Goal: Communication & Community: Answer question/provide support

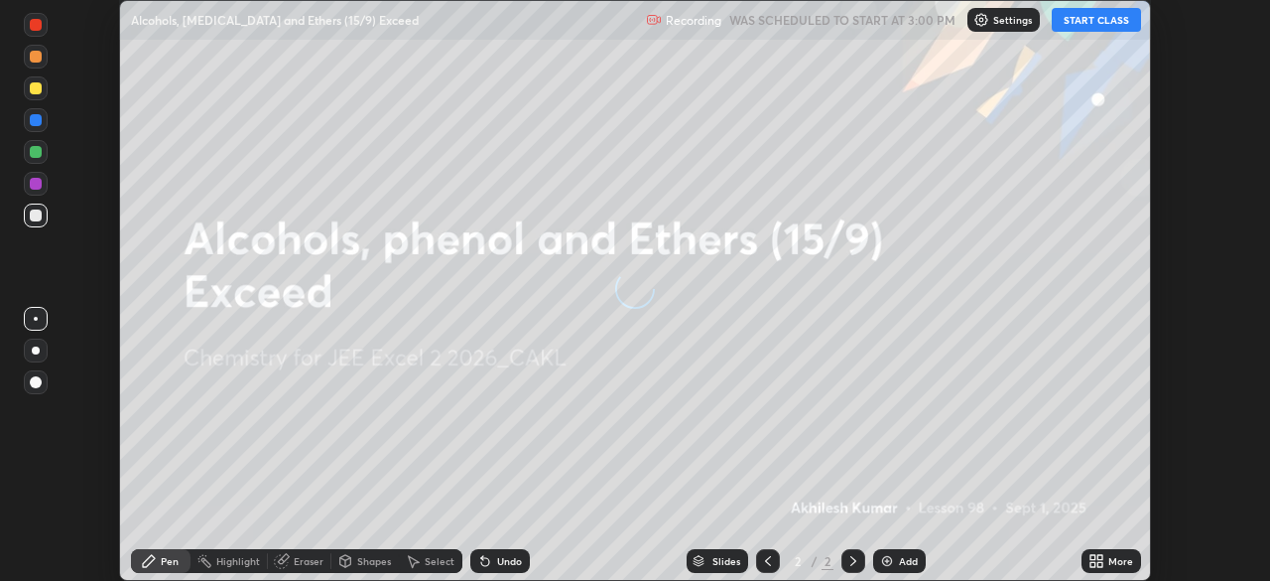
scroll to position [581, 1269]
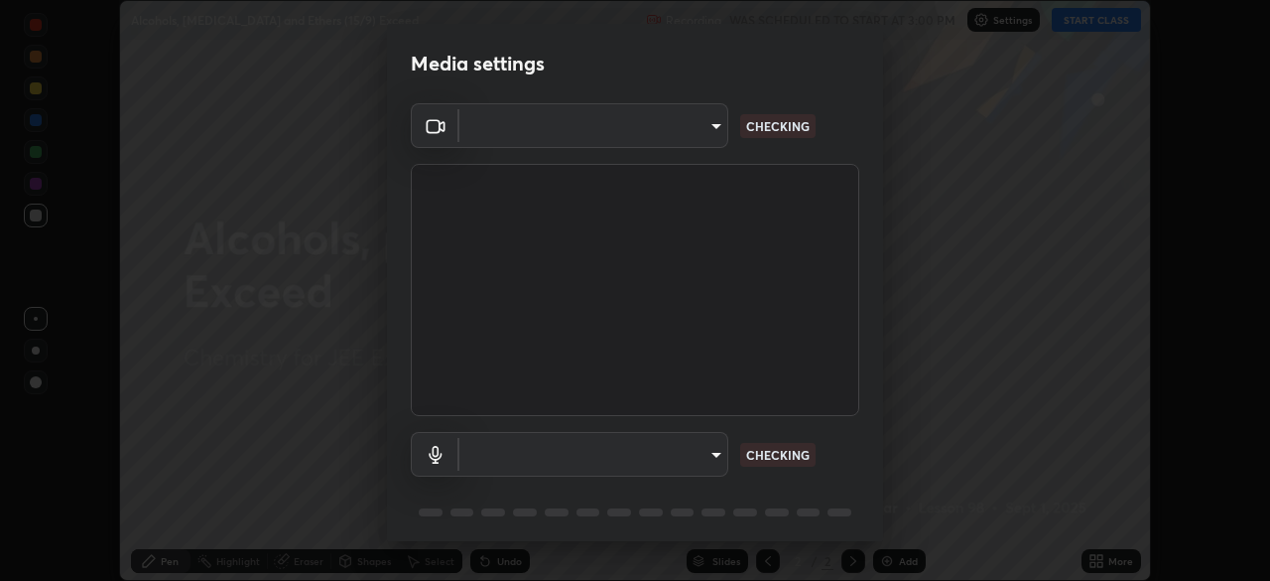
type input "119f56cd3221aa741ff86ef3c15b45e11b875c70691a8bbf6b5e475350e28a87"
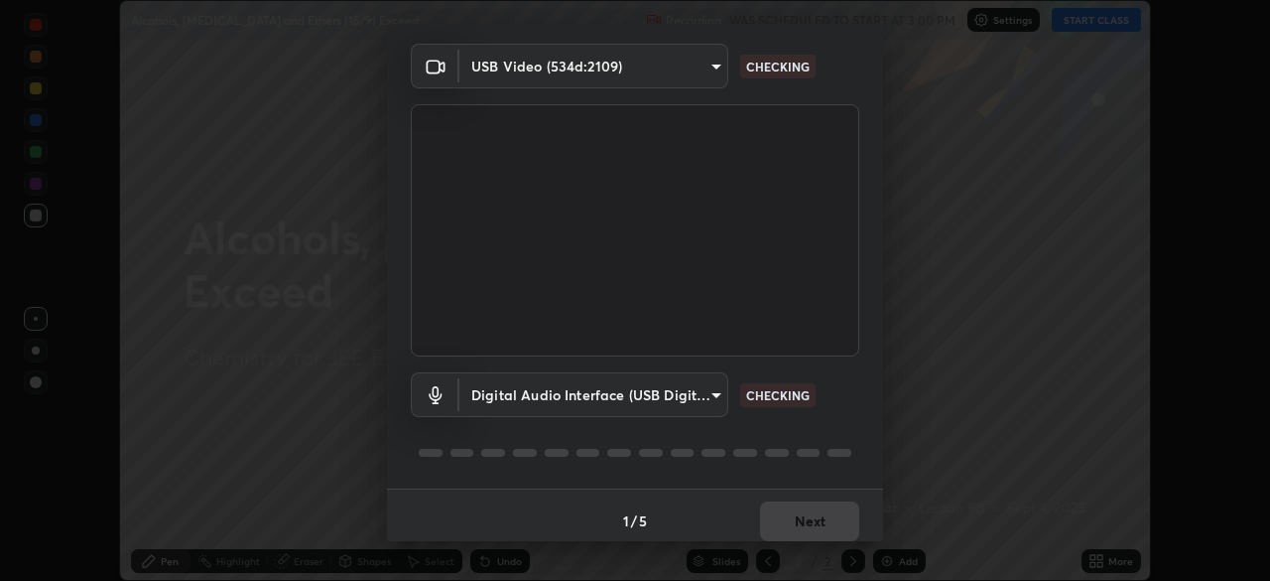
scroll to position [70, 0]
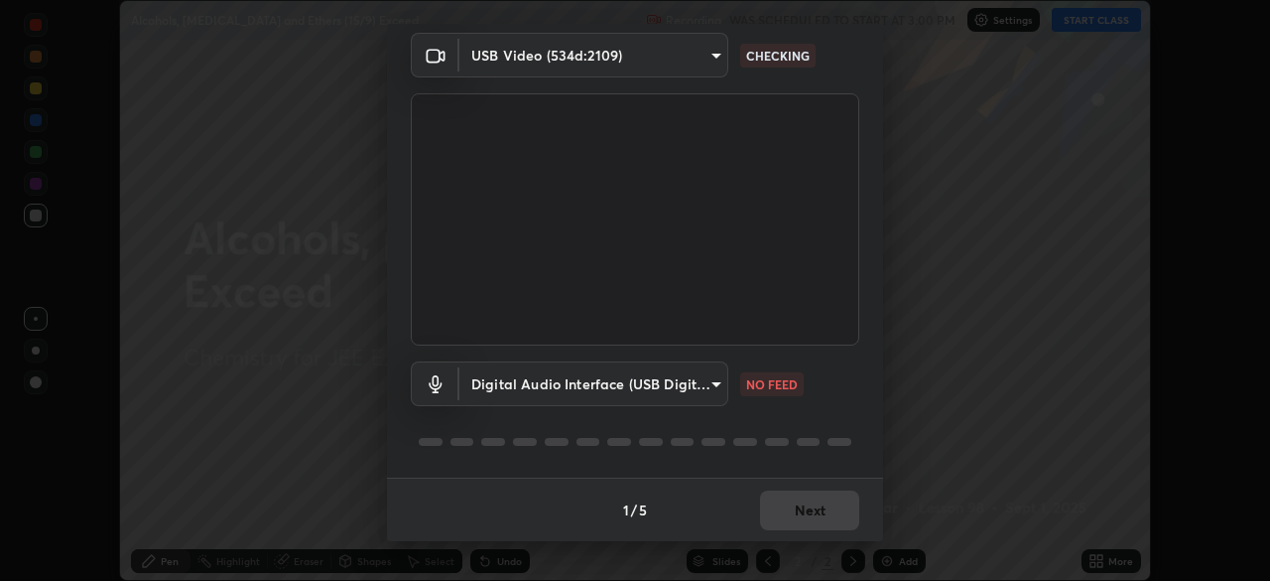
click at [711, 380] on body "Erase all Alcohols, [MEDICAL_DATA] and Ethers (15/9) Exceed Recording WAS SCHED…" at bounding box center [635, 290] width 1270 height 581
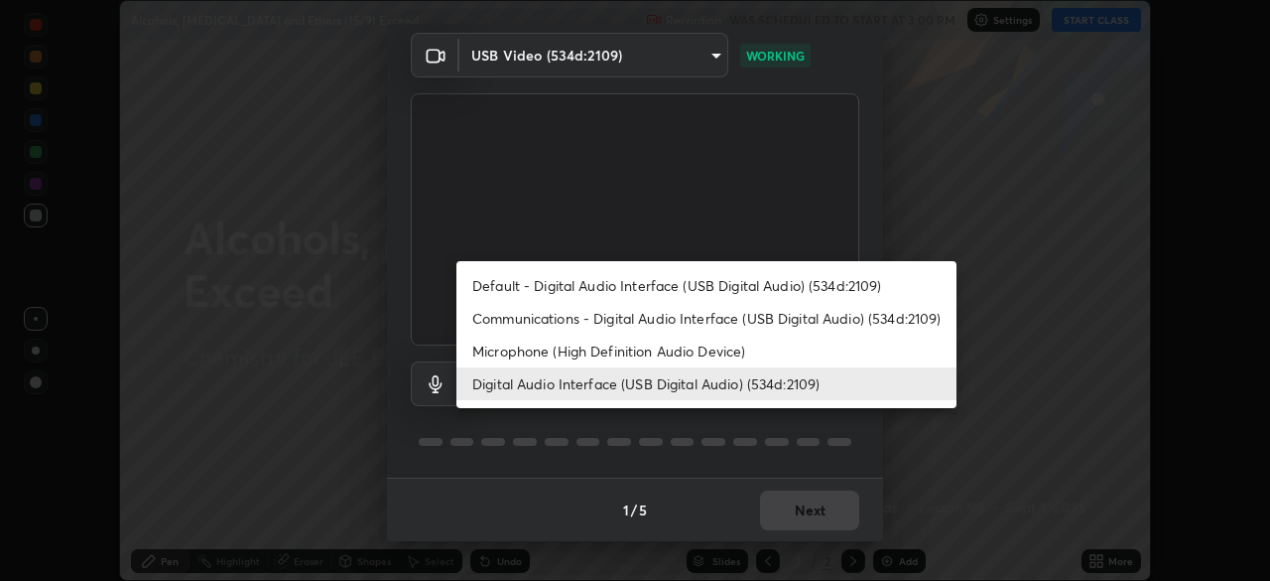
click at [705, 279] on li "Default - Digital Audio Interface (USB Digital Audio) (534d:2109)" at bounding box center [707, 285] width 500 height 33
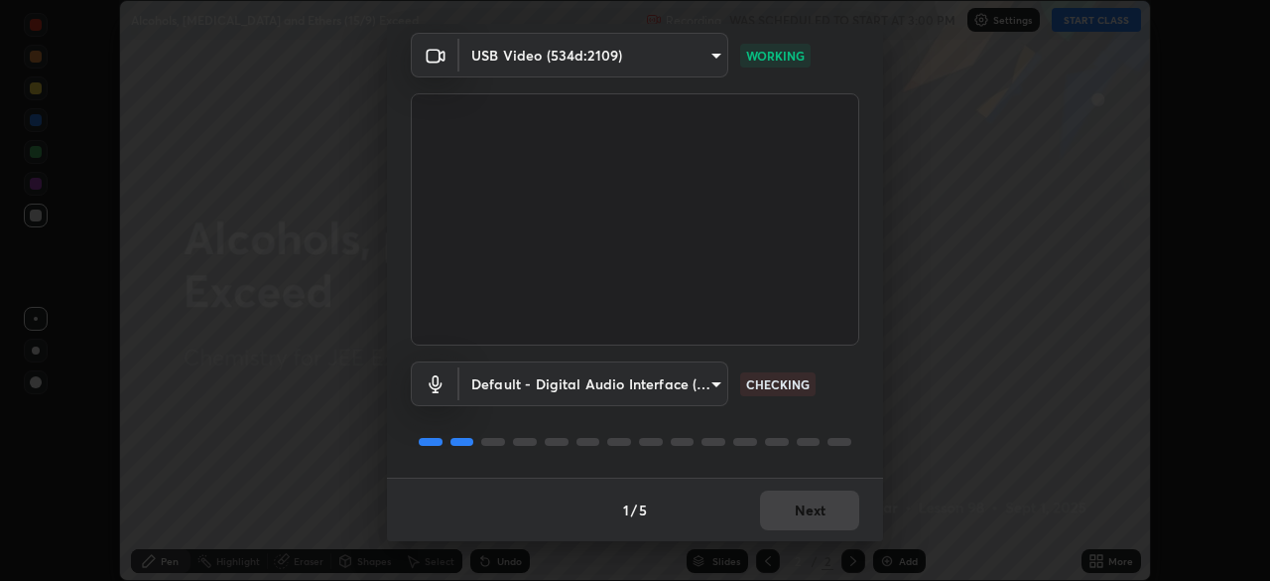
click at [708, 383] on body "Erase all Alcohols, [MEDICAL_DATA] and Ethers (15/9) Exceed Recording WAS SCHED…" at bounding box center [635, 290] width 1270 height 581
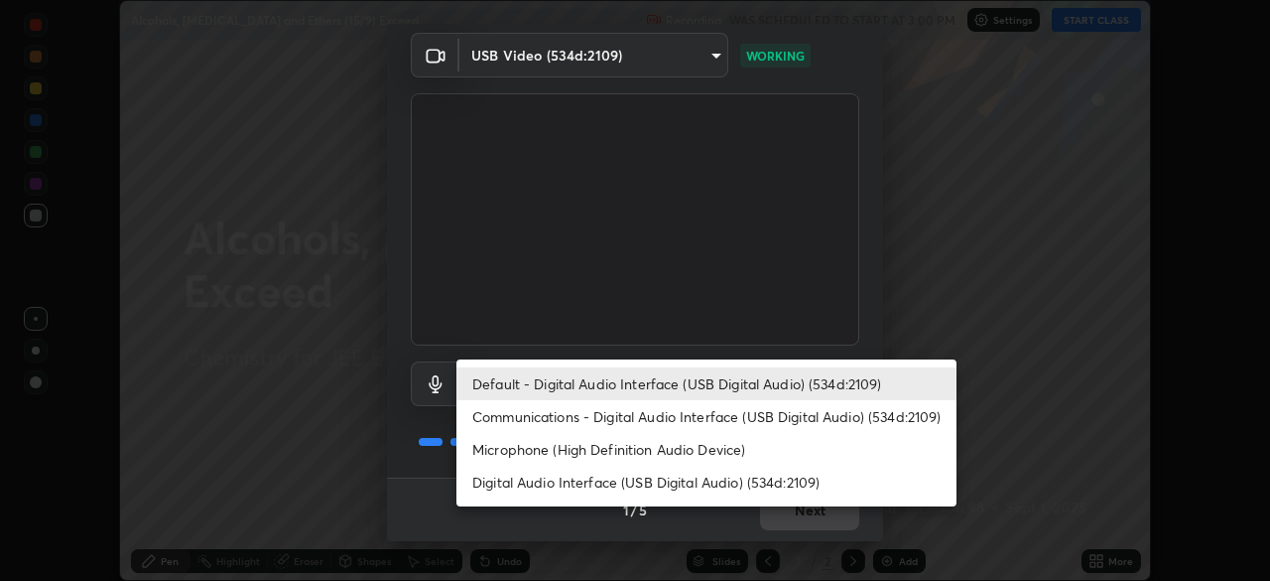
click at [697, 483] on li "Digital Audio Interface (USB Digital Audio) (534d:2109)" at bounding box center [707, 481] width 500 height 33
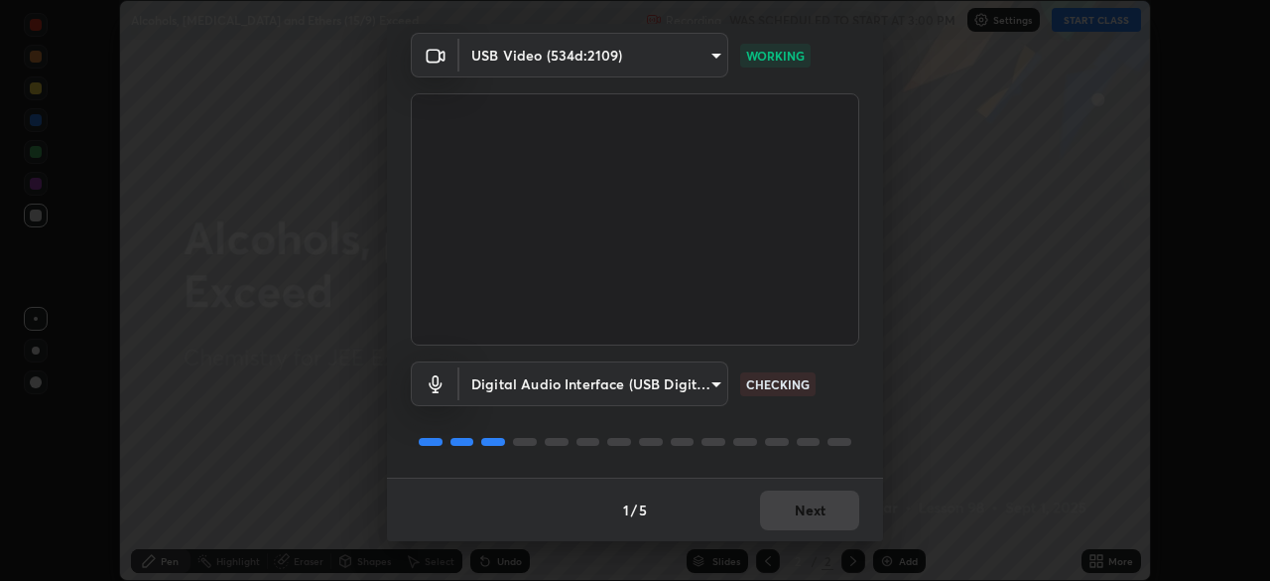
type input "45a9c77d48fdde6e6cd03441b68dd99a2e6cd2d3e6fd1e76814a193bea44ce11"
click at [821, 510] on button "Next" at bounding box center [809, 510] width 99 height 40
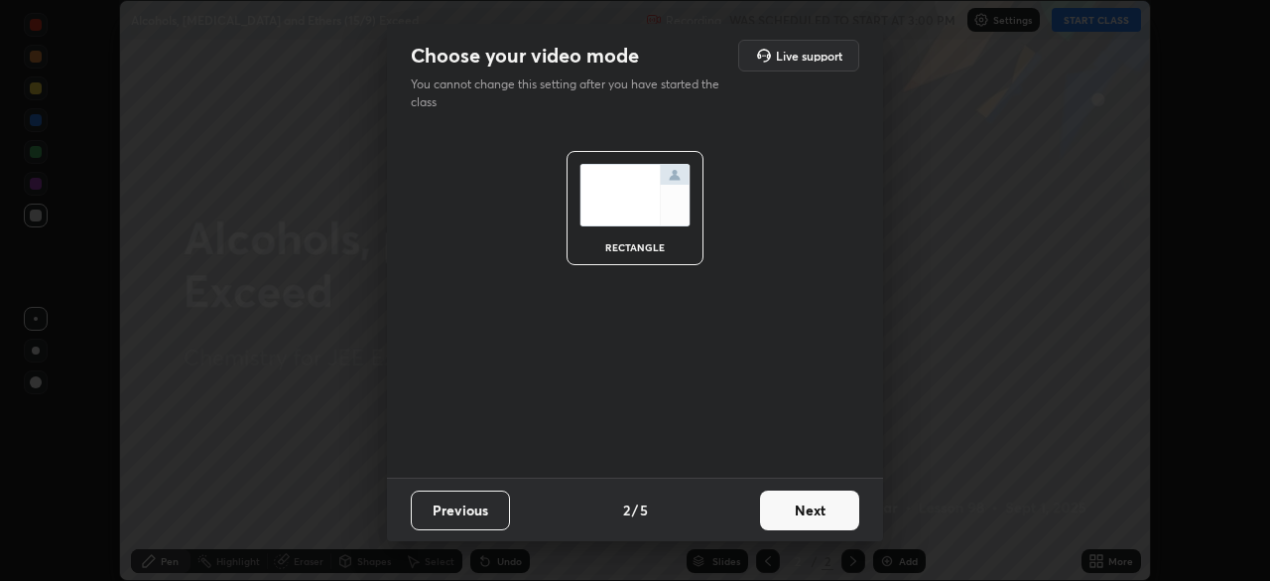
scroll to position [0, 0]
click at [821, 510] on button "Next" at bounding box center [809, 510] width 99 height 40
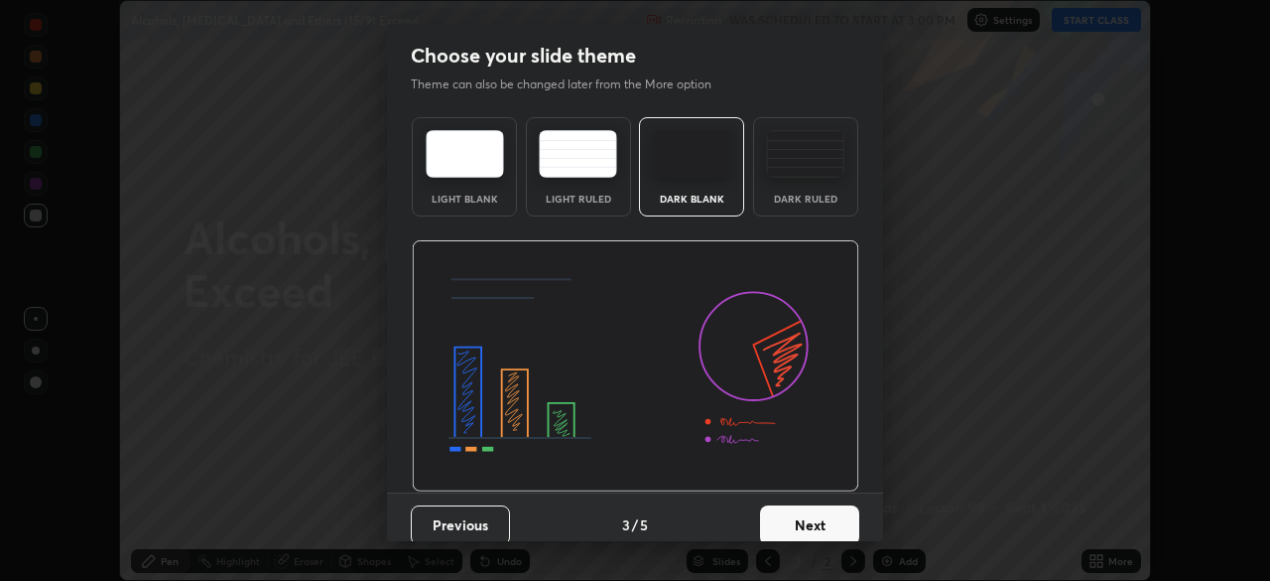
click at [823, 508] on button "Next" at bounding box center [809, 525] width 99 height 40
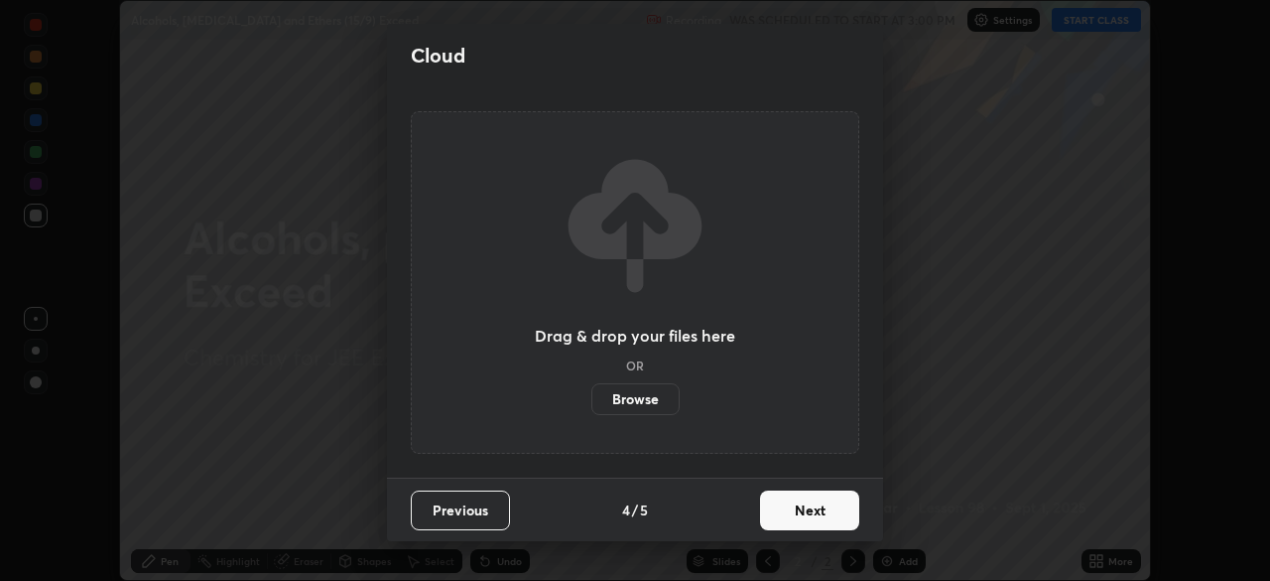
click at [823, 508] on button "Next" at bounding box center [809, 510] width 99 height 40
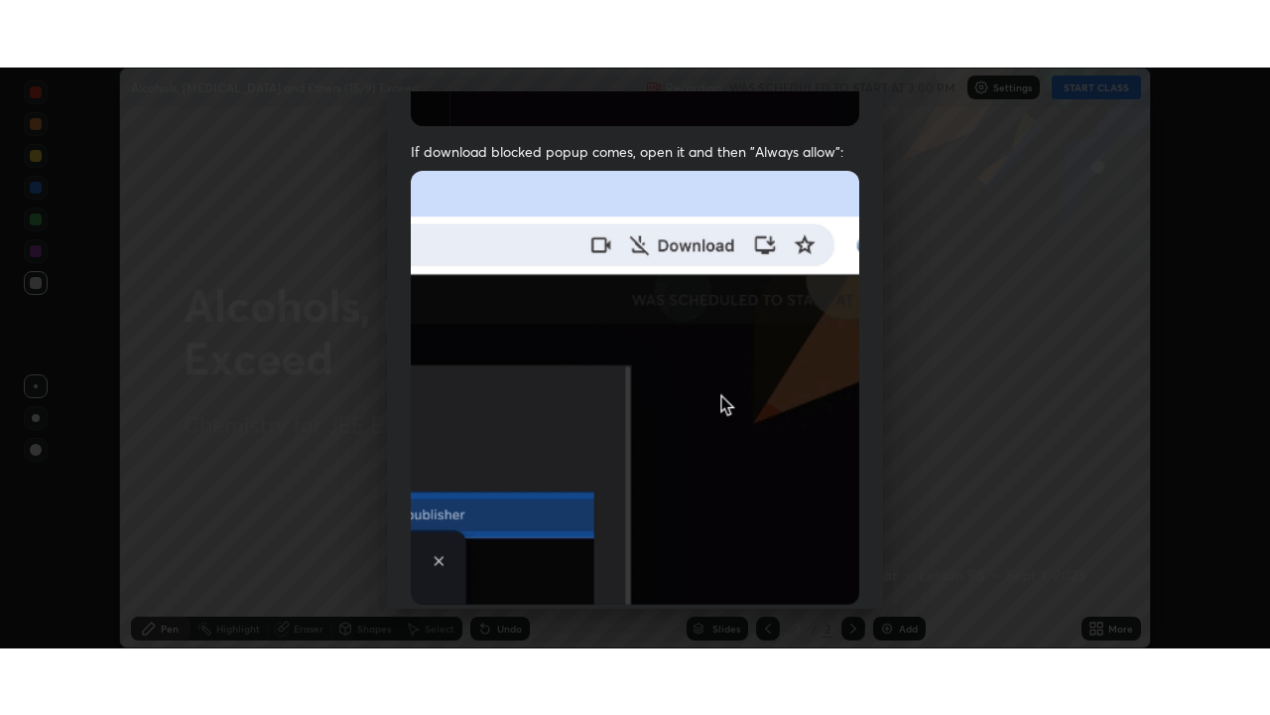
scroll to position [475, 0]
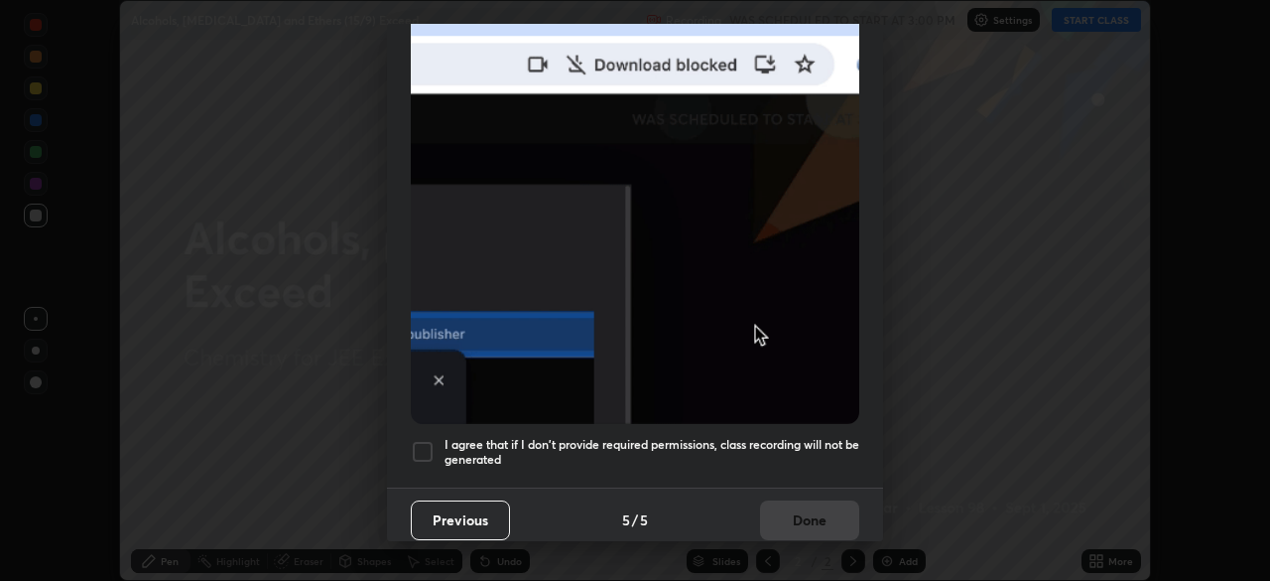
click at [429, 440] on div at bounding box center [423, 452] width 24 height 24
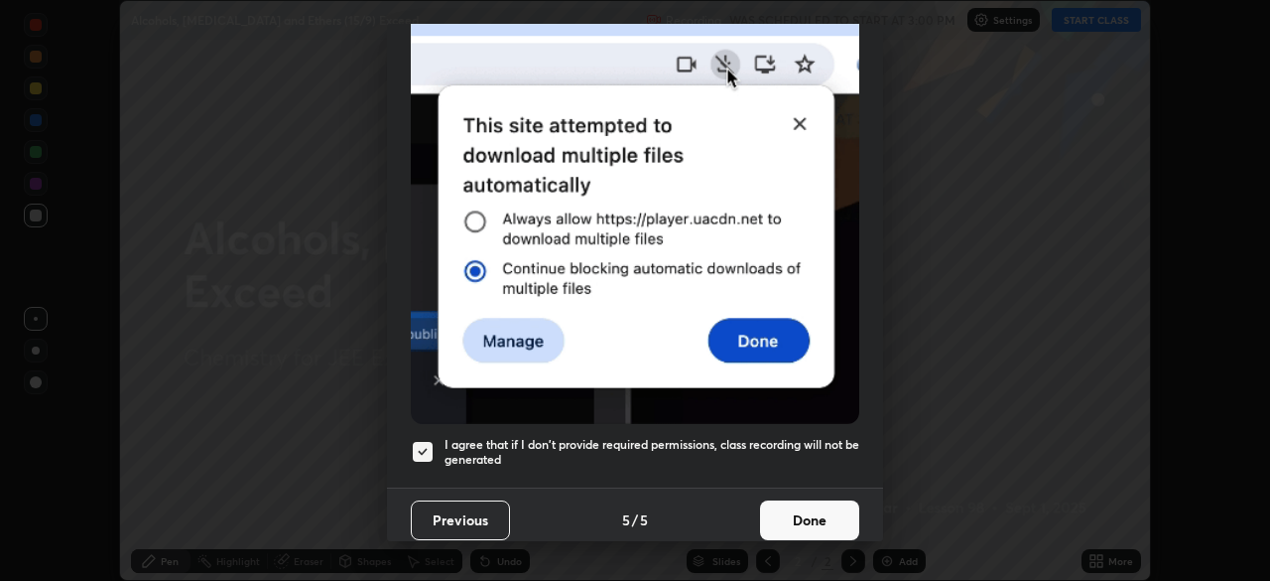
click at [790, 500] on button "Done" at bounding box center [809, 520] width 99 height 40
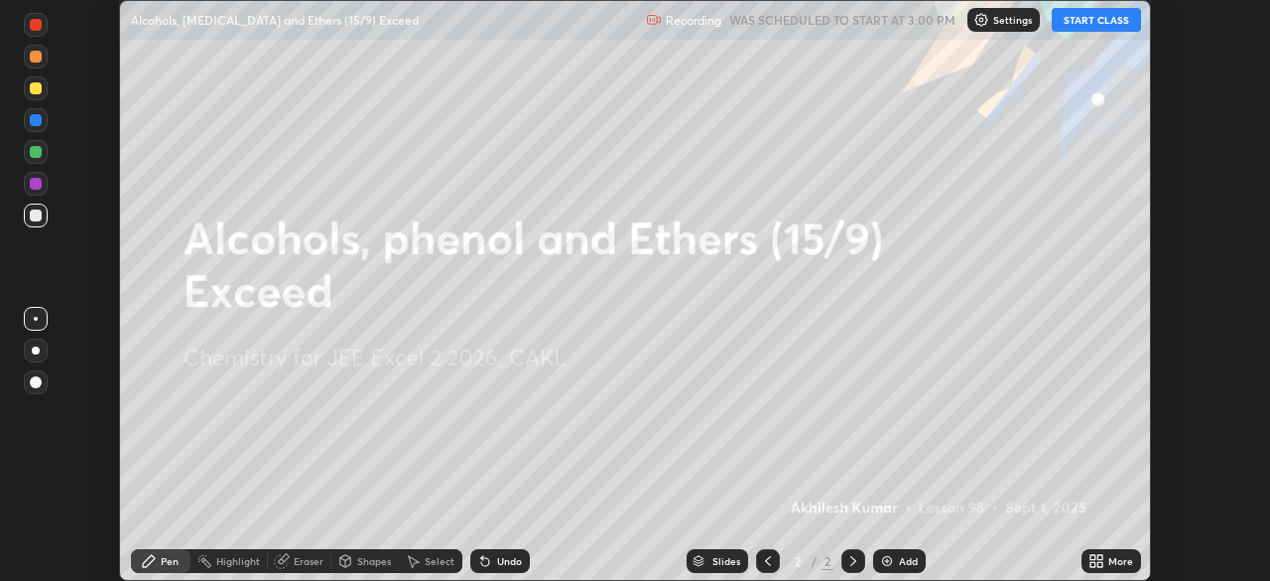
click at [1097, 14] on button "START CLASS" at bounding box center [1096, 20] width 89 height 24
click at [1102, 555] on icon at bounding box center [1100, 557] width 5 height 5
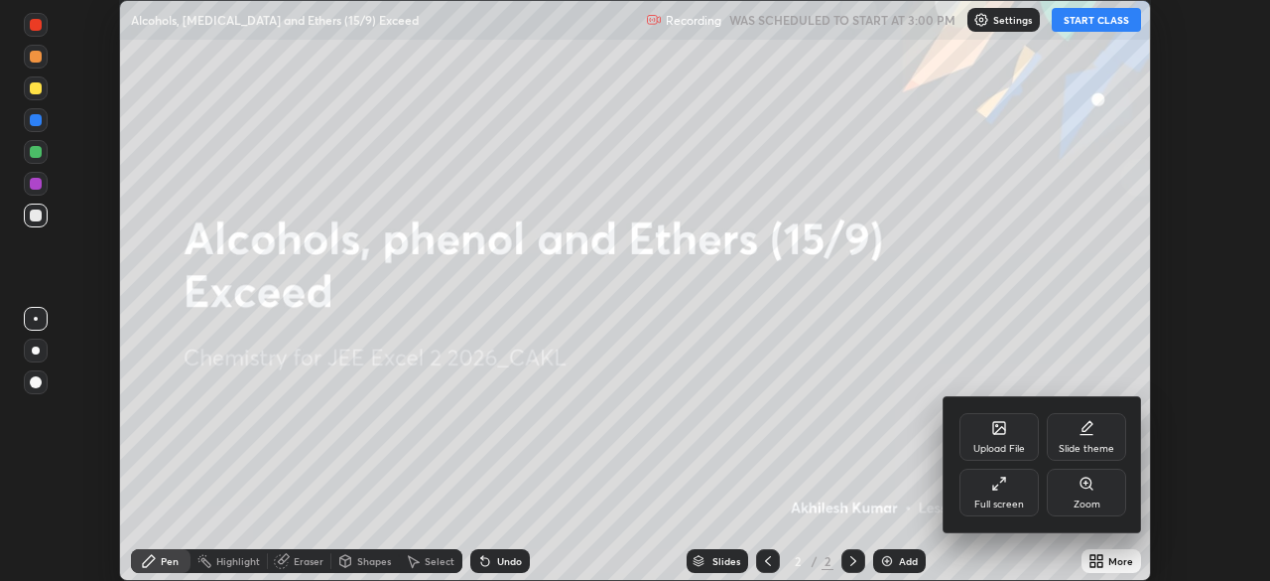
click at [995, 486] on icon at bounding box center [995, 486] width 5 height 5
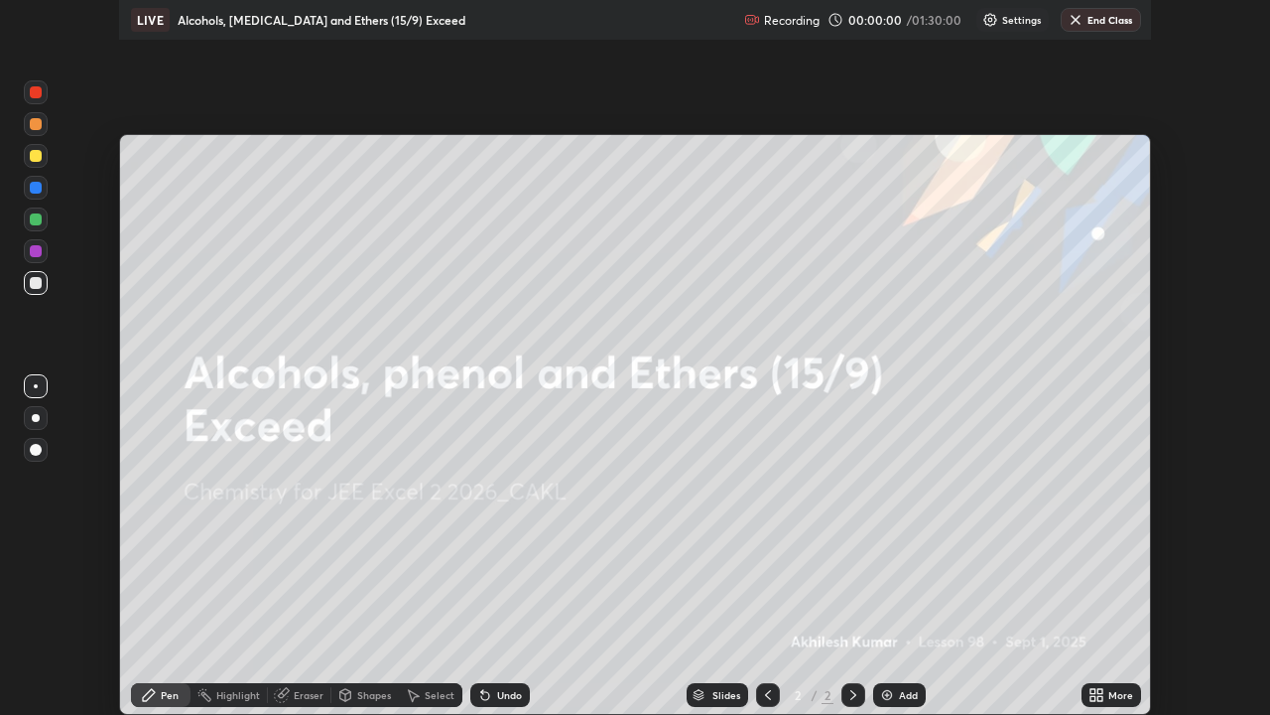
scroll to position [715, 1270]
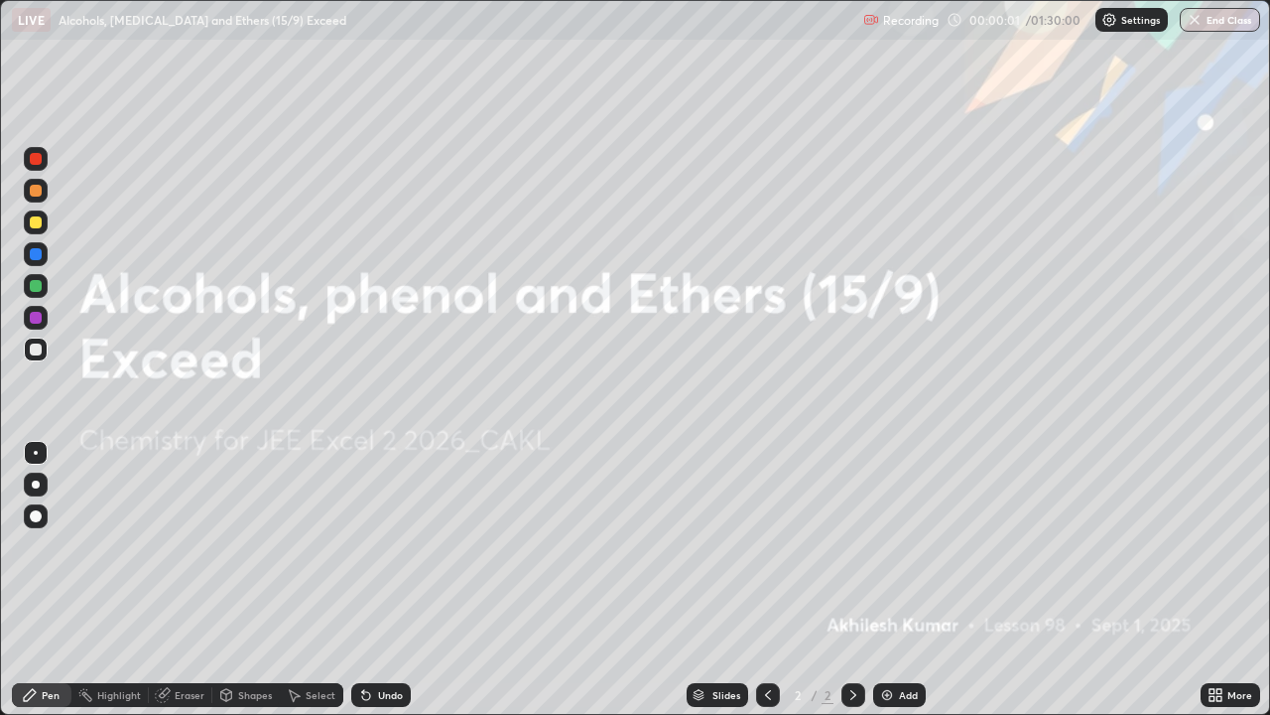
click at [888, 580] on img at bounding box center [887, 695] width 16 height 16
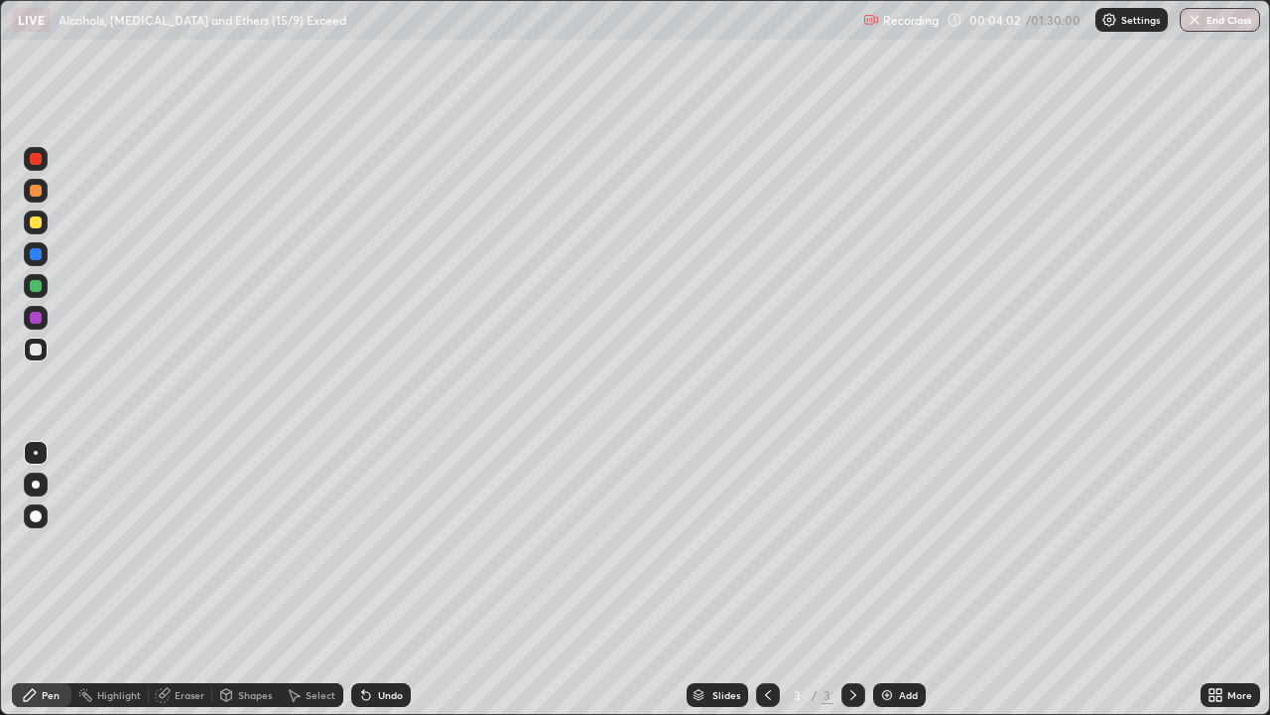
click at [44, 580] on div "Pen" at bounding box center [42, 695] width 60 height 24
click at [43, 349] on div at bounding box center [36, 349] width 24 height 24
click at [43, 348] on div at bounding box center [36, 349] width 24 height 24
click at [242, 580] on div "Shapes" at bounding box center [255, 695] width 34 height 10
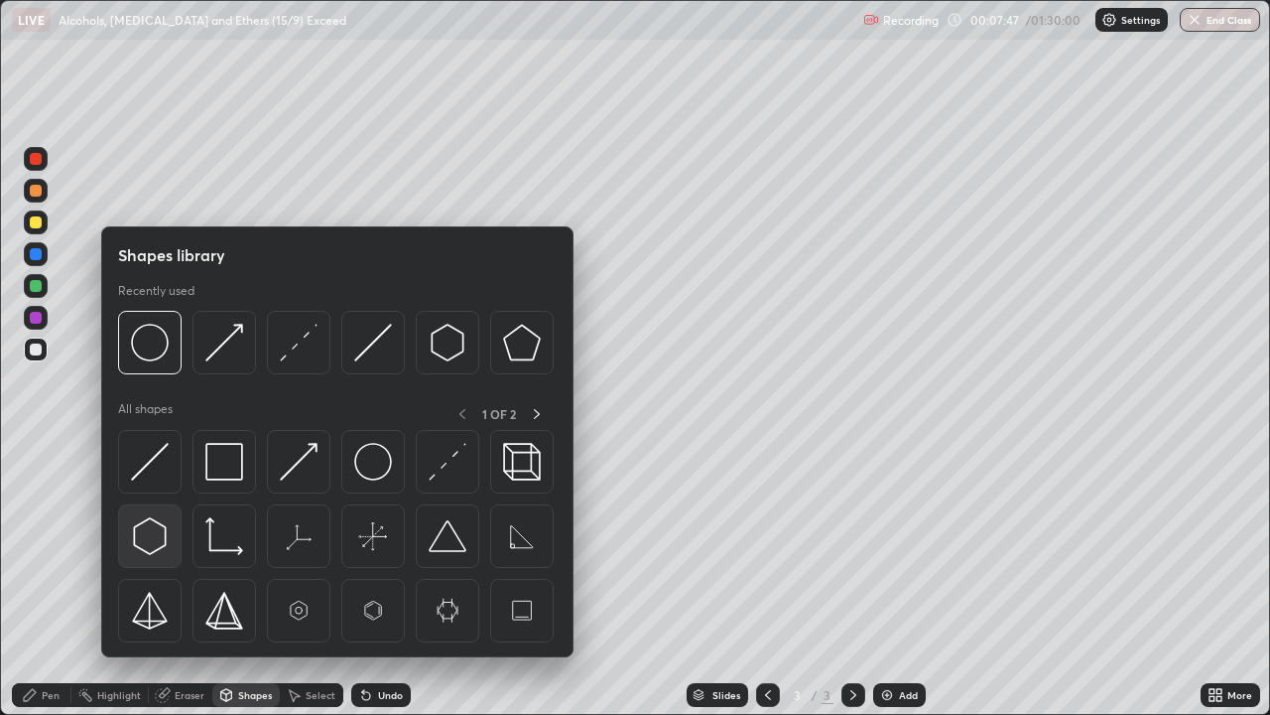
click at [159, 533] on img at bounding box center [150, 536] width 38 height 38
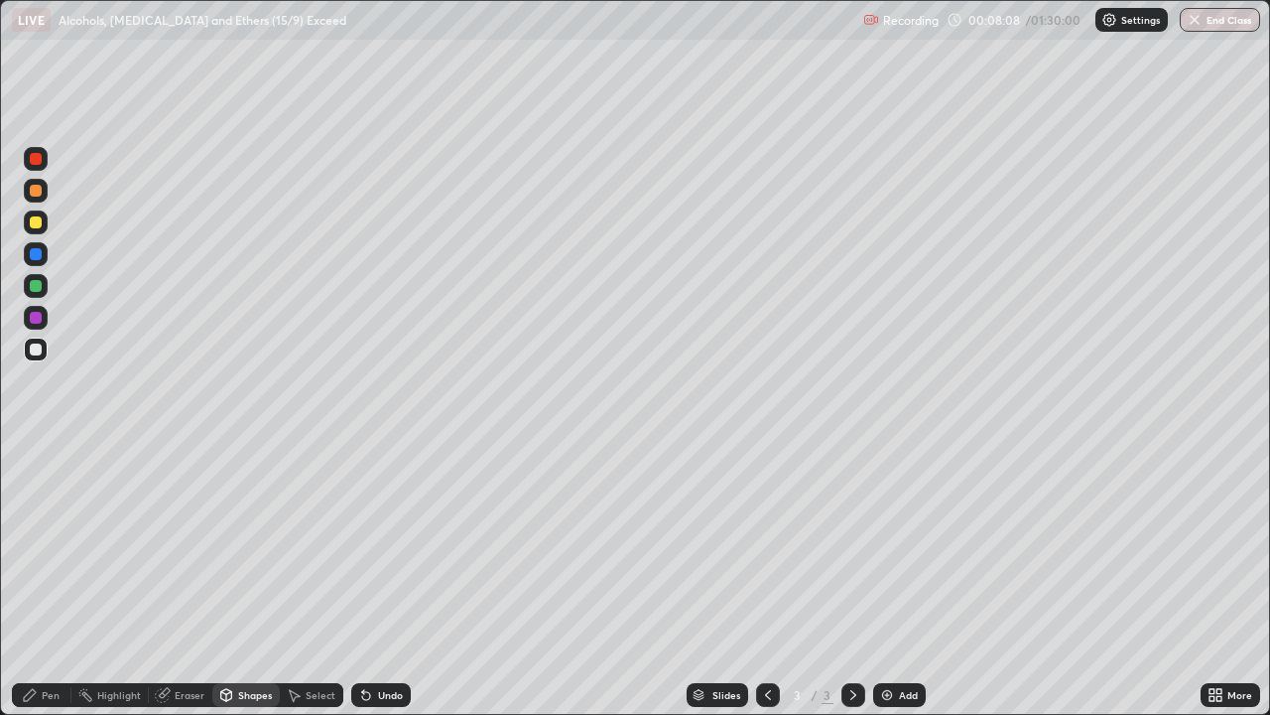
click at [50, 580] on div "Pen" at bounding box center [42, 695] width 60 height 24
click at [242, 580] on div "Shapes" at bounding box center [255, 695] width 34 height 10
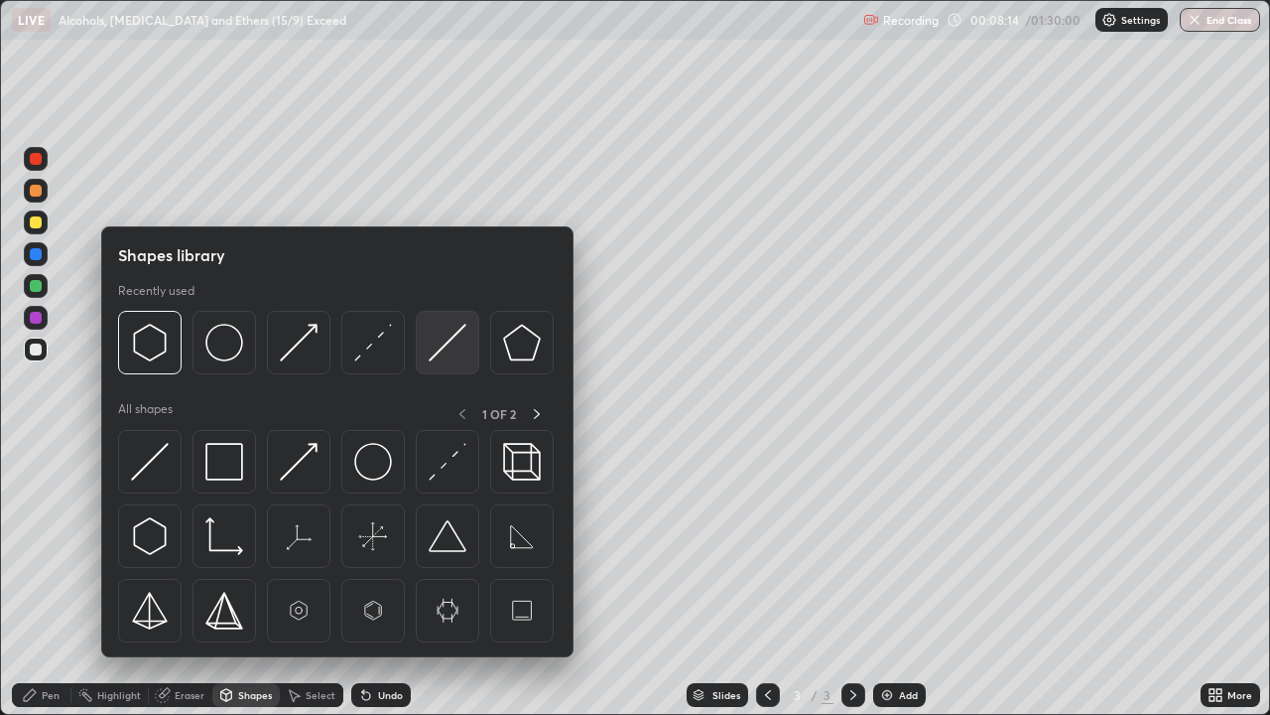
click at [443, 345] on img at bounding box center [448, 343] width 38 height 38
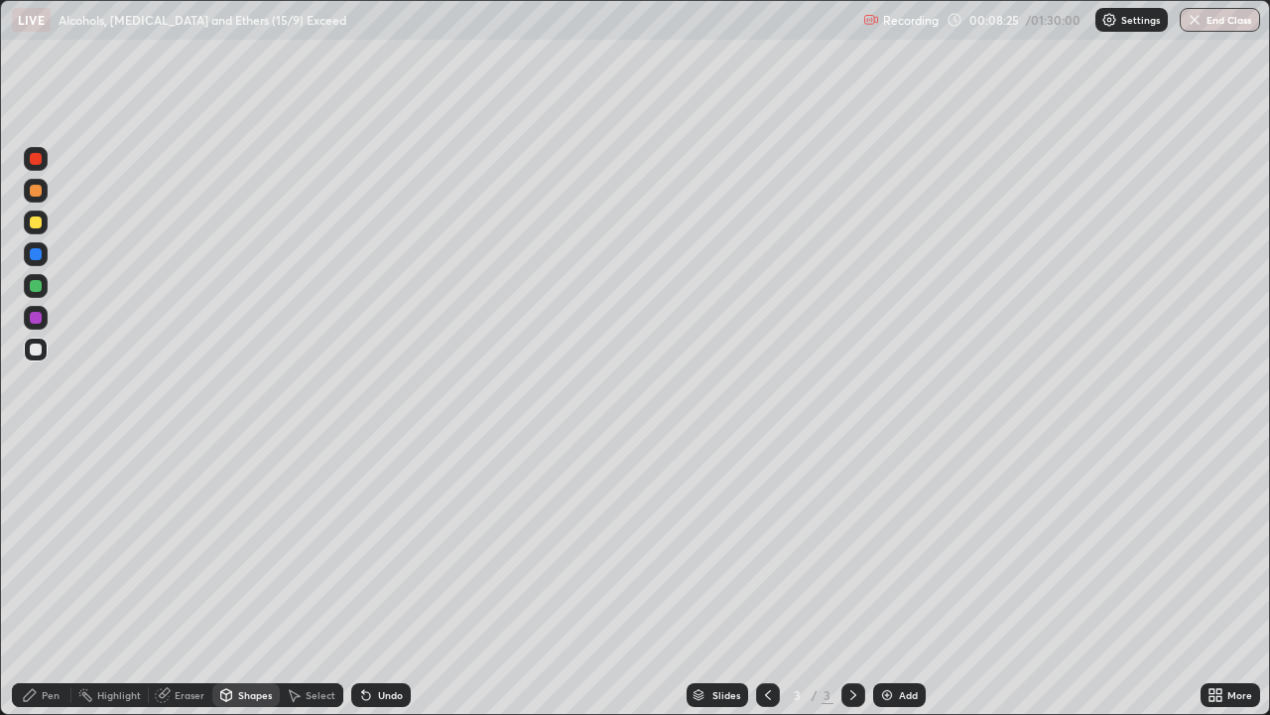
click at [252, 580] on div "Shapes" at bounding box center [255, 695] width 34 height 10
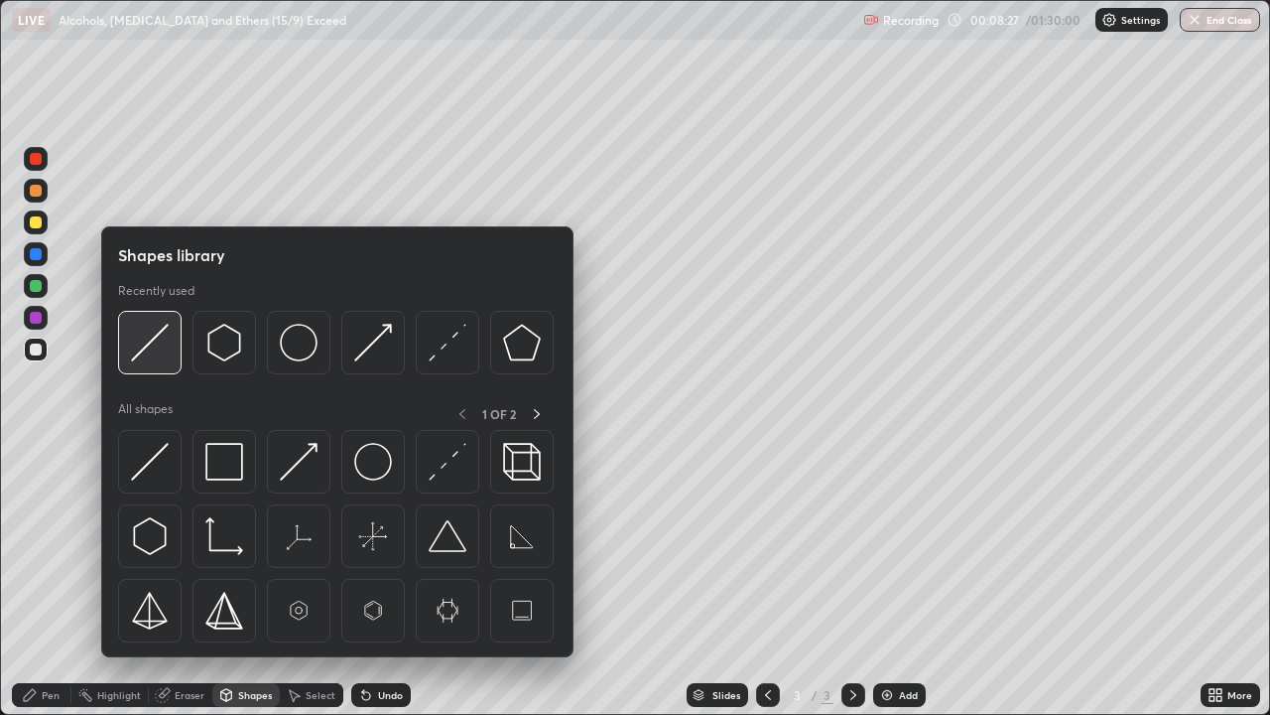
click at [149, 351] on img at bounding box center [150, 343] width 38 height 38
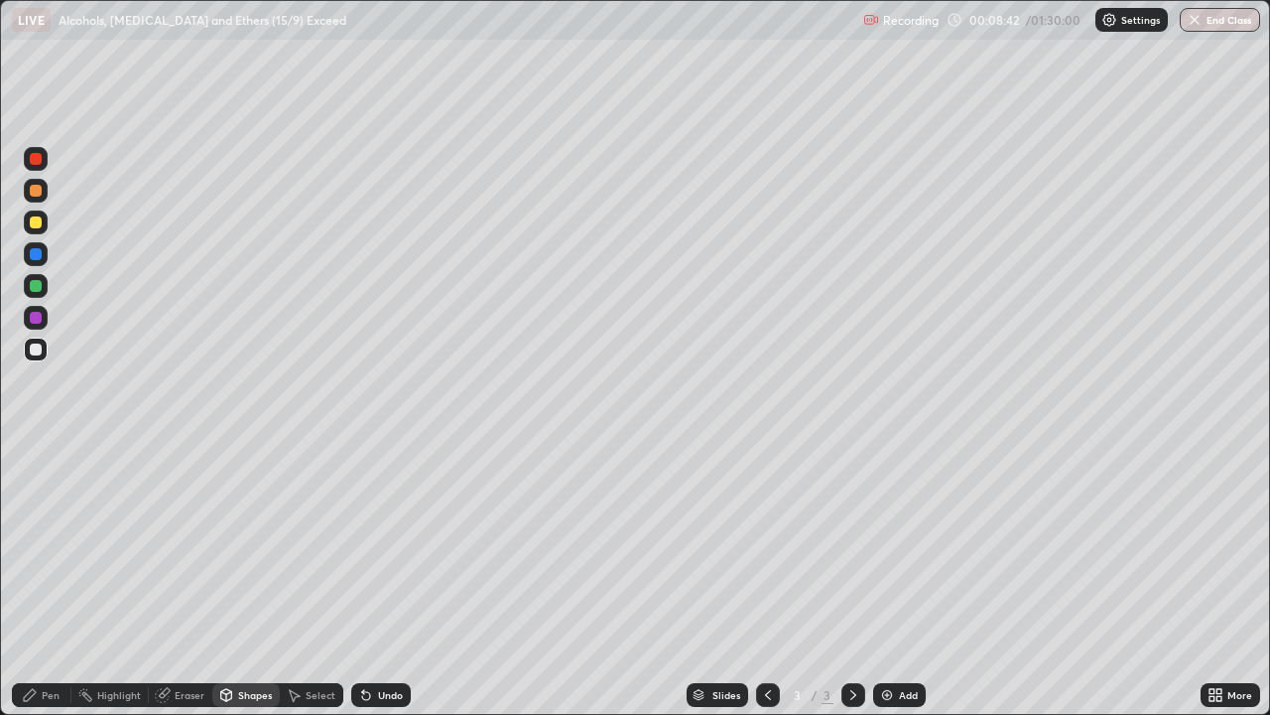
click at [246, 580] on div "Shapes" at bounding box center [255, 695] width 34 height 10
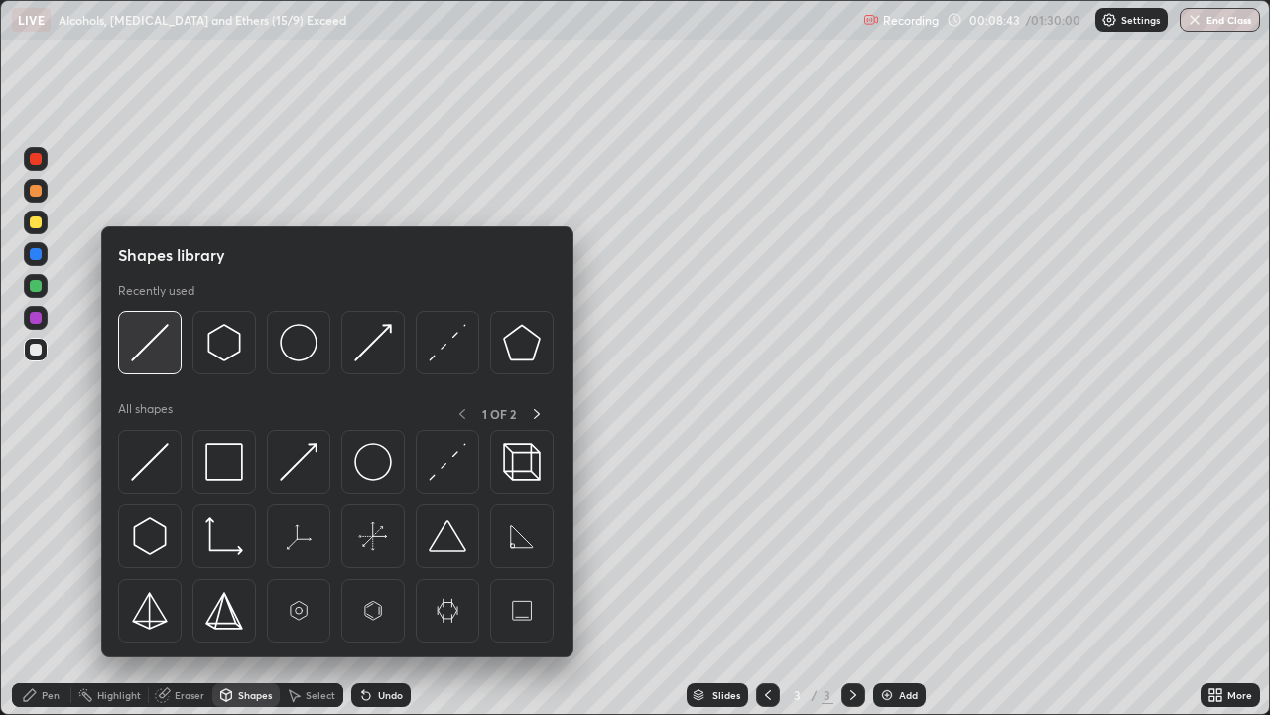
click at [144, 351] on img at bounding box center [150, 343] width 38 height 38
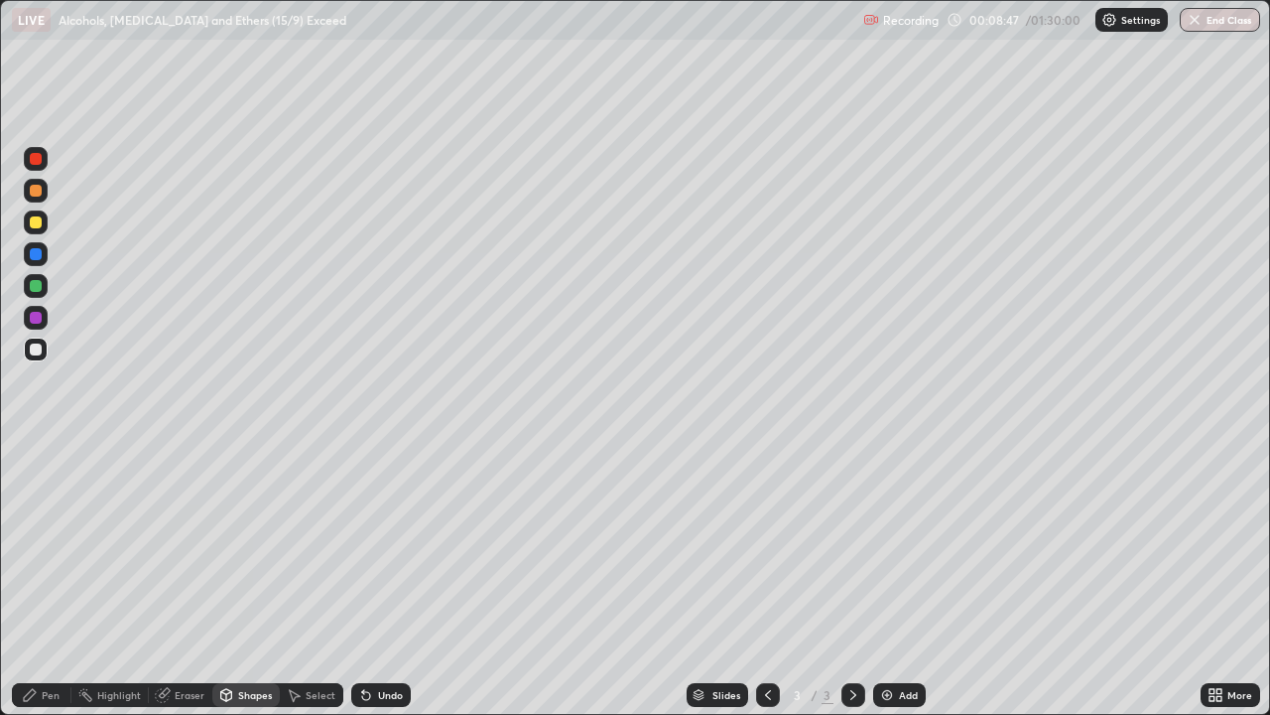
click at [245, 580] on div "Shapes" at bounding box center [255, 695] width 34 height 10
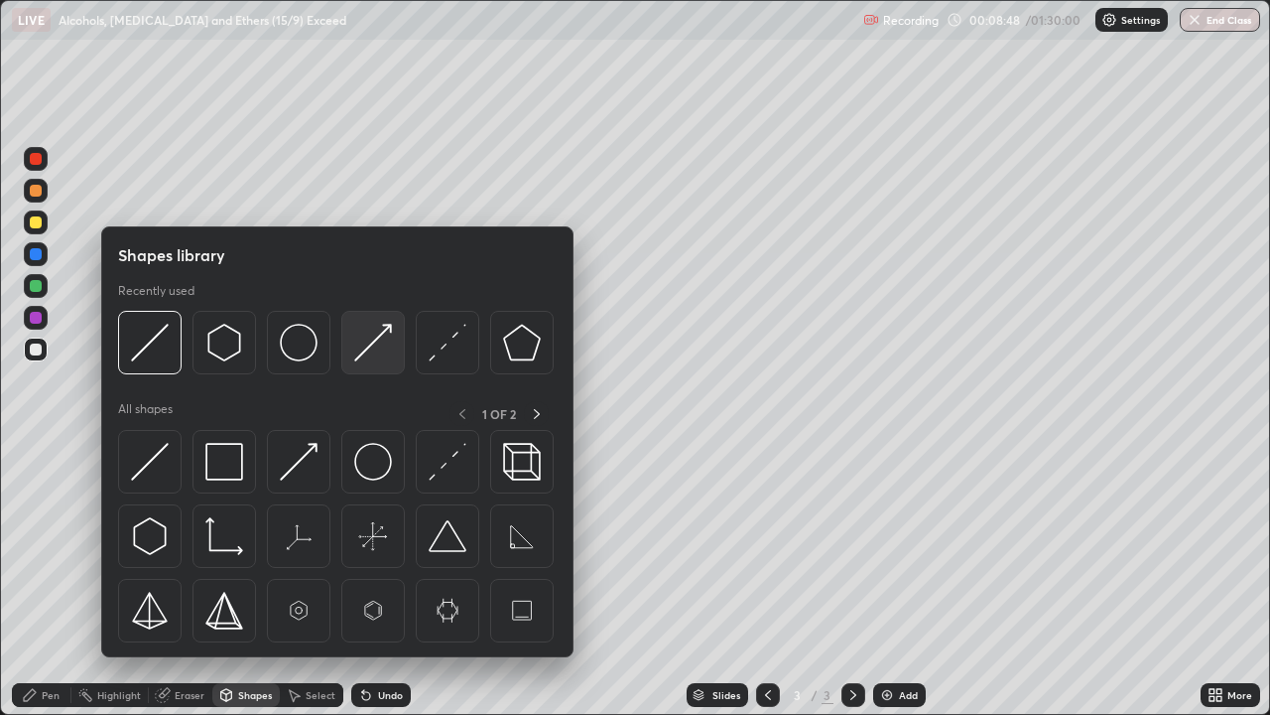
click at [358, 360] on img at bounding box center [373, 343] width 38 height 38
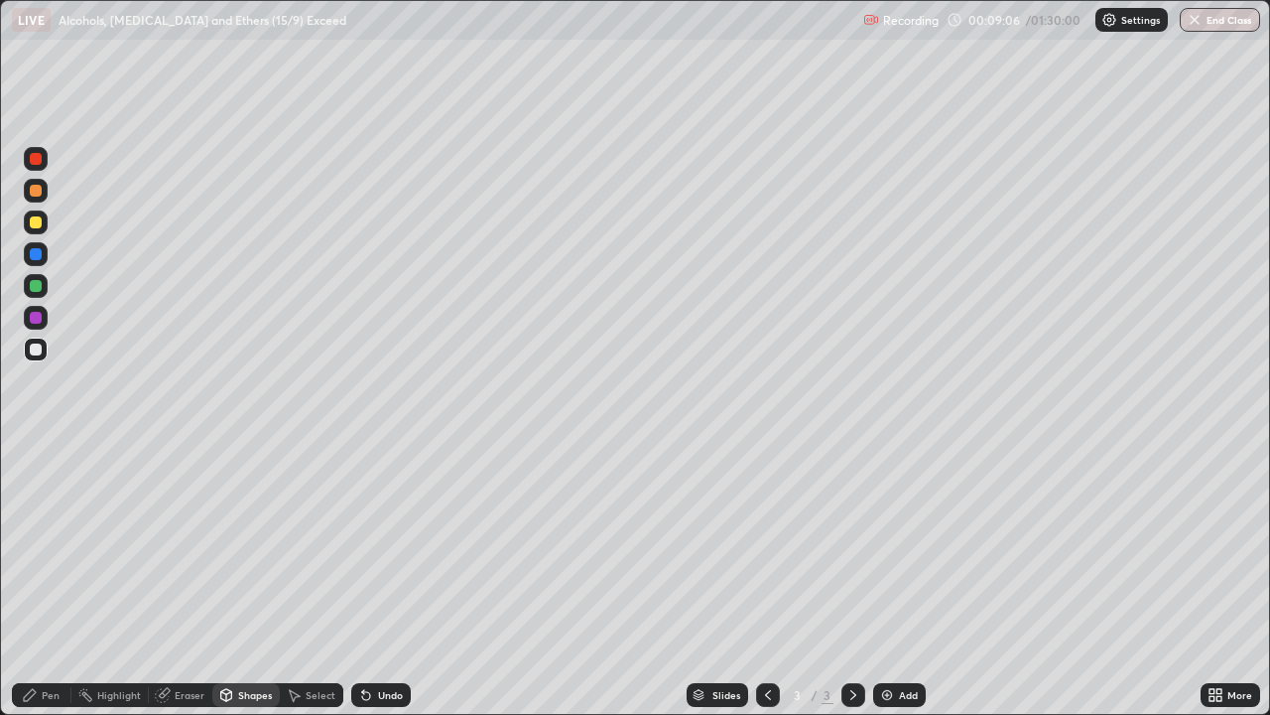
click at [319, 580] on div "Select" at bounding box center [312, 695] width 64 height 24
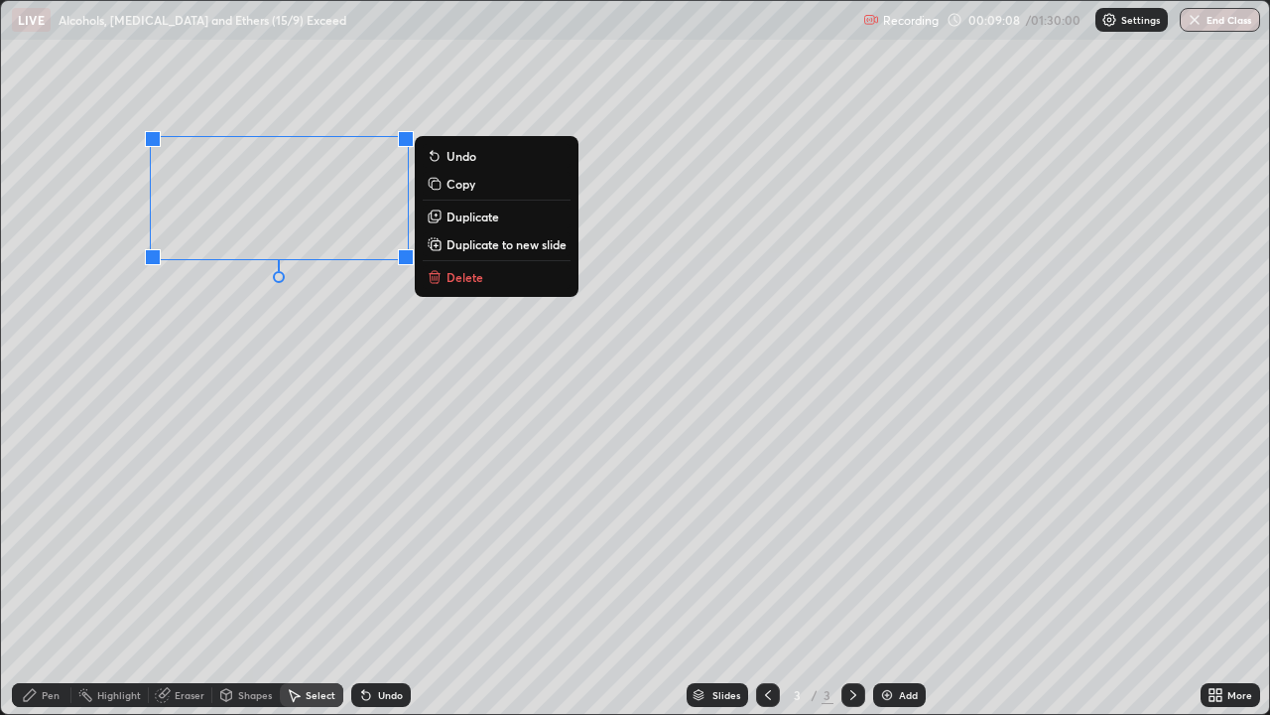
click at [436, 185] on rect at bounding box center [436, 185] width 9 height 9
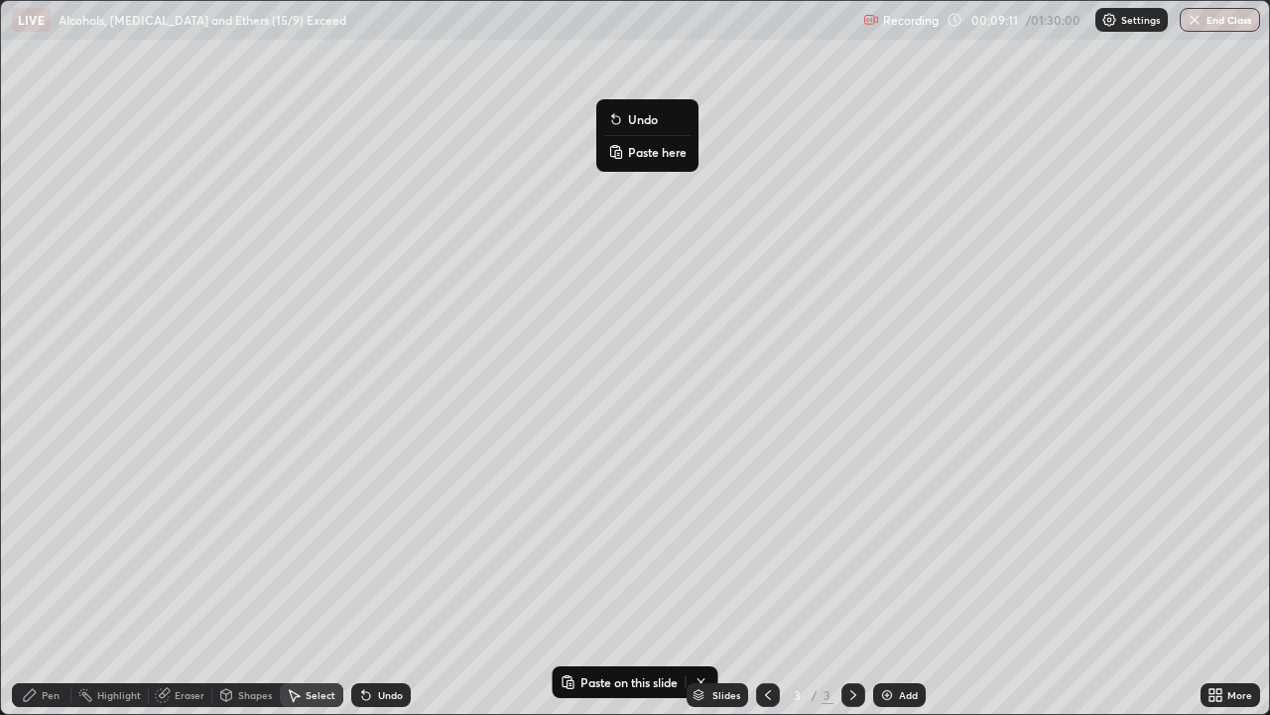
click at [618, 154] on rect at bounding box center [618, 154] width 6 height 8
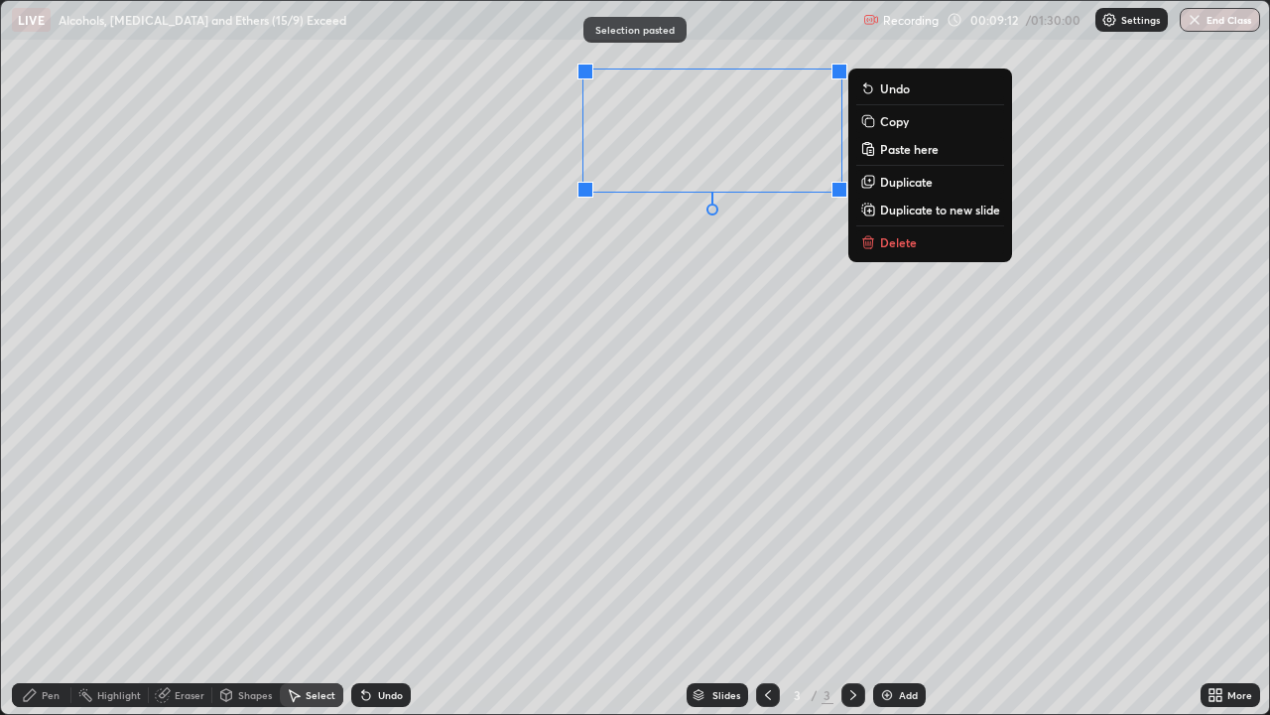
click at [612, 330] on div "0 ° Undo Copy Paste here Duplicate Duplicate to new slide Delete" at bounding box center [635, 357] width 1268 height 713
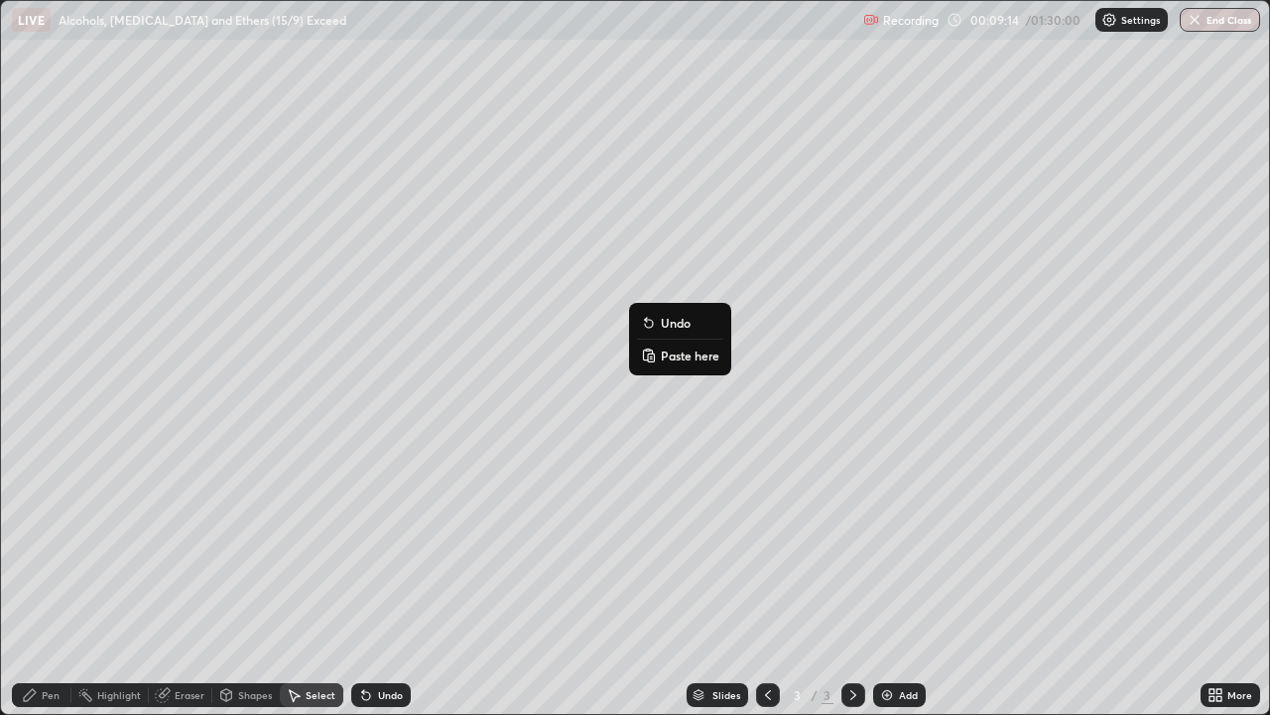
click at [651, 356] on icon at bounding box center [651, 356] width 2 height 0
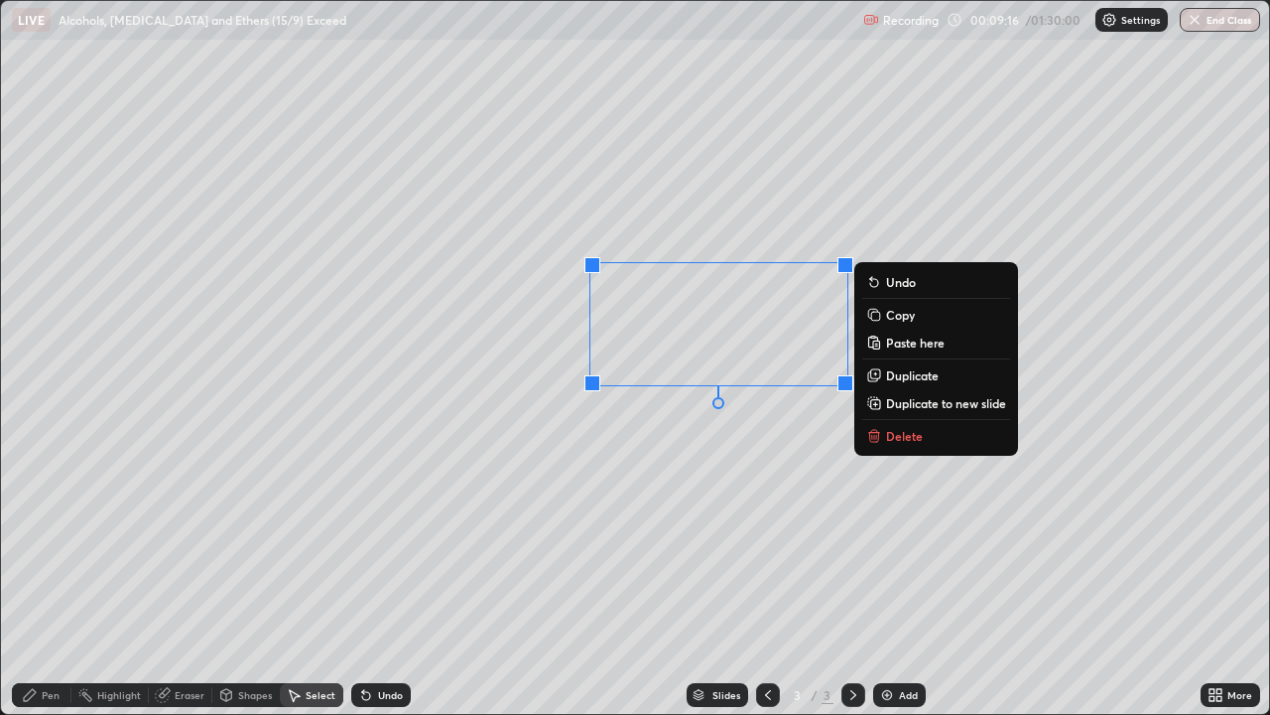
click at [189, 580] on div "Eraser" at bounding box center [190, 695] width 30 height 10
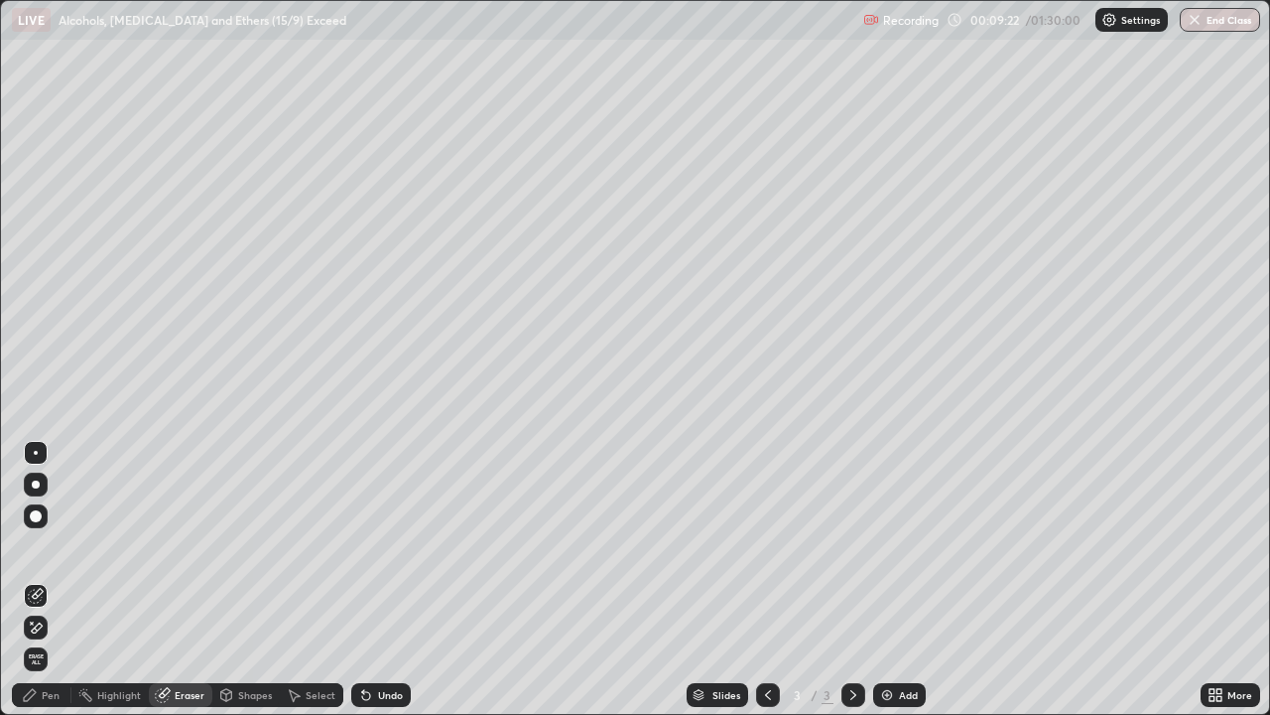
click at [55, 580] on div "Pen" at bounding box center [51, 695] width 18 height 10
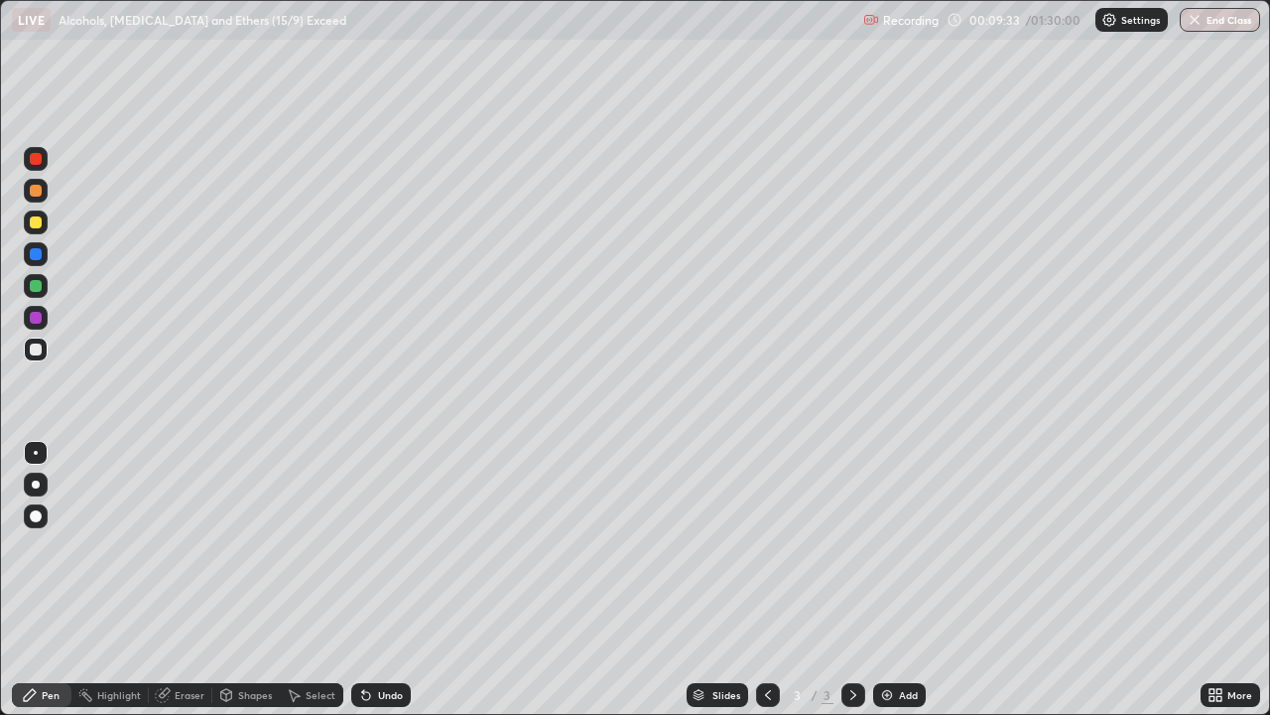
click at [190, 580] on div "Eraser" at bounding box center [190, 695] width 30 height 10
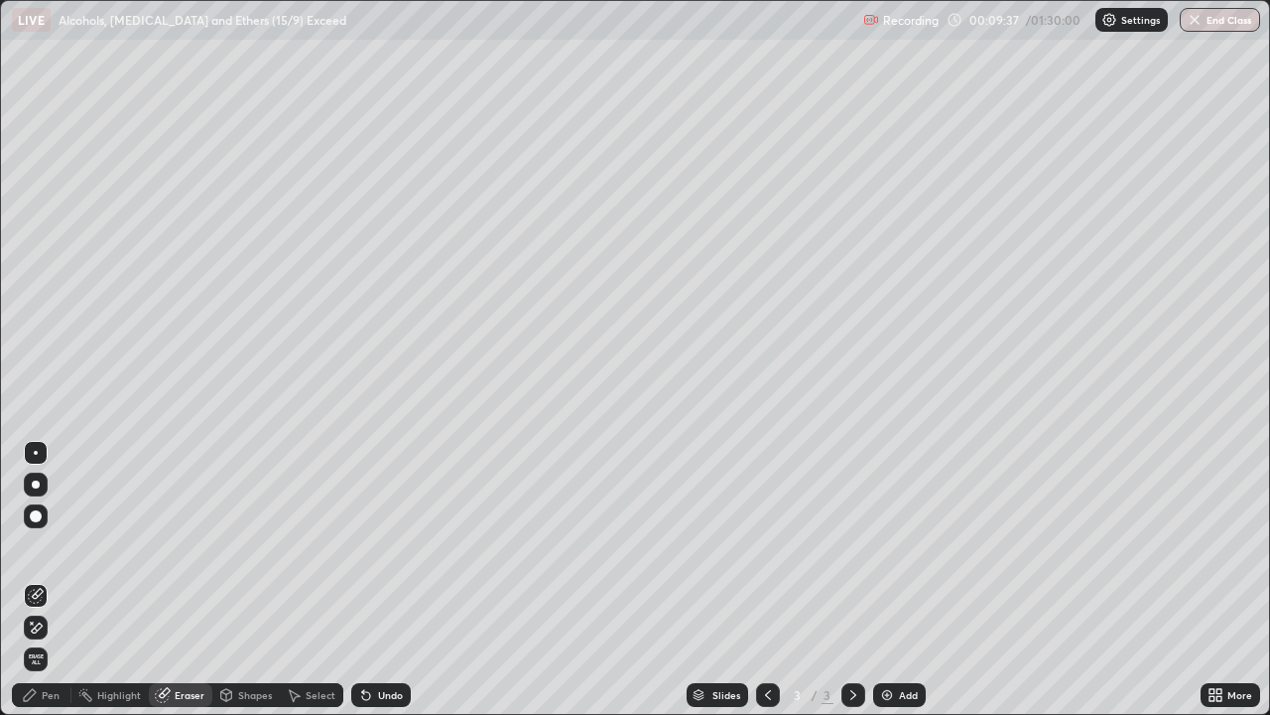
click at [55, 580] on div "Pen" at bounding box center [51, 695] width 18 height 10
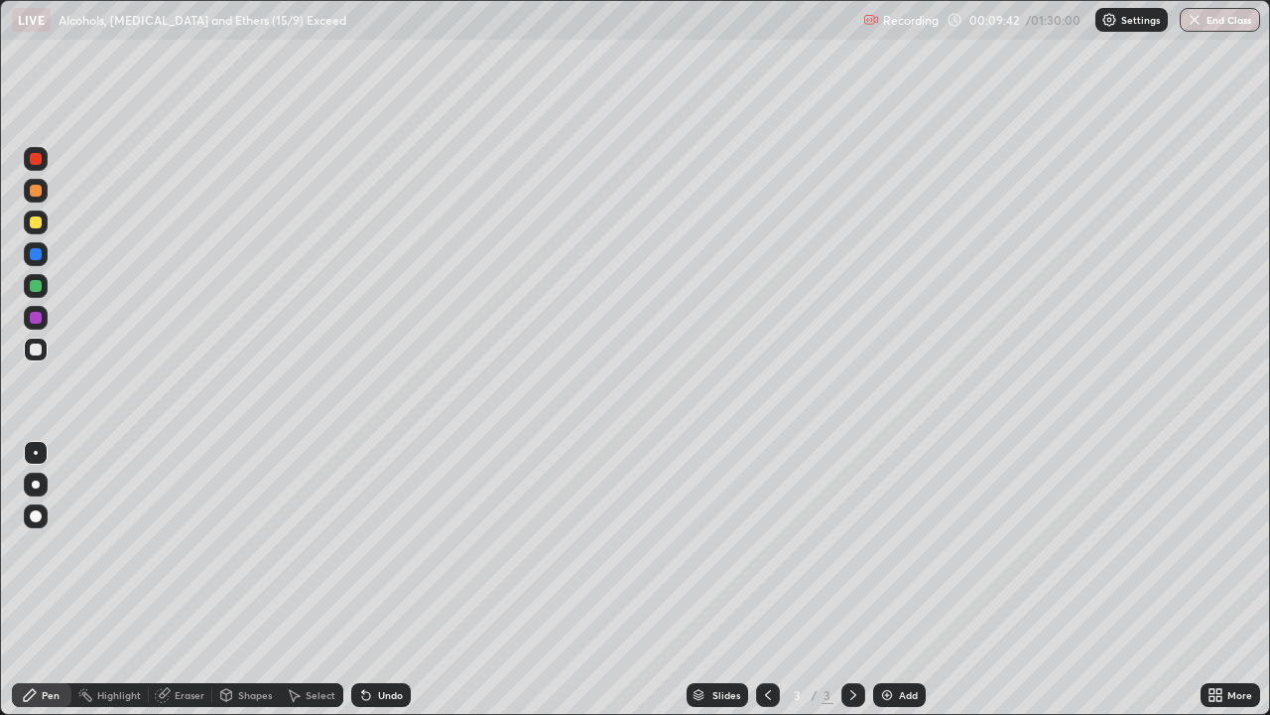
click at [48, 318] on div at bounding box center [36, 318] width 32 height 32
click at [44, 227] on div at bounding box center [36, 222] width 24 height 24
click at [376, 580] on div "Undo" at bounding box center [381, 695] width 60 height 24
click at [34, 163] on div at bounding box center [36, 159] width 12 height 12
click at [43, 223] on div at bounding box center [36, 222] width 24 height 24
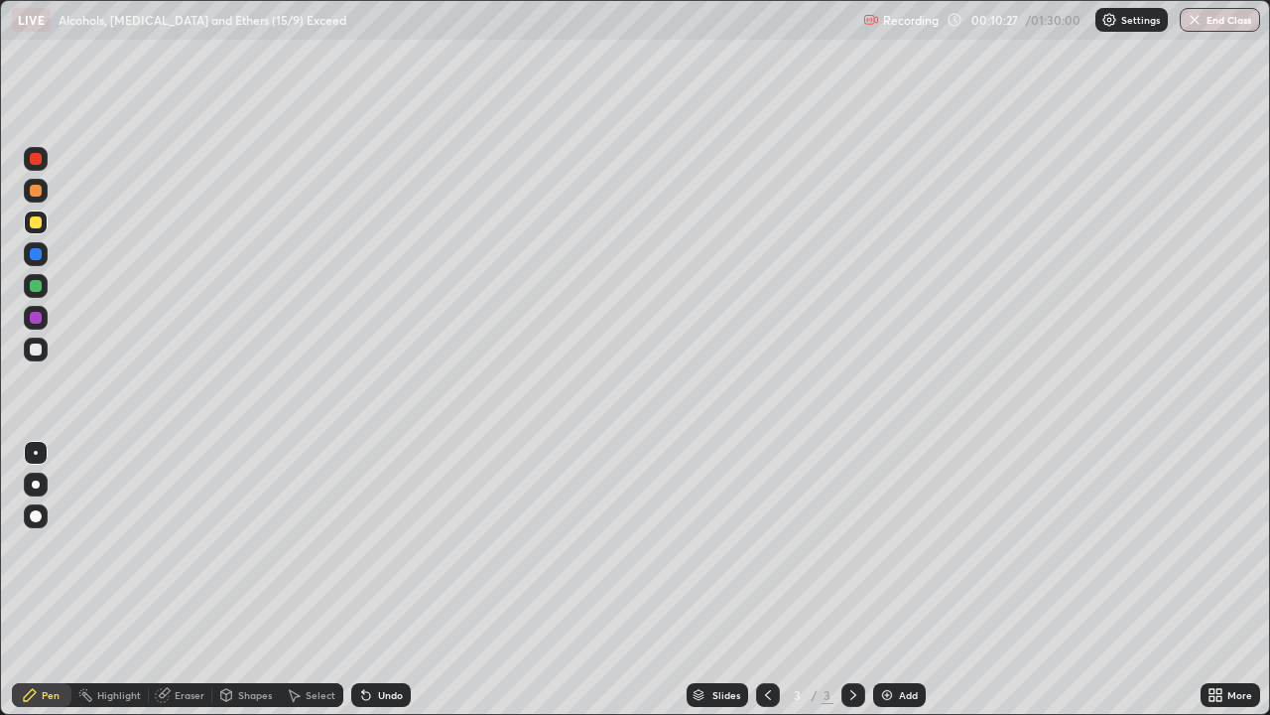
click at [37, 189] on div at bounding box center [36, 191] width 12 height 12
click at [40, 348] on div at bounding box center [36, 349] width 12 height 12
click at [30, 285] on div at bounding box center [36, 286] width 12 height 12
click at [320, 580] on div "Select" at bounding box center [321, 695] width 30 height 10
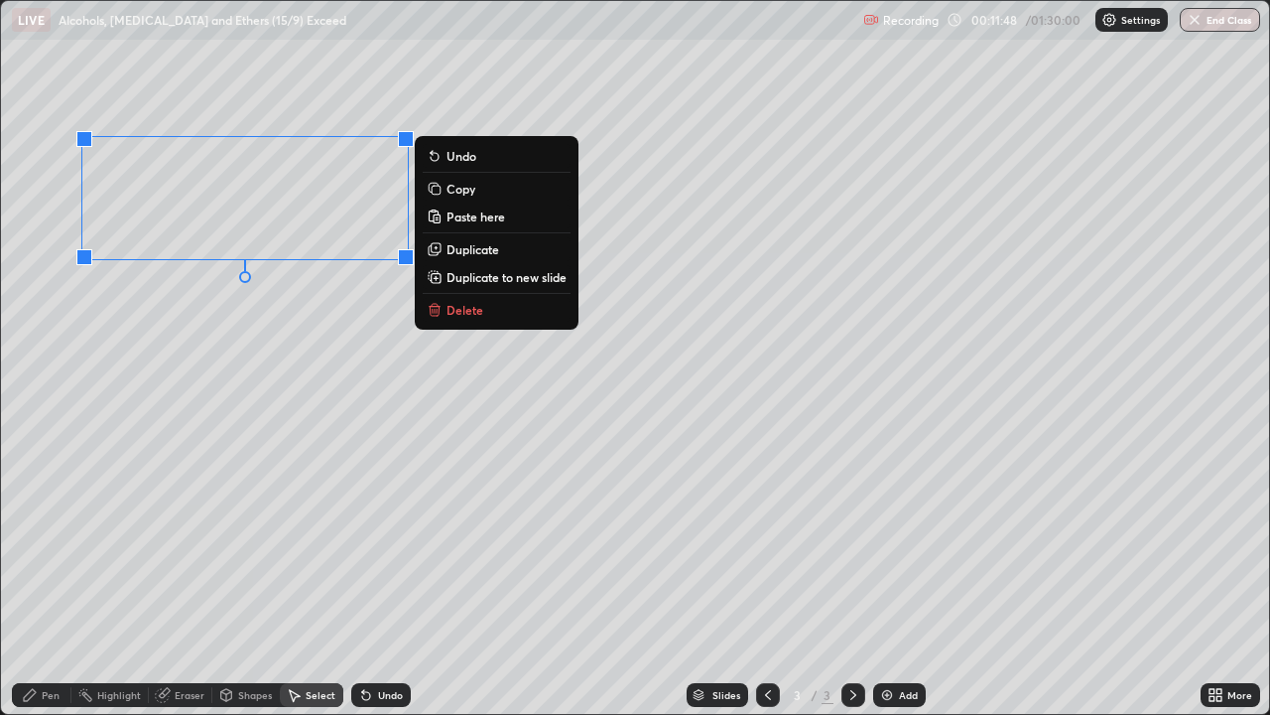
click at [447, 190] on p "Copy" at bounding box center [461, 189] width 29 height 16
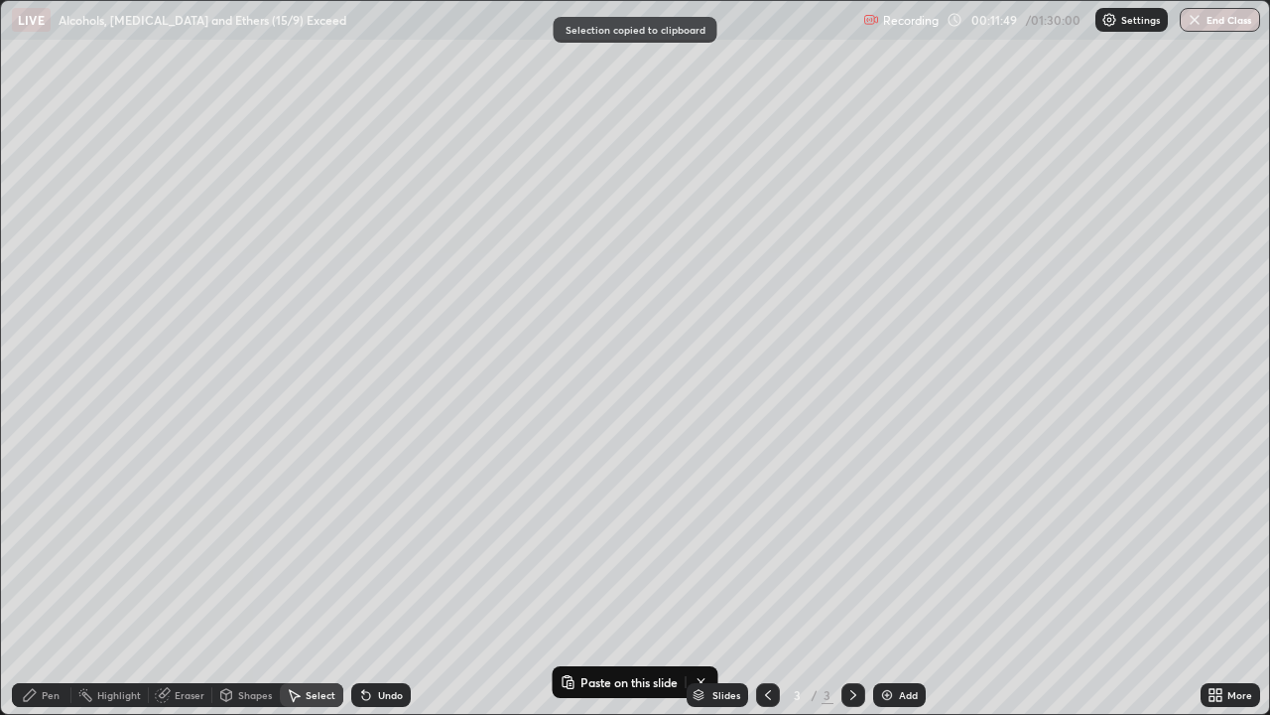
click at [884, 580] on img at bounding box center [887, 695] width 16 height 16
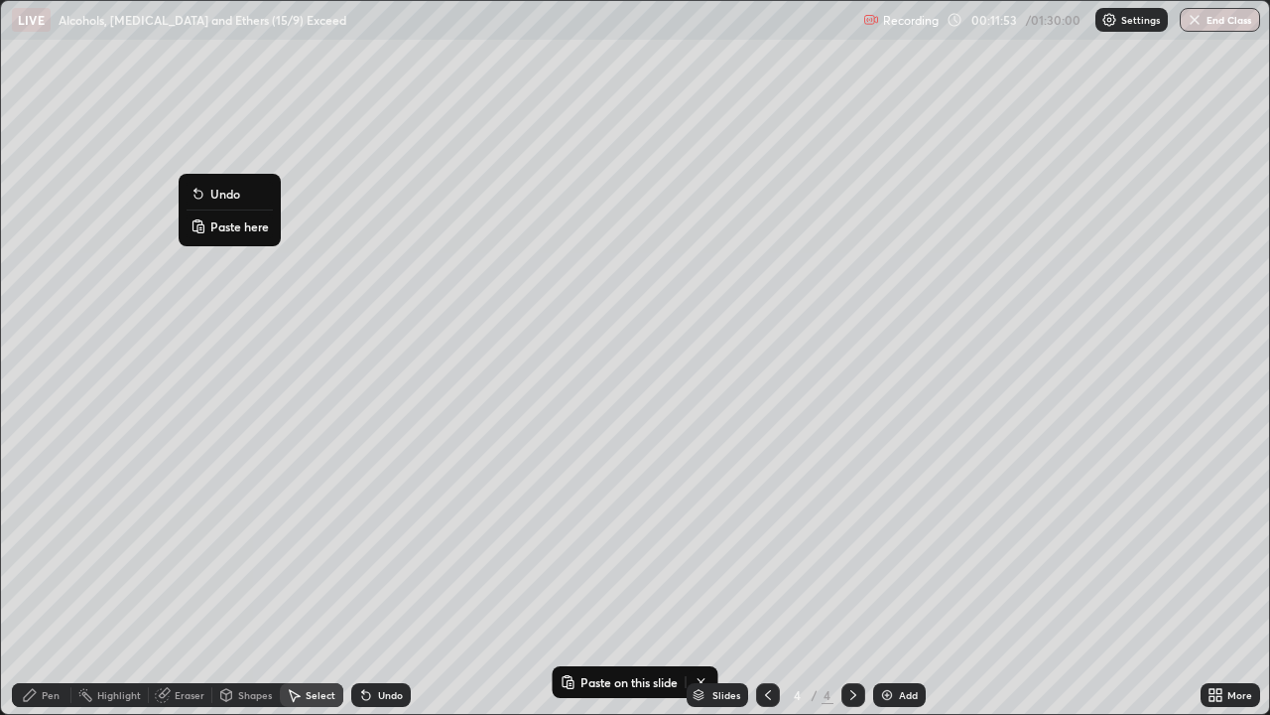
click at [225, 224] on p "Paste here" at bounding box center [239, 226] width 59 height 16
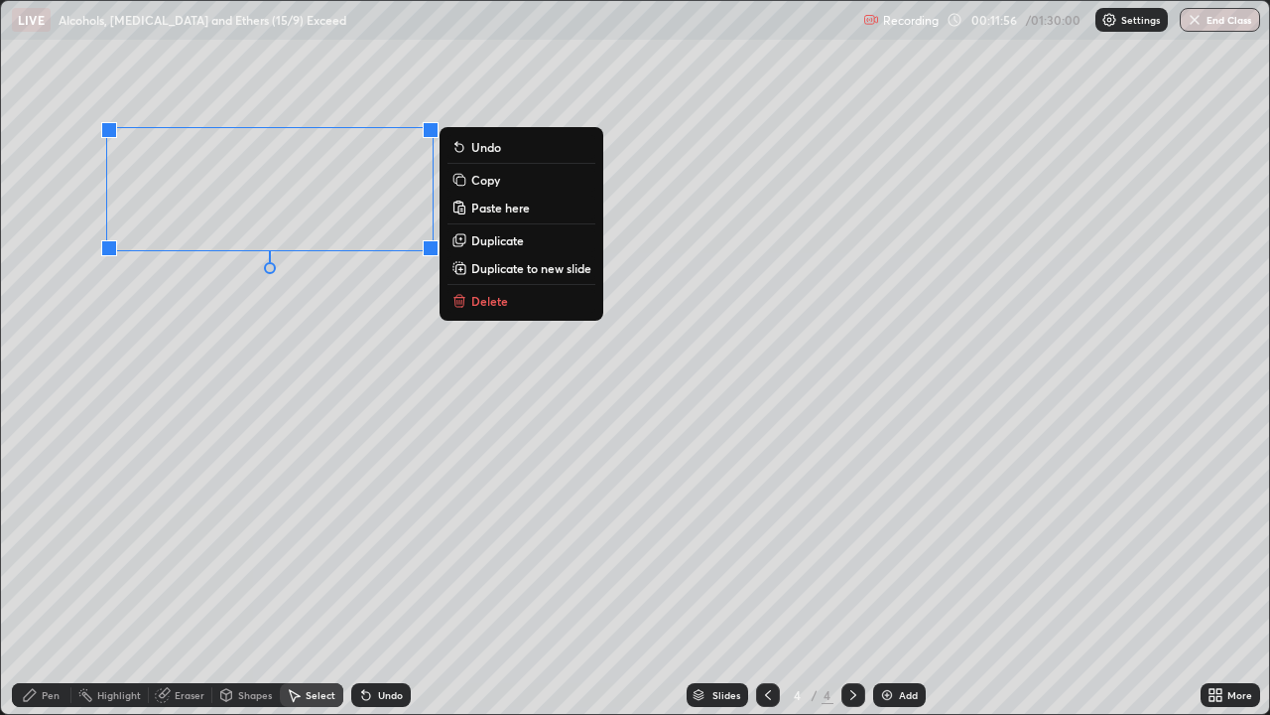
click at [47, 580] on div "Pen" at bounding box center [42, 695] width 60 height 24
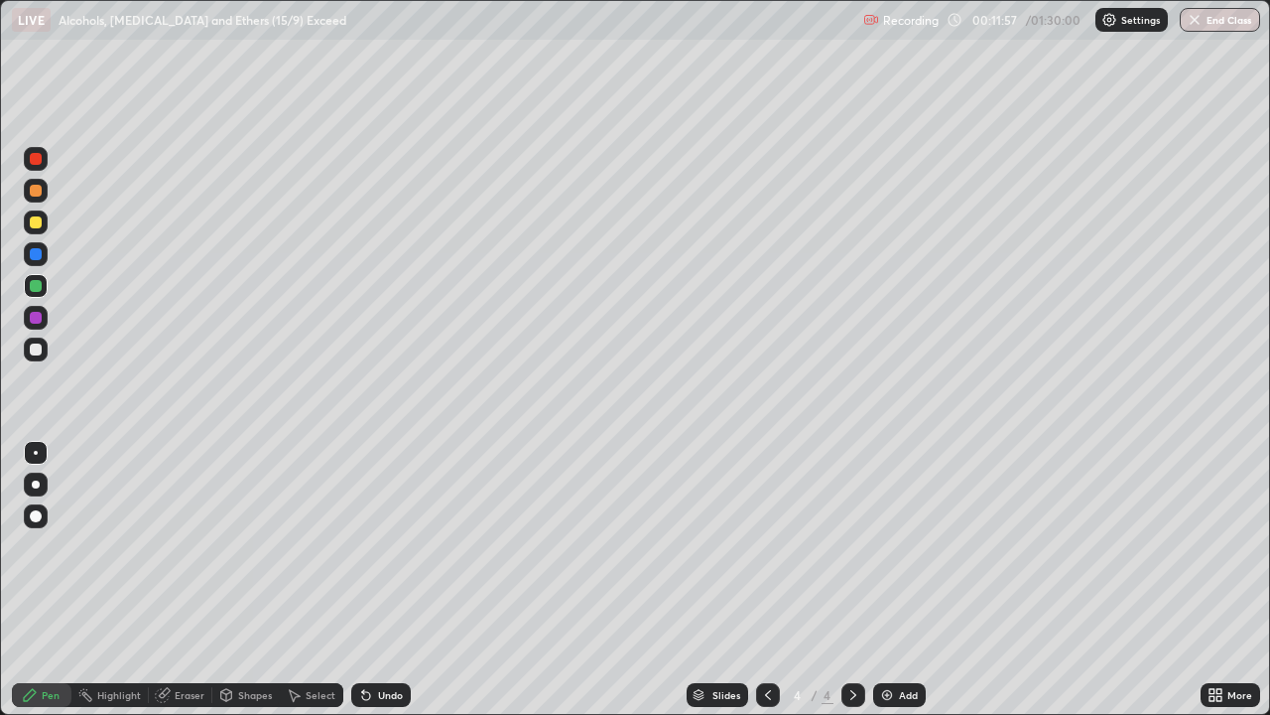
click at [175, 580] on div "Eraser" at bounding box center [190, 695] width 30 height 10
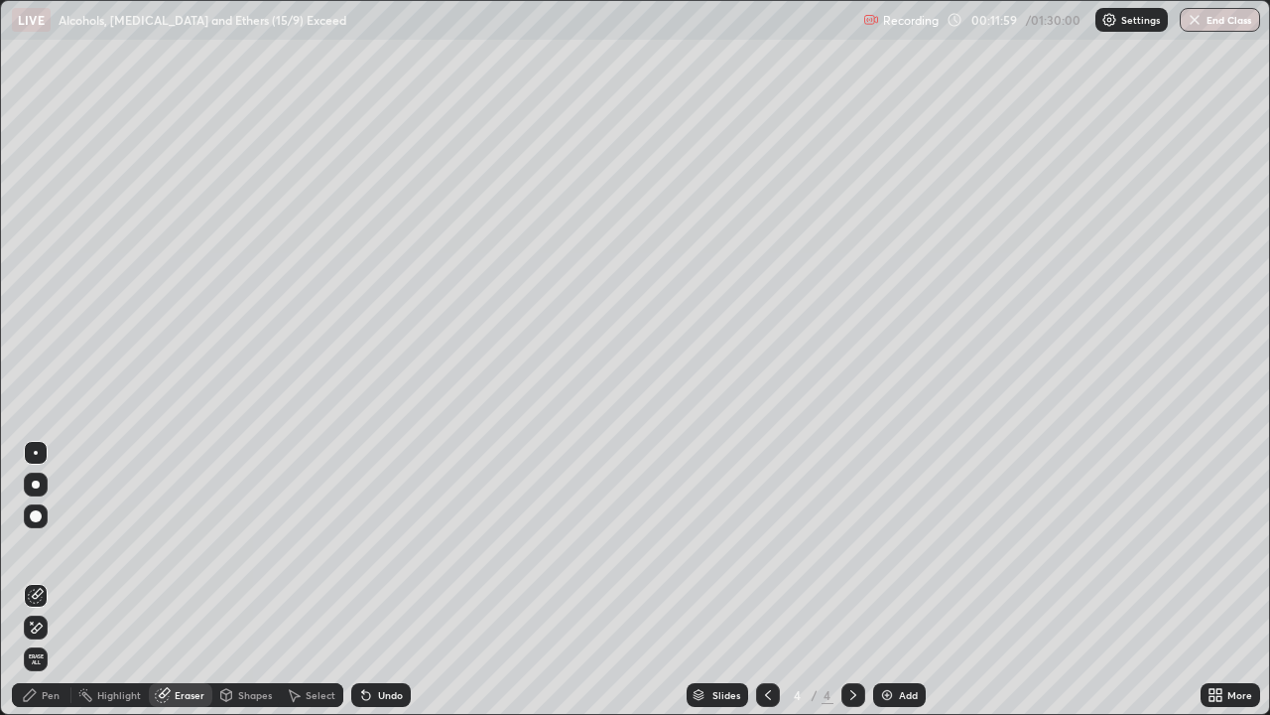
click at [40, 580] on div "Pen" at bounding box center [42, 695] width 60 height 24
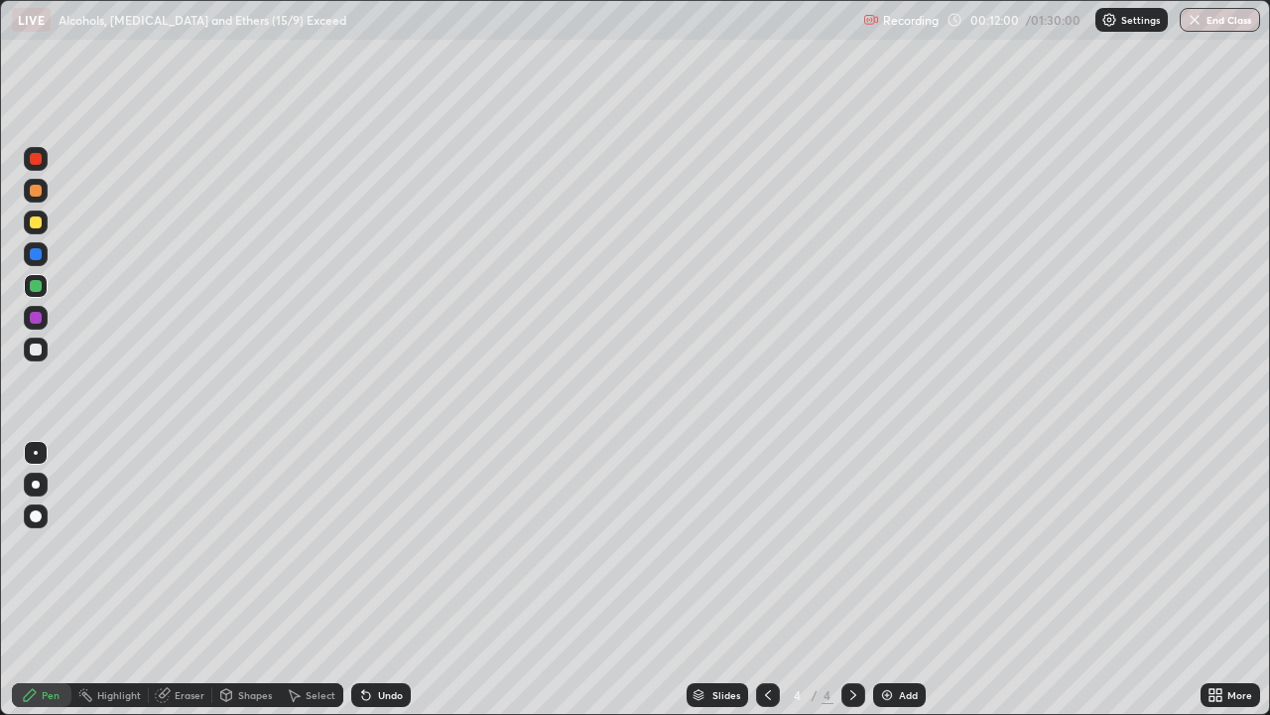
click at [39, 345] on div at bounding box center [36, 349] width 12 height 12
click at [295, 580] on icon at bounding box center [294, 695] width 16 height 16
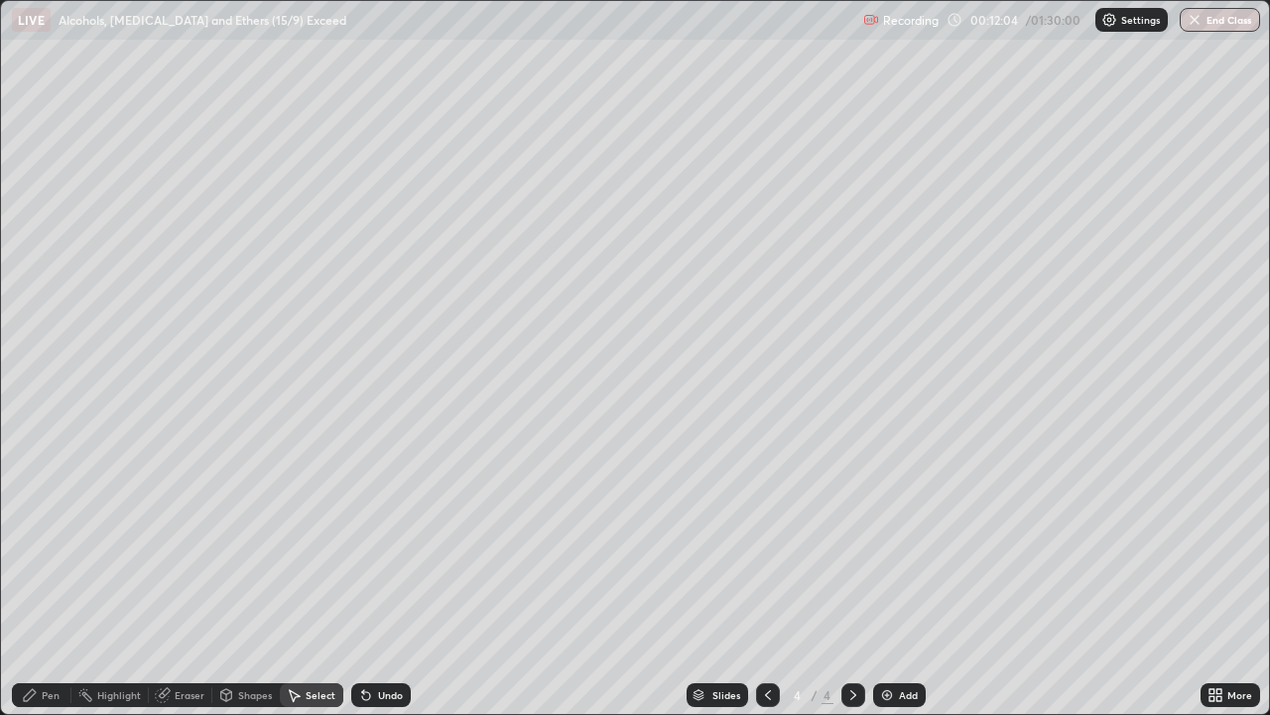
click at [245, 580] on div "Shapes" at bounding box center [255, 695] width 34 height 10
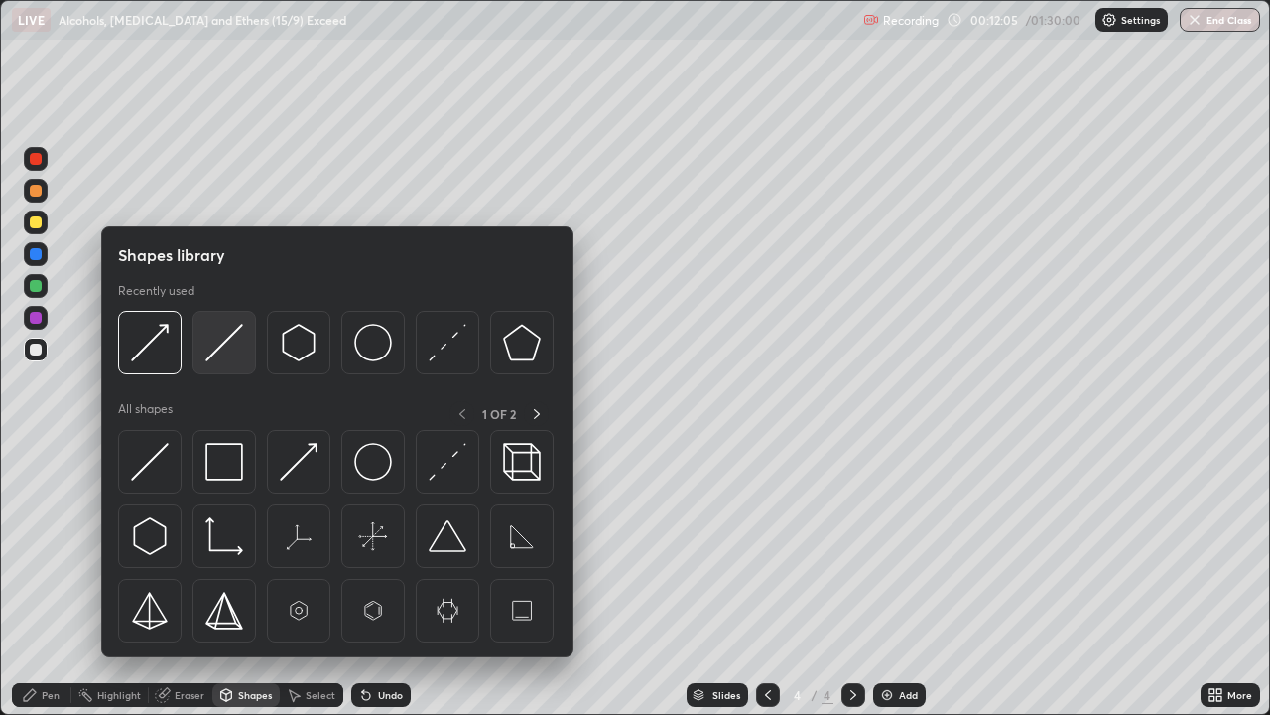
click at [215, 340] on img at bounding box center [224, 343] width 38 height 38
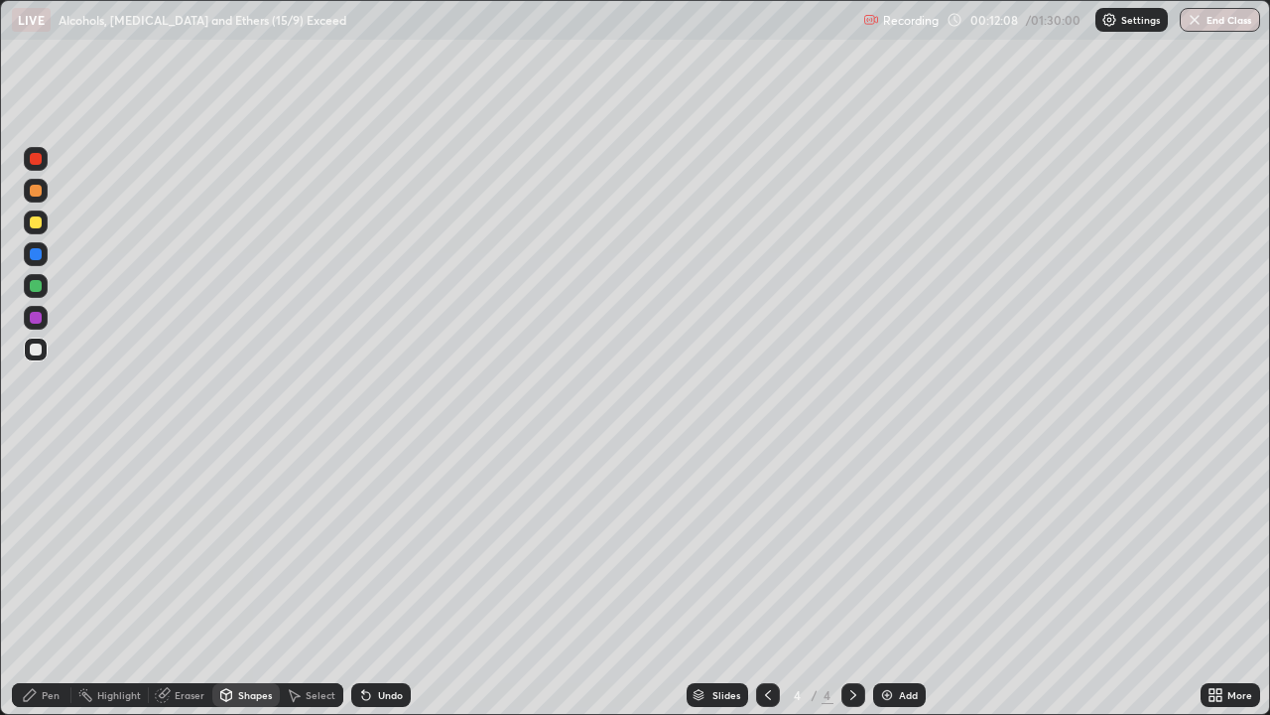
click at [48, 580] on div "Pen" at bounding box center [42, 695] width 60 height 24
click at [312, 580] on div "Select" at bounding box center [321, 695] width 30 height 10
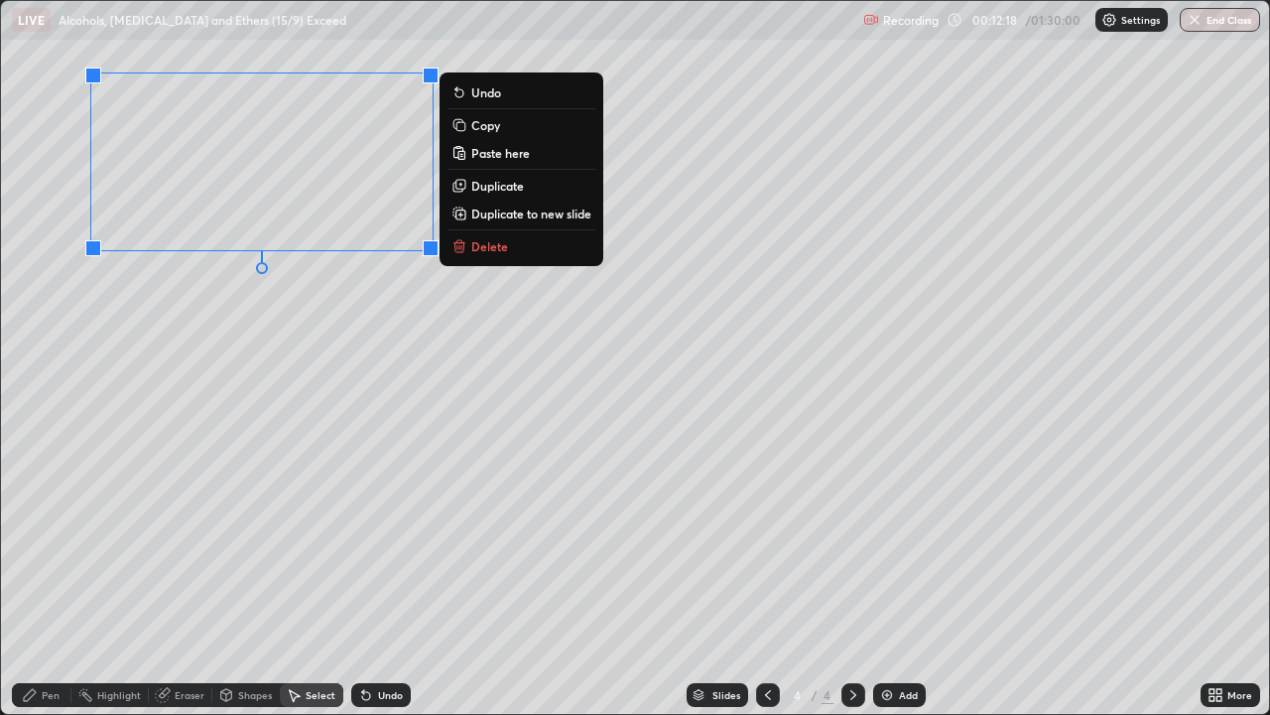
click at [484, 247] on p "Delete" at bounding box center [489, 246] width 37 height 16
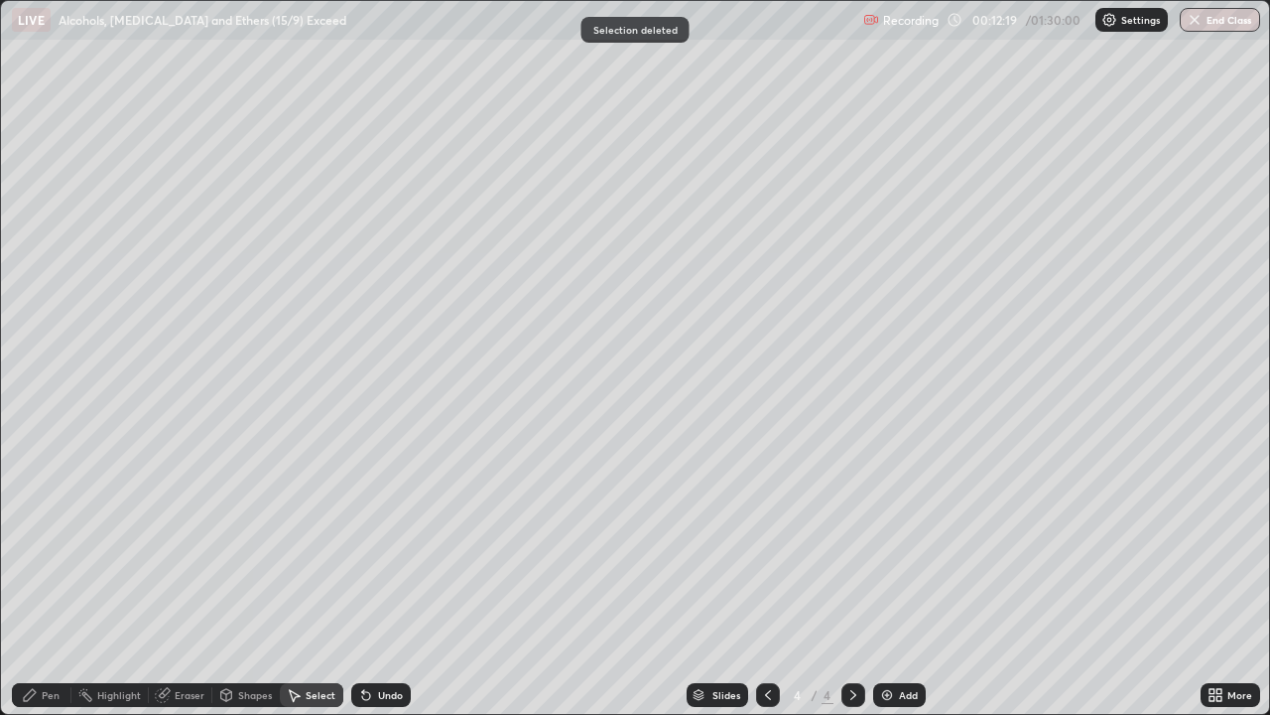
click at [53, 580] on div "Pen" at bounding box center [51, 695] width 18 height 10
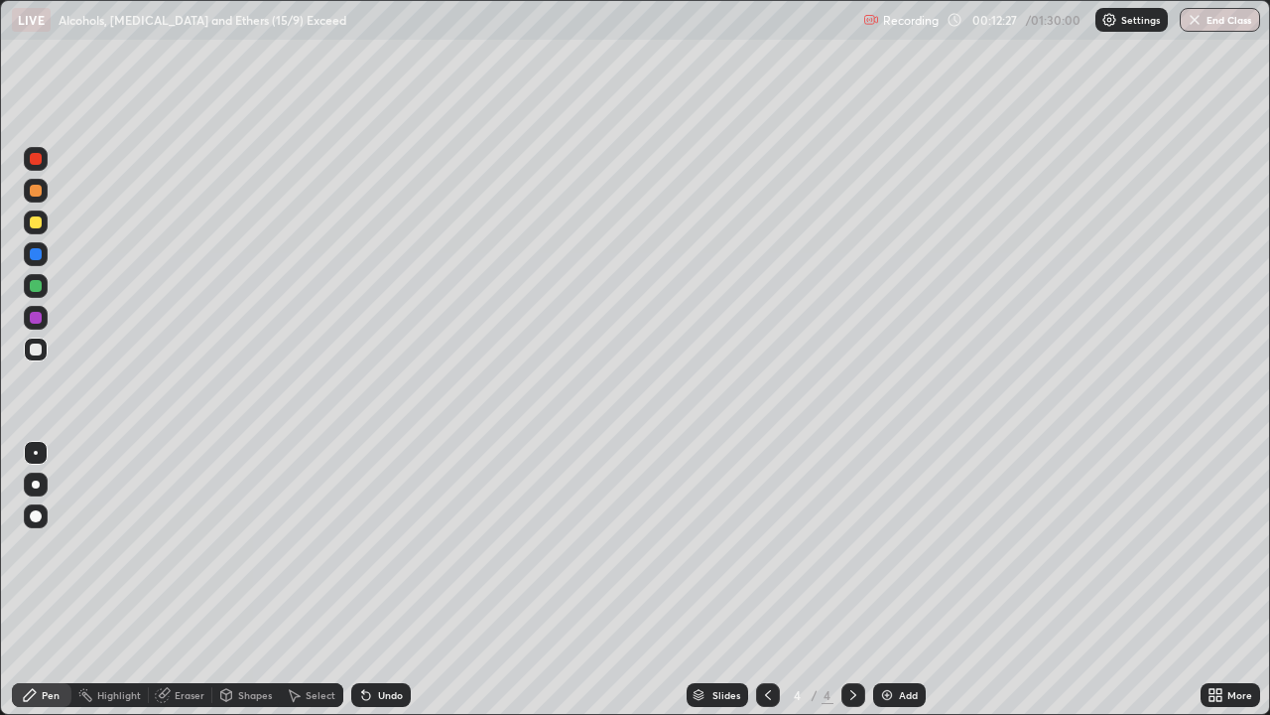
click at [248, 580] on div "Shapes" at bounding box center [255, 695] width 34 height 10
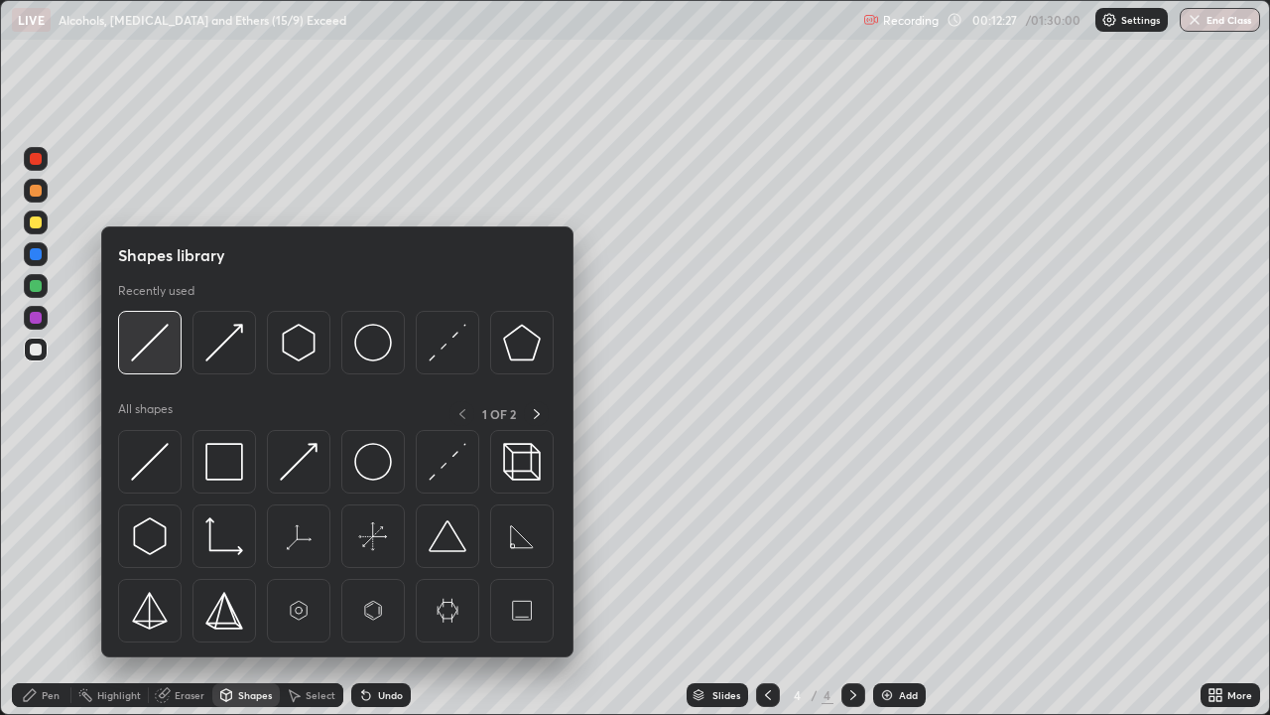
click at [154, 333] on img at bounding box center [150, 343] width 38 height 38
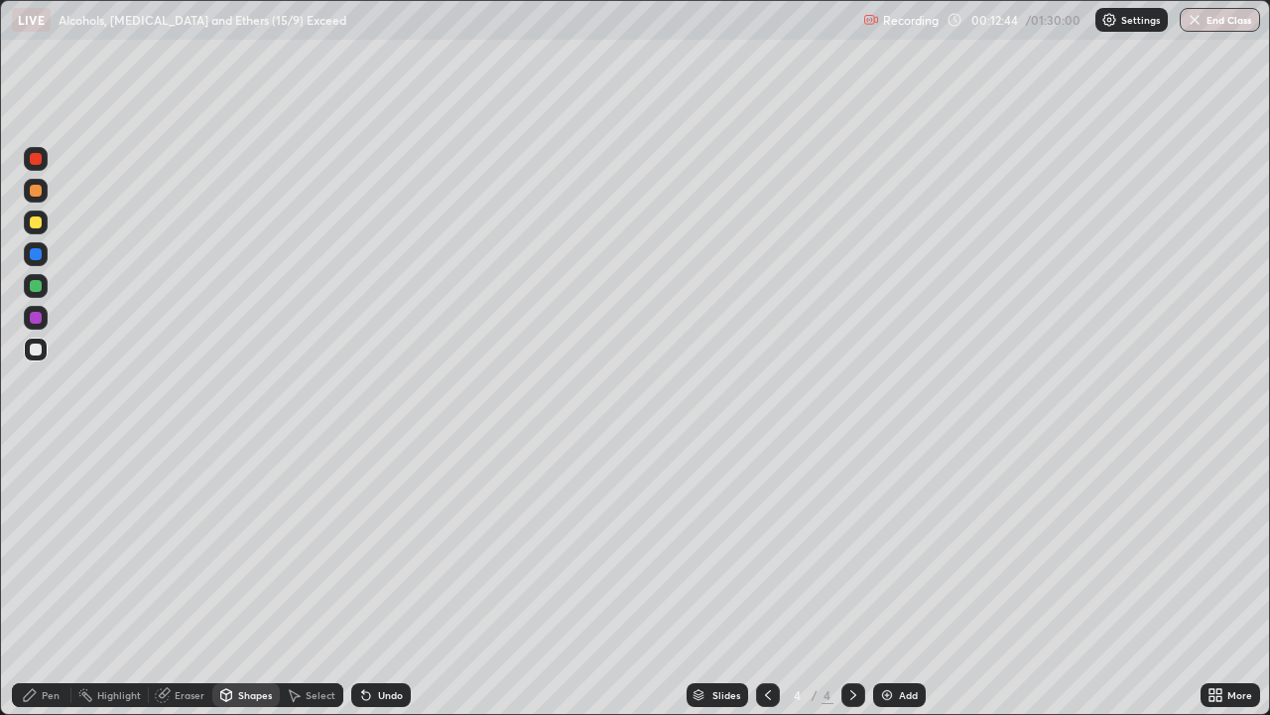
click at [325, 580] on div "Select" at bounding box center [312, 695] width 64 height 24
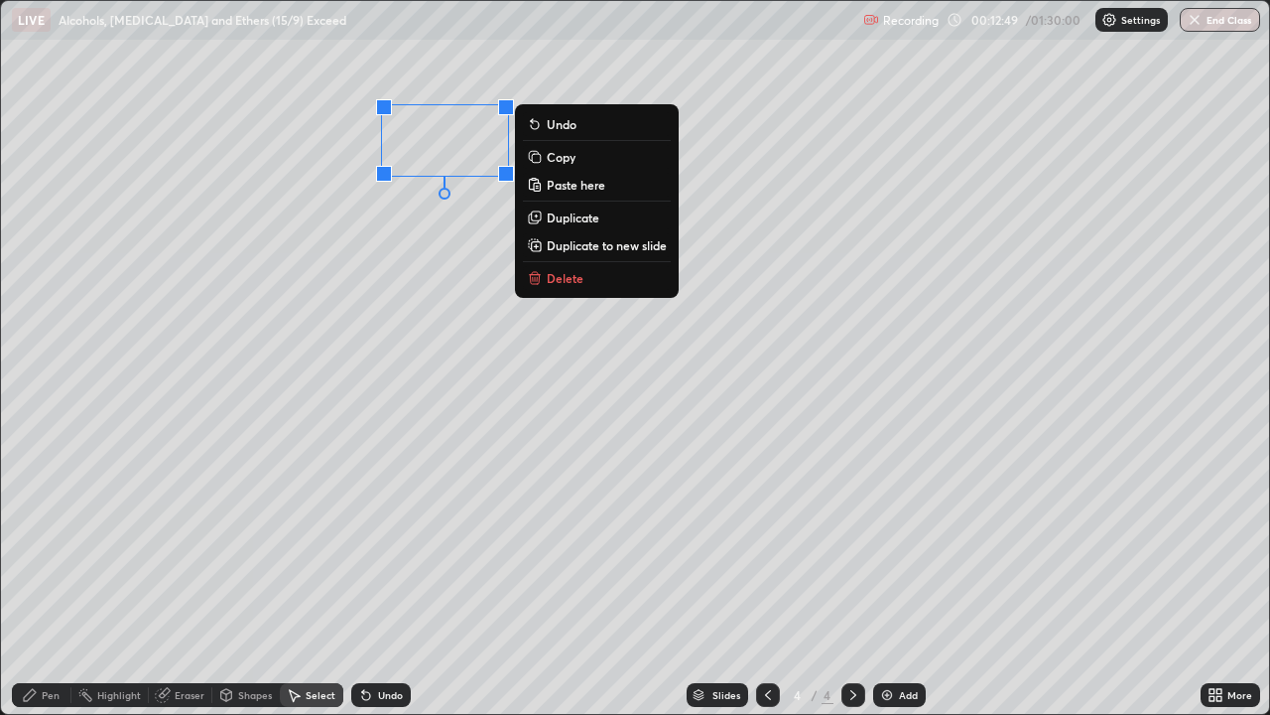
click at [236, 580] on div "Shapes" at bounding box center [245, 695] width 67 height 24
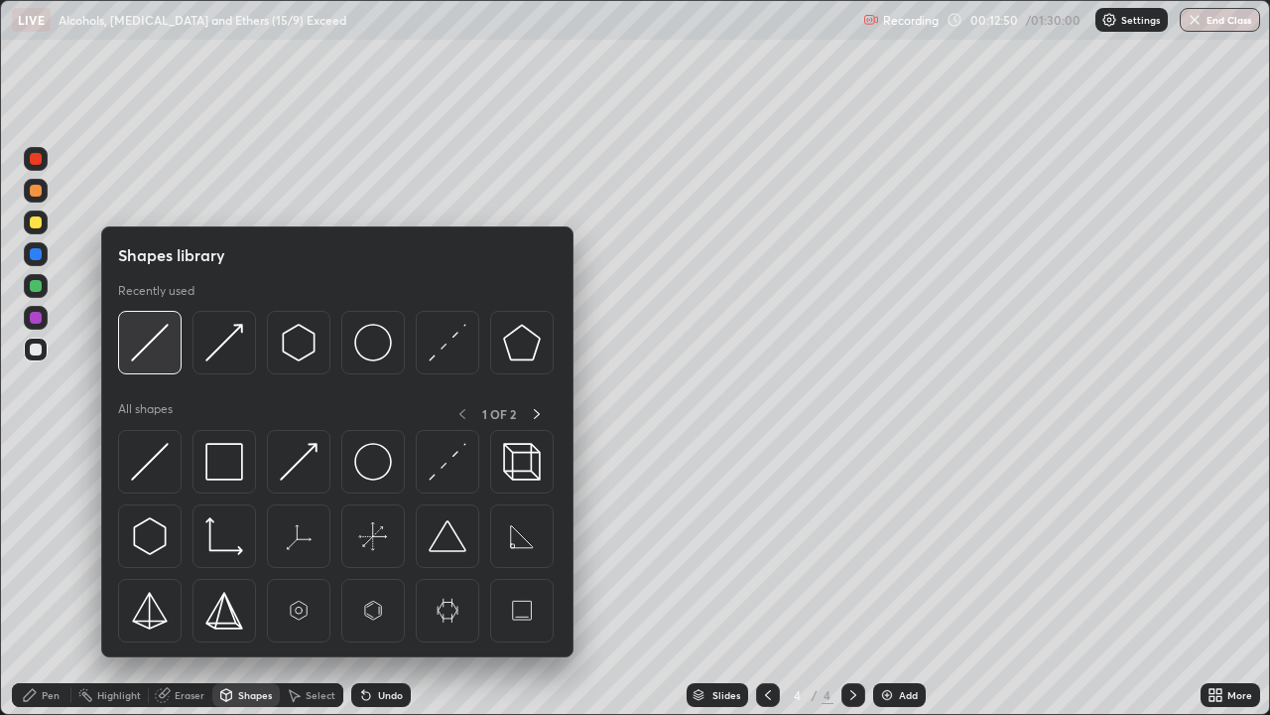
click at [141, 345] on img at bounding box center [150, 343] width 38 height 38
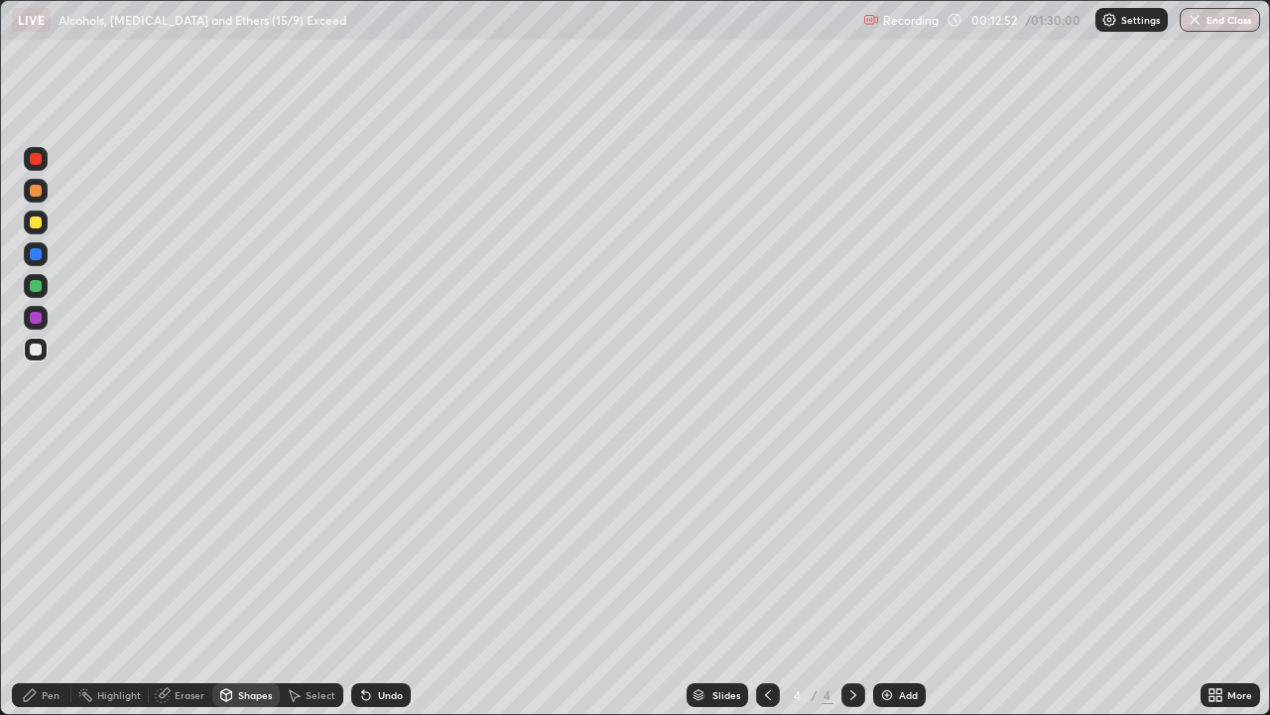
click at [328, 580] on div "Select" at bounding box center [321, 695] width 30 height 10
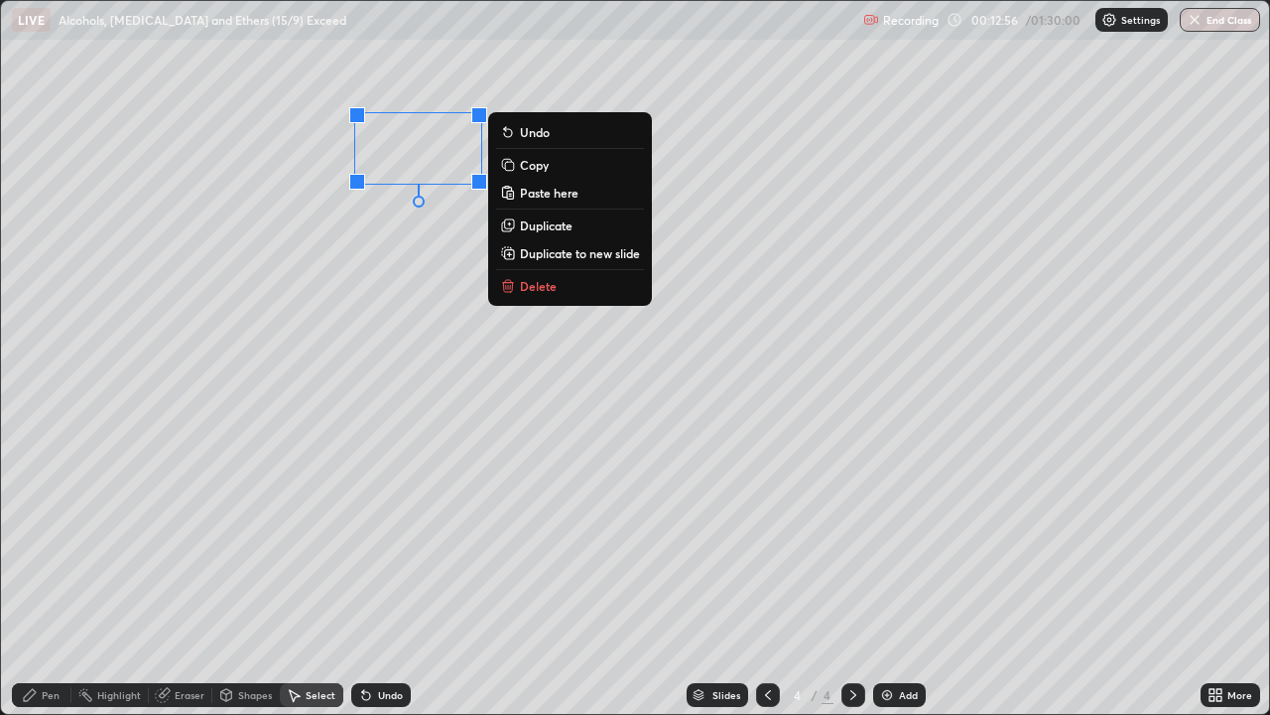
click at [238, 580] on div "Shapes" at bounding box center [255, 695] width 34 height 10
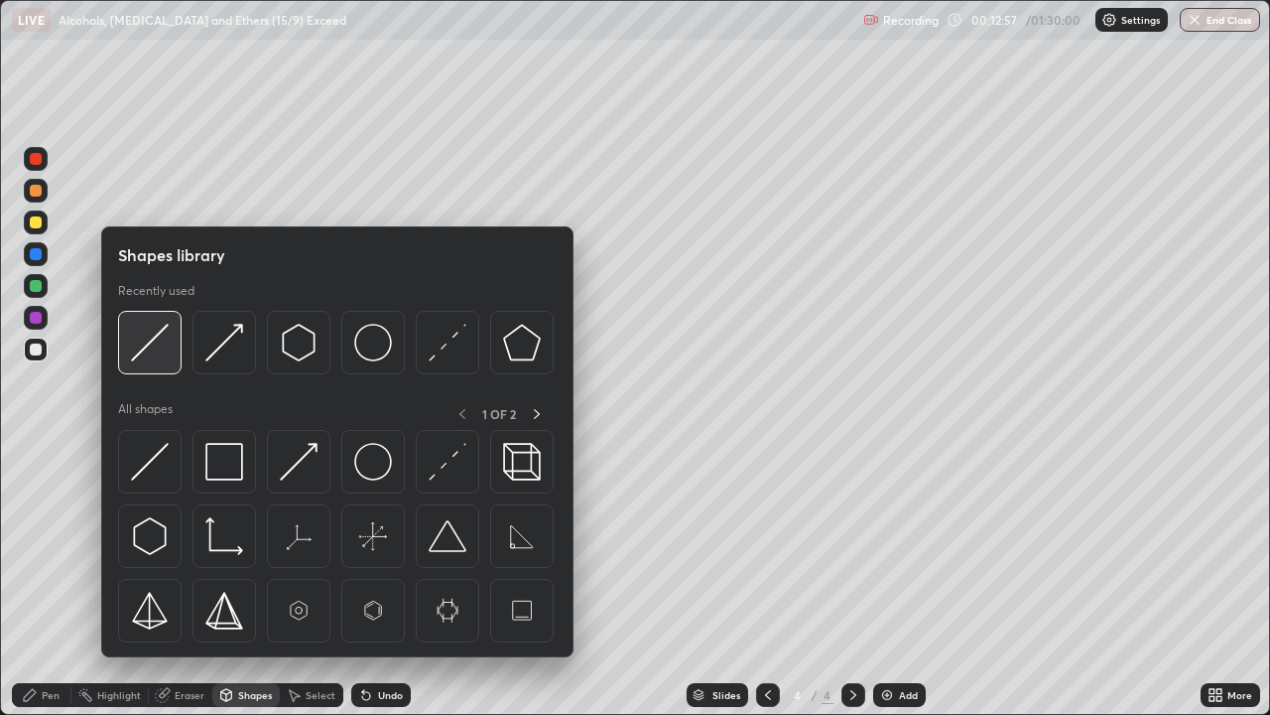
click at [145, 346] on img at bounding box center [150, 343] width 38 height 38
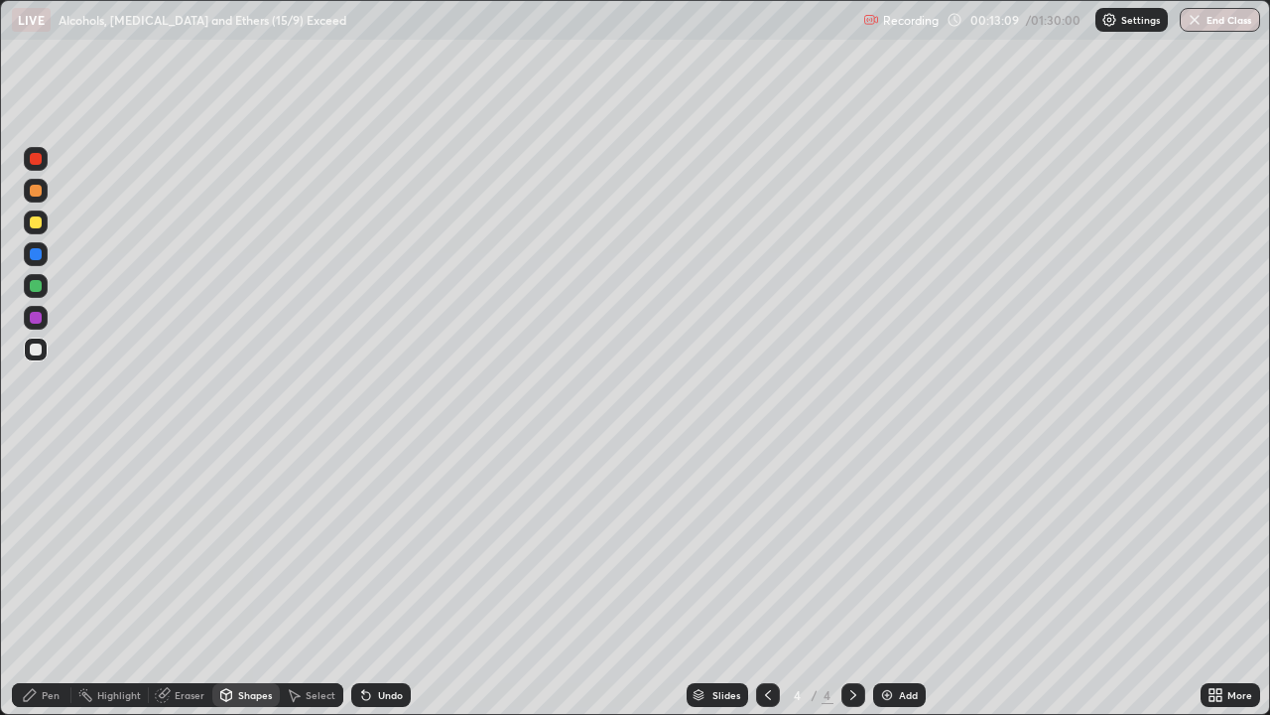
click at [47, 580] on div "Pen" at bounding box center [51, 695] width 18 height 10
click at [243, 580] on div "Shapes" at bounding box center [245, 695] width 67 height 24
click at [327, 580] on div "Select" at bounding box center [321, 695] width 30 height 10
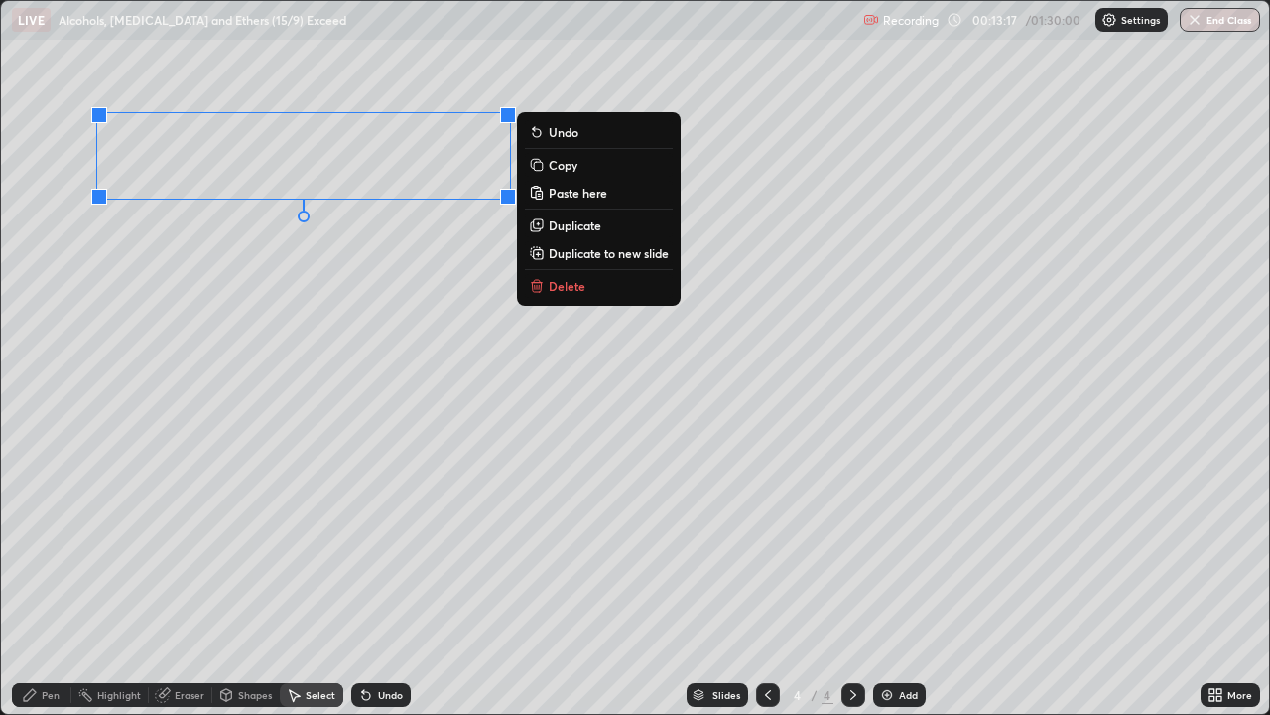
click at [545, 170] on icon at bounding box center [537, 165] width 16 height 16
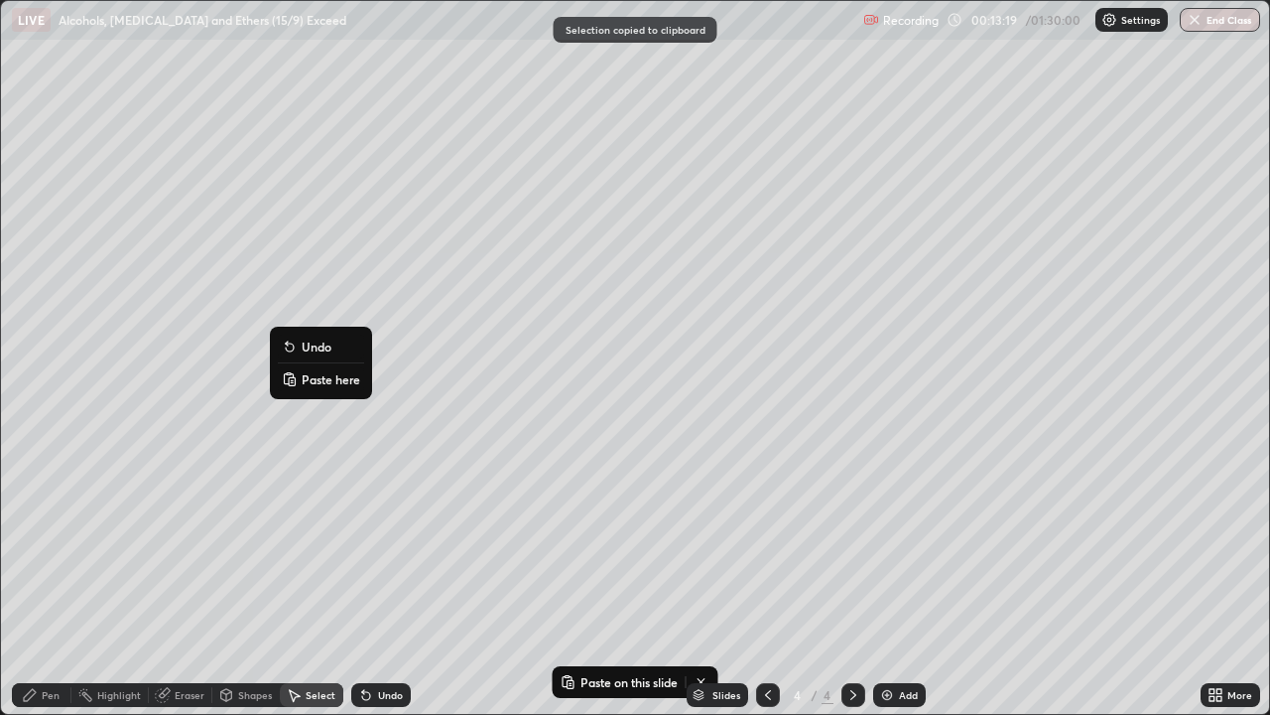
click at [301, 378] on button "Paste here" at bounding box center [321, 379] width 86 height 24
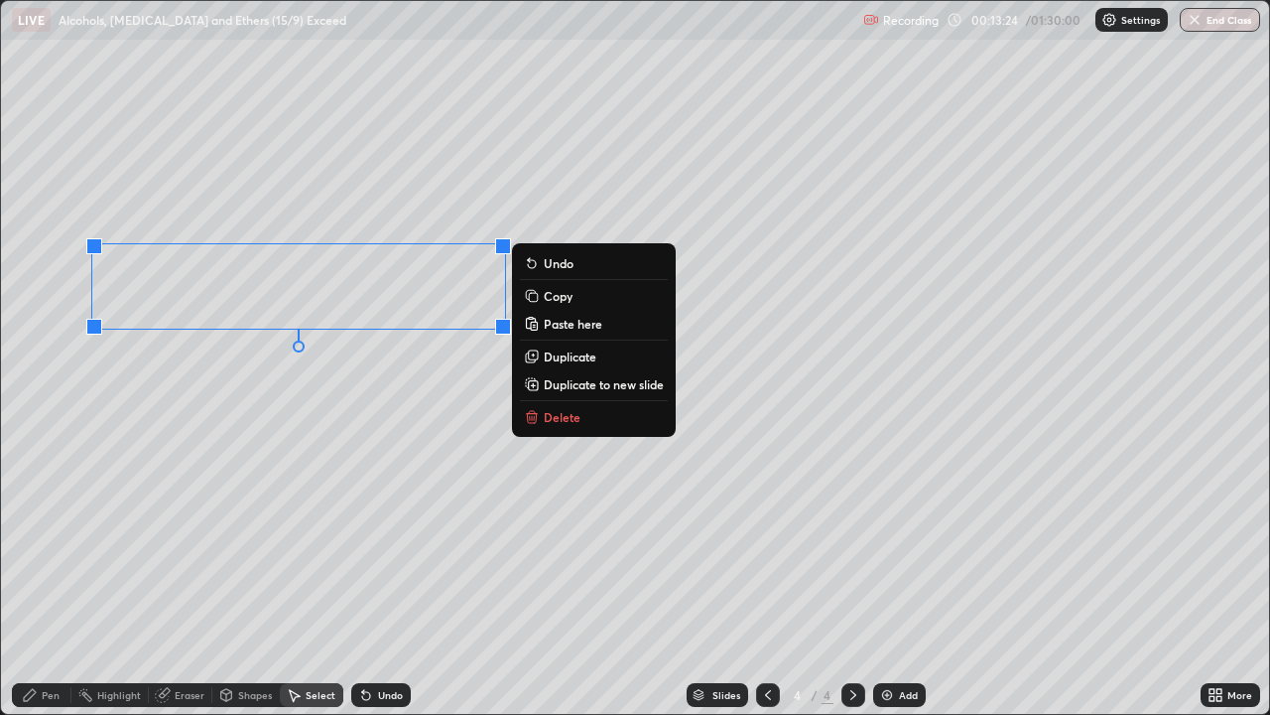
click at [36, 580] on icon at bounding box center [30, 695] width 16 height 16
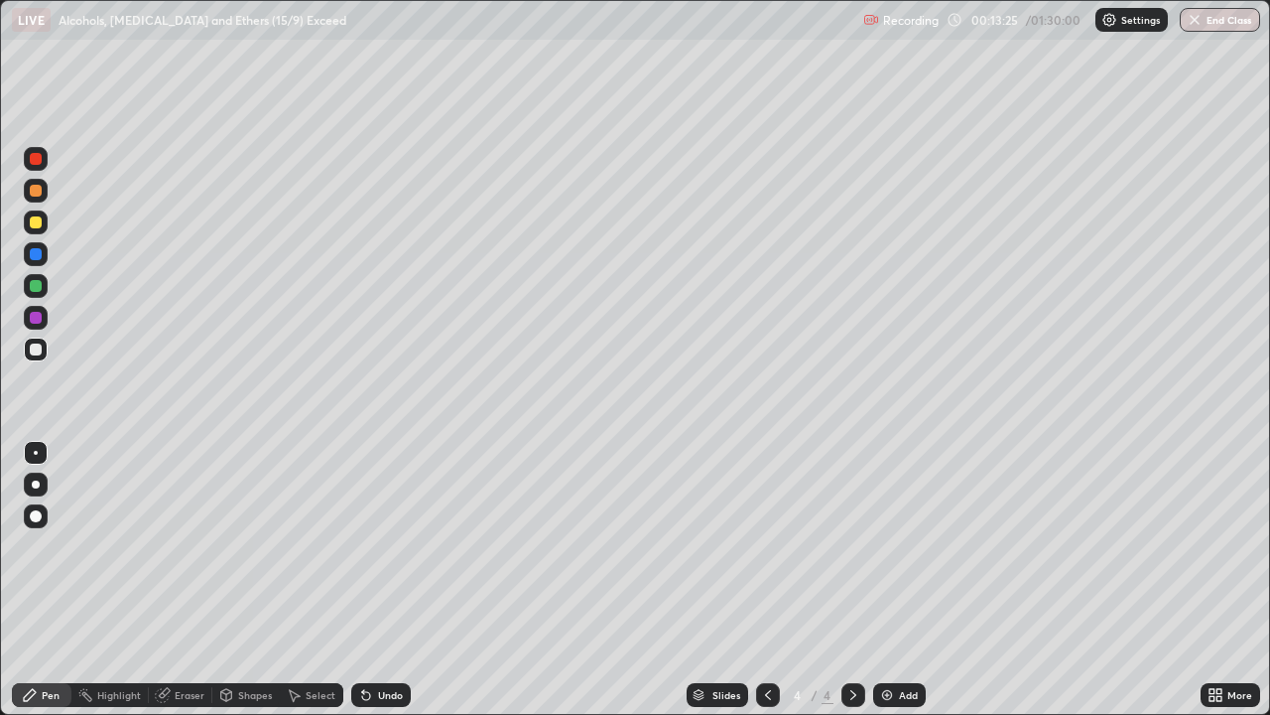
click at [308, 580] on div "Select" at bounding box center [321, 695] width 30 height 10
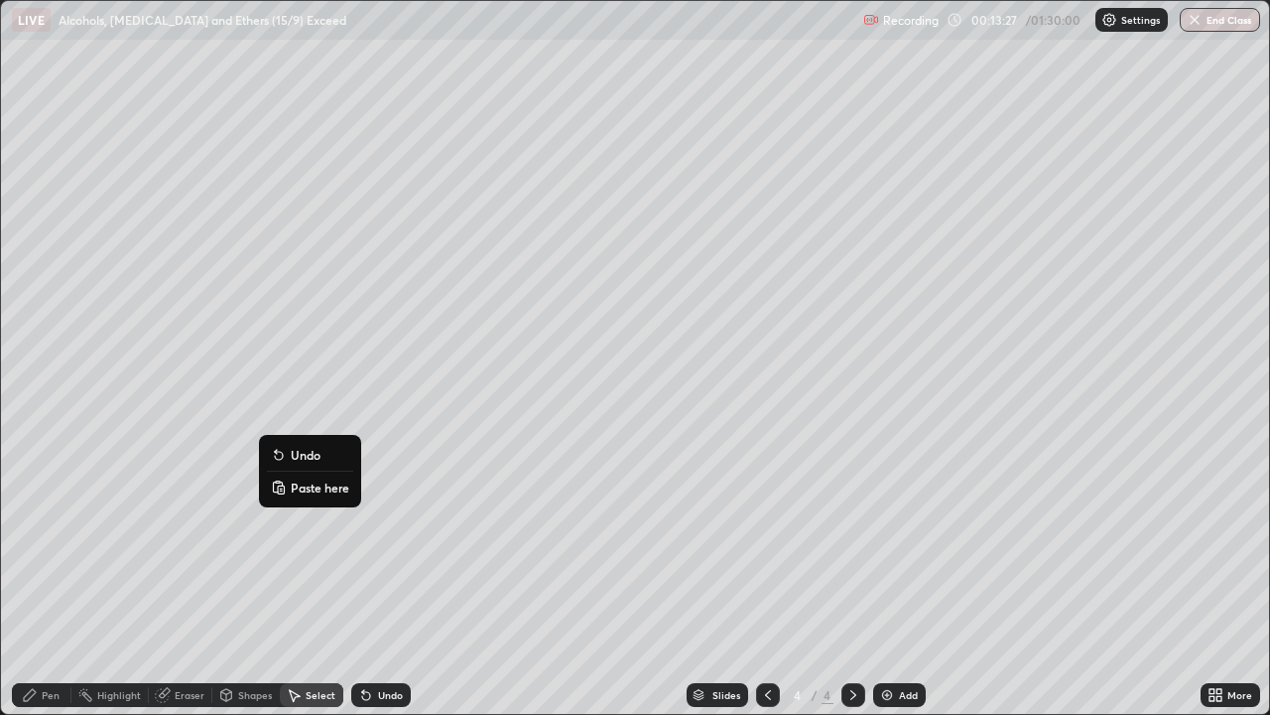
click at [294, 483] on p "Paste here" at bounding box center [320, 487] width 59 height 16
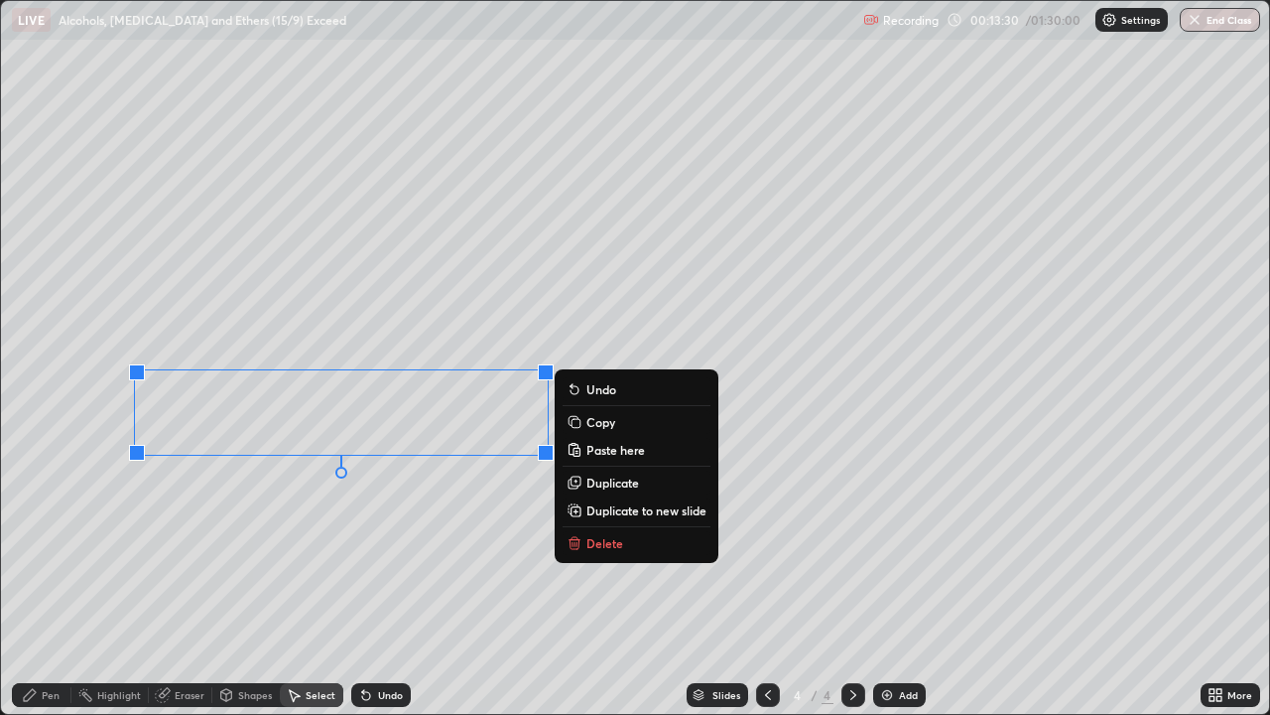
click at [31, 580] on icon at bounding box center [30, 695] width 16 height 16
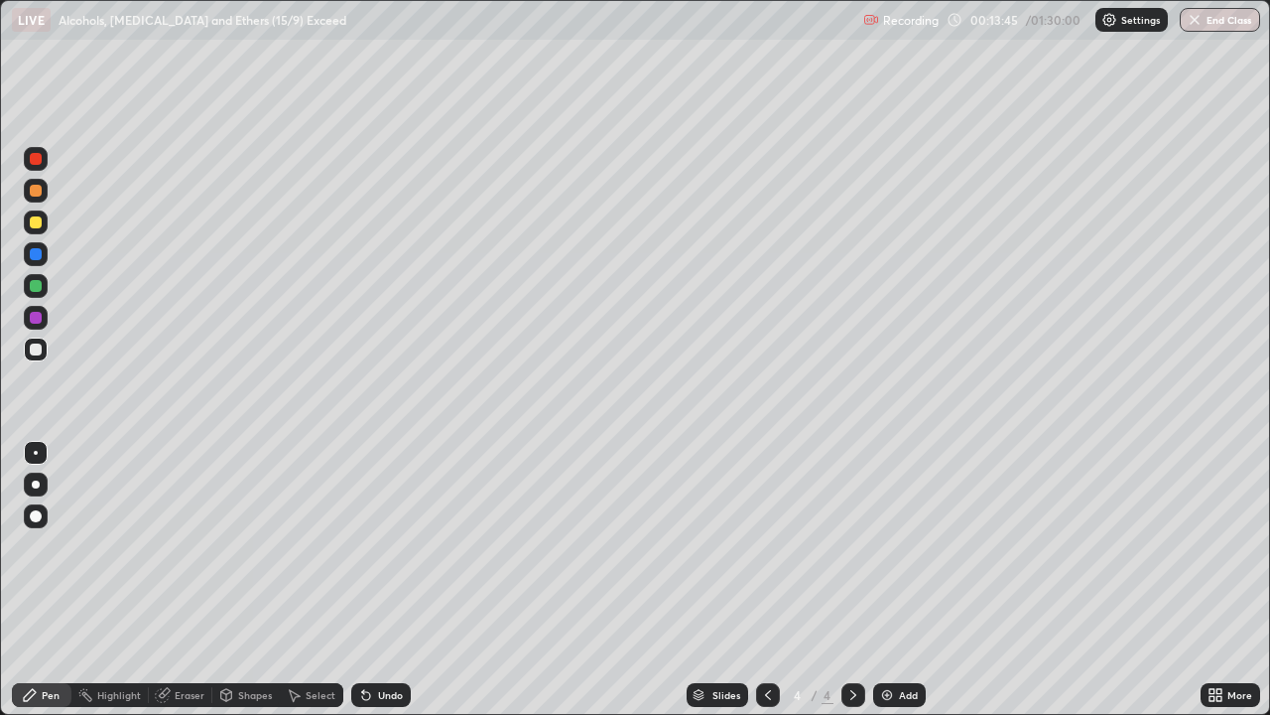
click at [182, 580] on div "Eraser" at bounding box center [190, 695] width 30 height 10
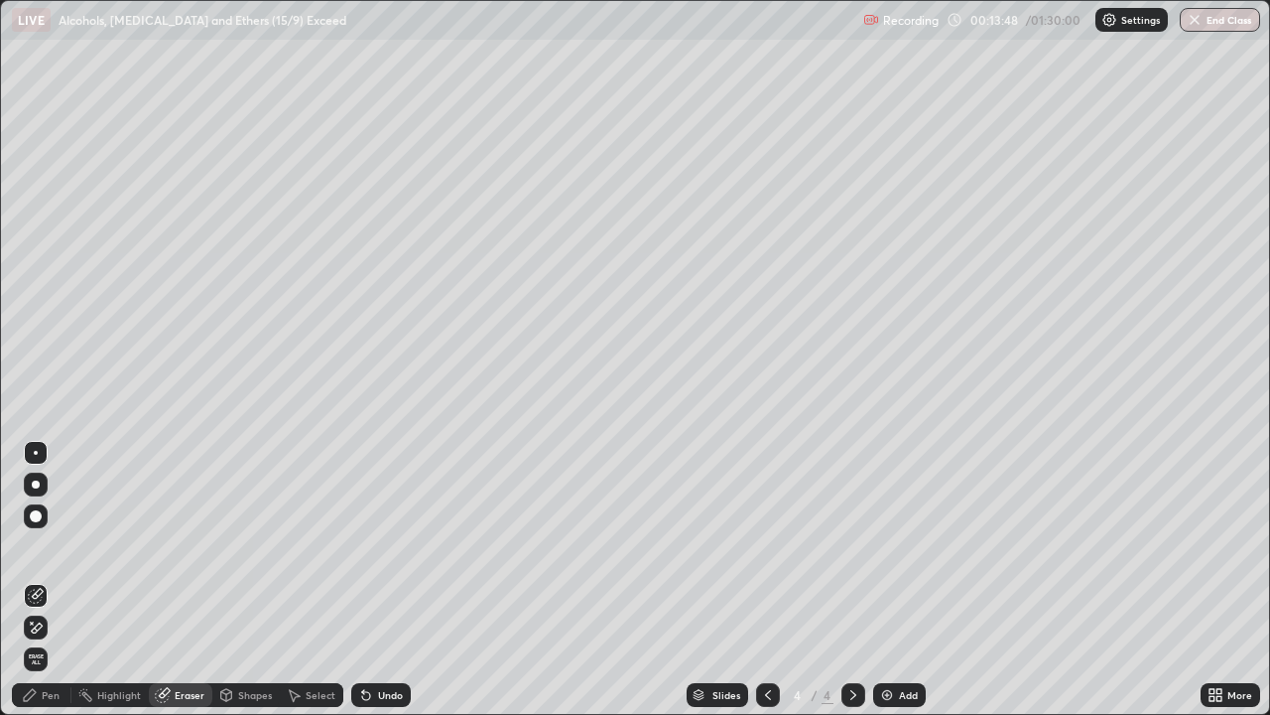
click at [306, 580] on div "Select" at bounding box center [321, 695] width 30 height 10
click at [193, 580] on div "Eraser" at bounding box center [181, 695] width 64 height 24
click at [322, 580] on div "Select" at bounding box center [321, 695] width 30 height 10
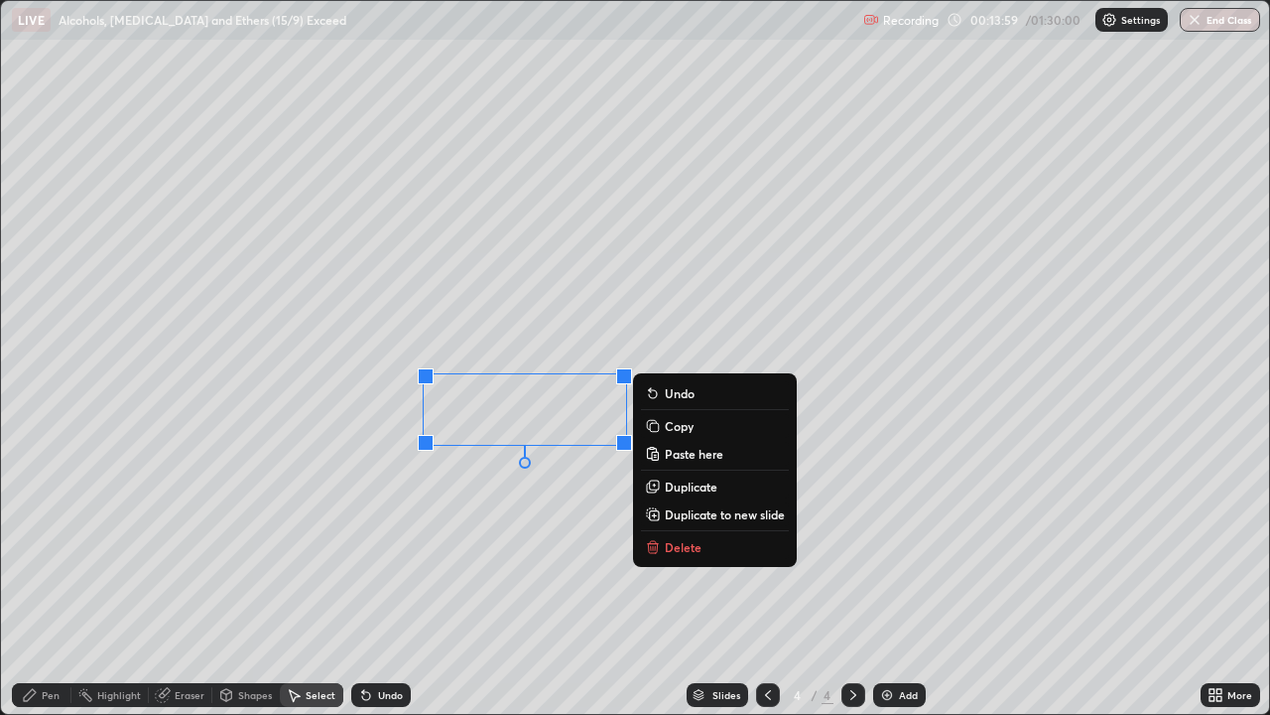
click at [176, 580] on div "Eraser" at bounding box center [190, 695] width 30 height 10
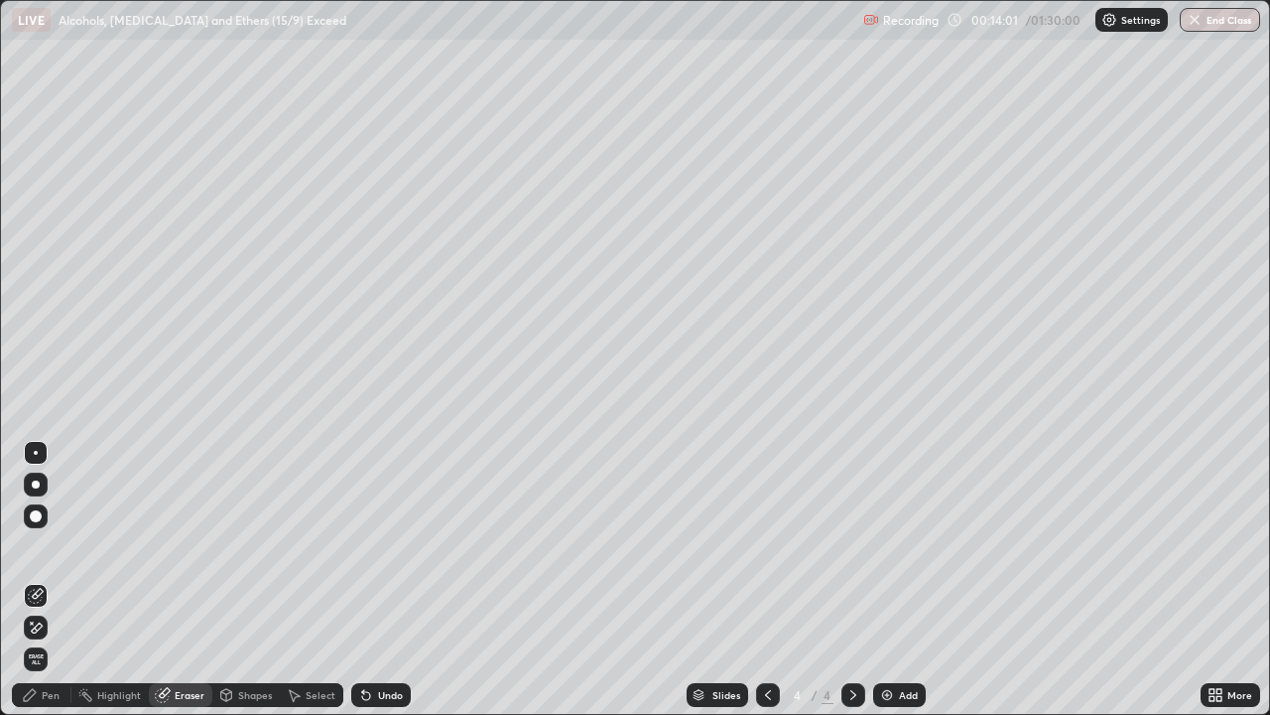
click at [51, 580] on div "Pen" at bounding box center [51, 695] width 18 height 10
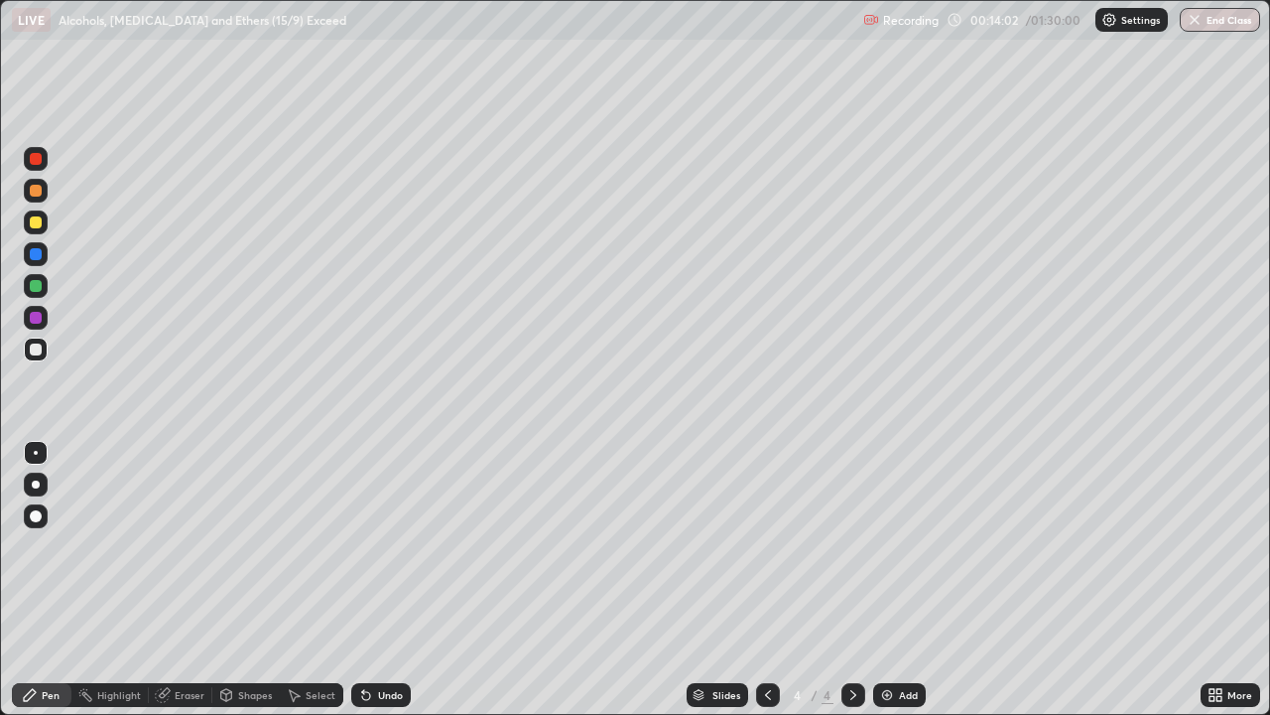
click at [39, 345] on div at bounding box center [36, 349] width 12 height 12
click at [320, 580] on div "Select" at bounding box center [321, 695] width 30 height 10
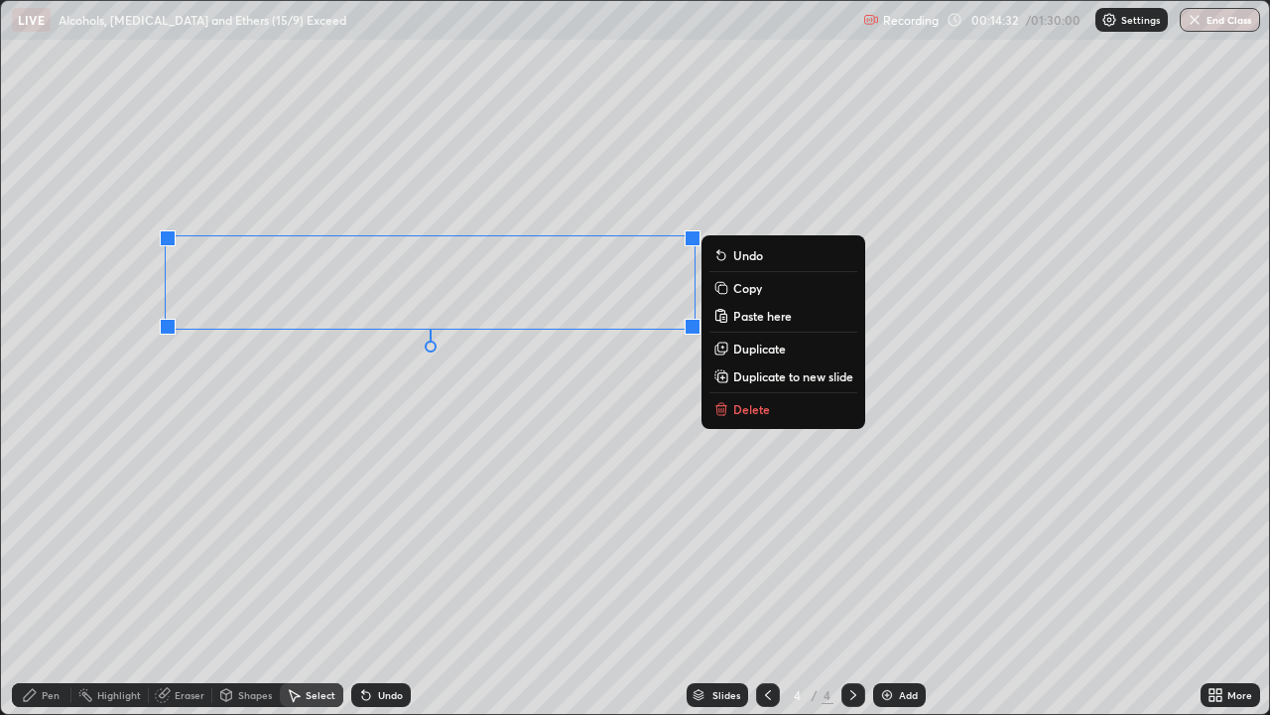
click at [722, 288] on icon at bounding box center [721, 286] width 9 height 9
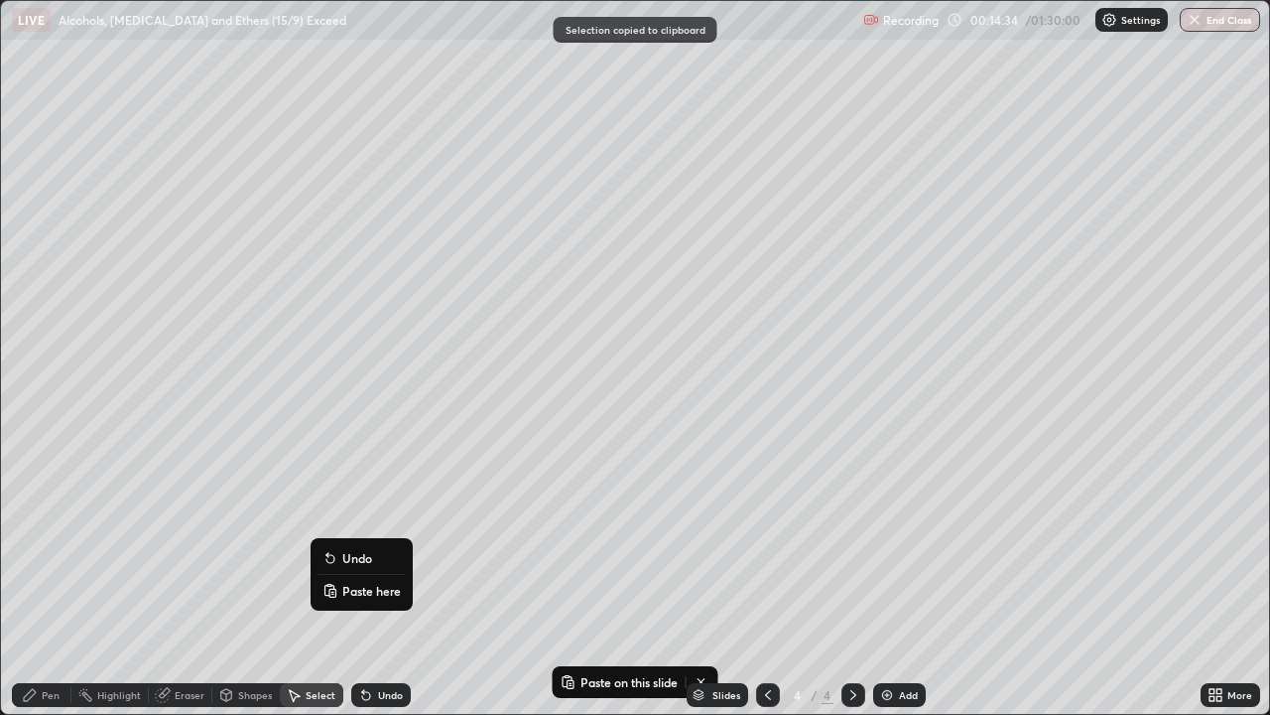
click at [335, 580] on rect at bounding box center [332, 593] width 6 height 8
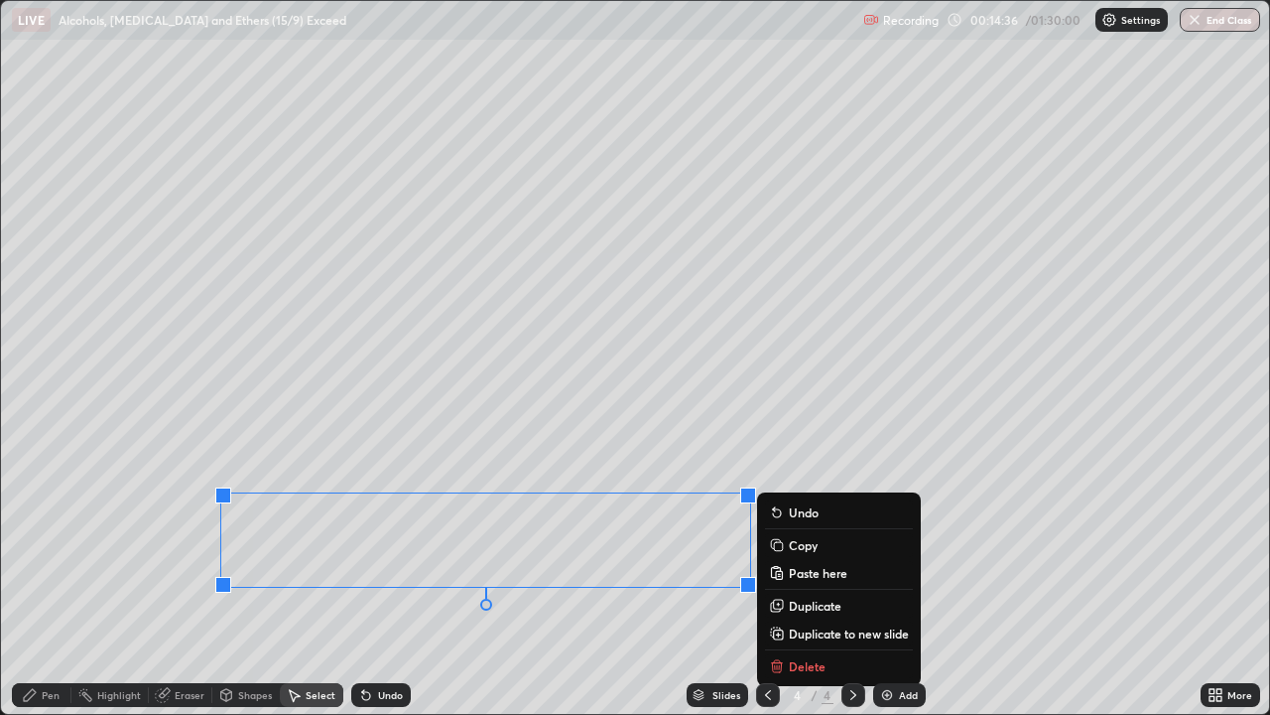
click at [22, 580] on div "Pen" at bounding box center [42, 695] width 60 height 24
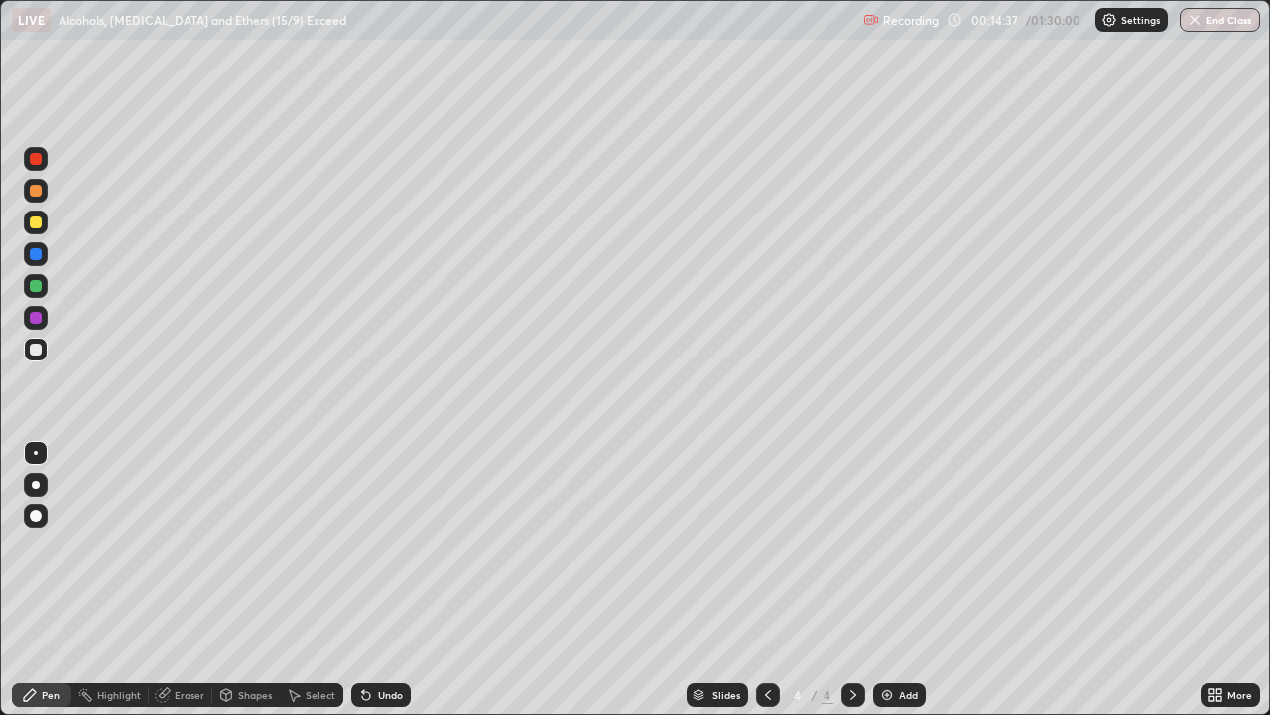
click at [170, 580] on div "Eraser" at bounding box center [181, 695] width 64 height 24
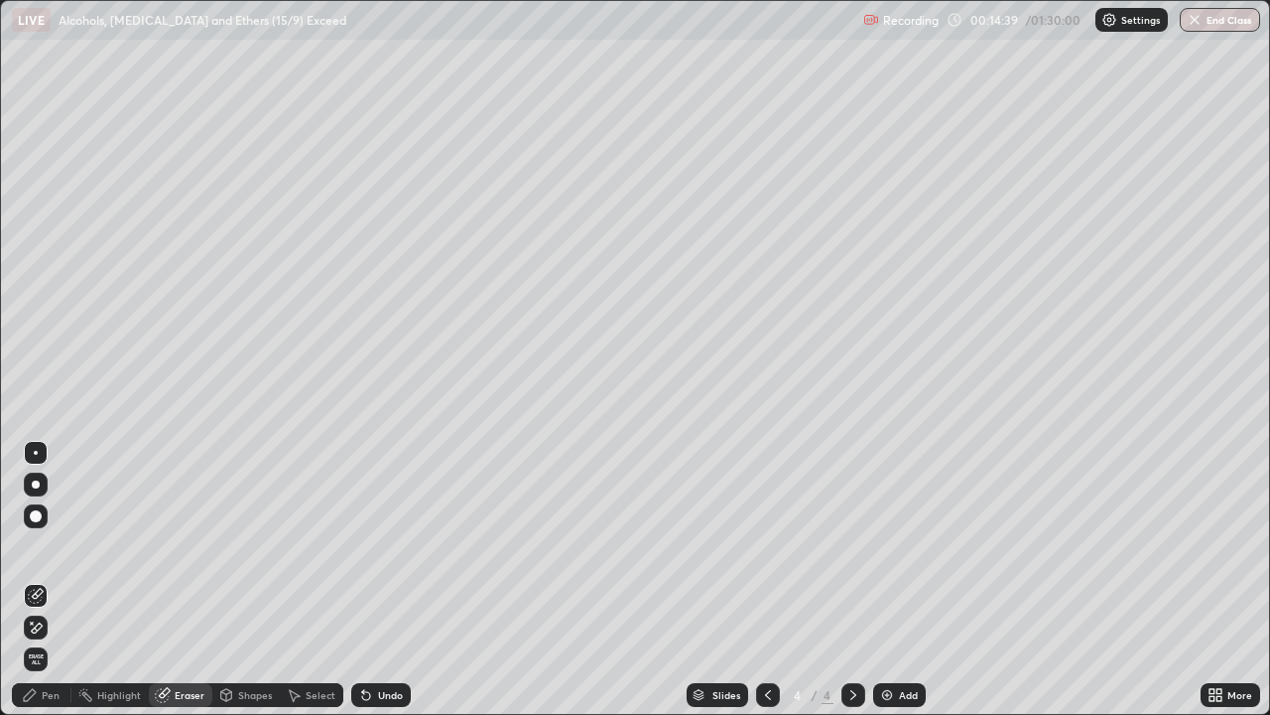
click at [45, 580] on div "Pen" at bounding box center [51, 695] width 18 height 10
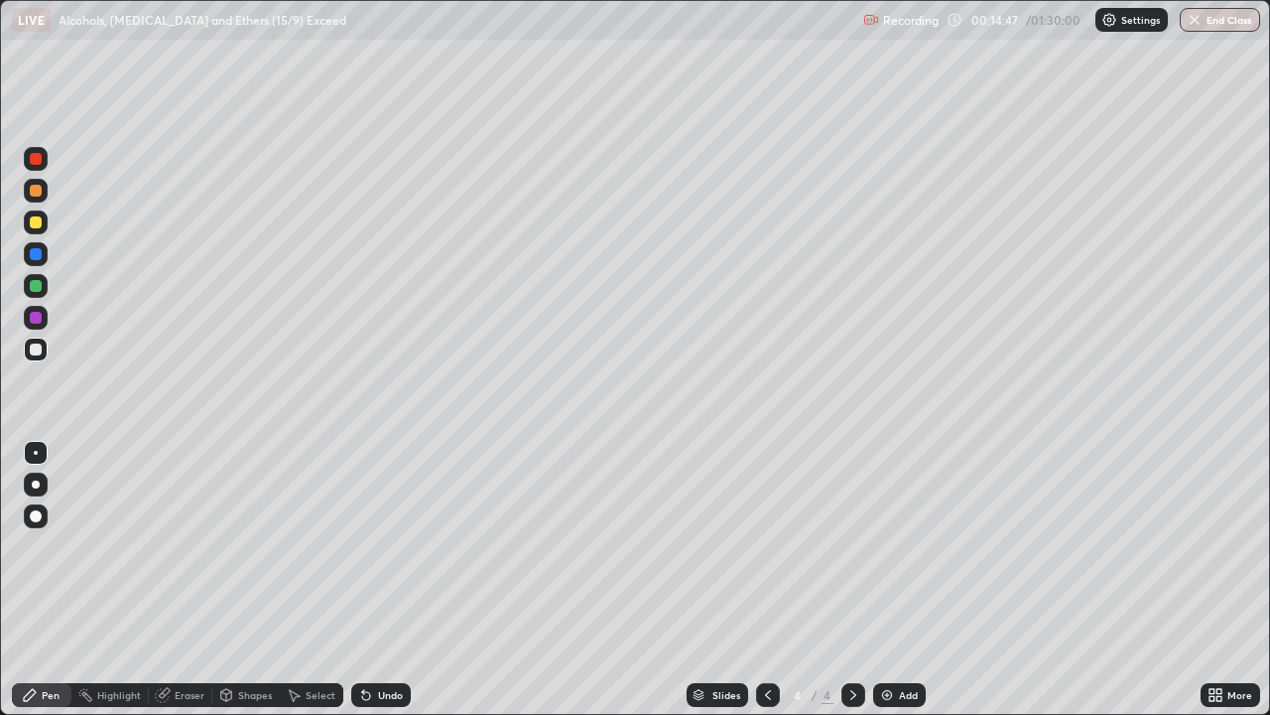
click at [312, 580] on div "Select" at bounding box center [321, 695] width 30 height 10
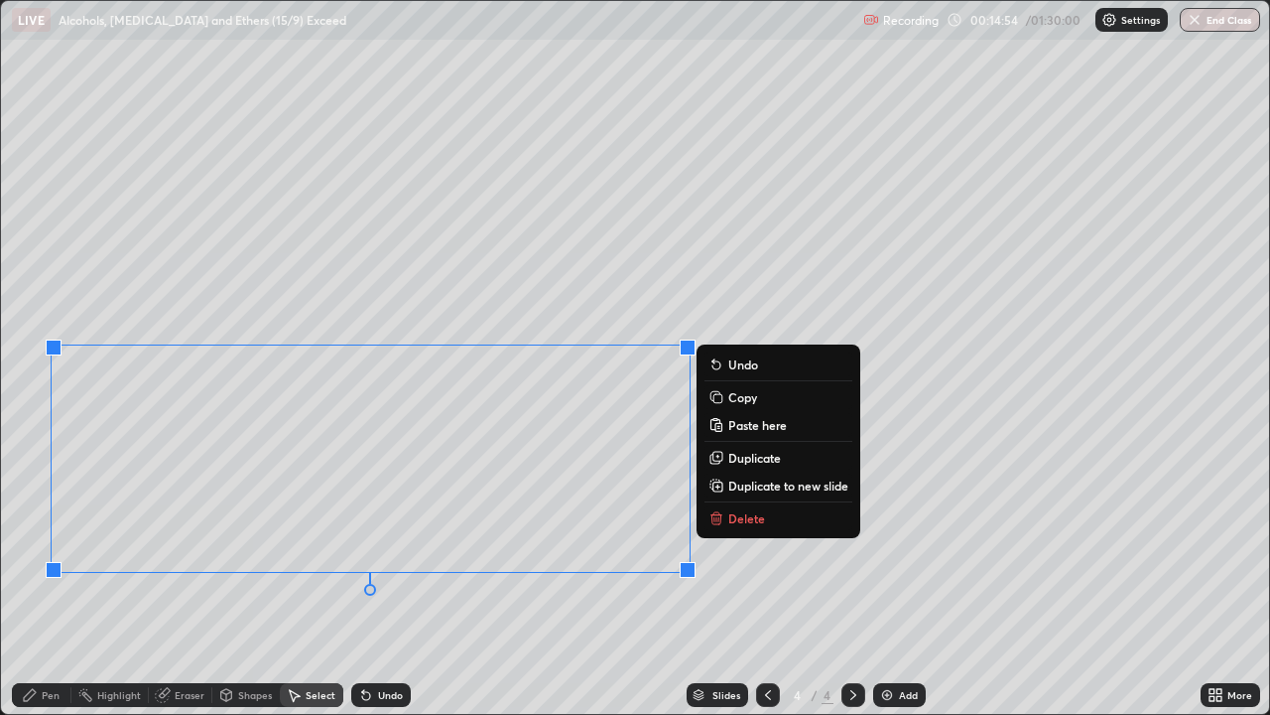
click at [194, 580] on div "0 ° Undo Copy Paste here Duplicate Duplicate to new slide Delete" at bounding box center [635, 357] width 1268 height 713
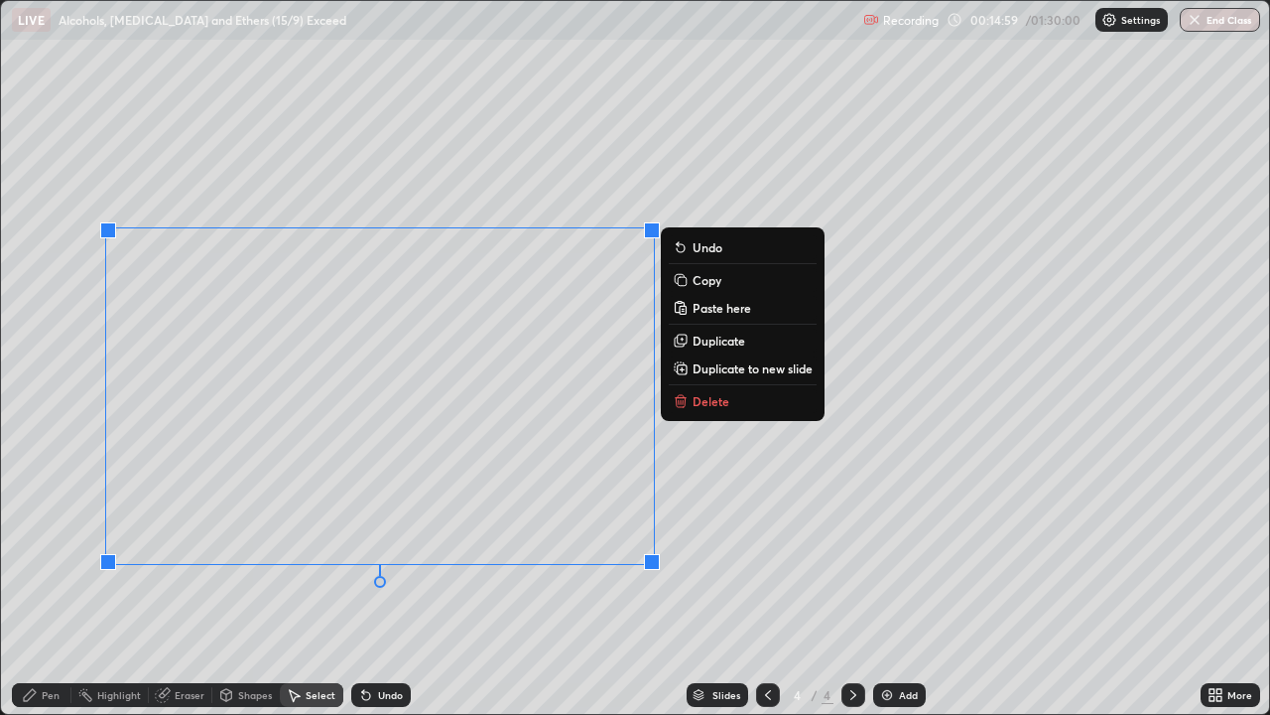
click at [185, 580] on div "Eraser" at bounding box center [181, 695] width 64 height 40
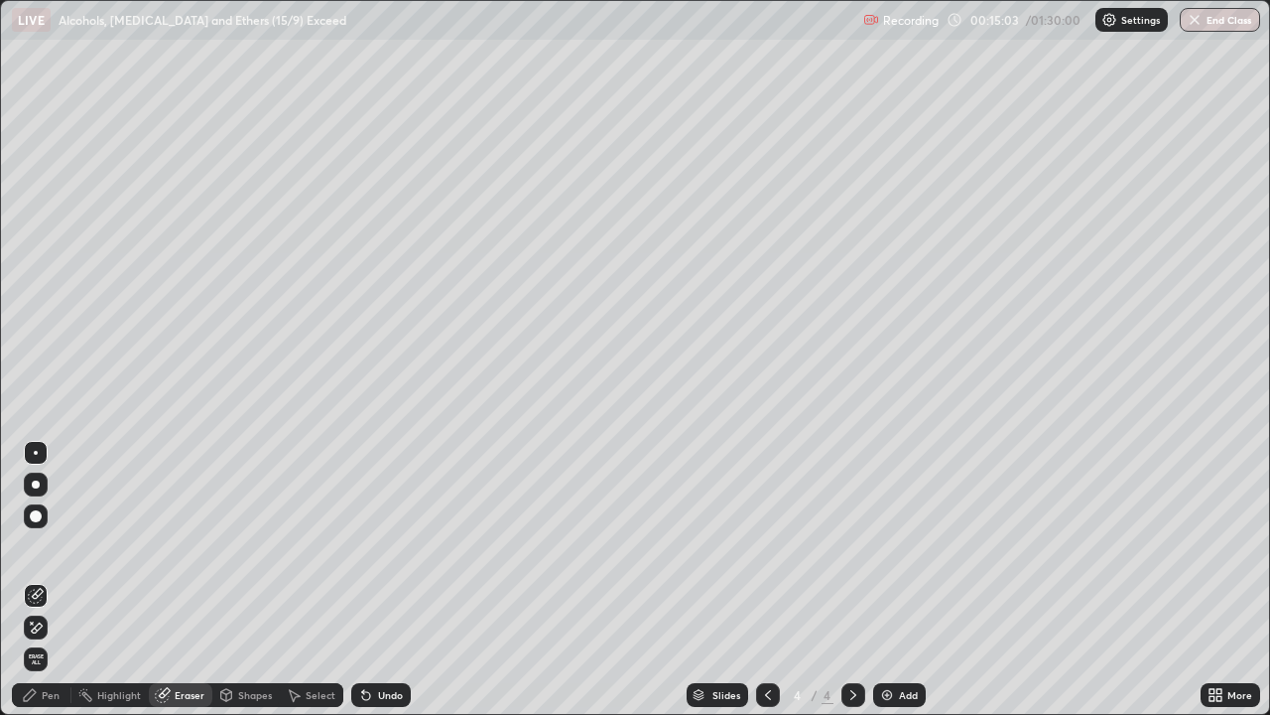
click at [370, 580] on icon at bounding box center [366, 695] width 16 height 16
click at [312, 580] on div "Select" at bounding box center [321, 695] width 30 height 10
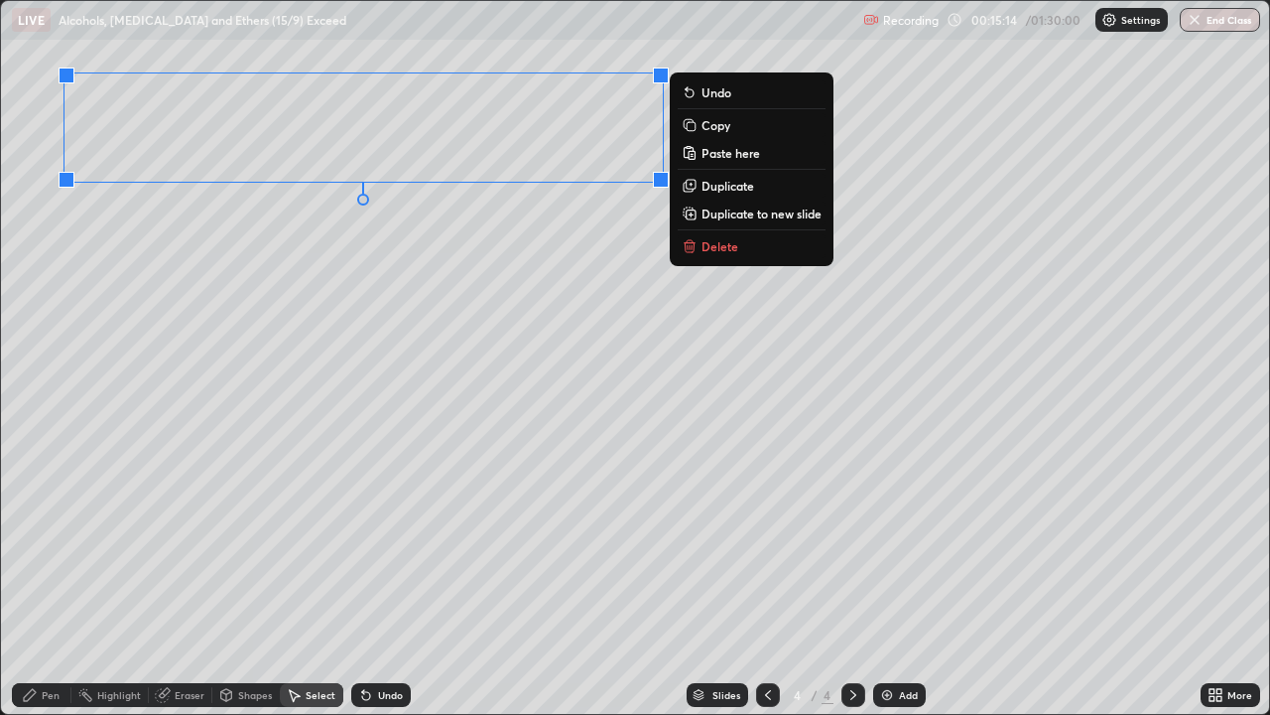
click at [35, 580] on icon at bounding box center [30, 695] width 12 height 12
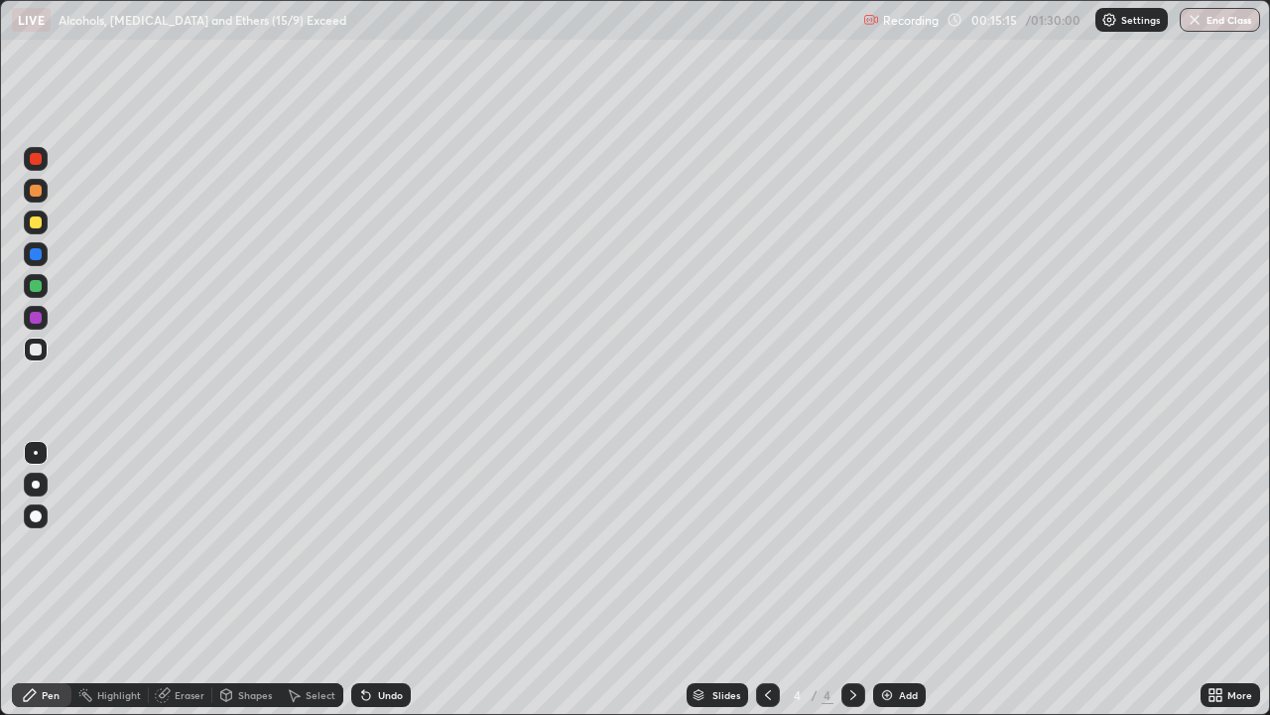
click at [313, 580] on div "Select" at bounding box center [321, 695] width 30 height 10
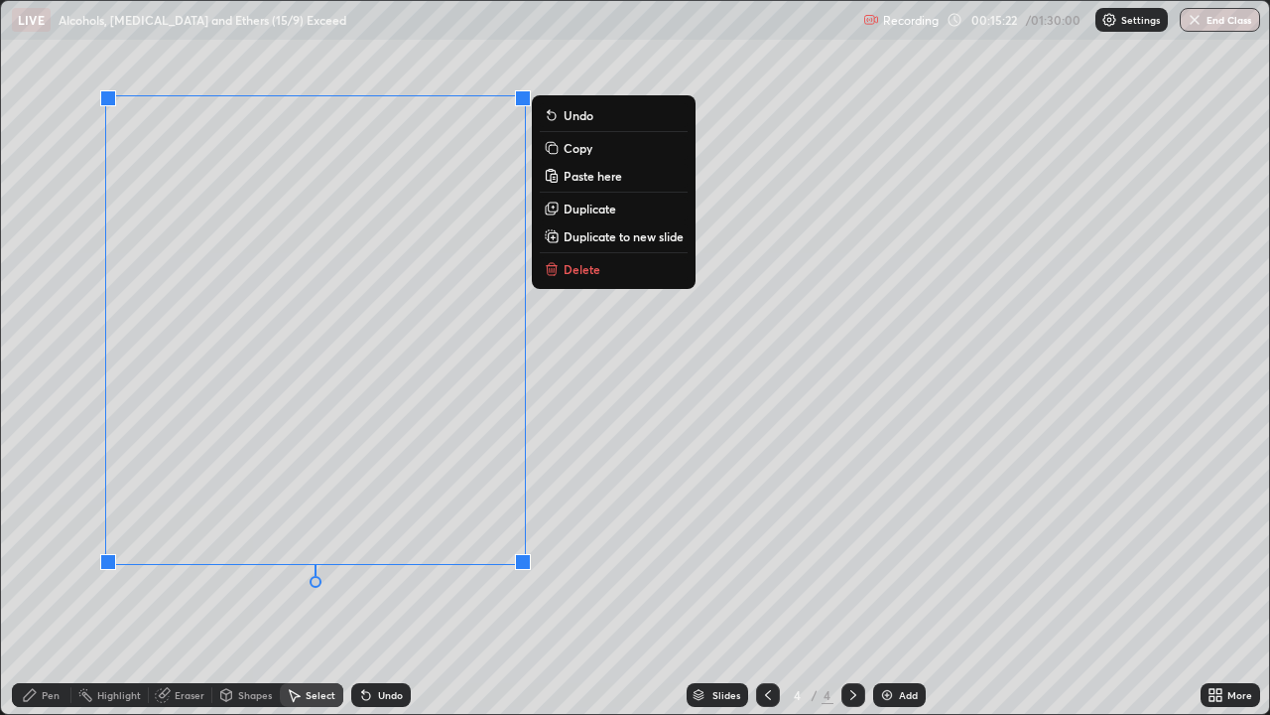
click at [553, 150] on rect at bounding box center [553, 149] width 9 height 9
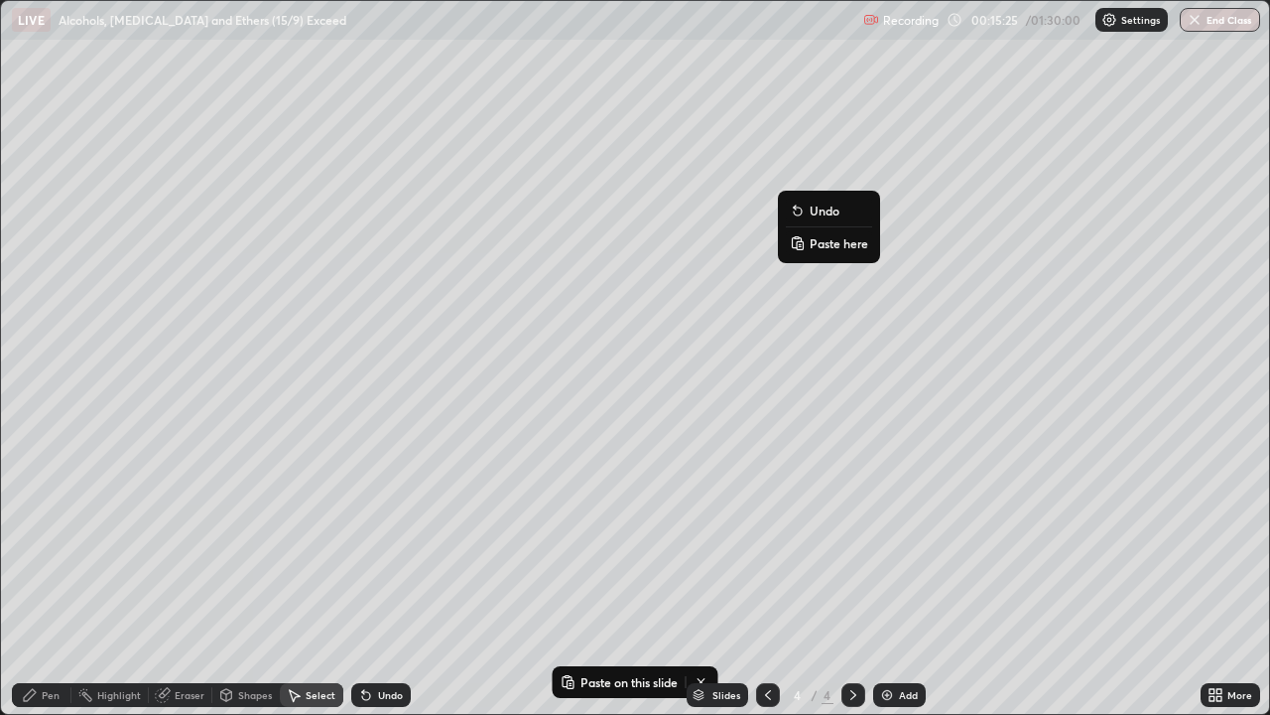
click at [838, 242] on p "Paste here" at bounding box center [839, 243] width 59 height 16
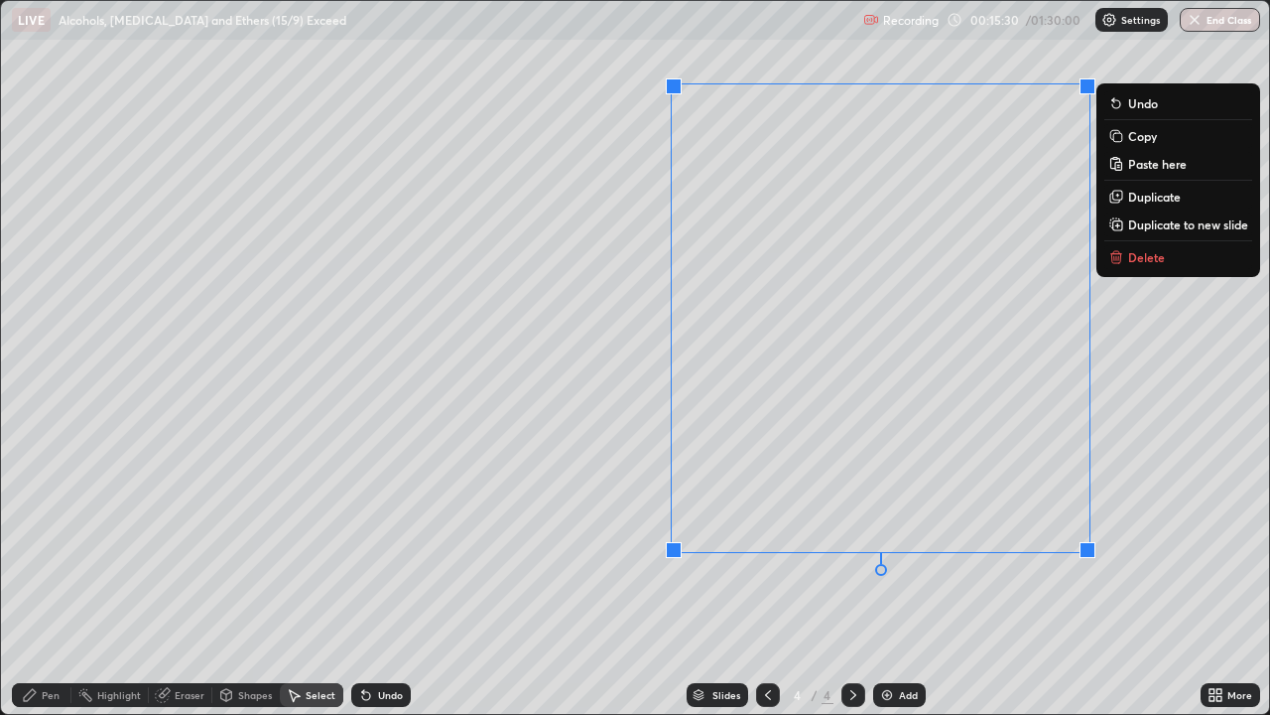
click at [775, 580] on div at bounding box center [768, 695] width 24 height 40
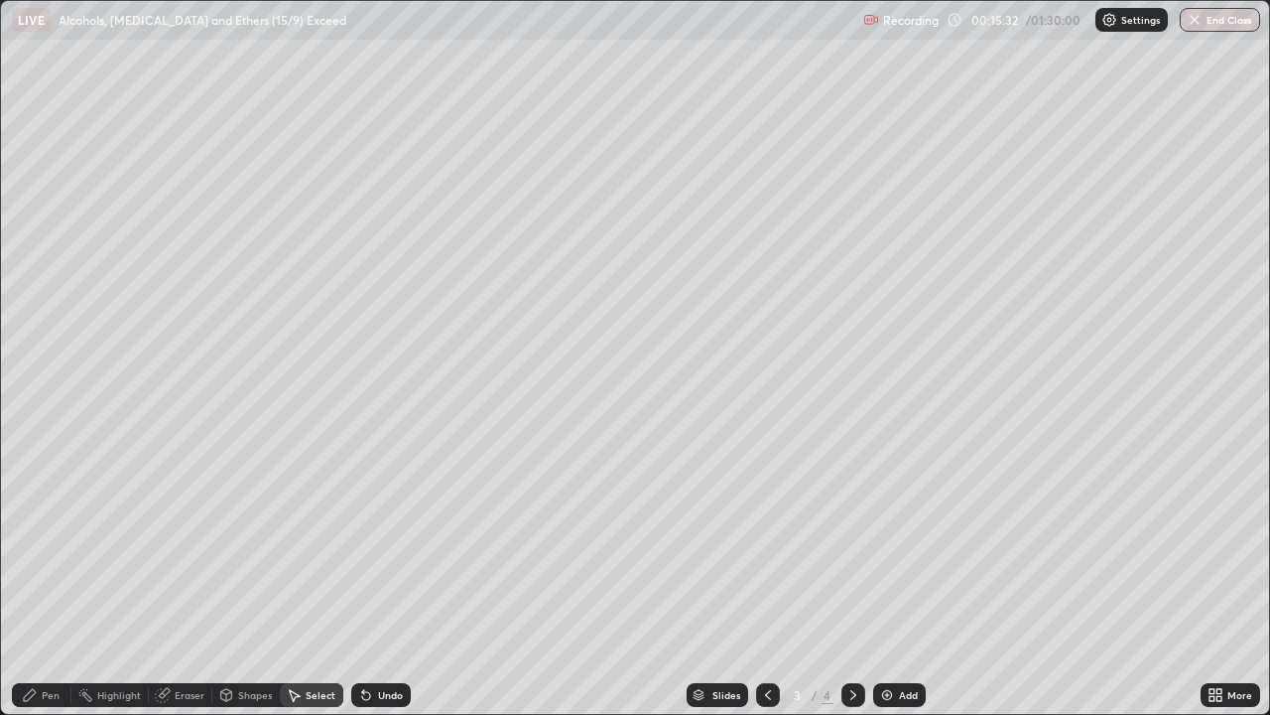
click at [851, 580] on icon at bounding box center [854, 695] width 16 height 16
click at [235, 580] on div "Shapes" at bounding box center [245, 695] width 67 height 24
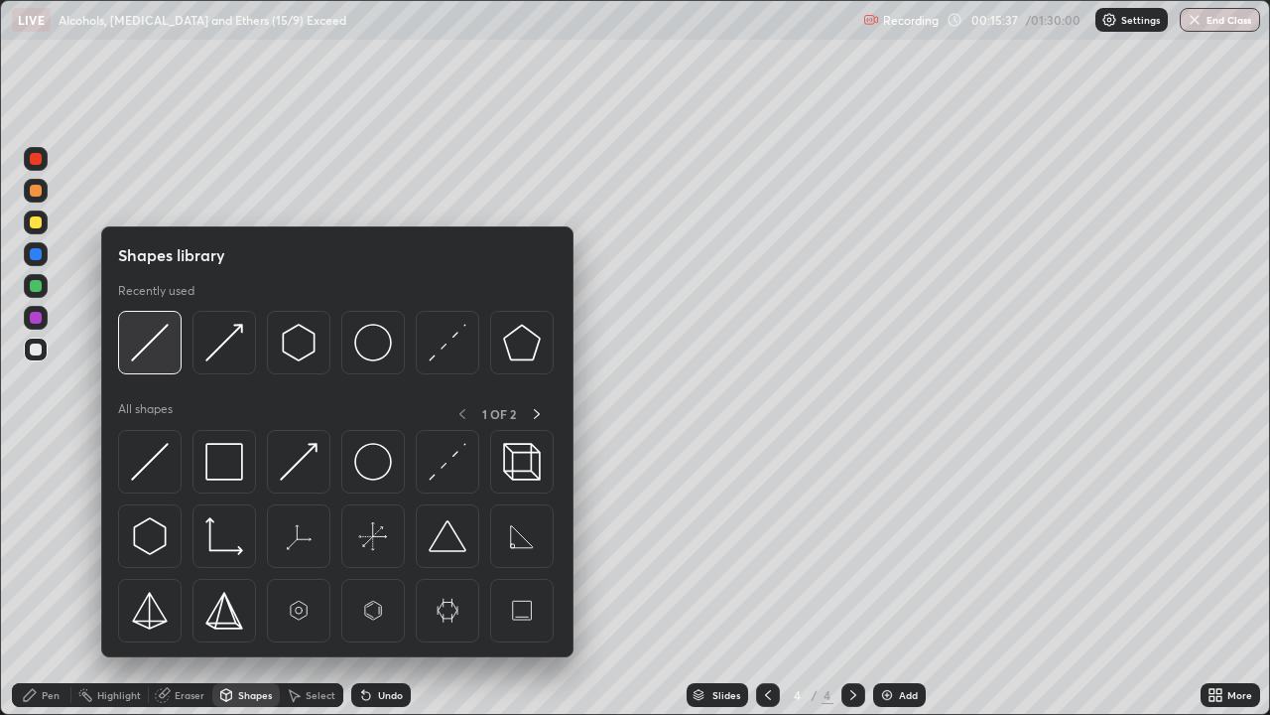
click at [141, 346] on img at bounding box center [150, 343] width 38 height 38
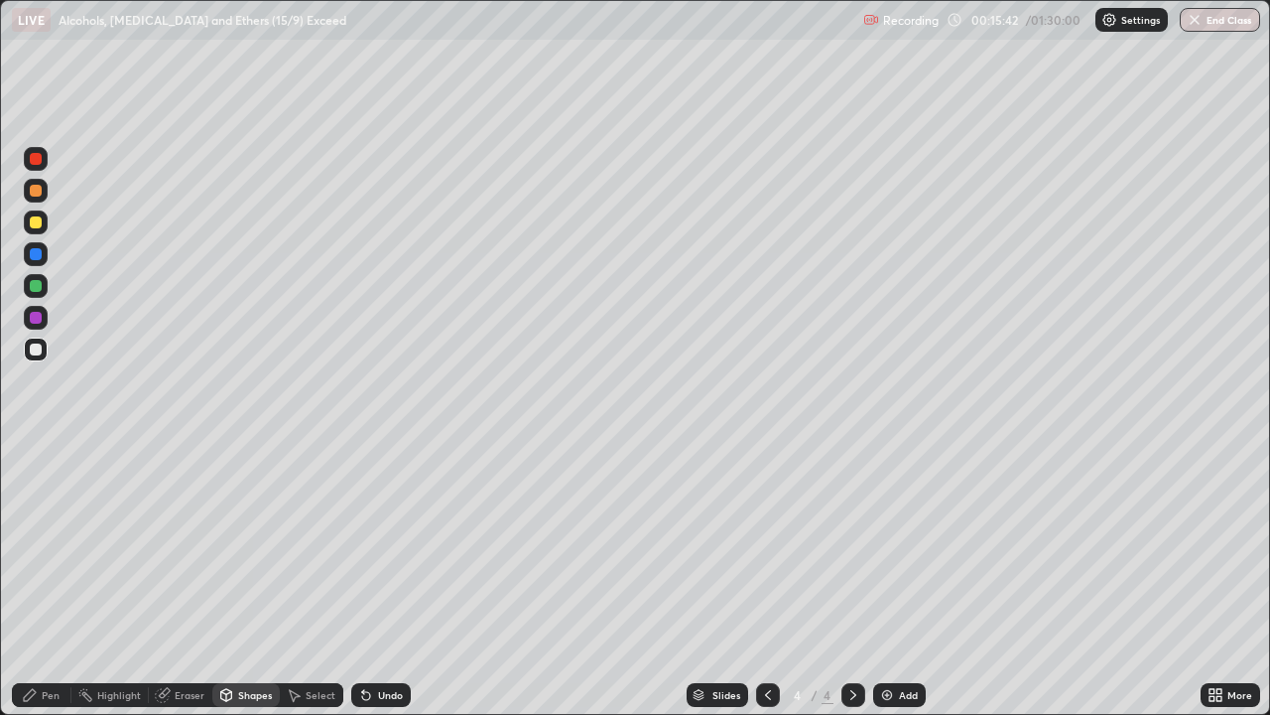
click at [178, 580] on div "Eraser" at bounding box center [190, 695] width 30 height 10
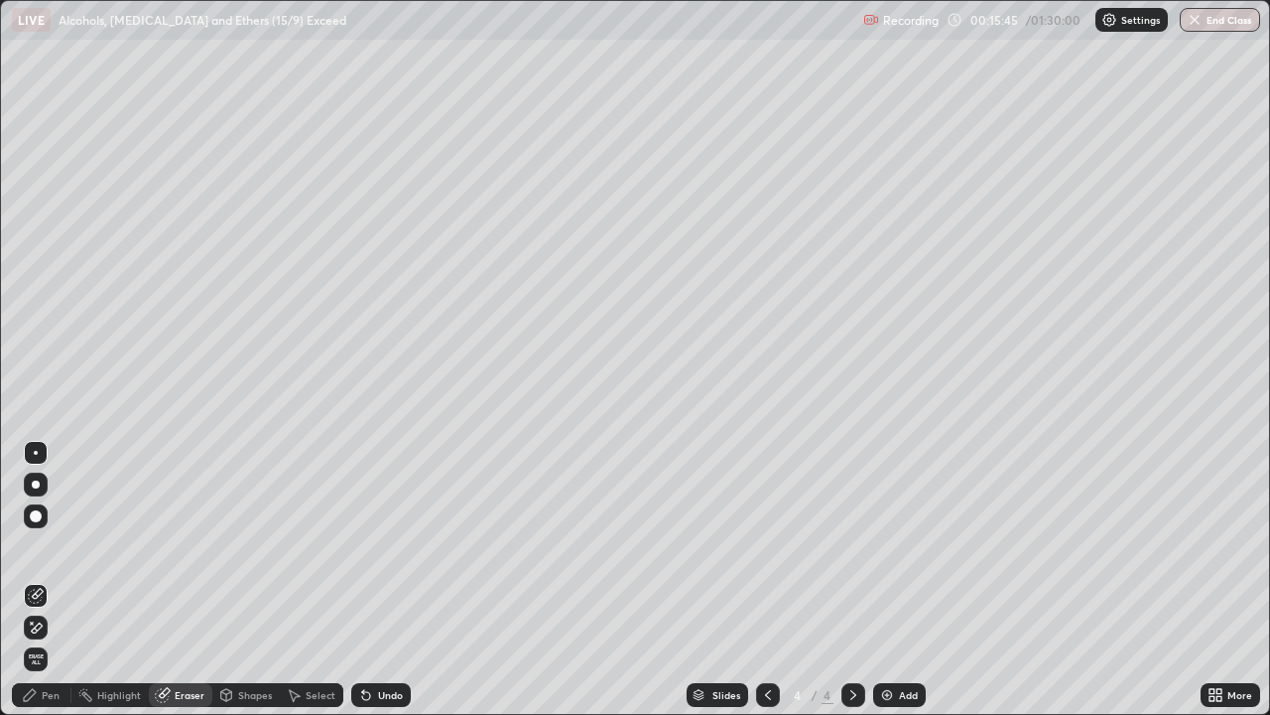
click at [250, 580] on div "Shapes" at bounding box center [255, 695] width 34 height 10
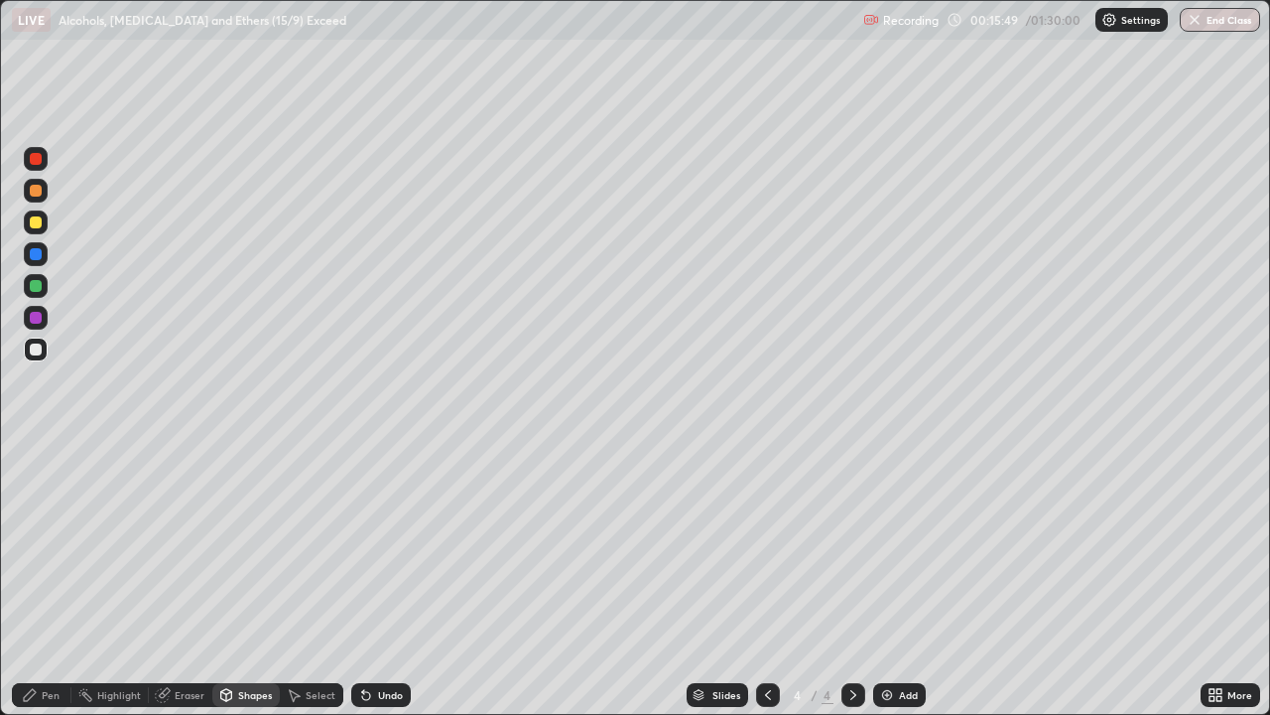
click at [48, 580] on div "Pen" at bounding box center [51, 695] width 18 height 10
click at [35, 316] on div at bounding box center [36, 318] width 12 height 12
click at [38, 346] on div at bounding box center [36, 349] width 12 height 12
click at [35, 195] on div at bounding box center [36, 191] width 12 height 12
click at [41, 318] on div at bounding box center [36, 318] width 12 height 12
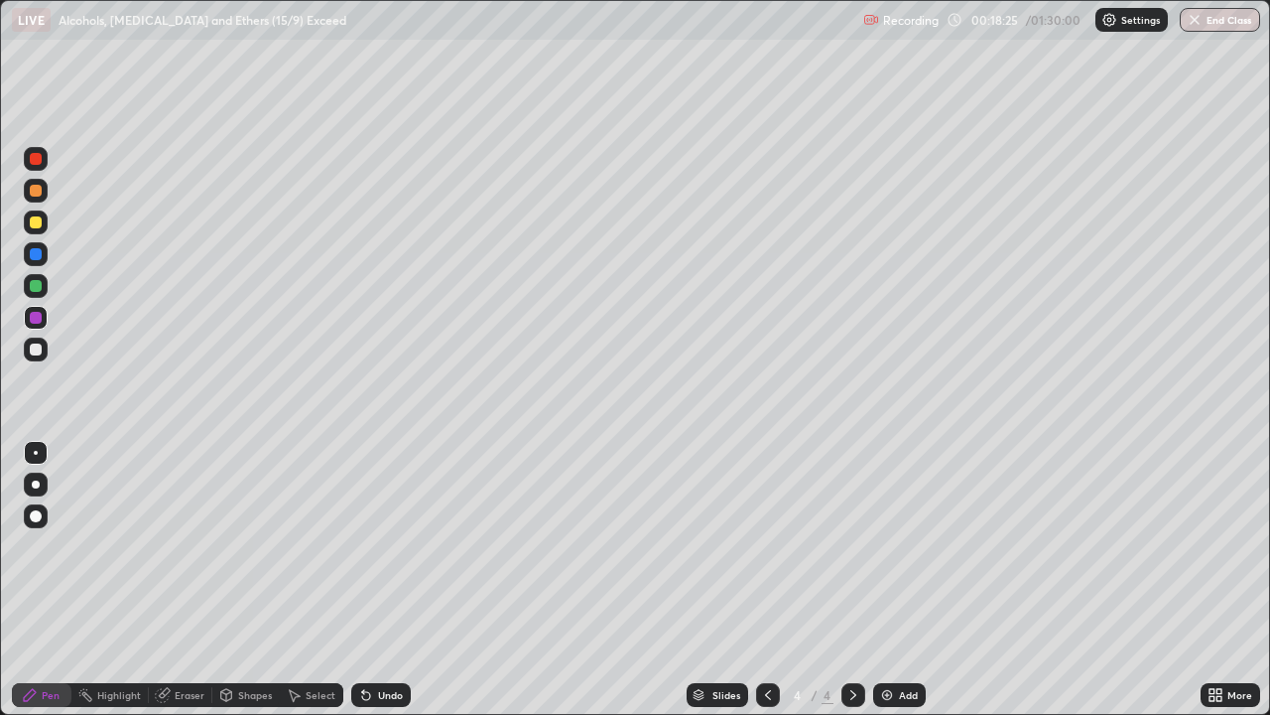
click at [31, 282] on div at bounding box center [36, 286] width 12 height 12
click at [39, 221] on div at bounding box center [36, 222] width 12 height 12
click at [253, 580] on div "Shapes" at bounding box center [245, 695] width 67 height 24
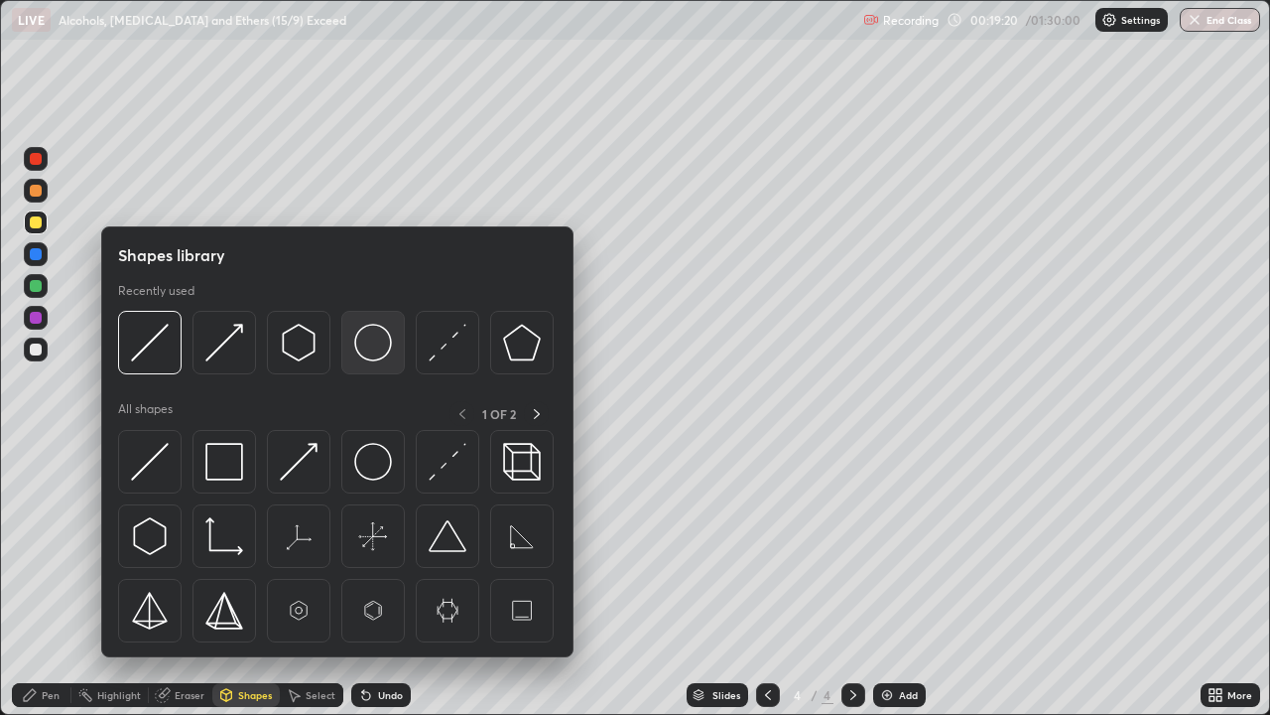
click at [368, 336] on img at bounding box center [373, 343] width 38 height 38
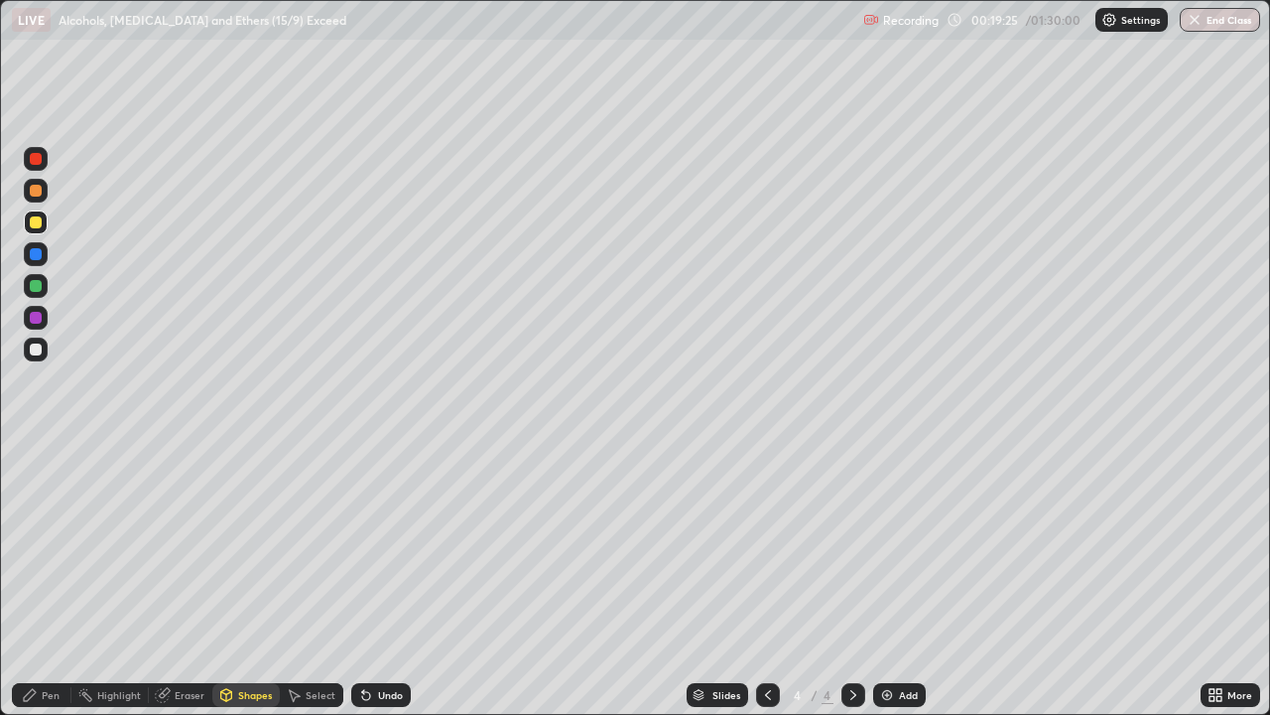
click at [38, 189] on div at bounding box center [36, 191] width 12 height 12
click at [51, 580] on div "Pen" at bounding box center [51, 695] width 18 height 10
click at [38, 317] on div at bounding box center [36, 318] width 12 height 12
click at [41, 161] on div at bounding box center [36, 159] width 12 height 12
click at [48, 166] on div at bounding box center [36, 159] width 32 height 32
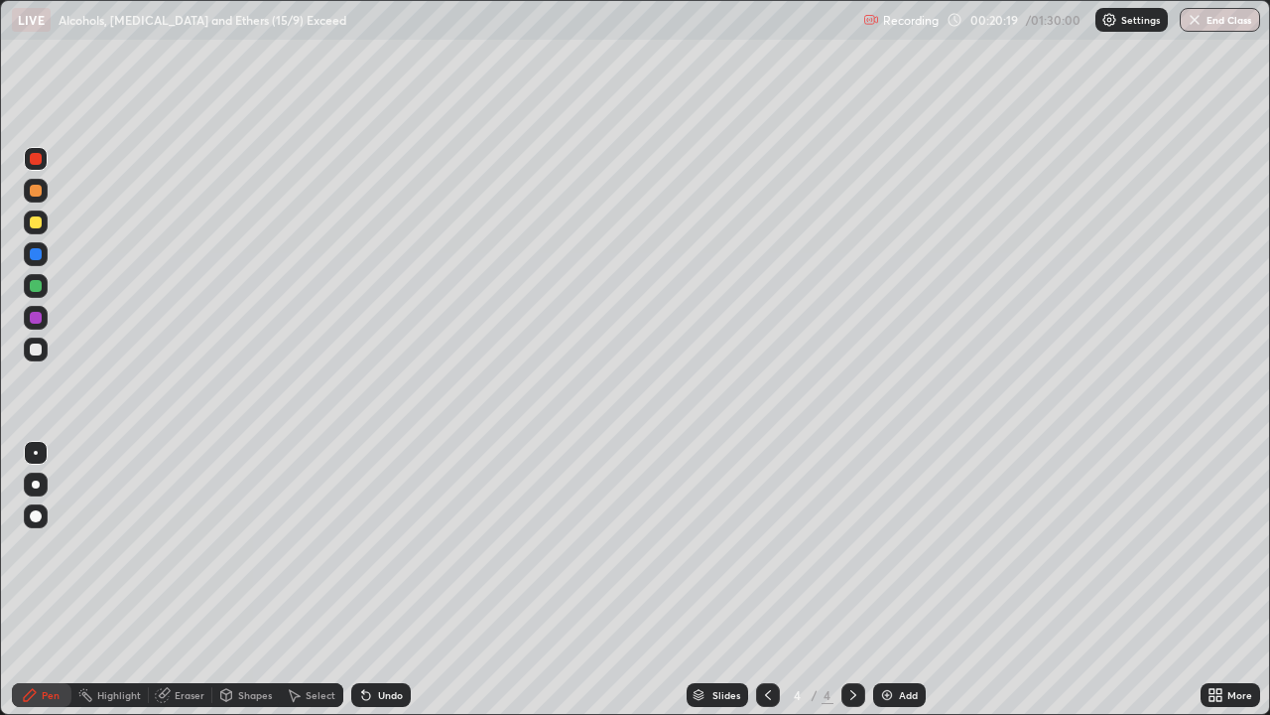
click at [37, 317] on div at bounding box center [36, 318] width 12 height 12
click at [888, 580] on img at bounding box center [887, 695] width 16 height 16
click at [37, 349] on div at bounding box center [36, 349] width 12 height 12
click at [309, 580] on div "Select" at bounding box center [321, 695] width 30 height 10
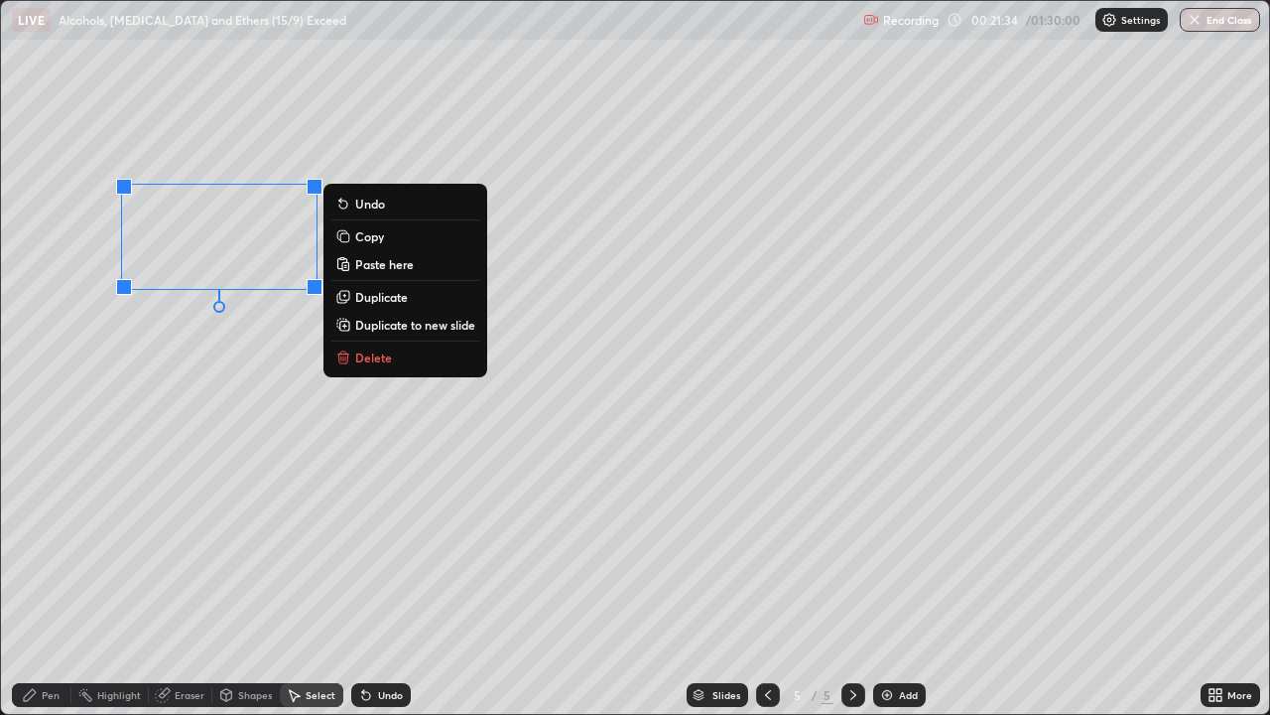
click at [366, 355] on p "Delete" at bounding box center [373, 357] width 37 height 16
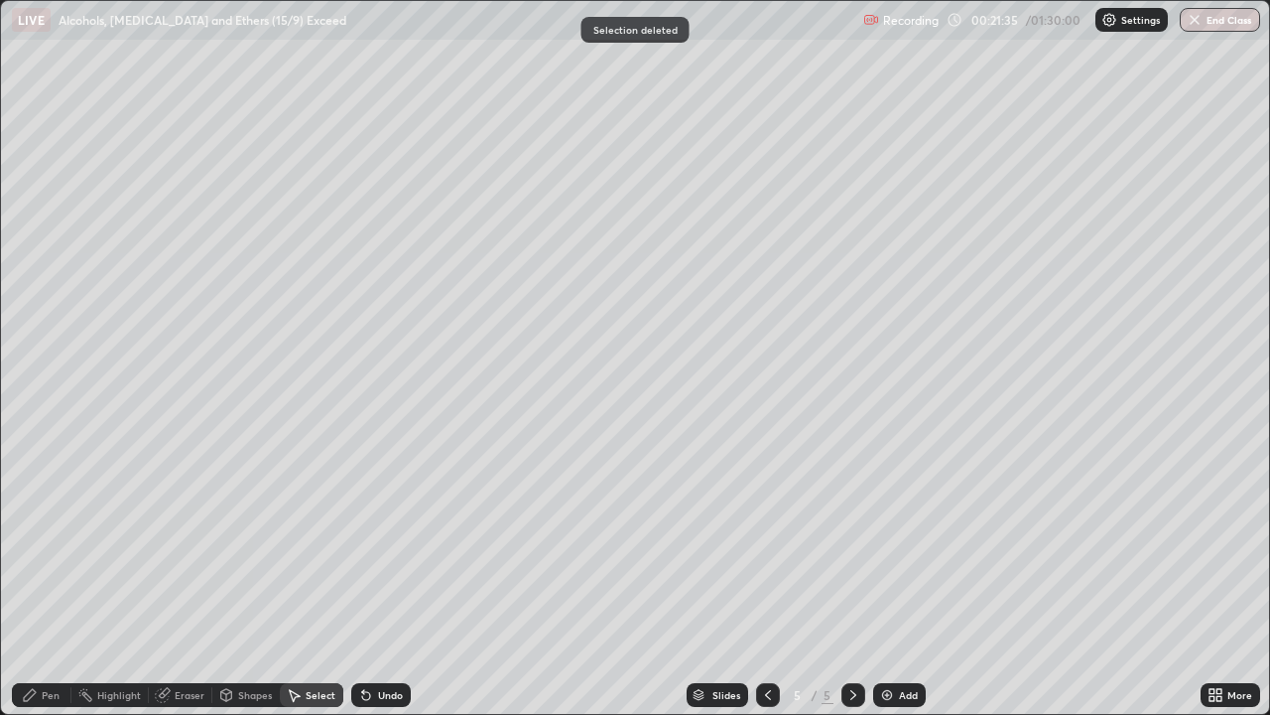
click at [763, 580] on icon at bounding box center [768, 695] width 16 height 16
click at [45, 580] on div "Pen" at bounding box center [42, 695] width 60 height 24
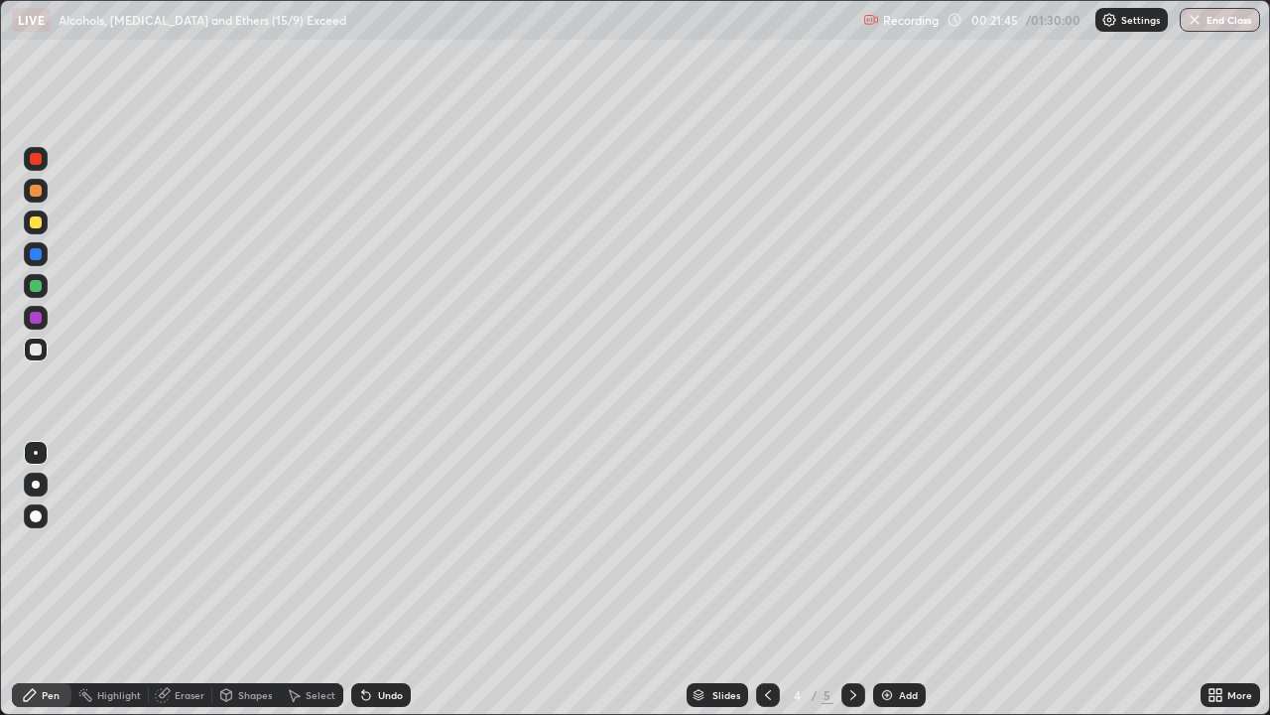
click at [36, 193] on div at bounding box center [36, 191] width 12 height 12
click at [37, 348] on div at bounding box center [36, 349] width 12 height 12
click at [40, 290] on div at bounding box center [36, 286] width 12 height 12
click at [37, 347] on div at bounding box center [36, 349] width 12 height 12
click at [852, 580] on icon at bounding box center [854, 695] width 6 height 10
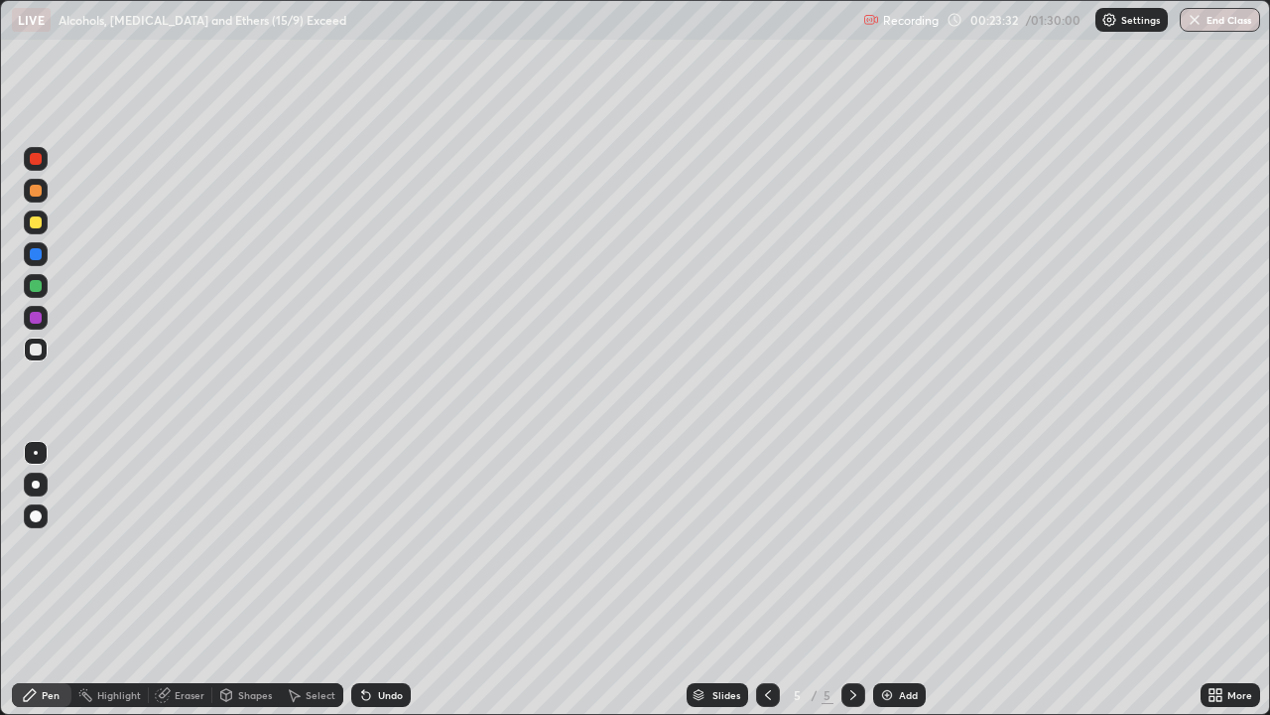
click at [37, 350] on div at bounding box center [36, 349] width 12 height 12
click at [765, 580] on icon at bounding box center [768, 695] width 16 height 16
click at [851, 580] on icon at bounding box center [854, 695] width 16 height 16
click at [249, 580] on div "Shapes" at bounding box center [255, 695] width 34 height 10
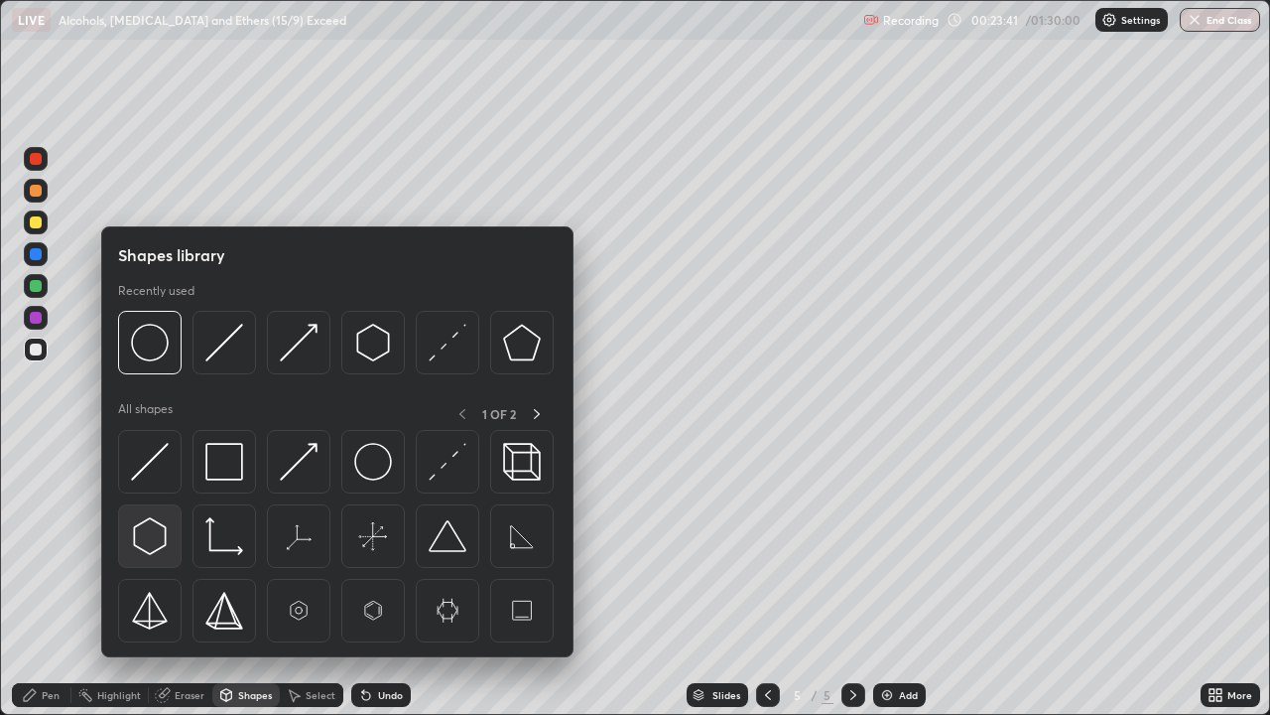
click at [151, 524] on img at bounding box center [150, 536] width 38 height 38
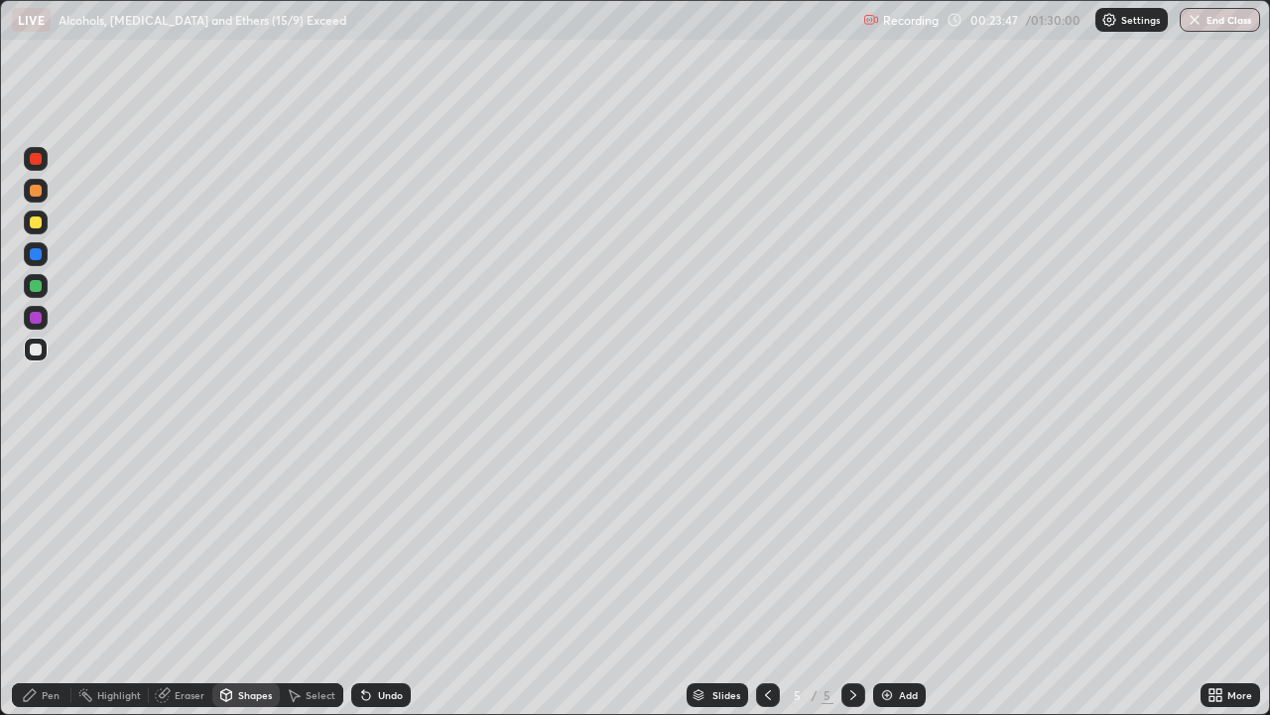
click at [257, 580] on div "Shapes" at bounding box center [255, 695] width 34 height 10
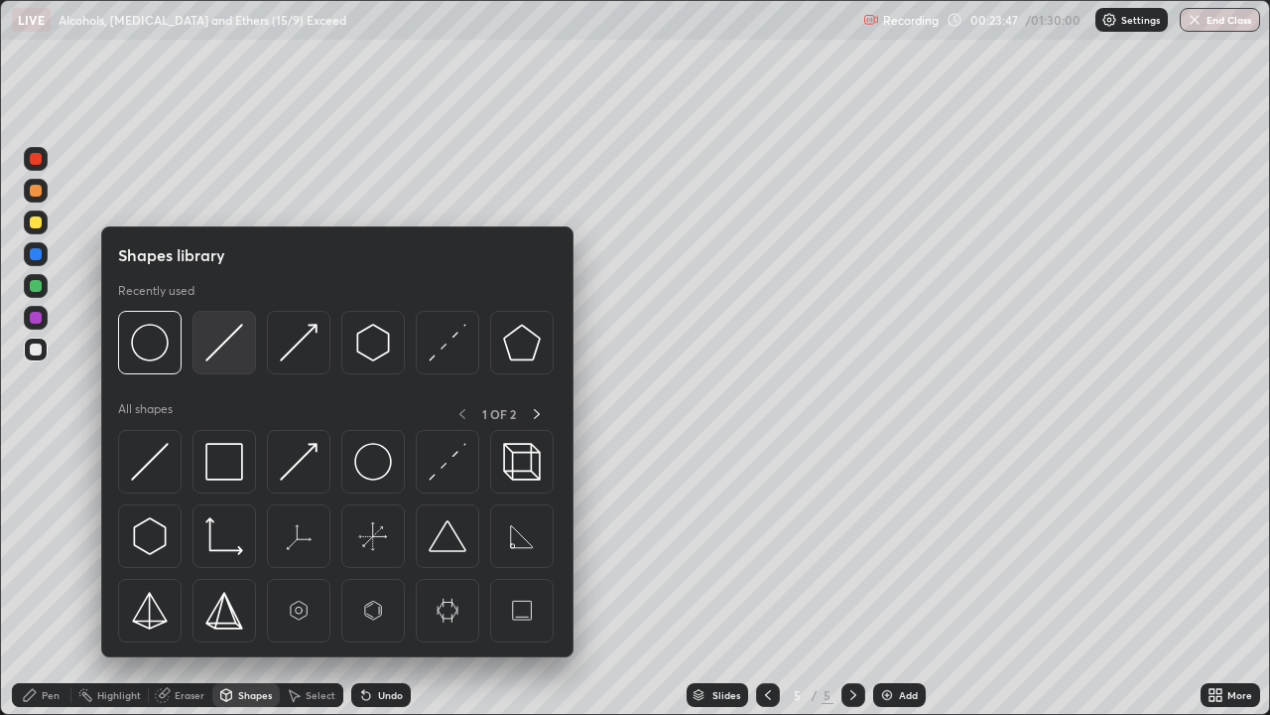
click at [217, 340] on img at bounding box center [224, 343] width 38 height 38
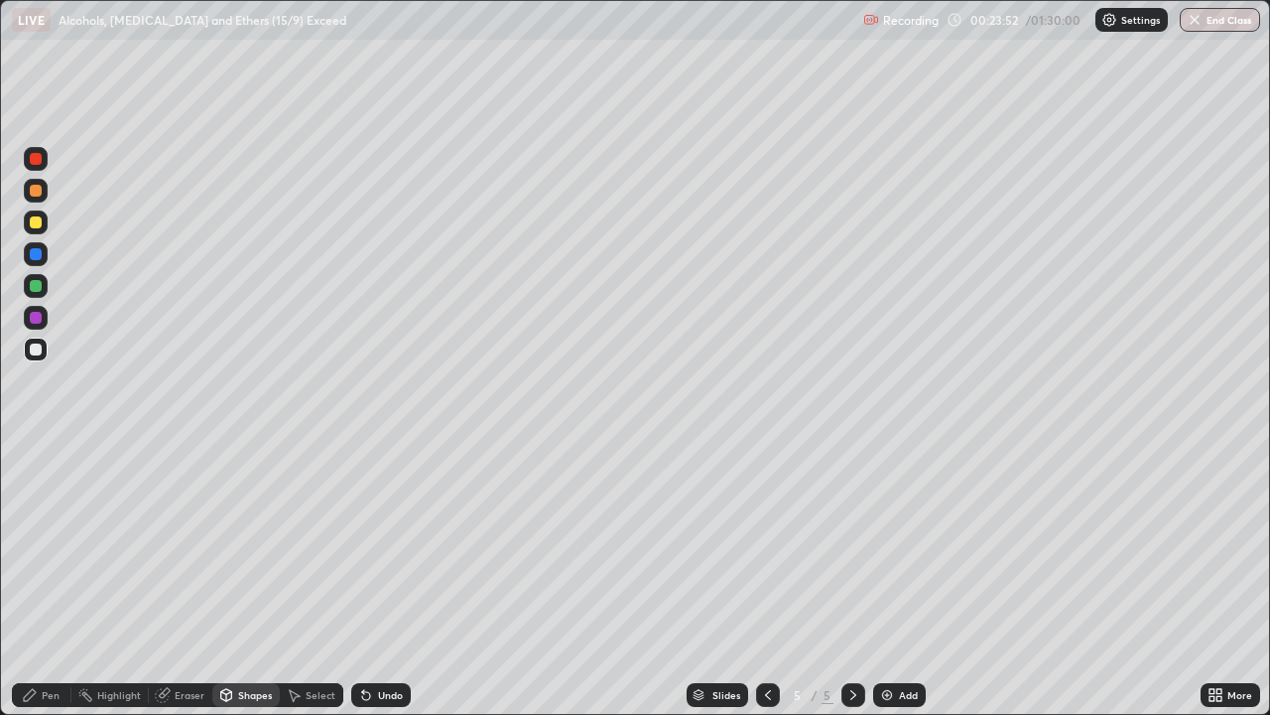
click at [178, 580] on div "Eraser" at bounding box center [181, 695] width 64 height 24
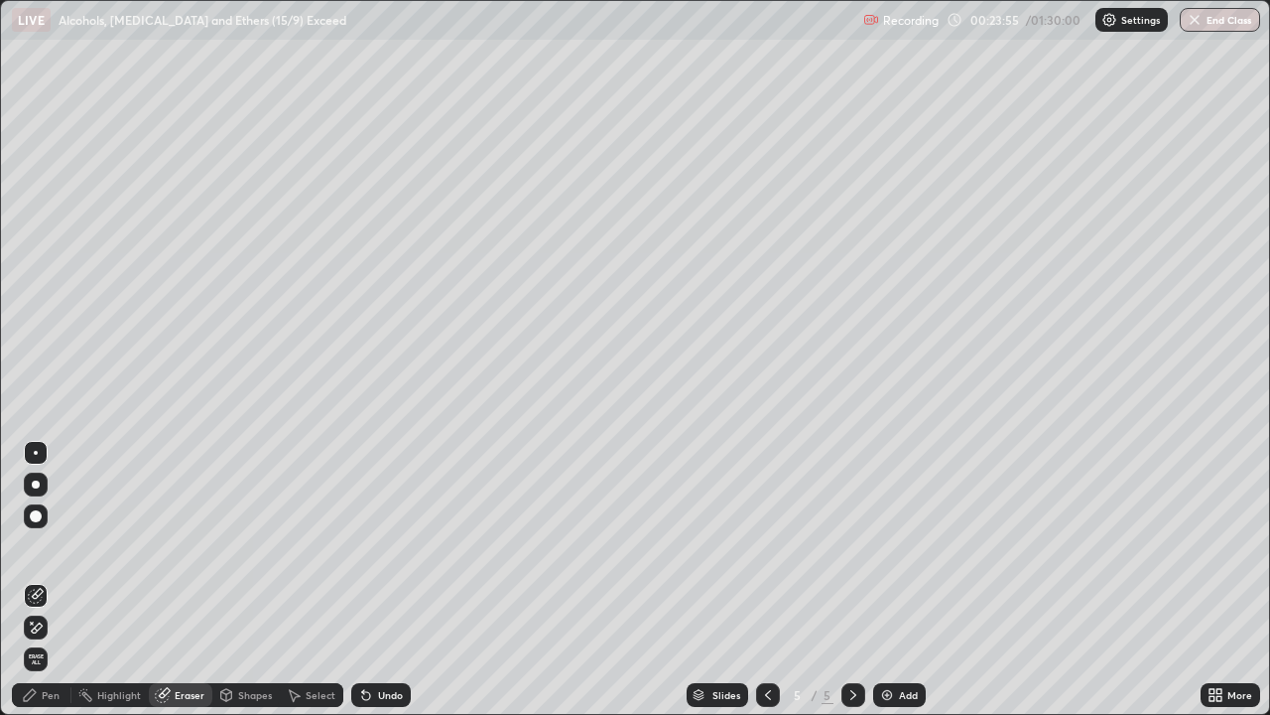
click at [239, 580] on div "Shapes" at bounding box center [255, 695] width 34 height 10
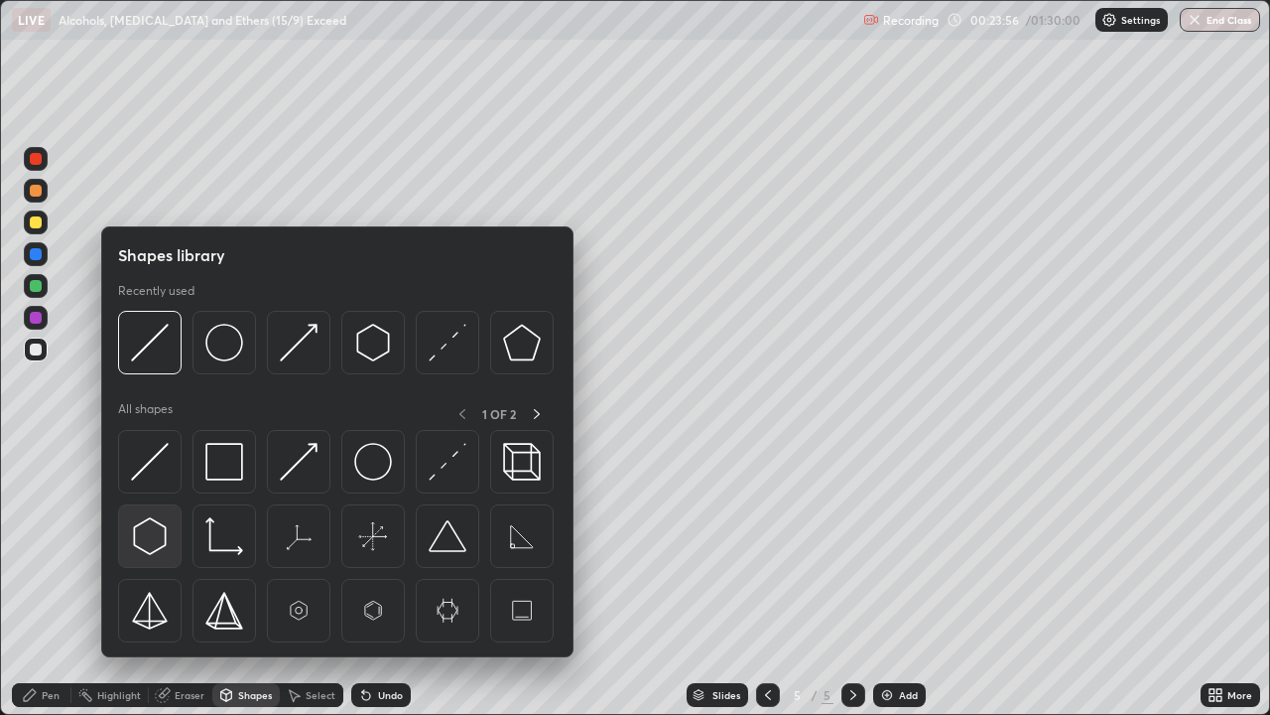
click at [151, 519] on img at bounding box center [150, 536] width 38 height 38
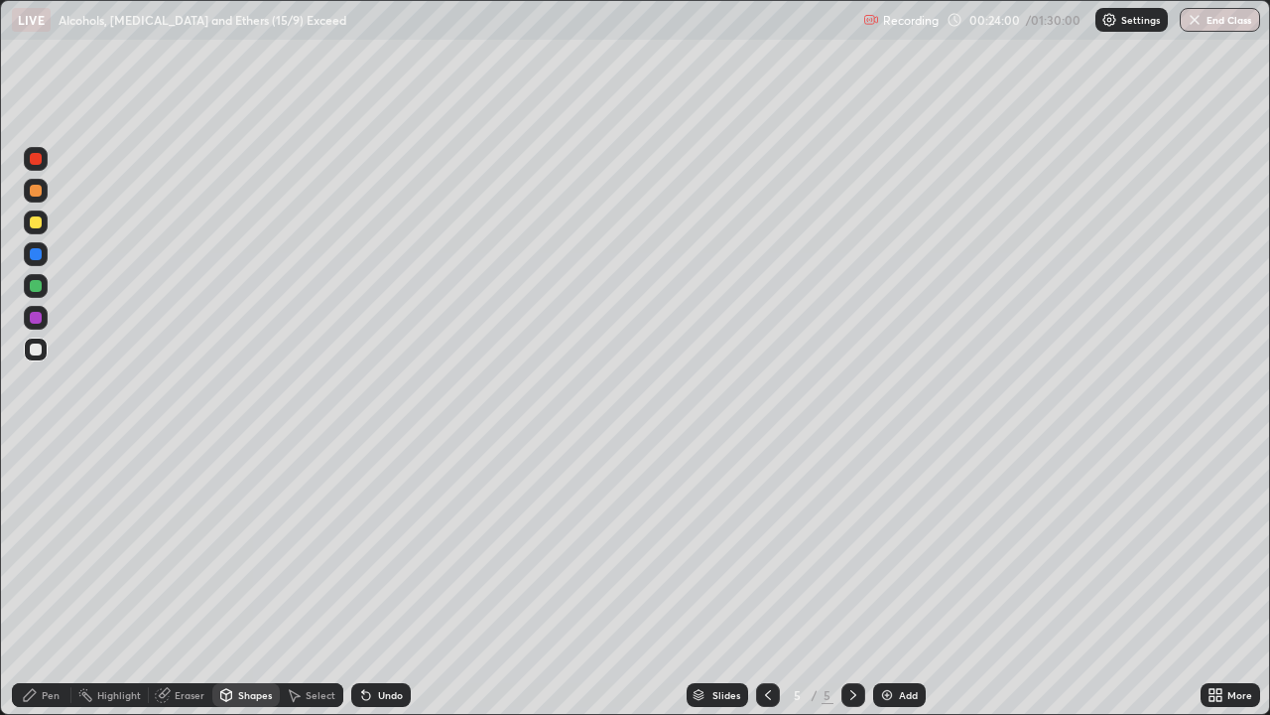
click at [254, 580] on div "Shapes" at bounding box center [245, 695] width 67 height 40
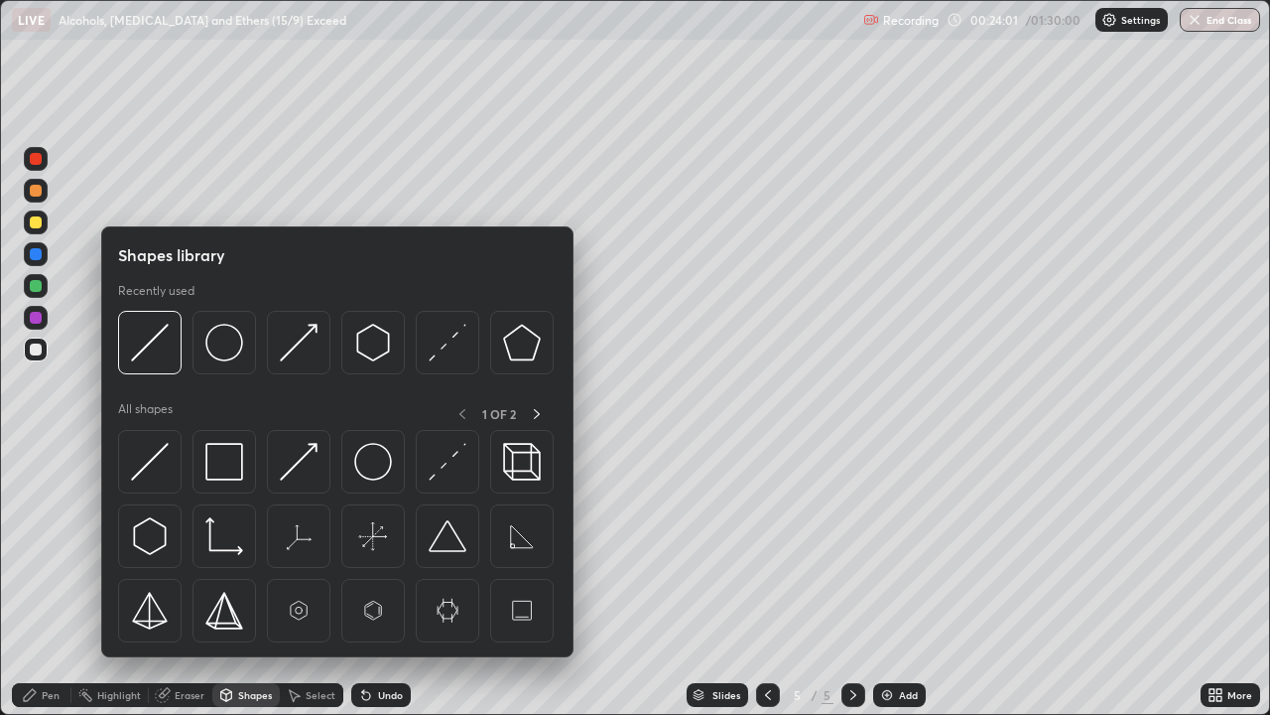
click at [311, 580] on div "Select" at bounding box center [321, 695] width 30 height 10
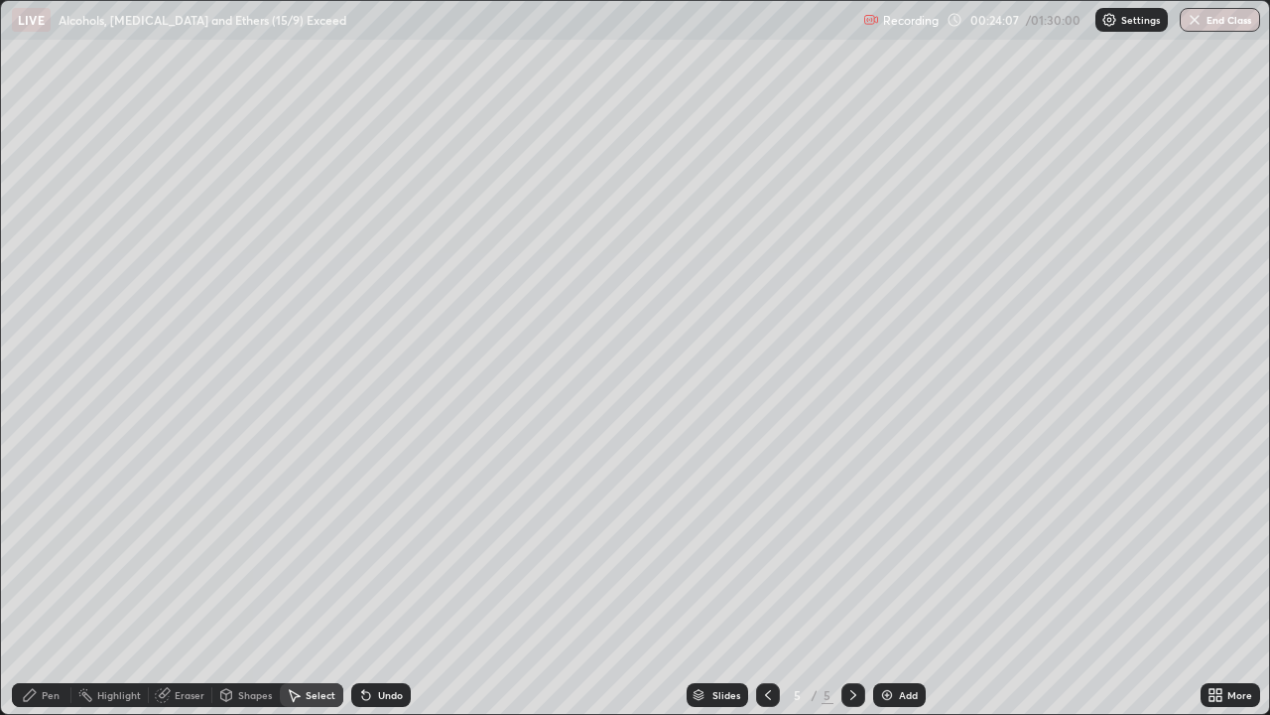
click at [244, 580] on div "Shapes" at bounding box center [255, 695] width 34 height 10
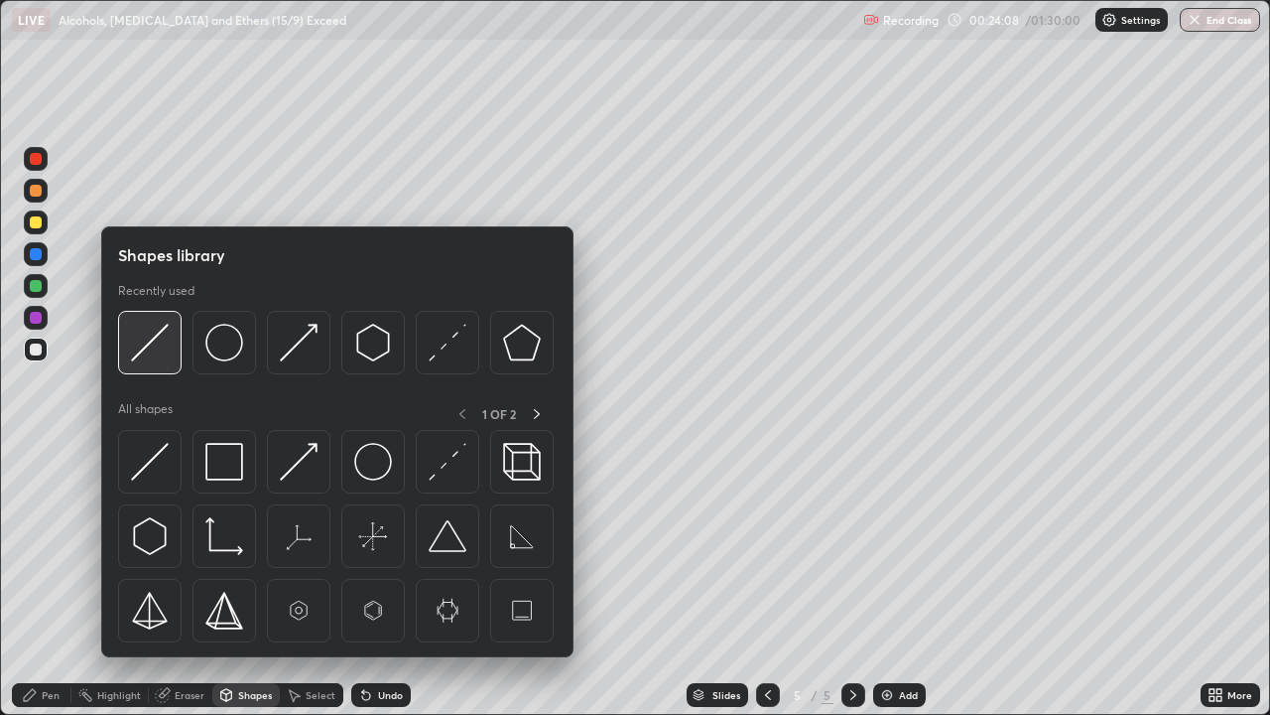
click at [141, 348] on img at bounding box center [150, 343] width 38 height 38
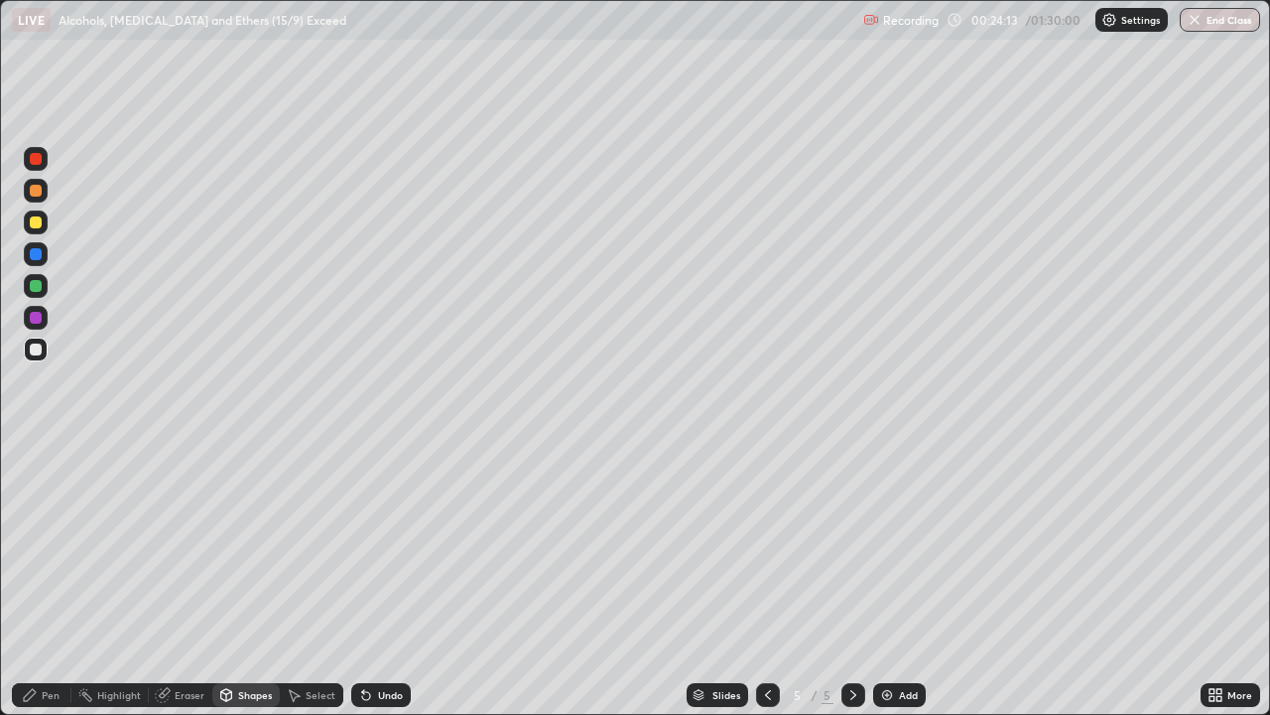
click at [43, 580] on div "Pen" at bounding box center [51, 695] width 18 height 10
click at [240, 580] on div "Shapes" at bounding box center [255, 695] width 34 height 10
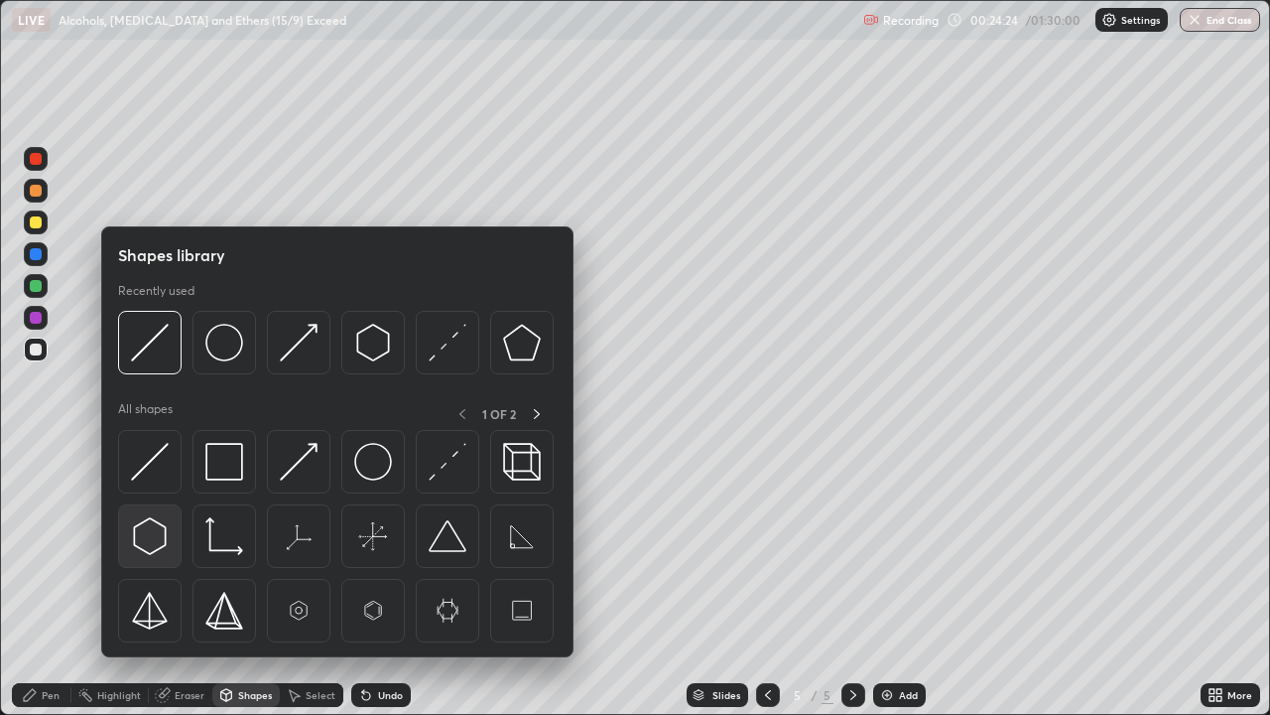
click at [148, 529] on img at bounding box center [150, 536] width 38 height 38
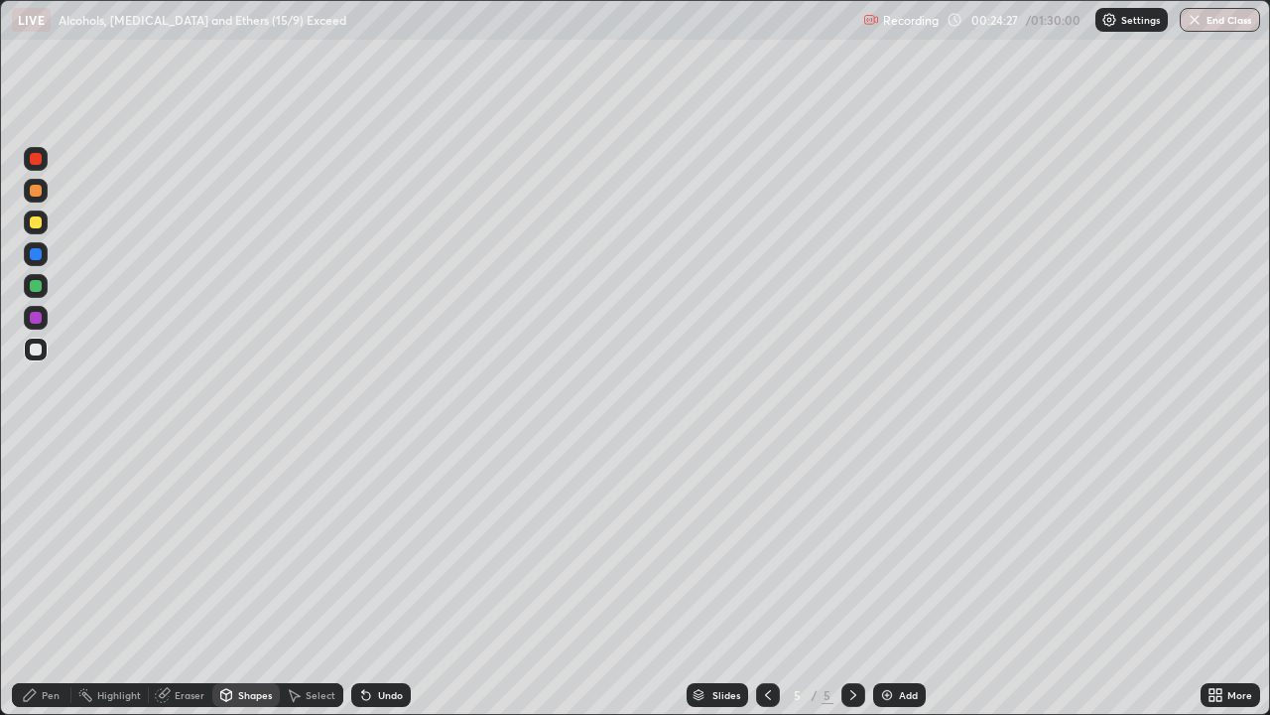
click at [257, 580] on div "Shapes" at bounding box center [255, 695] width 34 height 10
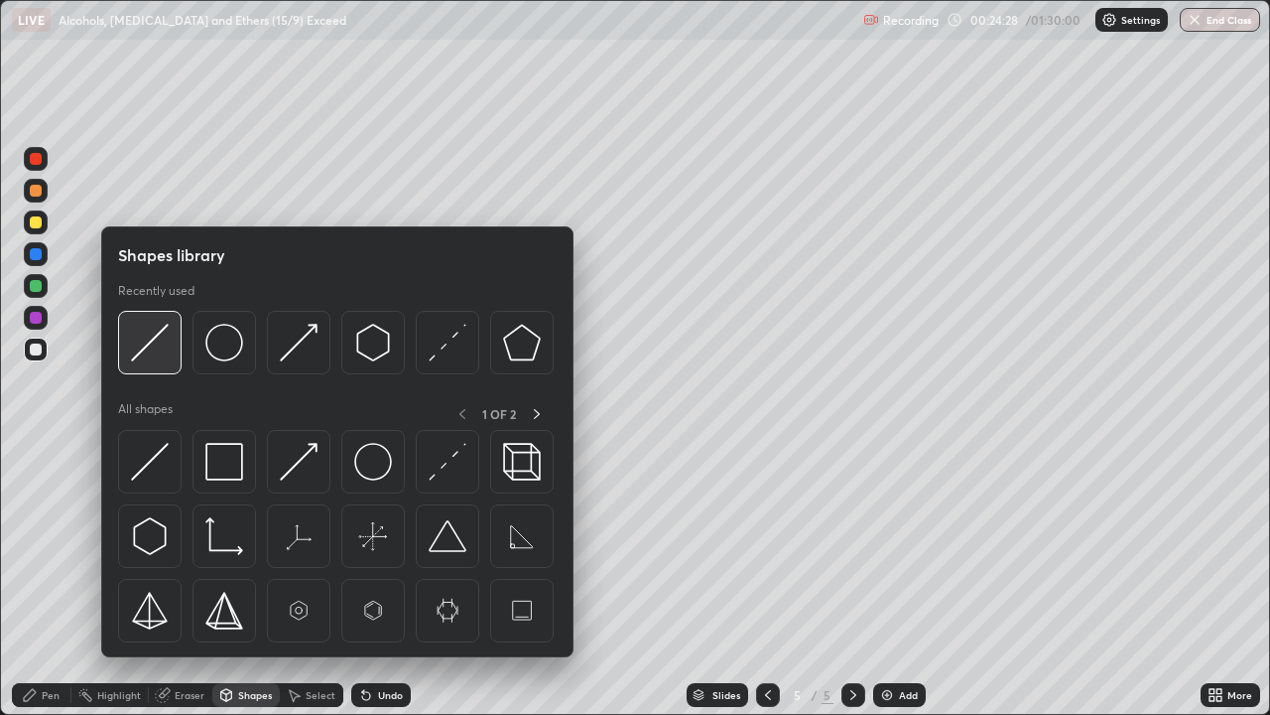
click at [147, 343] on img at bounding box center [150, 343] width 38 height 38
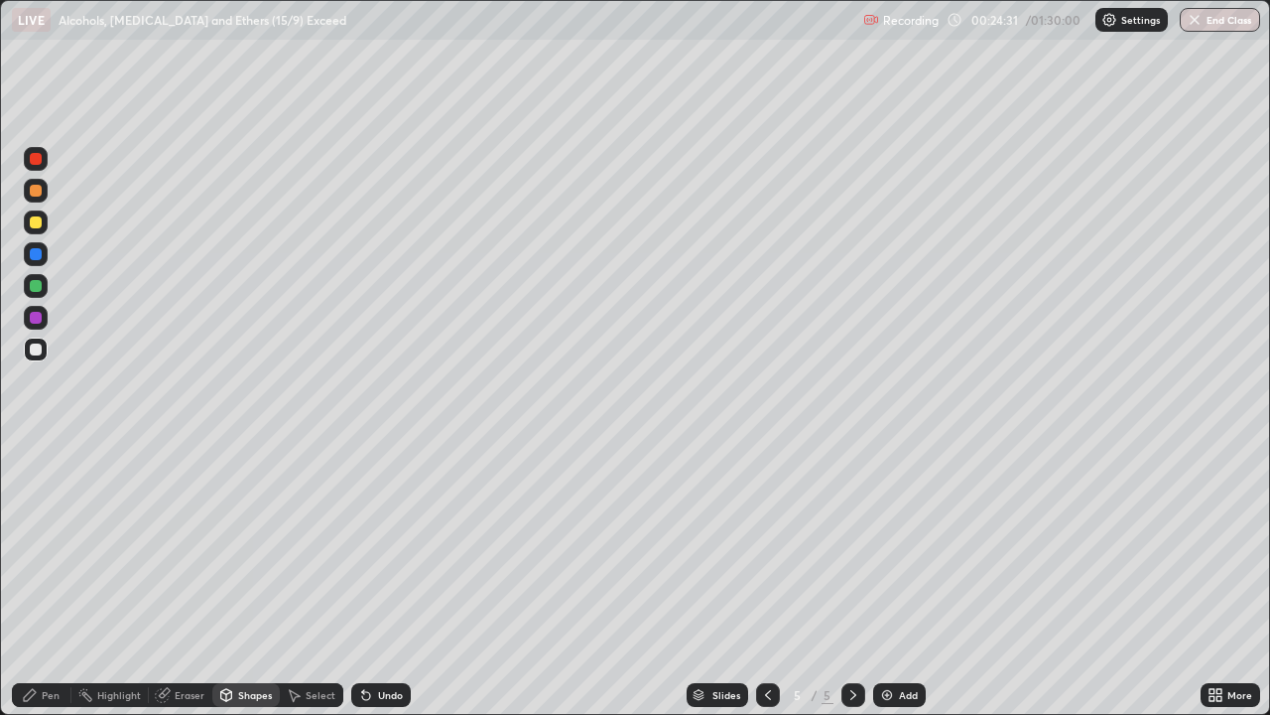
click at [362, 580] on icon at bounding box center [363, 691] width 2 height 2
click at [44, 580] on div "Pen" at bounding box center [42, 695] width 60 height 24
click at [169, 580] on icon at bounding box center [163, 695] width 16 height 16
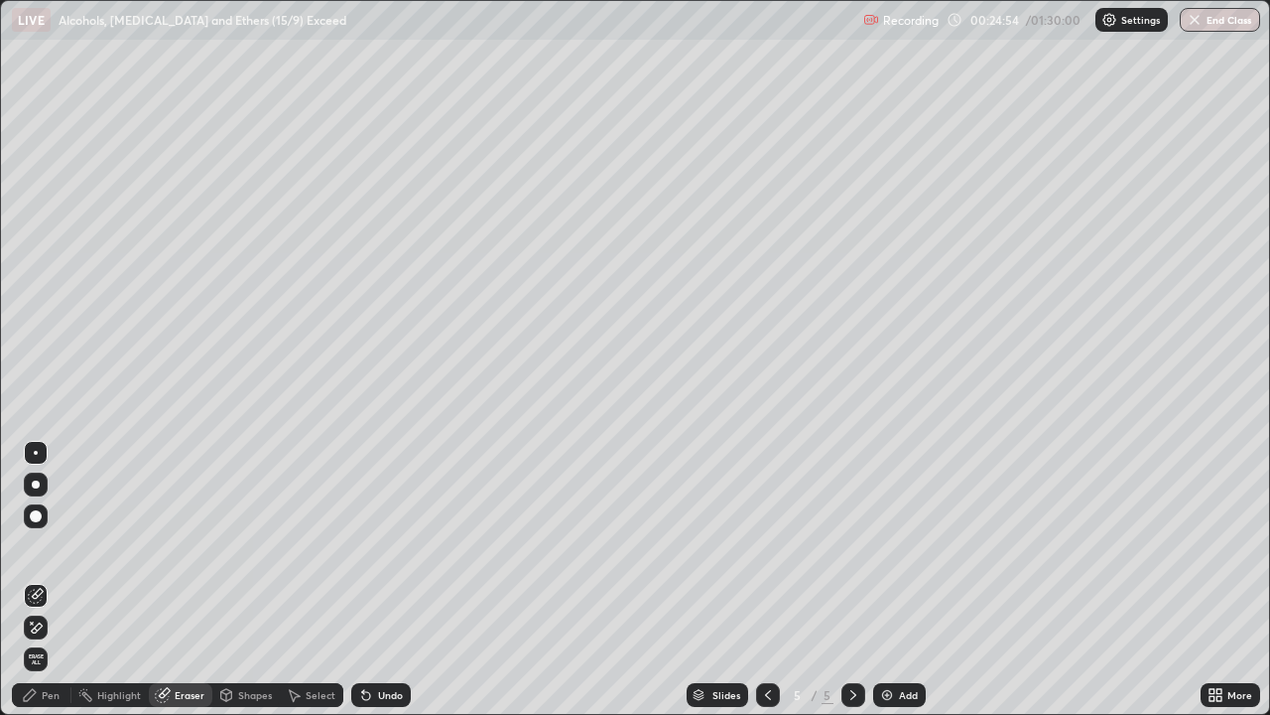
click at [38, 580] on div "Pen" at bounding box center [42, 695] width 60 height 24
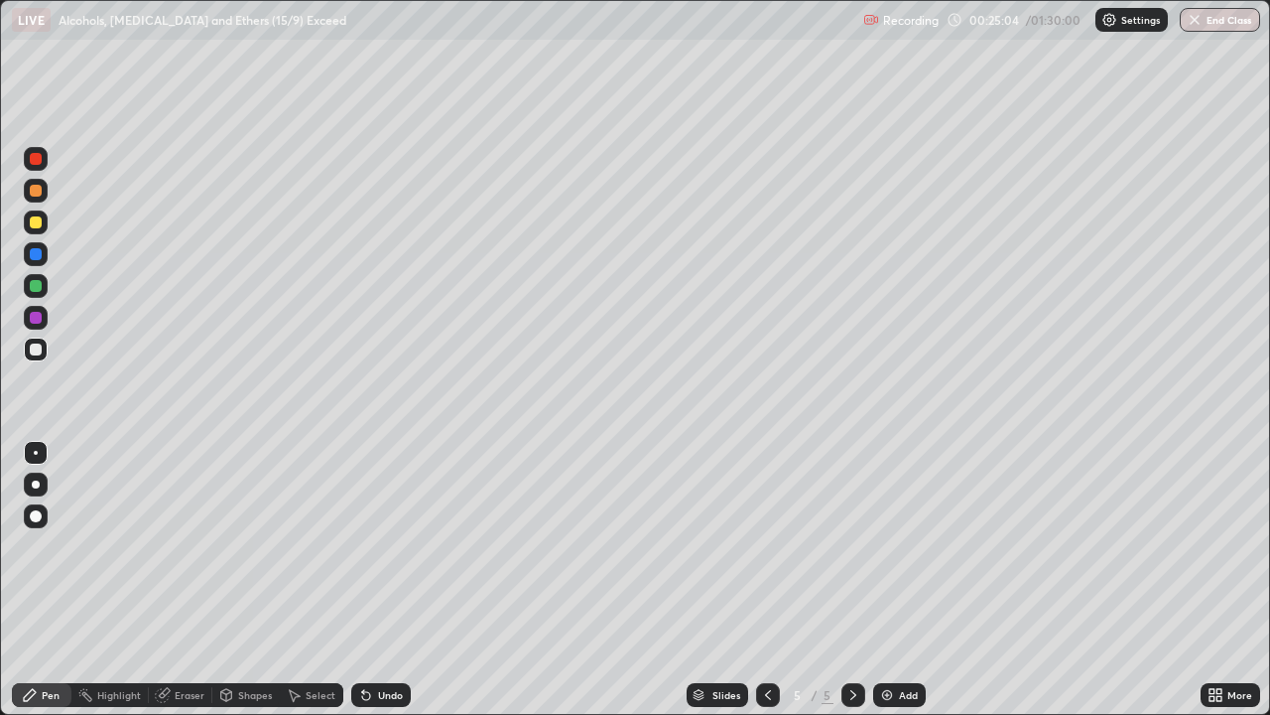
click at [243, 580] on div "Shapes" at bounding box center [255, 695] width 34 height 10
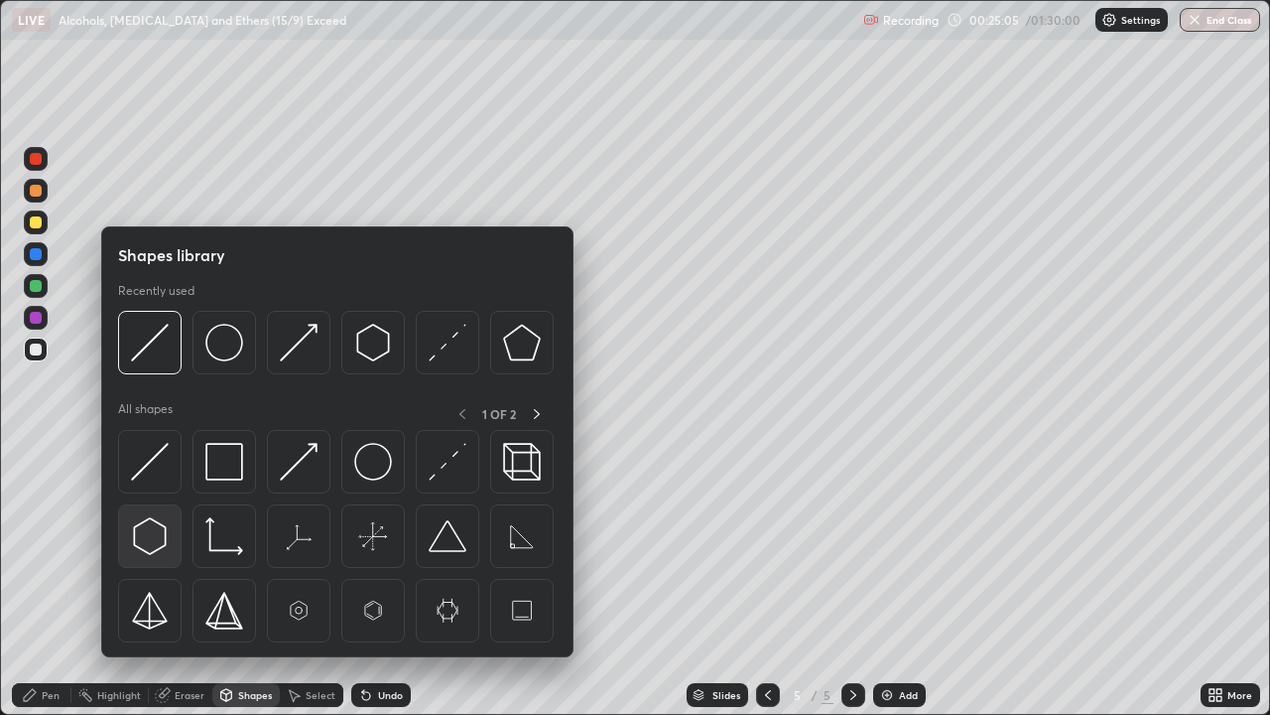
click at [149, 533] on img at bounding box center [150, 536] width 38 height 38
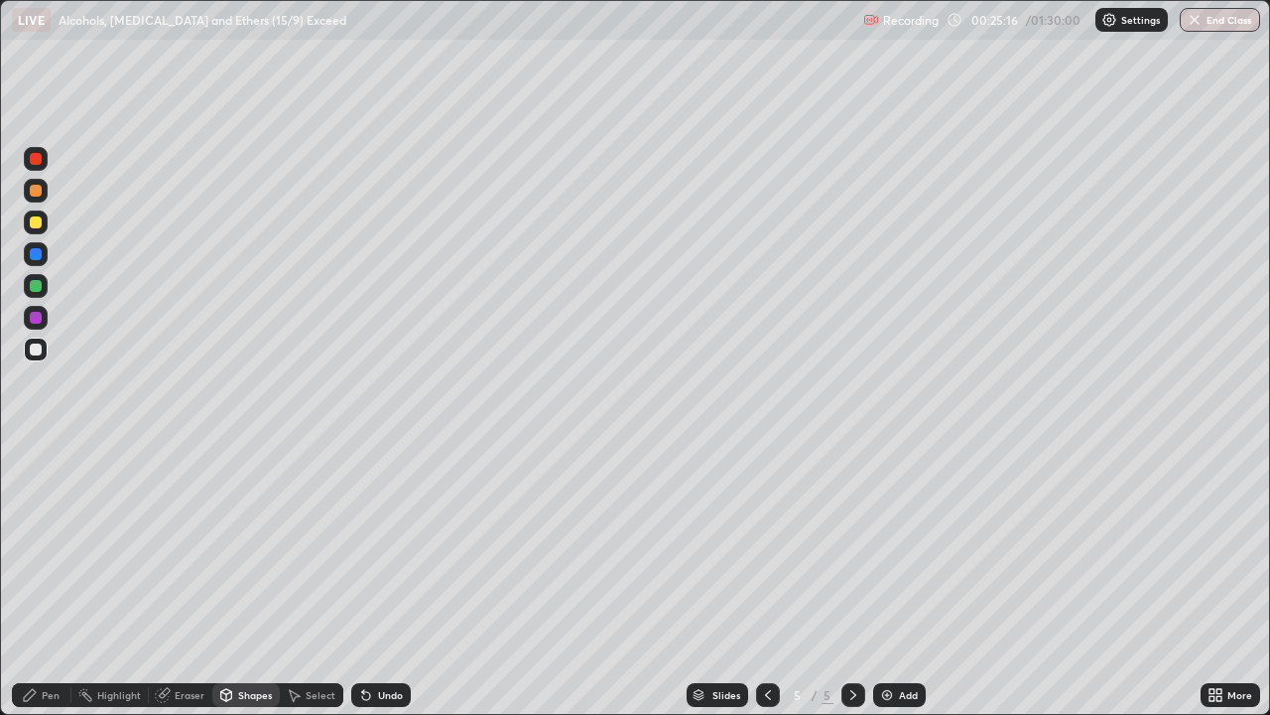
click at [176, 580] on div "Eraser" at bounding box center [190, 695] width 30 height 10
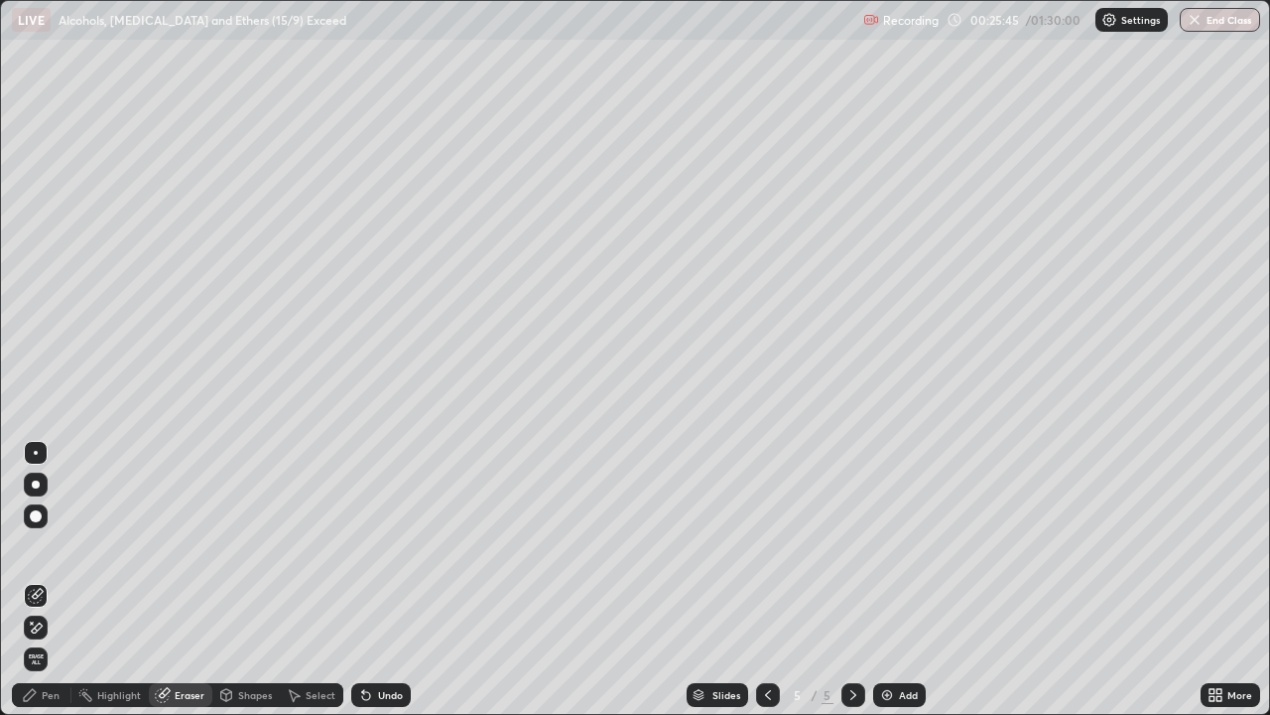
click at [42, 580] on div "Pen" at bounding box center [51, 695] width 18 height 10
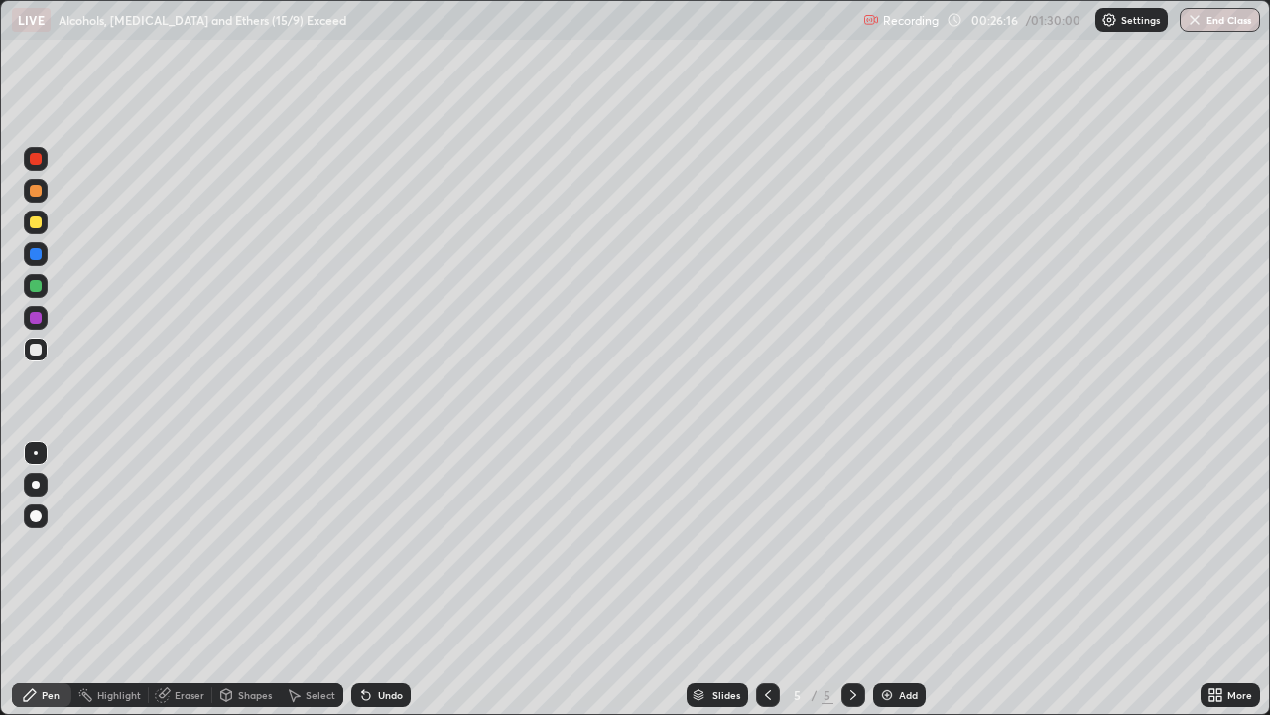
click at [179, 580] on div "Eraser" at bounding box center [190, 695] width 30 height 10
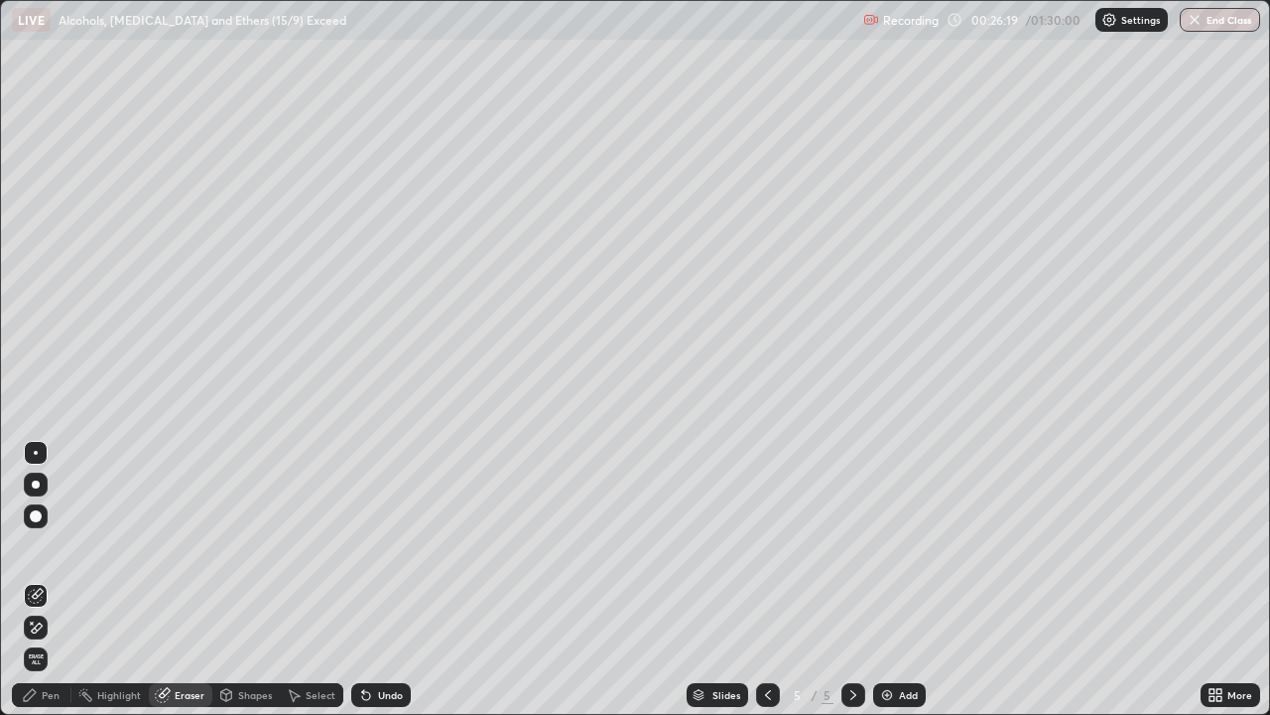
click at [40, 580] on div "Pen" at bounding box center [42, 695] width 60 height 24
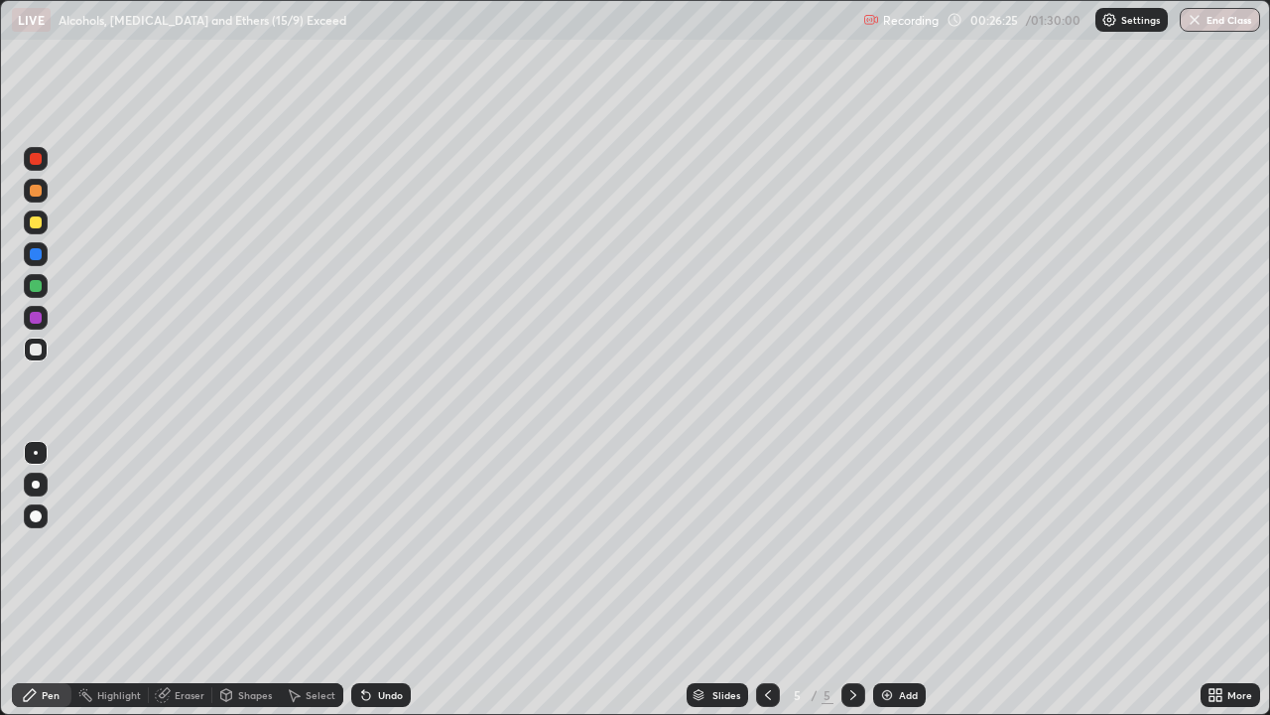
click at [173, 580] on div "Eraser" at bounding box center [181, 695] width 64 height 24
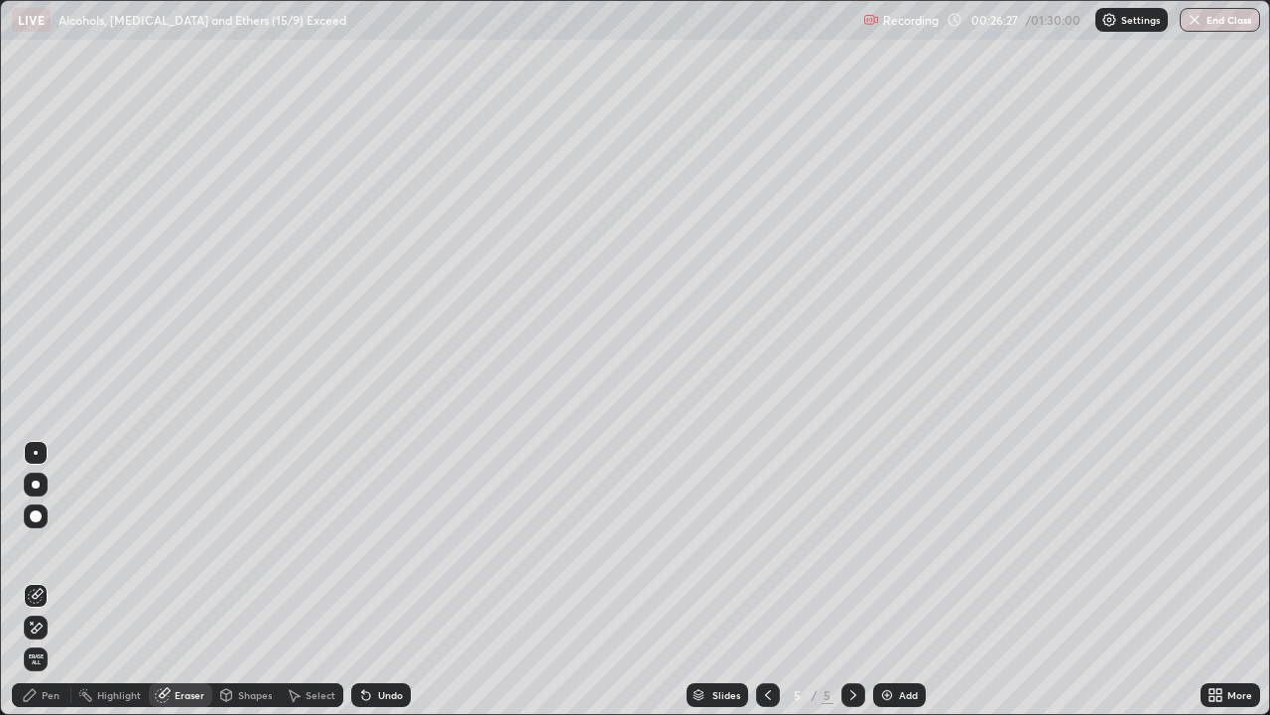
click at [34, 580] on icon at bounding box center [30, 695] width 12 height 12
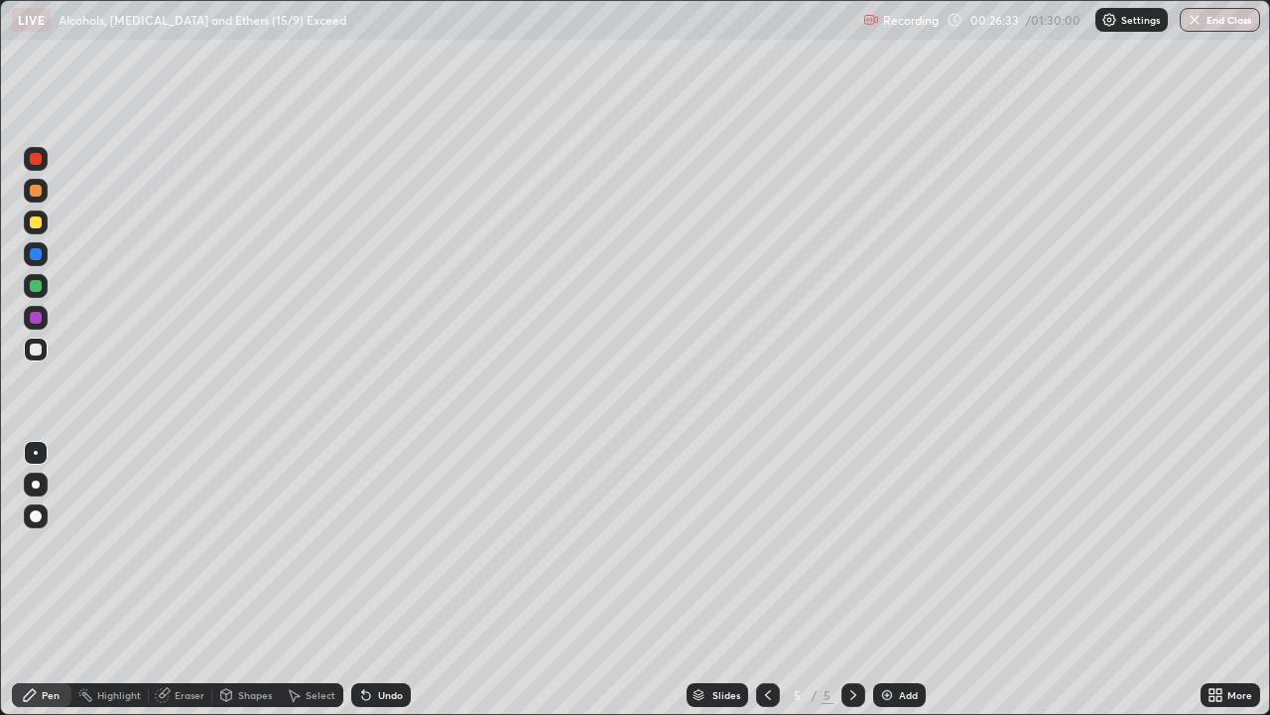
click at [176, 580] on div "Eraser" at bounding box center [181, 695] width 64 height 24
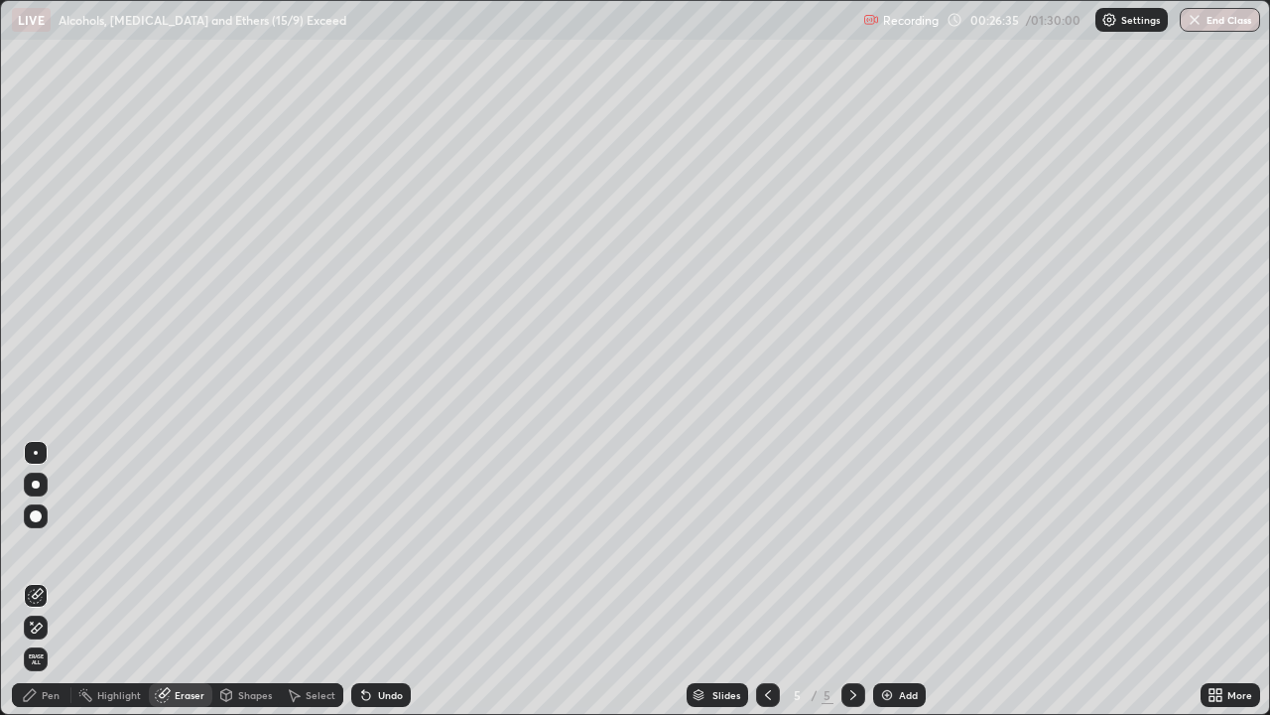
click at [43, 580] on div "Pen" at bounding box center [51, 695] width 18 height 10
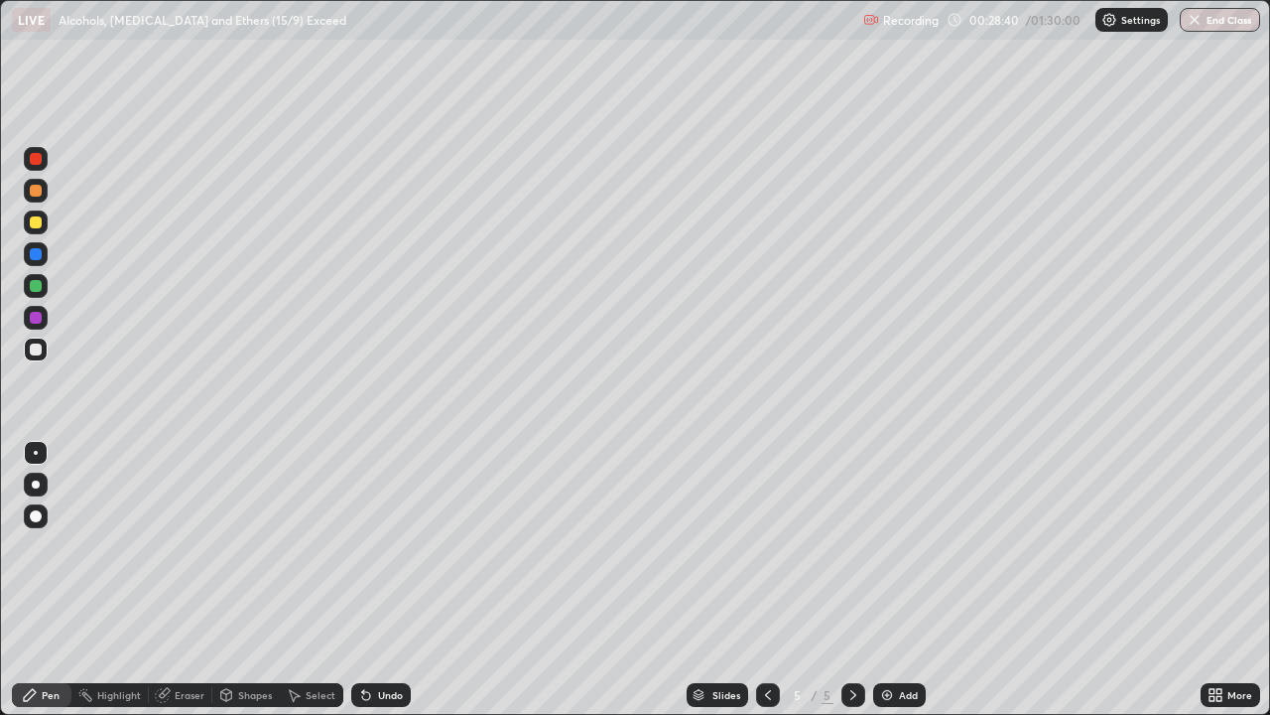
click at [319, 580] on div "Select" at bounding box center [321, 695] width 30 height 10
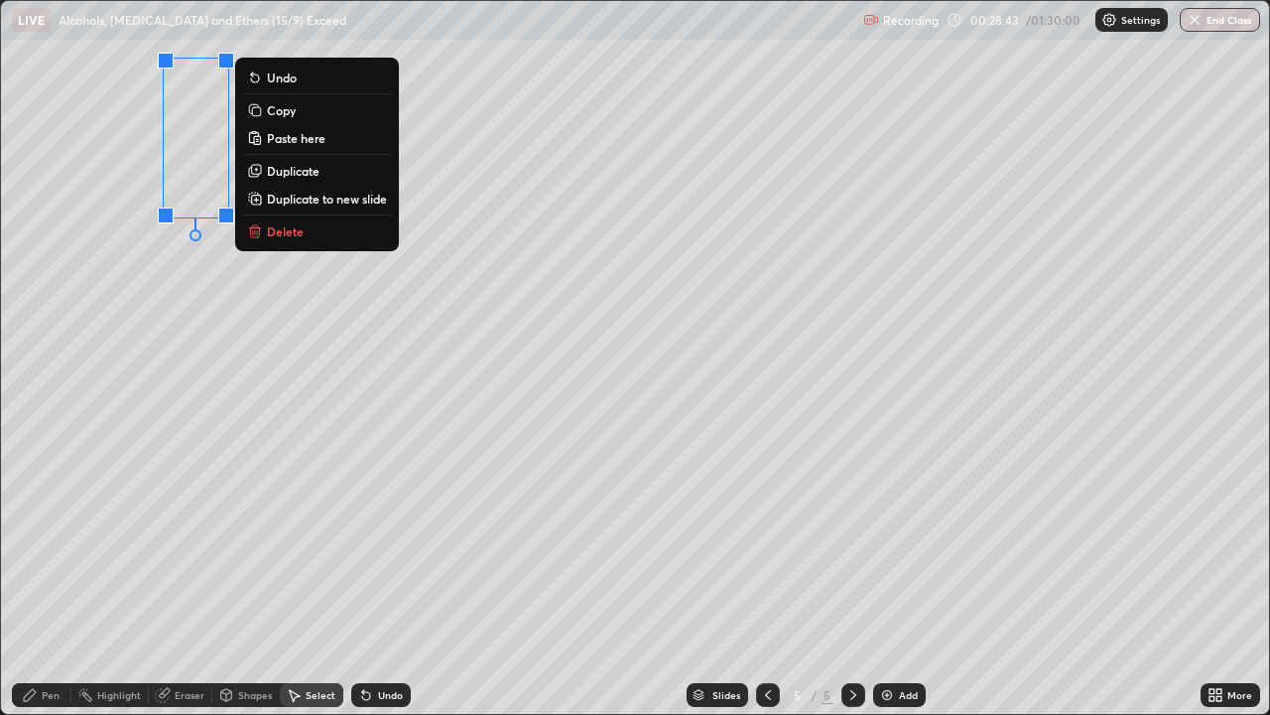
click at [273, 114] on p "Copy" at bounding box center [281, 110] width 29 height 16
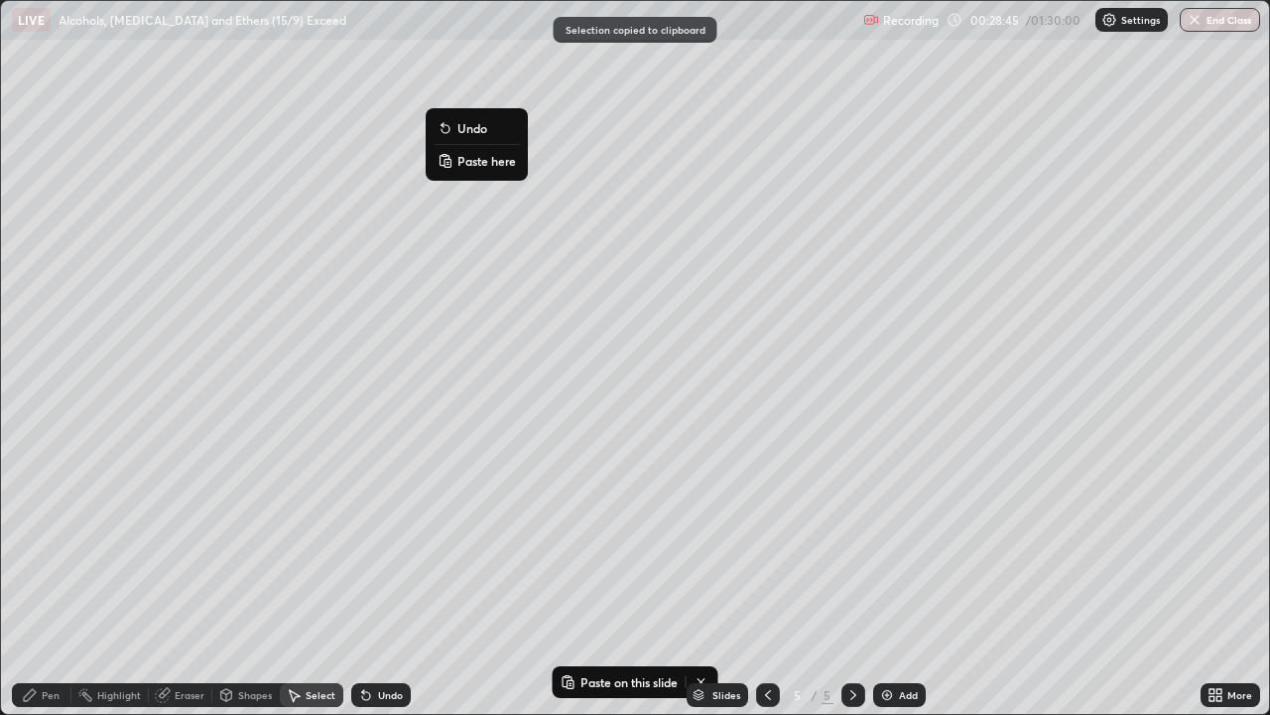
click at [454, 161] on button "Paste here" at bounding box center [477, 161] width 86 height 24
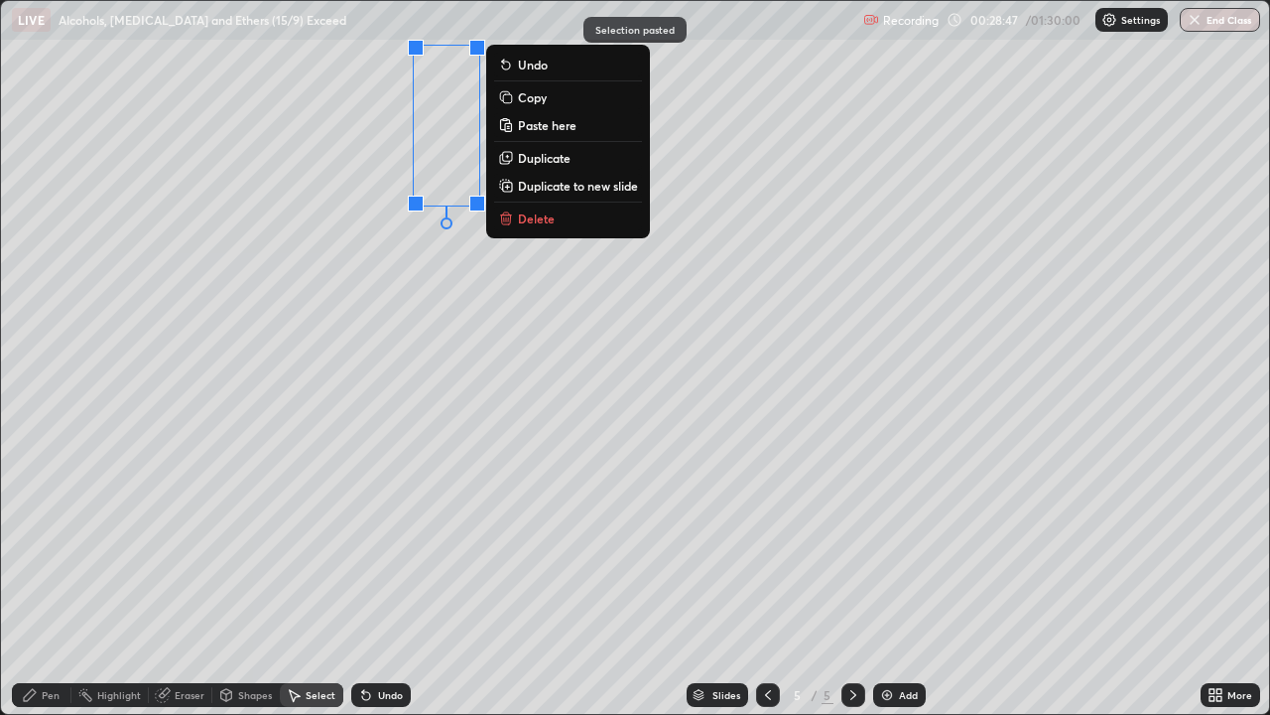
click at [473, 327] on div "0 ° Undo Copy Paste here Duplicate Duplicate to new slide Delete" at bounding box center [635, 357] width 1268 height 713
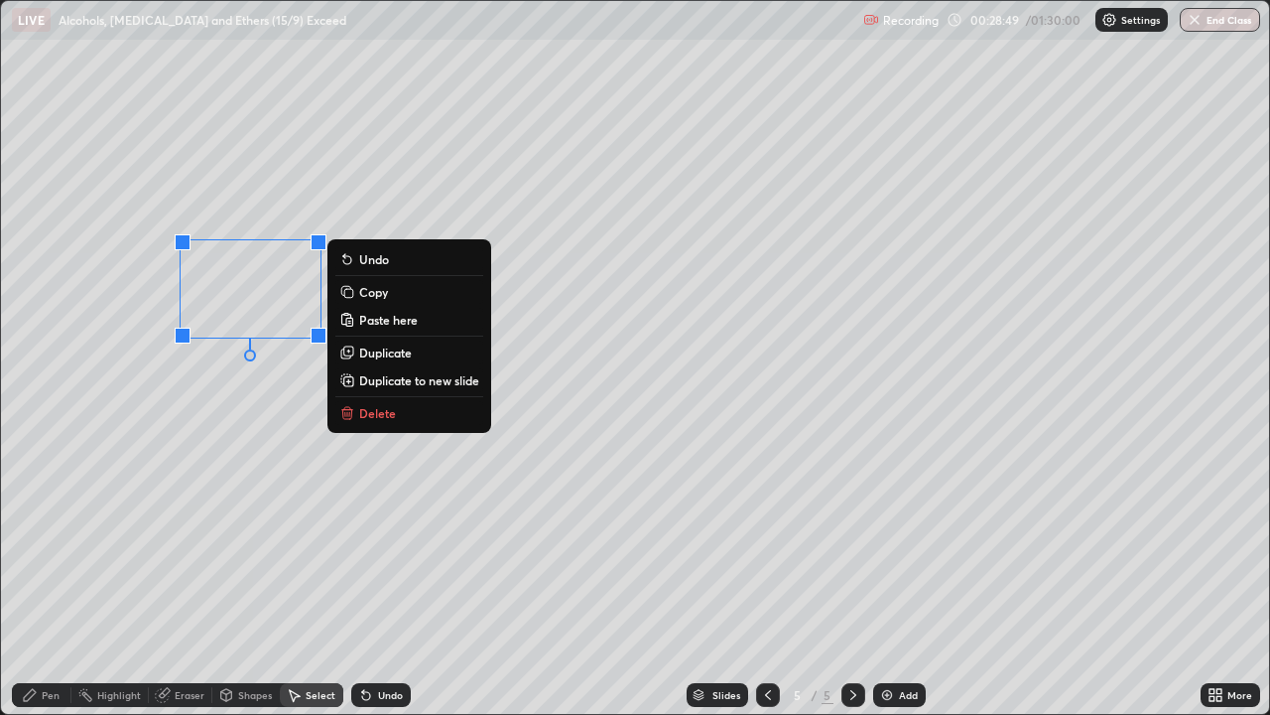
click at [351, 290] on rect at bounding box center [348, 293] width 9 height 9
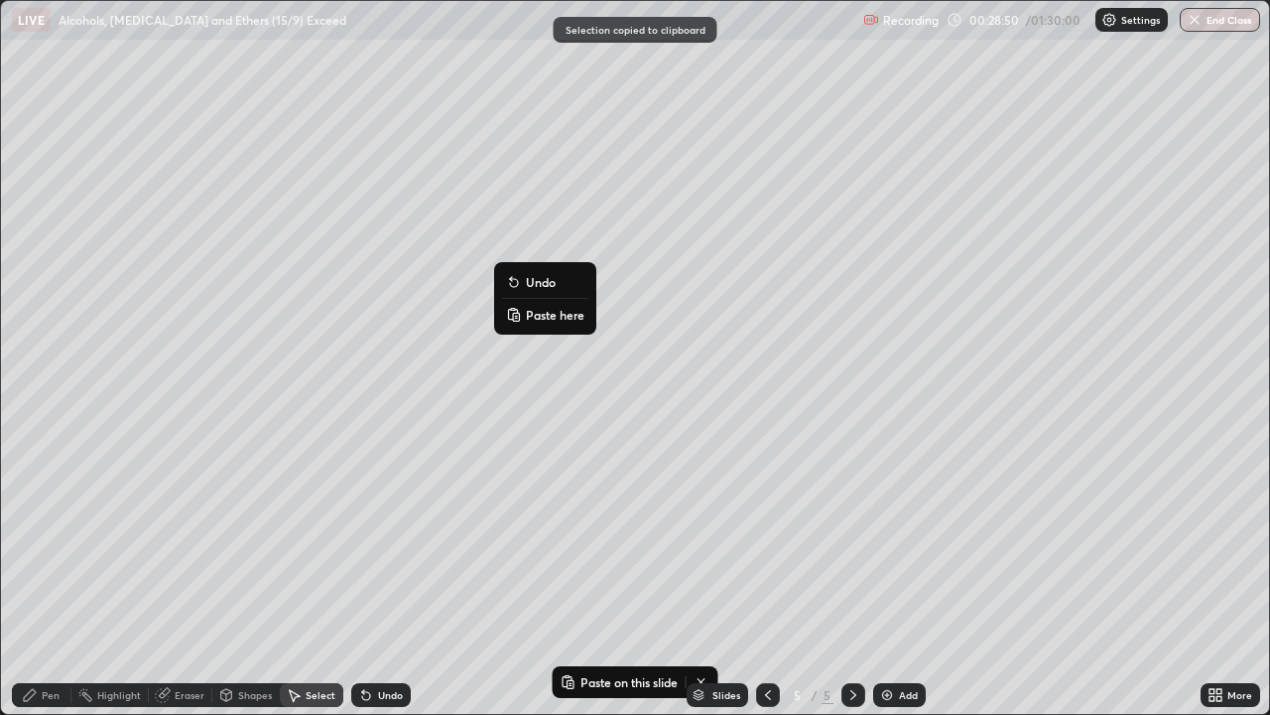
click at [517, 311] on icon at bounding box center [513, 315] width 9 height 10
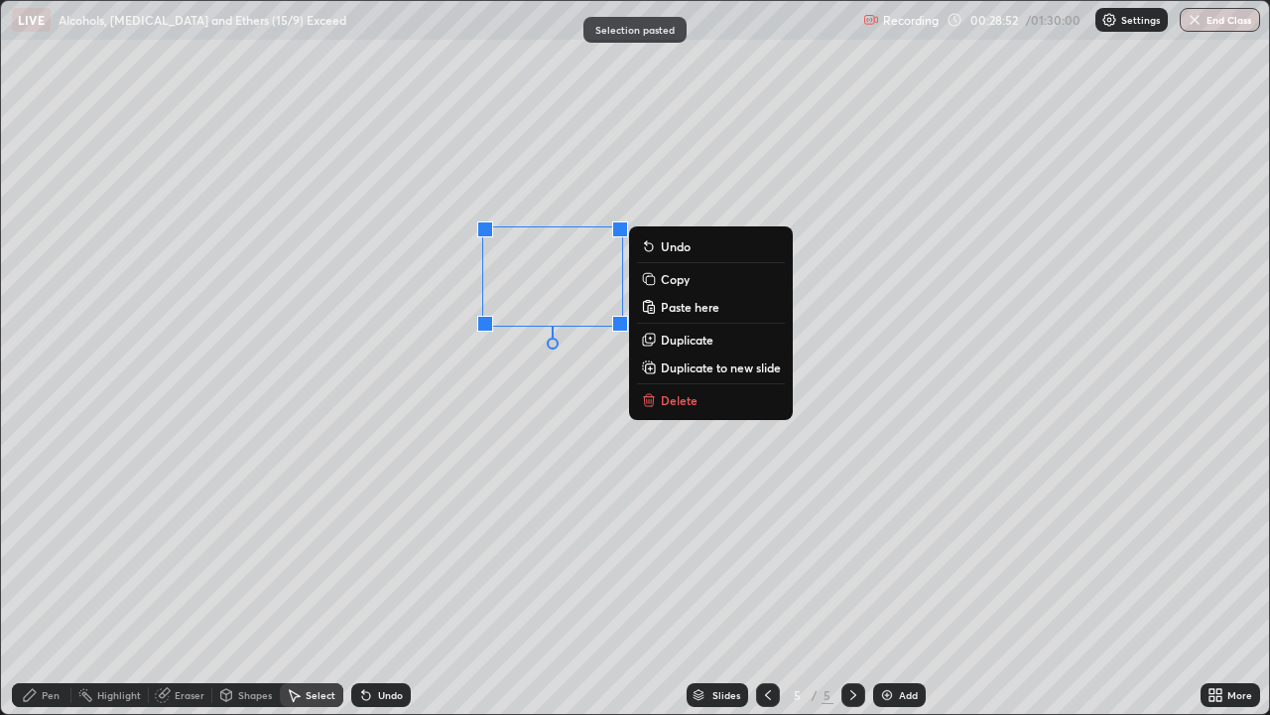
click at [419, 352] on div "0 ° Undo Copy Paste here Duplicate Duplicate to new slide Delete" at bounding box center [635, 357] width 1268 height 713
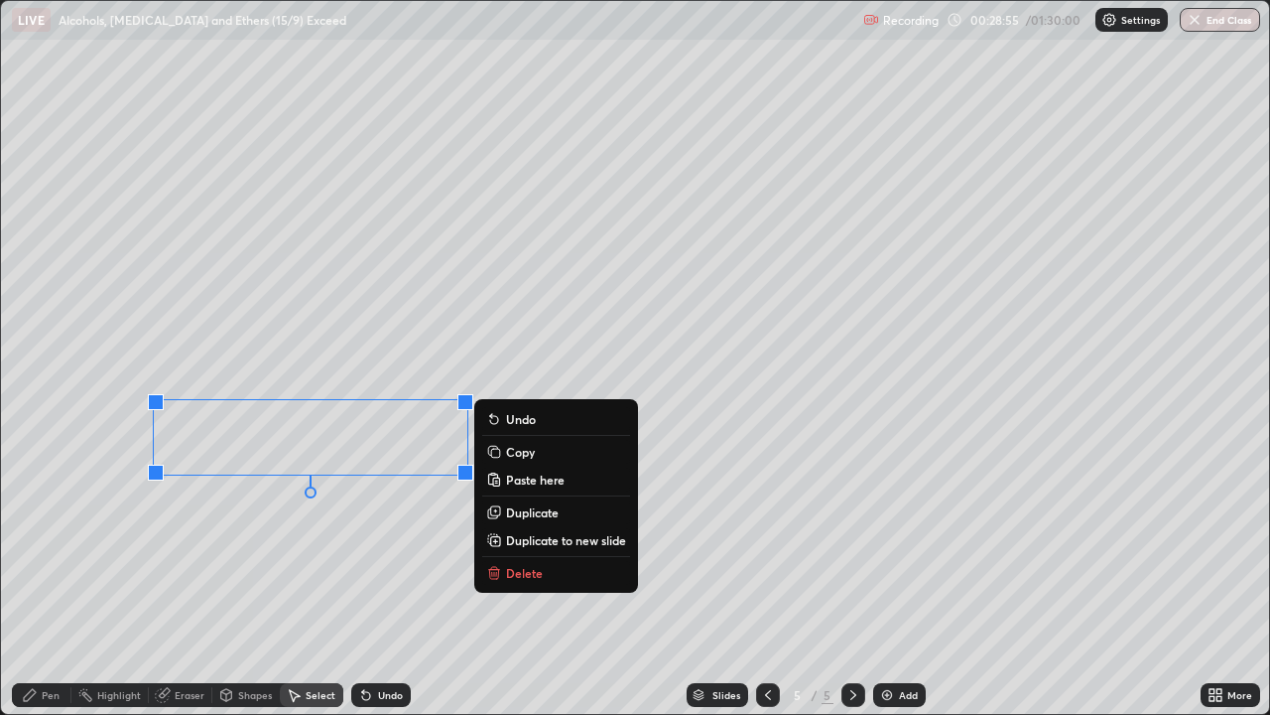
click at [506, 452] on p "Copy" at bounding box center [520, 452] width 29 height 16
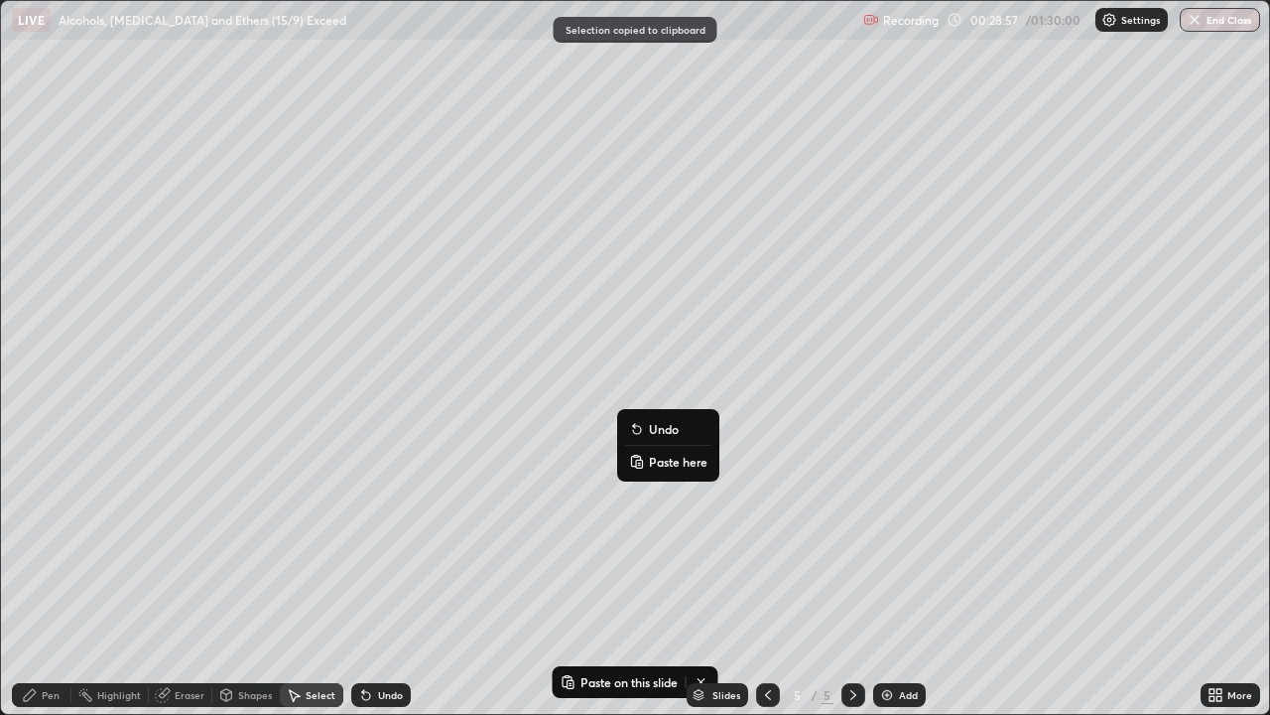
click at [632, 461] on icon at bounding box center [636, 462] width 9 height 10
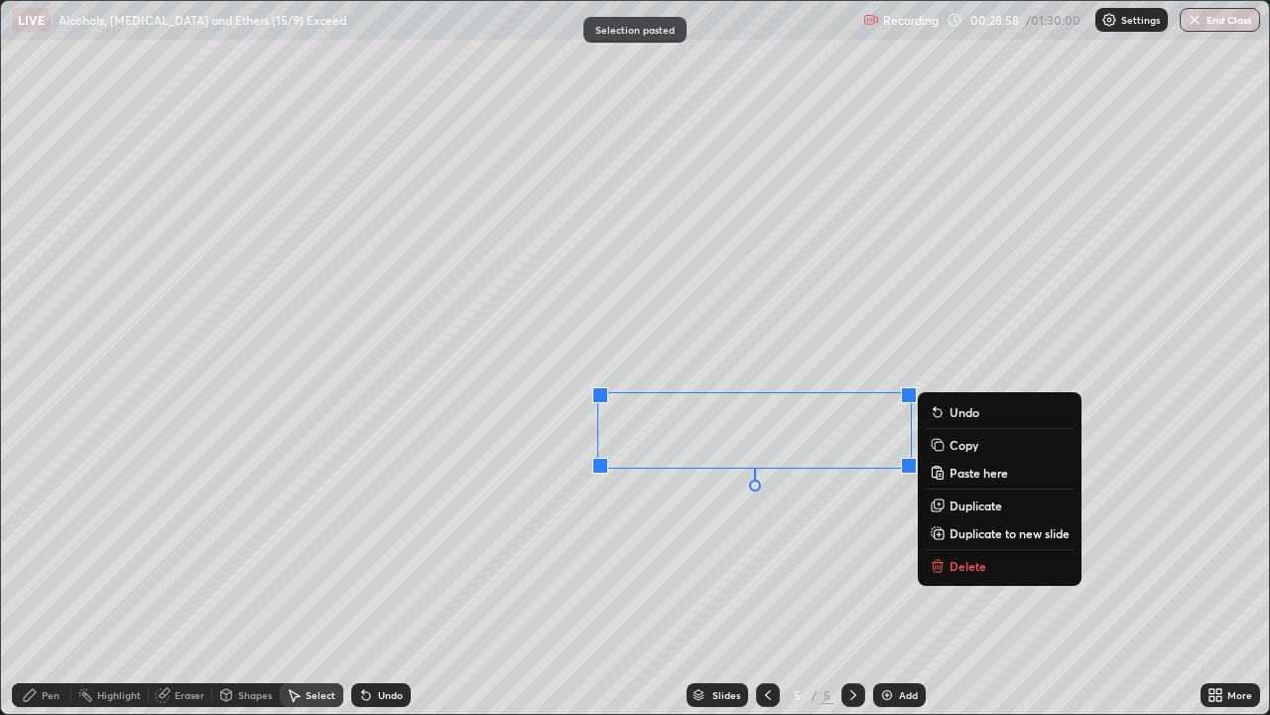
click at [596, 518] on div "0 ° Undo Copy Paste here Duplicate Duplicate to new slide Delete" at bounding box center [635, 357] width 1268 height 713
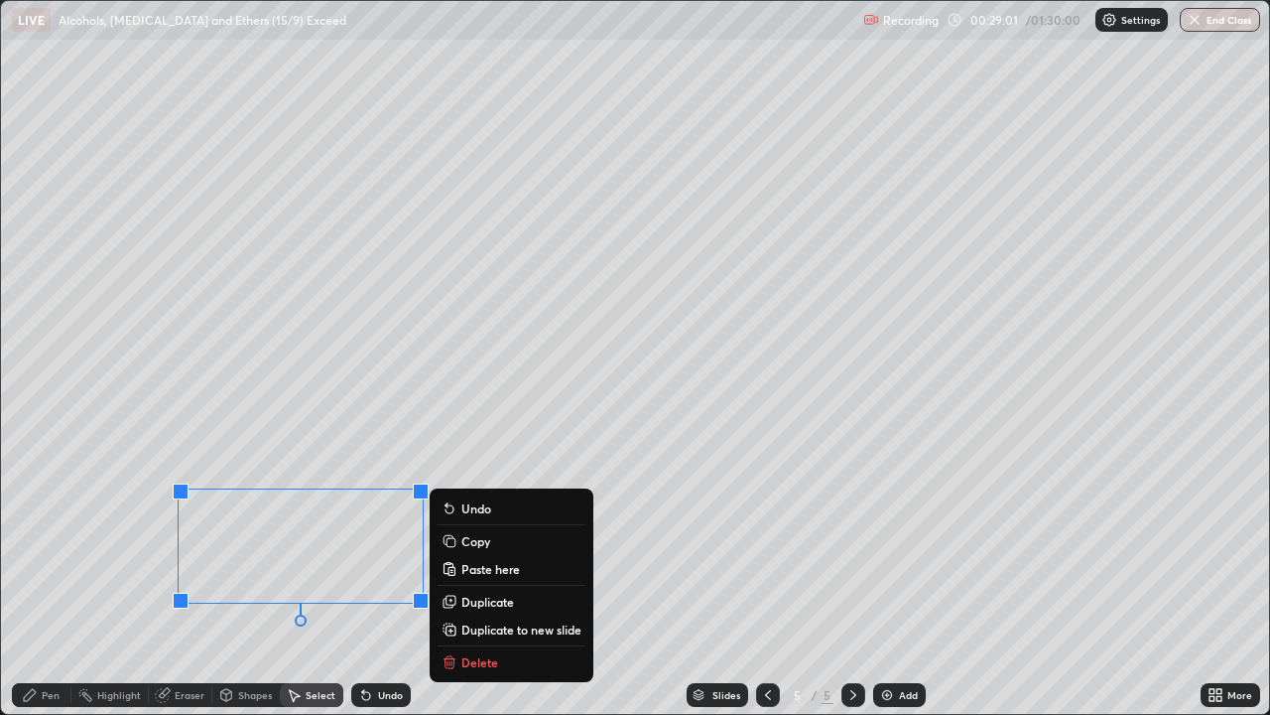
click at [453, 542] on rect at bounding box center [451, 542] width 9 height 9
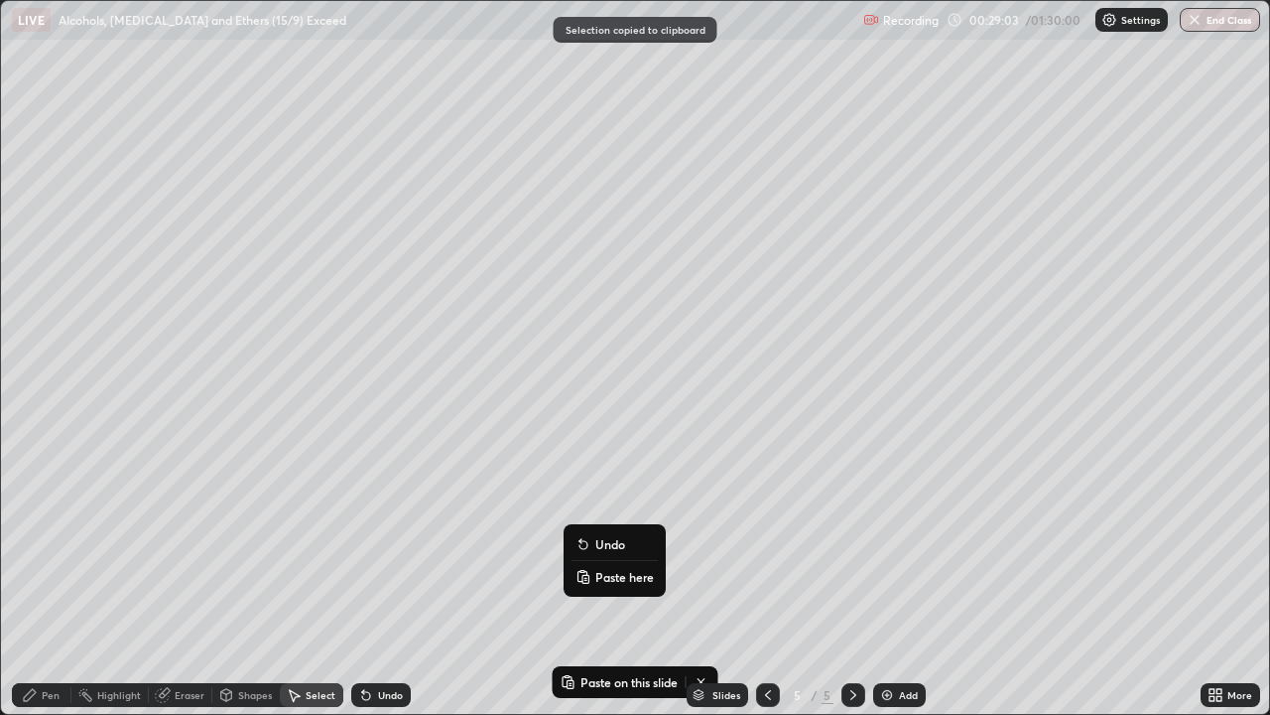
click at [593, 576] on button "Paste here" at bounding box center [615, 577] width 86 height 24
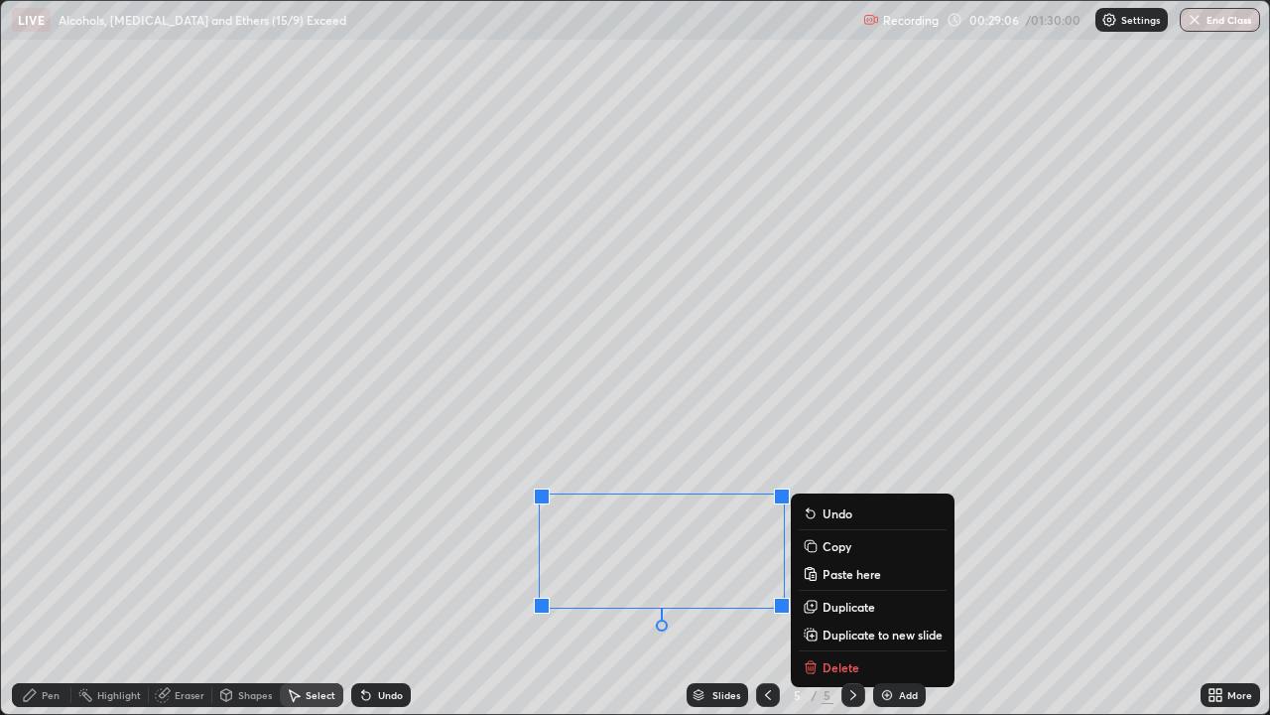
click at [48, 580] on div "Pen" at bounding box center [51, 695] width 18 height 10
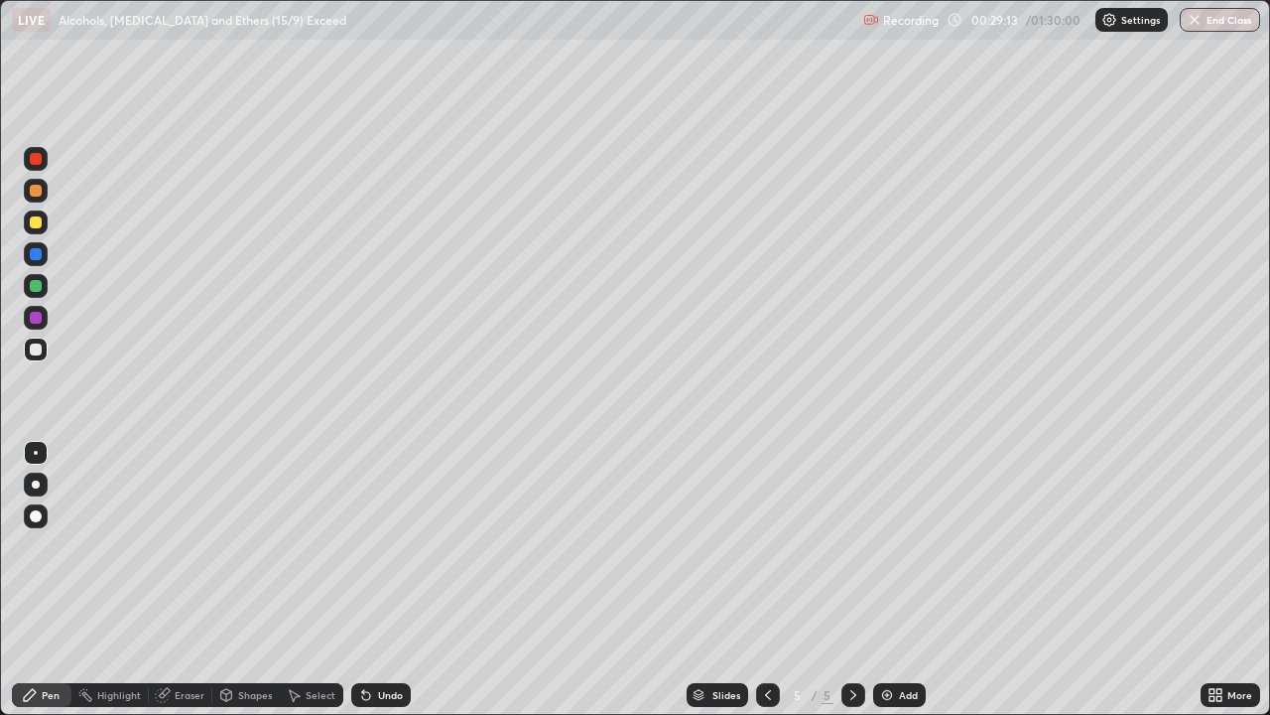
click at [36, 156] on div at bounding box center [36, 159] width 12 height 12
click at [38, 316] on div at bounding box center [36, 318] width 12 height 12
click at [47, 224] on div at bounding box center [36, 222] width 24 height 24
click at [34, 288] on div at bounding box center [36, 286] width 12 height 12
click at [238, 580] on div "Shapes" at bounding box center [255, 695] width 34 height 10
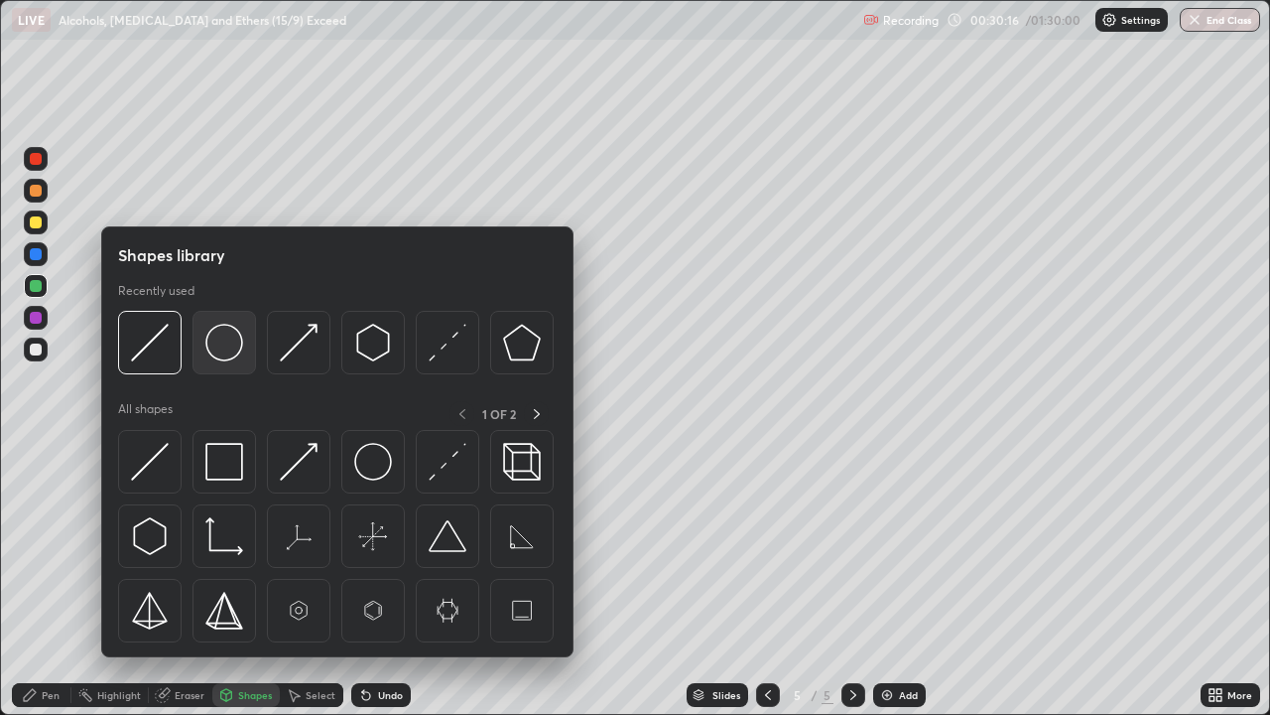
click at [215, 346] on img at bounding box center [224, 343] width 38 height 38
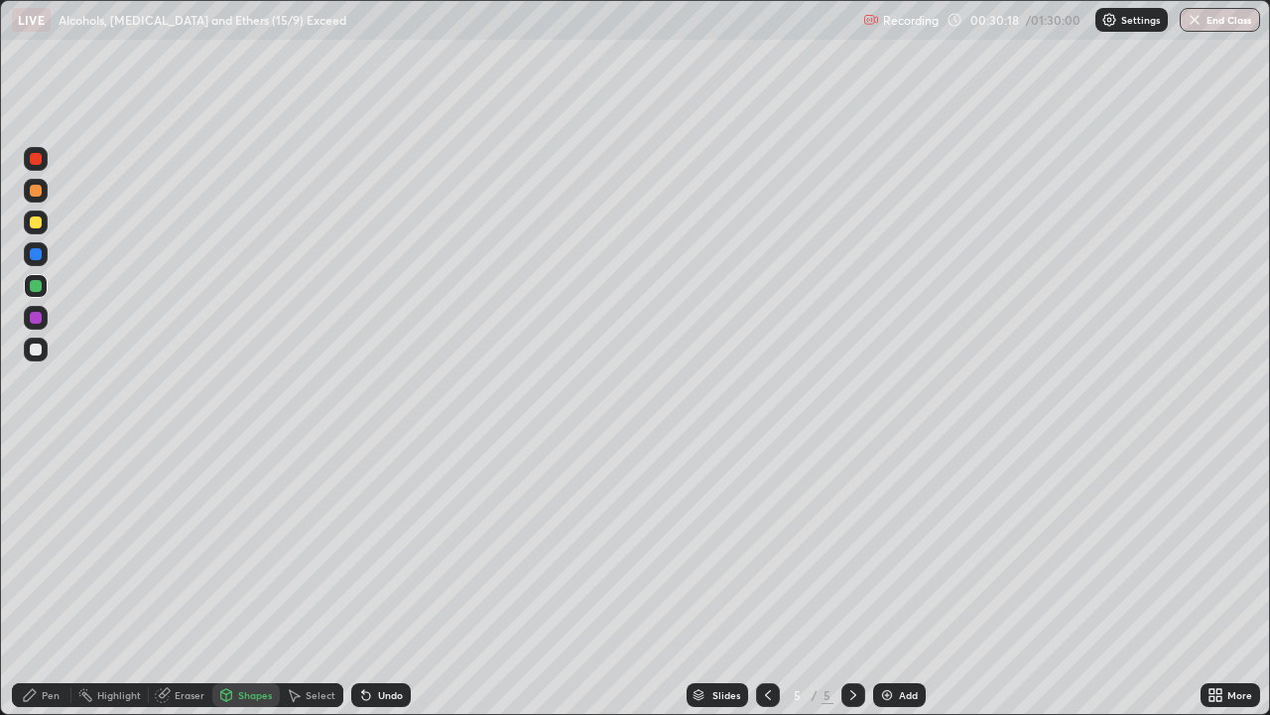
click at [37, 318] on div at bounding box center [36, 318] width 12 height 12
click at [48, 580] on div "Pen" at bounding box center [51, 695] width 18 height 10
click at [34, 225] on div at bounding box center [36, 222] width 12 height 12
click at [39, 349] on div at bounding box center [36, 349] width 12 height 12
click at [34, 320] on div at bounding box center [36, 318] width 12 height 12
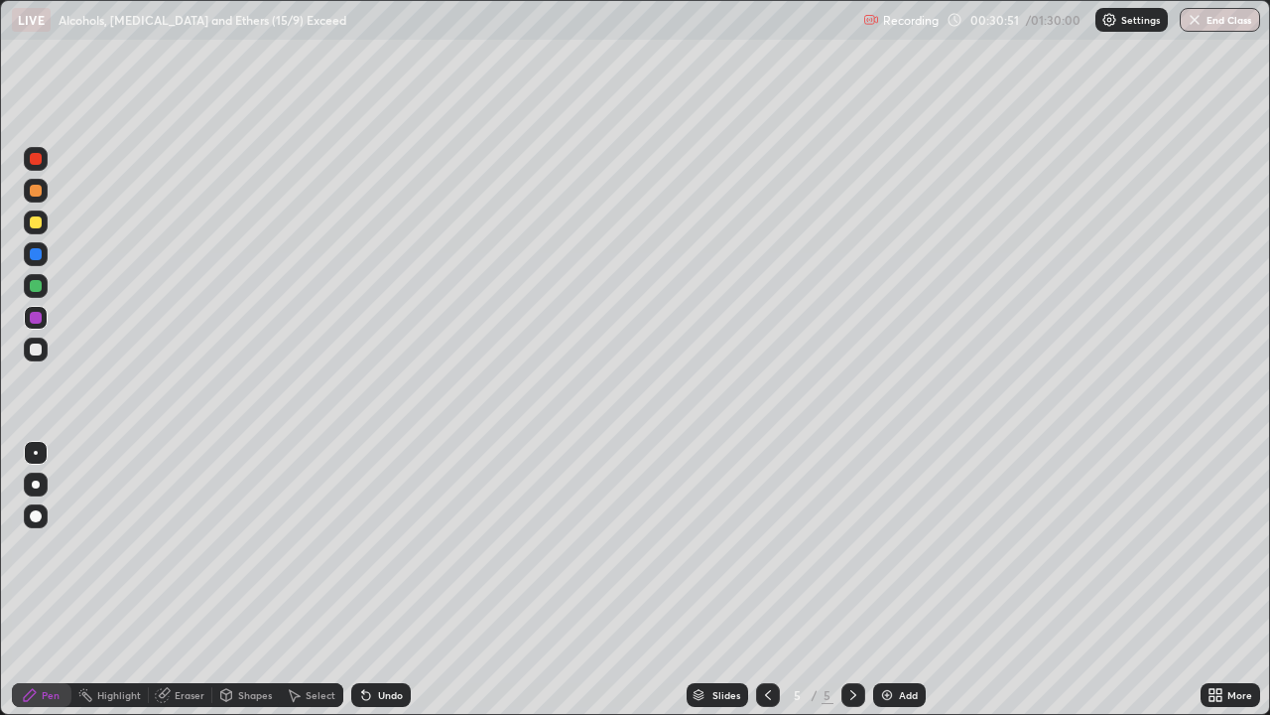
click at [234, 580] on div "Shapes" at bounding box center [245, 695] width 67 height 24
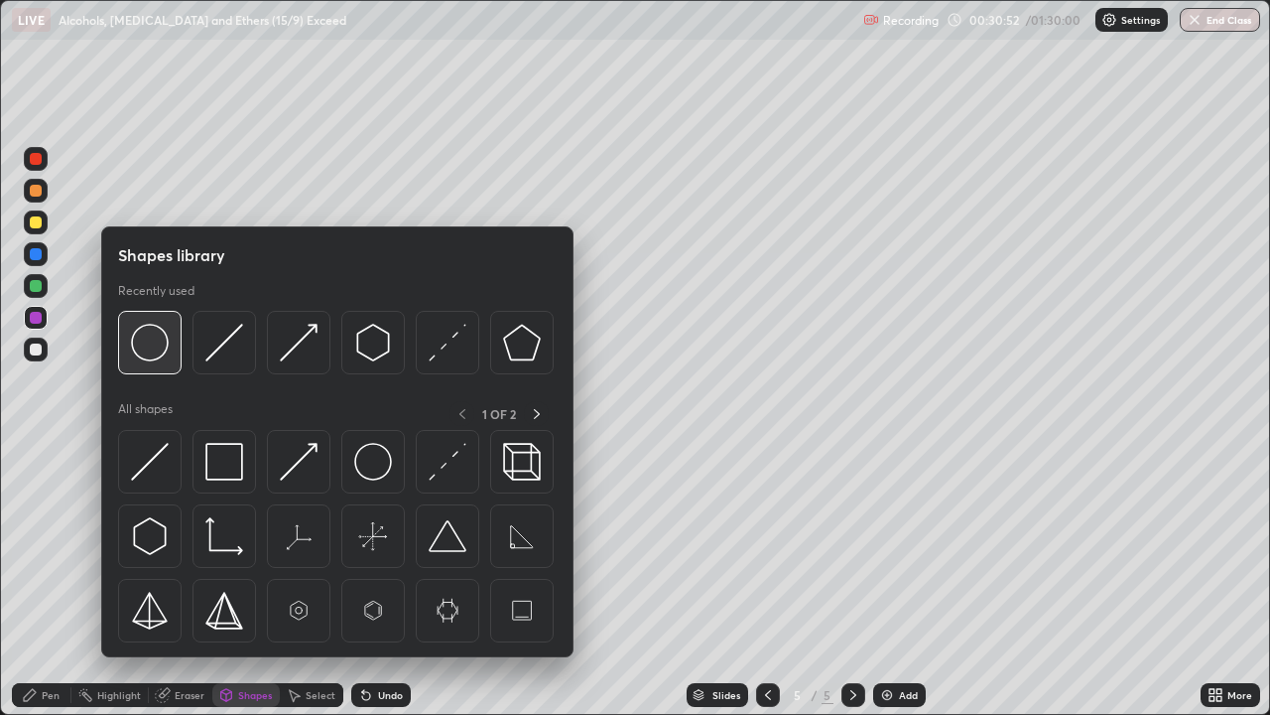
click at [138, 339] on img at bounding box center [150, 343] width 38 height 38
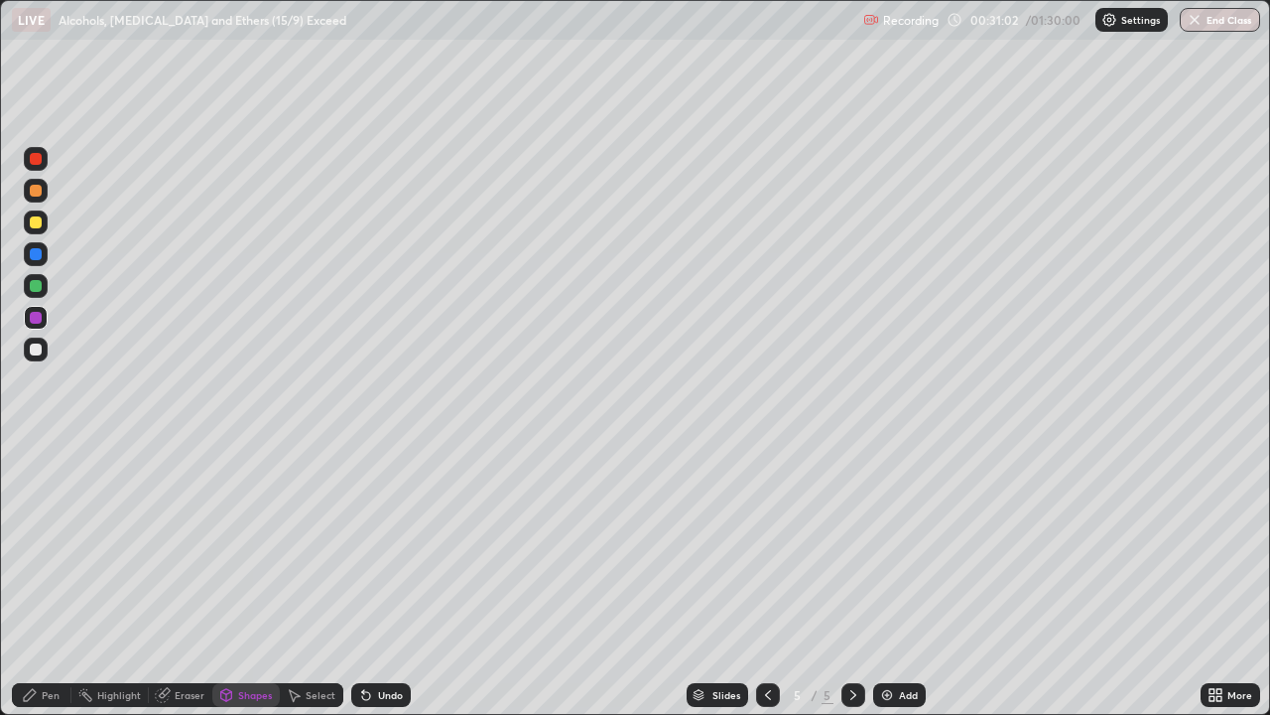
click at [40, 580] on div "Pen" at bounding box center [42, 695] width 60 height 24
click at [34, 285] on div at bounding box center [36, 286] width 12 height 12
click at [247, 580] on div "Shapes" at bounding box center [255, 695] width 34 height 10
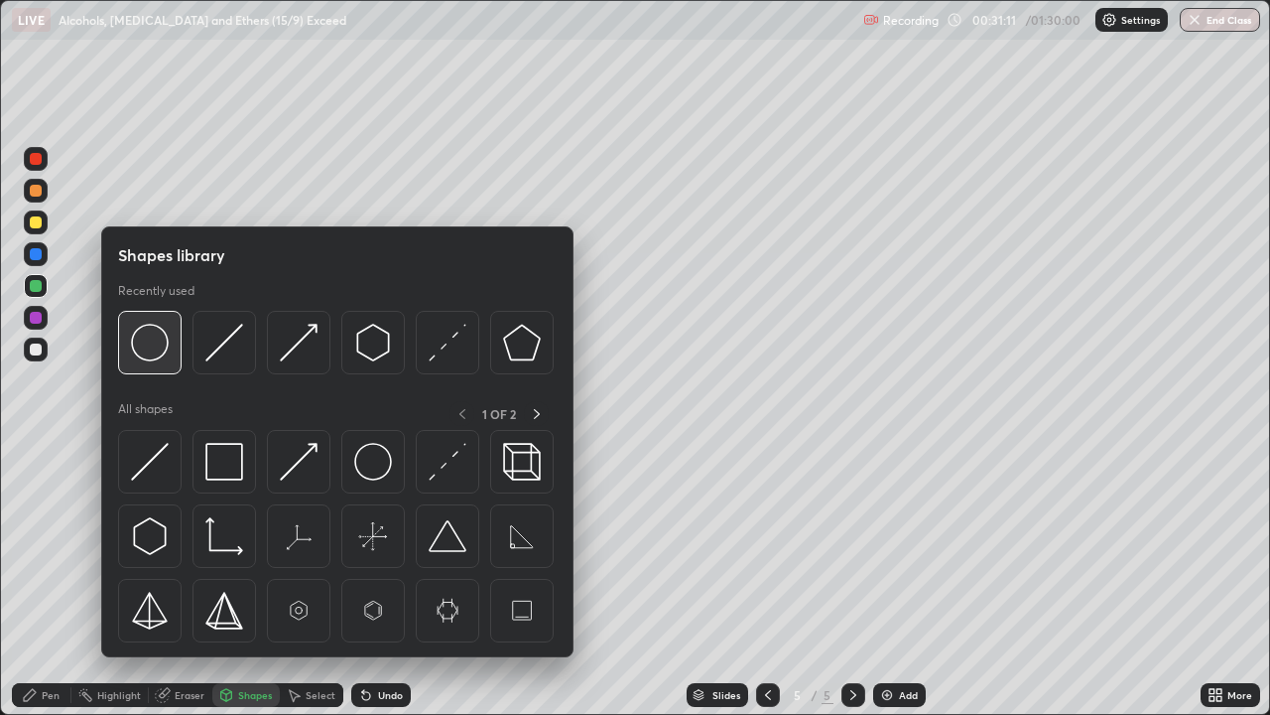
click at [139, 340] on img at bounding box center [150, 343] width 38 height 38
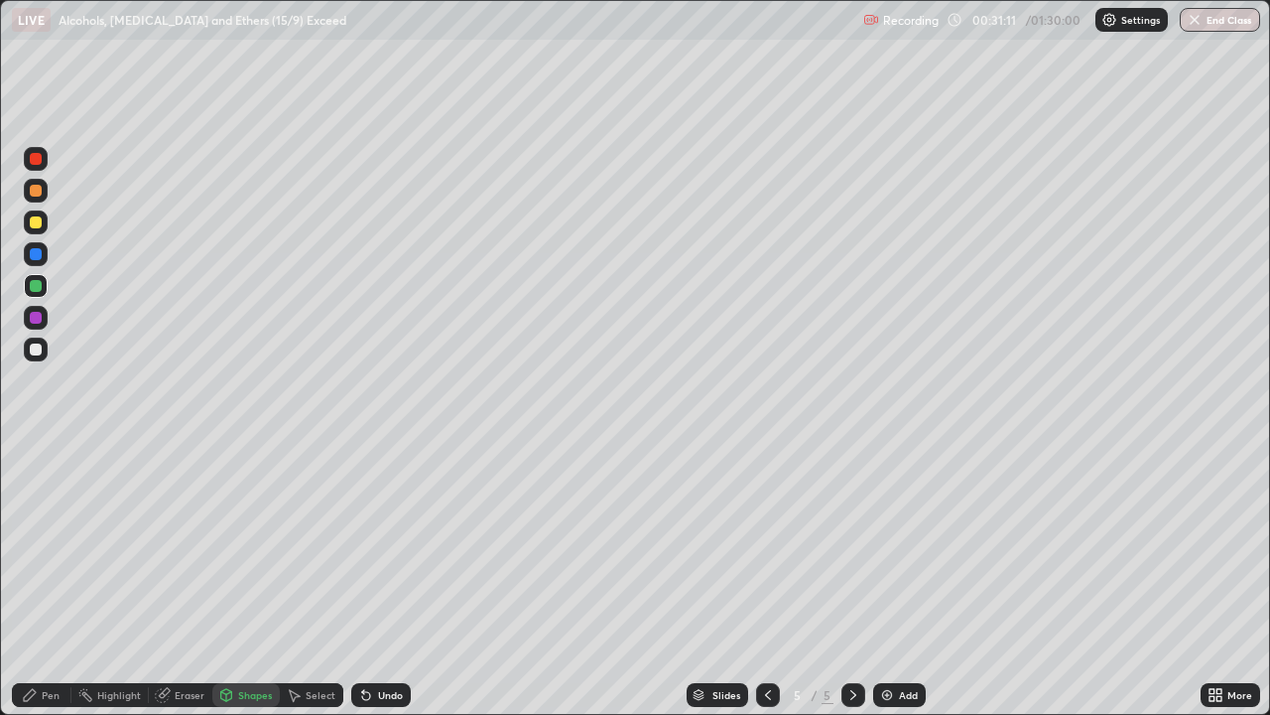
click at [30, 225] on div at bounding box center [36, 222] width 12 height 12
click at [36, 580] on icon at bounding box center [30, 695] width 16 height 16
click at [42, 351] on div at bounding box center [36, 349] width 24 height 24
click at [362, 580] on icon at bounding box center [363, 691] width 2 height 2
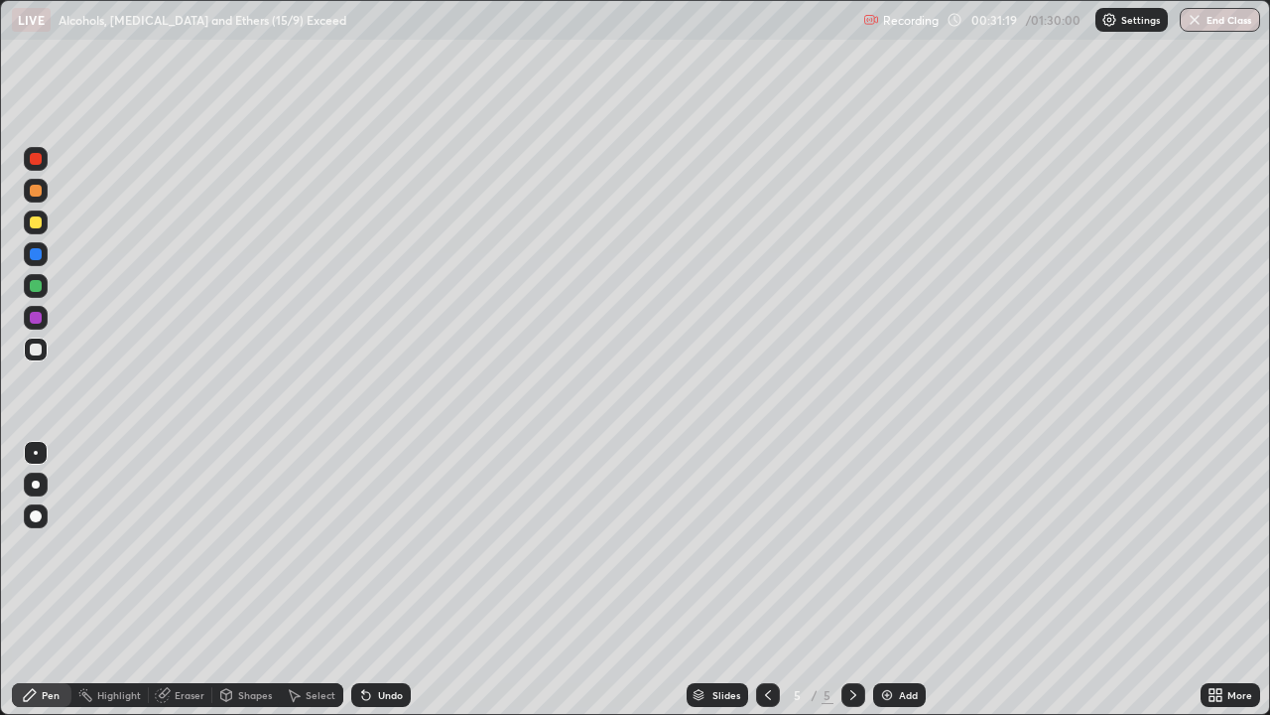
click at [362, 580] on icon at bounding box center [363, 691] width 2 height 2
click at [37, 223] on div at bounding box center [36, 222] width 12 height 12
click at [32, 317] on div at bounding box center [36, 318] width 12 height 12
click at [767, 580] on icon at bounding box center [768, 695] width 6 height 10
click at [854, 580] on icon at bounding box center [854, 695] width 16 height 16
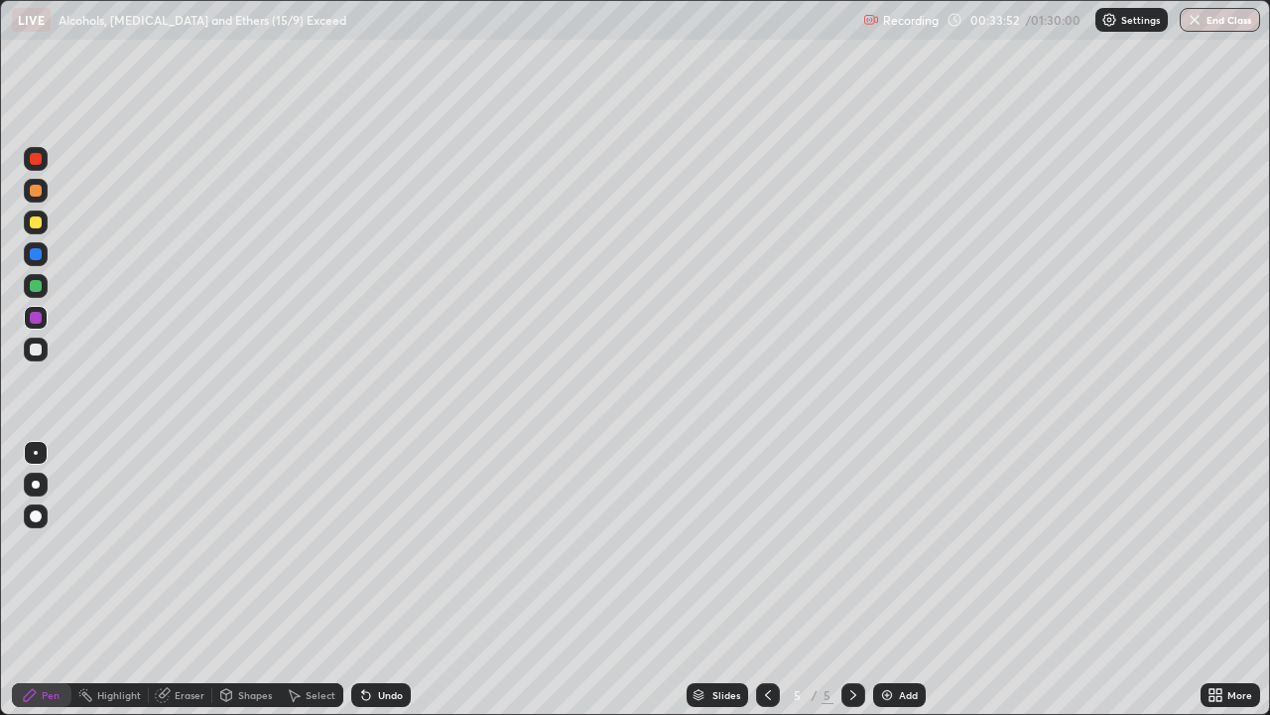
click at [312, 580] on div "Select" at bounding box center [321, 695] width 30 height 10
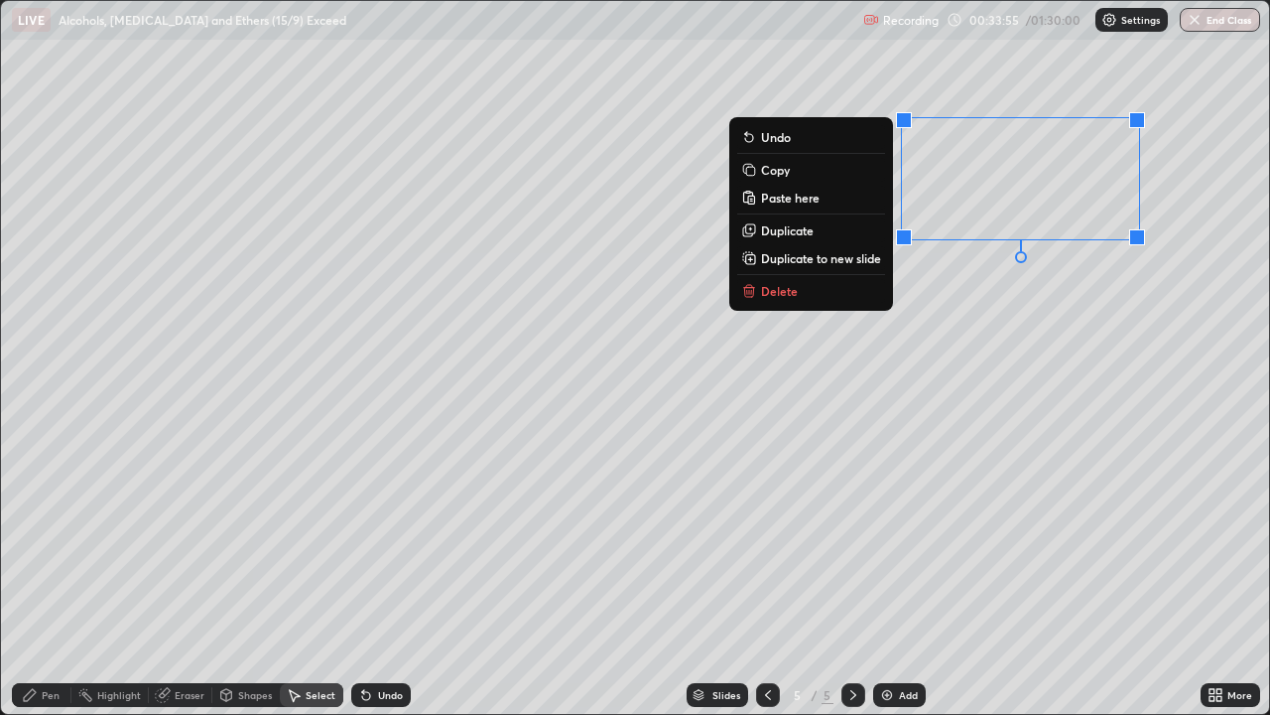
click at [777, 290] on p "Delete" at bounding box center [779, 291] width 37 height 16
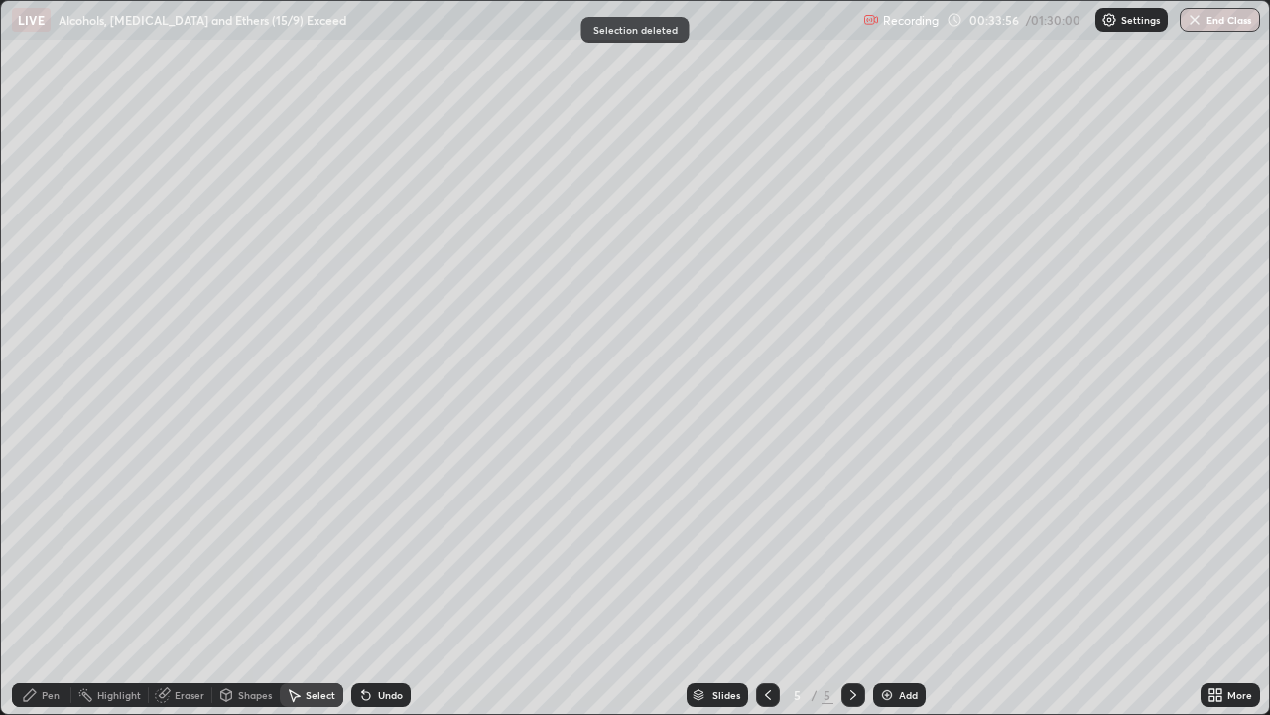
click at [45, 580] on div "Pen" at bounding box center [51, 695] width 18 height 10
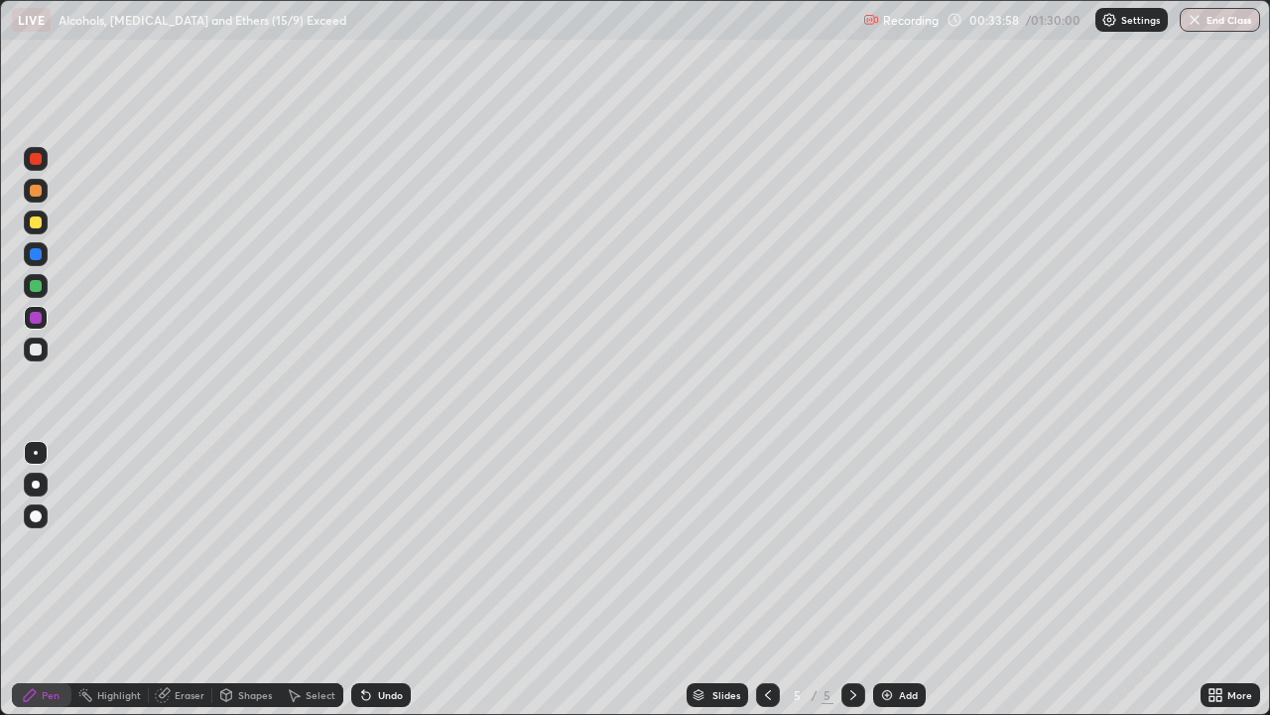
click at [884, 580] on img at bounding box center [887, 695] width 16 height 16
click at [40, 348] on div at bounding box center [36, 349] width 12 height 12
click at [765, 580] on icon at bounding box center [768, 695] width 16 height 16
click at [851, 580] on icon at bounding box center [854, 695] width 16 height 16
click at [244, 580] on div "Shapes" at bounding box center [255, 695] width 34 height 10
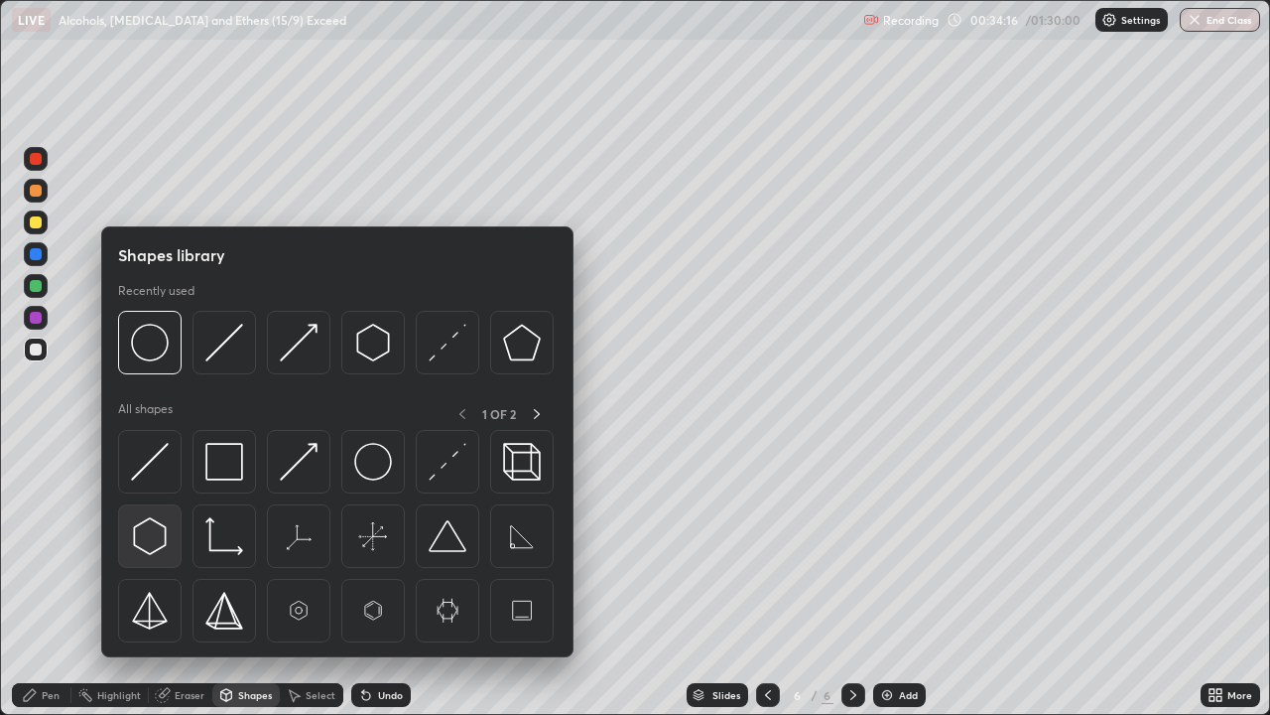
click at [151, 522] on img at bounding box center [150, 536] width 38 height 38
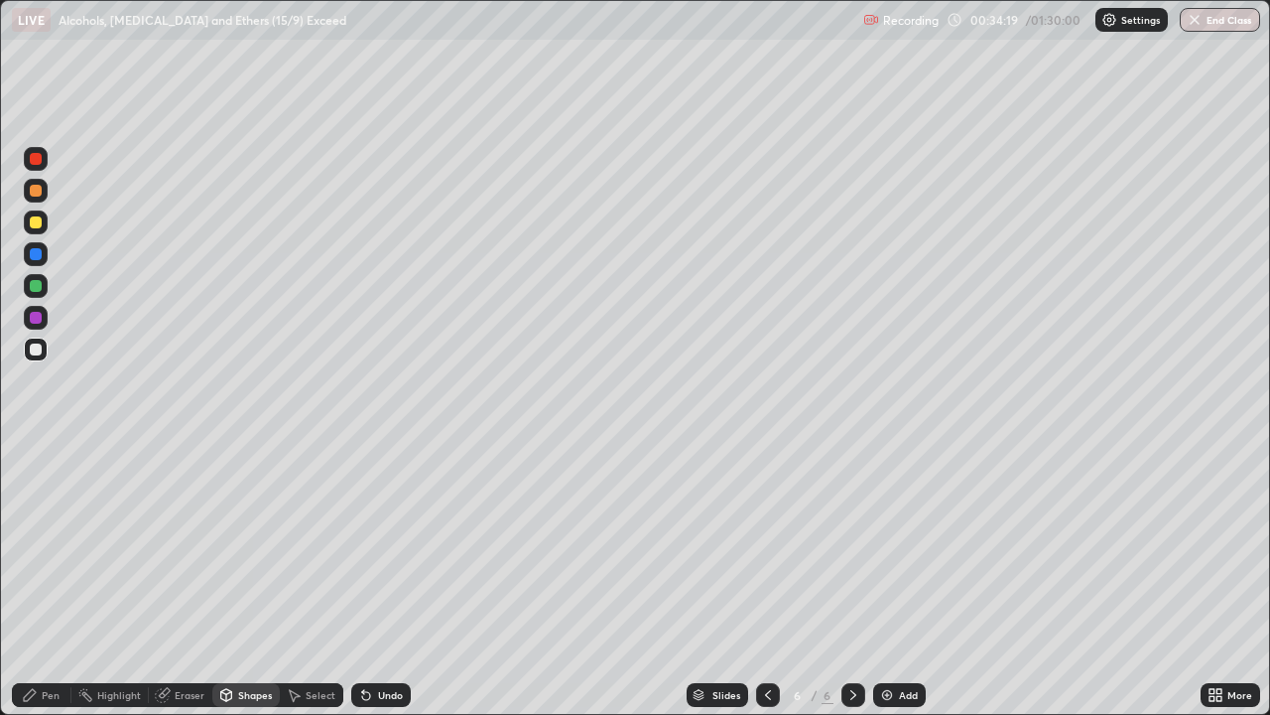
click at [242, 580] on div "Shapes" at bounding box center [255, 695] width 34 height 10
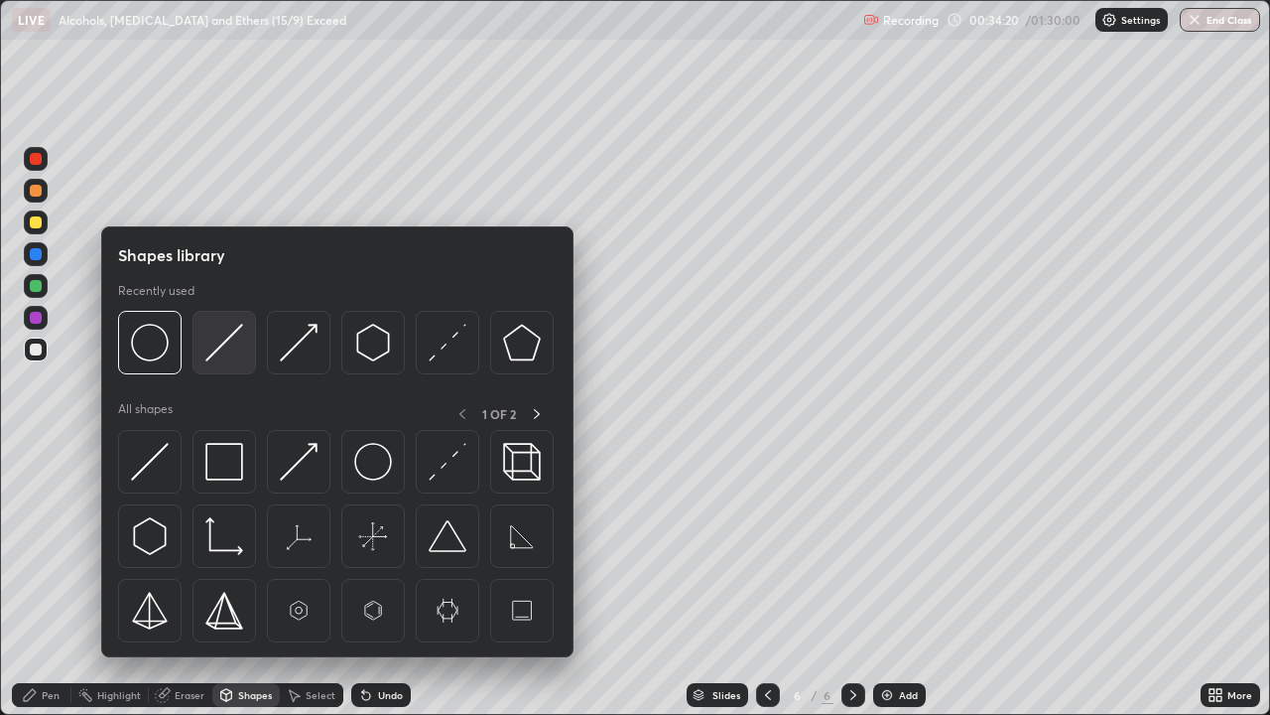
click at [215, 345] on img at bounding box center [224, 343] width 38 height 38
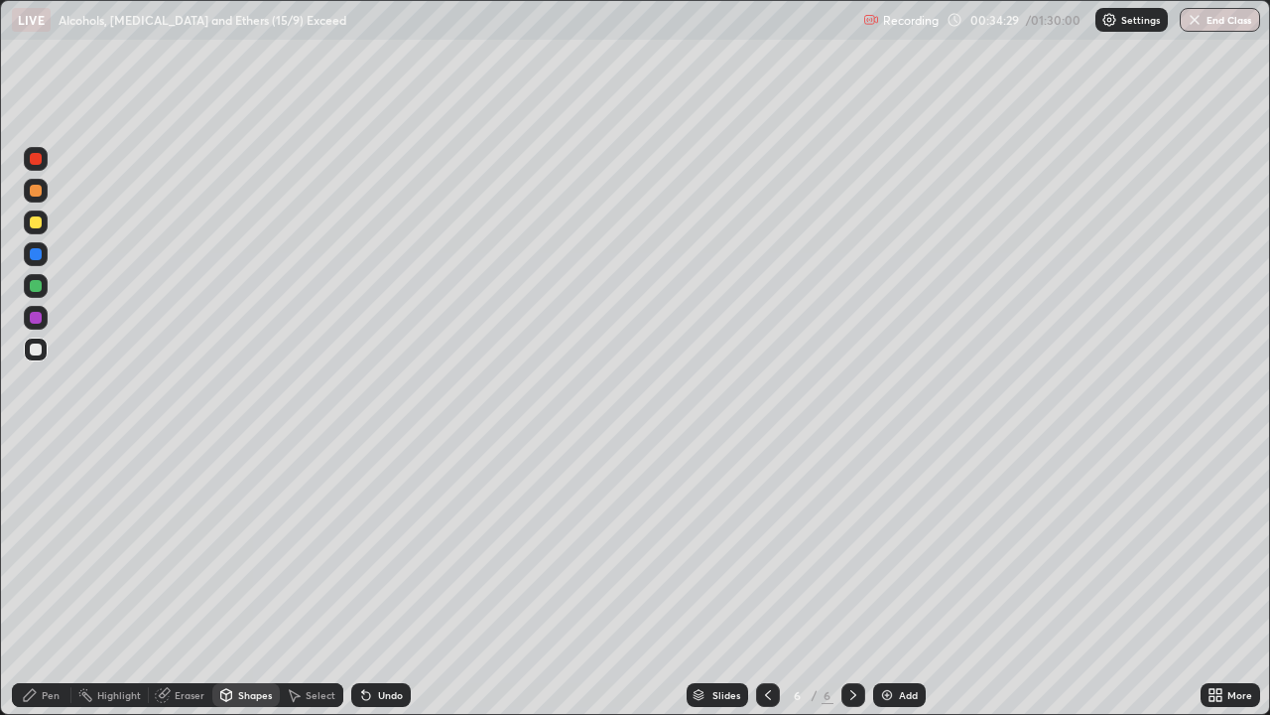
click at [362, 580] on icon at bounding box center [363, 691] width 2 height 2
click at [248, 580] on div "Shapes" at bounding box center [255, 695] width 34 height 10
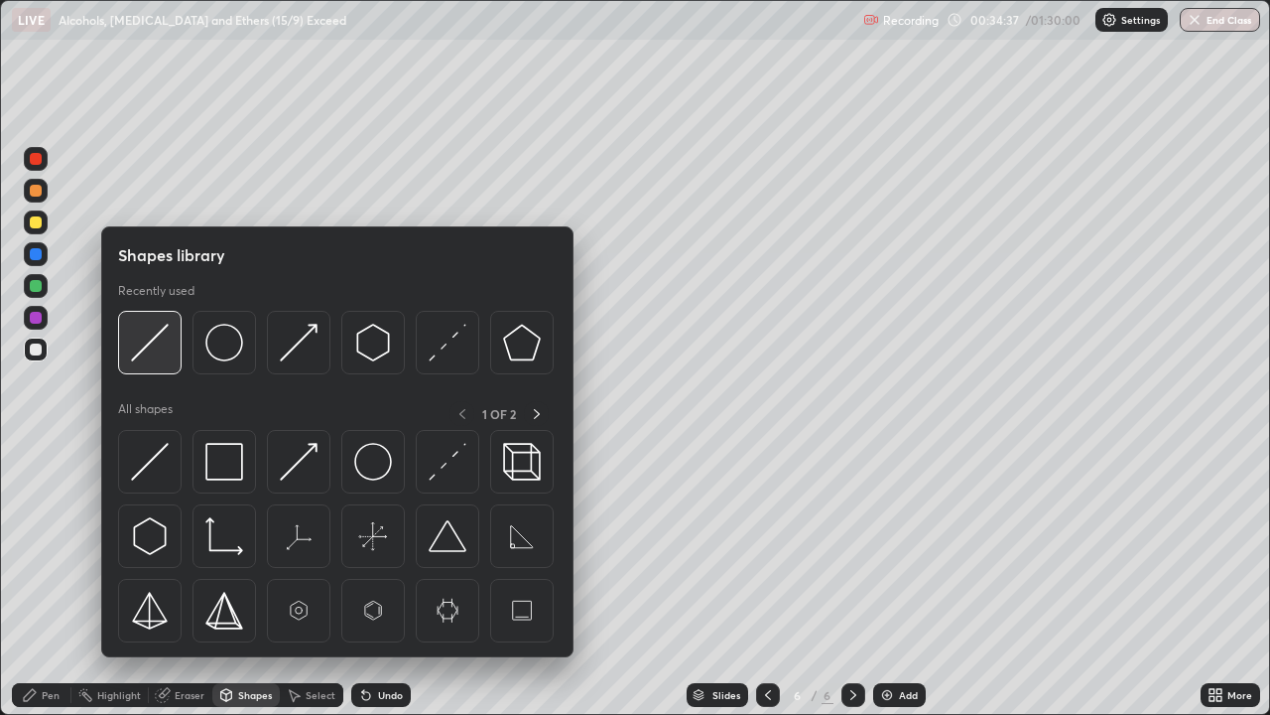
click at [148, 344] on img at bounding box center [150, 343] width 38 height 38
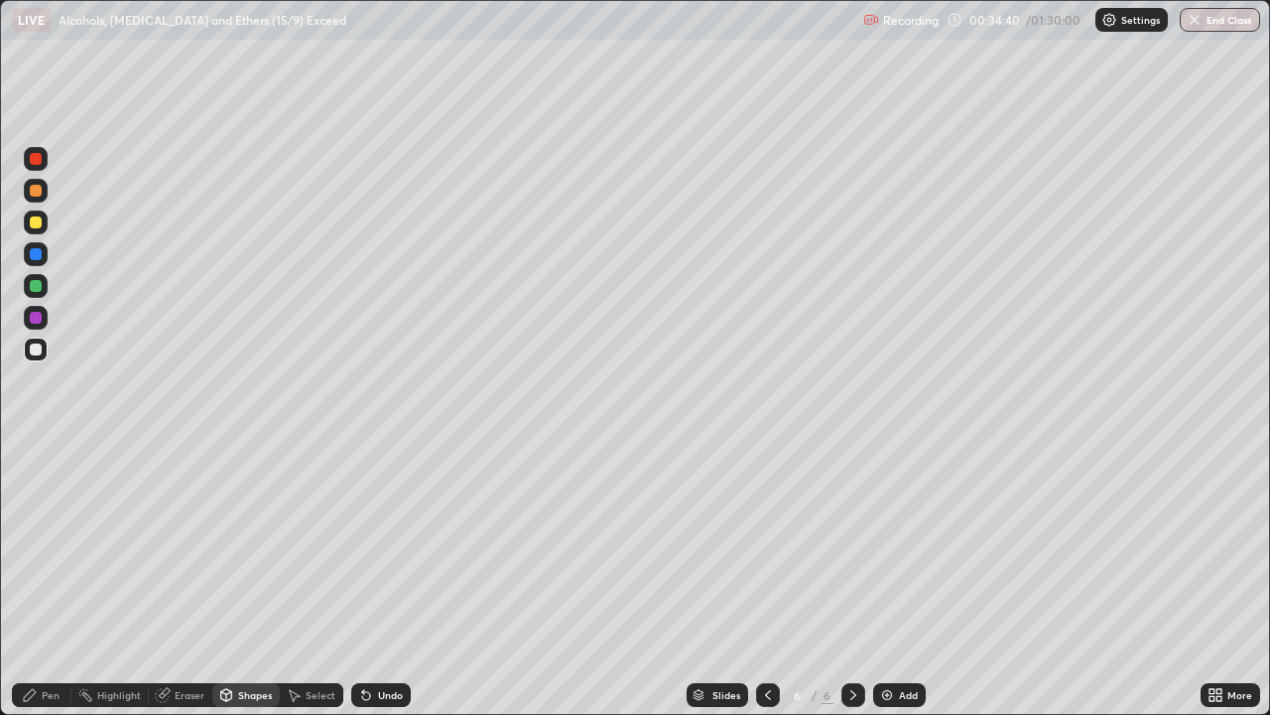
click at [48, 580] on div "Pen" at bounding box center [51, 695] width 18 height 10
click at [246, 580] on div "Shapes" at bounding box center [255, 695] width 34 height 10
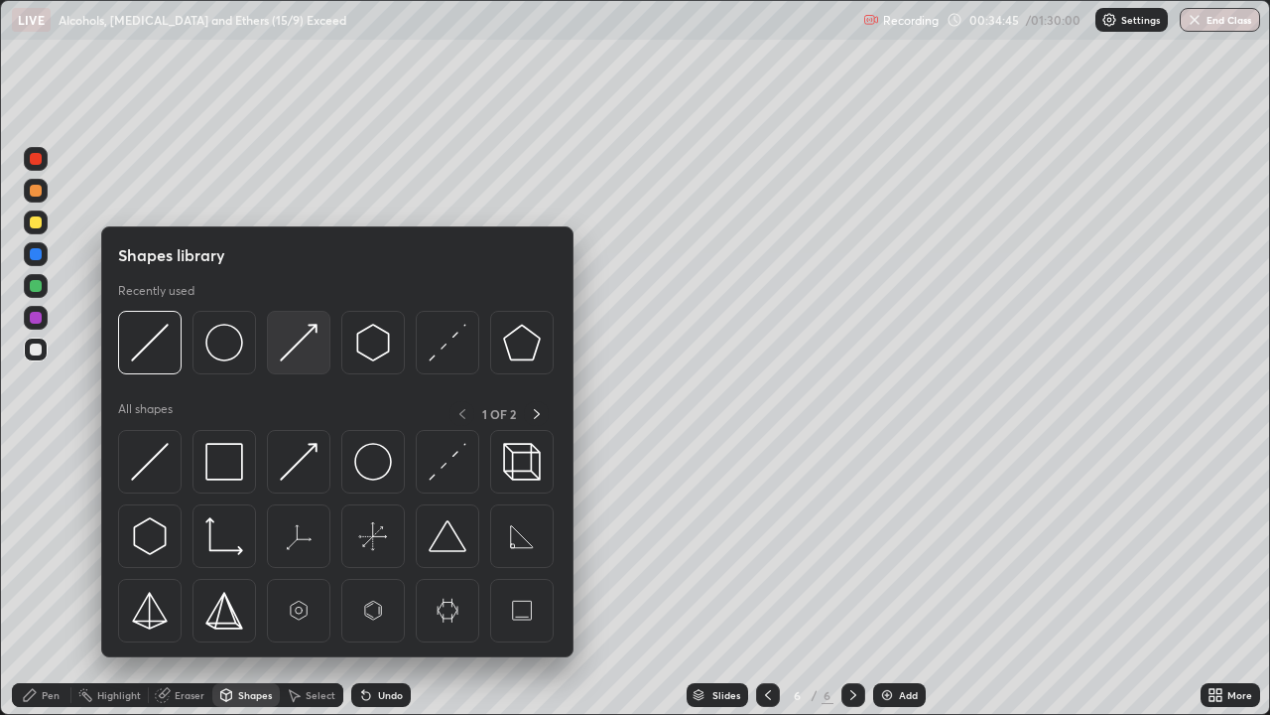
click at [285, 352] on img at bounding box center [299, 343] width 38 height 38
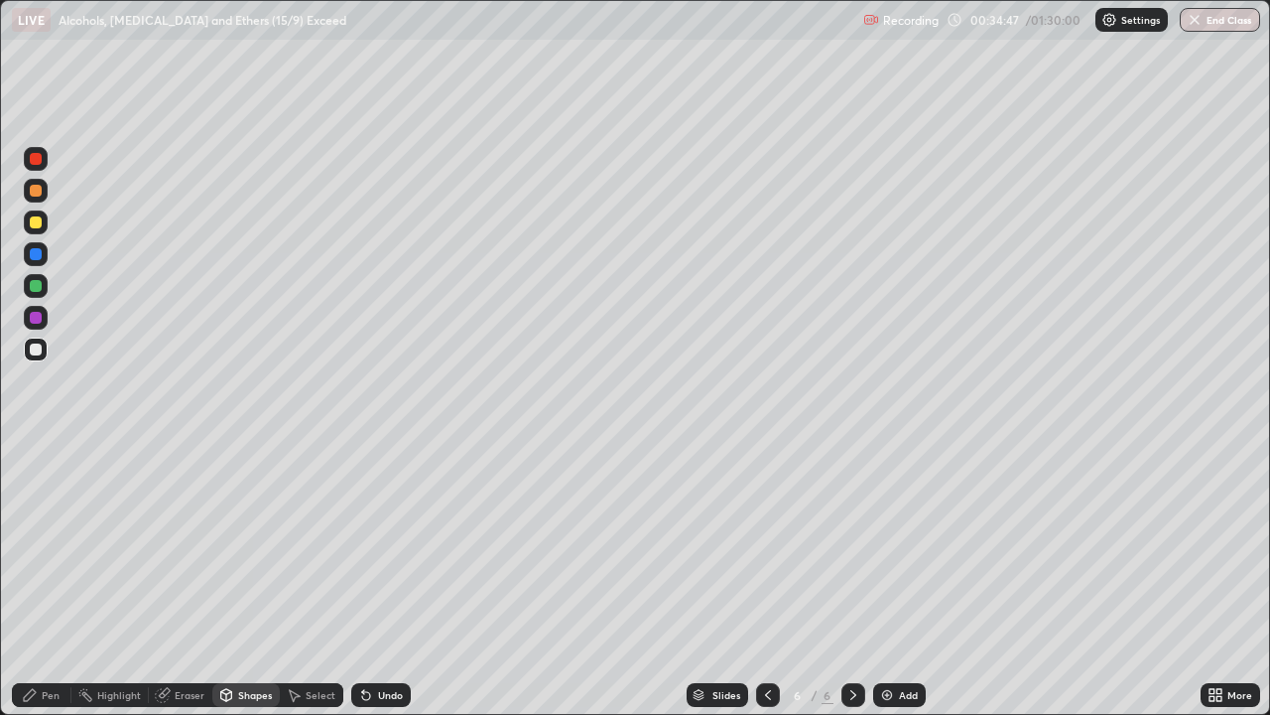
click at [39, 580] on div "Pen" at bounding box center [42, 695] width 60 height 24
click at [309, 580] on div "Select" at bounding box center [321, 695] width 30 height 10
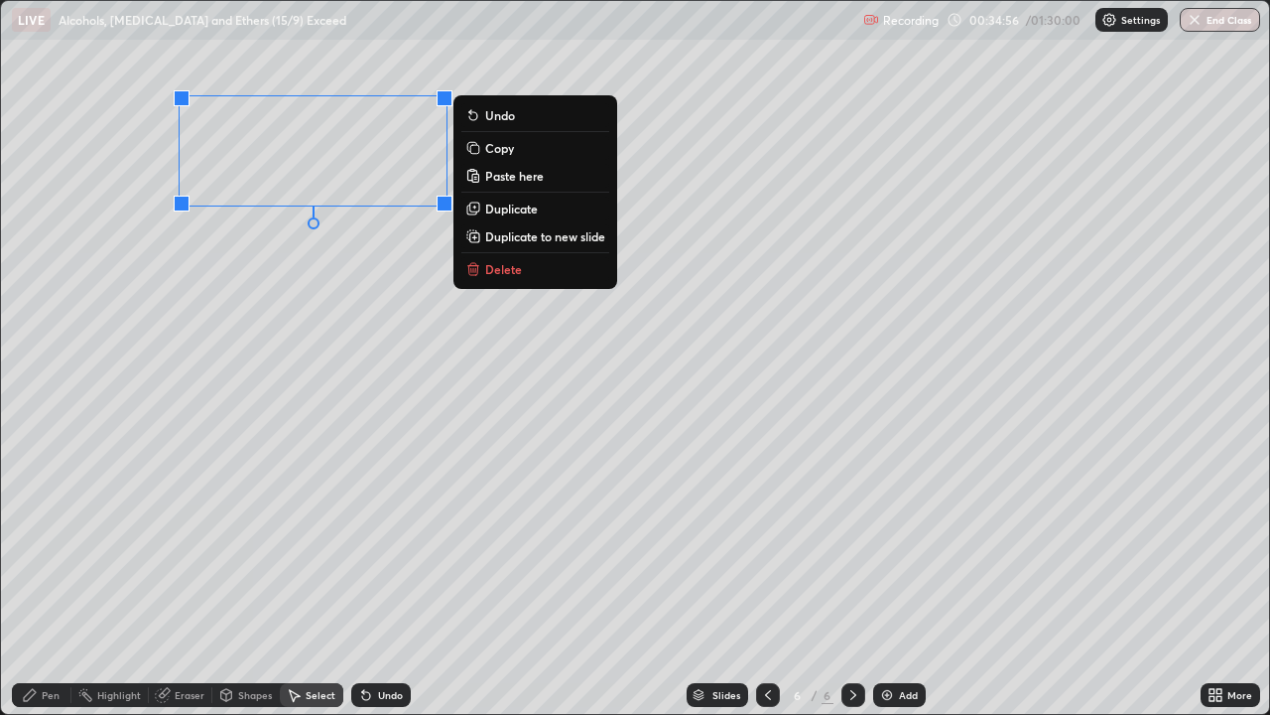
click at [485, 152] on p "Copy" at bounding box center [499, 148] width 29 height 16
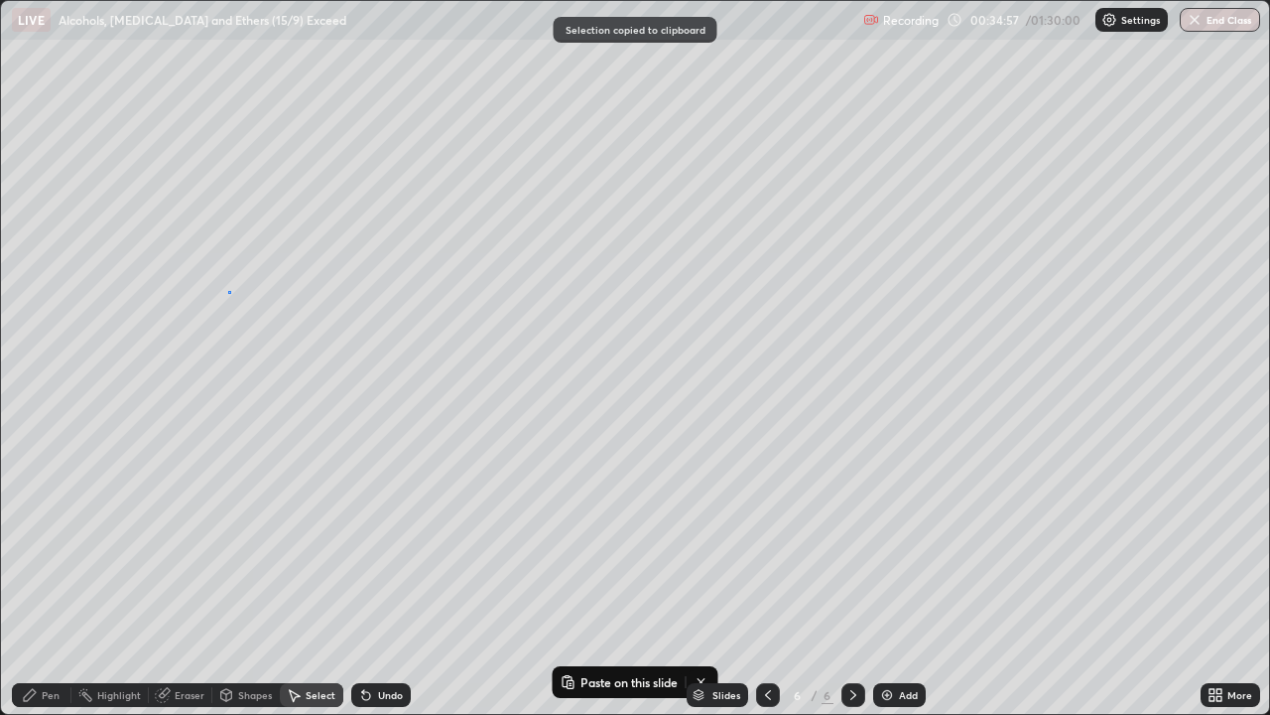
click at [228, 291] on div "0 ° Undo Copy Paste here Duplicate Duplicate to new slide Delete" at bounding box center [635, 357] width 1268 height 713
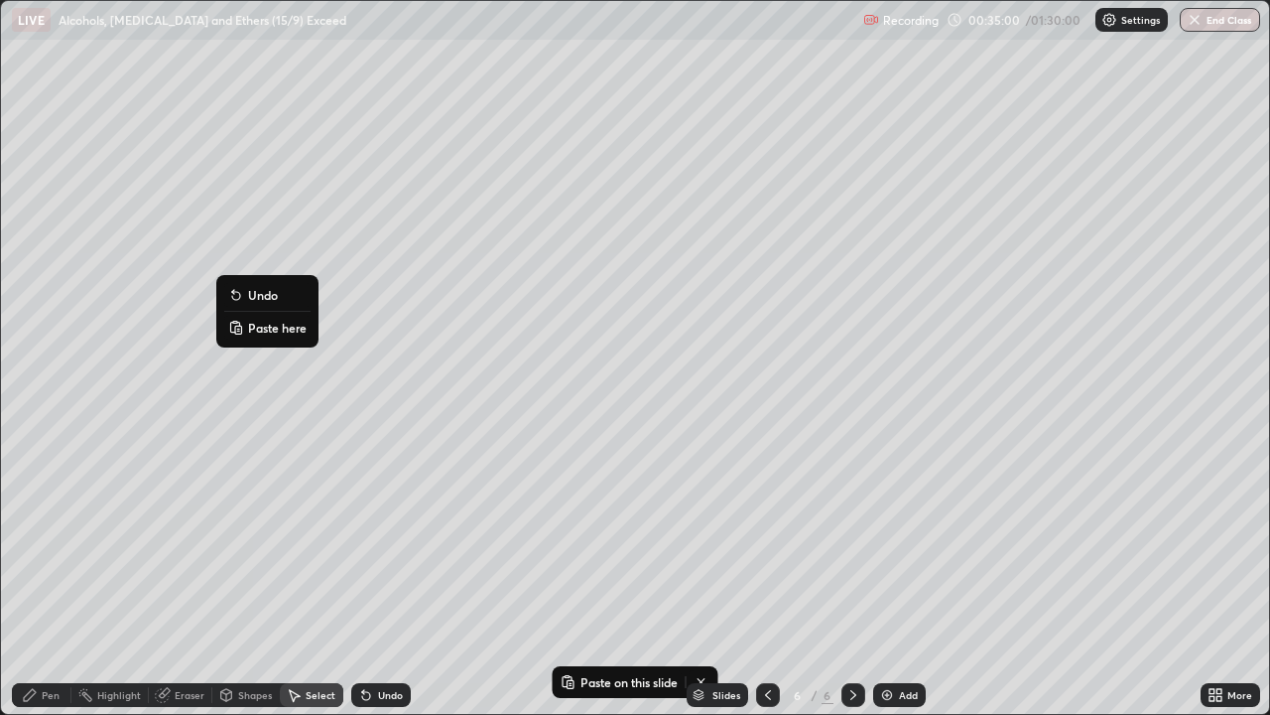
click at [253, 325] on p "Paste here" at bounding box center [277, 328] width 59 height 16
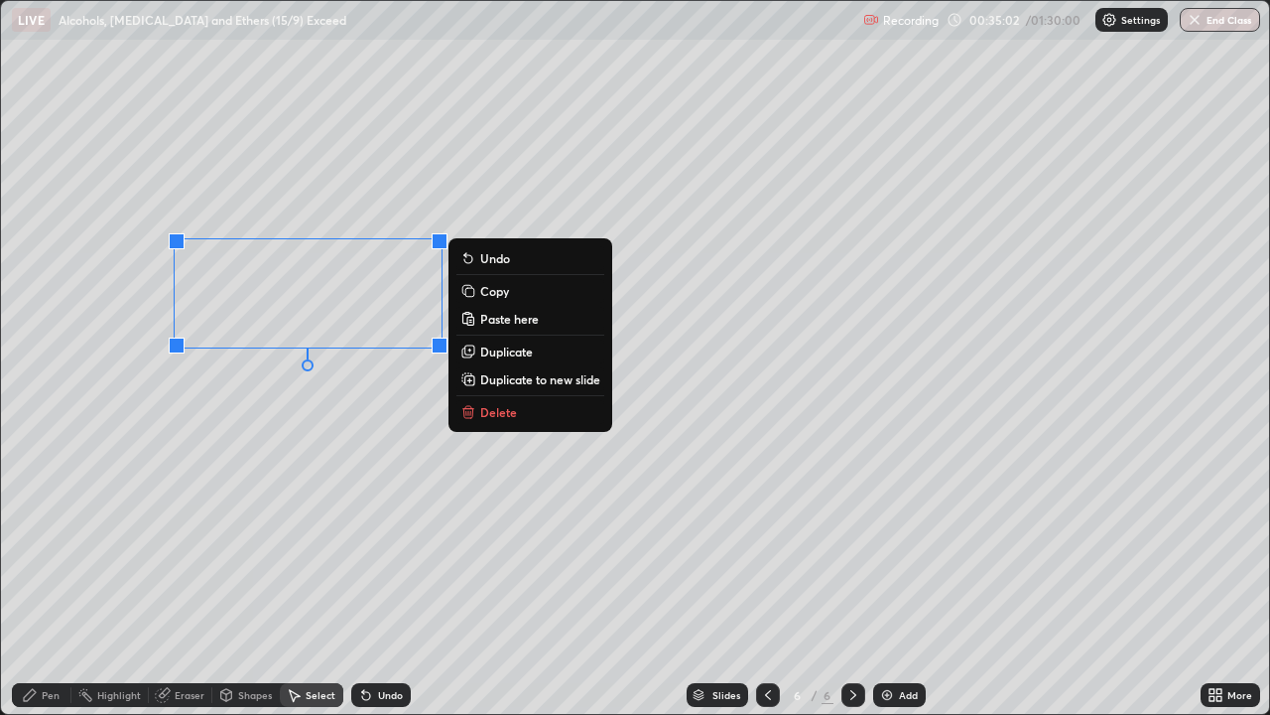
click at [168, 580] on icon at bounding box center [164, 693] width 11 height 10
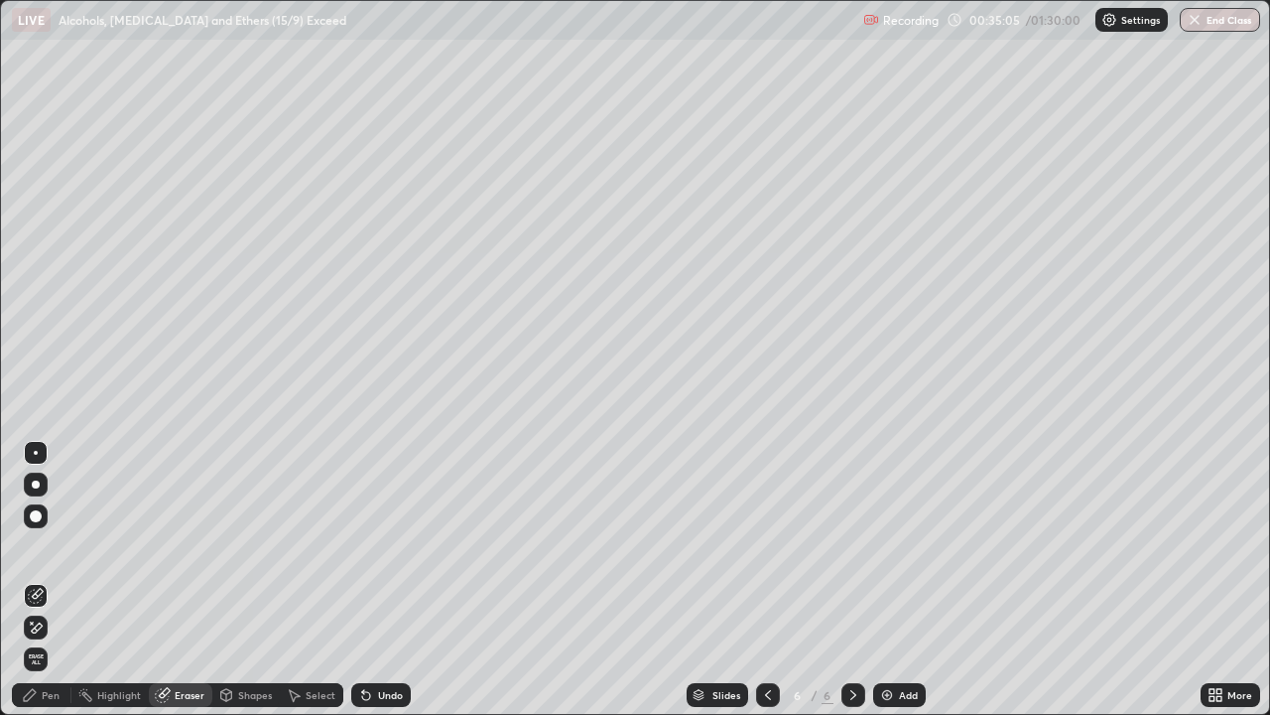
click at [362, 580] on icon at bounding box center [363, 691] width 2 height 2
click at [385, 580] on div "Undo" at bounding box center [381, 695] width 60 height 24
click at [297, 580] on icon at bounding box center [294, 695] width 16 height 16
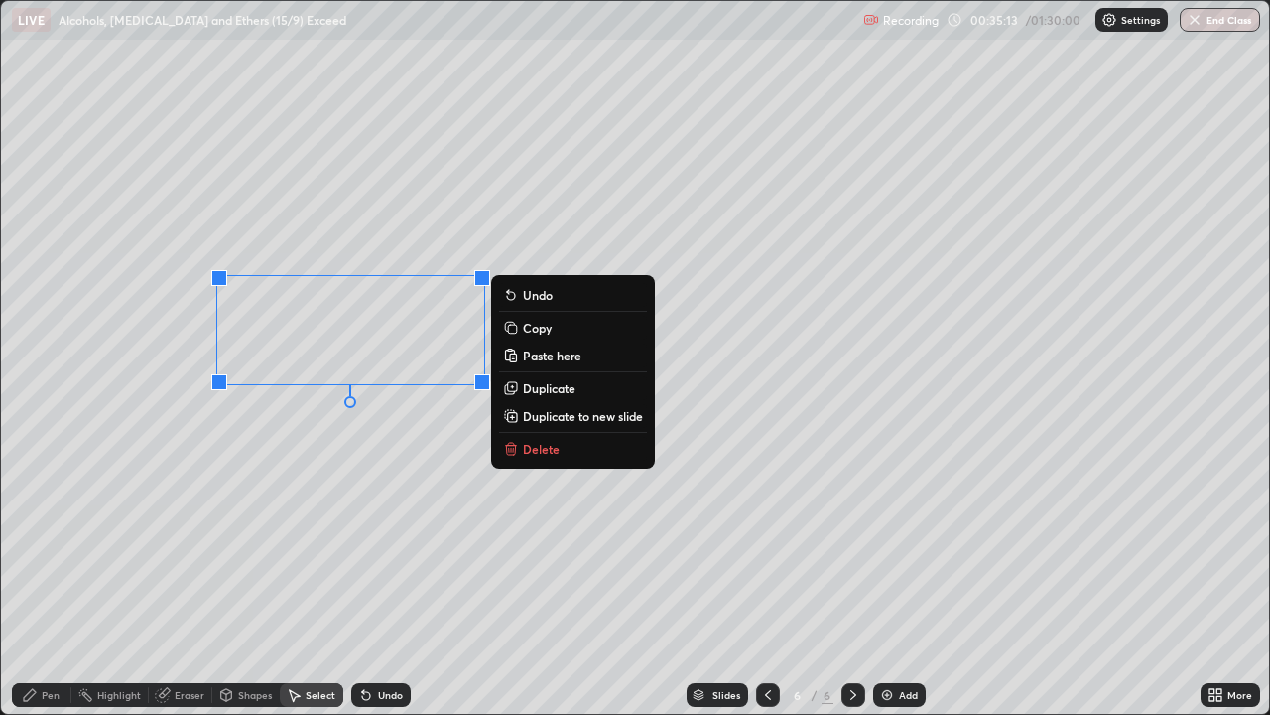
click at [316, 539] on div "0 ° Undo Copy Paste here Duplicate Duplicate to new slide Delete" at bounding box center [635, 357] width 1268 height 713
click at [280, 559] on div "0 ° Undo Copy Paste here Duplicate Duplicate to new slide Delete" at bounding box center [635, 357] width 1268 height 713
click at [274, 551] on div "0 ° Undo Copy Paste here Duplicate Duplicate to new slide Delete" at bounding box center [635, 357] width 1268 height 713
click at [272, 569] on div "0 ° Undo Copy Paste here Duplicate Duplicate to new slide Delete" at bounding box center [635, 357] width 1268 height 713
click at [171, 580] on div "0 ° Undo Copy Paste here Duplicate Duplicate to new slide Delete" at bounding box center [635, 357] width 1268 height 713
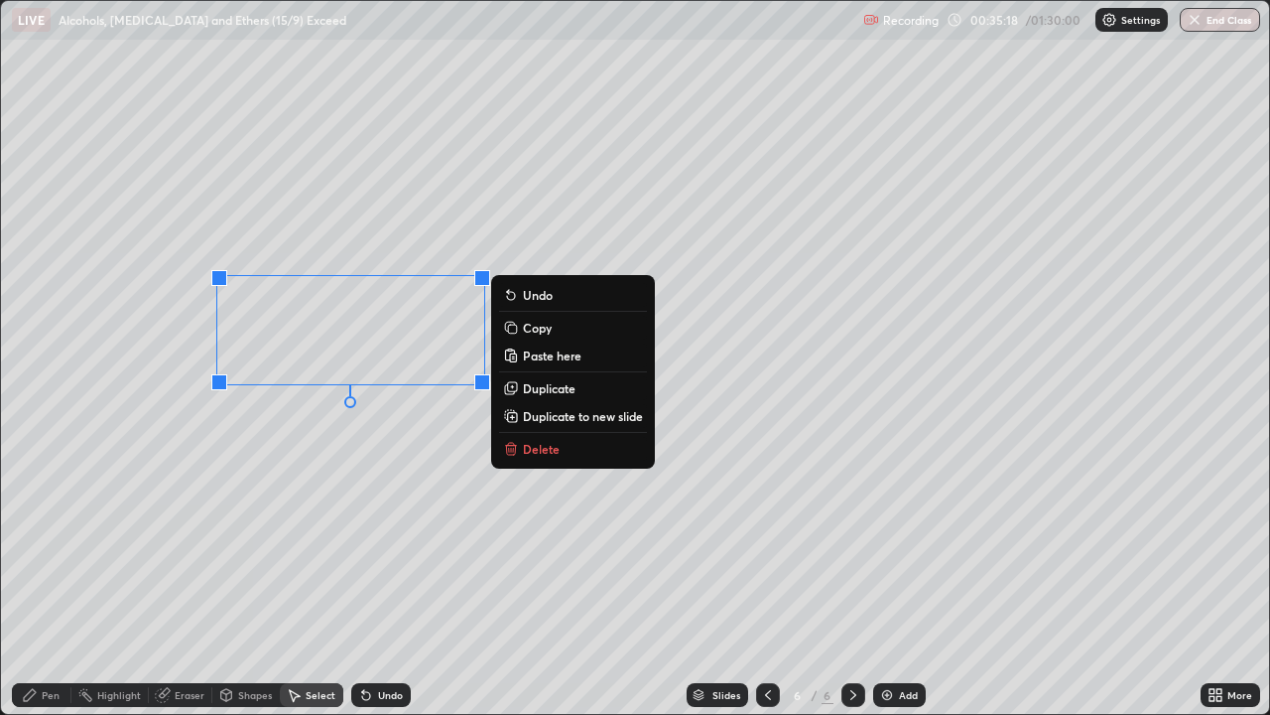
click at [178, 580] on div "0 ° Undo Copy Paste here Duplicate Duplicate to new slide Delete" at bounding box center [635, 357] width 1268 height 713
click at [362, 580] on icon at bounding box center [363, 691] width 2 height 2
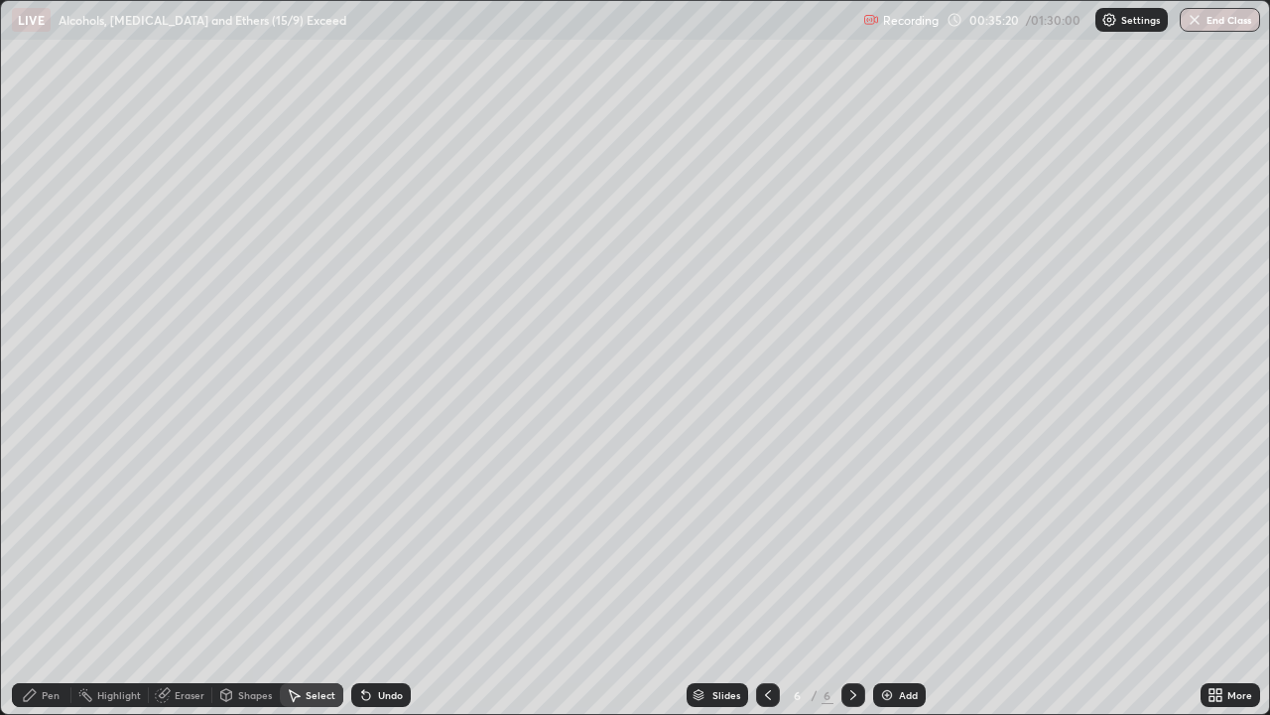
click at [370, 580] on icon at bounding box center [366, 695] width 16 height 16
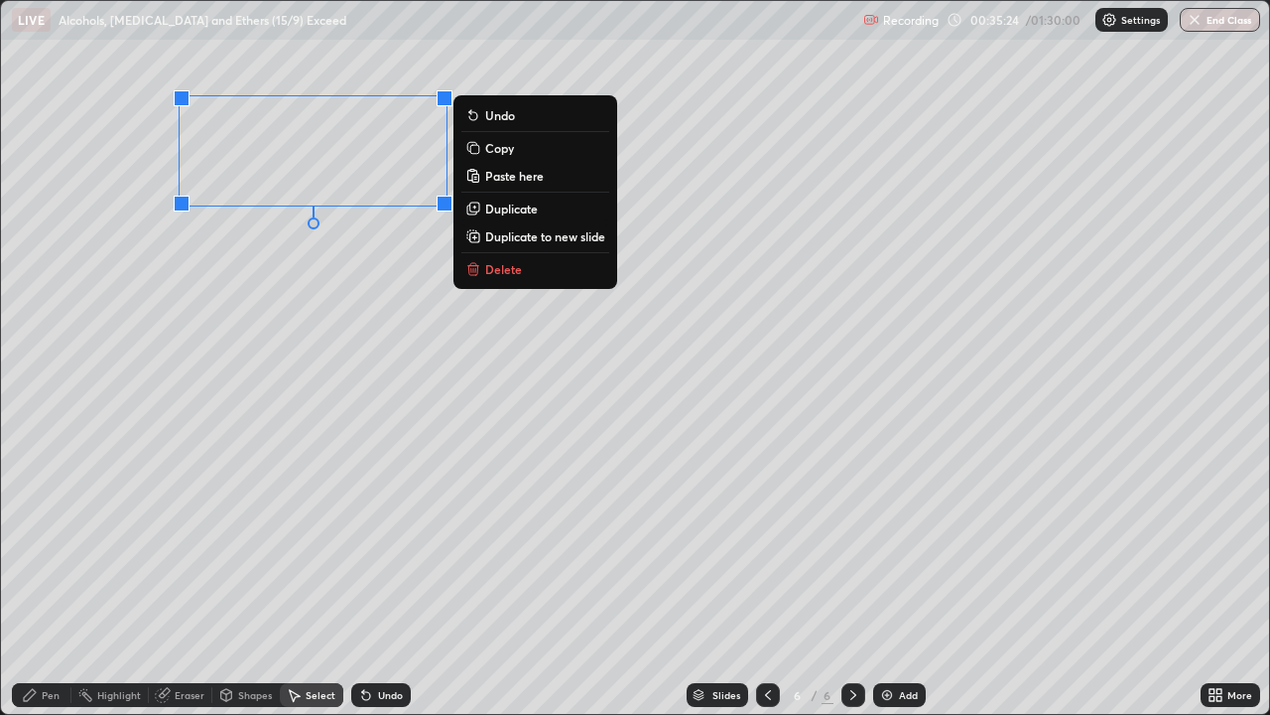
click at [474, 147] on icon at bounding box center [472, 146] width 9 height 9
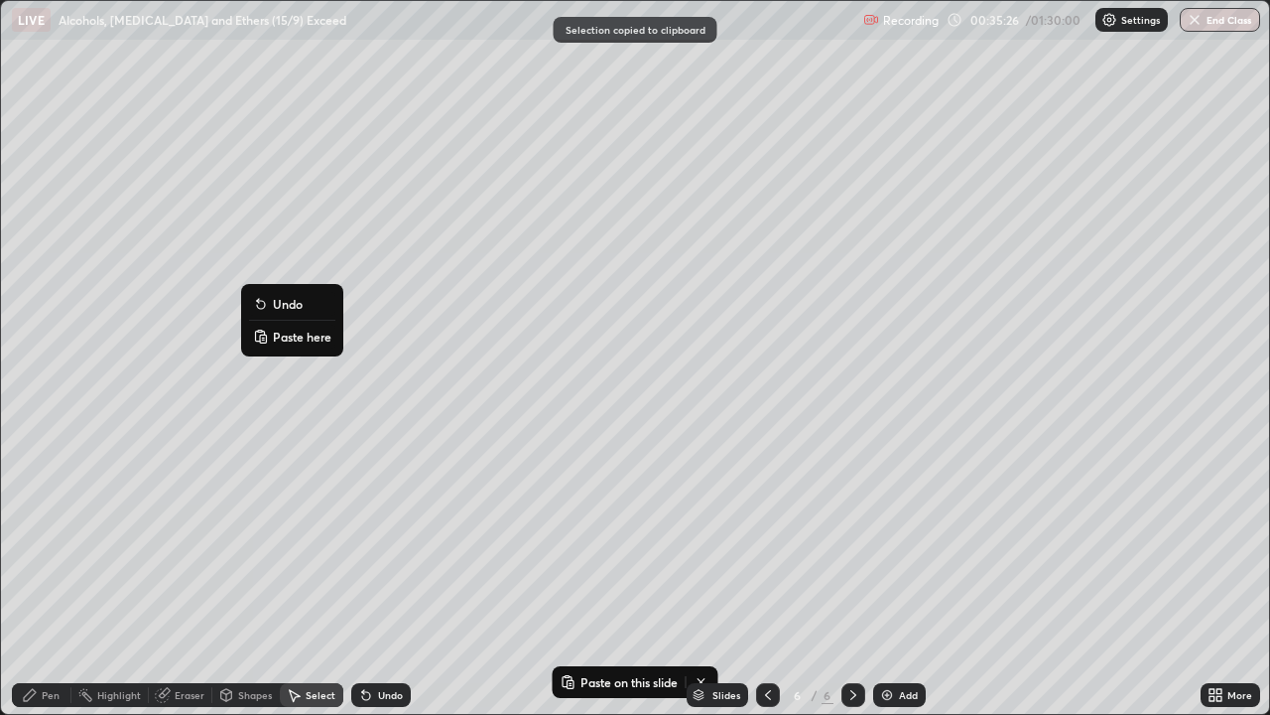
click at [275, 337] on p "Paste here" at bounding box center [302, 337] width 59 height 16
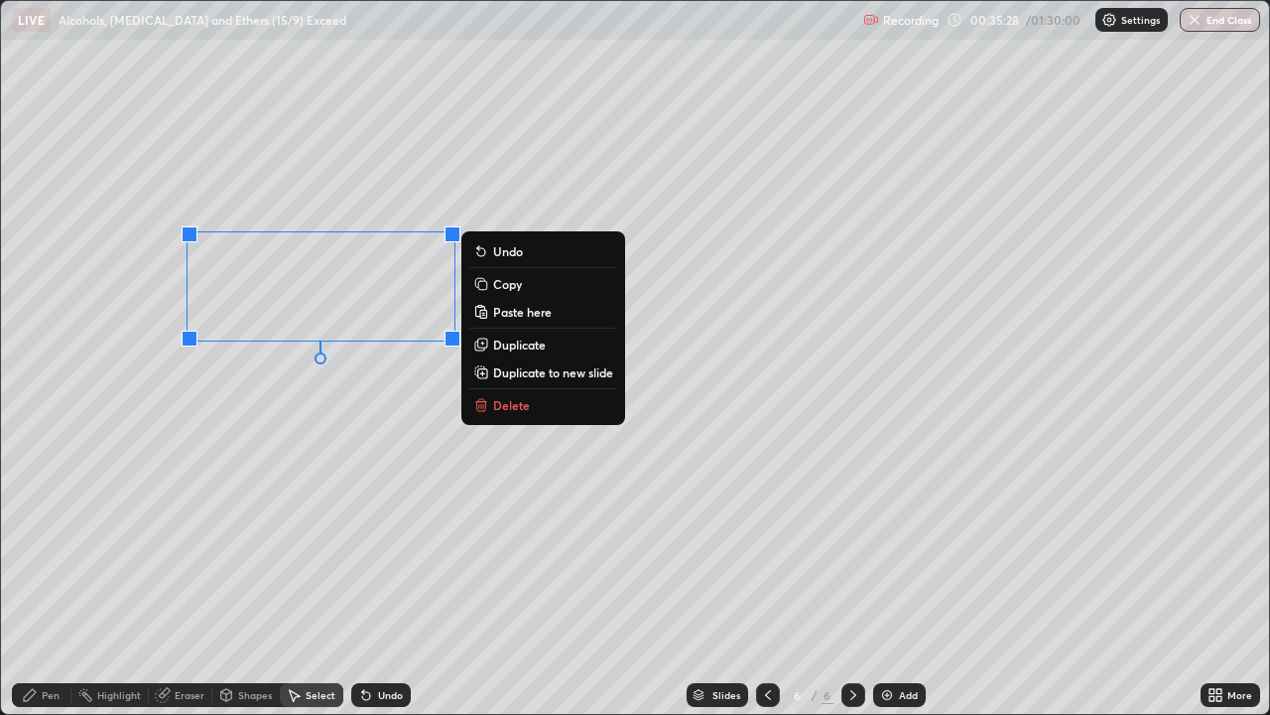
click at [41, 580] on div "Pen" at bounding box center [42, 695] width 60 height 24
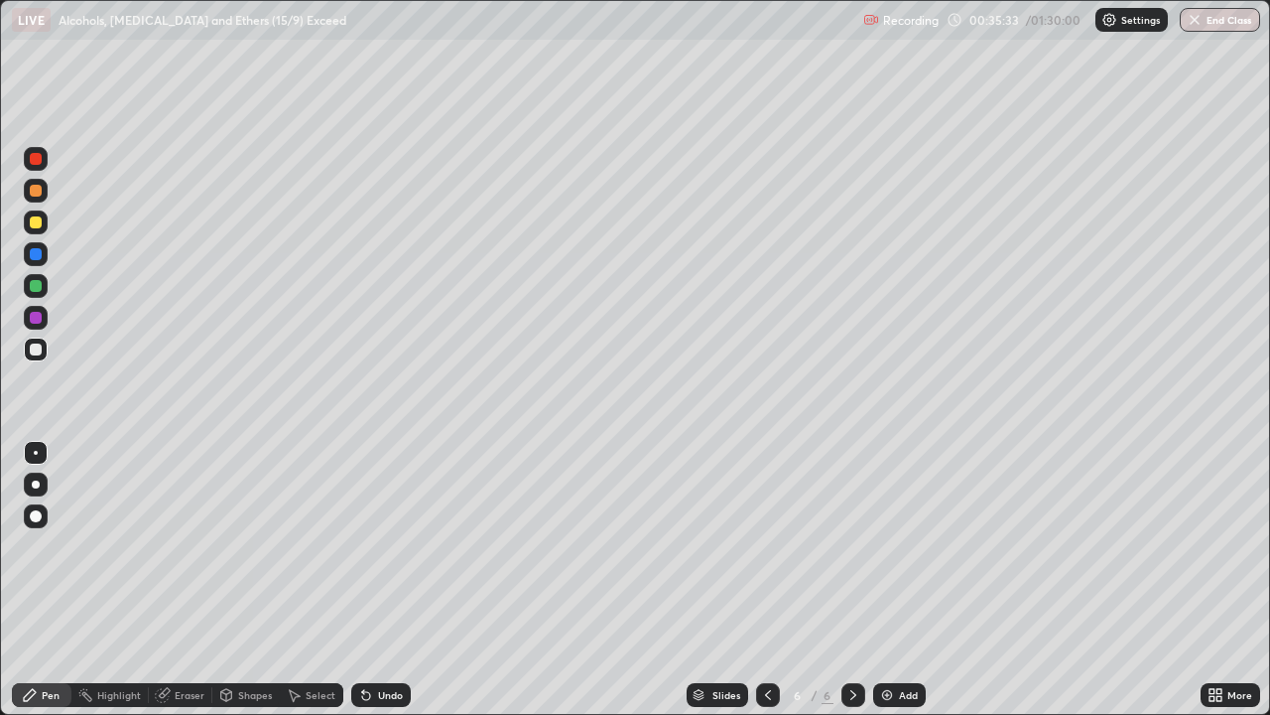
click at [181, 580] on div "Eraser" at bounding box center [181, 695] width 64 height 24
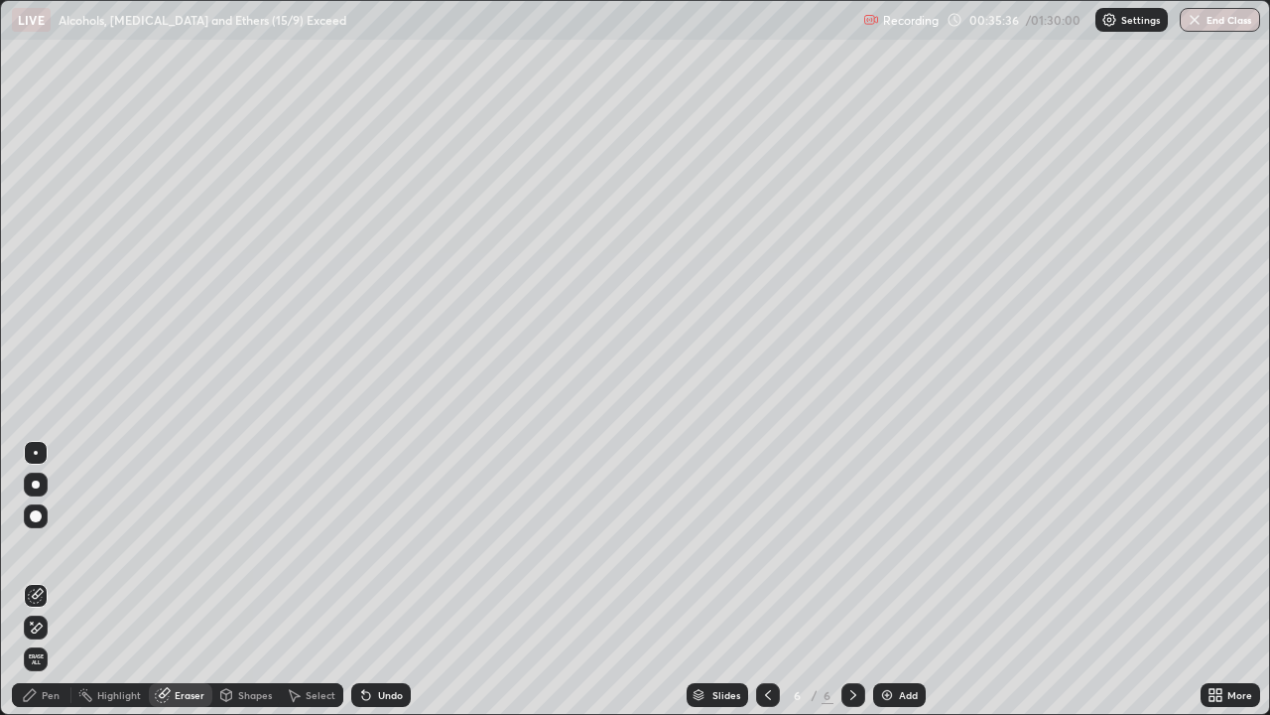
click at [238, 580] on div "Shapes" at bounding box center [255, 695] width 34 height 10
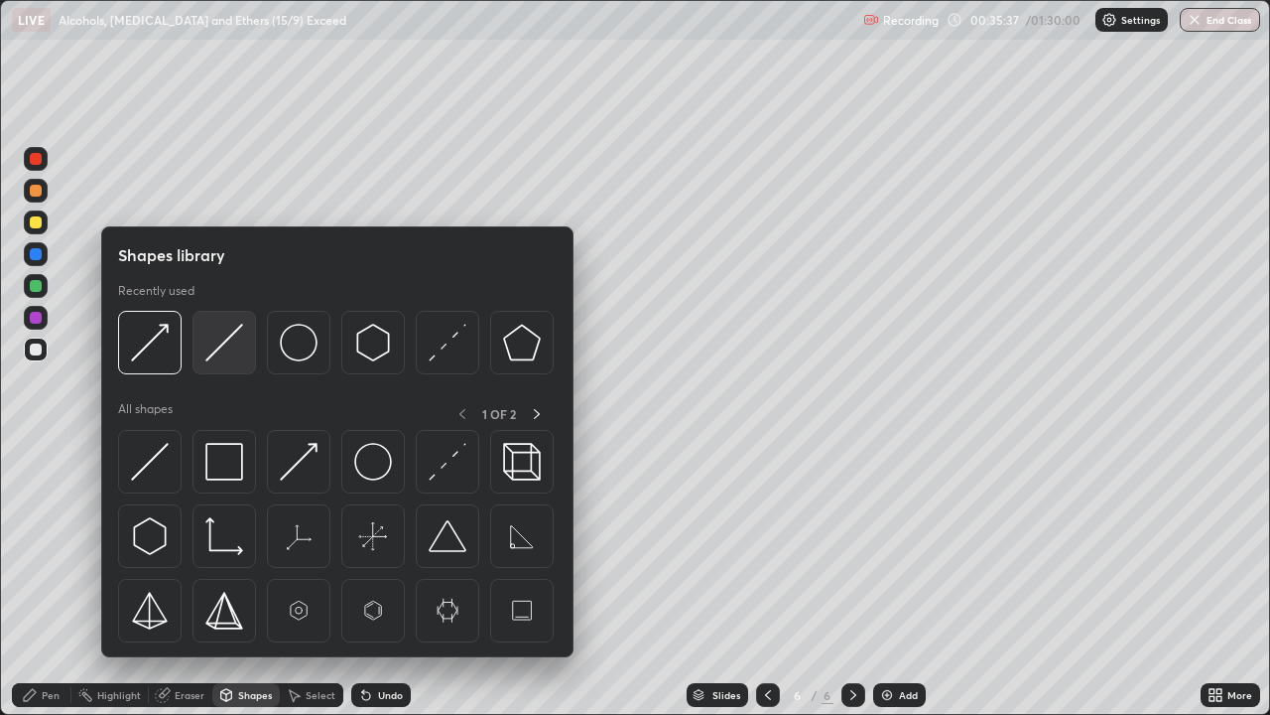
click at [207, 346] on img at bounding box center [224, 343] width 38 height 38
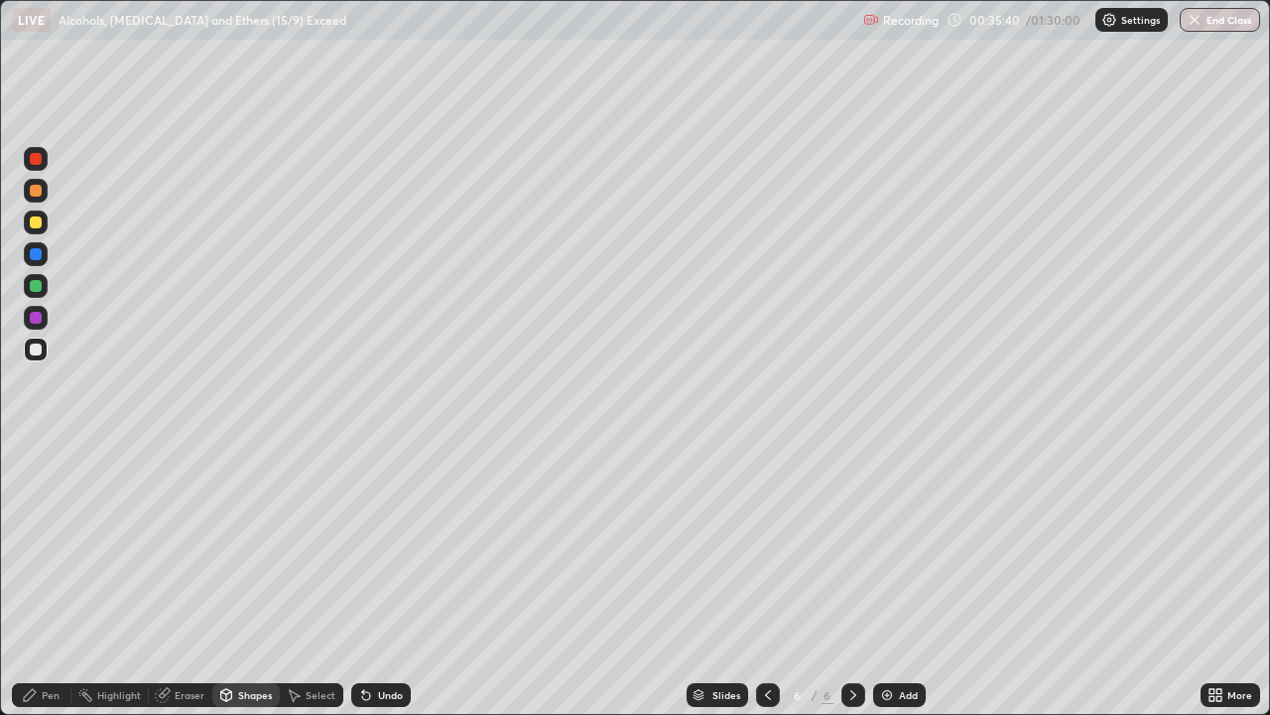
click at [51, 580] on div "Pen" at bounding box center [51, 695] width 18 height 10
click at [241, 580] on div "Shapes" at bounding box center [255, 695] width 34 height 10
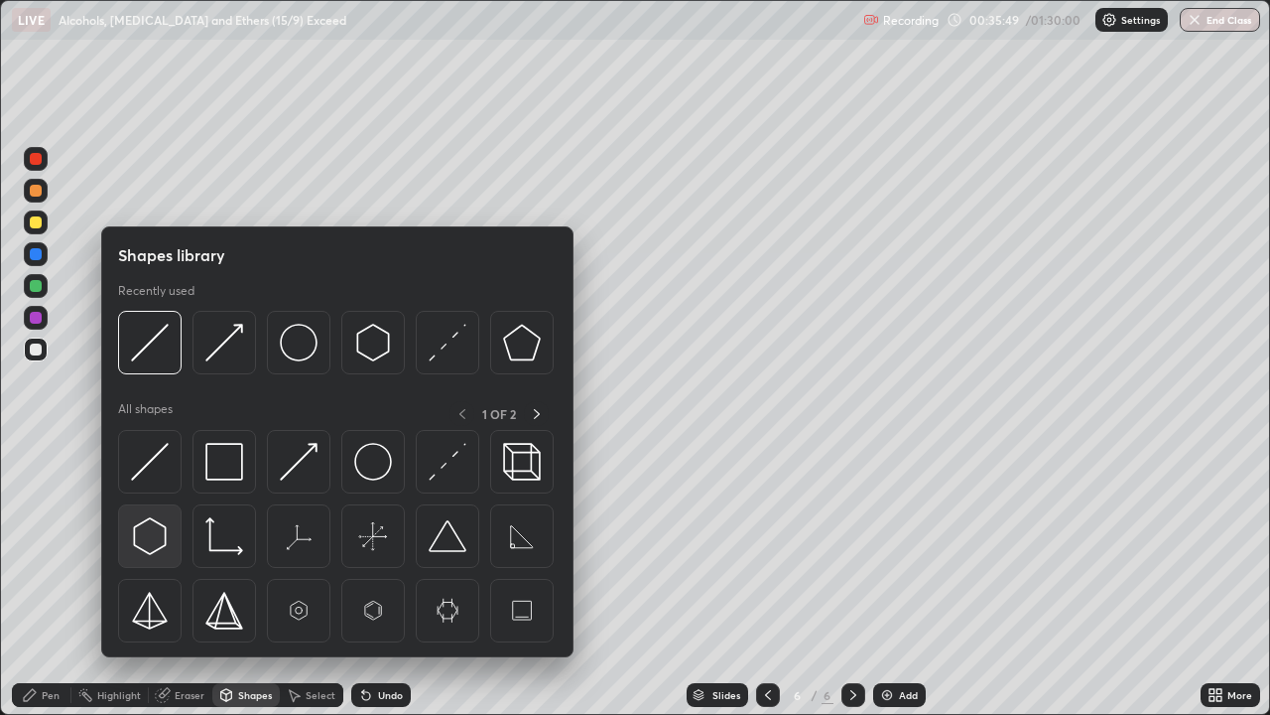
click at [157, 524] on img at bounding box center [150, 536] width 38 height 38
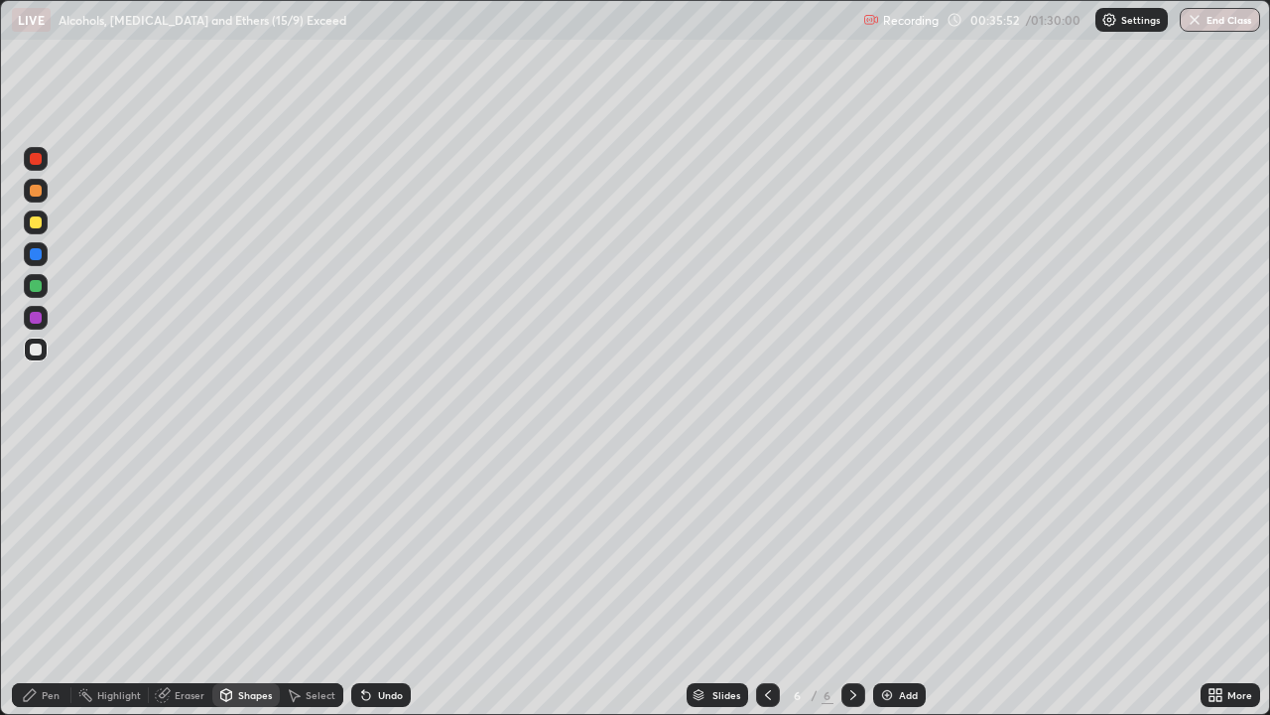
click at [244, 580] on div "Shapes" at bounding box center [255, 695] width 34 height 10
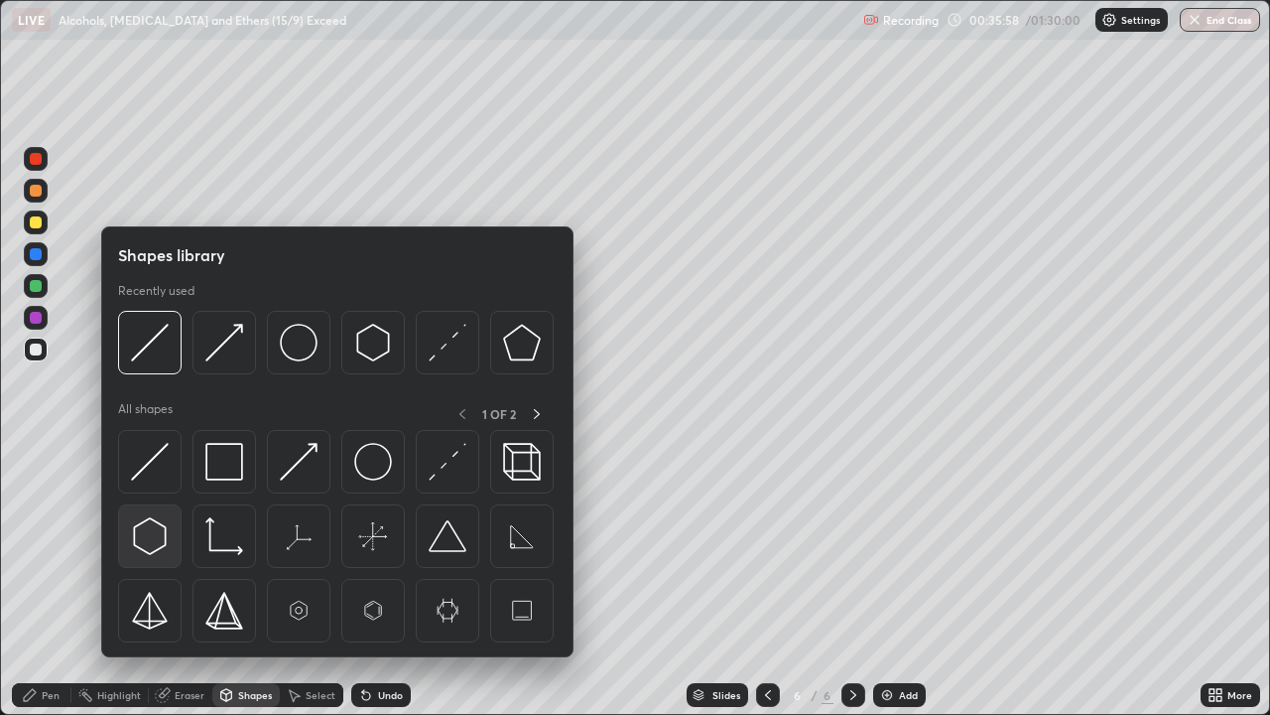
click at [152, 534] on img at bounding box center [150, 536] width 38 height 38
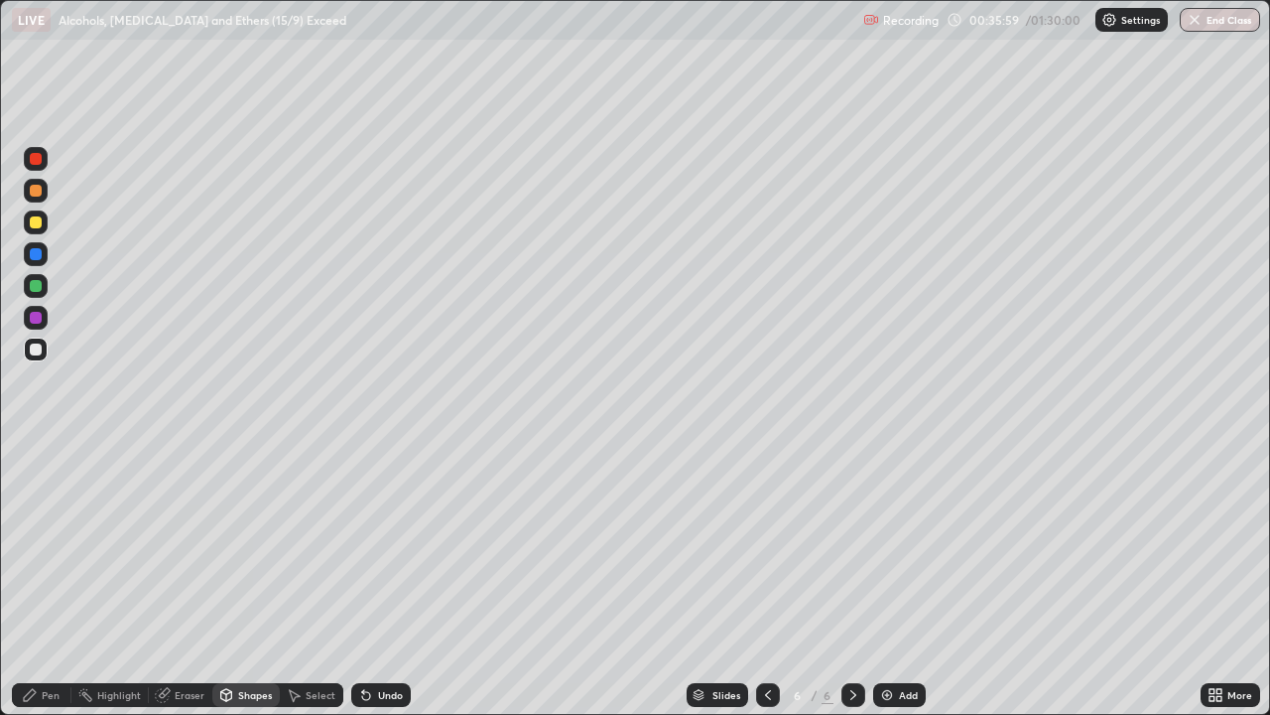
click at [178, 580] on div "Eraser" at bounding box center [181, 695] width 64 height 24
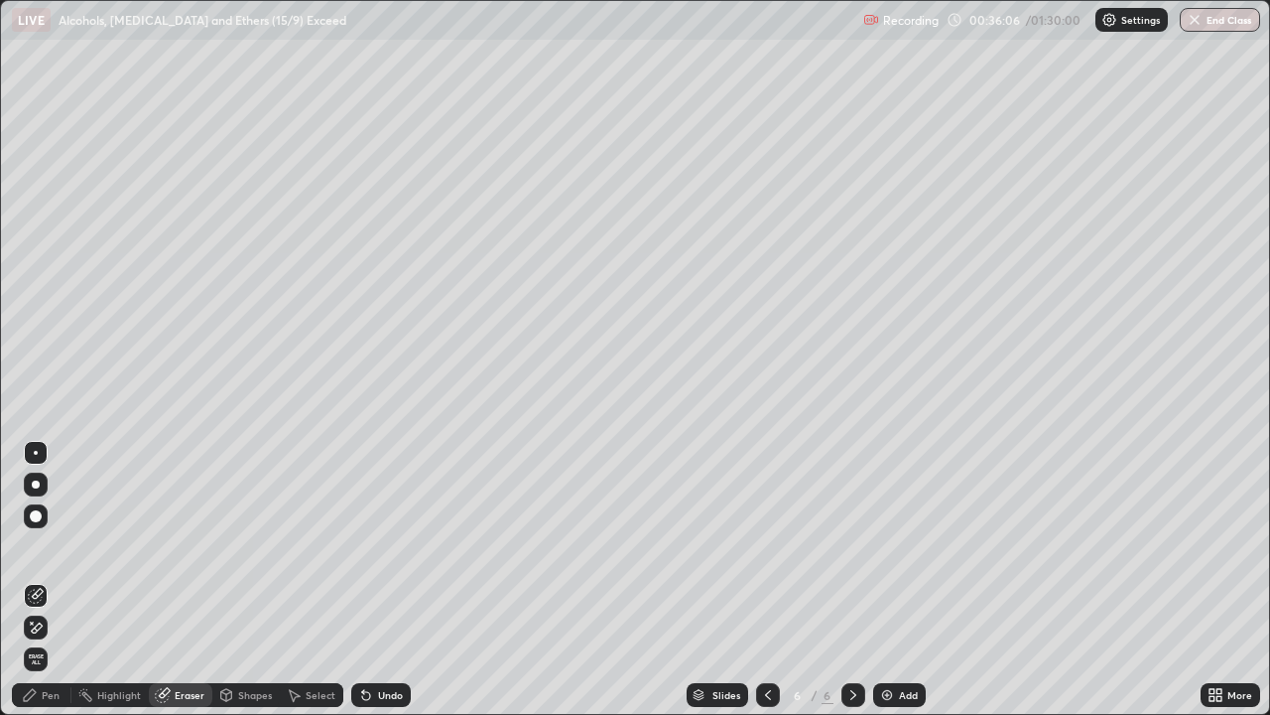
click at [245, 580] on div "Shapes" at bounding box center [255, 695] width 34 height 10
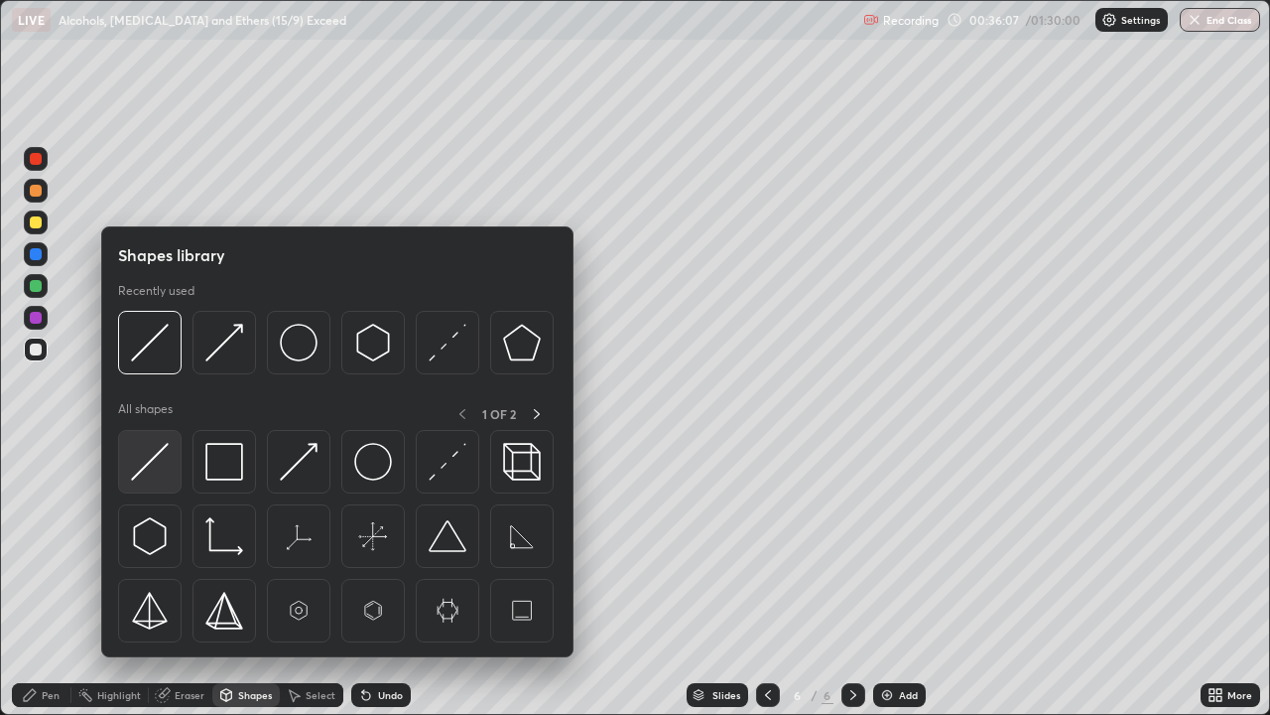
click at [151, 460] on img at bounding box center [150, 462] width 38 height 38
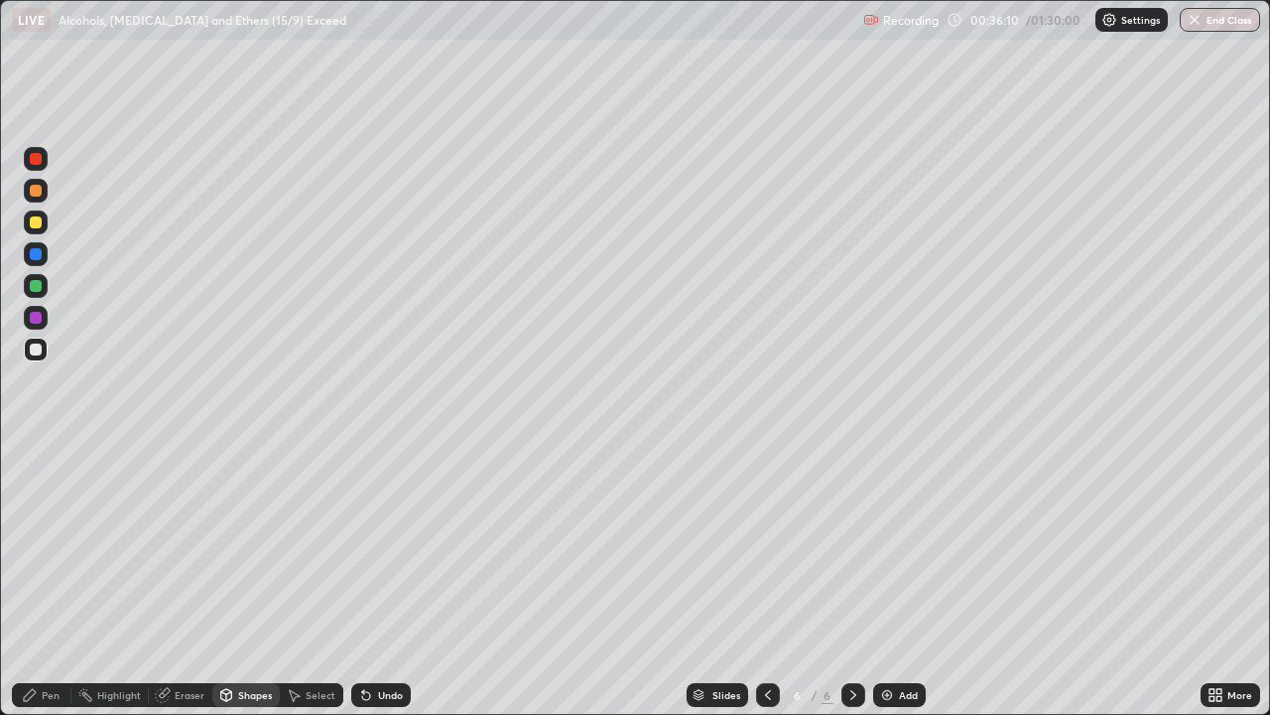
click at [362, 580] on icon at bounding box center [363, 691] width 2 height 2
click at [323, 580] on div "Select" at bounding box center [321, 695] width 30 height 10
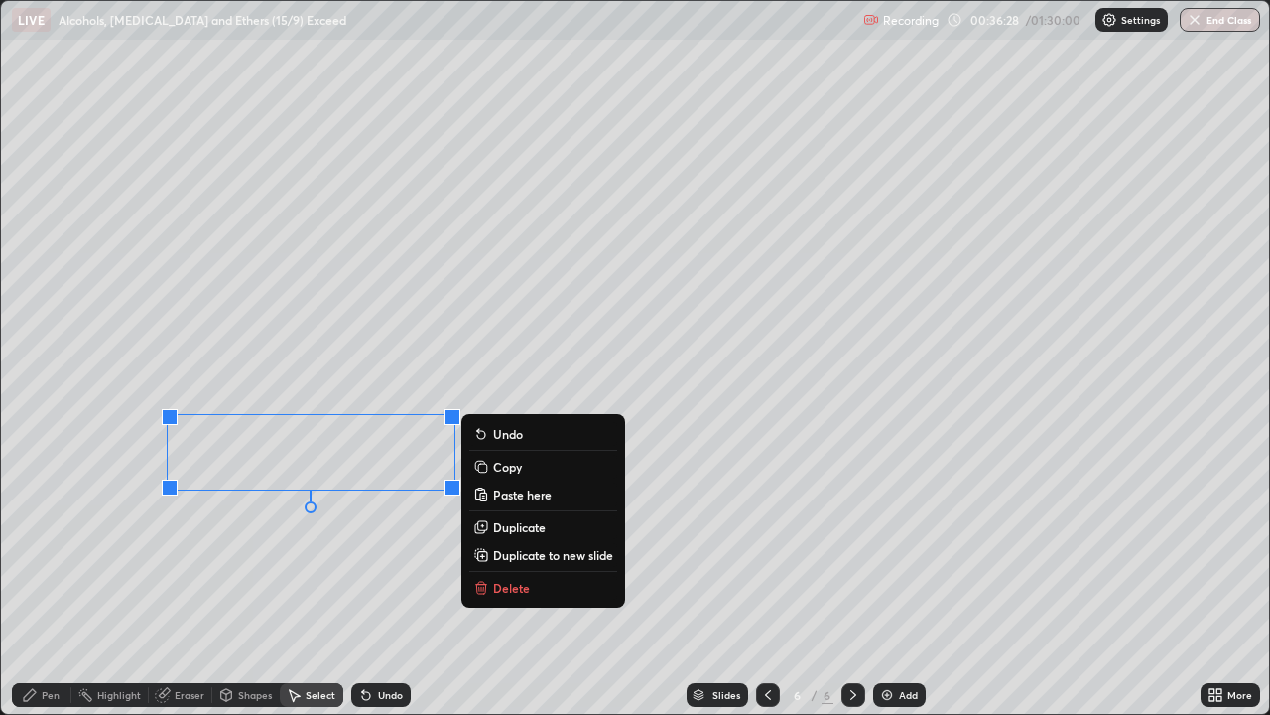
click at [490, 468] on button "Copy" at bounding box center [543, 467] width 148 height 24
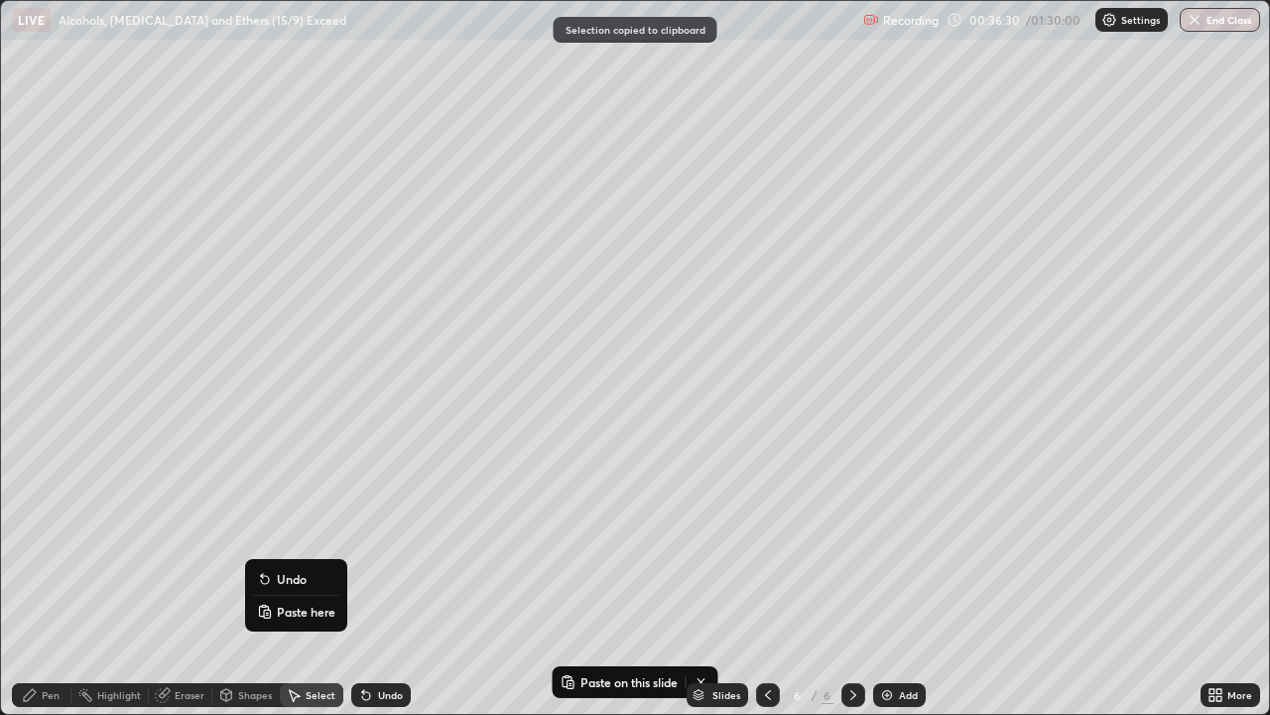
click at [267, 580] on rect at bounding box center [267, 613] width 6 height 8
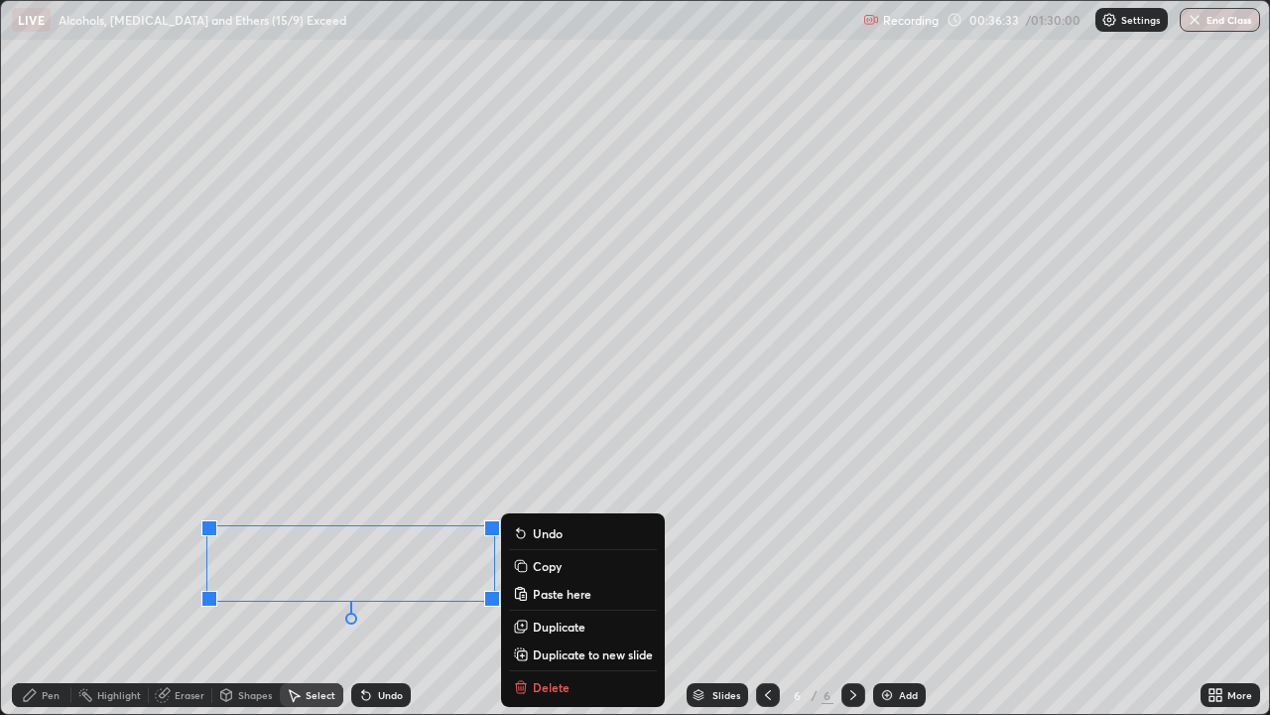
click at [246, 580] on div "Shapes" at bounding box center [255, 695] width 34 height 10
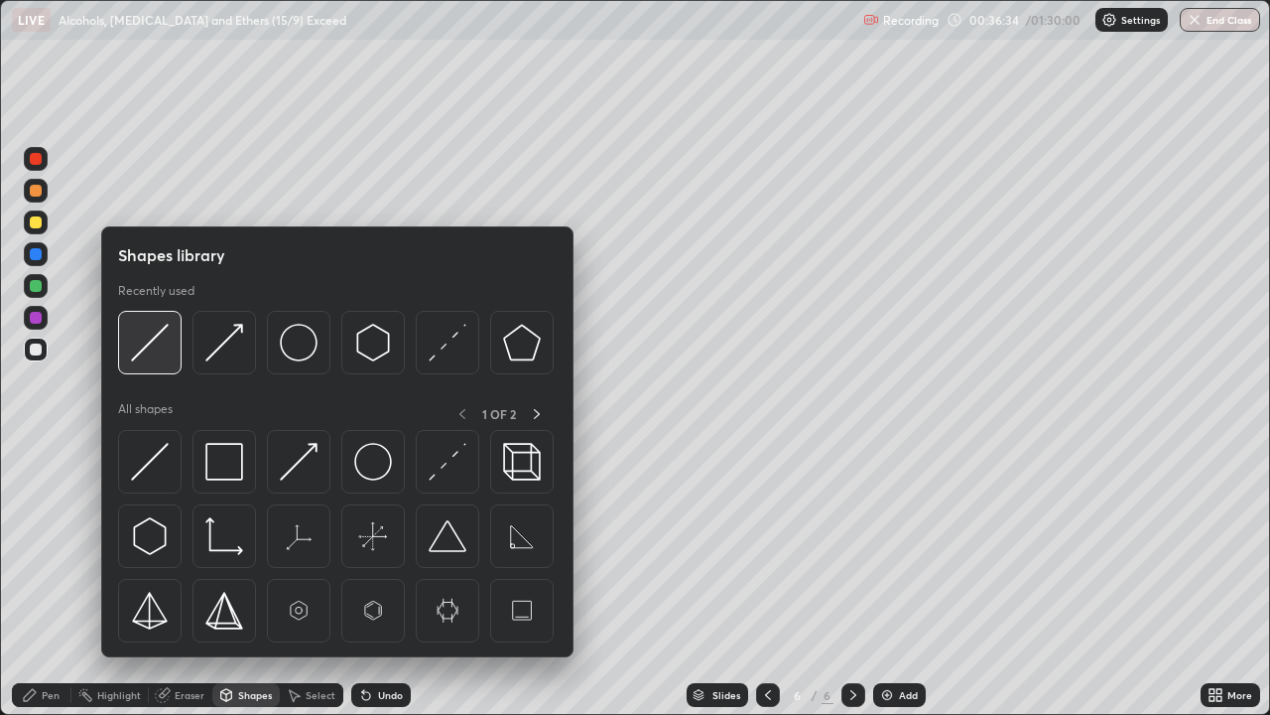
click at [146, 347] on img at bounding box center [150, 343] width 38 height 38
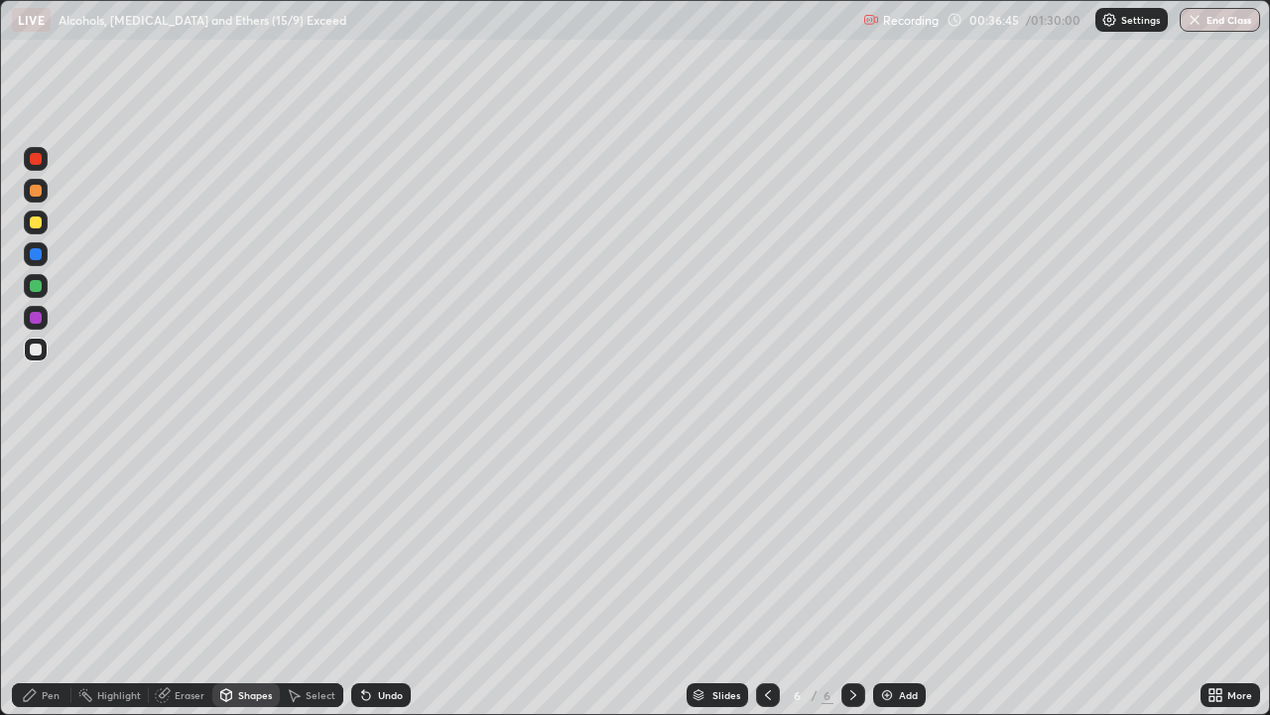
click at [40, 580] on div "Pen" at bounding box center [42, 695] width 60 height 24
click at [245, 580] on div "Shapes" at bounding box center [255, 695] width 34 height 10
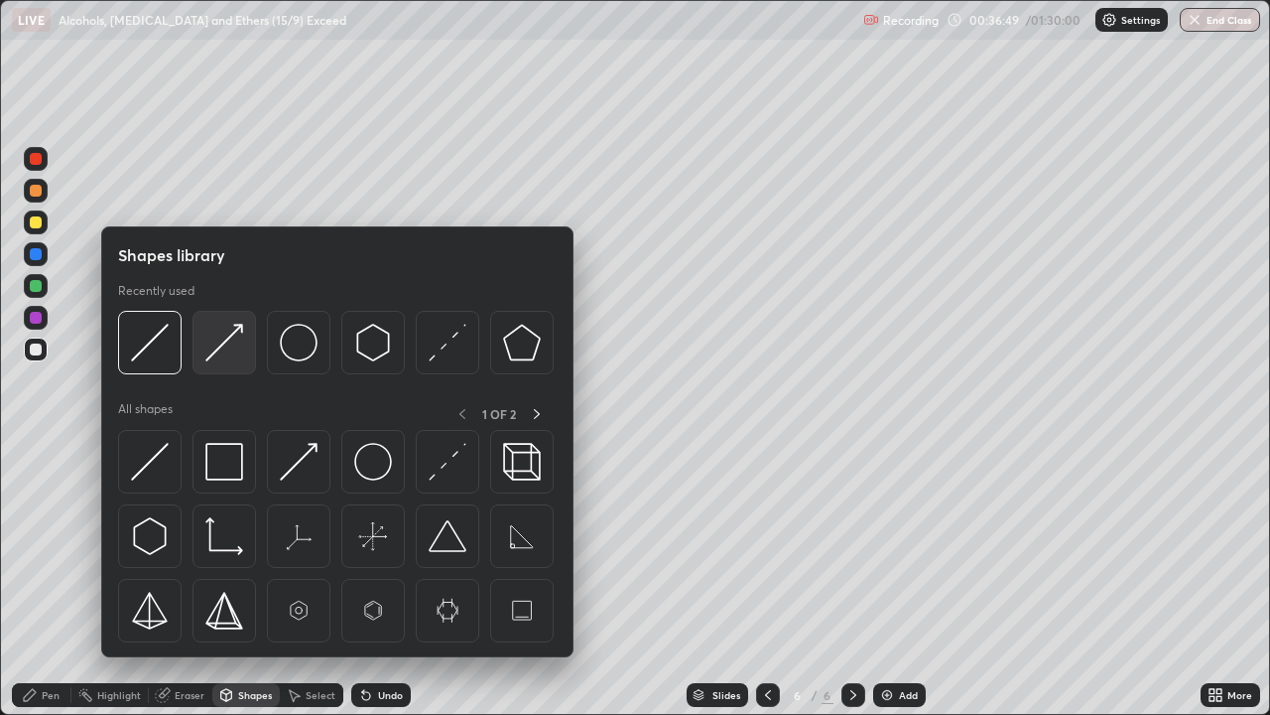
click at [223, 353] on img at bounding box center [224, 343] width 38 height 38
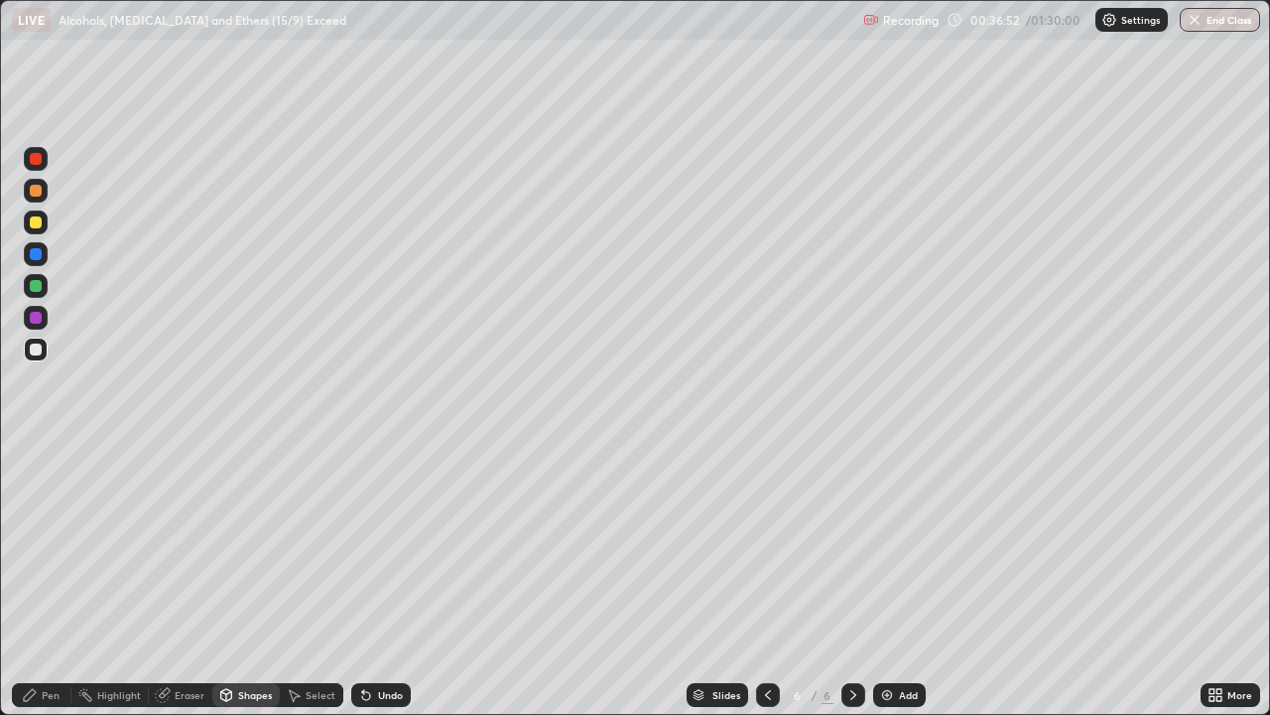
click at [51, 580] on div "Pen" at bounding box center [51, 695] width 18 height 10
click at [181, 580] on div "Eraser" at bounding box center [190, 695] width 30 height 10
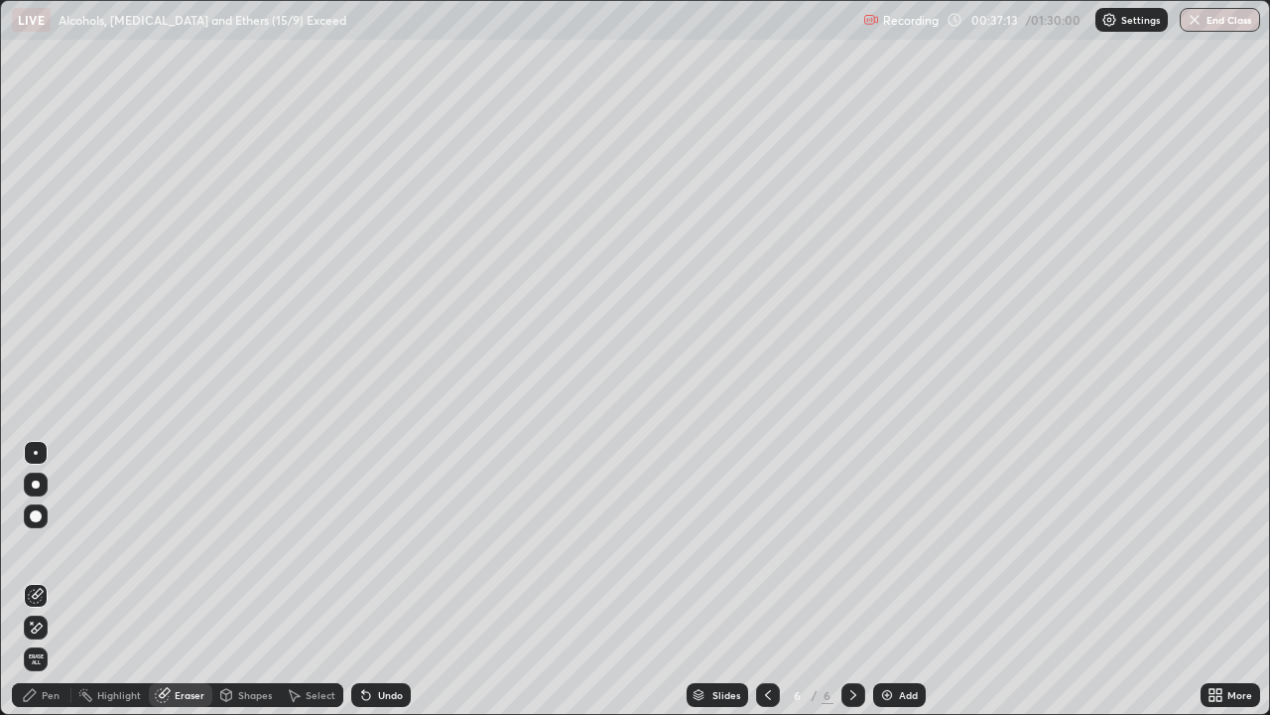
click at [38, 580] on div "Pen" at bounding box center [42, 695] width 60 height 24
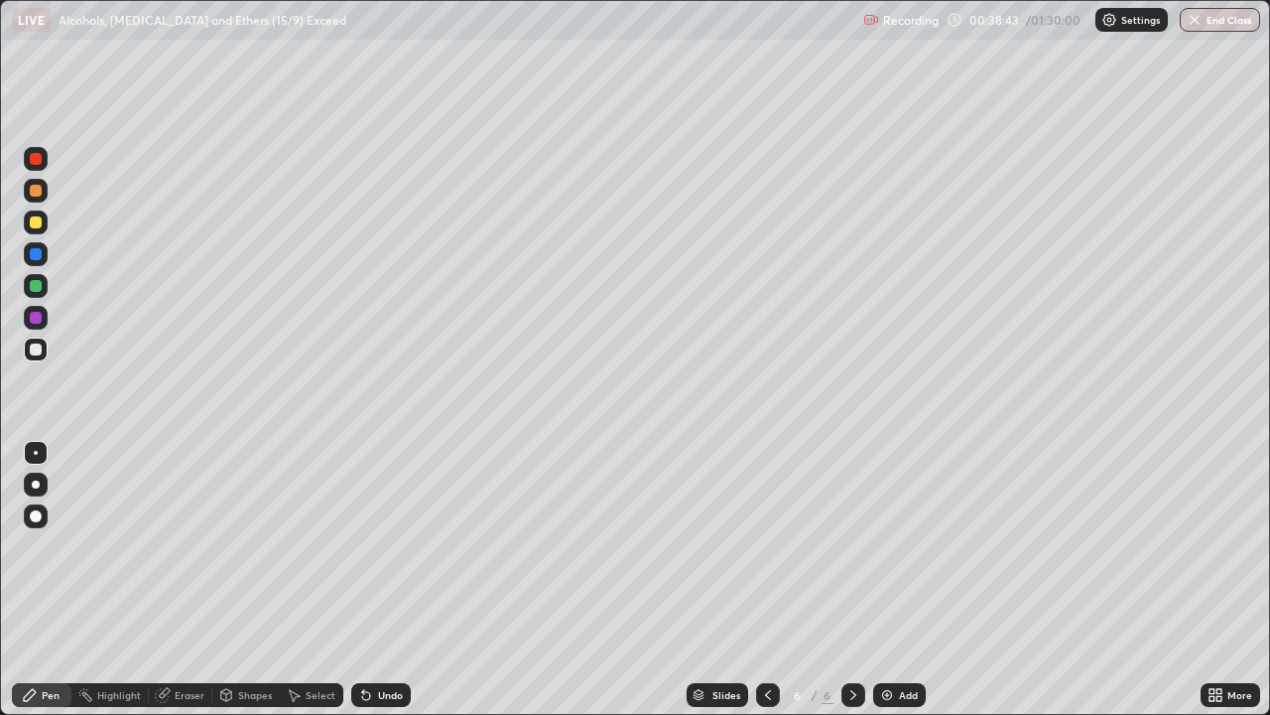
click at [319, 580] on div "Select" at bounding box center [321, 695] width 30 height 10
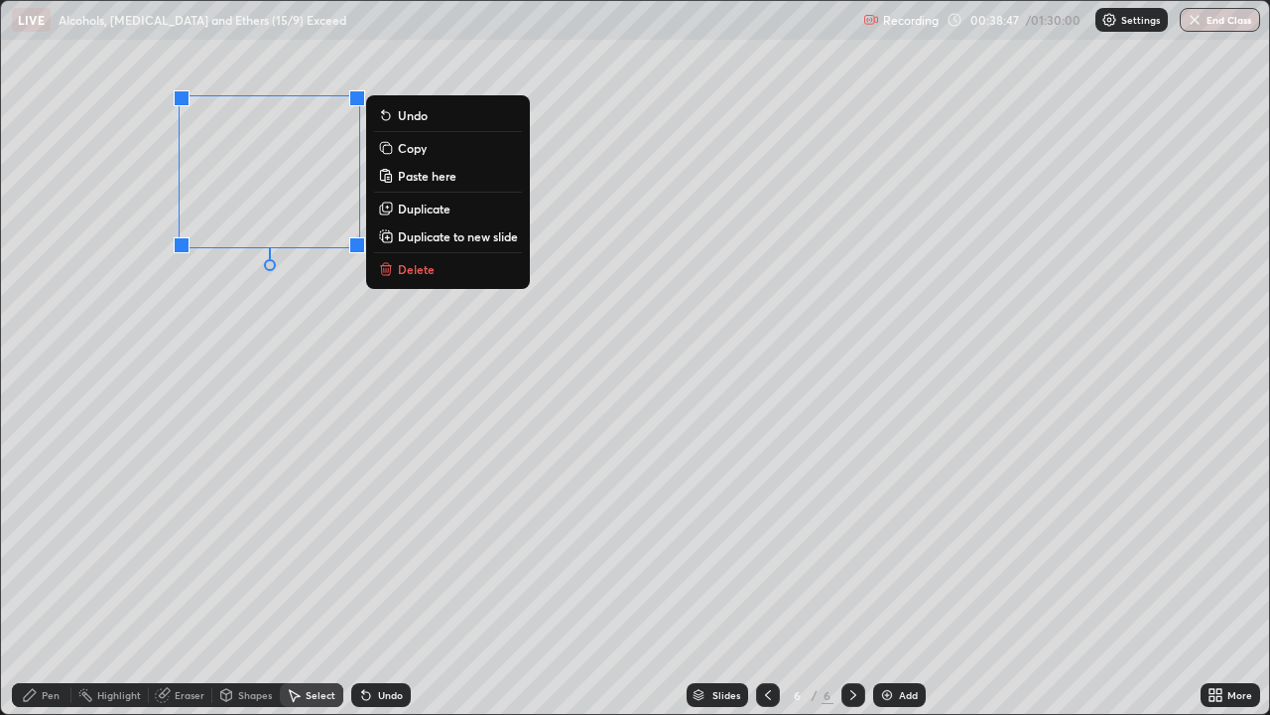
click at [399, 151] on p "Copy" at bounding box center [412, 148] width 29 height 16
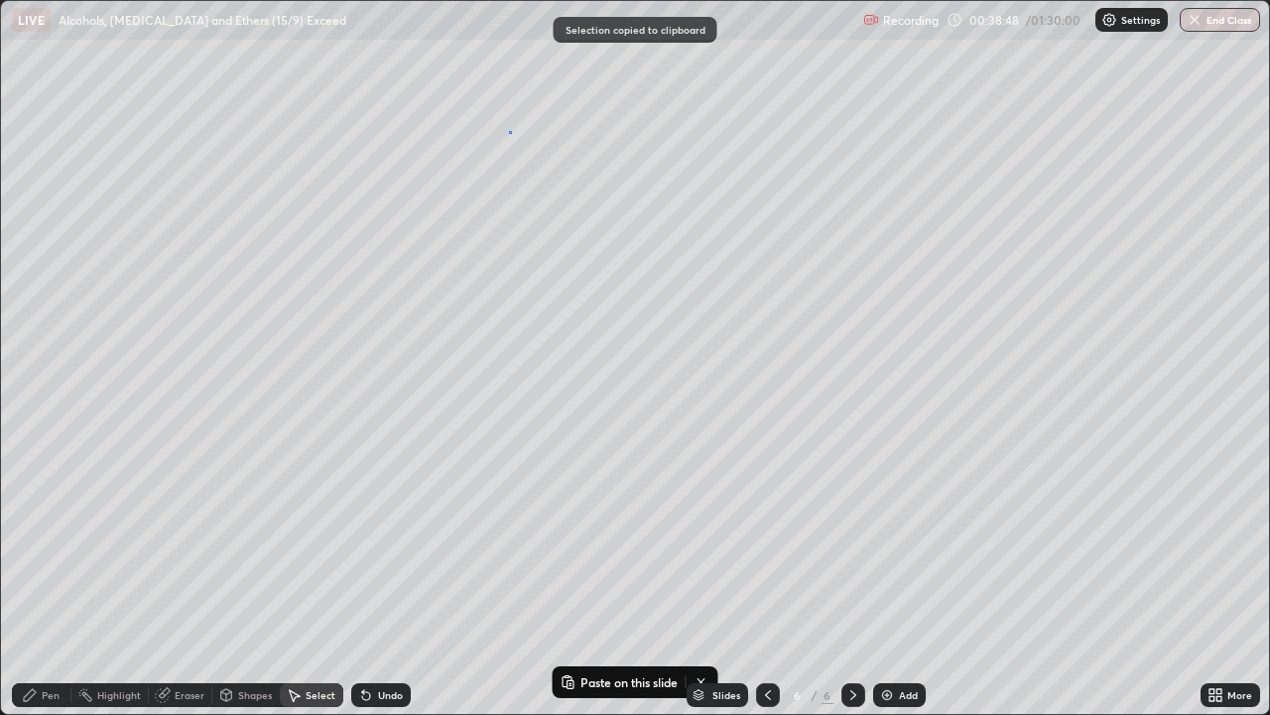
click at [510, 131] on div "0 ° Undo Copy Paste here Duplicate Duplicate to new slide Delete" at bounding box center [635, 357] width 1268 height 713
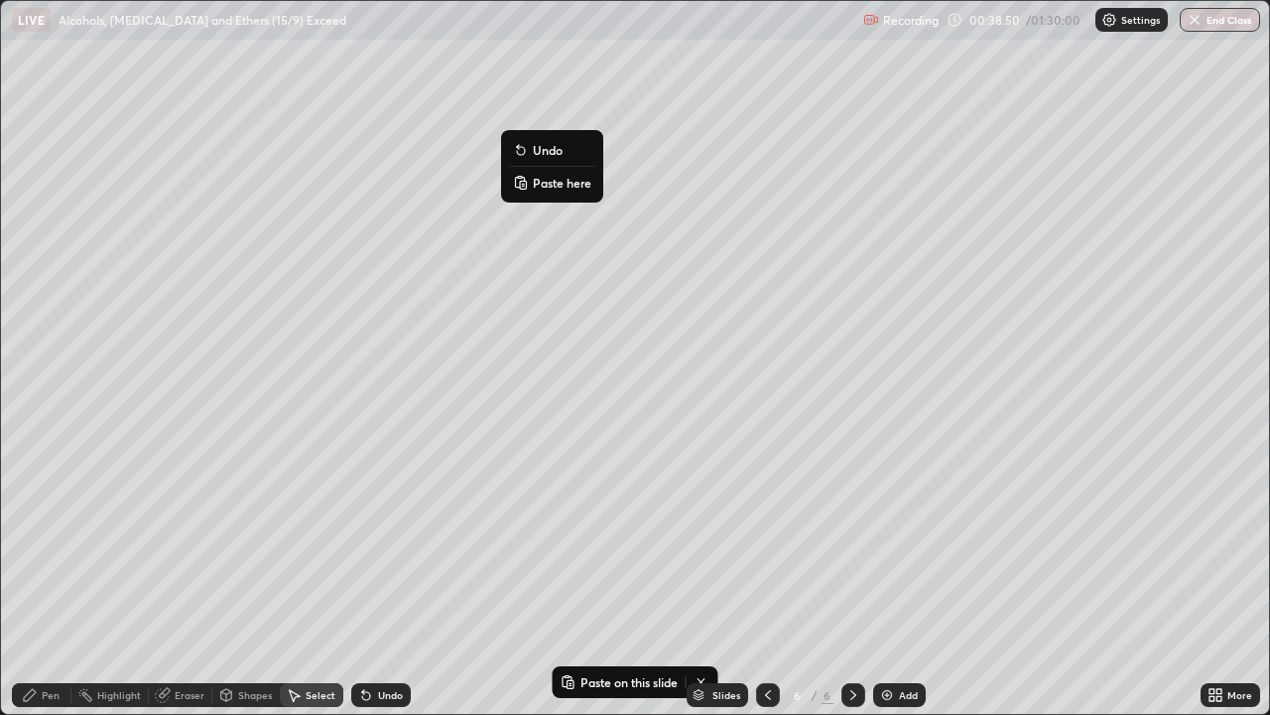
click at [518, 184] on icon at bounding box center [520, 183] width 9 height 10
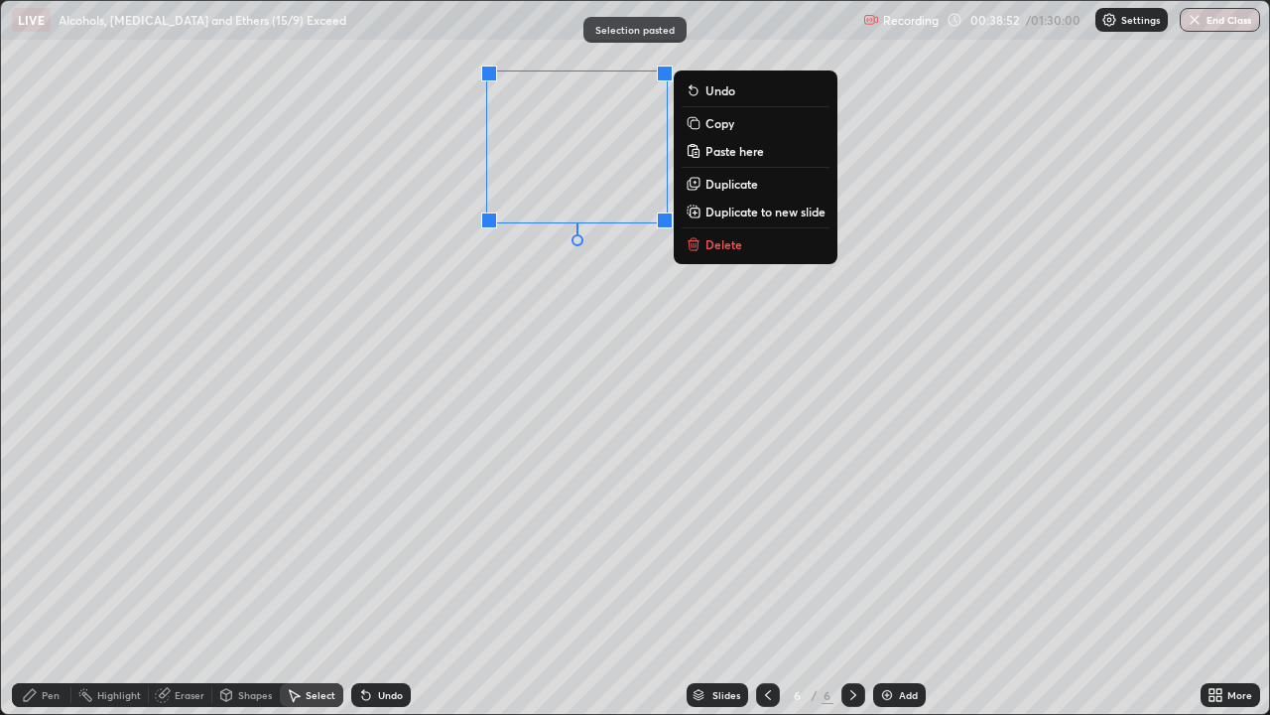
click at [460, 353] on div "0 ° Undo Copy Paste here Duplicate Duplicate to new slide Delete" at bounding box center [635, 357] width 1268 height 713
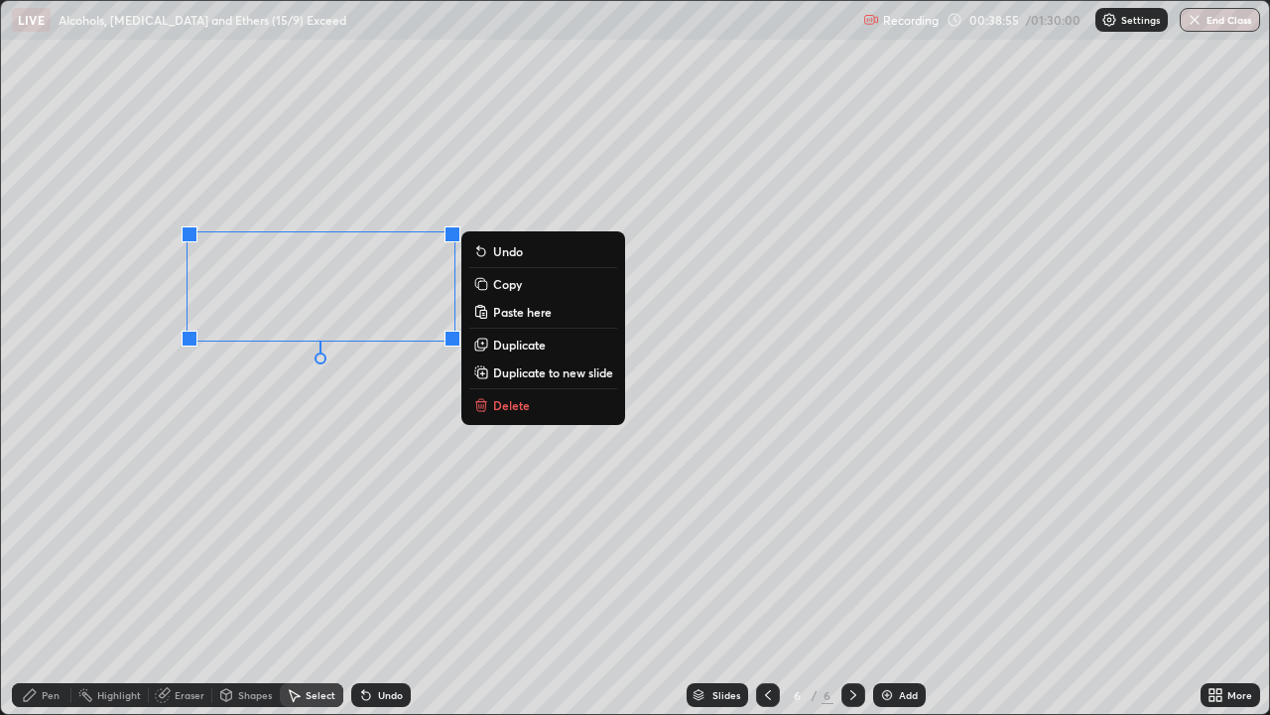
click at [493, 283] on p "Copy" at bounding box center [507, 284] width 29 height 16
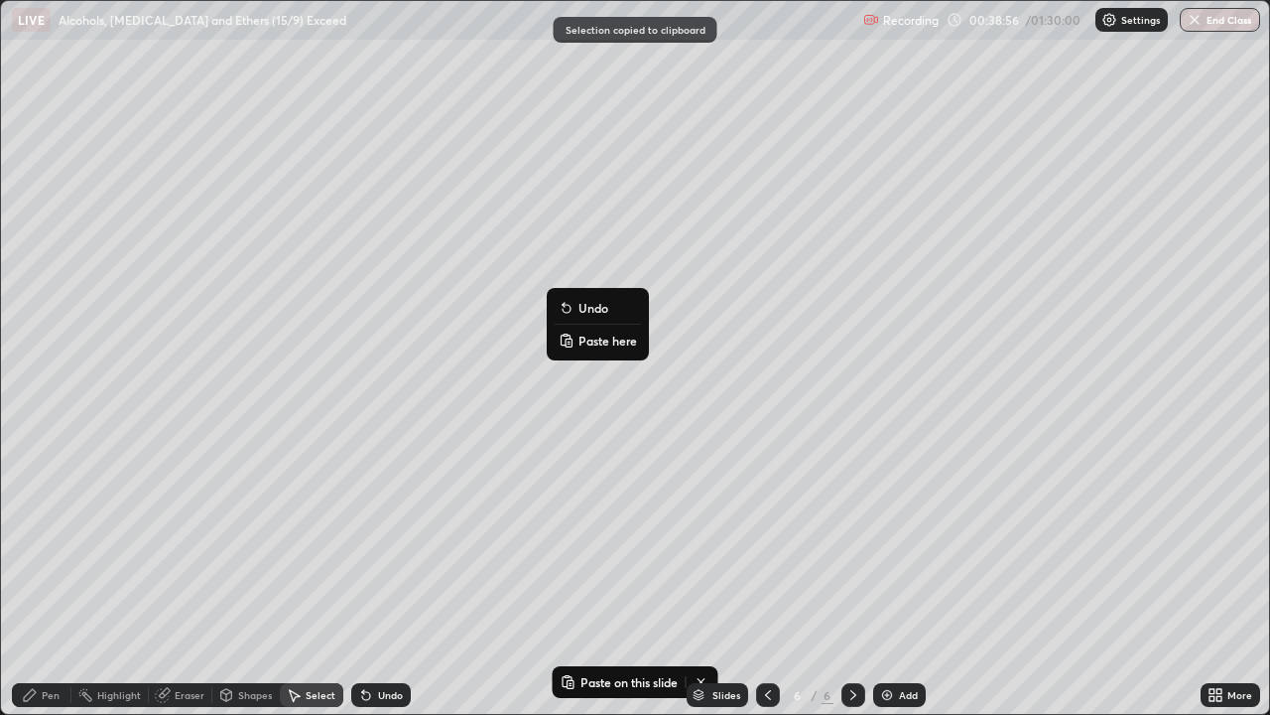
click at [572, 338] on rect at bounding box center [569, 342] width 6 height 8
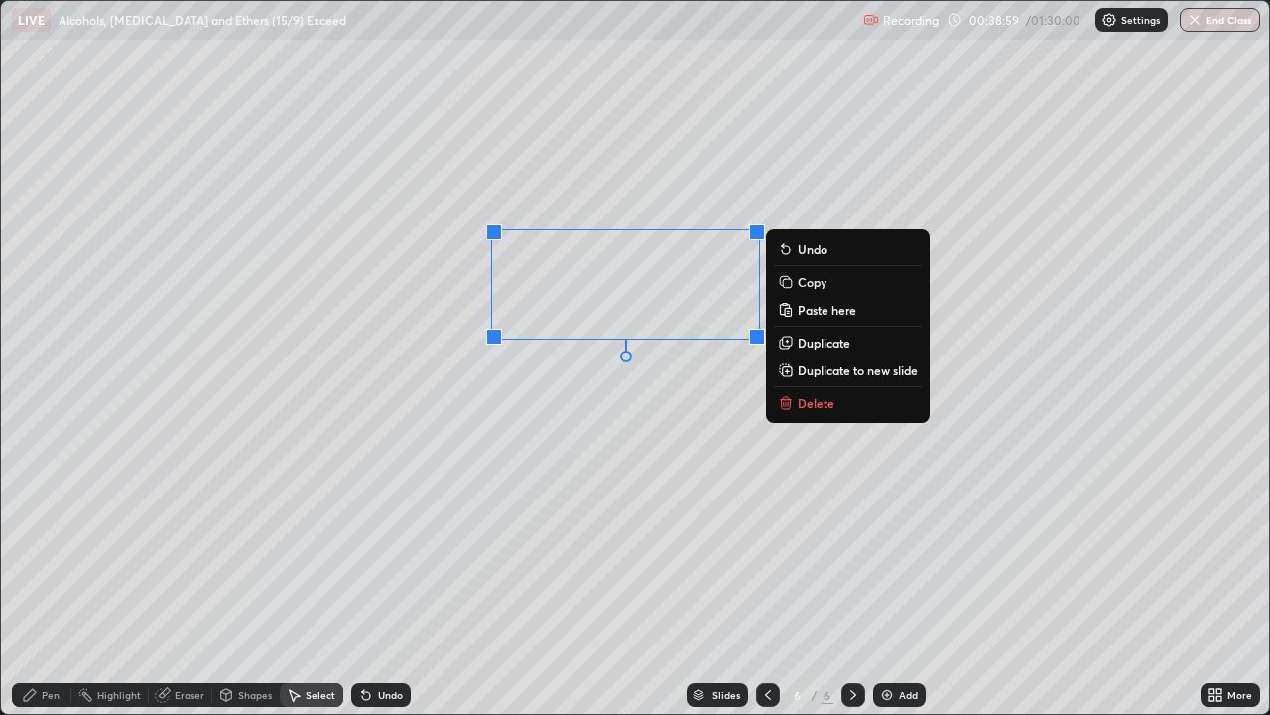
click at [191, 580] on div "Eraser" at bounding box center [190, 695] width 30 height 10
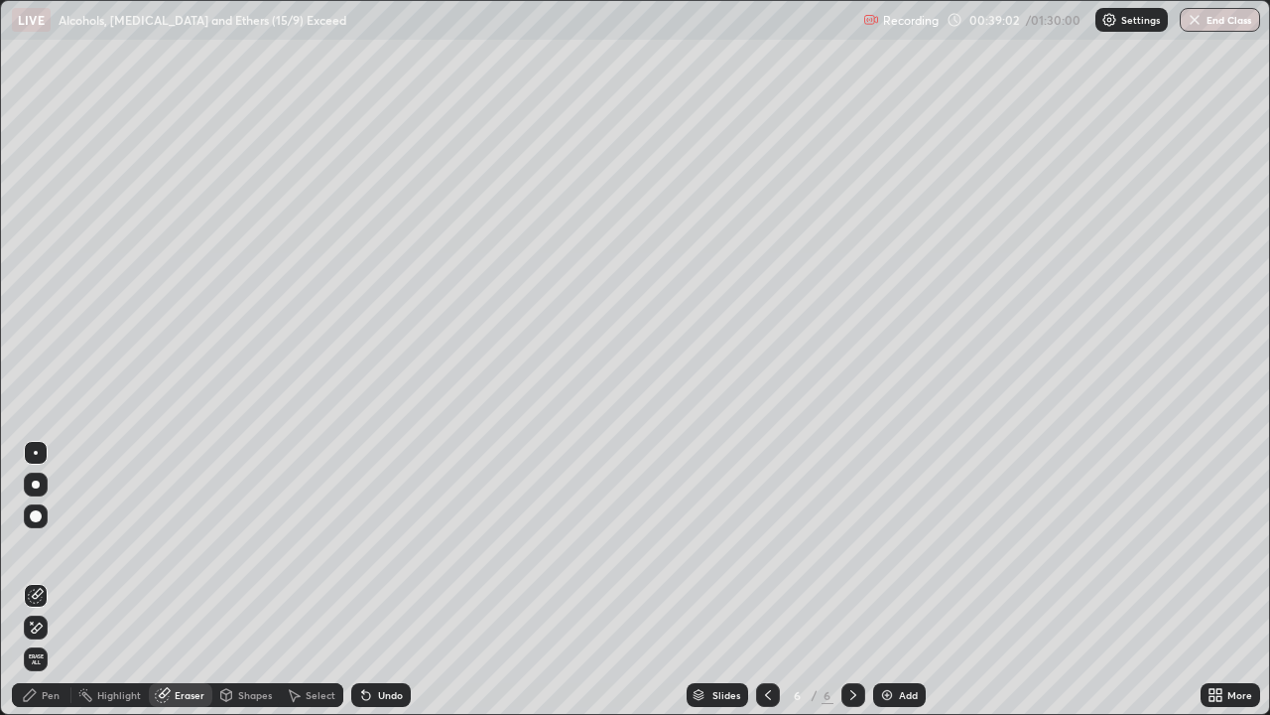
click at [319, 580] on div "Select" at bounding box center [321, 695] width 30 height 10
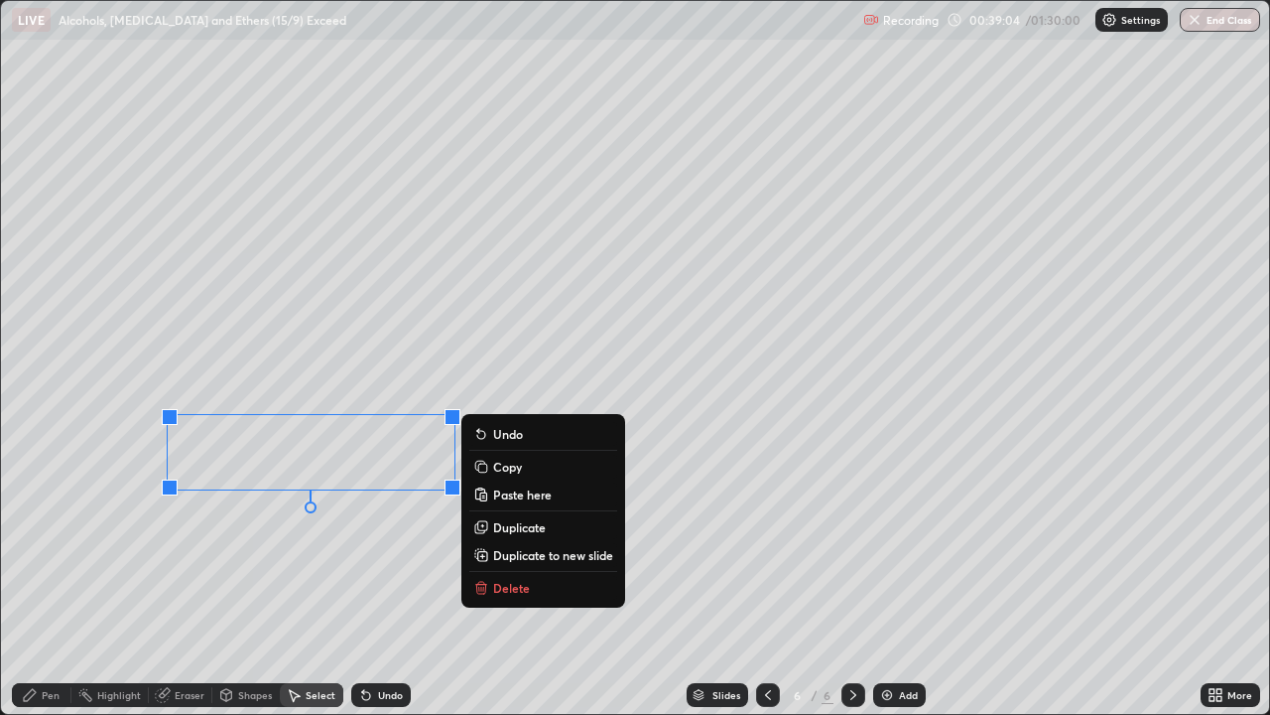
click at [495, 465] on p "Copy" at bounding box center [507, 467] width 29 height 16
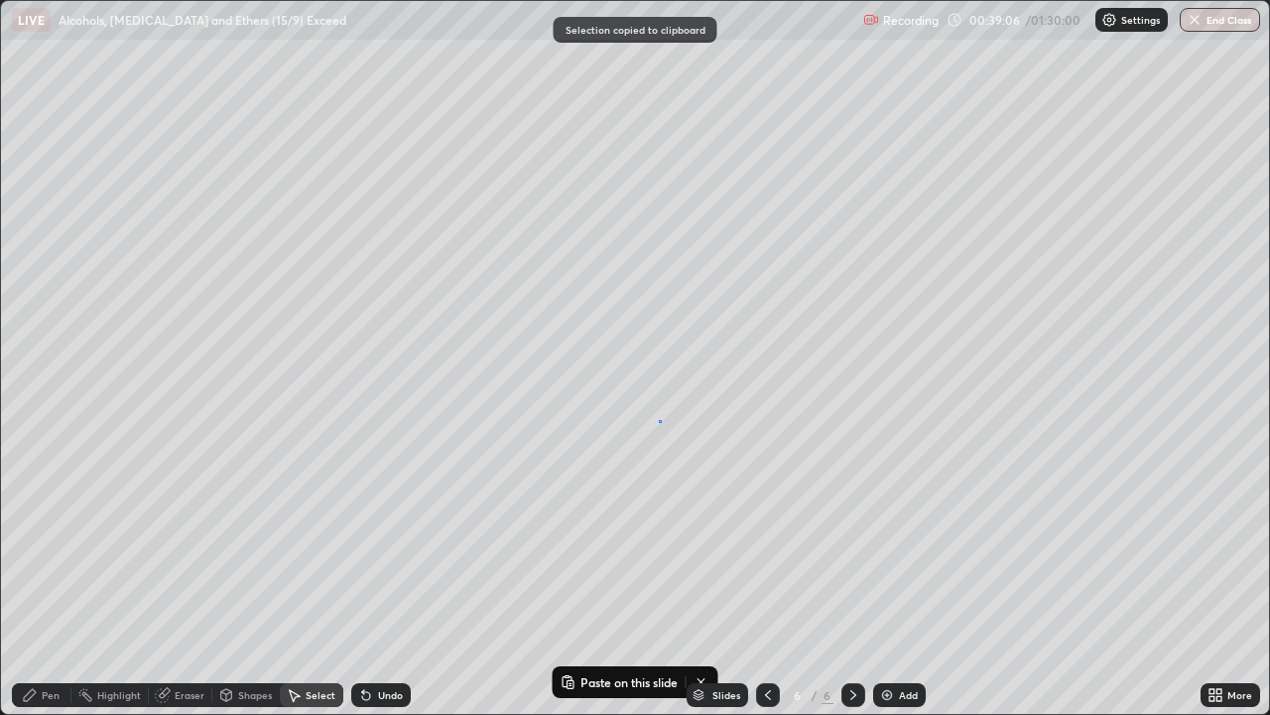
click at [659, 421] on div "0 ° Undo Copy Paste here Duplicate Duplicate to new slide Delete" at bounding box center [635, 357] width 1268 height 713
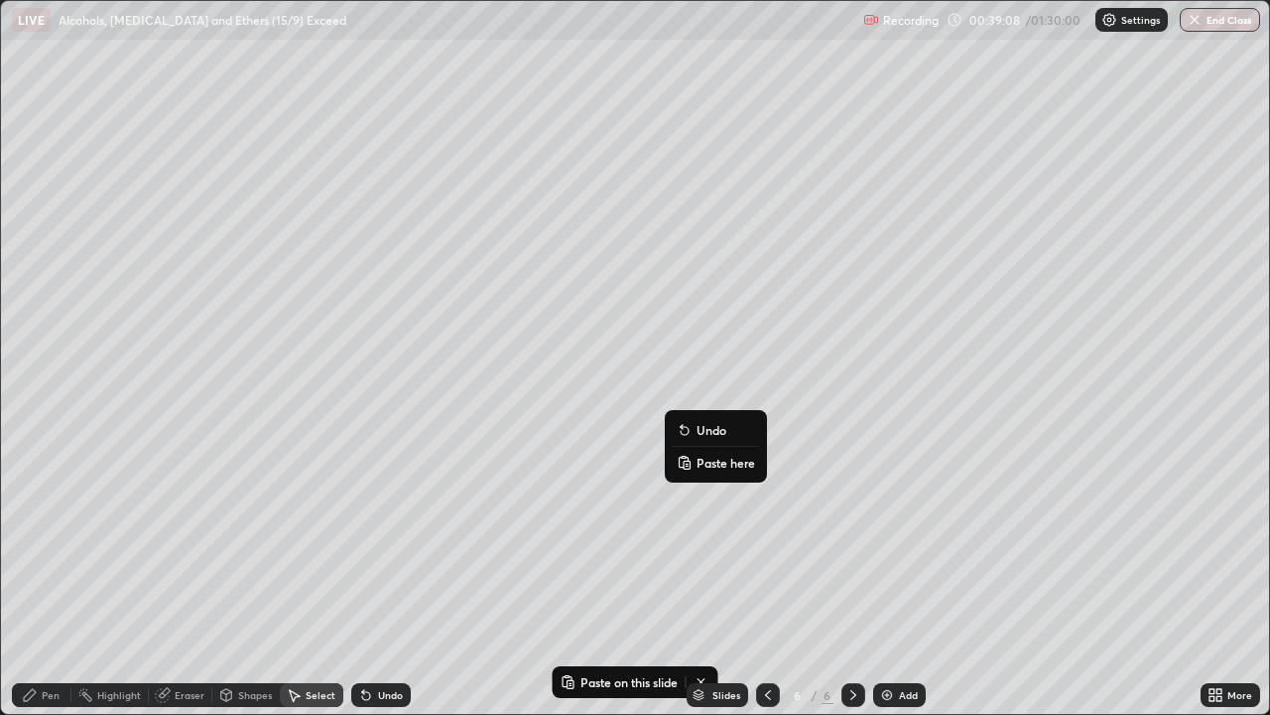
click at [687, 459] on icon at bounding box center [684, 463] width 9 height 10
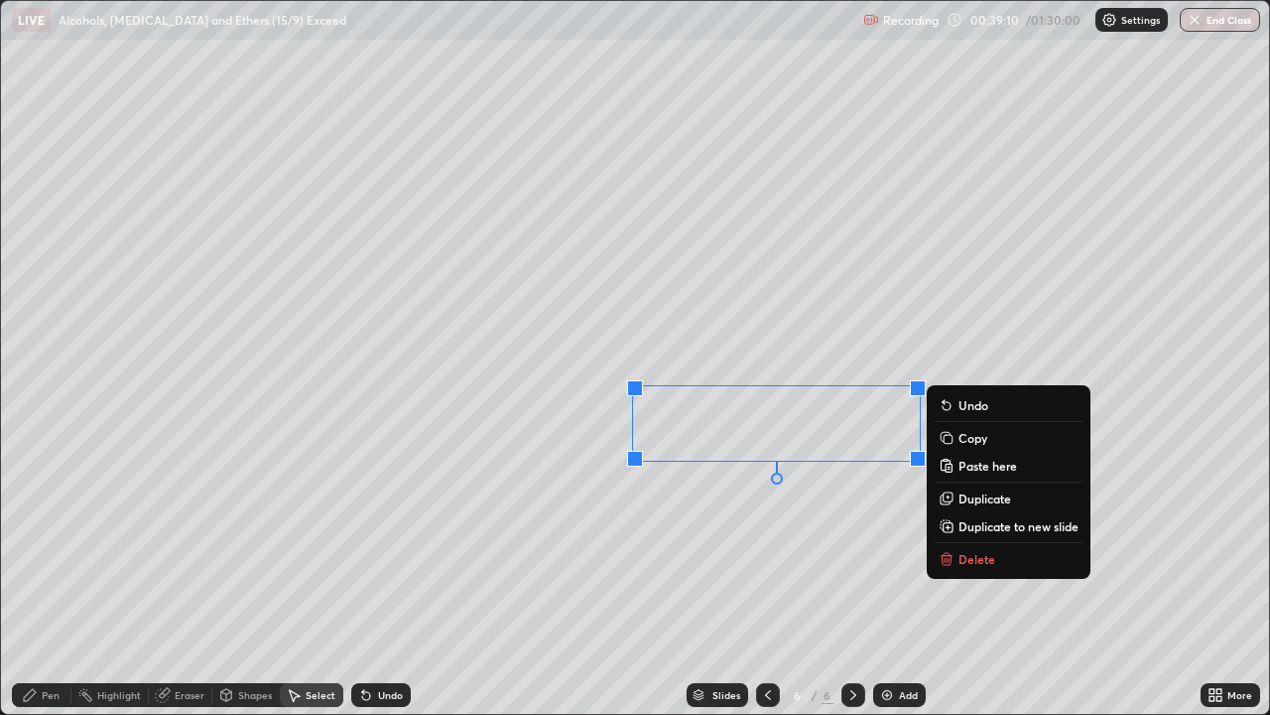
click at [509, 580] on div "0 ° Undo Copy Paste here Duplicate Duplicate to new slide Delete" at bounding box center [635, 357] width 1268 height 713
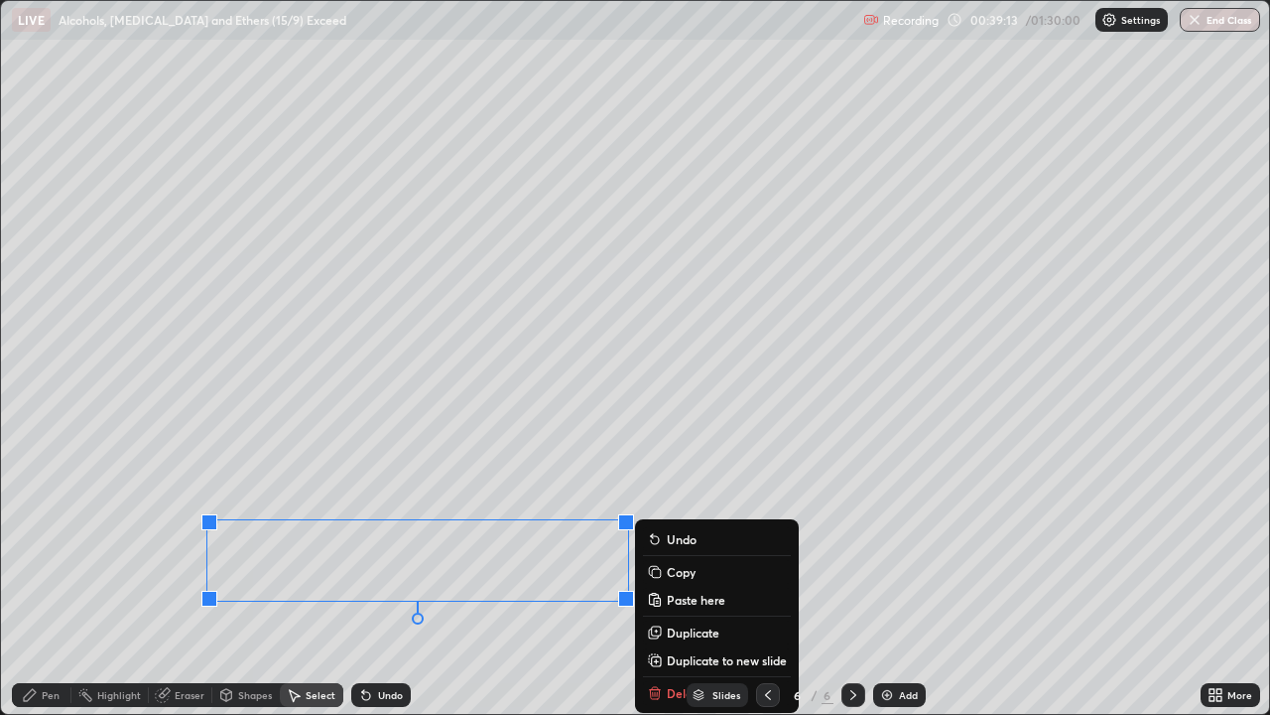
click at [656, 567] on icon at bounding box center [654, 571] width 9 height 9
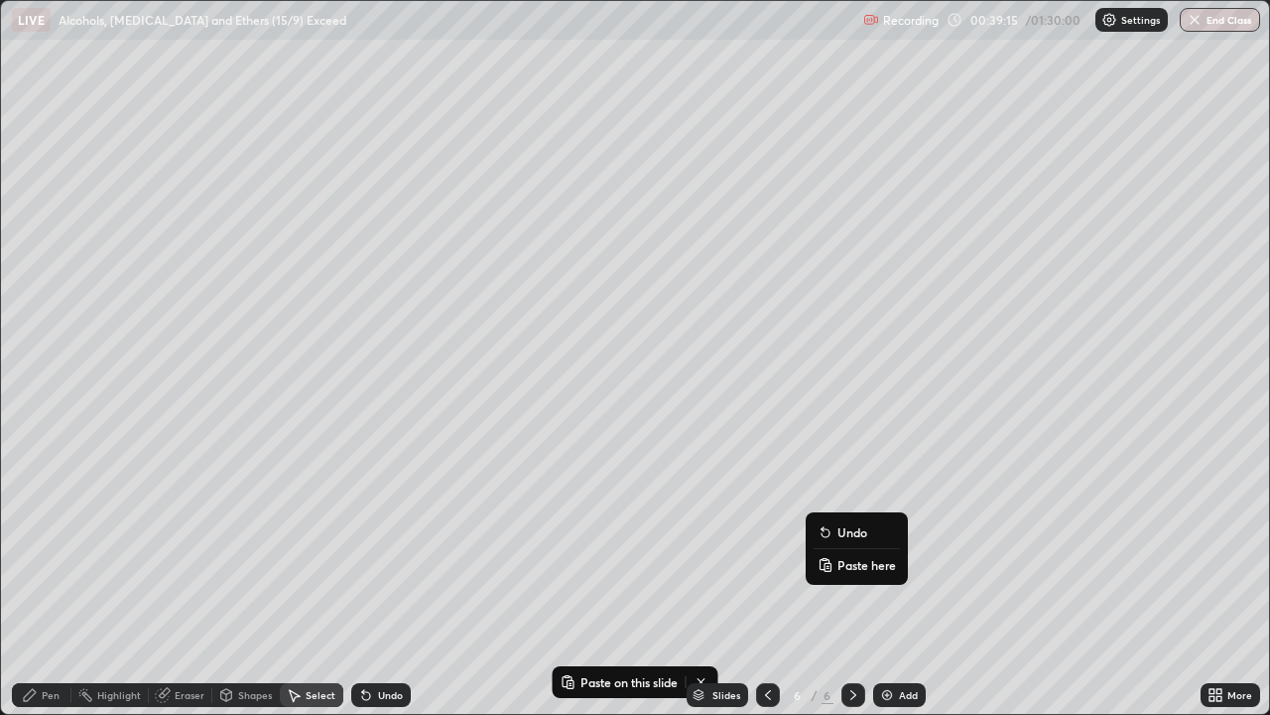
click at [833, 564] on icon at bounding box center [826, 565] width 16 height 16
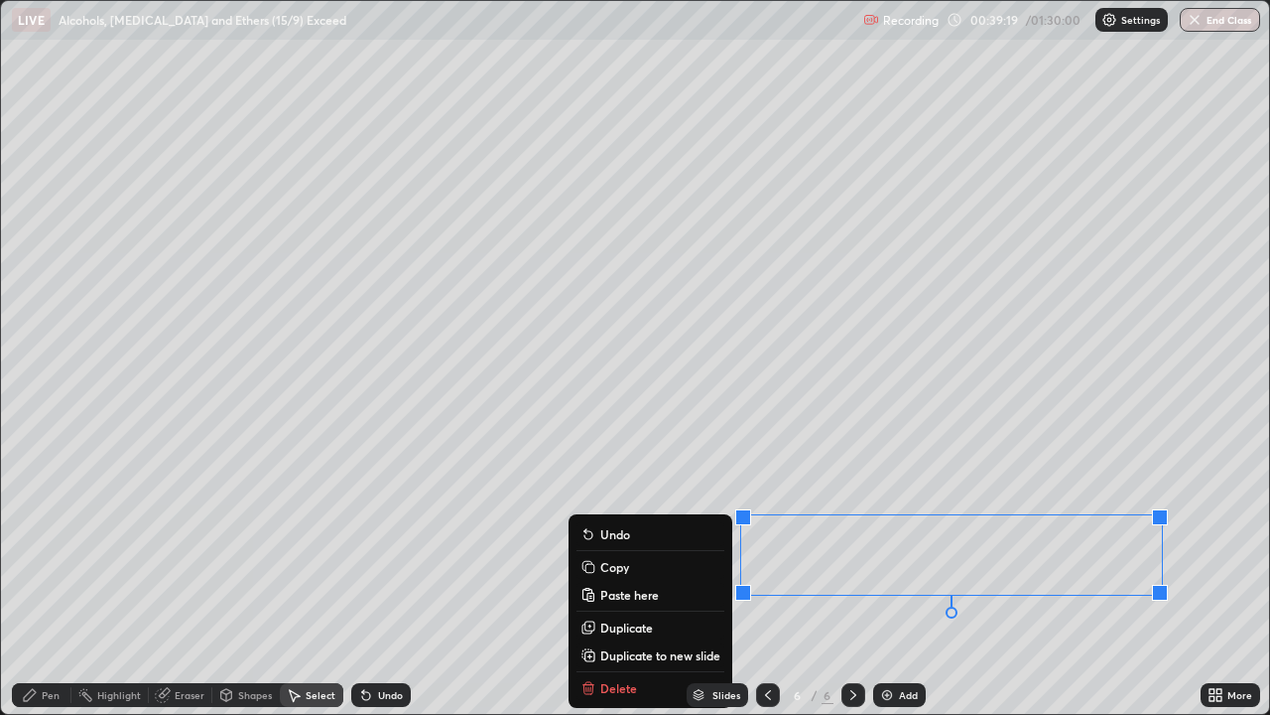
click at [622, 474] on div "0 ° Undo Copy Paste here Duplicate Duplicate to new slide Delete" at bounding box center [635, 357] width 1268 height 713
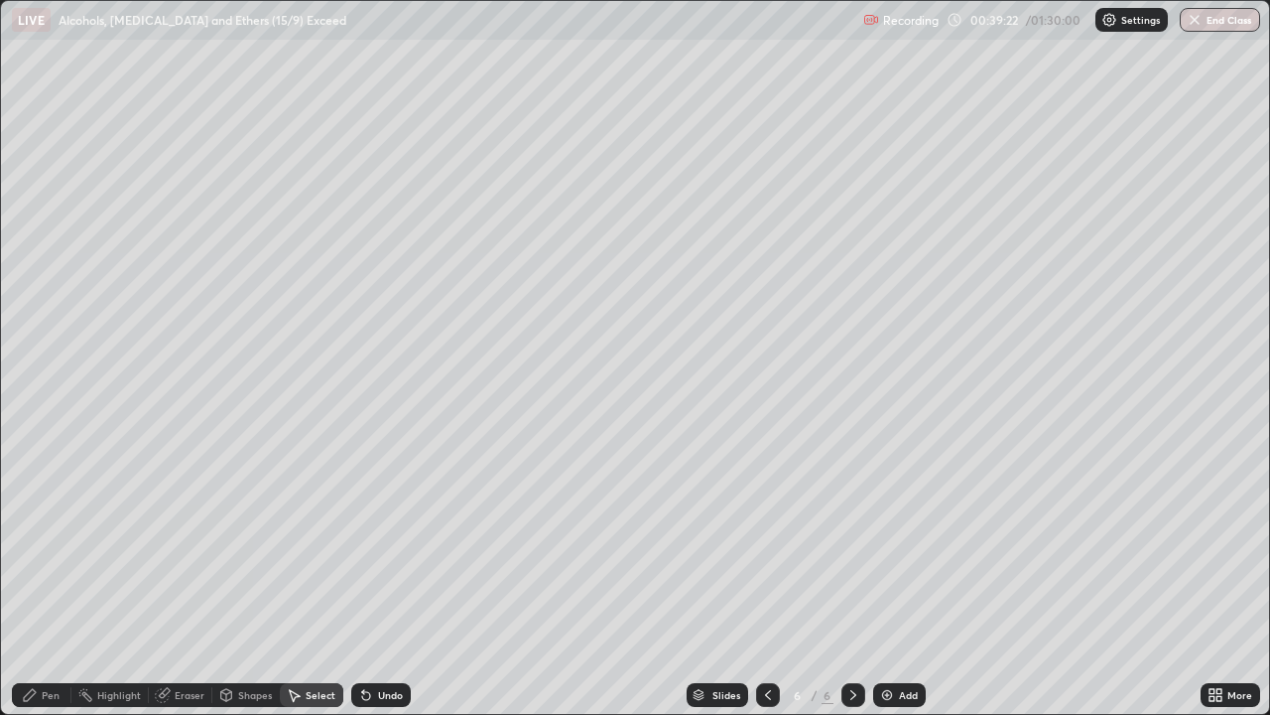
click at [35, 580] on icon at bounding box center [30, 695] width 16 height 16
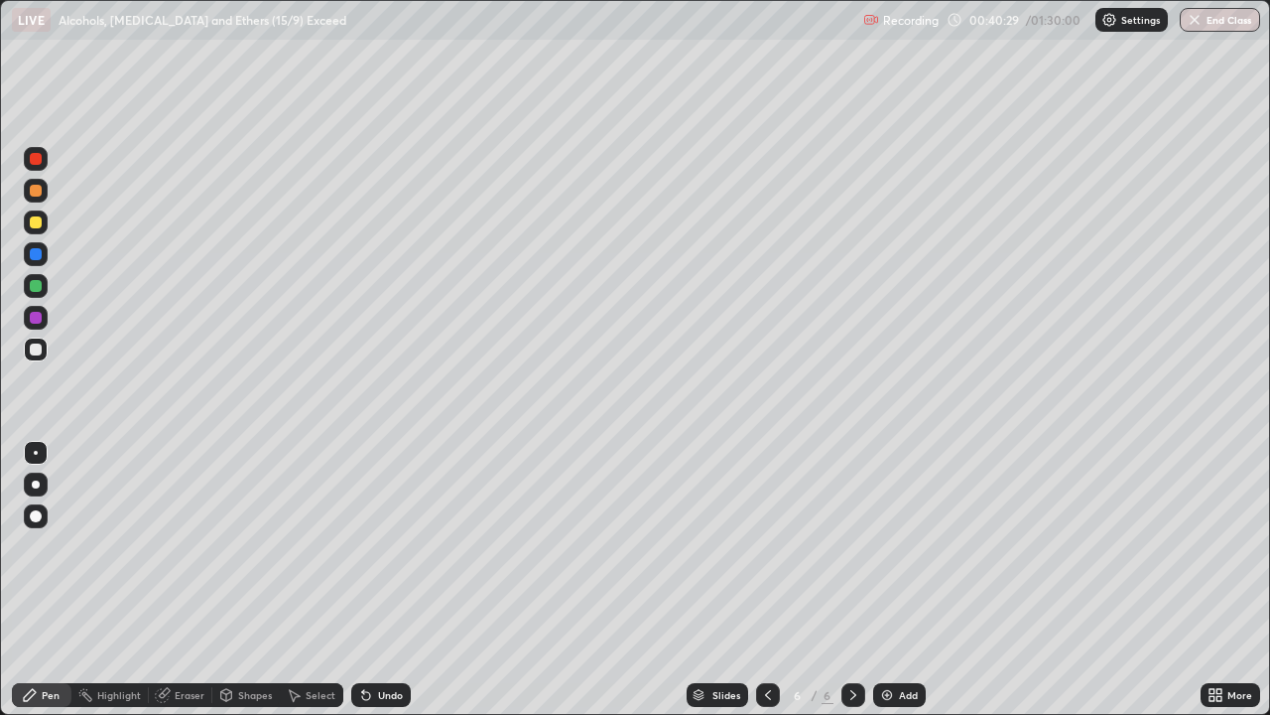
click at [36, 162] on div at bounding box center [36, 159] width 12 height 12
click at [37, 346] on div at bounding box center [36, 349] width 12 height 12
click at [31, 315] on div at bounding box center [36, 318] width 12 height 12
click at [32, 223] on div at bounding box center [36, 222] width 12 height 12
click at [41, 344] on div at bounding box center [36, 349] width 24 height 24
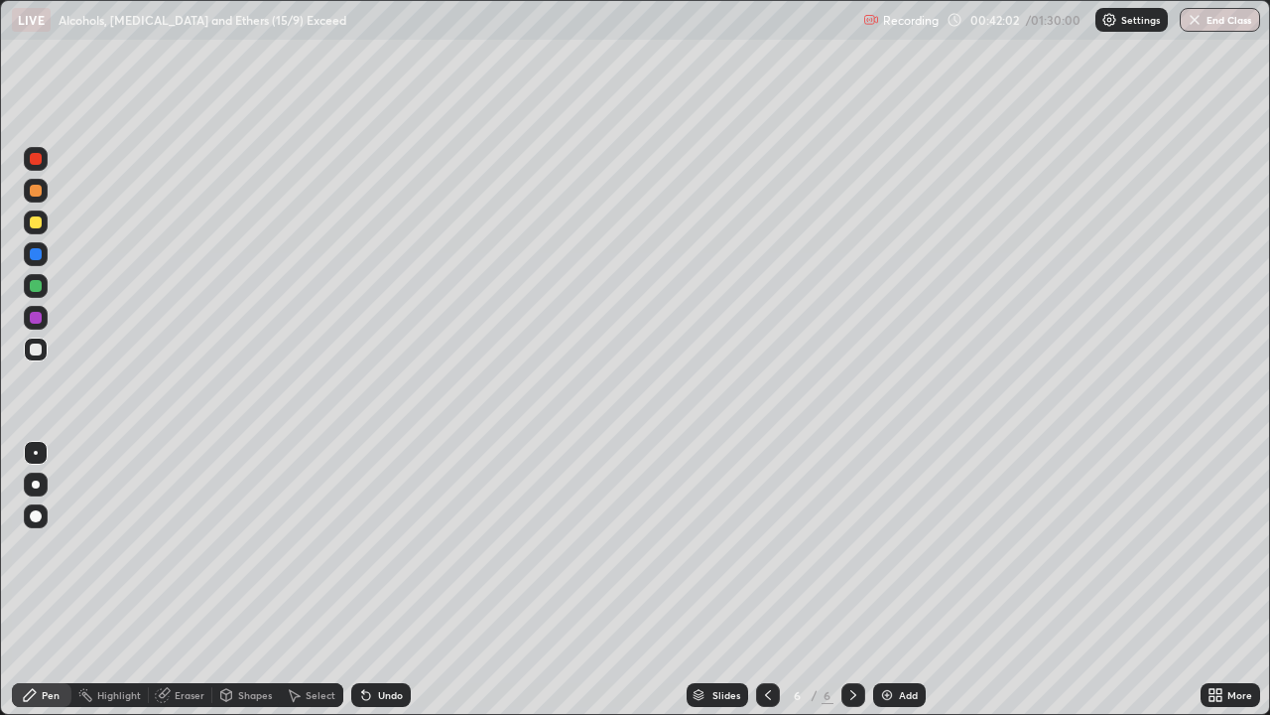
click at [183, 580] on div "Eraser" at bounding box center [190, 695] width 30 height 10
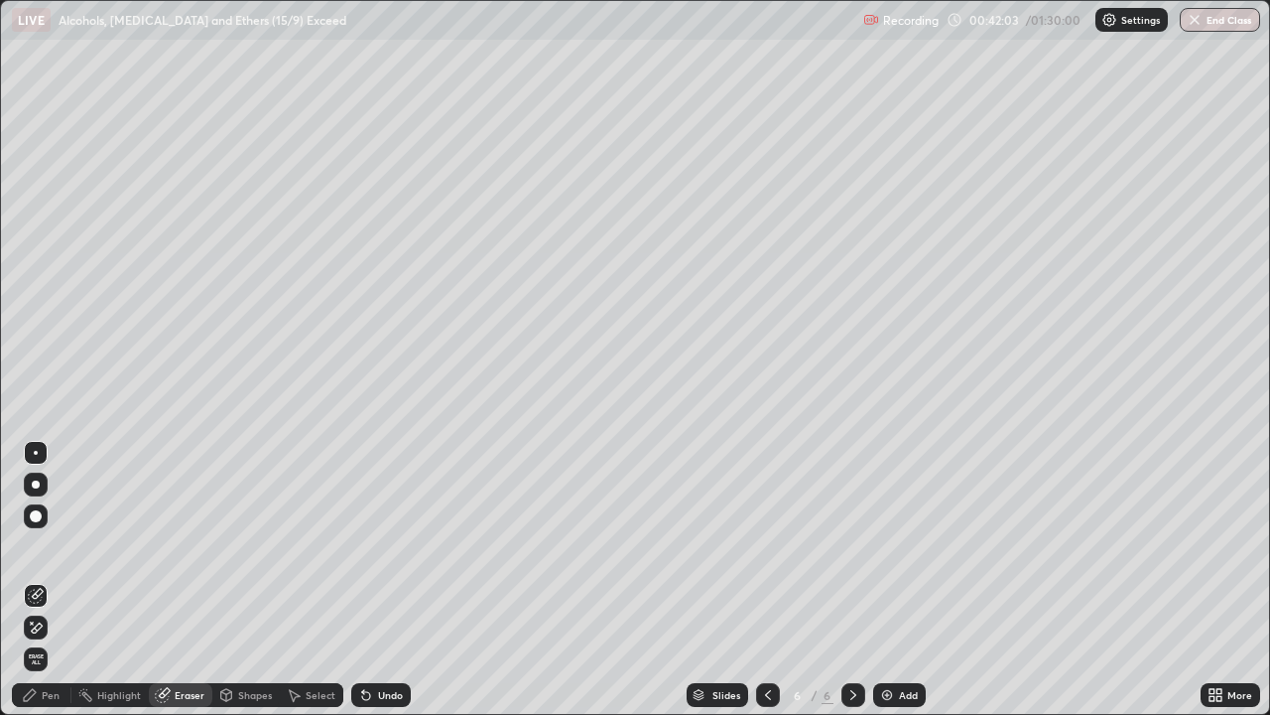
click at [307, 580] on div "Select" at bounding box center [321, 695] width 30 height 10
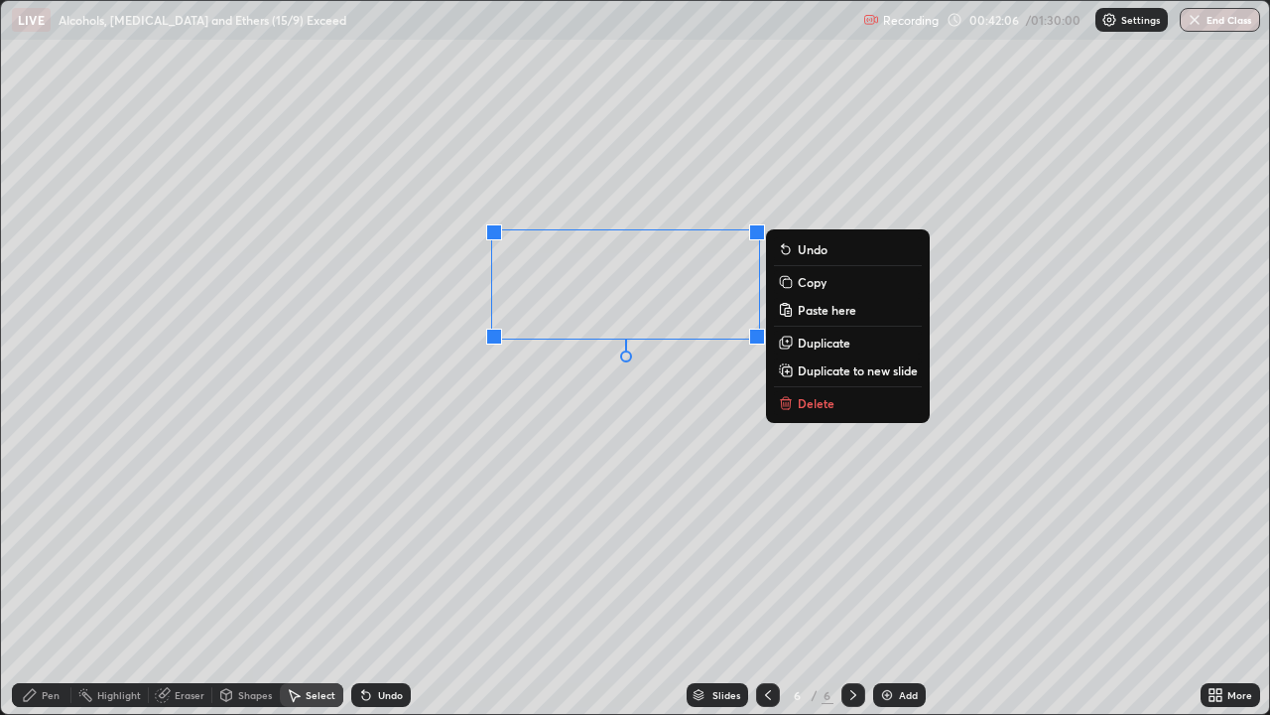
click at [789, 285] on rect at bounding box center [787, 283] width 9 height 9
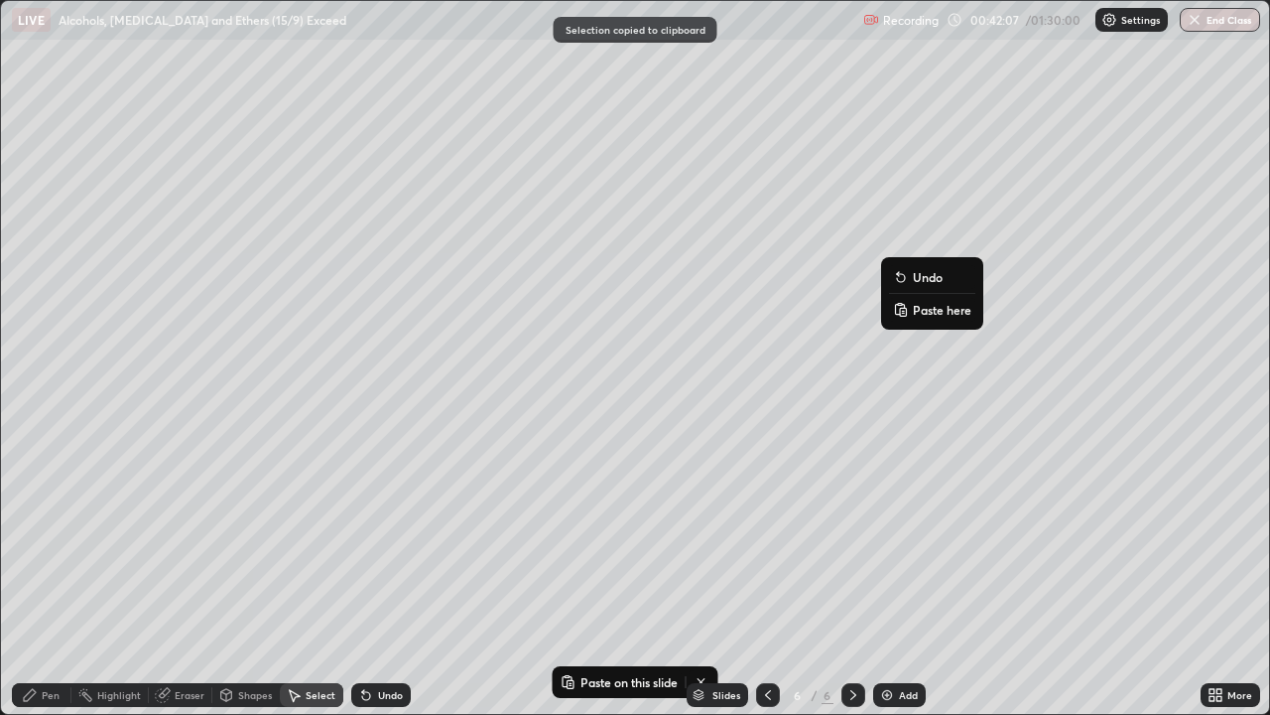
click at [908, 309] on icon at bounding box center [901, 310] width 16 height 16
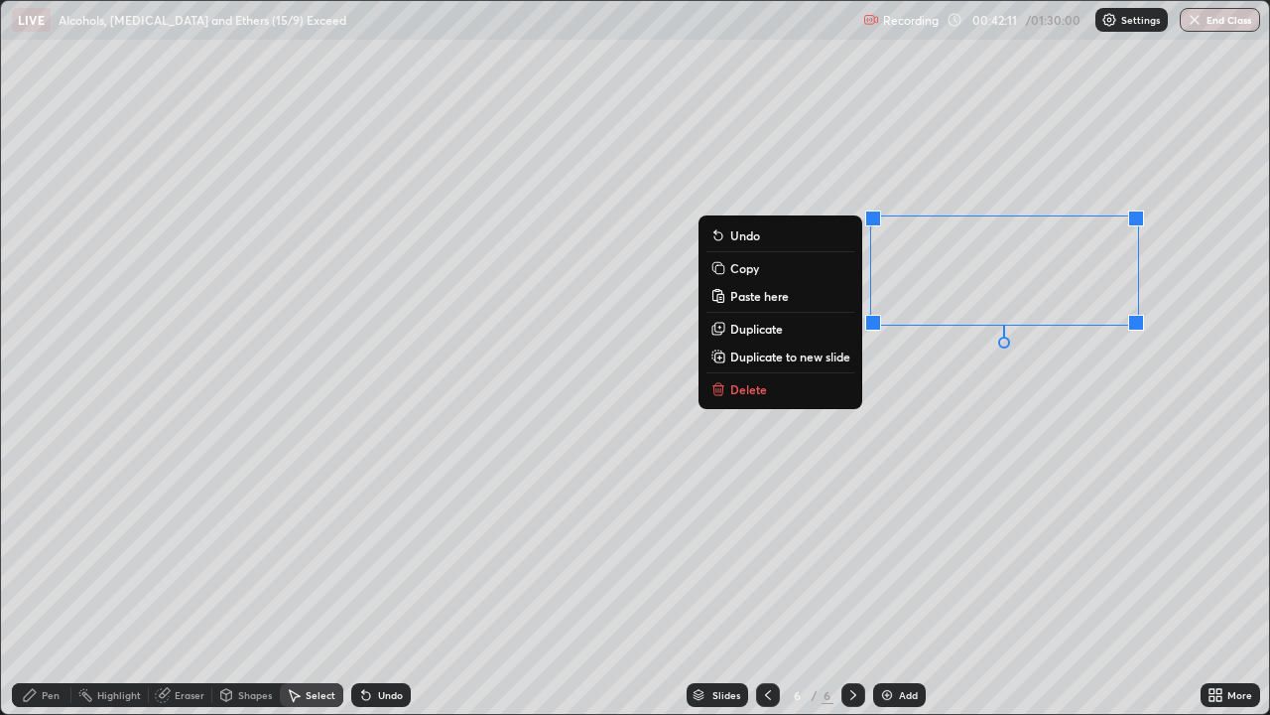
click at [53, 580] on div "Pen" at bounding box center [51, 695] width 18 height 10
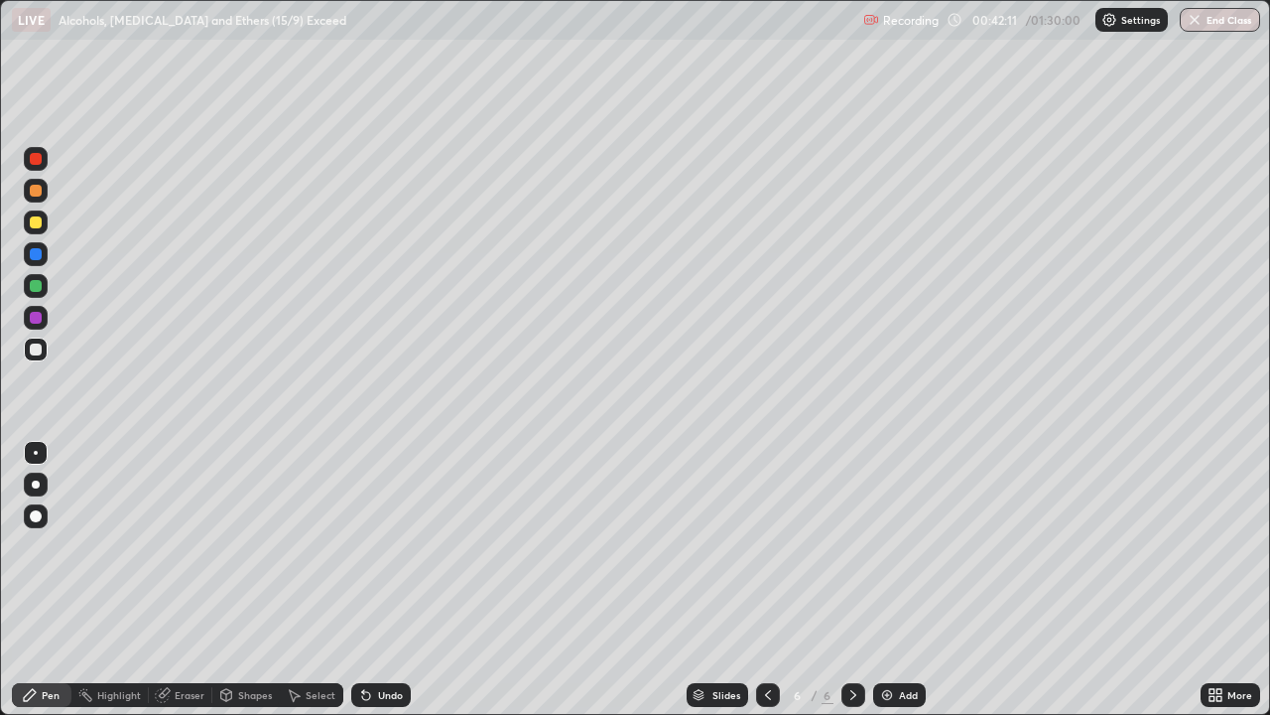
click at [171, 580] on div "Eraser" at bounding box center [181, 695] width 64 height 24
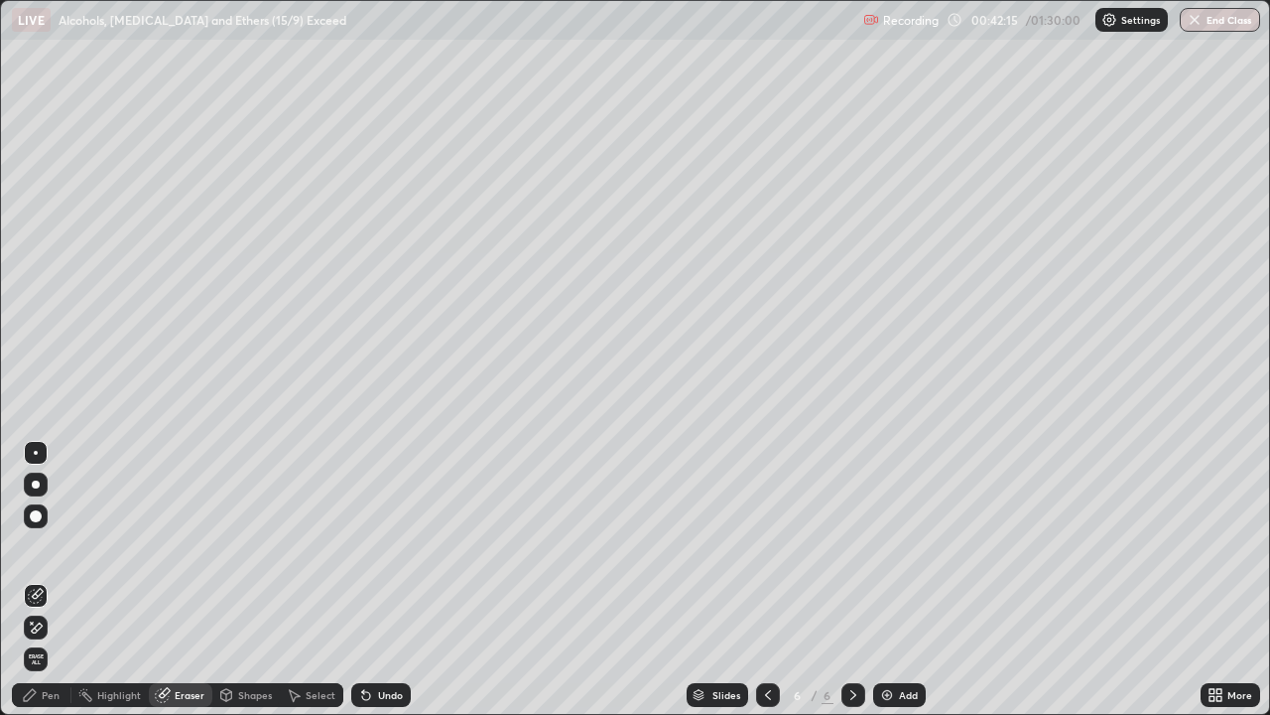
click at [50, 580] on div "Pen" at bounding box center [51, 695] width 18 height 10
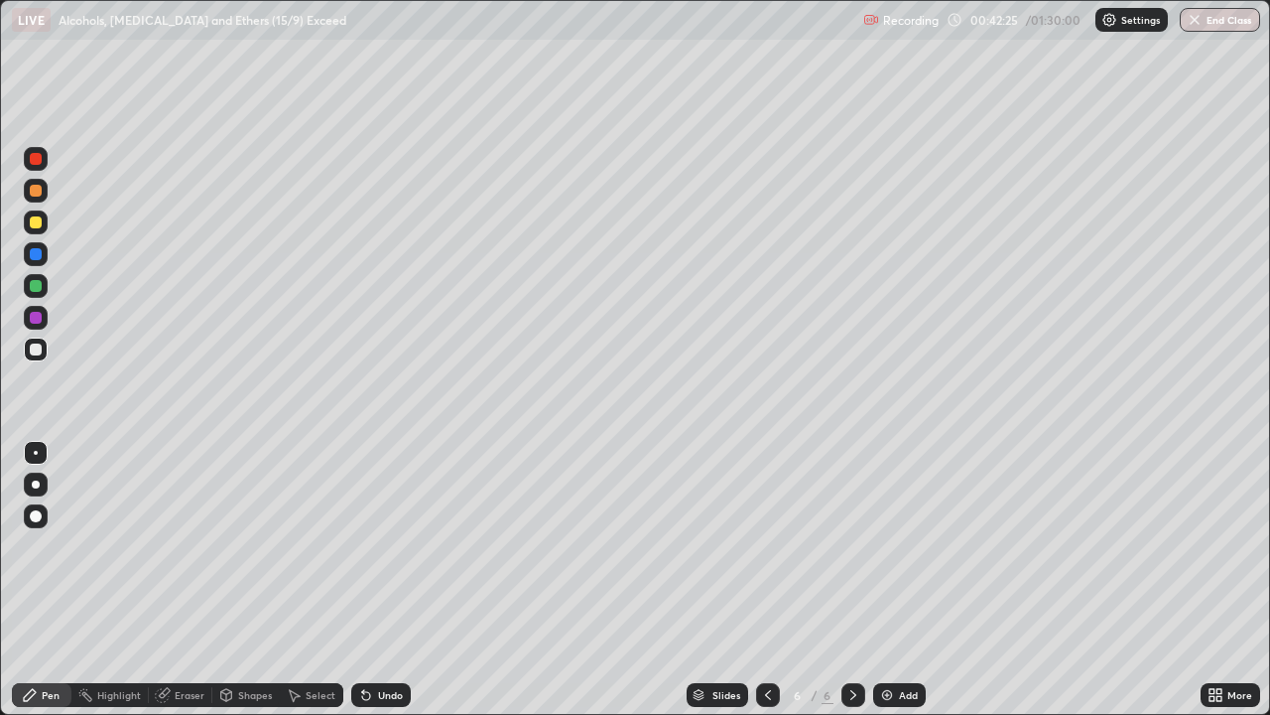
click at [175, 580] on div "Eraser" at bounding box center [181, 695] width 64 height 24
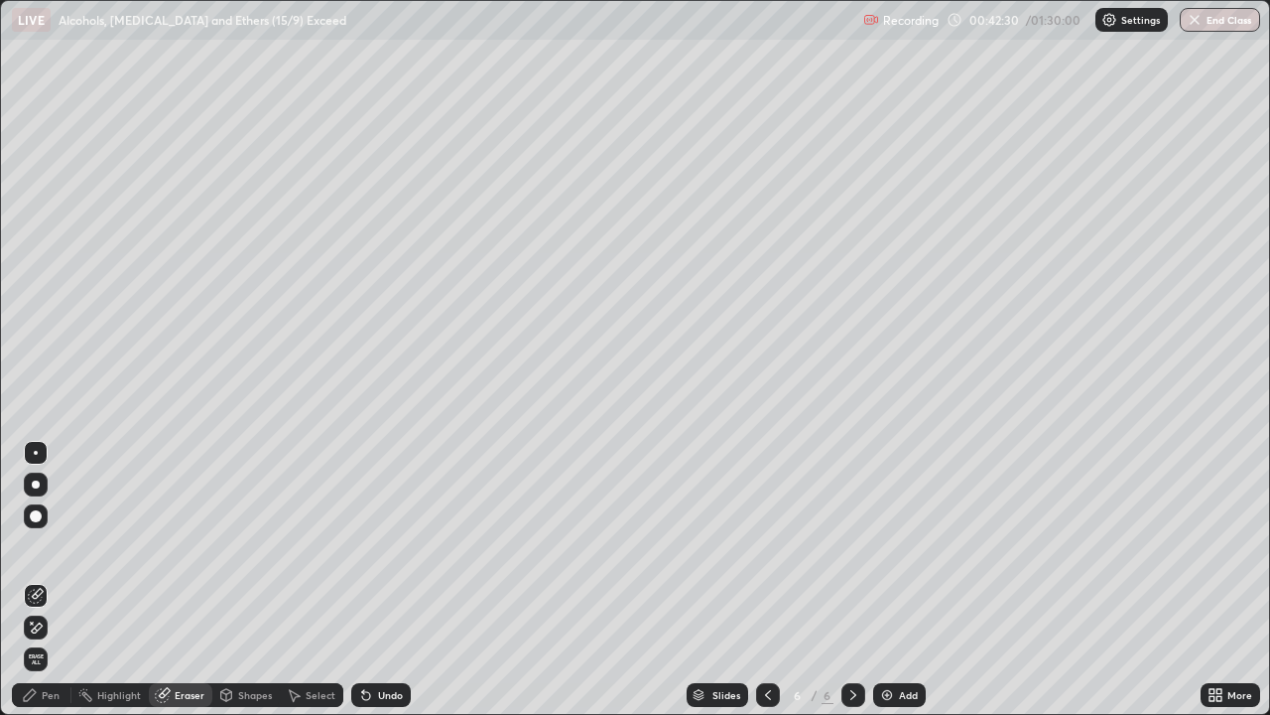
click at [37, 580] on icon at bounding box center [30, 695] width 16 height 16
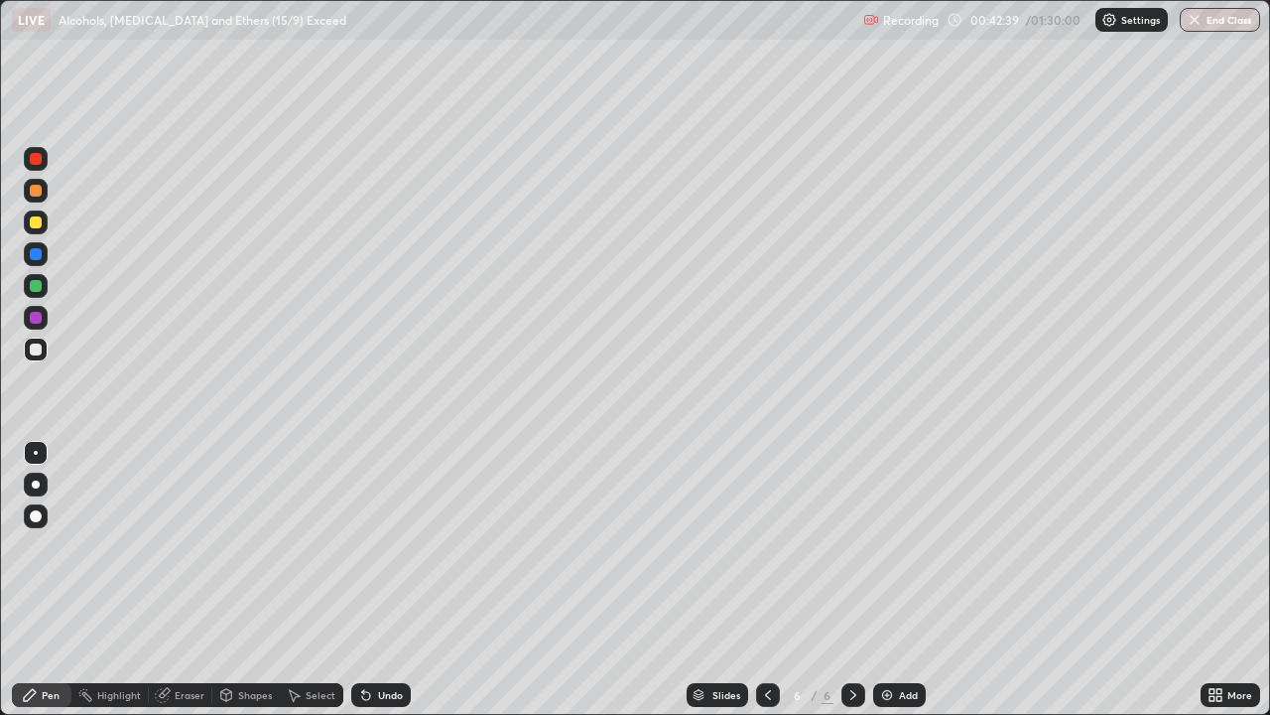
click at [38, 287] on div at bounding box center [36, 286] width 12 height 12
click at [41, 348] on div at bounding box center [36, 349] width 12 height 12
click at [177, 580] on div "Eraser" at bounding box center [181, 695] width 64 height 24
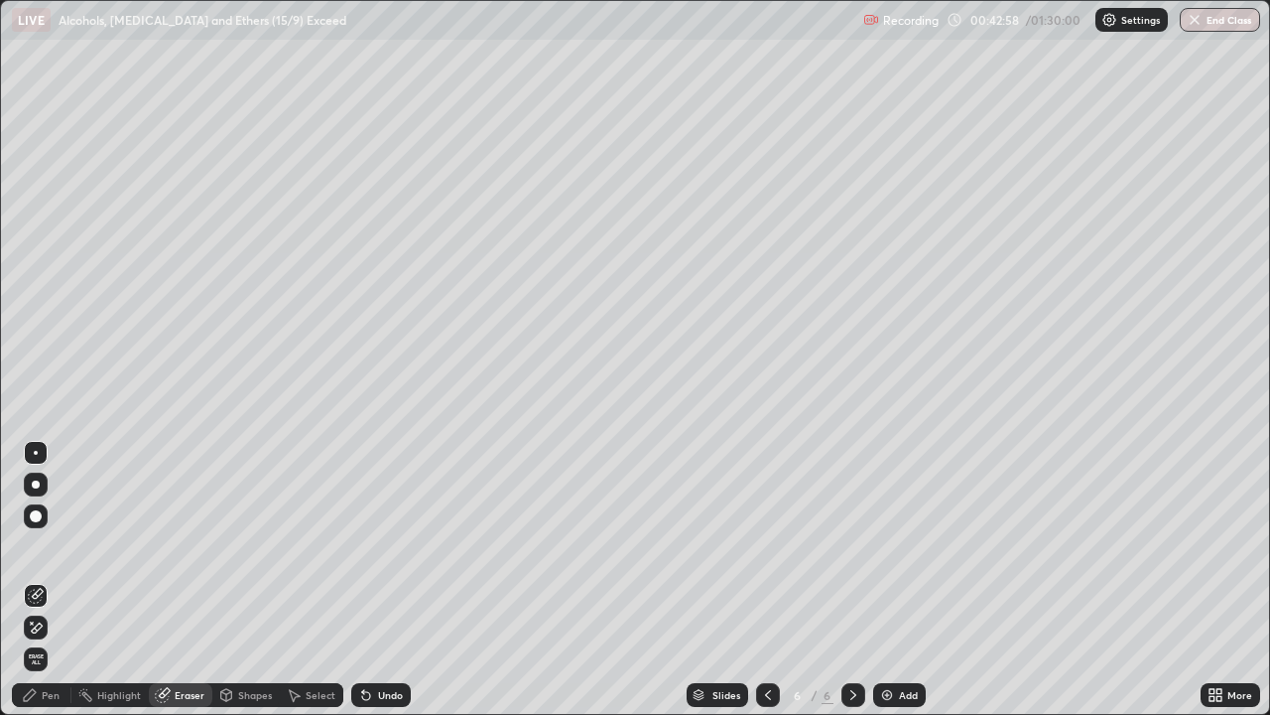
click at [42, 580] on div "Pen" at bounding box center [51, 695] width 18 height 10
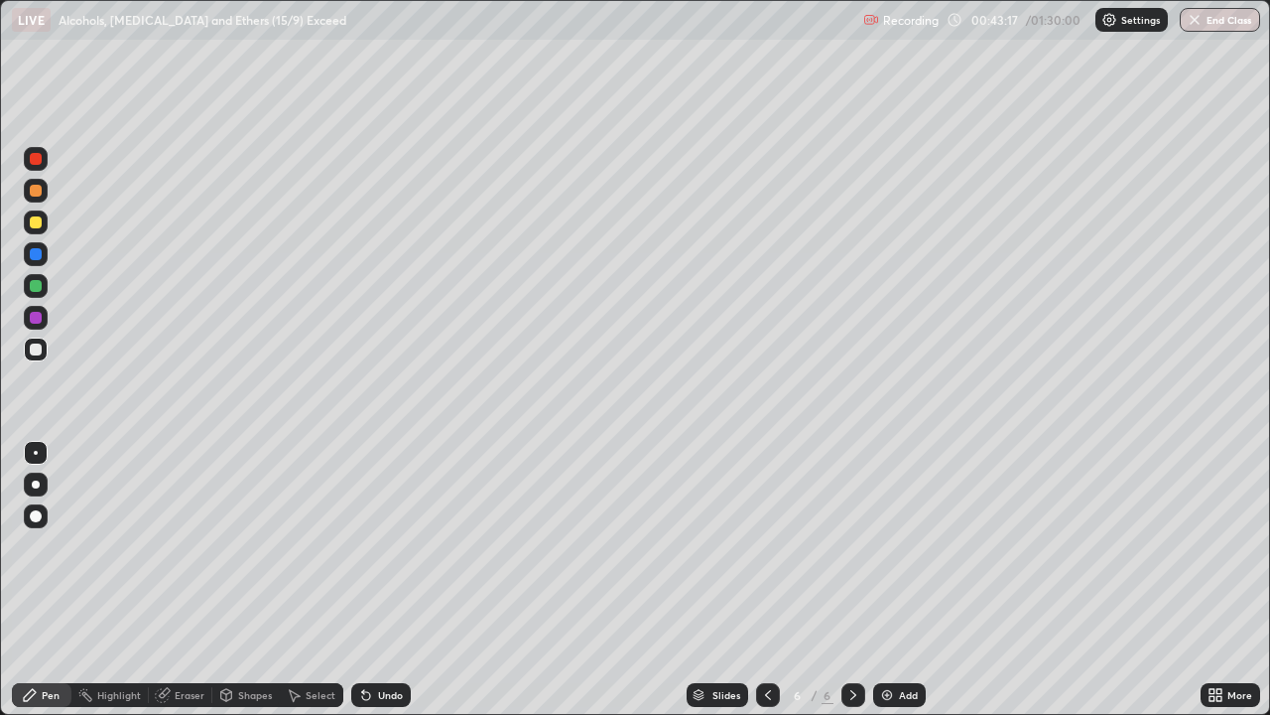
click at [36, 194] on div at bounding box center [36, 191] width 12 height 12
click at [39, 254] on div at bounding box center [36, 254] width 12 height 12
click at [33, 317] on div at bounding box center [36, 318] width 12 height 12
click at [37, 348] on div at bounding box center [36, 349] width 12 height 12
click at [35, 219] on div at bounding box center [36, 222] width 12 height 12
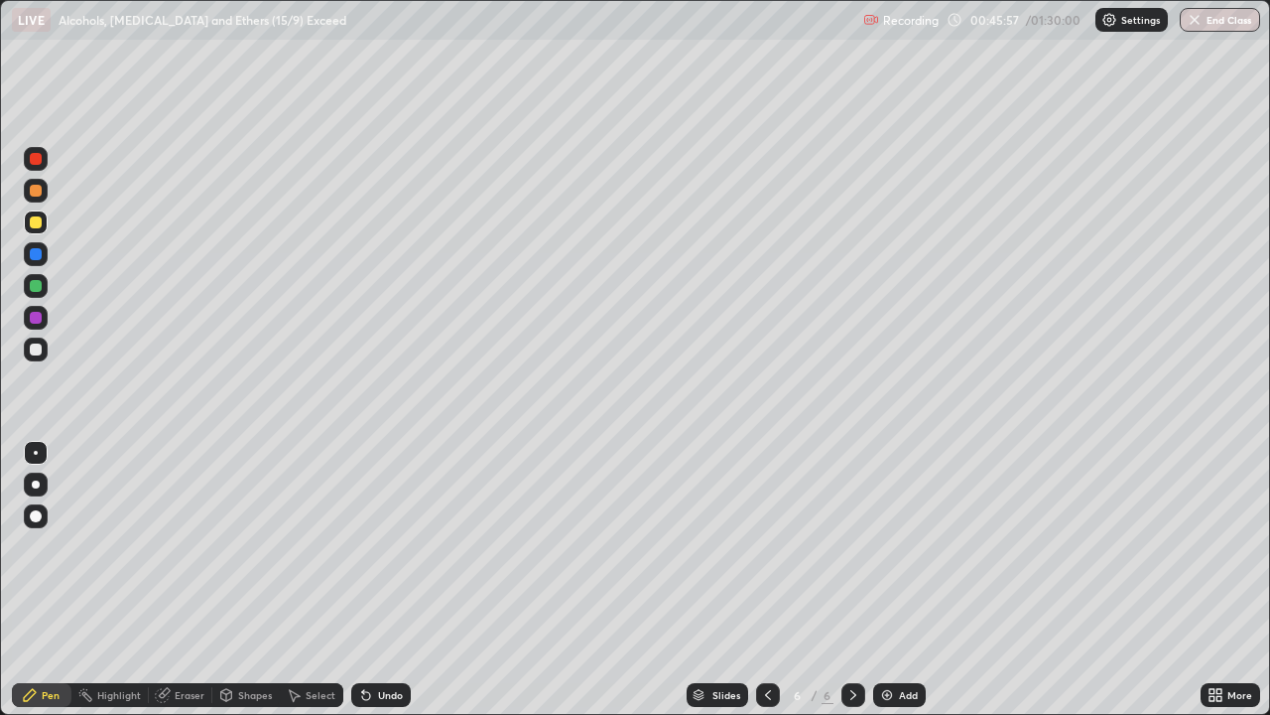
click at [35, 346] on div at bounding box center [36, 349] width 12 height 12
click at [40, 348] on div at bounding box center [36, 349] width 12 height 12
click at [886, 580] on img at bounding box center [887, 695] width 16 height 16
click at [269, 580] on div "Shapes" at bounding box center [255, 695] width 34 height 10
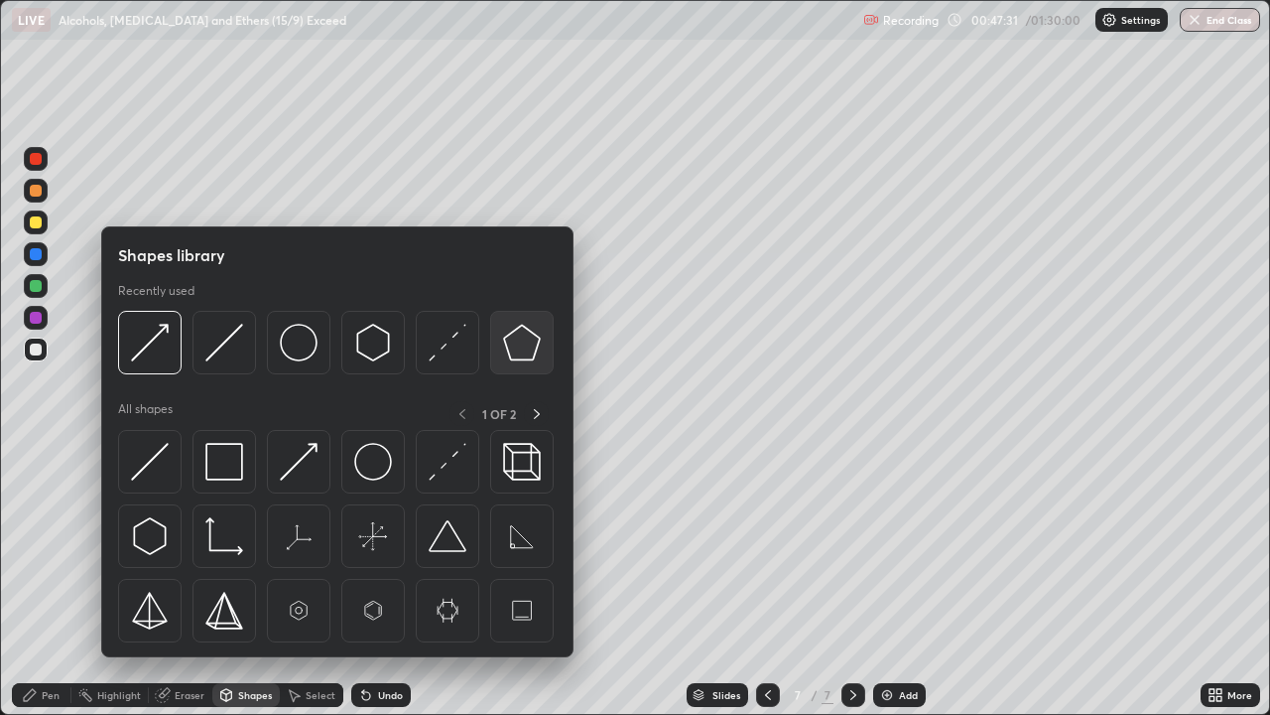
click at [516, 350] on img at bounding box center [522, 343] width 38 height 38
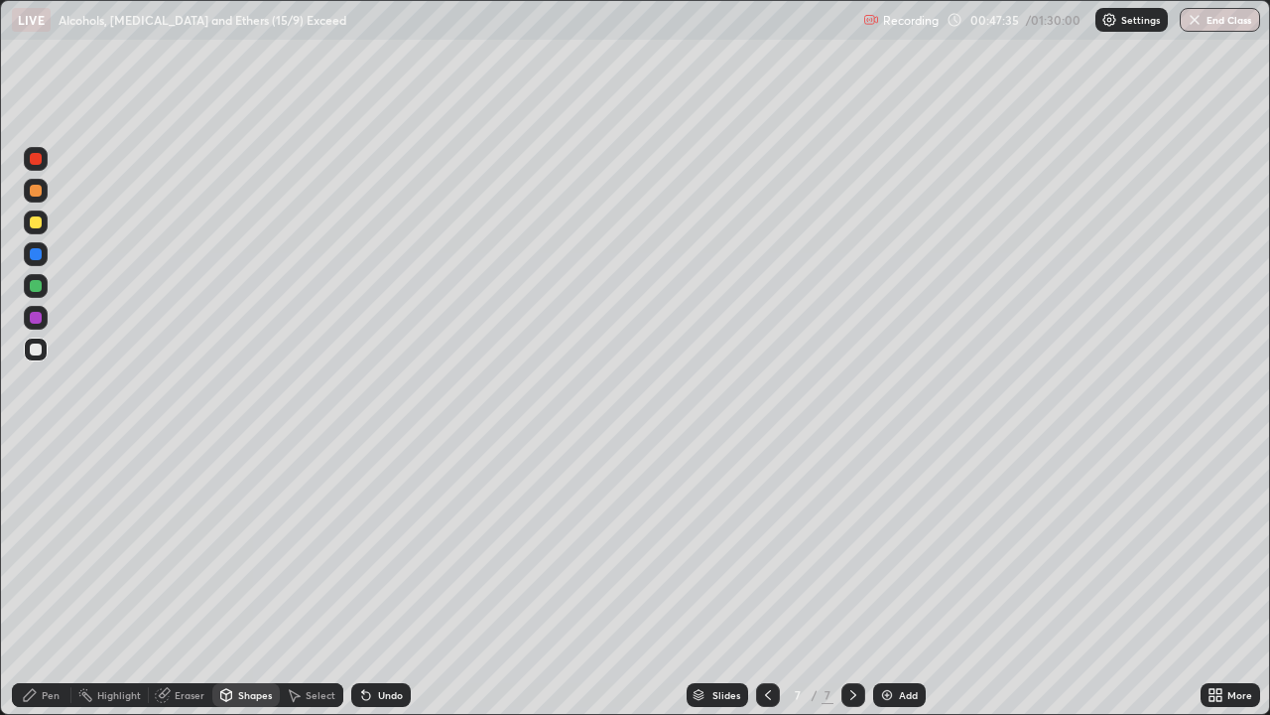
click at [180, 580] on div "Eraser" at bounding box center [190, 695] width 30 height 10
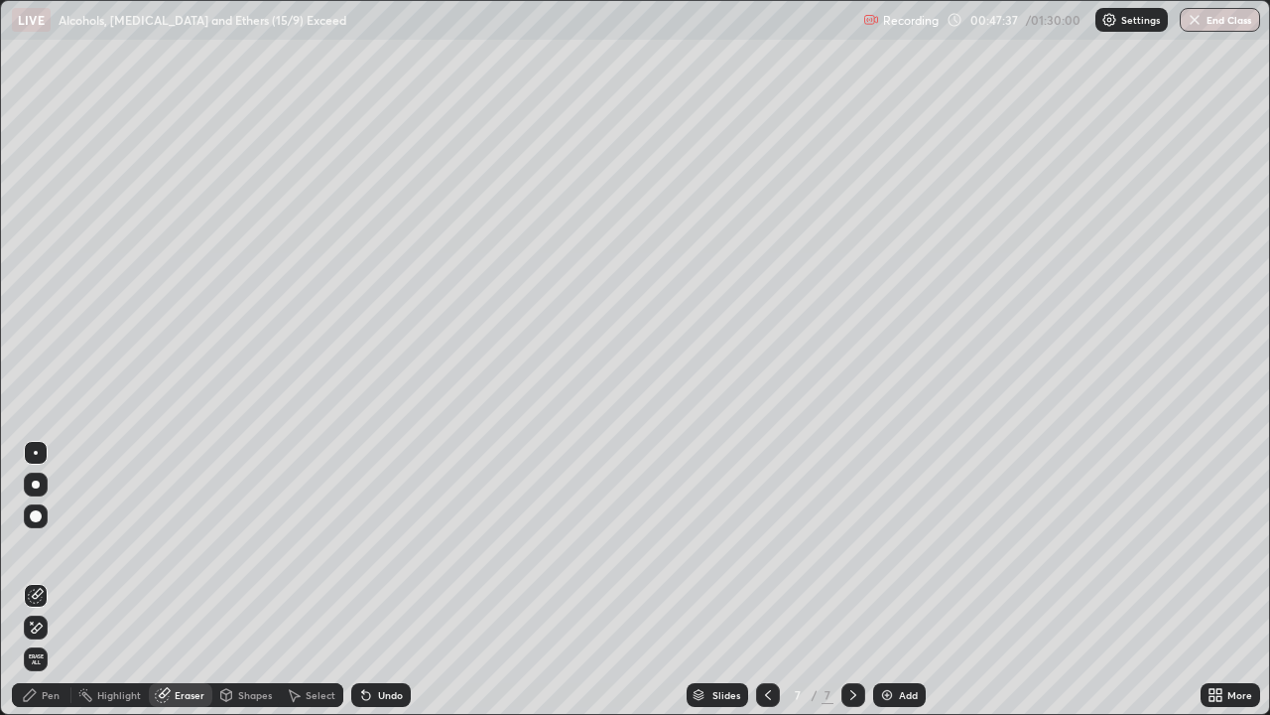
click at [43, 580] on div "Pen" at bounding box center [51, 695] width 18 height 10
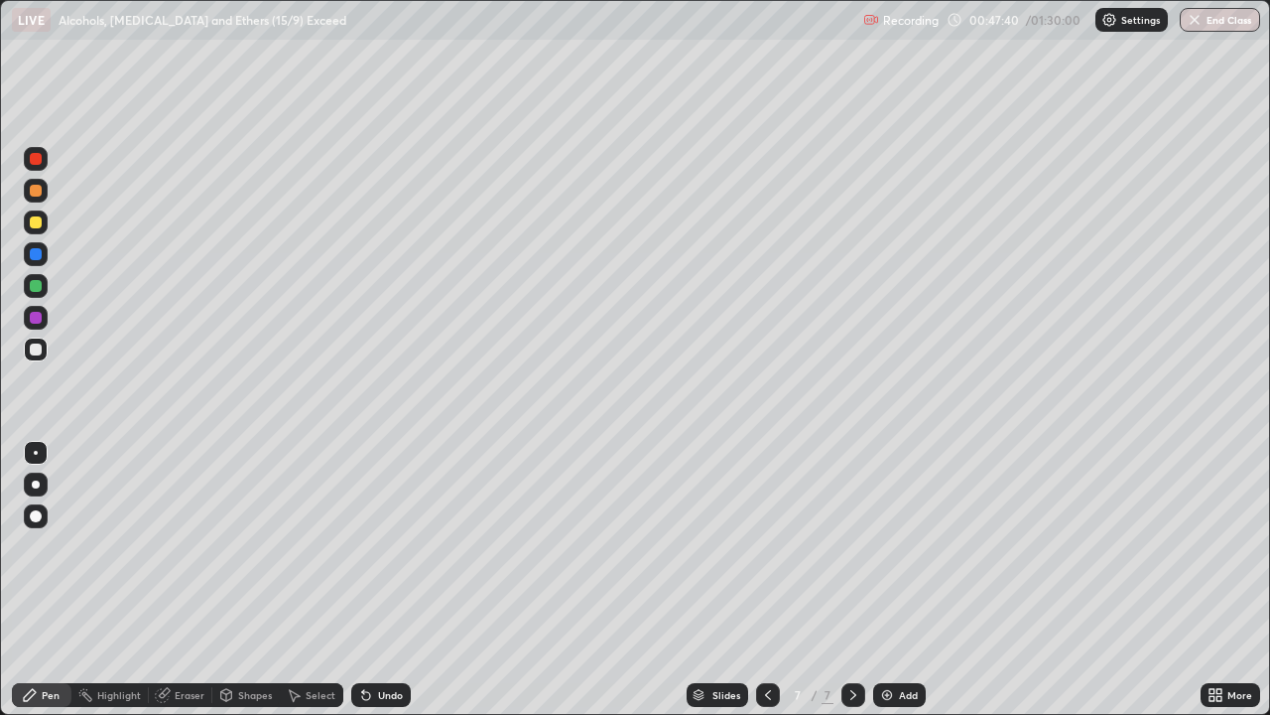
click at [756, 580] on div at bounding box center [768, 695] width 24 height 24
click at [851, 580] on icon at bounding box center [854, 695] width 16 height 16
click at [249, 580] on div "Shapes" at bounding box center [255, 695] width 34 height 10
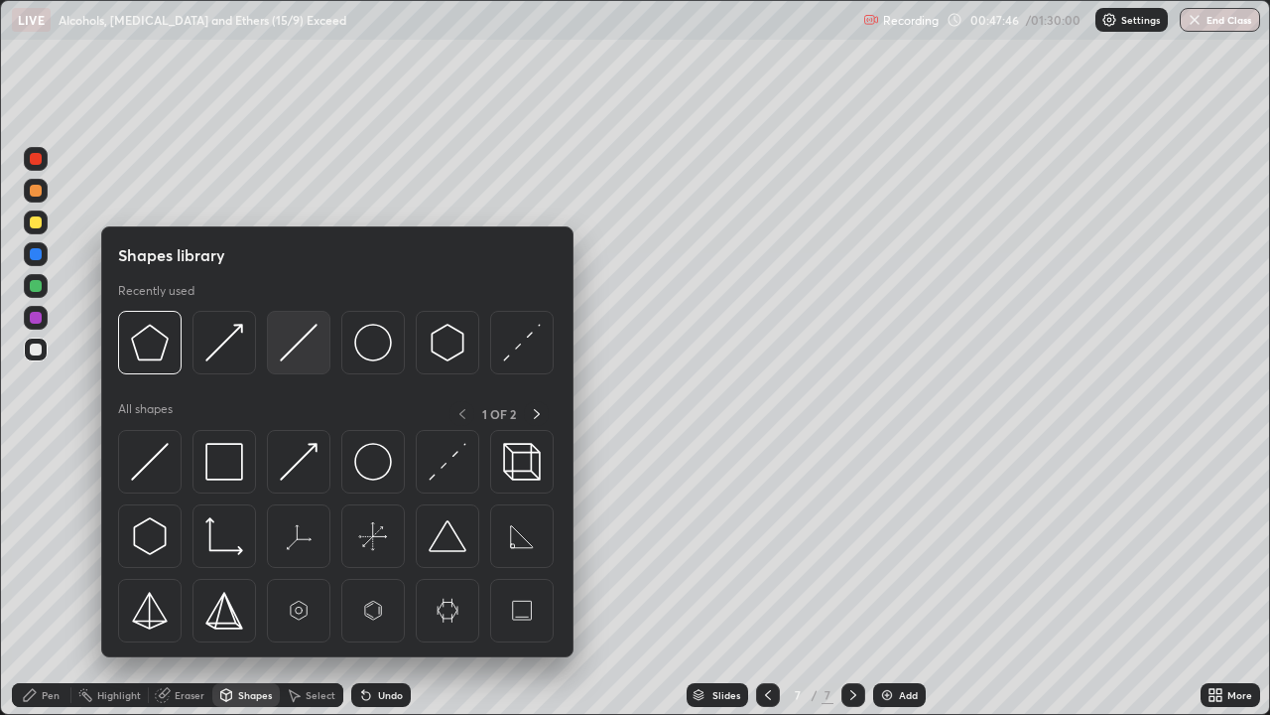
click at [296, 347] on img at bounding box center [299, 343] width 38 height 38
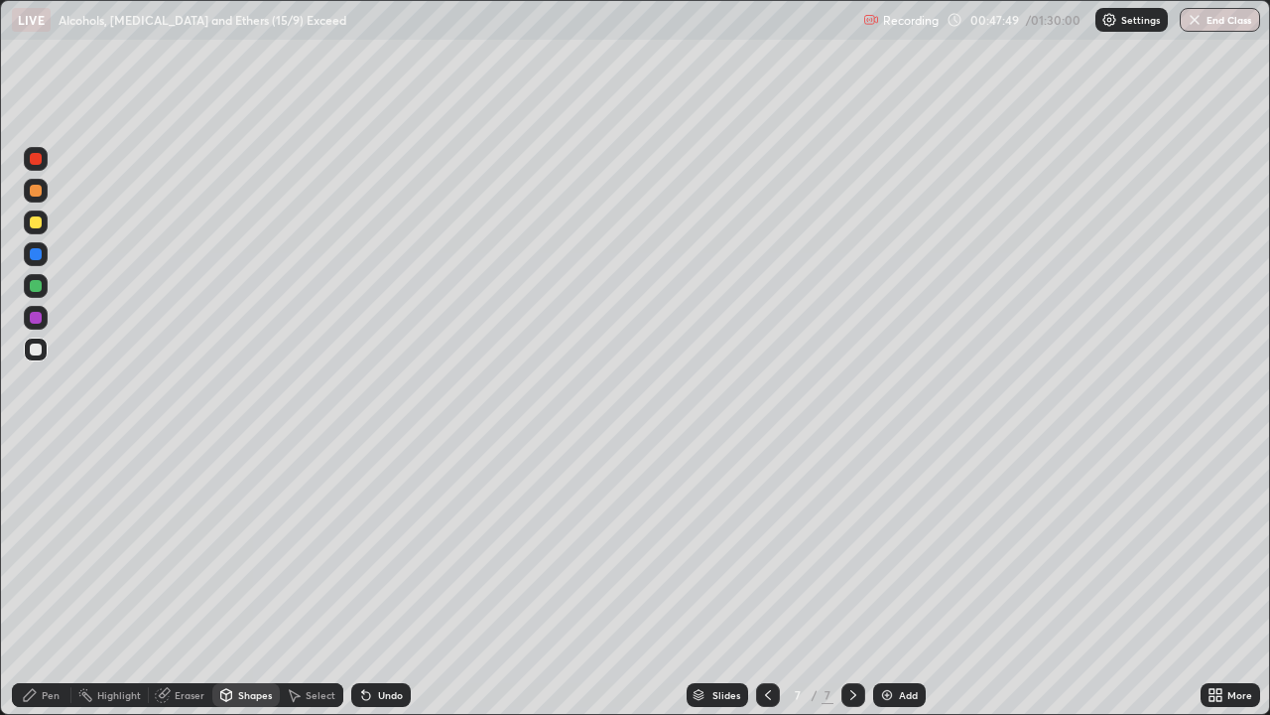
click at [251, 580] on div "Shapes" at bounding box center [255, 695] width 34 height 10
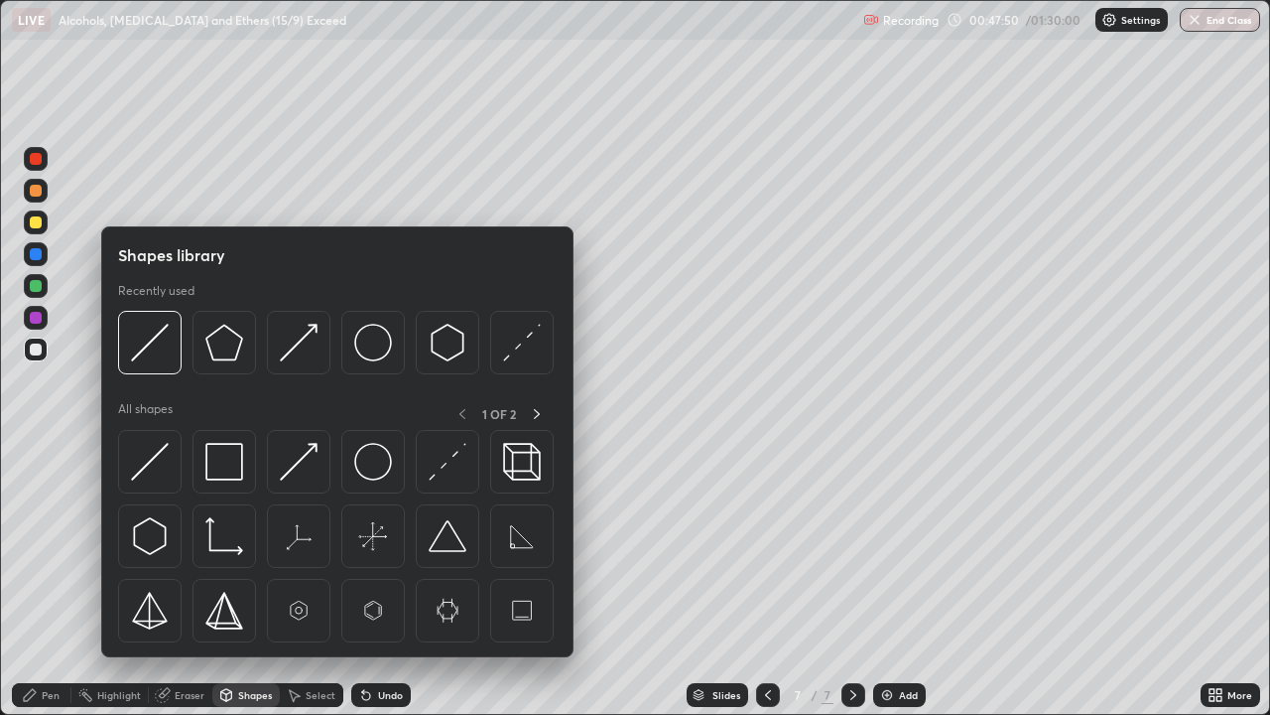
click at [285, 350] on img at bounding box center [299, 343] width 38 height 38
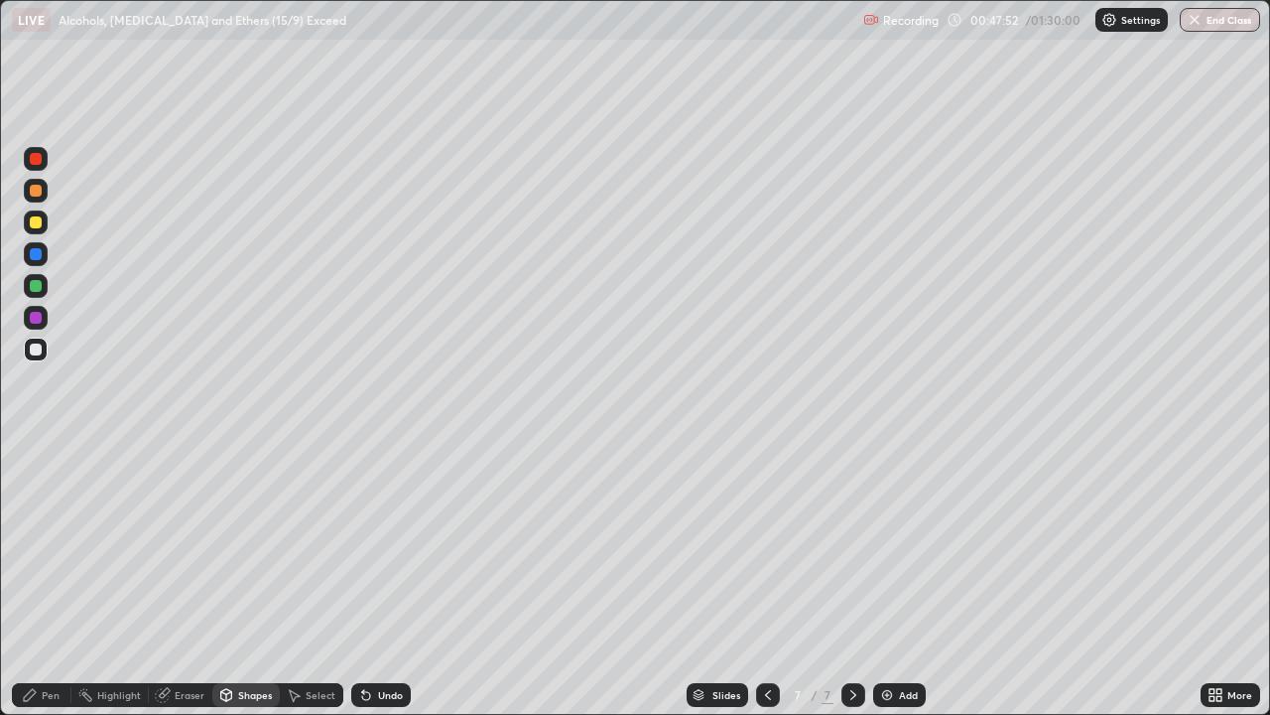
click at [50, 580] on div "Pen" at bounding box center [42, 695] width 60 height 24
click at [38, 158] on div at bounding box center [36, 159] width 12 height 12
click at [41, 353] on div at bounding box center [36, 349] width 12 height 12
click at [239, 580] on div "Shapes" at bounding box center [255, 695] width 34 height 10
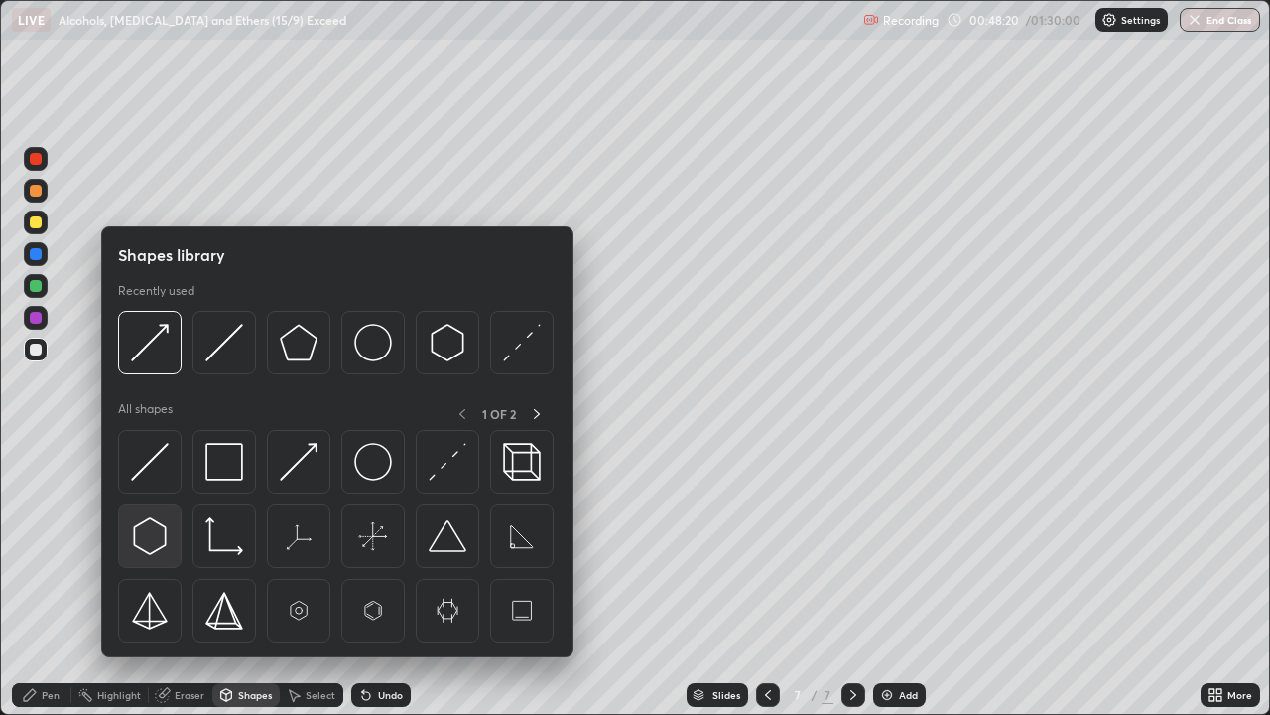
click at [154, 535] on img at bounding box center [150, 536] width 38 height 38
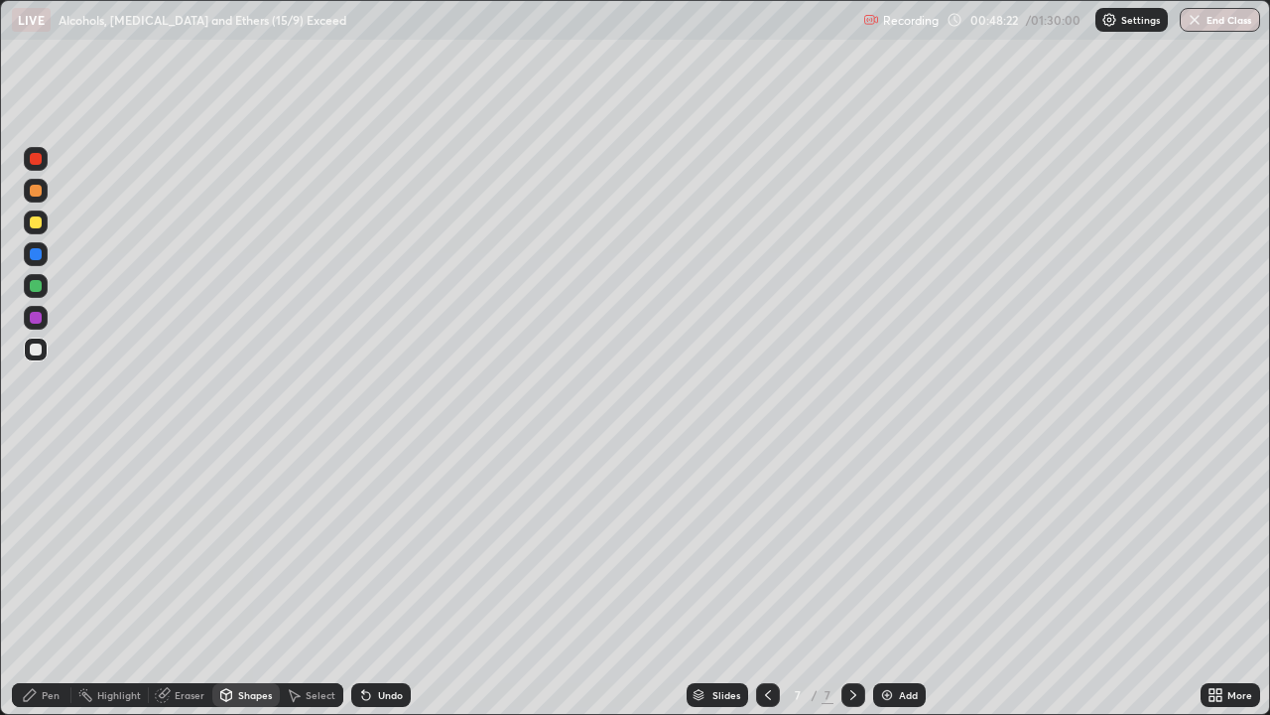
click at [251, 580] on div "Shapes" at bounding box center [255, 695] width 34 height 10
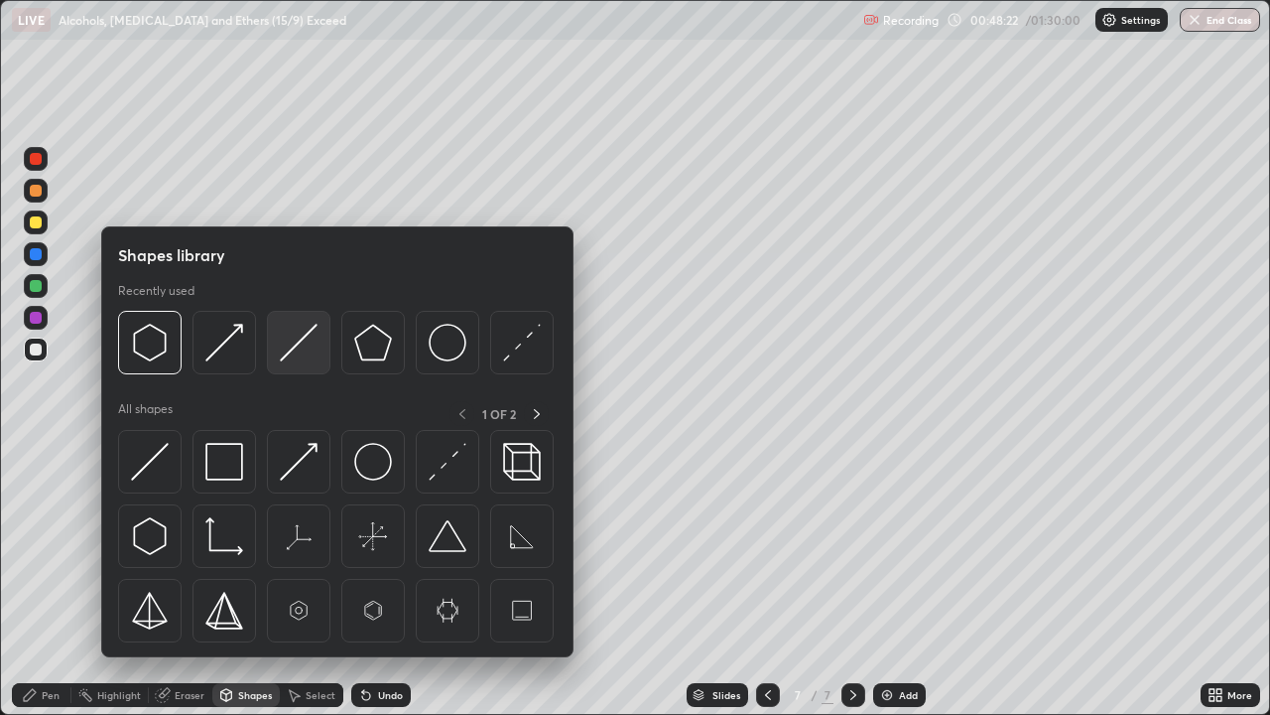
click at [287, 355] on img at bounding box center [299, 343] width 38 height 38
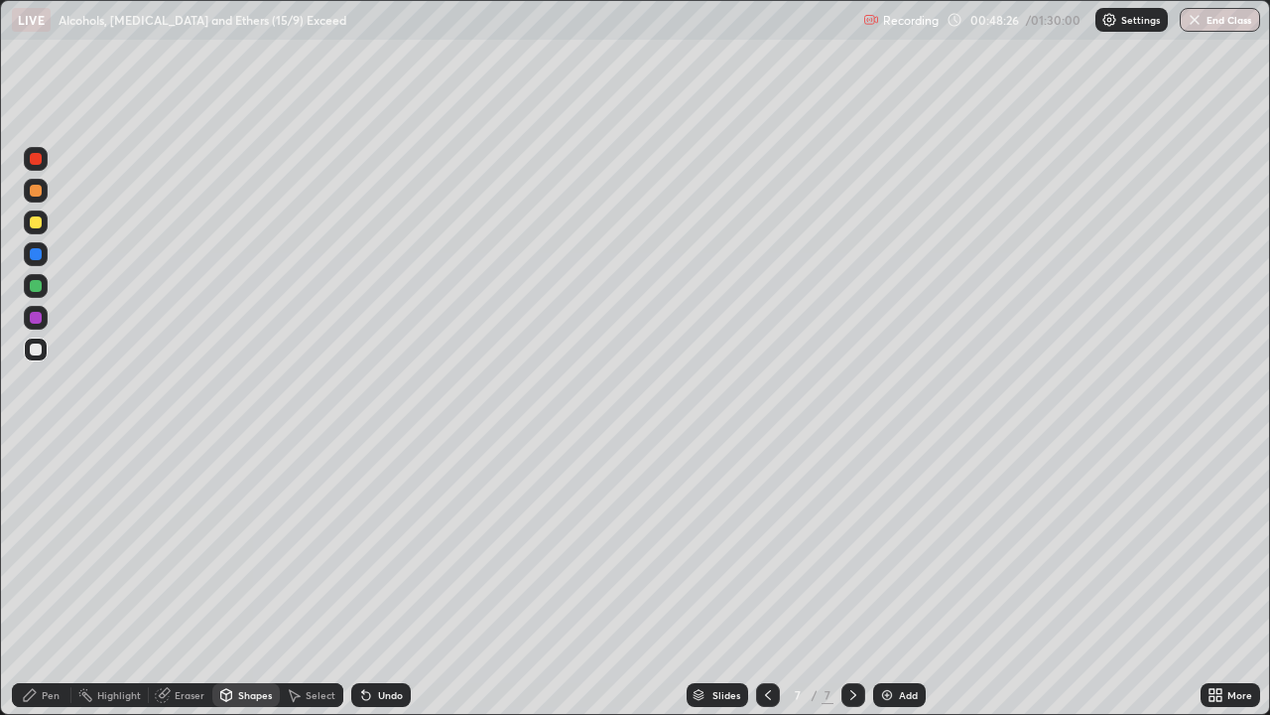
click at [46, 580] on div "Pen" at bounding box center [51, 695] width 18 height 10
click at [883, 580] on img at bounding box center [887, 695] width 16 height 16
click at [40, 159] on div at bounding box center [36, 159] width 12 height 12
click at [39, 347] on div at bounding box center [36, 349] width 12 height 12
click at [30, 288] on div at bounding box center [36, 286] width 12 height 12
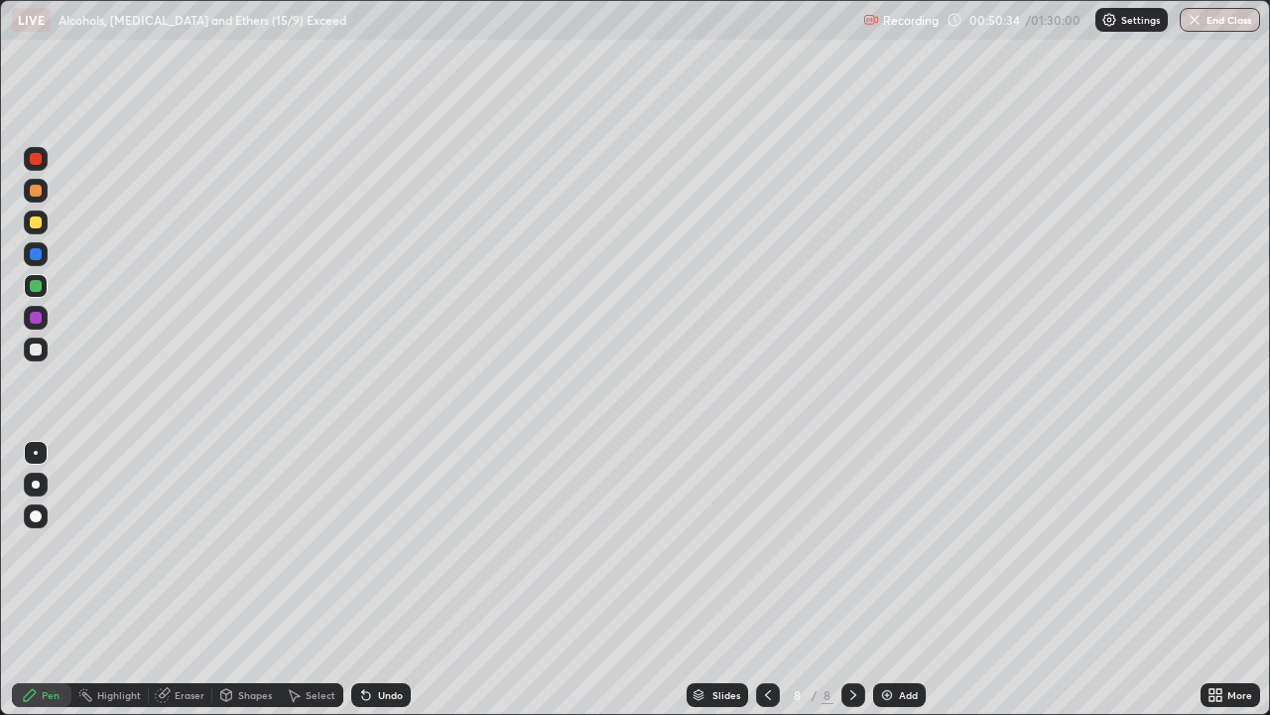
click at [37, 349] on div at bounding box center [36, 349] width 12 height 12
click at [306, 580] on div "Select" at bounding box center [321, 695] width 30 height 10
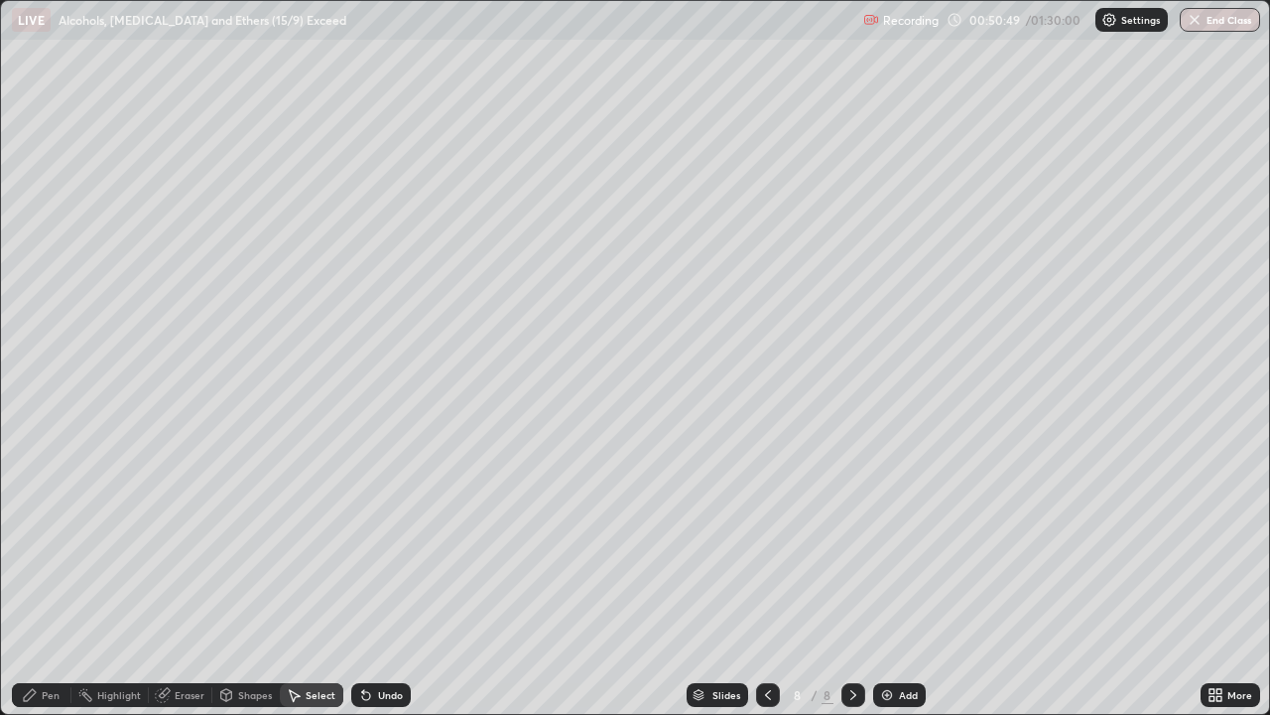
click at [42, 580] on div "Pen" at bounding box center [51, 695] width 18 height 10
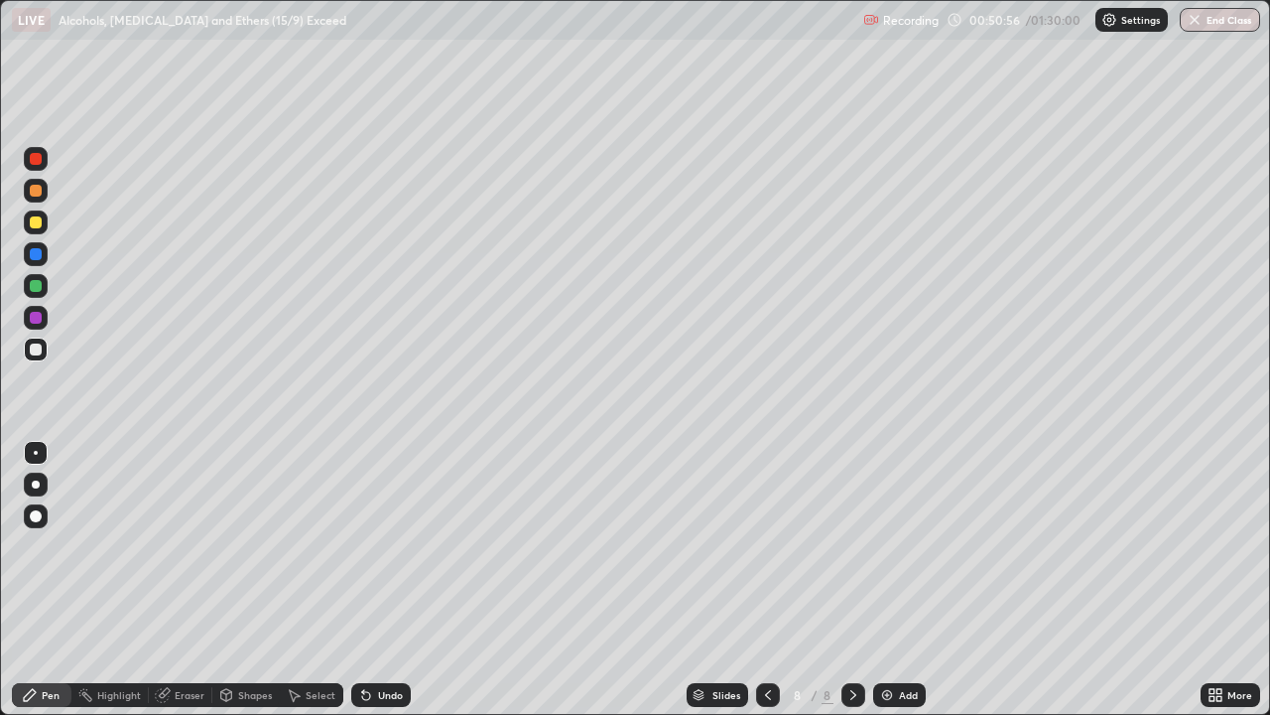
click at [307, 580] on div "Select" at bounding box center [321, 695] width 30 height 10
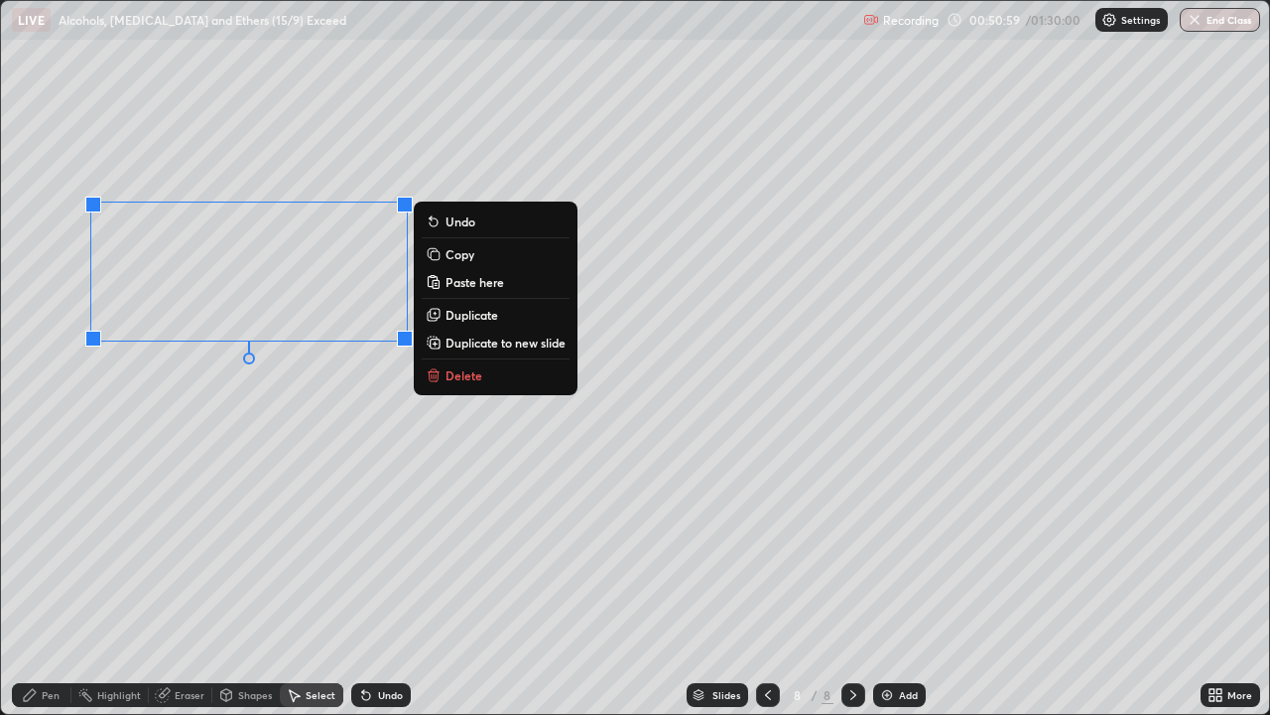
click at [466, 374] on p "Delete" at bounding box center [464, 375] width 37 height 16
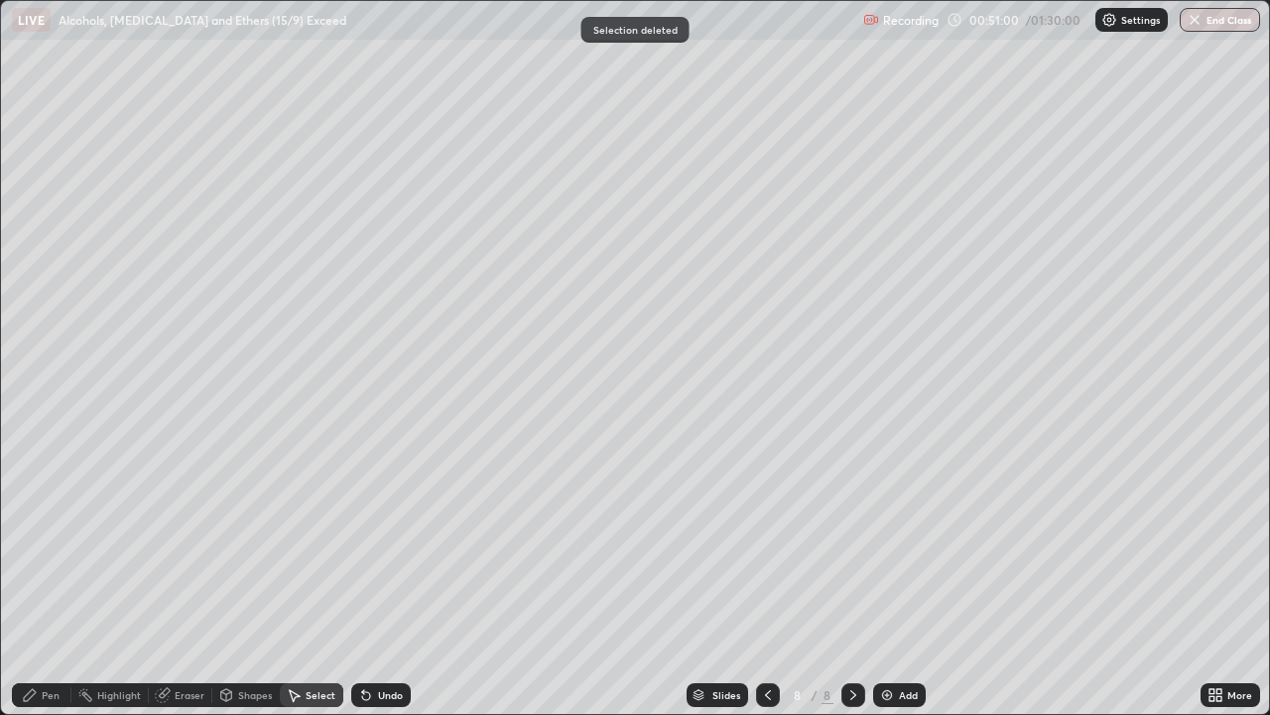
click at [50, 580] on div "Pen" at bounding box center [42, 695] width 60 height 24
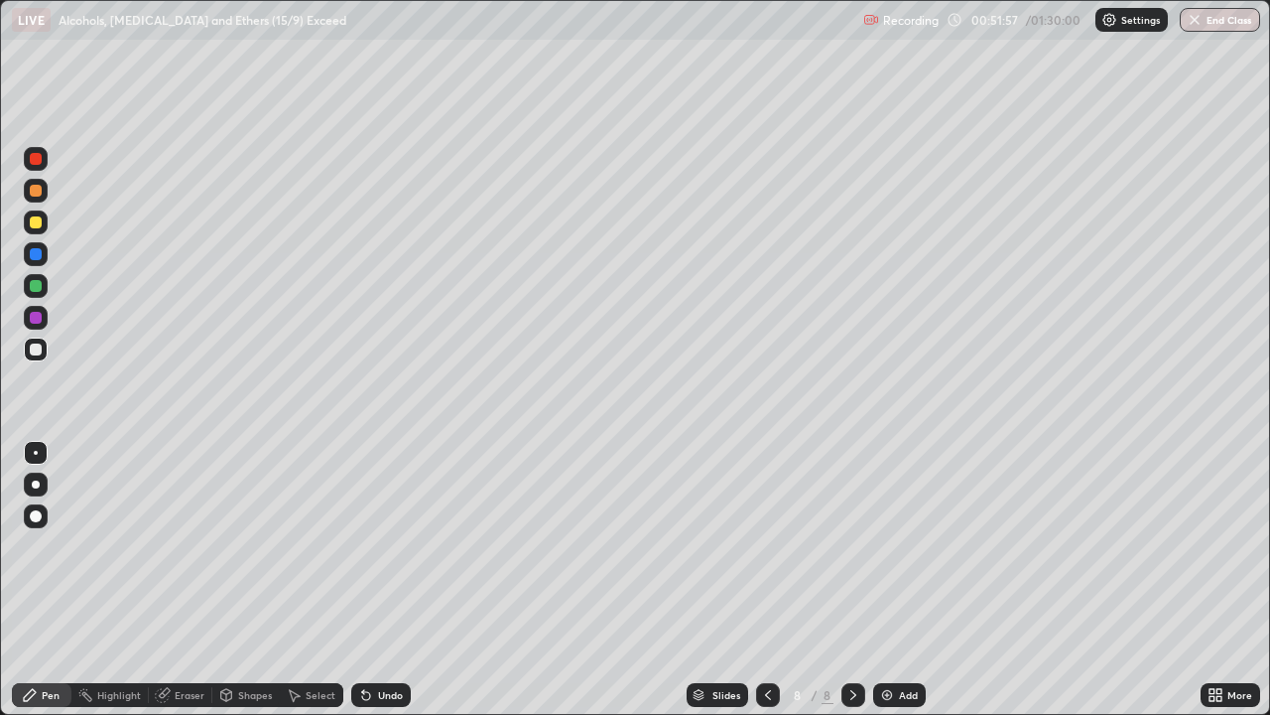
click at [36, 188] on div at bounding box center [36, 191] width 12 height 12
click at [37, 349] on div at bounding box center [36, 349] width 12 height 12
click at [239, 580] on div "Shapes" at bounding box center [255, 695] width 34 height 10
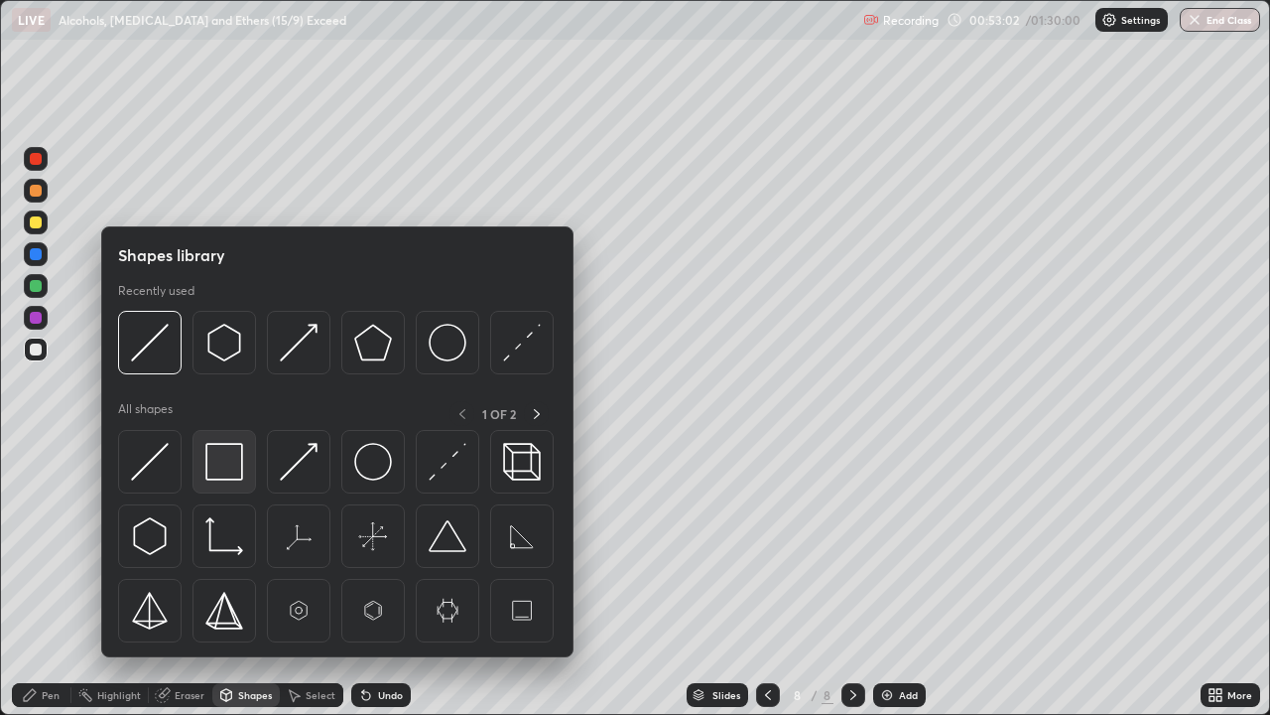
click at [228, 463] on img at bounding box center [224, 462] width 38 height 38
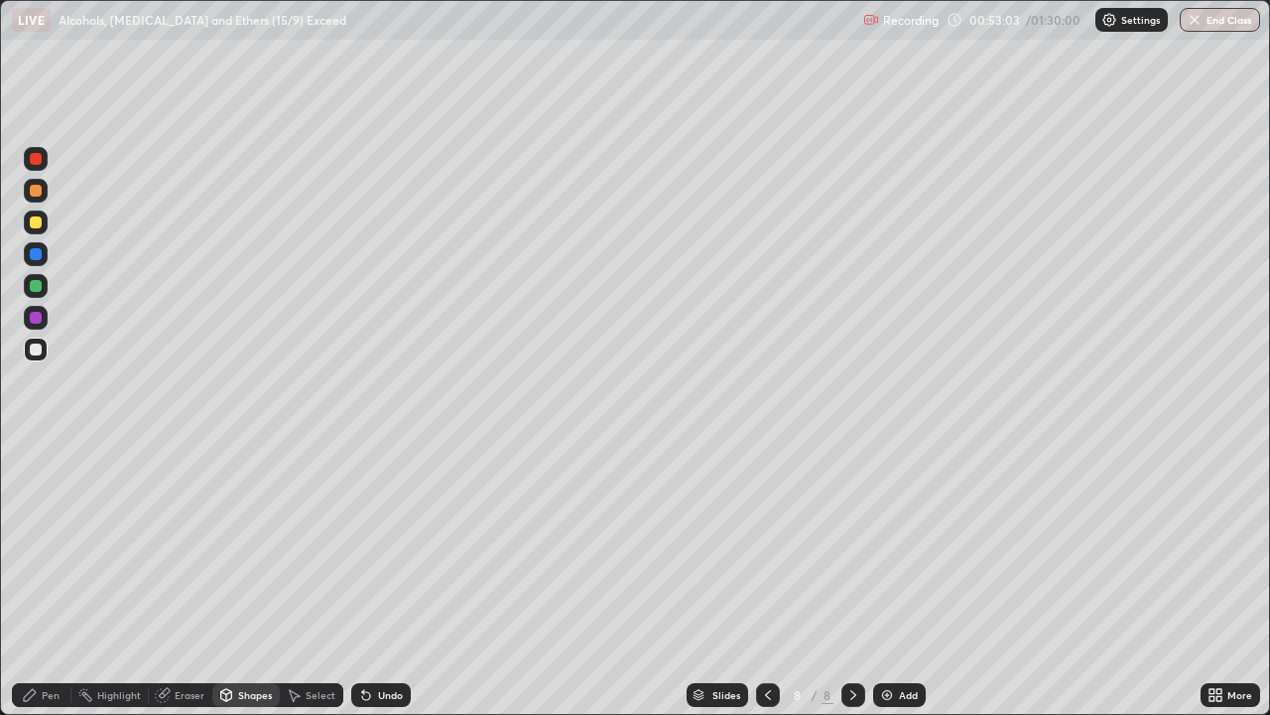
click at [41, 319] on div at bounding box center [36, 318] width 12 height 12
click at [49, 580] on div "Pen" at bounding box center [51, 695] width 18 height 10
click at [34, 286] on div at bounding box center [36, 286] width 12 height 12
click at [44, 352] on div at bounding box center [36, 349] width 24 height 24
click at [37, 317] on div at bounding box center [36, 318] width 12 height 12
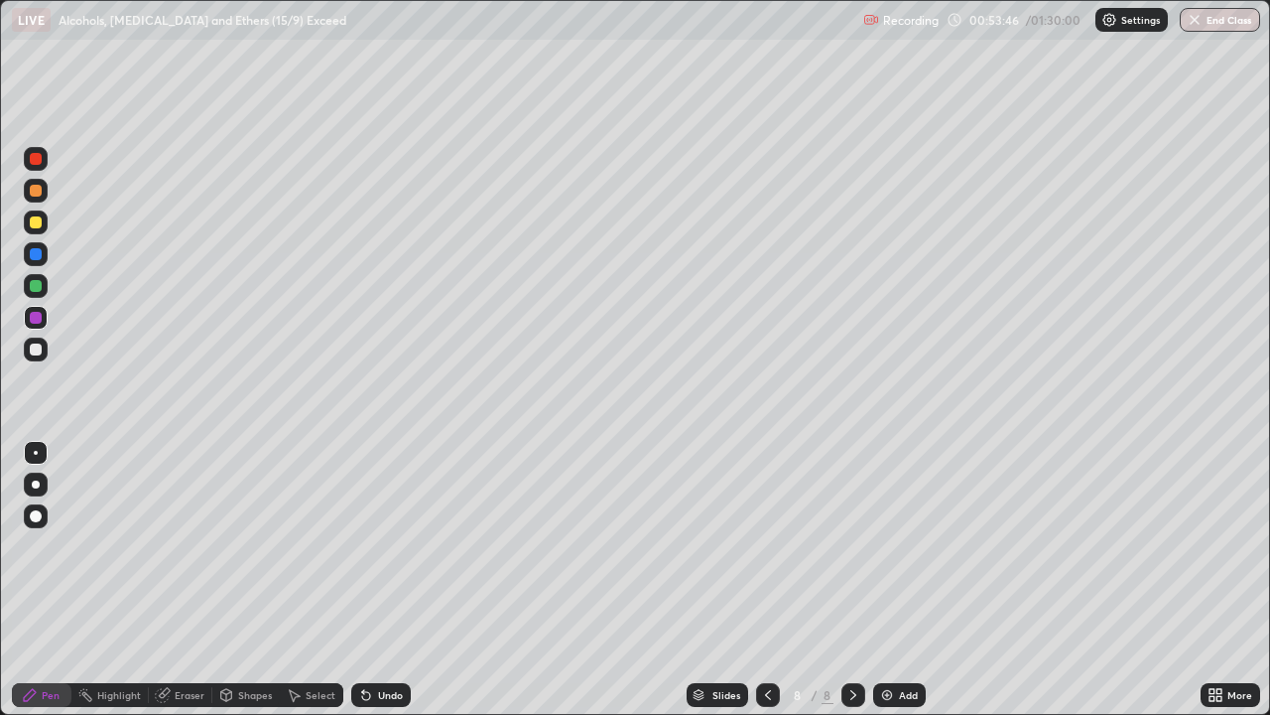
click at [44, 192] on div at bounding box center [36, 191] width 24 height 24
click at [46, 347] on div at bounding box center [36, 349] width 24 height 24
click at [247, 580] on div "Shapes" at bounding box center [255, 695] width 34 height 10
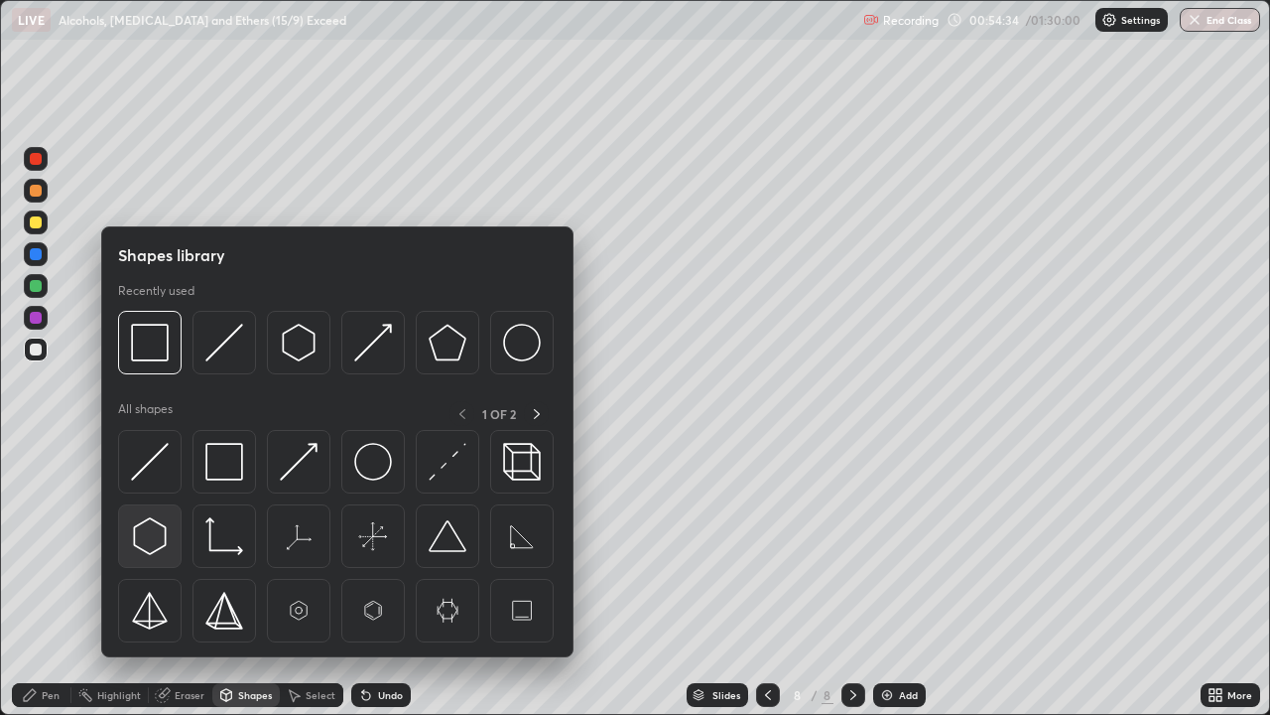
click at [154, 532] on img at bounding box center [150, 536] width 38 height 38
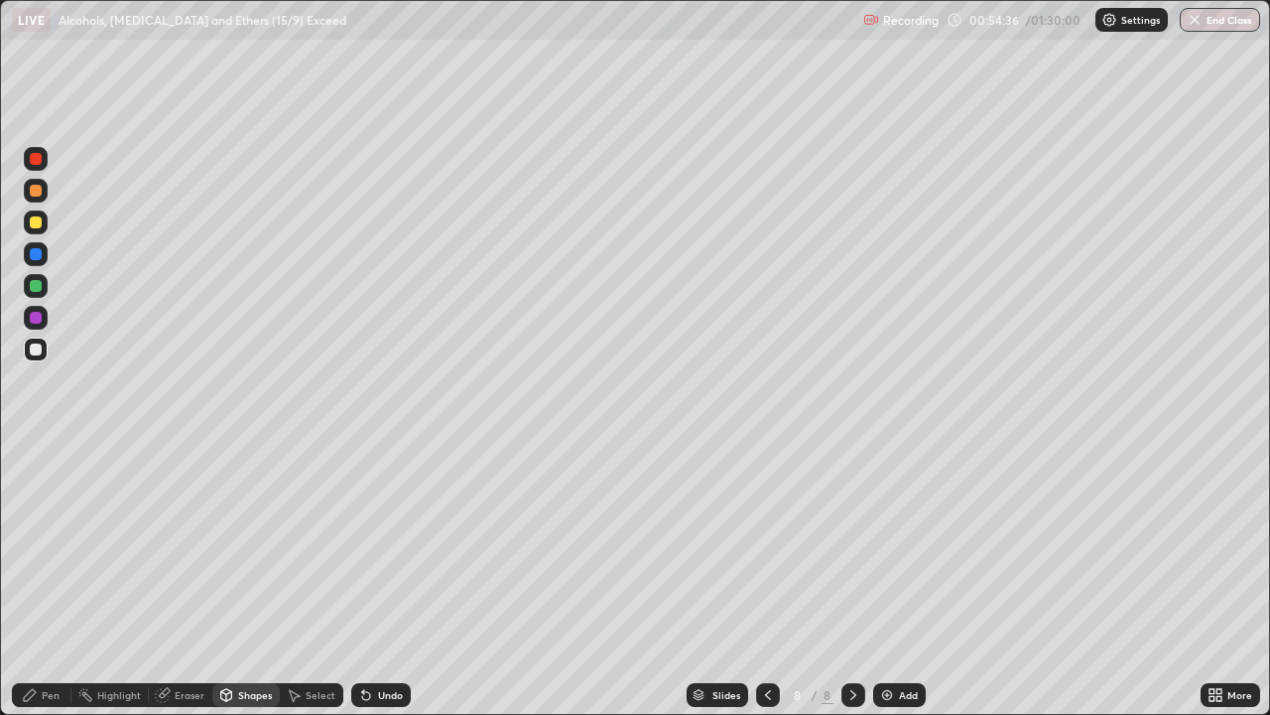
click at [241, 580] on div "Shapes" at bounding box center [255, 695] width 34 height 10
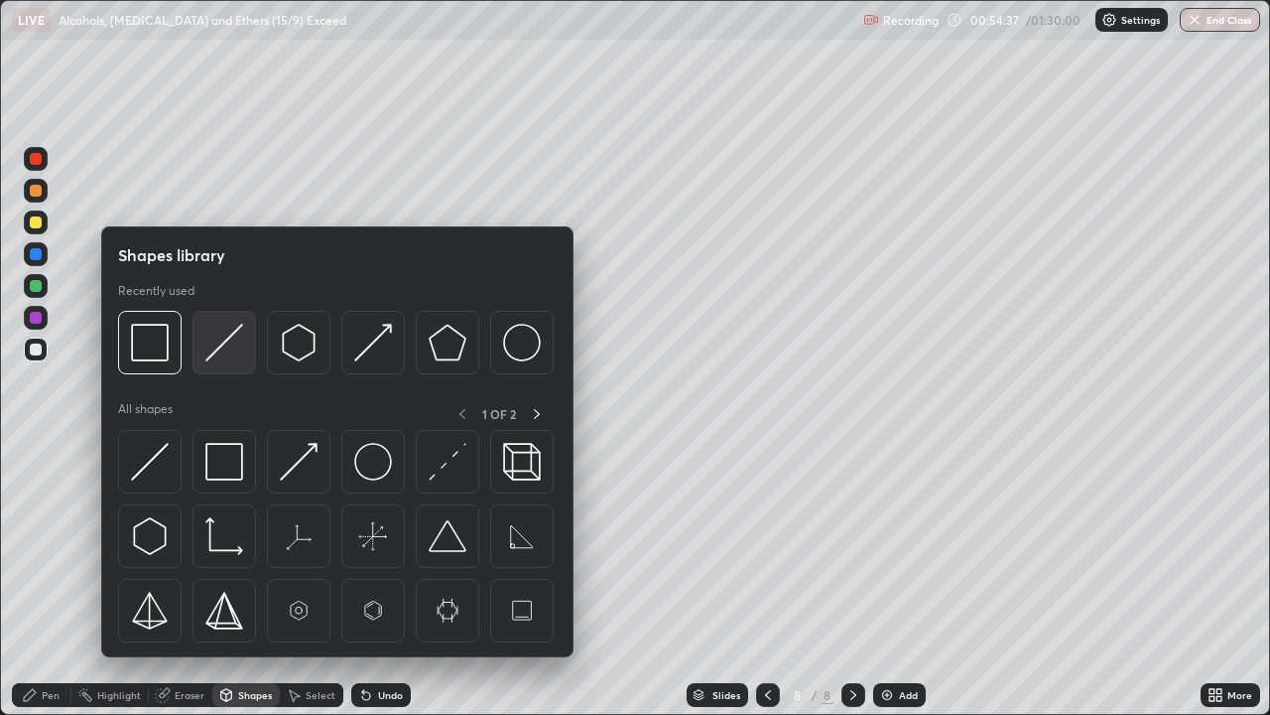
click at [216, 351] on img at bounding box center [224, 343] width 38 height 38
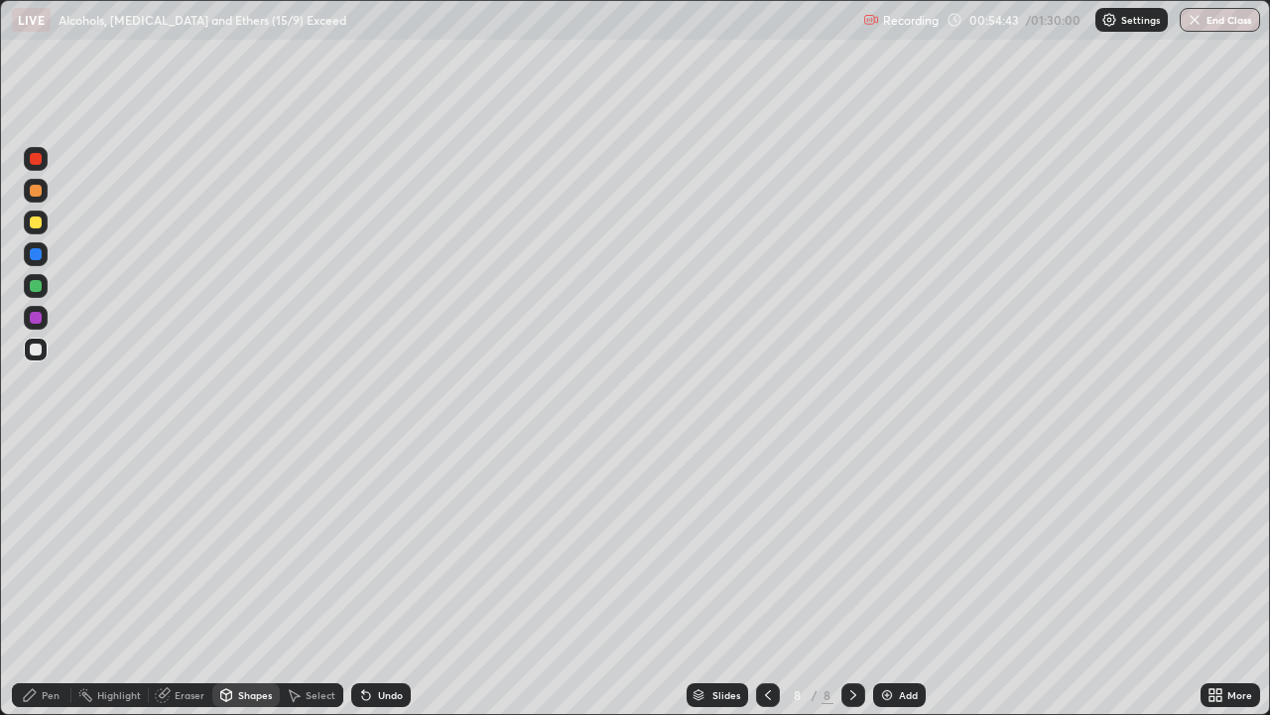
click at [44, 580] on div "Pen" at bounding box center [51, 695] width 18 height 10
click at [248, 580] on div "Shapes" at bounding box center [245, 695] width 67 height 24
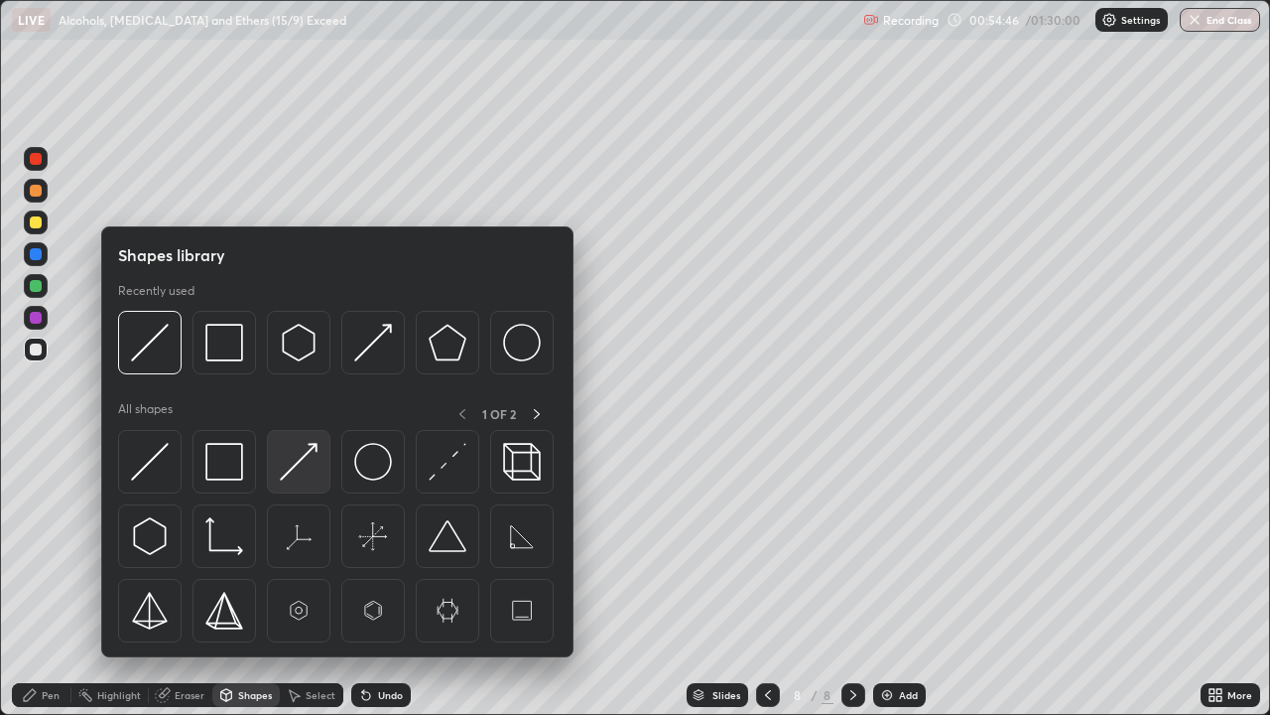
click at [292, 469] on img at bounding box center [299, 462] width 38 height 38
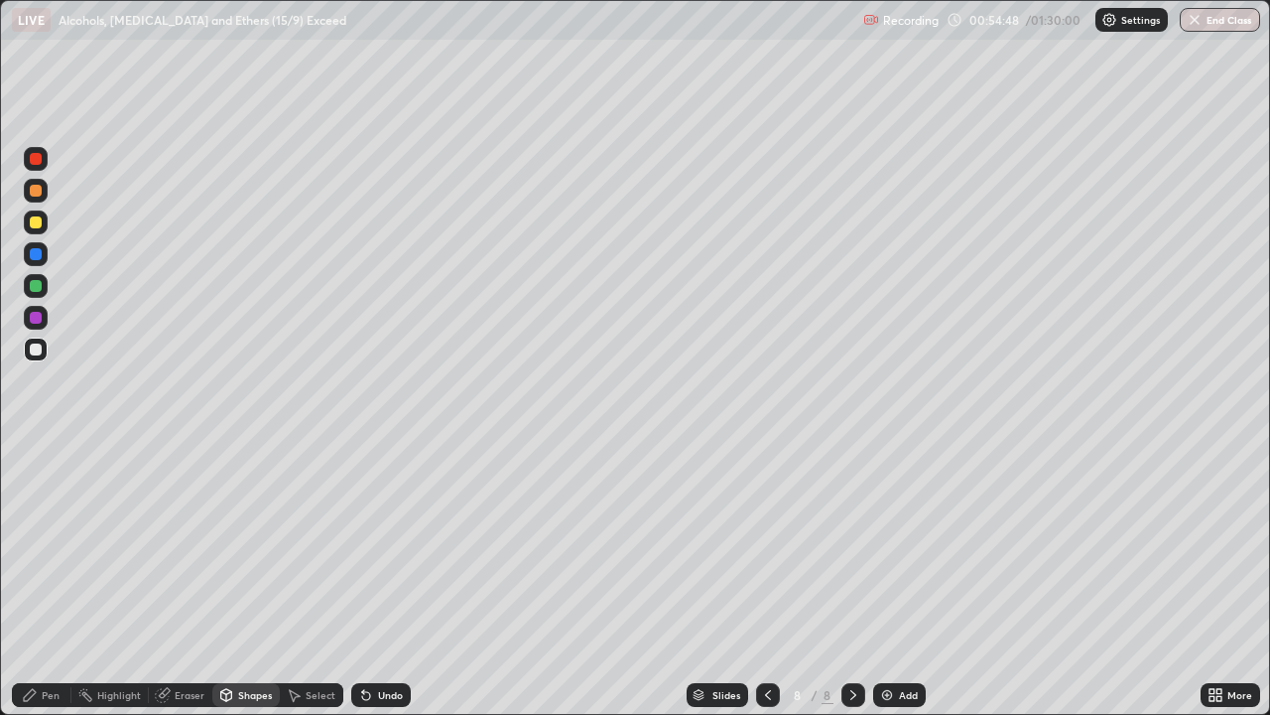
click at [40, 580] on div "Pen" at bounding box center [42, 695] width 60 height 24
click at [245, 580] on div "Shapes" at bounding box center [255, 695] width 34 height 10
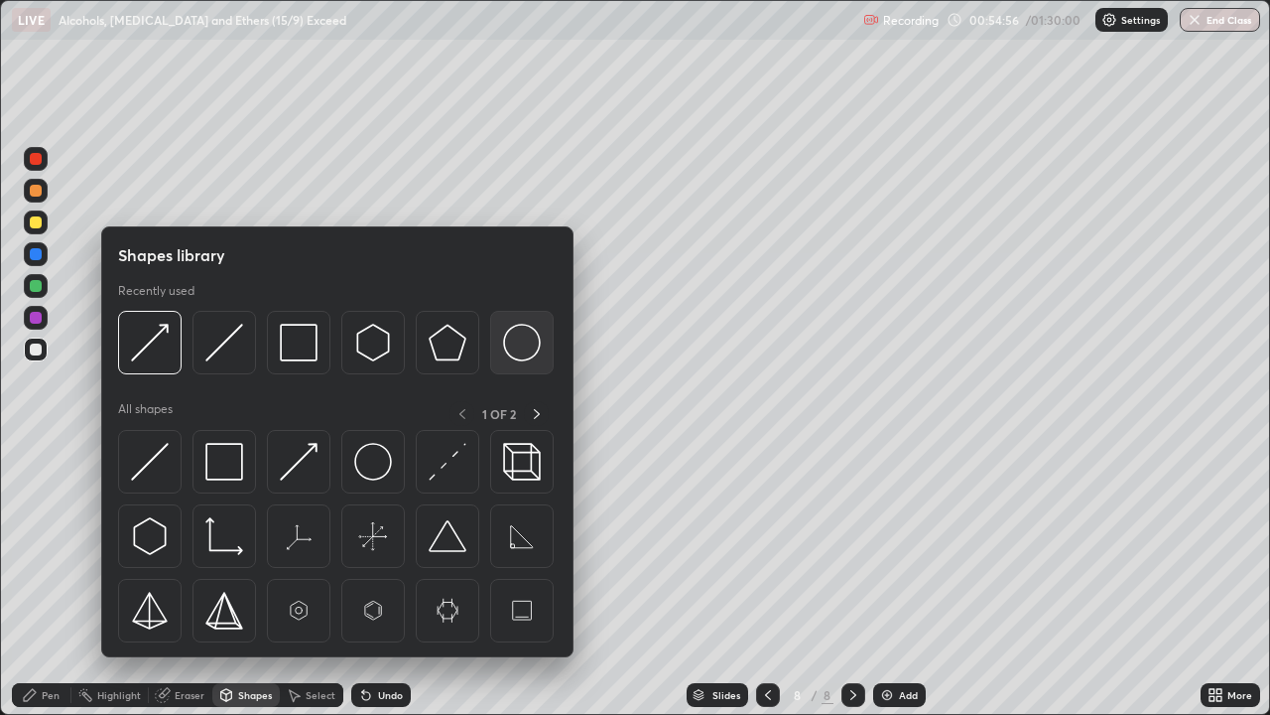
click at [513, 342] on img at bounding box center [522, 343] width 38 height 38
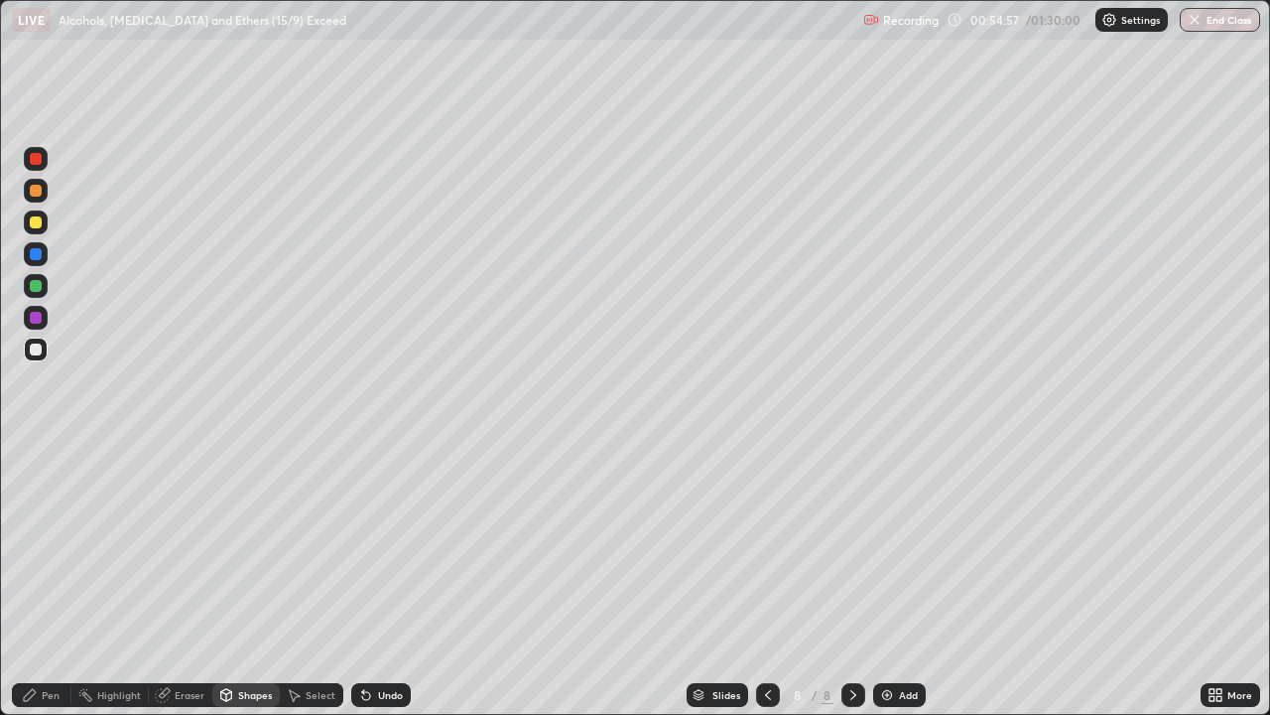
click at [35, 227] on div at bounding box center [36, 222] width 12 height 12
click at [36, 580] on icon at bounding box center [30, 695] width 12 height 12
click at [37, 317] on div at bounding box center [36, 318] width 12 height 12
click at [36, 223] on div at bounding box center [36, 222] width 12 height 12
click at [44, 343] on div at bounding box center [36, 349] width 24 height 24
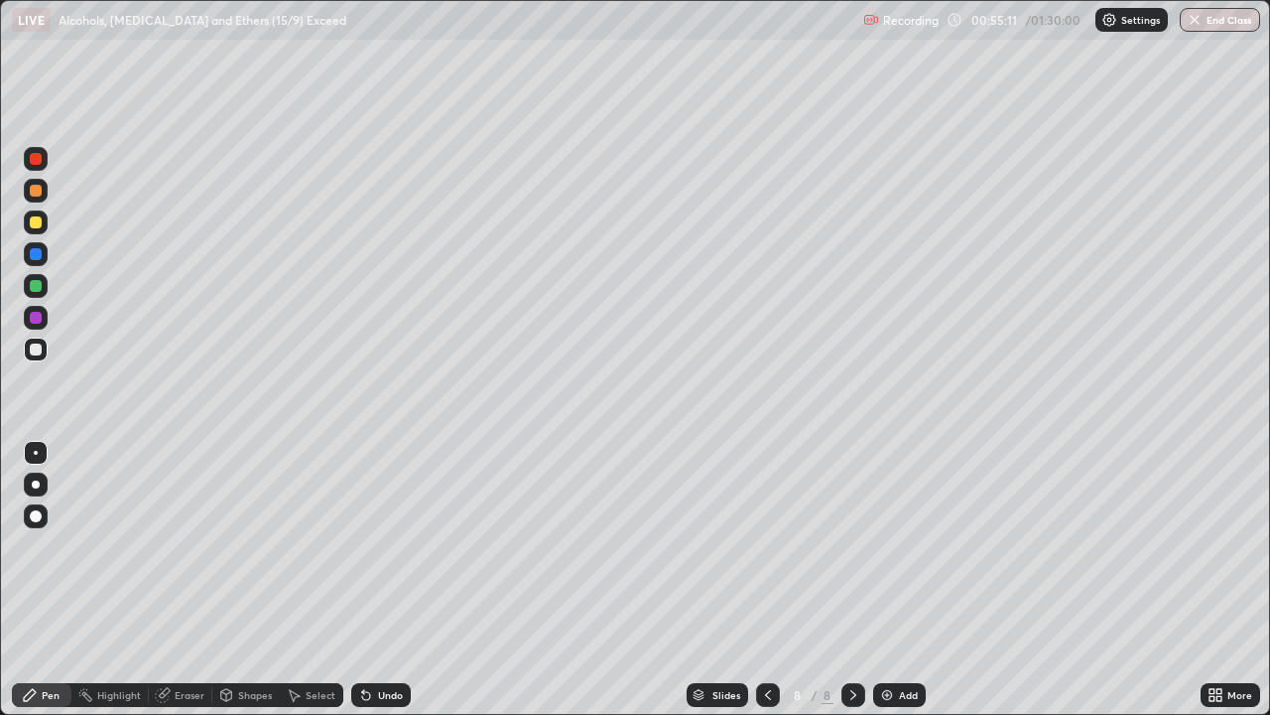
click at [235, 580] on div "Shapes" at bounding box center [245, 695] width 67 height 24
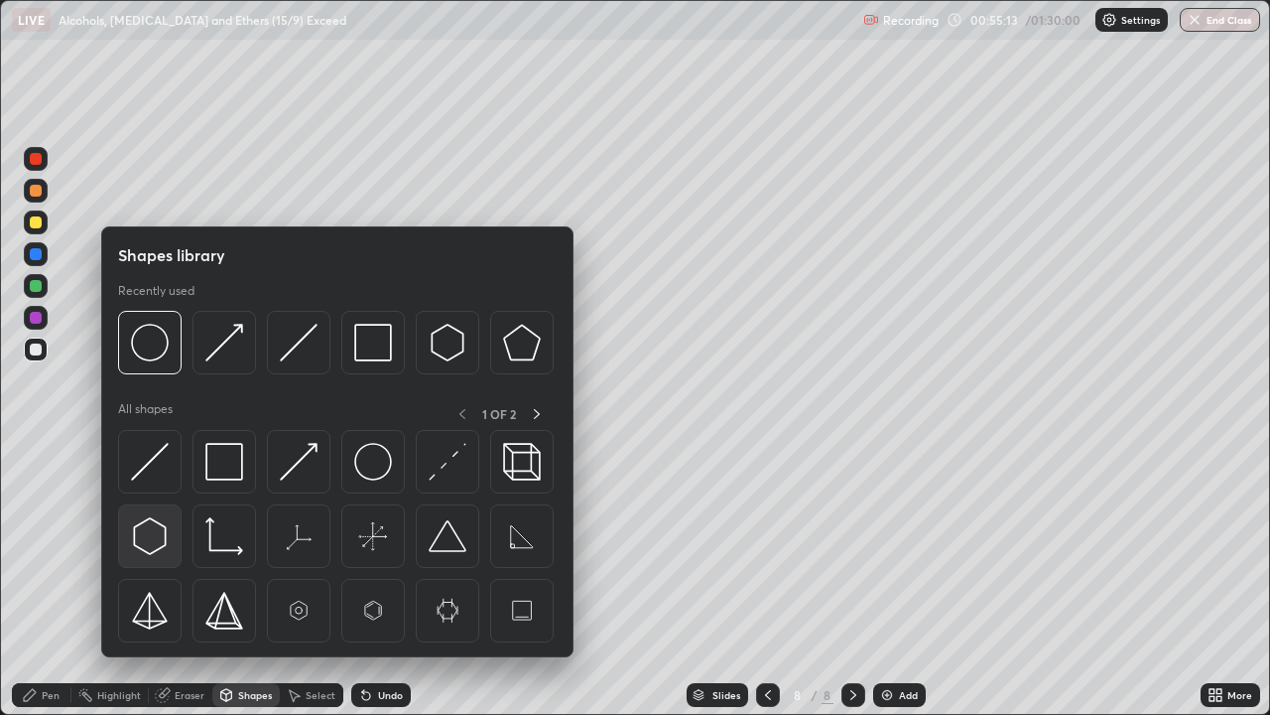
click at [151, 535] on img at bounding box center [150, 536] width 38 height 38
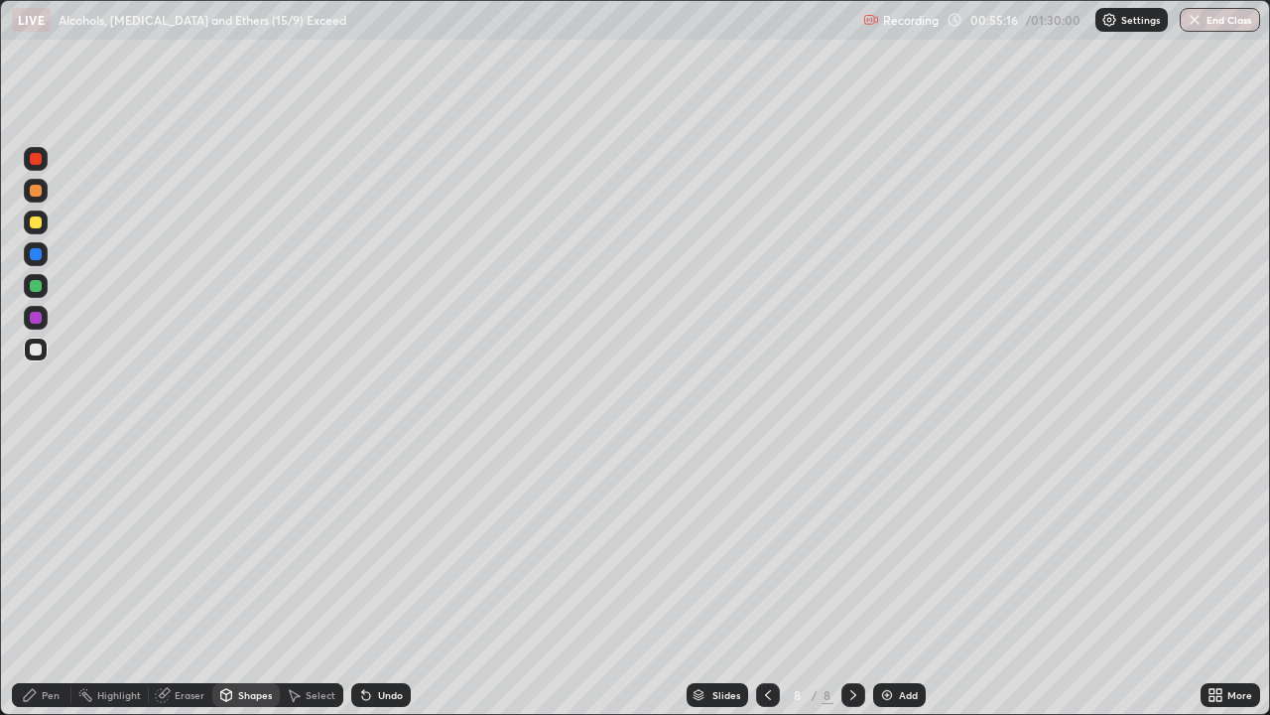
click at [238, 580] on div "Shapes" at bounding box center [255, 695] width 34 height 10
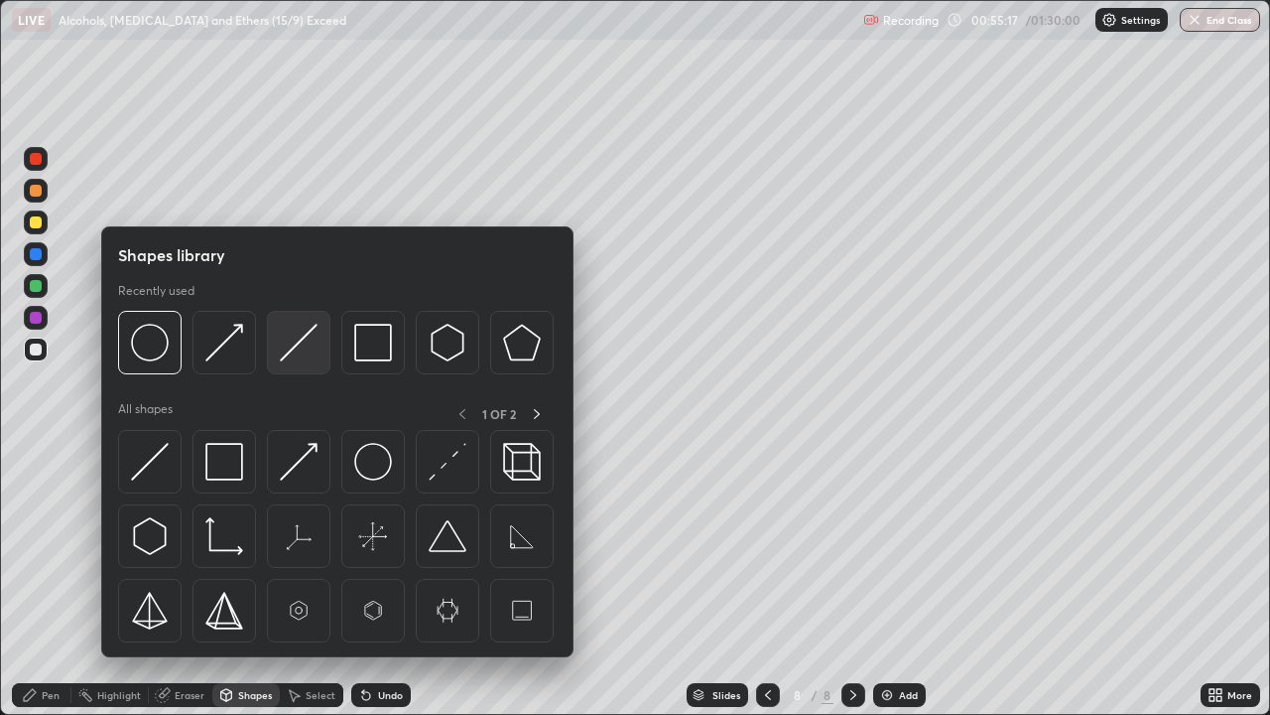
click at [288, 353] on img at bounding box center [299, 343] width 38 height 38
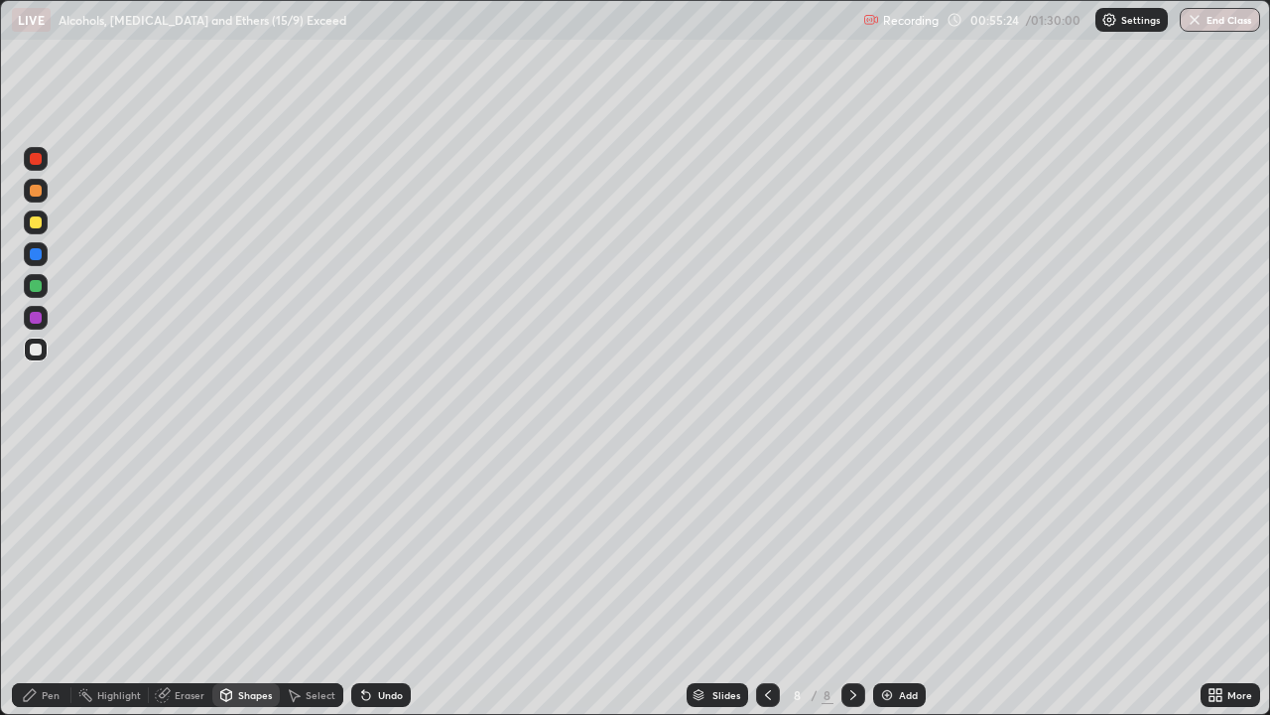
click at [369, 580] on icon at bounding box center [366, 695] width 16 height 16
click at [48, 580] on div "Pen" at bounding box center [51, 695] width 18 height 10
click at [232, 580] on icon at bounding box center [226, 695] width 16 height 16
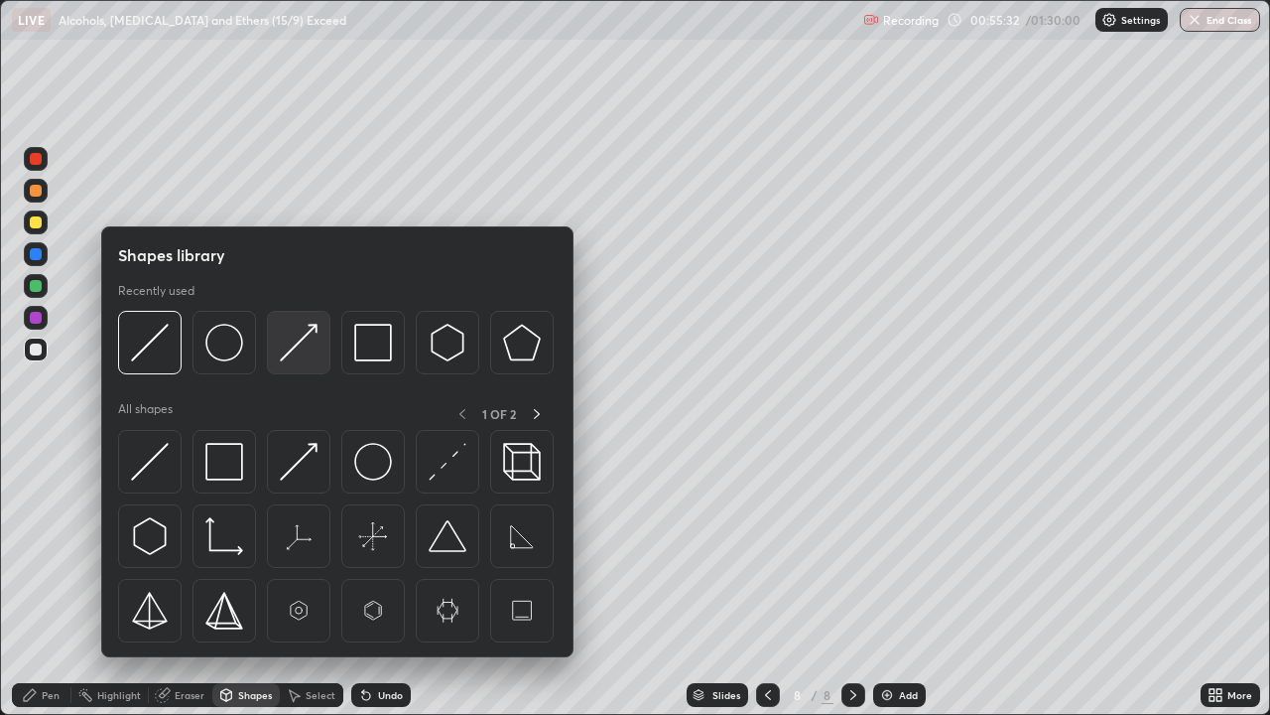
click at [292, 350] on img at bounding box center [299, 343] width 38 height 38
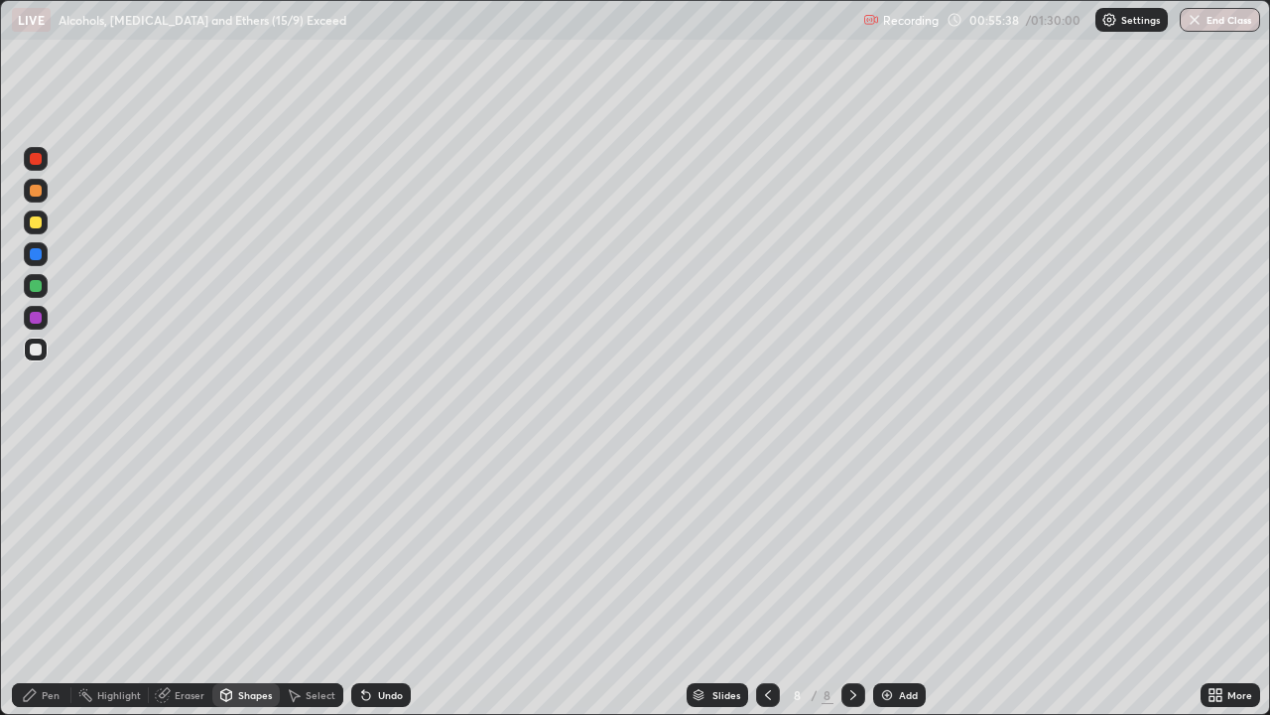
click at [370, 580] on icon at bounding box center [366, 695] width 16 height 16
click at [50, 580] on div "Pen" at bounding box center [51, 695] width 18 height 10
click at [35, 286] on div at bounding box center [36, 286] width 12 height 12
click at [35, 162] on div at bounding box center [36, 159] width 12 height 12
click at [35, 345] on div at bounding box center [36, 349] width 12 height 12
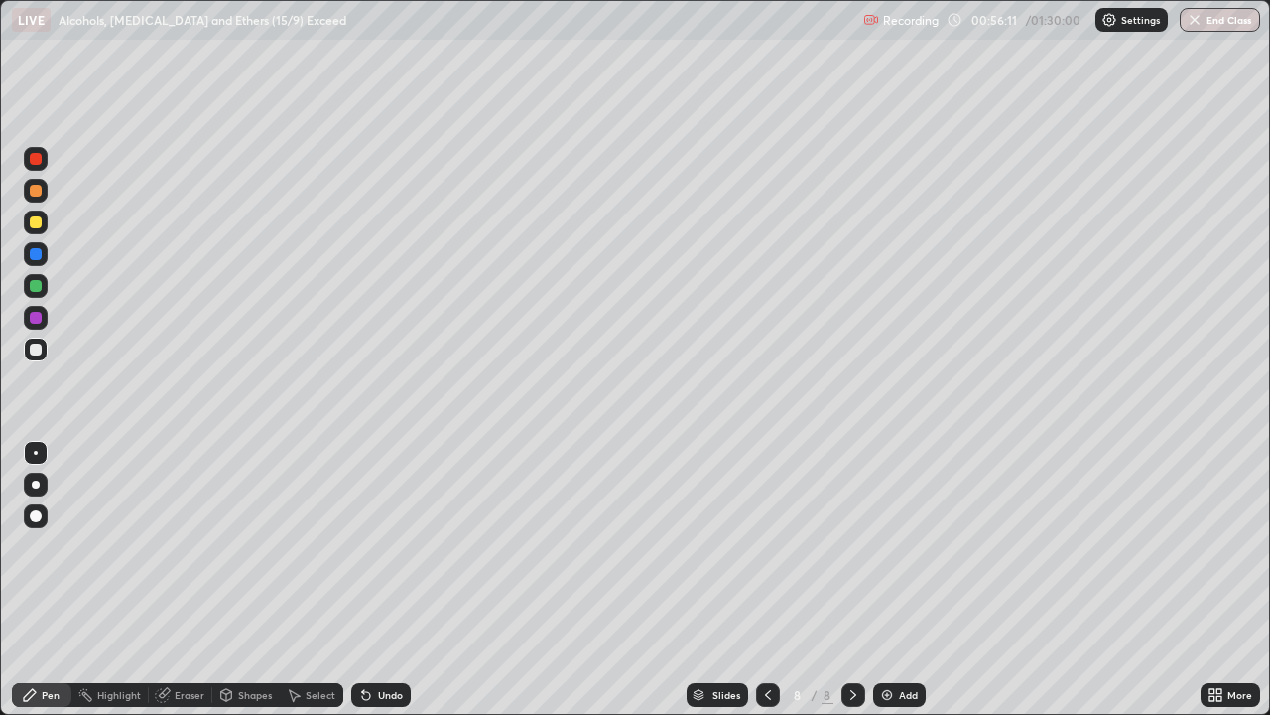
click at [238, 580] on div "Shapes" at bounding box center [255, 695] width 34 height 10
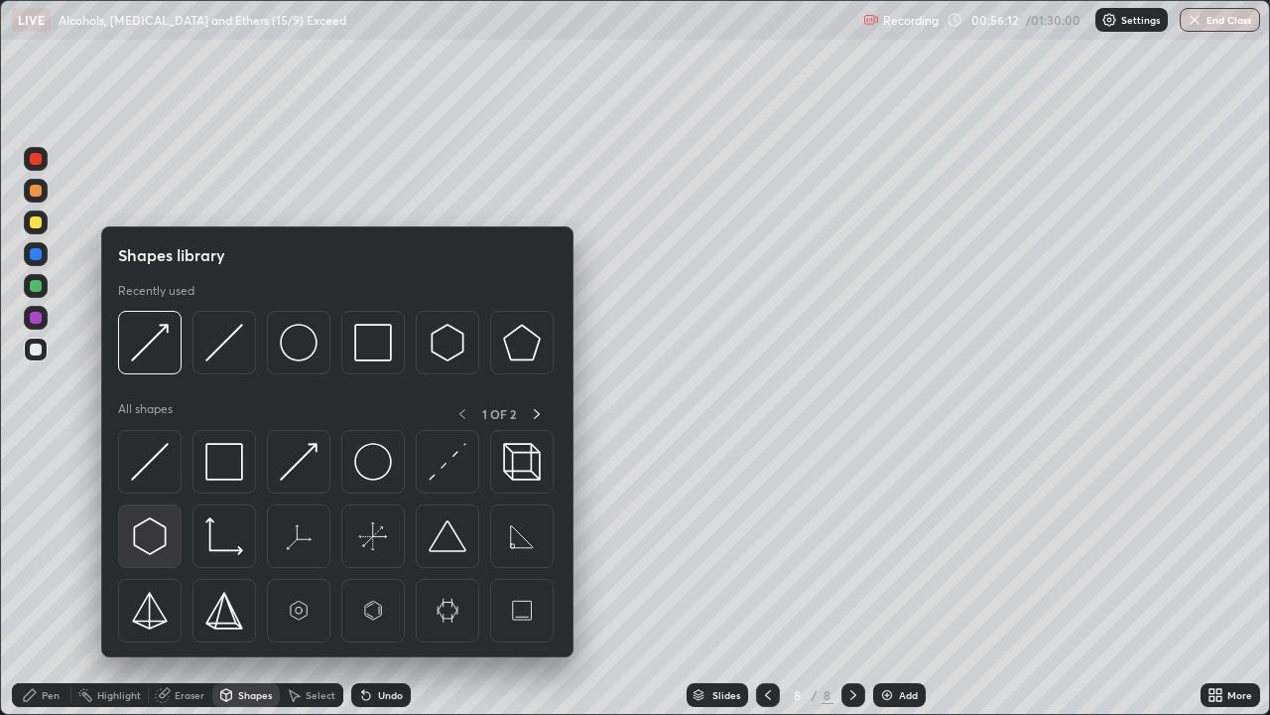
click at [151, 533] on img at bounding box center [150, 536] width 38 height 38
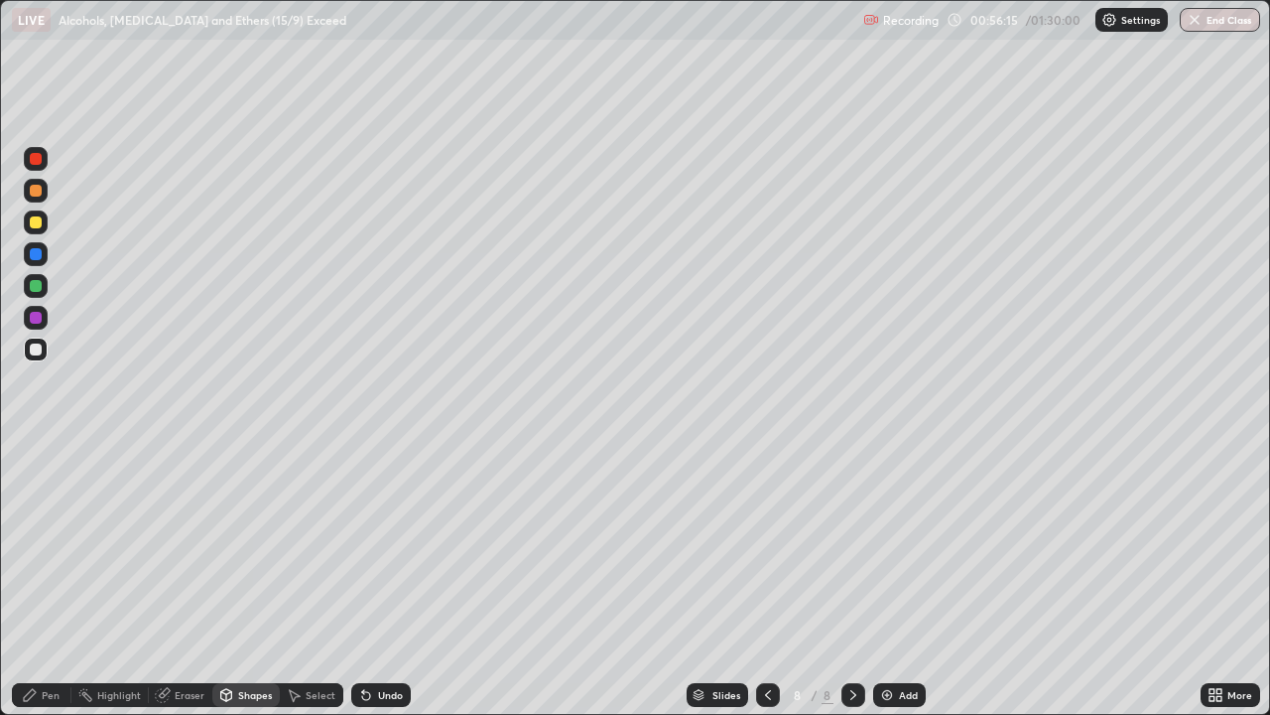
click at [242, 580] on div "Shapes" at bounding box center [255, 695] width 34 height 10
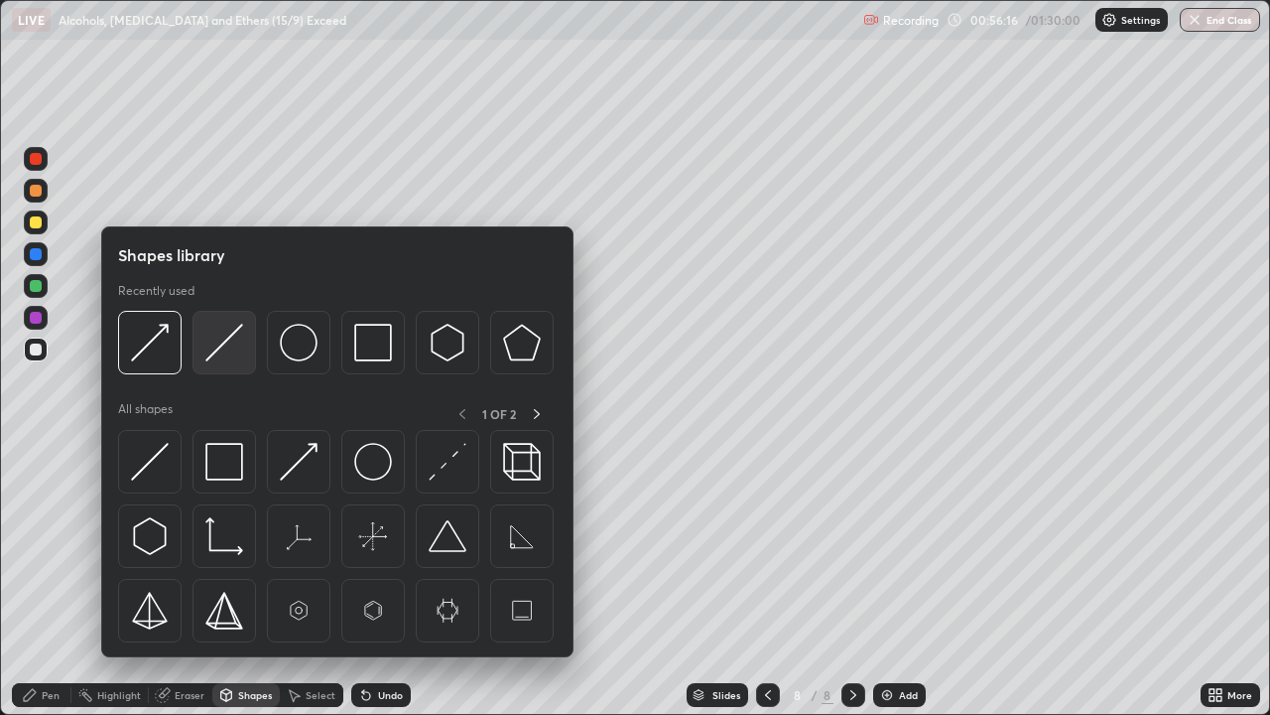
click at [213, 349] on img at bounding box center [224, 343] width 38 height 38
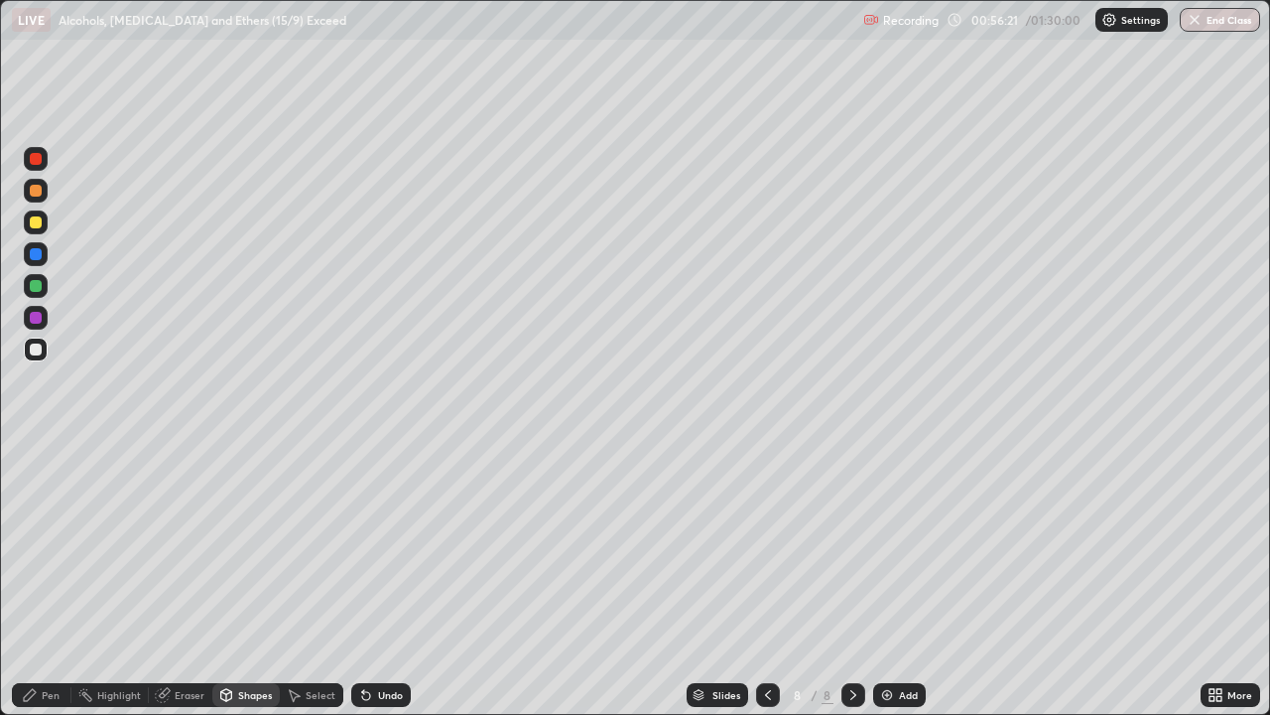
click at [52, 580] on div "Pen" at bounding box center [51, 695] width 18 height 10
click at [37, 192] on div at bounding box center [36, 191] width 12 height 12
click at [43, 351] on div at bounding box center [36, 349] width 24 height 24
click at [247, 580] on div "Shapes" at bounding box center [245, 695] width 67 height 24
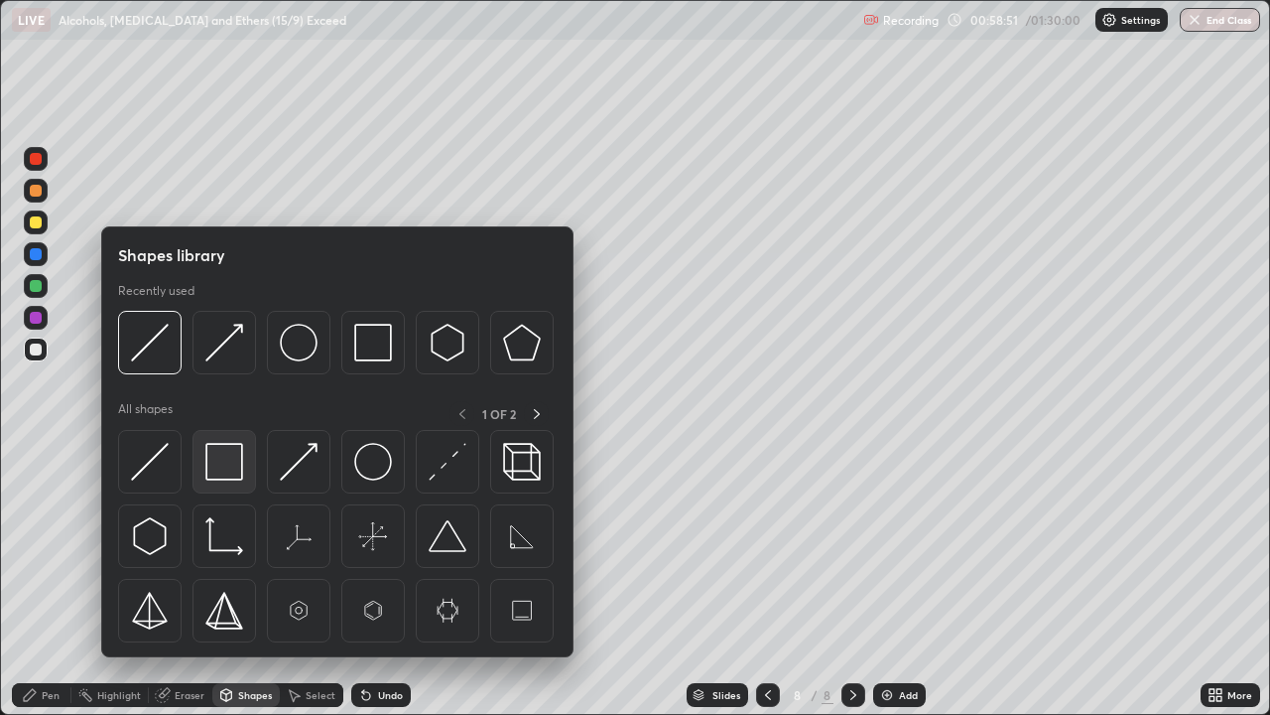
click at [220, 464] on img at bounding box center [224, 462] width 38 height 38
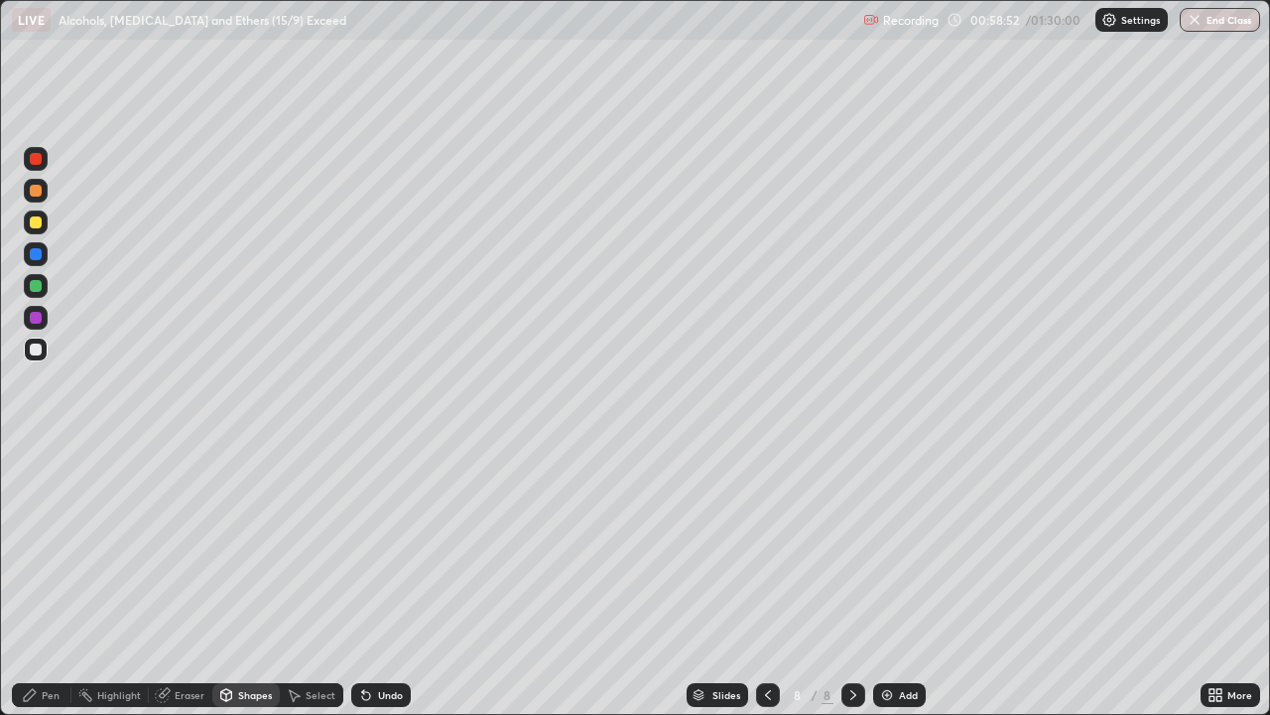
click at [31, 290] on div at bounding box center [36, 286] width 12 height 12
click at [33, 253] on div at bounding box center [36, 254] width 12 height 12
click at [33, 194] on div at bounding box center [36, 191] width 12 height 12
click at [42, 580] on div "Pen" at bounding box center [51, 695] width 18 height 10
click at [34, 289] on div at bounding box center [36, 286] width 12 height 12
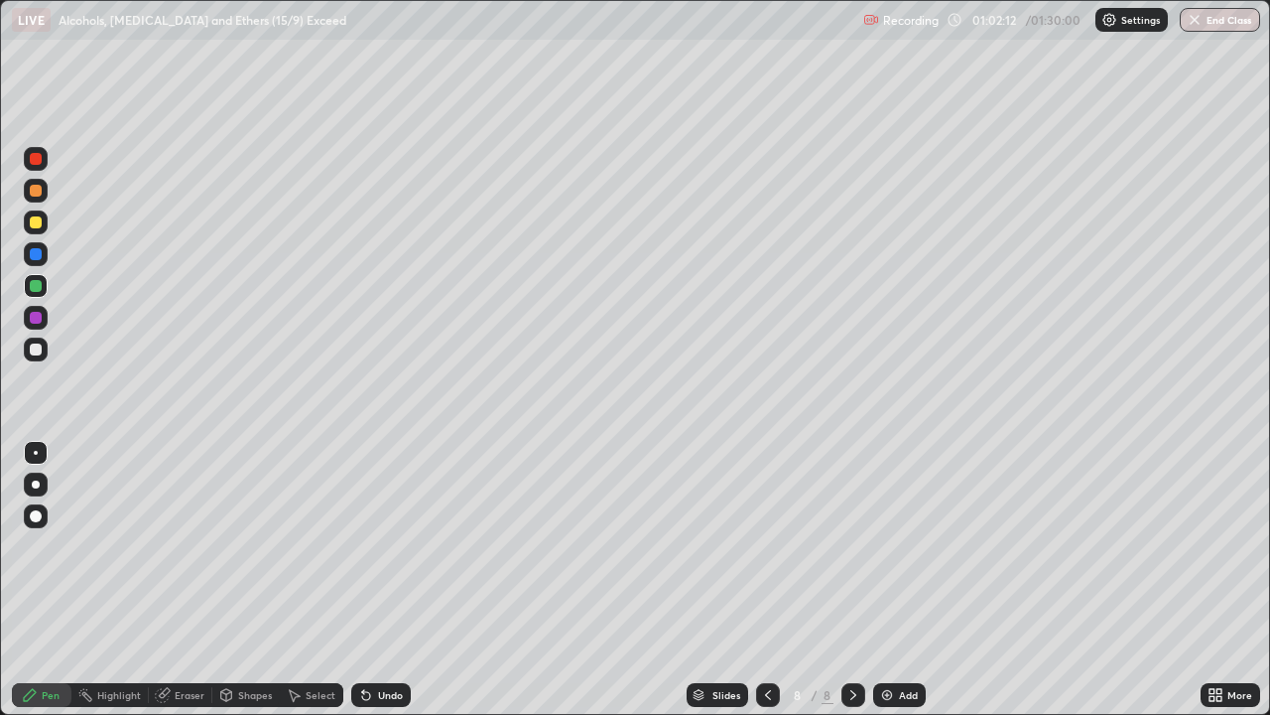
click at [902, 580] on div "Add" at bounding box center [908, 695] width 19 height 10
click at [41, 348] on div at bounding box center [36, 349] width 12 height 12
click at [768, 580] on icon at bounding box center [768, 695] width 16 height 16
click at [845, 580] on div at bounding box center [854, 695] width 24 height 24
click at [37, 164] on div at bounding box center [36, 159] width 12 height 12
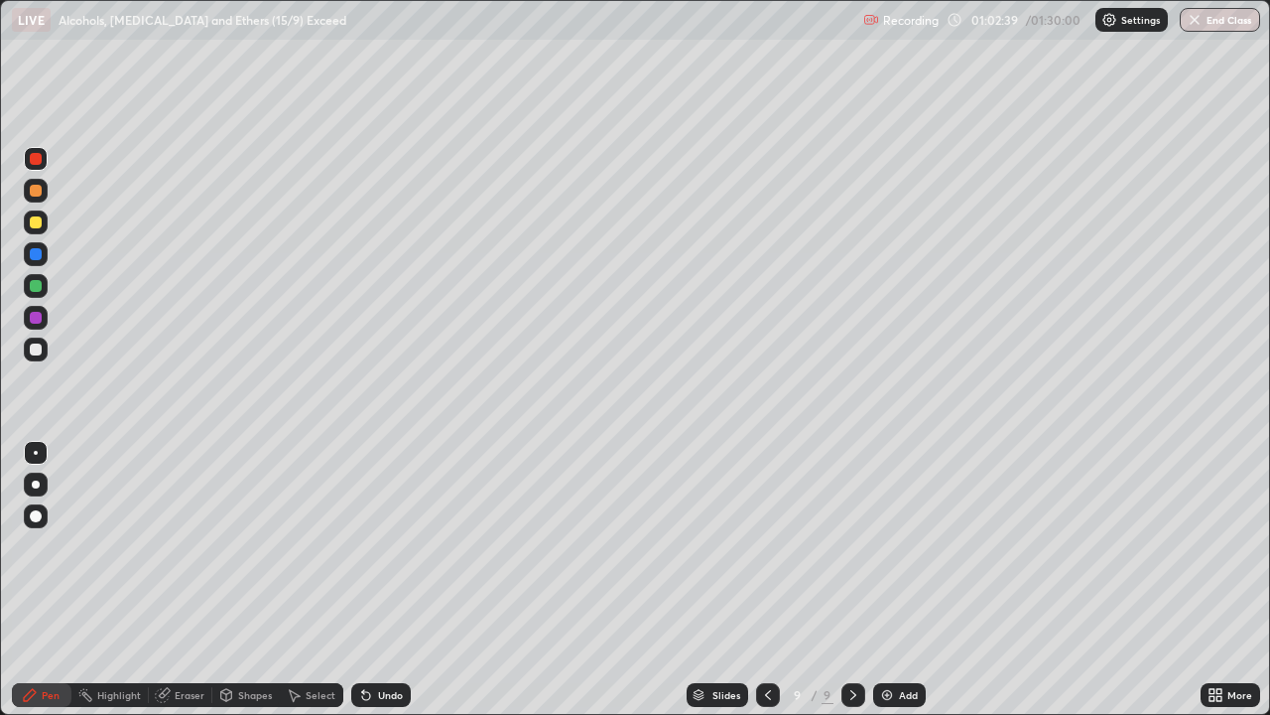
click at [41, 349] on div at bounding box center [36, 349] width 12 height 12
click at [762, 580] on div at bounding box center [768, 695] width 24 height 24
click at [850, 580] on icon at bounding box center [854, 695] width 16 height 16
click at [306, 580] on div "Select" at bounding box center [321, 695] width 30 height 10
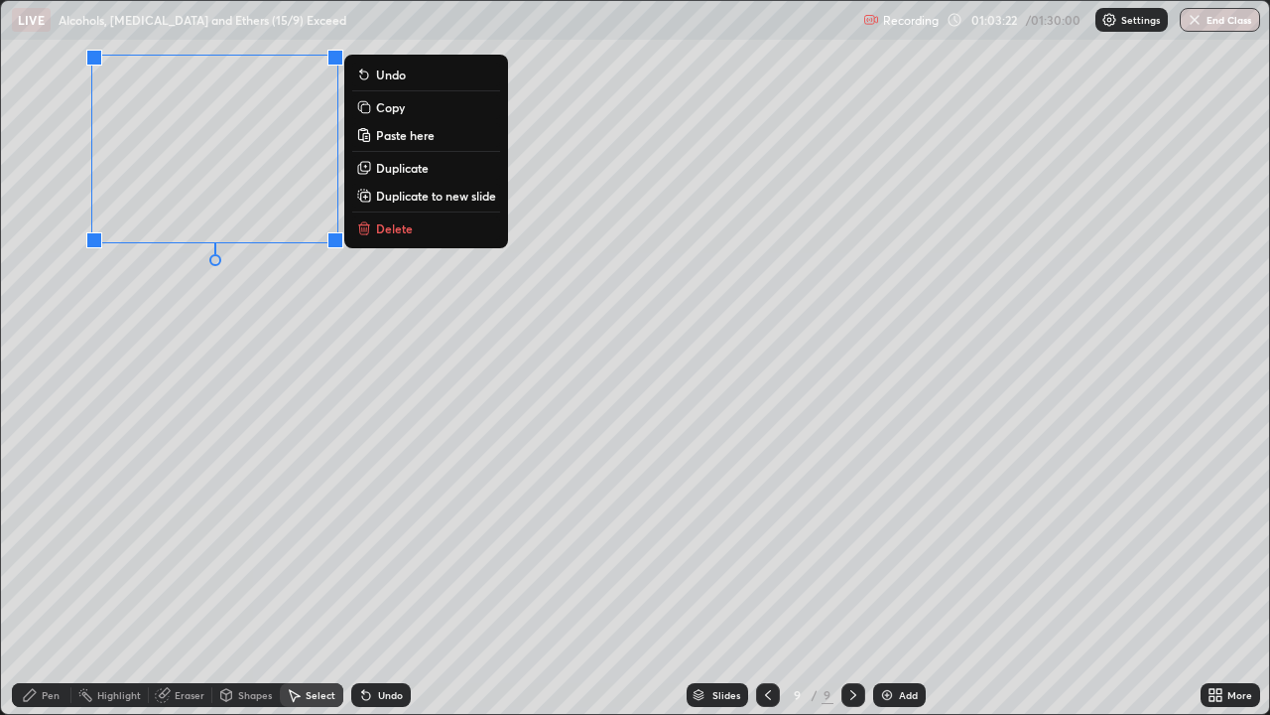
click at [49, 580] on div "Pen" at bounding box center [51, 695] width 18 height 10
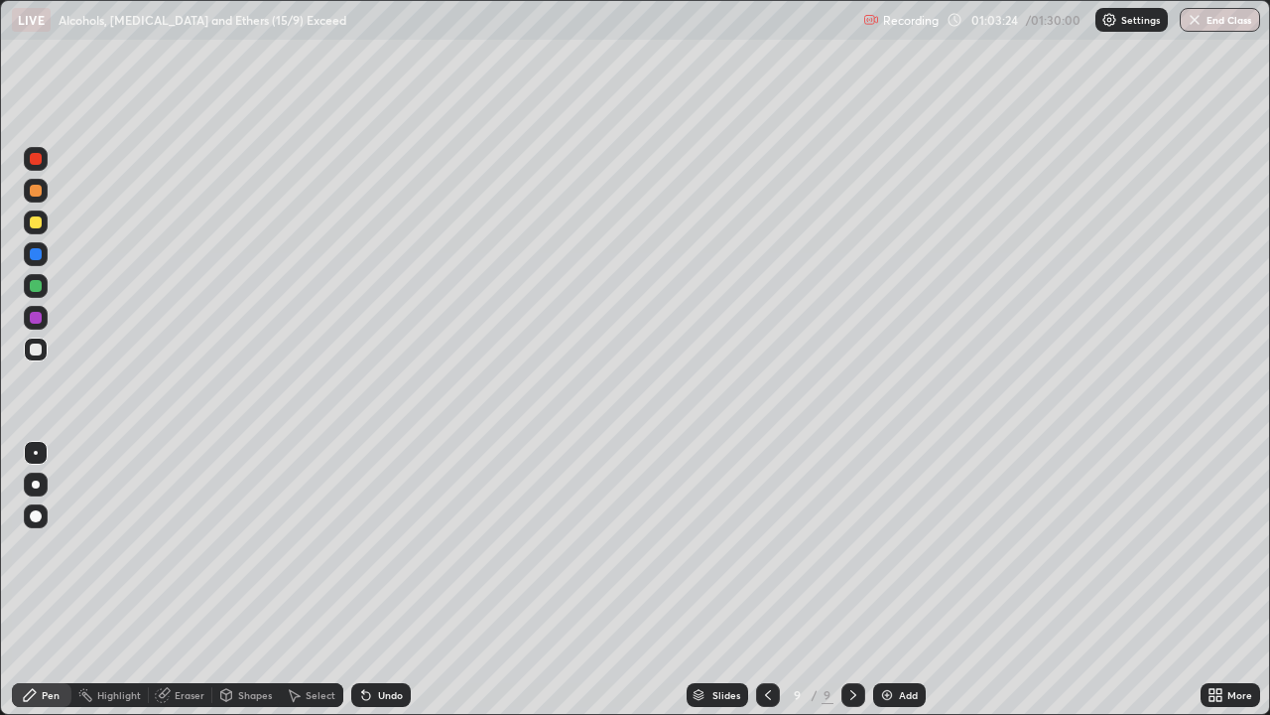
click at [36, 157] on div at bounding box center [36, 159] width 12 height 12
click at [40, 349] on div at bounding box center [36, 349] width 12 height 12
click at [236, 580] on div "Shapes" at bounding box center [245, 695] width 67 height 24
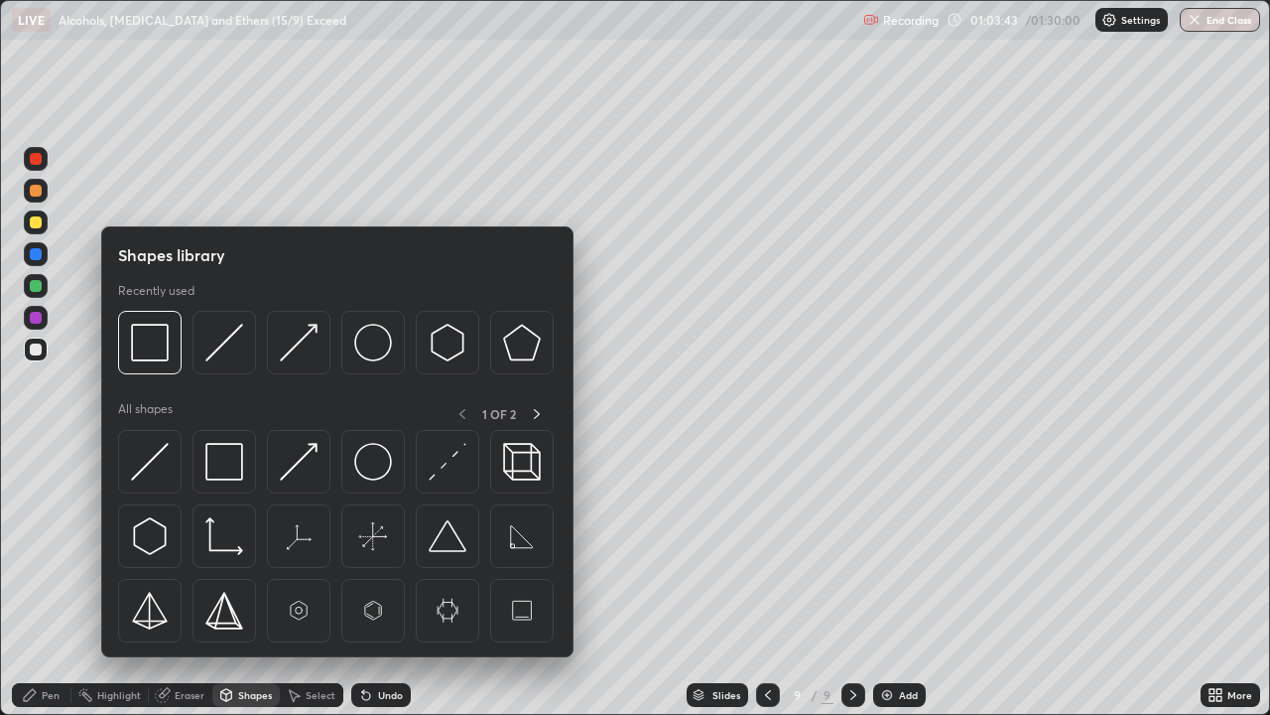
click at [56, 580] on div "Pen" at bounding box center [51, 695] width 18 height 10
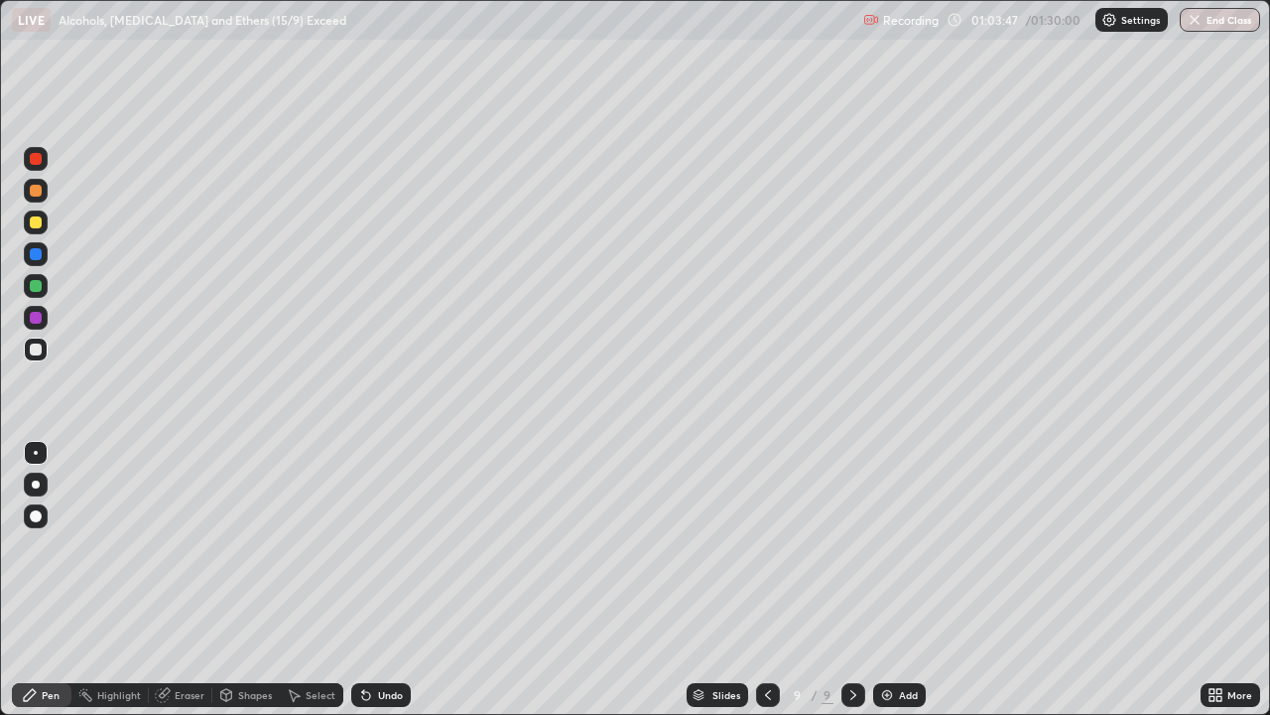
click at [303, 580] on div "Select" at bounding box center [312, 695] width 64 height 24
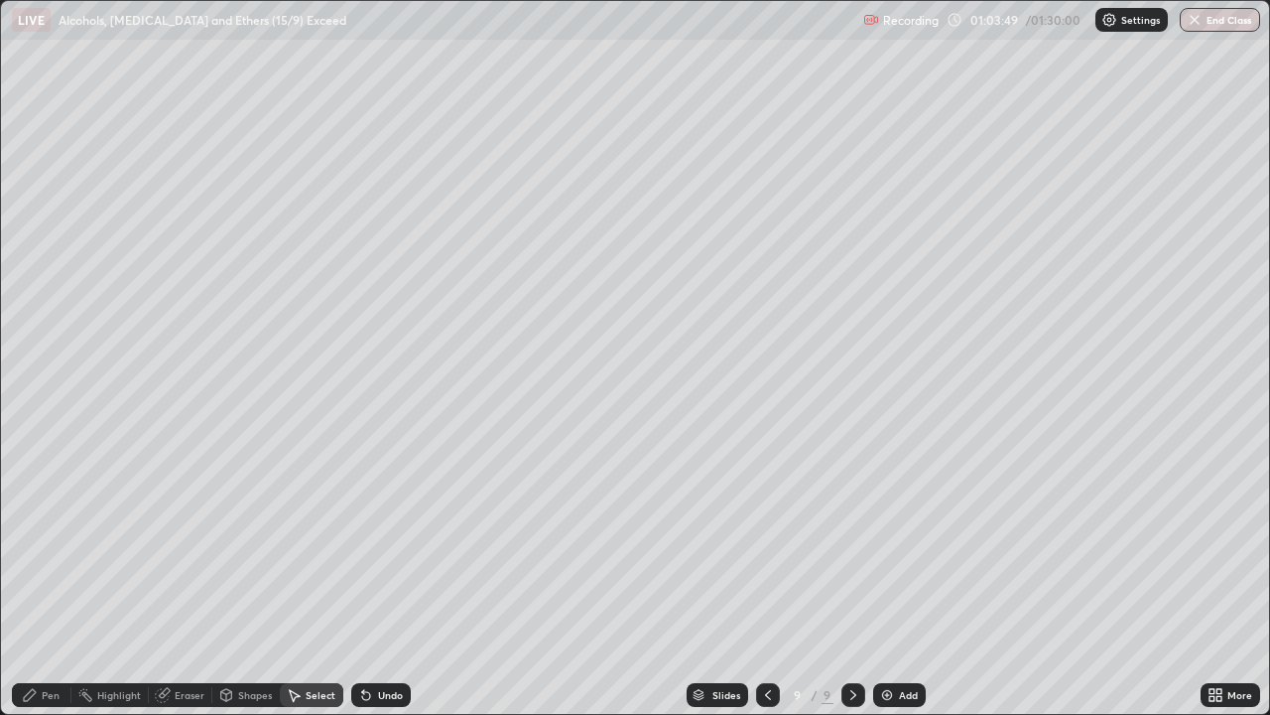
click at [43, 580] on div "Pen" at bounding box center [51, 695] width 18 height 10
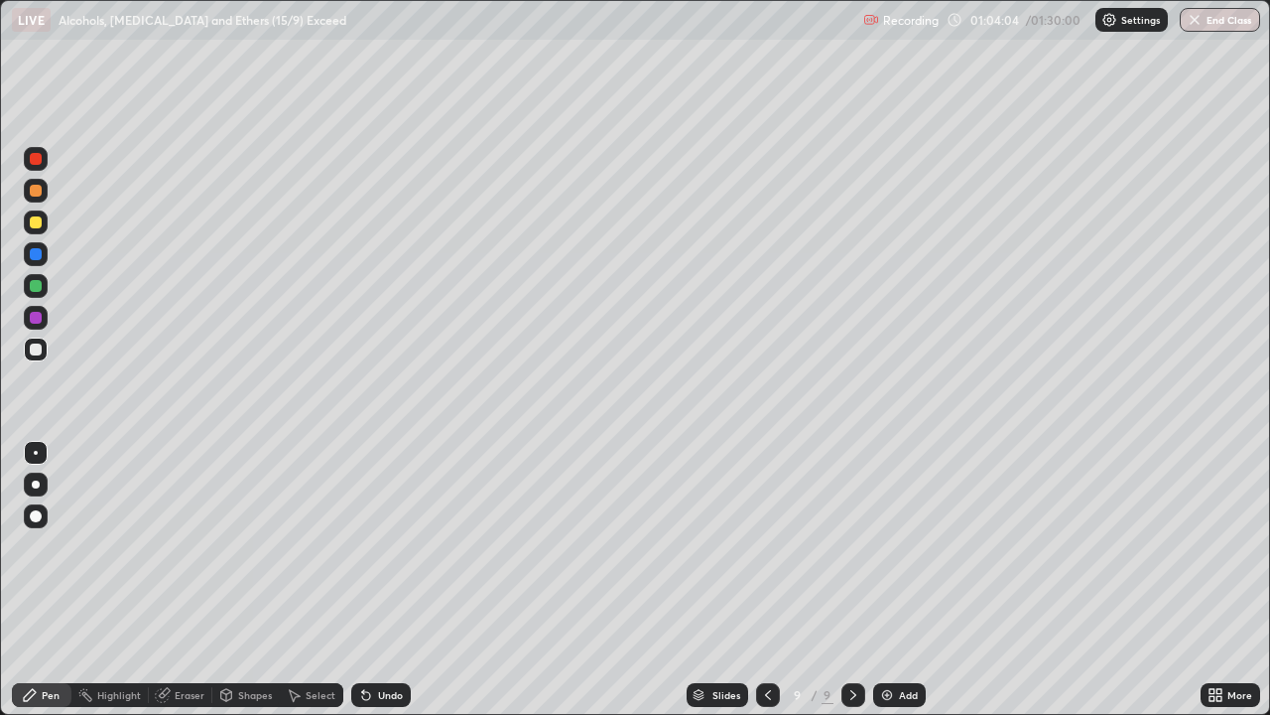
click at [364, 580] on icon at bounding box center [366, 696] width 8 height 8
click at [362, 580] on icon at bounding box center [366, 696] width 8 height 8
click at [35, 314] on div at bounding box center [36, 318] width 12 height 12
click at [765, 580] on icon at bounding box center [768, 695] width 16 height 16
click at [851, 580] on icon at bounding box center [854, 695] width 16 height 16
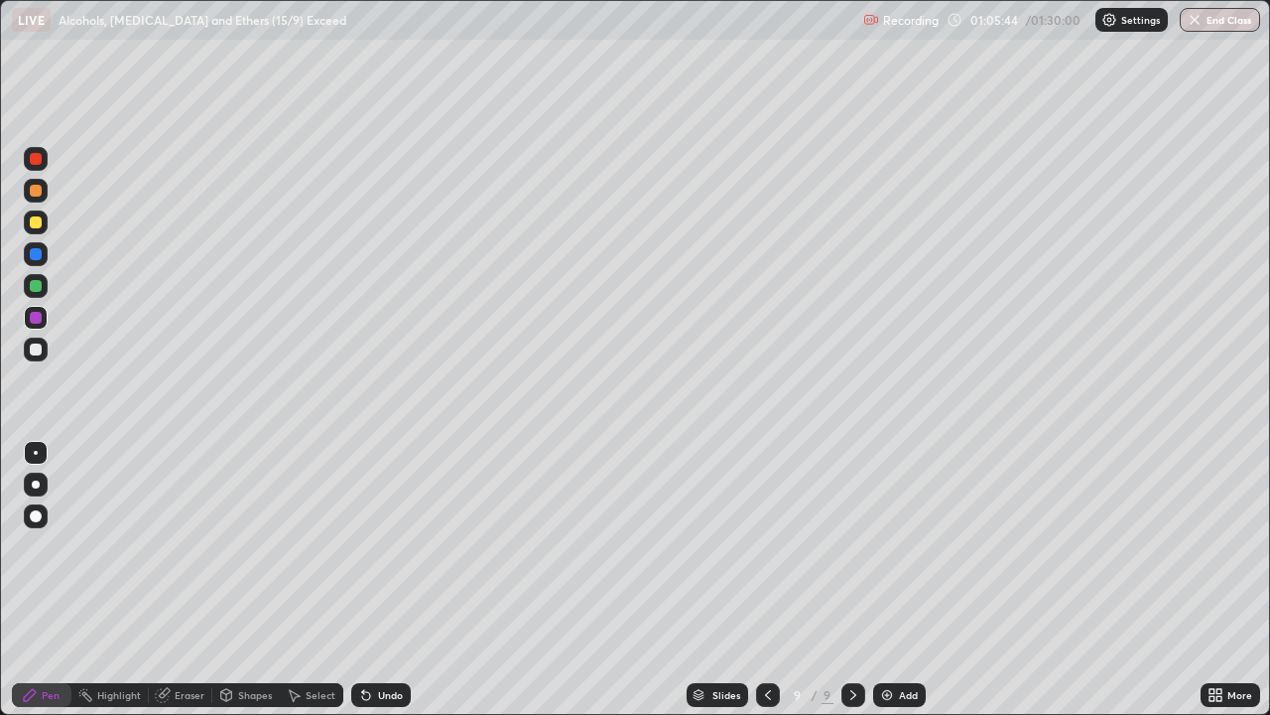
click at [34, 223] on div at bounding box center [36, 222] width 12 height 12
click at [38, 346] on div at bounding box center [36, 349] width 12 height 12
click at [302, 580] on div "Select" at bounding box center [312, 695] width 64 height 24
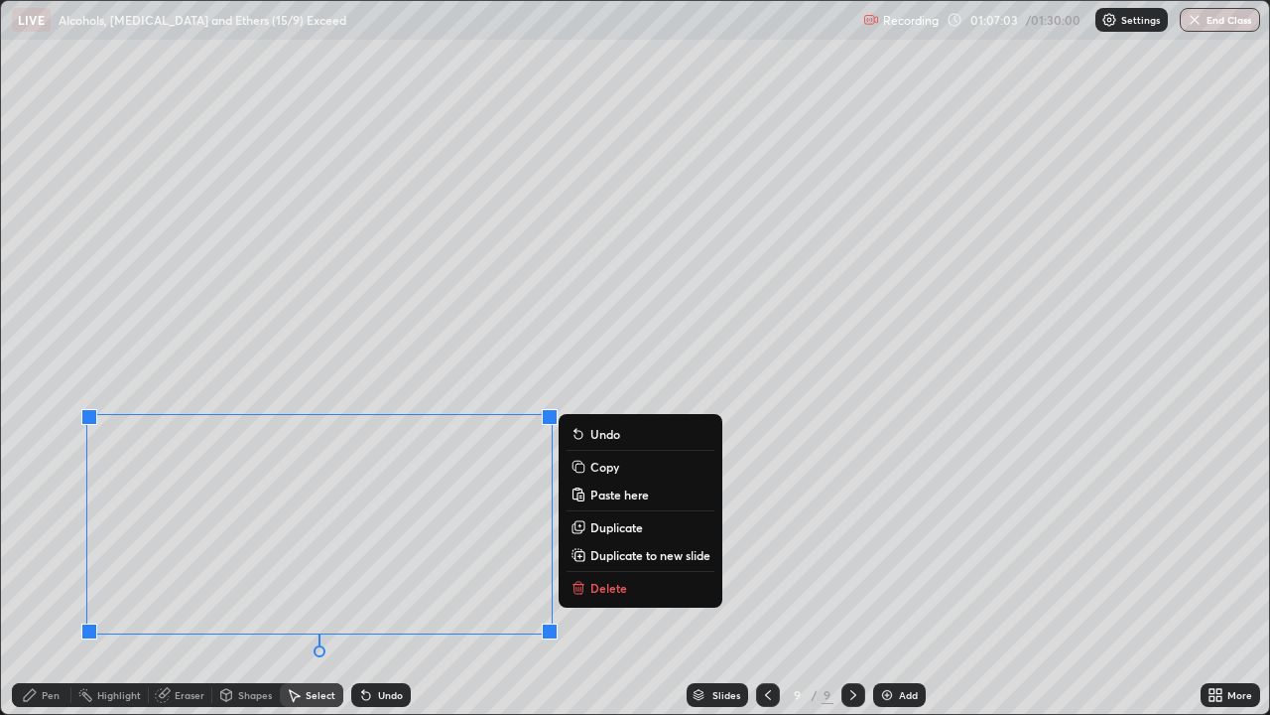
click at [595, 580] on p "Delete" at bounding box center [609, 588] width 37 height 16
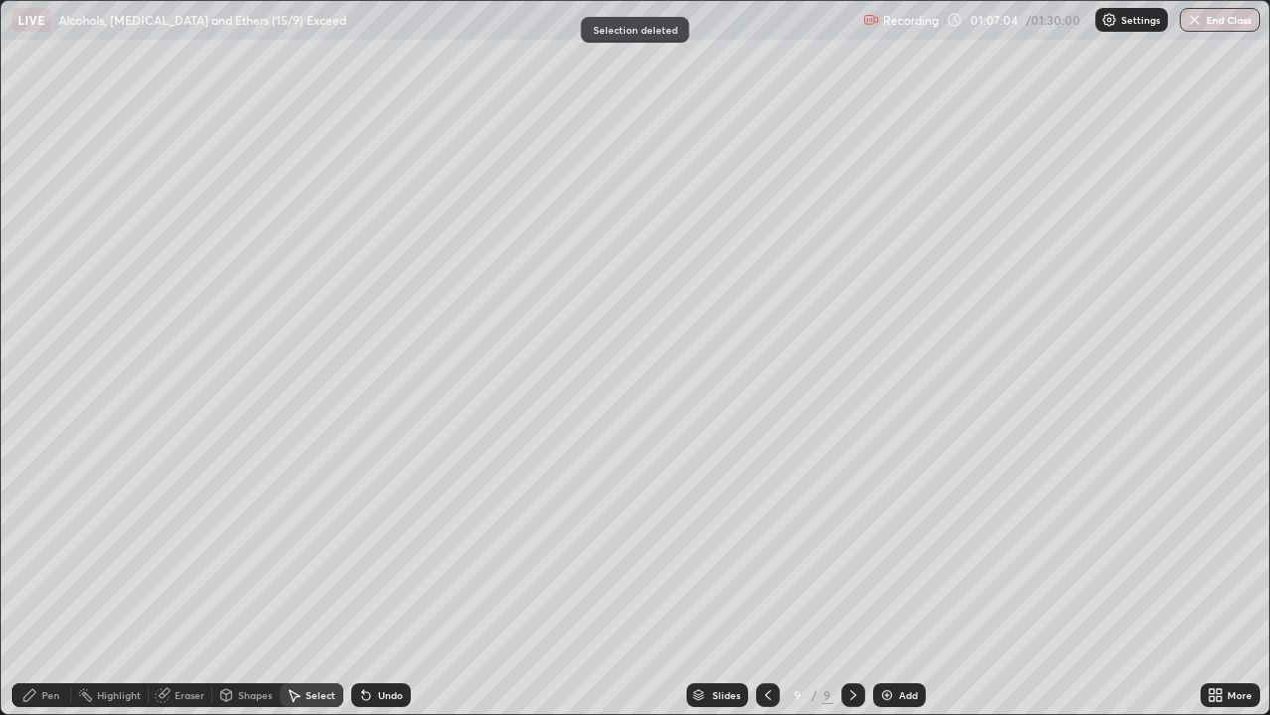
click at [42, 580] on div "Pen" at bounding box center [51, 695] width 18 height 10
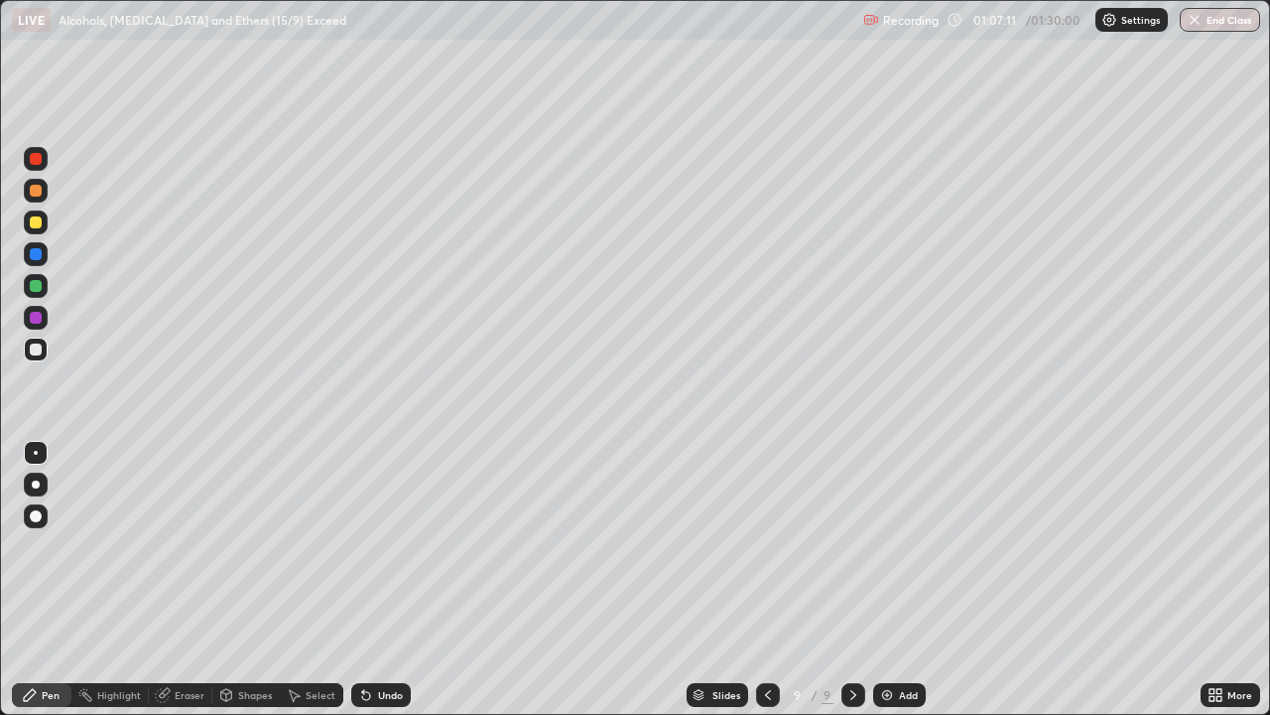
click at [33, 222] on div at bounding box center [36, 222] width 12 height 12
click at [362, 580] on icon at bounding box center [366, 696] width 8 height 8
click at [362, 580] on icon at bounding box center [363, 691] width 2 height 2
click at [306, 580] on div "Select" at bounding box center [321, 695] width 30 height 10
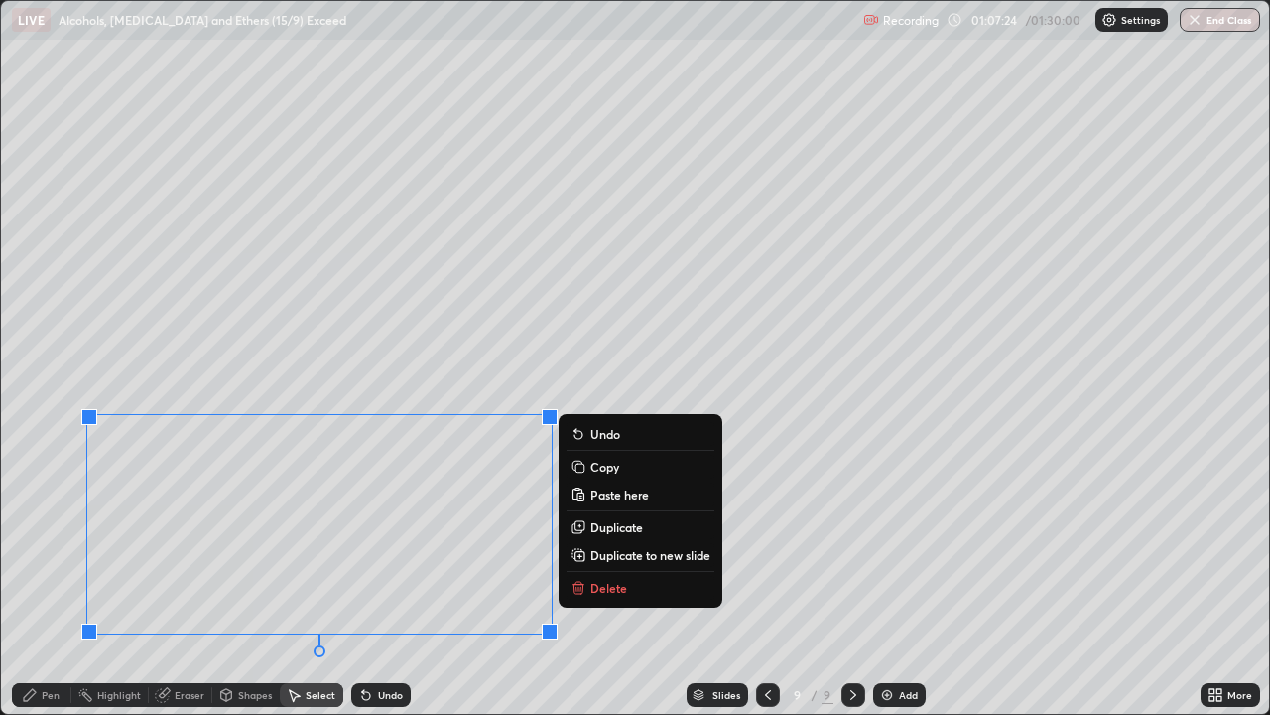
click at [589, 580] on button "Delete" at bounding box center [641, 588] width 148 height 24
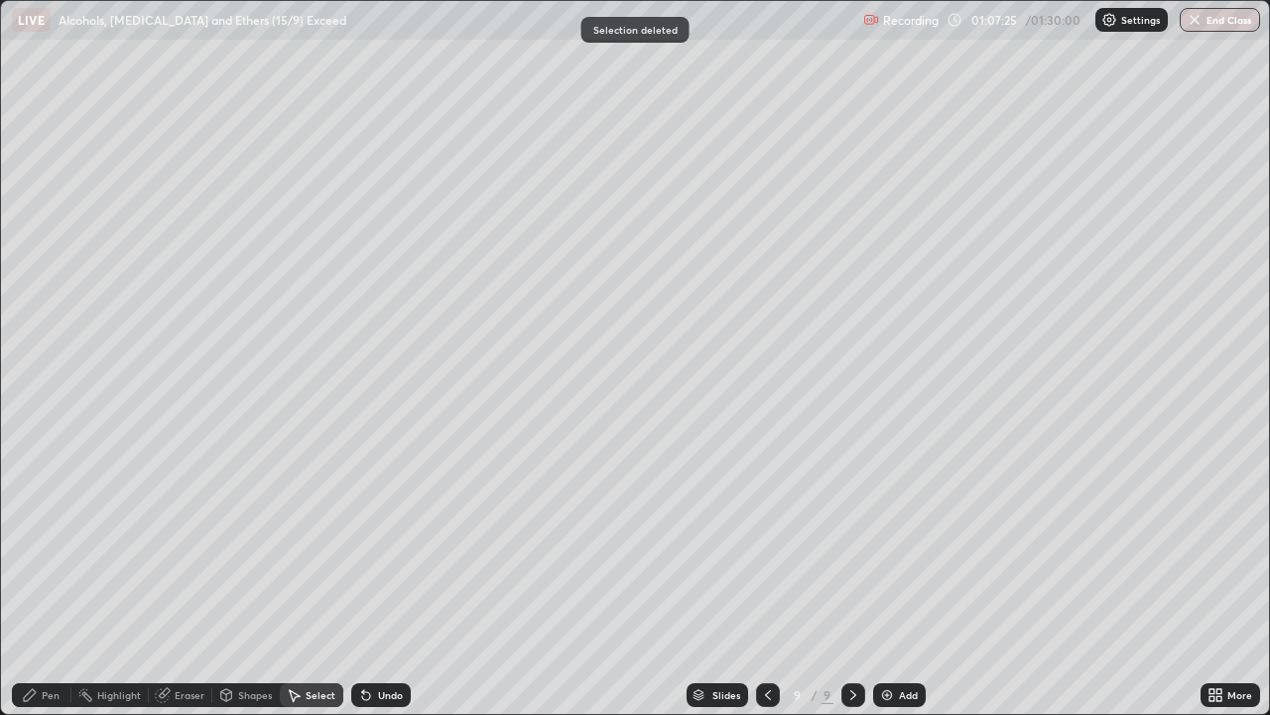
click at [40, 580] on div "Pen" at bounding box center [42, 695] width 60 height 24
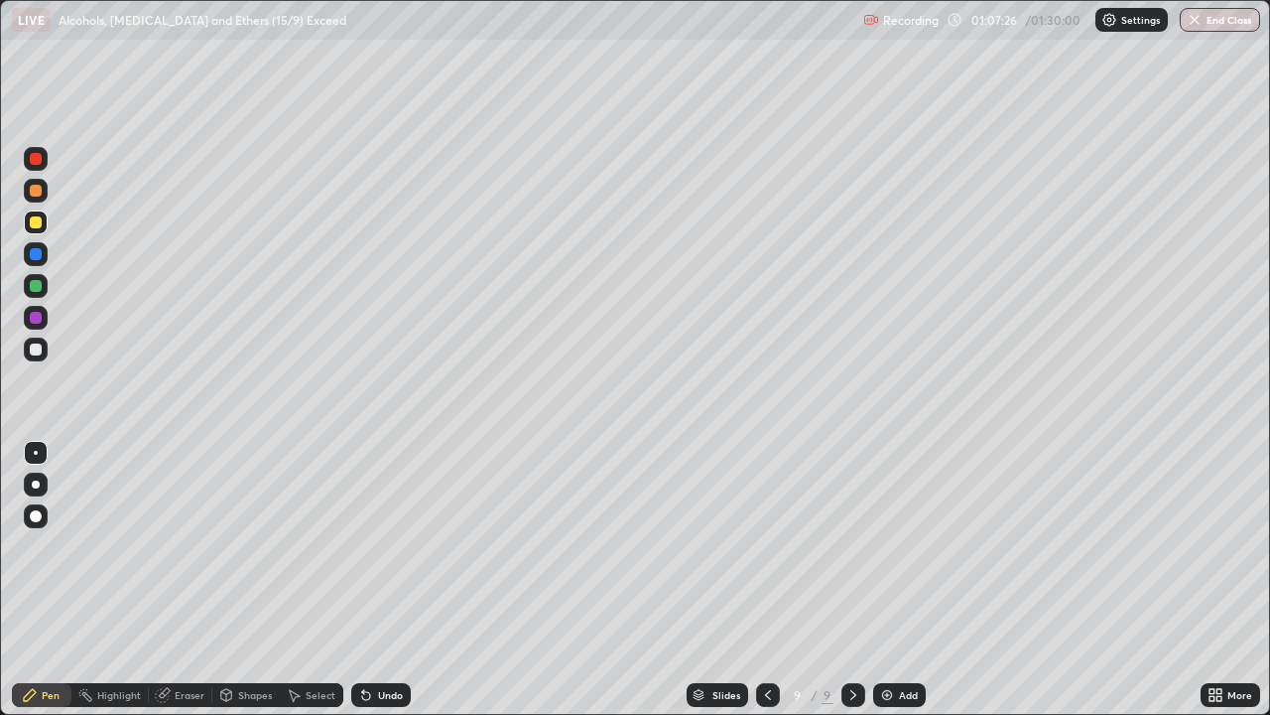
click at [37, 160] on div at bounding box center [36, 159] width 12 height 12
click at [247, 580] on div "Shapes" at bounding box center [245, 695] width 67 height 24
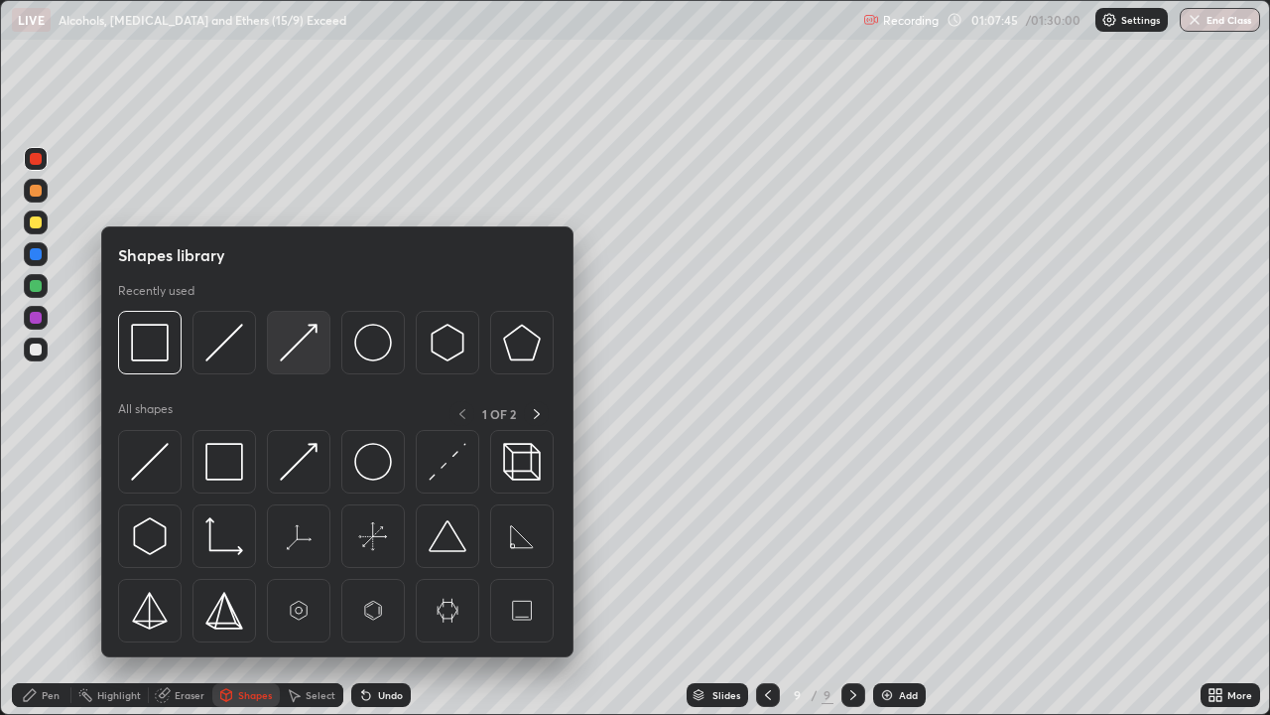
click at [287, 355] on img at bounding box center [299, 343] width 38 height 38
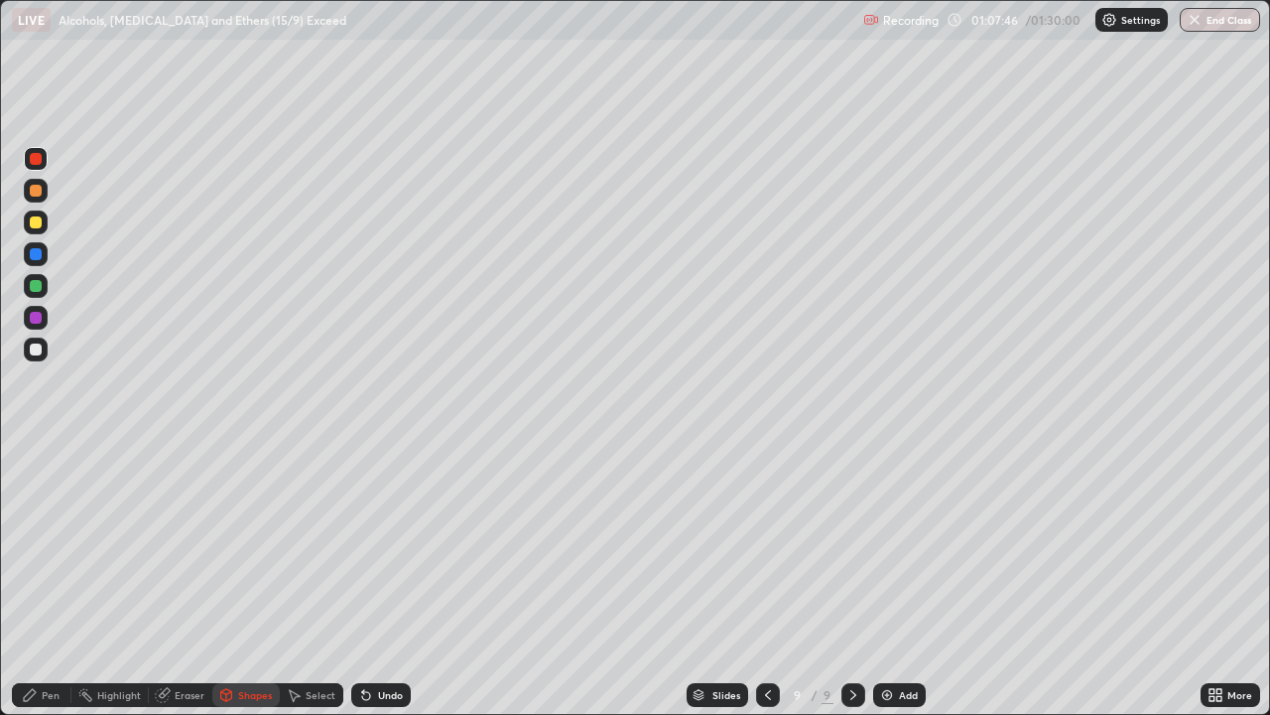
click at [37, 346] on div at bounding box center [36, 349] width 12 height 12
click at [52, 580] on div "Pen" at bounding box center [51, 695] width 18 height 10
click at [243, 580] on div "Shapes" at bounding box center [255, 695] width 34 height 10
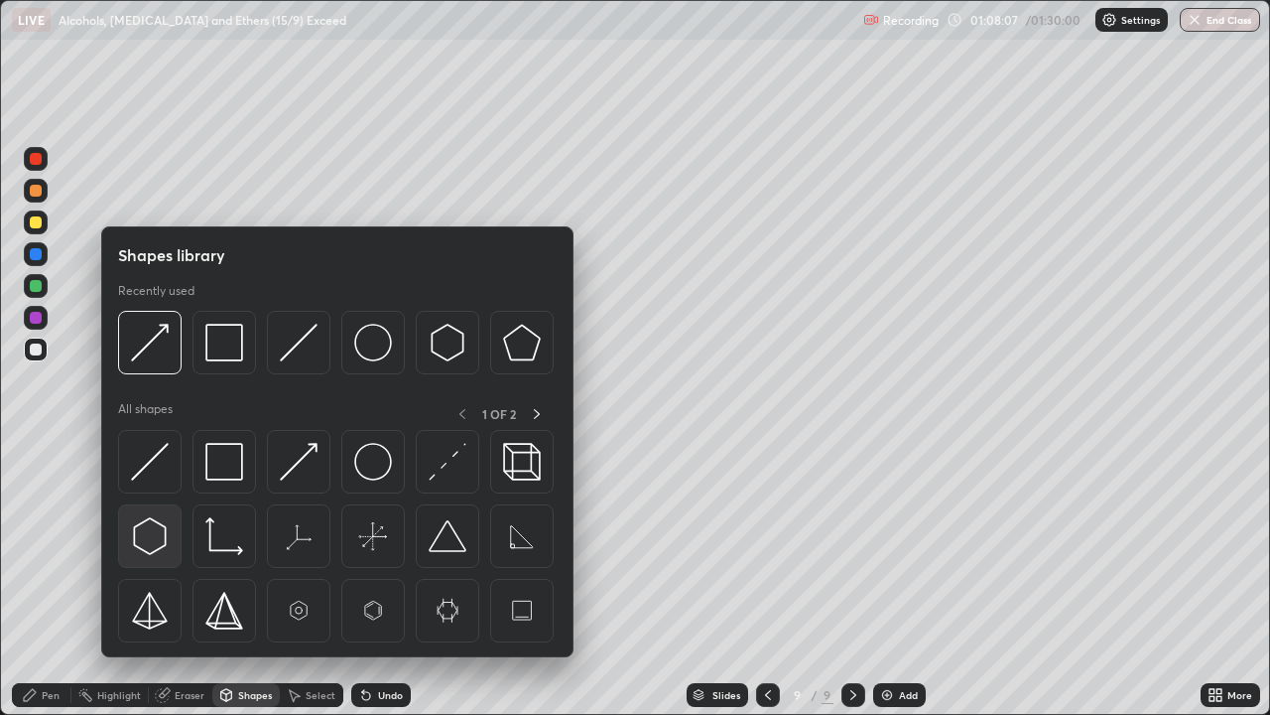
click at [147, 526] on img at bounding box center [150, 536] width 38 height 38
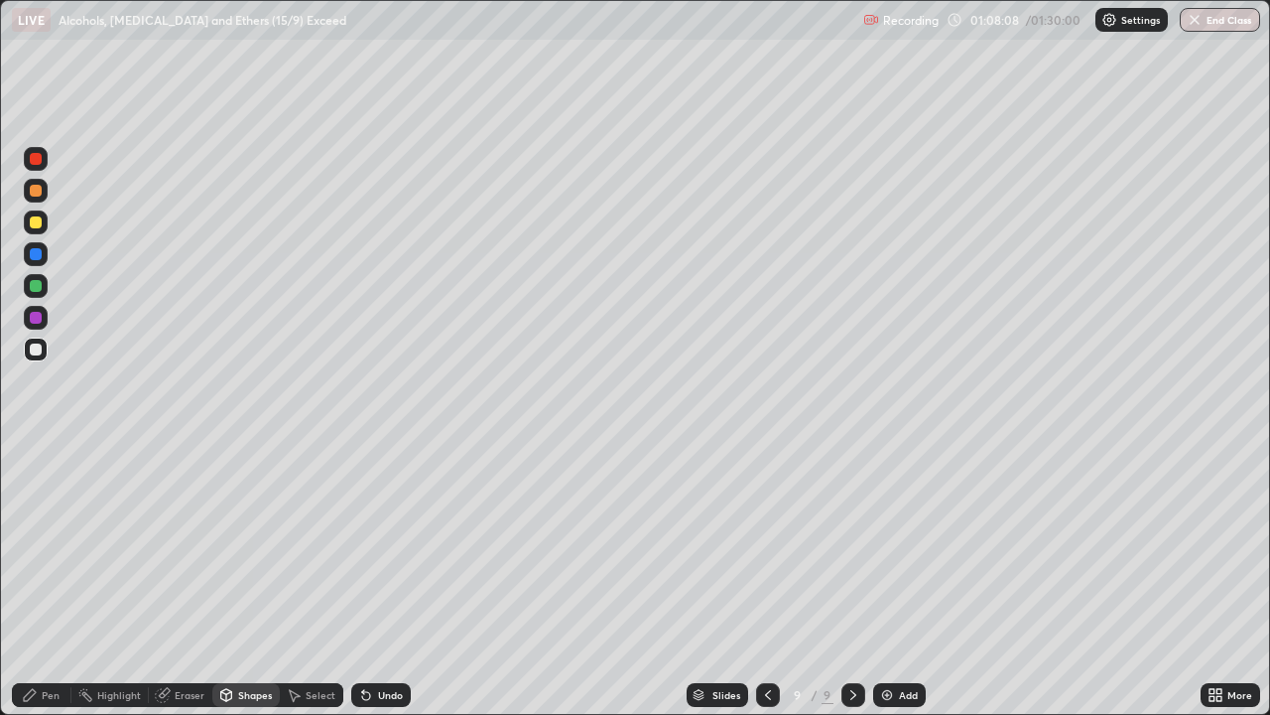
click at [242, 580] on div "Shapes" at bounding box center [255, 695] width 34 height 10
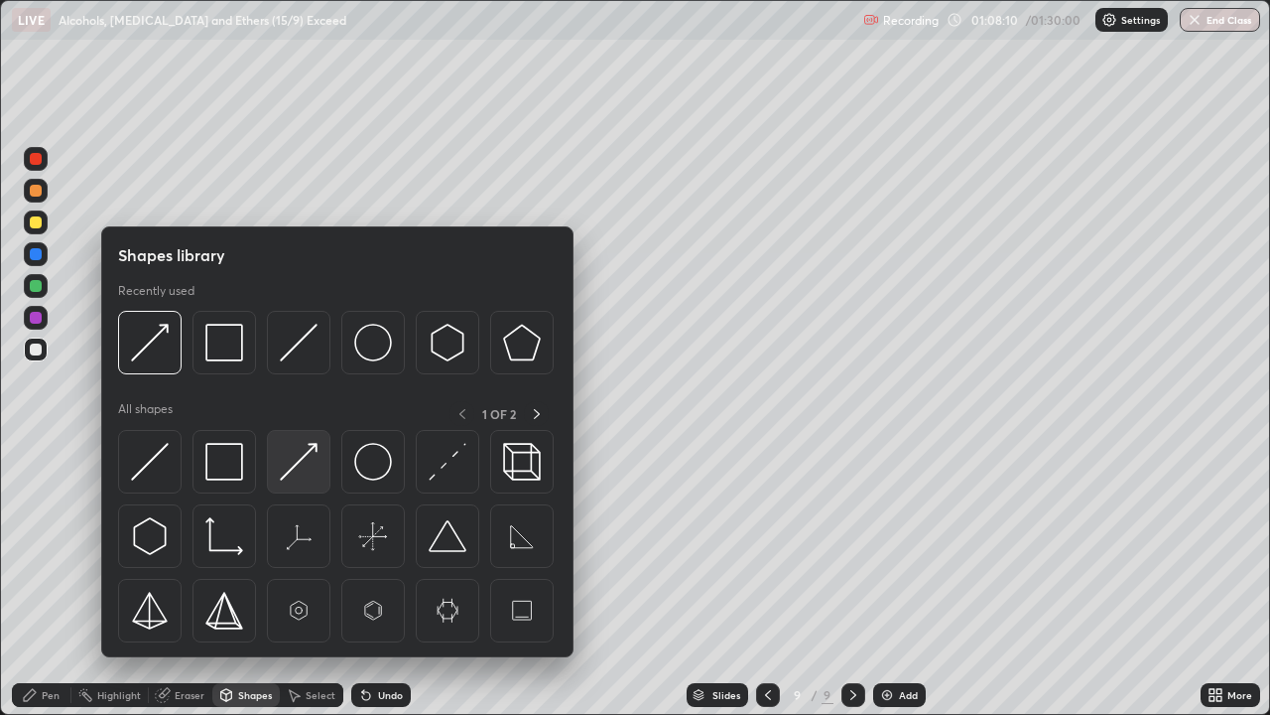
click at [296, 464] on img at bounding box center [299, 462] width 38 height 38
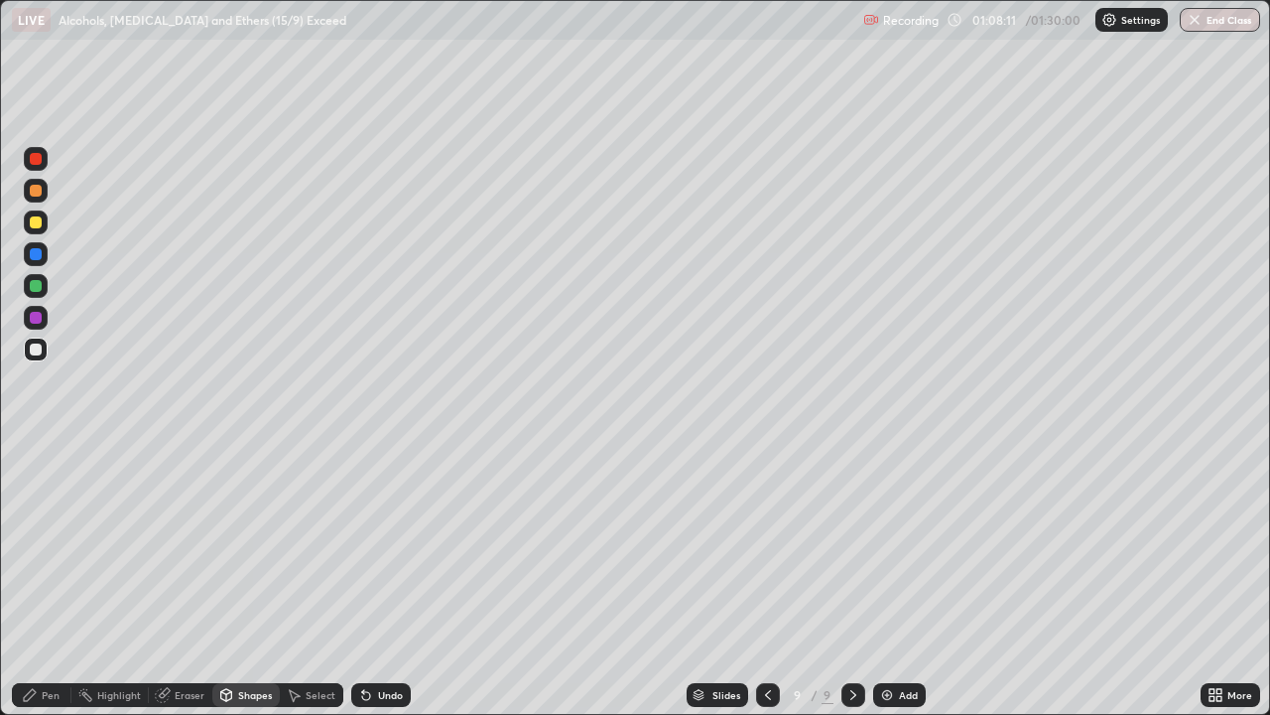
click at [247, 580] on div "Shapes" at bounding box center [255, 695] width 34 height 10
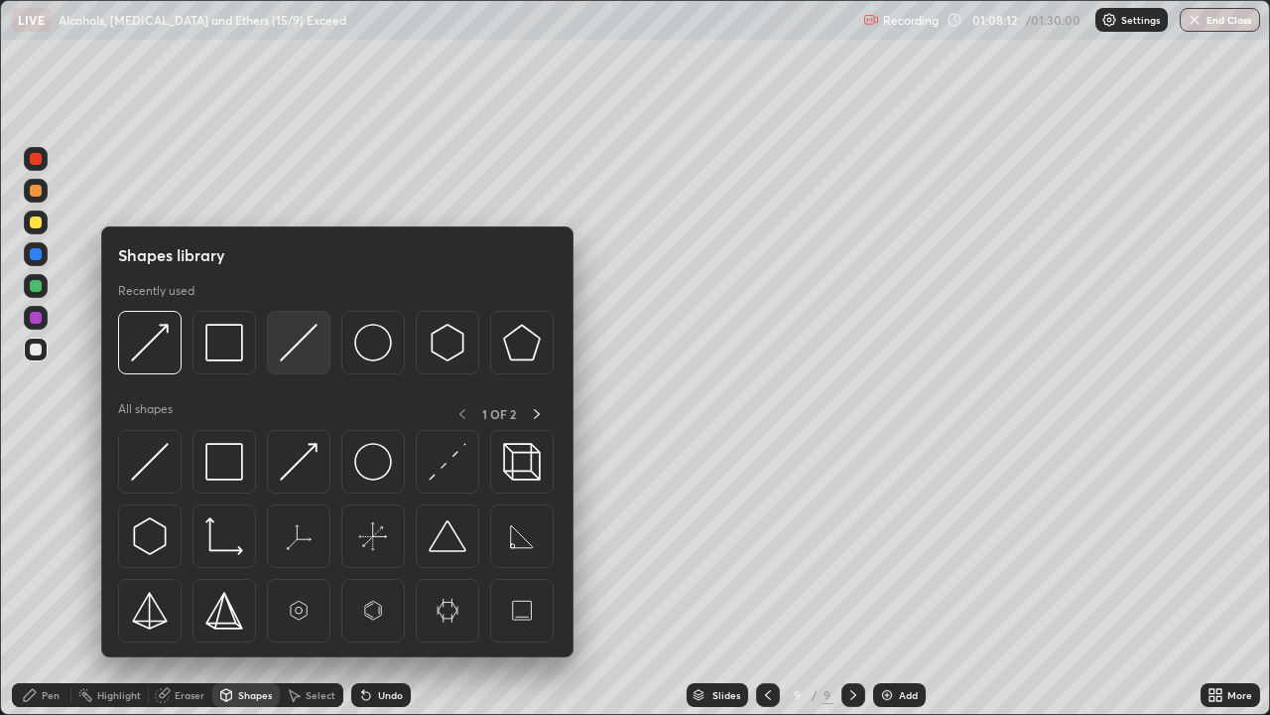
click at [281, 357] on img at bounding box center [299, 343] width 38 height 38
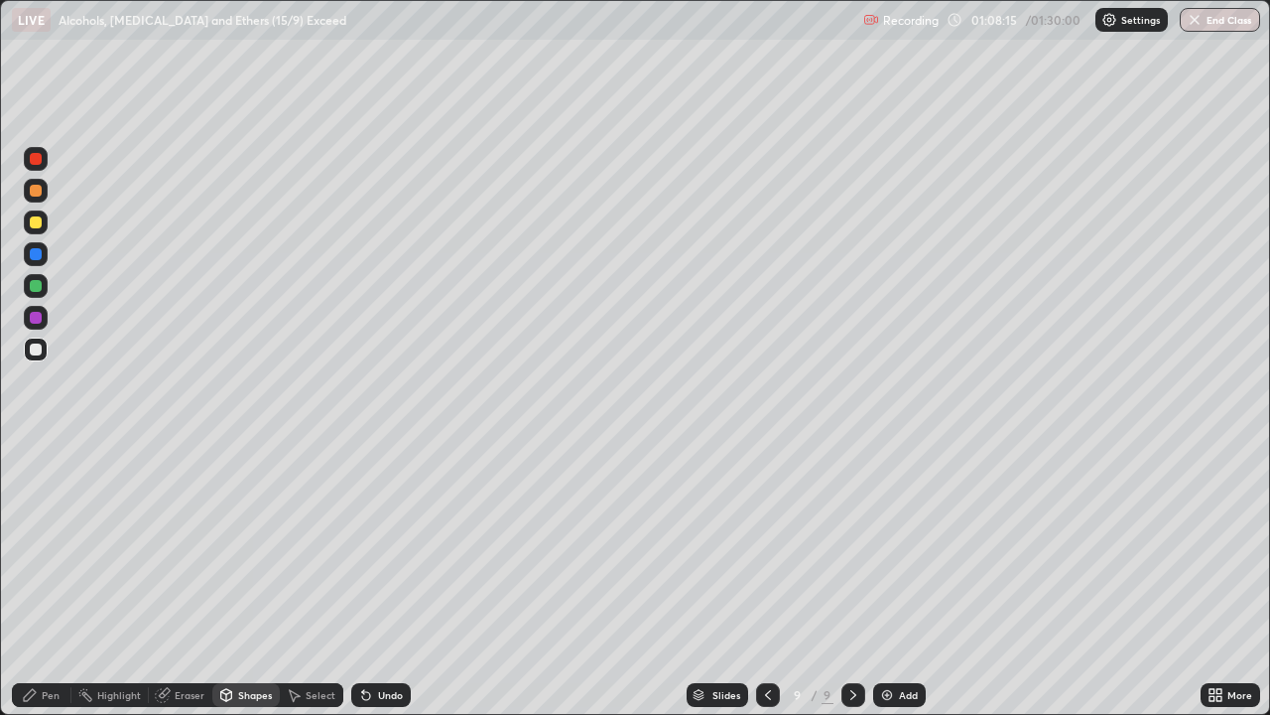
click at [42, 580] on div "Pen" at bounding box center [42, 695] width 60 height 24
click at [249, 580] on div "Shapes" at bounding box center [255, 695] width 34 height 10
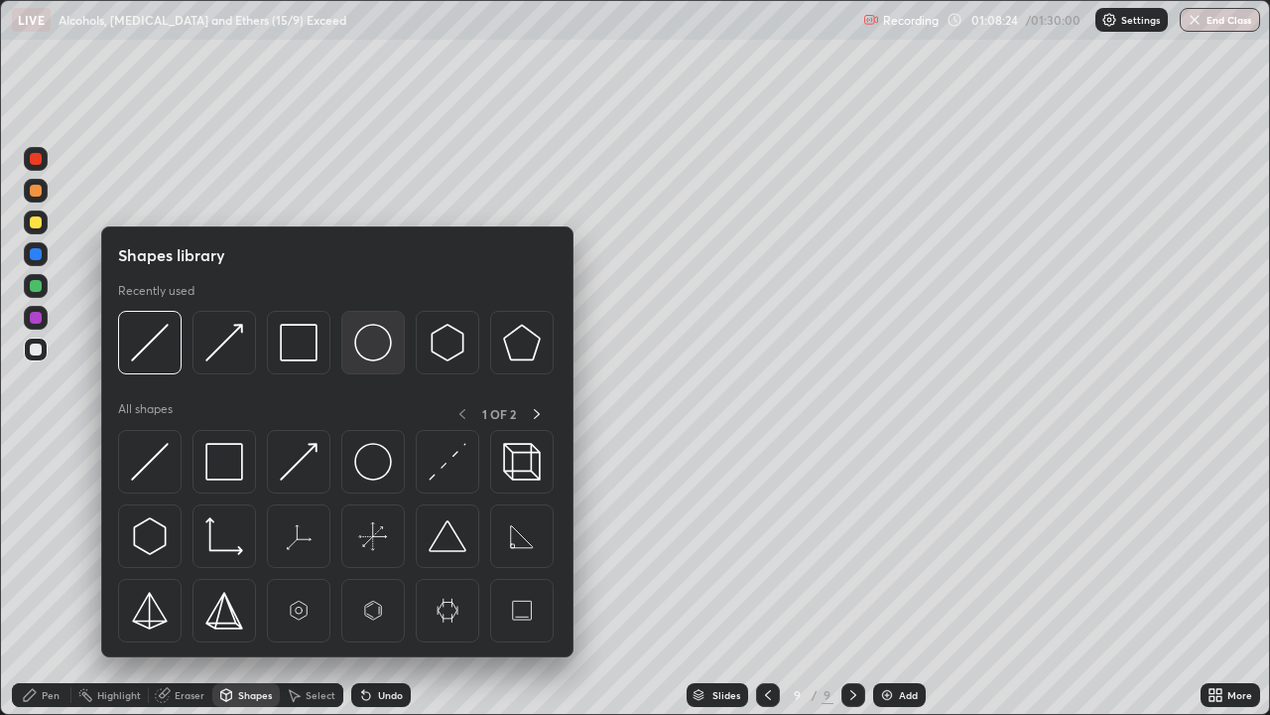
click at [368, 352] on img at bounding box center [373, 343] width 38 height 38
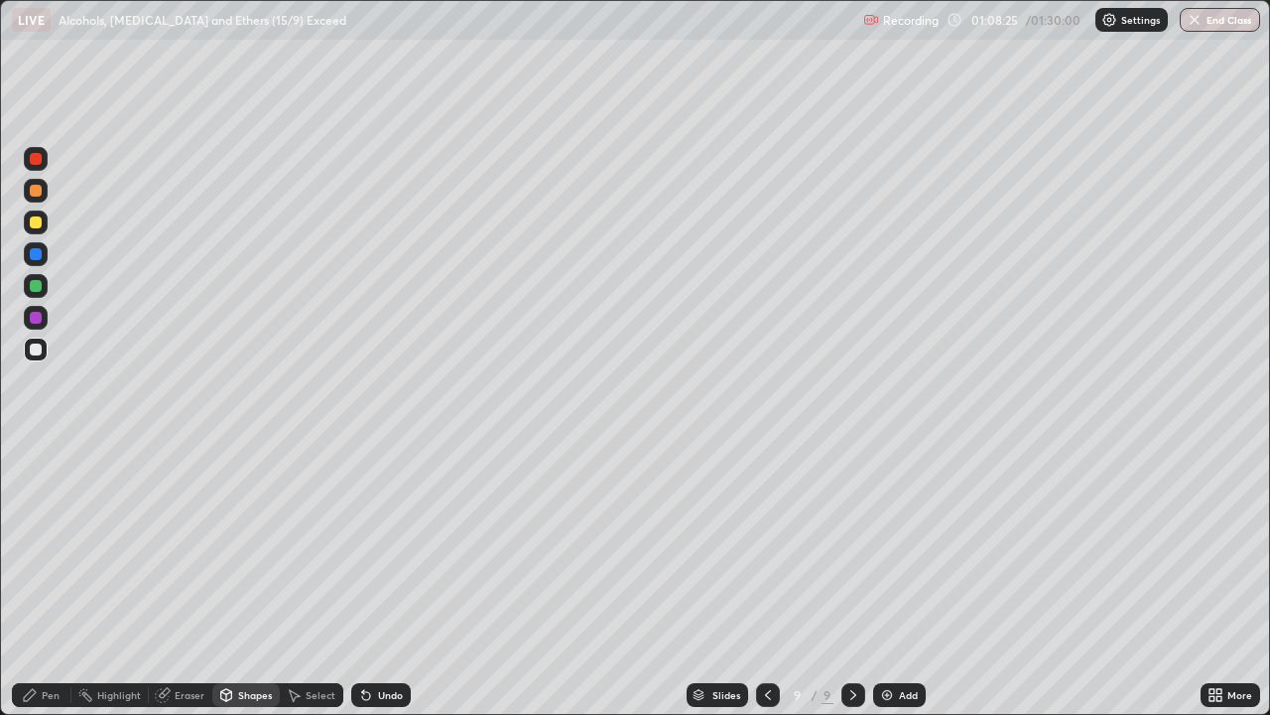
click at [33, 191] on div at bounding box center [36, 191] width 12 height 12
click at [245, 580] on div "Shapes" at bounding box center [255, 695] width 34 height 10
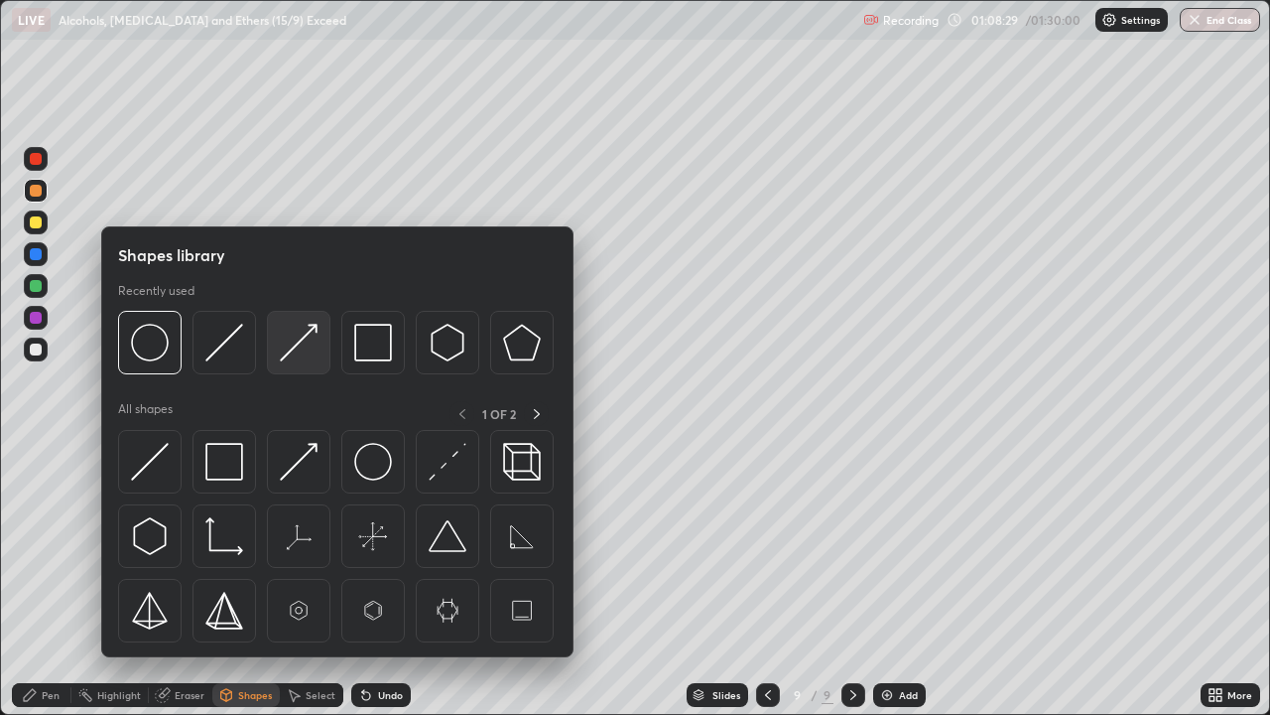
click at [289, 347] on img at bounding box center [299, 343] width 38 height 38
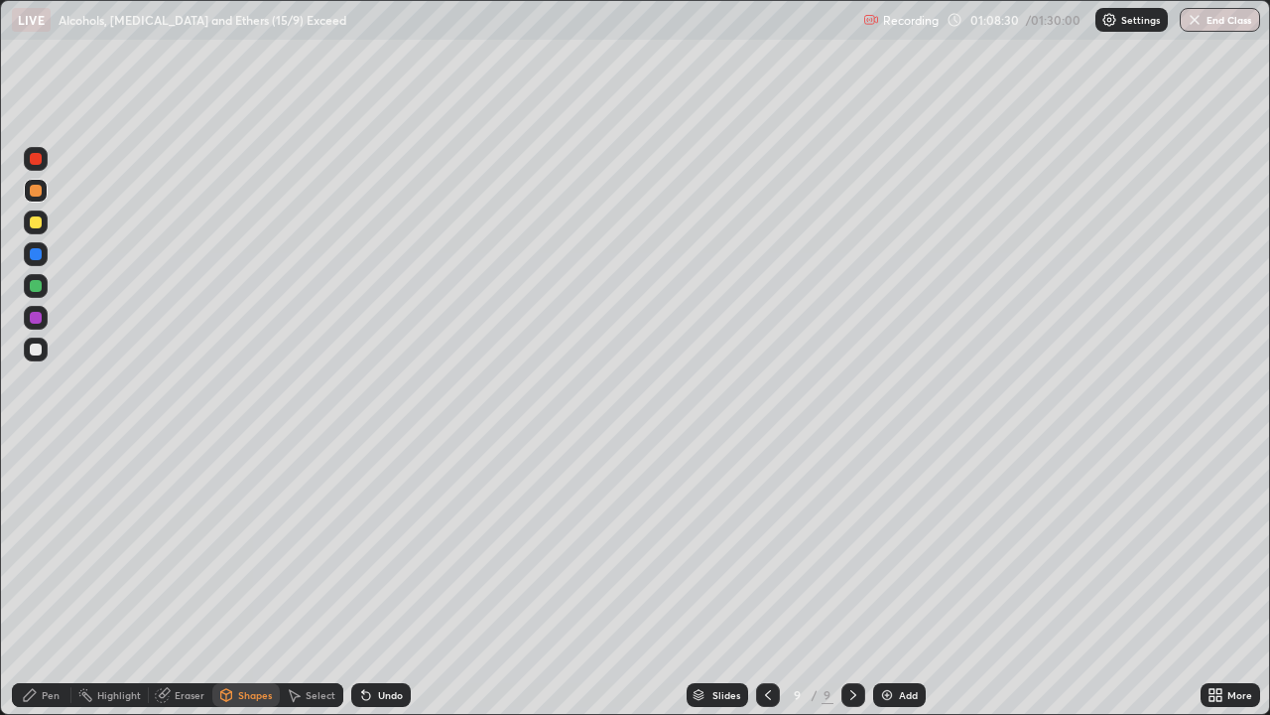
click at [36, 285] on div at bounding box center [36, 286] width 12 height 12
click at [46, 580] on div "Pen" at bounding box center [42, 695] width 60 height 24
click at [252, 580] on div "Shapes" at bounding box center [255, 695] width 34 height 10
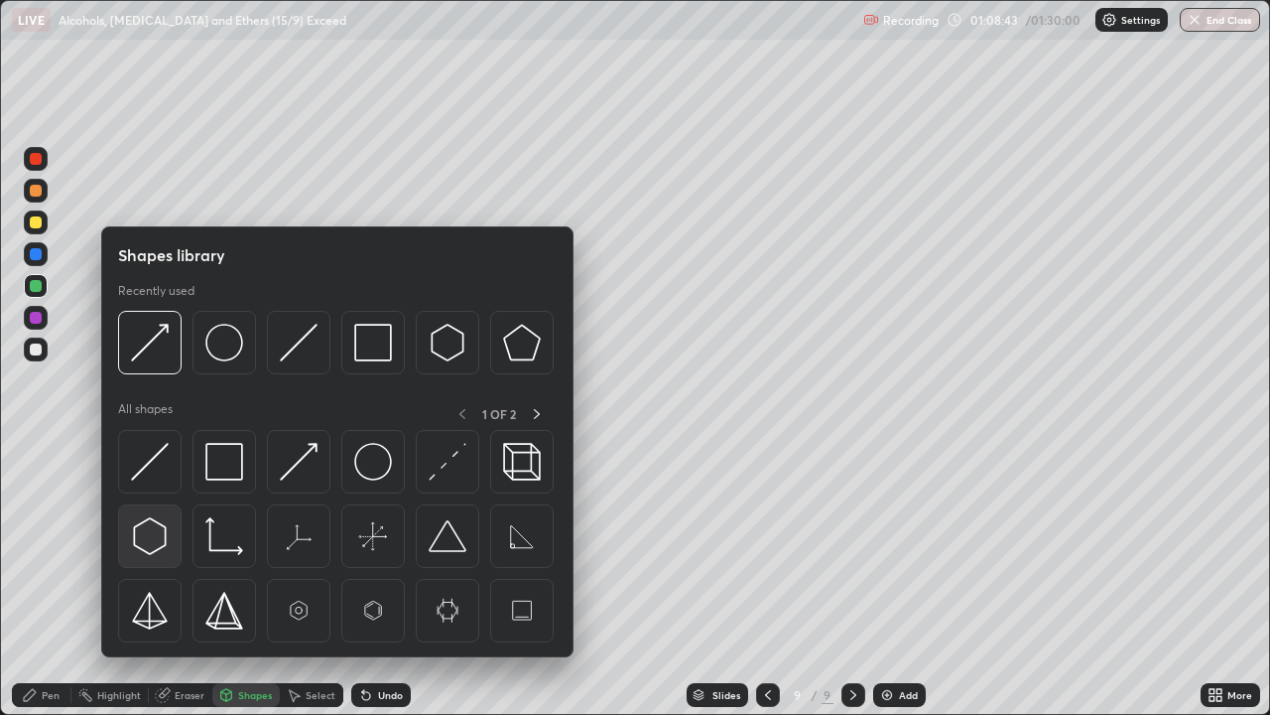
click at [146, 527] on img at bounding box center [150, 536] width 38 height 38
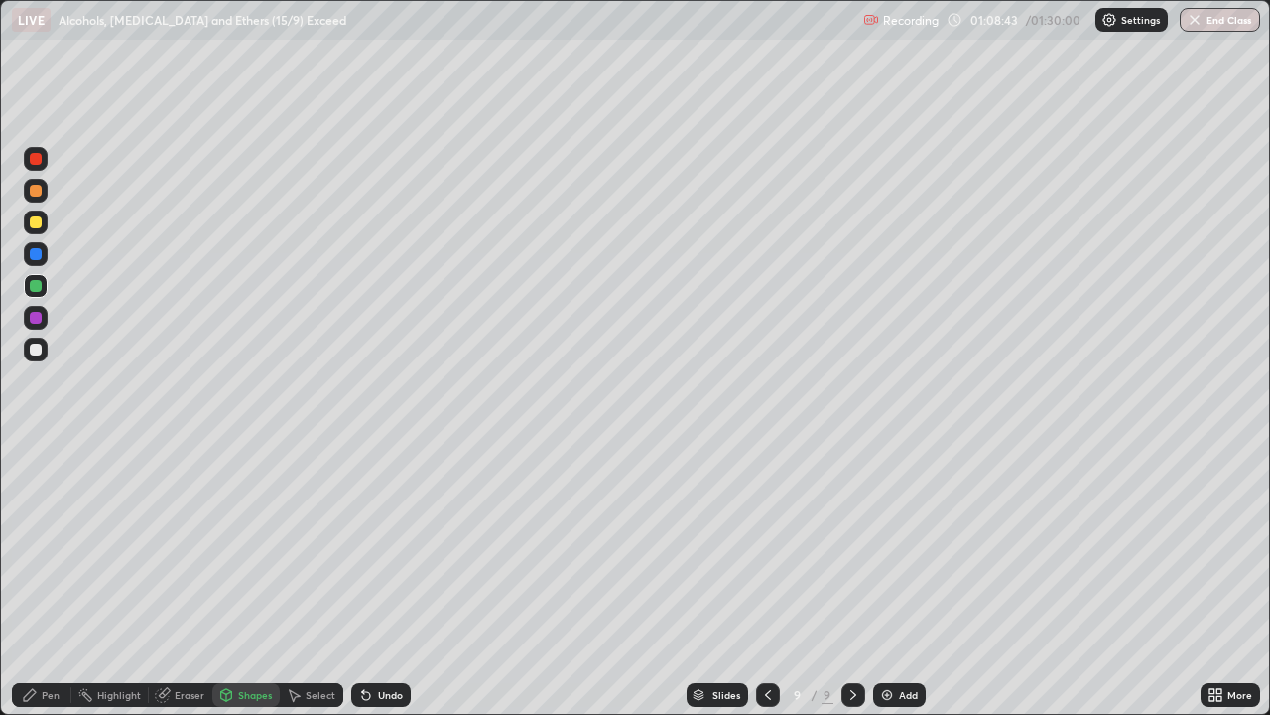
click at [43, 349] on div at bounding box center [36, 349] width 24 height 24
click at [236, 580] on div "Shapes" at bounding box center [245, 695] width 67 height 24
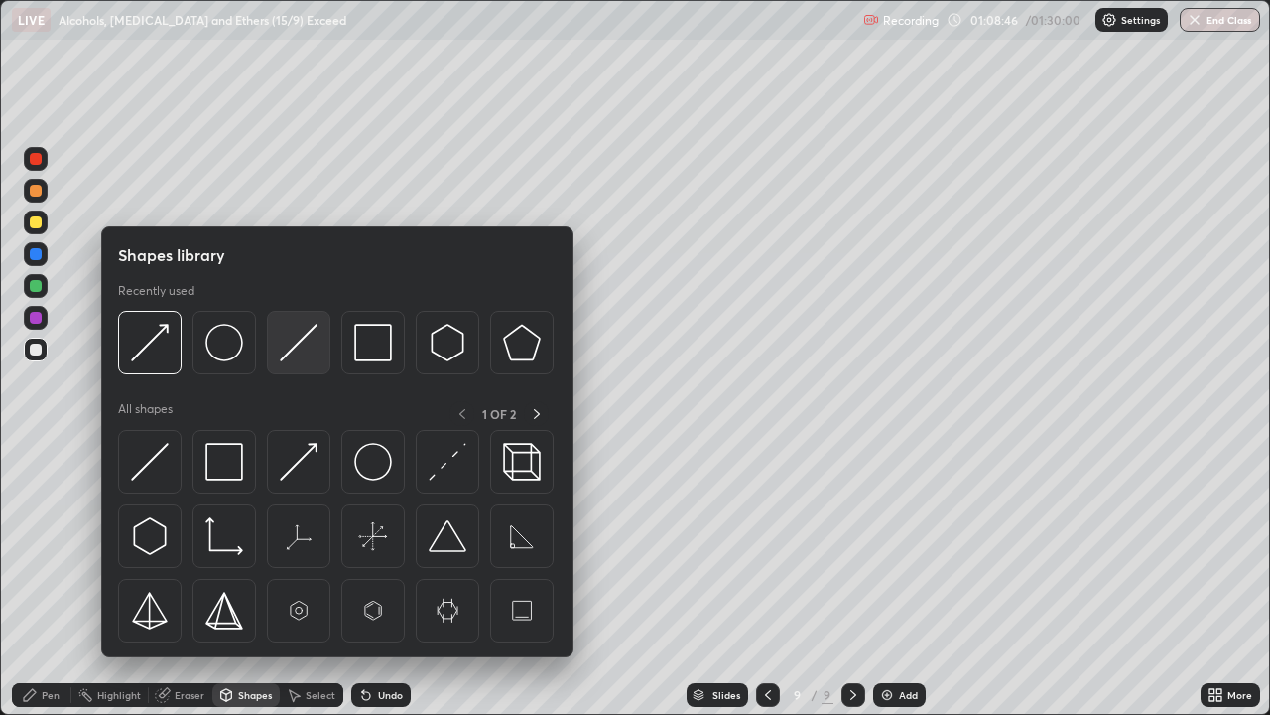
click at [284, 353] on img at bounding box center [299, 343] width 38 height 38
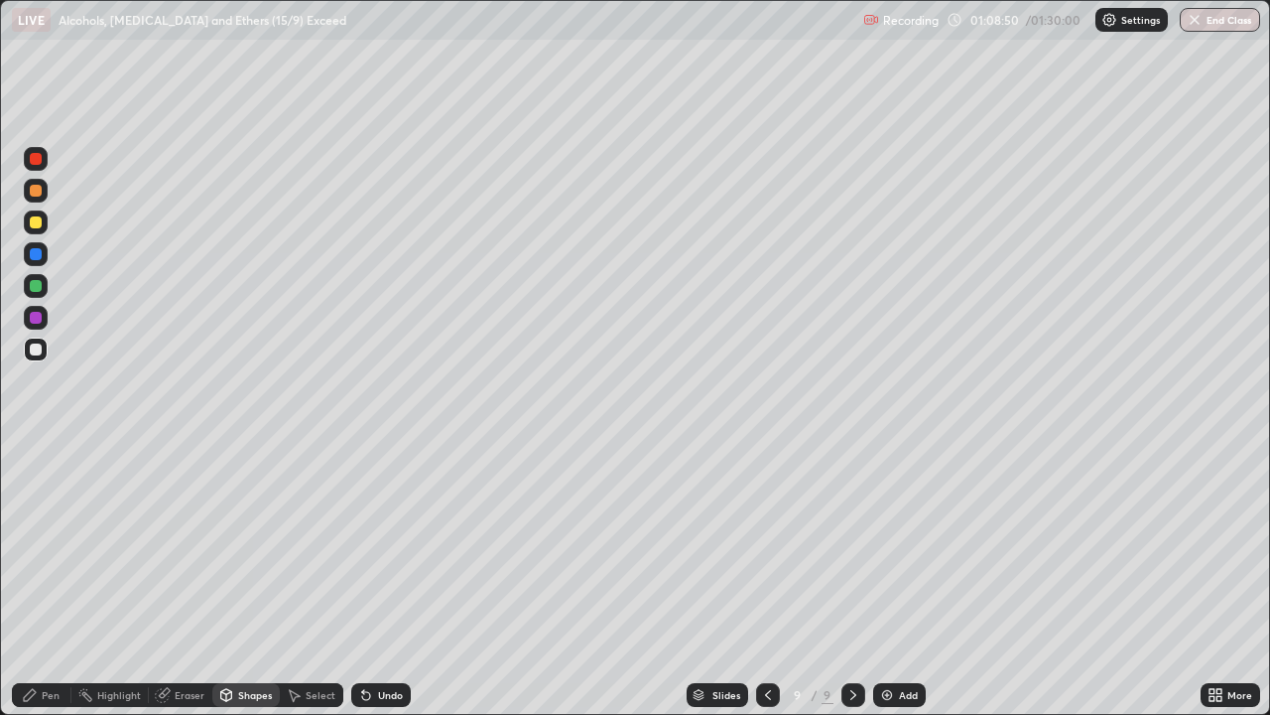
click at [58, 580] on div "Pen" at bounding box center [42, 695] width 60 height 24
click at [232, 580] on div "Shapes" at bounding box center [245, 695] width 67 height 24
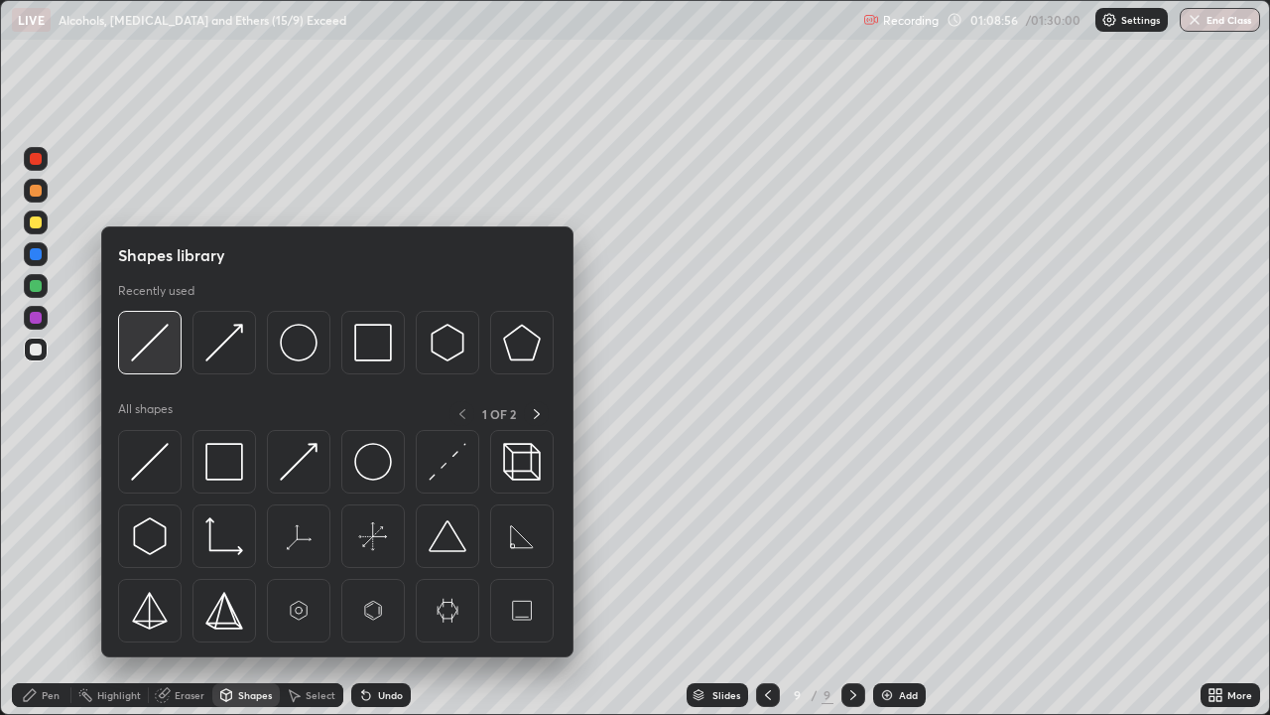
click at [158, 348] on img at bounding box center [150, 343] width 38 height 38
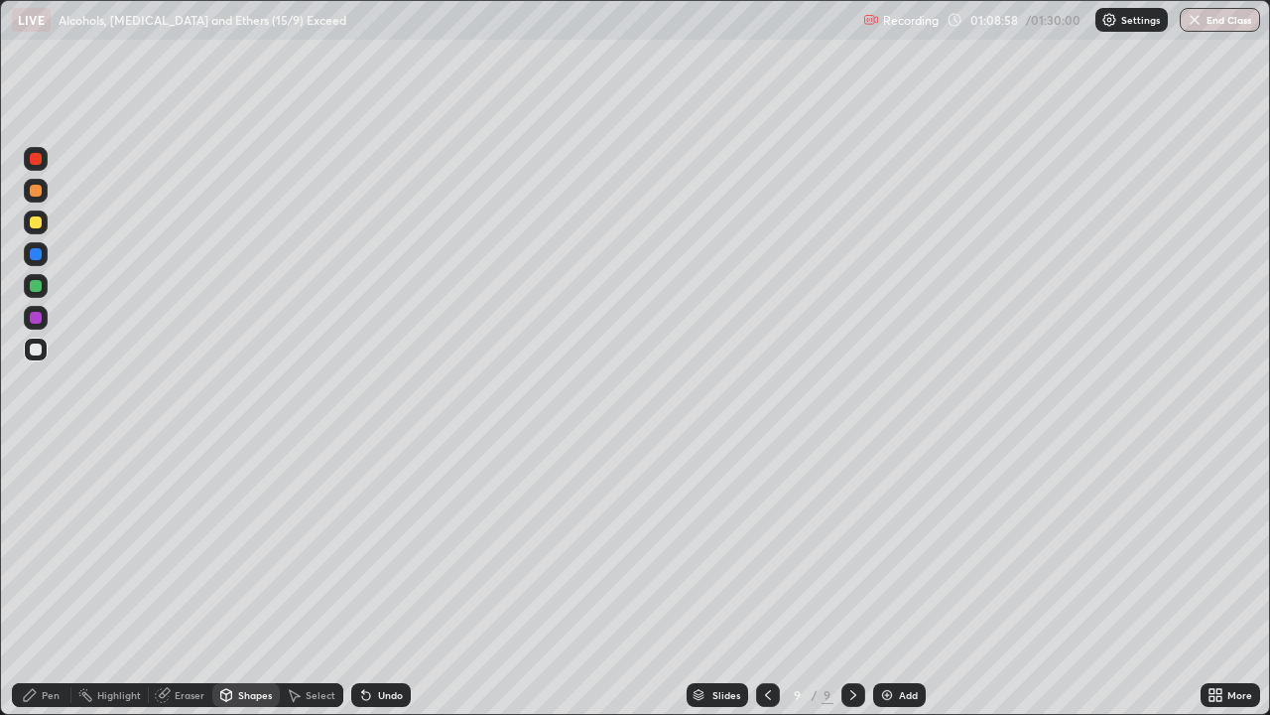
click at [48, 580] on div "Pen" at bounding box center [42, 695] width 60 height 24
click at [46, 351] on div at bounding box center [36, 349] width 24 height 24
click at [320, 580] on div "Select" at bounding box center [312, 695] width 64 height 24
click at [314, 580] on div "Select" at bounding box center [321, 695] width 30 height 10
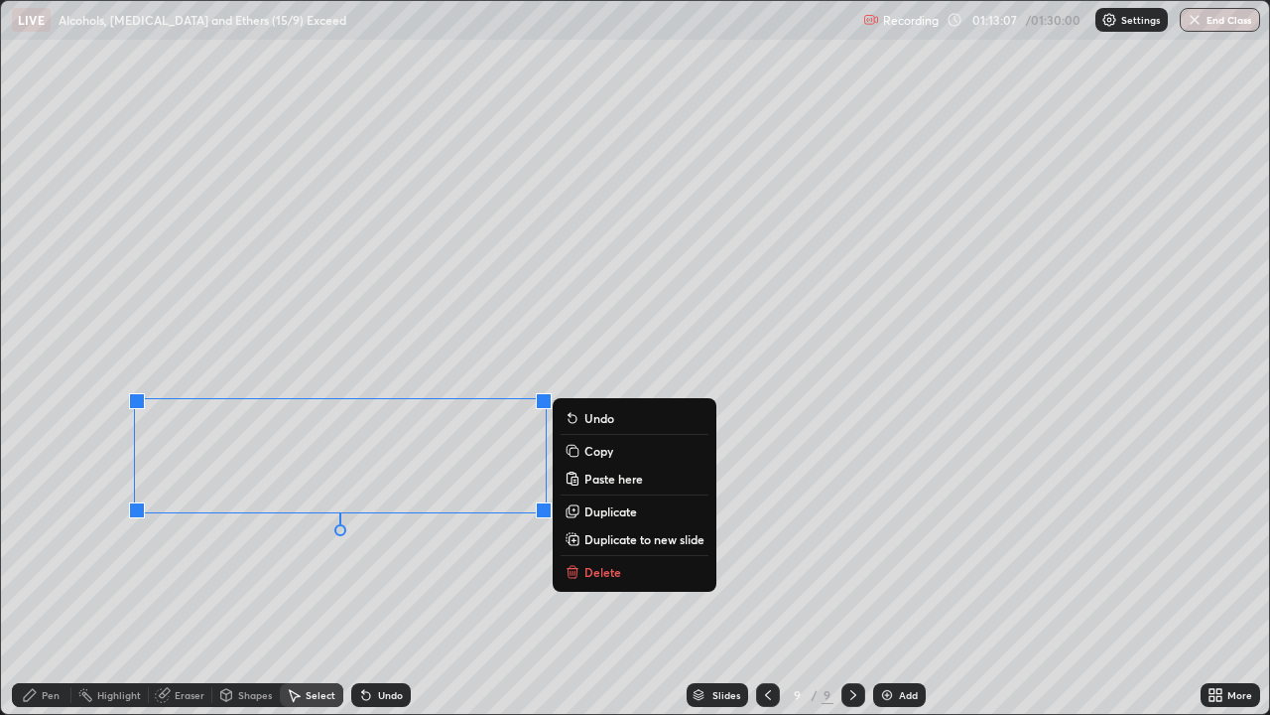
click at [588, 452] on p "Copy" at bounding box center [599, 451] width 29 height 16
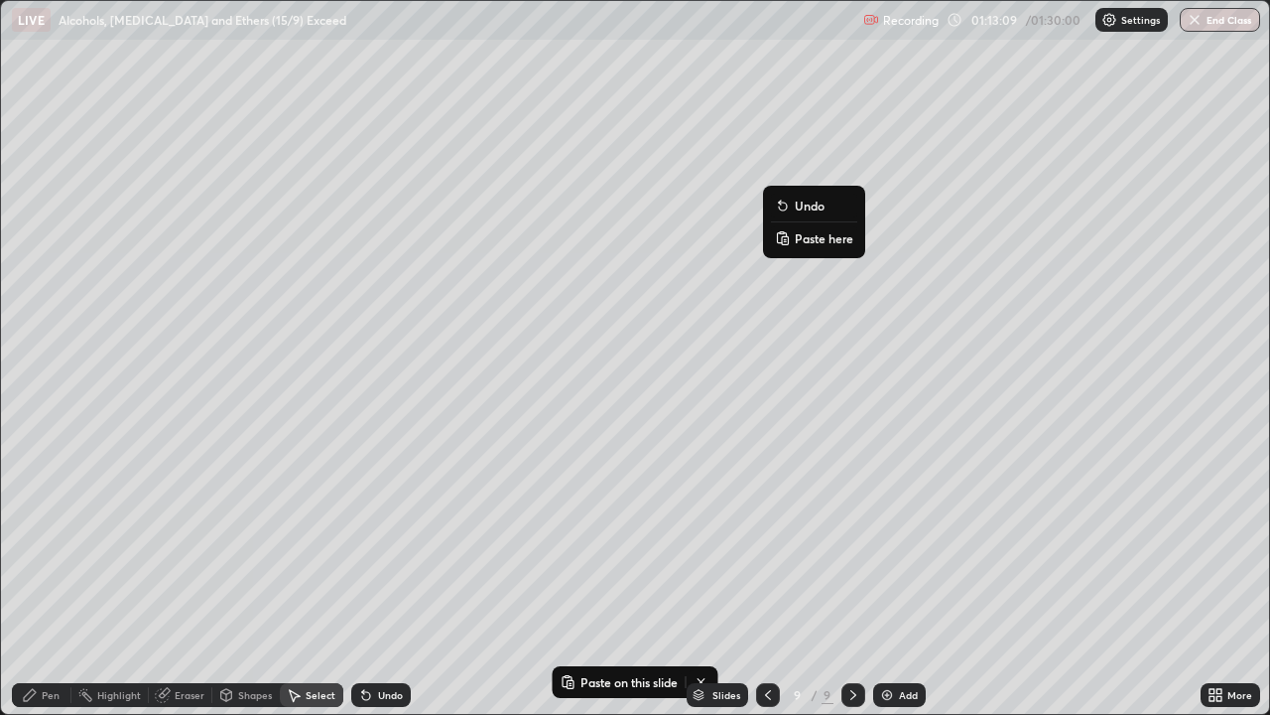
click at [804, 240] on p "Paste here" at bounding box center [824, 238] width 59 height 16
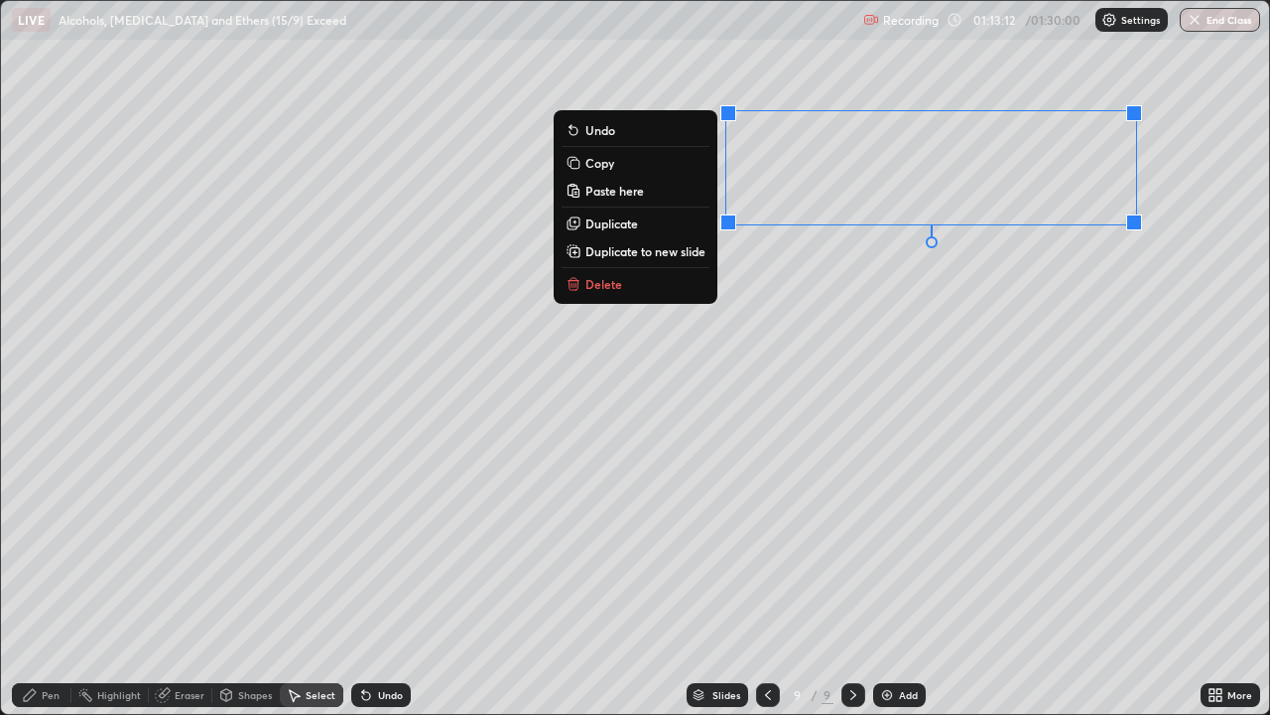
click at [189, 580] on div "Eraser" at bounding box center [190, 695] width 30 height 10
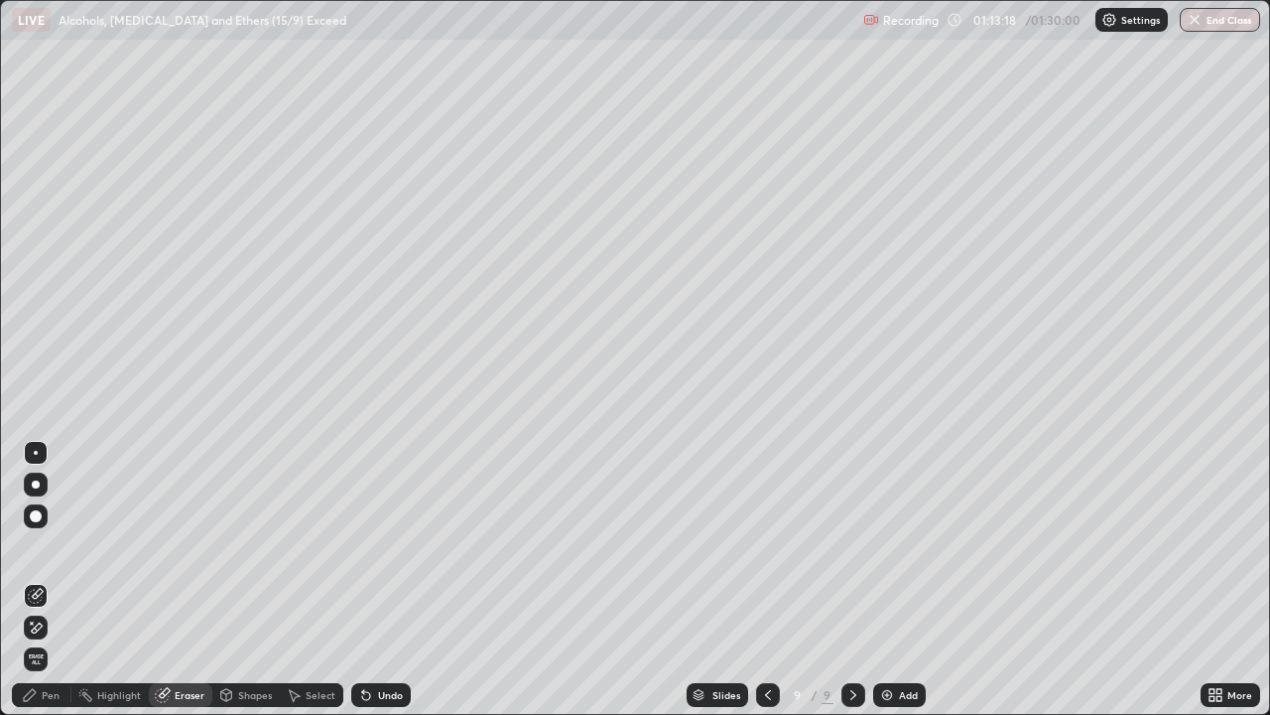
click at [253, 580] on div "Shapes" at bounding box center [255, 695] width 34 height 10
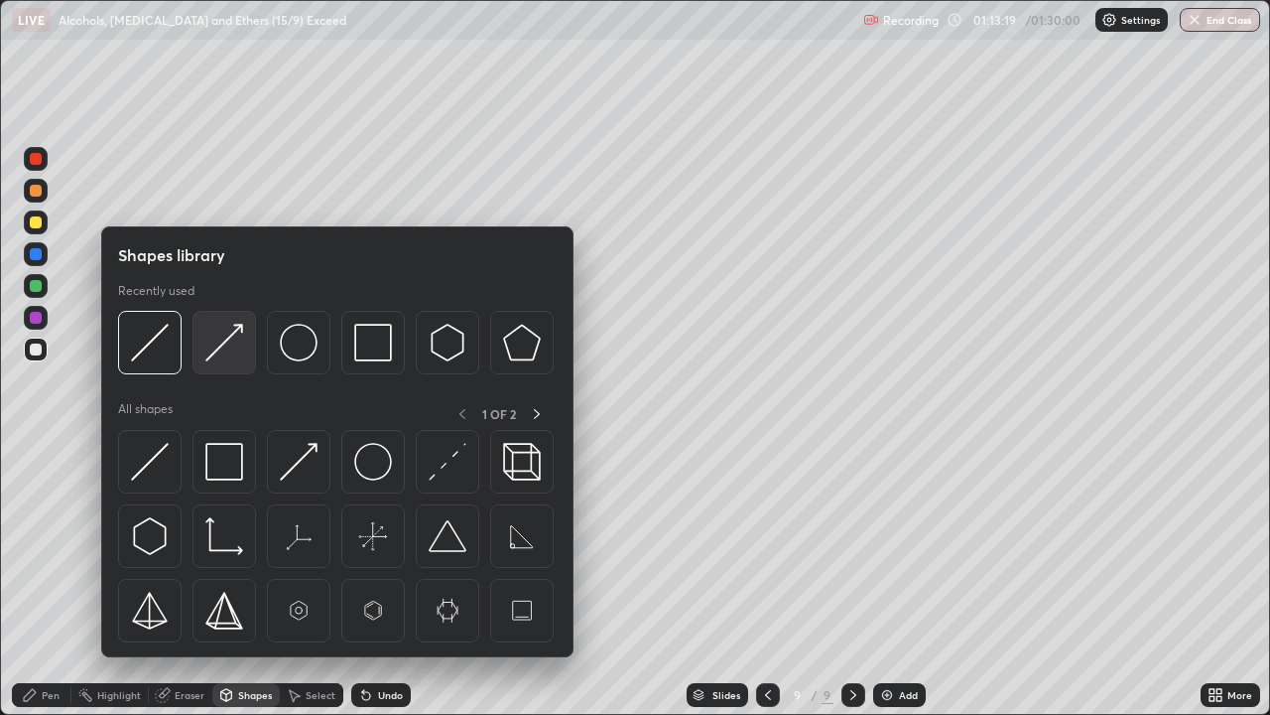
click at [229, 345] on img at bounding box center [224, 343] width 38 height 38
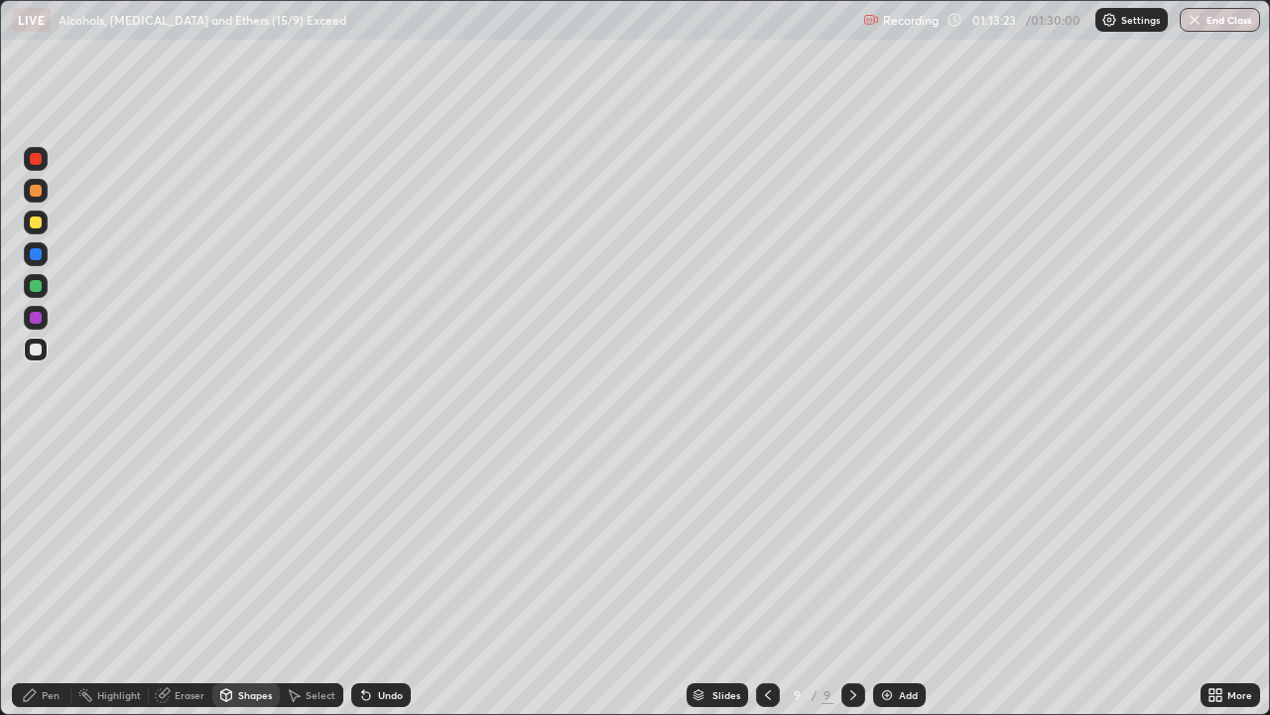
click at [46, 580] on div "Pen" at bounding box center [51, 695] width 18 height 10
click at [32, 286] on div at bounding box center [36, 286] width 12 height 12
click at [363, 580] on icon at bounding box center [366, 696] width 8 height 8
click at [362, 580] on icon at bounding box center [366, 696] width 8 height 8
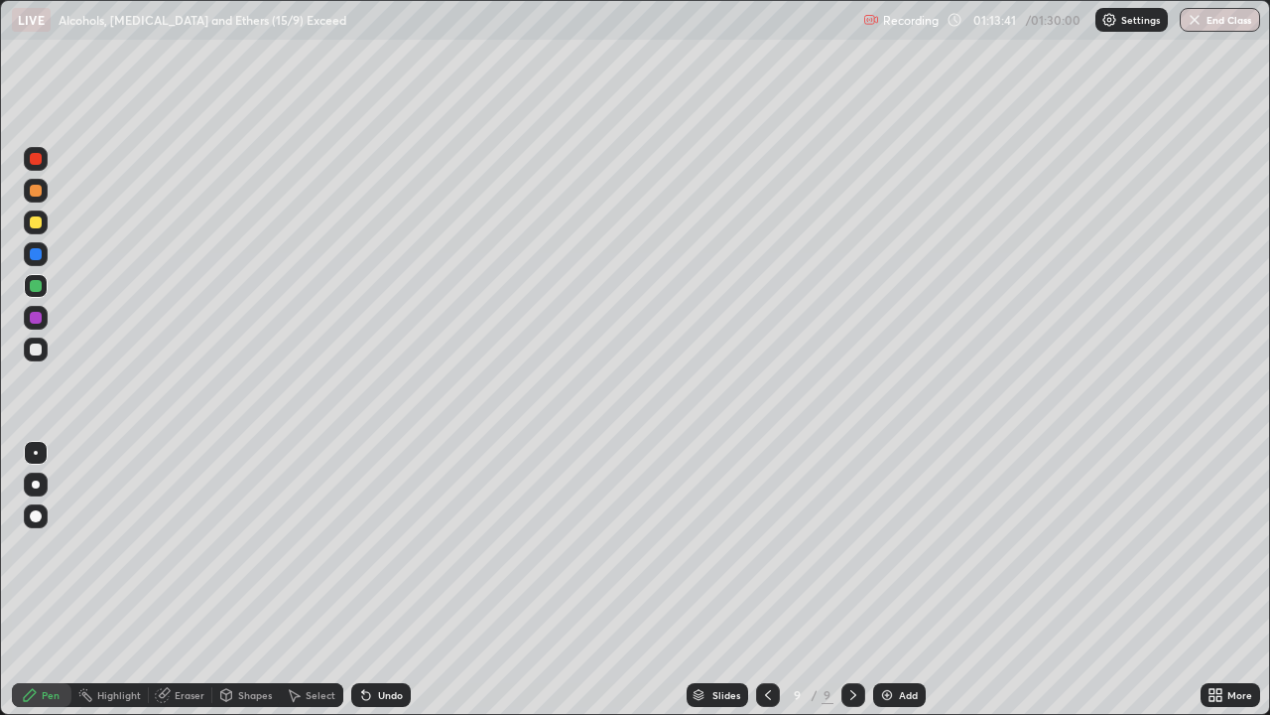
click at [764, 580] on icon at bounding box center [768, 695] width 16 height 16
click at [846, 580] on icon at bounding box center [854, 695] width 16 height 16
click at [37, 349] on div at bounding box center [36, 349] width 12 height 12
click at [767, 580] on icon at bounding box center [768, 695] width 16 height 16
click at [853, 580] on icon at bounding box center [854, 695] width 6 height 10
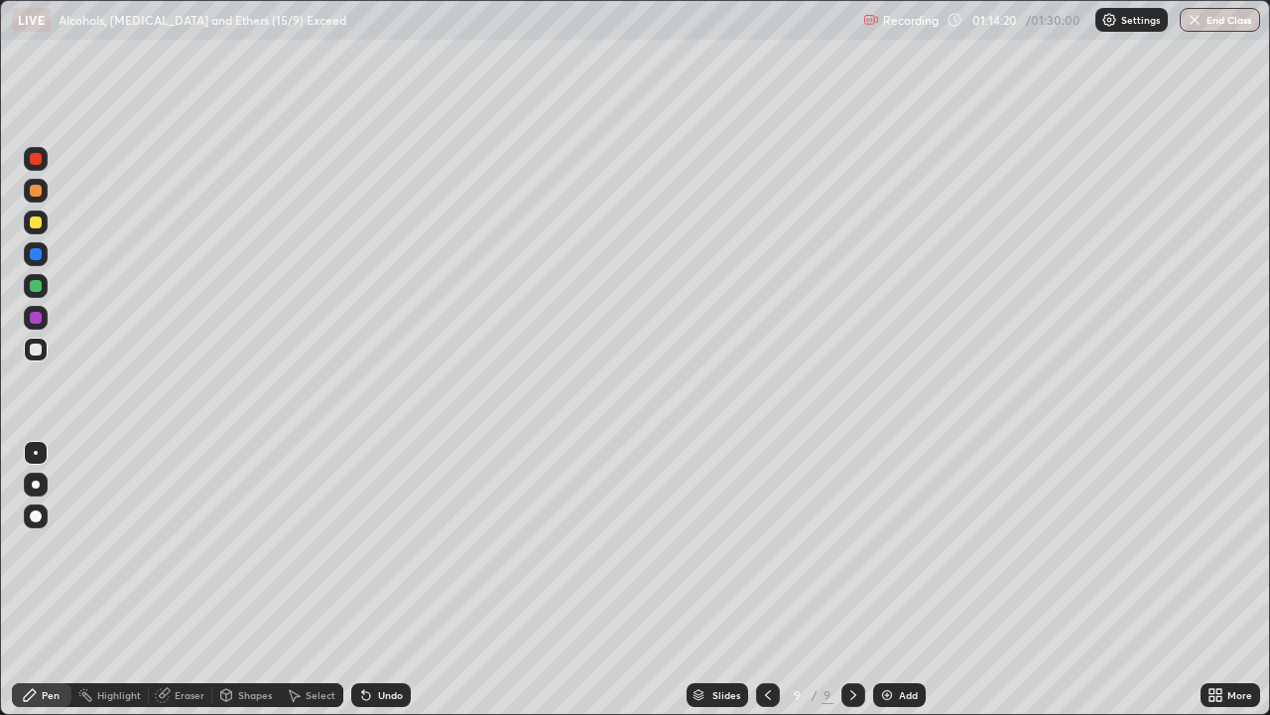
click at [255, 580] on div "Shapes" at bounding box center [255, 695] width 34 height 10
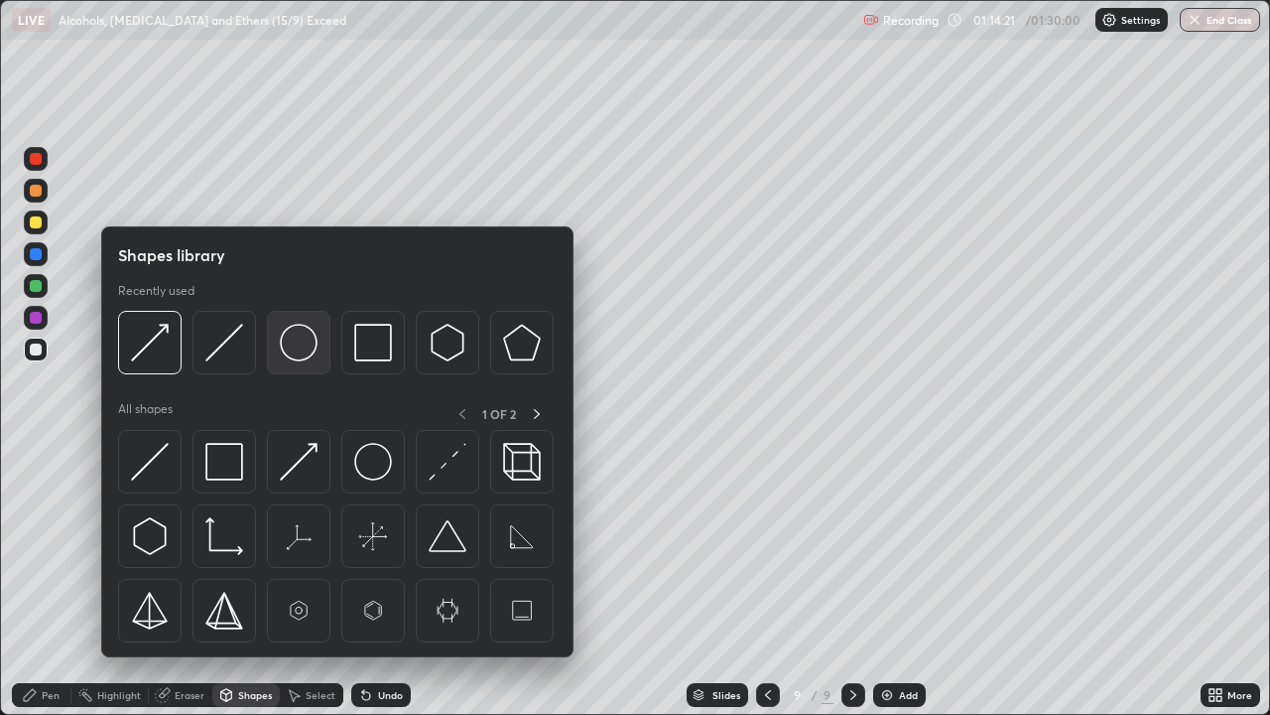
click at [307, 345] on img at bounding box center [299, 343] width 38 height 38
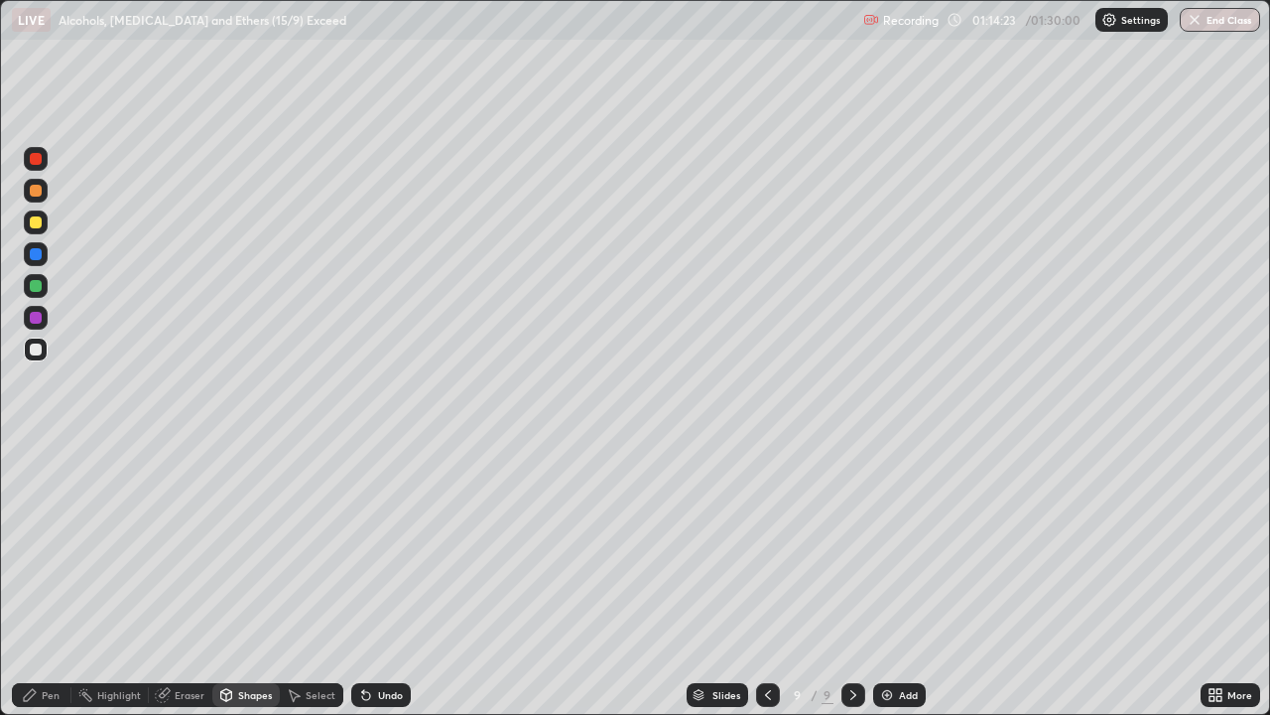
click at [43, 193] on div at bounding box center [36, 191] width 24 height 24
click at [243, 580] on div "Shapes" at bounding box center [255, 695] width 34 height 10
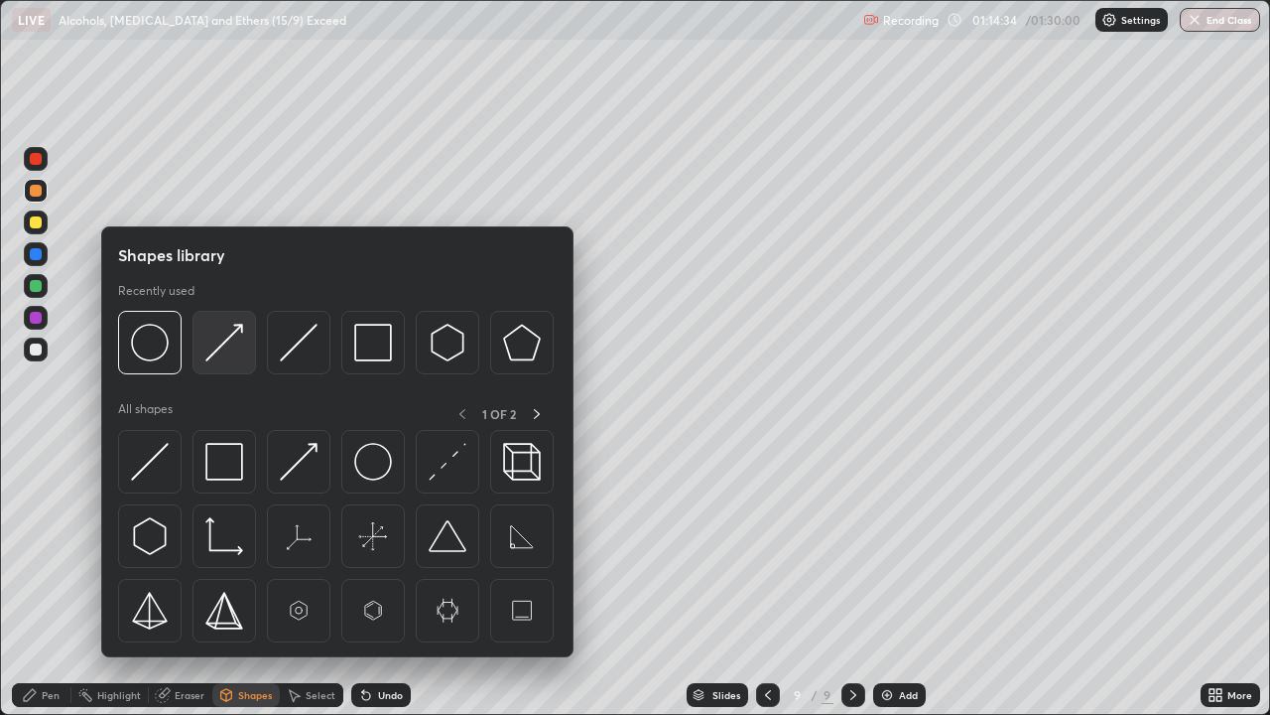
click at [221, 345] on img at bounding box center [224, 343] width 38 height 38
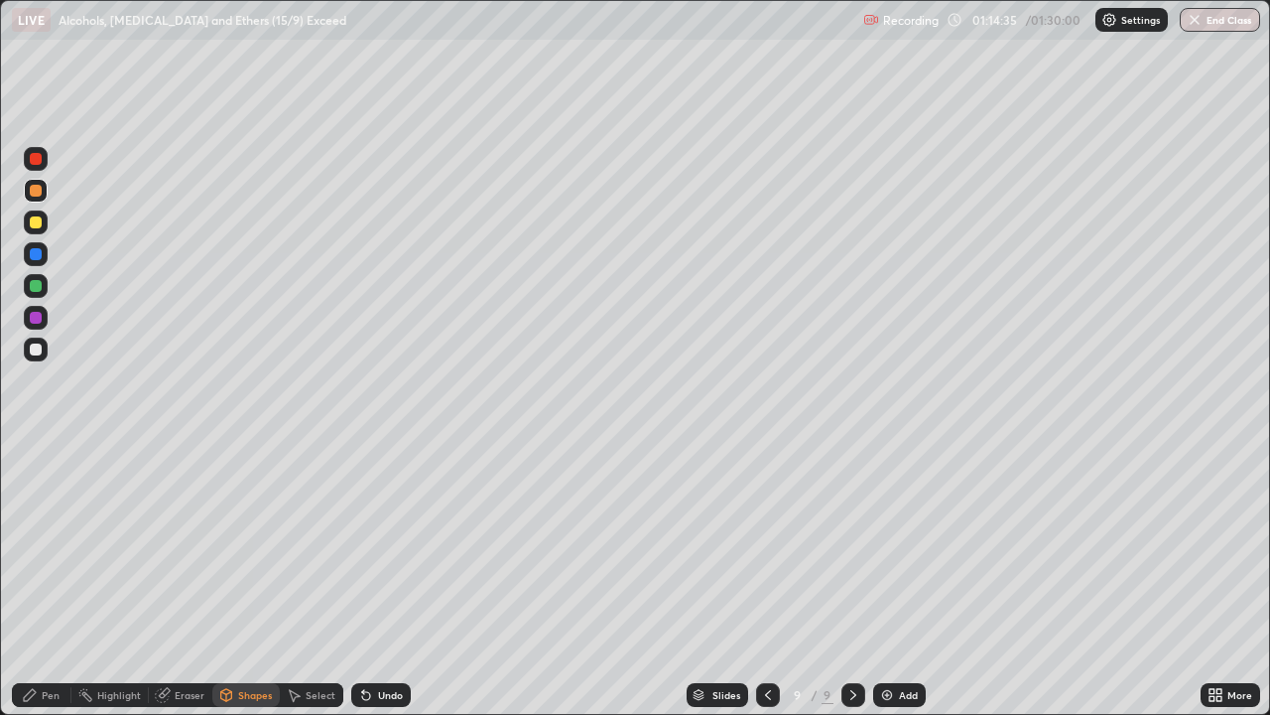
click at [39, 320] on div at bounding box center [36, 318] width 12 height 12
click at [39, 580] on div "Pen" at bounding box center [42, 695] width 60 height 24
click at [326, 580] on div "Select" at bounding box center [321, 695] width 30 height 10
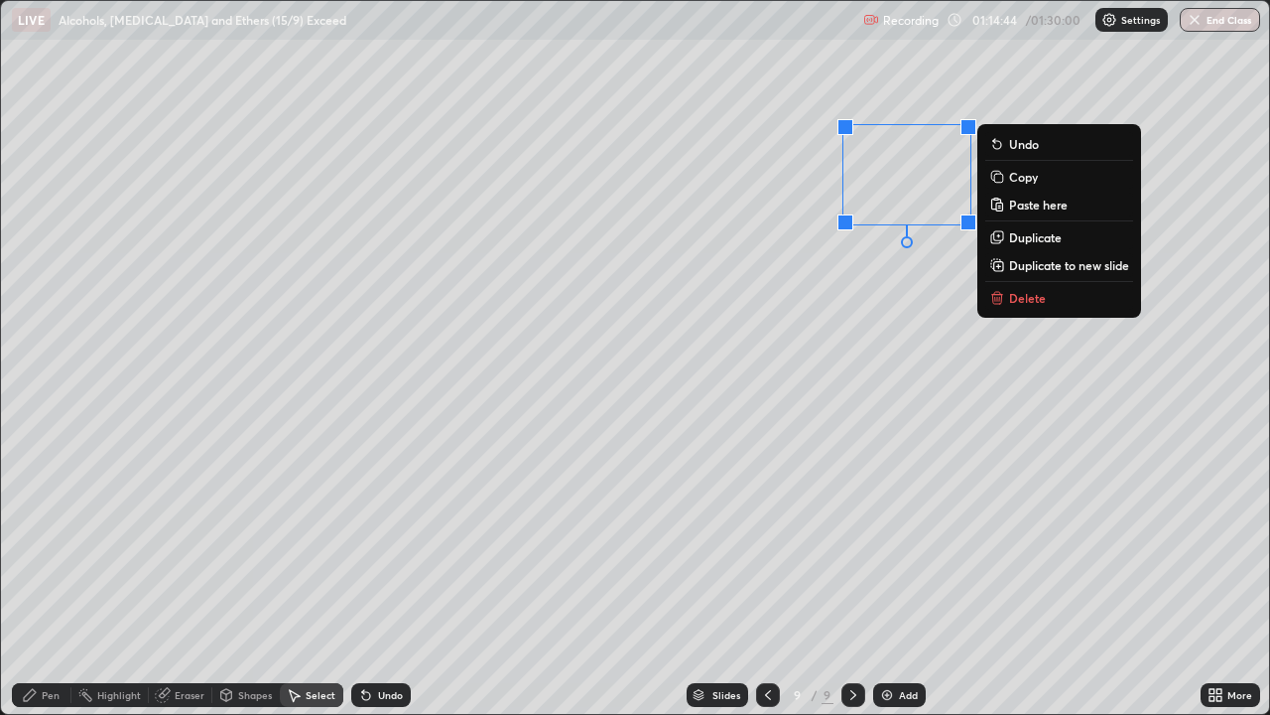
click at [1009, 297] on p "Delete" at bounding box center [1027, 298] width 37 height 16
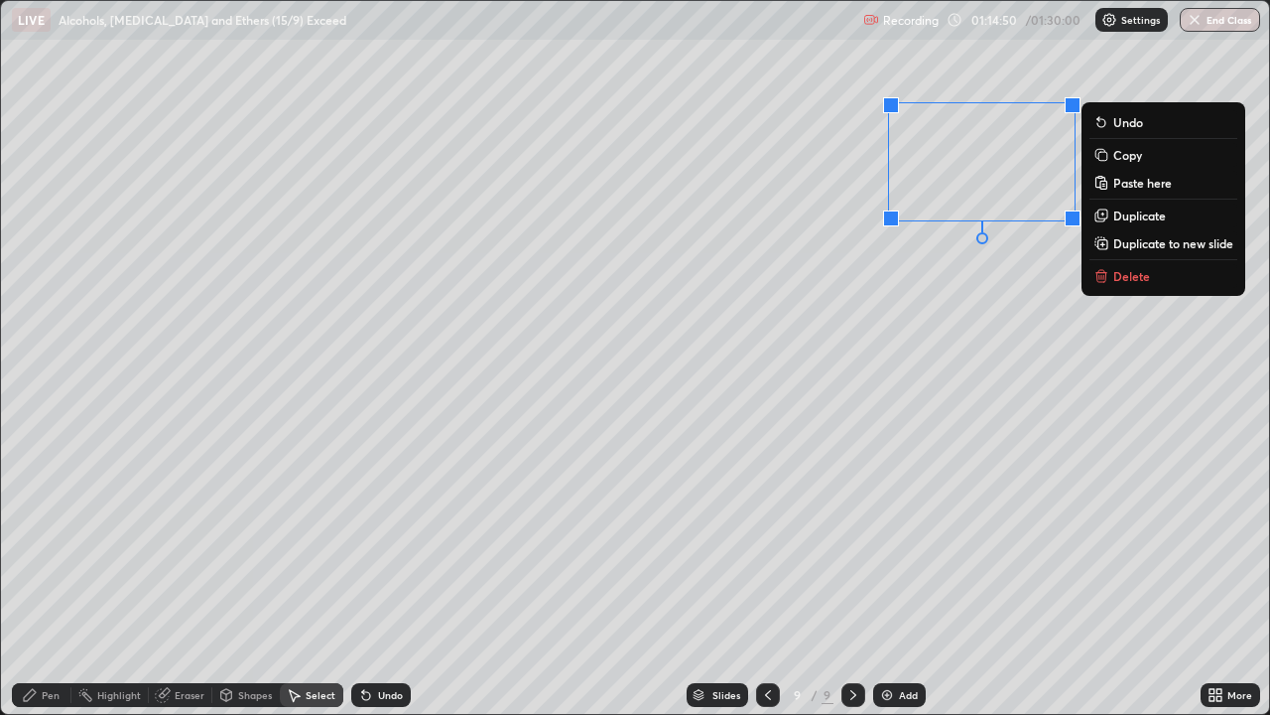
click at [256, 580] on div "Shapes" at bounding box center [255, 695] width 34 height 10
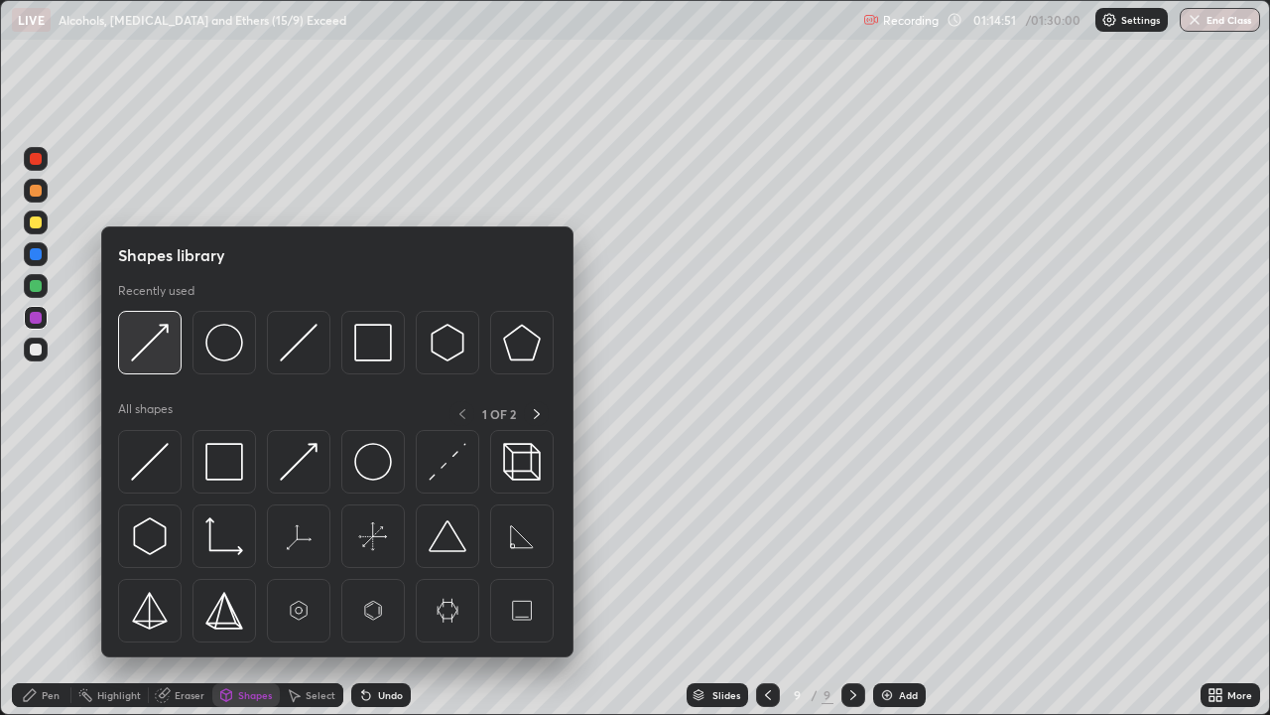
click at [155, 346] on img at bounding box center [150, 343] width 38 height 38
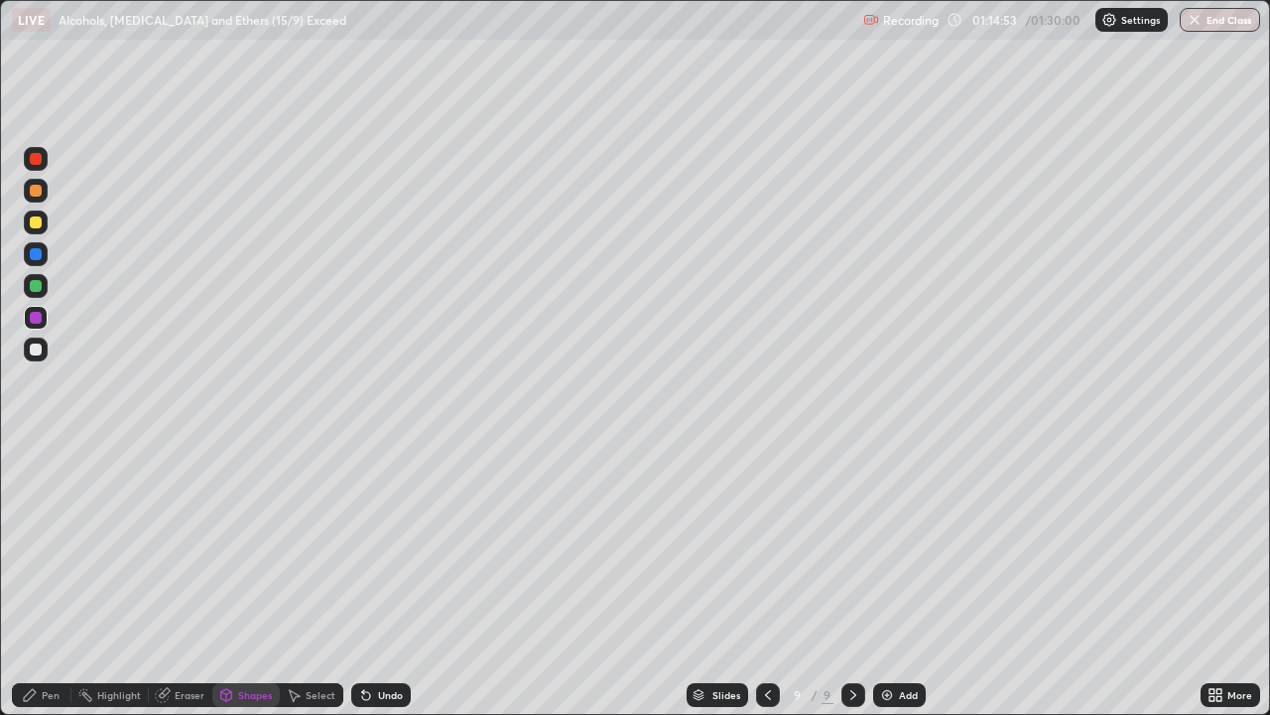
click at [45, 580] on div "Pen" at bounding box center [51, 695] width 18 height 10
click at [41, 347] on div at bounding box center [36, 349] width 12 height 12
click at [244, 580] on div "Shapes" at bounding box center [255, 695] width 34 height 10
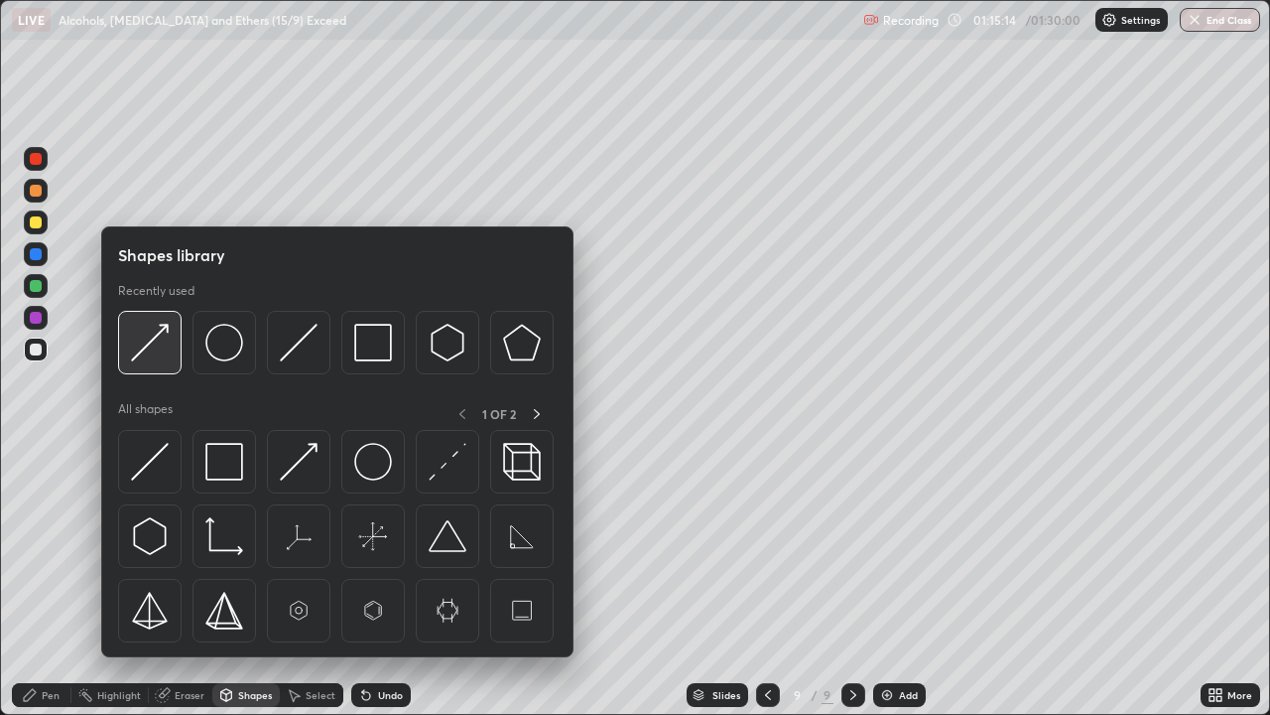
click at [154, 337] on img at bounding box center [150, 343] width 38 height 38
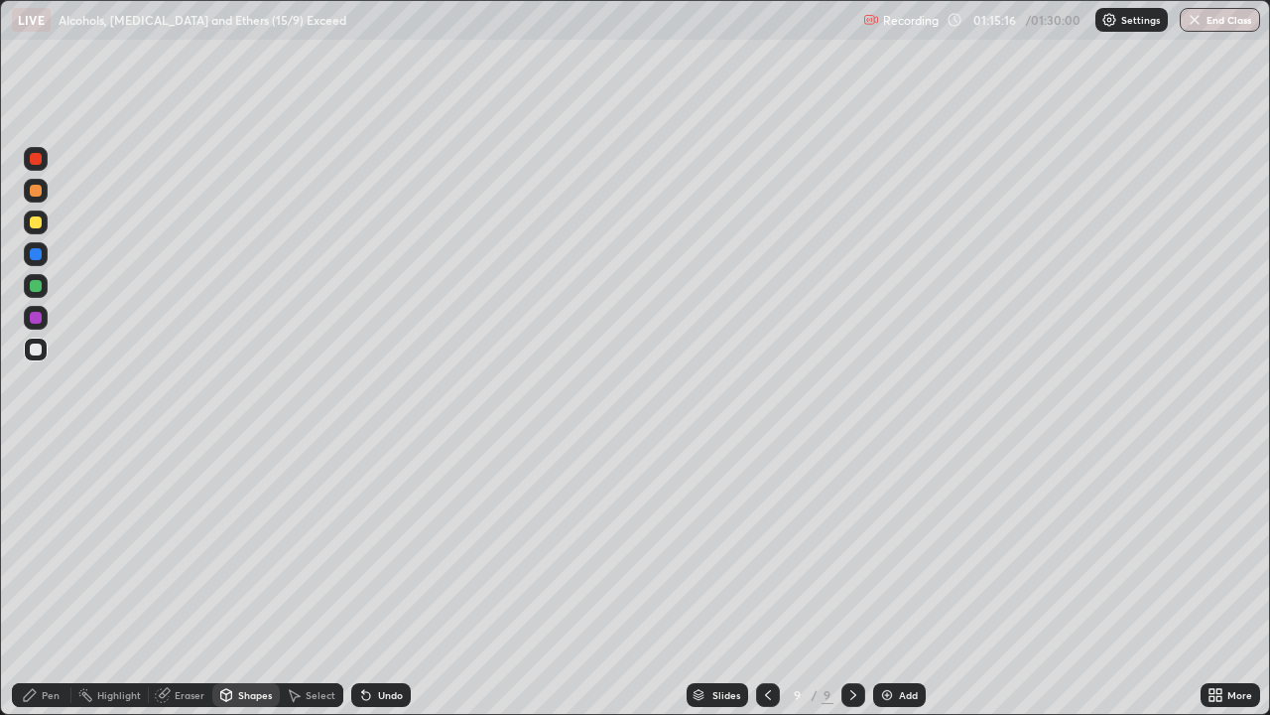
click at [43, 286] on div at bounding box center [36, 286] width 24 height 24
click at [267, 580] on div "Shapes" at bounding box center [255, 695] width 34 height 10
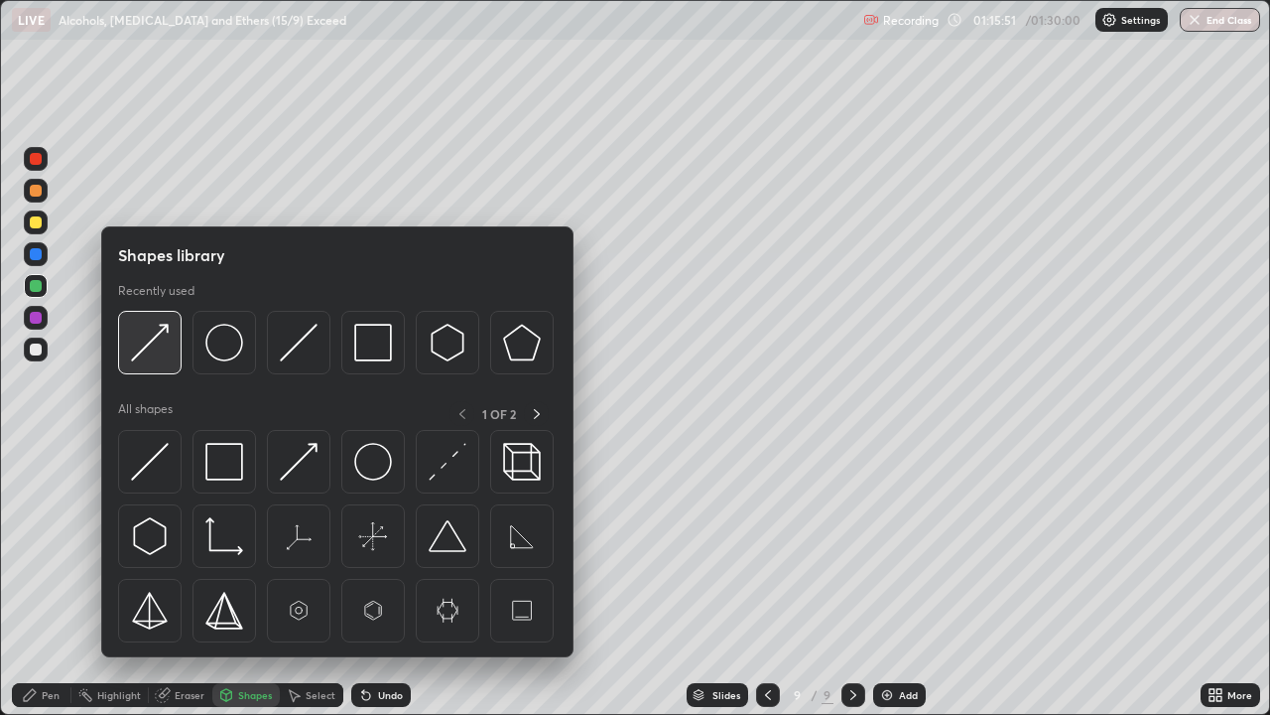
click at [164, 339] on img at bounding box center [150, 343] width 38 height 38
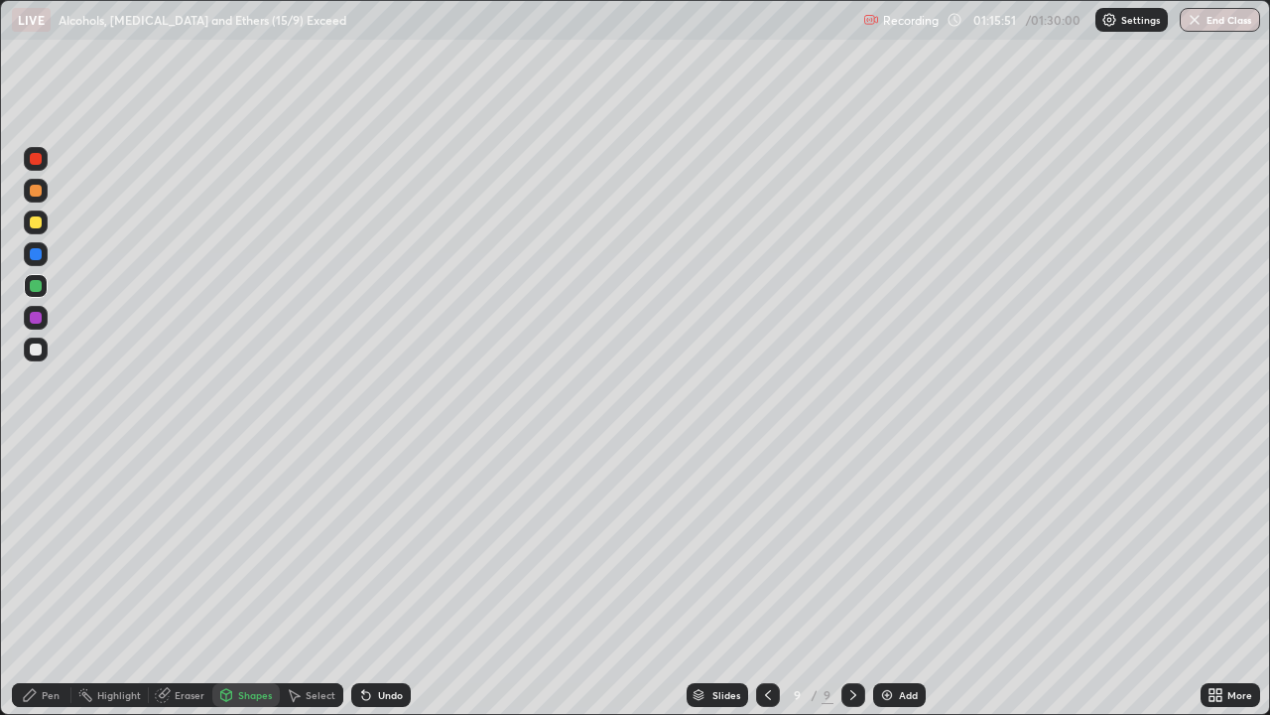
click at [44, 349] on div at bounding box center [36, 349] width 24 height 24
click at [46, 194] on div at bounding box center [36, 191] width 24 height 24
click at [260, 580] on div "Shapes" at bounding box center [255, 695] width 34 height 10
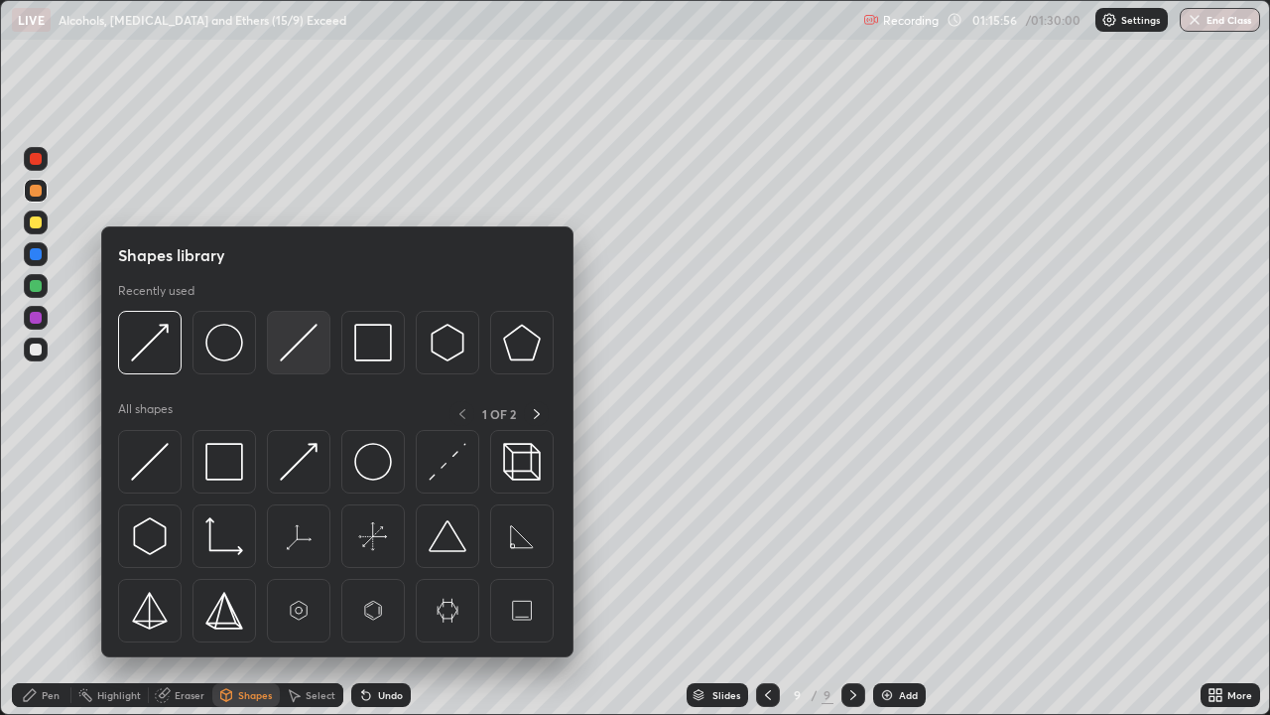
click at [307, 340] on img at bounding box center [299, 343] width 38 height 38
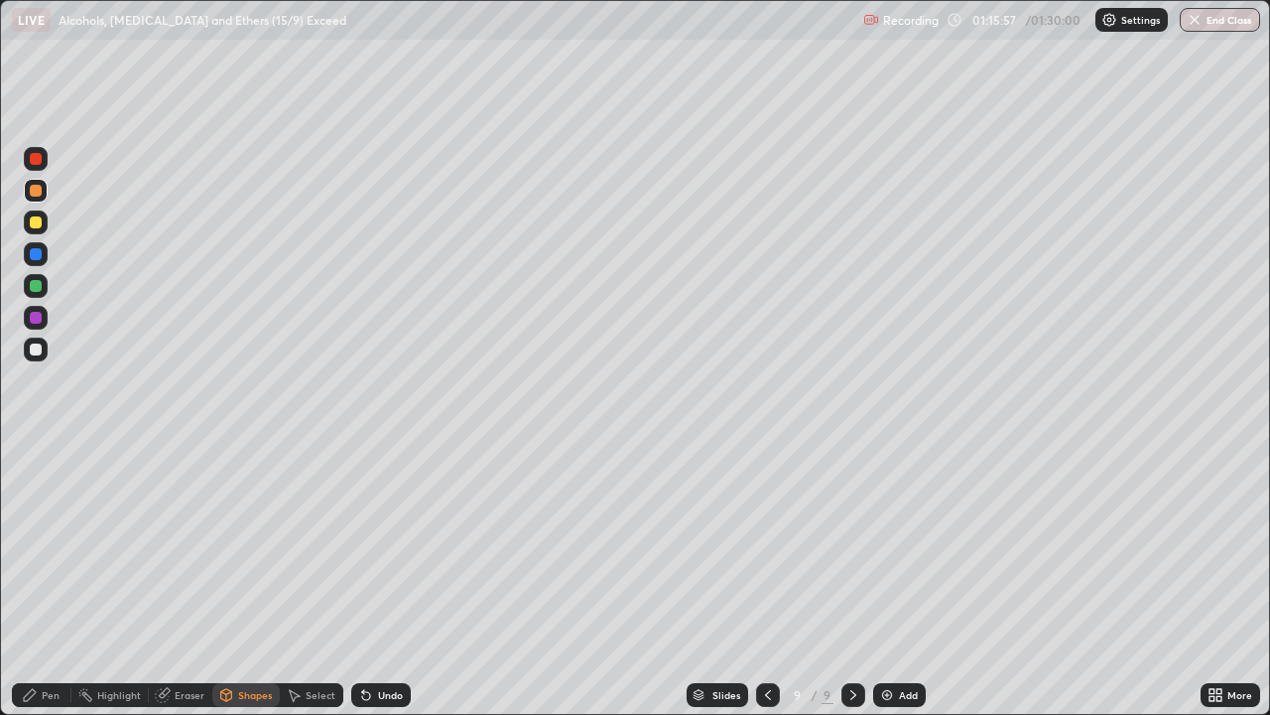
click at [43, 346] on div at bounding box center [36, 349] width 24 height 24
click at [251, 580] on div "Shapes" at bounding box center [255, 695] width 34 height 10
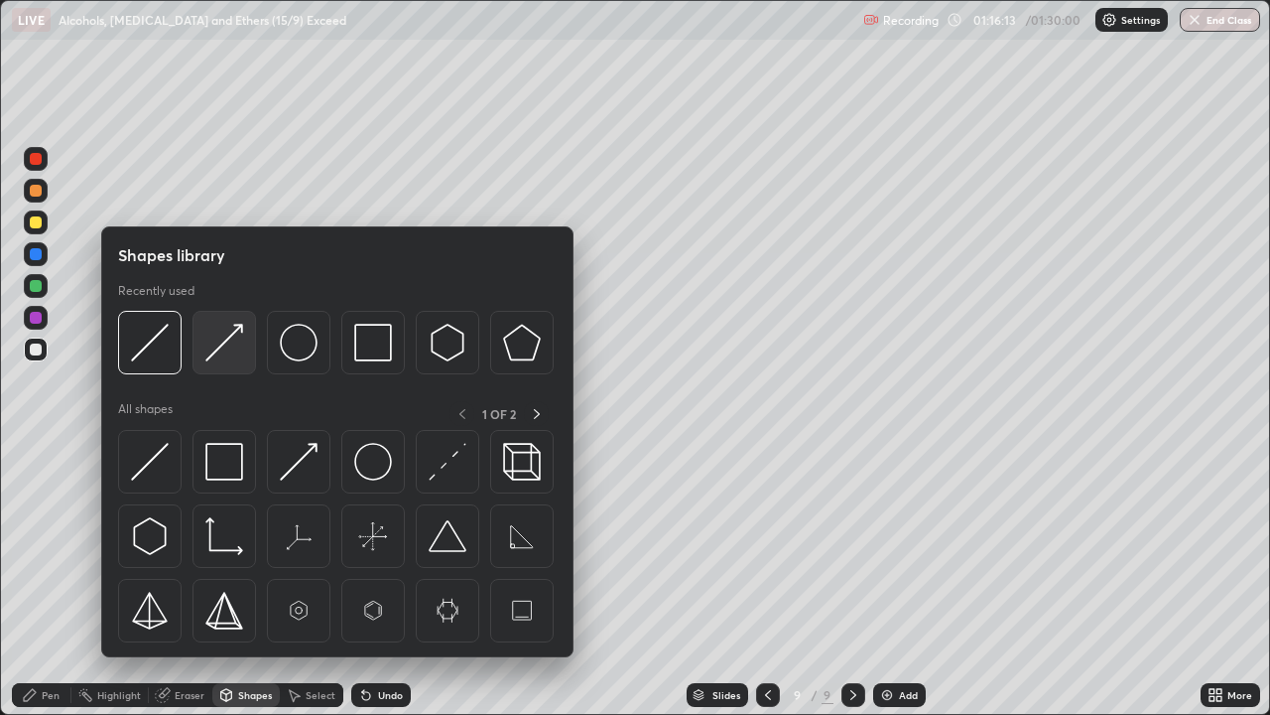
click at [232, 343] on img at bounding box center [224, 343] width 38 height 38
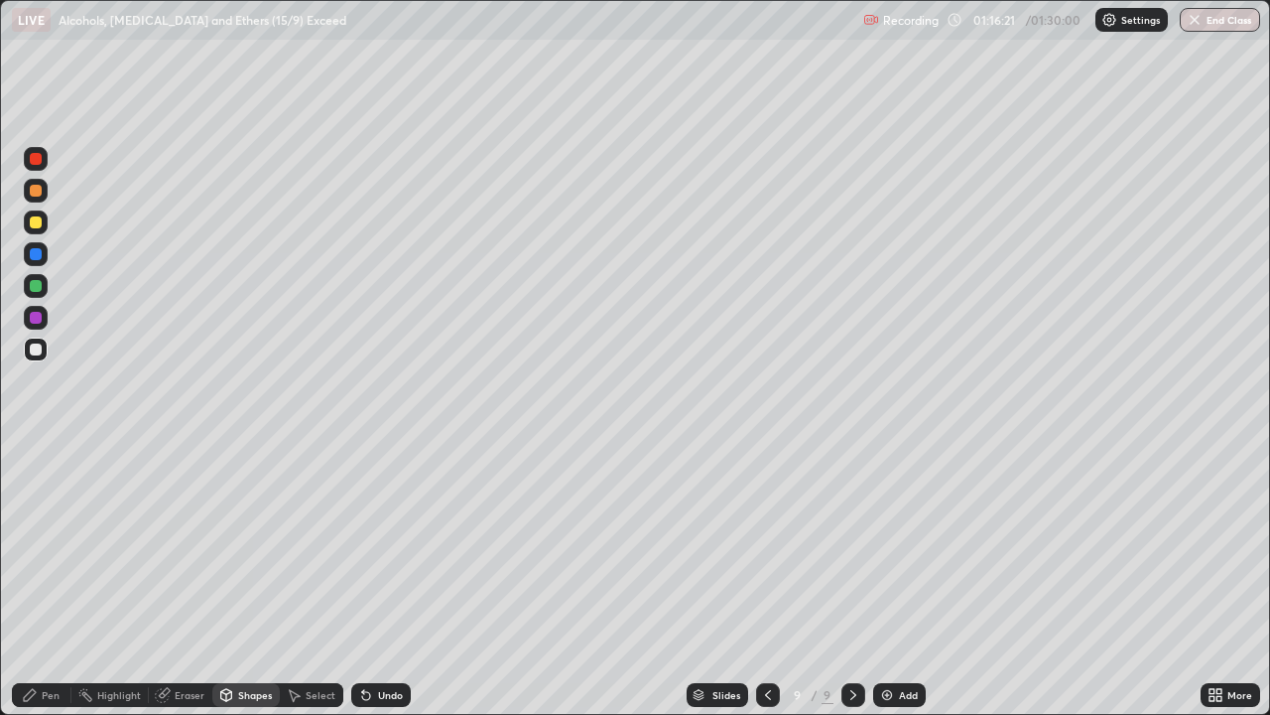
click at [54, 580] on div "Pen" at bounding box center [51, 695] width 18 height 10
click at [886, 580] on img at bounding box center [887, 695] width 16 height 16
click at [38, 158] on div at bounding box center [36, 159] width 12 height 12
click at [39, 345] on div at bounding box center [36, 349] width 12 height 12
click at [189, 580] on div "Eraser" at bounding box center [190, 695] width 30 height 10
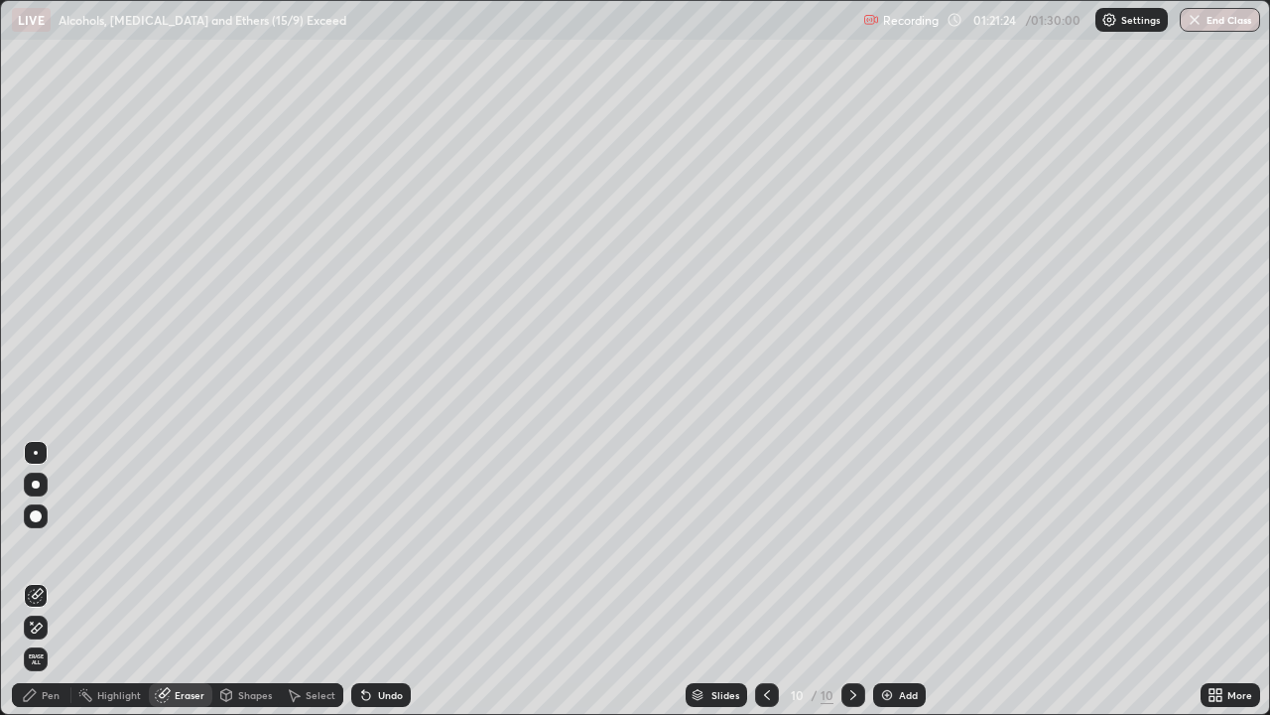
click at [49, 580] on div "Pen" at bounding box center [51, 695] width 18 height 10
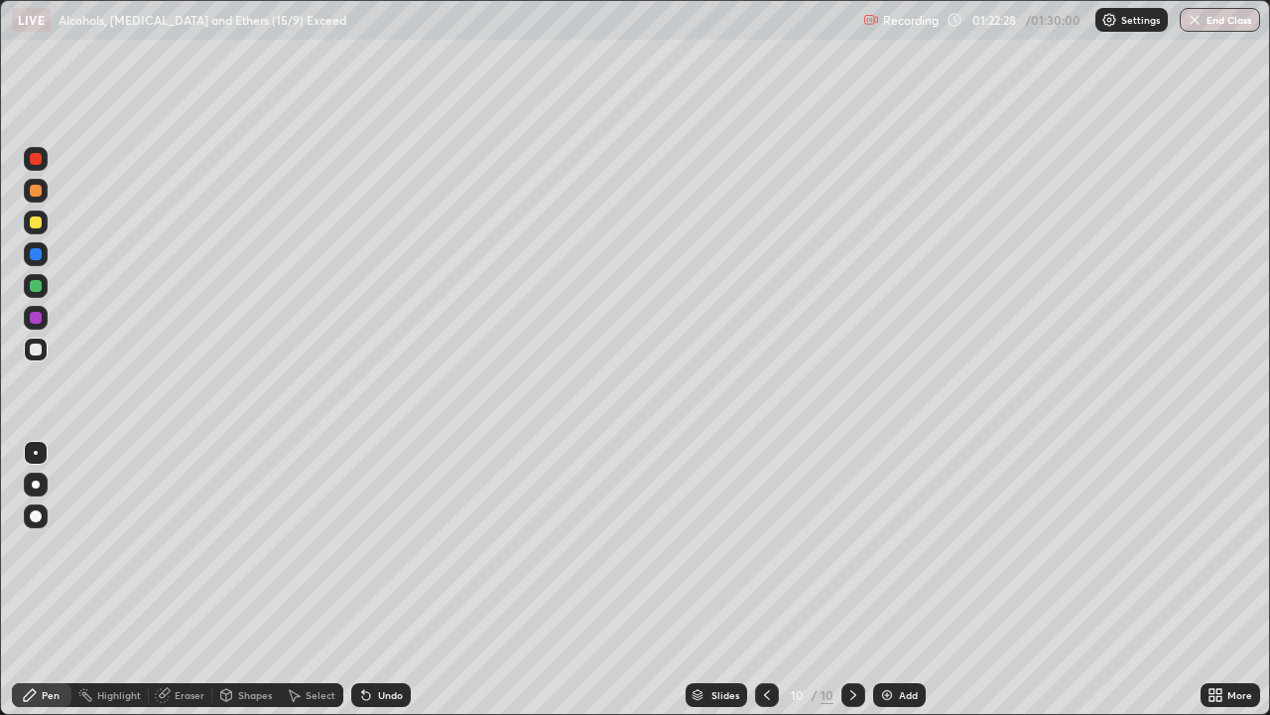
click at [362, 580] on icon at bounding box center [363, 691] width 2 height 2
click at [35, 220] on div at bounding box center [36, 222] width 12 height 12
click at [37, 349] on div at bounding box center [36, 349] width 12 height 12
click at [175, 580] on div "Eraser" at bounding box center [190, 695] width 30 height 10
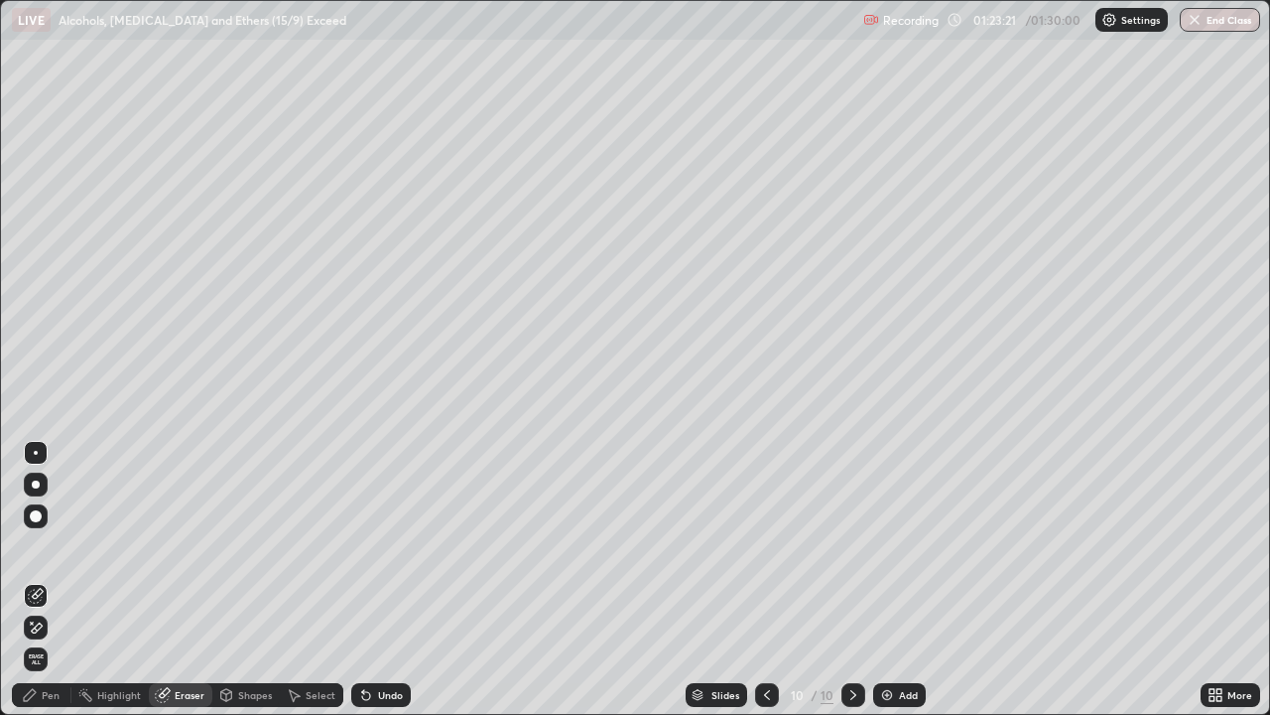
click at [37, 580] on icon at bounding box center [30, 695] width 16 height 16
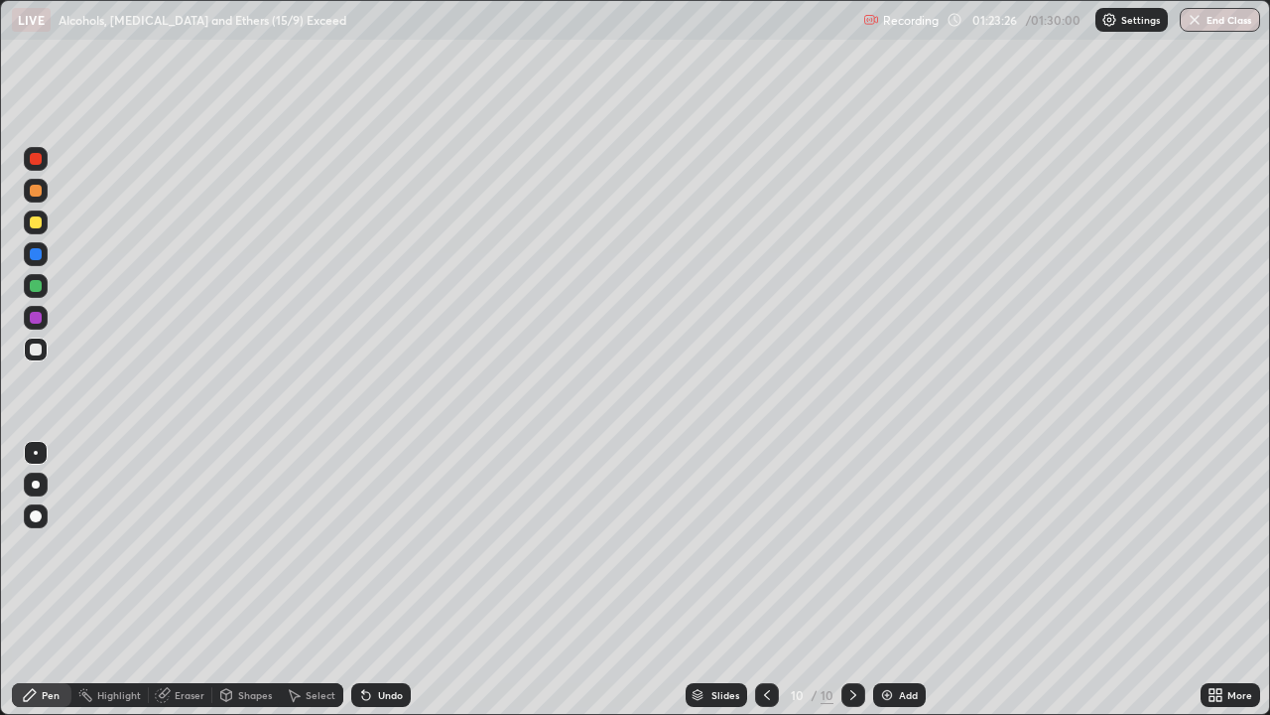
click at [168, 580] on icon at bounding box center [163, 695] width 16 height 16
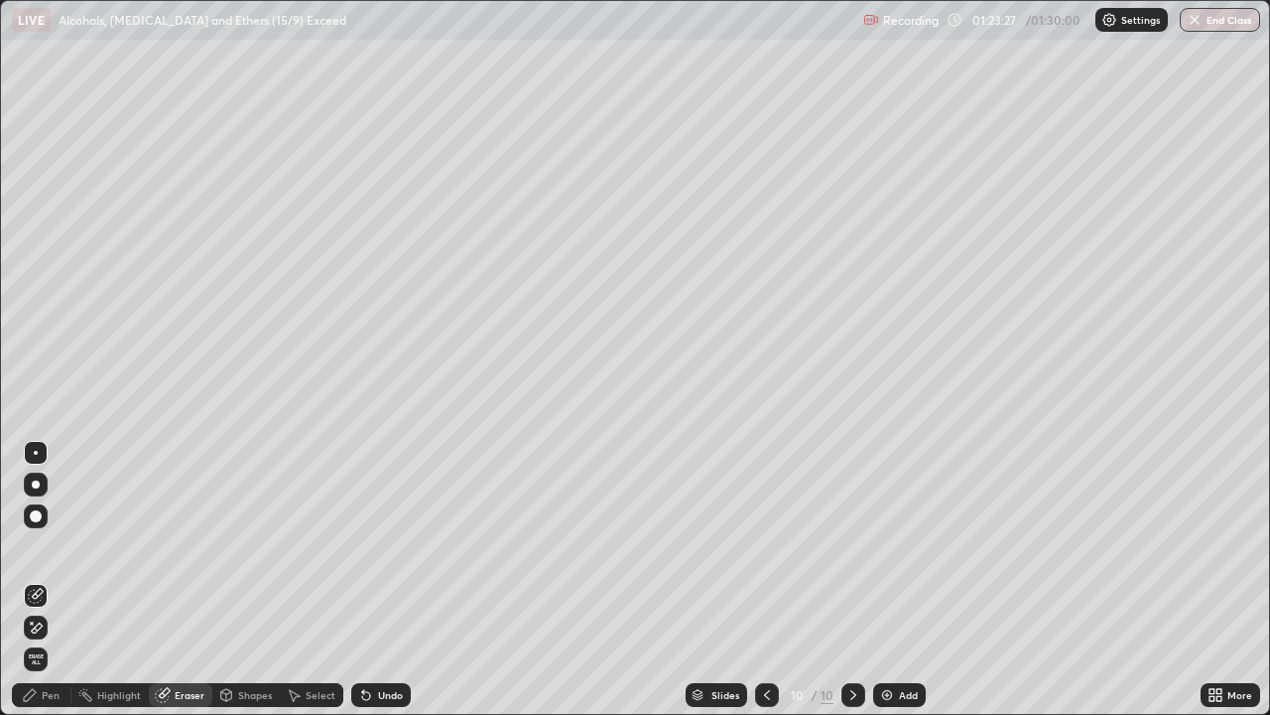
click at [38, 580] on div "Pen" at bounding box center [42, 695] width 60 height 24
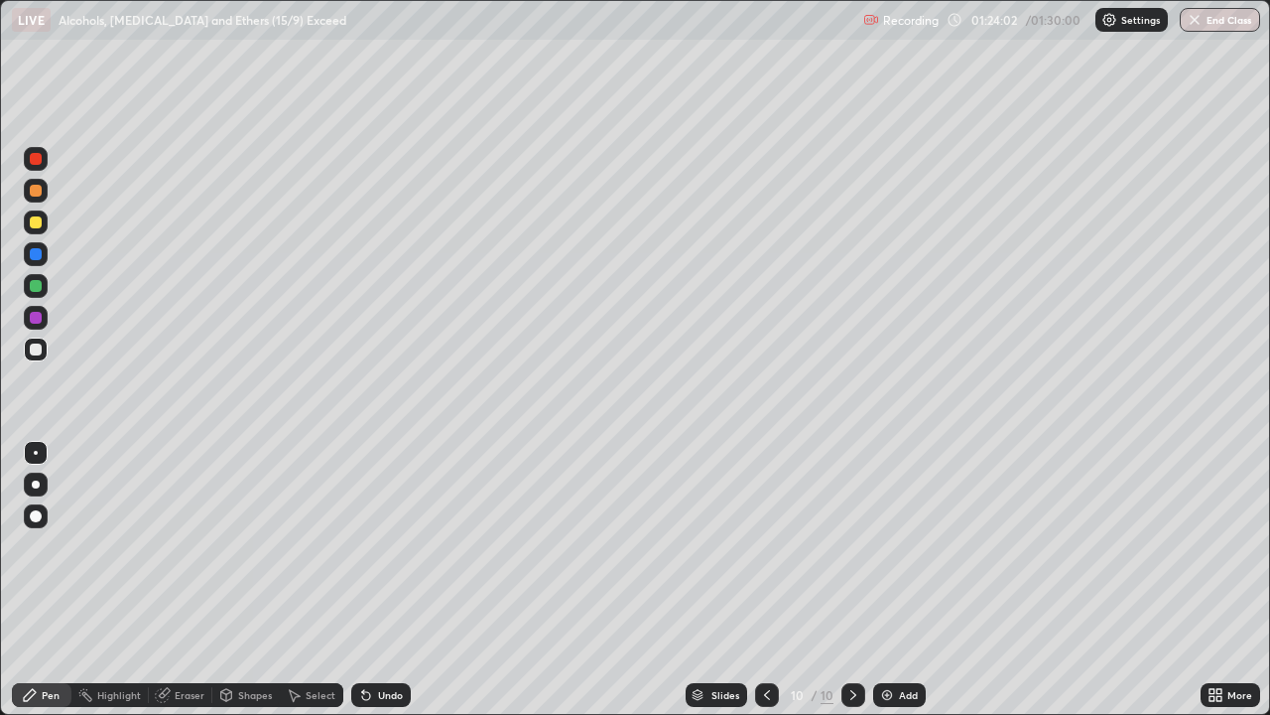
click at [310, 580] on div "Select" at bounding box center [321, 695] width 30 height 10
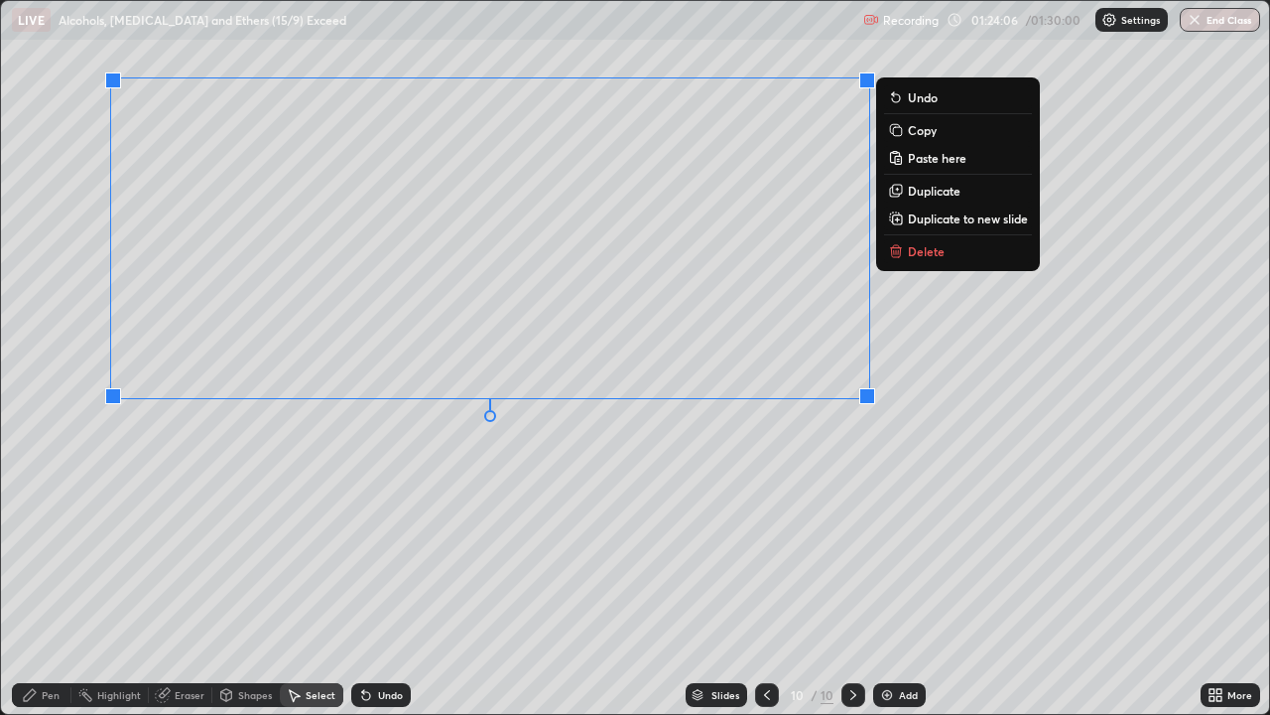
click at [913, 483] on div "0 ° Undo Copy Paste here Duplicate Duplicate to new slide Delete" at bounding box center [635, 357] width 1268 height 713
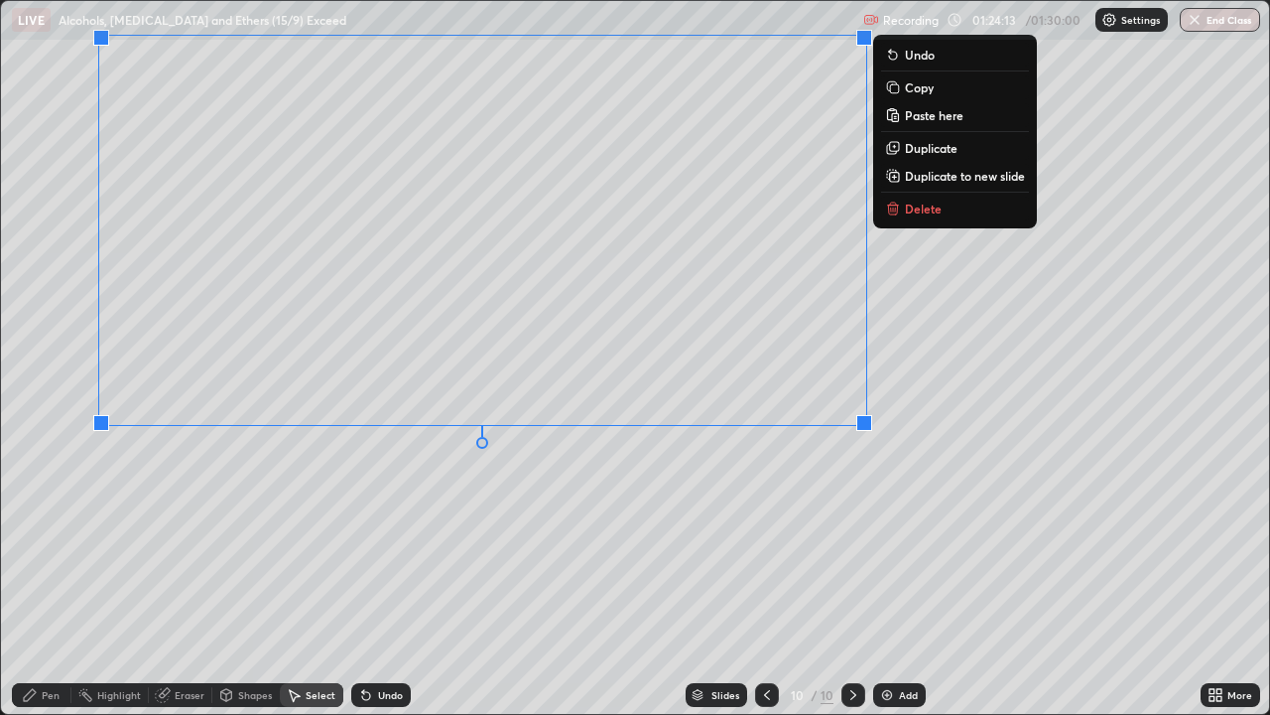
click at [155, 577] on div "0 ° Undo Copy Paste here Duplicate Duplicate to new slide Delete" at bounding box center [635, 357] width 1268 height 713
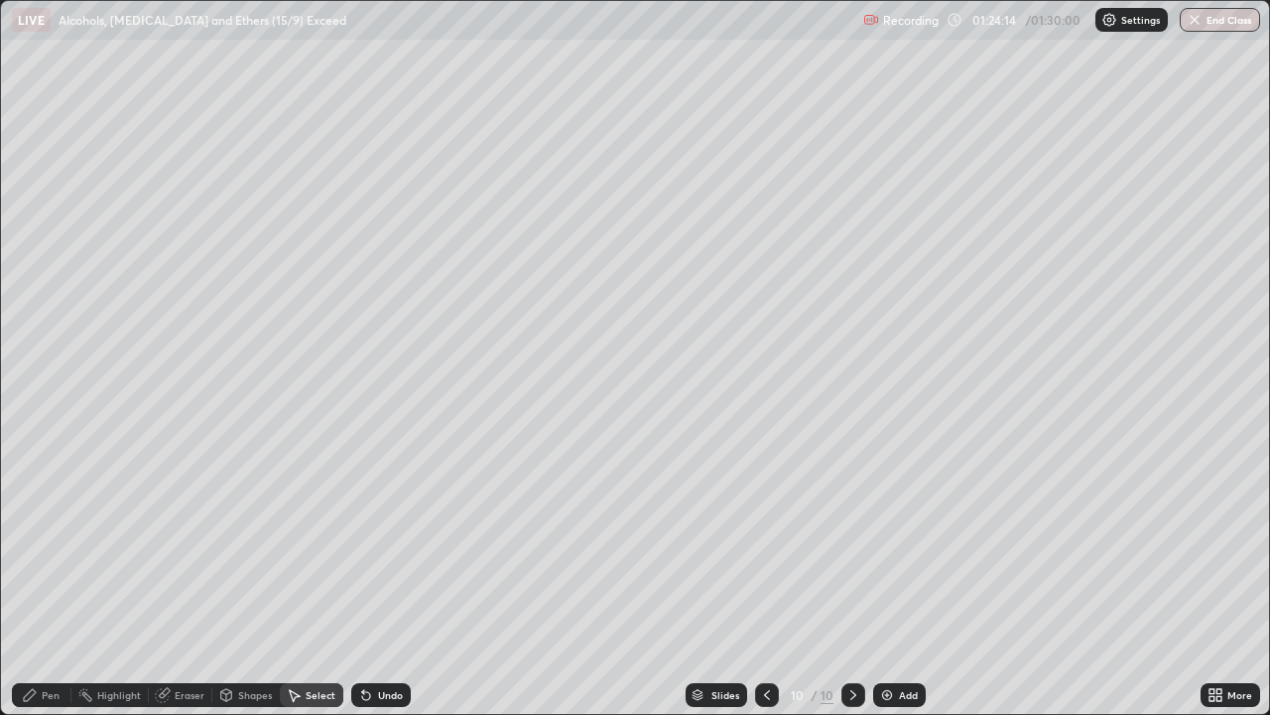
click at [191, 580] on div "Eraser" at bounding box center [190, 695] width 30 height 10
click at [320, 580] on div "Select" at bounding box center [321, 695] width 30 height 10
click at [119, 580] on div "Highlight" at bounding box center [119, 695] width 44 height 10
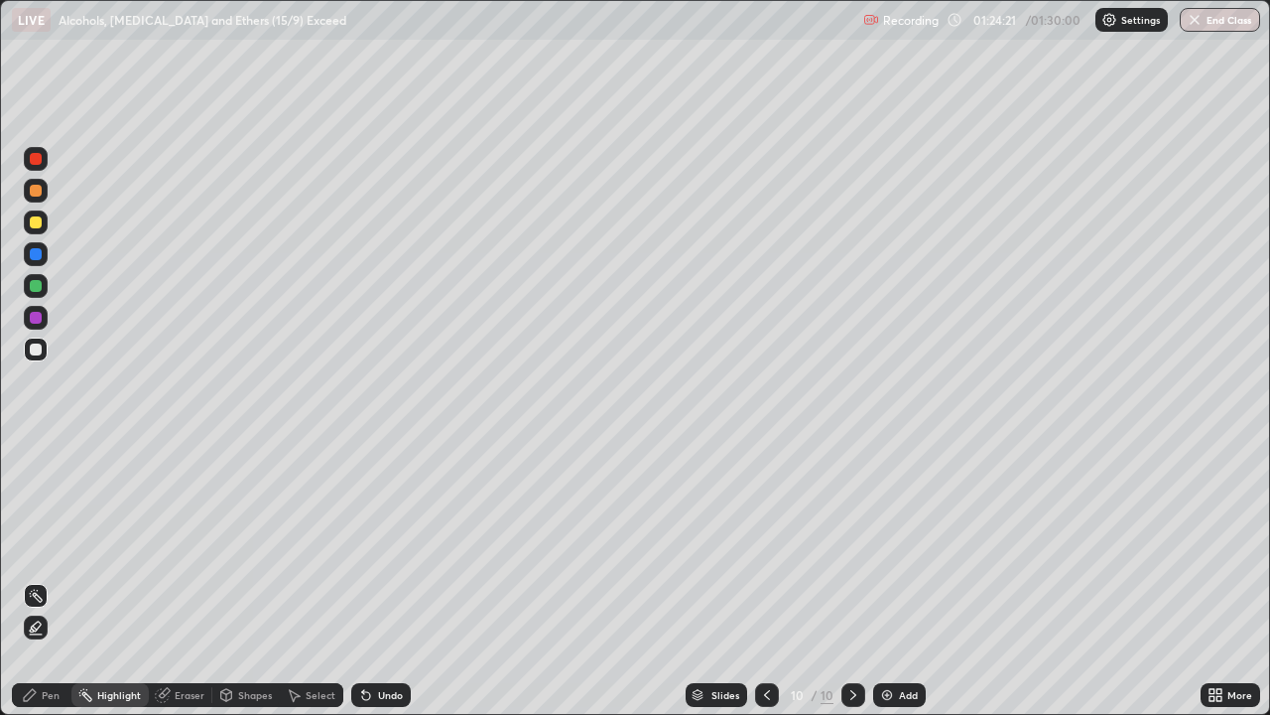
click at [186, 580] on div "Eraser" at bounding box center [190, 695] width 30 height 10
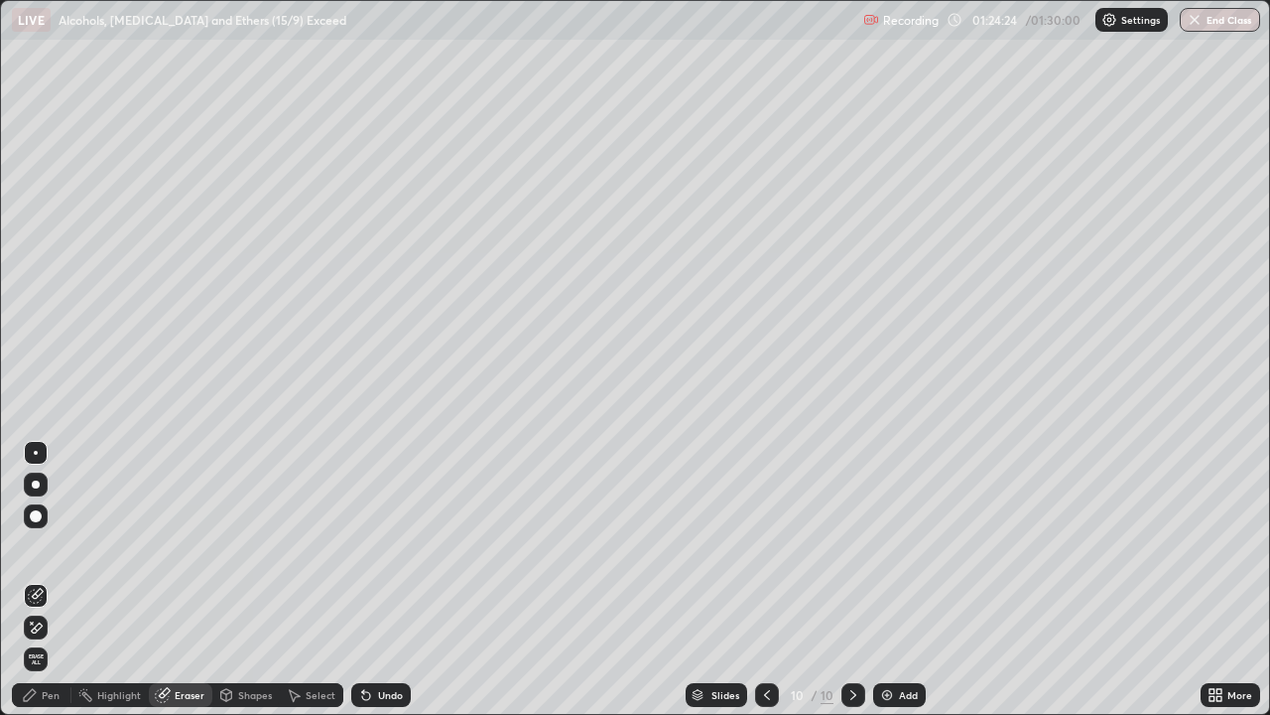
click at [52, 580] on div "Pen" at bounding box center [42, 695] width 60 height 24
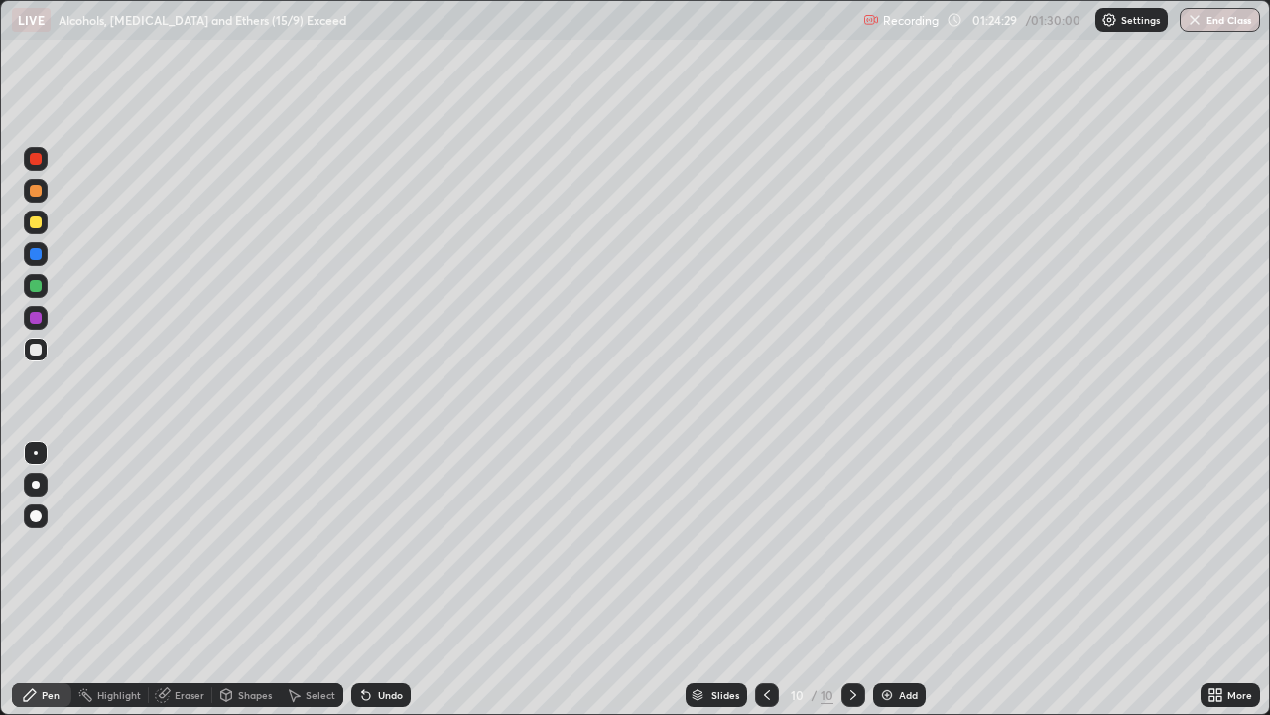
click at [167, 580] on icon at bounding box center [163, 695] width 16 height 16
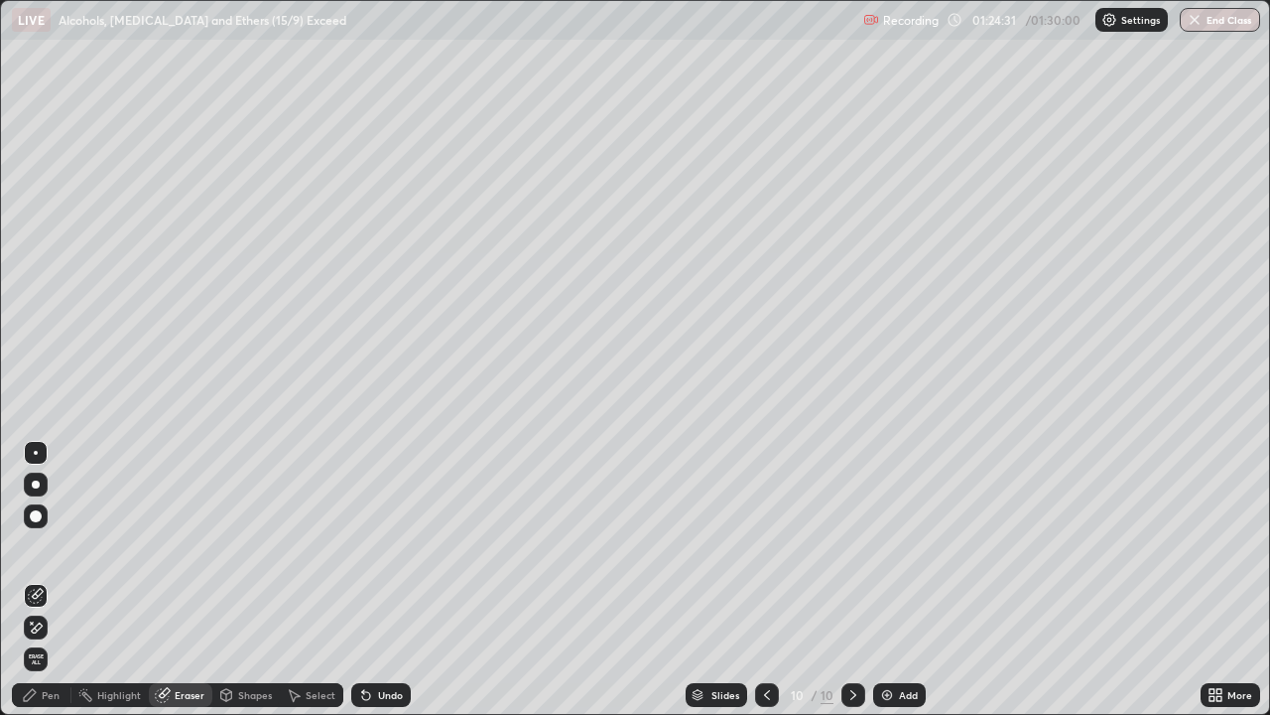
click div "Pen"
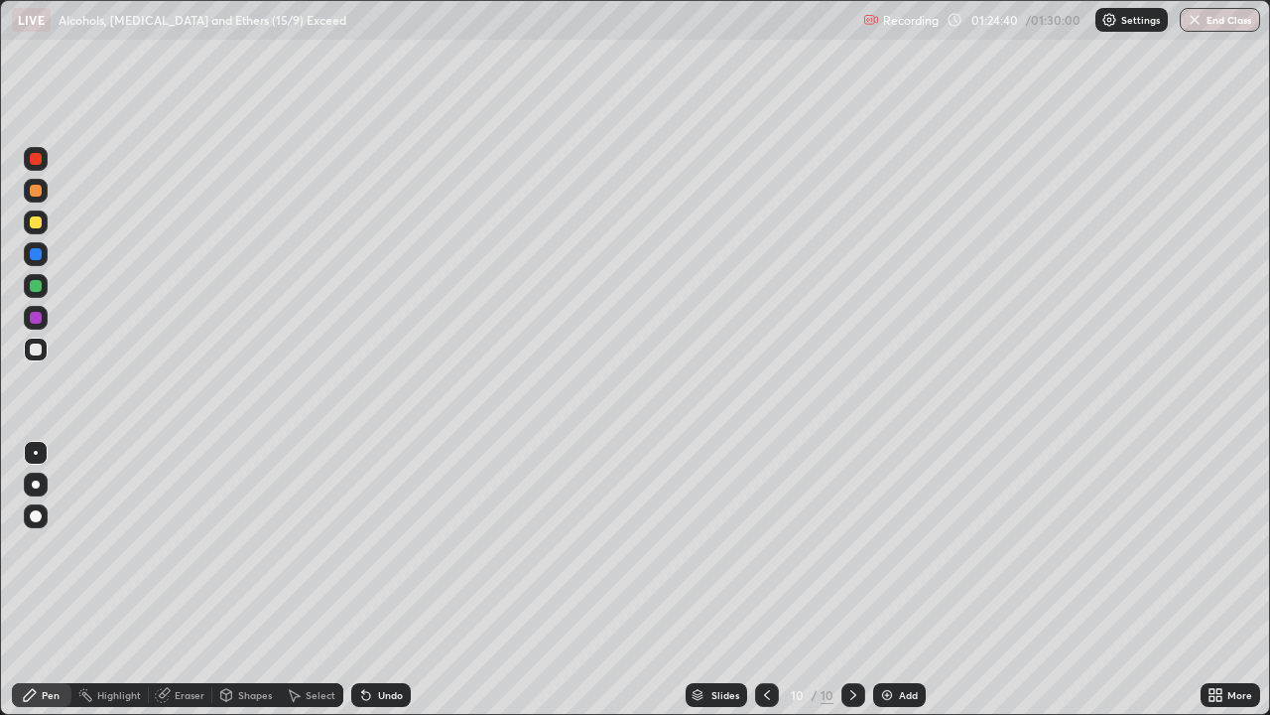
click div "Shapes"
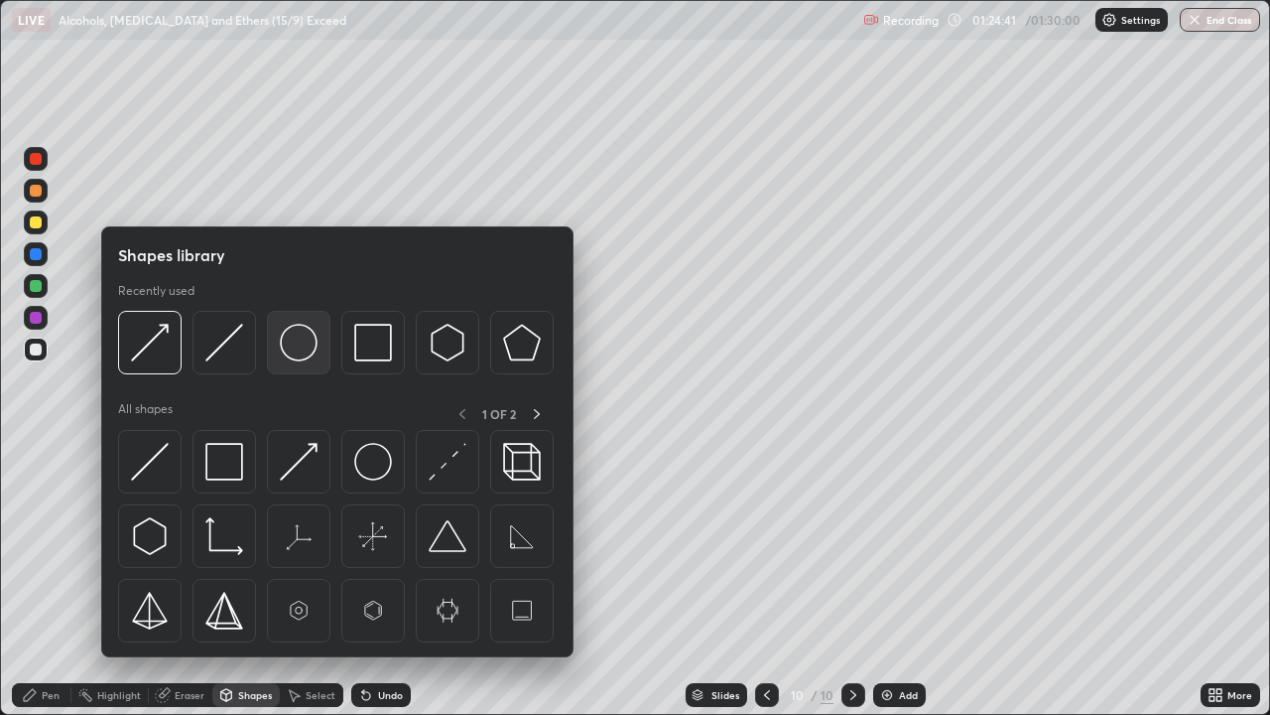
click img
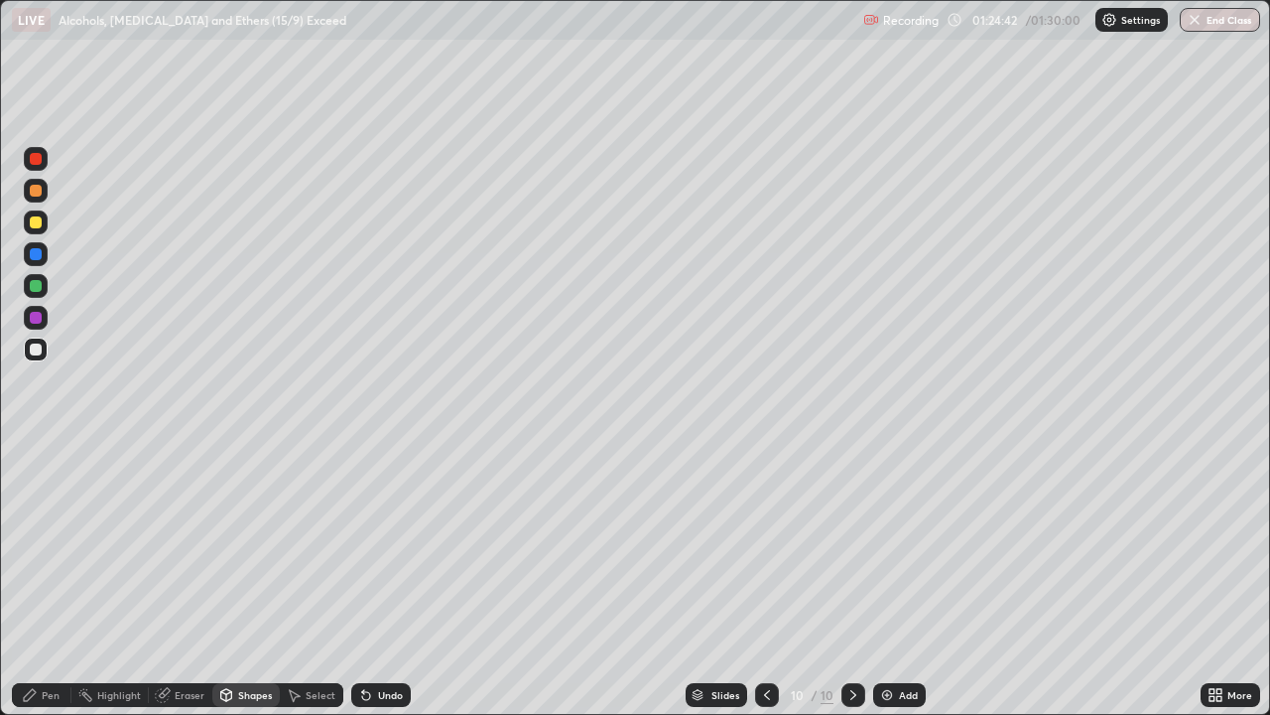
click div
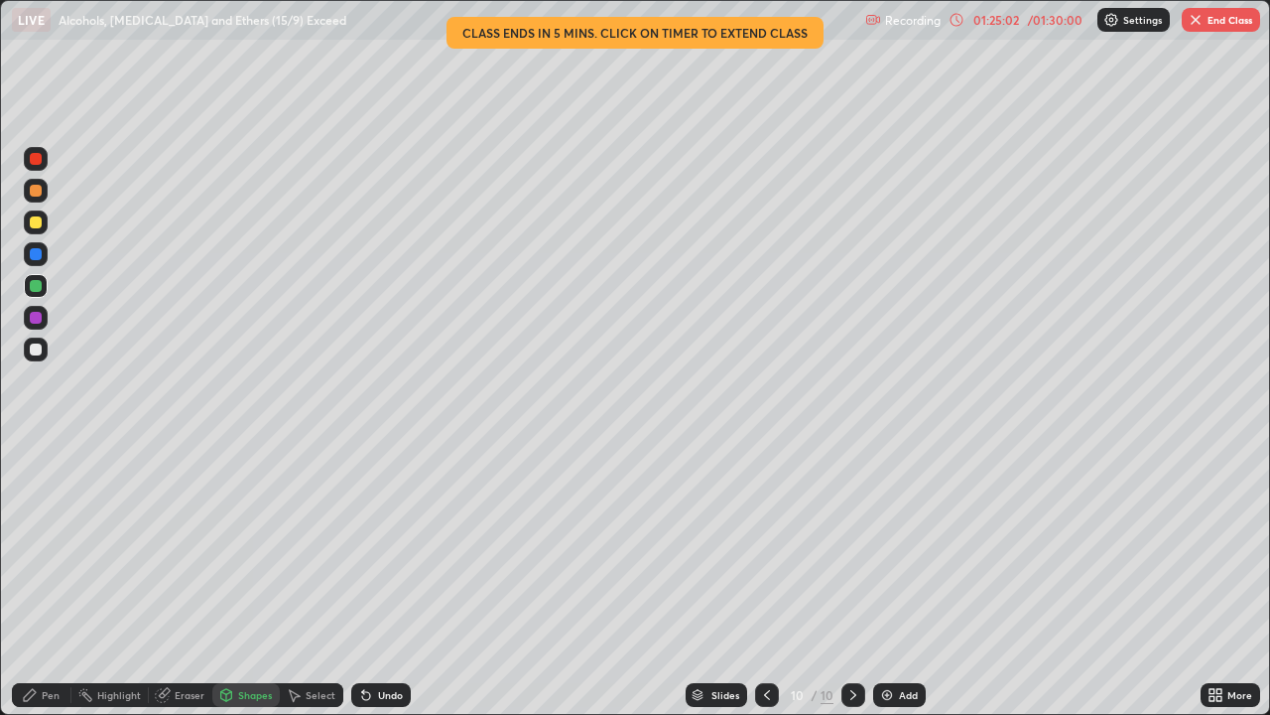
click icon
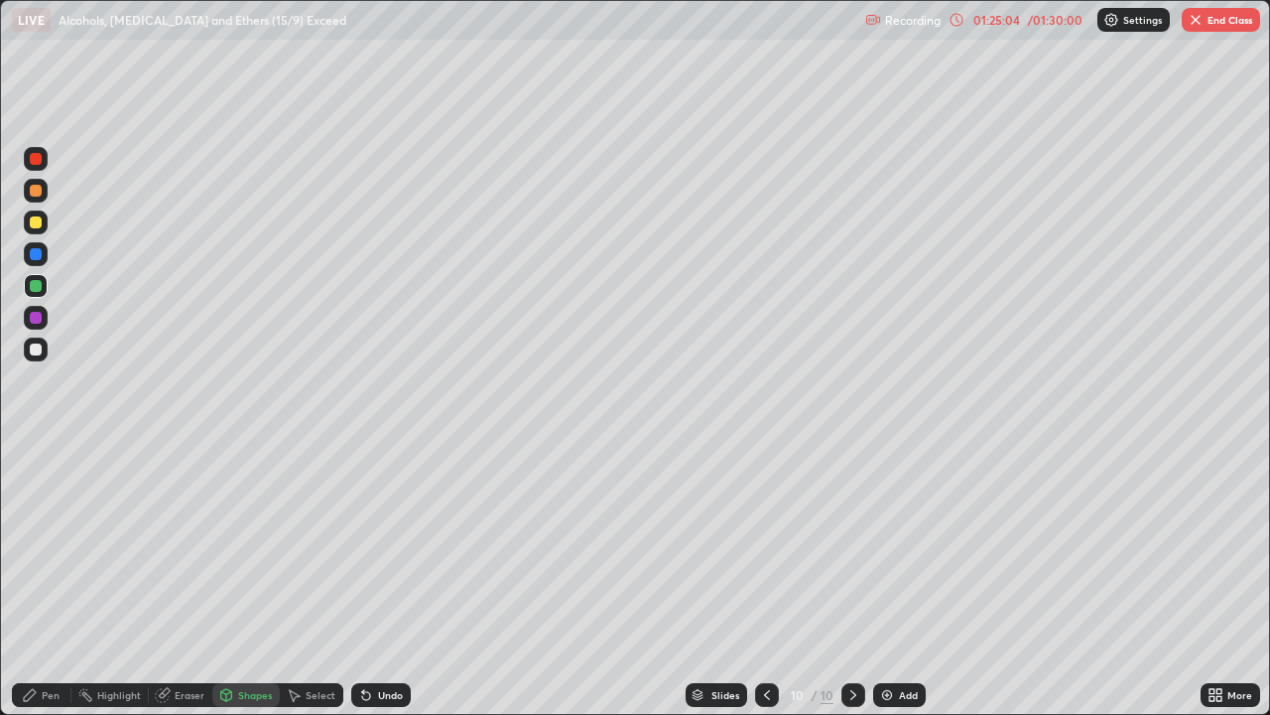
click div "Pen"
click div "Shapes"
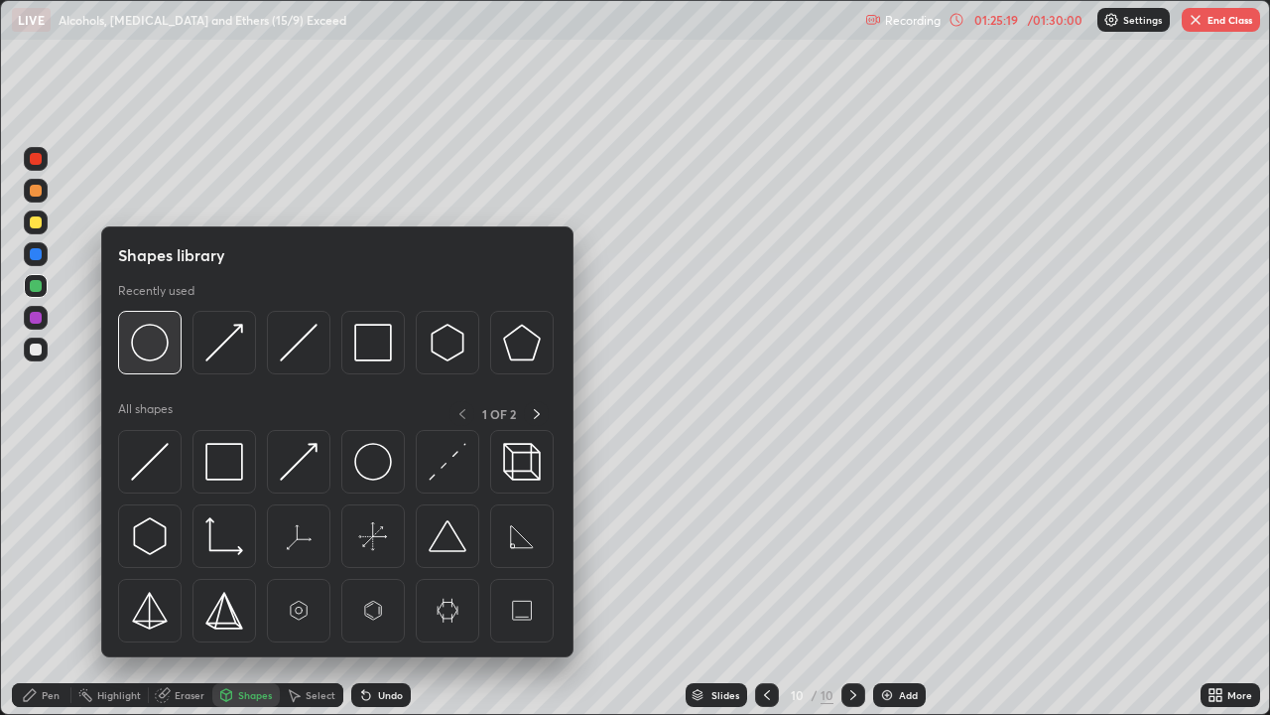
click img
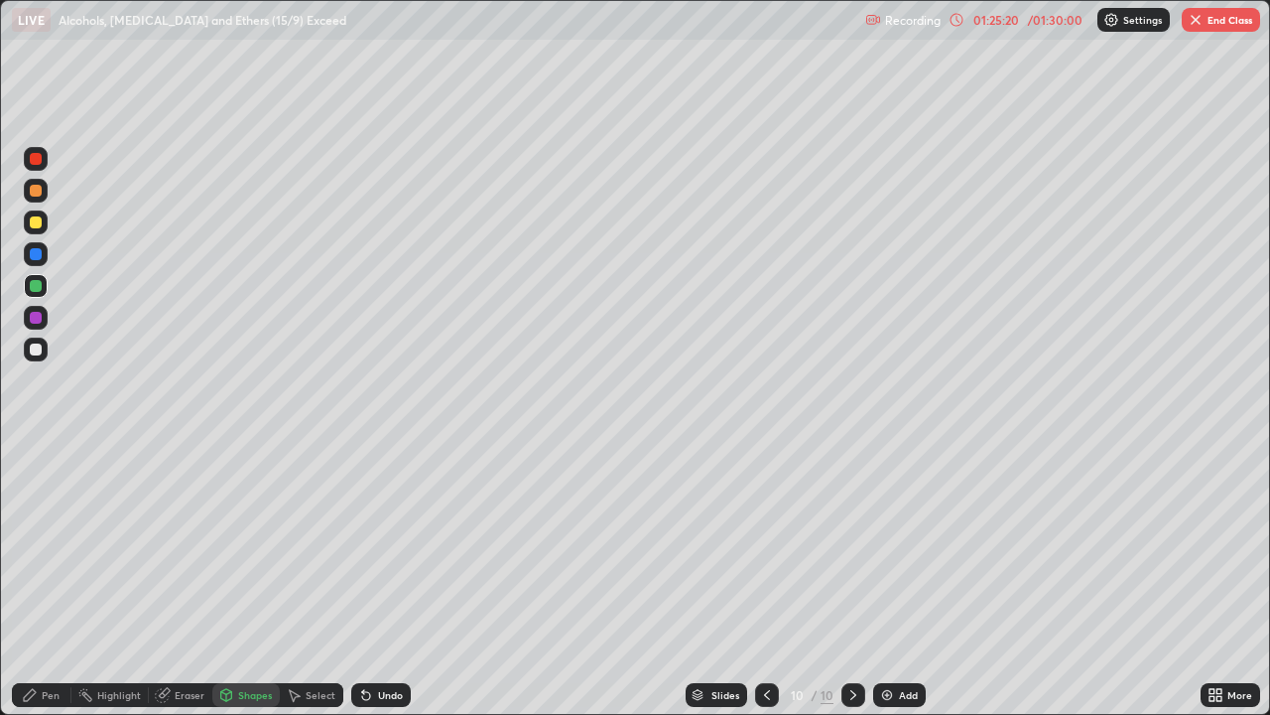
click div
click icon
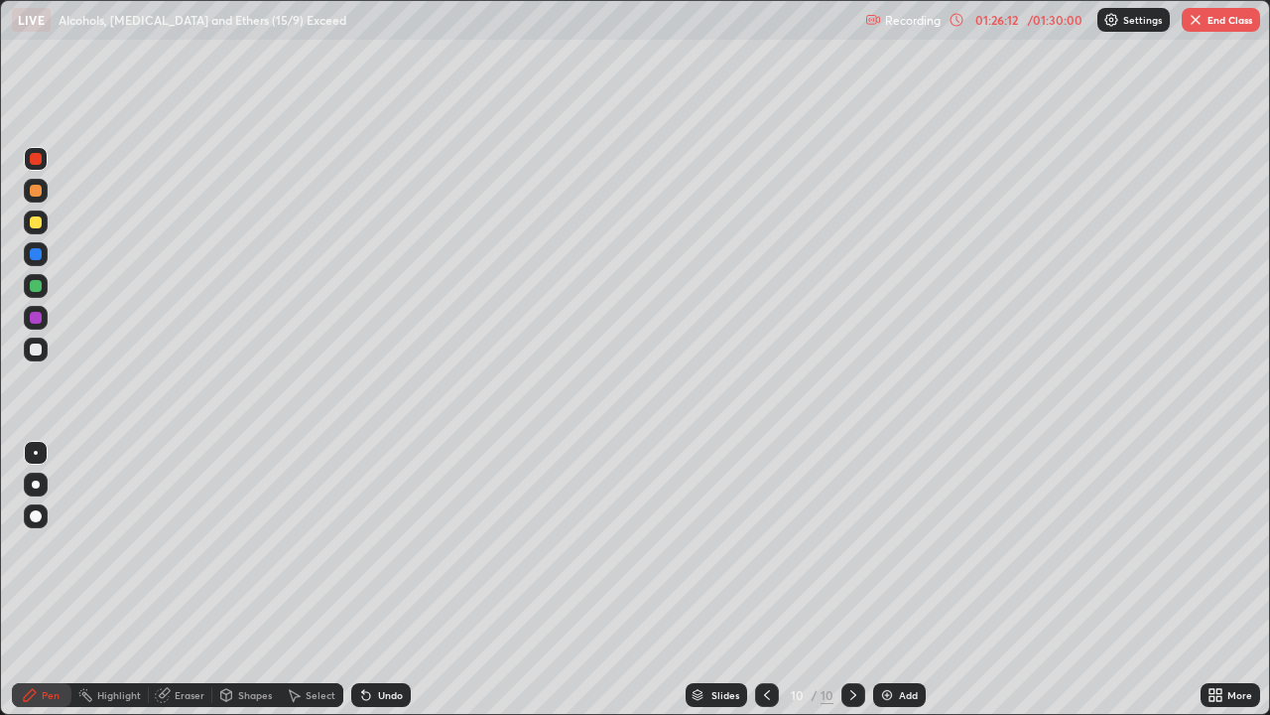
click div "Shapes"
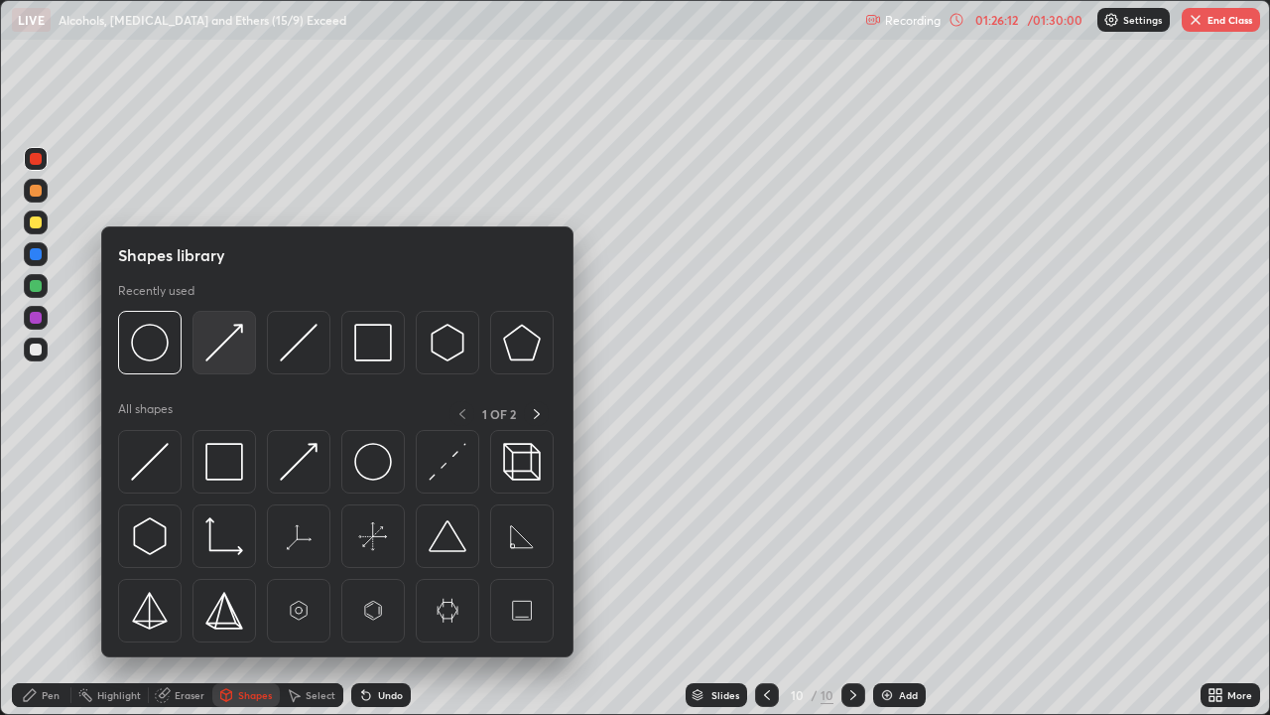
click img
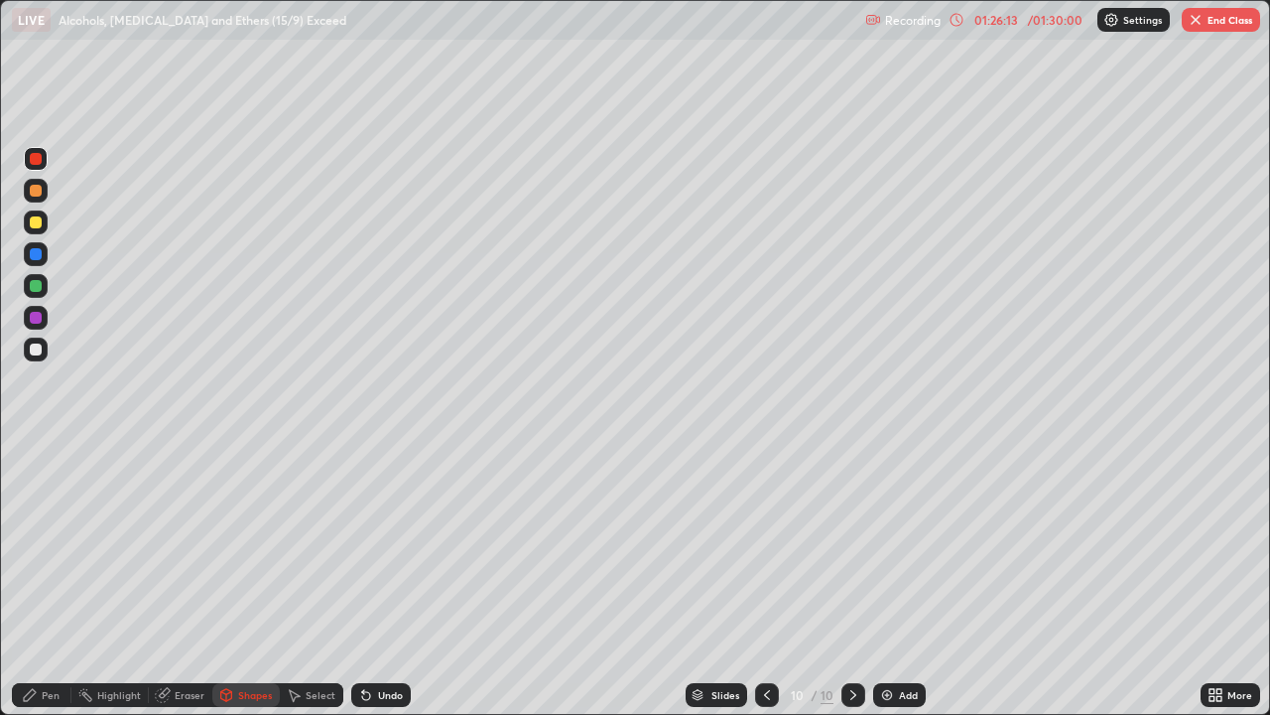
click div
click div "Pen"
click div "Undo"
click div "Shapes"
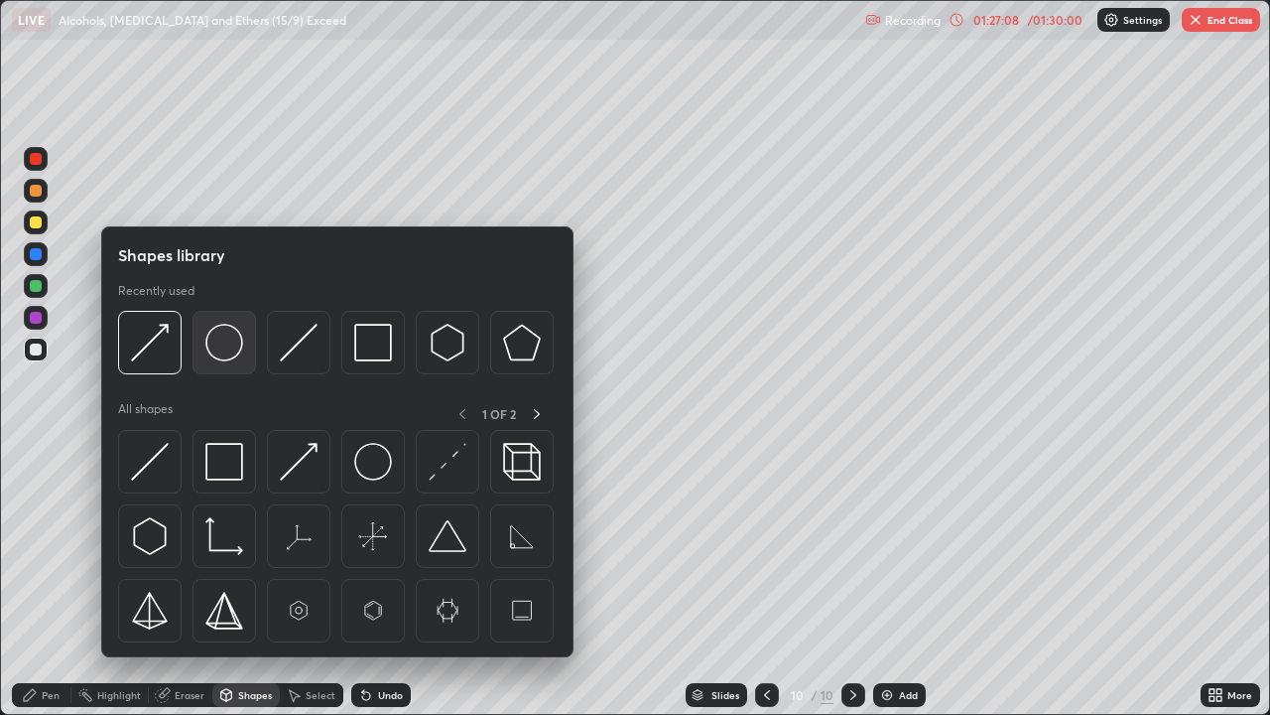
click img
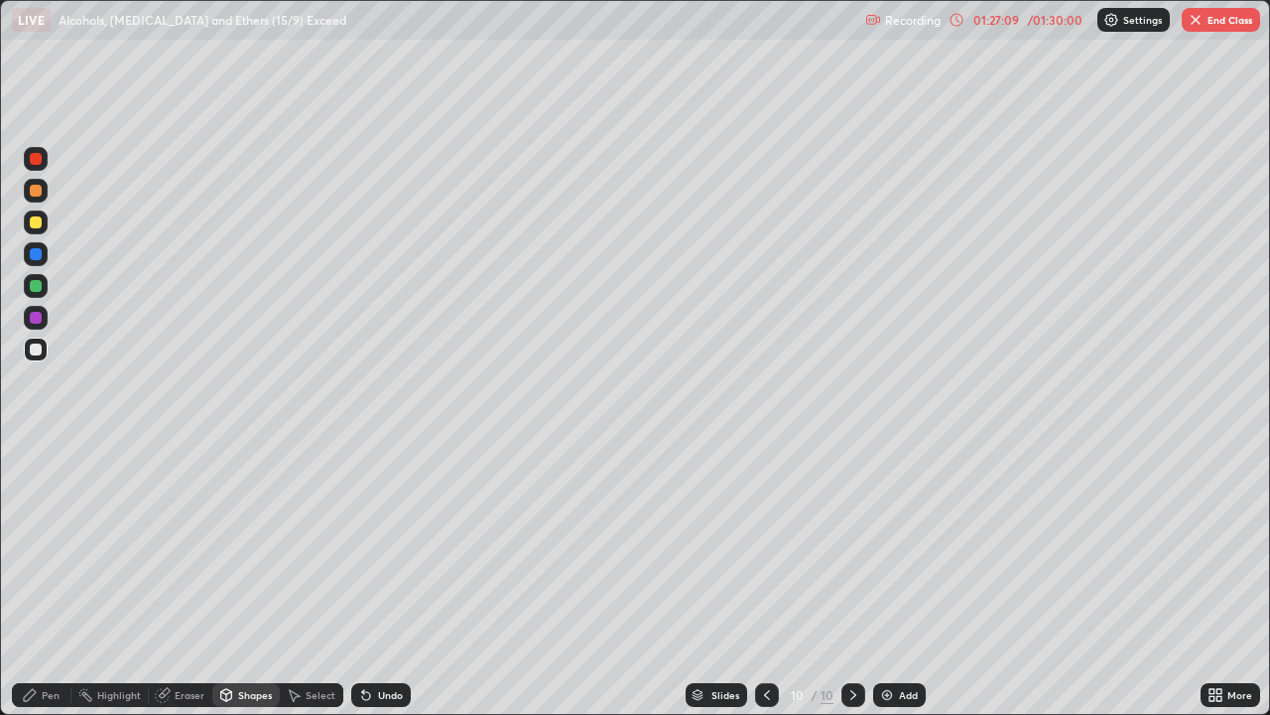
click div
click div "Pen"
click div
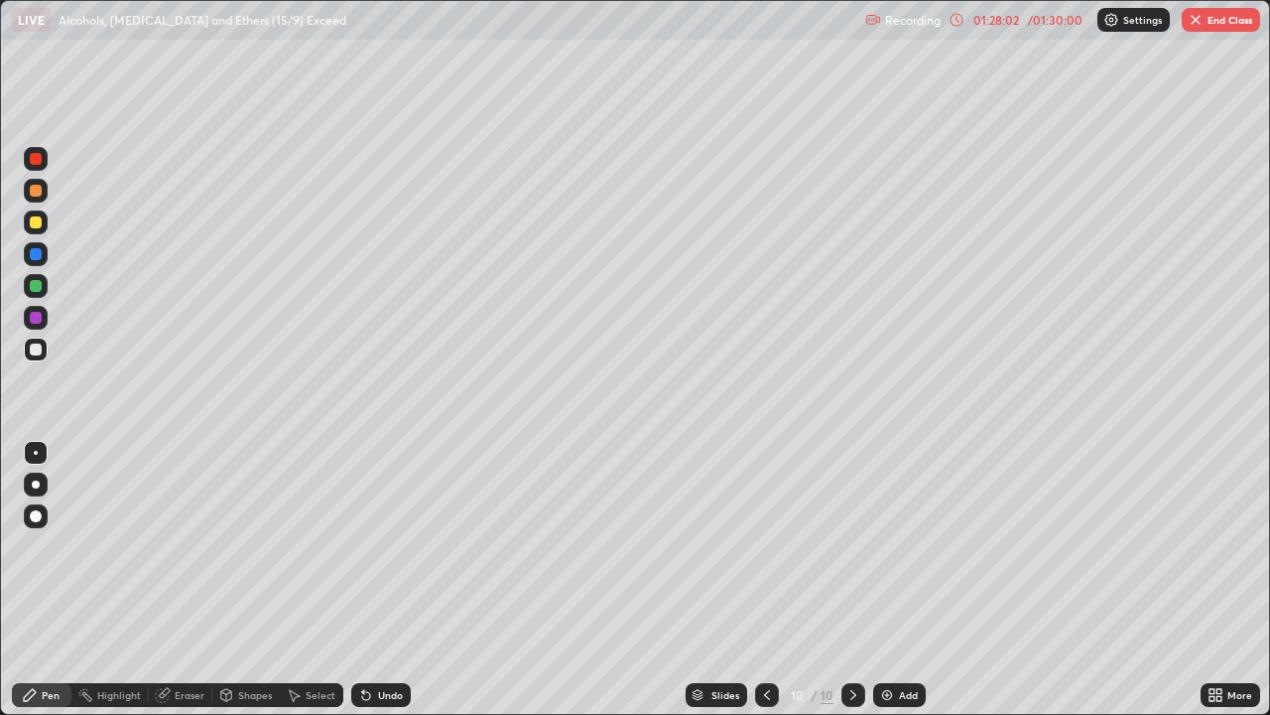
click div "Shapes"
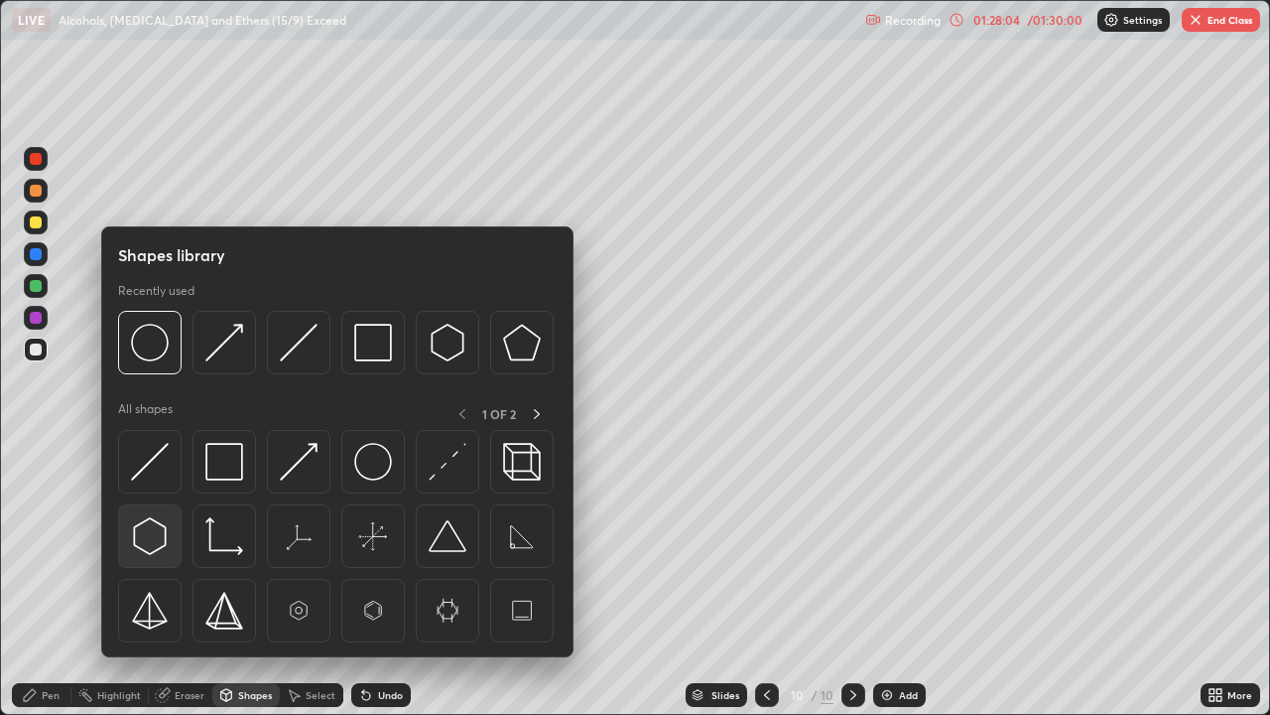
click img
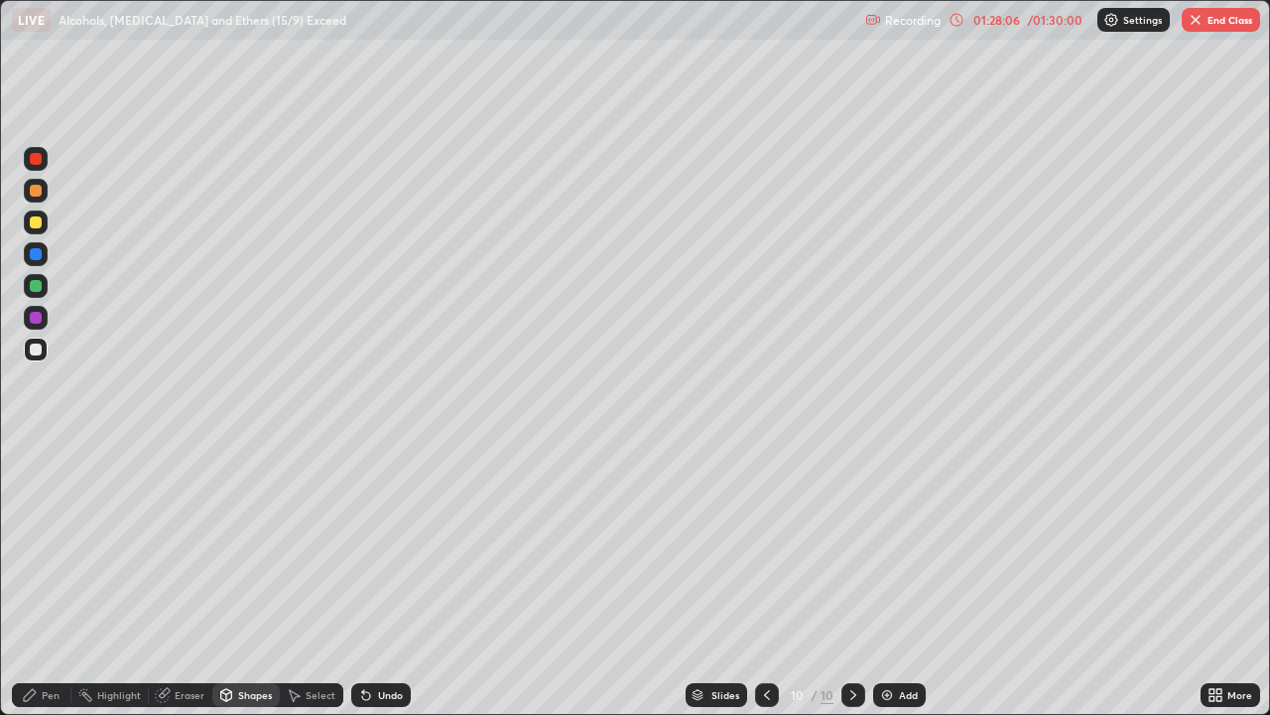
click div "Shapes"
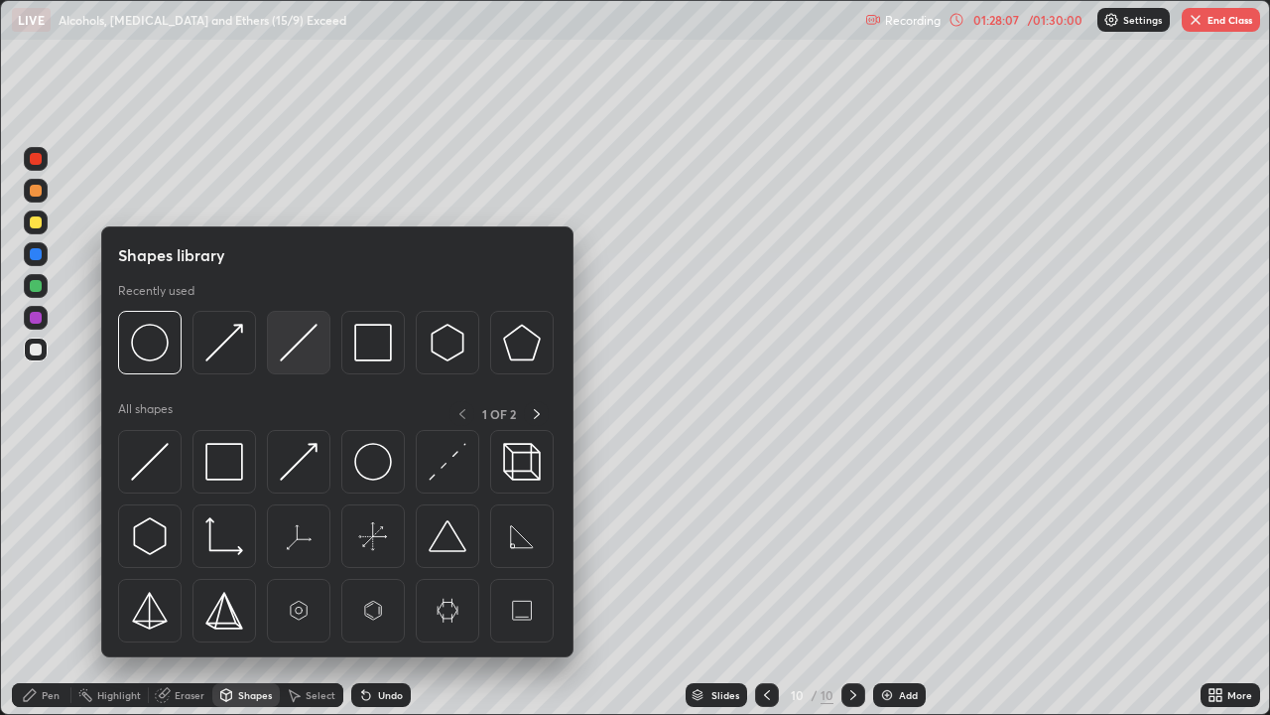
click img
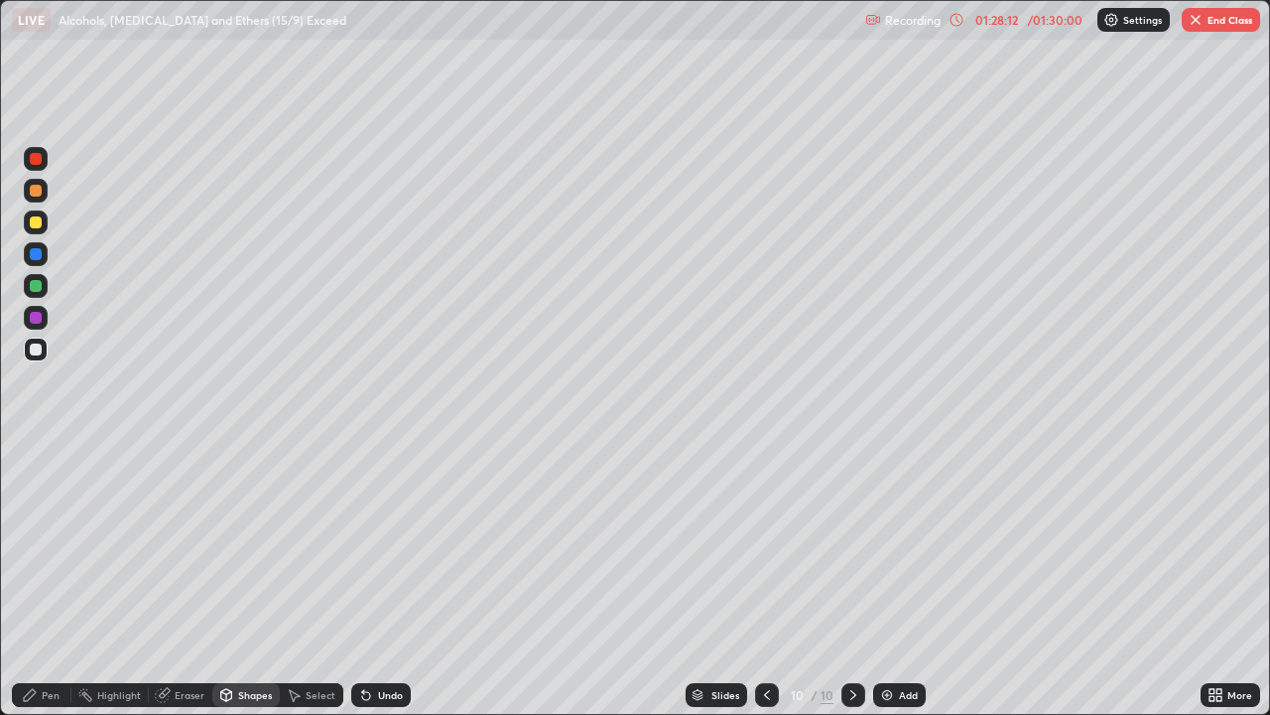
click div "Shapes"
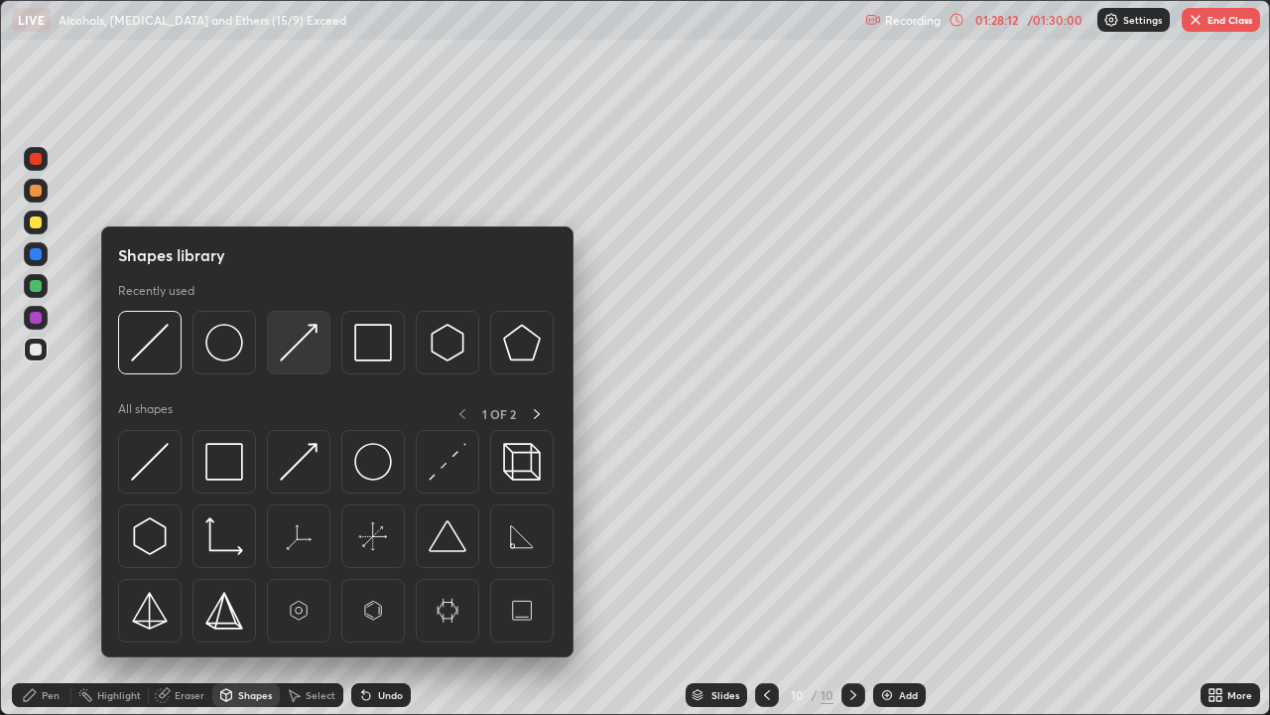
click img
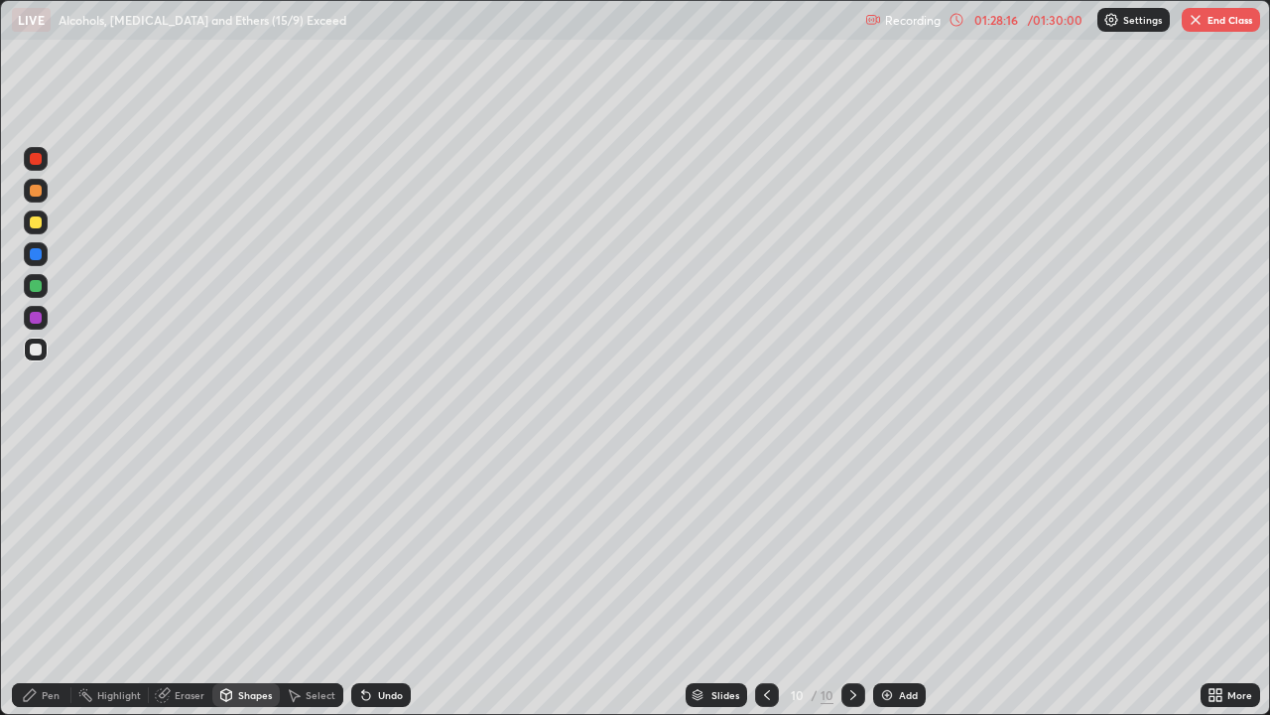
click div "Pen"
click div "Shapes"
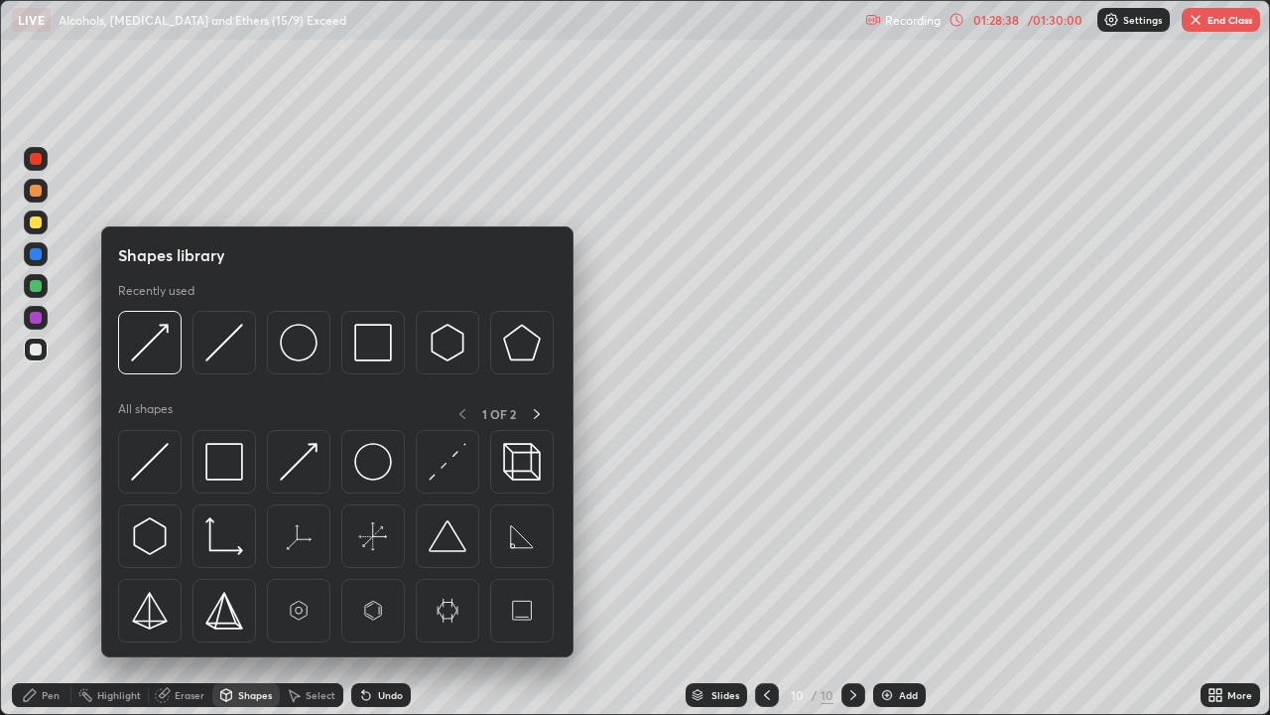
click div "Select"
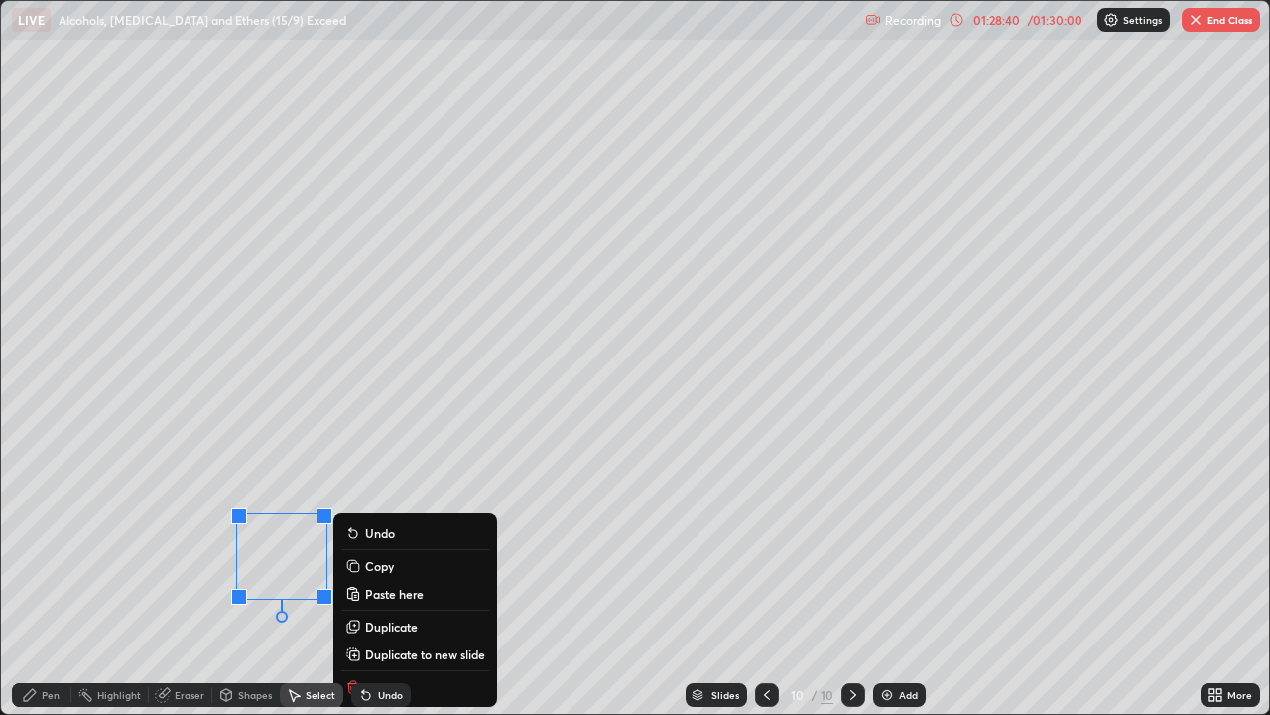
click p "Copy"
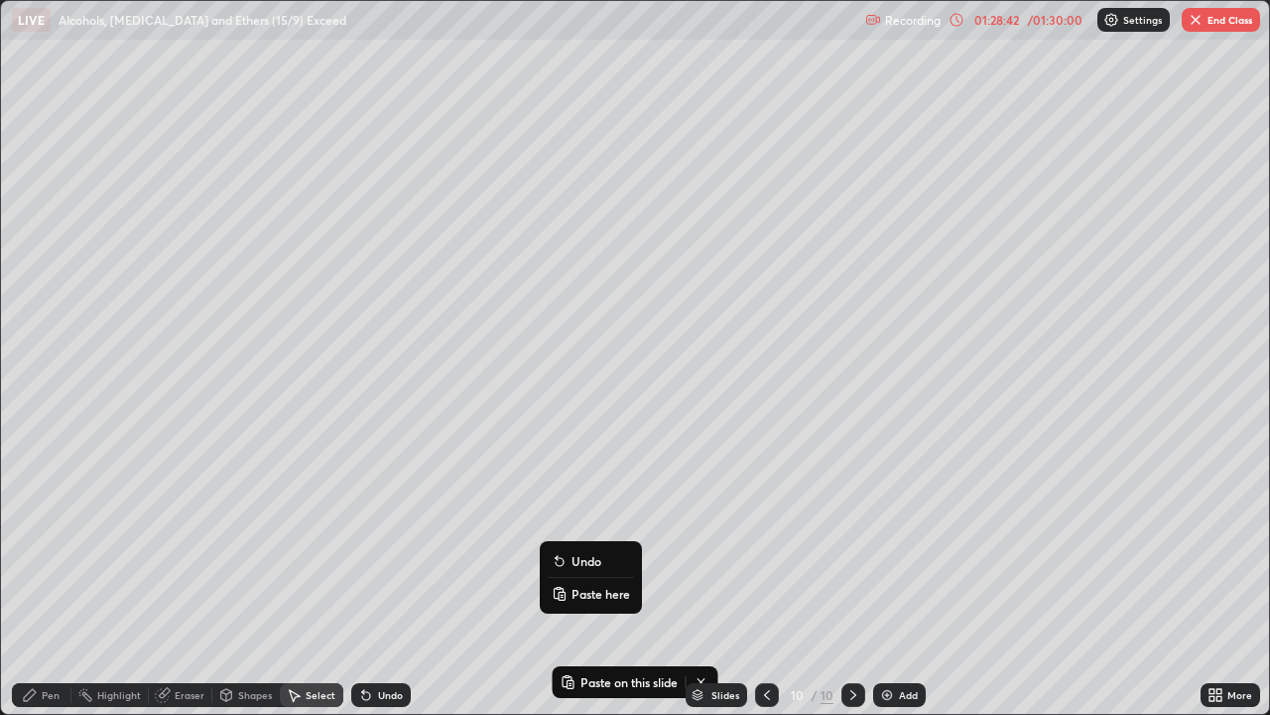
click icon
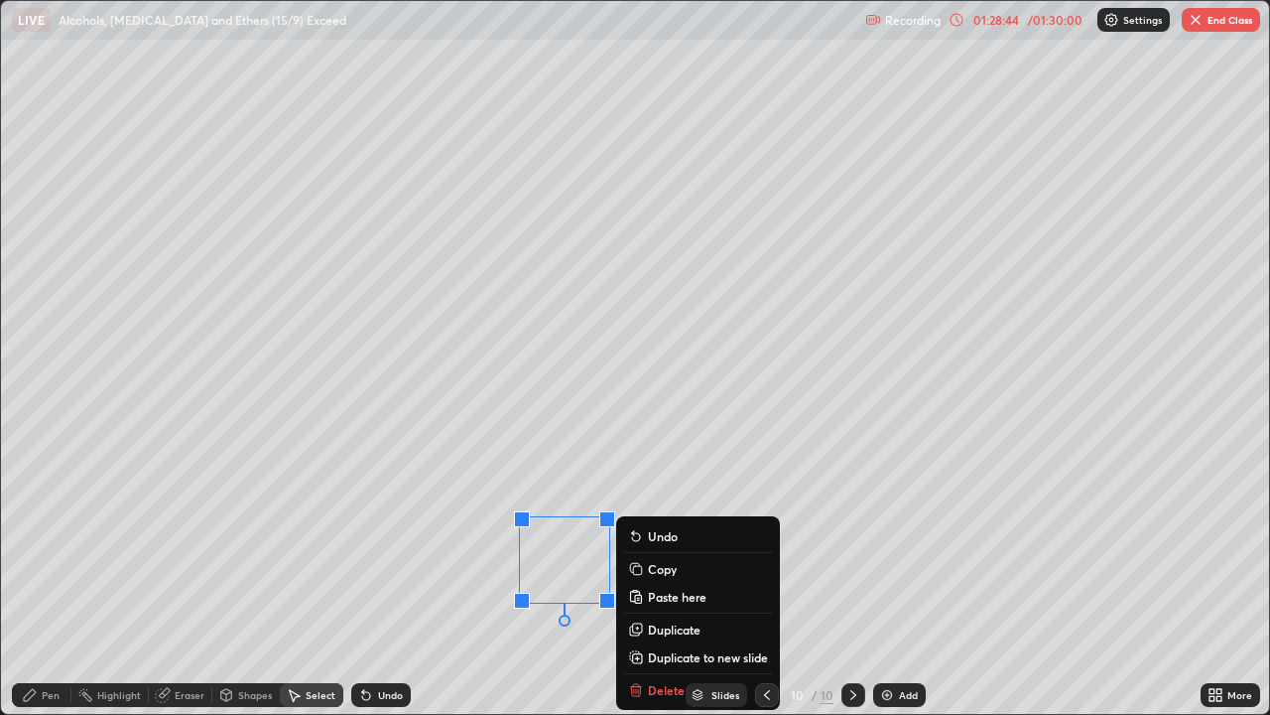
click icon
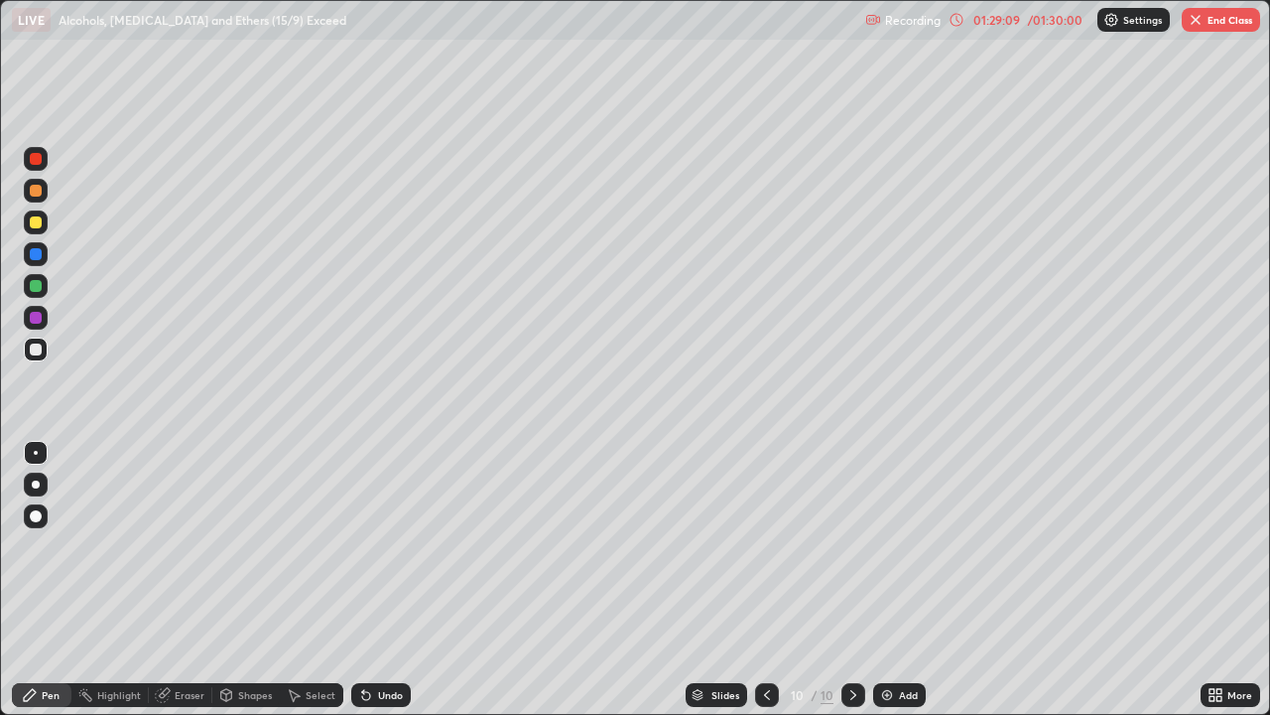
click div "Shapes"
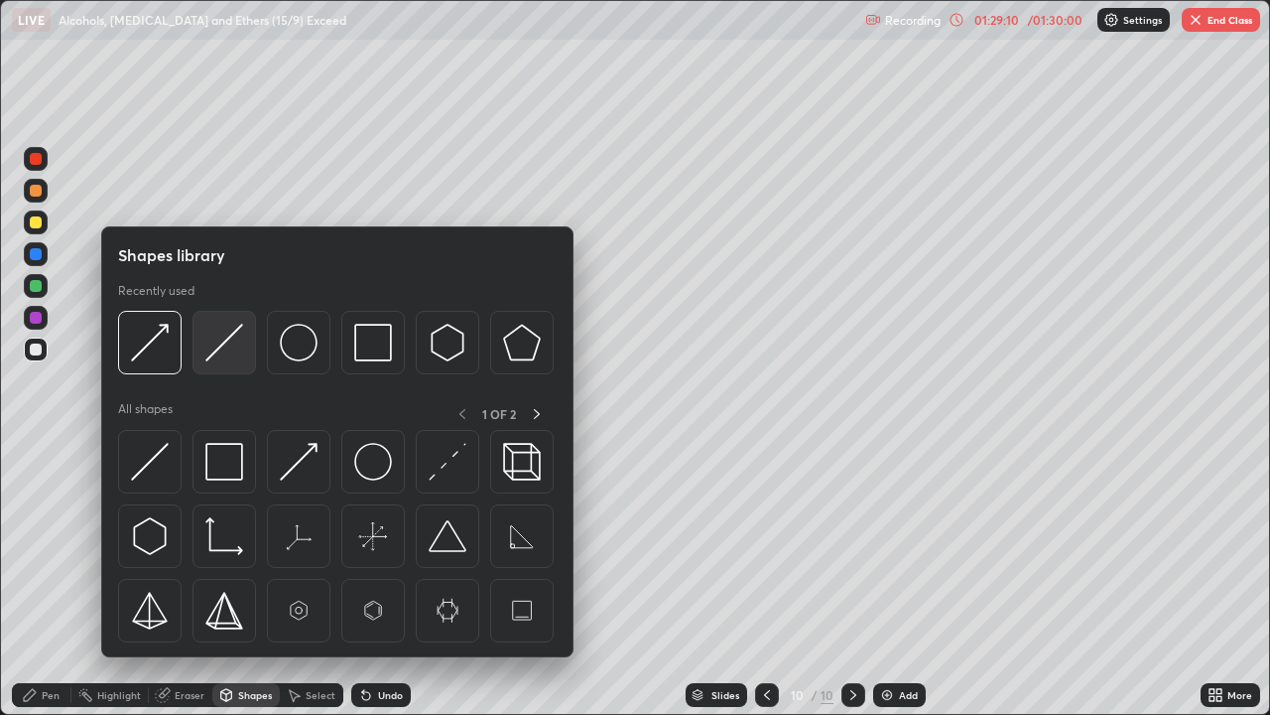
click div
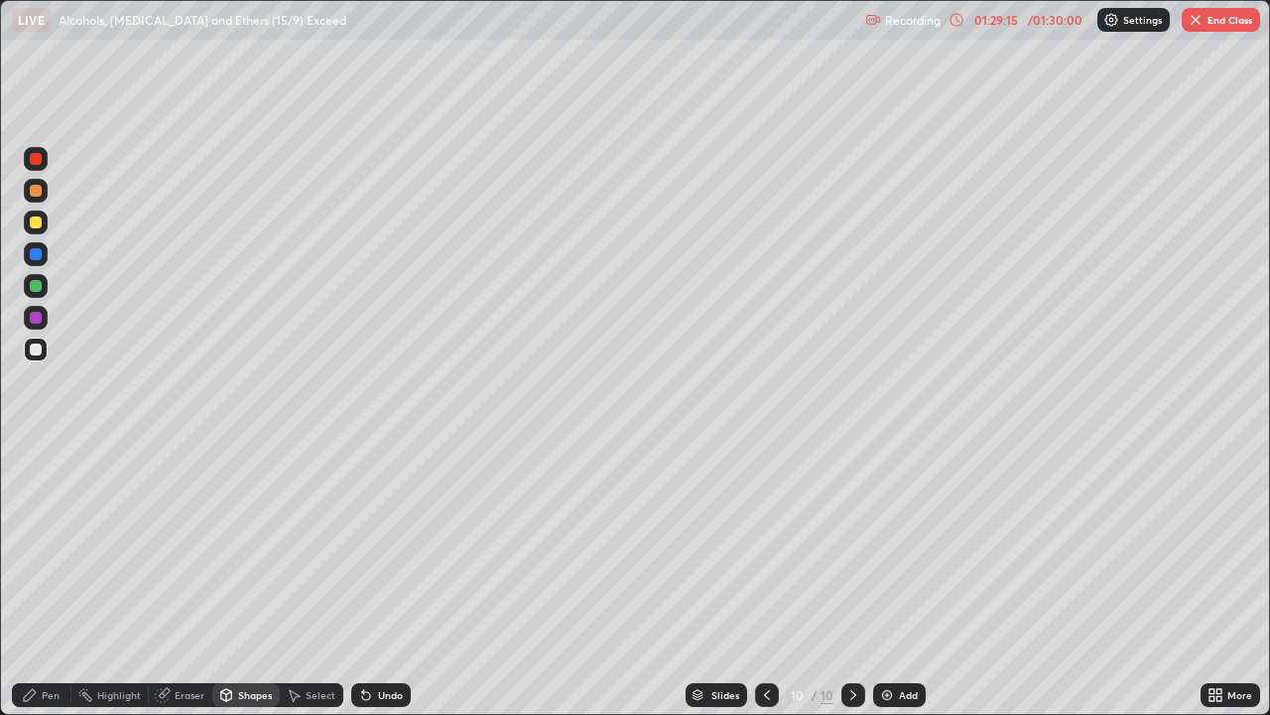
click div "Pen"
click div
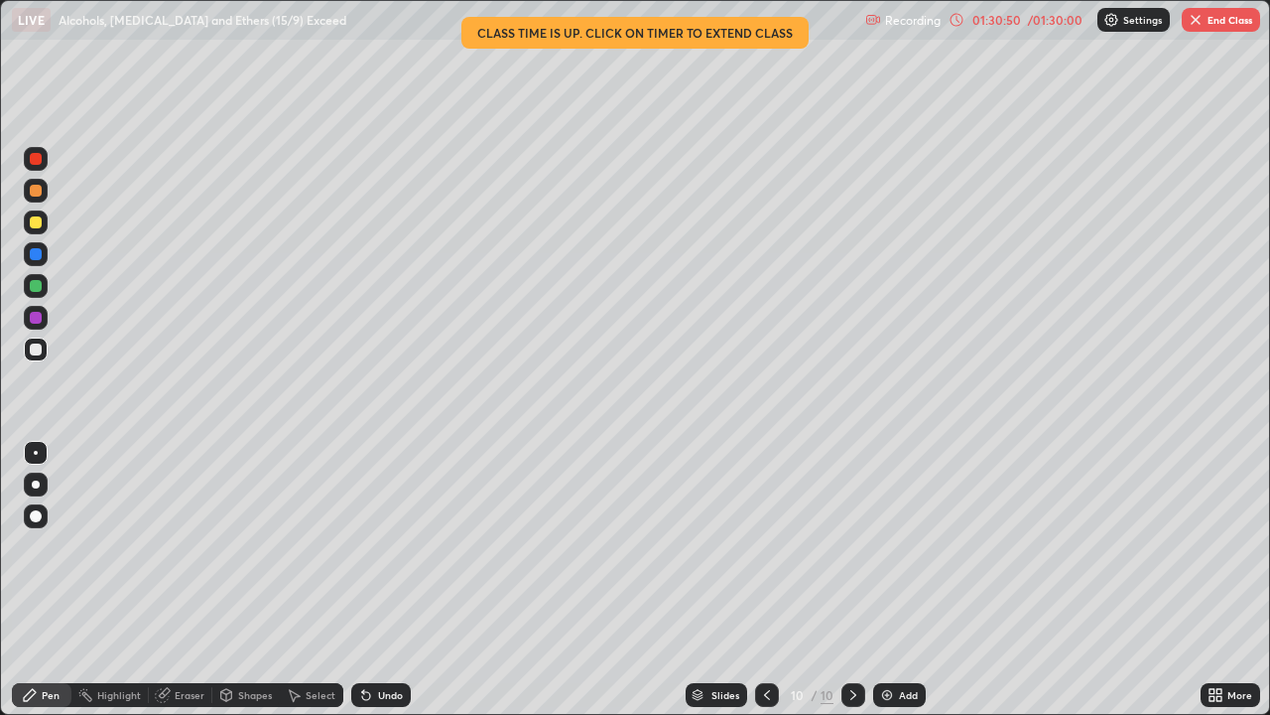
click div
click button "End Class"
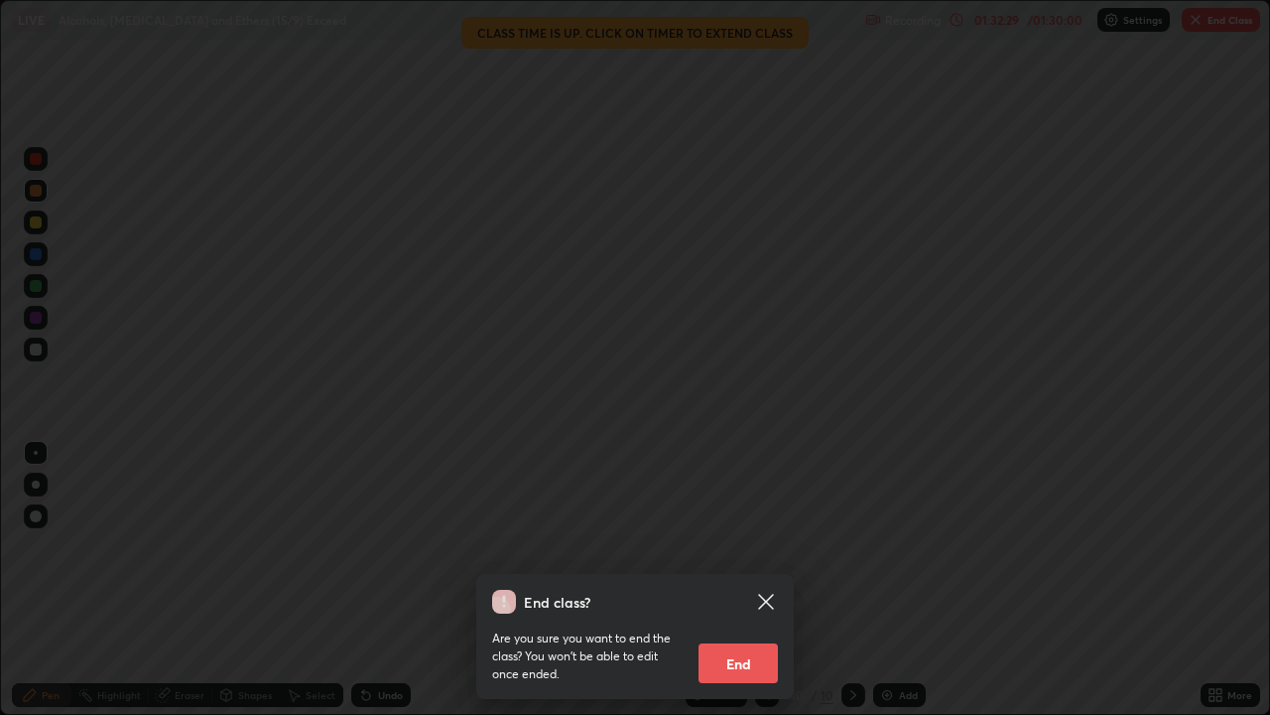
click button "End"
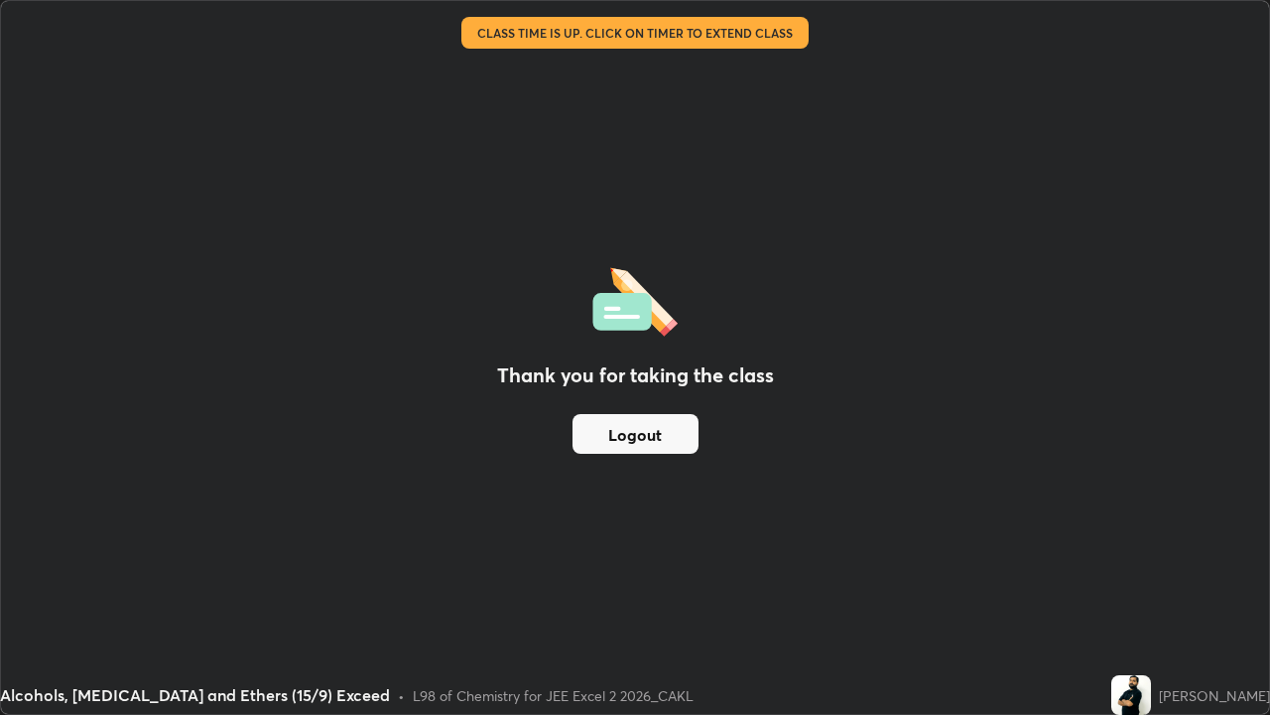
click button "Logout"
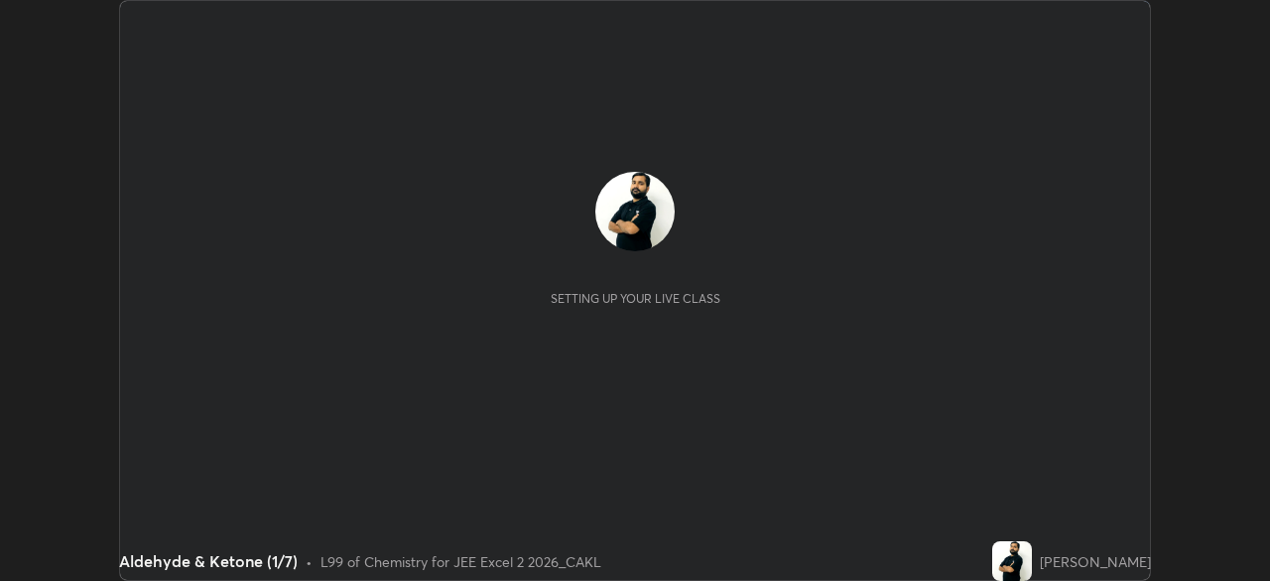
scroll to position [581, 1269]
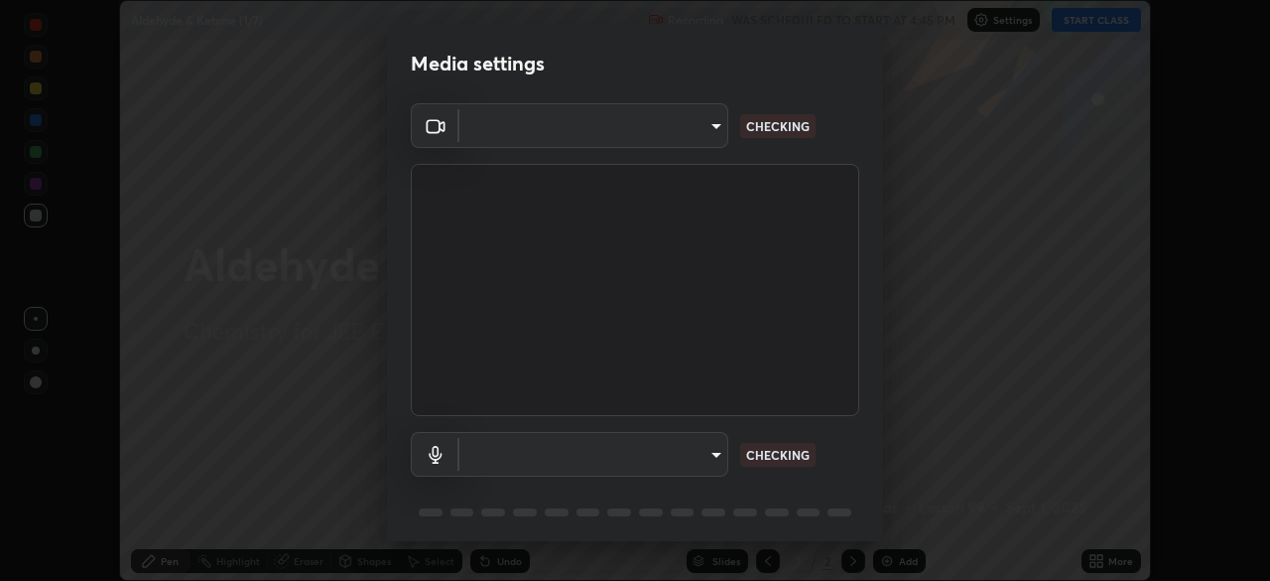
type input "119f56cd3221aa741ff86ef3c15b45e11b875c70691a8bbf6b5e475350e28a87"
click at [700, 459] on body "Erase all Aldehyde & Ketone (1/7) Recording WAS SCHEDULED TO START AT 4:45 PM S…" at bounding box center [635, 290] width 1270 height 581
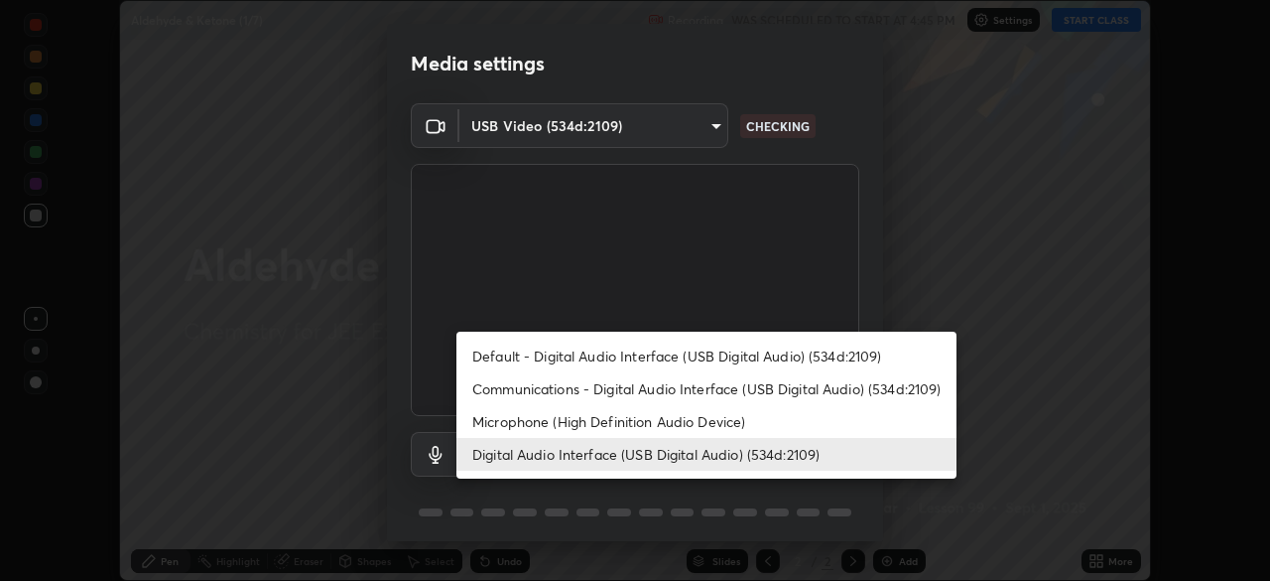
click at [702, 454] on li "Digital Audio Interface (USB Digital Audio) (534d:2109)" at bounding box center [707, 454] width 500 height 33
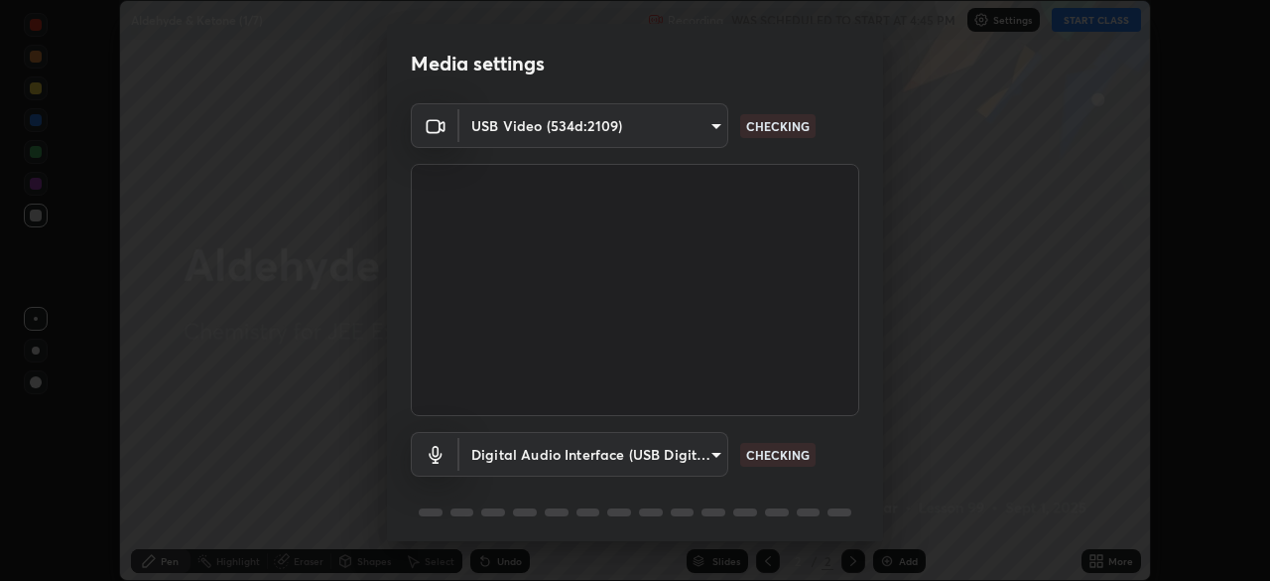
click at [712, 461] on body "Erase all Aldehyde & Ketone (1/7) Recording WAS SCHEDULED TO START AT 4:45 PM S…" at bounding box center [635, 290] width 1270 height 581
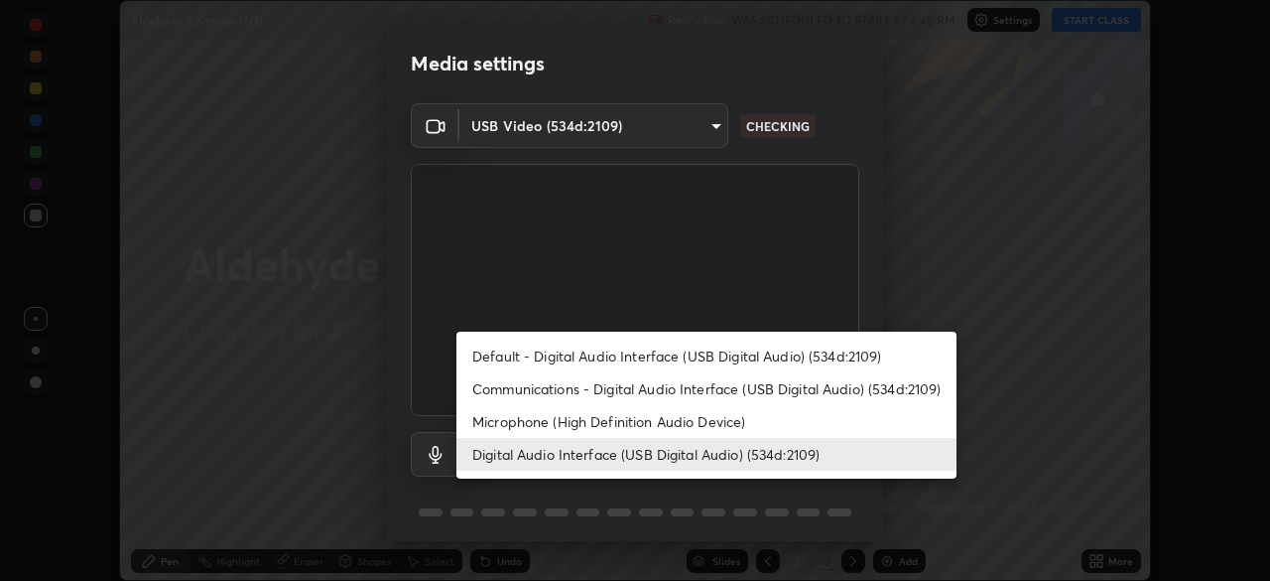
click at [714, 365] on li "Default - Digital Audio Interface (USB Digital Audio) (534d:2109)" at bounding box center [707, 355] width 500 height 33
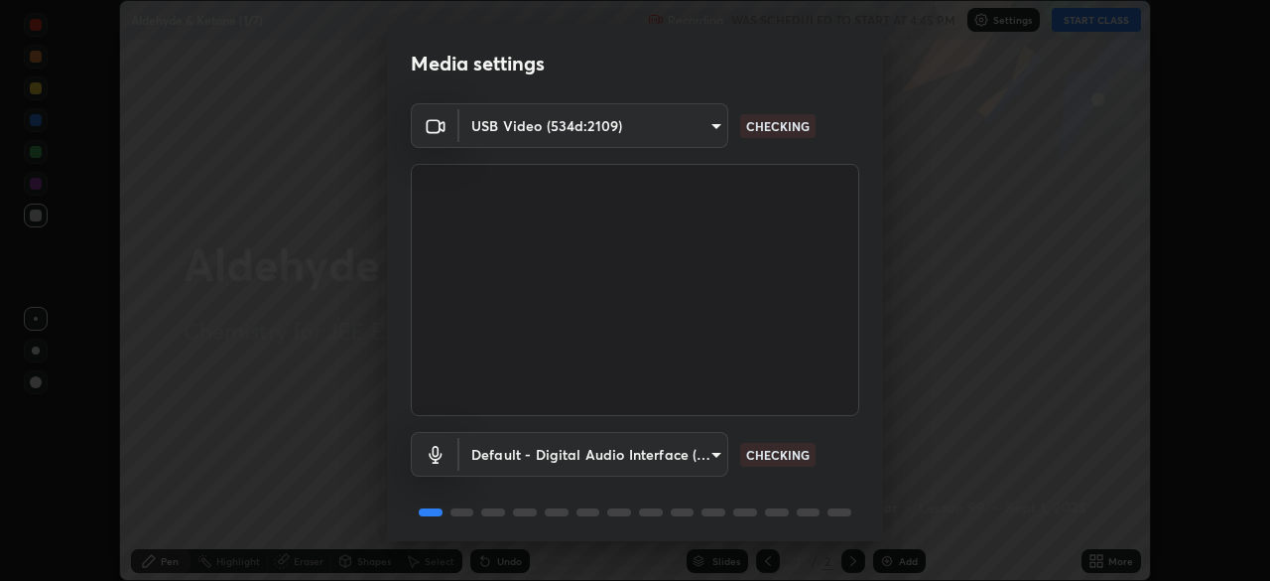
click at [696, 445] on body "Erase all Aldehyde & Ketone (1/7) Recording WAS SCHEDULED TO START AT 4:45 PM S…" at bounding box center [635, 290] width 1270 height 581
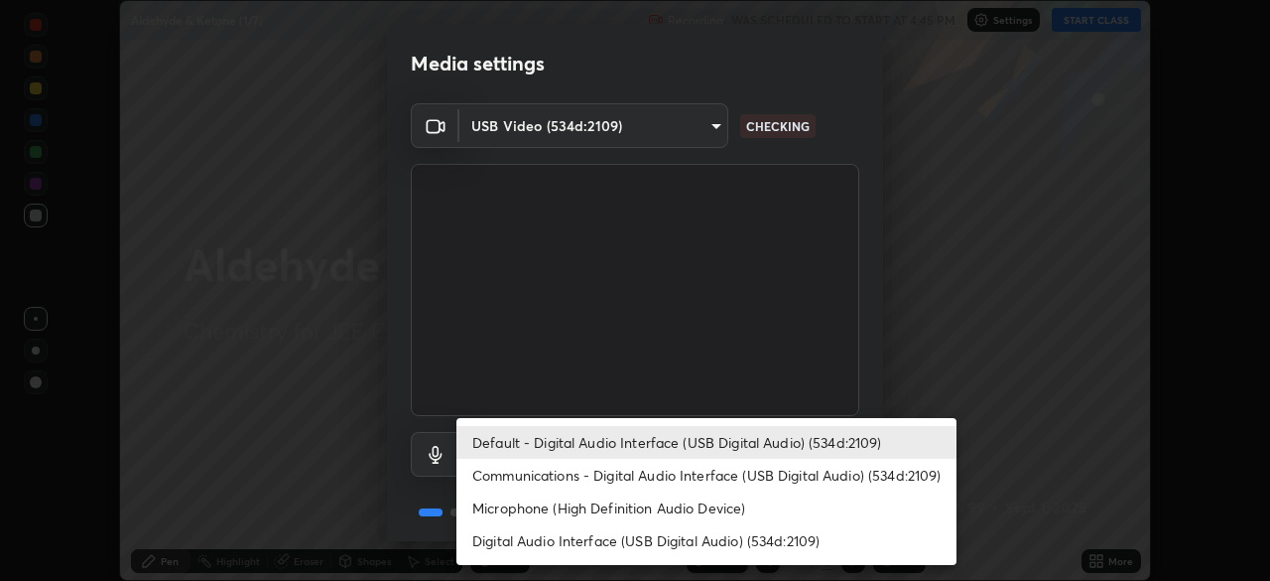
click at [691, 532] on li "Digital Audio Interface (USB Digital Audio) (534d:2109)" at bounding box center [707, 540] width 500 height 33
type input "45a9c77d48fdde6e6cd03441b68dd99a2e6cd2d3e6fd1e76814a193bea44ce11"
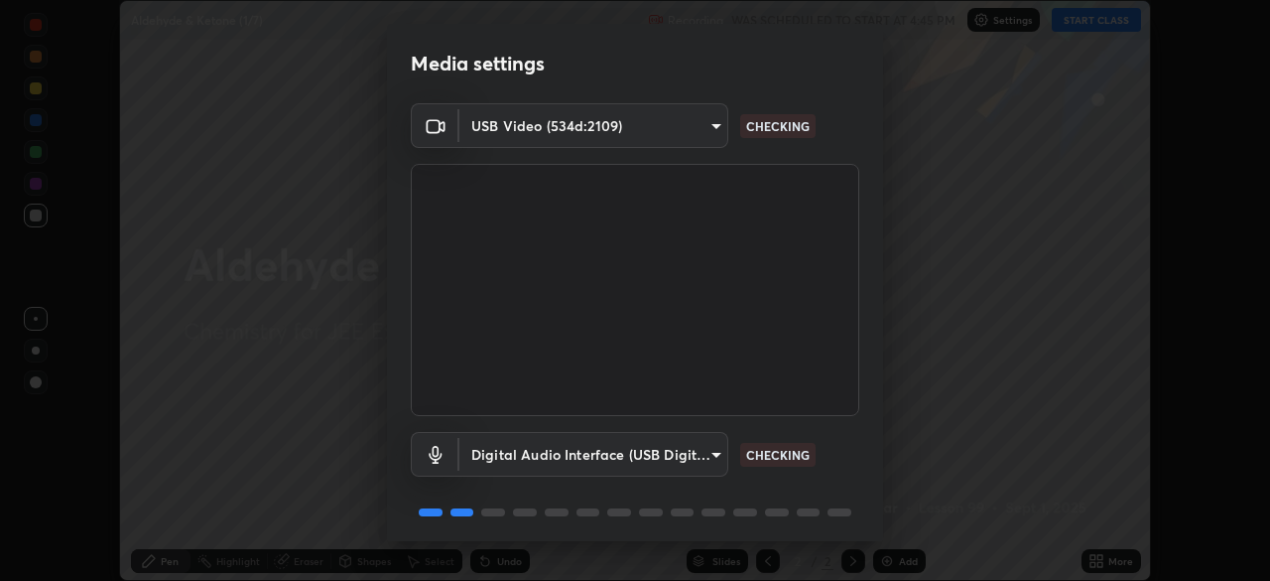
scroll to position [70, 0]
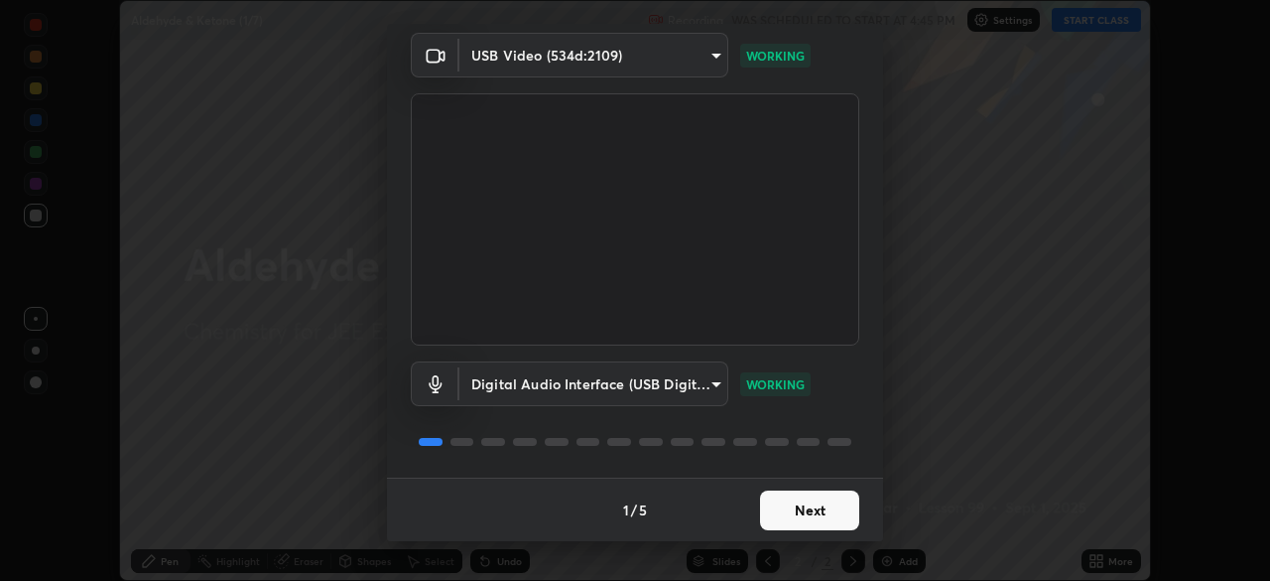
click at [815, 505] on button "Next" at bounding box center [809, 510] width 99 height 40
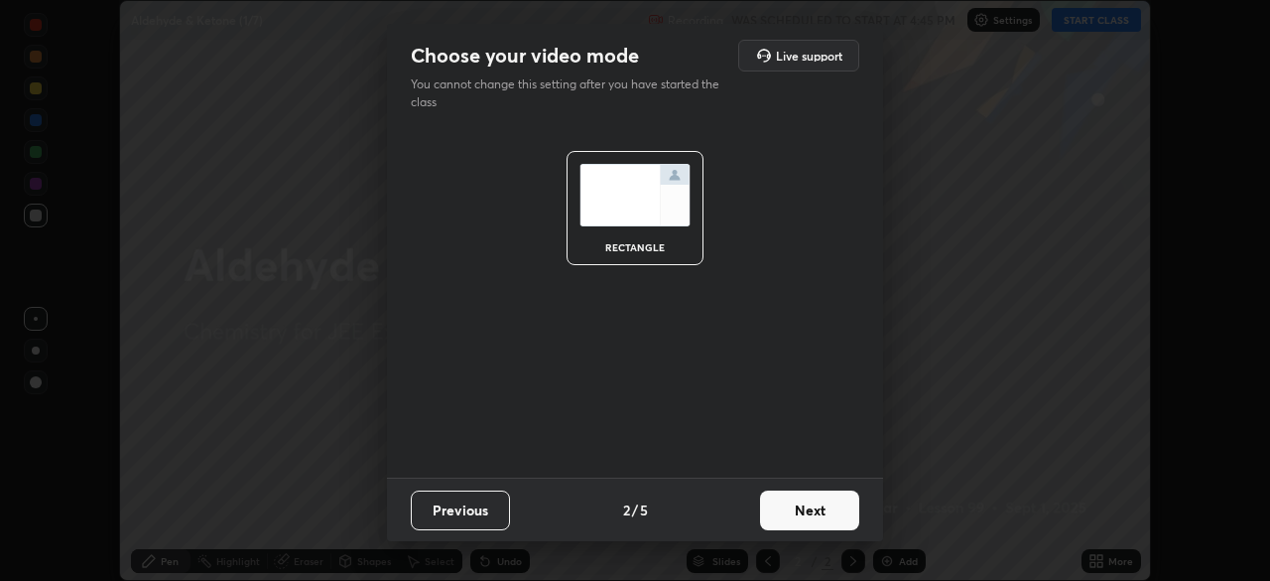
scroll to position [0, 0]
click at [814, 508] on button "Next" at bounding box center [809, 510] width 99 height 40
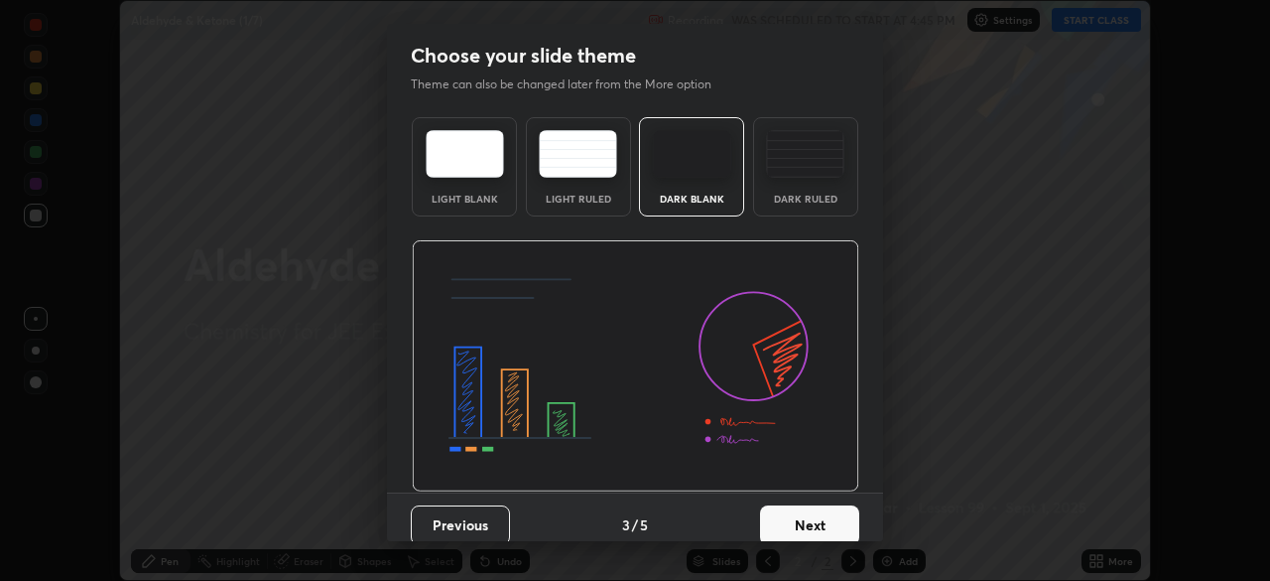
click at [814, 505] on button "Next" at bounding box center [809, 525] width 99 height 40
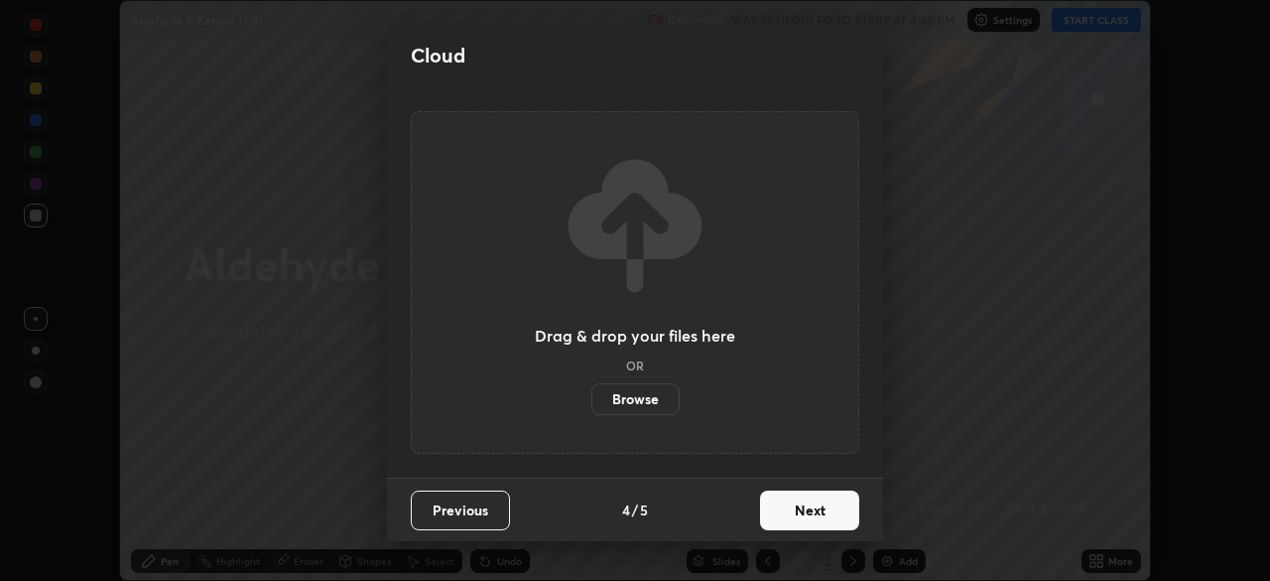
click at [813, 511] on button "Next" at bounding box center [809, 510] width 99 height 40
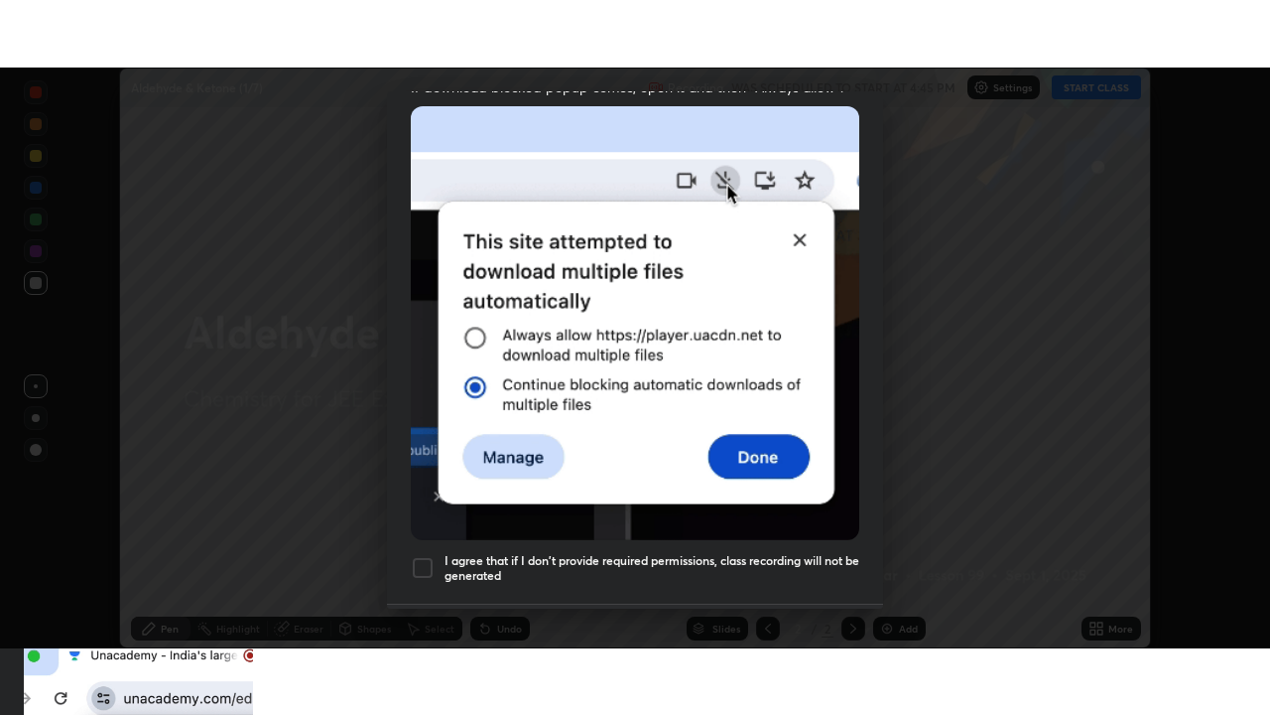
scroll to position [475, 0]
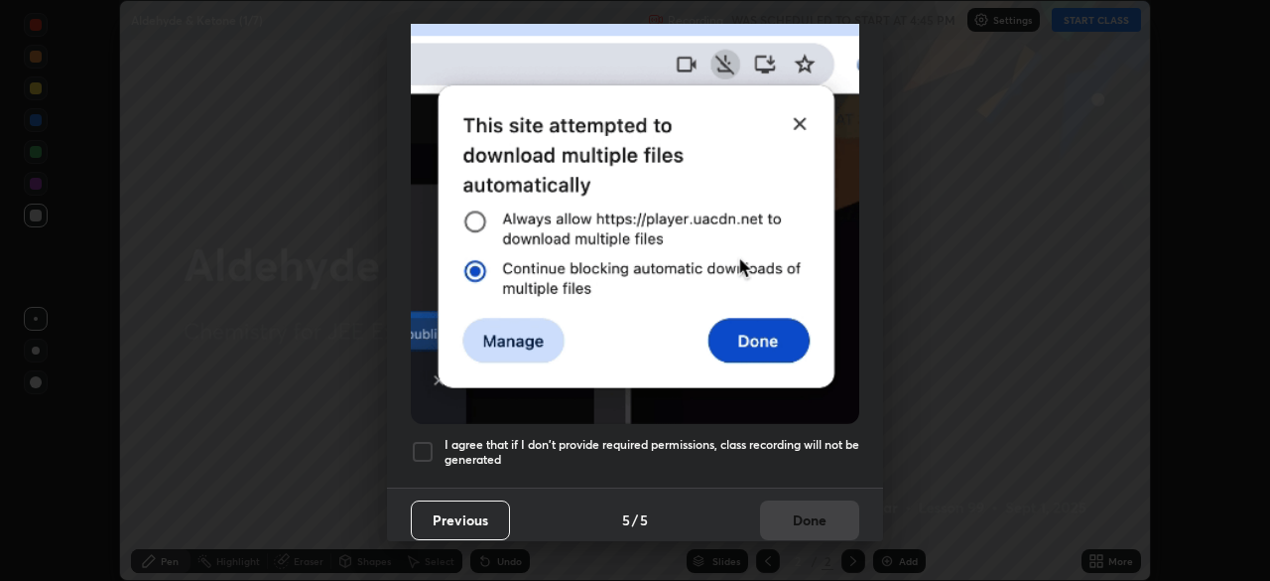
click at [441, 440] on div "I agree that if I don't provide required permissions, class recording will not …" at bounding box center [635, 452] width 449 height 24
click at [808, 516] on button "Done" at bounding box center [809, 520] width 99 height 40
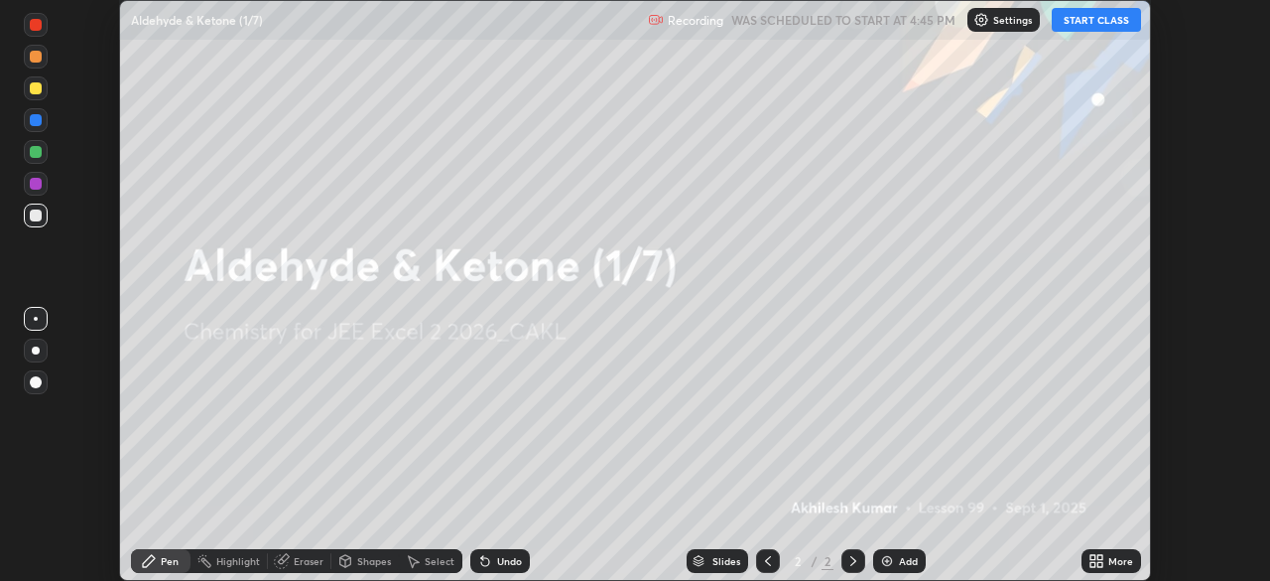
click at [1100, 24] on button "START CLASS" at bounding box center [1096, 20] width 89 height 24
click at [1106, 26] on button "START CLASS" at bounding box center [1096, 20] width 89 height 24
click at [1100, 556] on icon at bounding box center [1100, 557] width 5 height 5
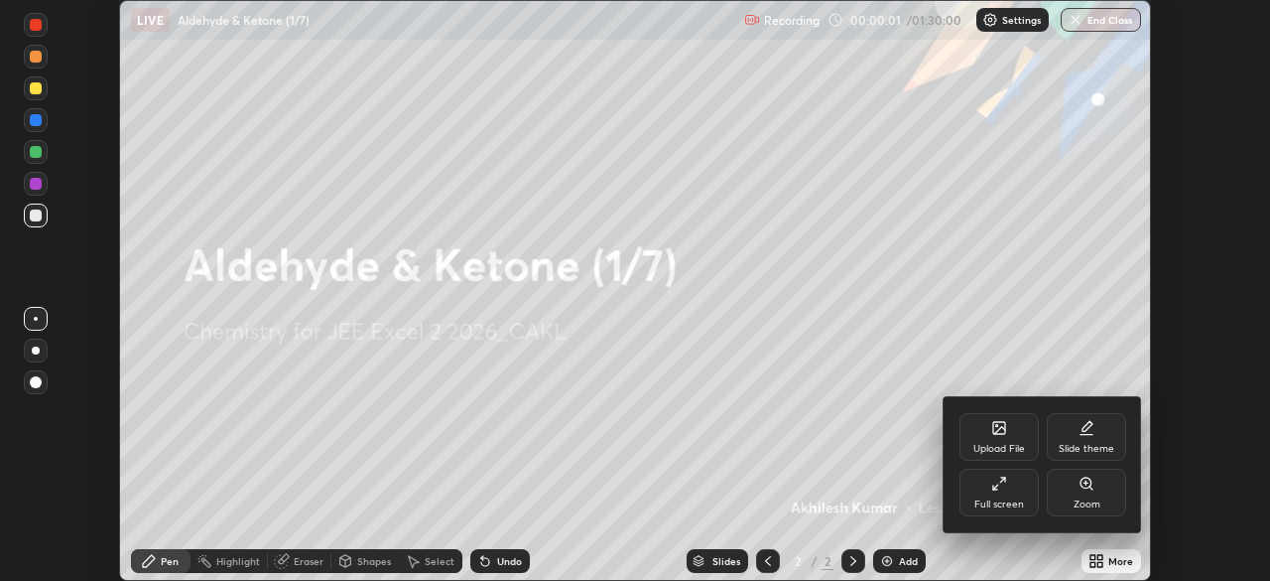
click at [1005, 486] on icon at bounding box center [999, 483] width 16 height 16
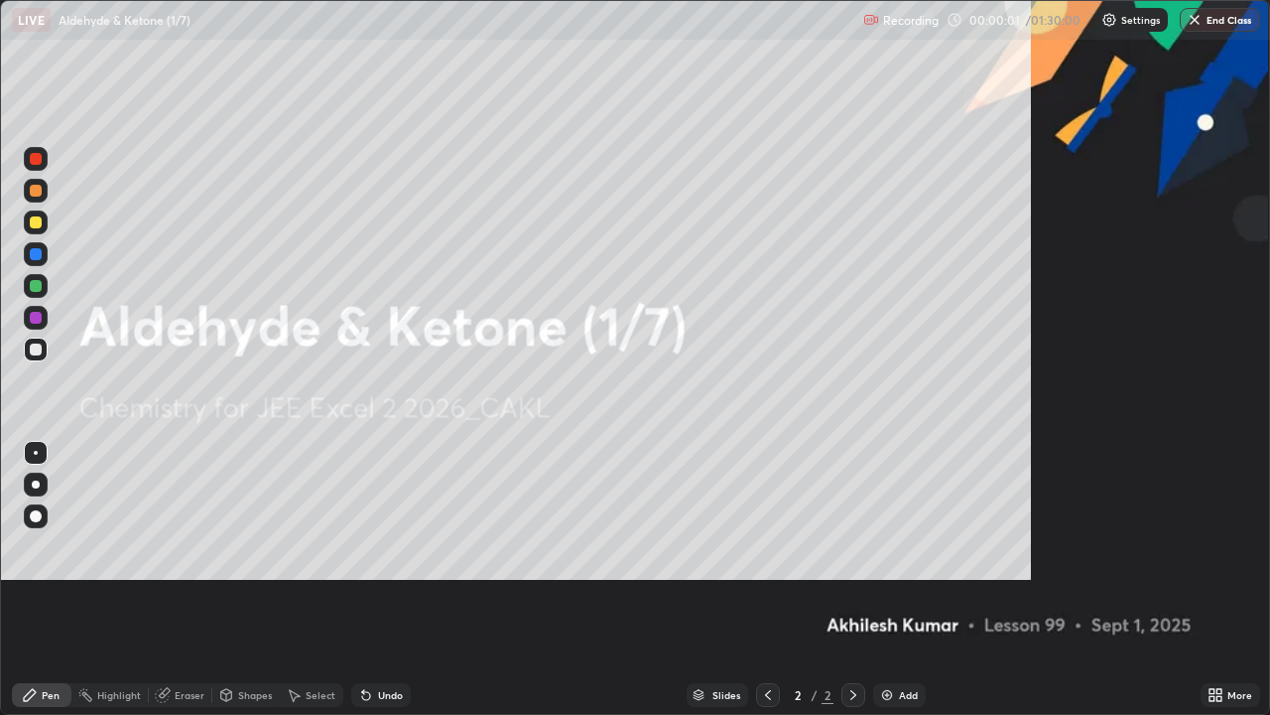
scroll to position [715, 1270]
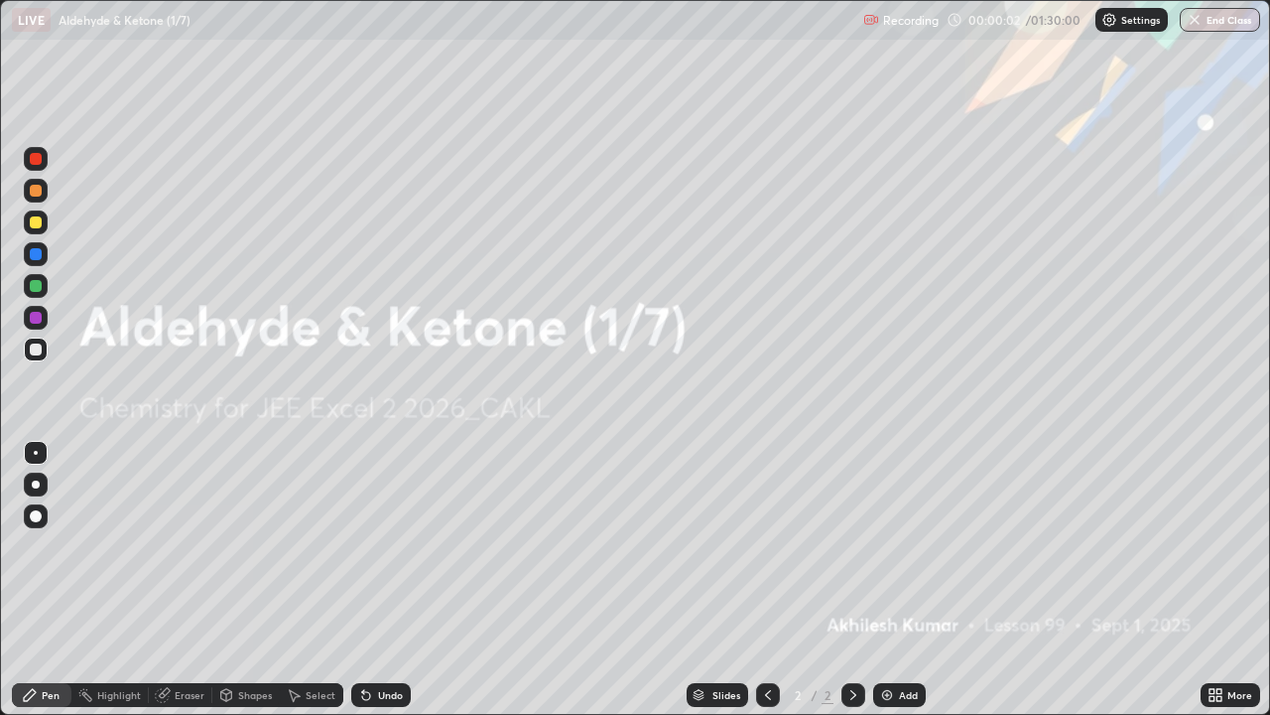
click at [890, 580] on img at bounding box center [887, 695] width 16 height 16
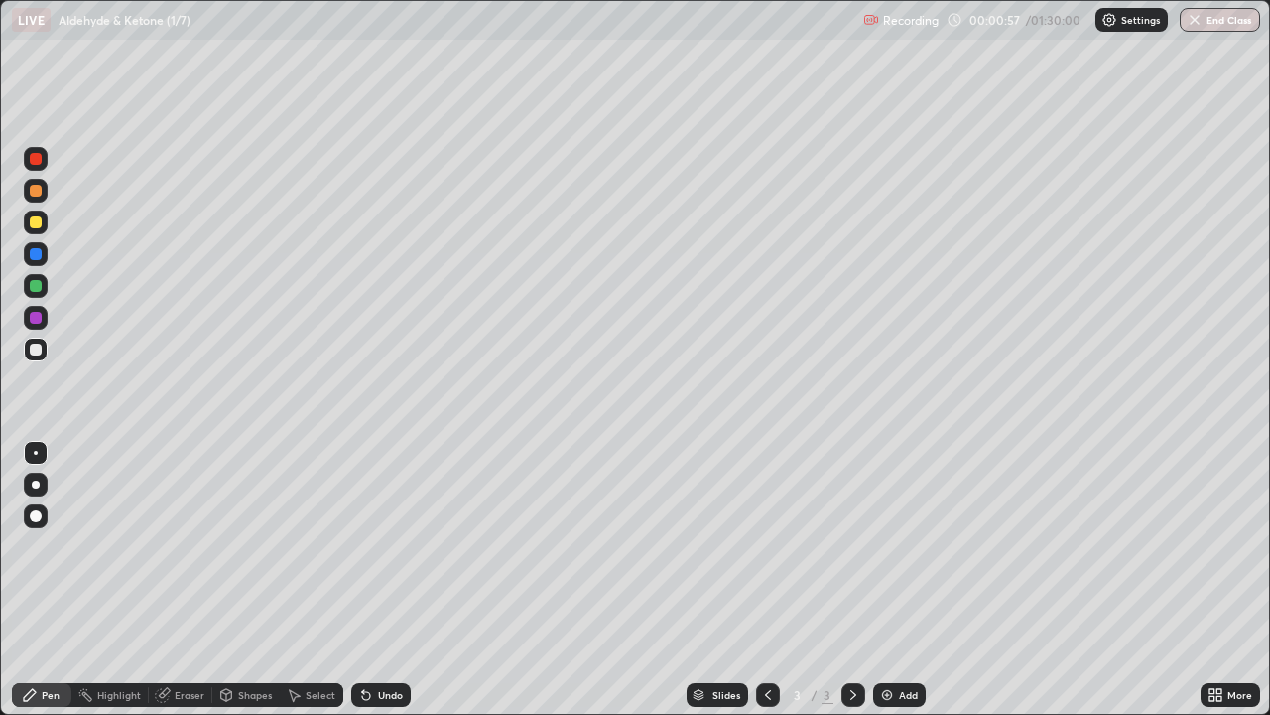
click at [232, 580] on div "Shapes" at bounding box center [245, 695] width 67 height 24
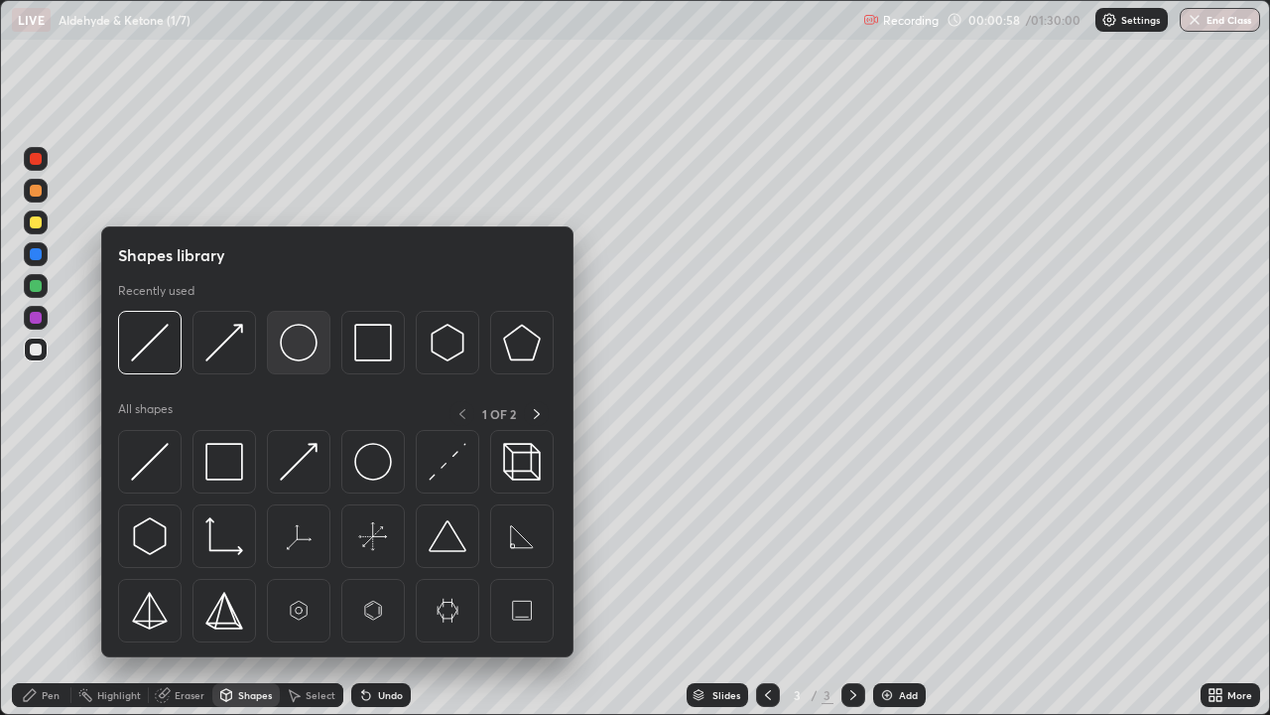
click at [295, 348] on img at bounding box center [299, 343] width 38 height 38
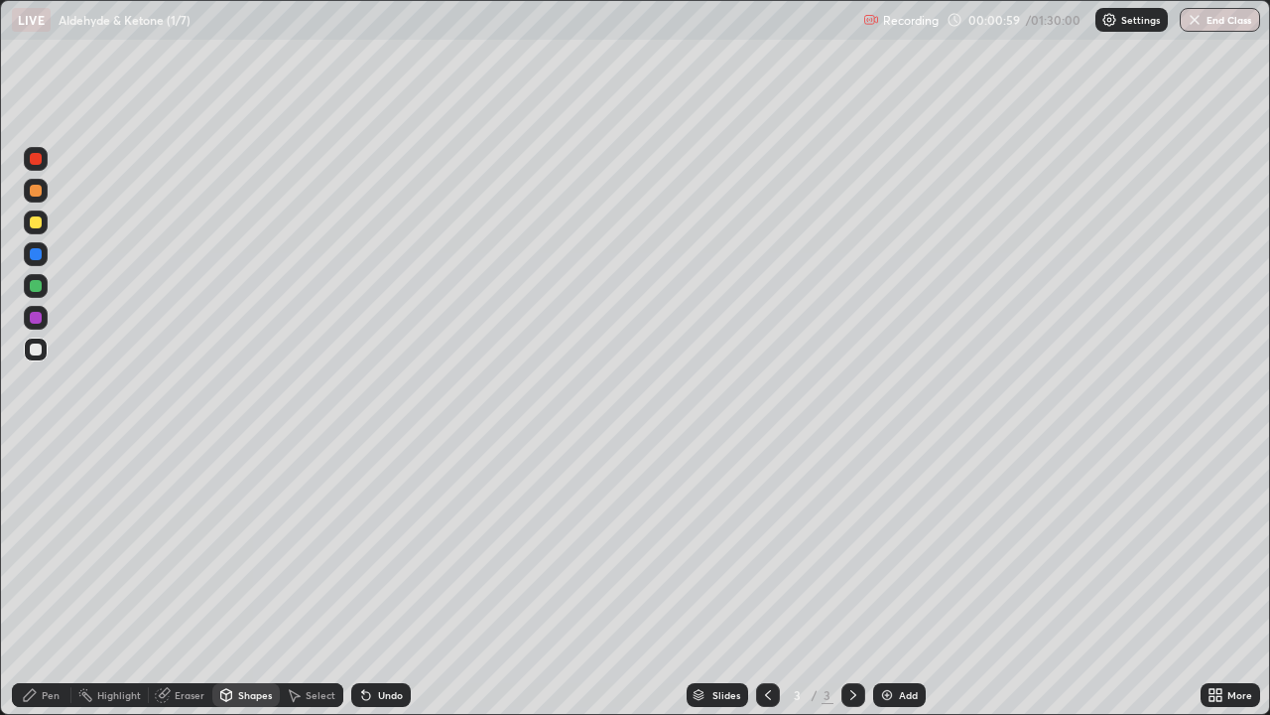
click at [31, 157] on div at bounding box center [36, 159] width 12 height 12
click at [235, 580] on div "Shapes" at bounding box center [245, 695] width 67 height 24
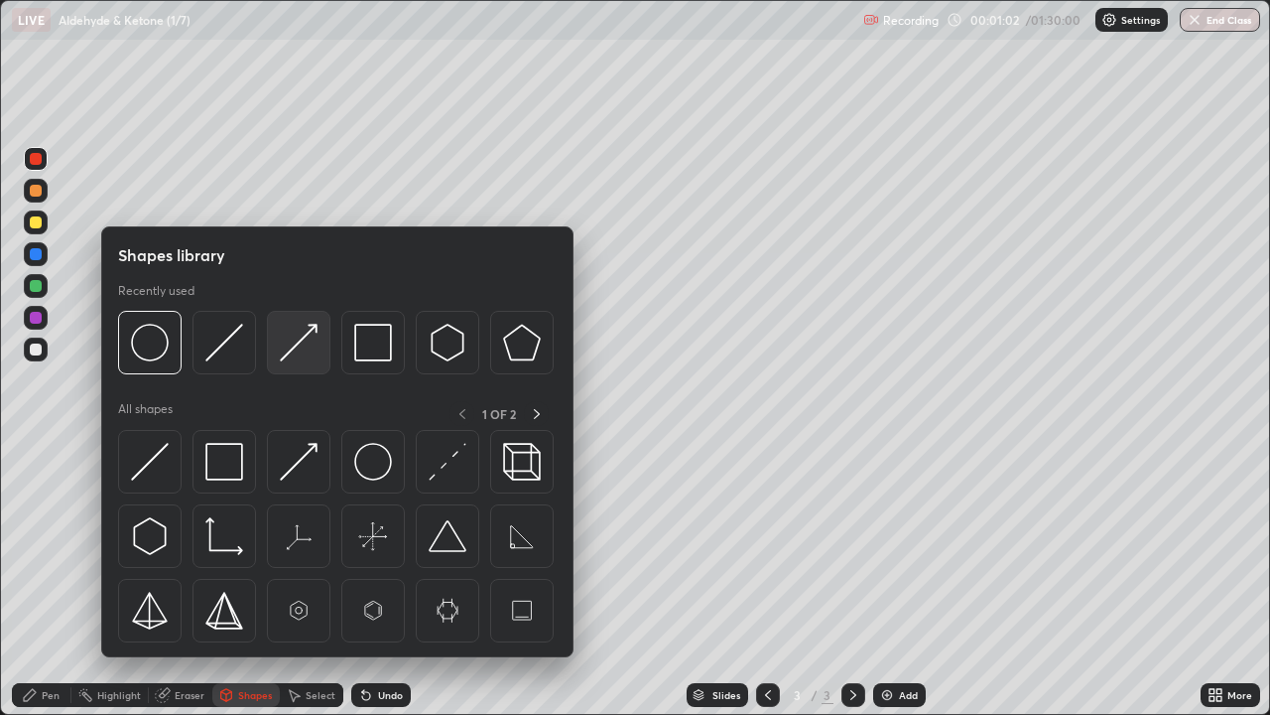
click at [289, 352] on img at bounding box center [299, 343] width 38 height 38
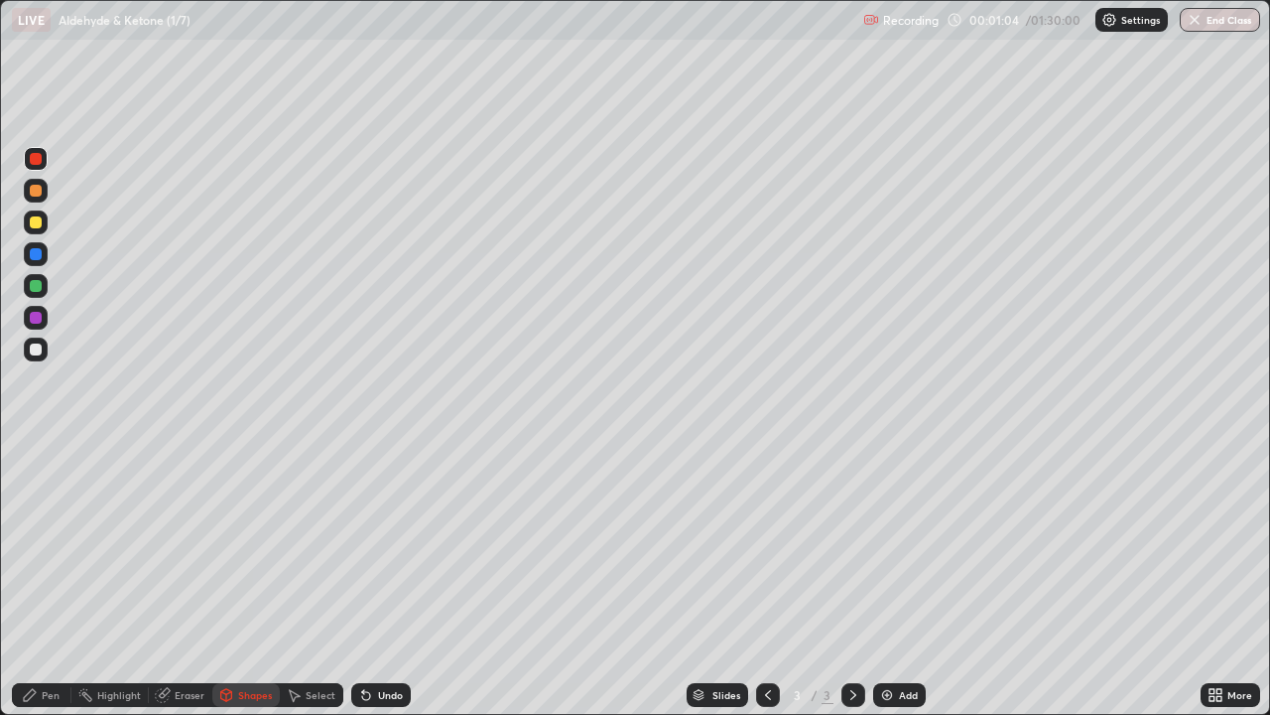
click at [37, 217] on div at bounding box center [36, 222] width 12 height 12
click at [41, 580] on div "Pen" at bounding box center [42, 695] width 60 height 24
click at [39, 349] on div at bounding box center [36, 349] width 12 height 12
click at [160, 580] on icon at bounding box center [163, 695] width 16 height 16
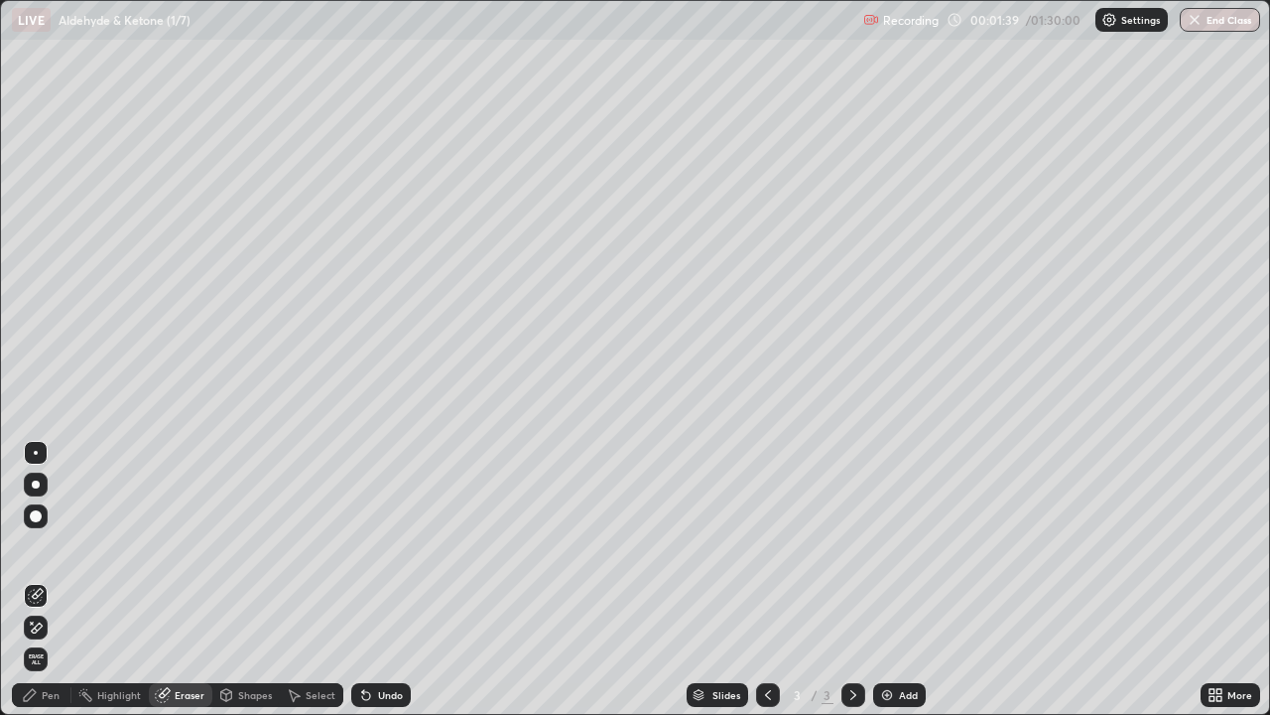
click at [48, 580] on div "Pen" at bounding box center [42, 695] width 60 height 24
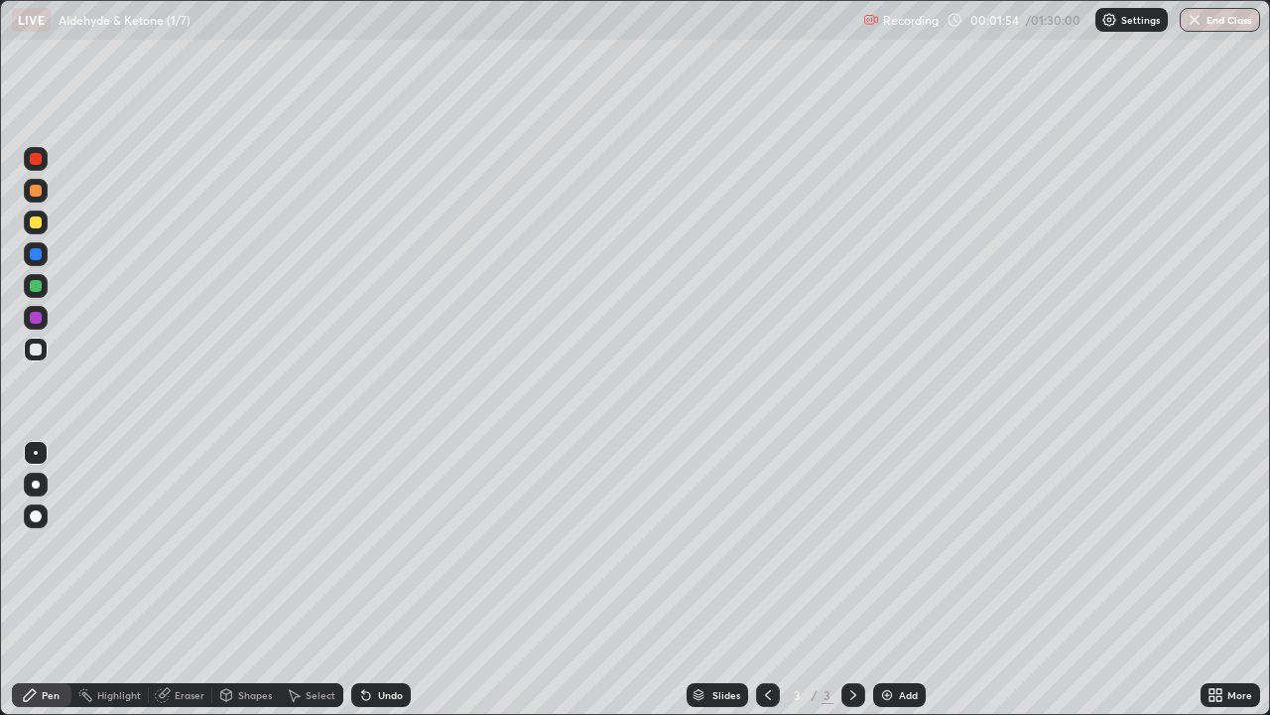
click at [255, 580] on div "Shapes" at bounding box center [255, 695] width 34 height 10
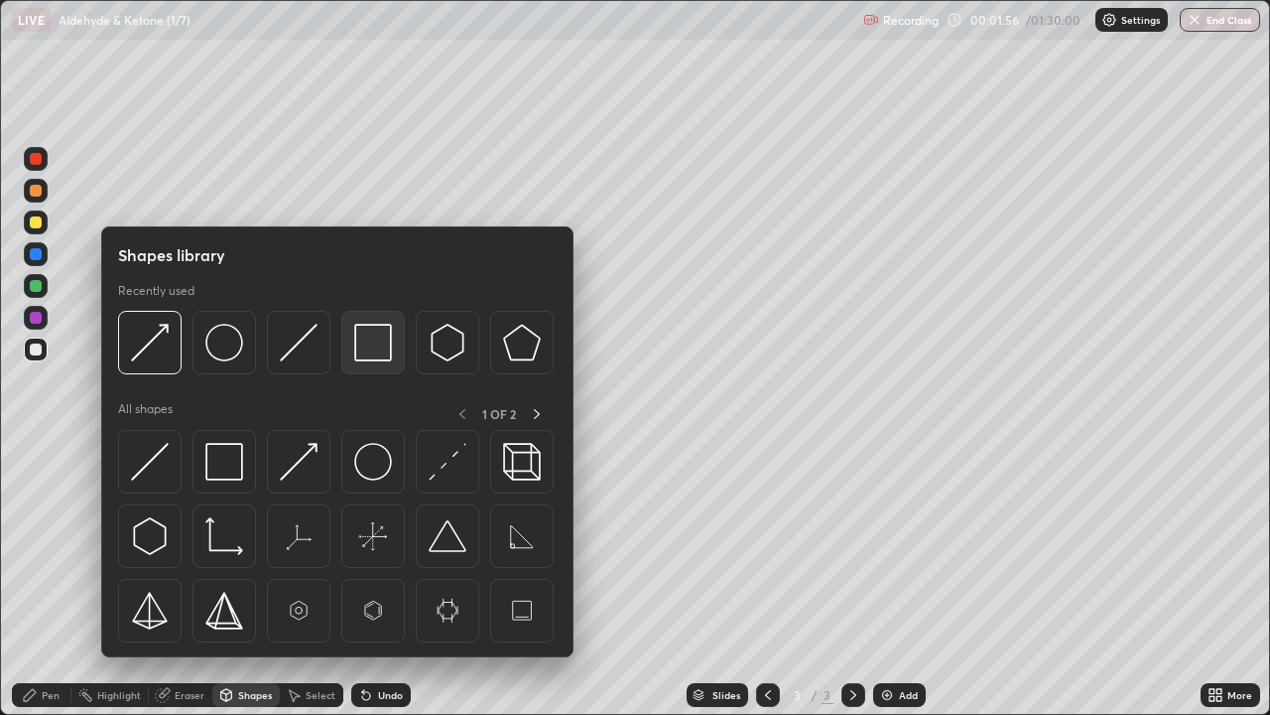
click at [370, 347] on img at bounding box center [373, 343] width 38 height 38
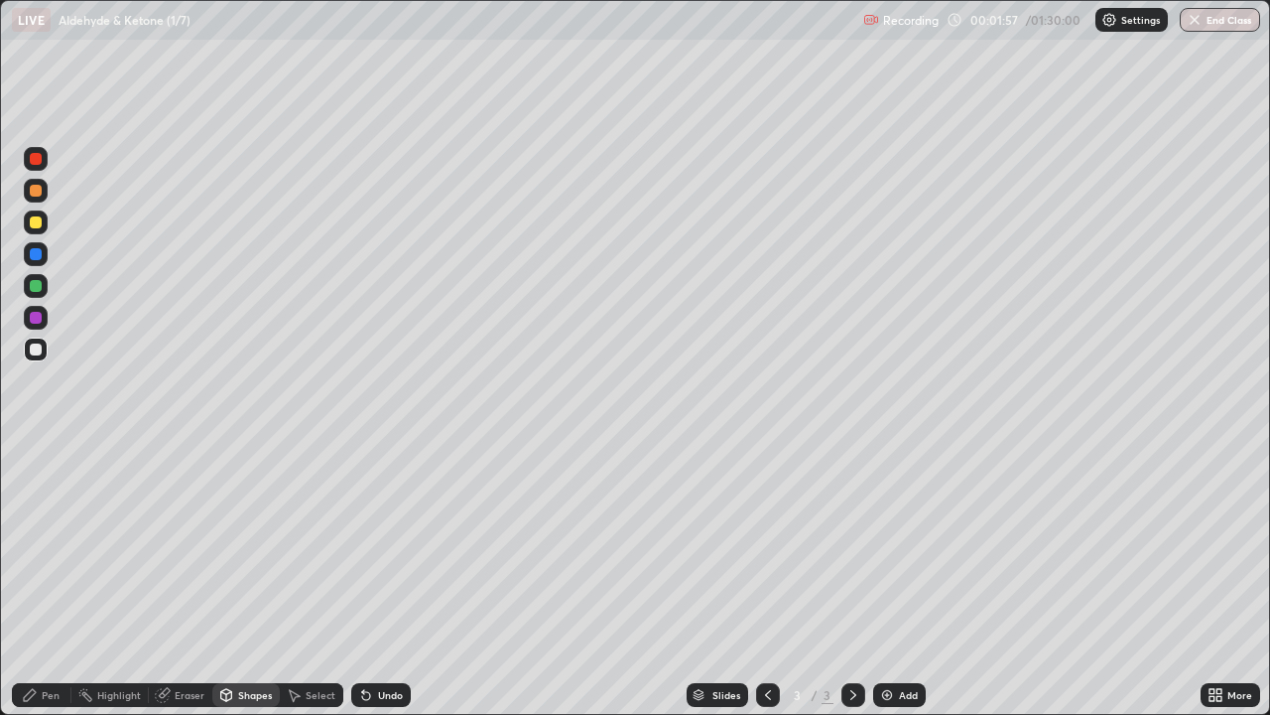
click at [37, 320] on div at bounding box center [36, 318] width 12 height 12
click at [362, 580] on icon at bounding box center [363, 691] width 2 height 2
click at [309, 580] on div "Select" at bounding box center [321, 695] width 30 height 10
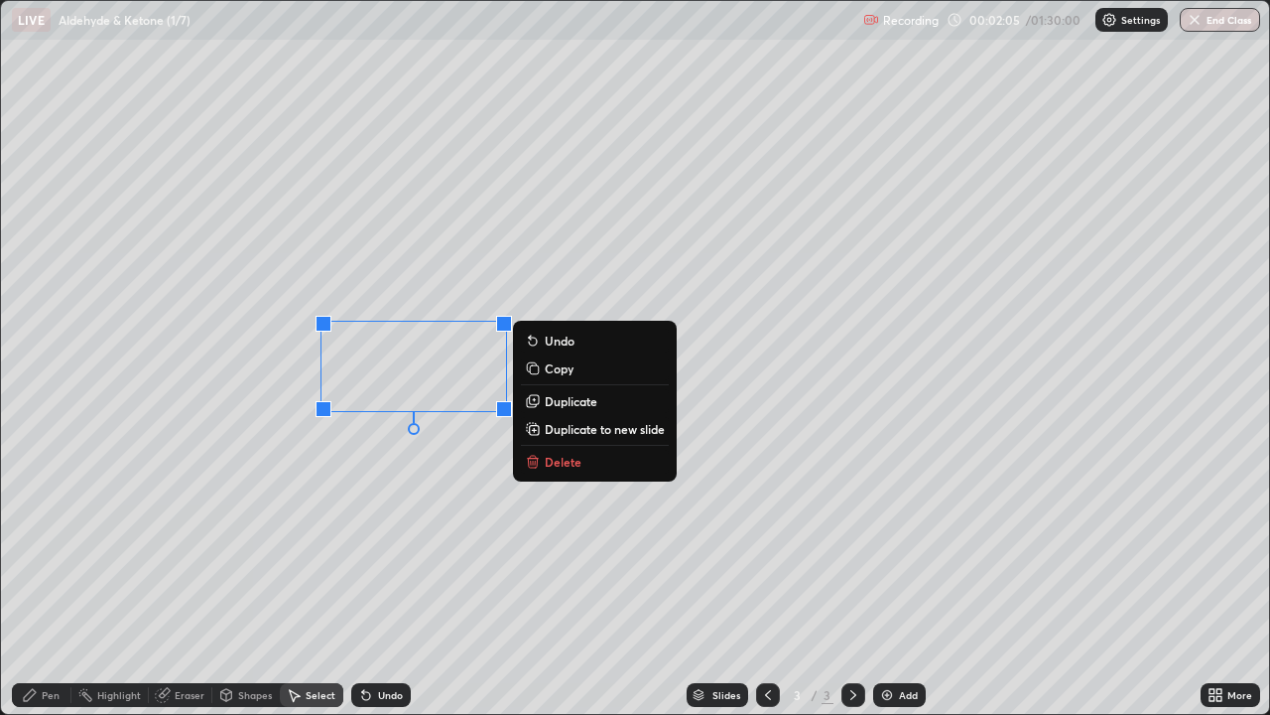
click at [549, 458] on p "Delete" at bounding box center [563, 462] width 37 height 16
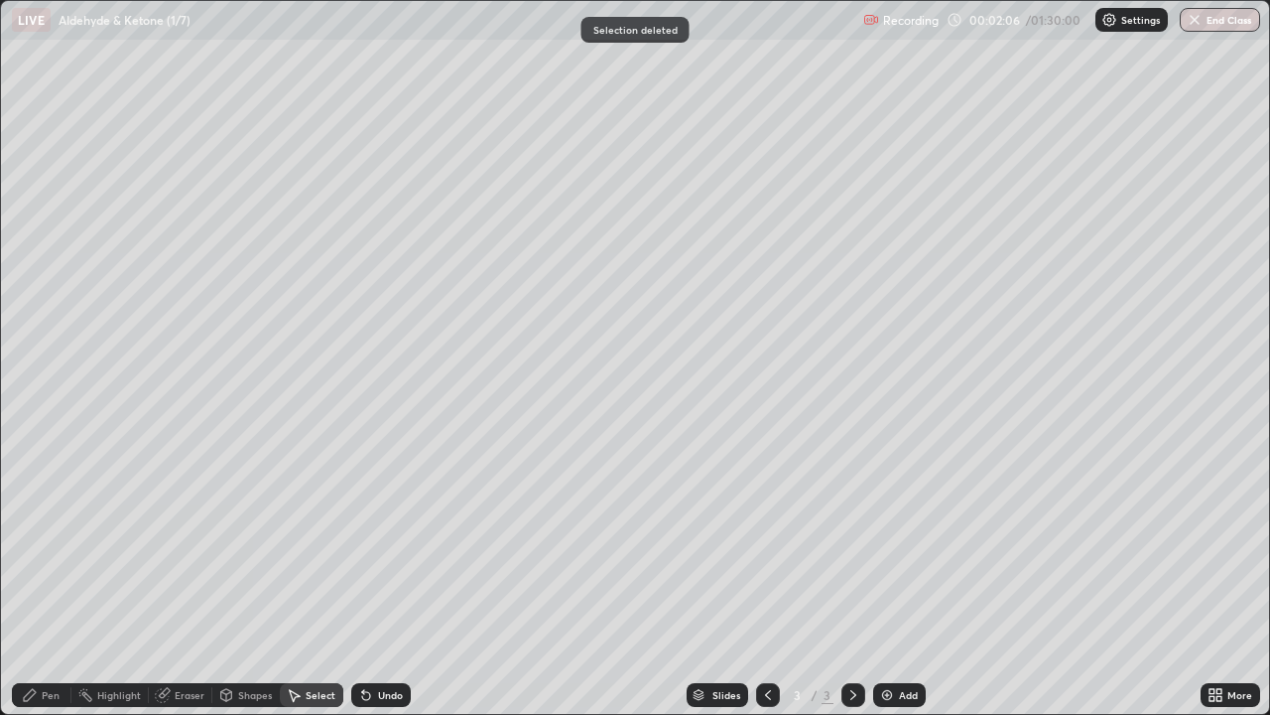
click at [31, 580] on icon at bounding box center [30, 695] width 12 height 12
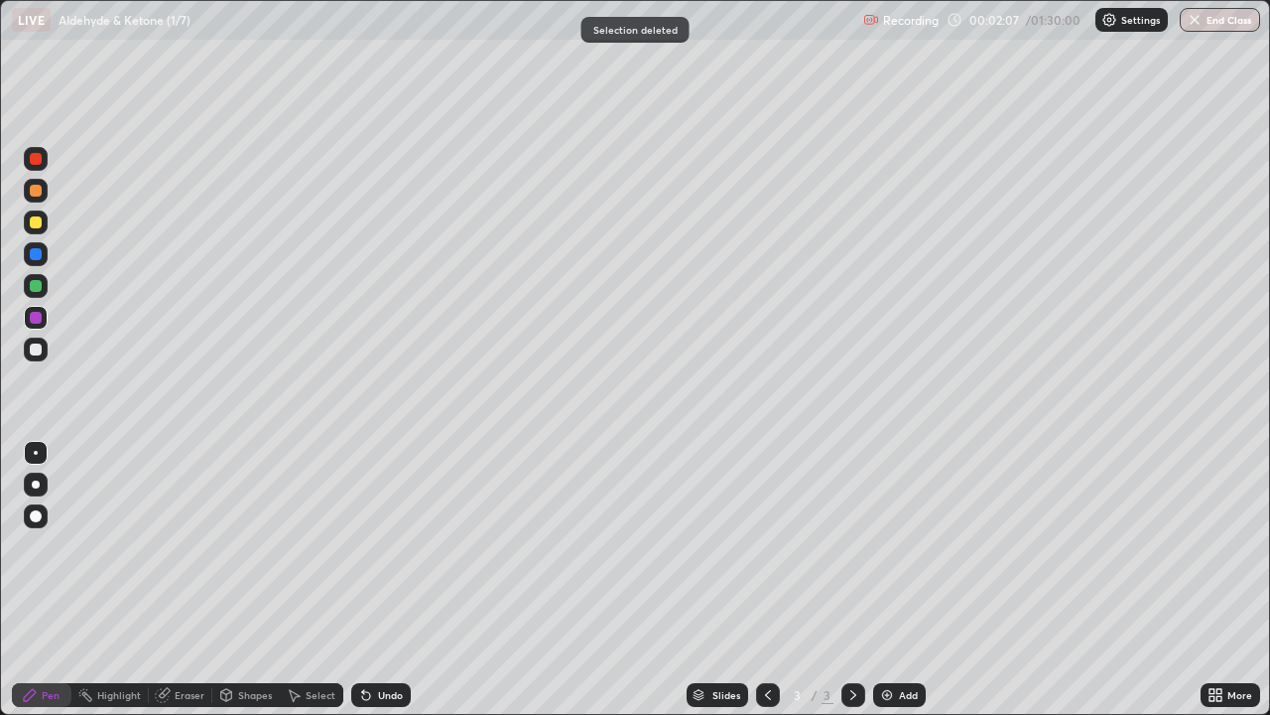
click at [36, 344] on div at bounding box center [36, 349] width 12 height 12
click at [243, 580] on div "Shapes" at bounding box center [245, 695] width 67 height 24
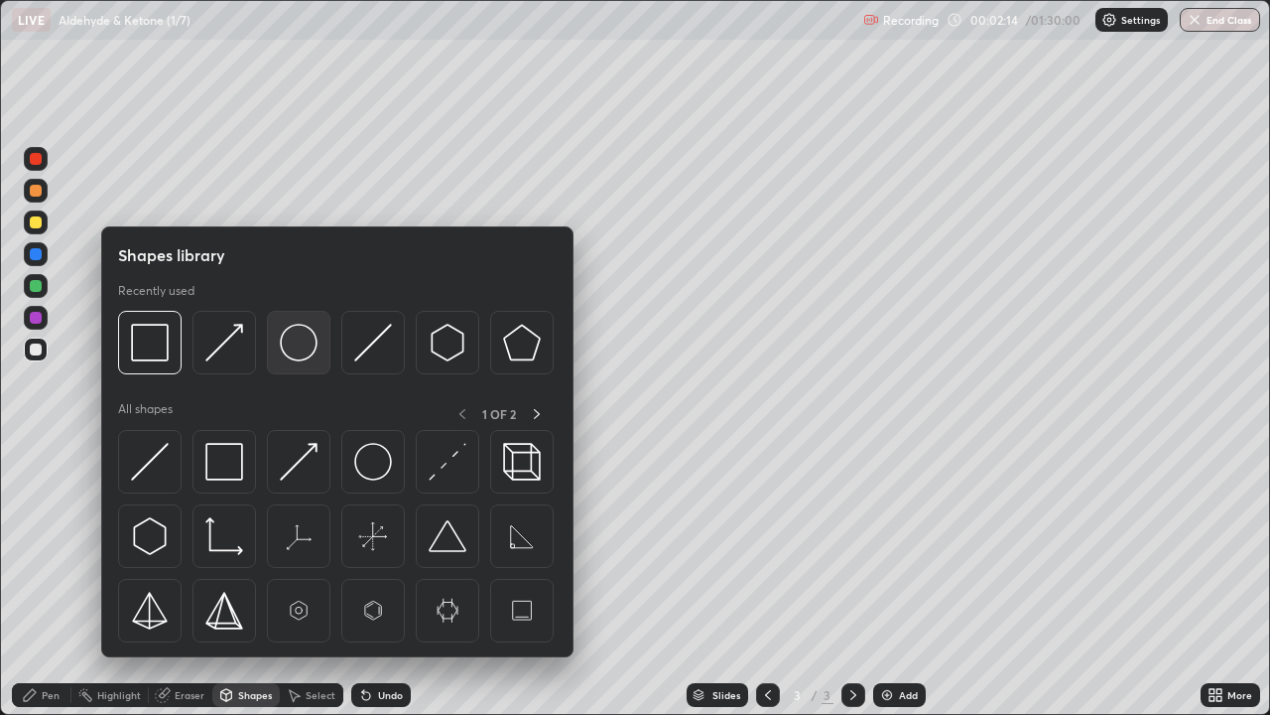
click at [294, 345] on img at bounding box center [299, 343] width 38 height 38
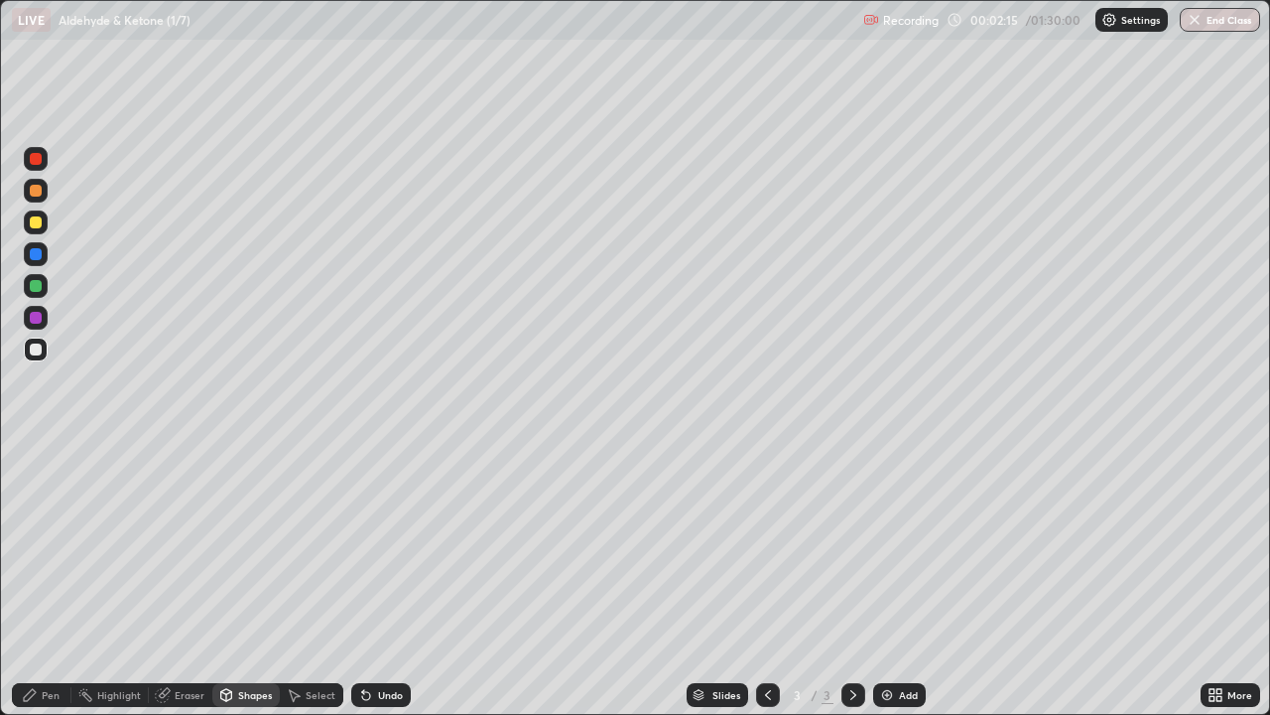
click at [34, 317] on div at bounding box center [36, 318] width 12 height 12
click at [240, 580] on div "Shapes" at bounding box center [255, 695] width 34 height 10
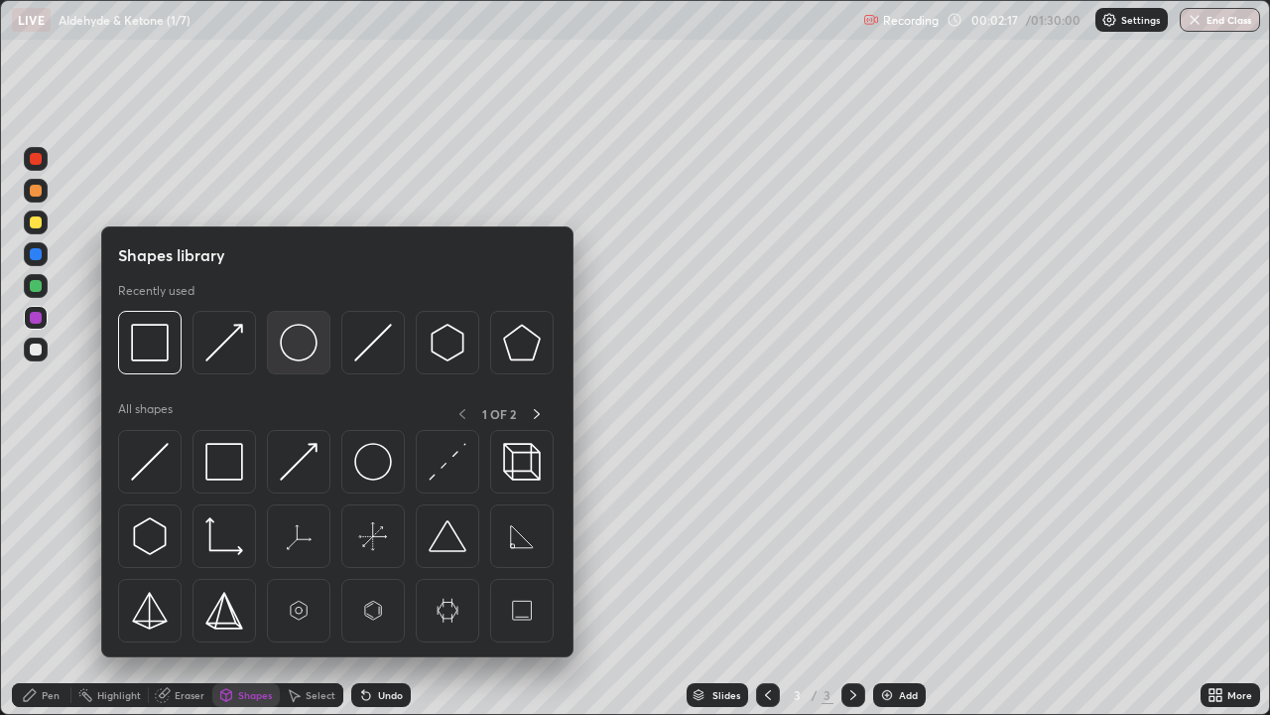
click at [296, 346] on img at bounding box center [299, 343] width 38 height 38
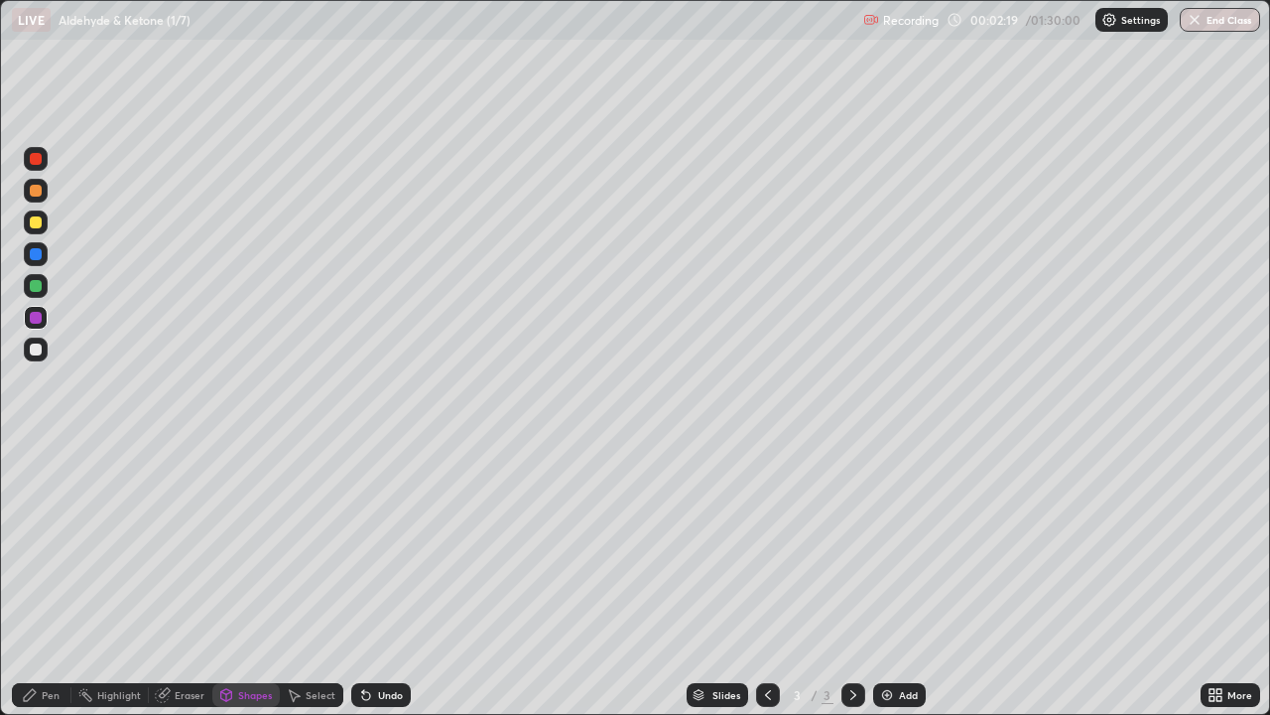
click at [243, 580] on div "Shapes" at bounding box center [255, 695] width 34 height 10
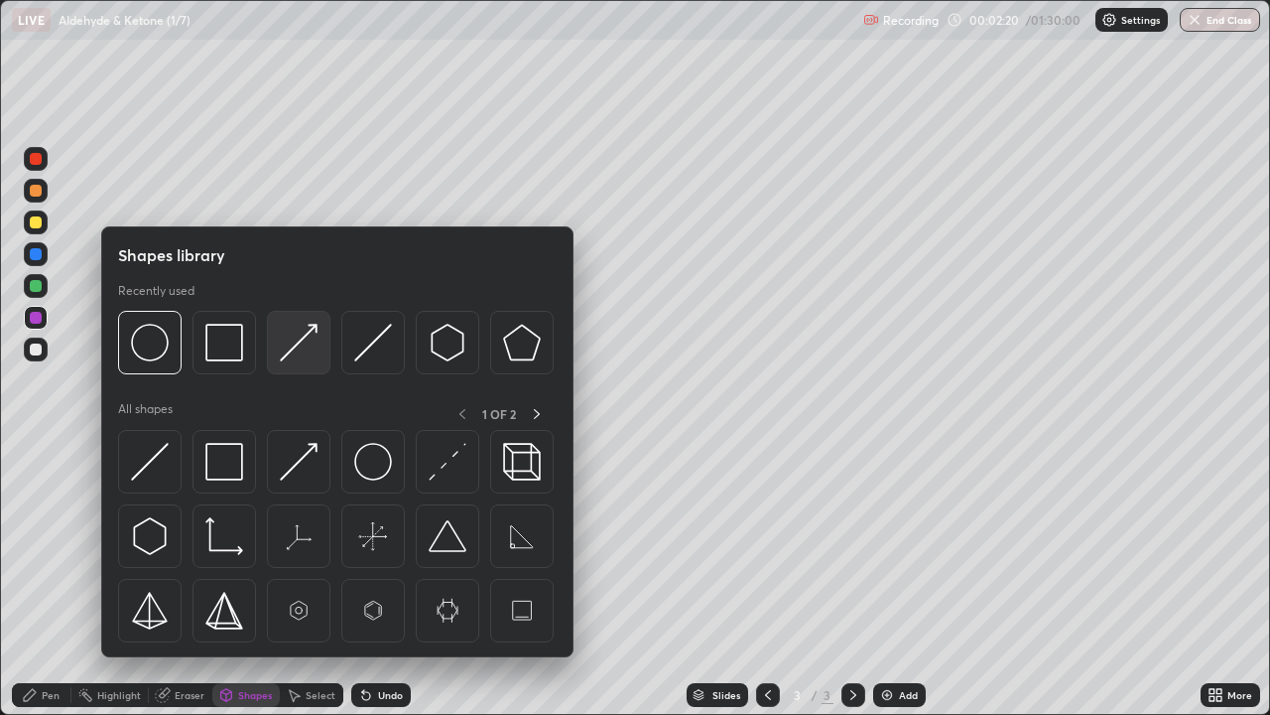
click at [285, 352] on img at bounding box center [299, 343] width 38 height 38
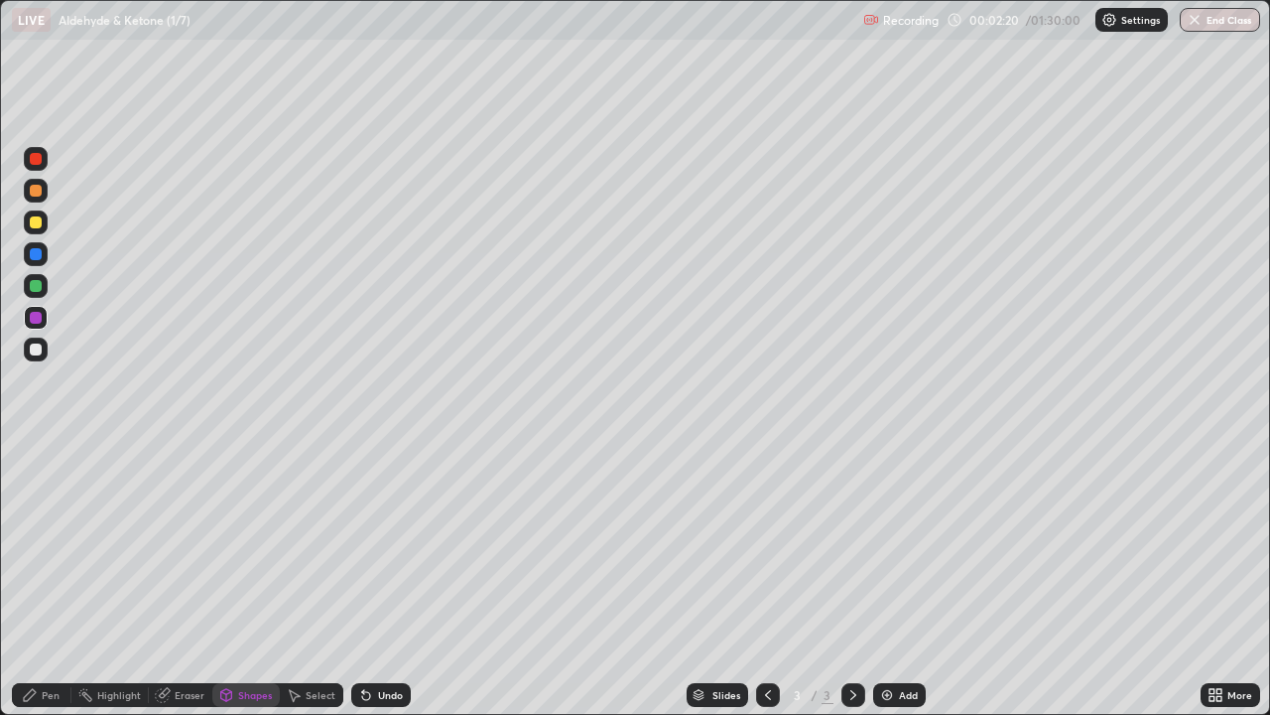
click at [37, 343] on div at bounding box center [36, 349] width 12 height 12
click at [50, 580] on div "Pen" at bounding box center [51, 695] width 18 height 10
click at [37, 345] on div at bounding box center [36, 349] width 12 height 12
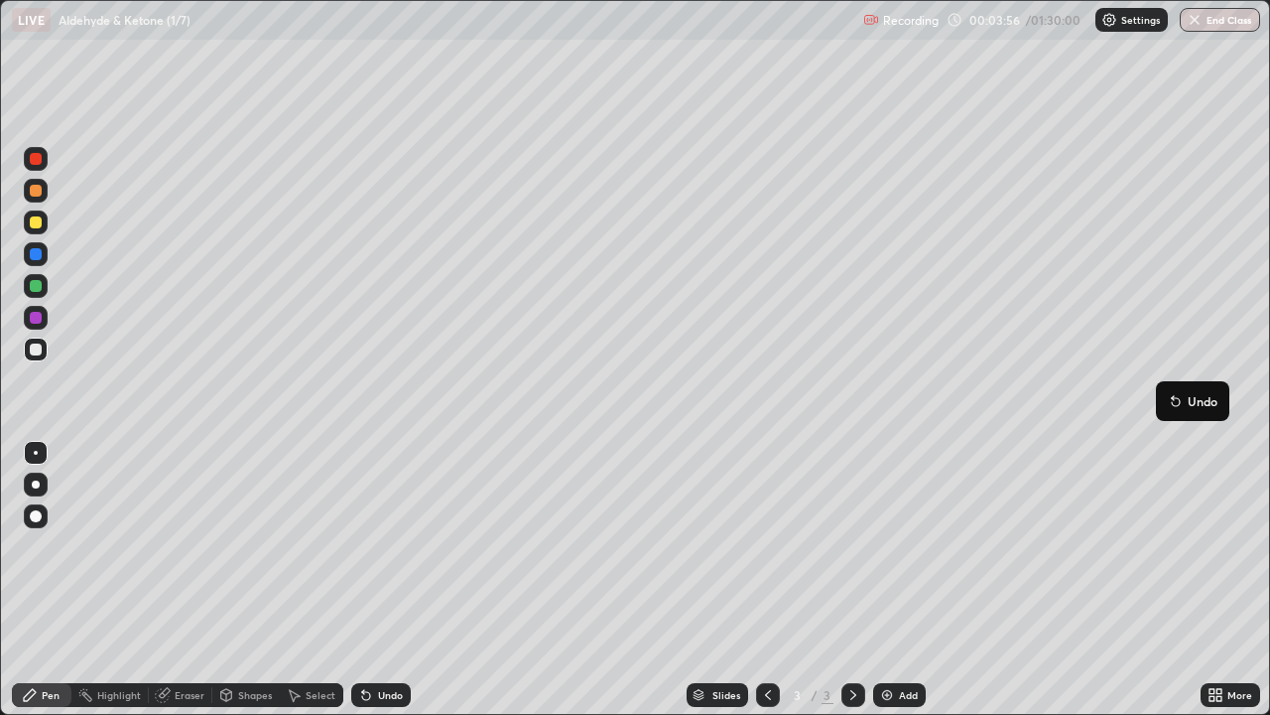
click at [884, 580] on img at bounding box center [887, 695] width 16 height 16
click at [37, 159] on div at bounding box center [36, 159] width 12 height 12
click at [37, 350] on div at bounding box center [36, 349] width 12 height 12
click at [233, 580] on div "Shapes" at bounding box center [245, 695] width 67 height 24
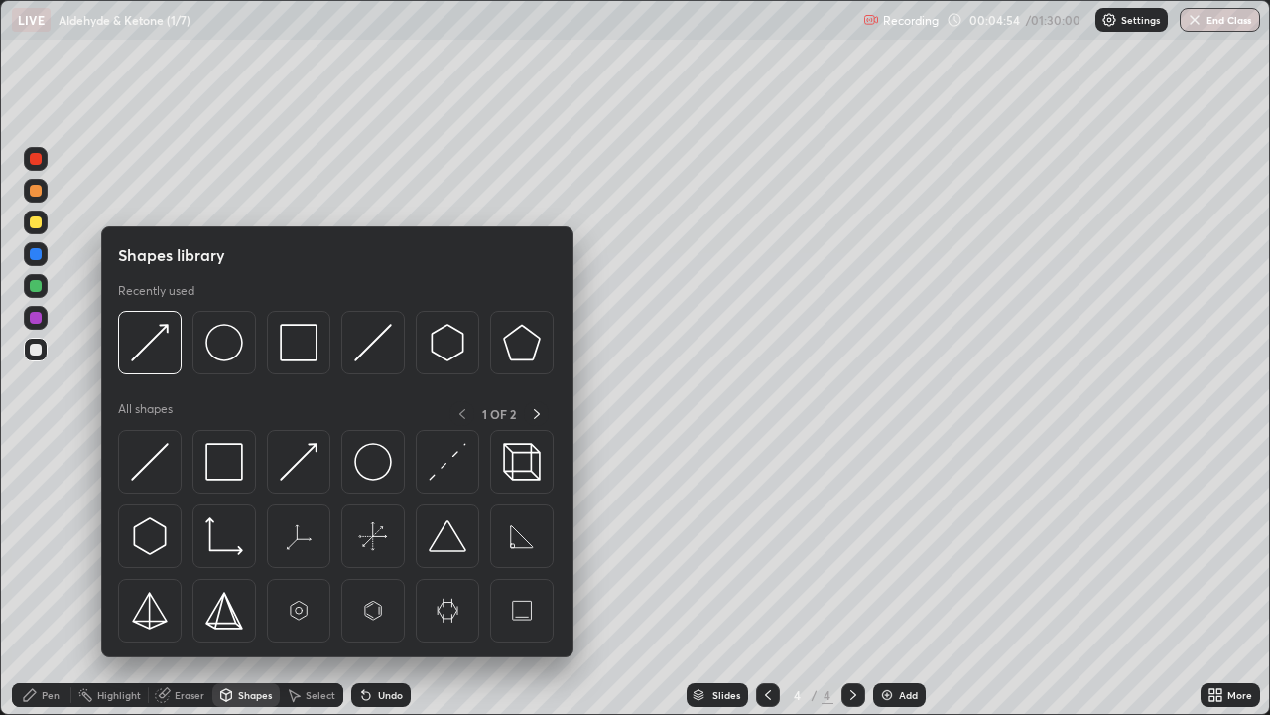
click at [187, 580] on div "Eraser" at bounding box center [190, 695] width 30 height 10
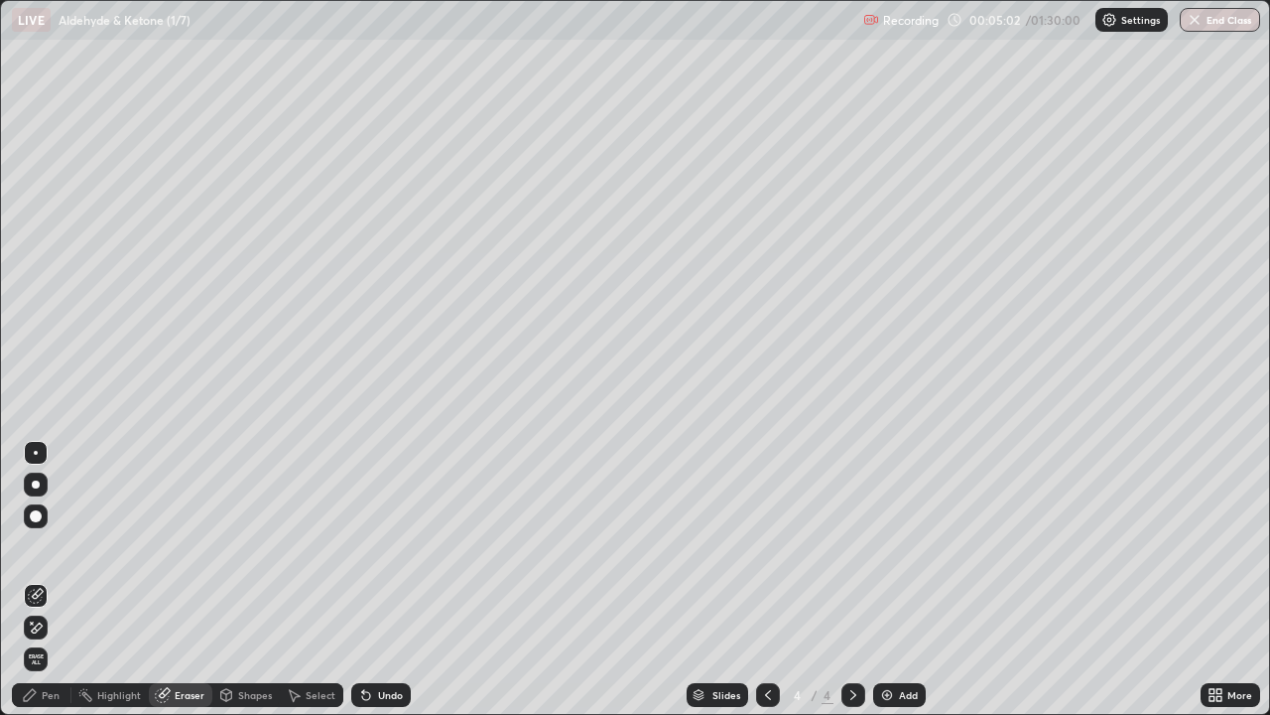
click at [23, 580] on div "Pen" at bounding box center [42, 695] width 60 height 24
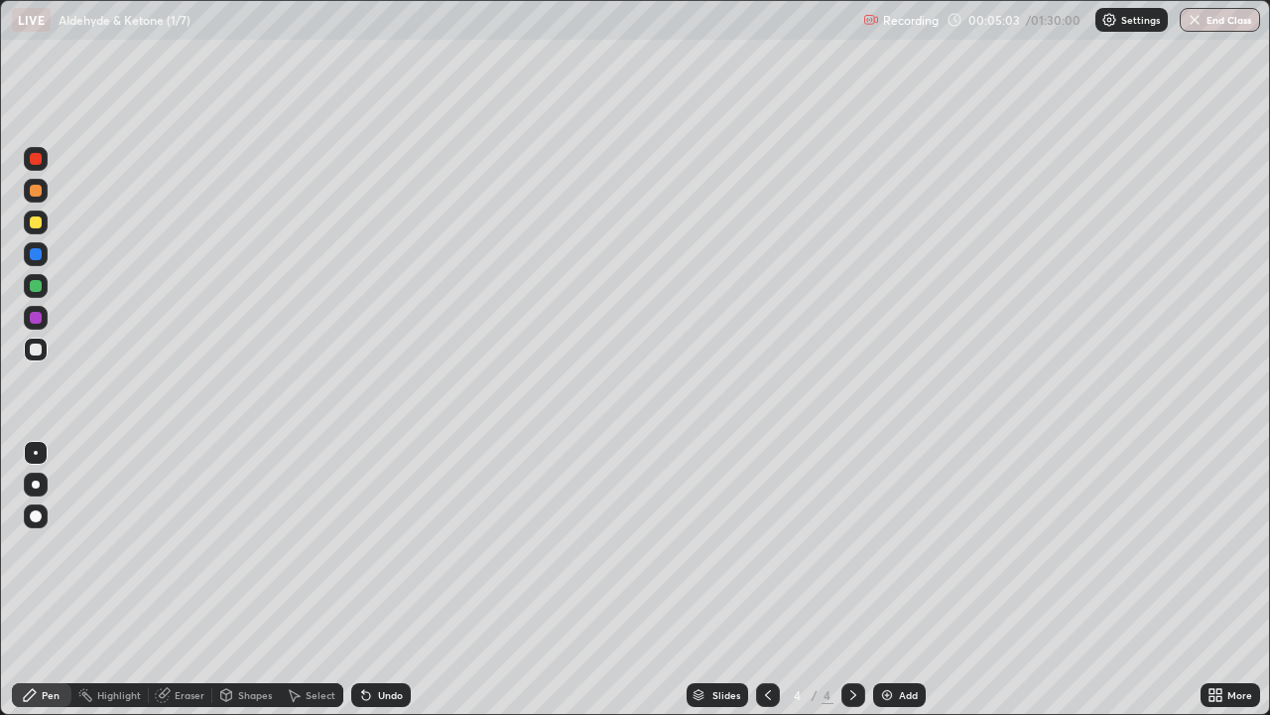
click at [301, 580] on div "Select" at bounding box center [312, 695] width 64 height 24
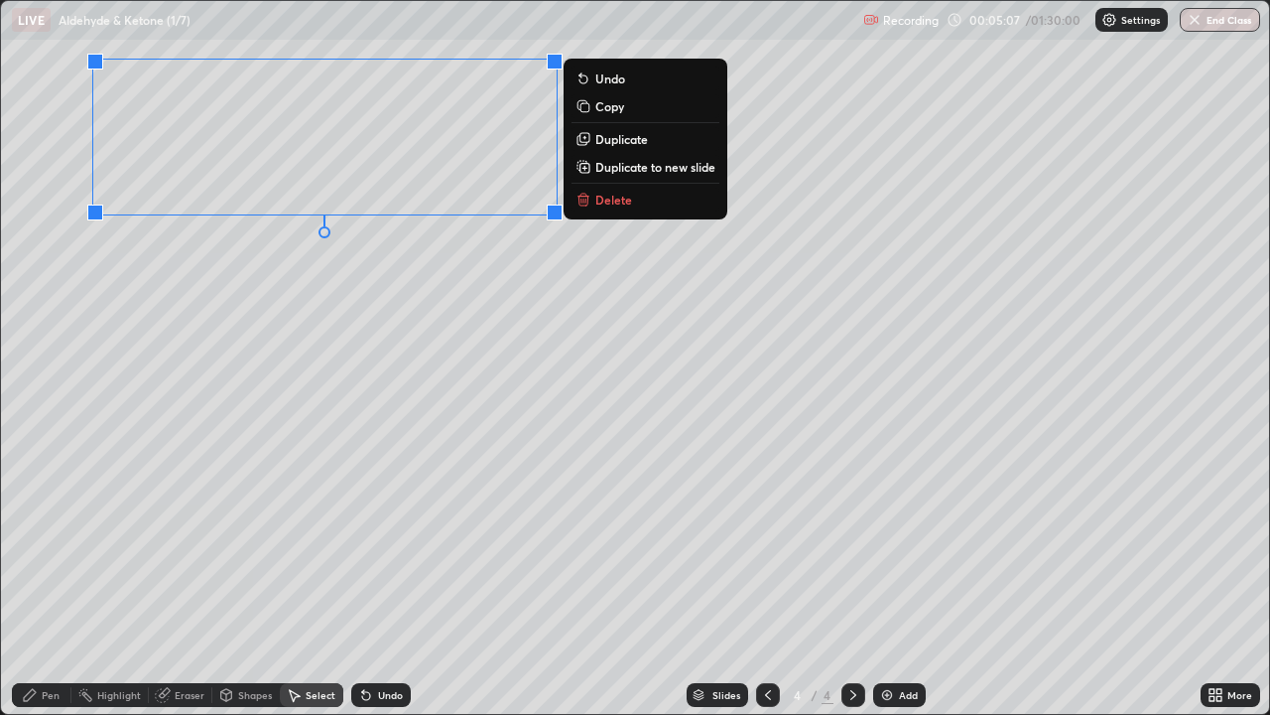
click at [40, 580] on div "Pen" at bounding box center [42, 695] width 60 height 24
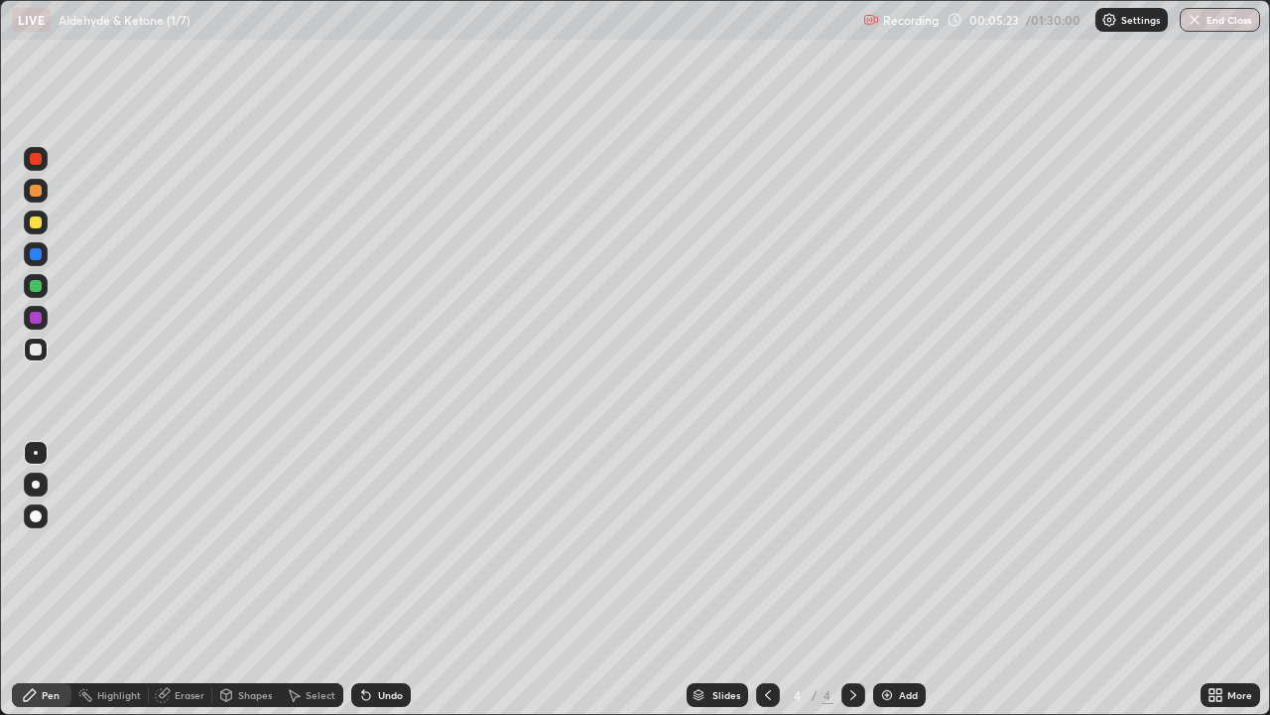
click at [249, 580] on div "Shapes" at bounding box center [255, 695] width 34 height 10
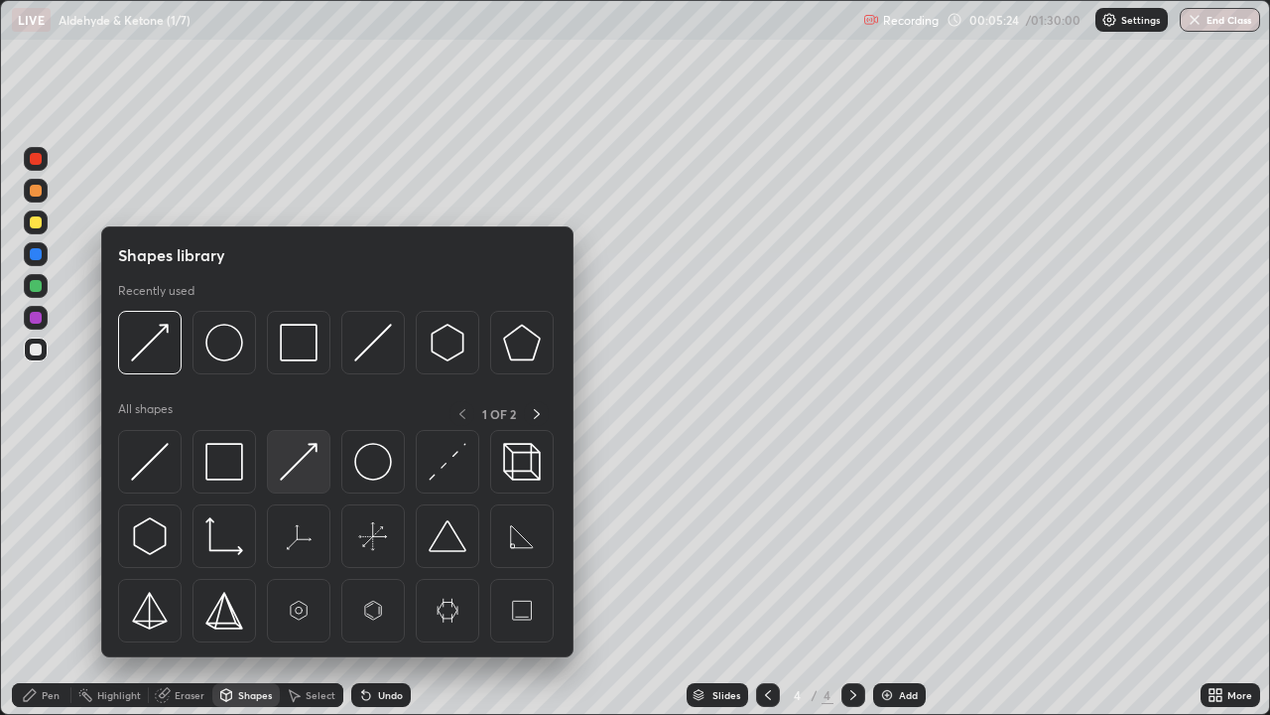
click at [295, 459] on img at bounding box center [299, 462] width 38 height 38
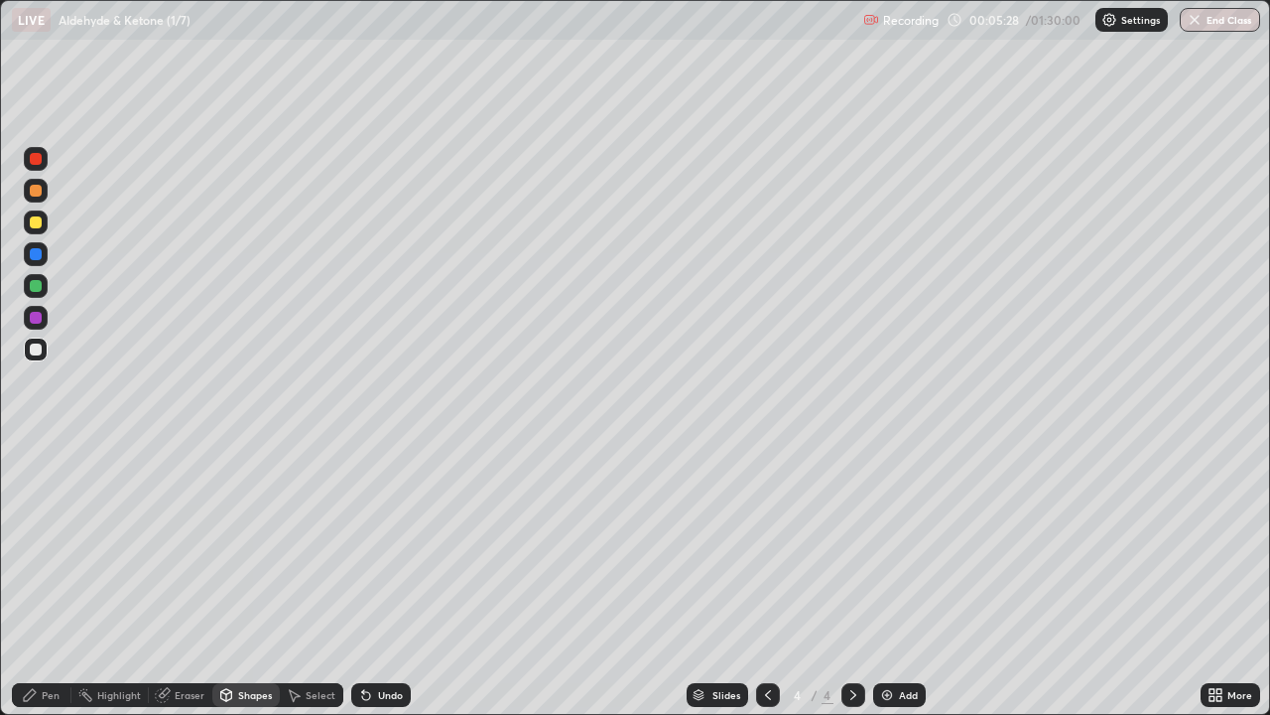
click at [240, 580] on div "Shapes" at bounding box center [255, 695] width 34 height 10
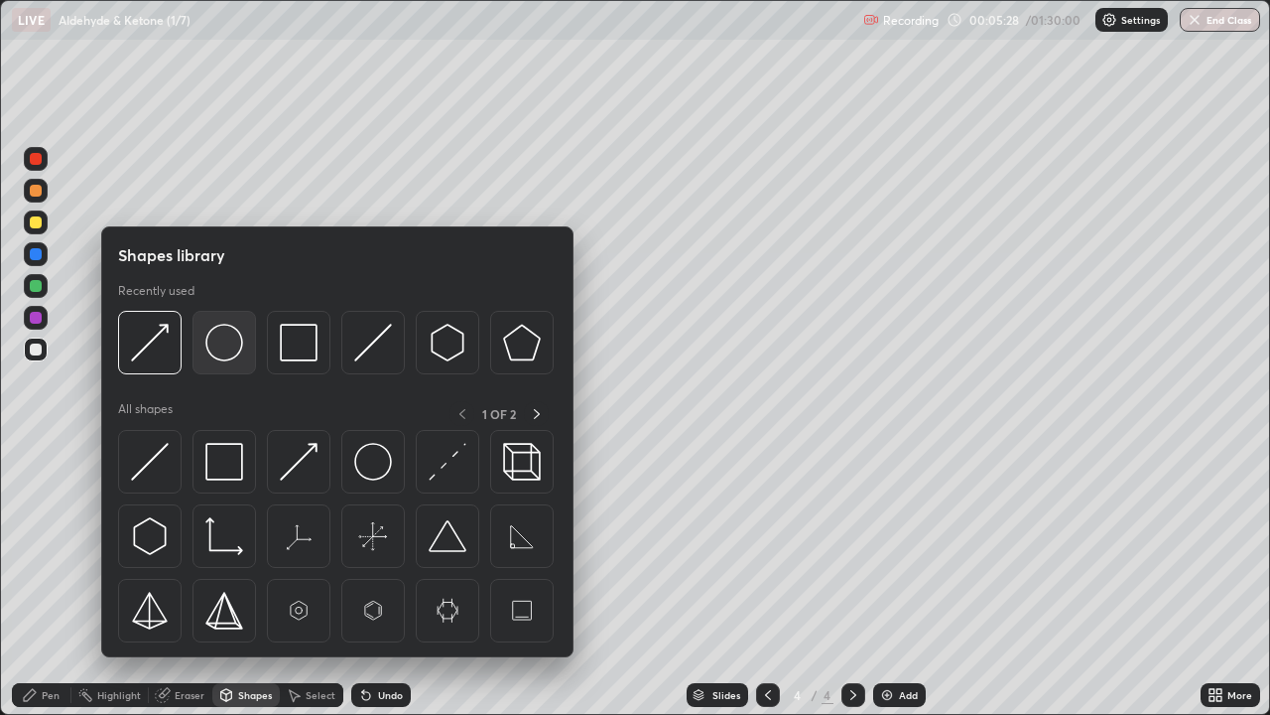
click at [209, 342] on img at bounding box center [224, 343] width 38 height 38
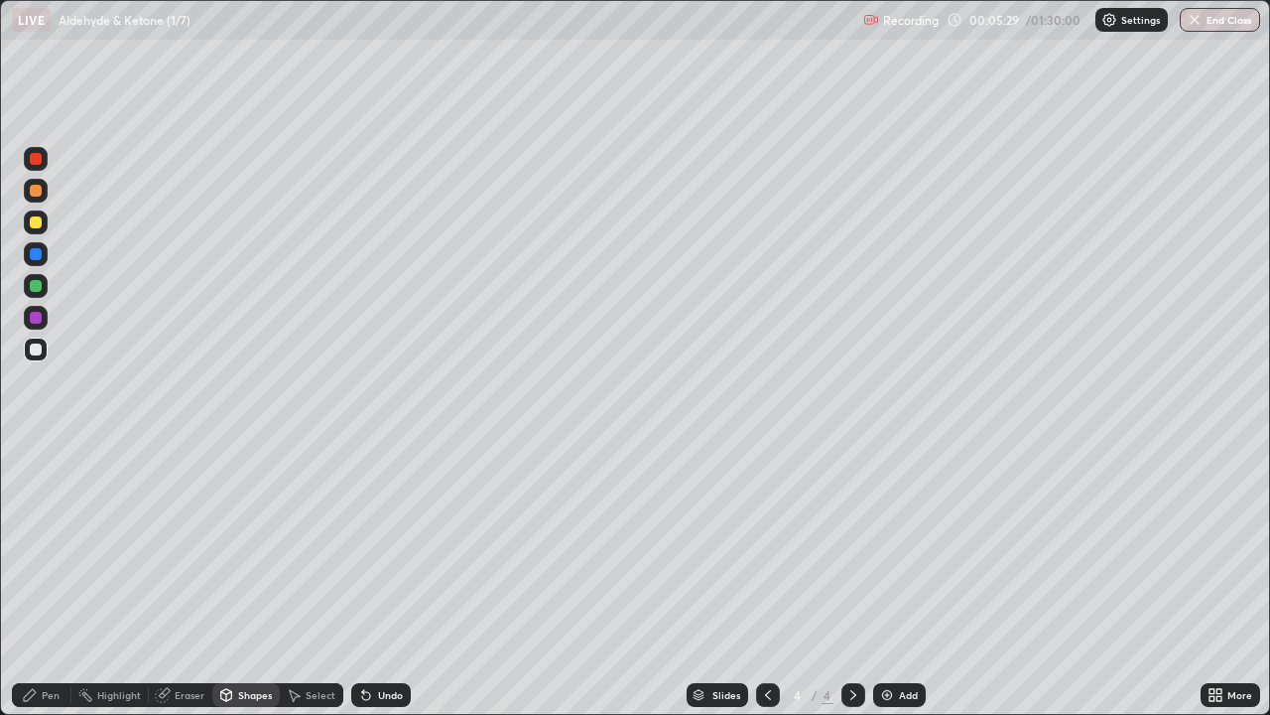
click at [34, 318] on div at bounding box center [36, 318] width 12 height 12
click at [242, 580] on div "Shapes" at bounding box center [255, 695] width 34 height 10
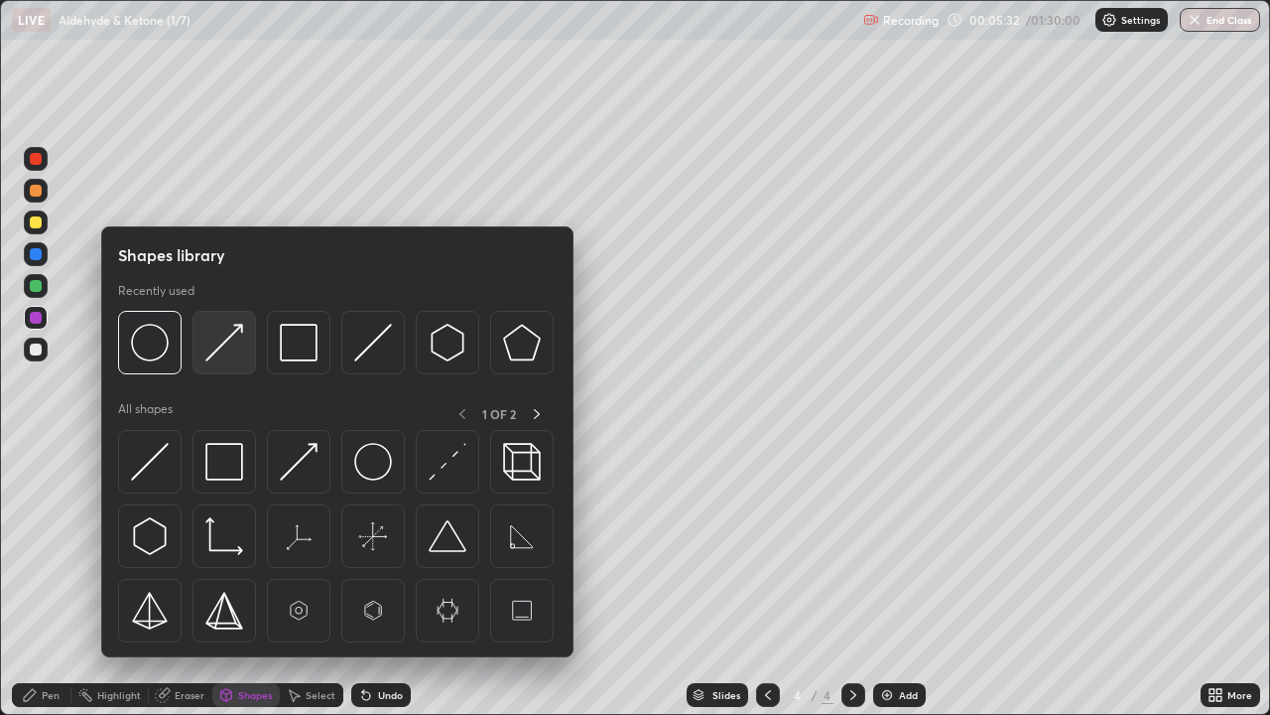
click at [213, 340] on img at bounding box center [224, 343] width 38 height 38
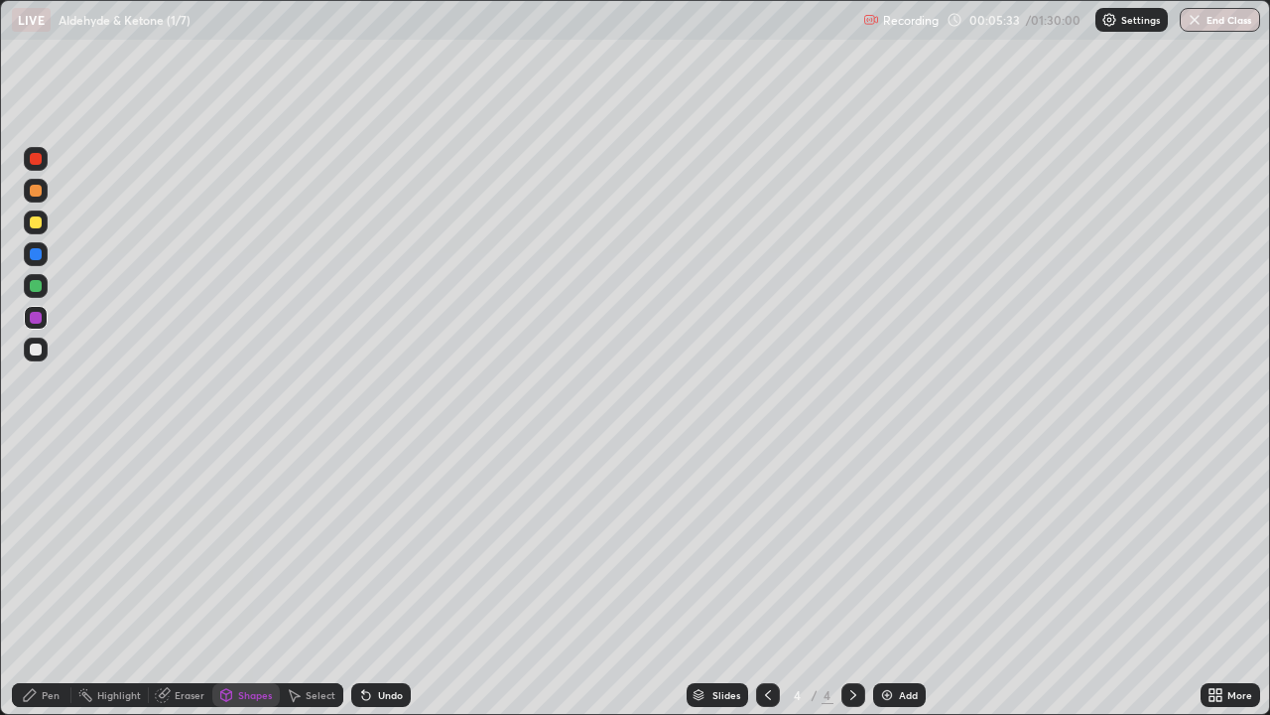
click at [39, 287] on div at bounding box center [36, 286] width 12 height 12
click at [35, 580] on icon at bounding box center [30, 695] width 12 height 12
click at [37, 343] on div at bounding box center [36, 349] width 12 height 12
click at [240, 580] on div "Shapes" at bounding box center [255, 695] width 34 height 10
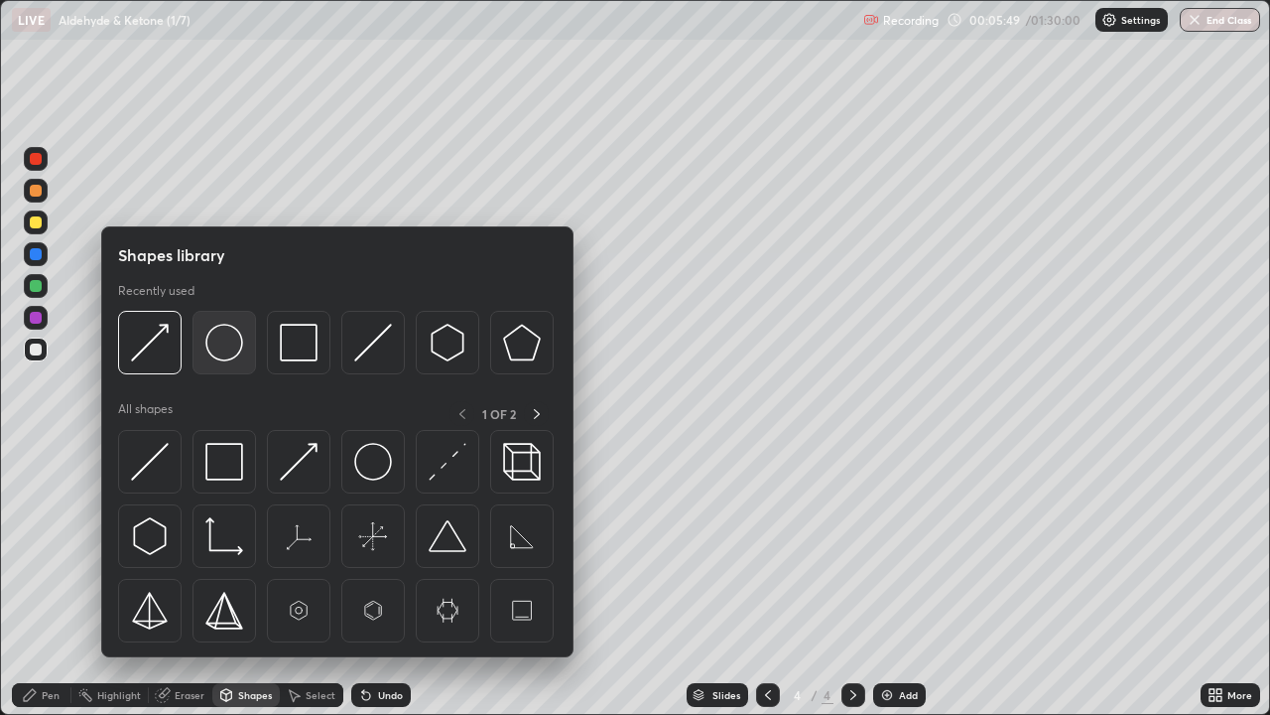
click at [220, 350] on img at bounding box center [224, 343] width 38 height 38
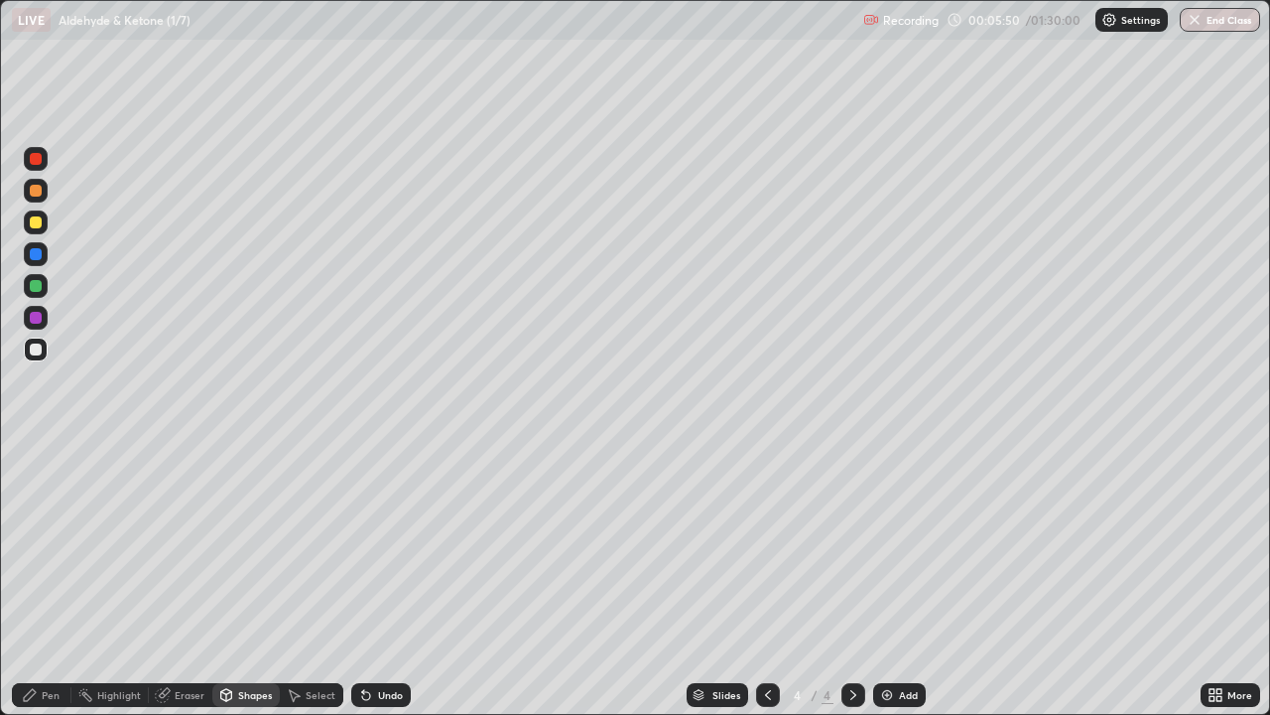
click at [35, 223] on div at bounding box center [36, 222] width 12 height 12
click at [29, 580] on icon at bounding box center [30, 695] width 12 height 12
click at [36, 167] on div at bounding box center [36, 159] width 24 height 24
click at [36, 348] on div at bounding box center [36, 349] width 12 height 12
click at [257, 580] on div "Shapes" at bounding box center [255, 695] width 34 height 10
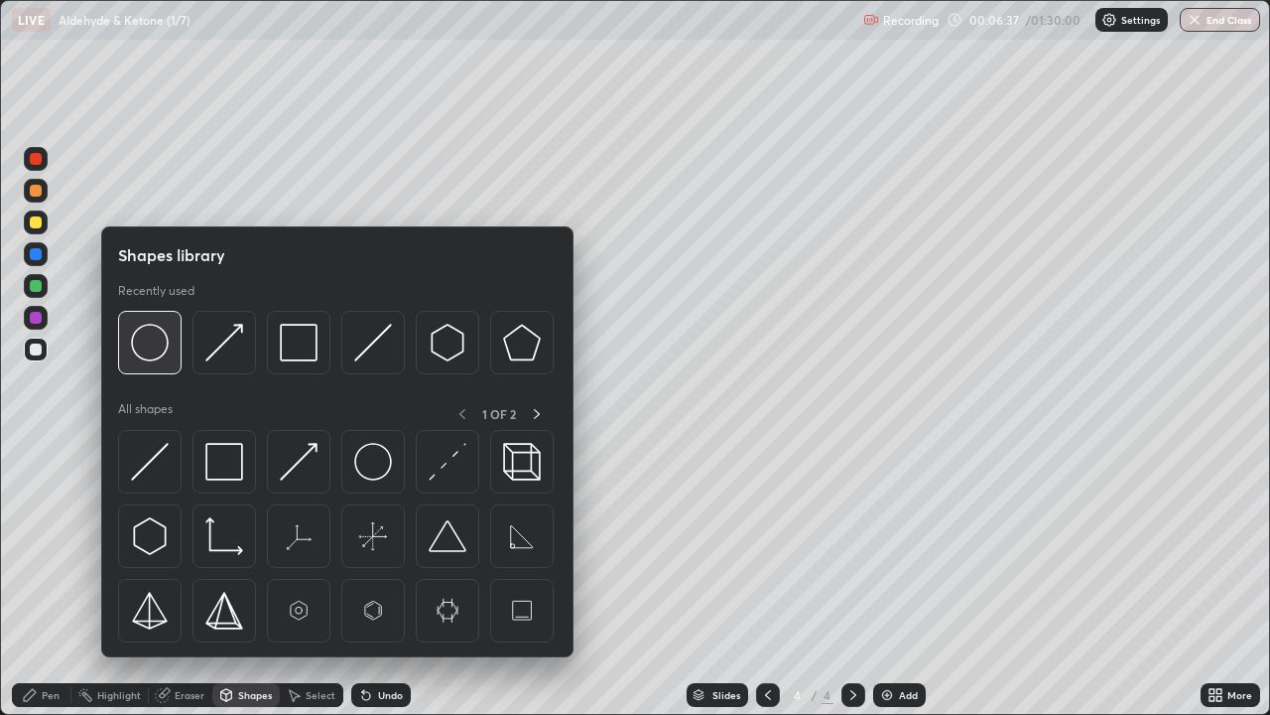
click at [161, 344] on img at bounding box center [150, 343] width 38 height 38
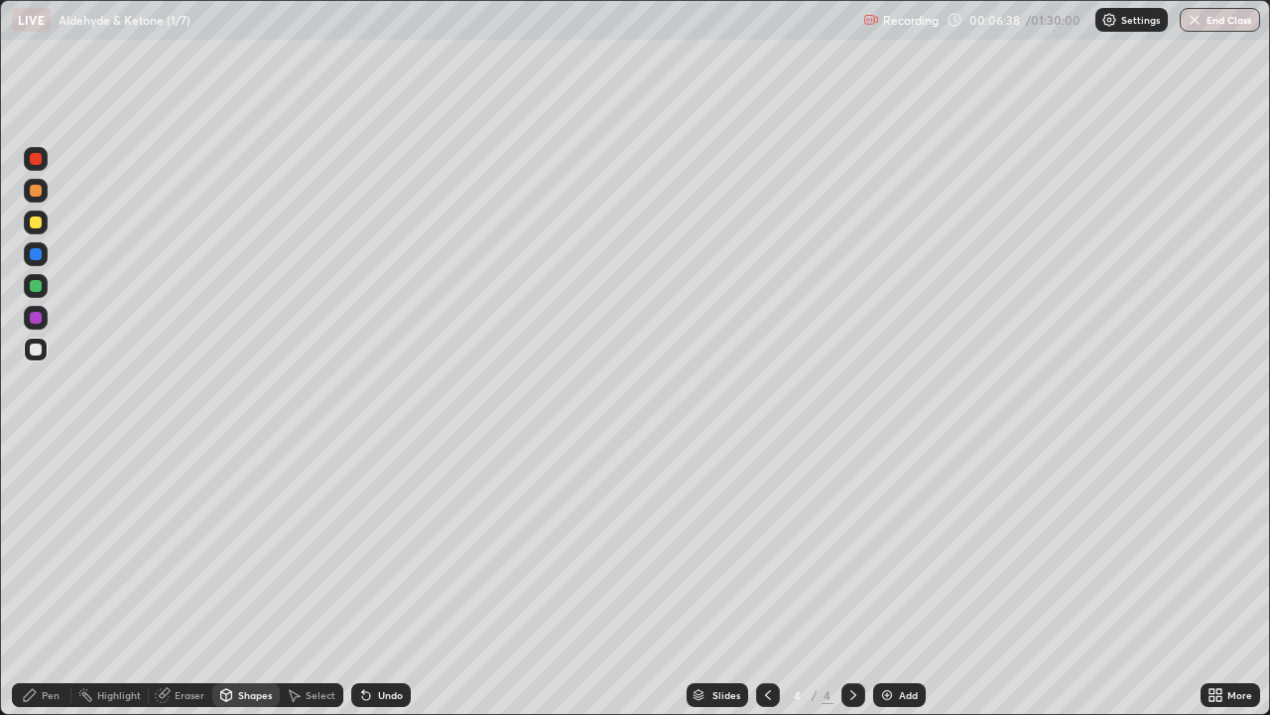
click at [40, 253] on div at bounding box center [36, 254] width 12 height 12
click at [373, 580] on div "Undo" at bounding box center [381, 695] width 60 height 24
click at [44, 580] on div "Pen" at bounding box center [51, 695] width 18 height 10
click at [41, 290] on div at bounding box center [36, 286] width 24 height 24
click at [41, 316] on div at bounding box center [36, 318] width 12 height 12
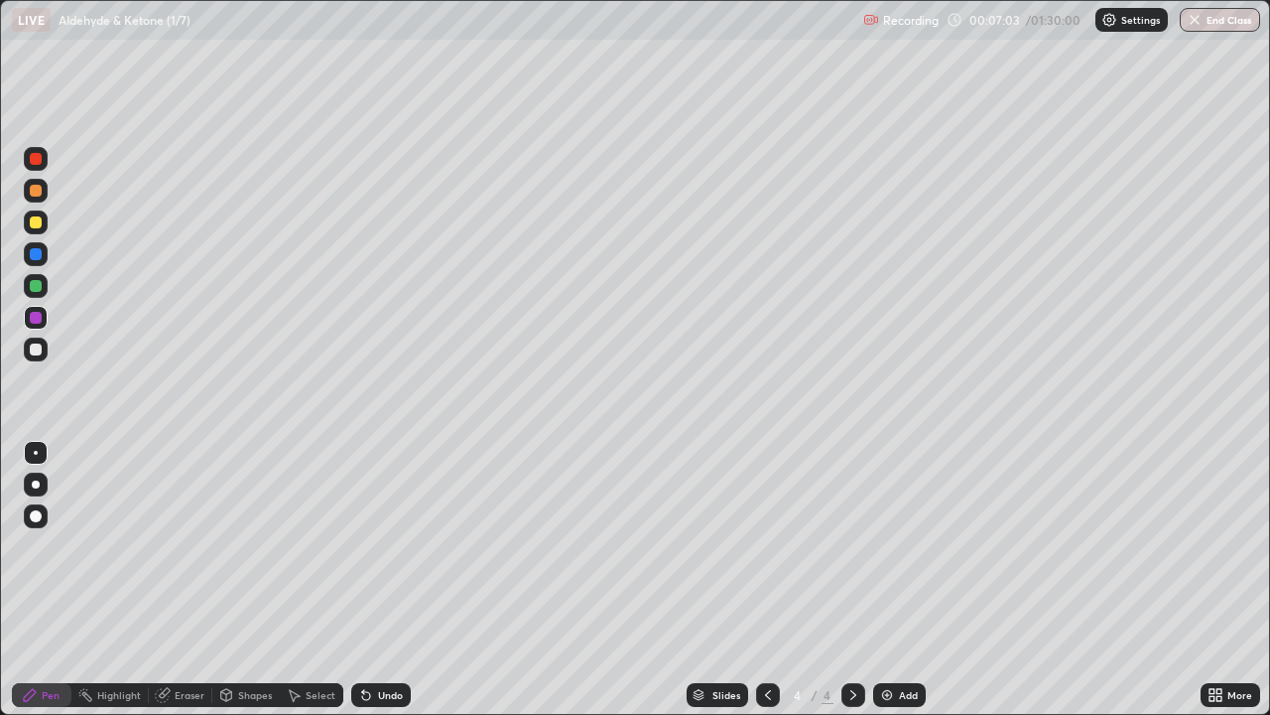
click at [37, 192] on div at bounding box center [36, 191] width 12 height 12
click at [43, 346] on div at bounding box center [36, 349] width 24 height 24
click at [192, 580] on div "Eraser" at bounding box center [190, 695] width 30 height 10
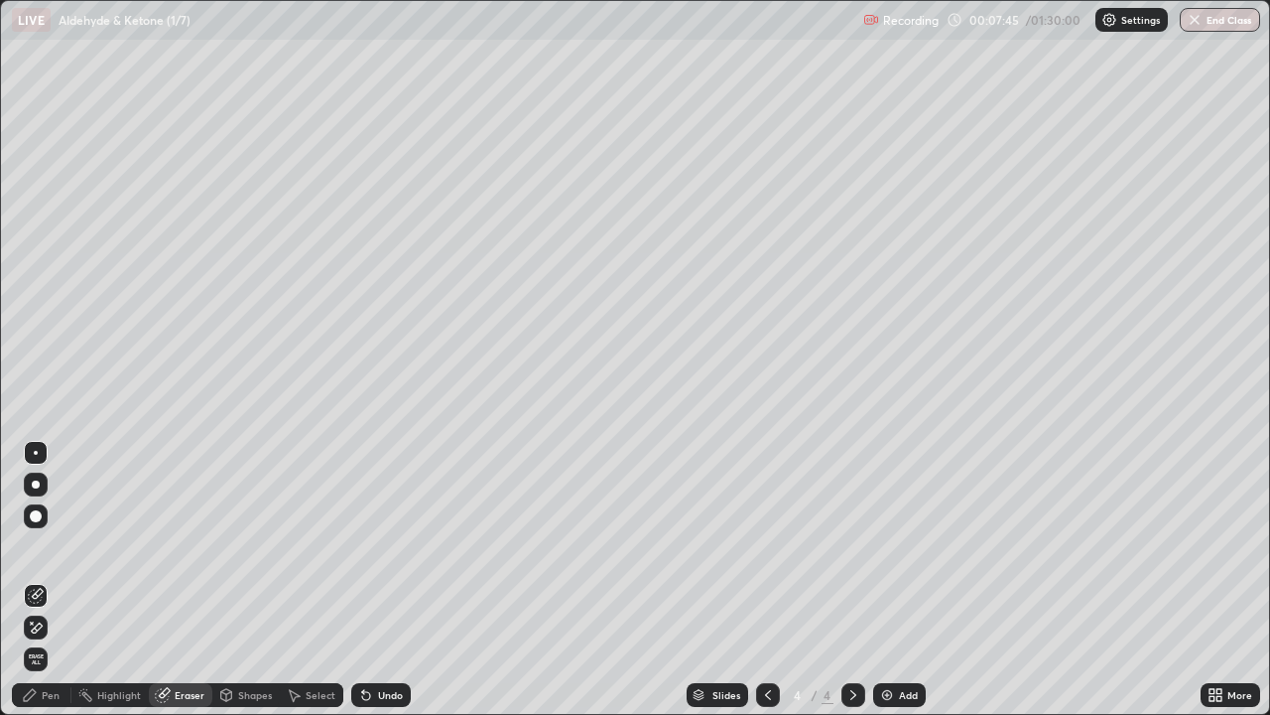
click at [59, 580] on div "Pen" at bounding box center [42, 695] width 60 height 24
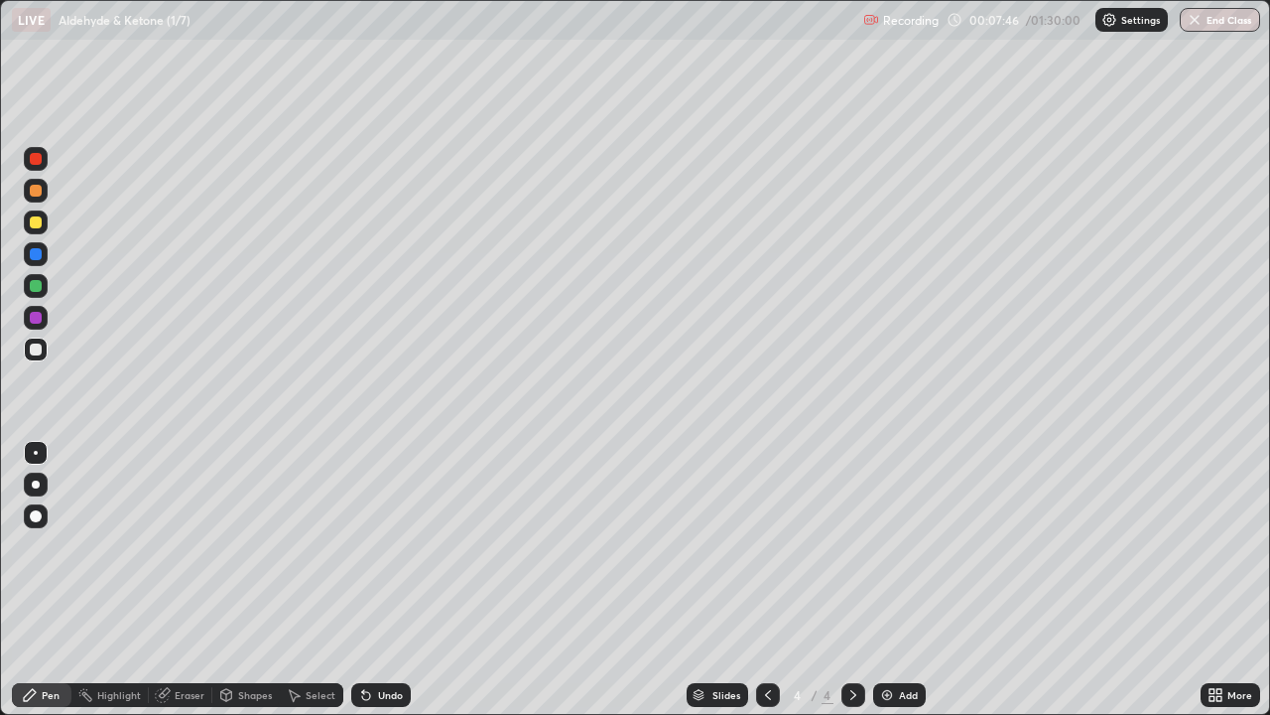
click at [44, 349] on div at bounding box center [36, 349] width 24 height 24
click at [43, 224] on div at bounding box center [36, 222] width 24 height 24
click at [47, 346] on div at bounding box center [36, 349] width 24 height 24
click at [32, 285] on div at bounding box center [36, 286] width 12 height 12
click at [38, 347] on div at bounding box center [36, 349] width 12 height 12
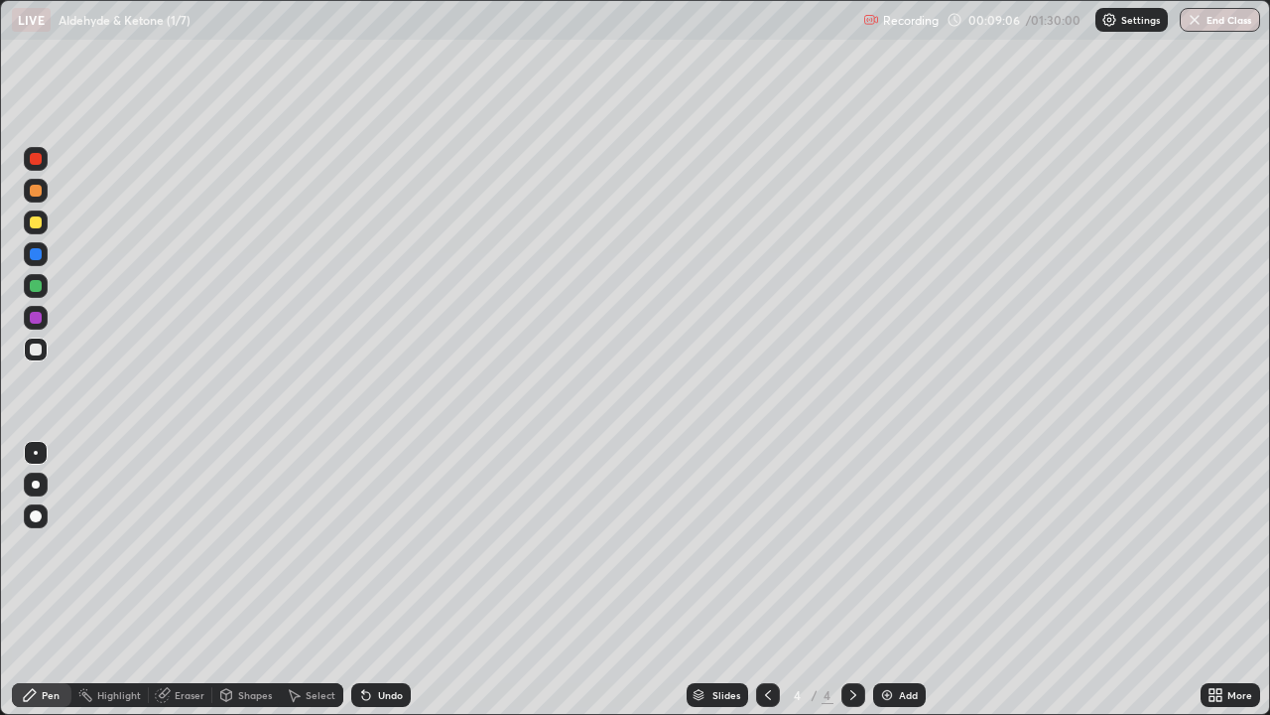
click at [242, 580] on div "Shapes" at bounding box center [255, 695] width 34 height 10
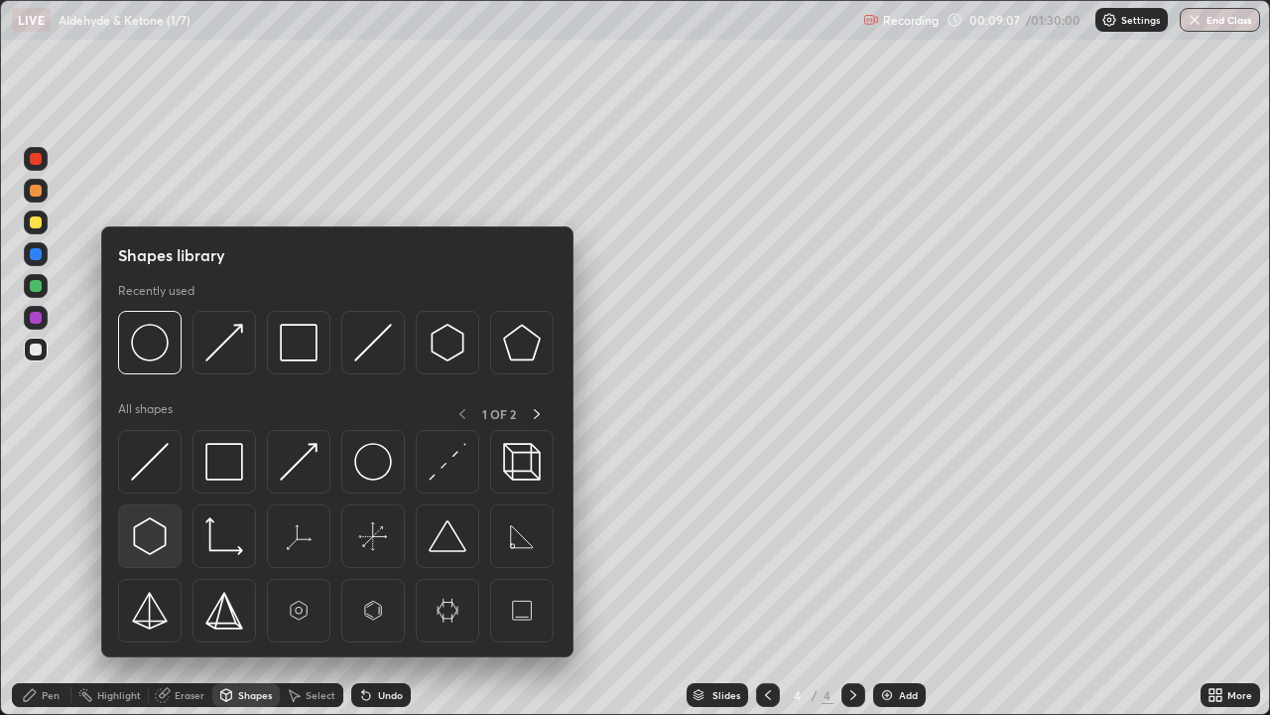
click at [144, 531] on img at bounding box center [150, 536] width 38 height 38
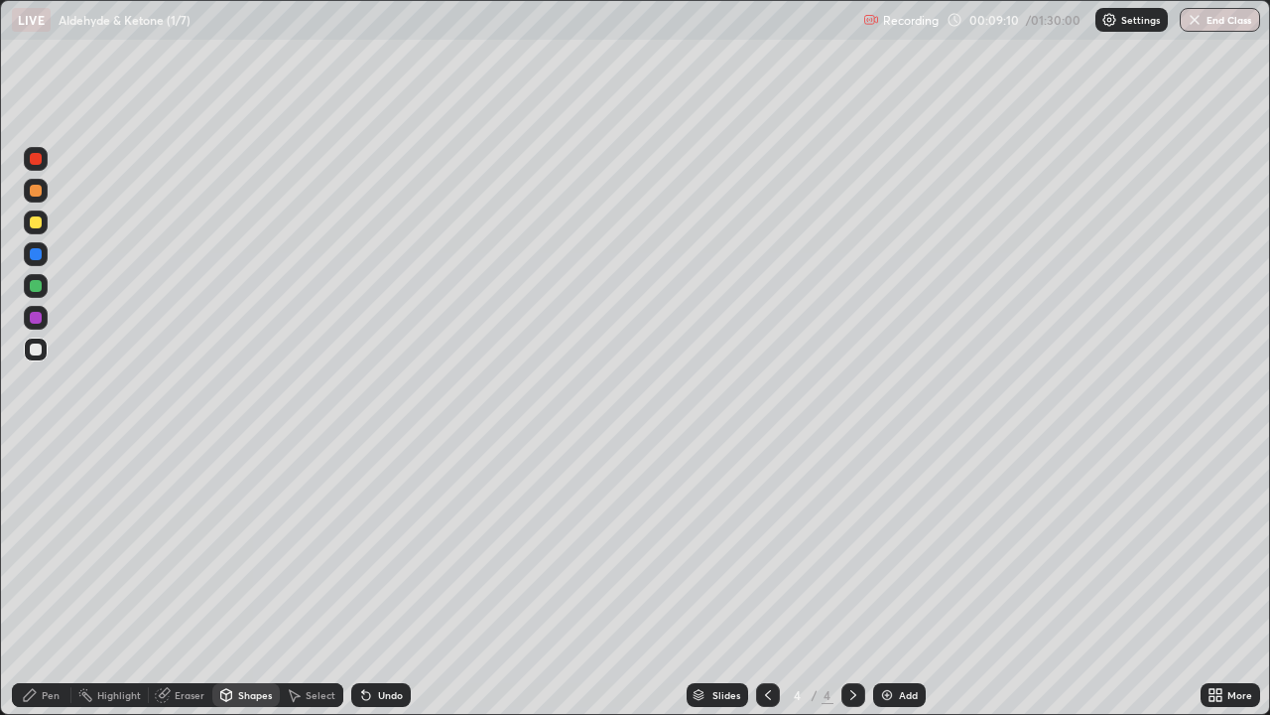
click at [244, 580] on div "Shapes" at bounding box center [255, 695] width 34 height 10
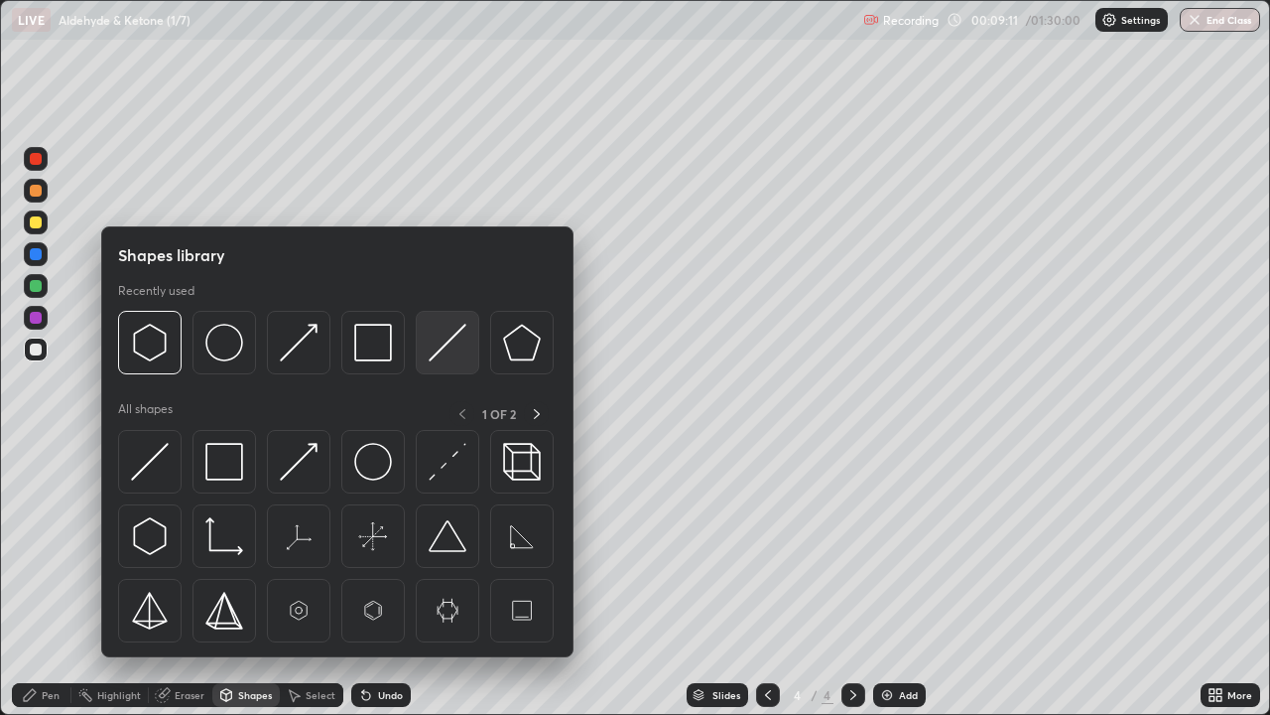
click at [440, 350] on img at bounding box center [448, 343] width 38 height 38
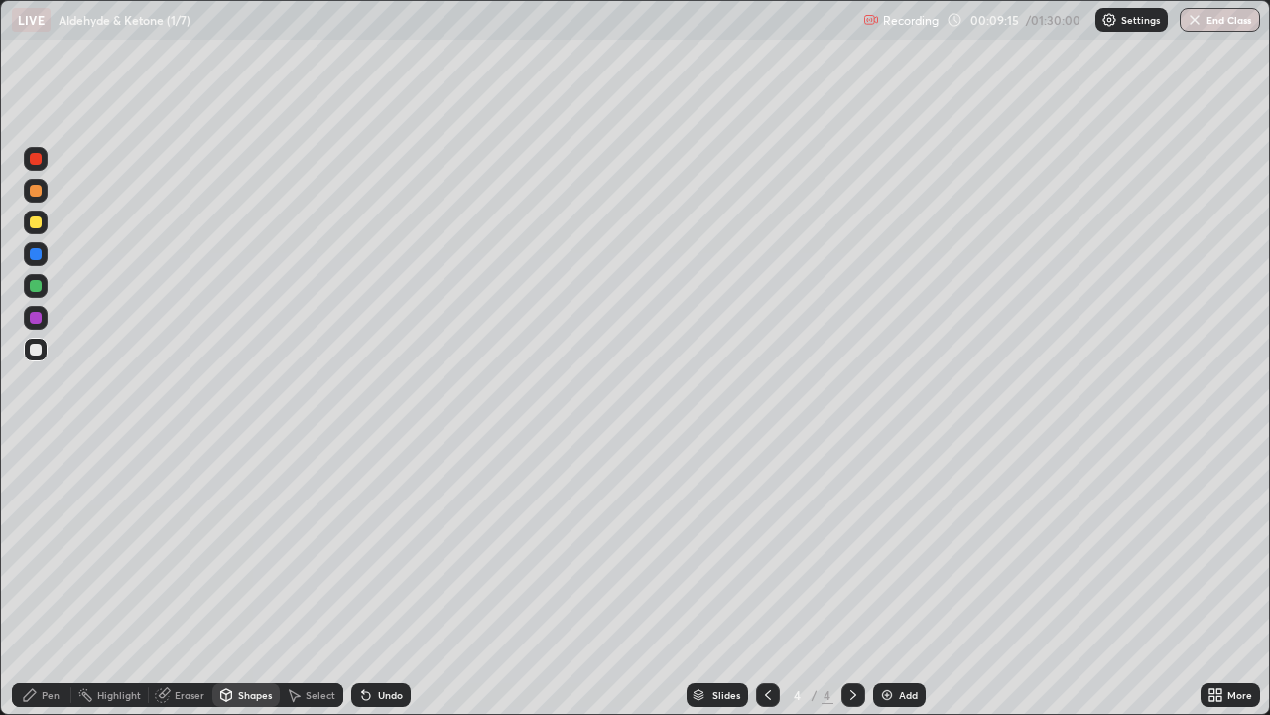
click at [241, 580] on div "Shapes" at bounding box center [245, 695] width 67 height 24
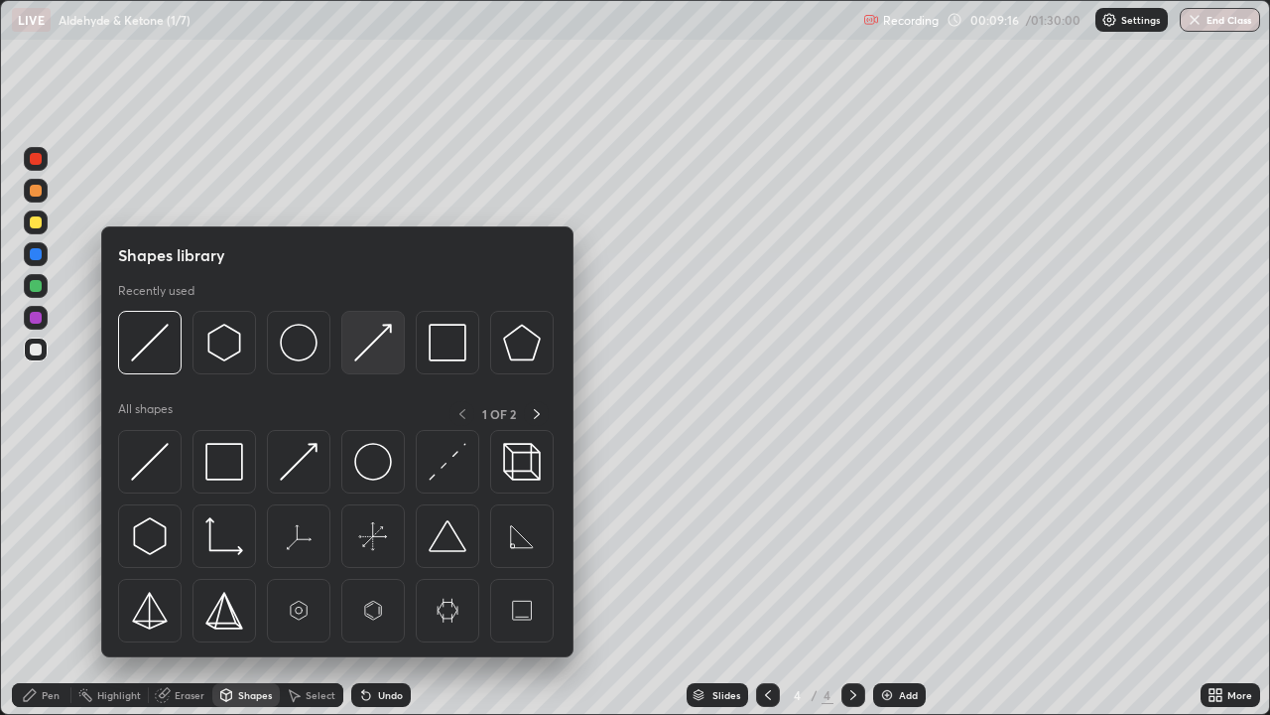
click at [358, 358] on img at bounding box center [373, 343] width 38 height 38
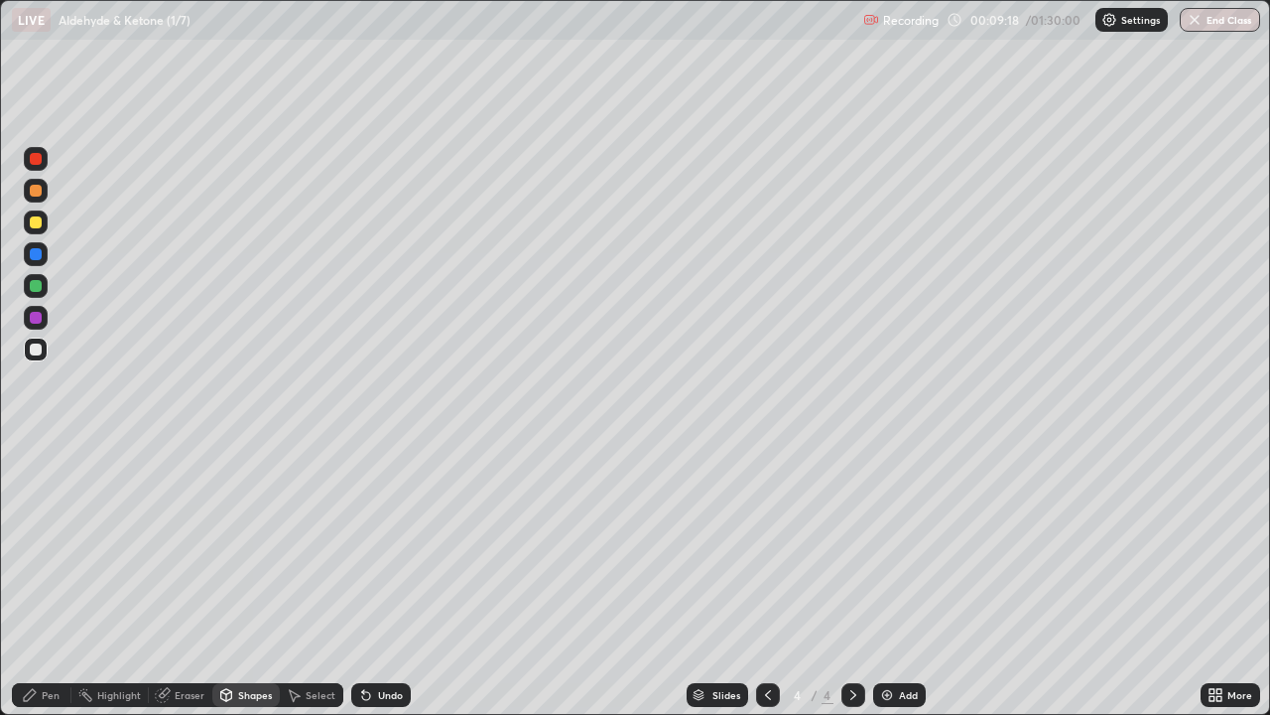
click at [45, 580] on div "Pen" at bounding box center [51, 695] width 18 height 10
click at [246, 580] on div "Shapes" at bounding box center [255, 695] width 34 height 10
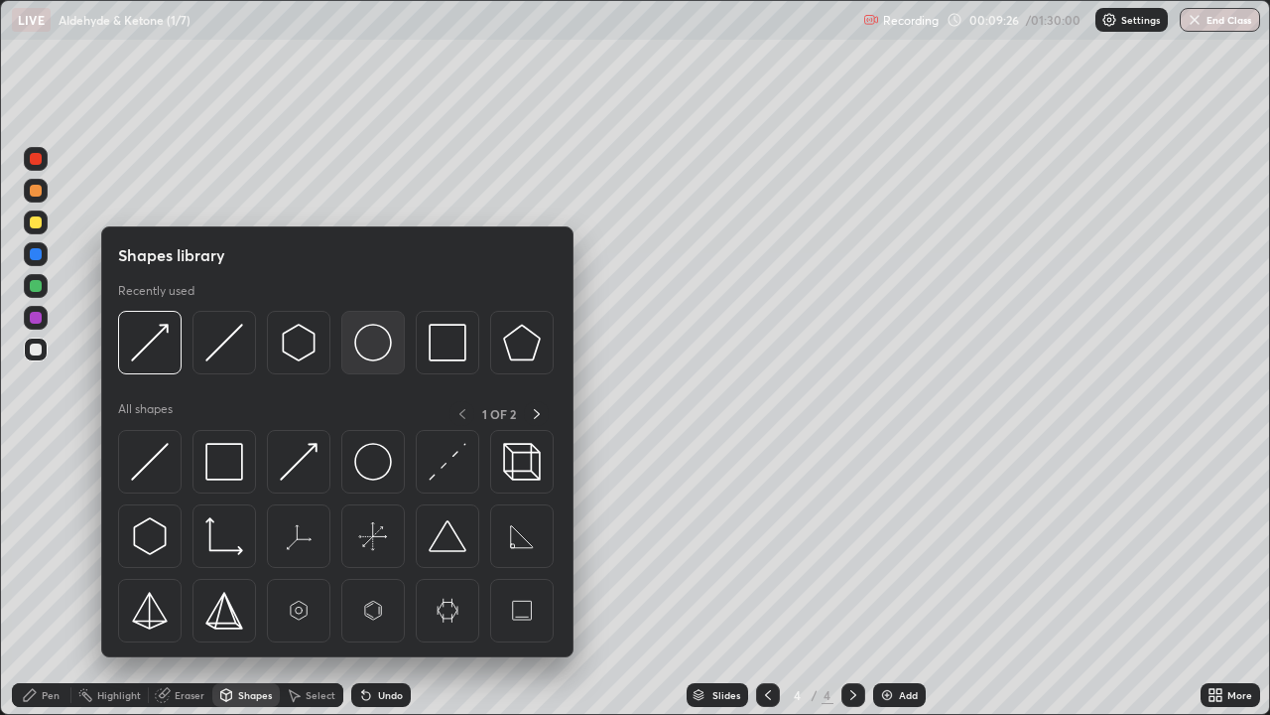
click at [366, 348] on img at bounding box center [373, 343] width 38 height 38
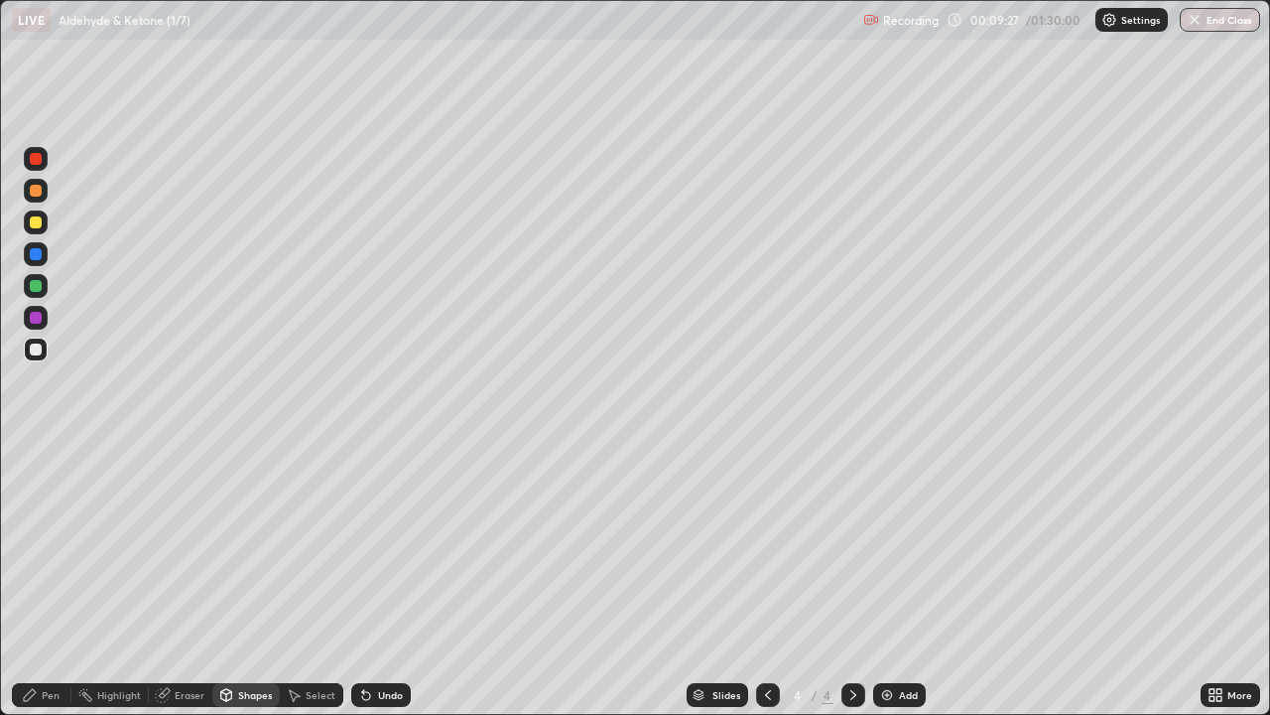
click at [32, 221] on div at bounding box center [36, 222] width 12 height 12
click at [253, 580] on div "Shapes" at bounding box center [255, 695] width 34 height 10
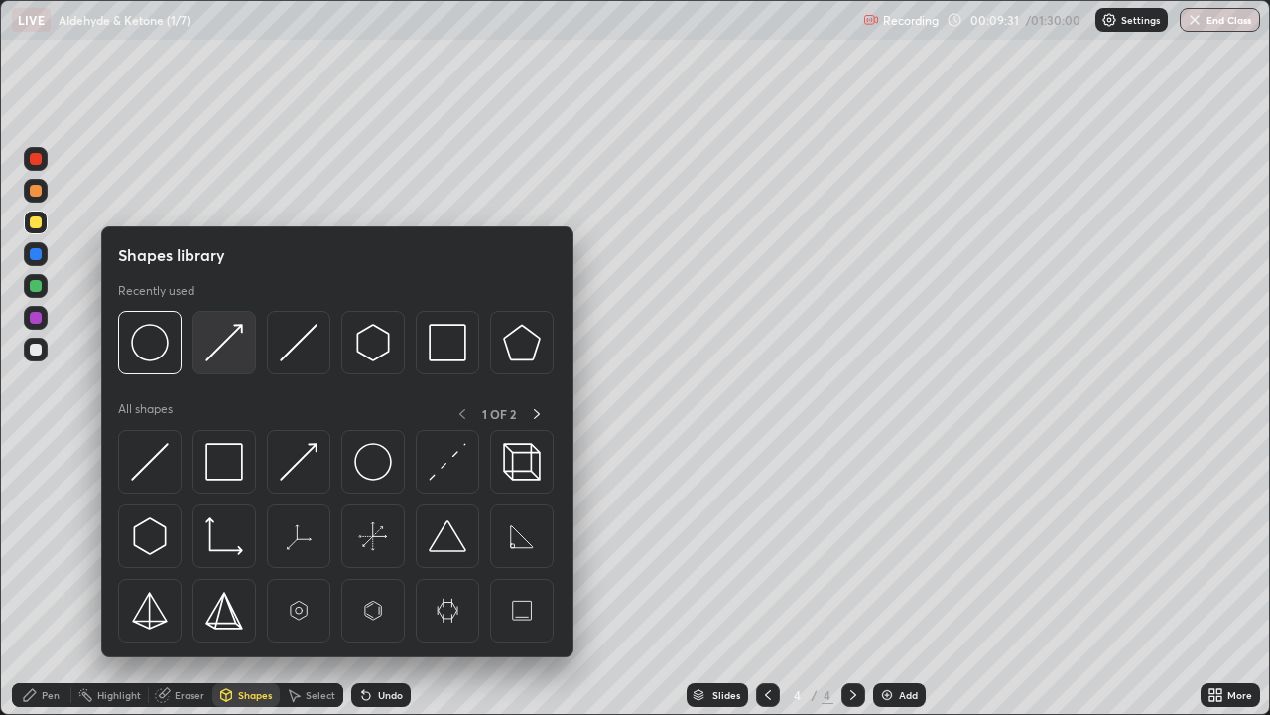
click at [213, 349] on img at bounding box center [224, 343] width 38 height 38
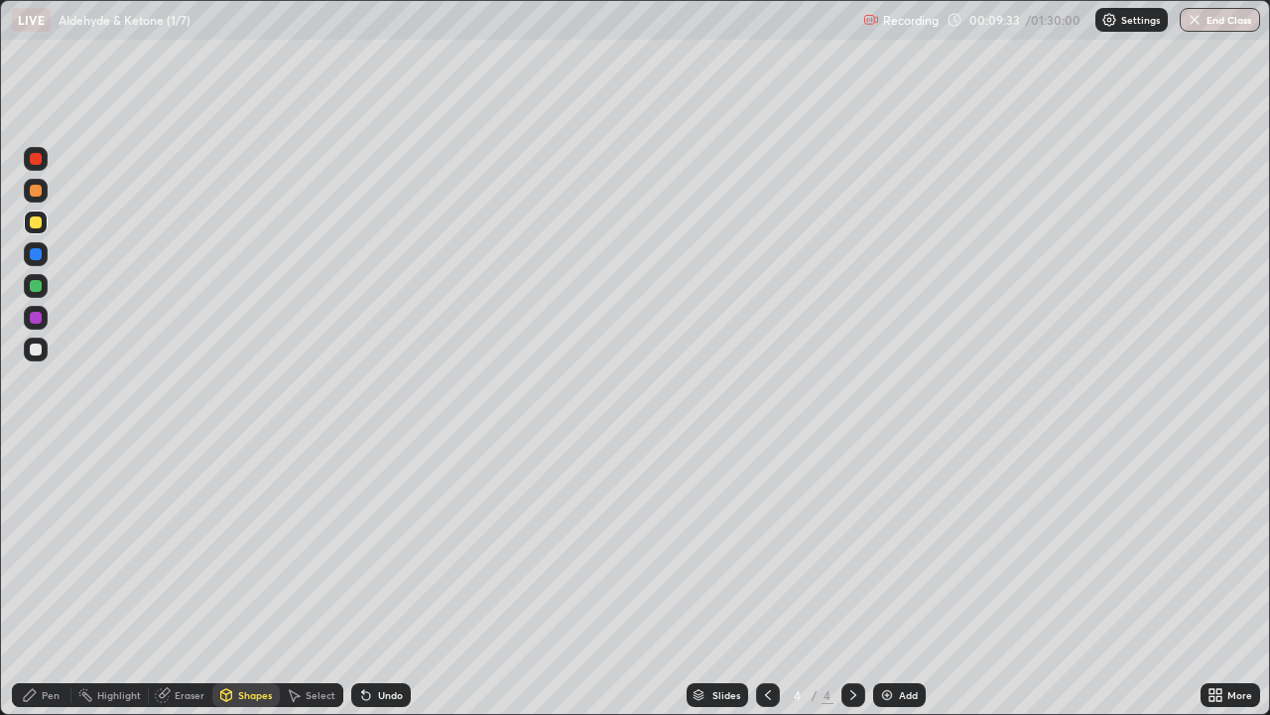
click at [37, 580] on icon at bounding box center [30, 695] width 16 height 16
click at [37, 346] on div at bounding box center [36, 349] width 12 height 12
click at [30, 313] on div at bounding box center [36, 318] width 24 height 24
click at [40, 350] on div at bounding box center [36, 349] width 12 height 12
click at [193, 580] on div "Eraser" at bounding box center [190, 695] width 30 height 10
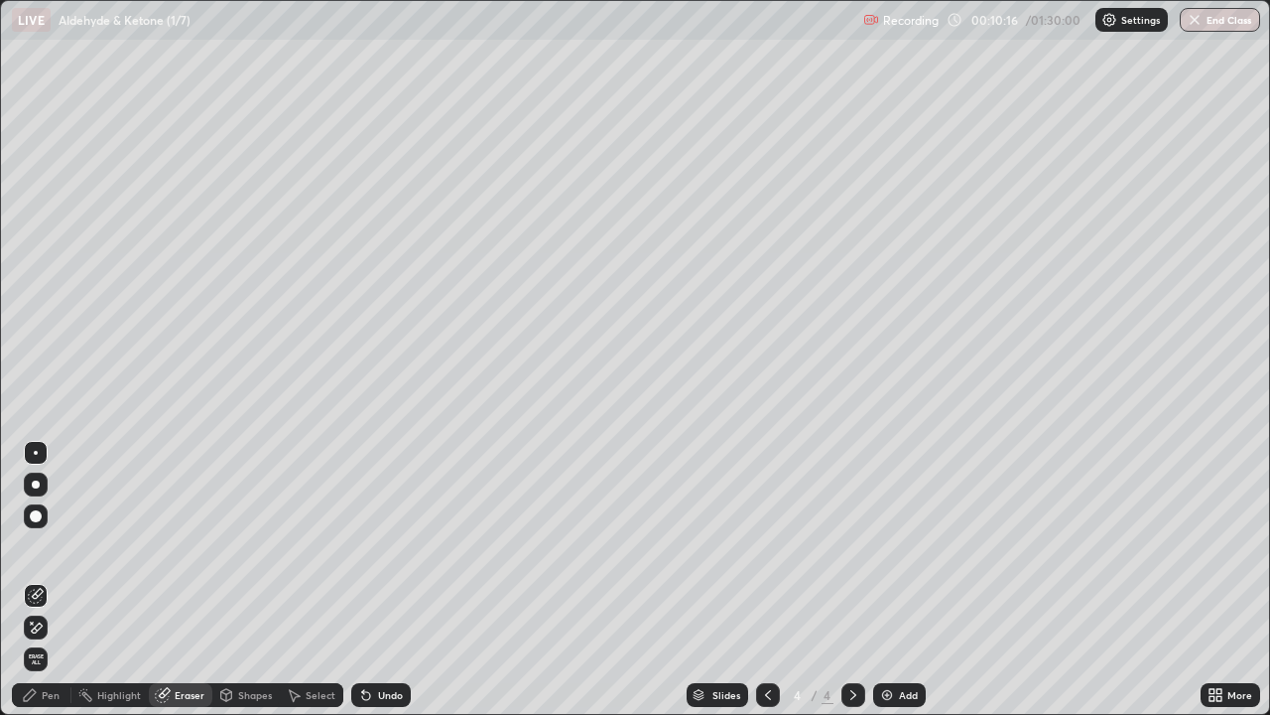
click at [248, 580] on div "Shapes" at bounding box center [255, 695] width 34 height 10
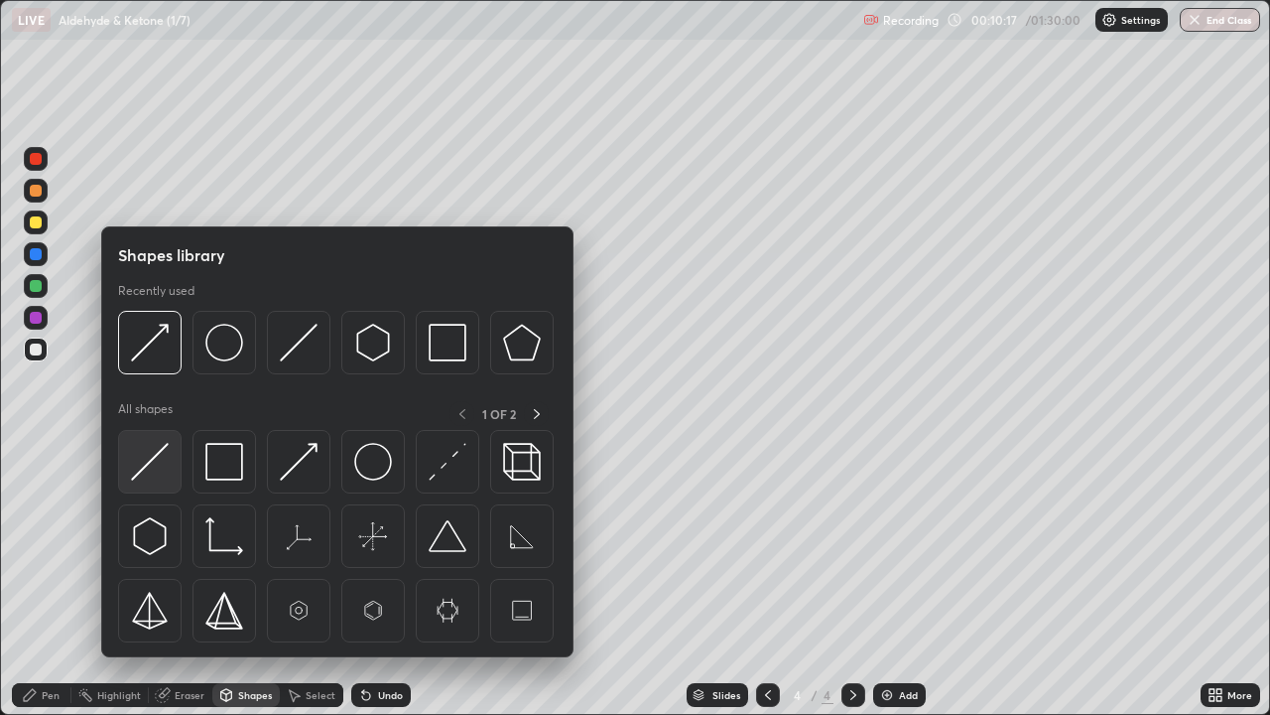
click at [150, 458] on img at bounding box center [150, 462] width 38 height 38
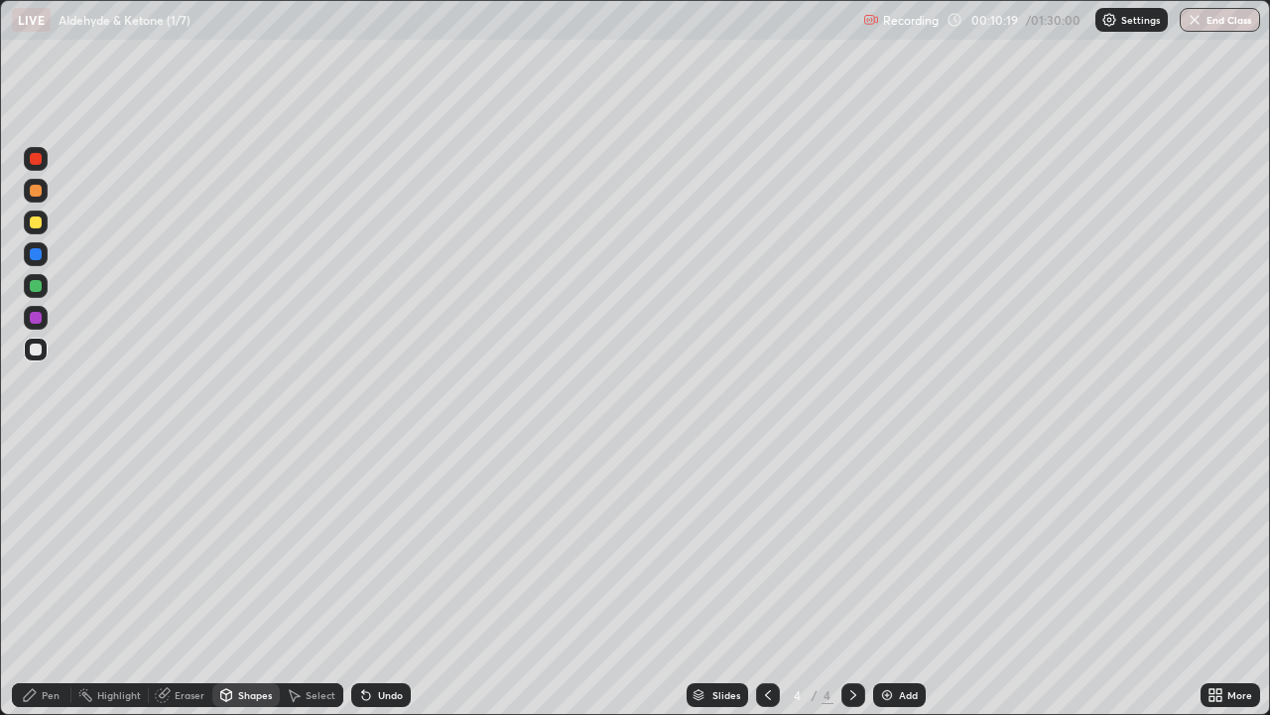
click at [253, 580] on div "Shapes" at bounding box center [255, 695] width 34 height 10
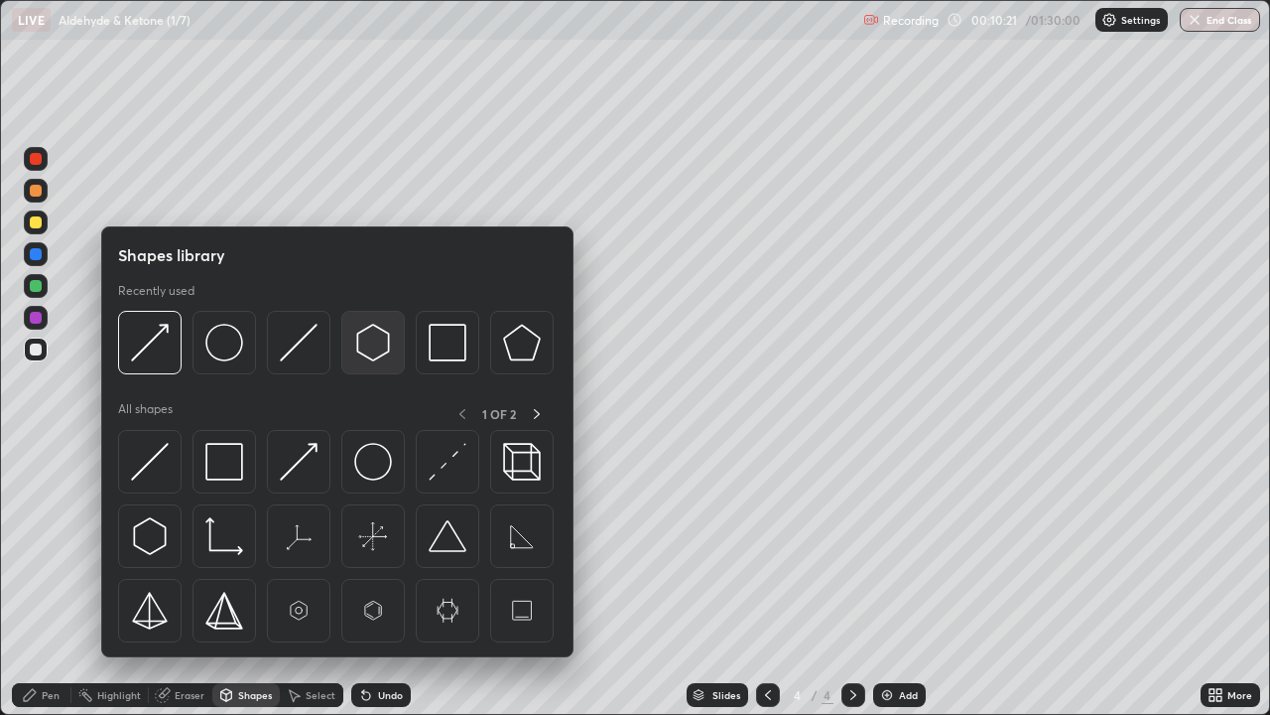
click at [371, 349] on img at bounding box center [373, 343] width 38 height 38
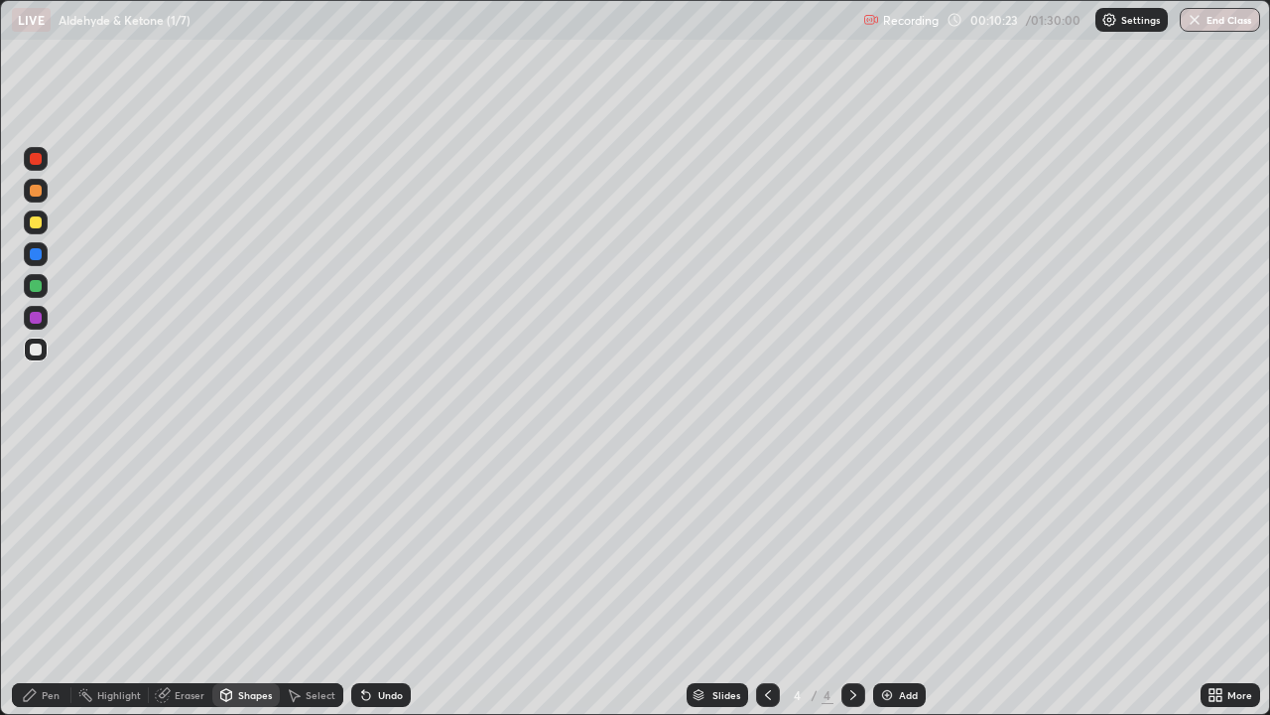
click at [243, 580] on div "Shapes" at bounding box center [245, 695] width 67 height 24
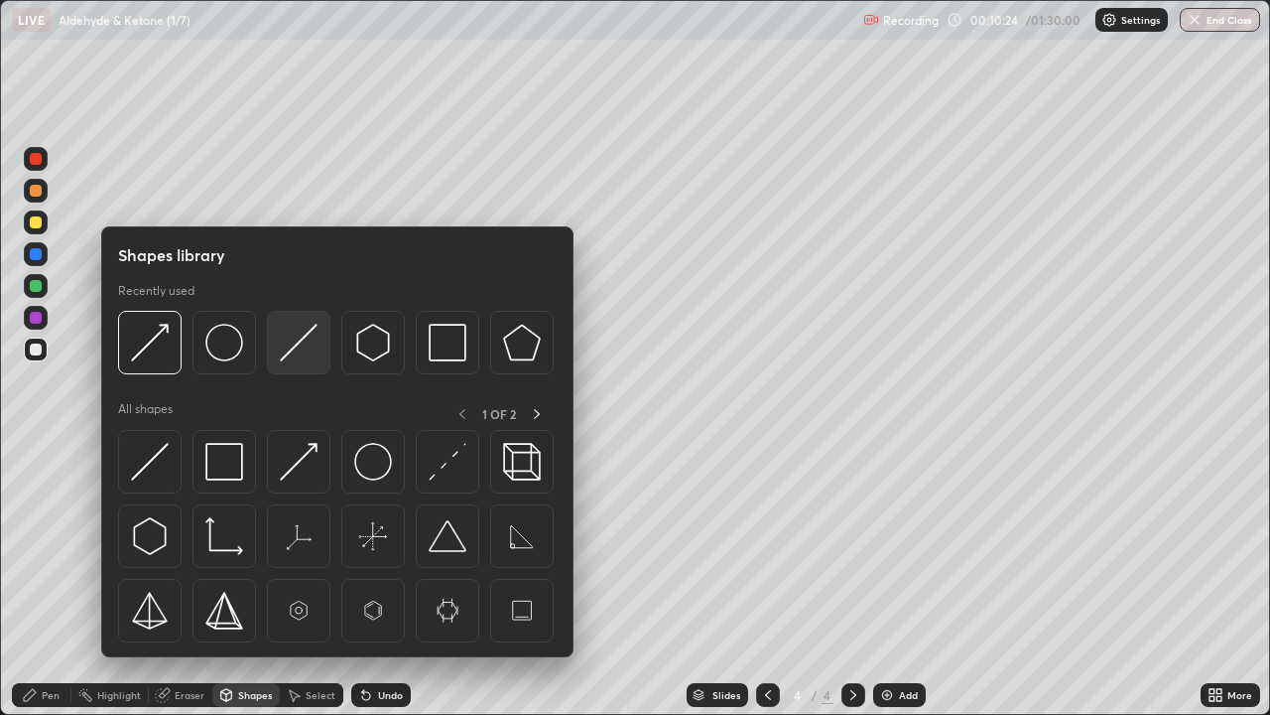
click at [286, 350] on img at bounding box center [299, 343] width 38 height 38
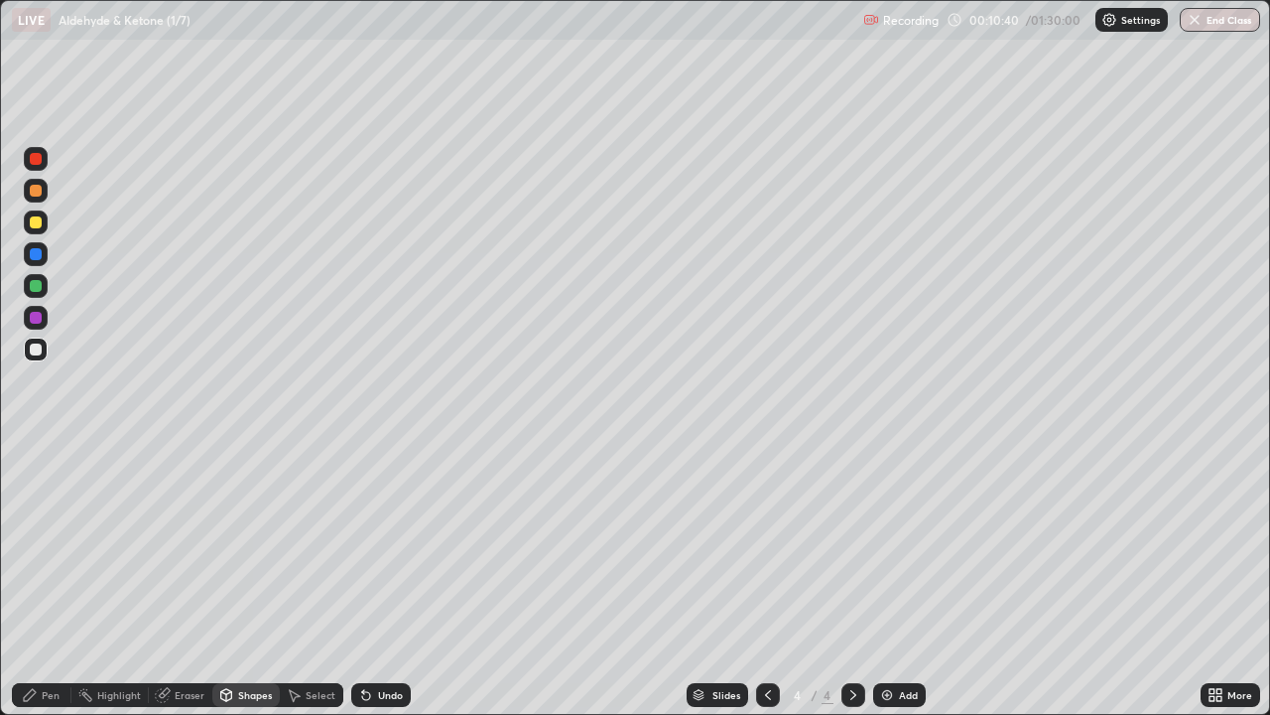
click at [34, 580] on icon at bounding box center [30, 695] width 12 height 12
click at [245, 580] on div "Shapes" at bounding box center [255, 695] width 34 height 10
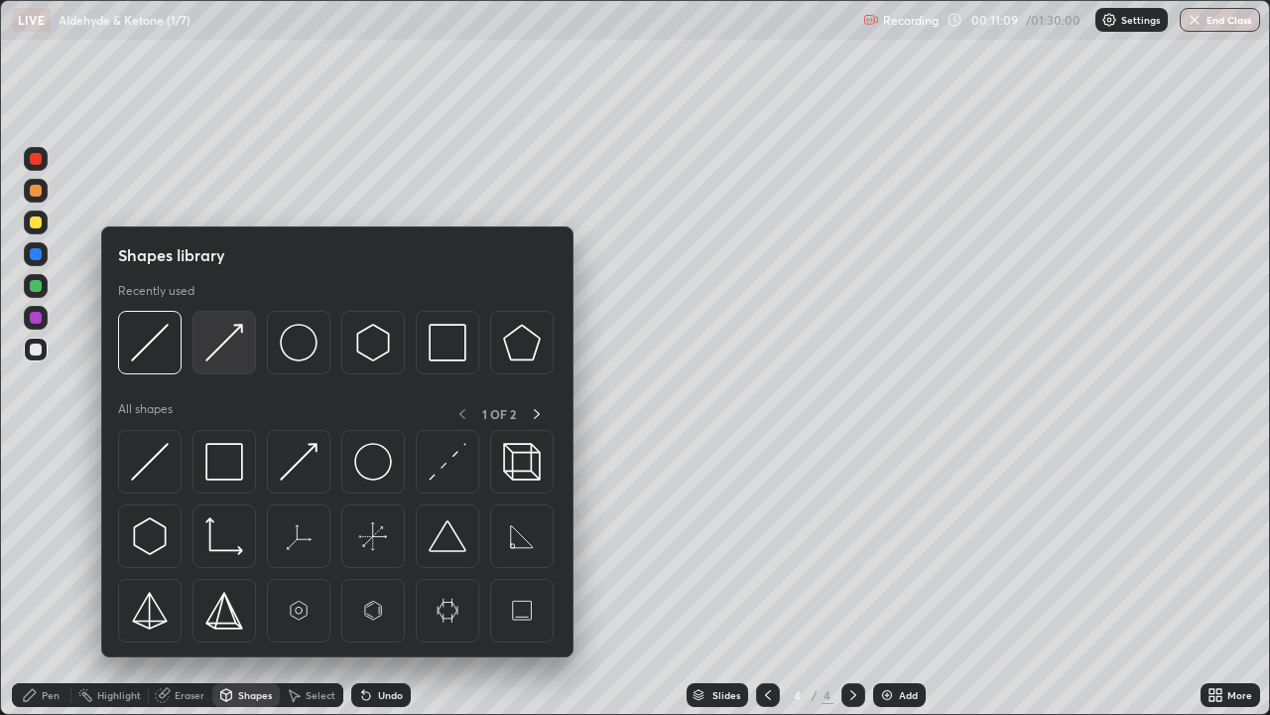
click at [219, 352] on img at bounding box center [224, 343] width 38 height 38
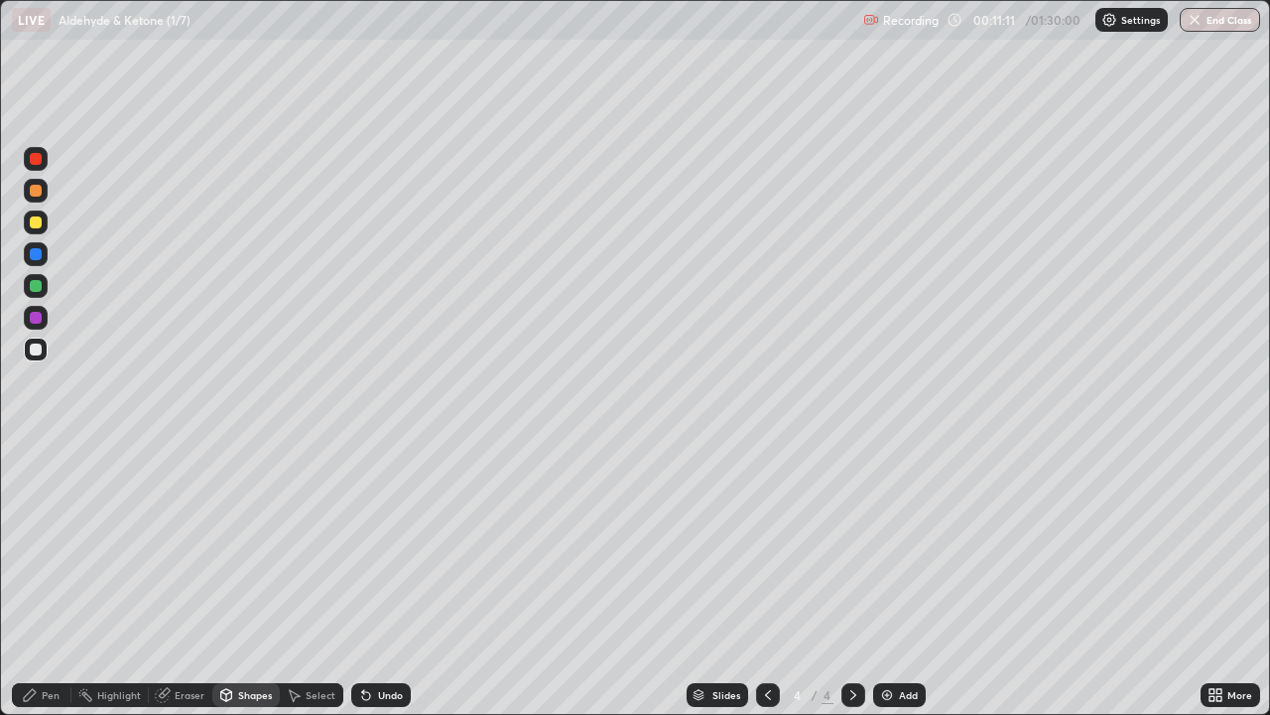
click at [31, 580] on icon at bounding box center [30, 695] width 16 height 16
click at [185, 580] on div "Eraser" at bounding box center [181, 695] width 64 height 24
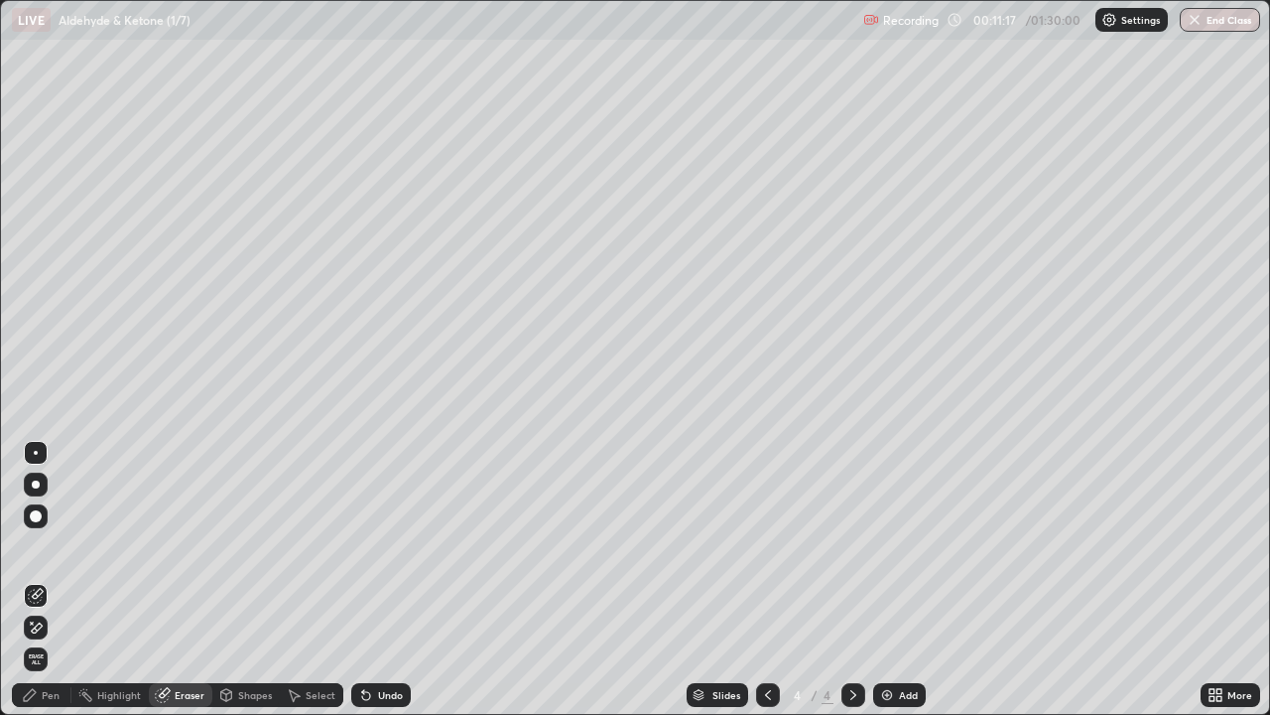
click at [52, 580] on div "Pen" at bounding box center [51, 695] width 18 height 10
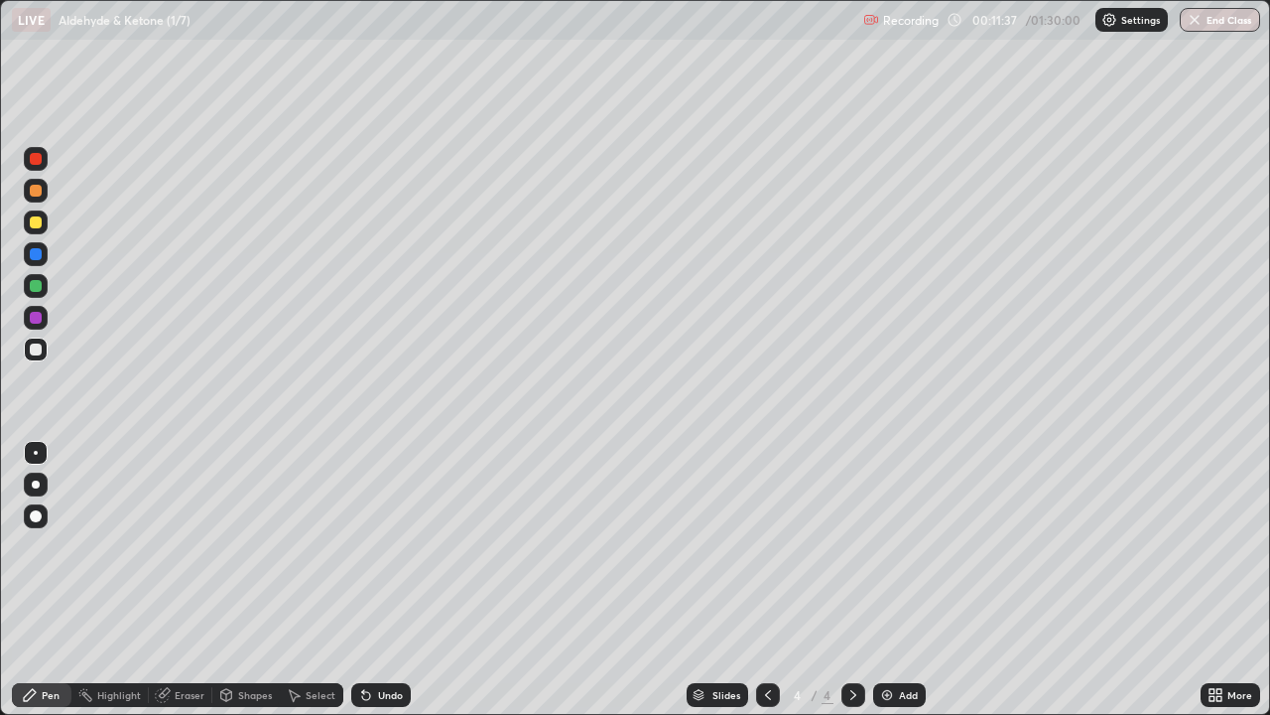
click at [38, 285] on div at bounding box center [36, 286] width 12 height 12
click at [35, 223] on div at bounding box center [36, 222] width 12 height 12
click at [38, 198] on div at bounding box center [36, 191] width 24 height 24
click at [368, 580] on icon at bounding box center [366, 695] width 16 height 16
click at [254, 580] on div "Shapes" at bounding box center [245, 695] width 67 height 24
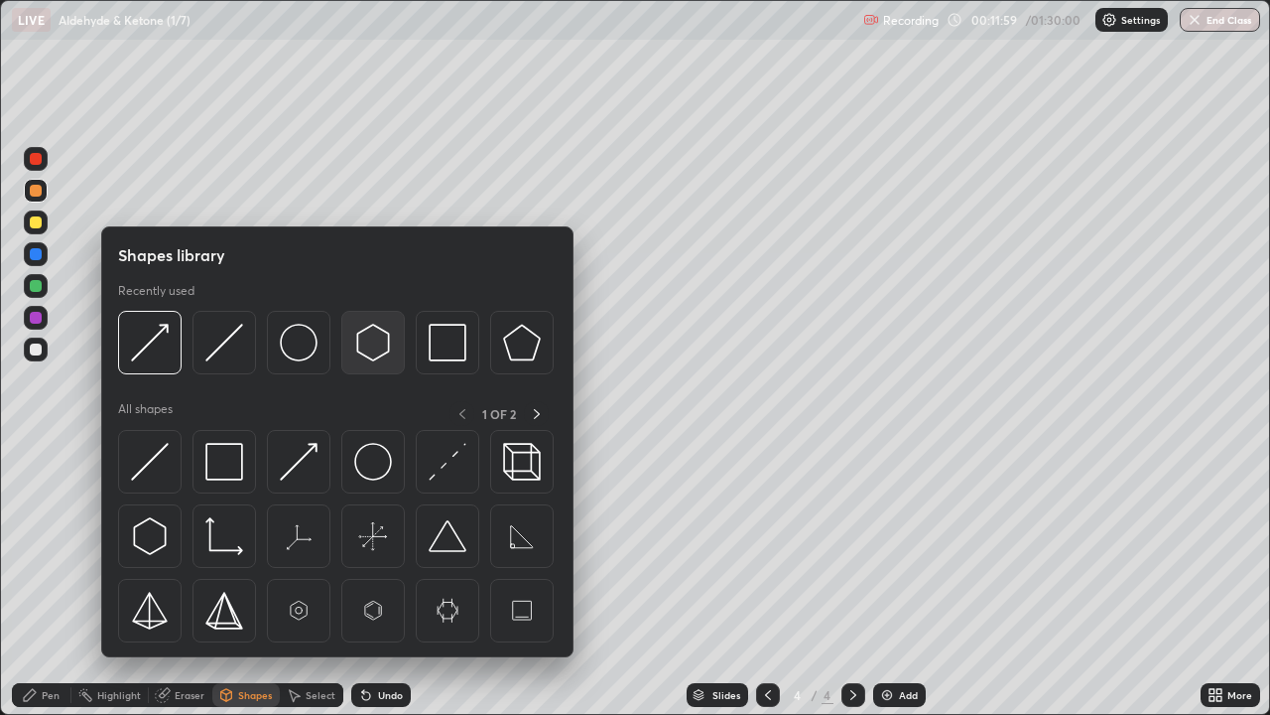
click at [379, 340] on img at bounding box center [373, 343] width 38 height 38
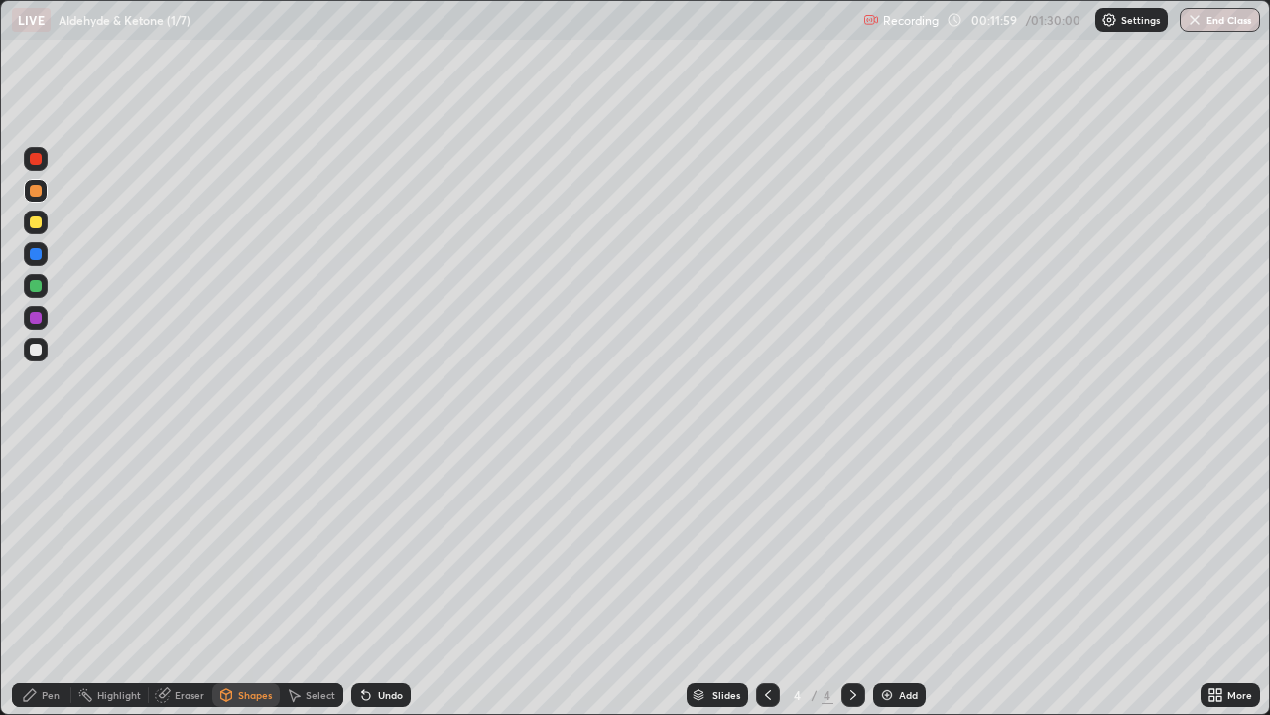
click at [43, 348] on div at bounding box center [36, 349] width 24 height 24
click at [246, 580] on div "Shapes" at bounding box center [255, 695] width 34 height 10
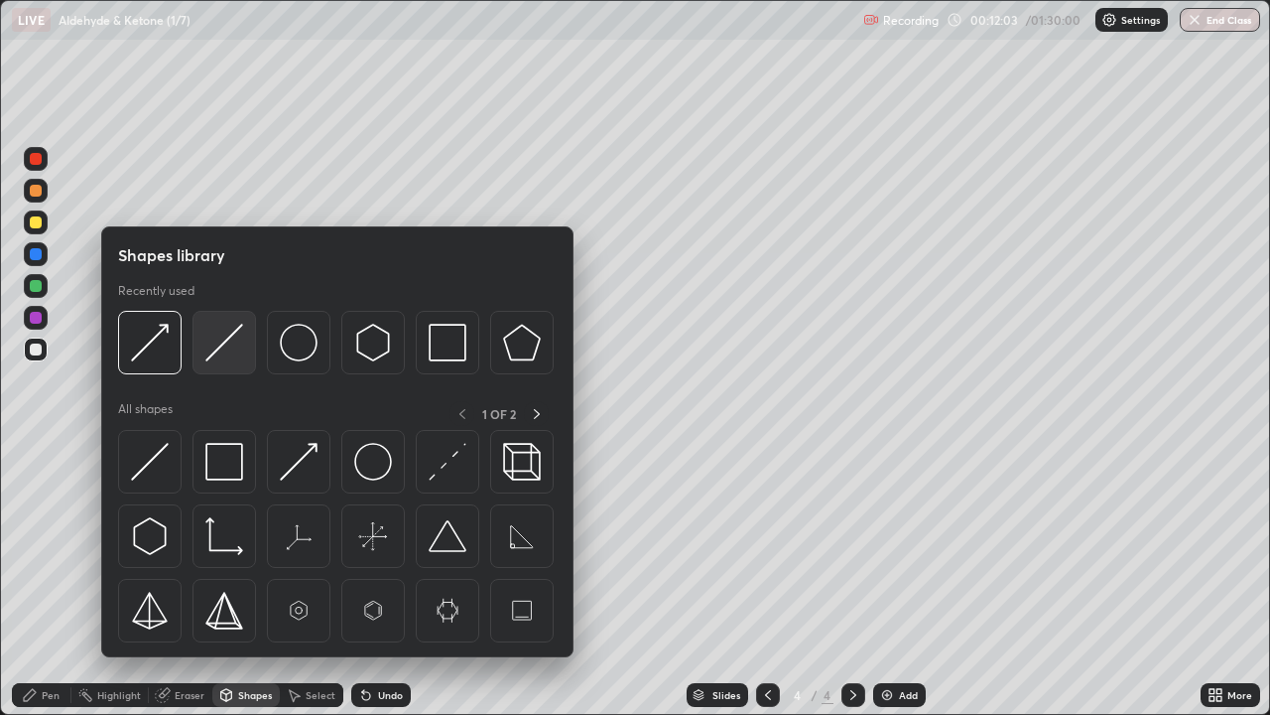
click at [214, 351] on img at bounding box center [224, 343] width 38 height 38
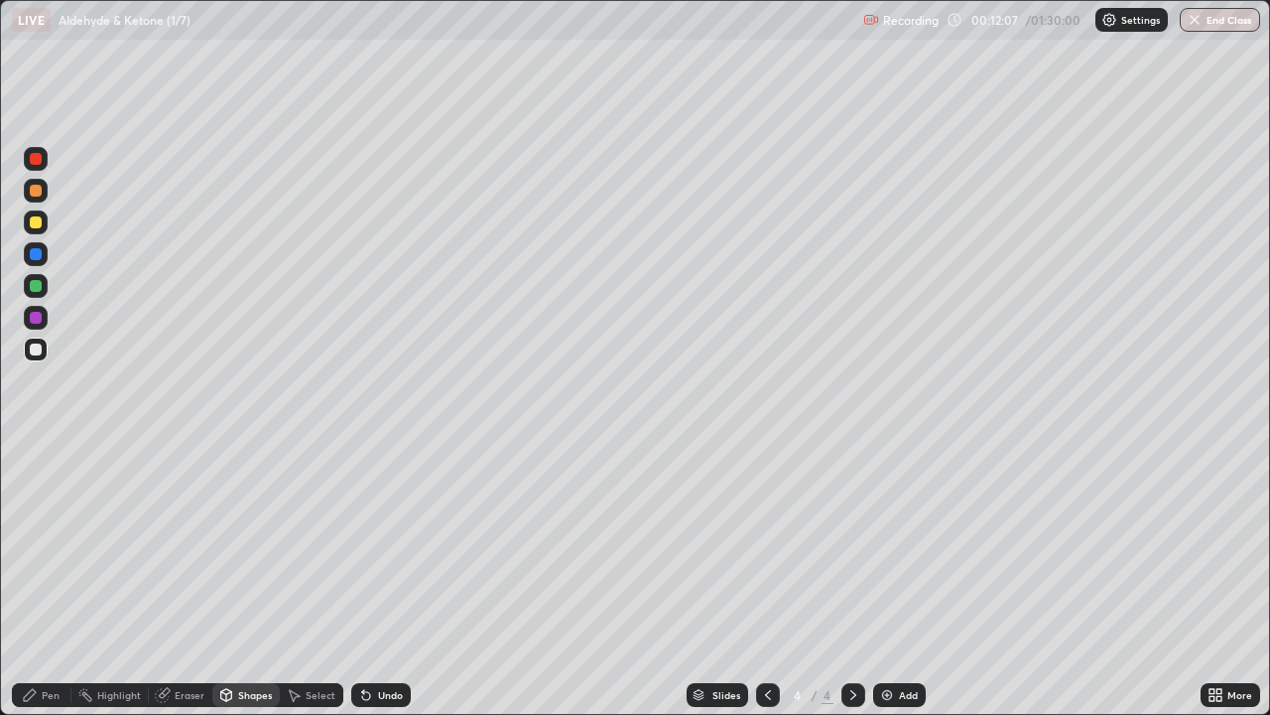
click at [44, 580] on div "Pen" at bounding box center [51, 695] width 18 height 10
click at [241, 580] on div "Shapes" at bounding box center [255, 695] width 34 height 10
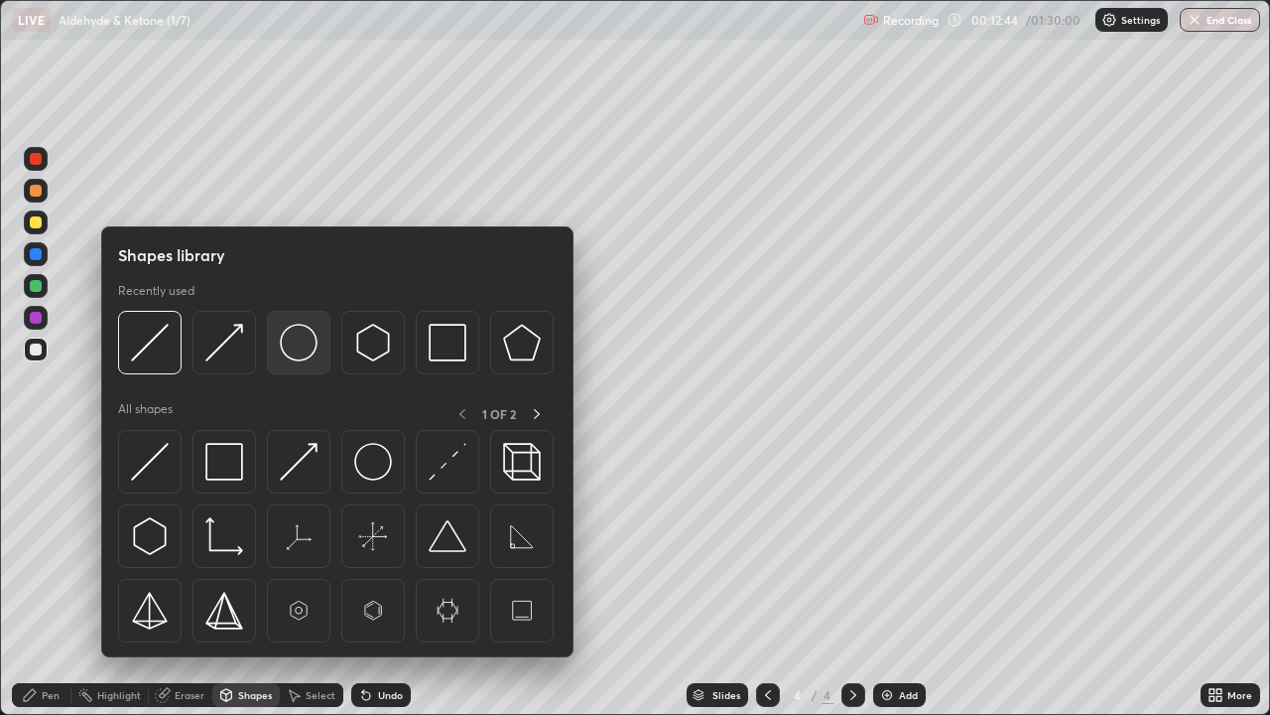
click at [291, 353] on img at bounding box center [299, 343] width 38 height 38
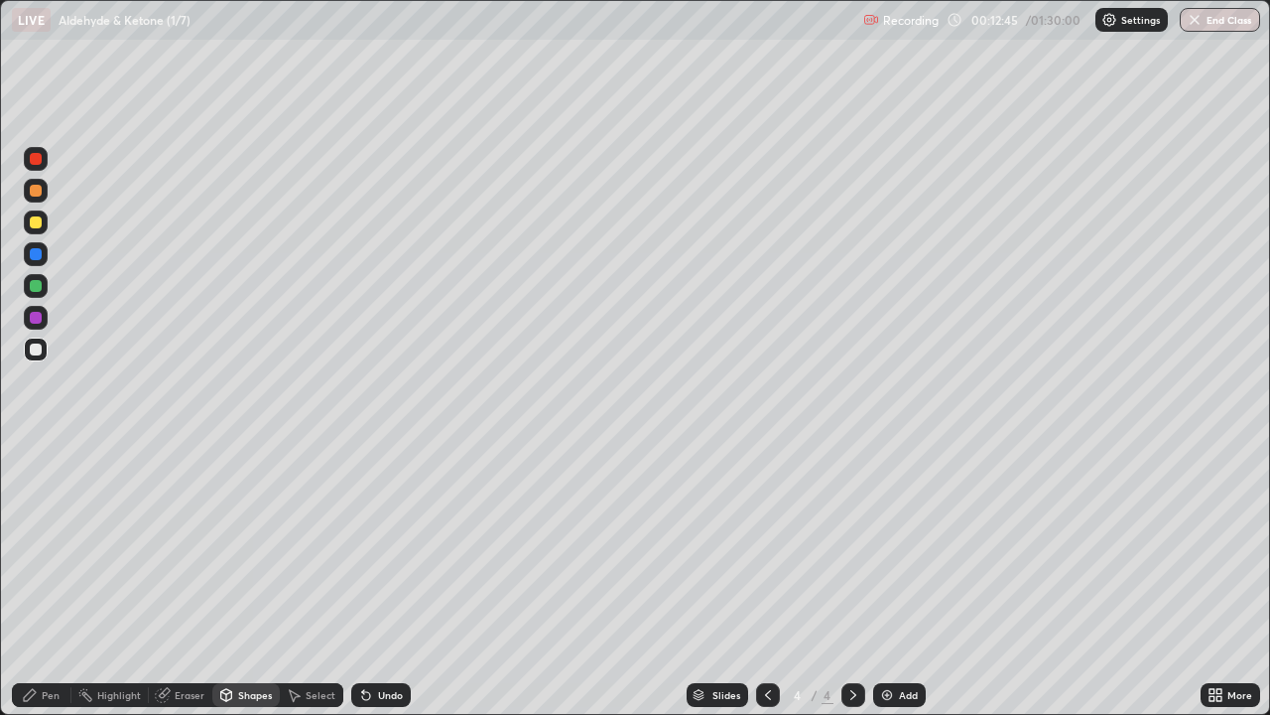
click at [31, 253] on div at bounding box center [36, 254] width 12 height 12
click at [249, 580] on div "Shapes" at bounding box center [255, 695] width 34 height 10
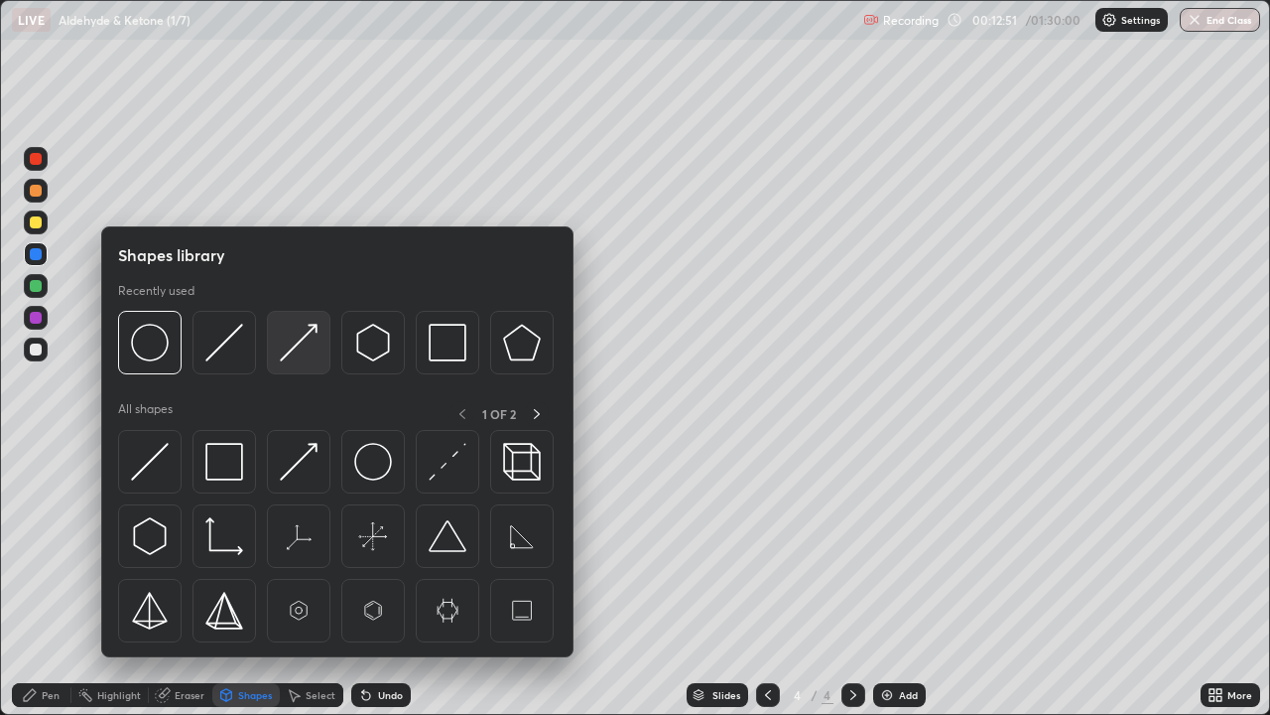
click at [291, 349] on img at bounding box center [299, 343] width 38 height 38
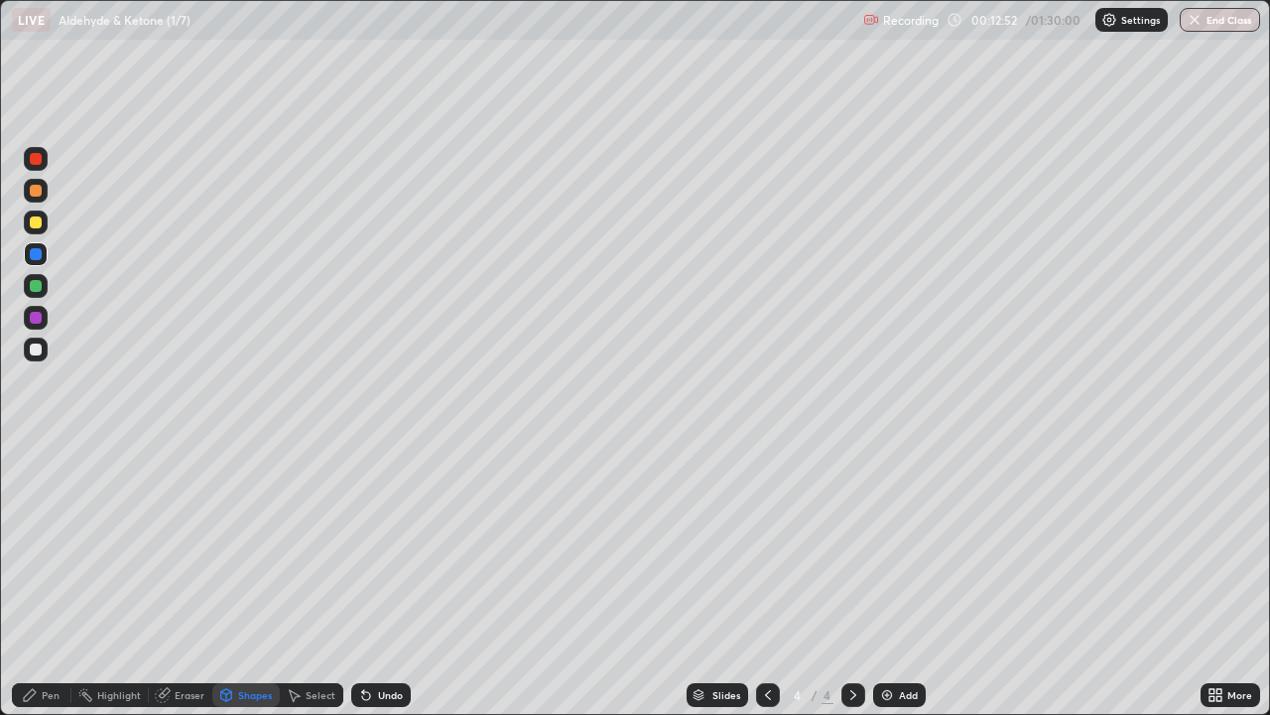
click at [38, 222] on div at bounding box center [36, 222] width 12 height 12
click at [41, 170] on div at bounding box center [36, 159] width 24 height 24
click at [45, 580] on div "Pen" at bounding box center [51, 695] width 18 height 10
click at [36, 351] on div at bounding box center [36, 349] width 12 height 12
click at [40, 351] on div at bounding box center [36, 349] width 12 height 12
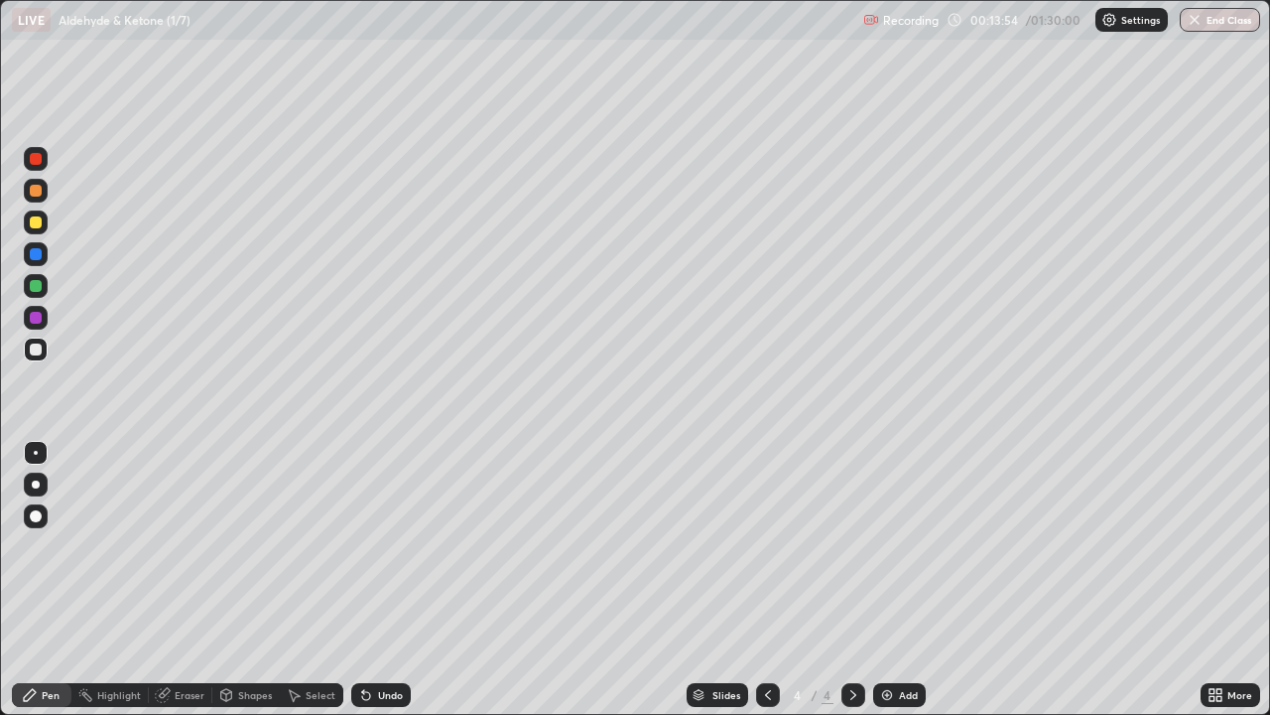
click at [246, 580] on div "Shapes" at bounding box center [255, 695] width 34 height 10
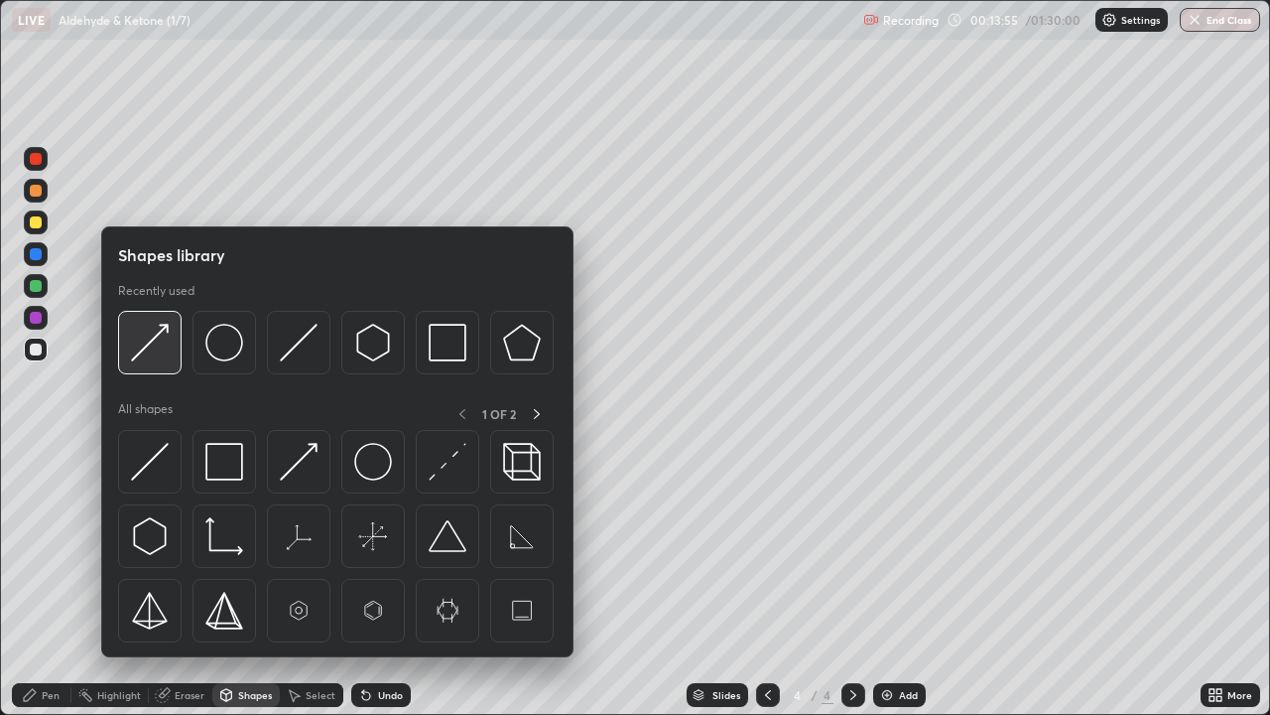
click at [143, 341] on img at bounding box center [150, 343] width 38 height 38
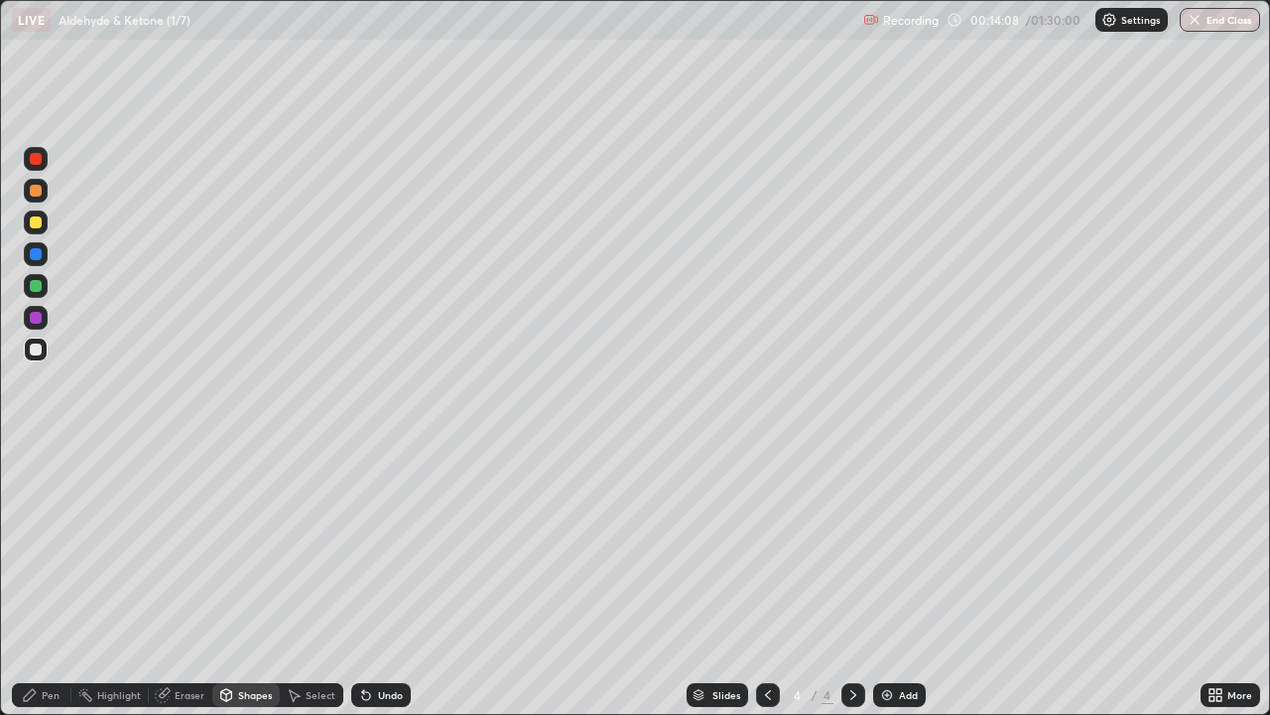
click at [173, 580] on div "Eraser" at bounding box center [181, 695] width 64 height 24
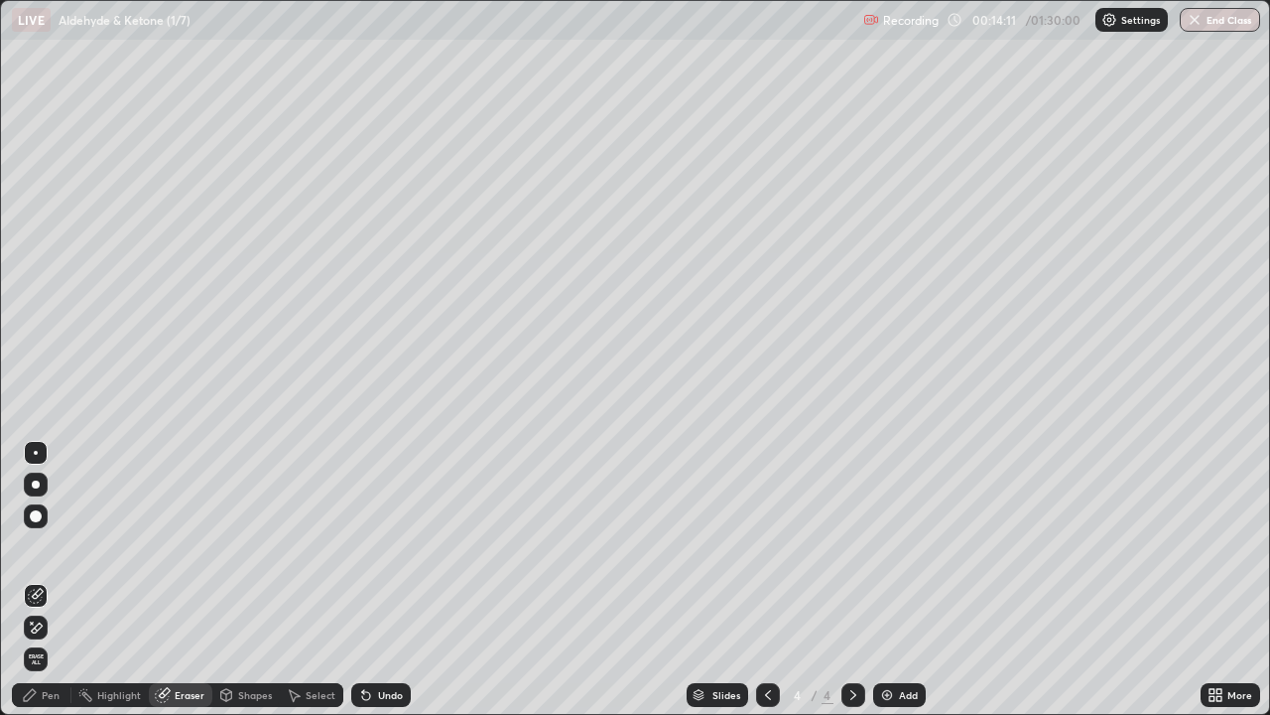
click at [38, 580] on div "Pen" at bounding box center [42, 695] width 60 height 24
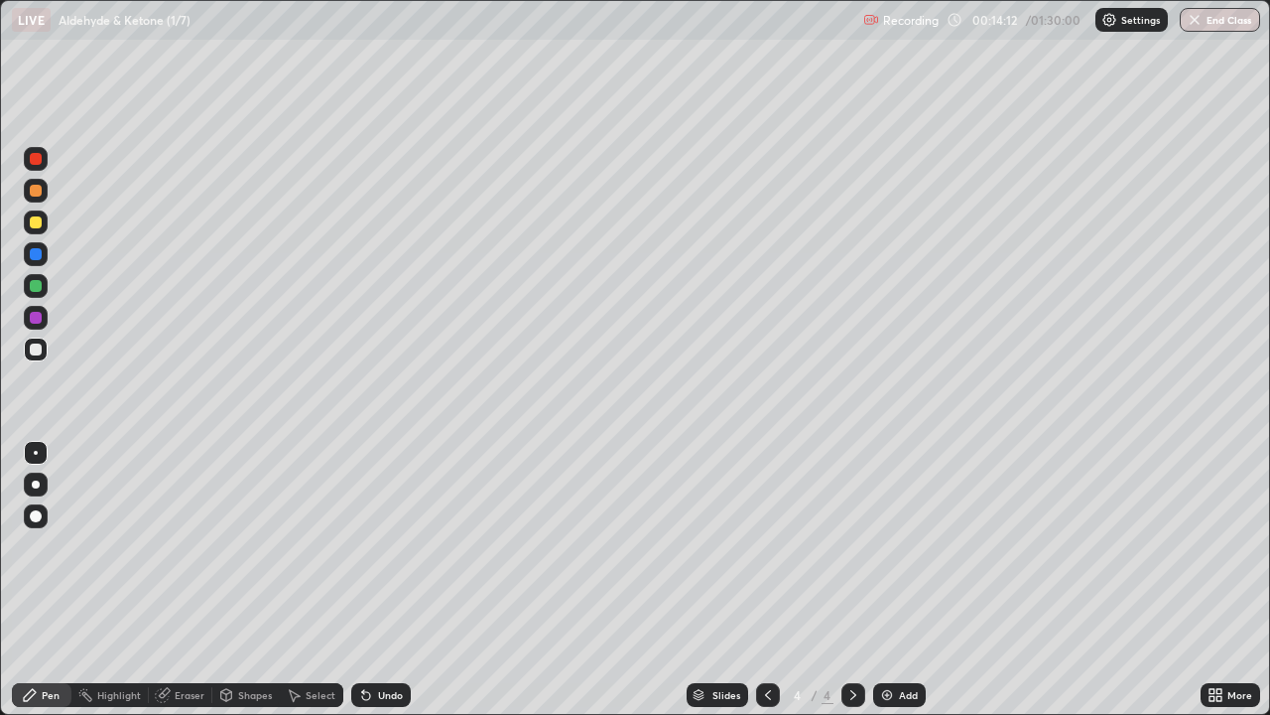
click at [39, 347] on div at bounding box center [36, 349] width 12 height 12
click at [240, 580] on div "Shapes" at bounding box center [255, 695] width 34 height 10
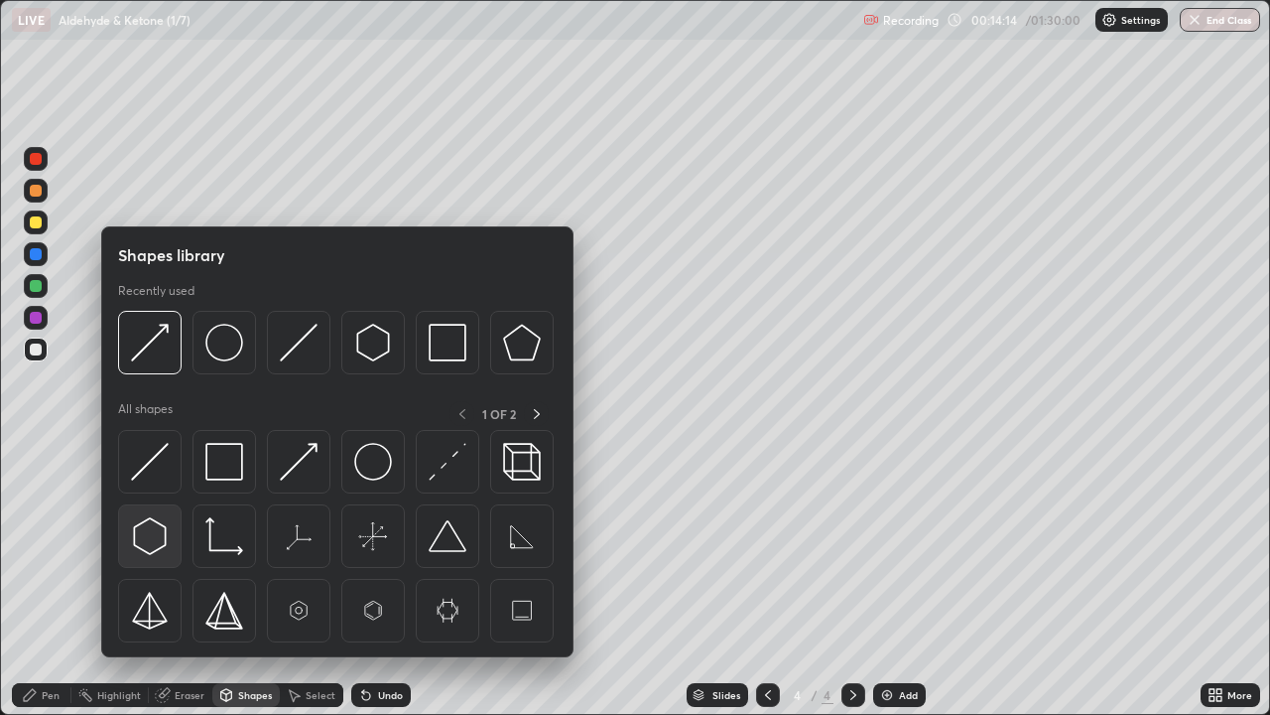
click at [151, 532] on img at bounding box center [150, 536] width 38 height 38
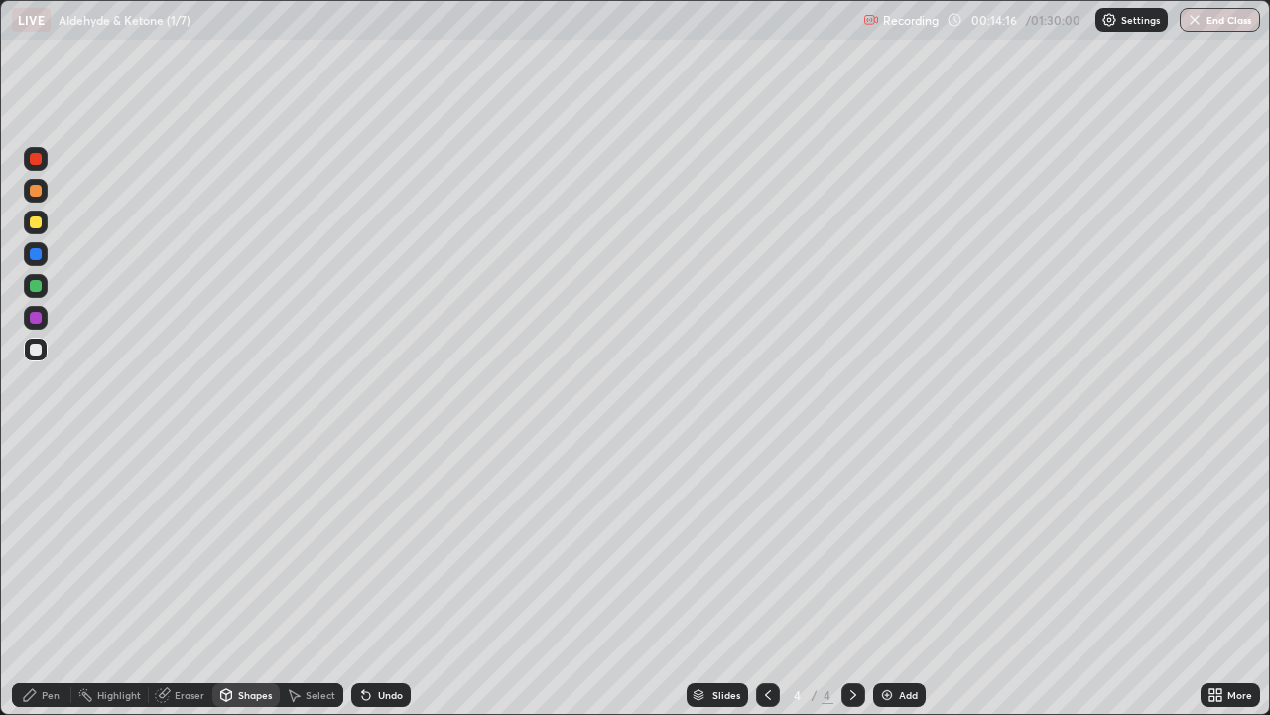
click at [240, 580] on div "Shapes" at bounding box center [255, 695] width 34 height 10
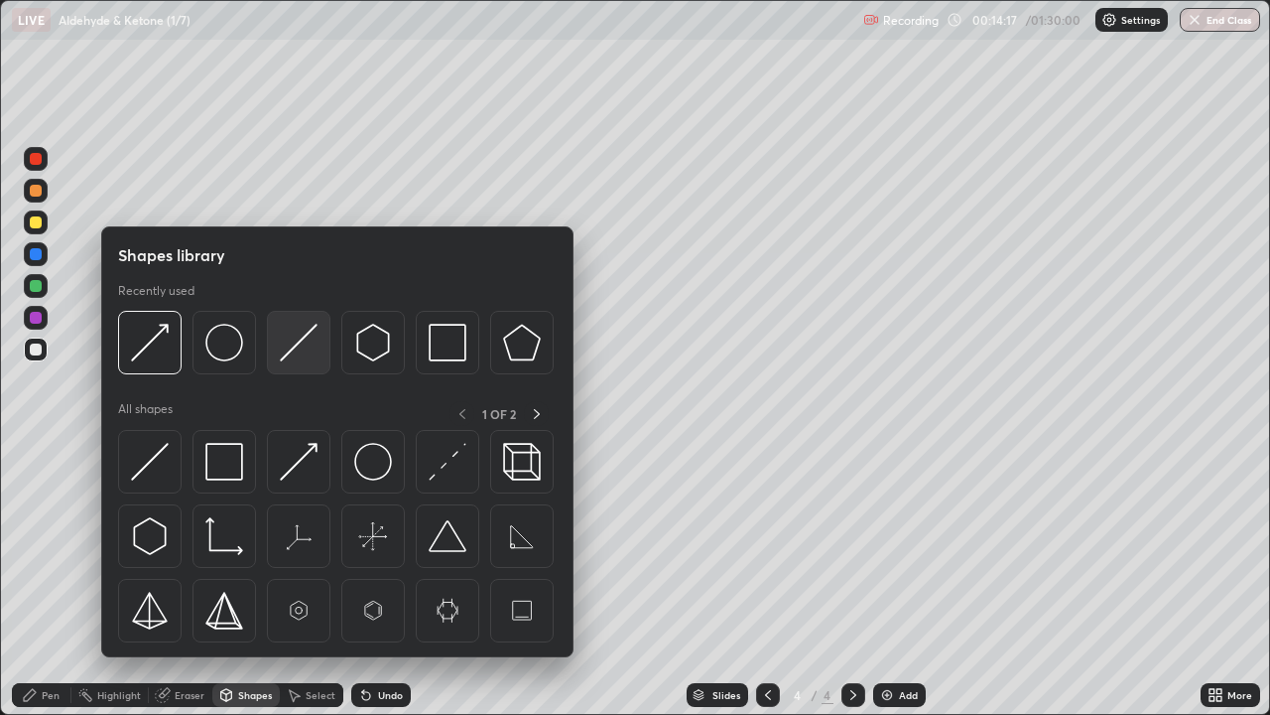
click at [288, 354] on img at bounding box center [299, 343] width 38 height 38
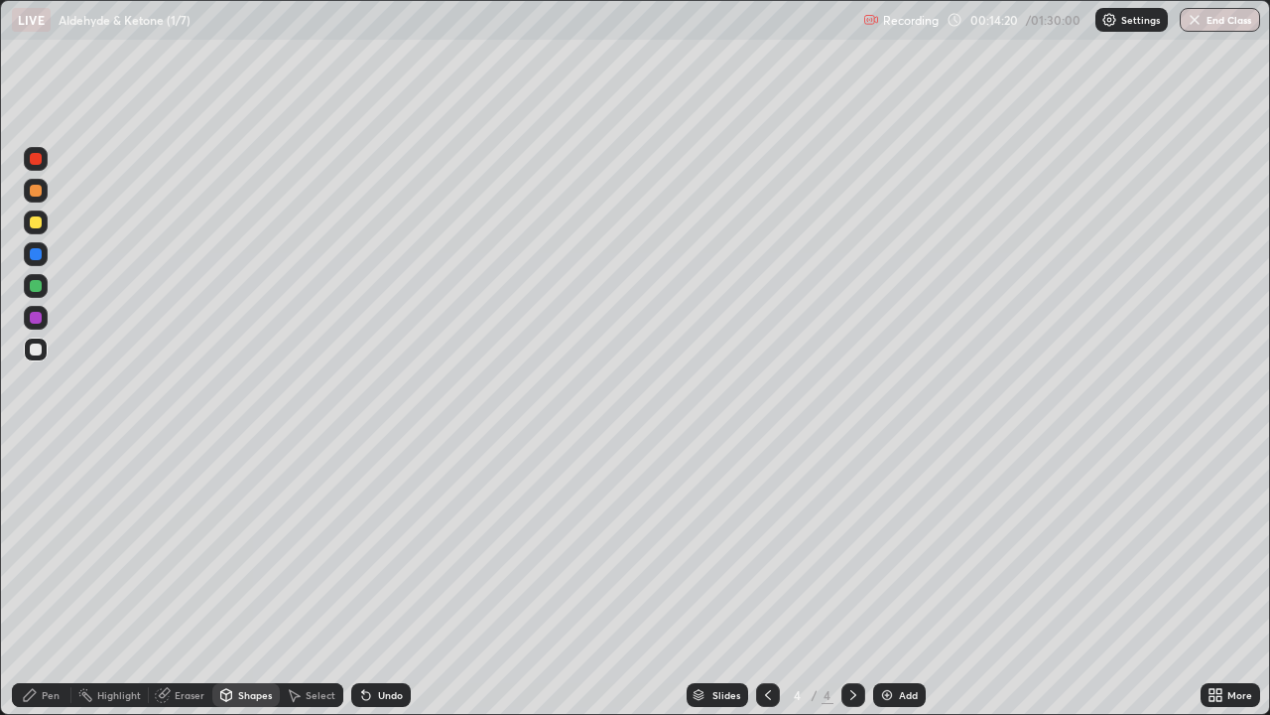
click at [242, 580] on div "Shapes" at bounding box center [255, 695] width 34 height 10
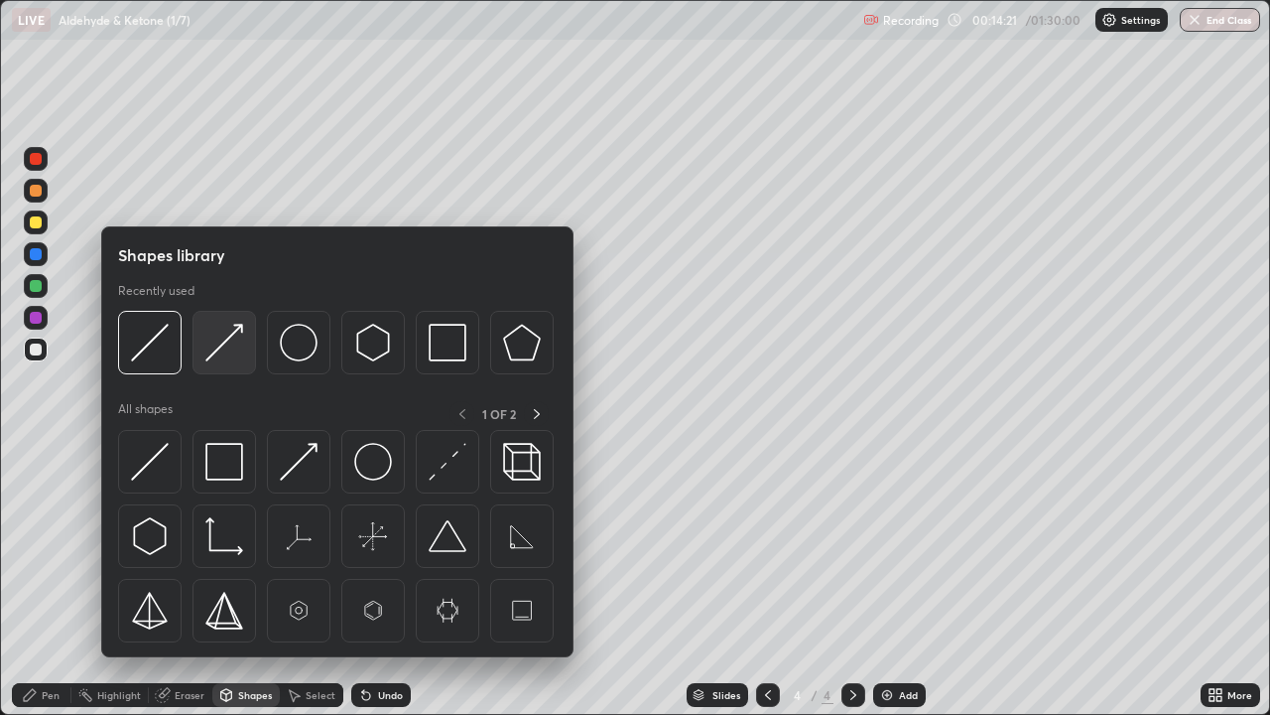
click at [212, 351] on img at bounding box center [224, 343] width 38 height 38
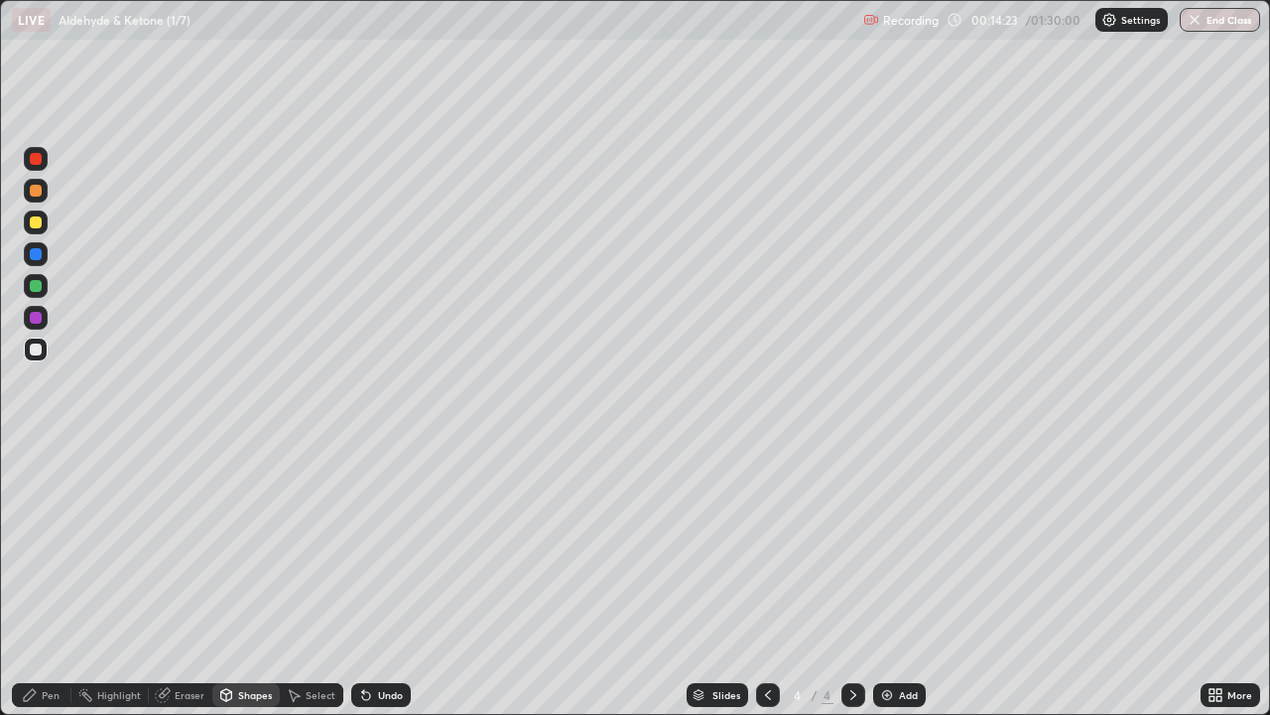
click at [39, 580] on div "Pen" at bounding box center [42, 695] width 60 height 24
click at [258, 580] on div "Shapes" at bounding box center [255, 695] width 34 height 10
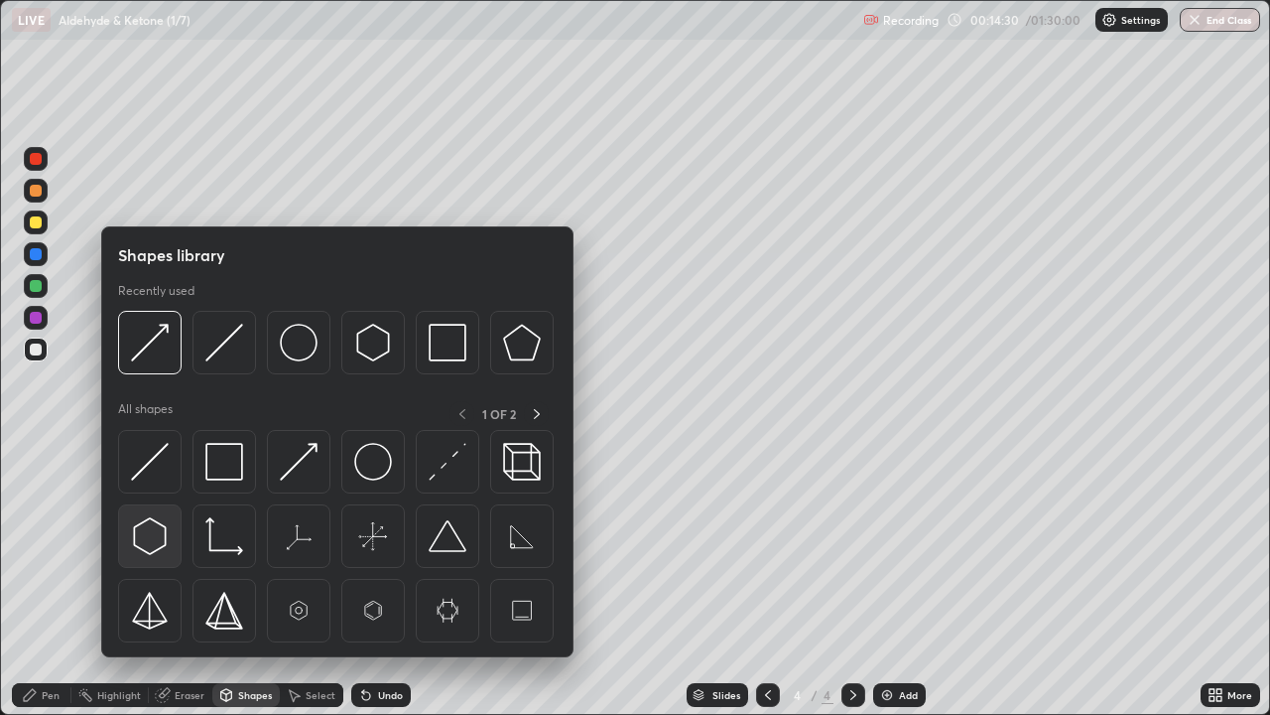
click at [143, 528] on img at bounding box center [150, 536] width 38 height 38
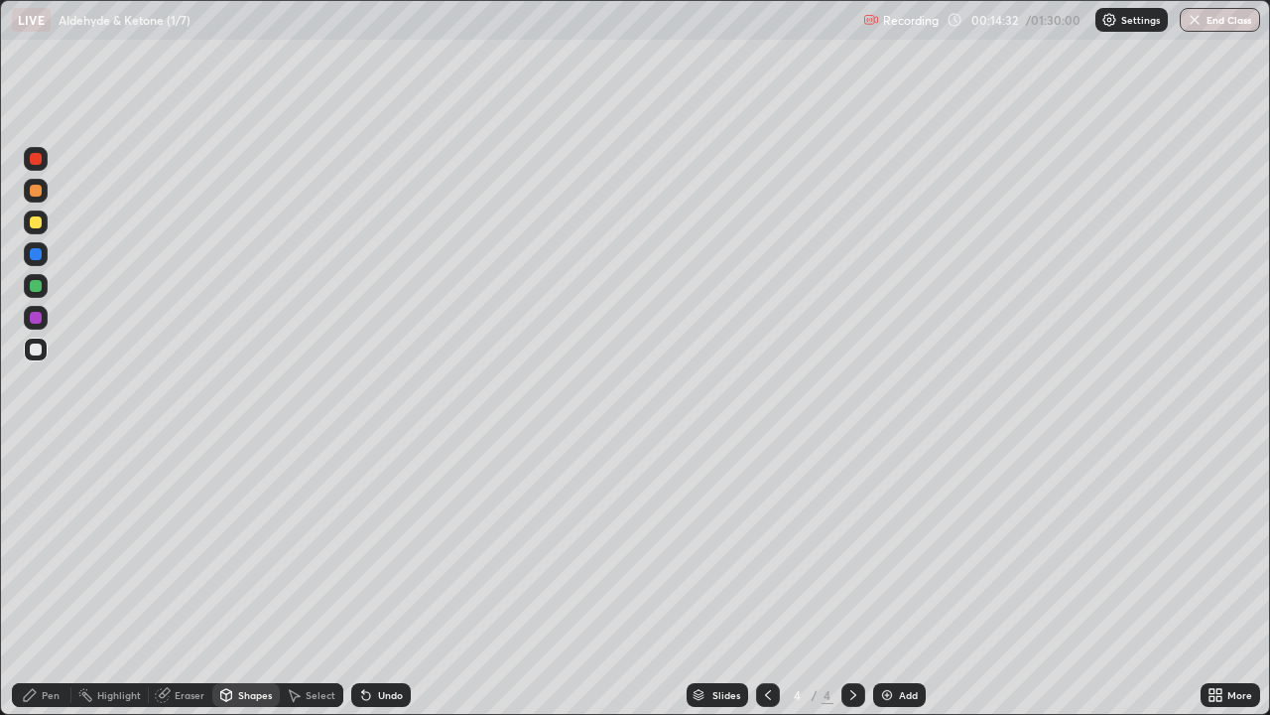
click at [242, 580] on div "Shapes" at bounding box center [255, 695] width 34 height 10
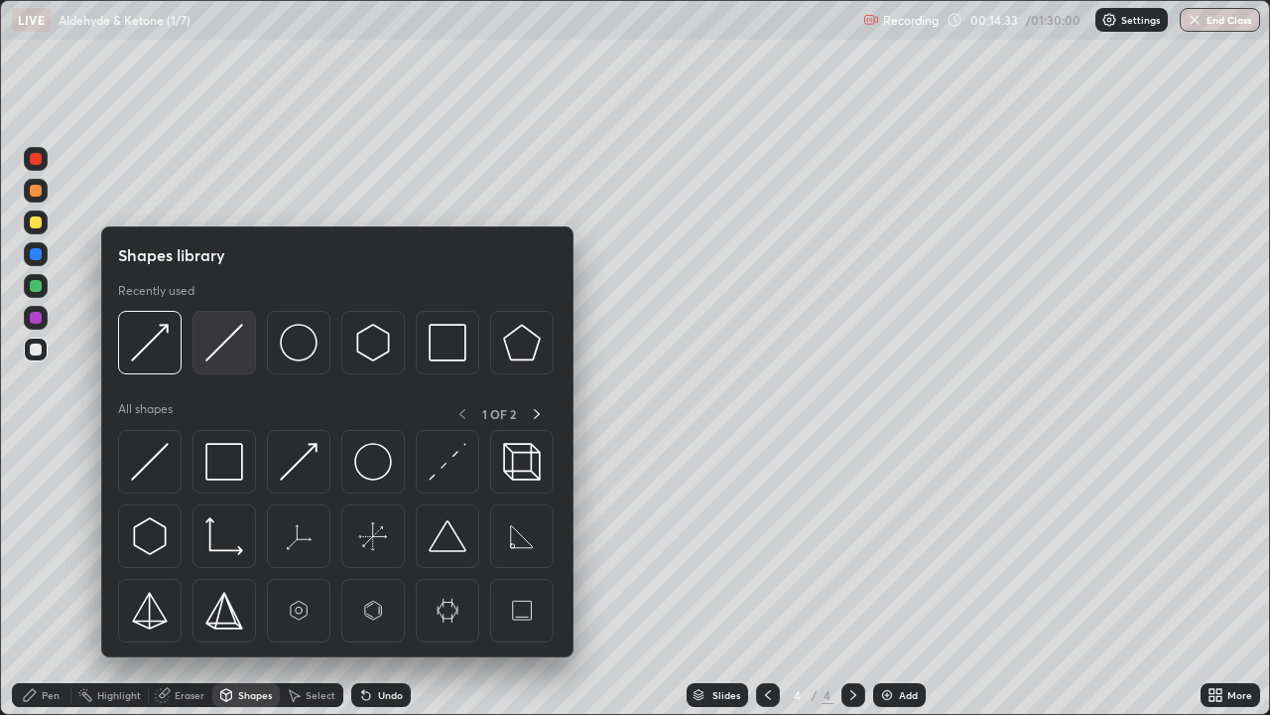
click at [215, 361] on img at bounding box center [224, 343] width 38 height 38
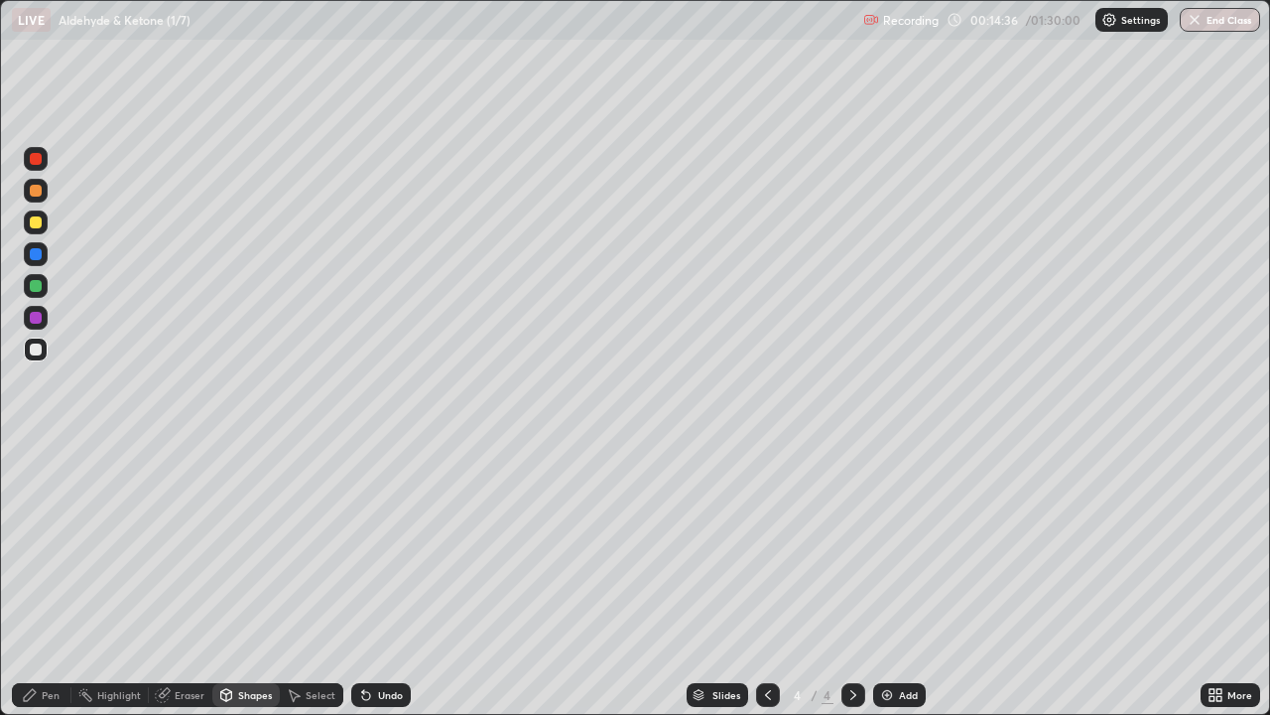
click at [43, 580] on div "Pen" at bounding box center [51, 695] width 18 height 10
click at [34, 225] on div at bounding box center [36, 222] width 12 height 12
click at [37, 318] on div at bounding box center [36, 318] width 12 height 12
click at [39, 285] on div at bounding box center [36, 286] width 12 height 12
click at [250, 580] on div "Shapes" at bounding box center [255, 695] width 34 height 10
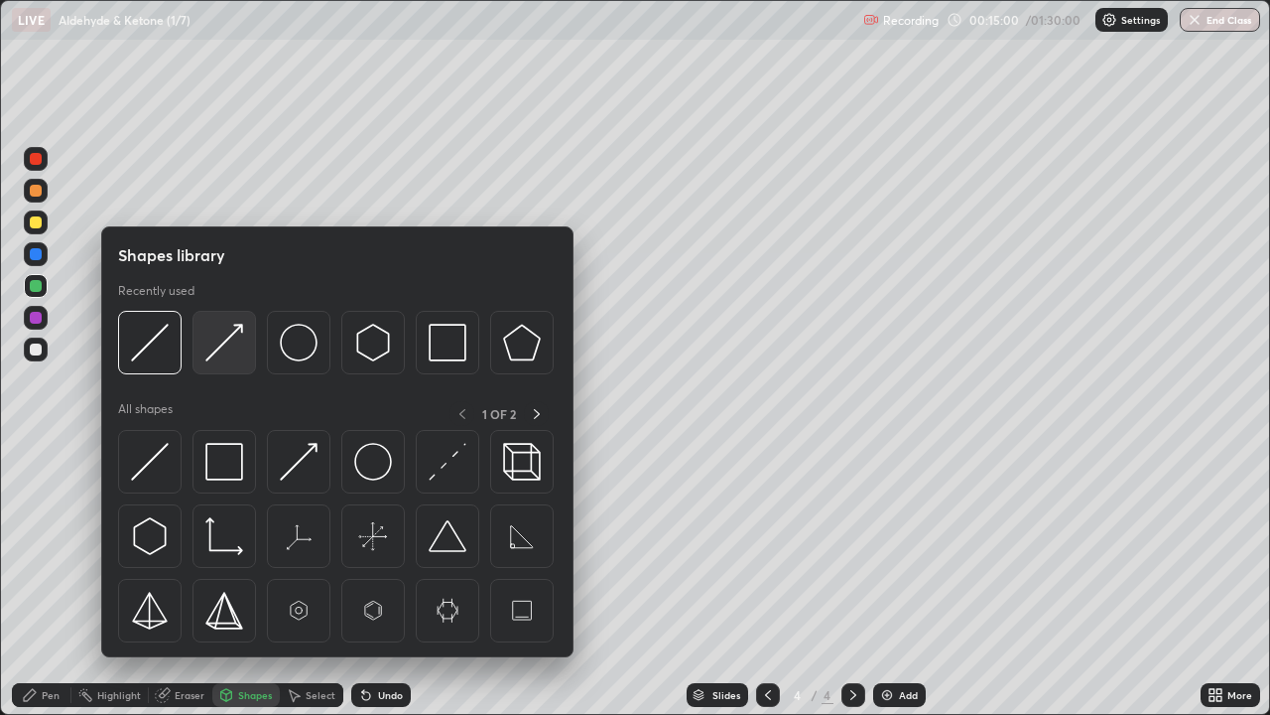
click at [221, 349] on img at bounding box center [224, 343] width 38 height 38
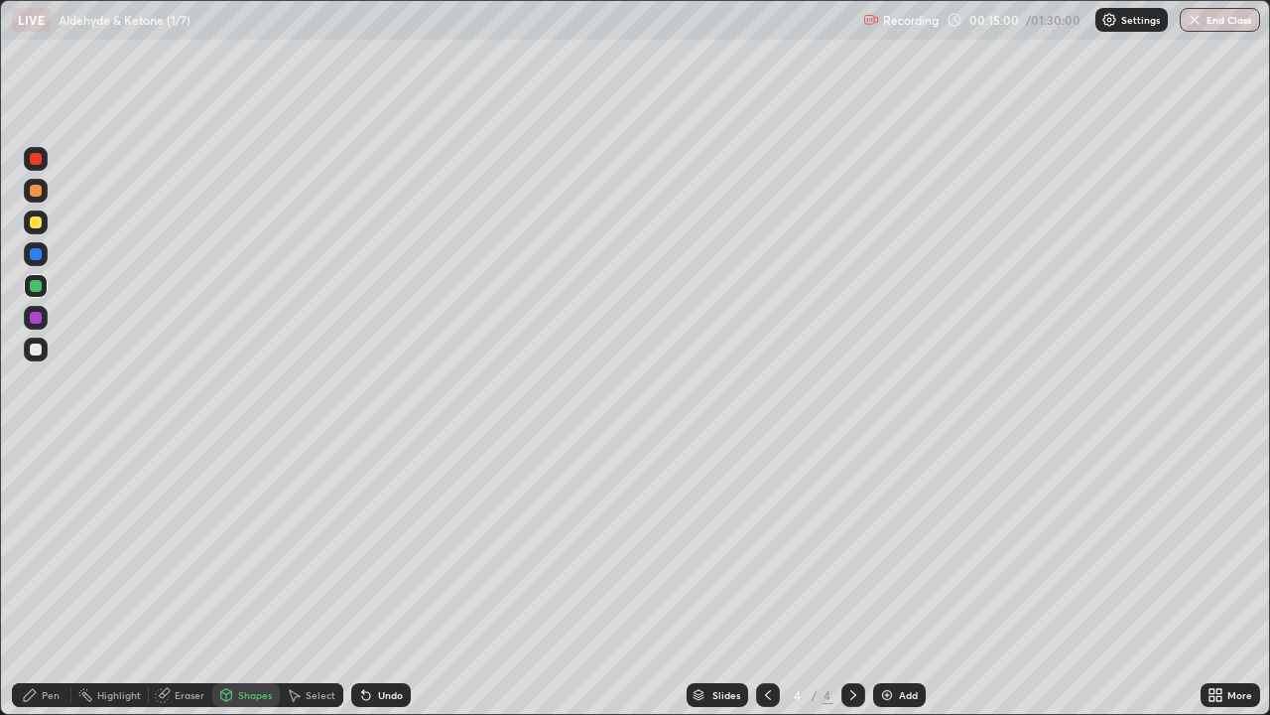
click at [41, 351] on div at bounding box center [36, 349] width 12 height 12
click at [235, 580] on div "Shapes" at bounding box center [245, 695] width 67 height 24
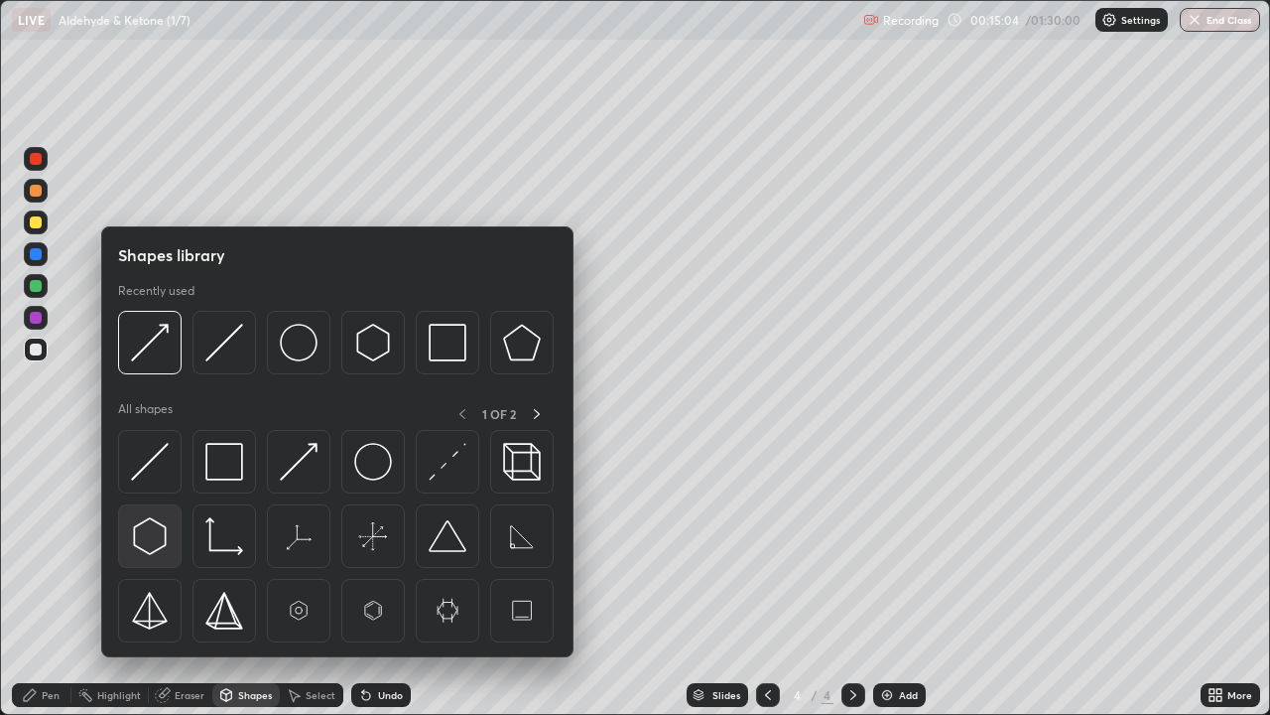
click at [153, 532] on img at bounding box center [150, 536] width 38 height 38
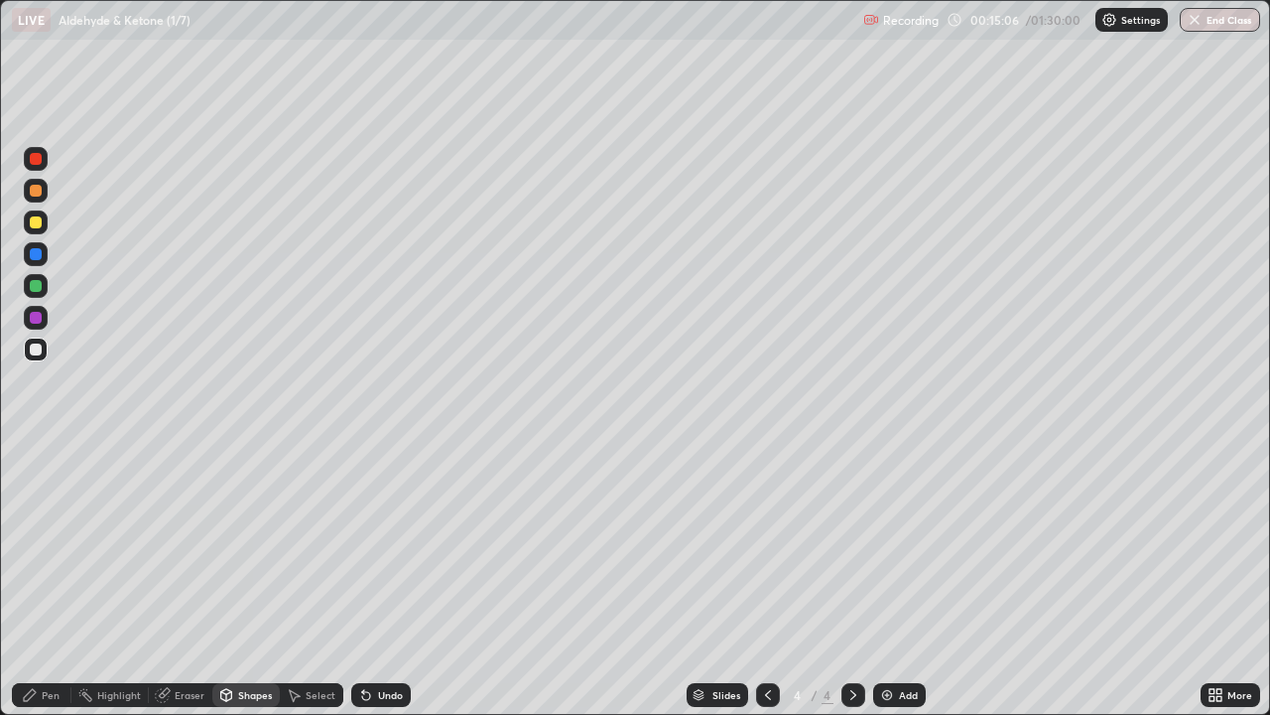
click at [246, 580] on div "Shapes" at bounding box center [255, 695] width 34 height 10
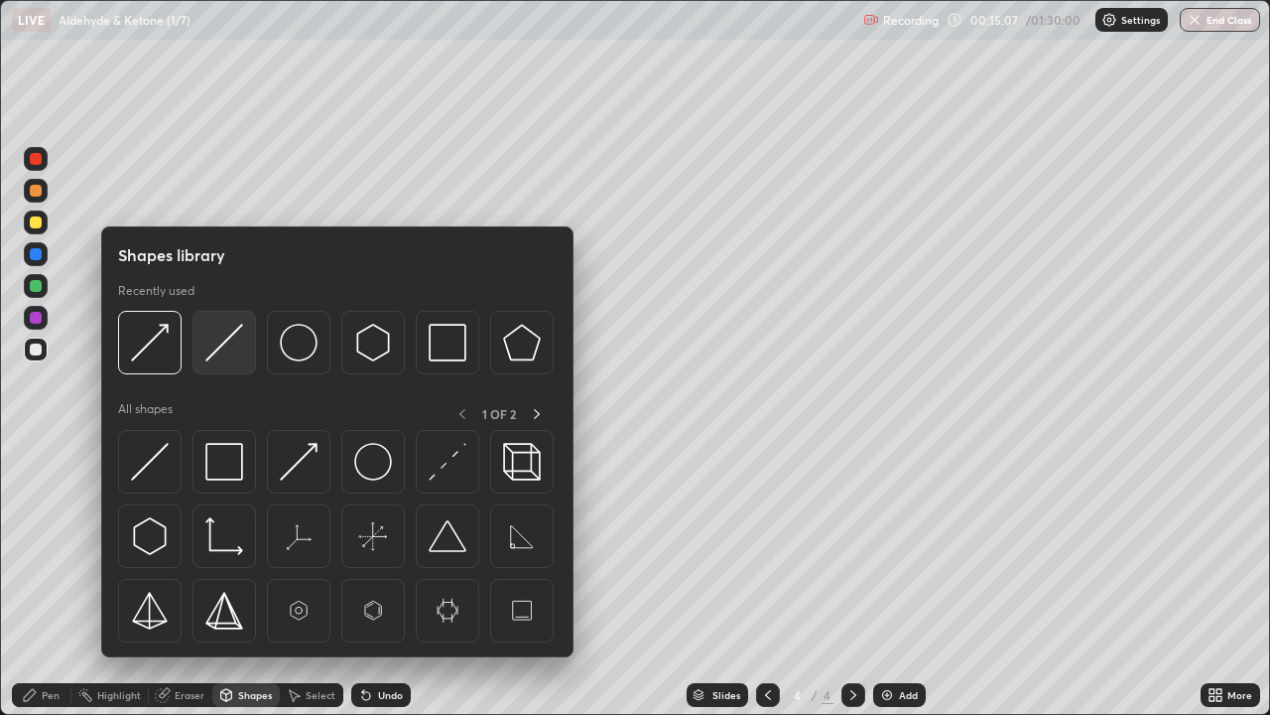
click at [211, 349] on img at bounding box center [224, 343] width 38 height 38
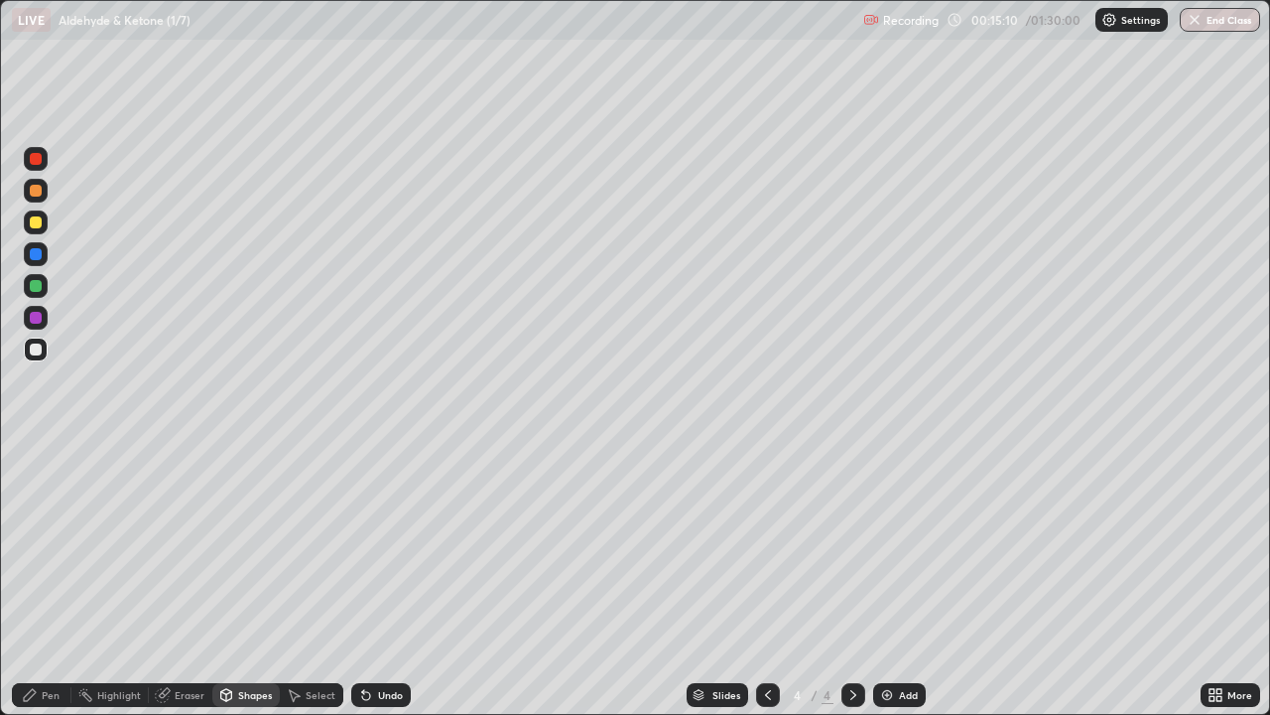
click at [48, 580] on div "Pen" at bounding box center [51, 695] width 18 height 10
click at [35, 224] on div at bounding box center [36, 222] width 12 height 12
click at [39, 349] on div at bounding box center [36, 349] width 12 height 12
click at [245, 580] on div "Shapes" at bounding box center [255, 695] width 34 height 10
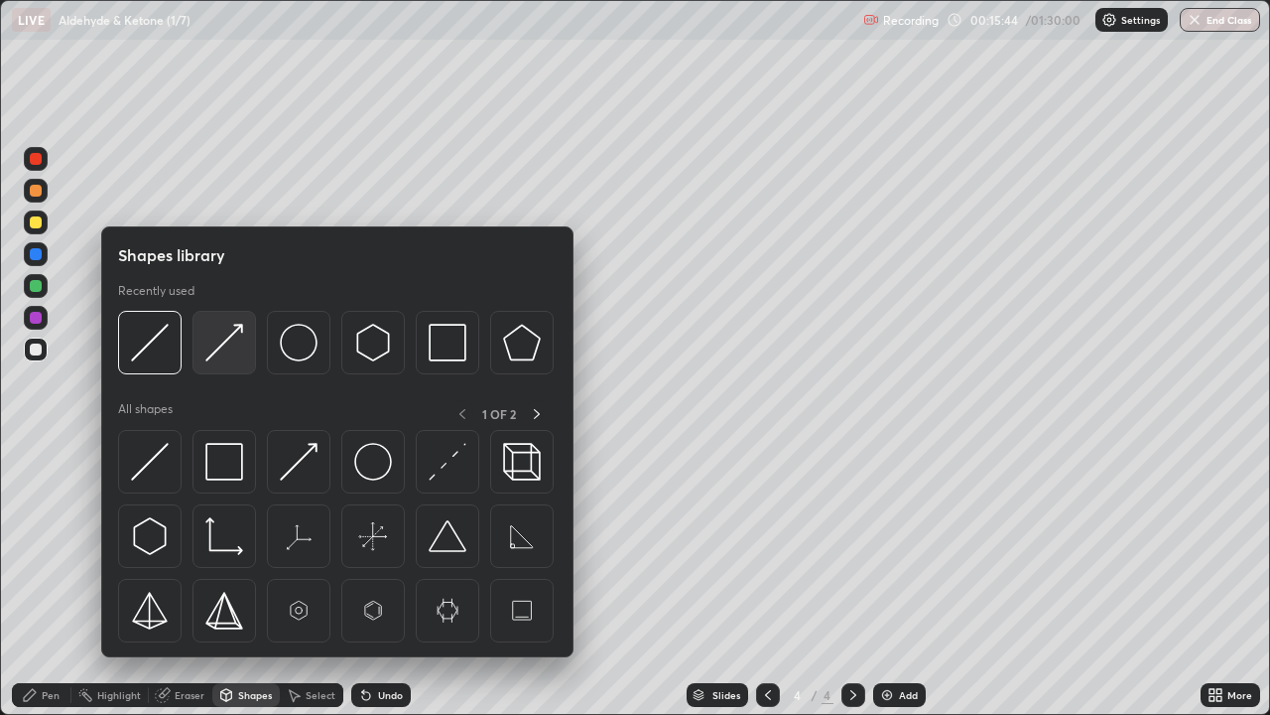
click at [208, 356] on img at bounding box center [224, 343] width 38 height 38
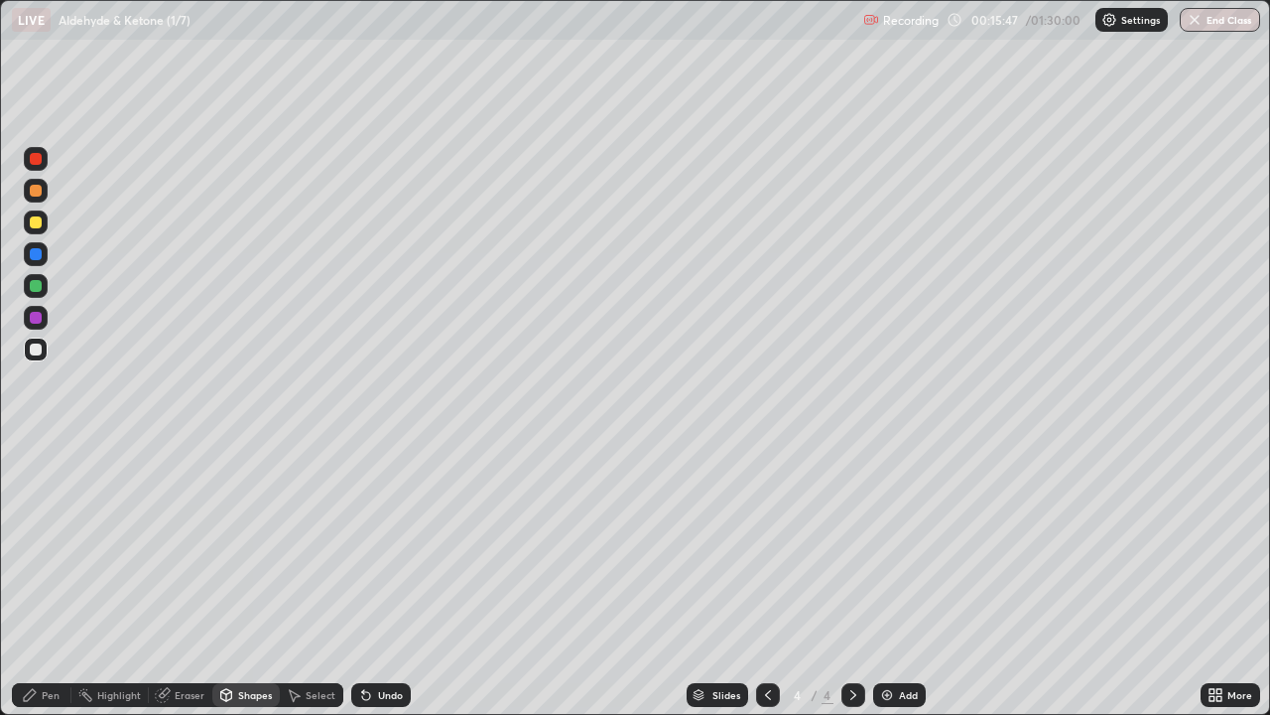
click at [41, 580] on div "Pen" at bounding box center [42, 695] width 60 height 24
click at [36, 314] on div at bounding box center [36, 318] width 12 height 12
click at [40, 347] on div at bounding box center [36, 349] width 12 height 12
click at [186, 580] on div "Eraser" at bounding box center [190, 695] width 30 height 10
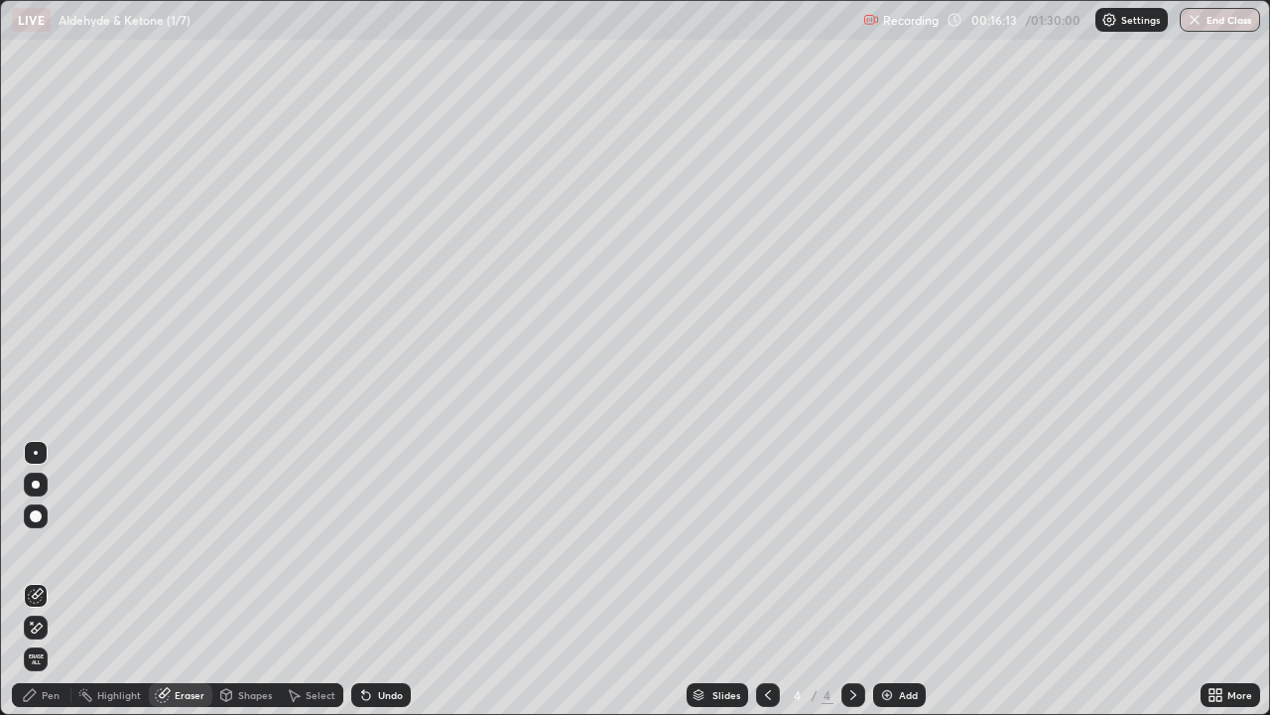
click at [50, 580] on div "Pen" at bounding box center [51, 695] width 18 height 10
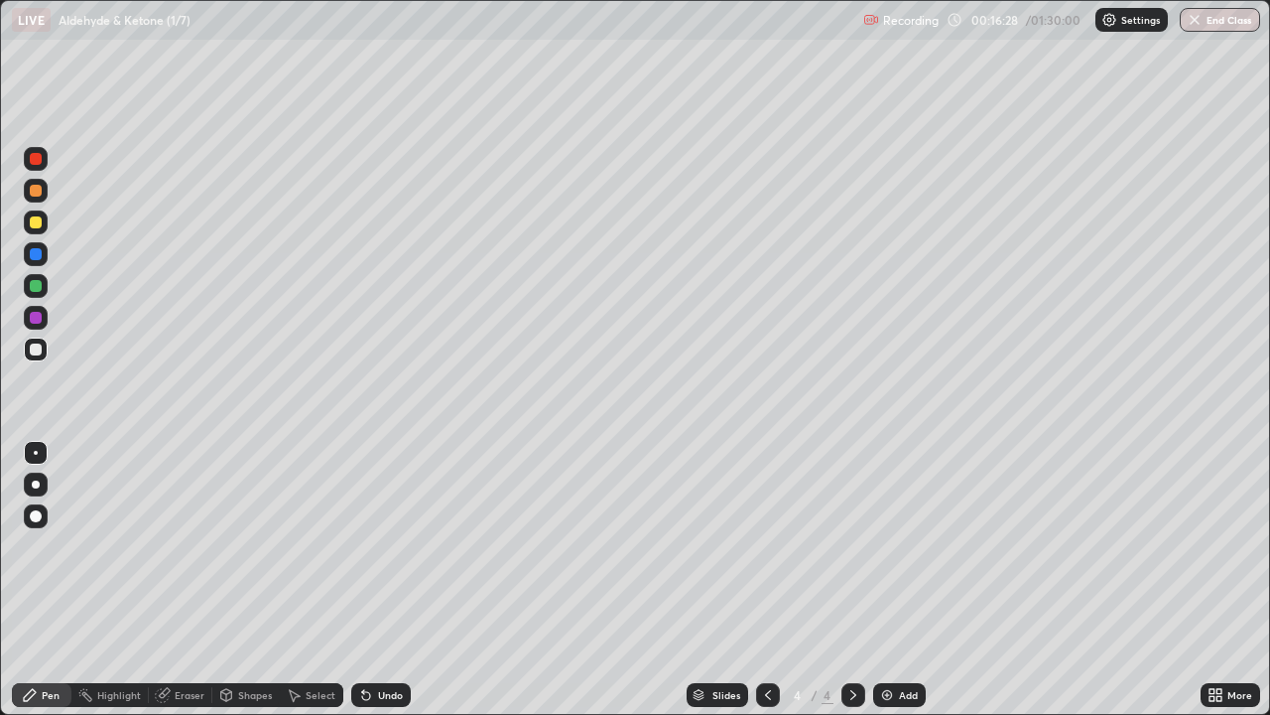
click at [255, 580] on div "Shapes" at bounding box center [245, 695] width 67 height 24
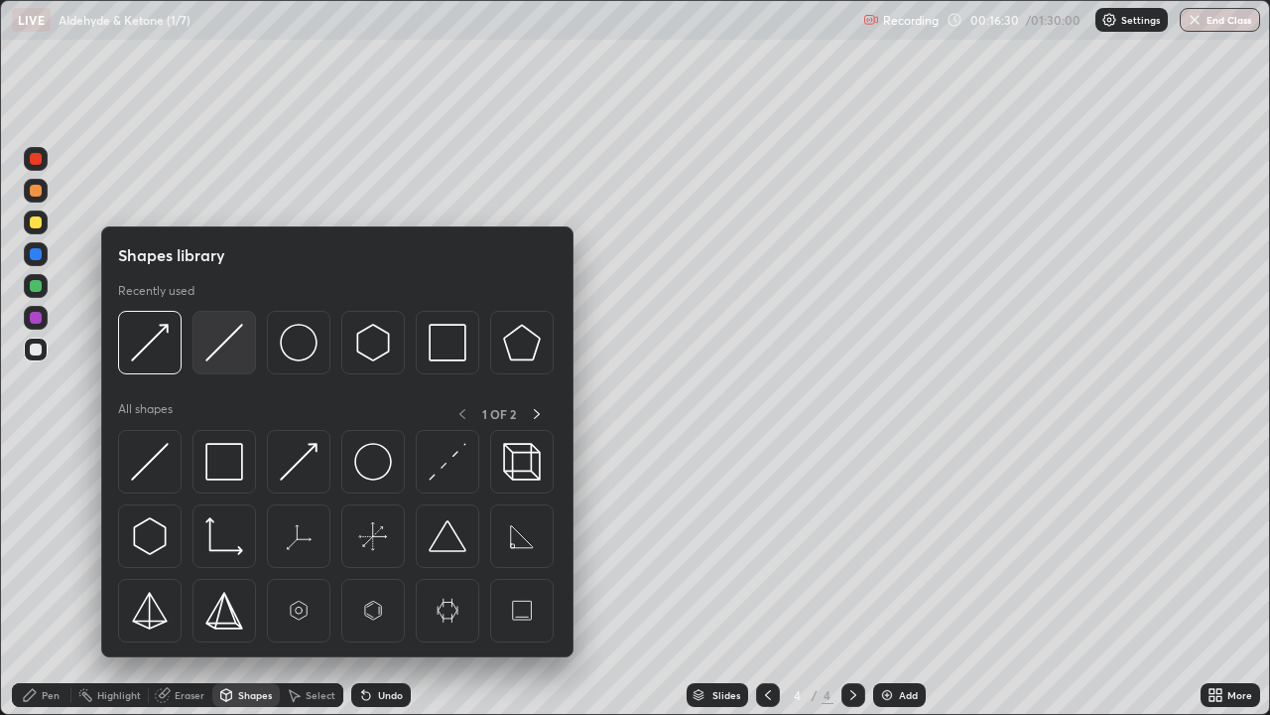
click at [223, 345] on img at bounding box center [224, 343] width 38 height 38
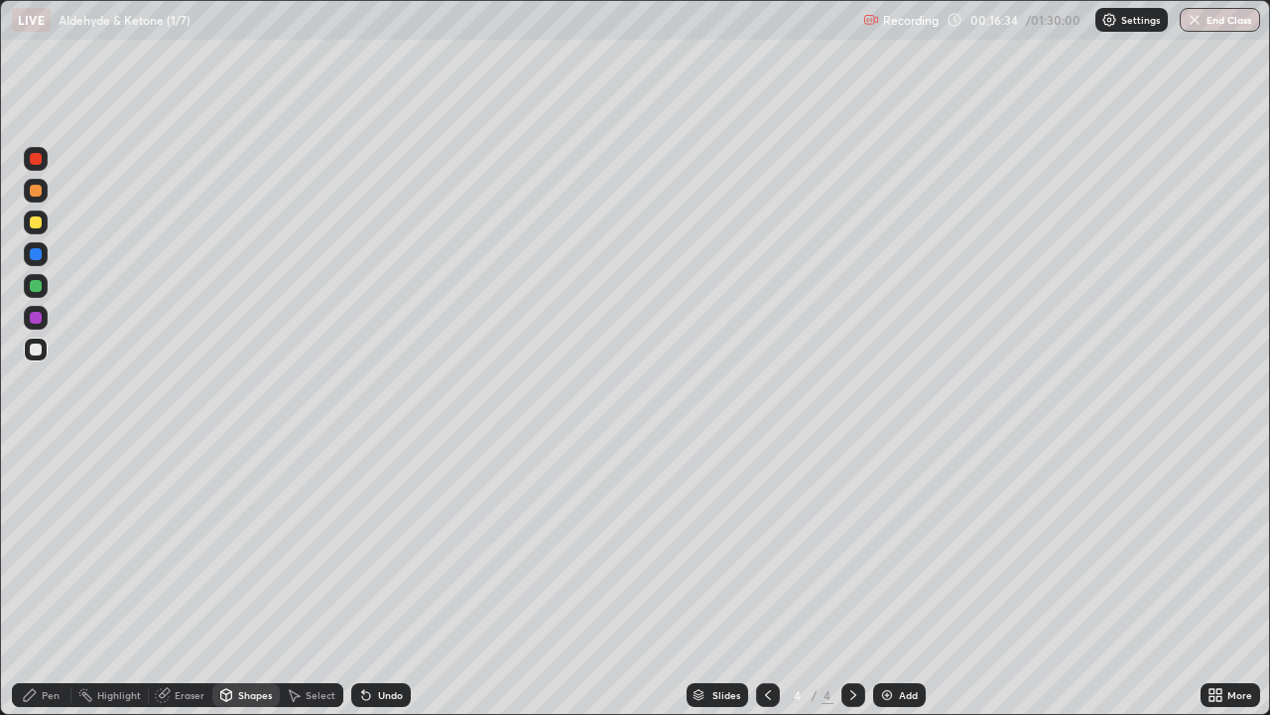
click at [260, 580] on div "Shapes" at bounding box center [255, 695] width 34 height 10
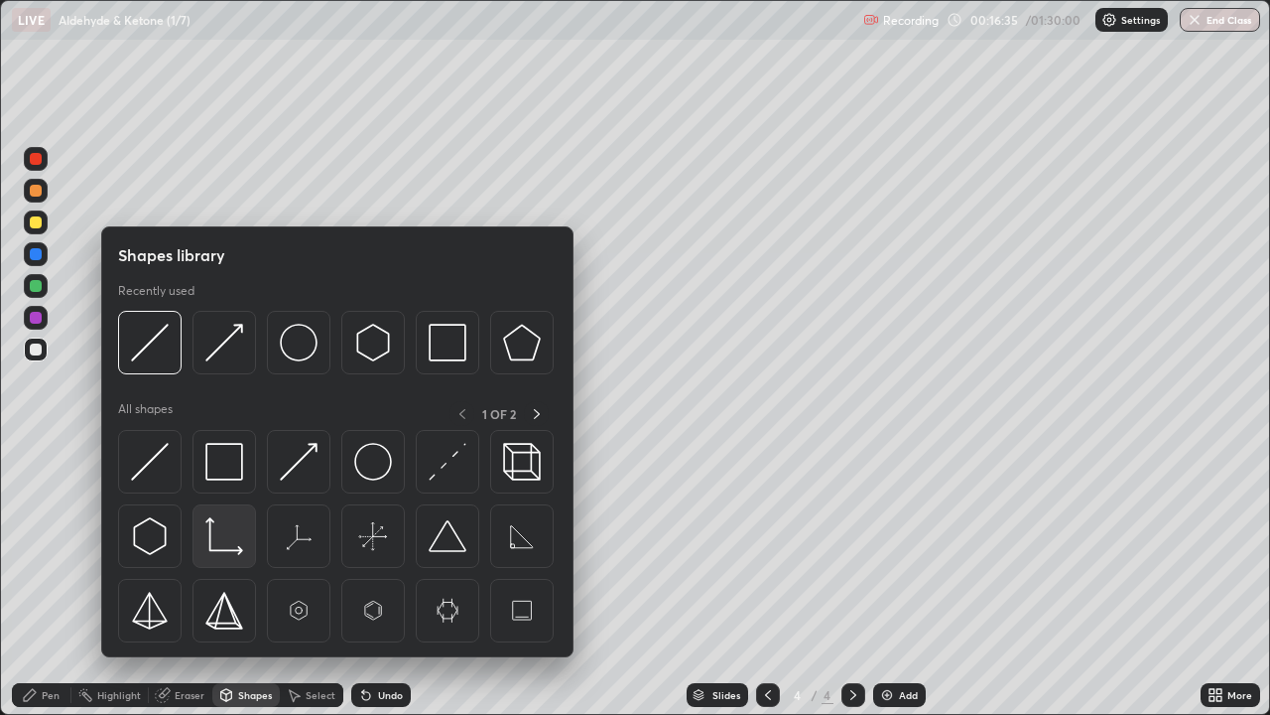
click at [215, 538] on img at bounding box center [224, 536] width 38 height 38
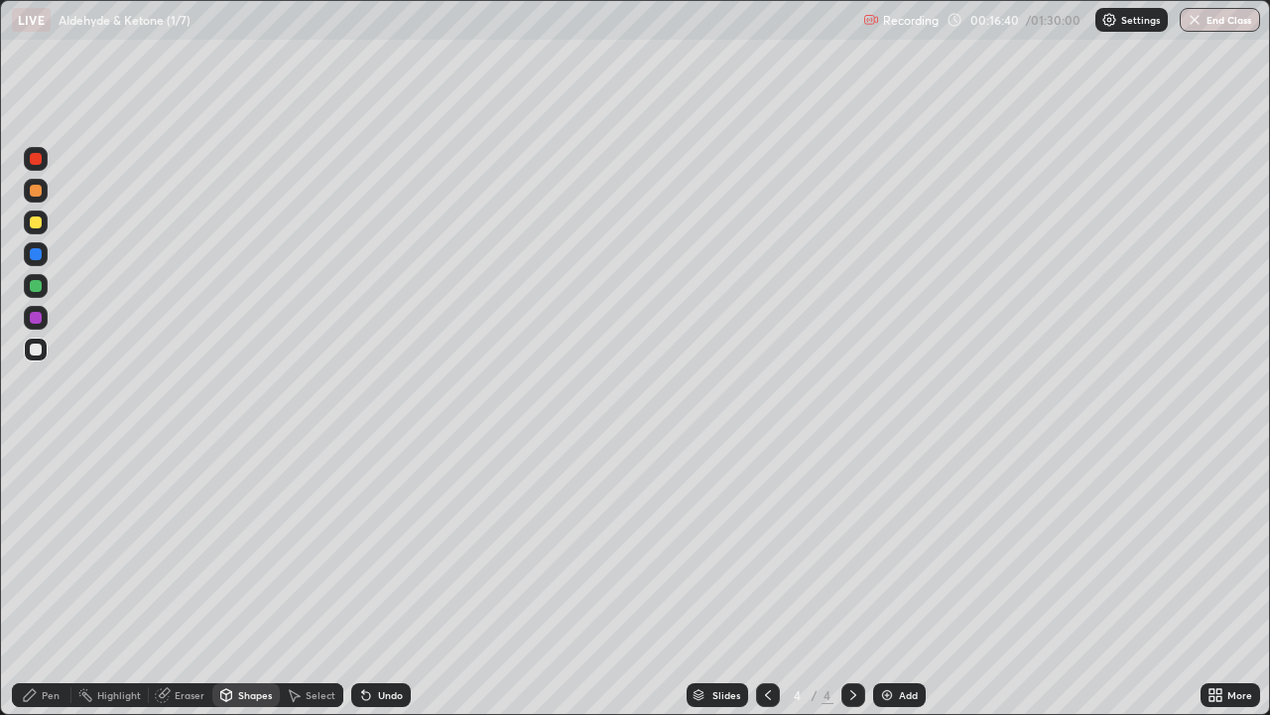
click at [48, 580] on div "Pen" at bounding box center [51, 695] width 18 height 10
click at [378, 580] on div "Undo" at bounding box center [390, 695] width 25 height 10
click at [377, 580] on div "Undo" at bounding box center [381, 695] width 60 height 24
click at [47, 222] on div at bounding box center [36, 222] width 24 height 24
click at [268, 580] on div "Shapes" at bounding box center [245, 695] width 67 height 24
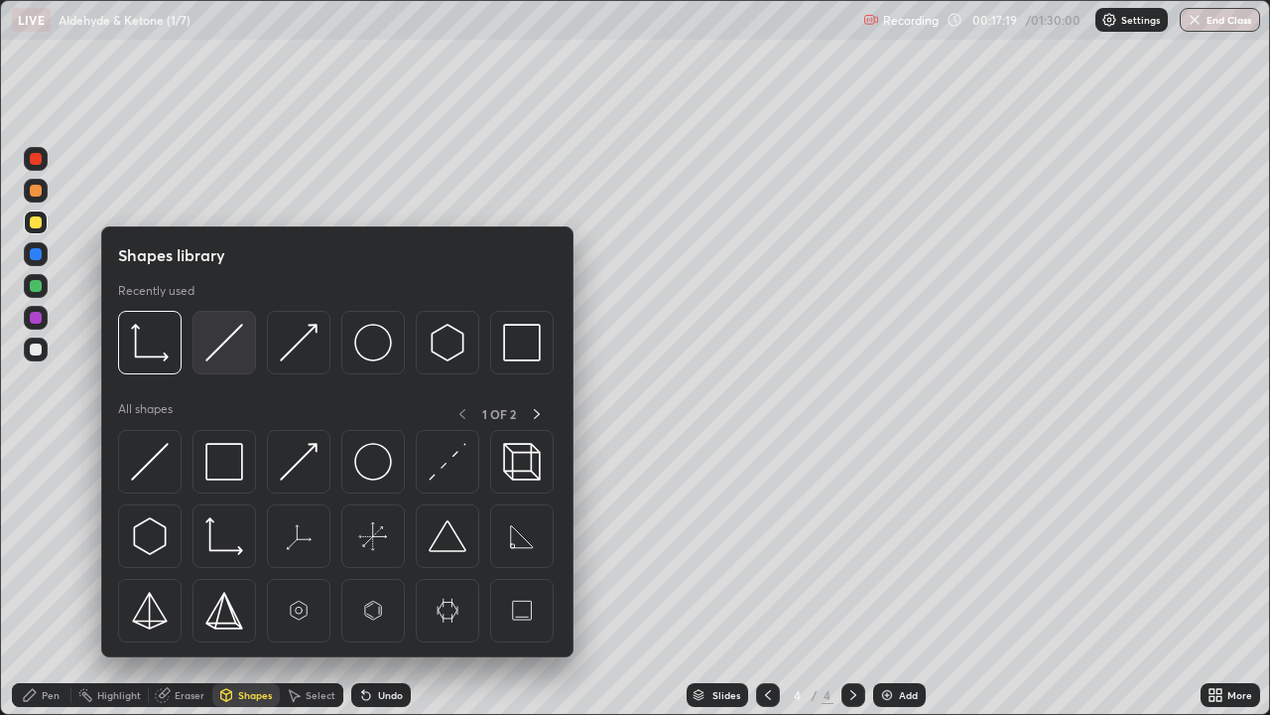
click at [229, 343] on img at bounding box center [224, 343] width 38 height 38
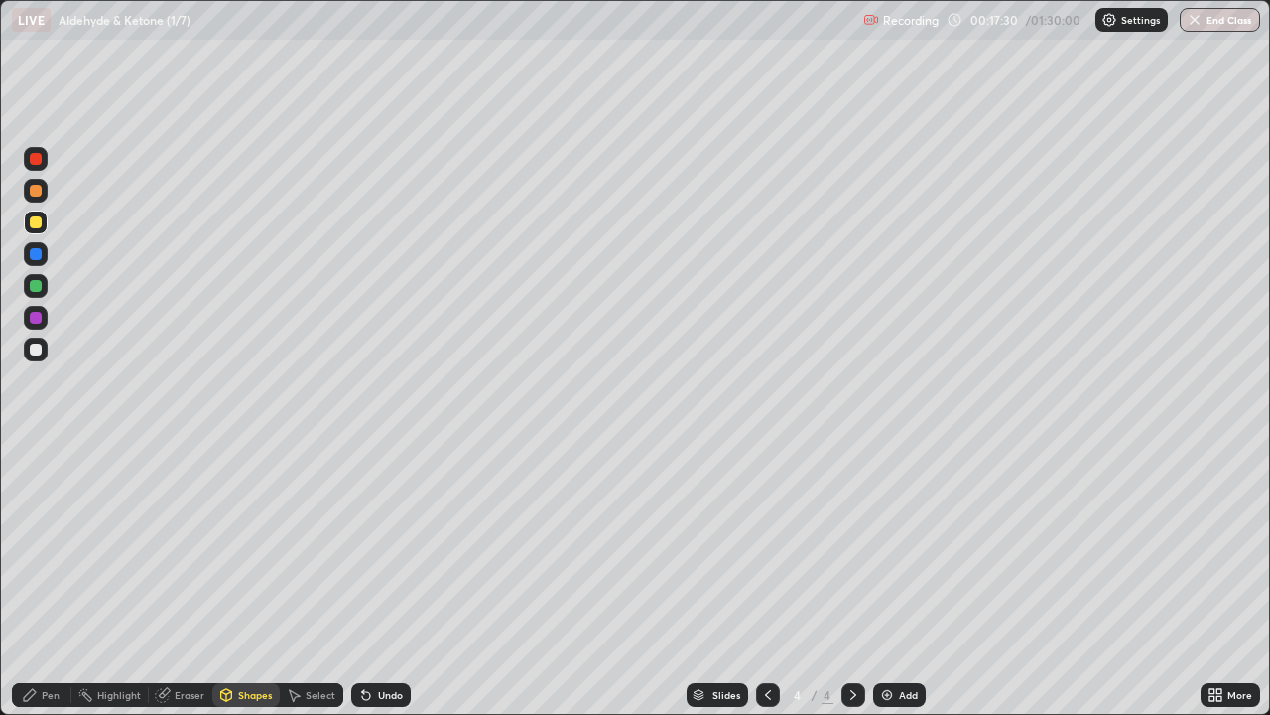
click at [63, 580] on div "Pen" at bounding box center [42, 695] width 60 height 24
click at [42, 167] on div at bounding box center [36, 159] width 24 height 24
click at [886, 580] on img at bounding box center [887, 695] width 16 height 16
click at [248, 580] on div "Shapes" at bounding box center [255, 695] width 34 height 10
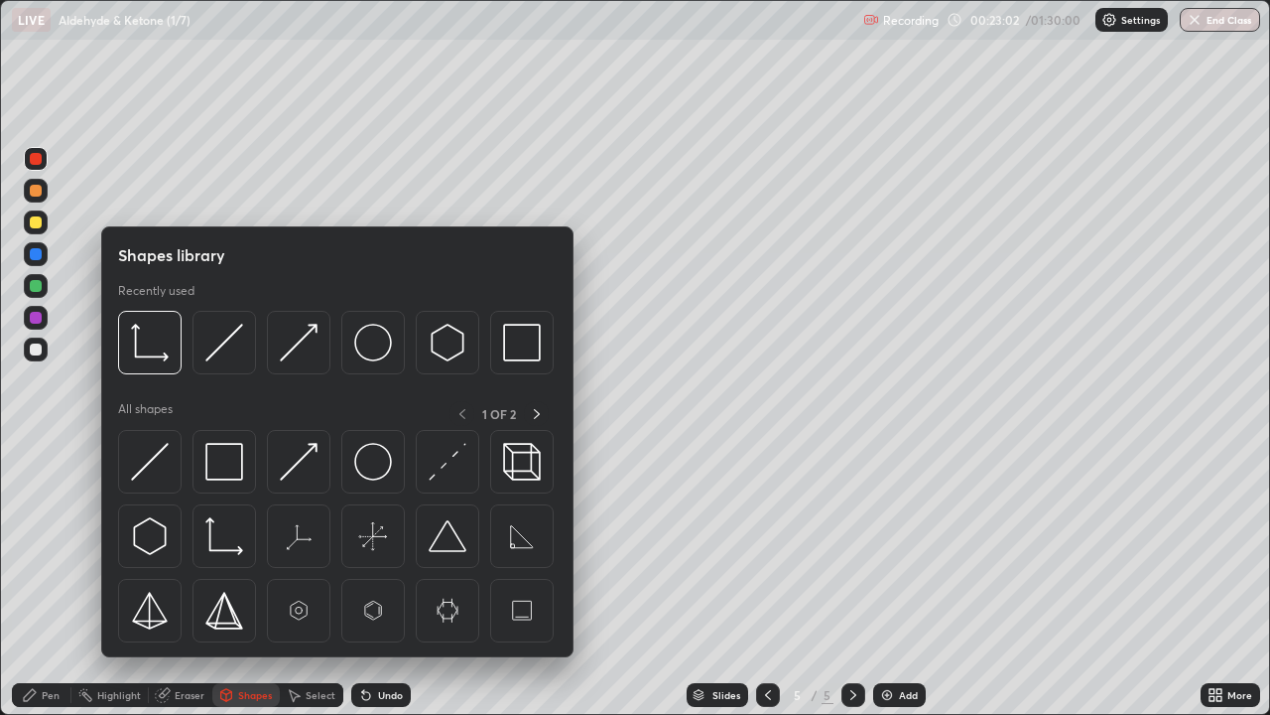
click at [34, 348] on div at bounding box center [36, 349] width 12 height 12
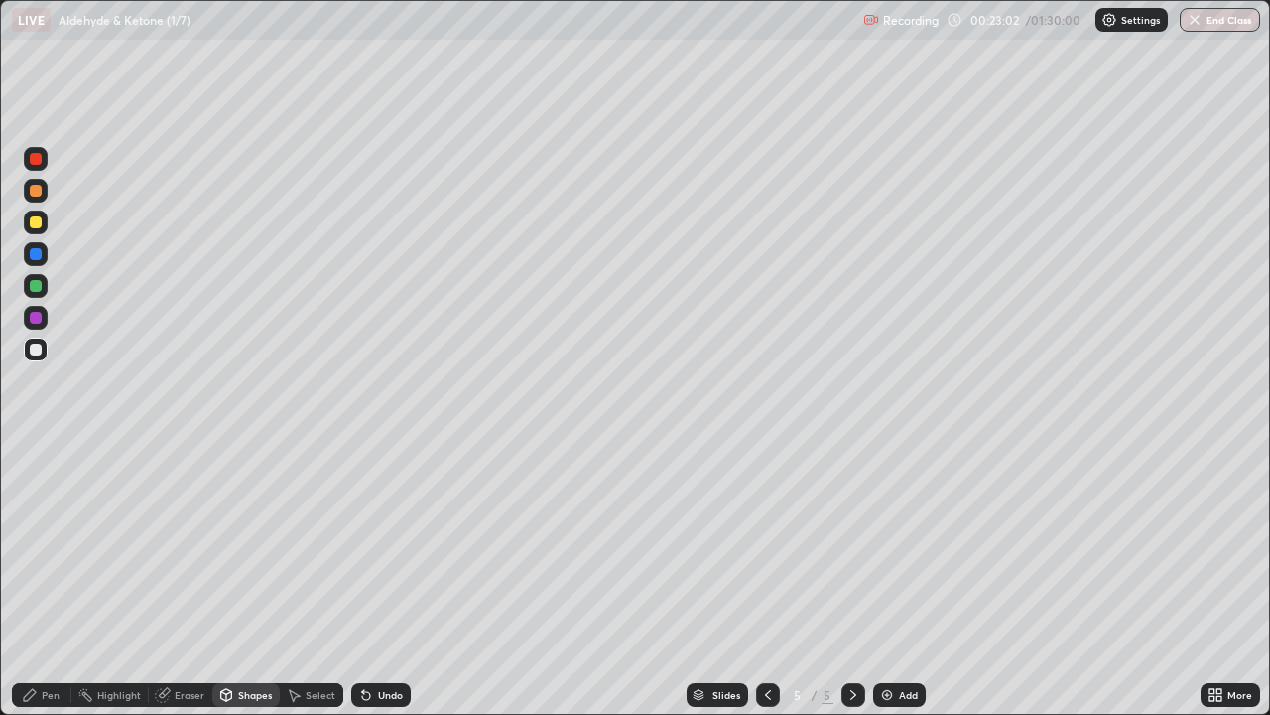
click at [243, 580] on div "Shapes" at bounding box center [255, 695] width 34 height 10
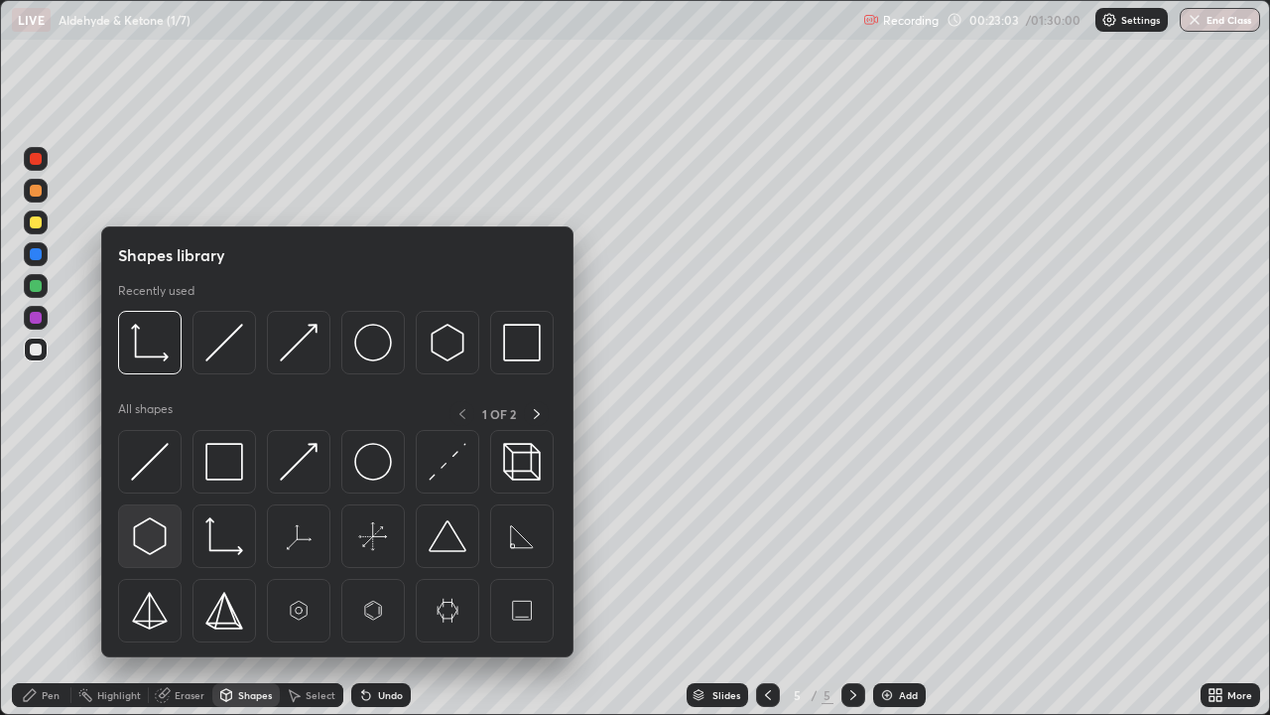
click at [147, 535] on img at bounding box center [150, 536] width 38 height 38
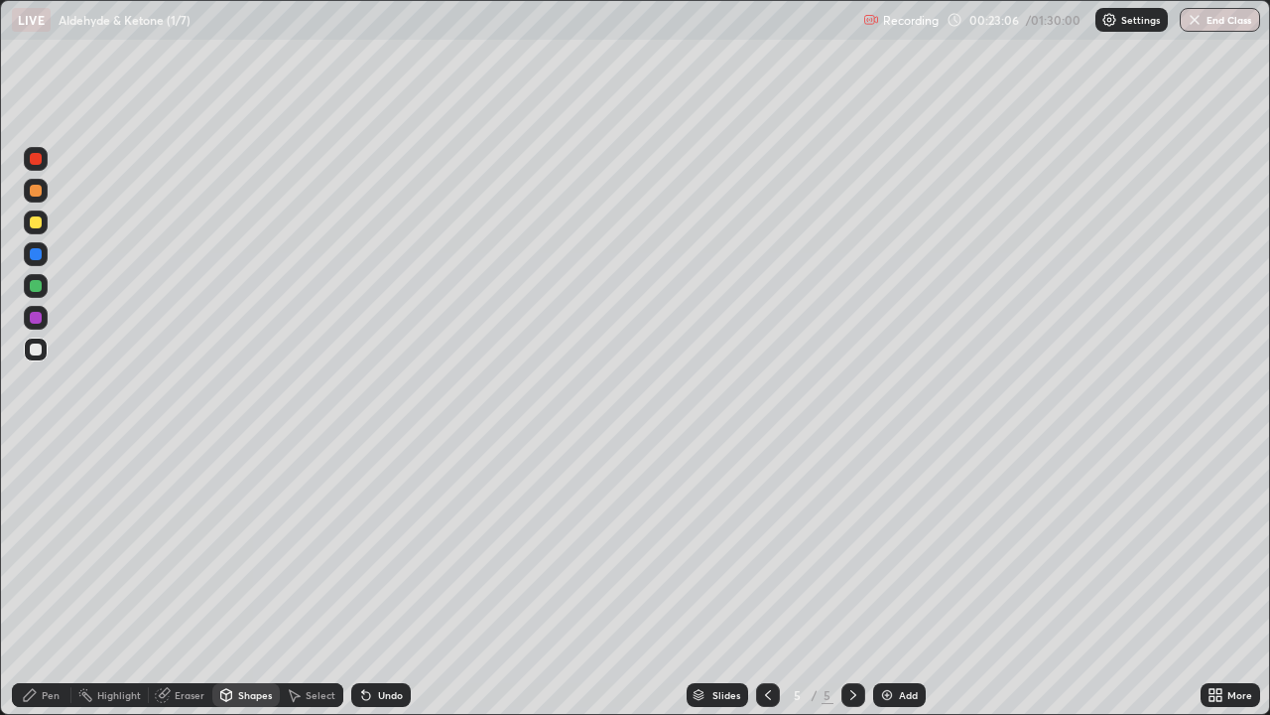
click at [247, 580] on div "Shapes" at bounding box center [245, 695] width 67 height 24
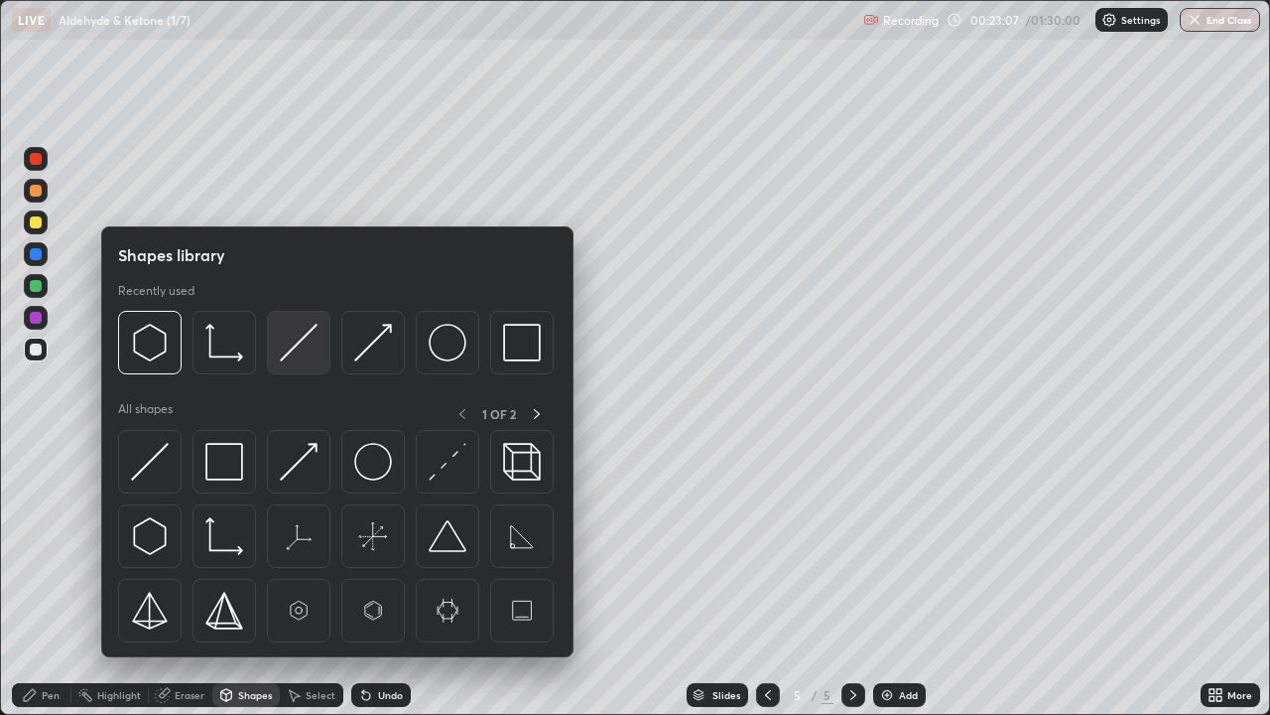
click at [292, 349] on img at bounding box center [299, 343] width 38 height 38
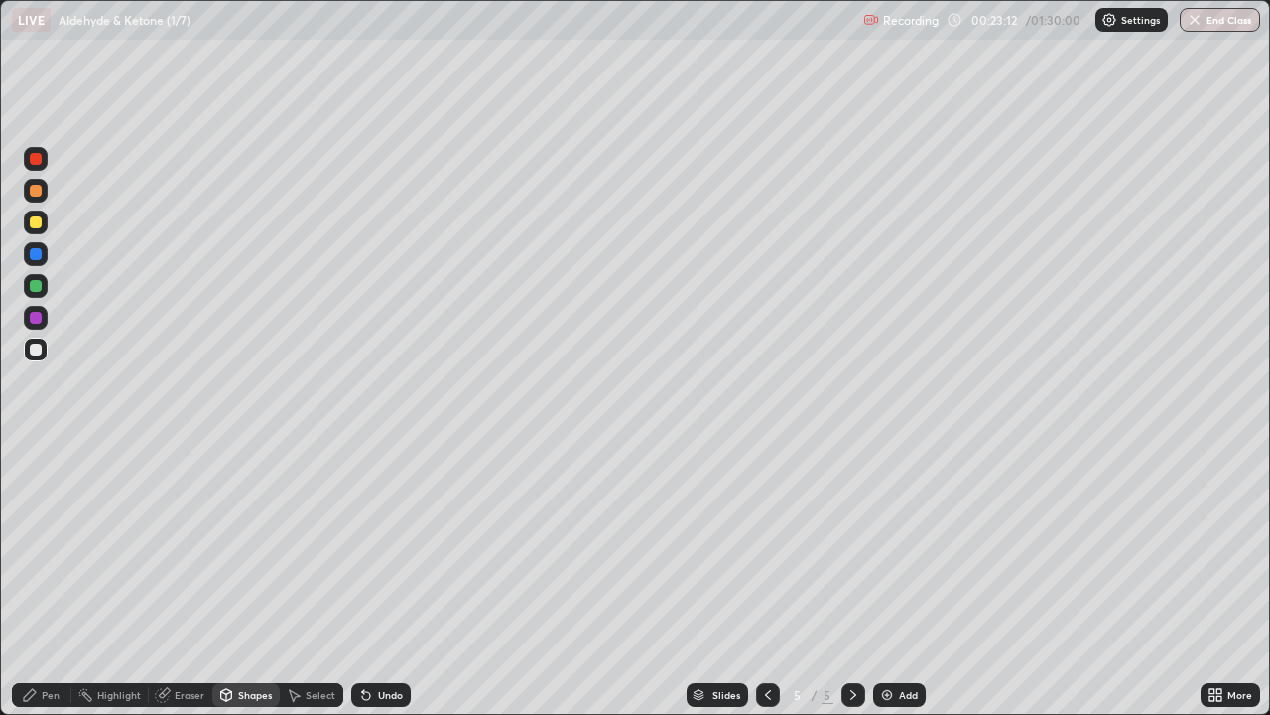
click at [247, 580] on div "Shapes" at bounding box center [255, 695] width 34 height 10
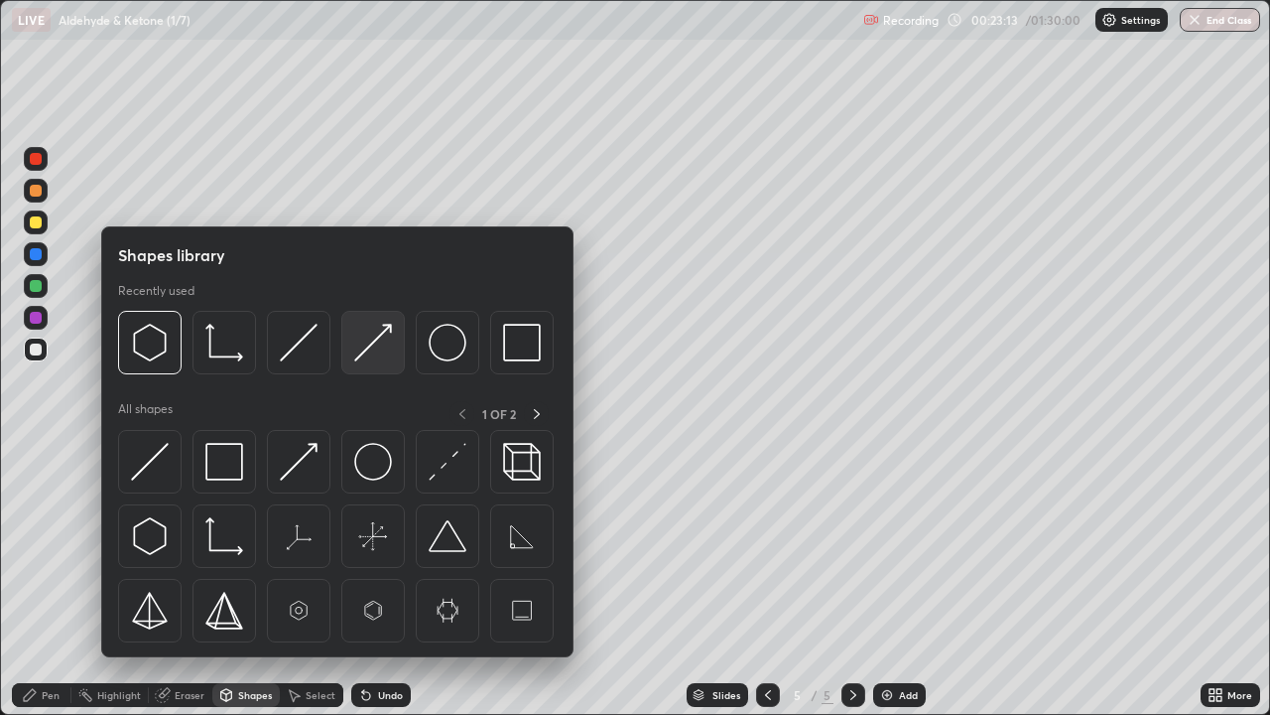
click at [356, 349] on img at bounding box center [373, 343] width 38 height 38
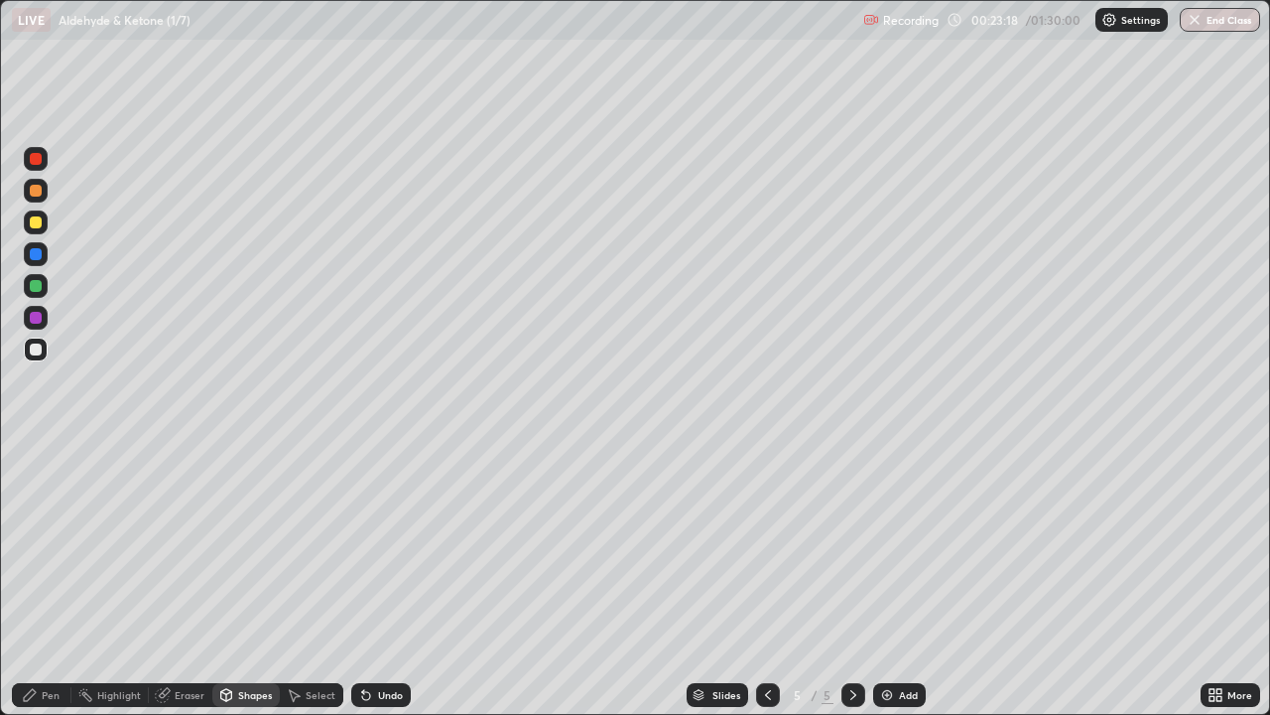
click at [31, 580] on icon at bounding box center [30, 695] width 12 height 12
click at [248, 580] on div "Shapes" at bounding box center [255, 695] width 34 height 10
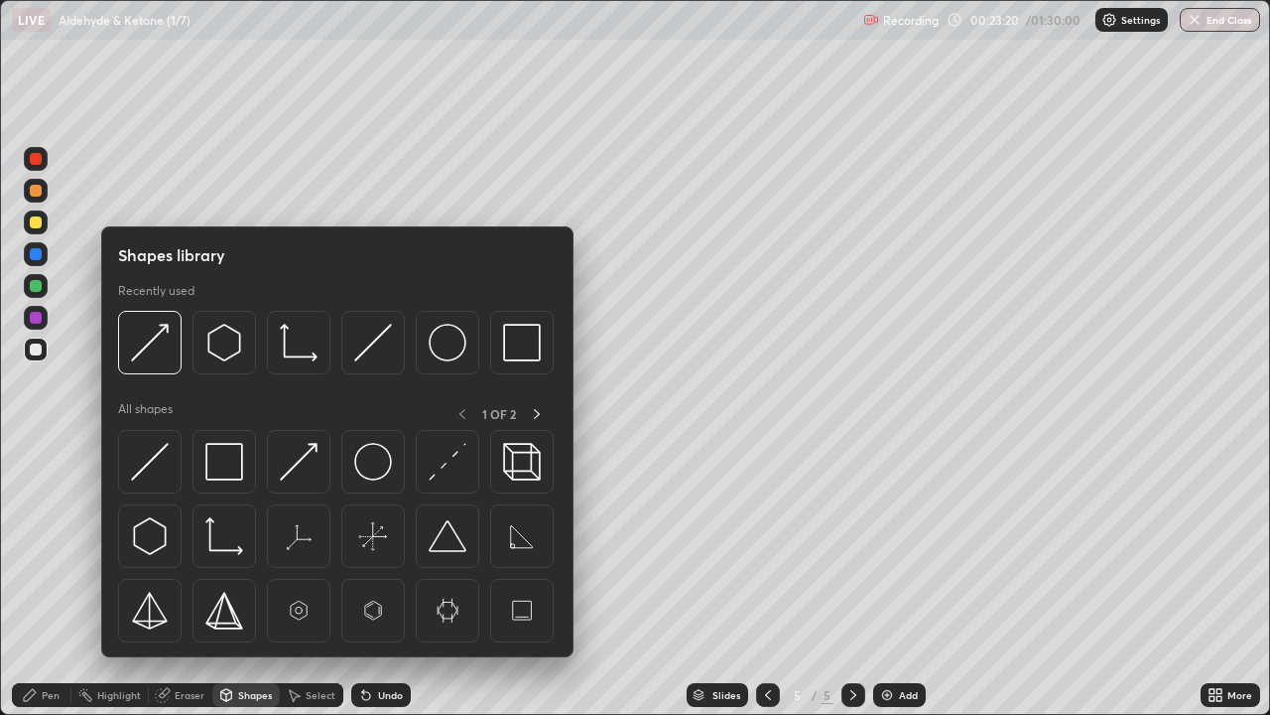
click at [316, 580] on div "Select" at bounding box center [321, 695] width 30 height 10
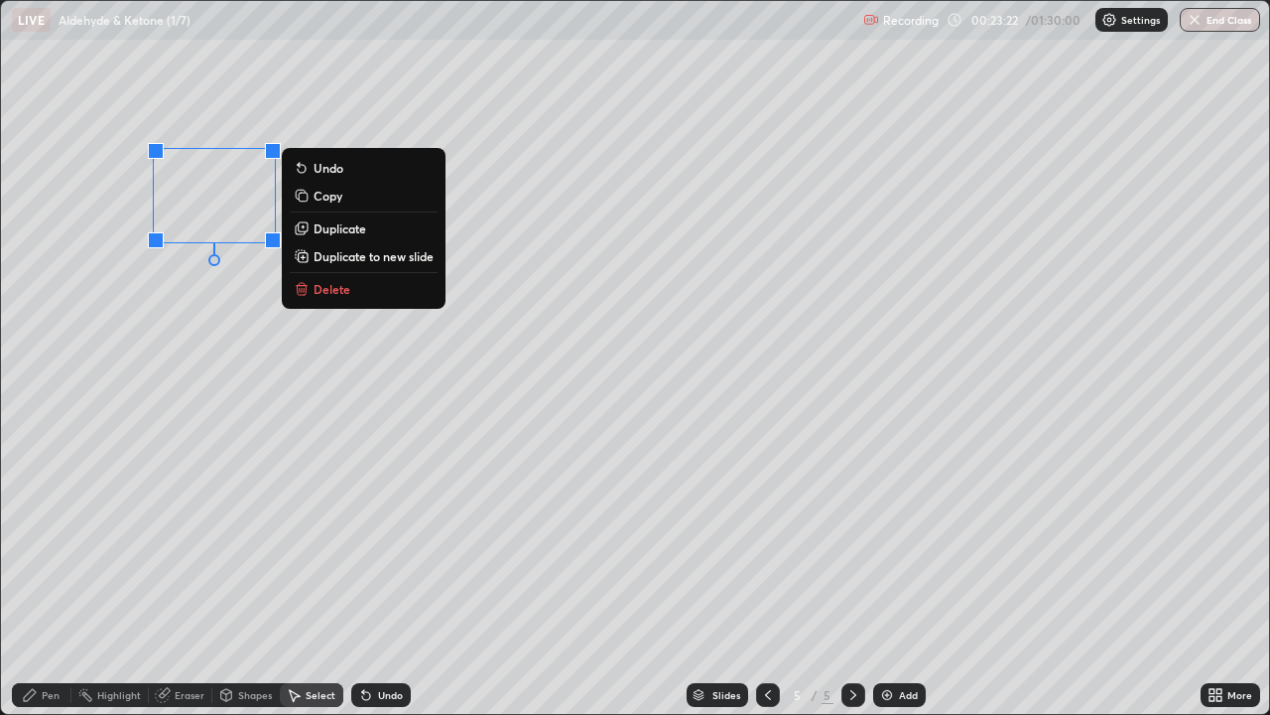
click at [312, 198] on button "Copy" at bounding box center [364, 196] width 148 height 24
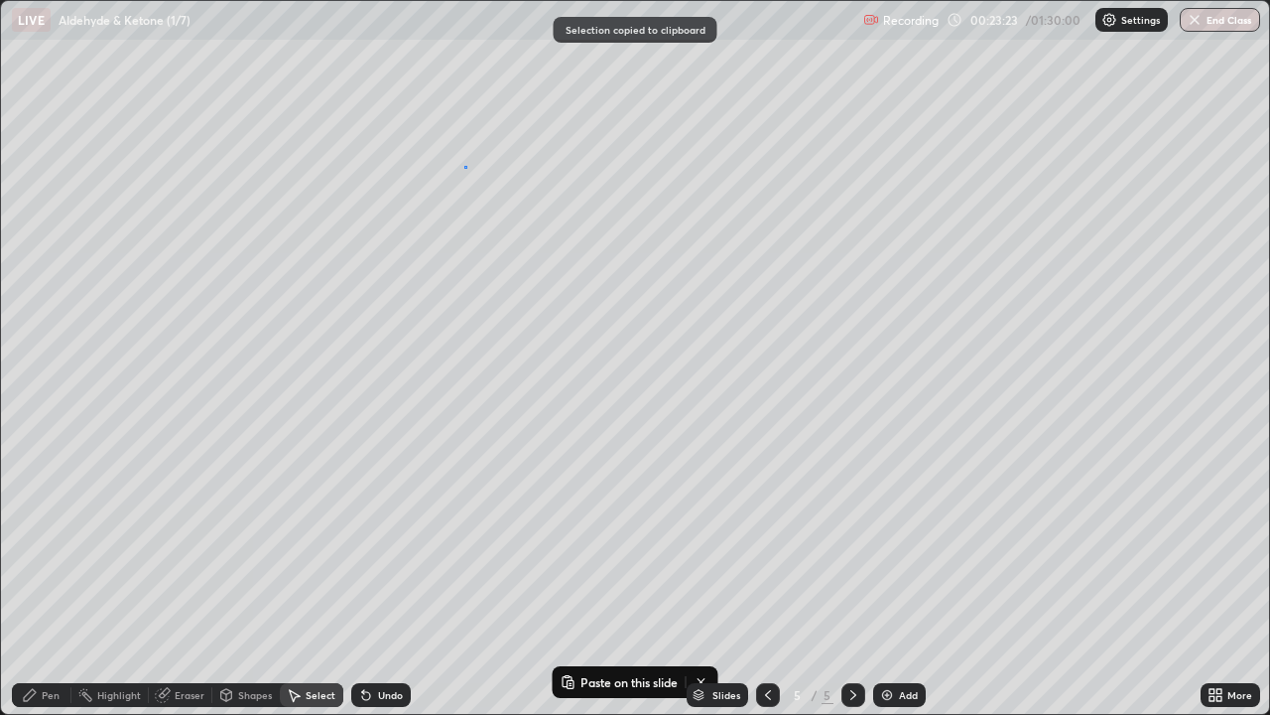
click at [466, 166] on div "0 ° Undo Copy Paste here Duplicate Duplicate to new slide Delete" at bounding box center [635, 357] width 1268 height 713
click at [466, 156] on div "0 ° Undo Copy Paste here Duplicate Duplicate to new slide Delete" at bounding box center [635, 357] width 1268 height 713
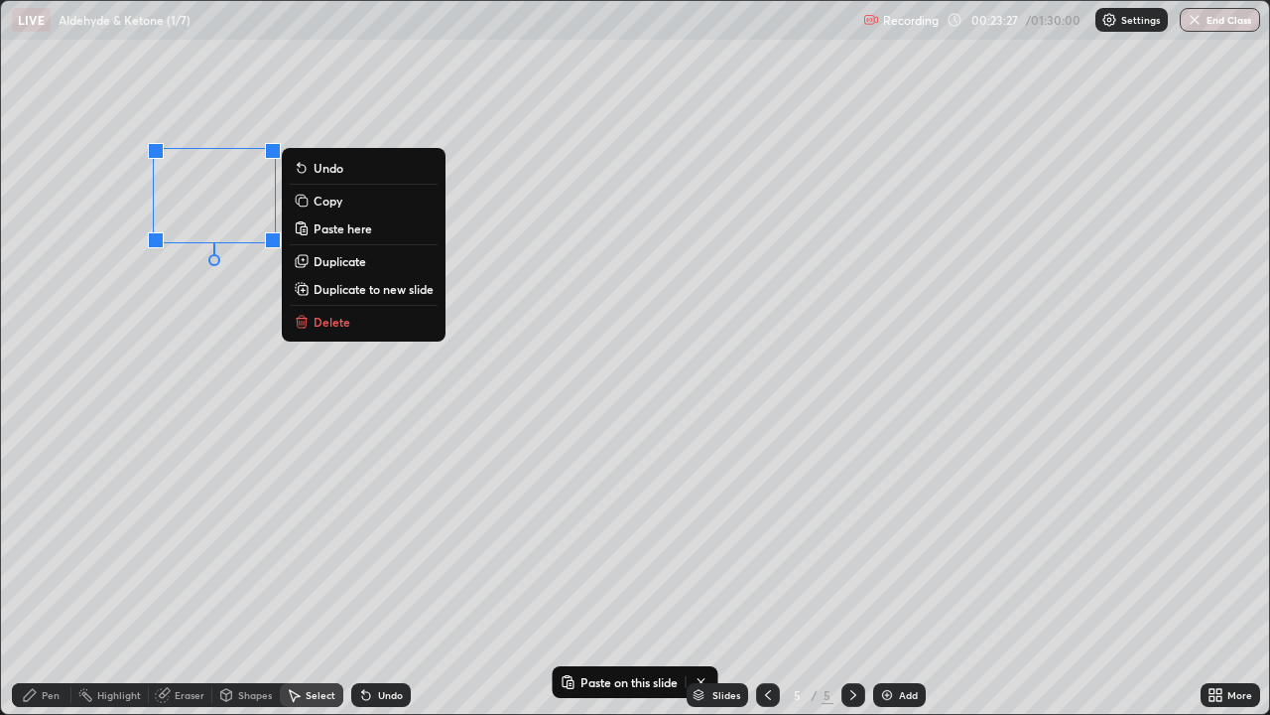
click at [308, 200] on icon at bounding box center [302, 201] width 16 height 16
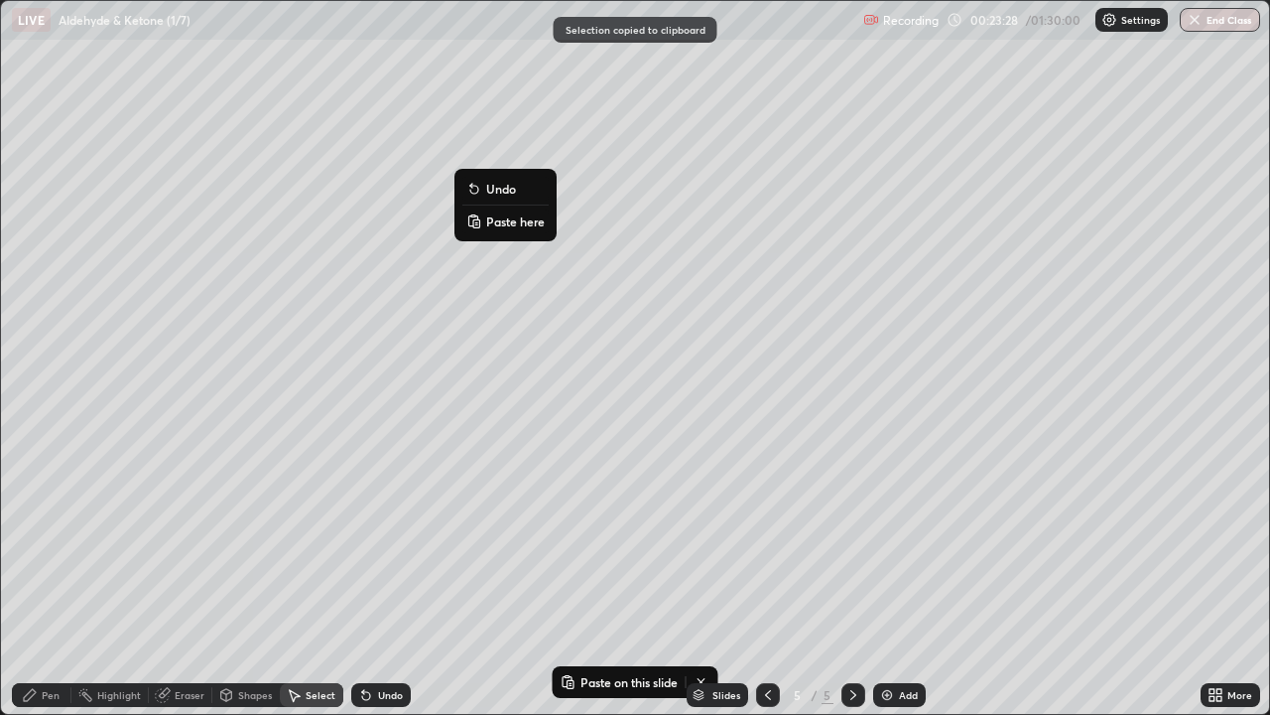
click at [488, 223] on p "Paste here" at bounding box center [515, 221] width 59 height 16
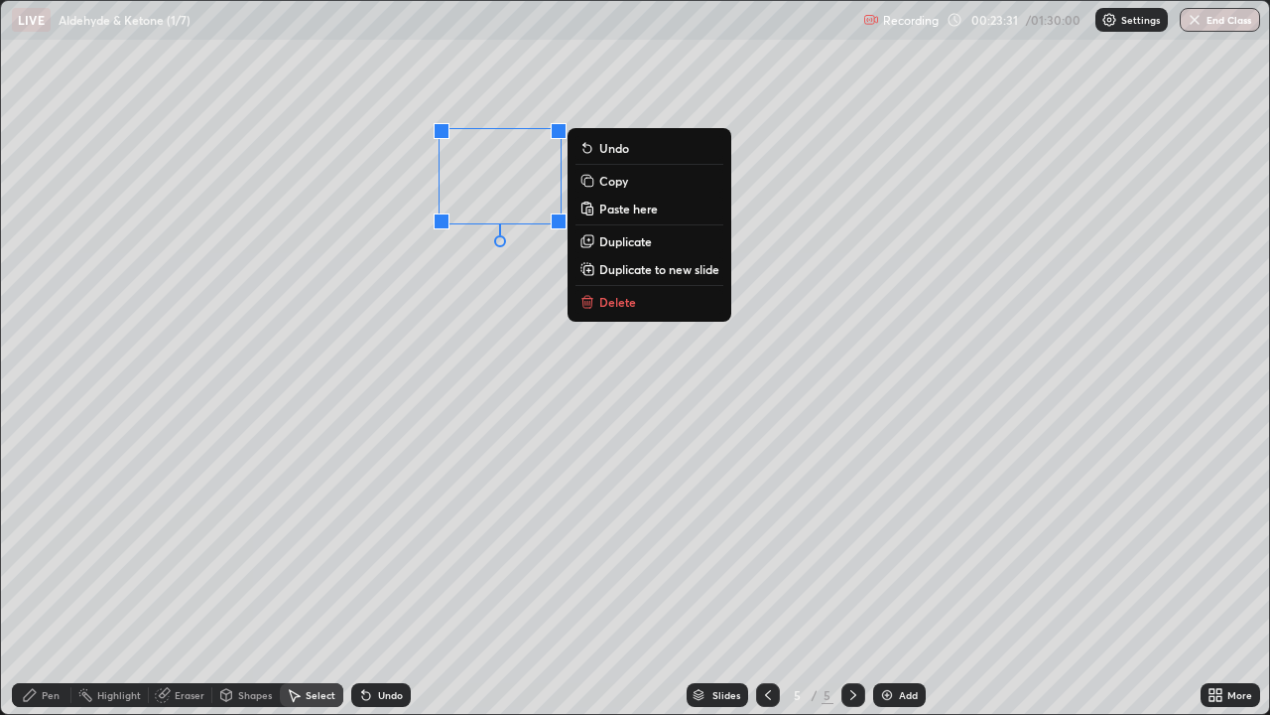
click at [51, 580] on div "Pen" at bounding box center [51, 695] width 18 height 10
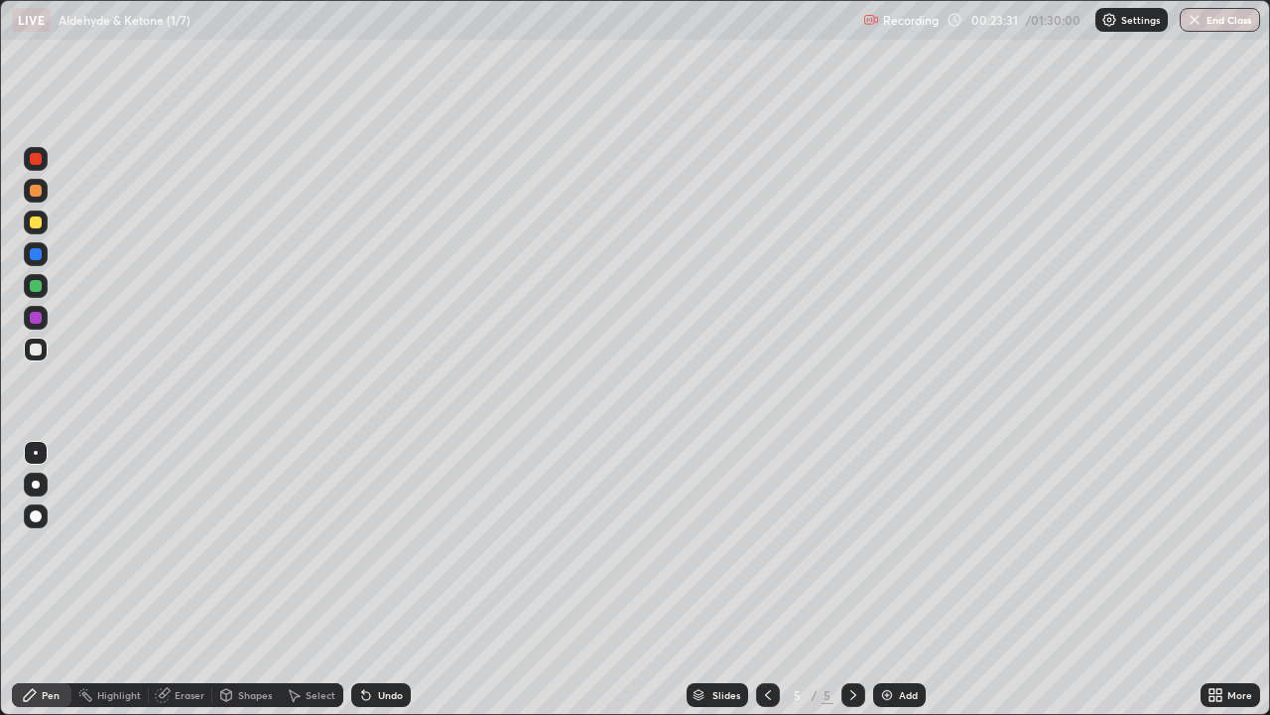
click at [254, 580] on div "Shapes" at bounding box center [245, 695] width 67 height 24
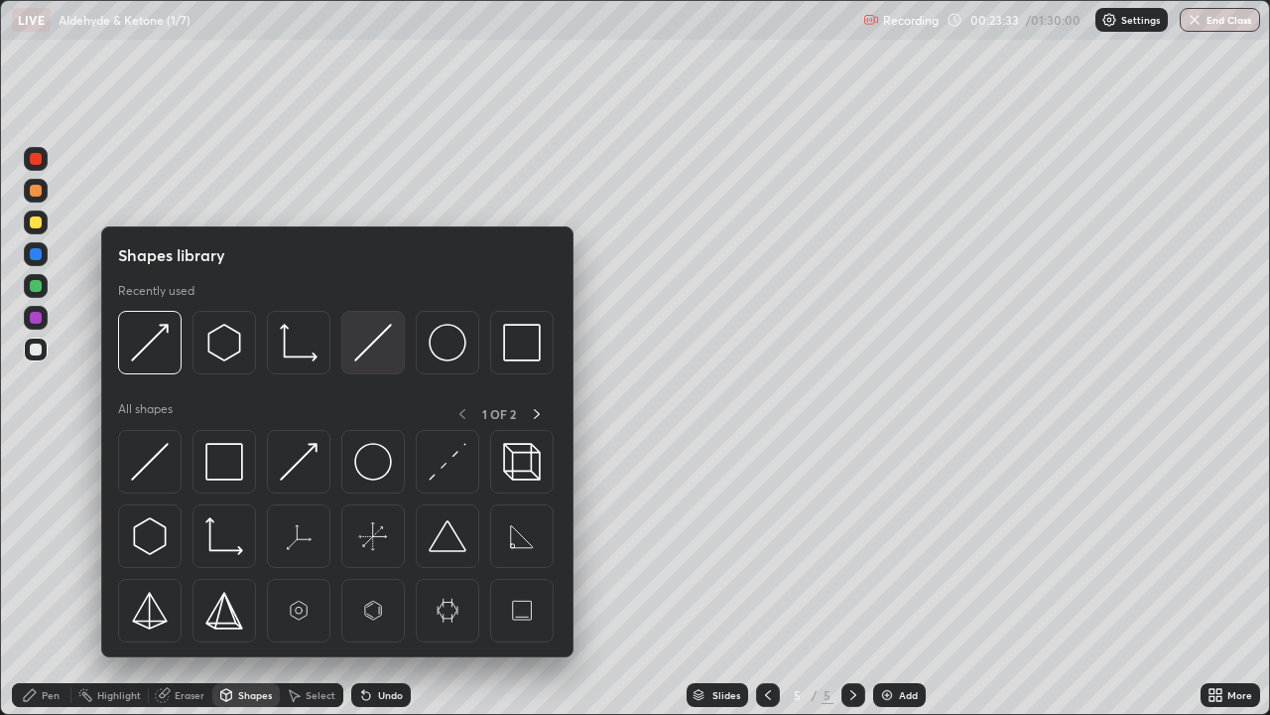
click at [368, 351] on img at bounding box center [373, 343] width 38 height 38
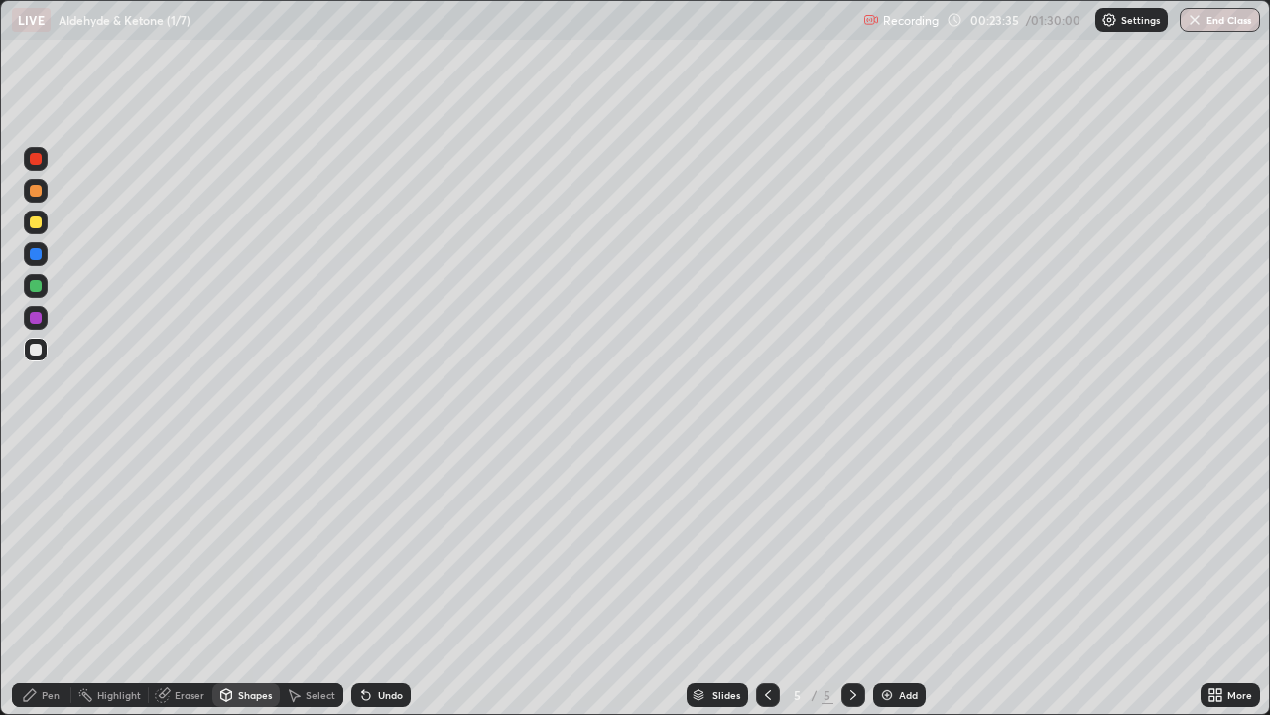
click at [372, 580] on div "Undo" at bounding box center [381, 695] width 60 height 24
click at [51, 580] on div "Pen" at bounding box center [51, 695] width 18 height 10
click at [251, 580] on div "Shapes" at bounding box center [255, 695] width 34 height 10
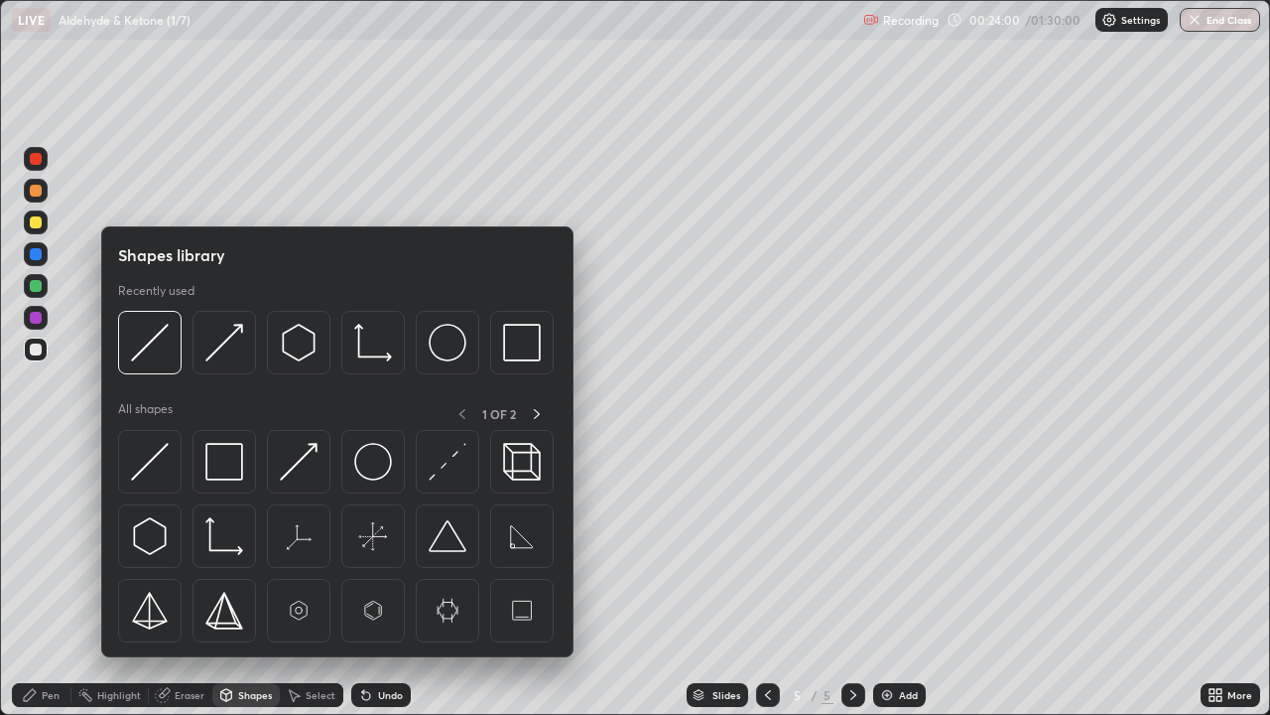
click at [57, 580] on div "Pen" at bounding box center [51, 695] width 18 height 10
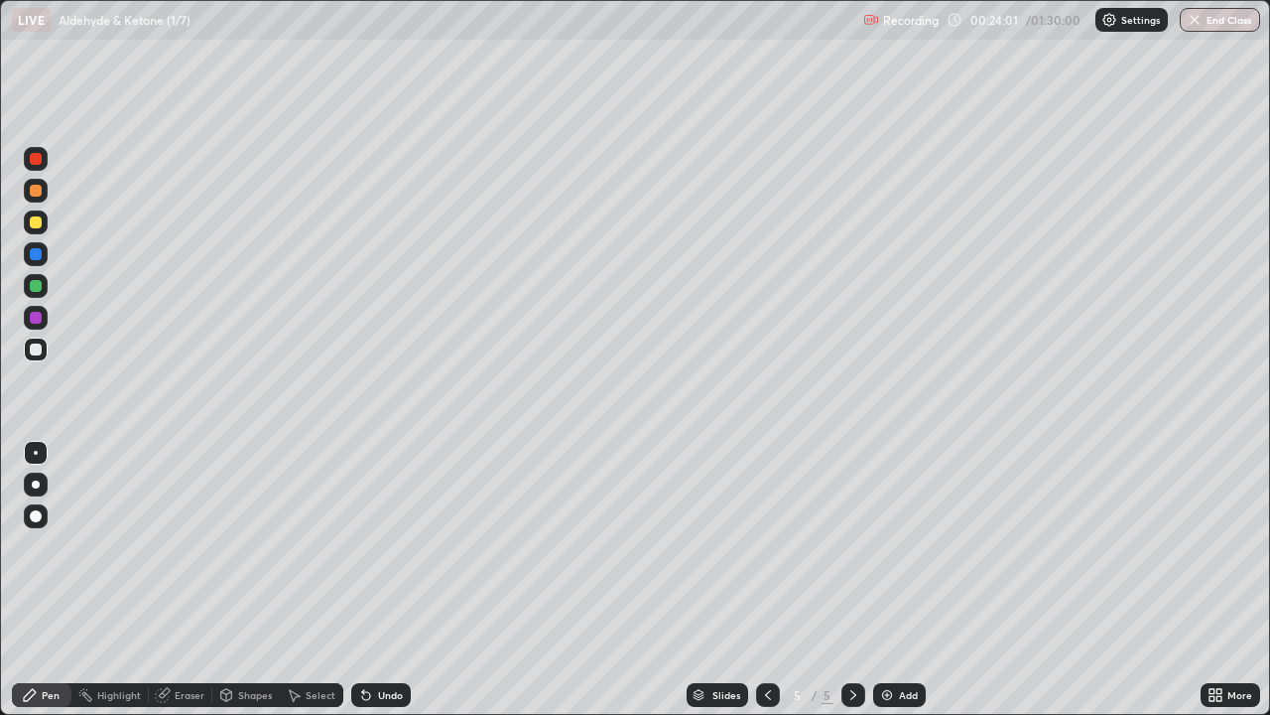
click at [246, 580] on div "Shapes" at bounding box center [255, 695] width 34 height 10
click at [762, 580] on icon at bounding box center [768, 695] width 16 height 16
click at [851, 580] on icon at bounding box center [854, 695] width 16 height 16
click at [255, 580] on div "Shapes" at bounding box center [255, 695] width 34 height 10
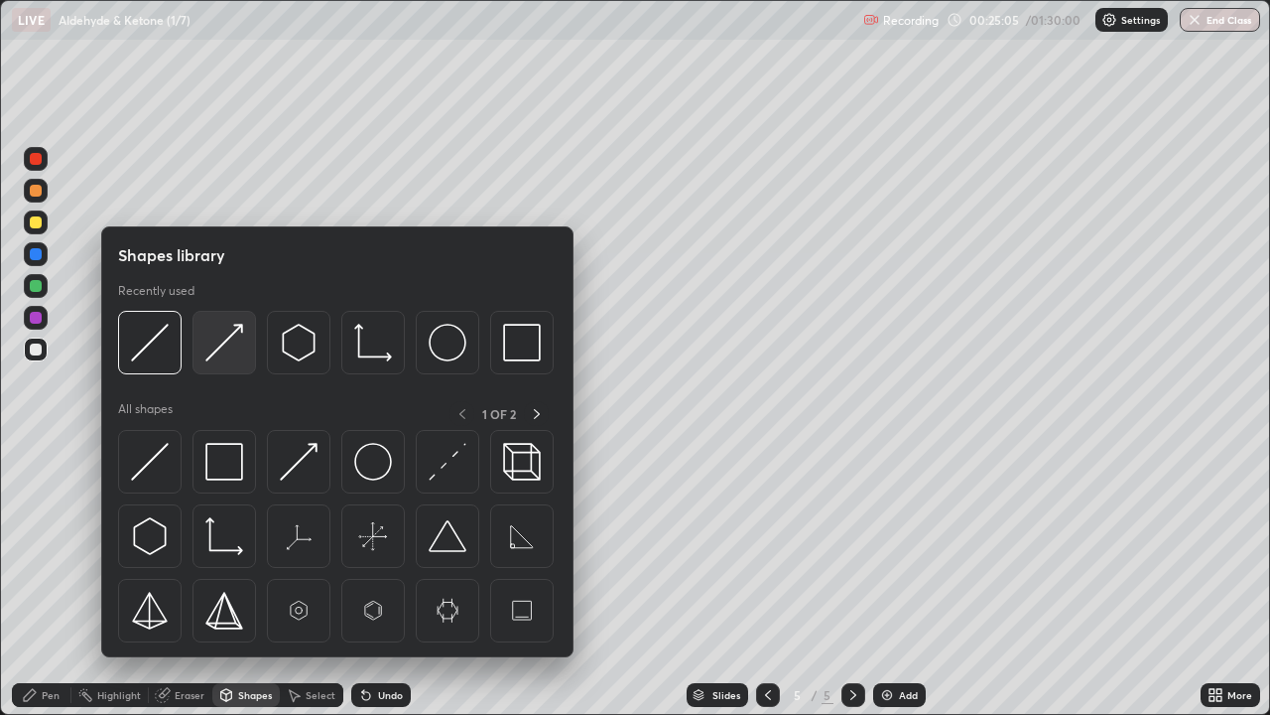
click at [221, 356] on img at bounding box center [224, 343] width 38 height 38
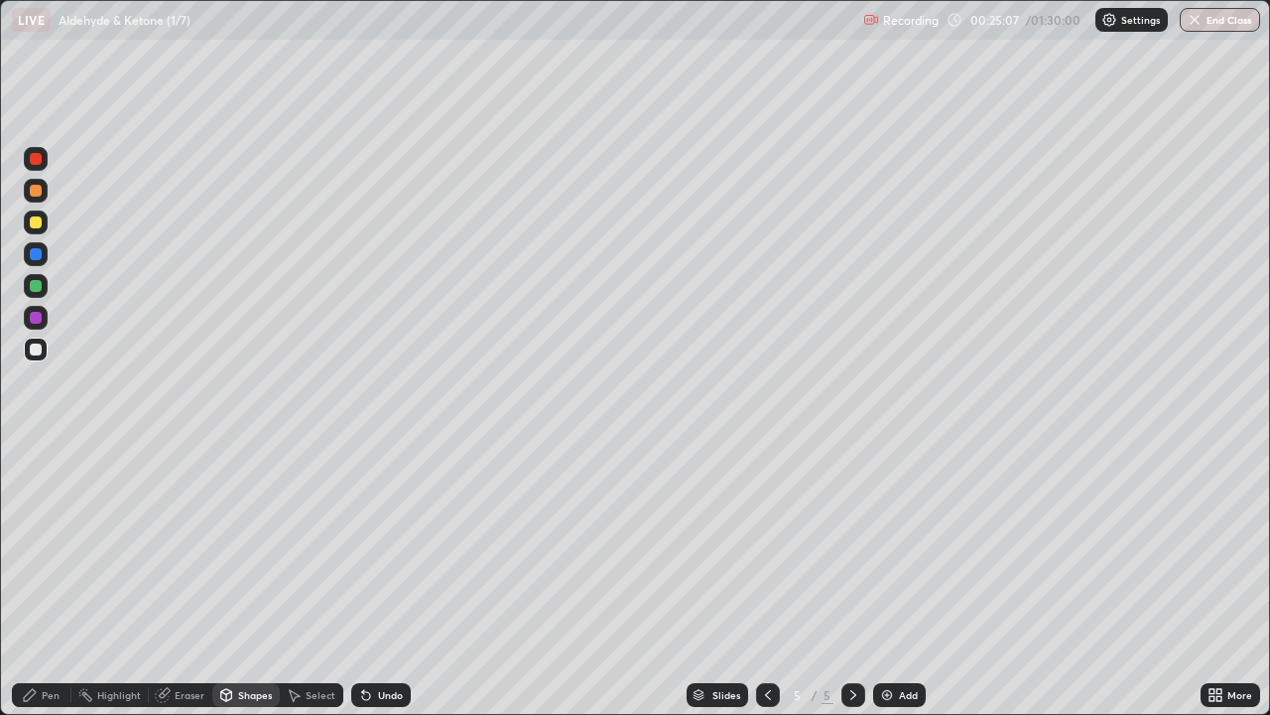
click at [43, 580] on div "Pen" at bounding box center [42, 695] width 60 height 24
click at [38, 161] on div at bounding box center [36, 159] width 12 height 12
click at [765, 580] on icon at bounding box center [768, 695] width 16 height 16
click at [851, 580] on icon at bounding box center [854, 695] width 16 height 16
click at [37, 318] on div at bounding box center [36, 318] width 12 height 12
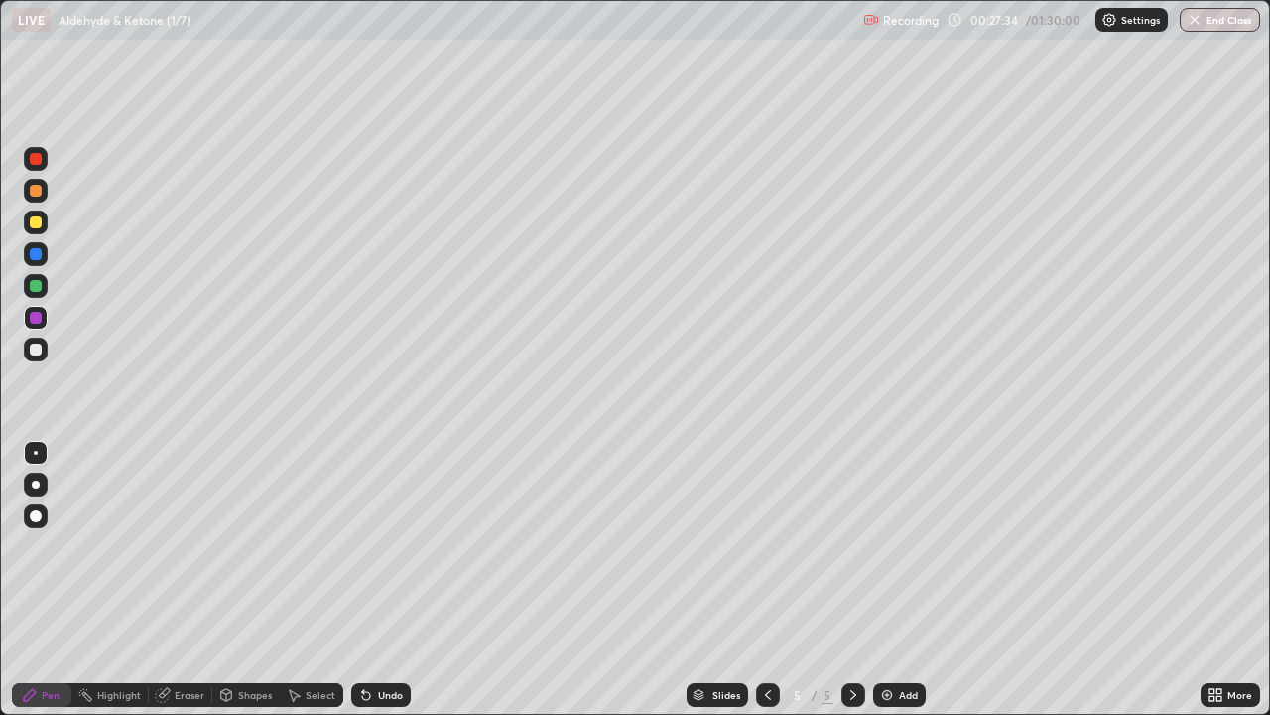
click at [765, 580] on icon at bounding box center [768, 695] width 6 height 10
click at [44, 225] on div at bounding box center [36, 222] width 24 height 24
click at [380, 580] on div "Undo" at bounding box center [390, 695] width 25 height 10
click at [375, 580] on div "Undo" at bounding box center [381, 695] width 60 height 24
click at [852, 580] on icon at bounding box center [854, 695] width 16 height 16
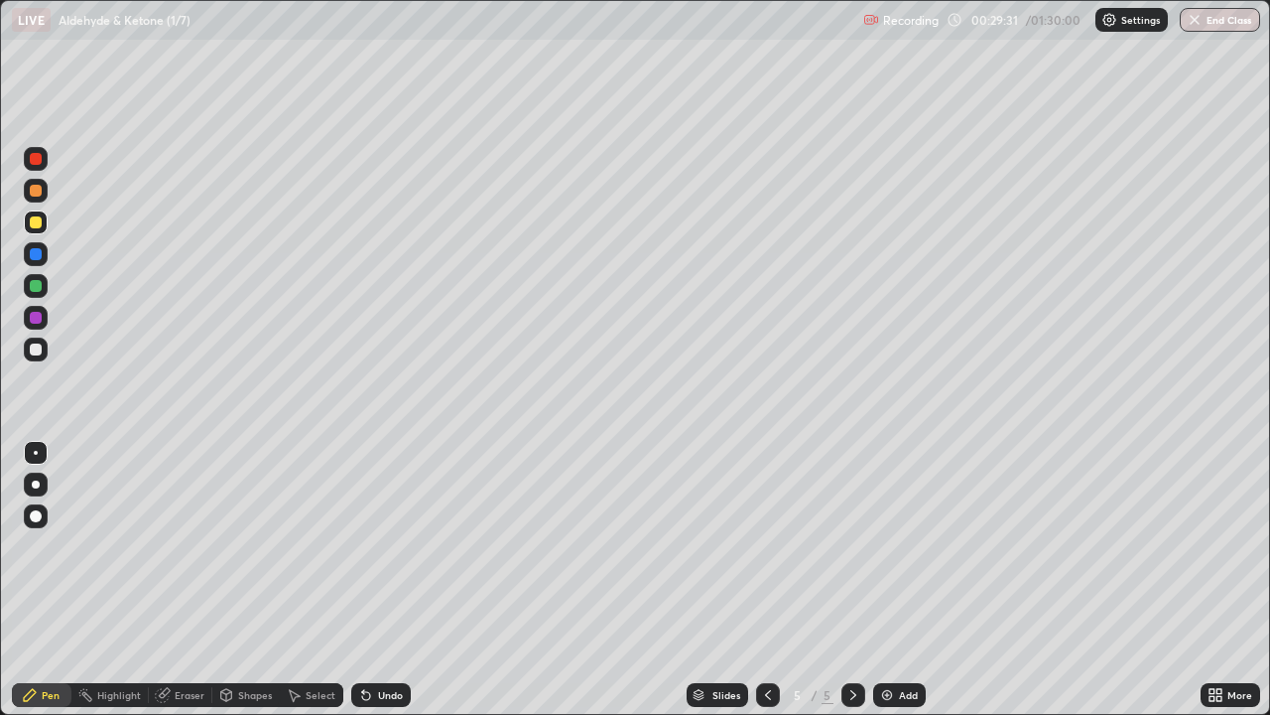
click at [765, 580] on icon at bounding box center [768, 695] width 16 height 16
click at [854, 580] on icon at bounding box center [854, 695] width 16 height 16
click at [33, 347] on div at bounding box center [36, 349] width 12 height 12
click at [309, 580] on div "Select" at bounding box center [321, 695] width 30 height 10
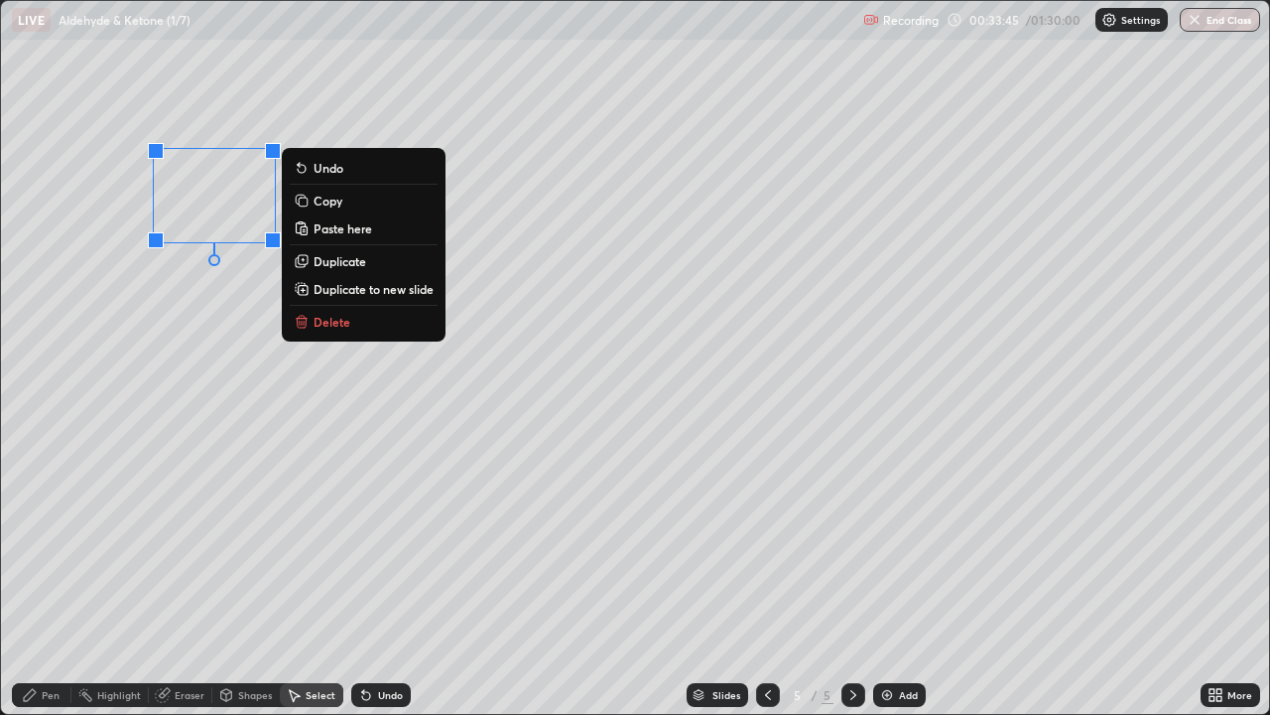
click at [302, 198] on icon at bounding box center [300, 199] width 9 height 9
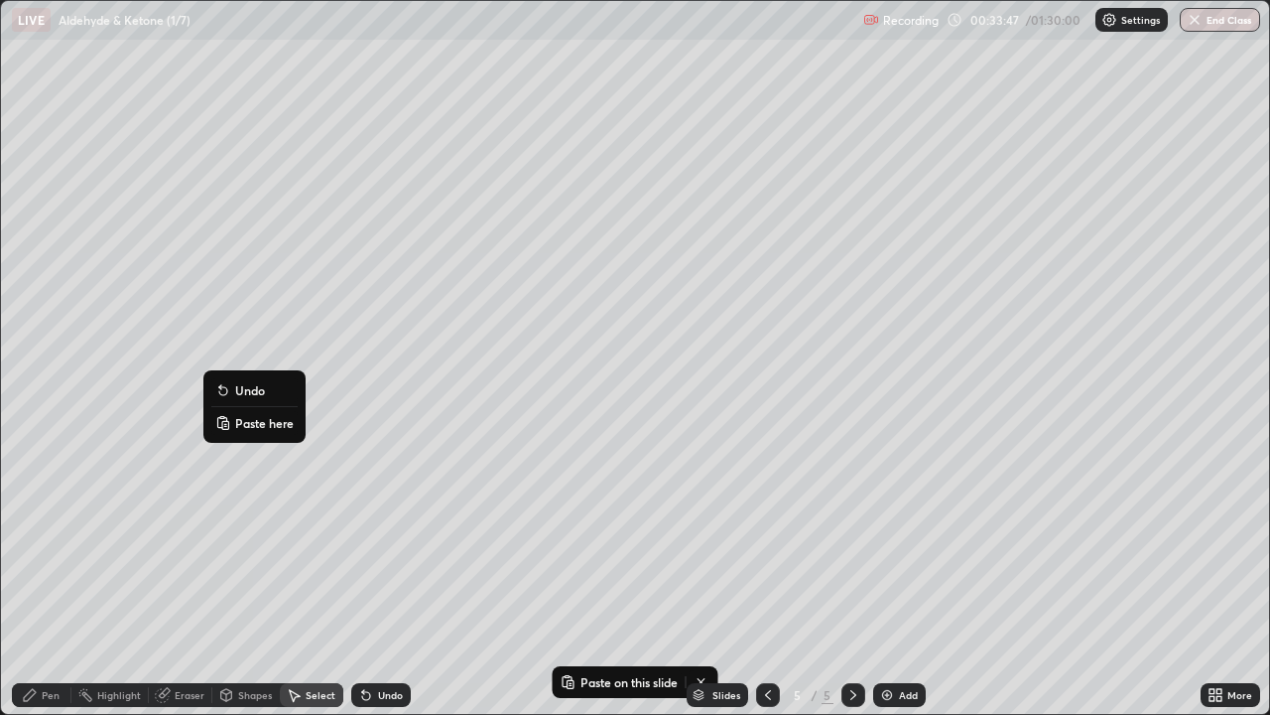
click at [235, 423] on p "Paste here" at bounding box center [264, 423] width 59 height 16
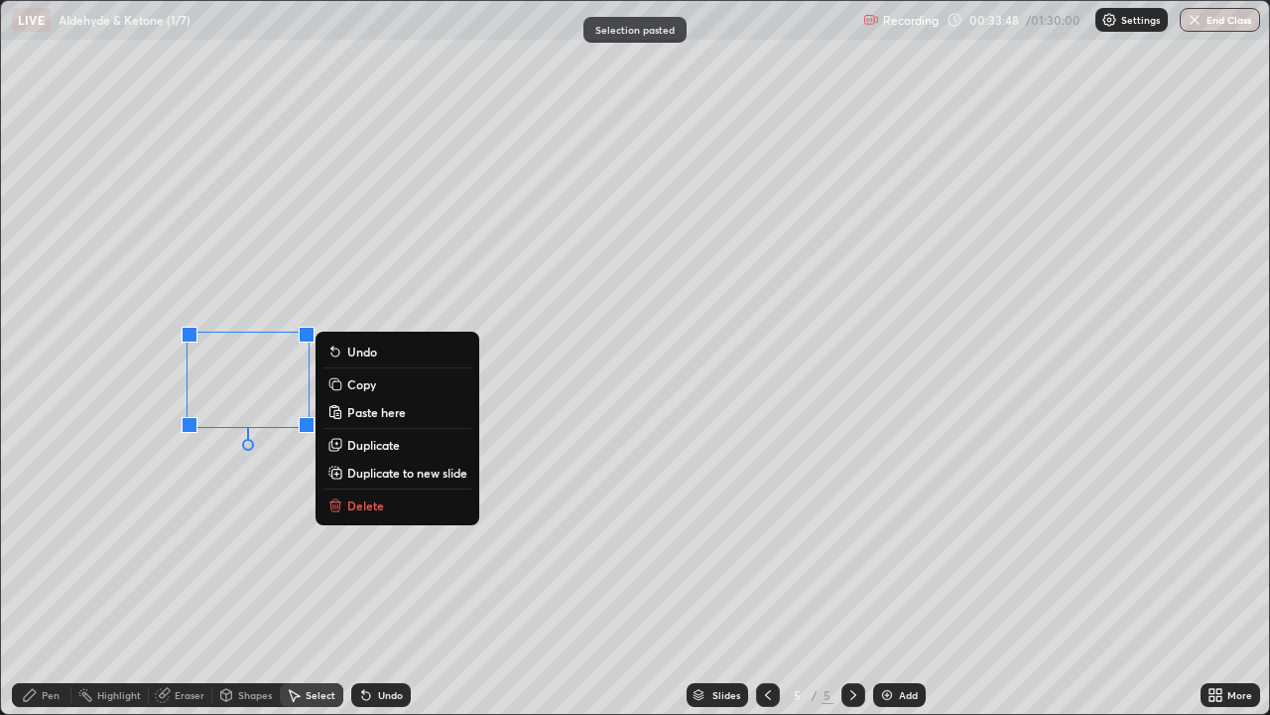
click at [178, 531] on div "0 ° Undo Copy Paste here Duplicate Duplicate to new slide Delete" at bounding box center [635, 357] width 1268 height 713
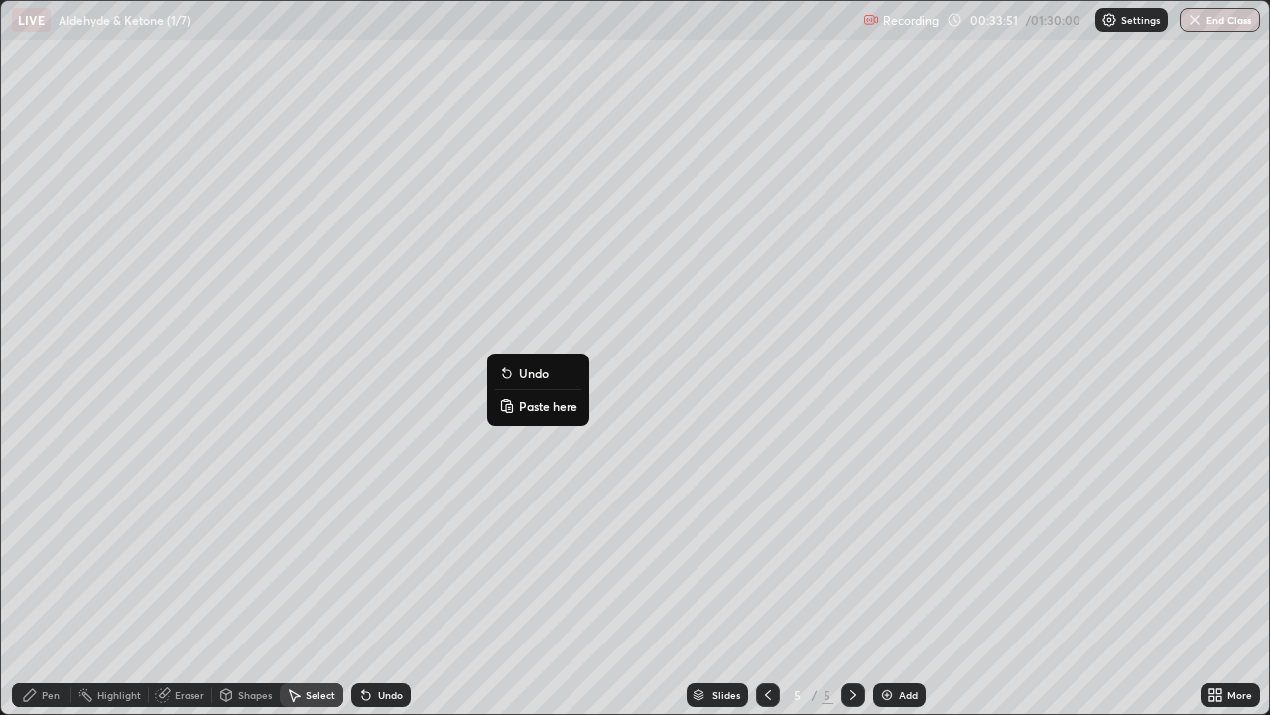
click at [509, 408] on rect at bounding box center [509, 408] width 6 height 8
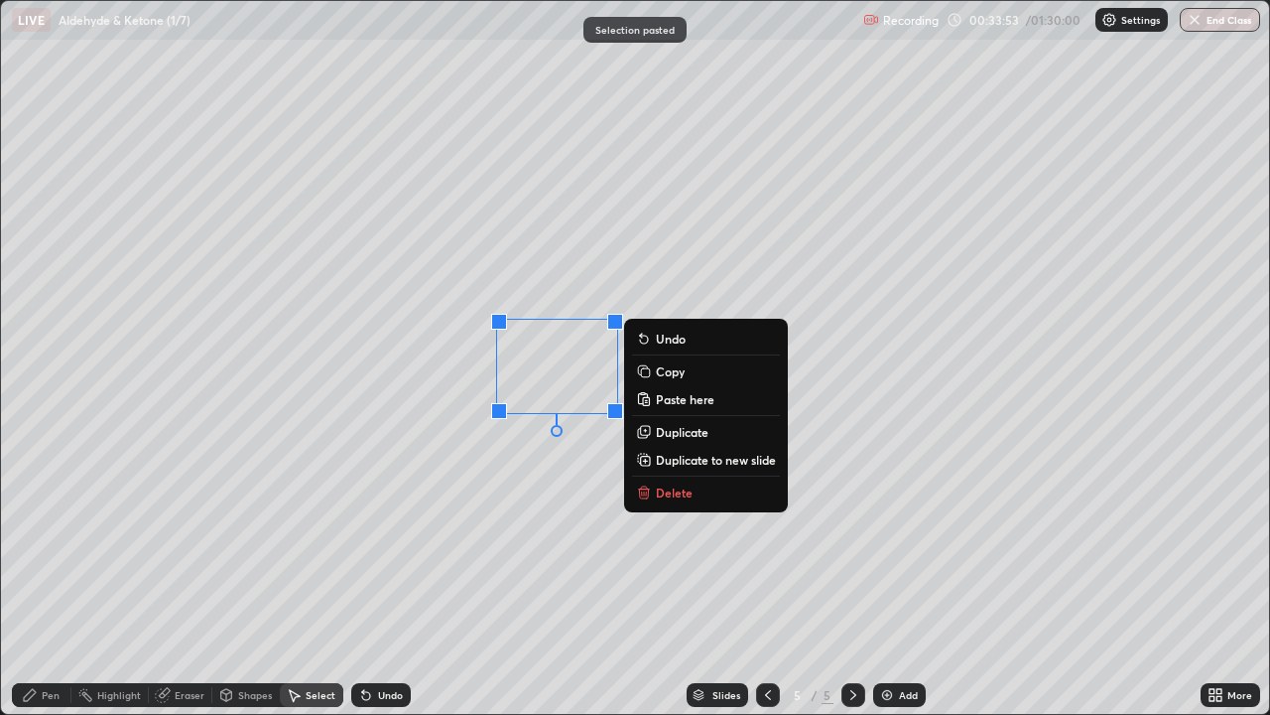
click at [253, 580] on div "Shapes" at bounding box center [255, 695] width 34 height 10
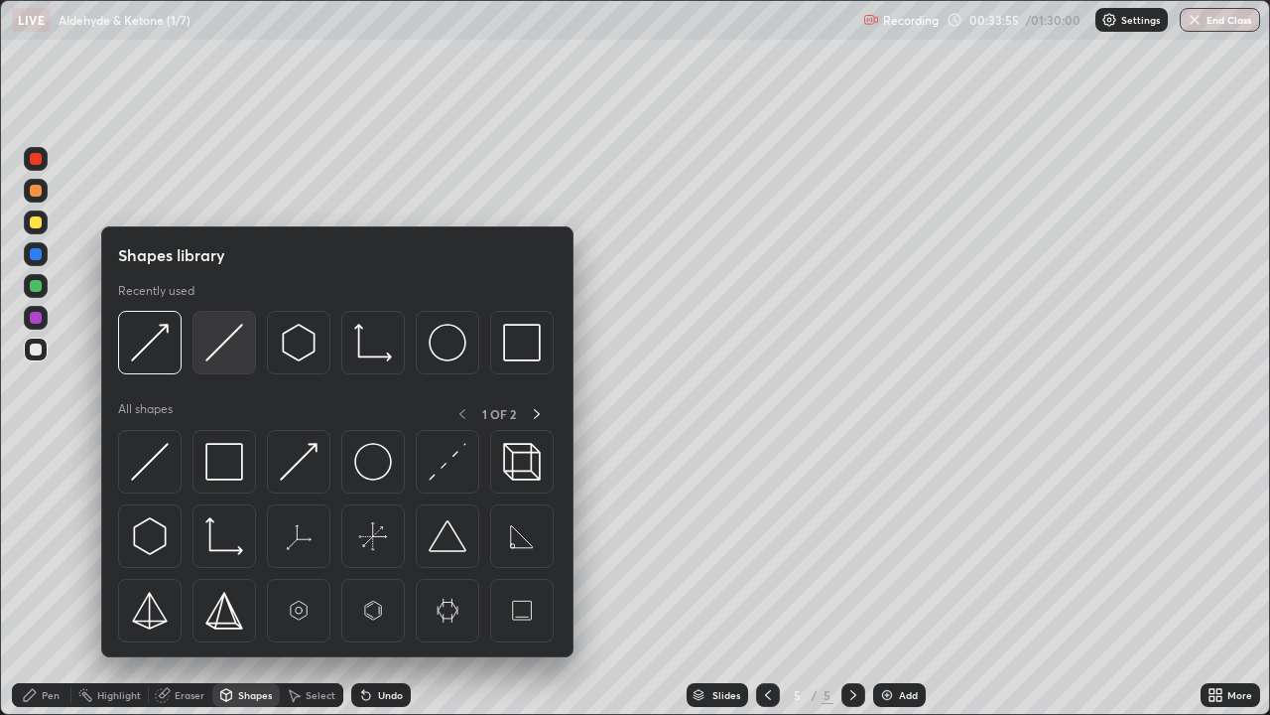
click at [212, 349] on img at bounding box center [224, 343] width 38 height 38
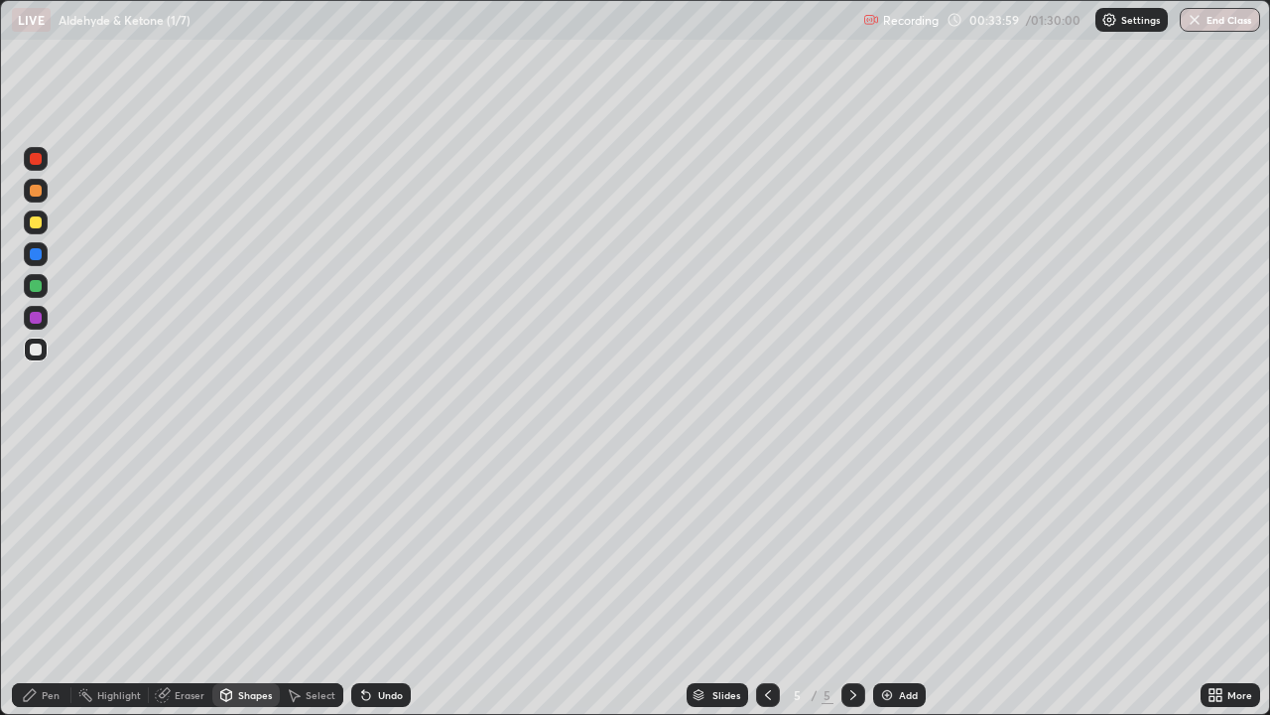
click at [50, 580] on div "Pen" at bounding box center [51, 695] width 18 height 10
click at [249, 580] on div "Shapes" at bounding box center [255, 695] width 34 height 10
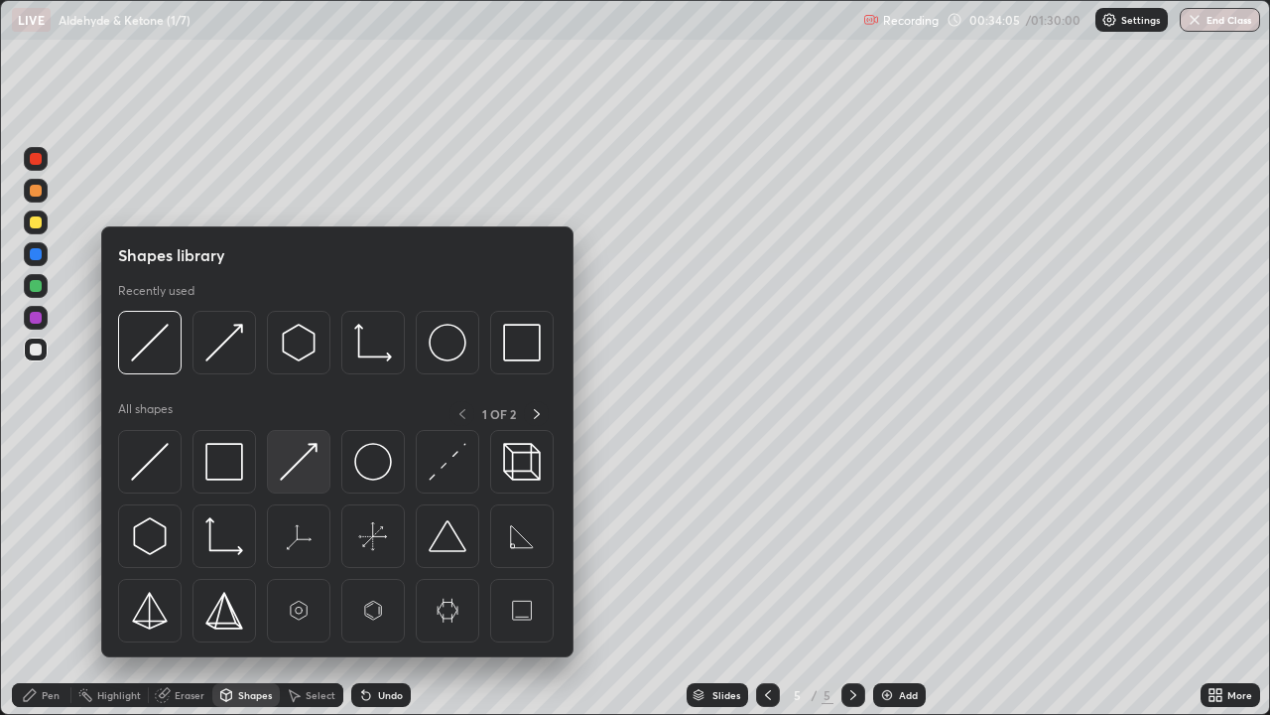
click at [283, 471] on img at bounding box center [299, 462] width 38 height 38
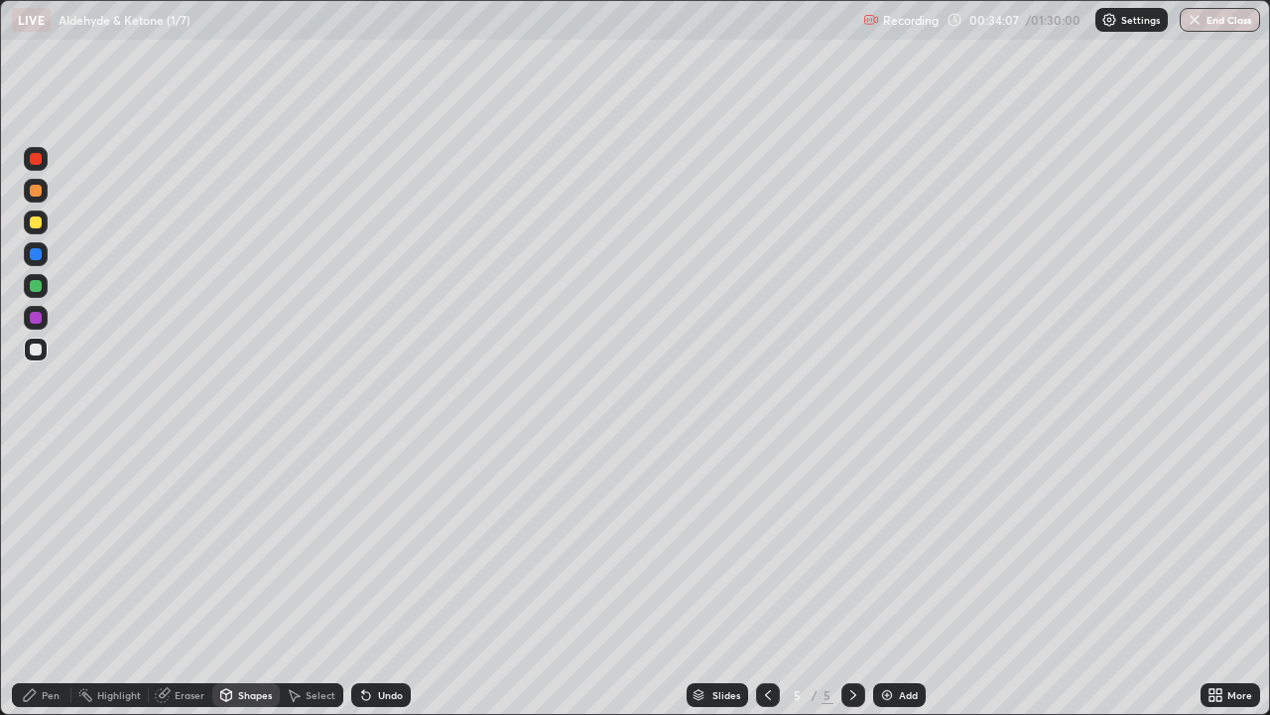
click at [43, 580] on div "Pen" at bounding box center [51, 695] width 18 height 10
click at [36, 316] on div at bounding box center [36, 318] width 12 height 12
click at [302, 580] on div "Select" at bounding box center [312, 695] width 64 height 24
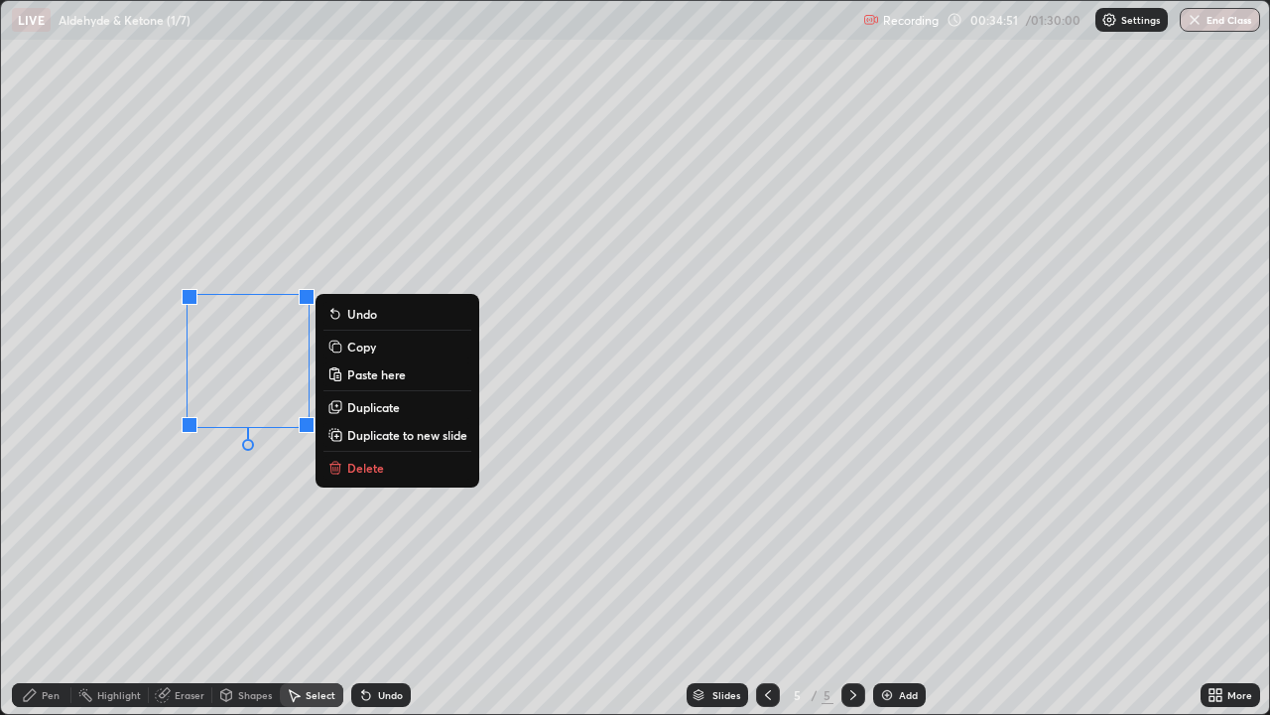
click at [339, 344] on rect at bounding box center [336, 347] width 9 height 9
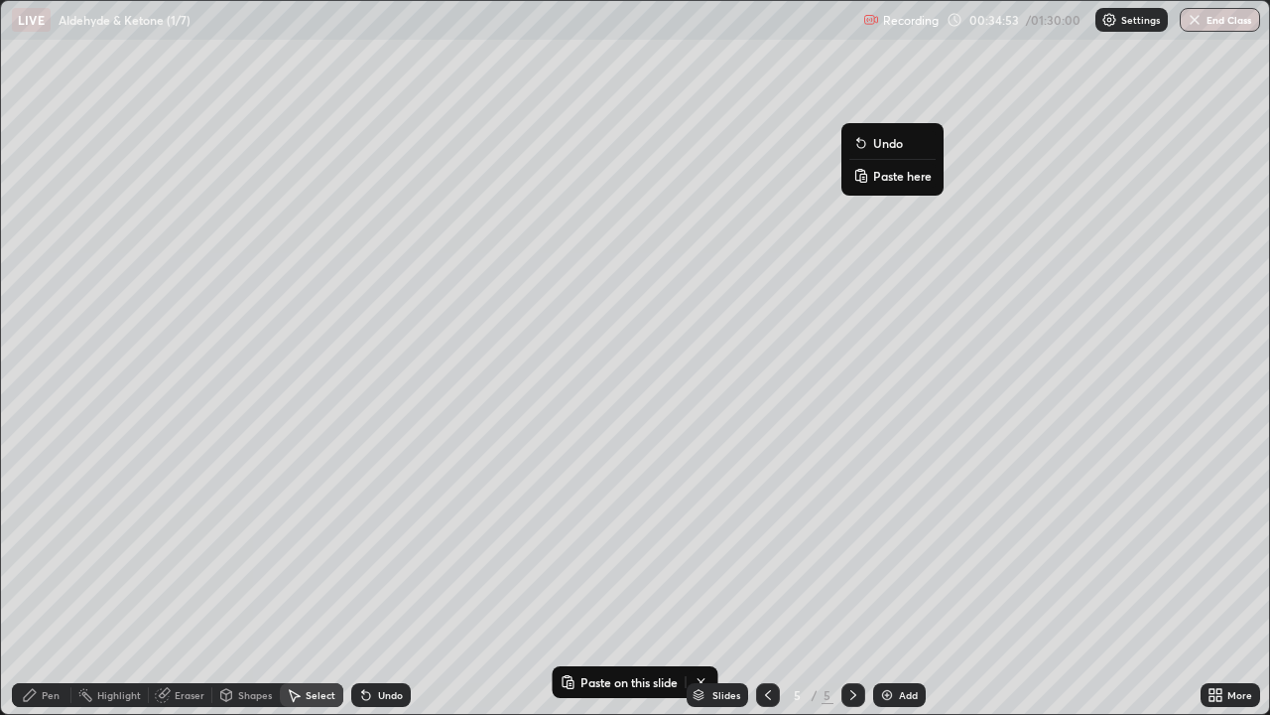
click at [863, 178] on rect at bounding box center [863, 178] width 6 height 8
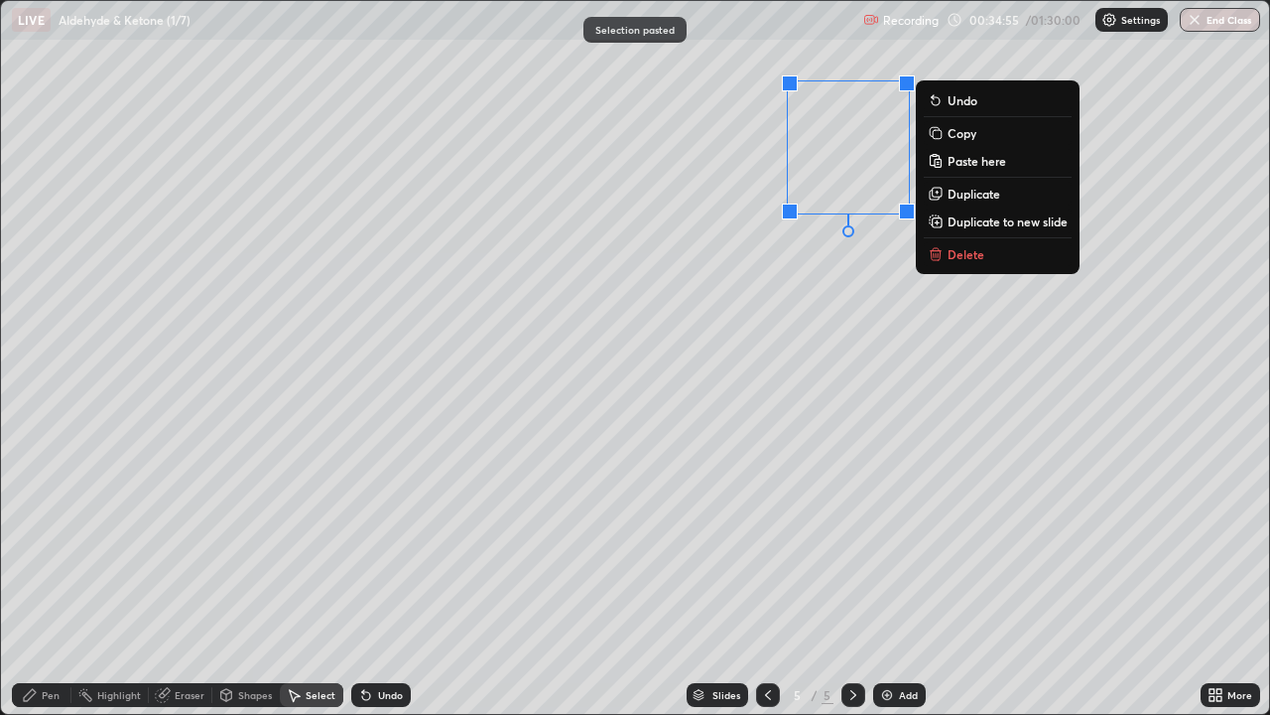
click at [263, 580] on div "Shapes" at bounding box center [255, 695] width 34 height 10
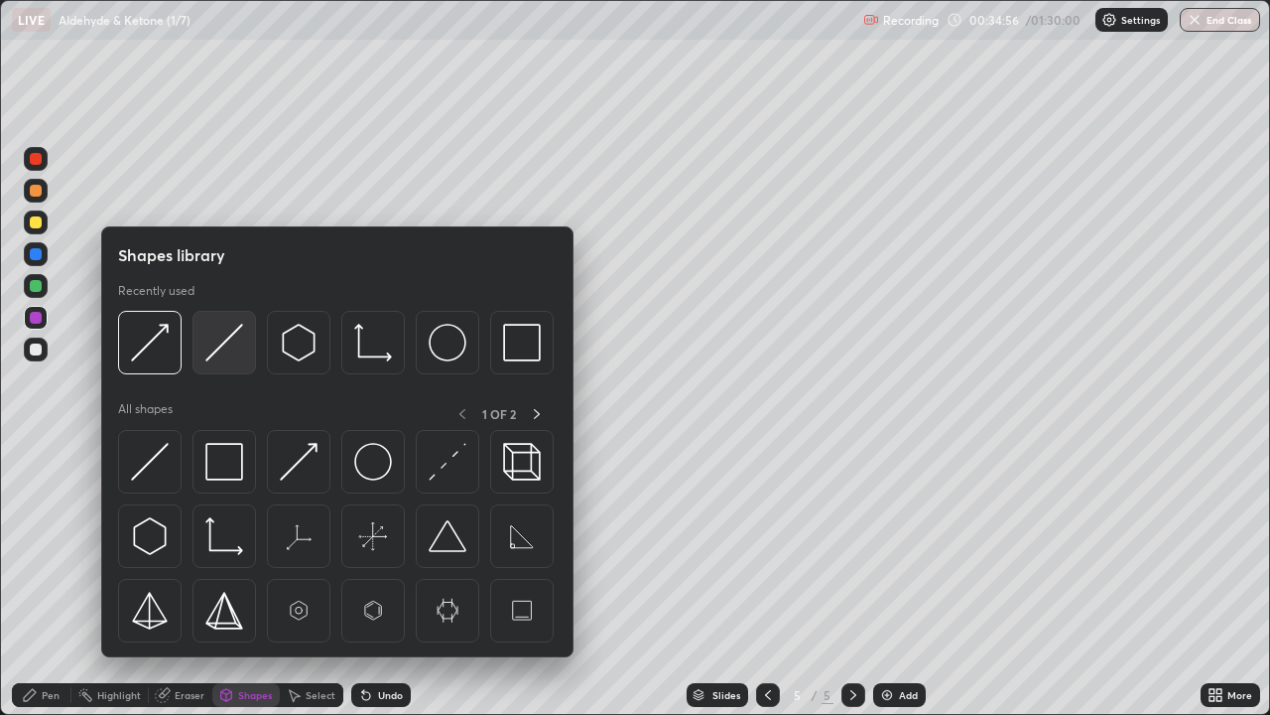
click at [221, 351] on img at bounding box center [224, 343] width 38 height 38
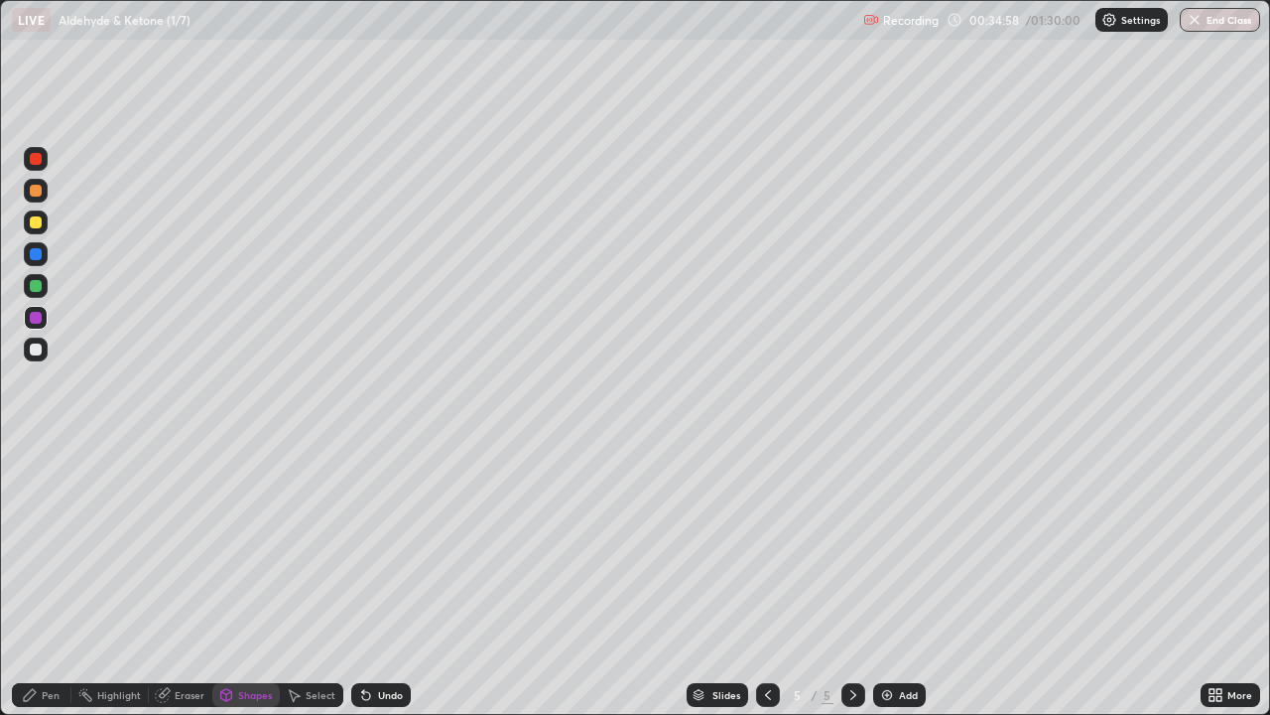
click at [262, 580] on div "Shapes" at bounding box center [255, 695] width 34 height 10
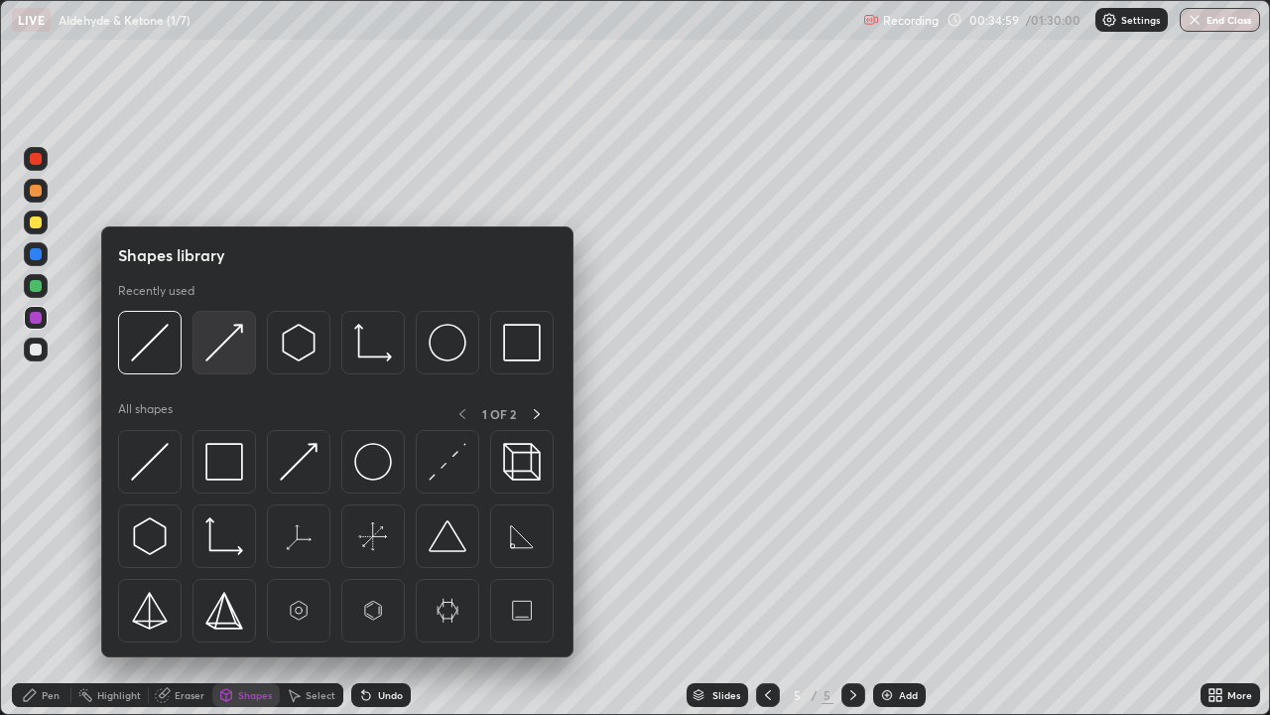
click at [225, 346] on img at bounding box center [224, 343] width 38 height 38
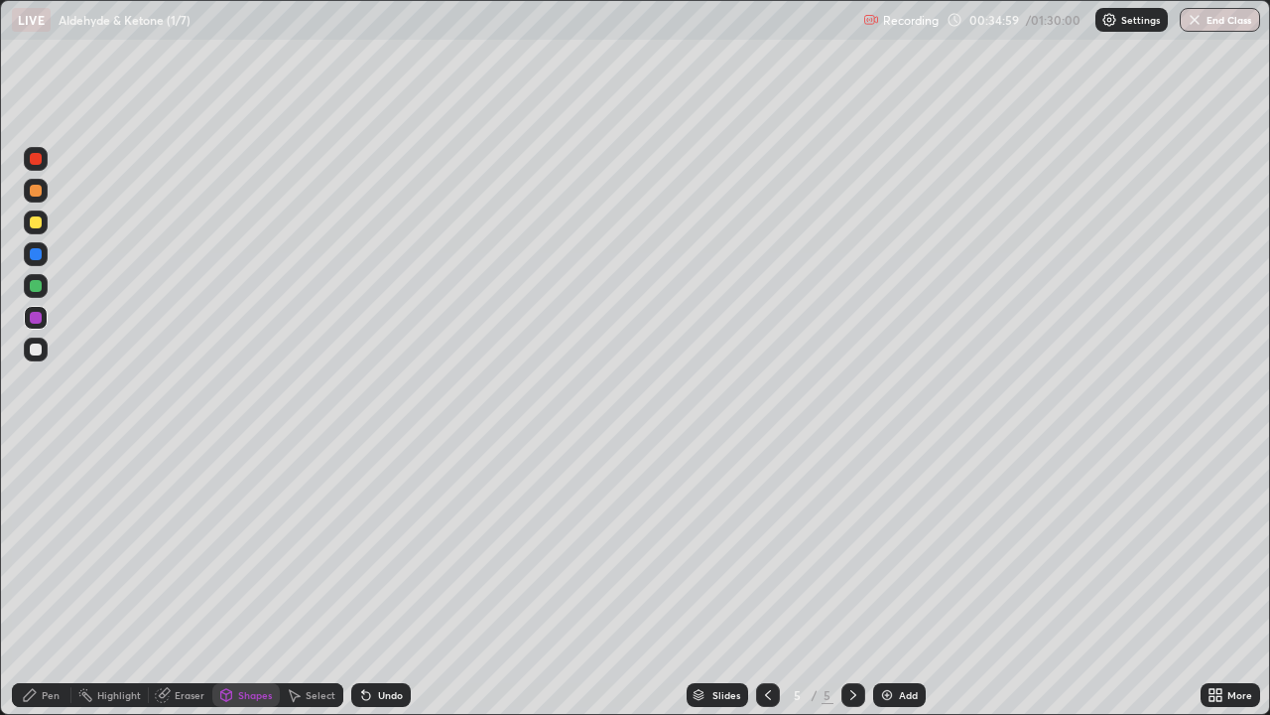
click at [46, 342] on div at bounding box center [36, 349] width 24 height 24
click at [45, 580] on div "Pen" at bounding box center [51, 695] width 18 height 10
click at [322, 580] on div "Select" at bounding box center [312, 695] width 64 height 24
click at [318, 580] on div "Select" at bounding box center [321, 695] width 30 height 10
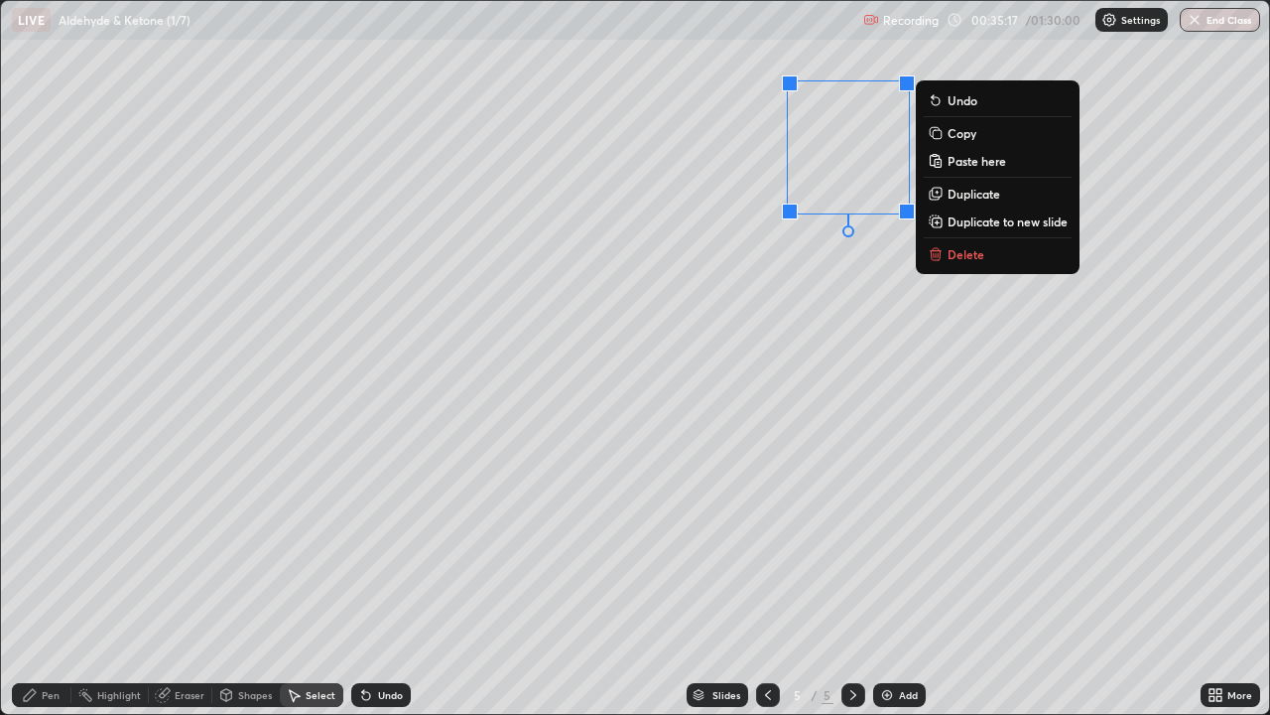
click at [948, 138] on p "Copy" at bounding box center [962, 133] width 29 height 16
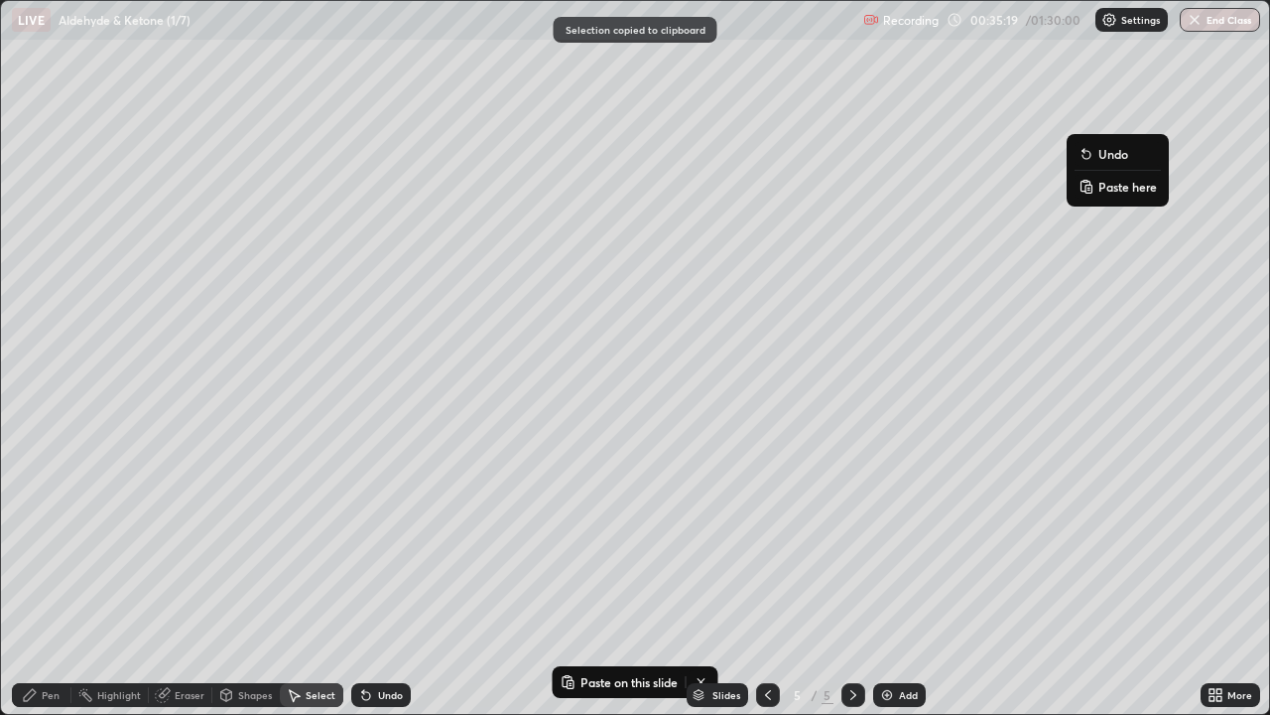
click at [1087, 187] on rect at bounding box center [1089, 189] width 6 height 8
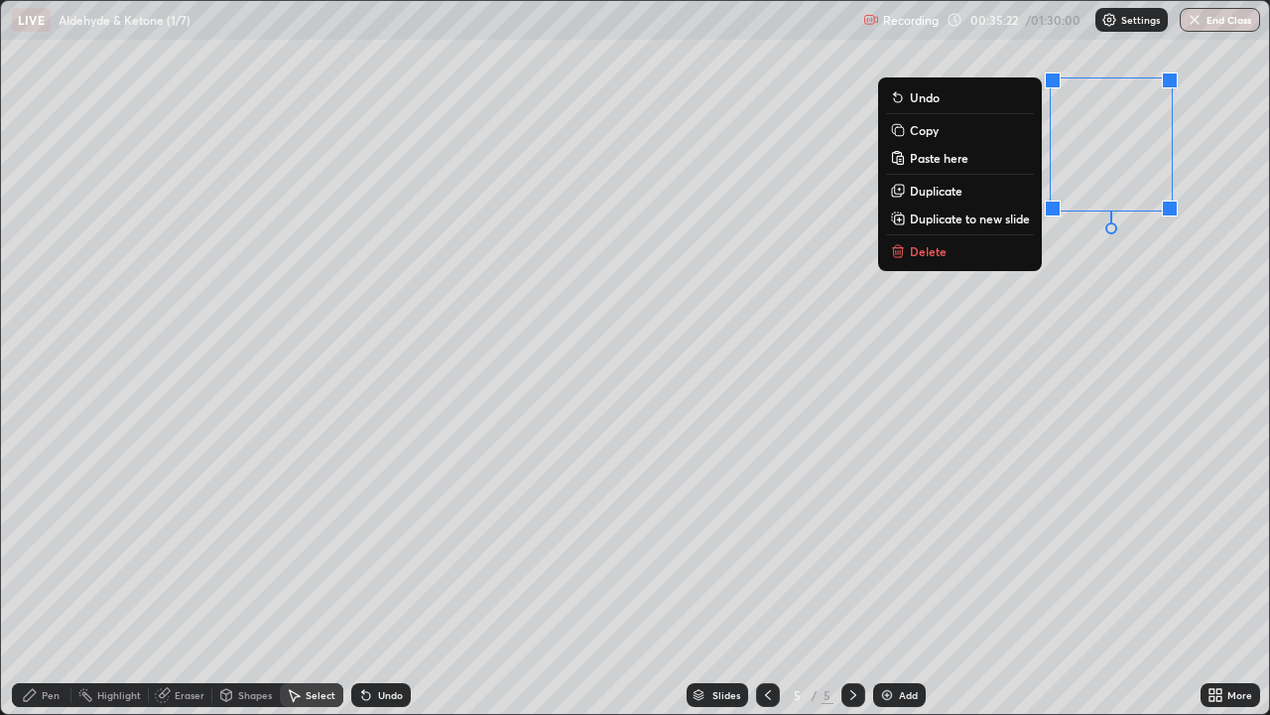
click at [79, 580] on circle at bounding box center [79, 693] width 2 height 2
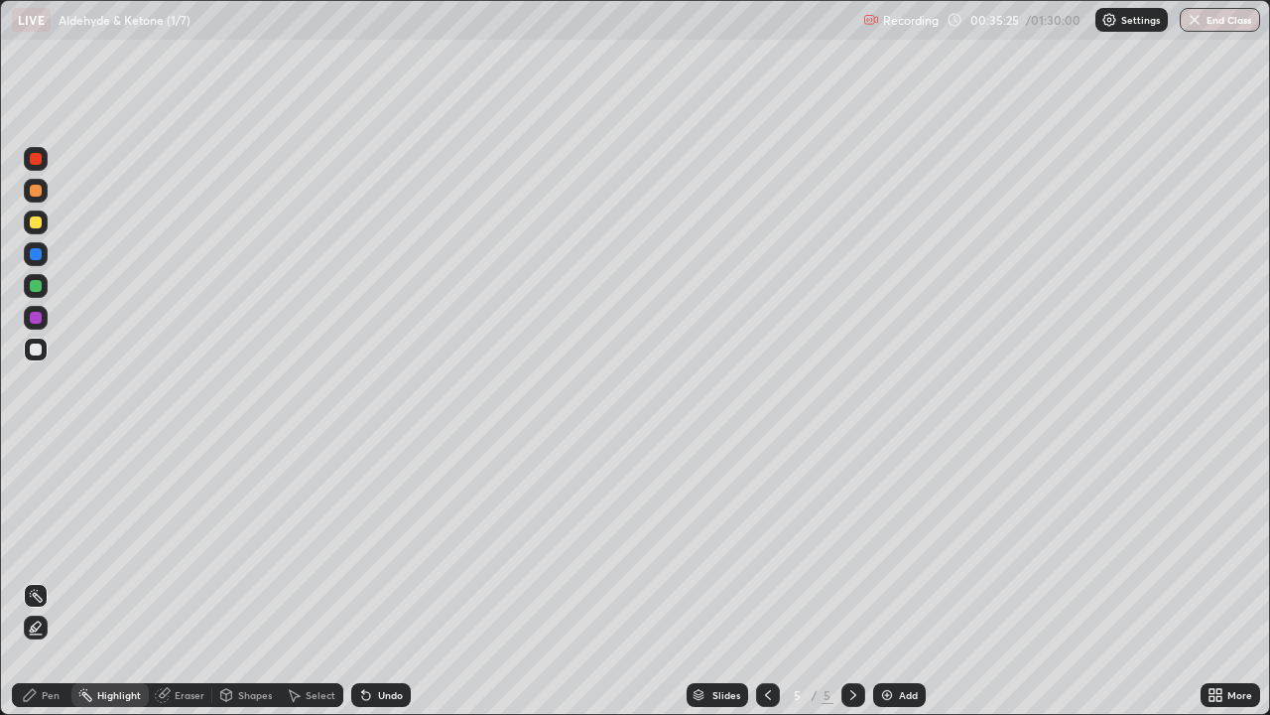
click at [46, 580] on div "Pen" at bounding box center [51, 695] width 18 height 10
click at [242, 580] on div "Shapes" at bounding box center [255, 695] width 34 height 10
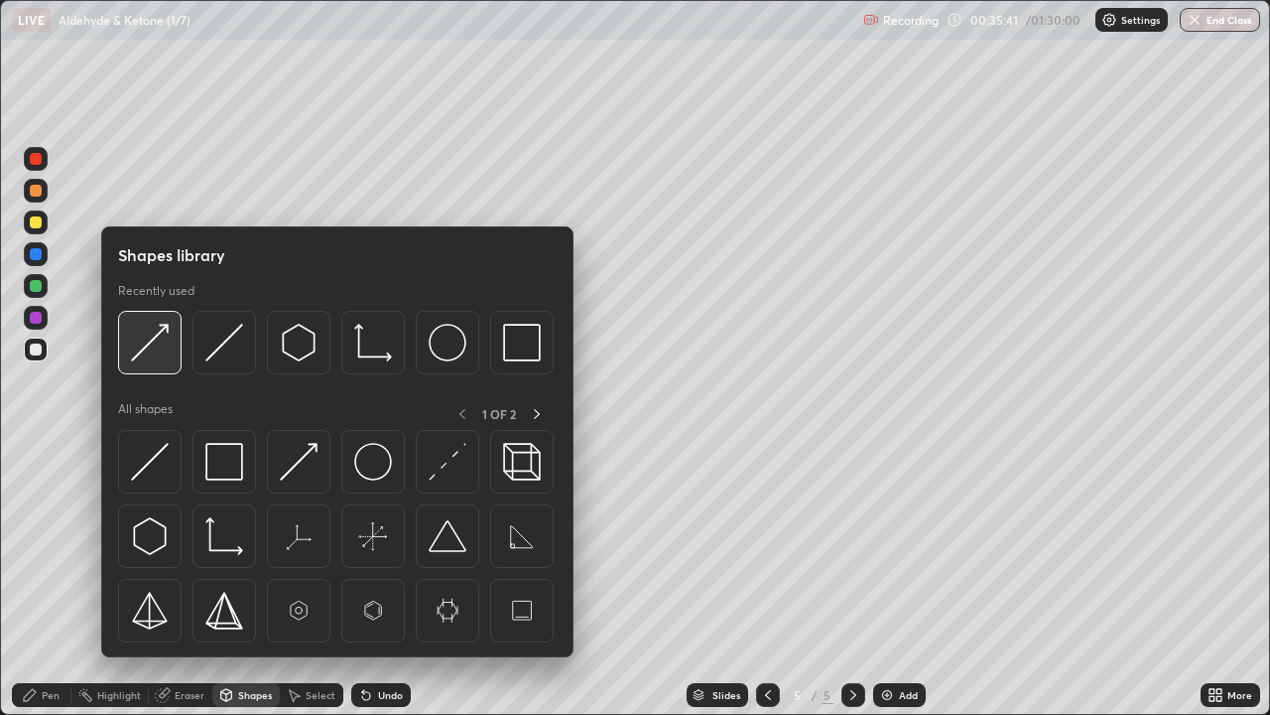
click at [146, 350] on img at bounding box center [150, 343] width 38 height 38
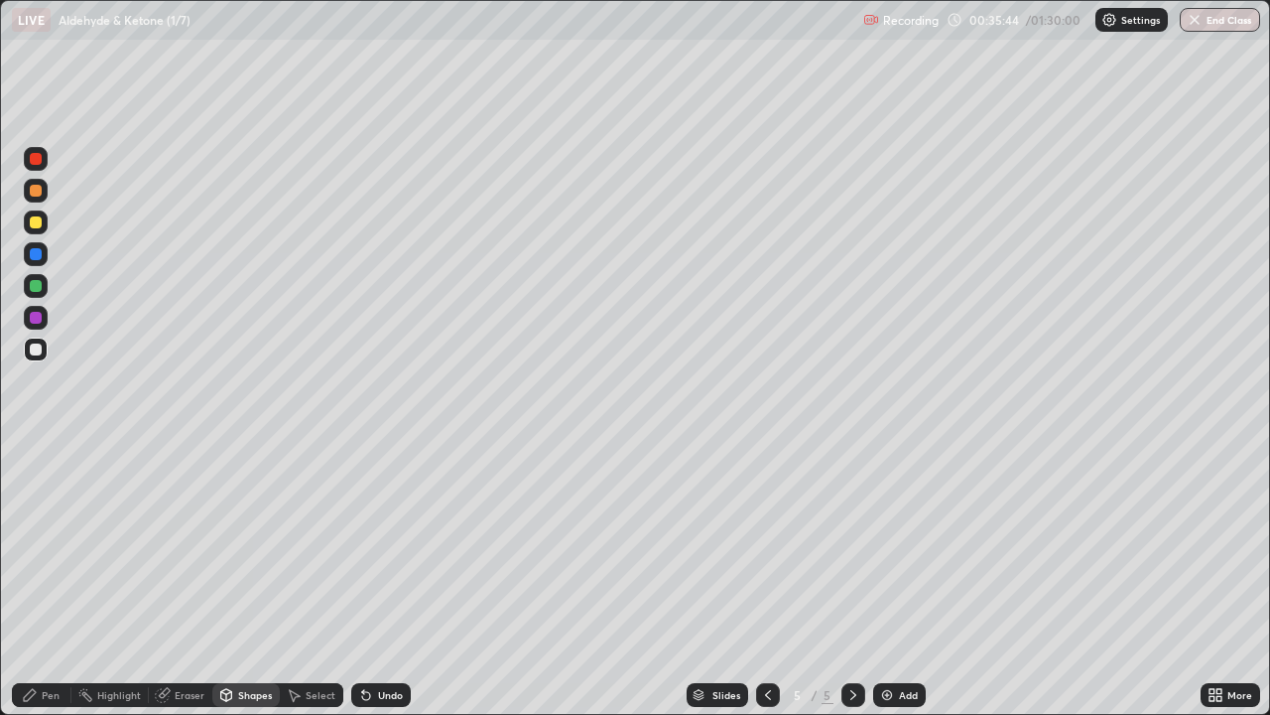
click at [44, 580] on div "Pen" at bounding box center [51, 695] width 18 height 10
click at [242, 580] on div "Shapes" at bounding box center [255, 695] width 34 height 10
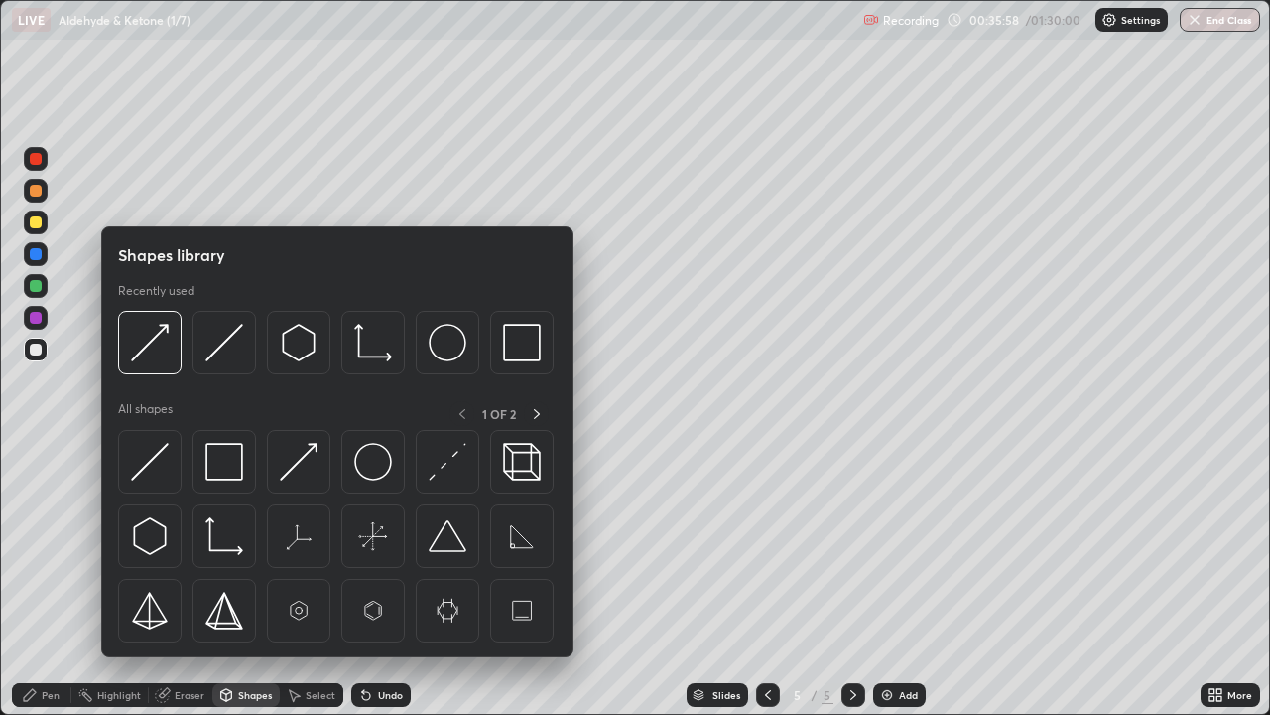
click at [39, 580] on div "Pen" at bounding box center [42, 695] width 60 height 24
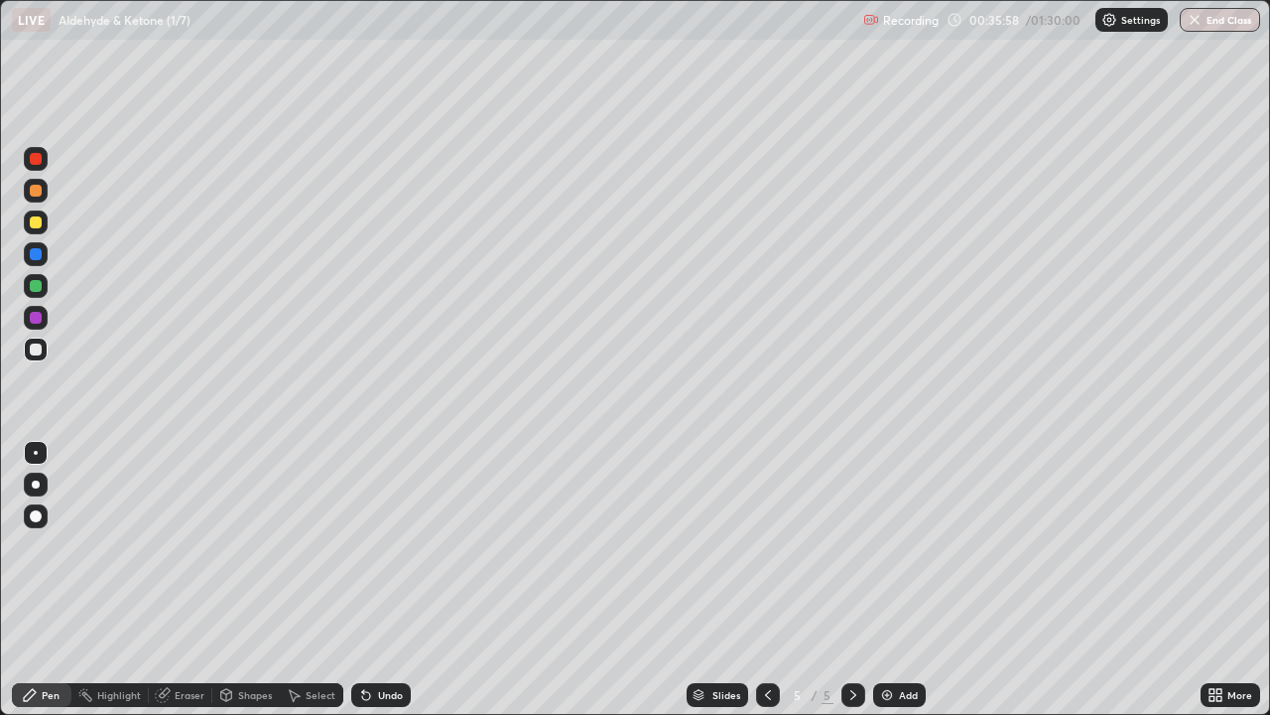
click at [243, 580] on div "Shapes" at bounding box center [255, 695] width 34 height 10
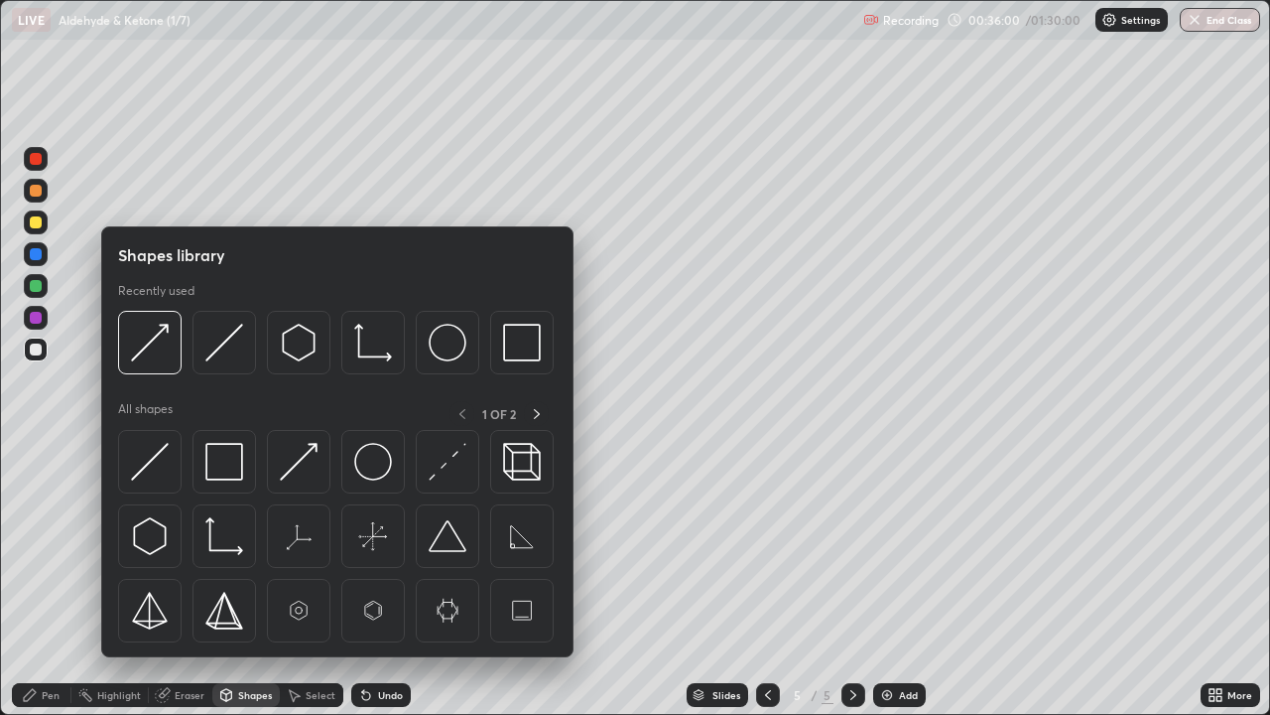
click at [308, 580] on div "Select" at bounding box center [321, 695] width 30 height 10
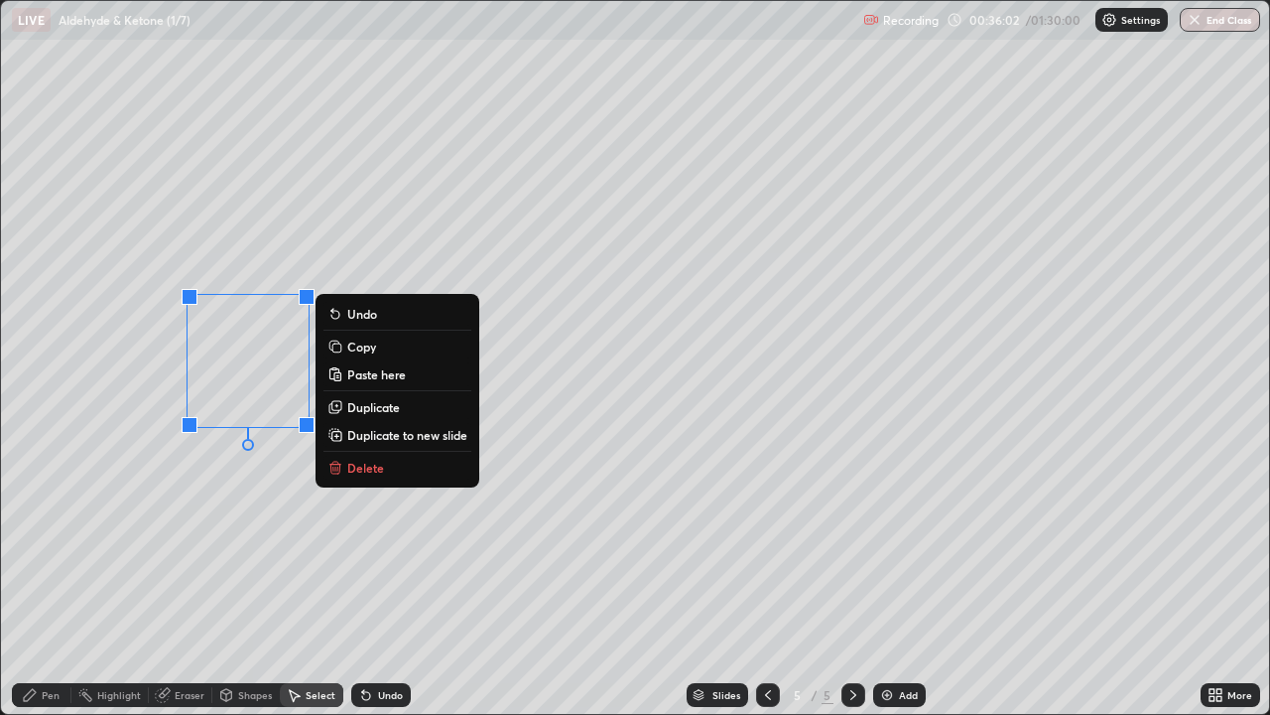
click at [332, 346] on icon at bounding box center [333, 344] width 9 height 9
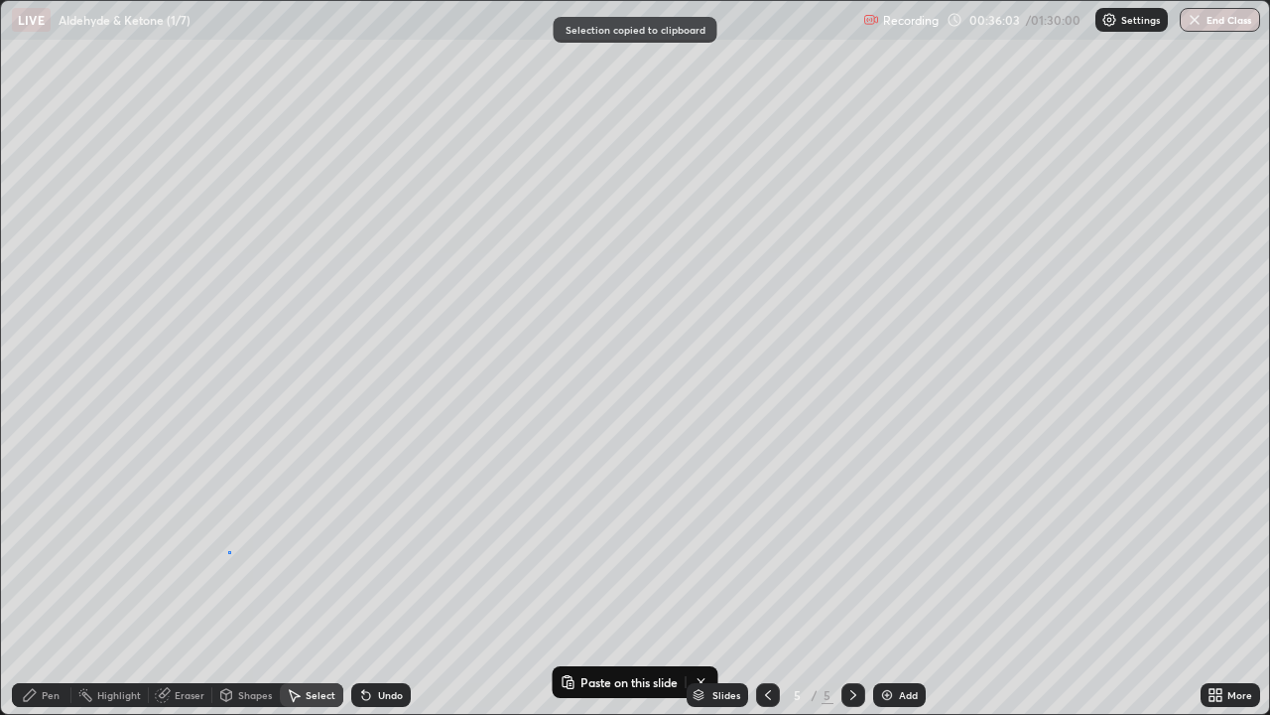
click at [231, 551] on div "0 ° Undo Copy Paste here Duplicate Duplicate to new slide Delete" at bounding box center [635, 357] width 1268 height 713
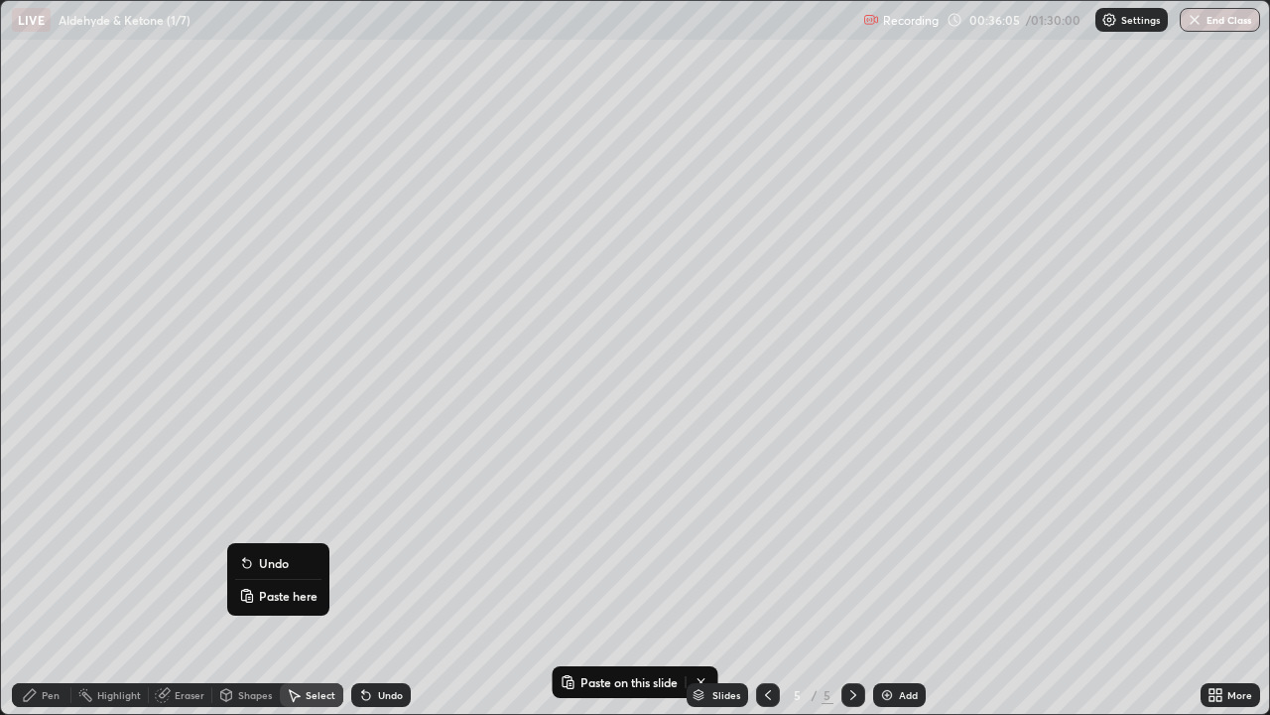
click at [261, 580] on p "Paste here" at bounding box center [288, 596] width 59 height 16
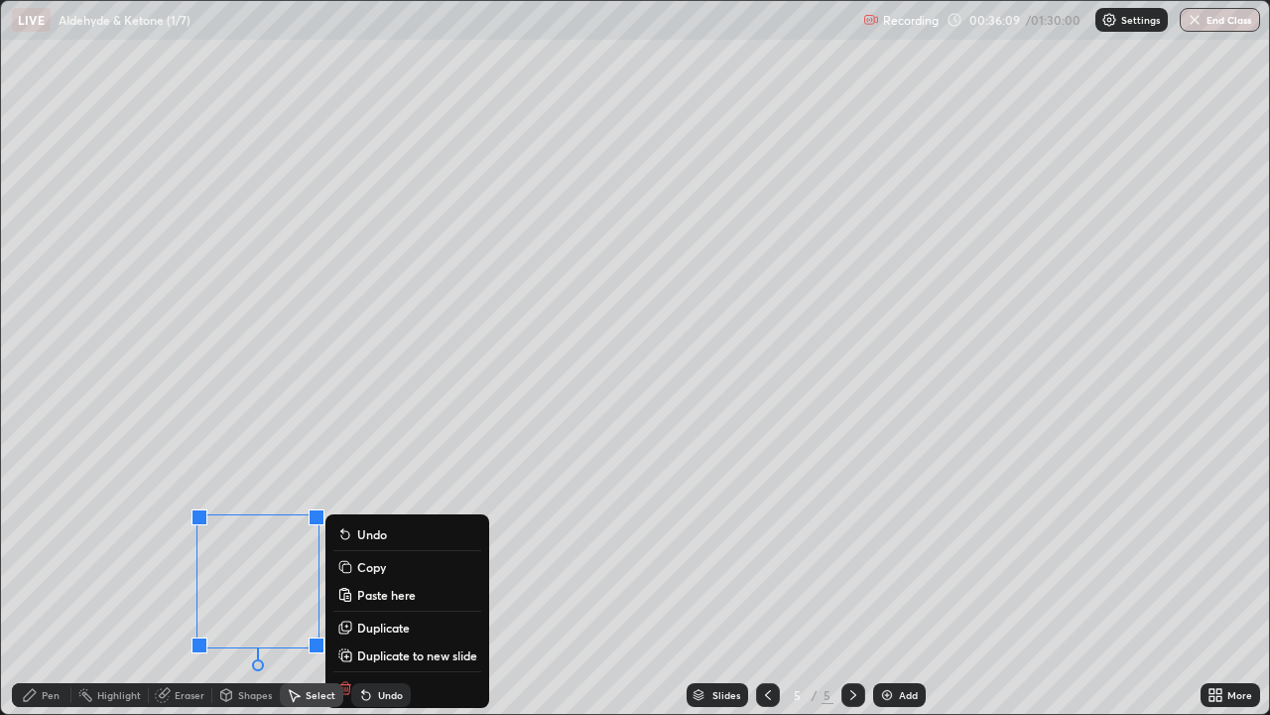
click at [44, 580] on div "Pen" at bounding box center [42, 695] width 60 height 24
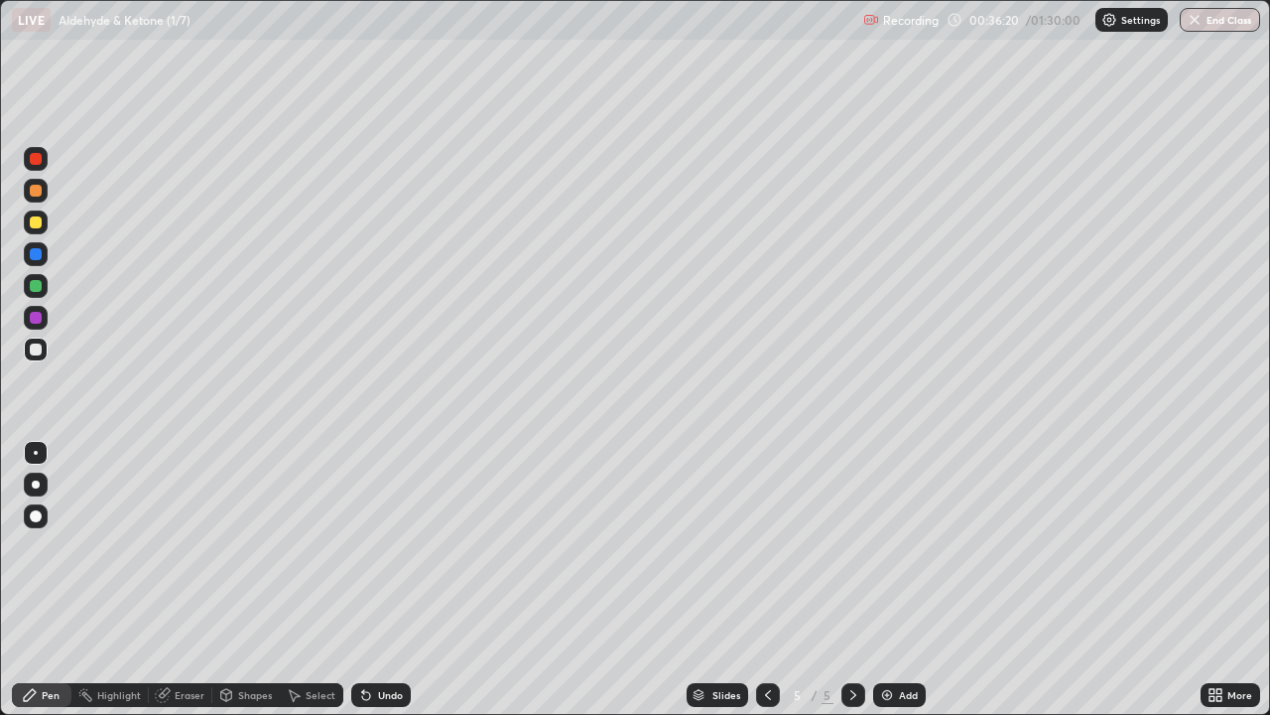
click at [260, 580] on div "Shapes" at bounding box center [245, 695] width 67 height 40
click at [300, 580] on div "Select" at bounding box center [312, 695] width 64 height 24
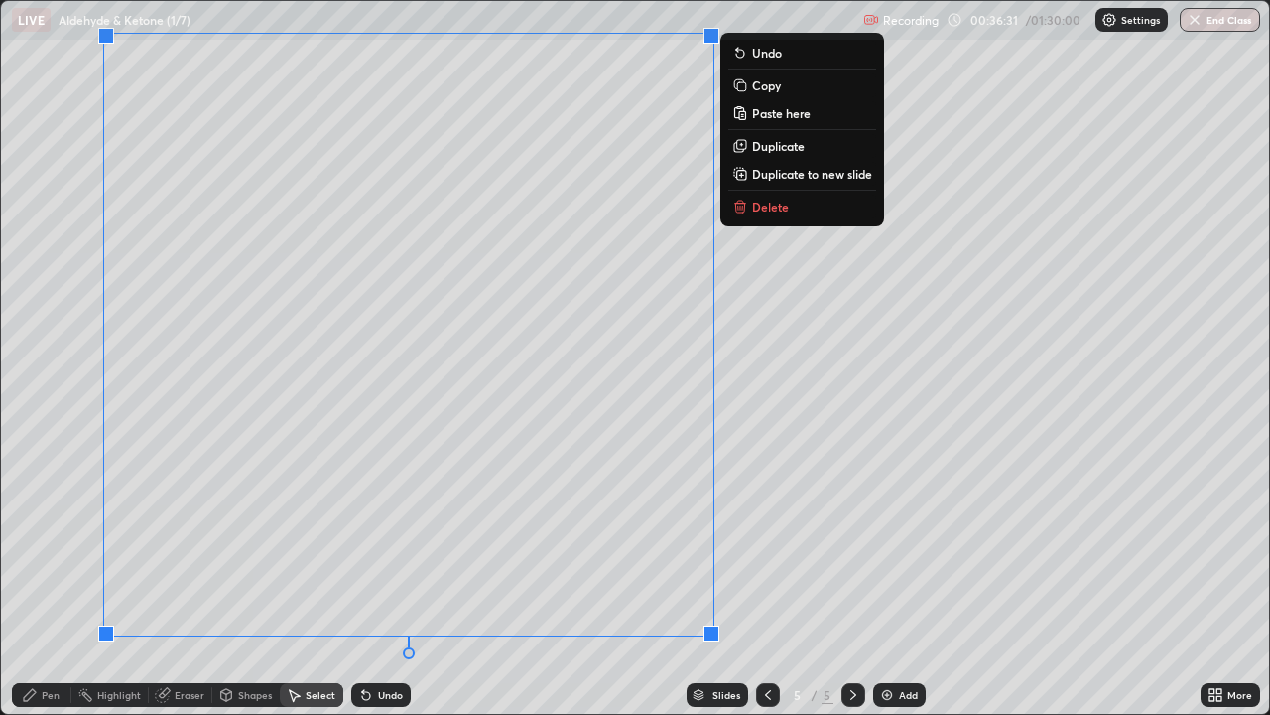
click at [184, 580] on div "Eraser" at bounding box center [181, 695] width 64 height 24
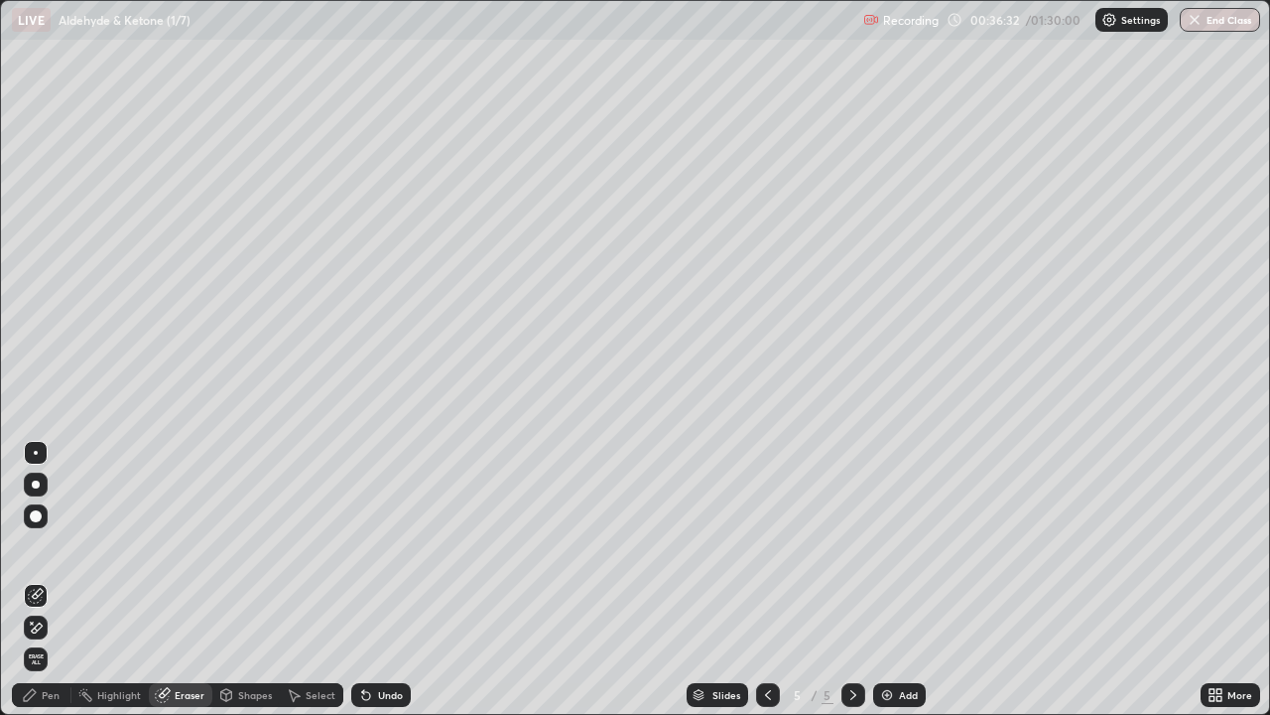
click at [28, 580] on icon at bounding box center [30, 695] width 16 height 16
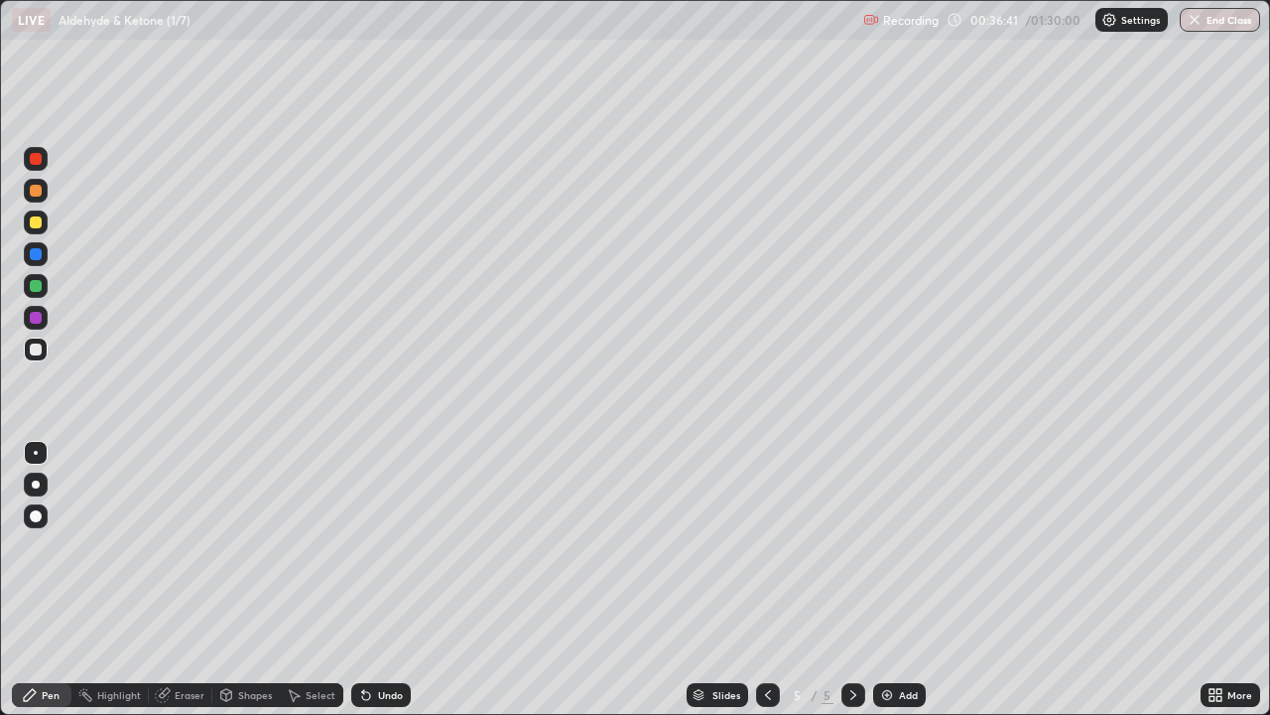
click at [172, 580] on div "Eraser" at bounding box center [181, 695] width 64 height 24
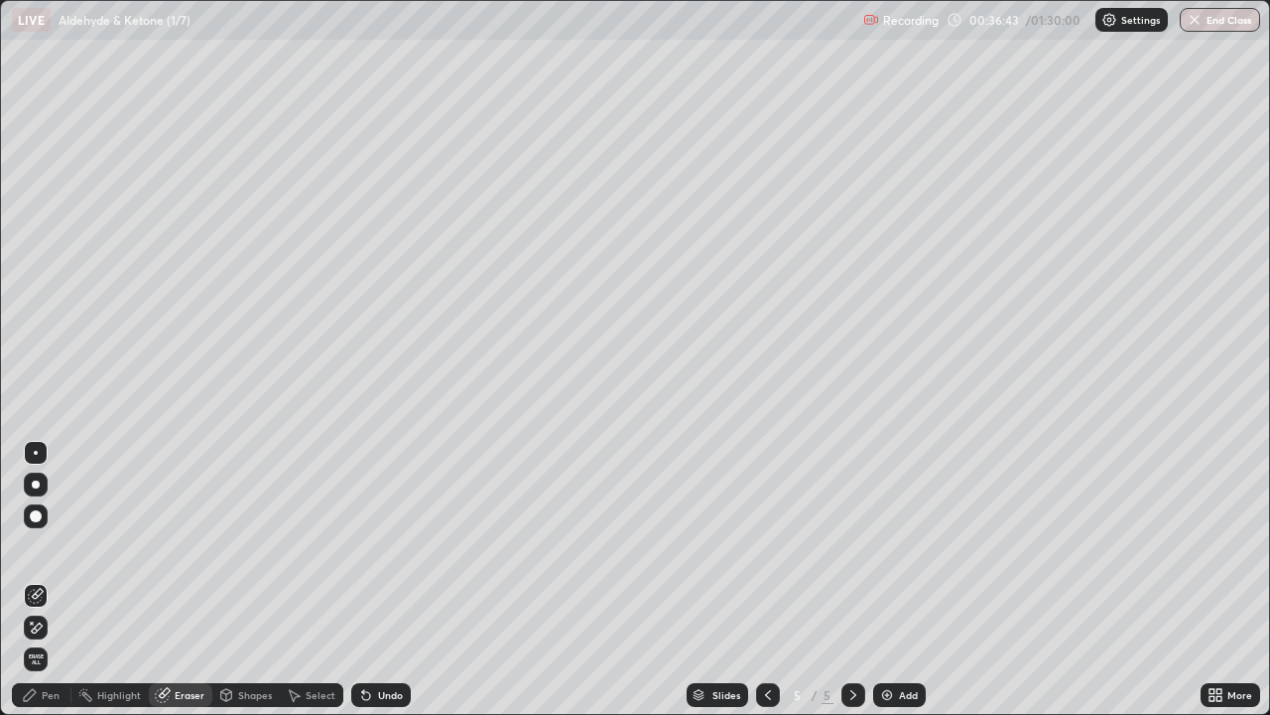
click at [46, 580] on div "Pen" at bounding box center [51, 695] width 18 height 10
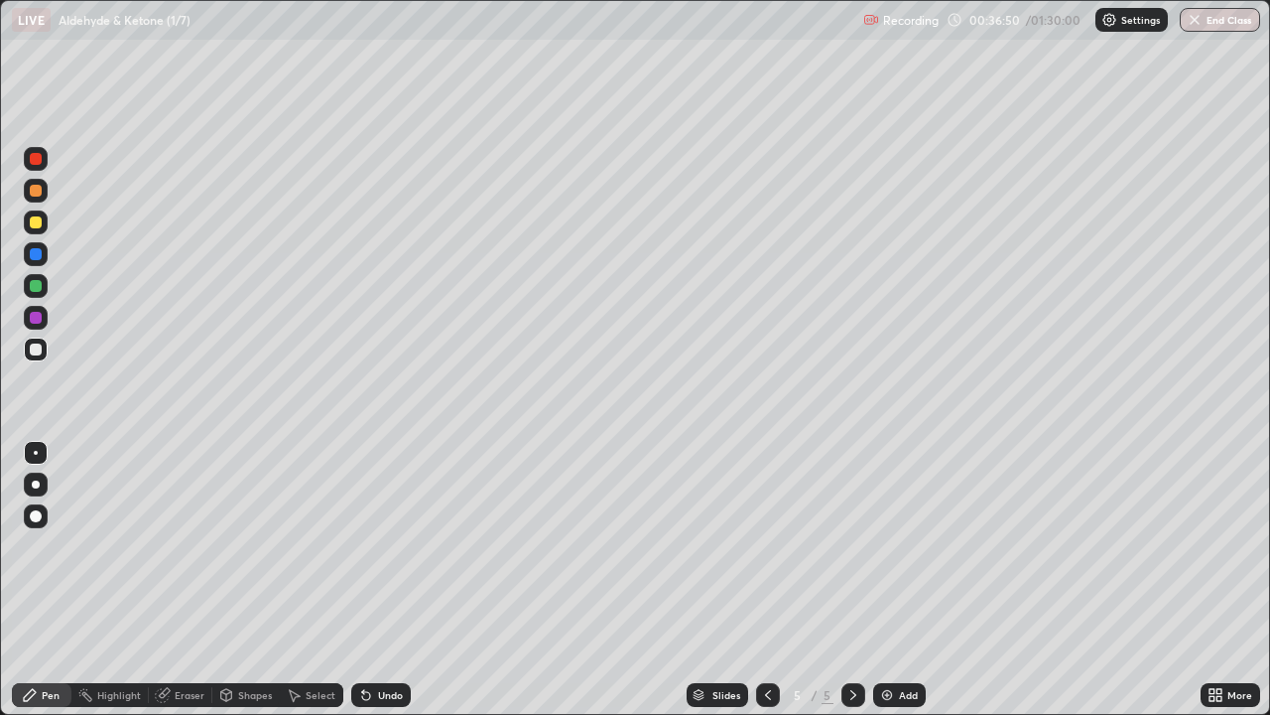
click at [238, 580] on div "Shapes" at bounding box center [255, 695] width 34 height 10
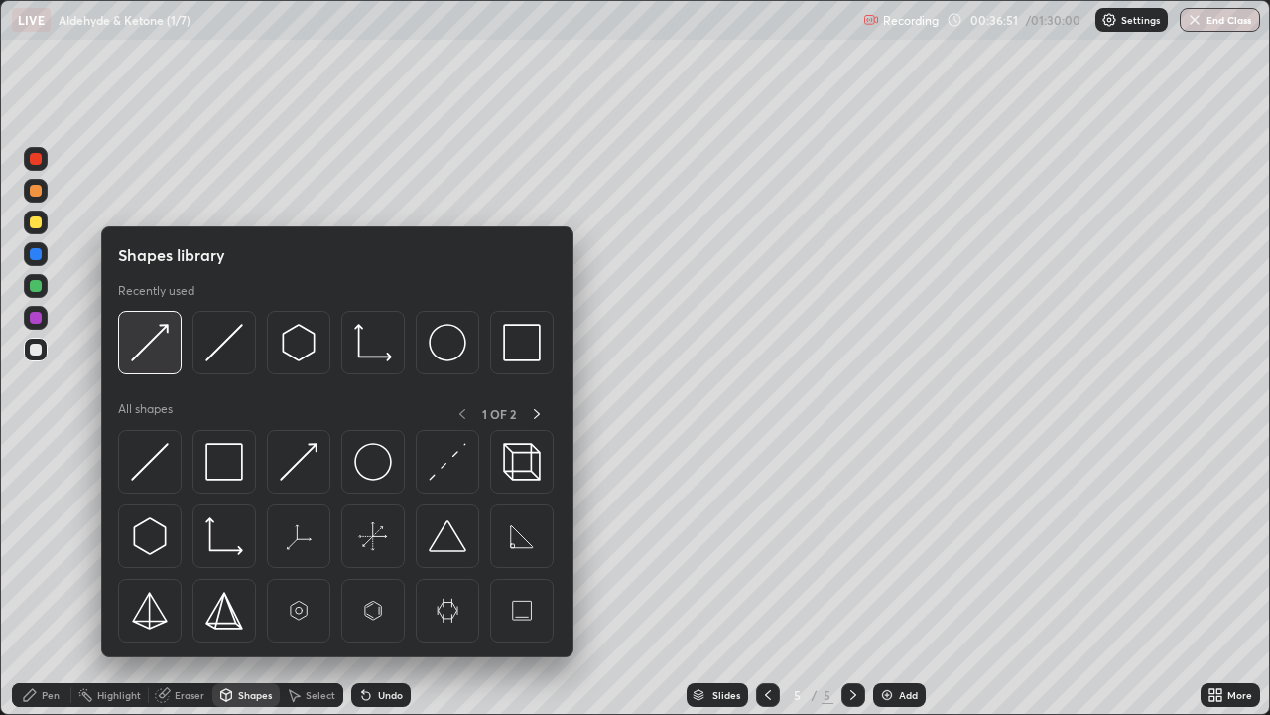
click at [151, 346] on img at bounding box center [150, 343] width 38 height 38
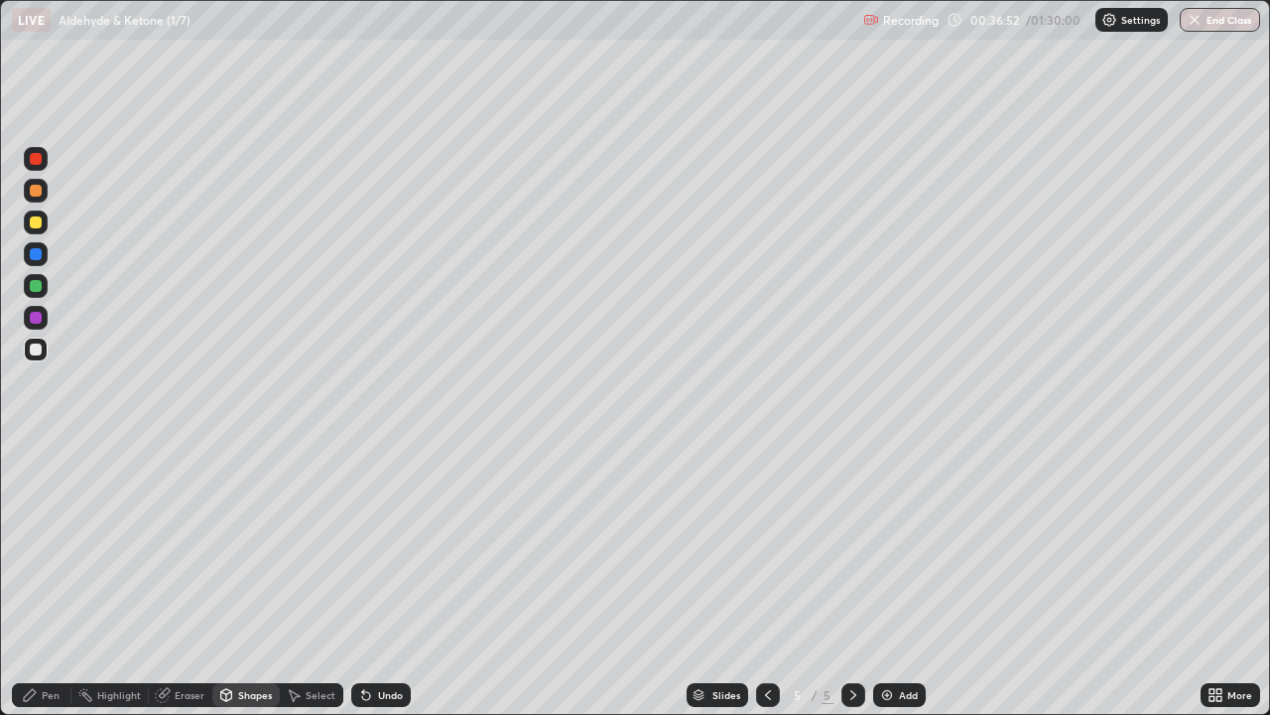
click at [39, 580] on div "Pen" at bounding box center [42, 695] width 60 height 24
click at [307, 580] on div "Select" at bounding box center [321, 695] width 30 height 10
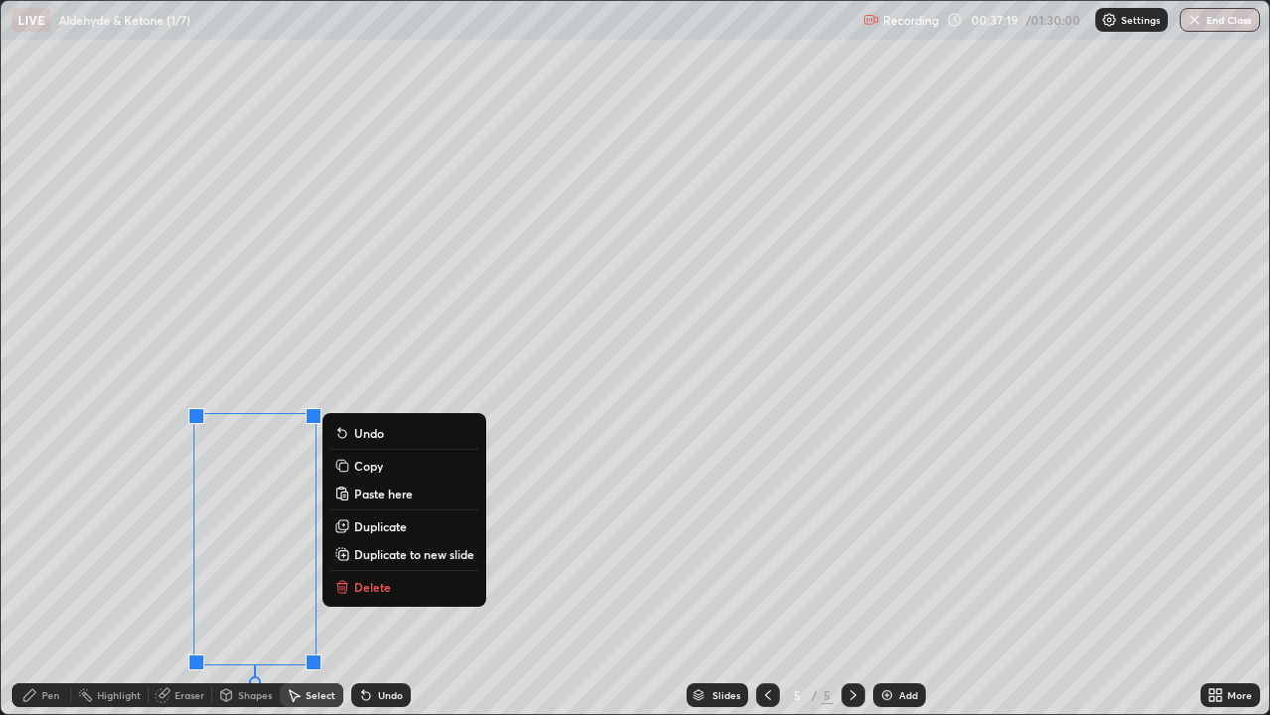
click at [98, 537] on div "0 ° Undo Copy Paste here Duplicate Duplicate to new slide Delete" at bounding box center [635, 357] width 1268 height 713
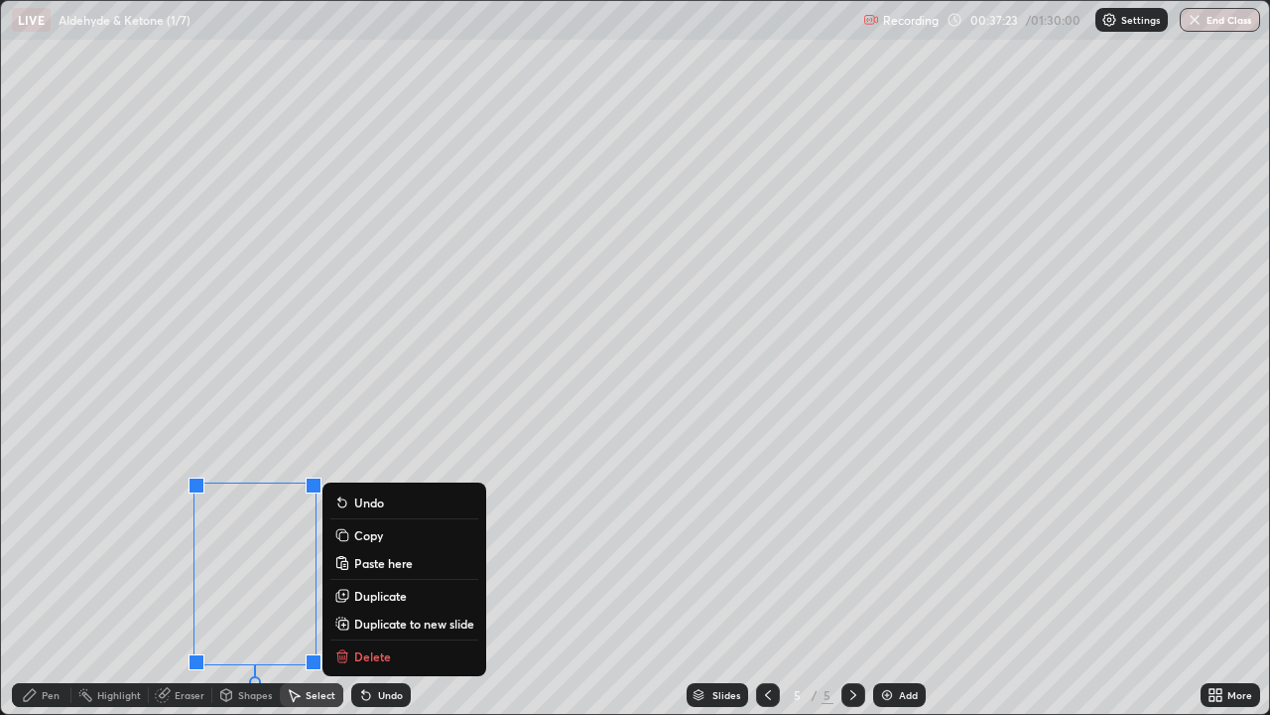
click at [358, 535] on p "Copy" at bounding box center [368, 535] width 29 height 16
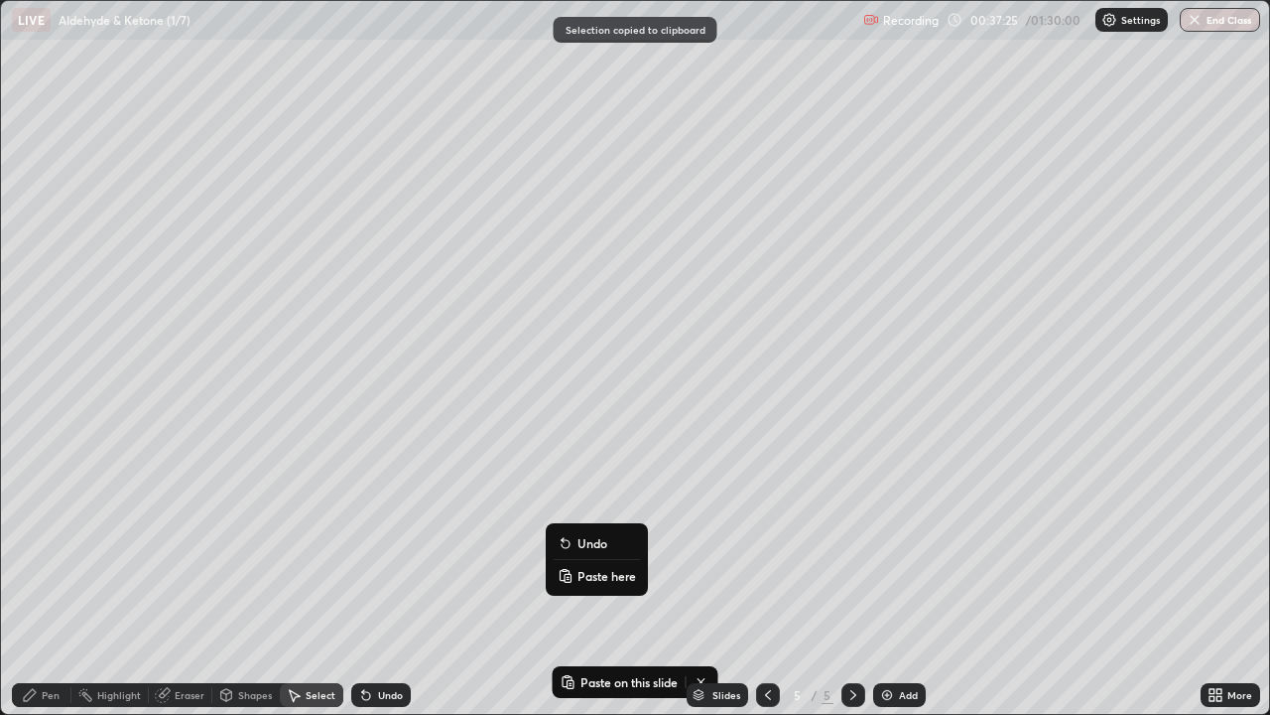
click at [573, 572] on icon at bounding box center [566, 576] width 16 height 16
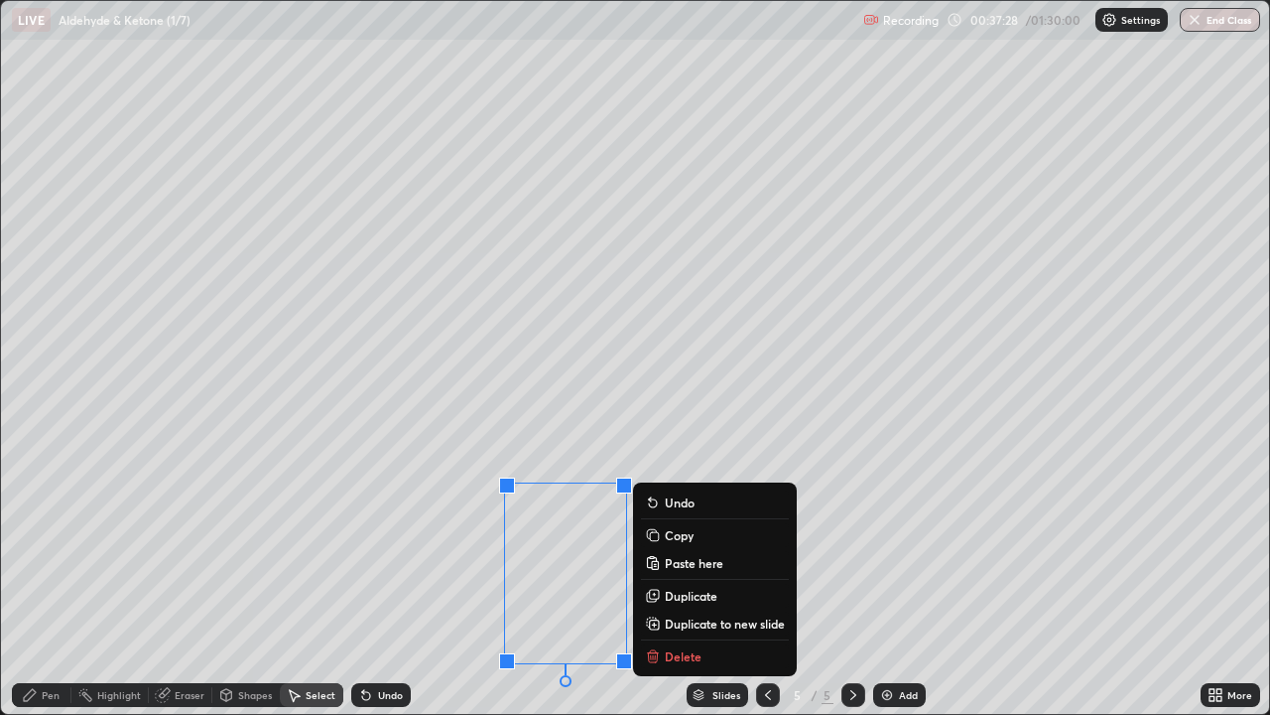
click at [50, 580] on div "Pen" at bounding box center [51, 695] width 18 height 10
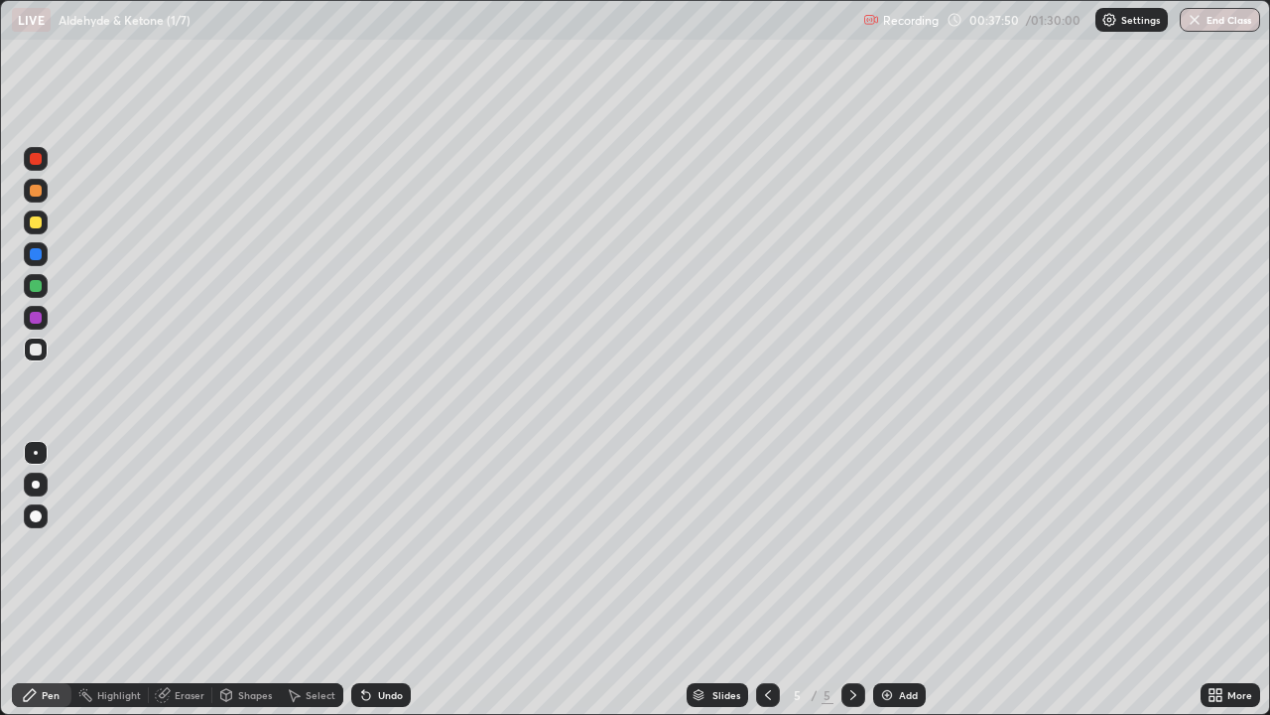
click at [255, 580] on div "Shapes" at bounding box center [255, 695] width 34 height 10
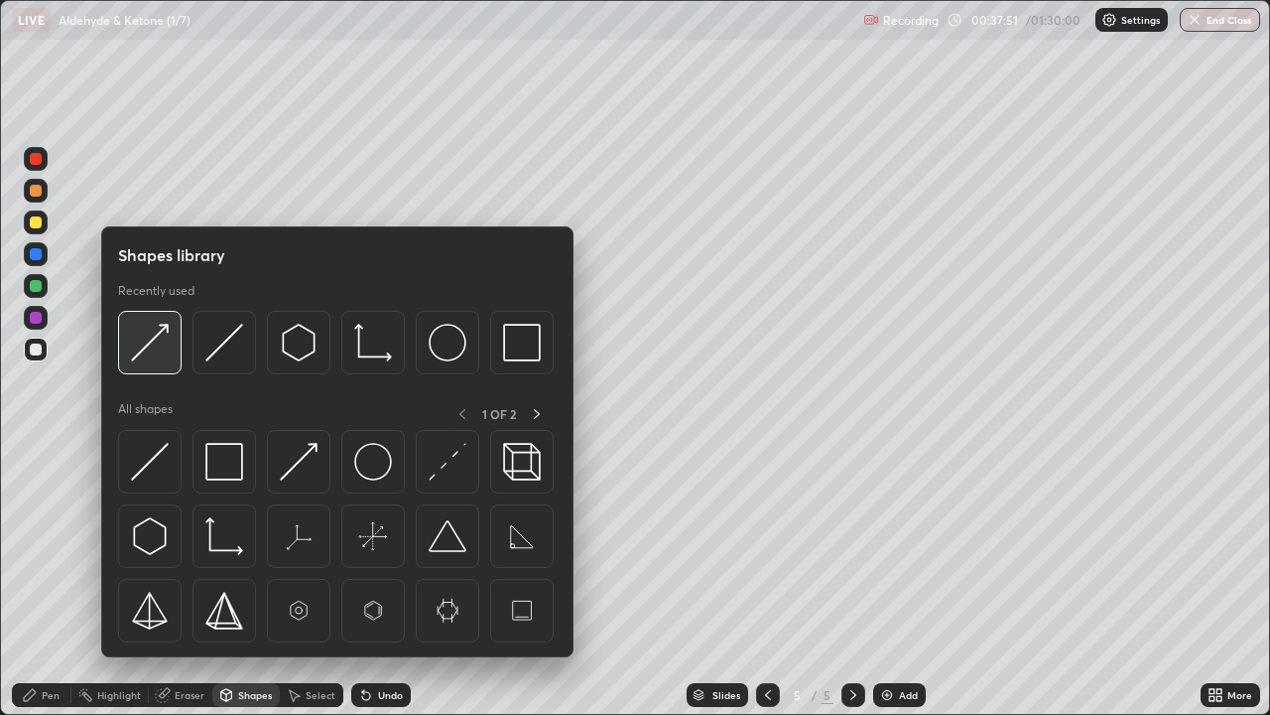
click at [144, 345] on img at bounding box center [150, 343] width 38 height 38
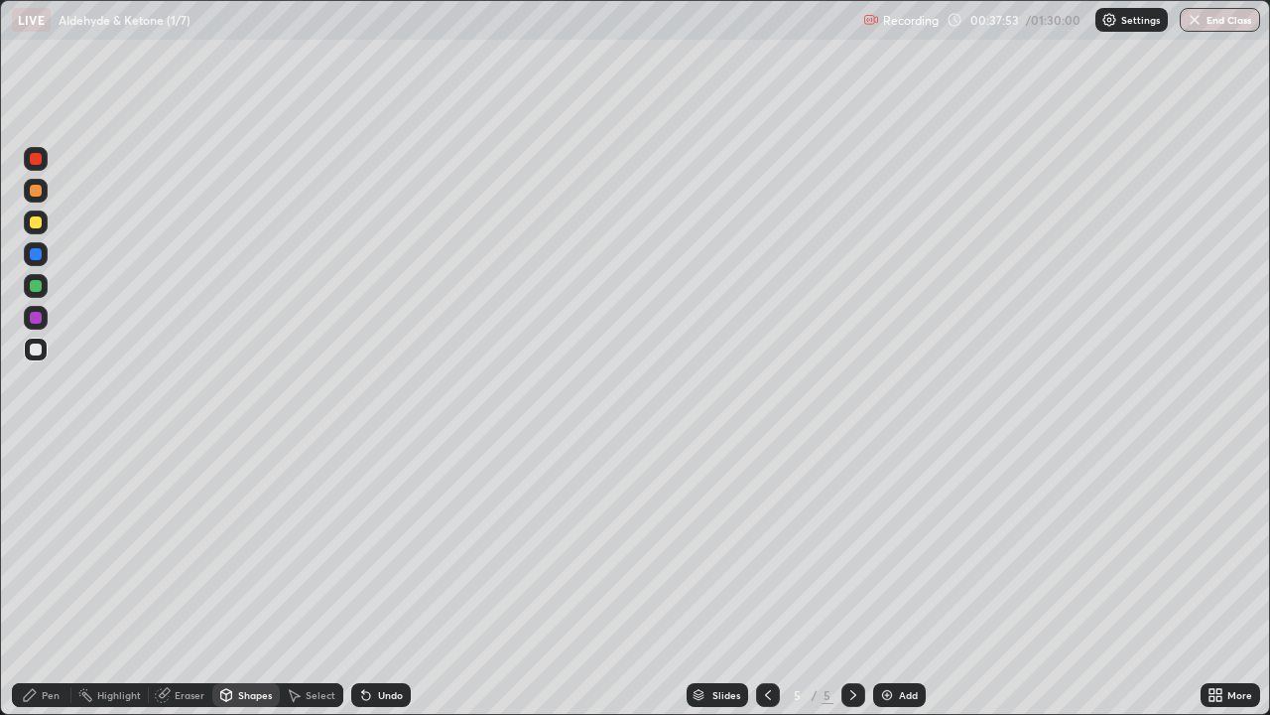
click at [39, 580] on div "Pen" at bounding box center [42, 695] width 60 height 24
click at [239, 580] on div "Shapes" at bounding box center [255, 695] width 34 height 10
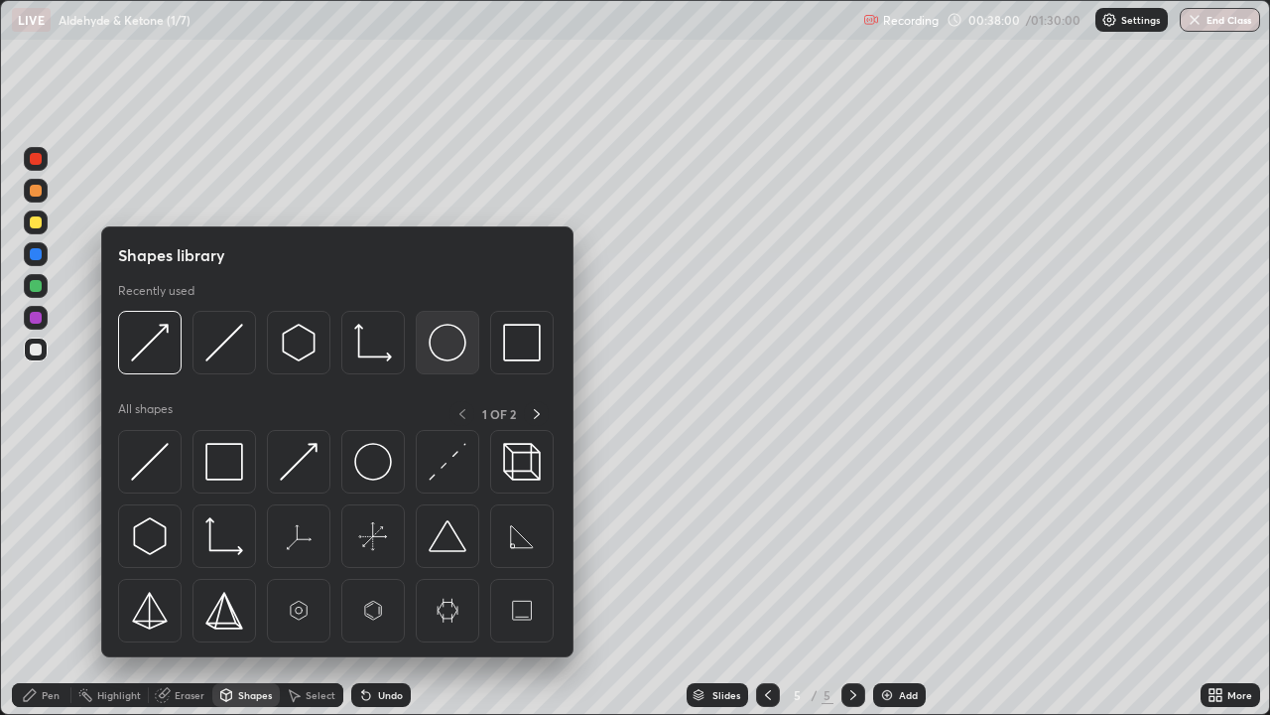
click at [446, 342] on img at bounding box center [448, 343] width 38 height 38
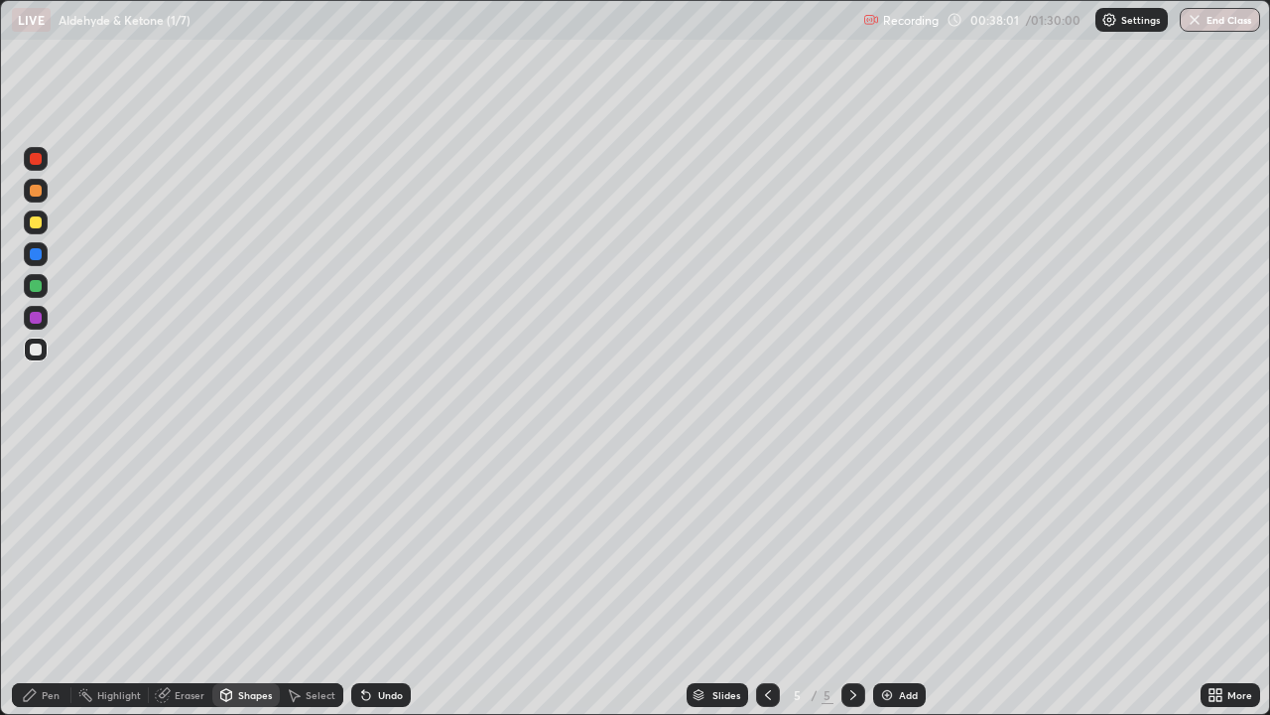
click at [37, 224] on div at bounding box center [36, 222] width 12 height 12
click at [48, 580] on div "Pen" at bounding box center [51, 695] width 18 height 10
click at [40, 344] on div at bounding box center [36, 349] width 12 height 12
click at [892, 580] on img at bounding box center [887, 695] width 16 height 16
click at [43, 349] on div at bounding box center [36, 349] width 24 height 24
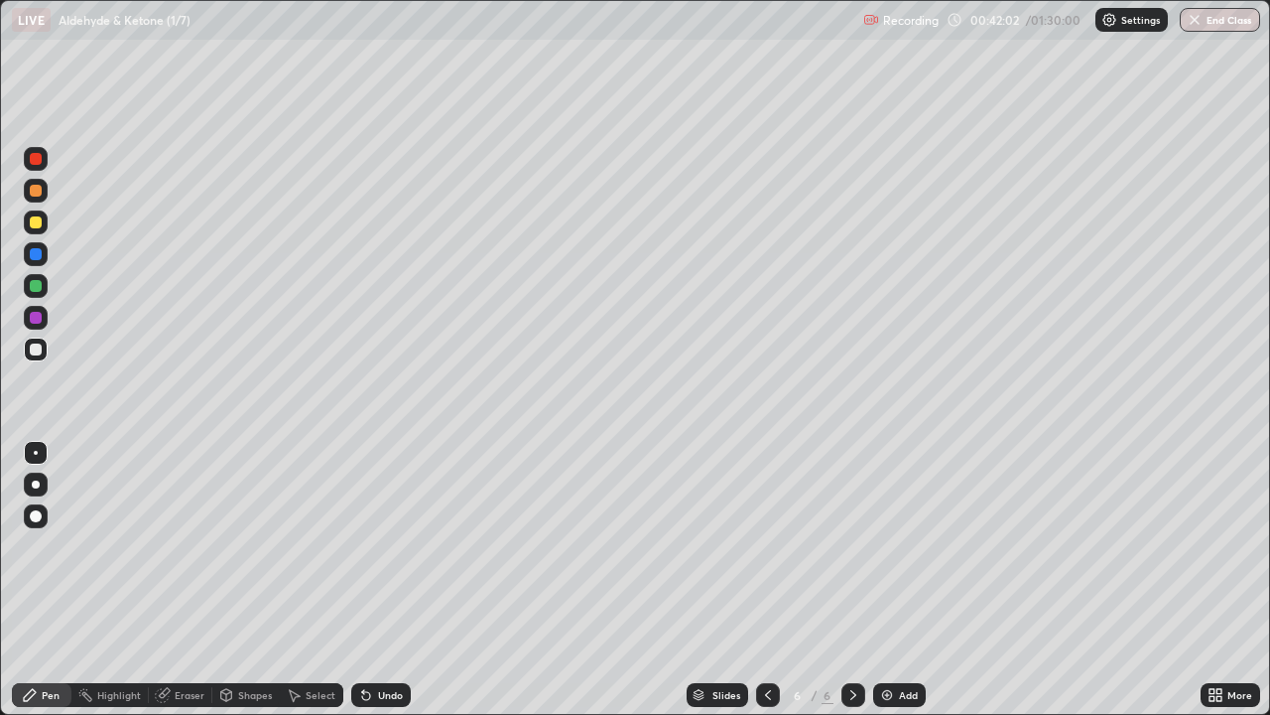
click at [39, 346] on div at bounding box center [36, 349] width 12 height 12
click at [44, 353] on div at bounding box center [36, 349] width 24 height 24
click at [763, 580] on div at bounding box center [768, 695] width 24 height 24
click at [851, 580] on icon at bounding box center [854, 695] width 6 height 10
click at [254, 580] on div "Shapes" at bounding box center [255, 695] width 34 height 10
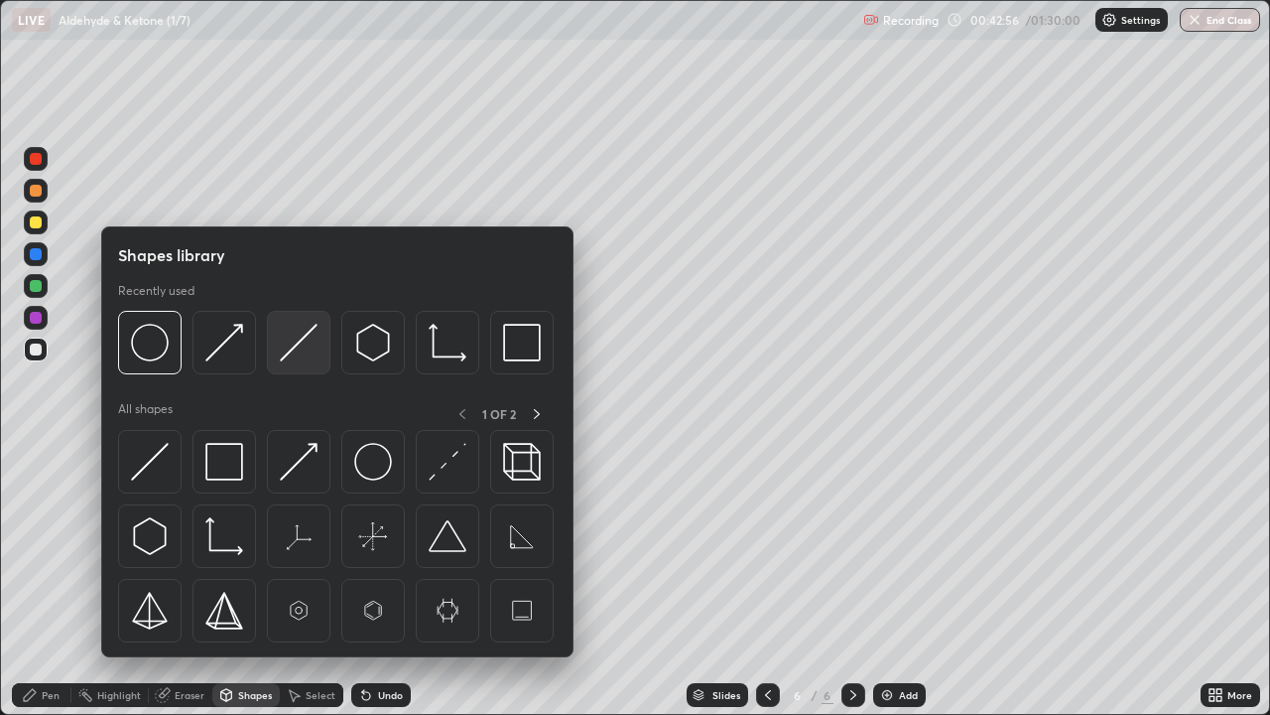
click at [294, 348] on img at bounding box center [299, 343] width 38 height 38
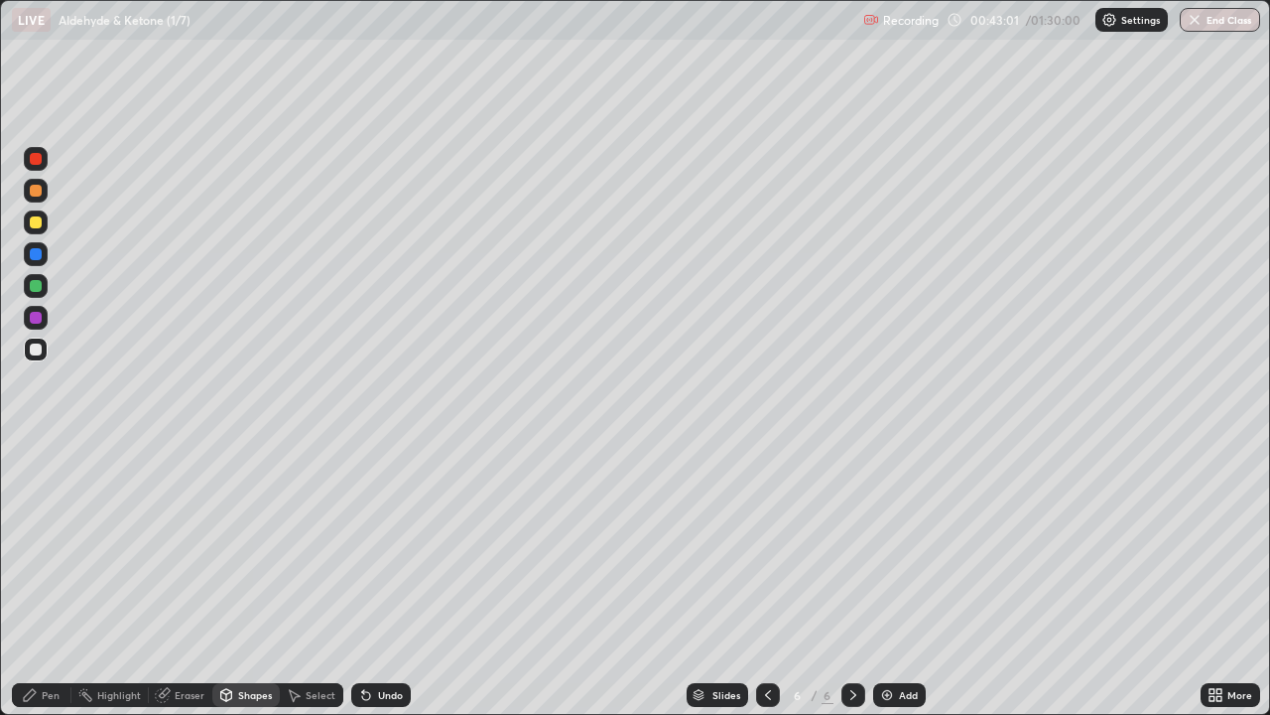
click at [254, 580] on div "Shapes" at bounding box center [255, 695] width 34 height 10
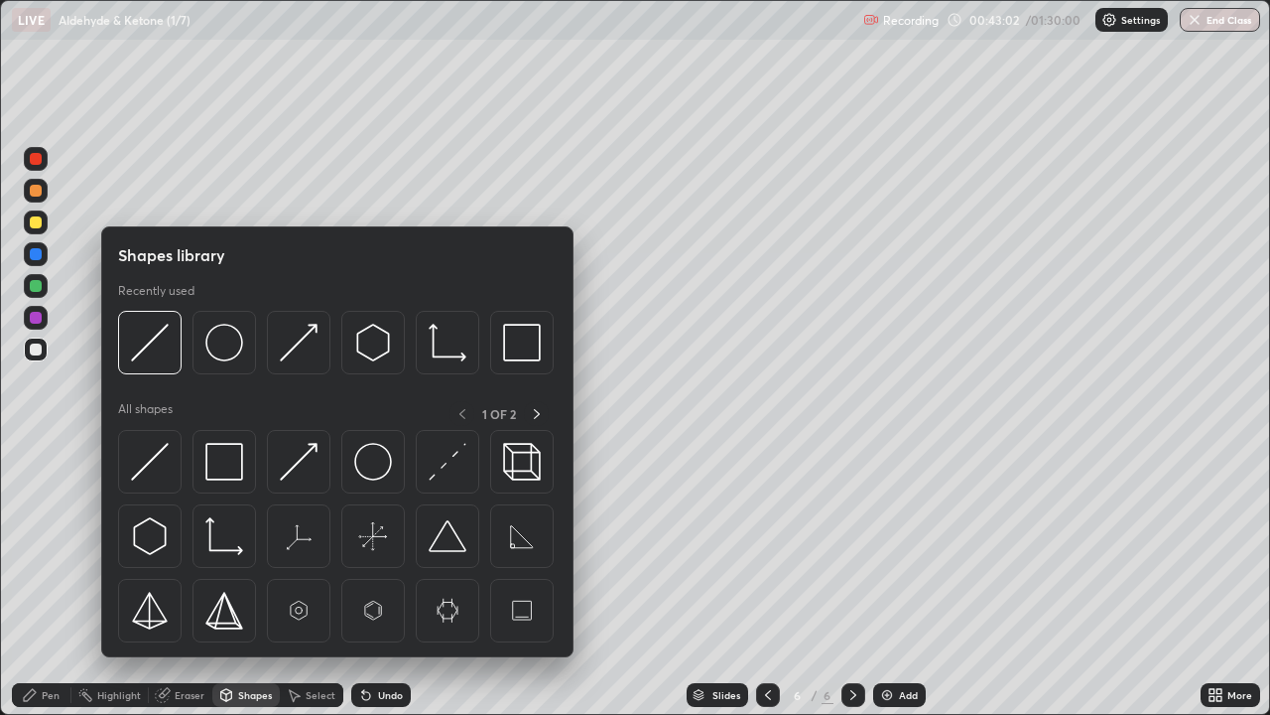
click at [296, 348] on img at bounding box center [299, 343] width 38 height 38
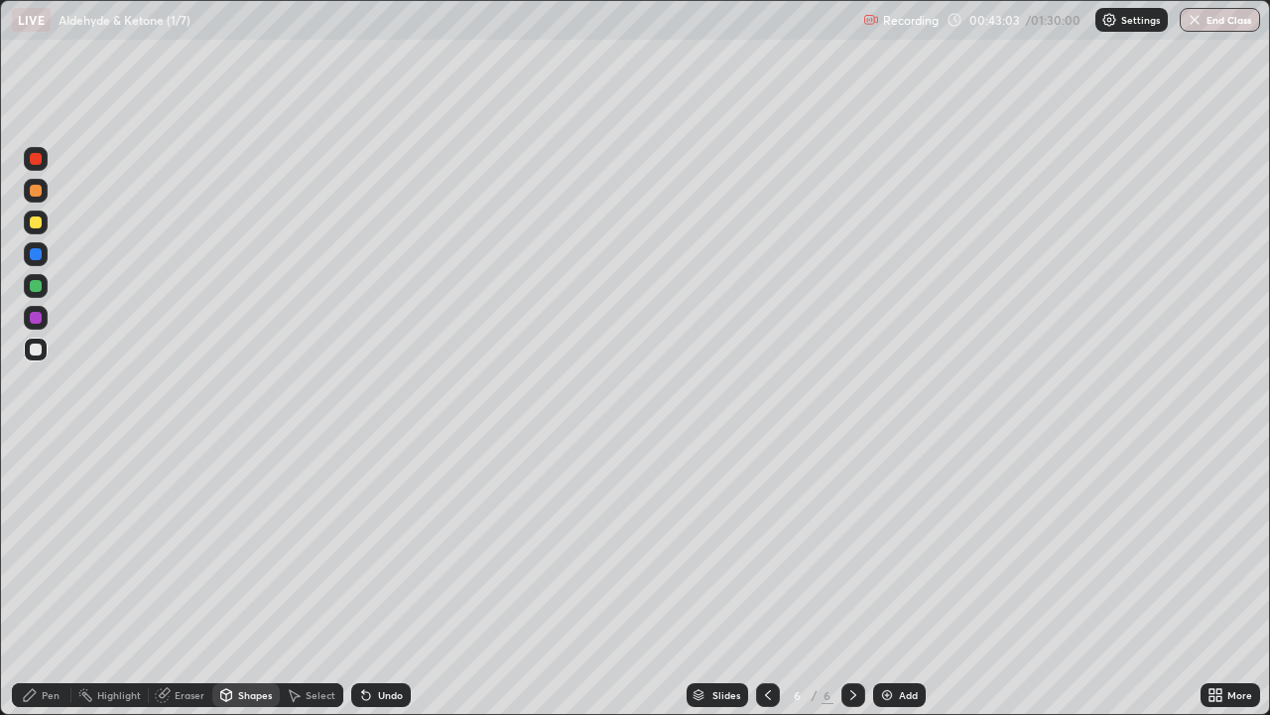
click at [241, 580] on div "Shapes" at bounding box center [245, 695] width 67 height 24
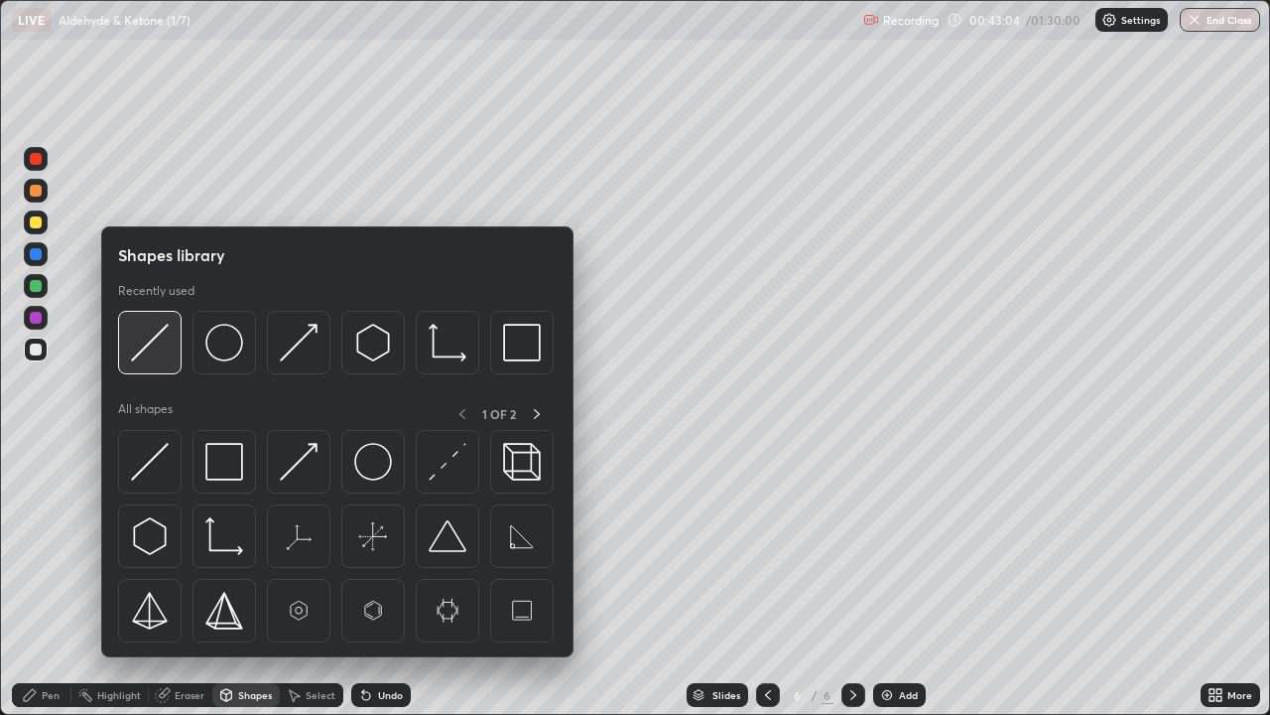
click at [163, 345] on img at bounding box center [150, 343] width 38 height 38
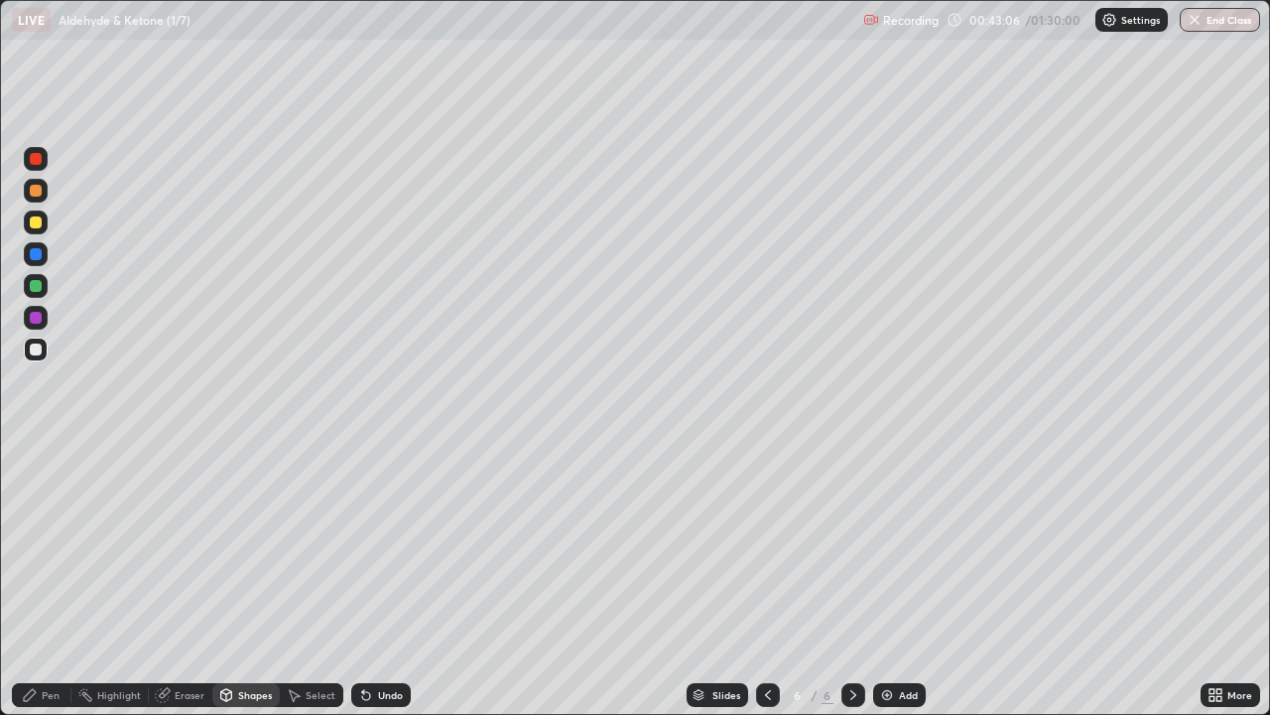
click at [254, 580] on div "Shapes" at bounding box center [255, 695] width 34 height 10
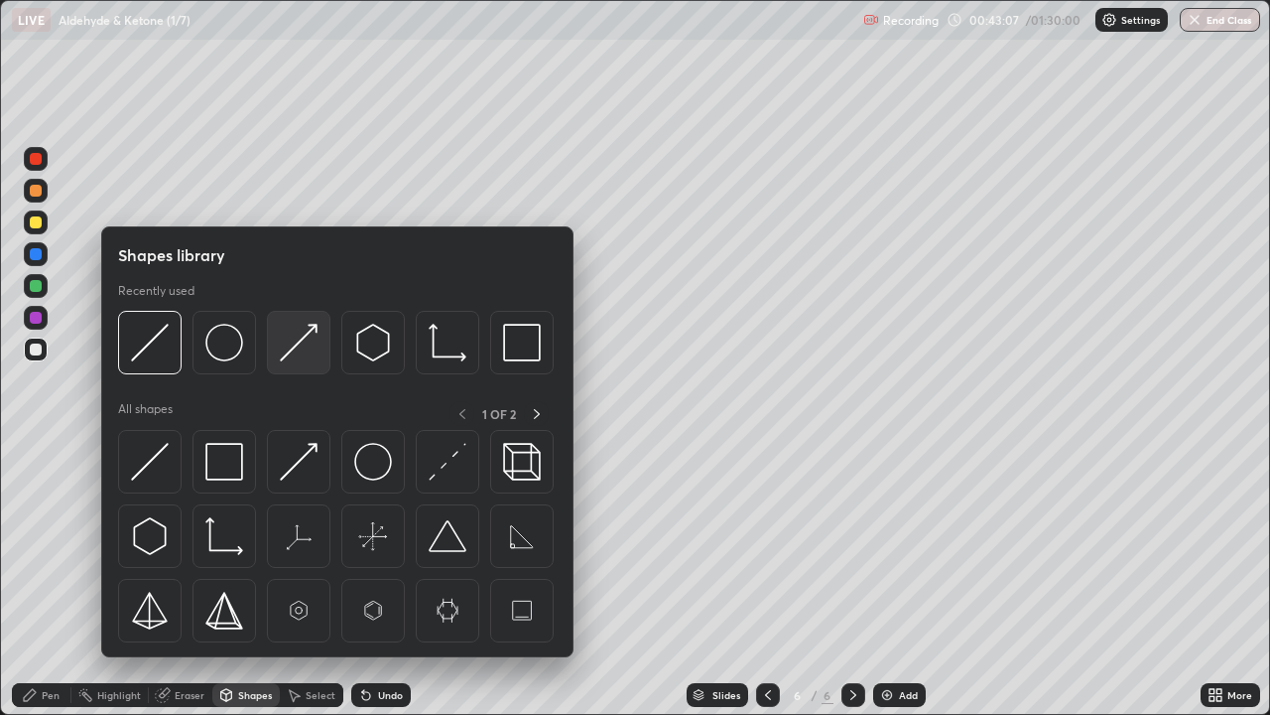
click at [297, 358] on img at bounding box center [299, 343] width 38 height 38
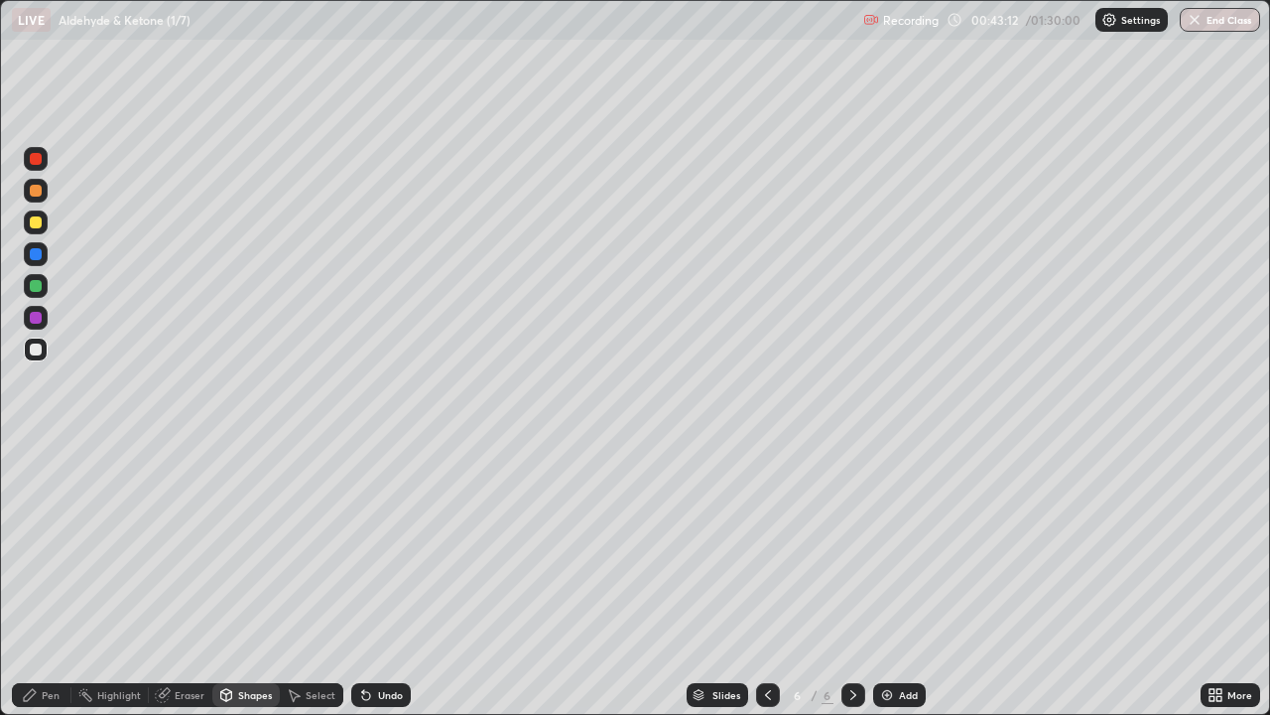
click at [55, 580] on div "Pen" at bounding box center [51, 695] width 18 height 10
click at [241, 580] on div "Shapes" at bounding box center [255, 695] width 34 height 10
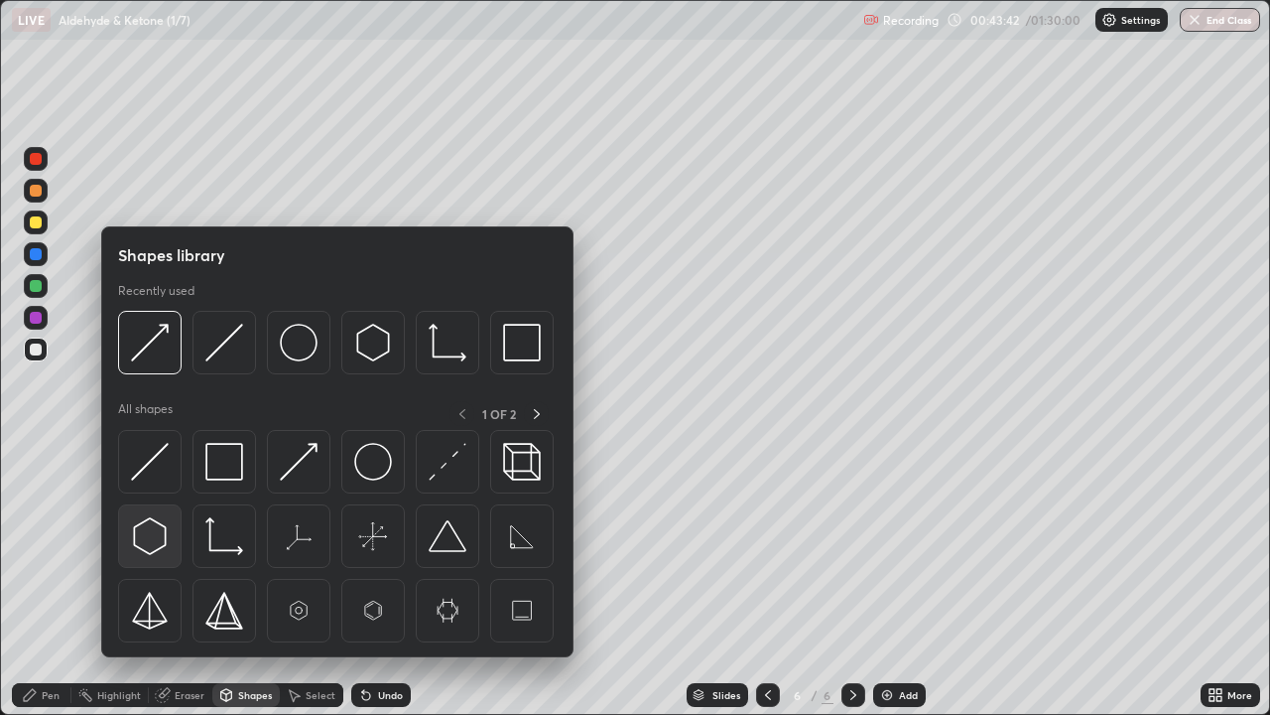
click at [155, 531] on img at bounding box center [150, 536] width 38 height 38
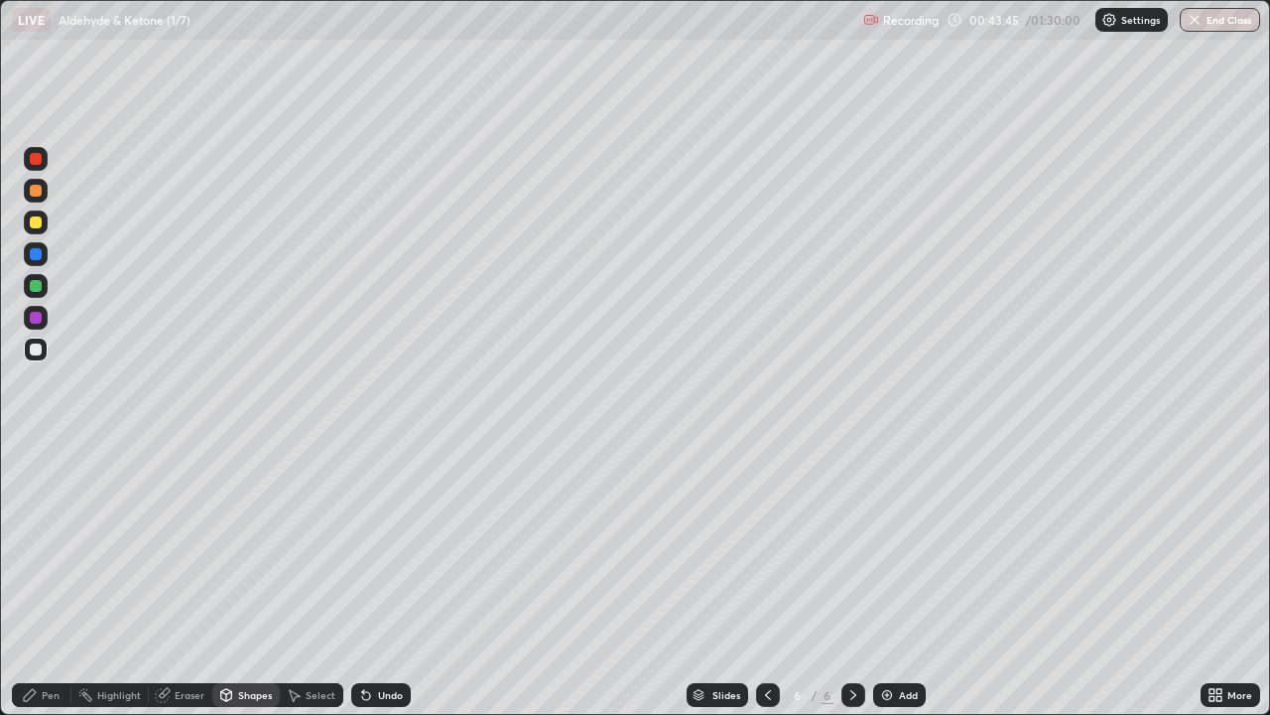
click at [253, 580] on div "Shapes" at bounding box center [255, 695] width 34 height 10
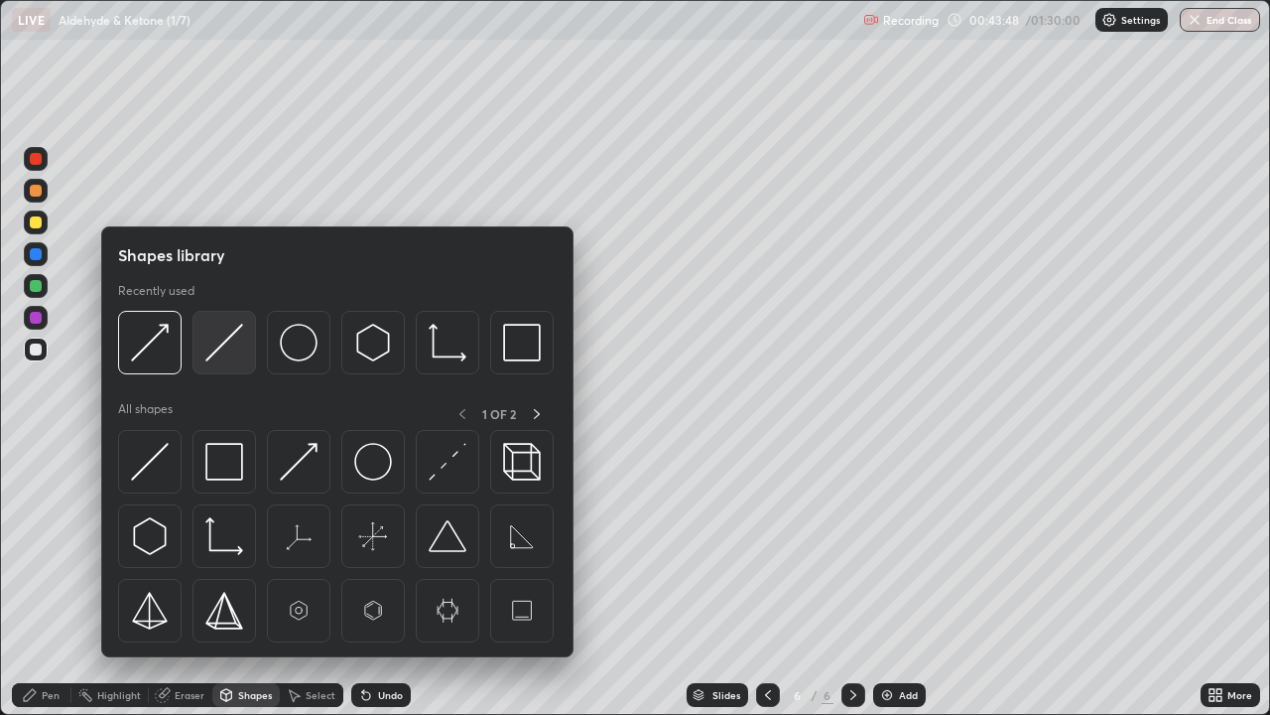
click at [220, 345] on img at bounding box center [224, 343] width 38 height 38
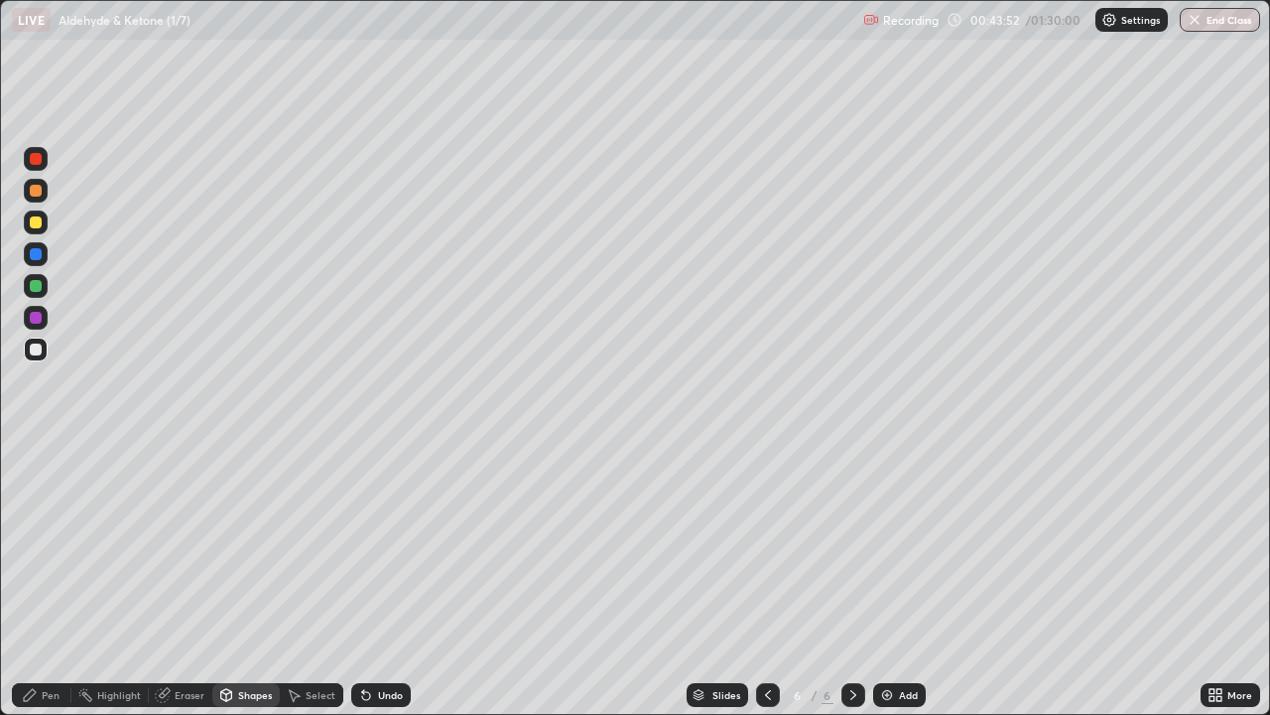
click at [236, 580] on div "Shapes" at bounding box center [245, 695] width 67 height 24
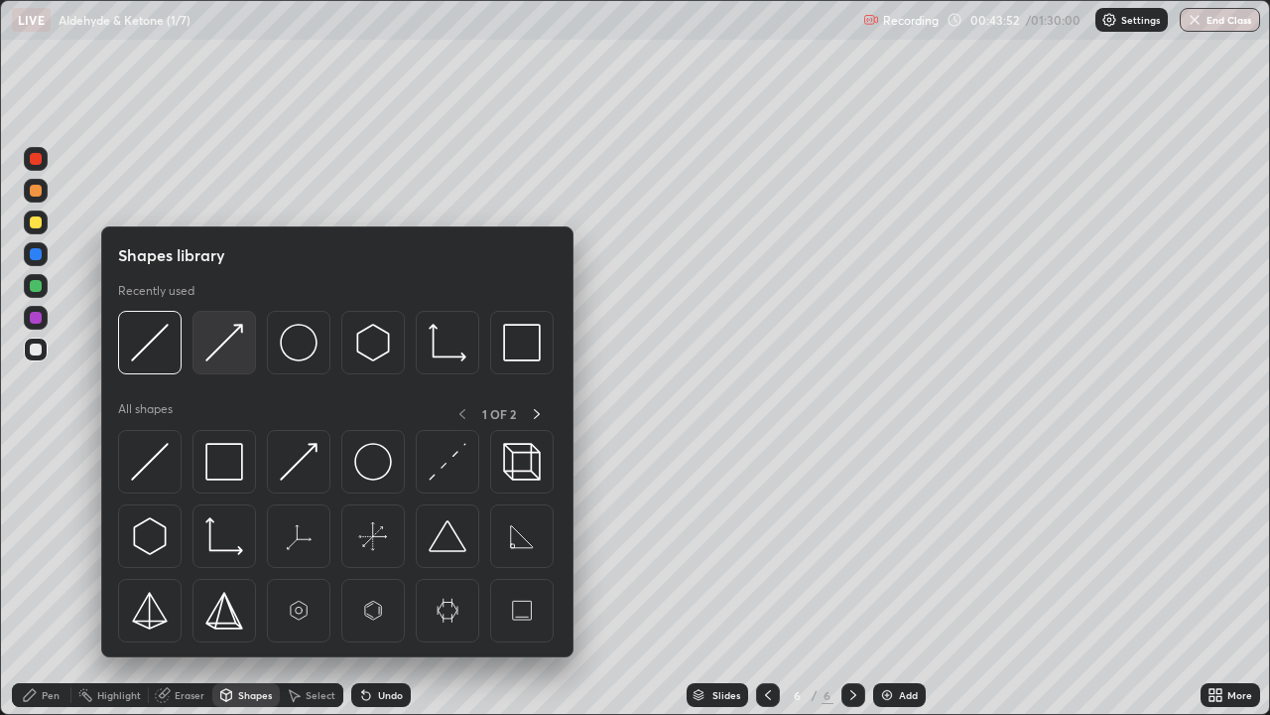
click at [219, 349] on img at bounding box center [224, 343] width 38 height 38
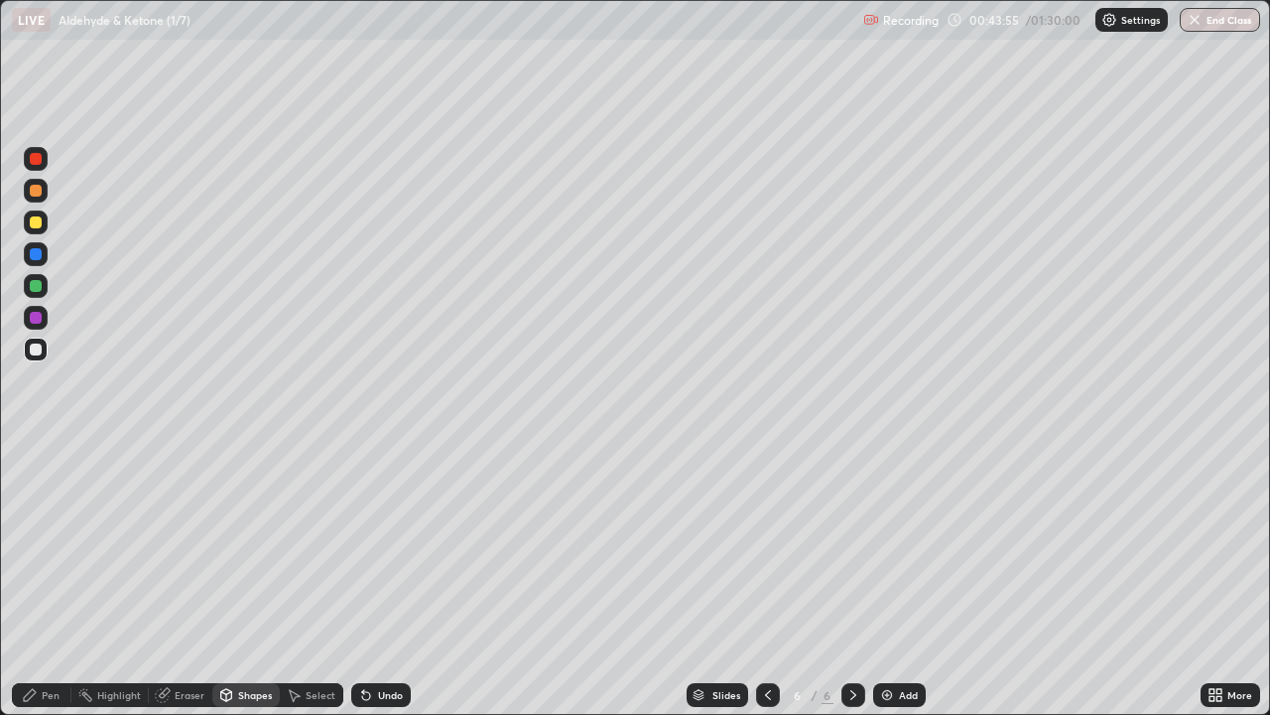
click at [246, 580] on div "Shapes" at bounding box center [255, 695] width 34 height 10
click at [306, 580] on div "Select" at bounding box center [321, 695] width 30 height 10
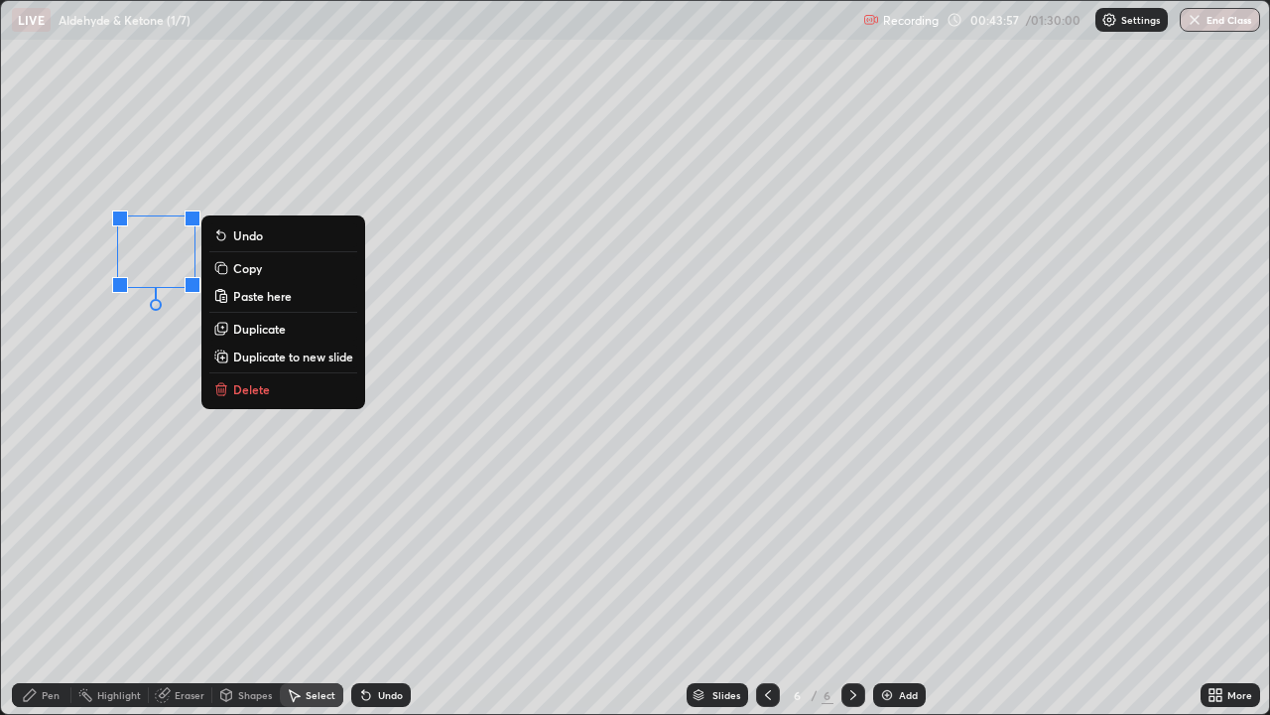
click at [243, 269] on p "Copy" at bounding box center [247, 268] width 29 height 16
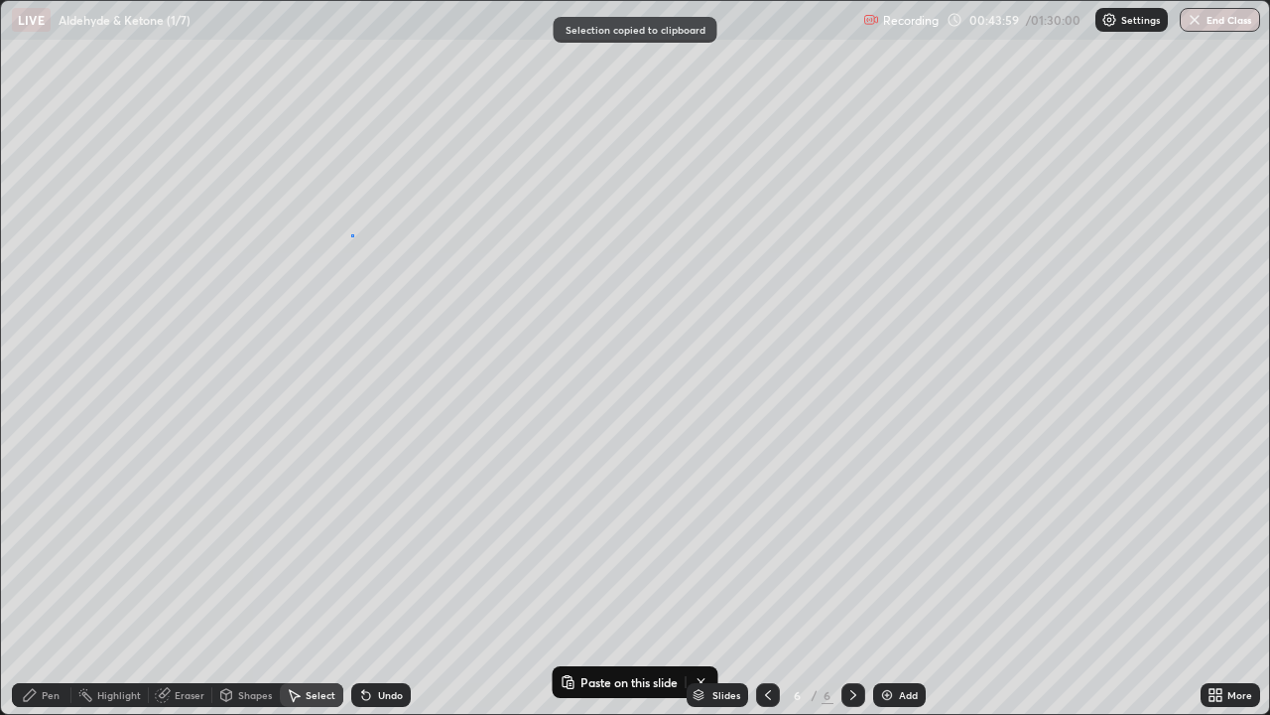
click at [351, 234] on div "0 ° Undo Copy Paste here Duplicate Duplicate to new slide Delete" at bounding box center [635, 357] width 1268 height 713
click at [367, 247] on div "0 ° Undo Copy Paste here Duplicate Duplicate to new slide Delete" at bounding box center [635, 357] width 1268 height 713
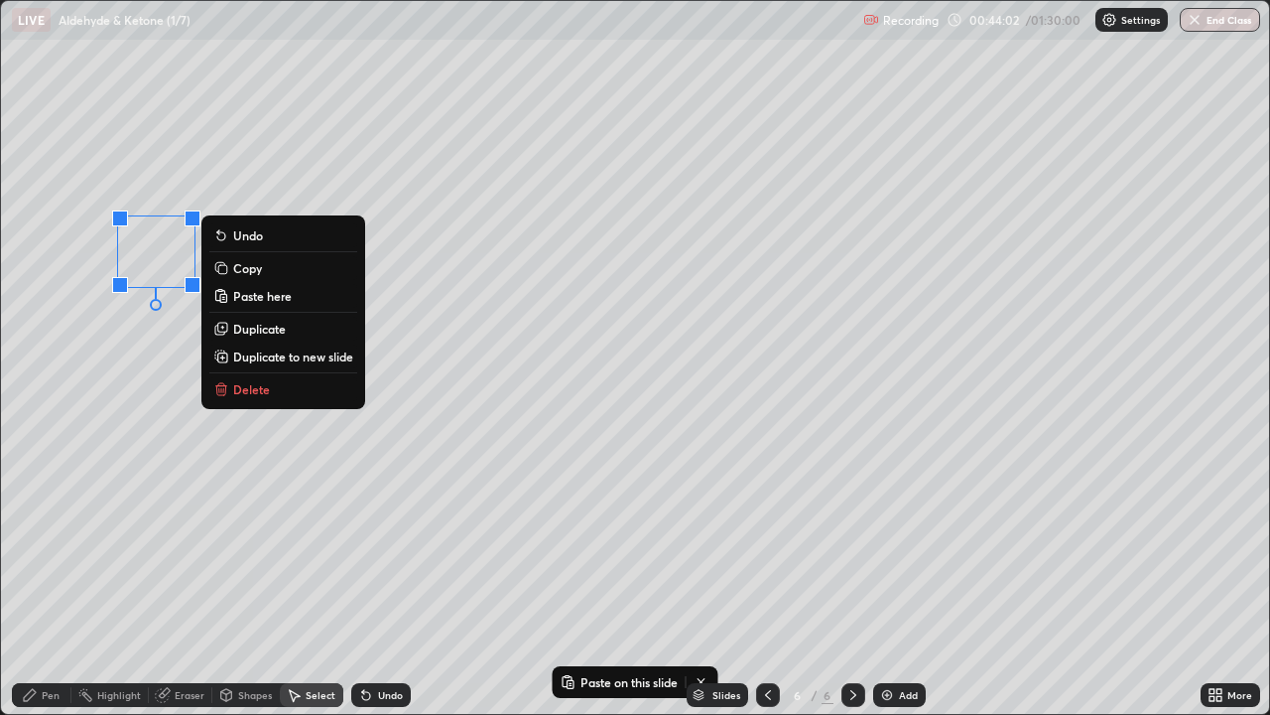
click at [235, 271] on p "Copy" at bounding box center [247, 268] width 29 height 16
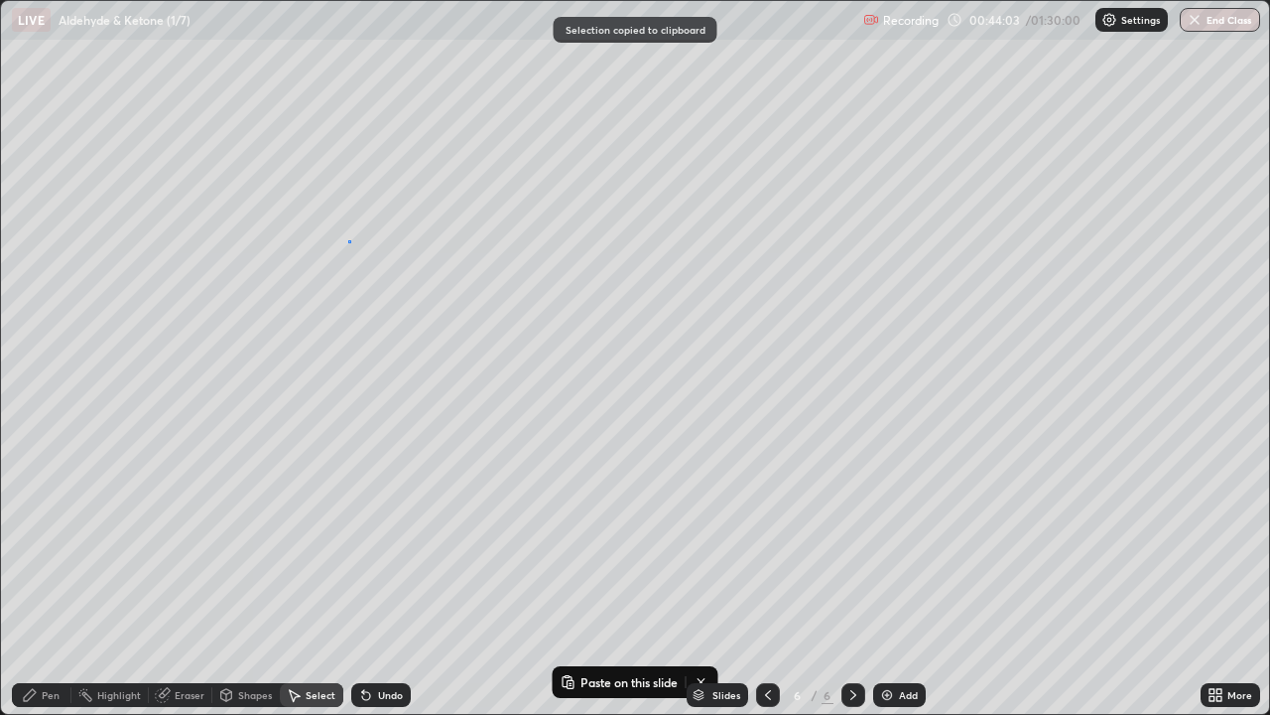
click at [348, 240] on div "0 ° Undo Copy Paste here Duplicate Duplicate to new slide Delete" at bounding box center [635, 357] width 1268 height 713
click at [365, 249] on div "0 ° Undo Copy Paste here Duplicate Duplicate to new slide Delete" at bounding box center [635, 357] width 1268 height 713
click at [384, 301] on div "0 ° Undo Copy Paste here Duplicate Duplicate to new slide Delete" at bounding box center [635, 357] width 1268 height 713
click at [393, 306] on div "0 ° Undo Copy Paste here Duplicate Duplicate to new slide Delete" at bounding box center [635, 357] width 1268 height 713
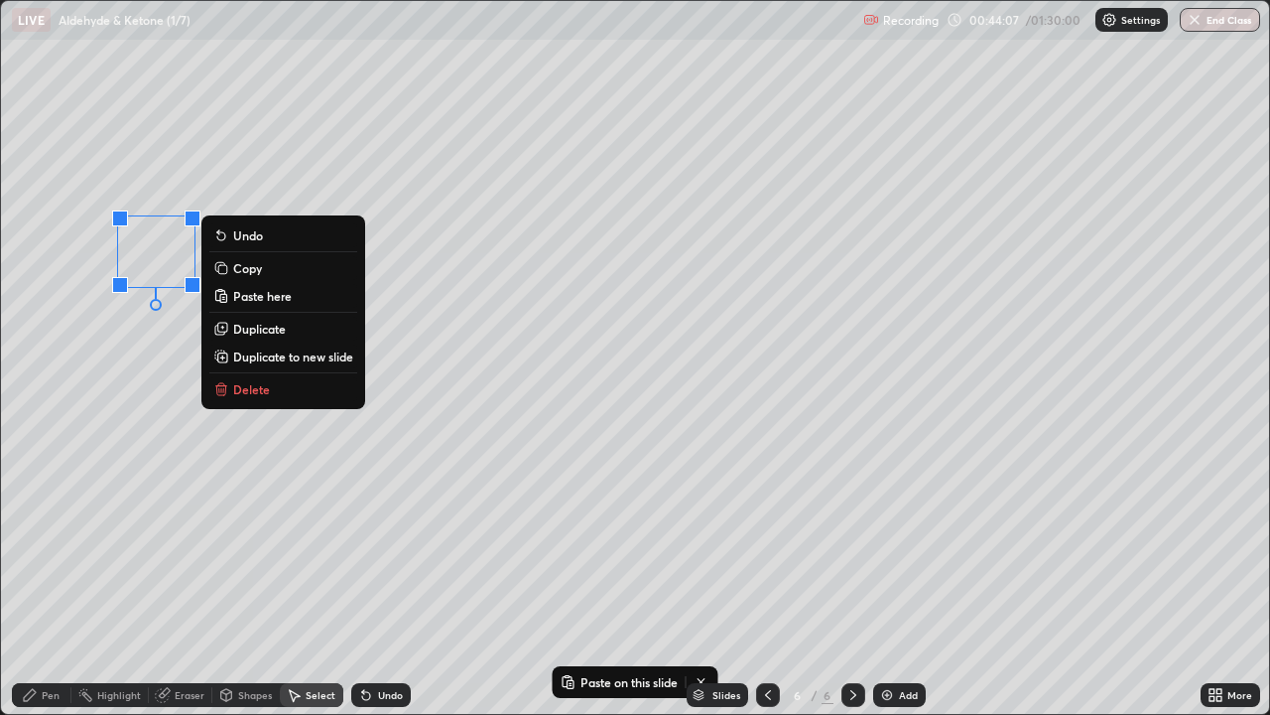
click at [239, 269] on p "Copy" at bounding box center [247, 268] width 29 height 16
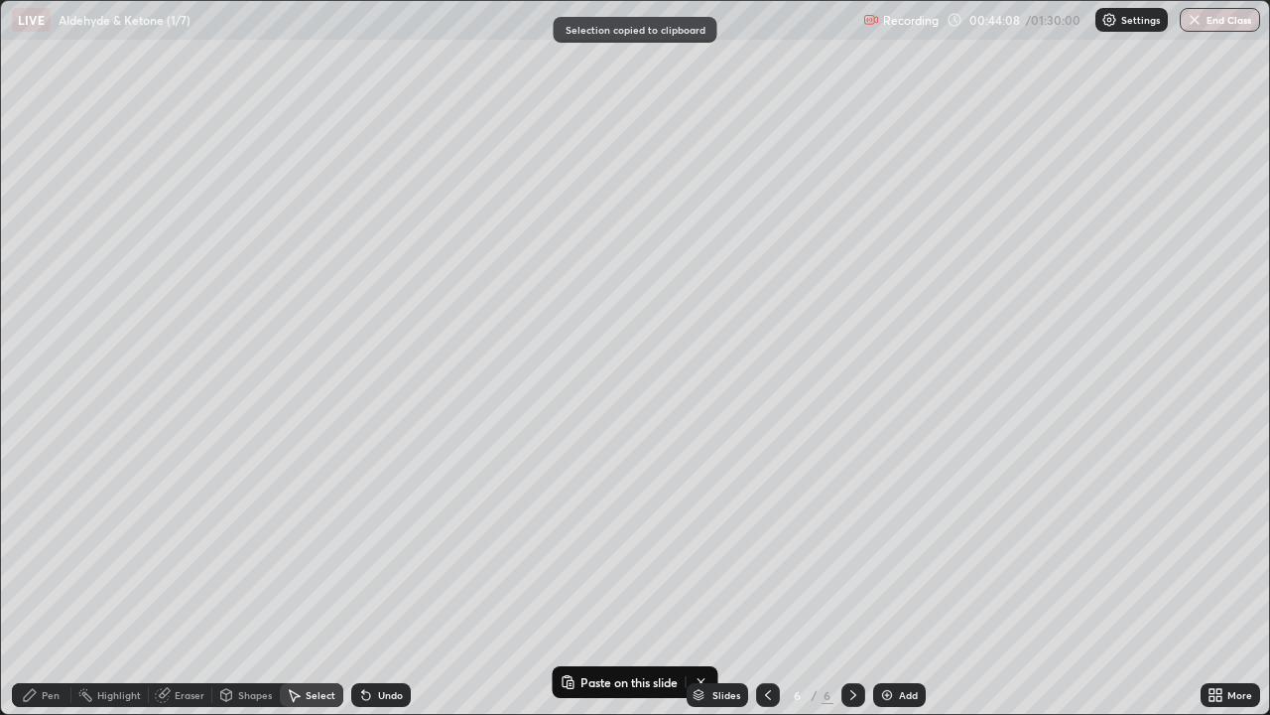
click at [351, 244] on div "0 ° Undo Copy Paste here Duplicate Duplicate to new slide Delete" at bounding box center [635, 357] width 1268 height 713
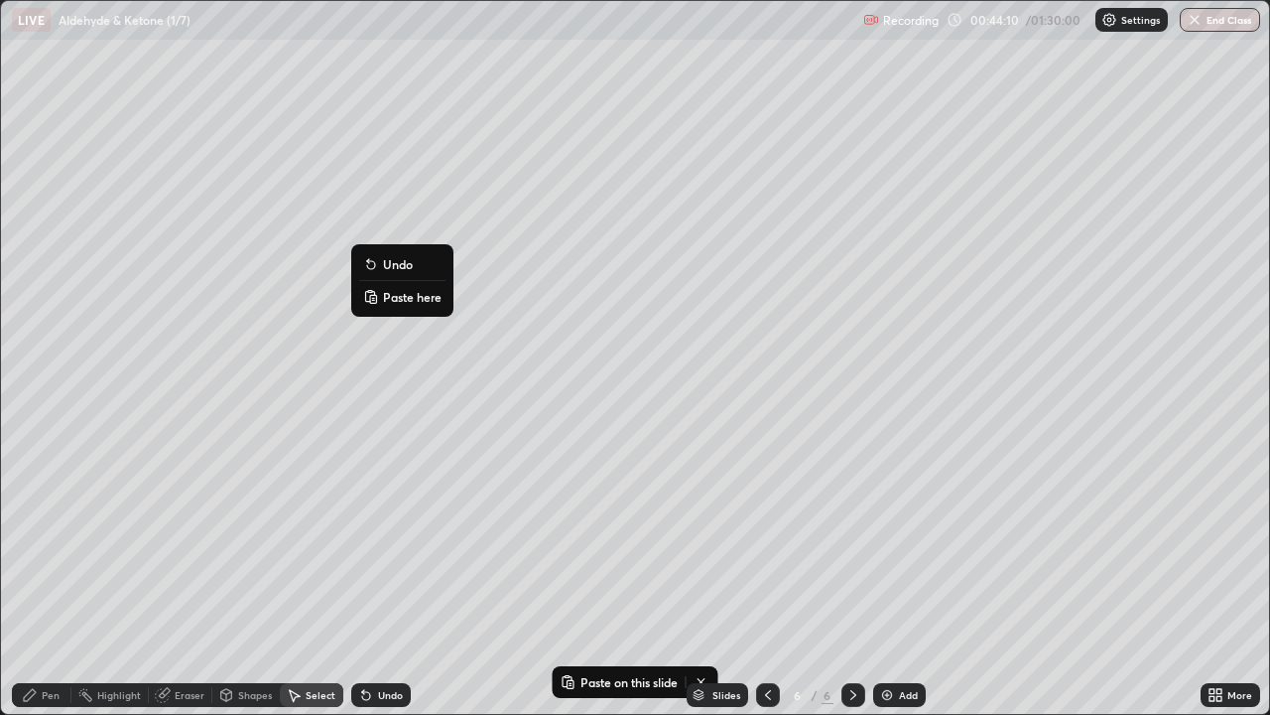
click at [392, 298] on p "Paste here" at bounding box center [412, 297] width 59 height 16
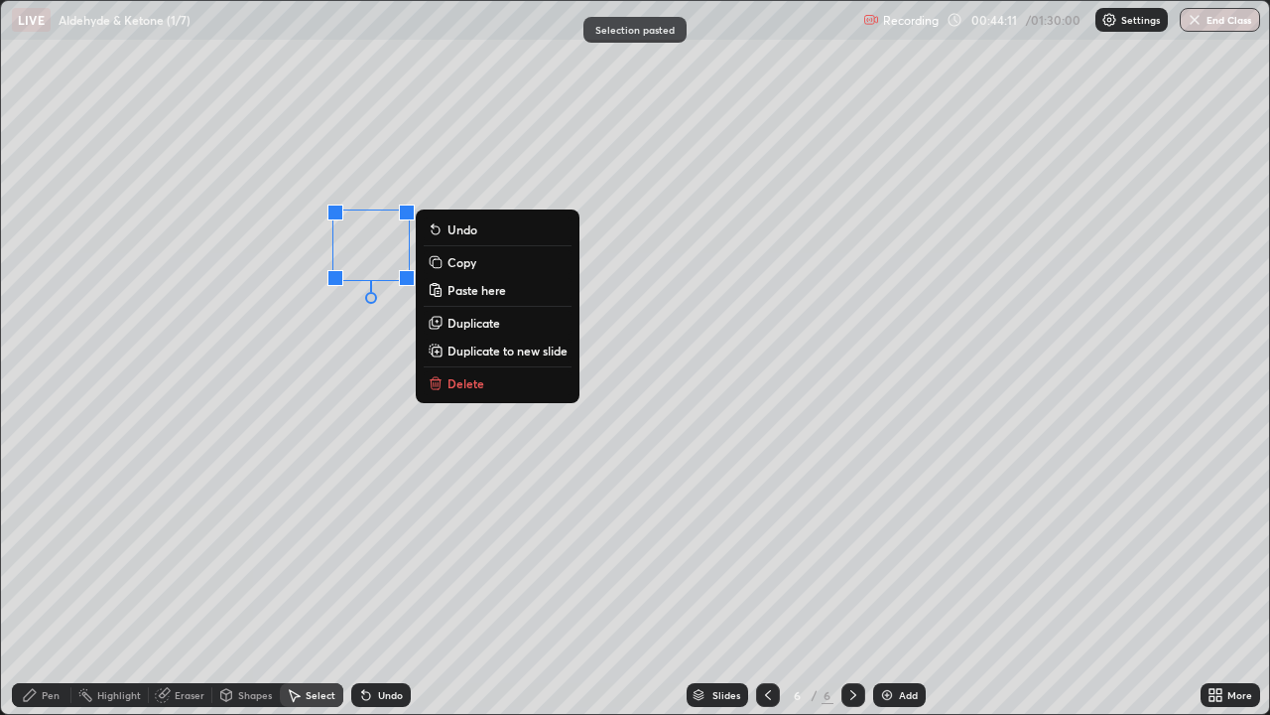
click at [345, 352] on div "0 ° Undo Copy Paste here Duplicate Duplicate to new slide Delete" at bounding box center [635, 357] width 1268 height 713
click at [451, 260] on p "Copy" at bounding box center [462, 262] width 29 height 16
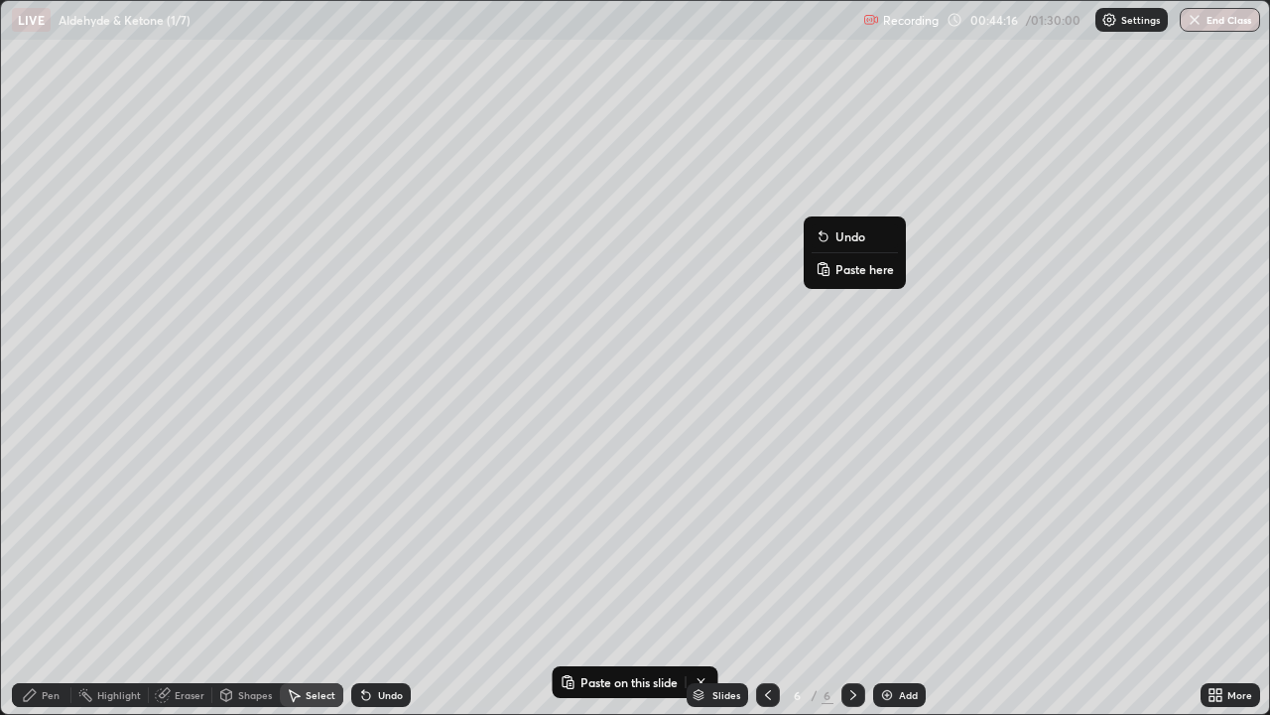
click at [841, 270] on p "Paste here" at bounding box center [865, 269] width 59 height 16
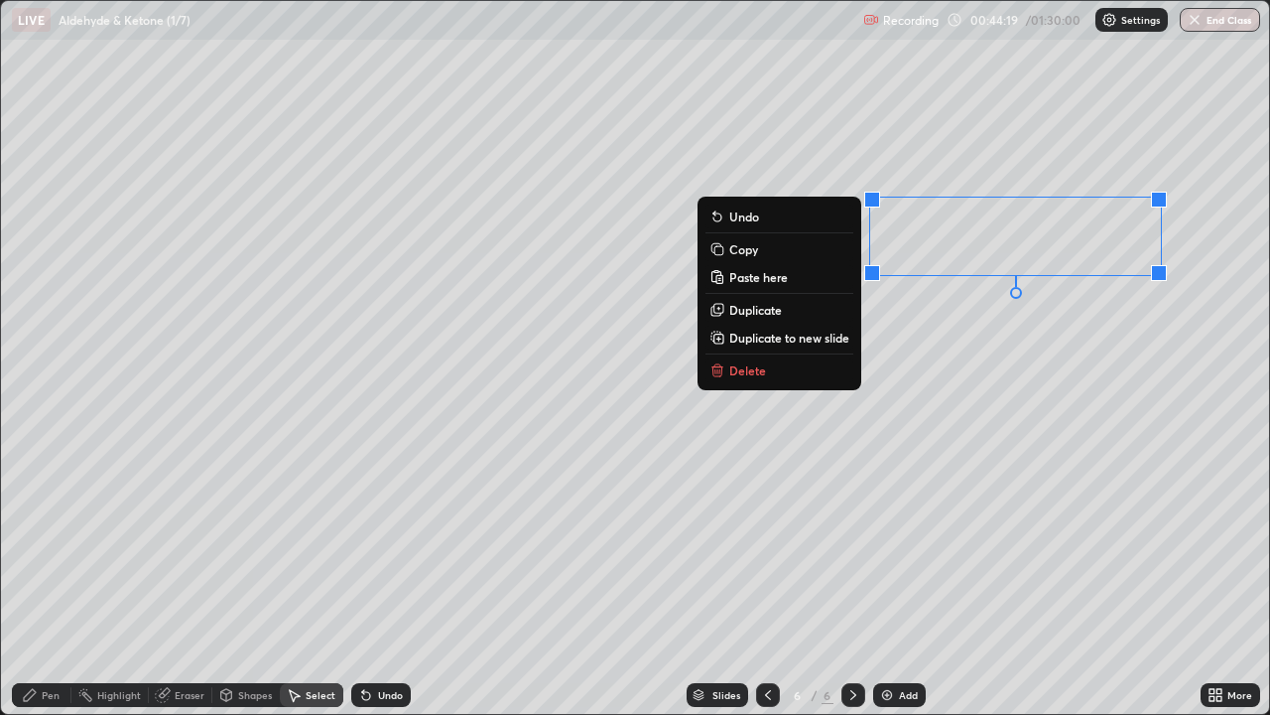
click at [61, 580] on div "Pen" at bounding box center [42, 695] width 60 height 24
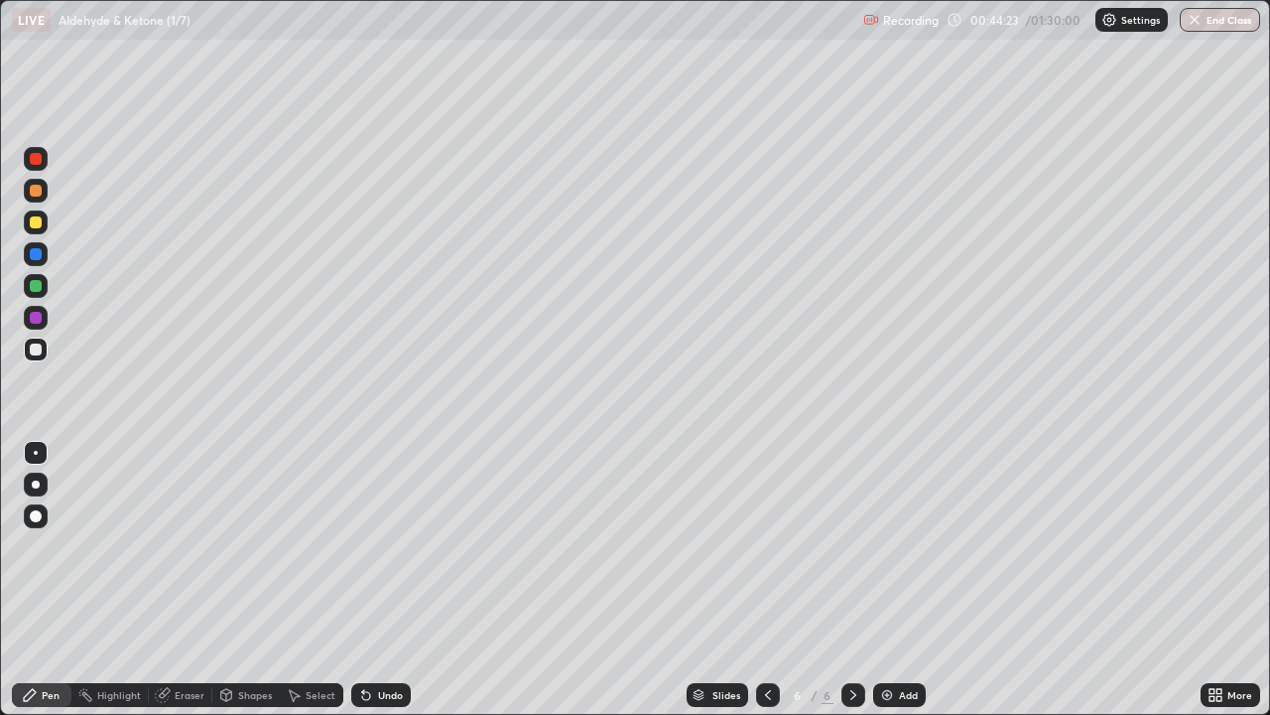
click at [36, 344] on div at bounding box center [36, 349] width 12 height 12
click at [189, 580] on div "Eraser" at bounding box center [190, 695] width 30 height 10
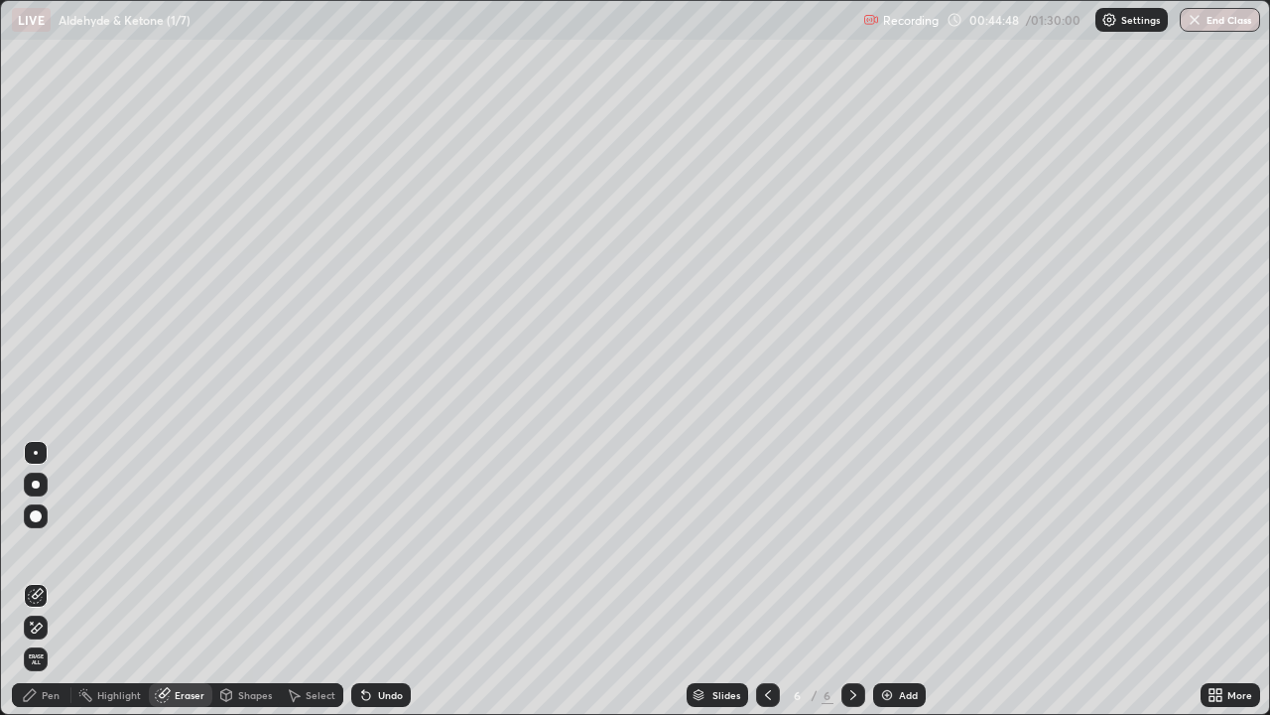
click at [42, 580] on div "Pen" at bounding box center [51, 695] width 18 height 10
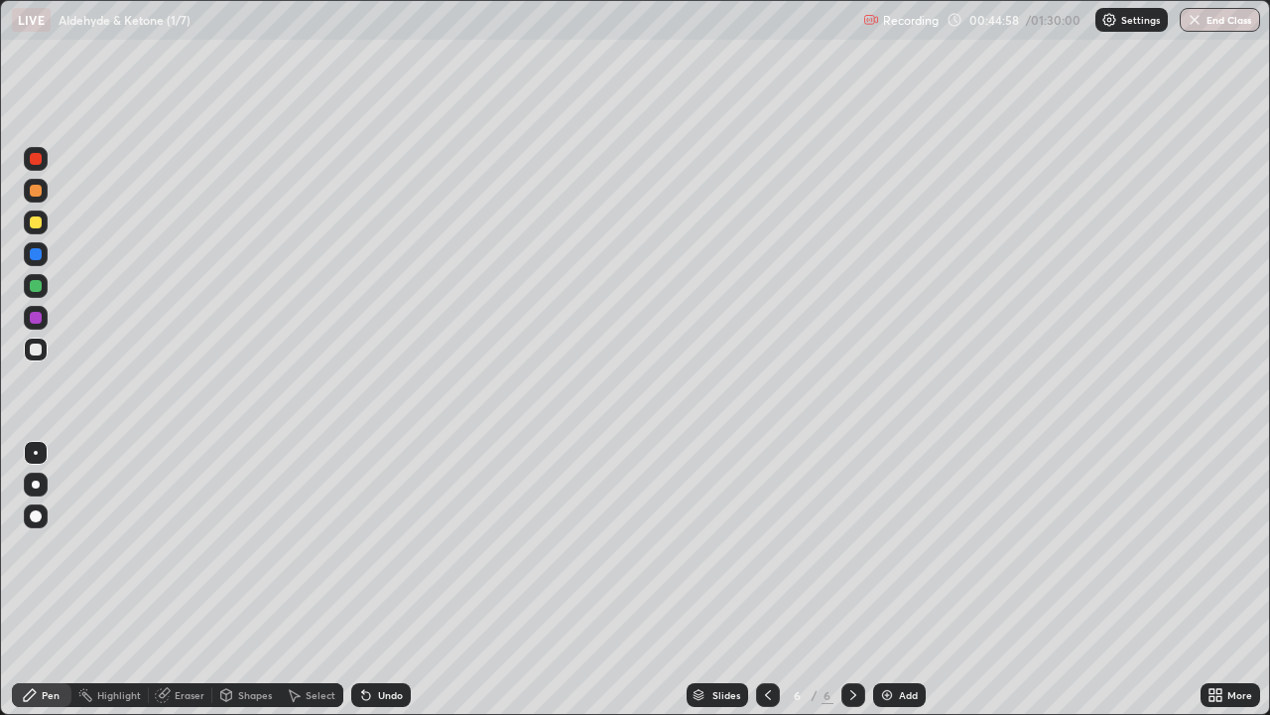
click at [238, 580] on div "Shapes" at bounding box center [255, 695] width 34 height 10
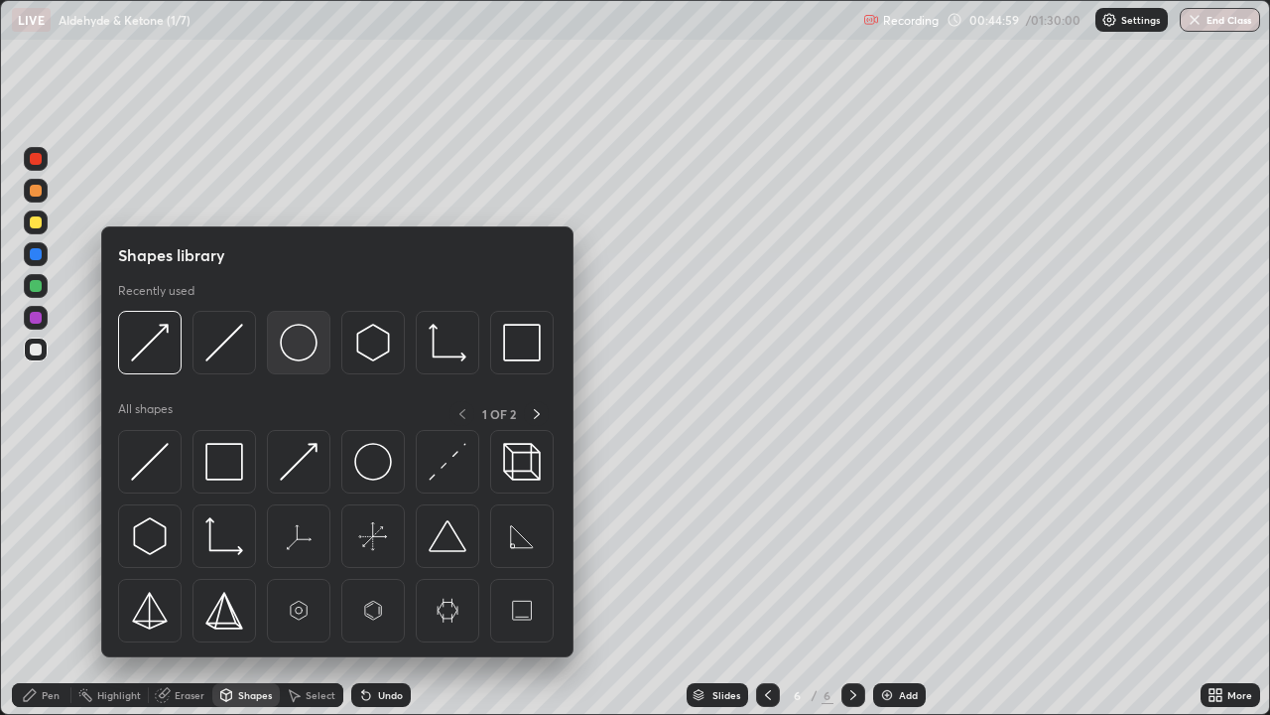
click at [297, 352] on img at bounding box center [299, 343] width 38 height 38
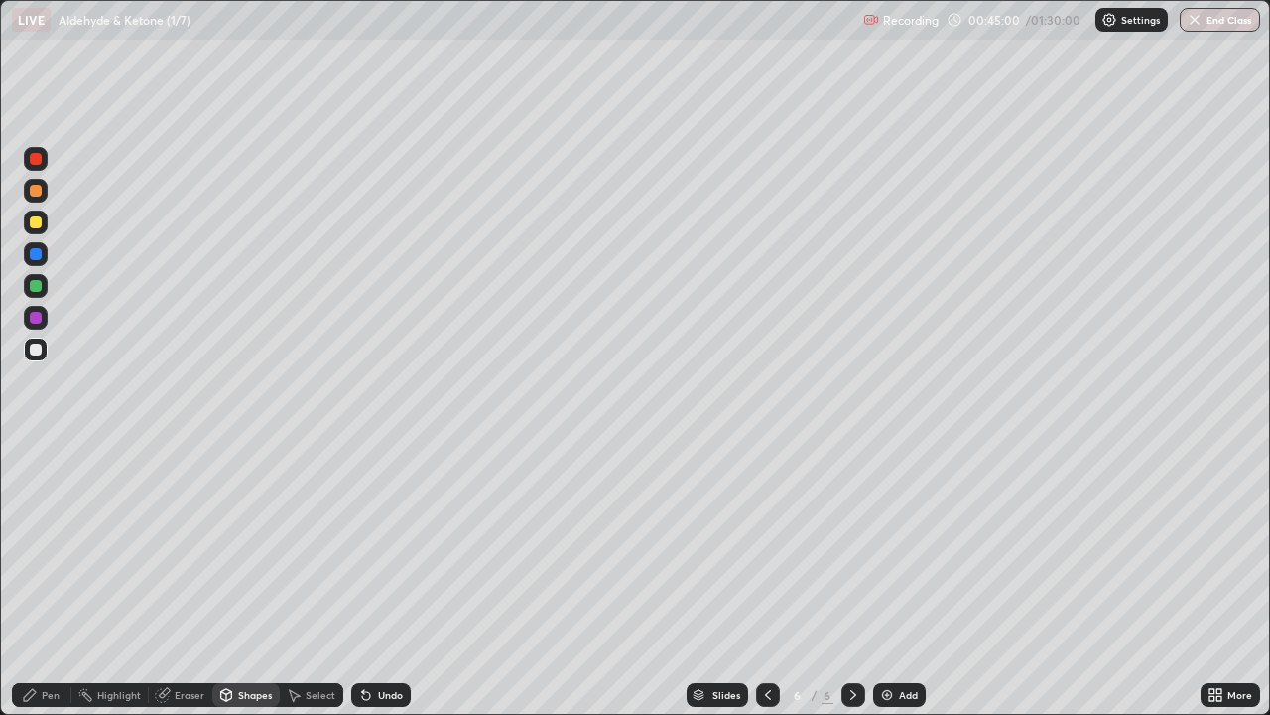
click at [37, 325] on div at bounding box center [36, 318] width 24 height 24
click at [53, 580] on div "Pen" at bounding box center [51, 695] width 18 height 10
click at [40, 348] on div at bounding box center [36, 349] width 12 height 12
click at [34, 316] on div at bounding box center [36, 318] width 12 height 12
click at [34, 286] on div at bounding box center [36, 286] width 12 height 12
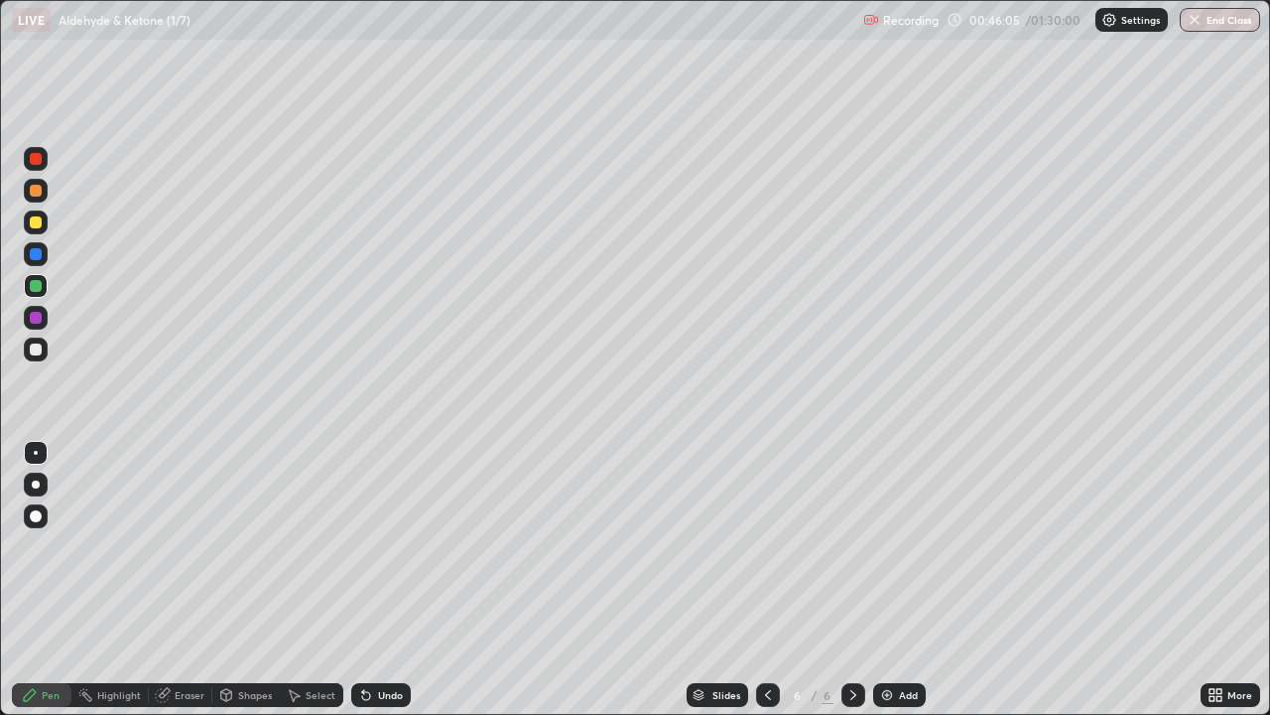
click at [41, 348] on div at bounding box center [36, 349] width 12 height 12
click at [178, 580] on div "Eraser" at bounding box center [181, 695] width 64 height 24
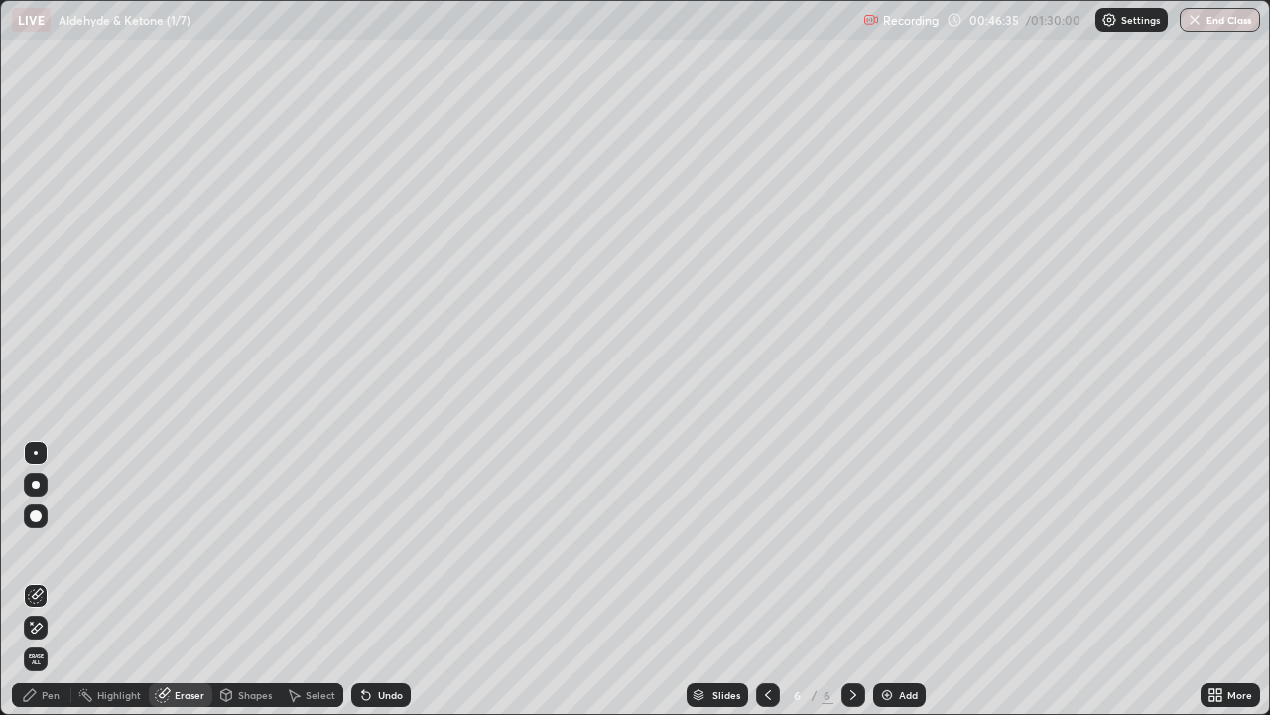
click at [50, 580] on div "Pen" at bounding box center [51, 695] width 18 height 10
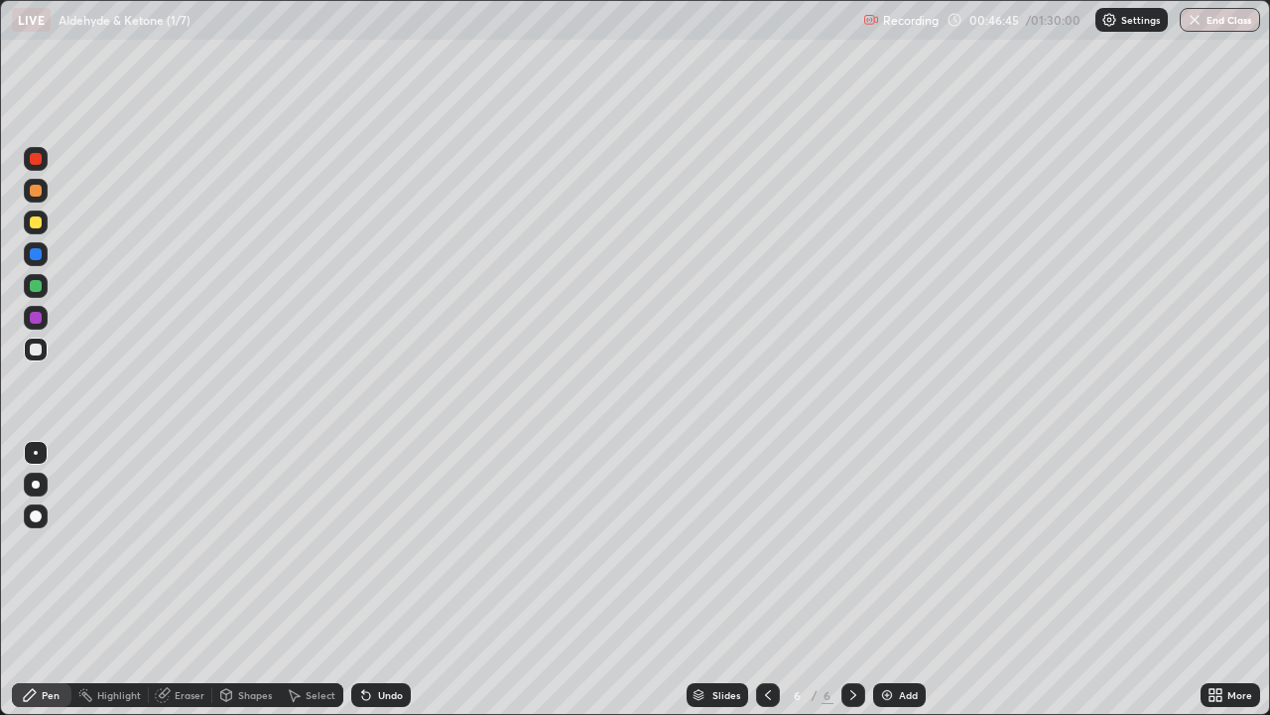
click at [371, 580] on div "Undo" at bounding box center [381, 695] width 60 height 24
click at [365, 580] on icon at bounding box center [366, 696] width 8 height 8
click at [38, 225] on div at bounding box center [36, 222] width 12 height 12
click at [38, 352] on div at bounding box center [36, 349] width 12 height 12
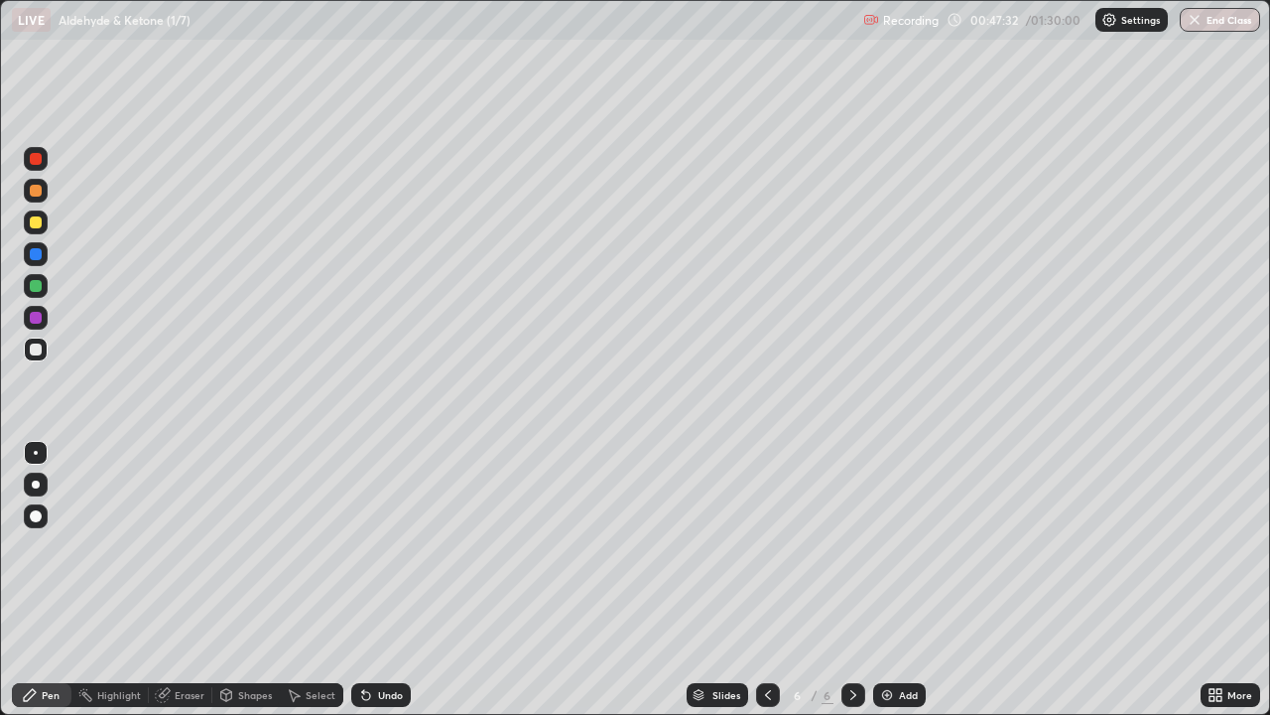
click at [35, 255] on div at bounding box center [36, 254] width 12 height 12
click at [32, 222] on div at bounding box center [36, 222] width 12 height 12
click at [253, 580] on div "Shapes" at bounding box center [255, 695] width 34 height 10
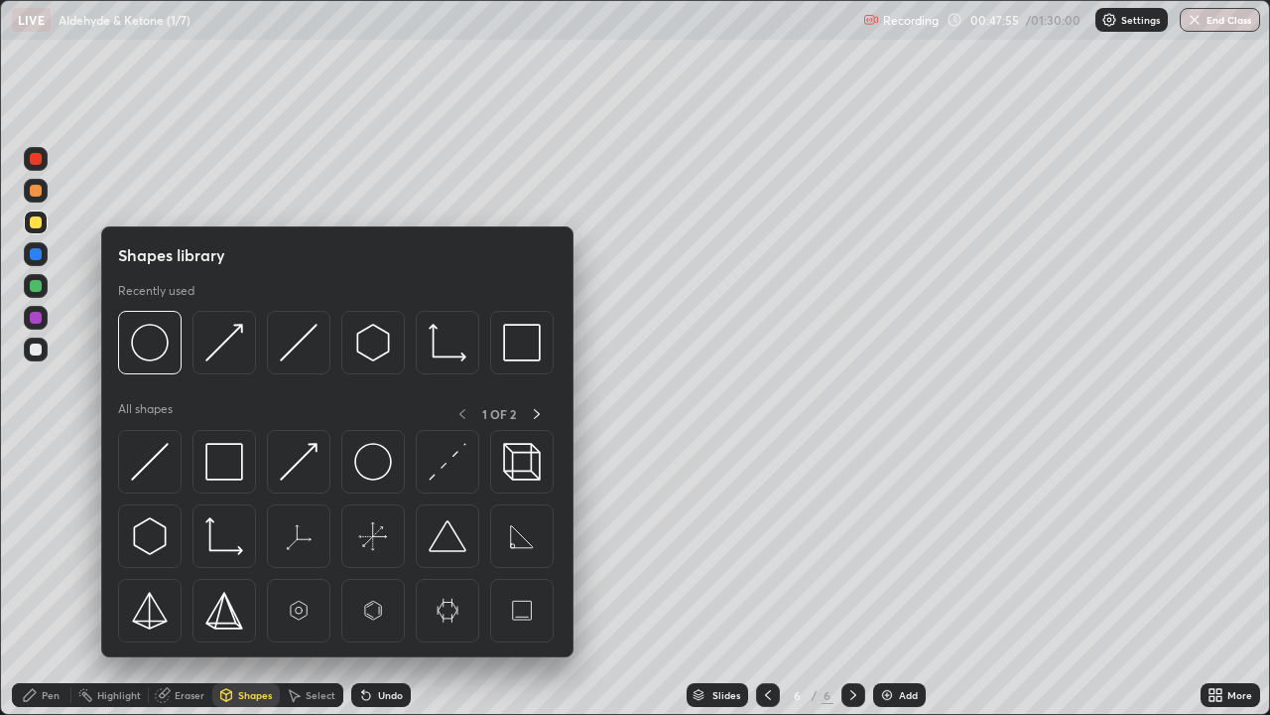
click at [304, 580] on div "Select" at bounding box center [312, 695] width 64 height 24
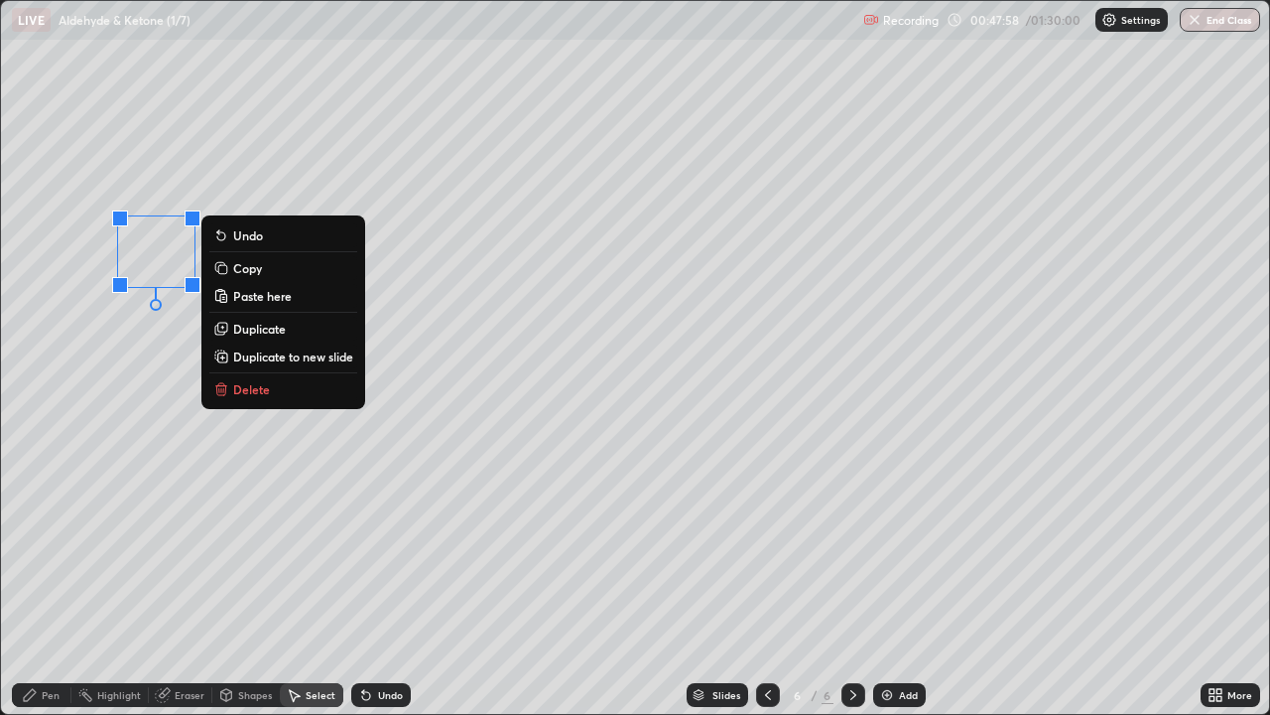
click at [238, 271] on p "Copy" at bounding box center [247, 268] width 29 height 16
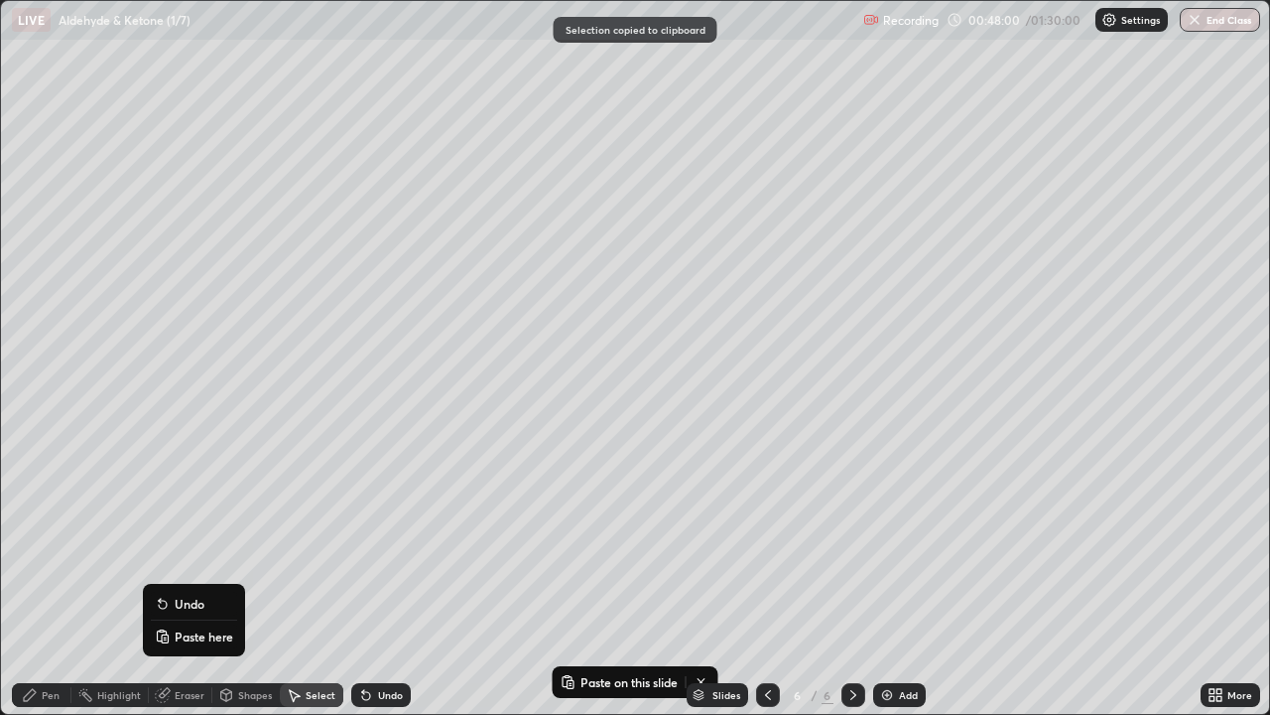
click at [179, 580] on p "Paste here" at bounding box center [204, 636] width 59 height 16
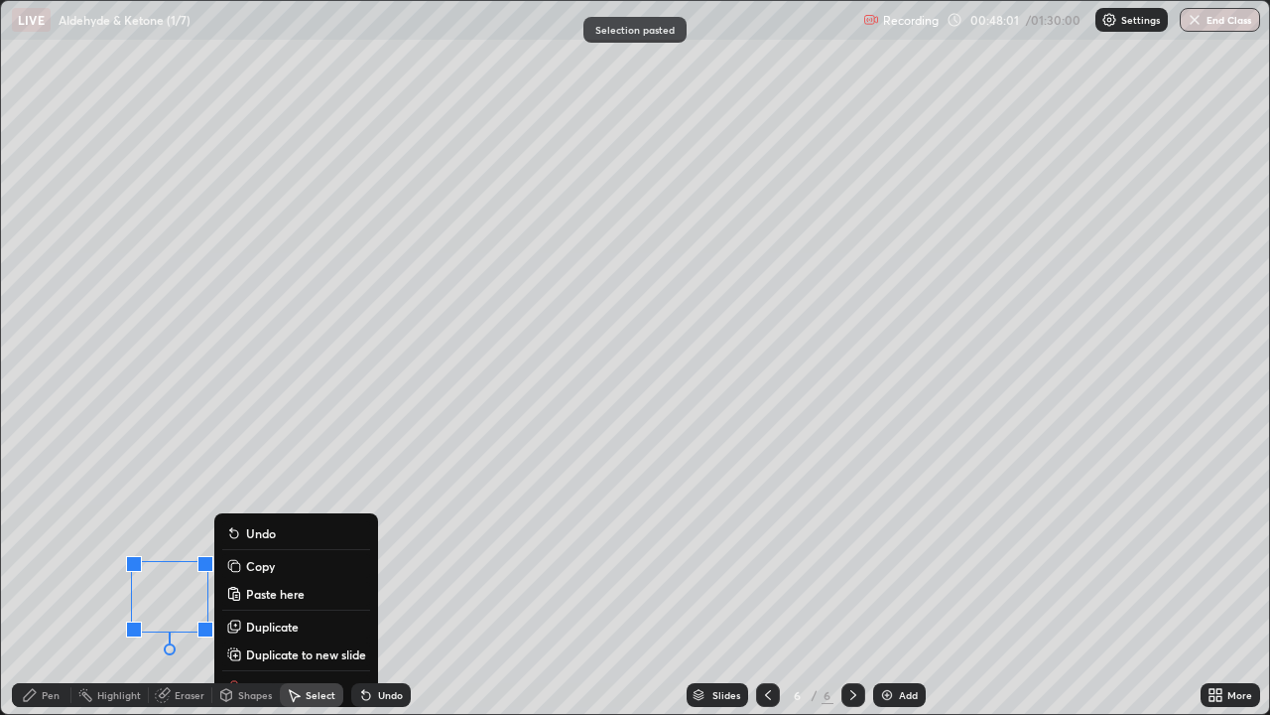
click at [44, 580] on div "Pen" at bounding box center [51, 695] width 18 height 10
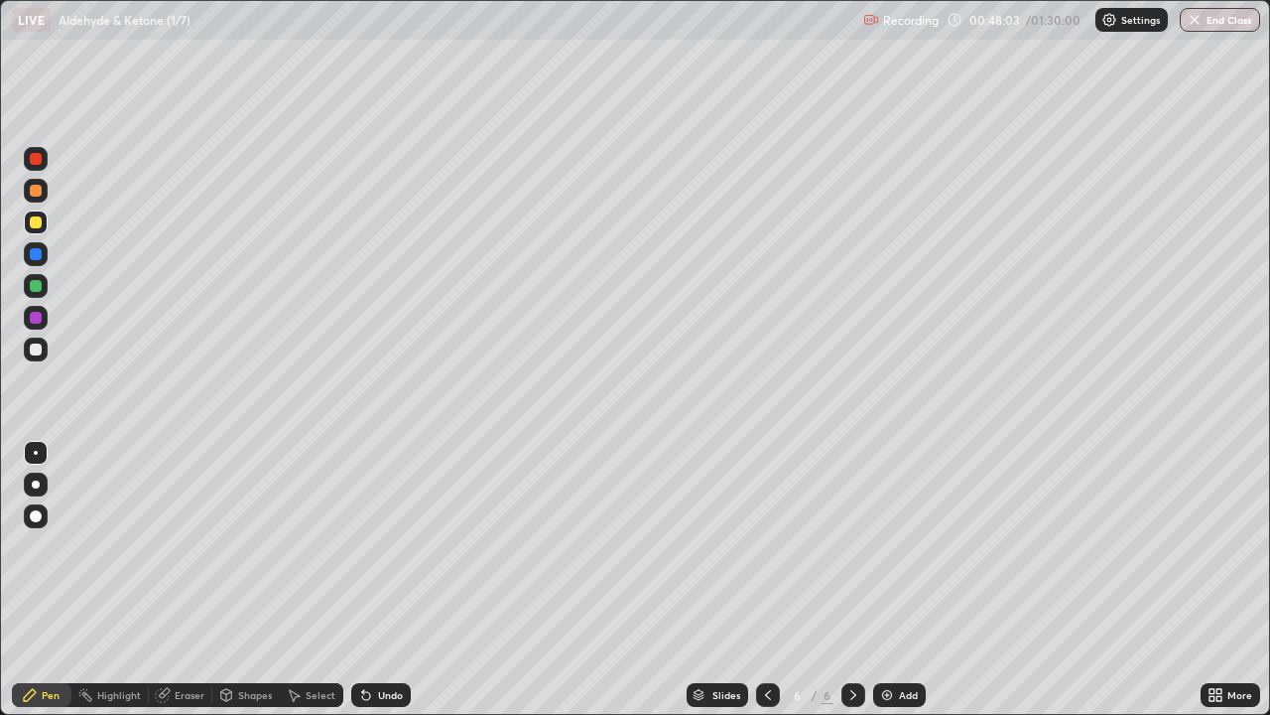
click at [243, 580] on div "Shapes" at bounding box center [255, 695] width 34 height 10
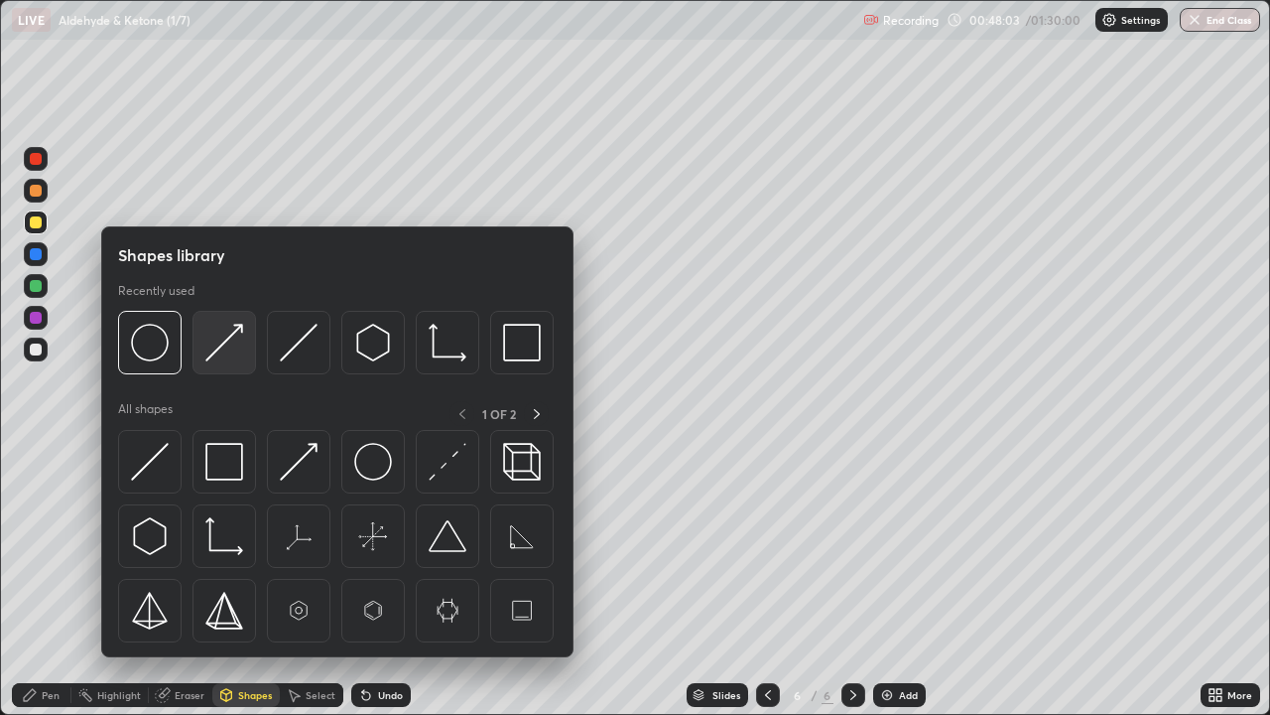
click at [218, 349] on img at bounding box center [224, 343] width 38 height 38
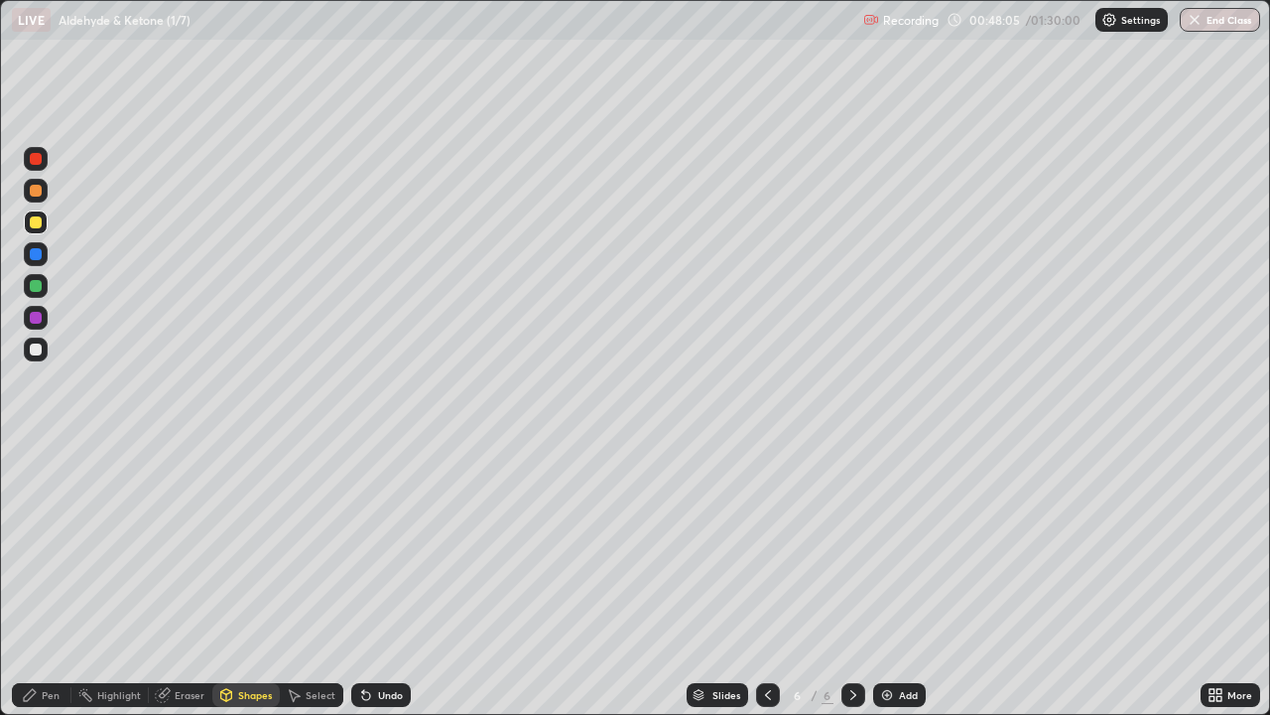
click at [36, 346] on div at bounding box center [36, 349] width 12 height 12
click at [38, 580] on div "Pen" at bounding box center [42, 695] width 60 height 24
click at [246, 580] on div "Shapes" at bounding box center [255, 695] width 34 height 10
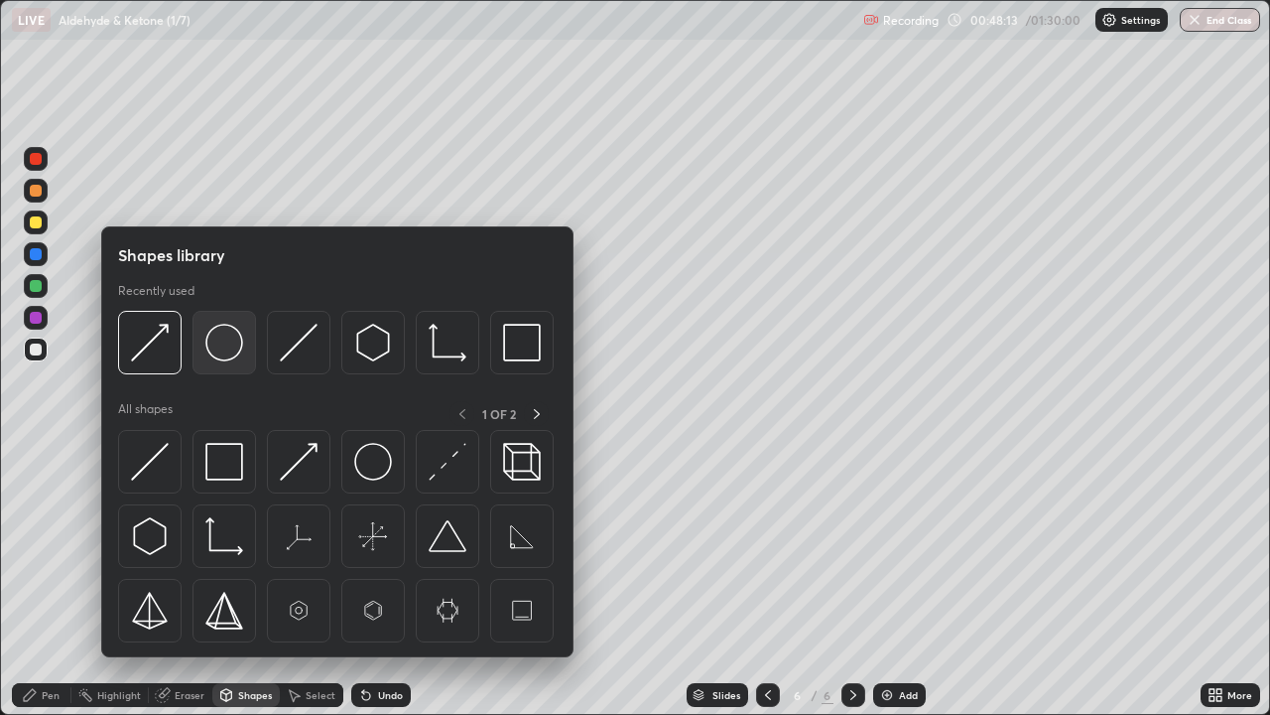
click at [212, 349] on img at bounding box center [224, 343] width 38 height 38
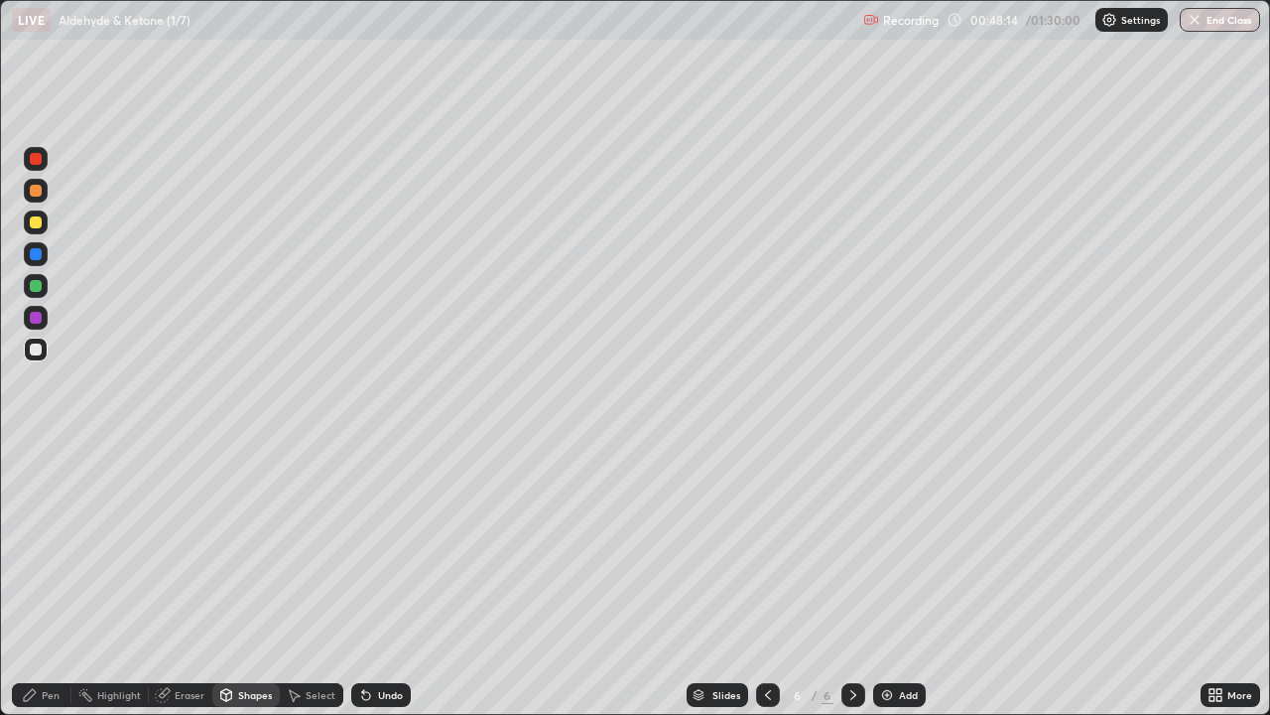
click at [30, 317] on div at bounding box center [36, 318] width 12 height 12
click at [37, 194] on div at bounding box center [36, 191] width 12 height 12
click at [247, 580] on div "Shapes" at bounding box center [255, 695] width 34 height 10
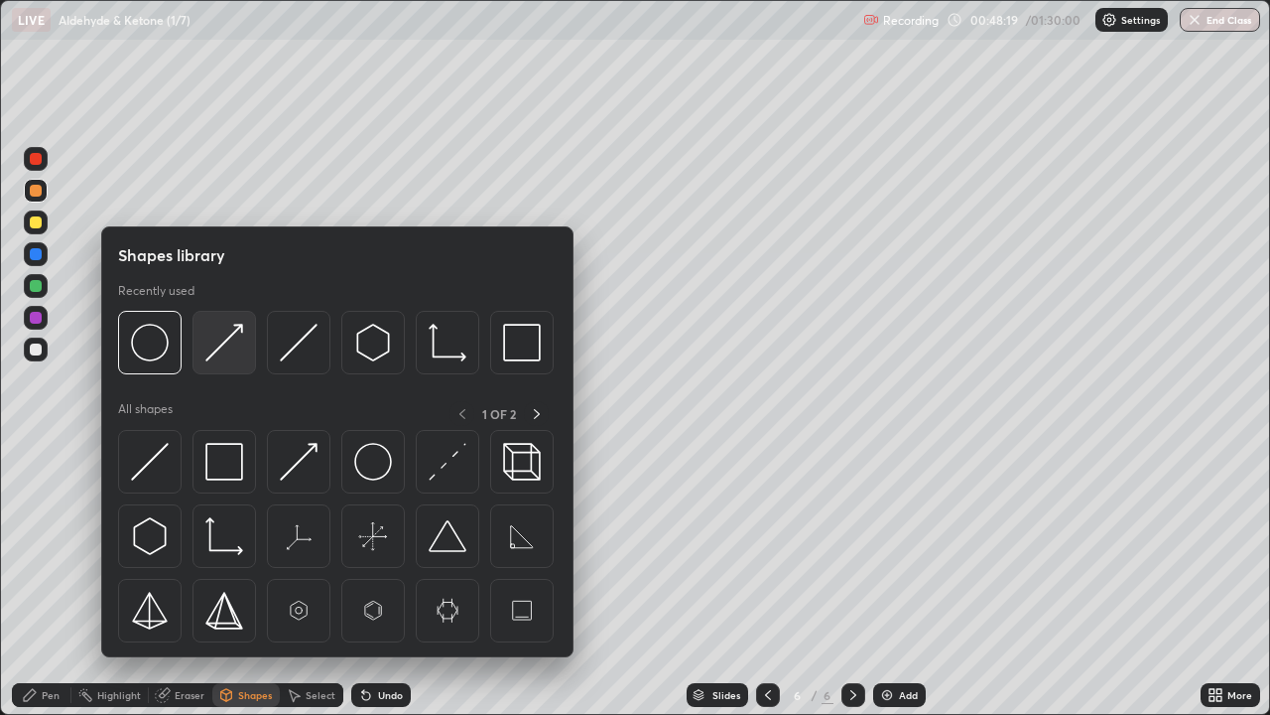
click at [204, 360] on div at bounding box center [225, 343] width 64 height 64
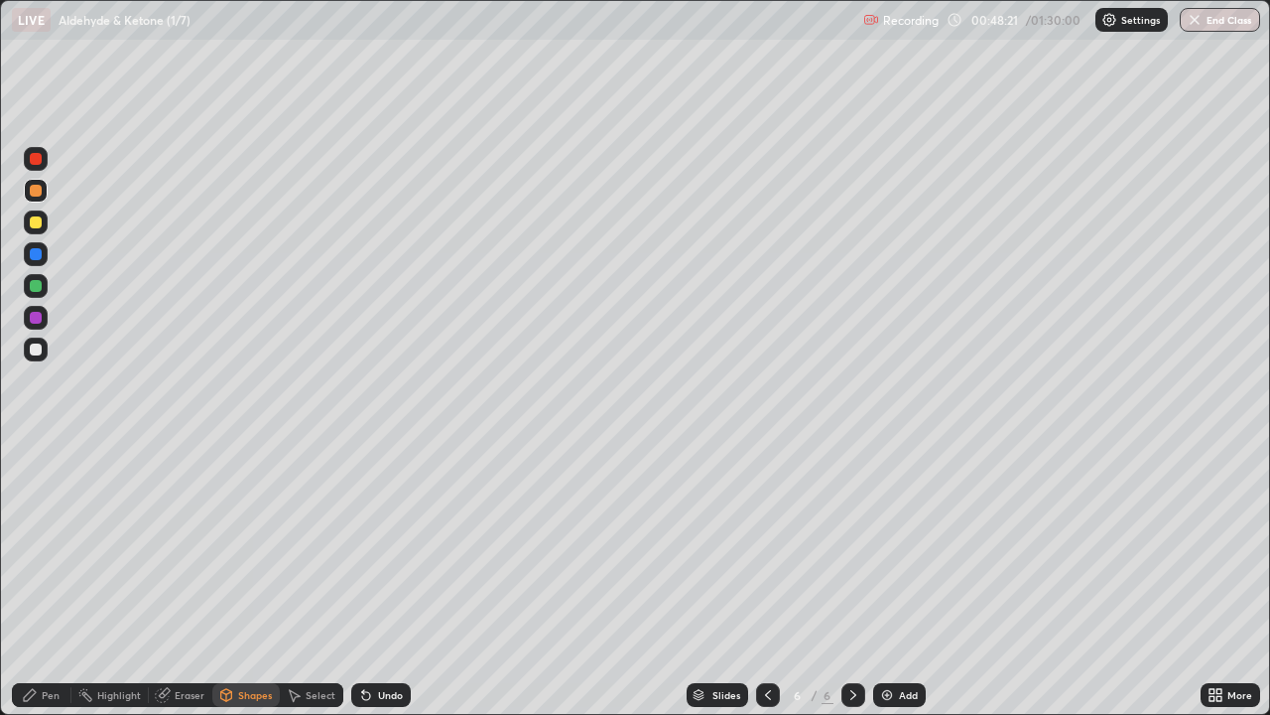
click at [35, 580] on icon at bounding box center [30, 695] width 16 height 16
click at [34, 285] on div at bounding box center [36, 286] width 12 height 12
click at [35, 346] on div at bounding box center [36, 349] width 12 height 12
click at [316, 580] on div "Select" at bounding box center [321, 695] width 30 height 10
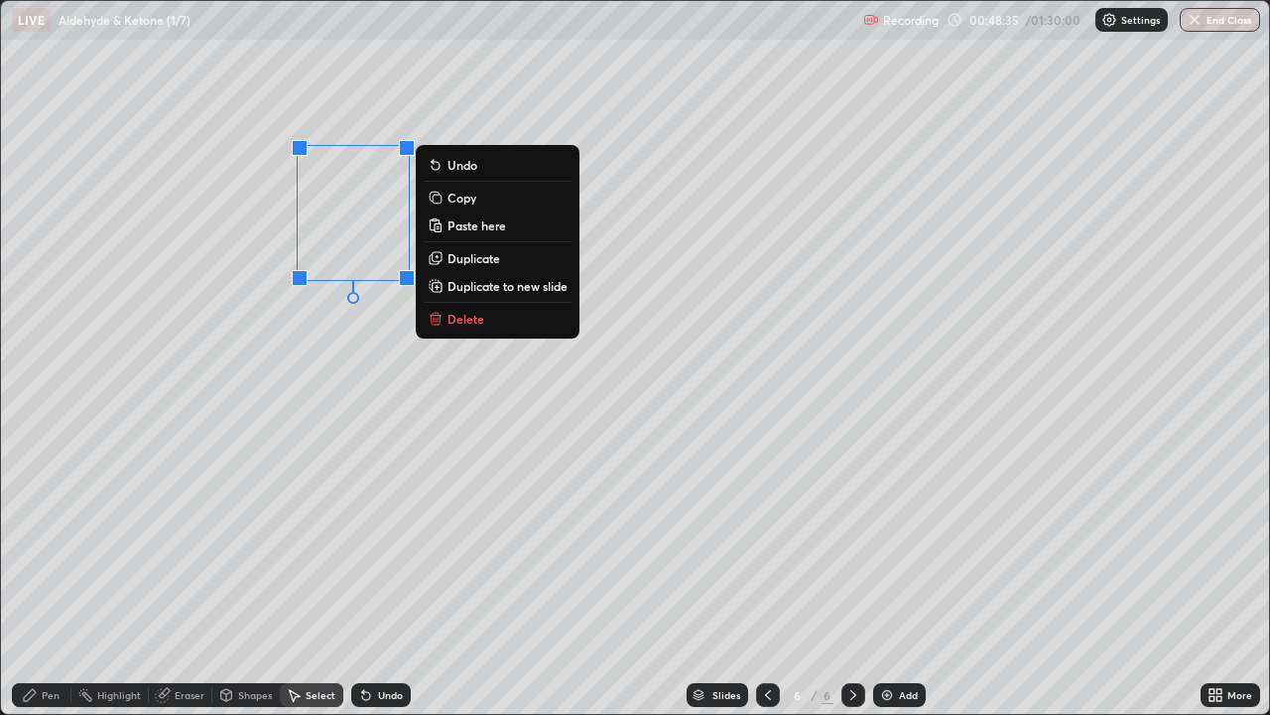
click at [453, 201] on p "Copy" at bounding box center [462, 198] width 29 height 16
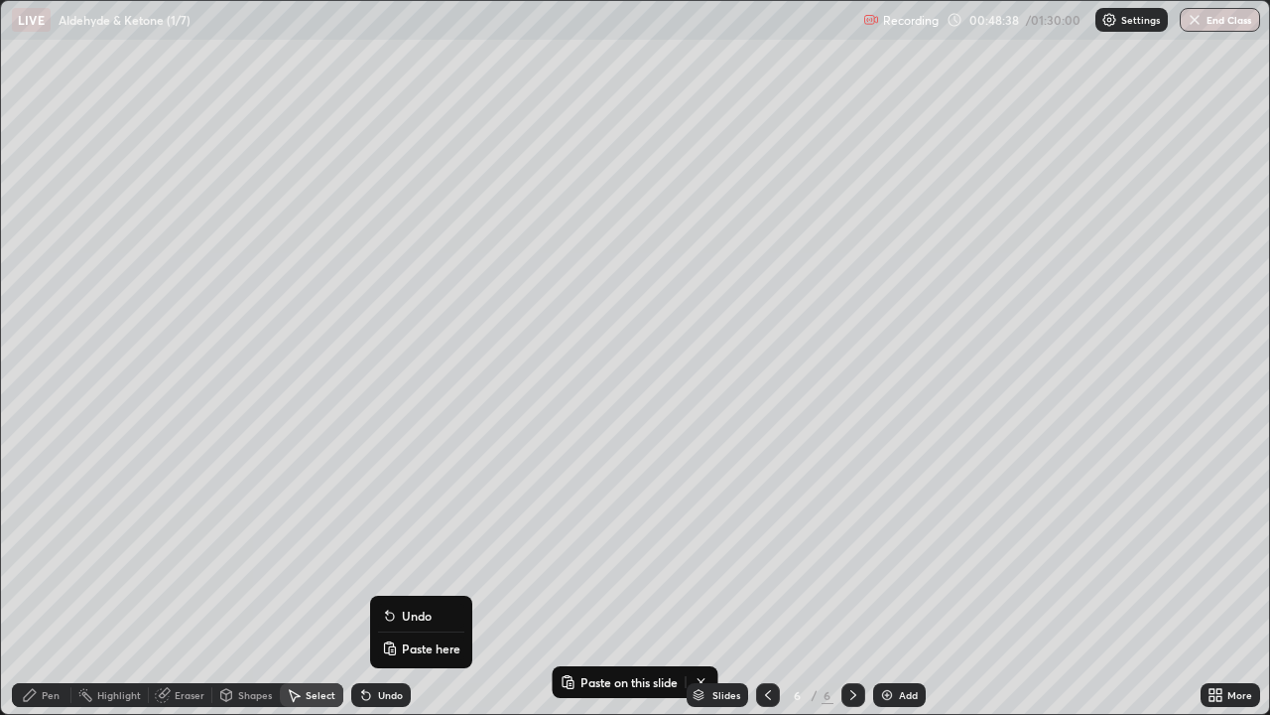
click at [389, 580] on icon at bounding box center [389, 643] width 4 height 2
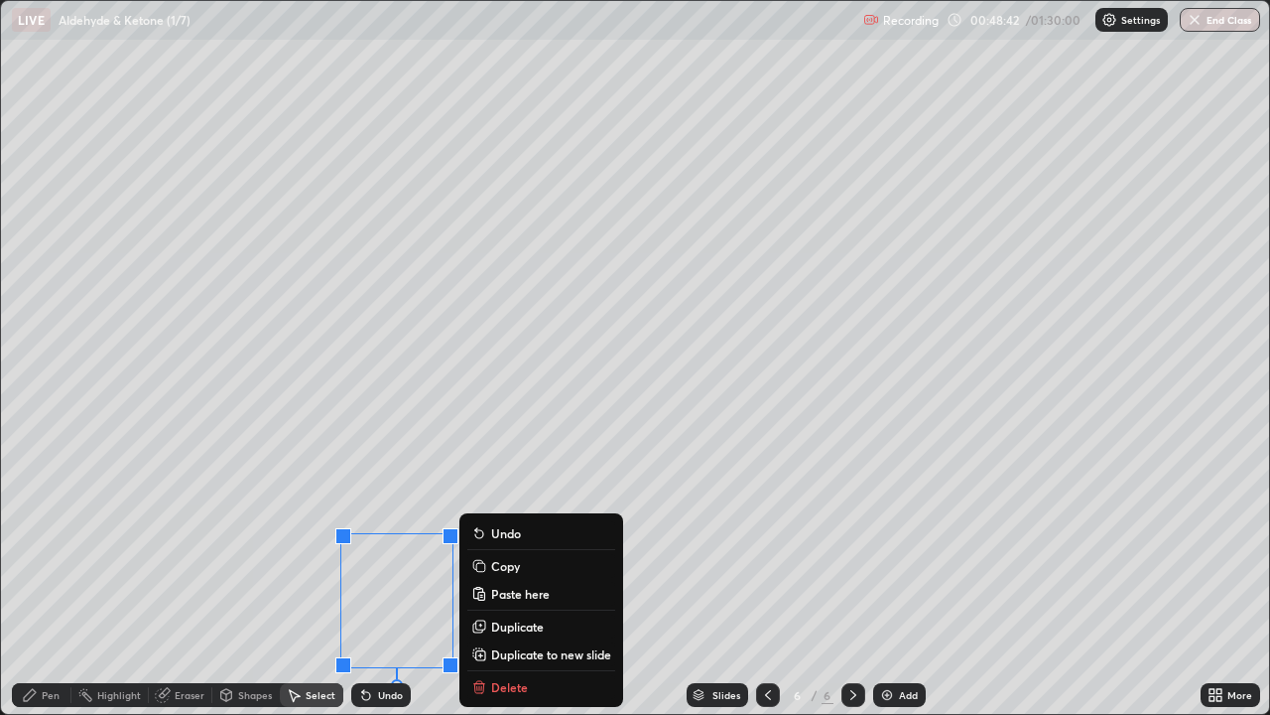
click at [164, 580] on icon at bounding box center [164, 693] width 11 height 10
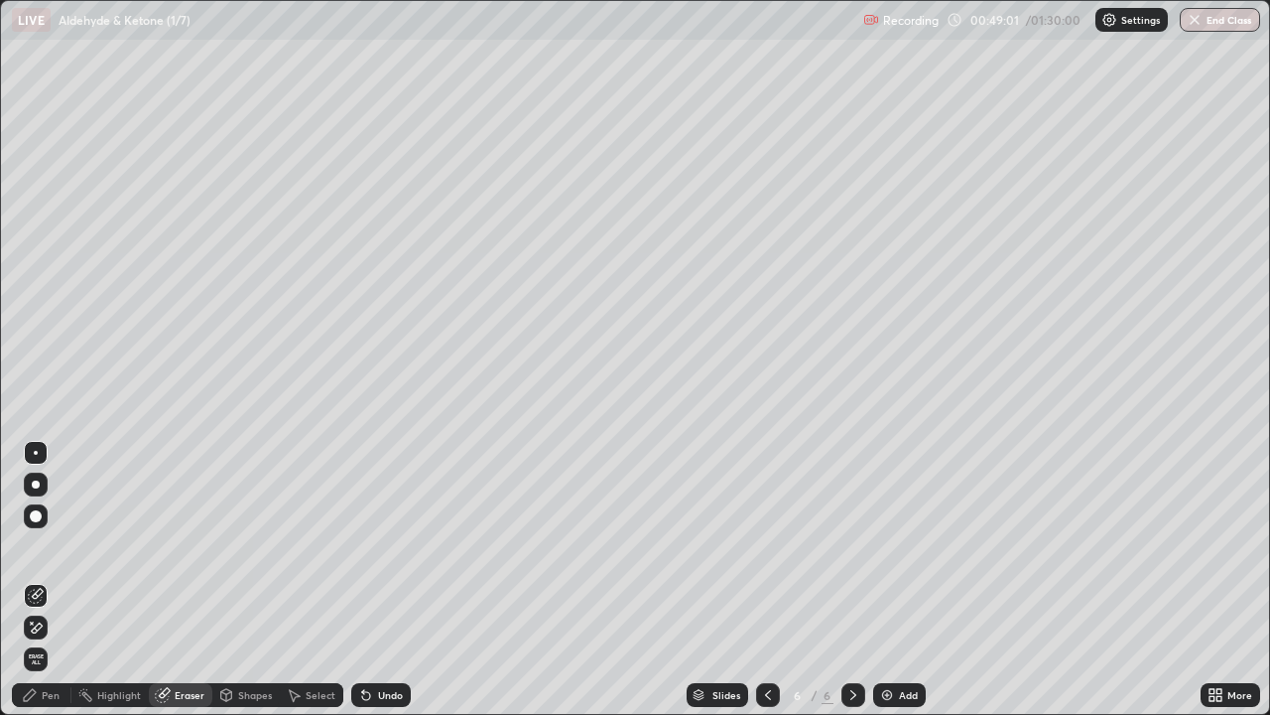
click at [48, 580] on div "Pen" at bounding box center [51, 695] width 18 height 10
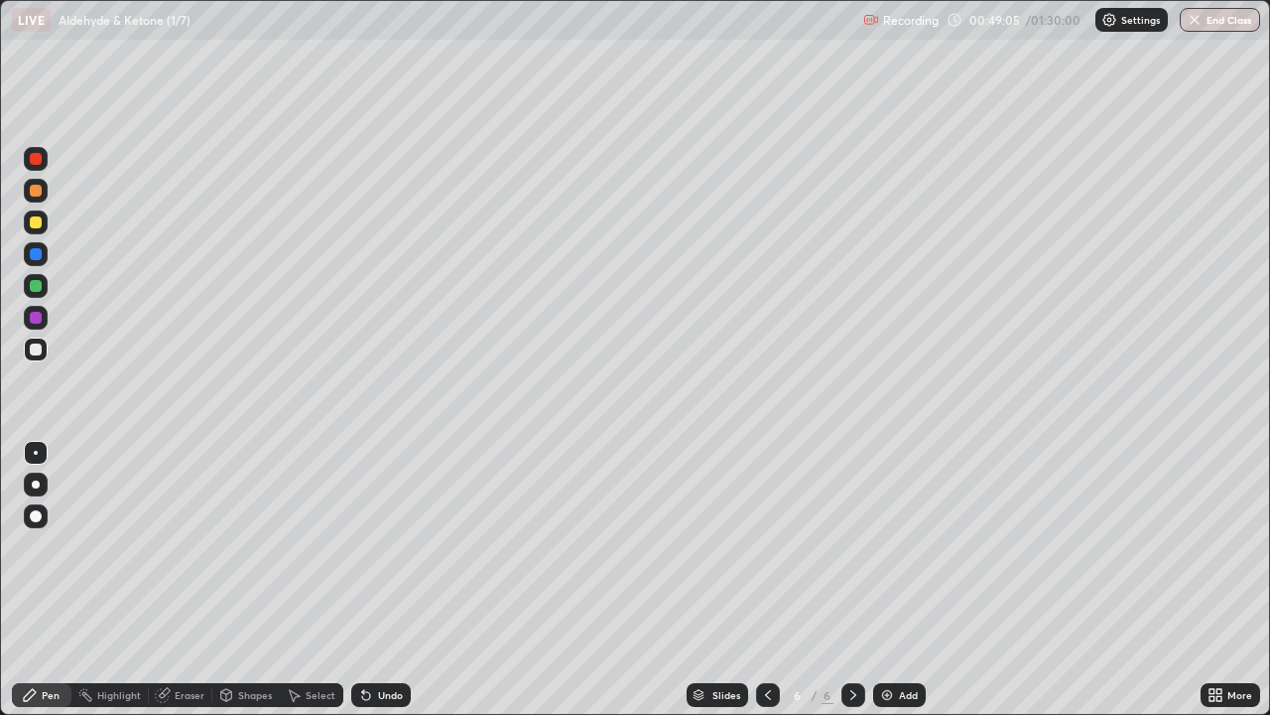
click at [362, 580] on icon at bounding box center [366, 696] width 8 height 8
click at [45, 225] on div at bounding box center [36, 222] width 24 height 24
click at [43, 349] on div at bounding box center [36, 349] width 24 height 24
click at [40, 255] on div at bounding box center [36, 254] width 12 height 12
click at [44, 161] on div at bounding box center [36, 159] width 24 height 24
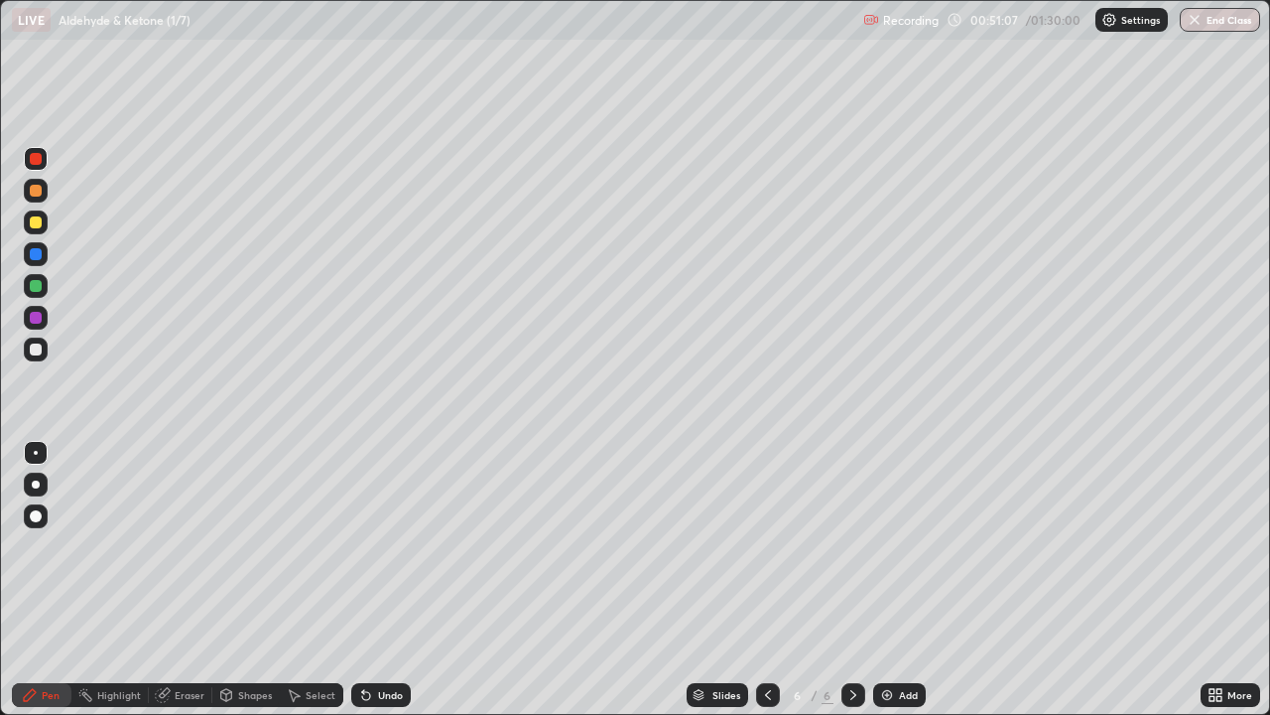
click at [315, 580] on div "Select" at bounding box center [321, 695] width 30 height 10
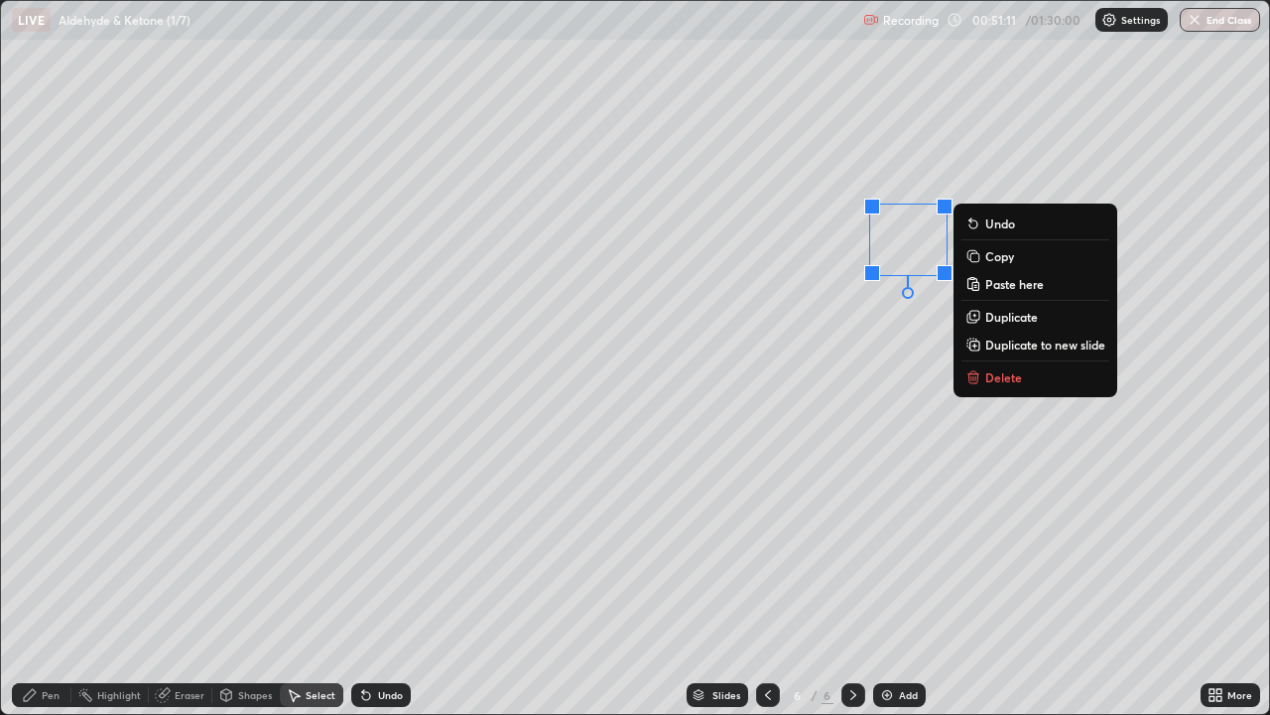
click at [975, 254] on rect at bounding box center [975, 257] width 9 height 9
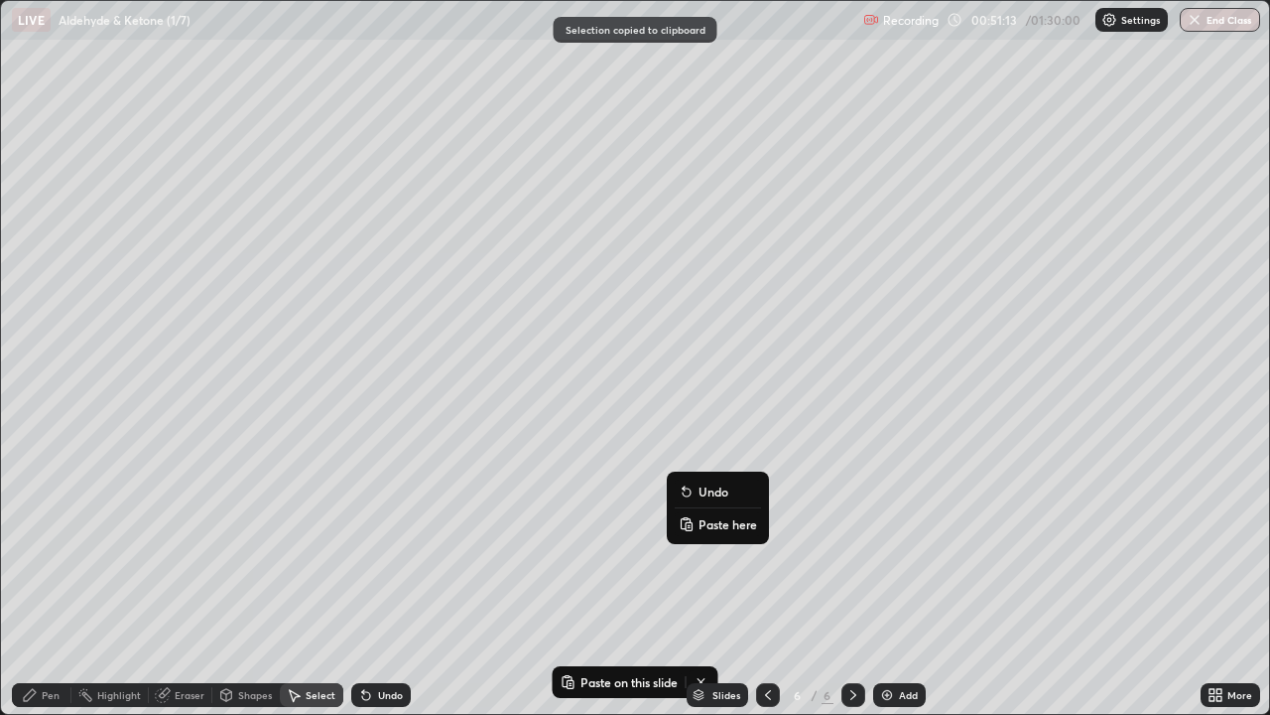
click at [688, 522] on rect at bounding box center [689, 526] width 6 height 8
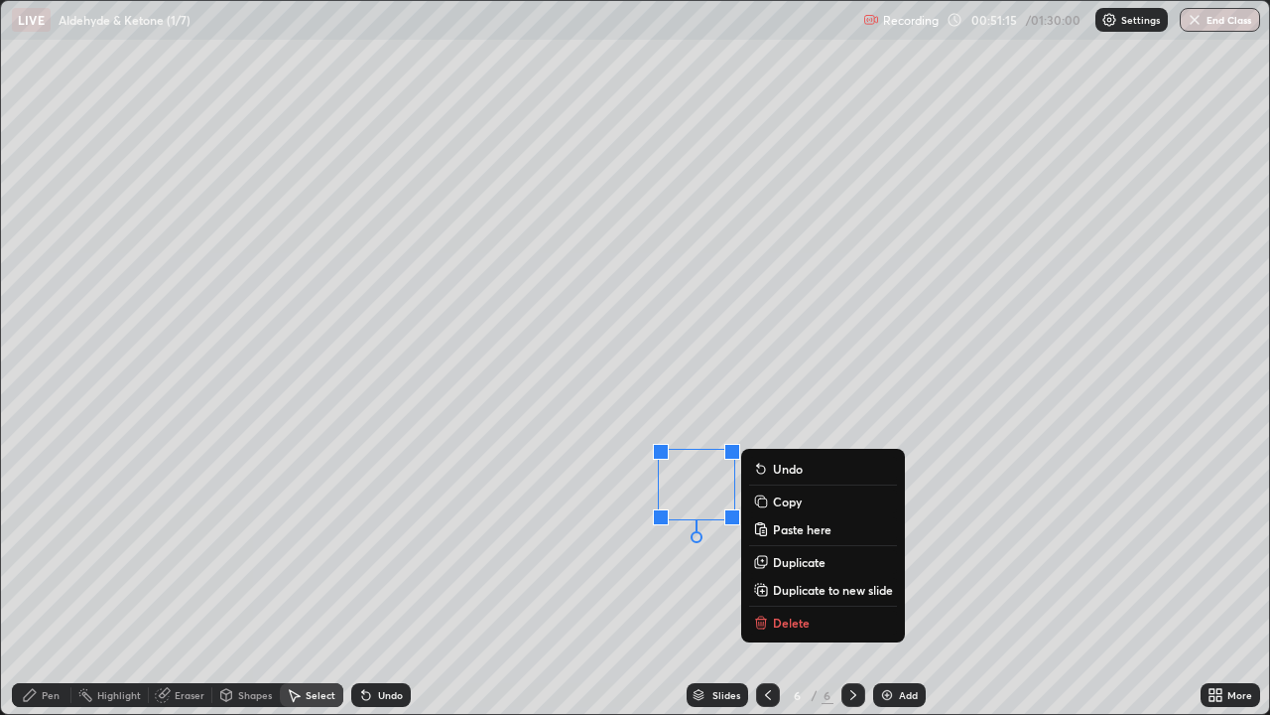
click at [47, 580] on div "Pen" at bounding box center [42, 695] width 60 height 24
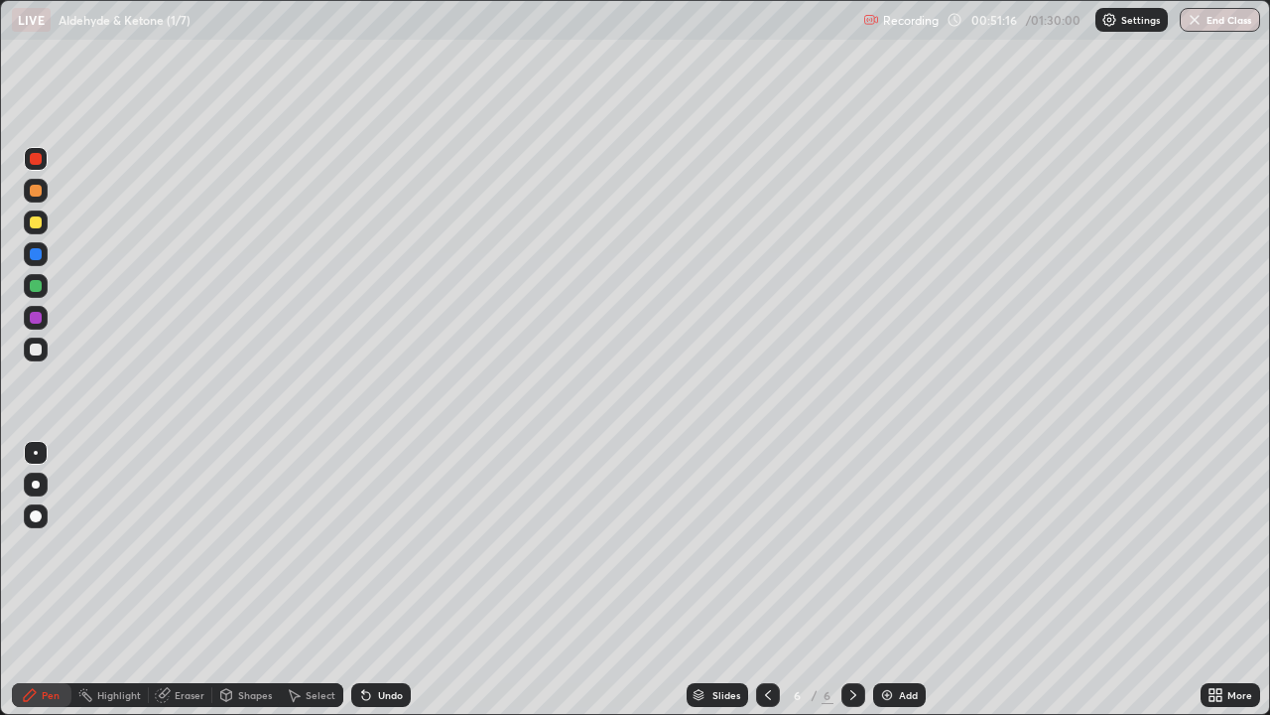
click at [37, 349] on div at bounding box center [36, 349] width 12 height 12
click at [39, 287] on div at bounding box center [36, 286] width 12 height 12
click at [368, 580] on icon at bounding box center [366, 695] width 16 height 16
click at [43, 160] on div at bounding box center [36, 159] width 24 height 24
click at [43, 346] on div at bounding box center [36, 349] width 24 height 24
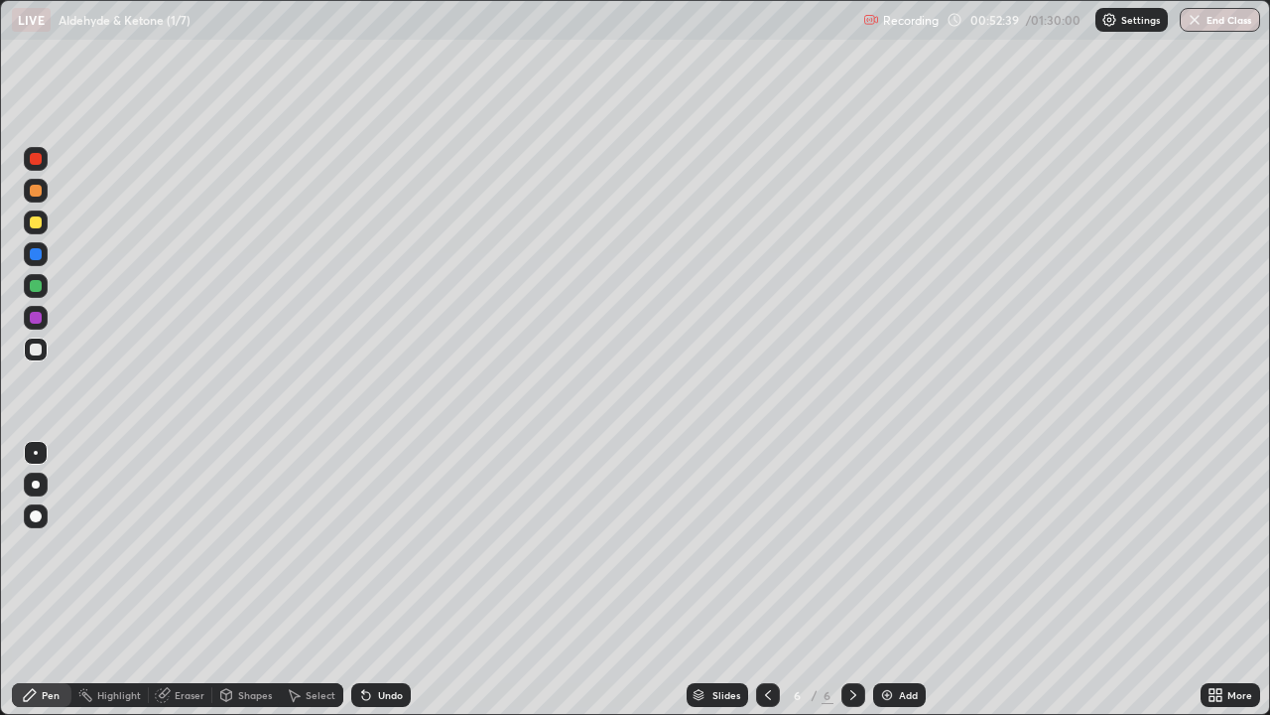
click at [254, 580] on div "Shapes" at bounding box center [255, 695] width 34 height 10
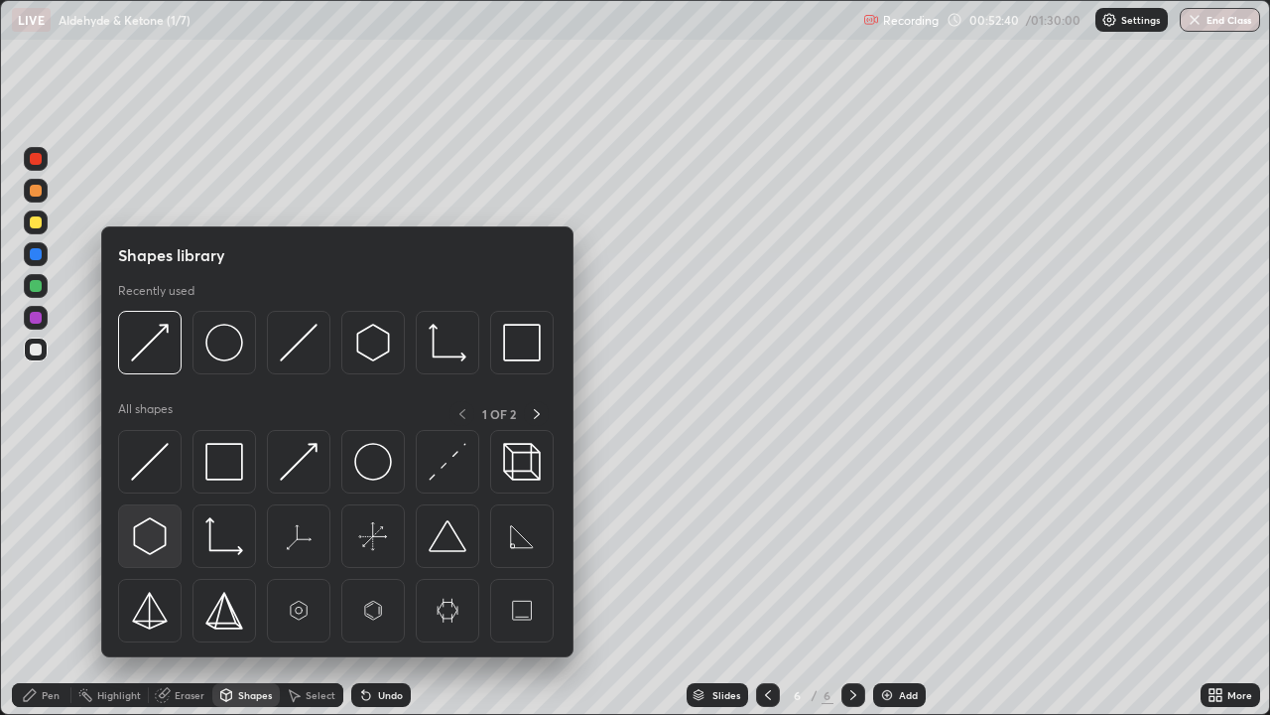
click at [163, 533] on img at bounding box center [150, 536] width 38 height 38
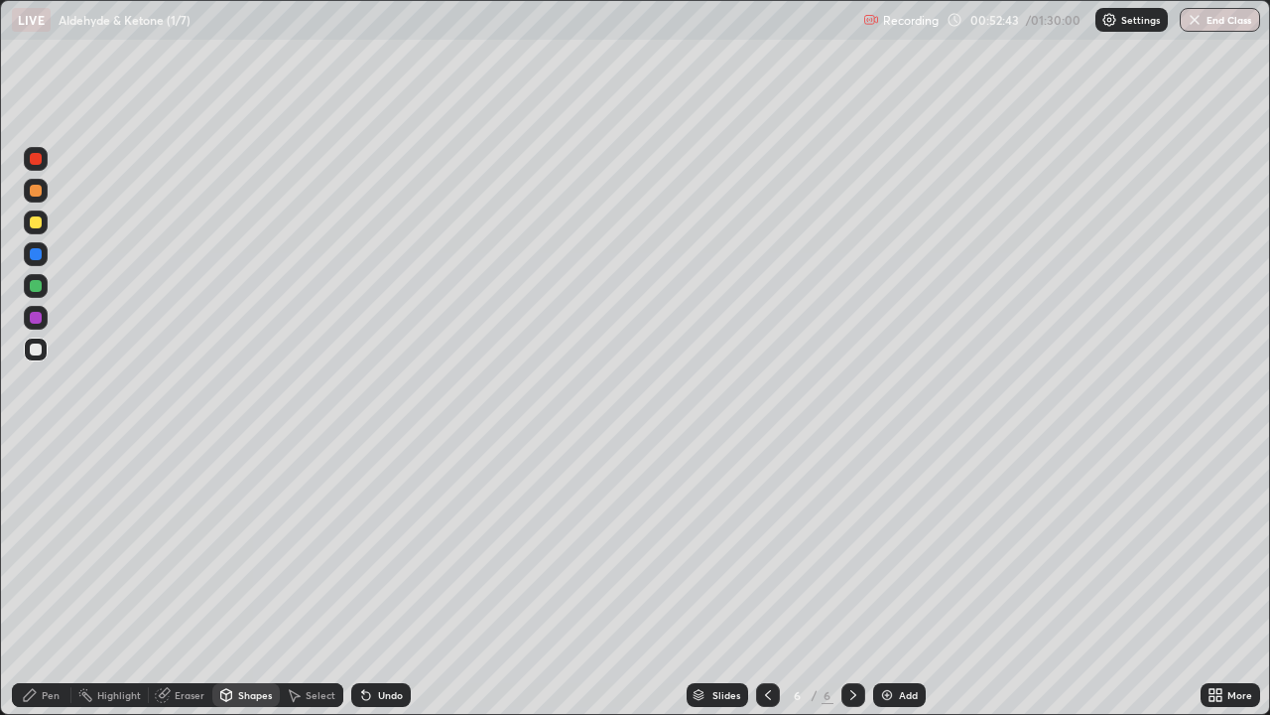
click at [256, 580] on div "Shapes" at bounding box center [255, 695] width 34 height 10
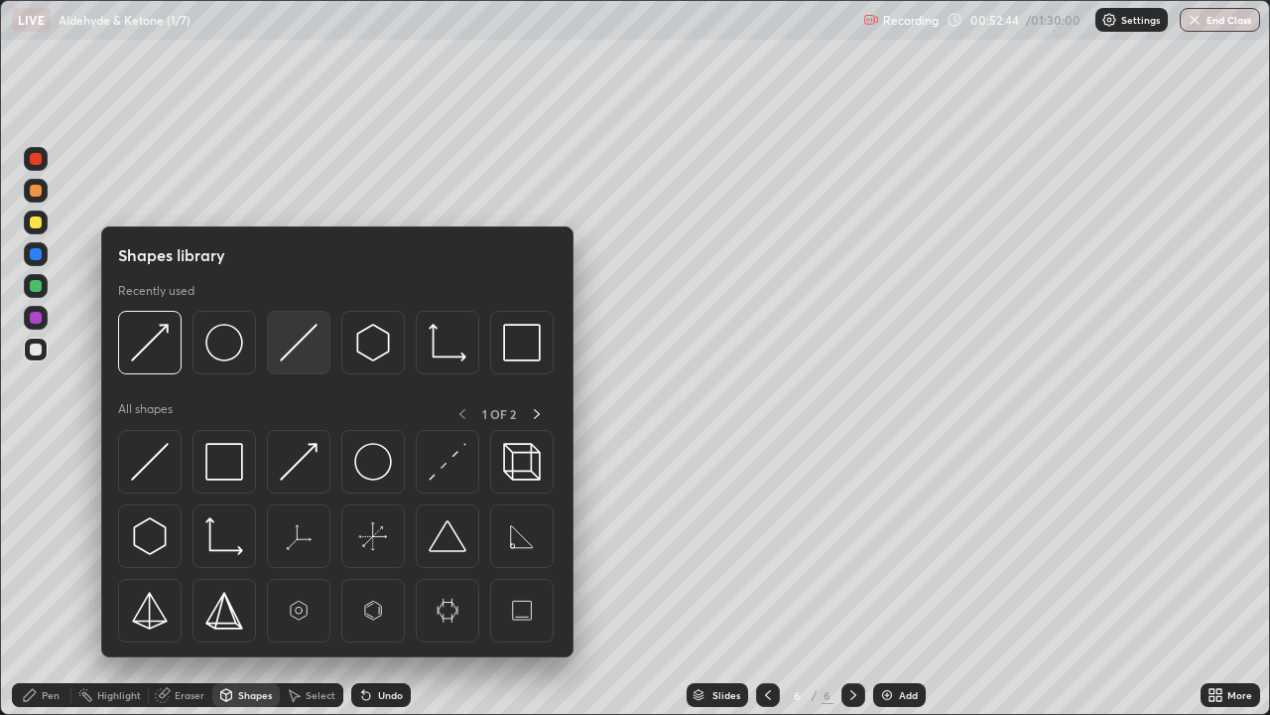
click at [306, 345] on img at bounding box center [299, 343] width 38 height 38
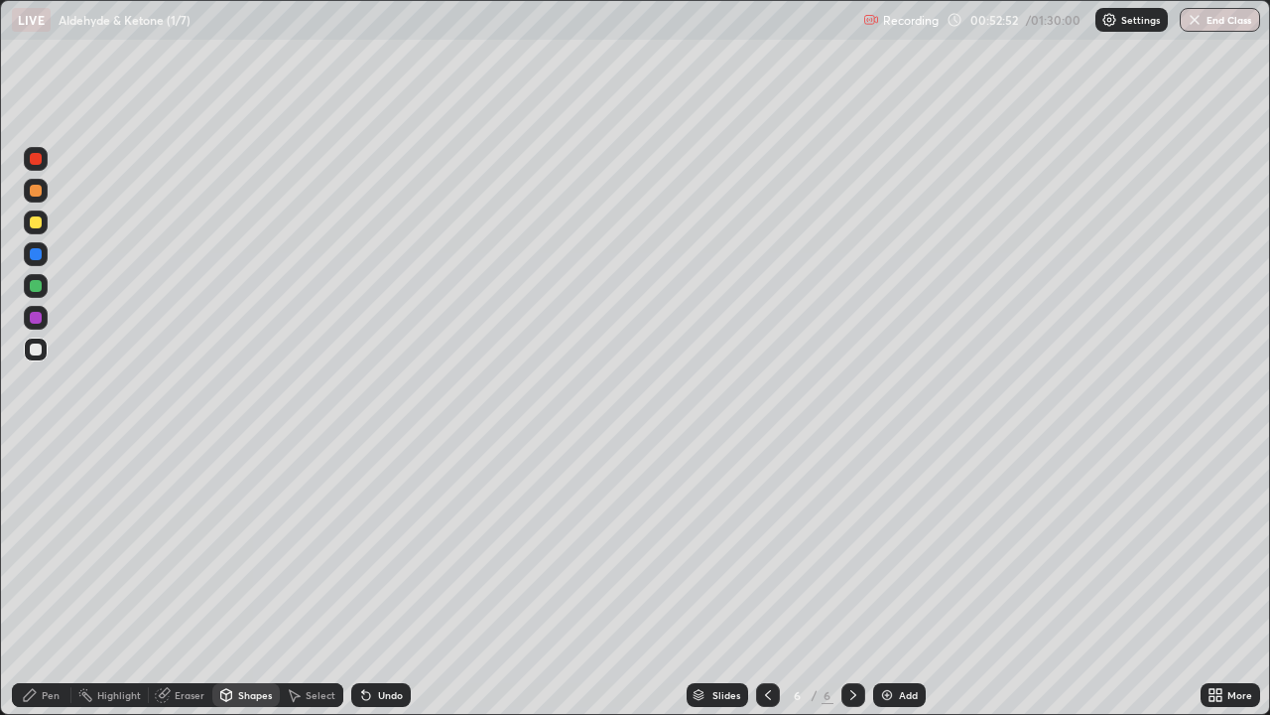
click at [63, 580] on div "Pen" at bounding box center [42, 695] width 60 height 24
click at [40, 352] on div at bounding box center [36, 349] width 12 height 12
click at [888, 580] on img at bounding box center [887, 695] width 16 height 16
click at [257, 580] on div "Shapes" at bounding box center [255, 695] width 34 height 10
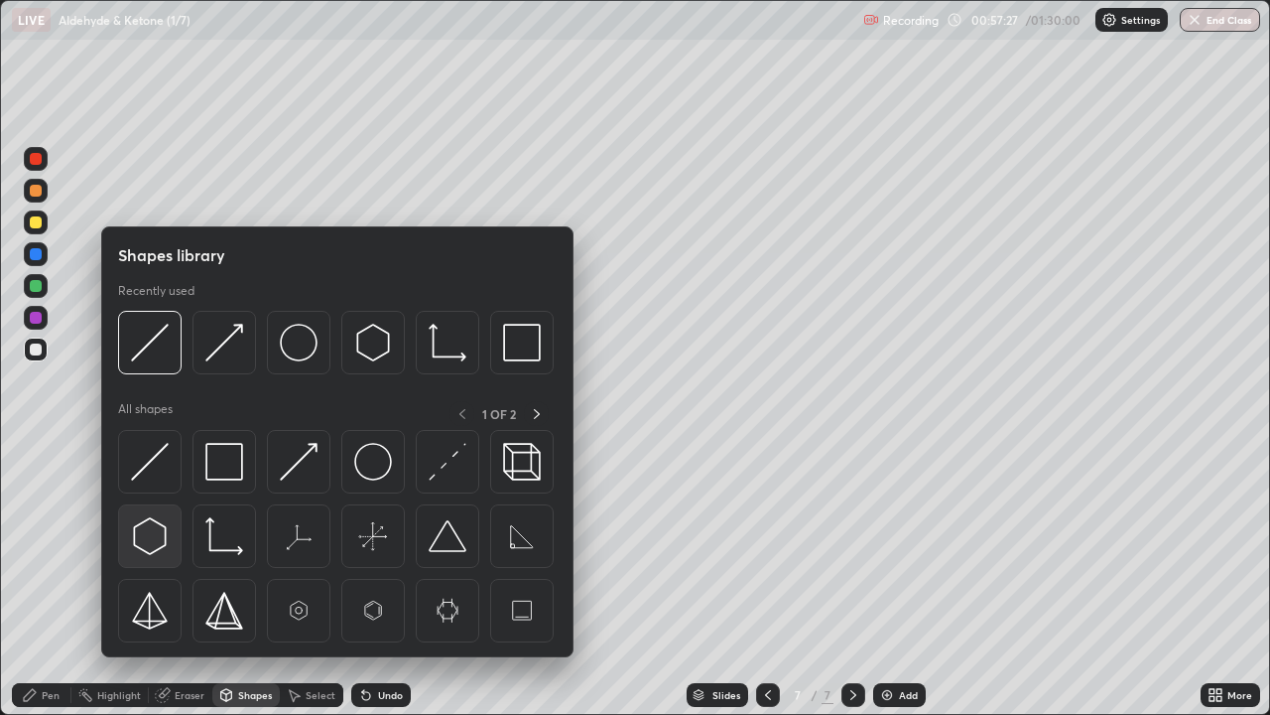
click at [157, 535] on img at bounding box center [150, 536] width 38 height 38
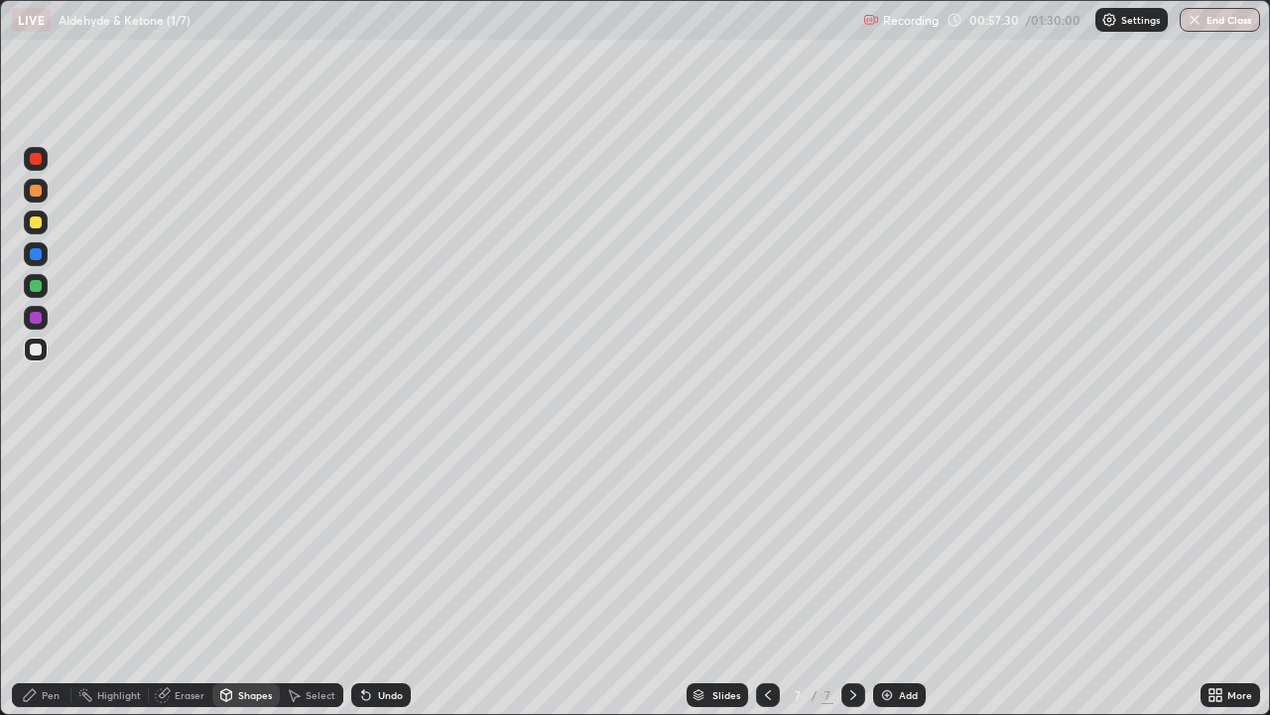
click at [238, 580] on div "Shapes" at bounding box center [255, 695] width 34 height 10
click at [756, 580] on div at bounding box center [768, 695] width 24 height 24
click at [767, 580] on icon at bounding box center [768, 695] width 16 height 16
click at [850, 580] on icon at bounding box center [854, 695] width 16 height 16
click at [240, 580] on div "Shapes" at bounding box center [255, 695] width 34 height 10
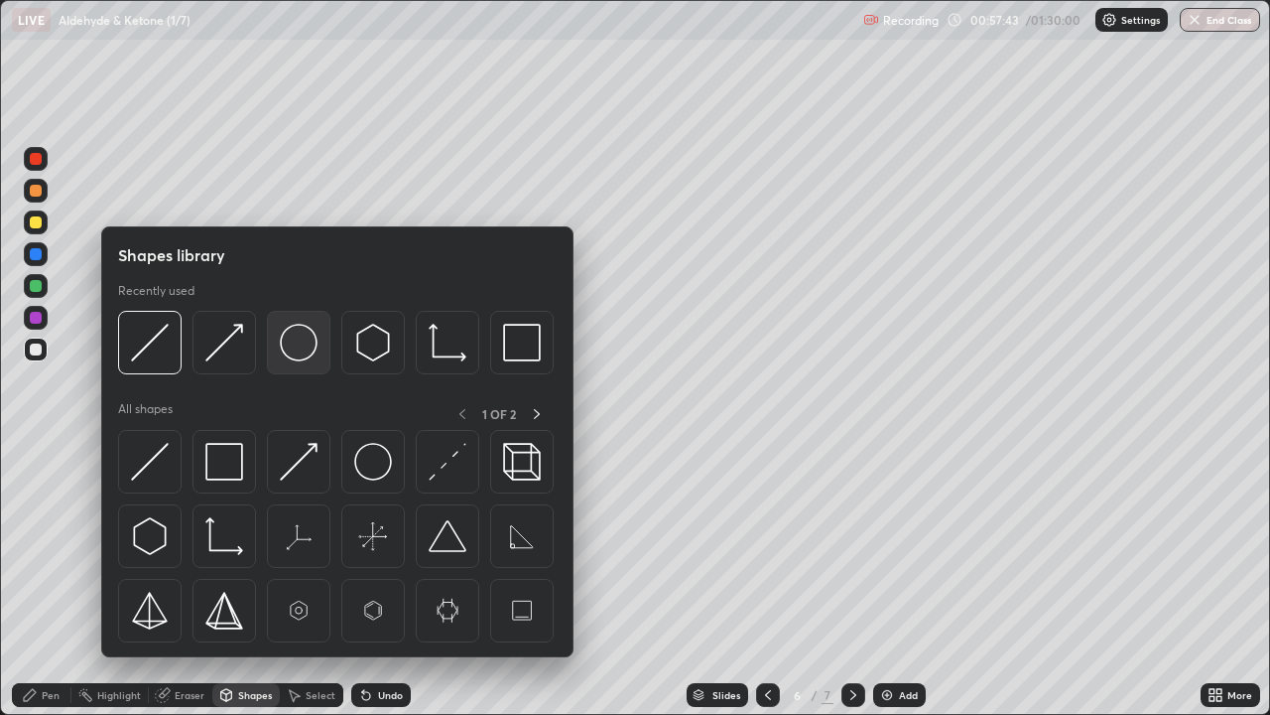
click at [302, 348] on img at bounding box center [299, 343] width 38 height 38
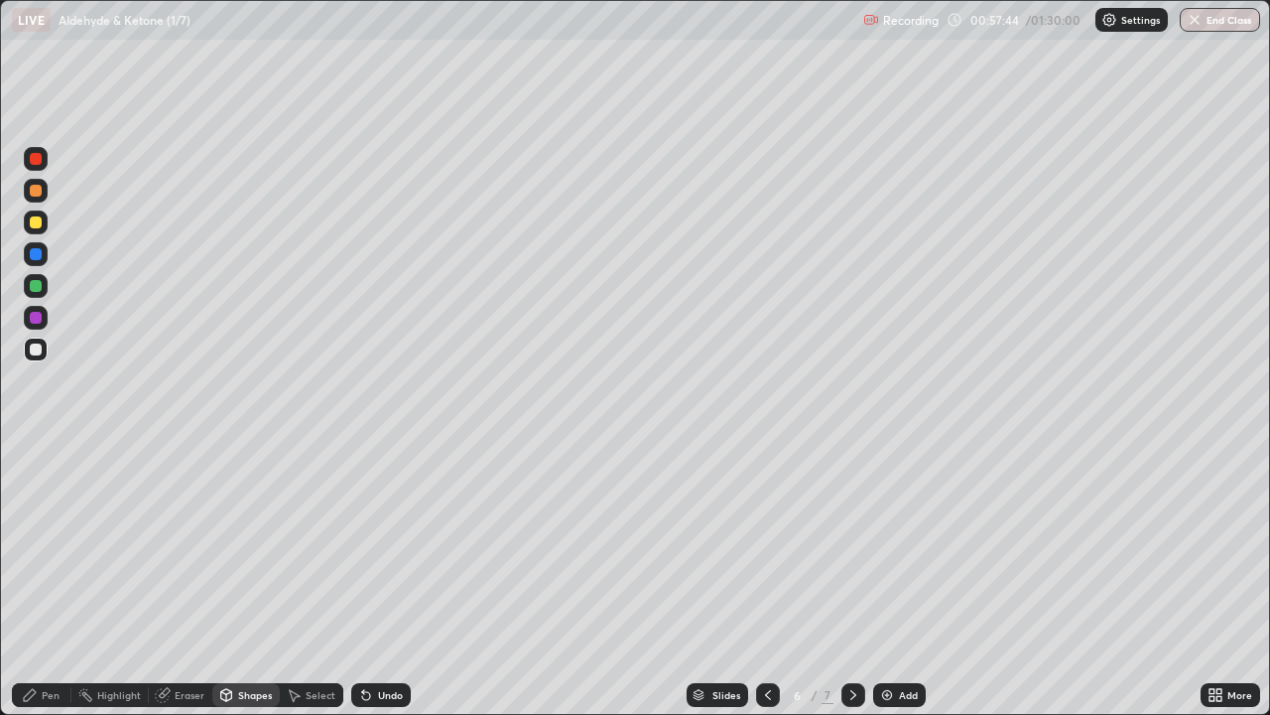
click at [36, 286] on div at bounding box center [36, 286] width 12 height 12
click at [852, 580] on icon at bounding box center [854, 695] width 16 height 16
click at [768, 580] on icon at bounding box center [768, 695] width 16 height 16
click at [851, 580] on icon at bounding box center [854, 695] width 16 height 16
click at [324, 580] on div "Select" at bounding box center [321, 695] width 30 height 10
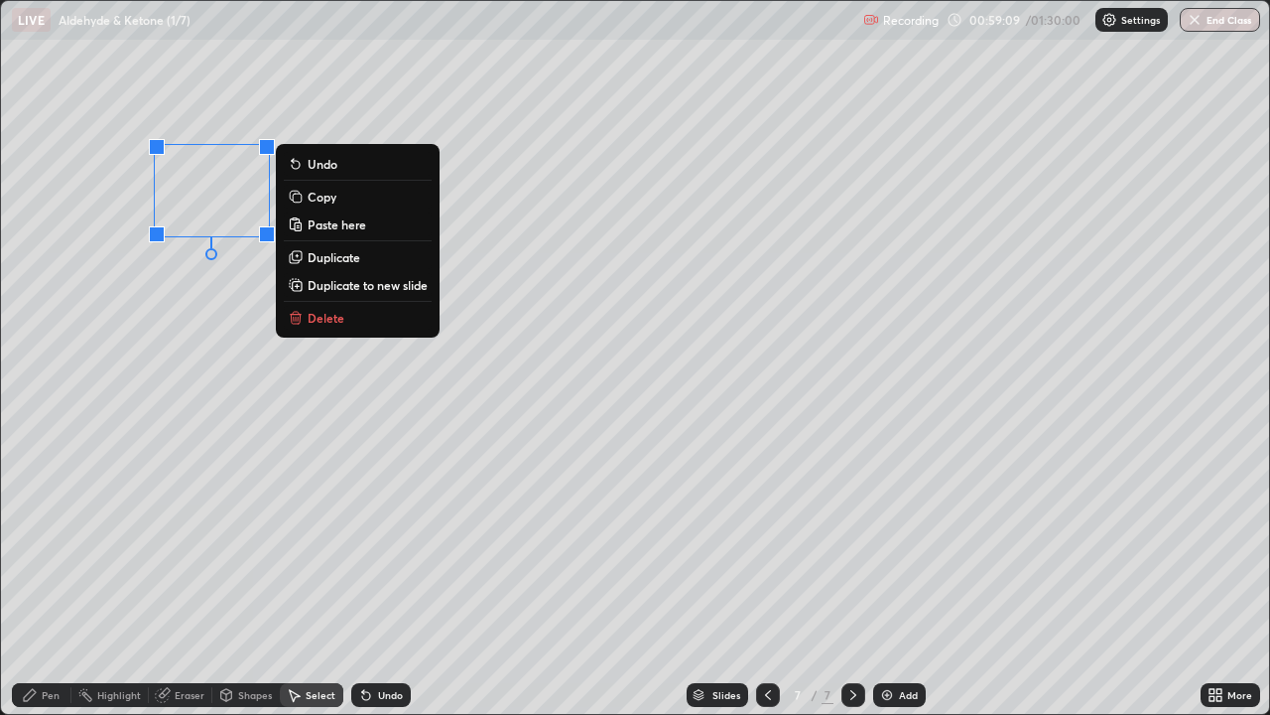
click at [319, 312] on p "Delete" at bounding box center [326, 318] width 37 height 16
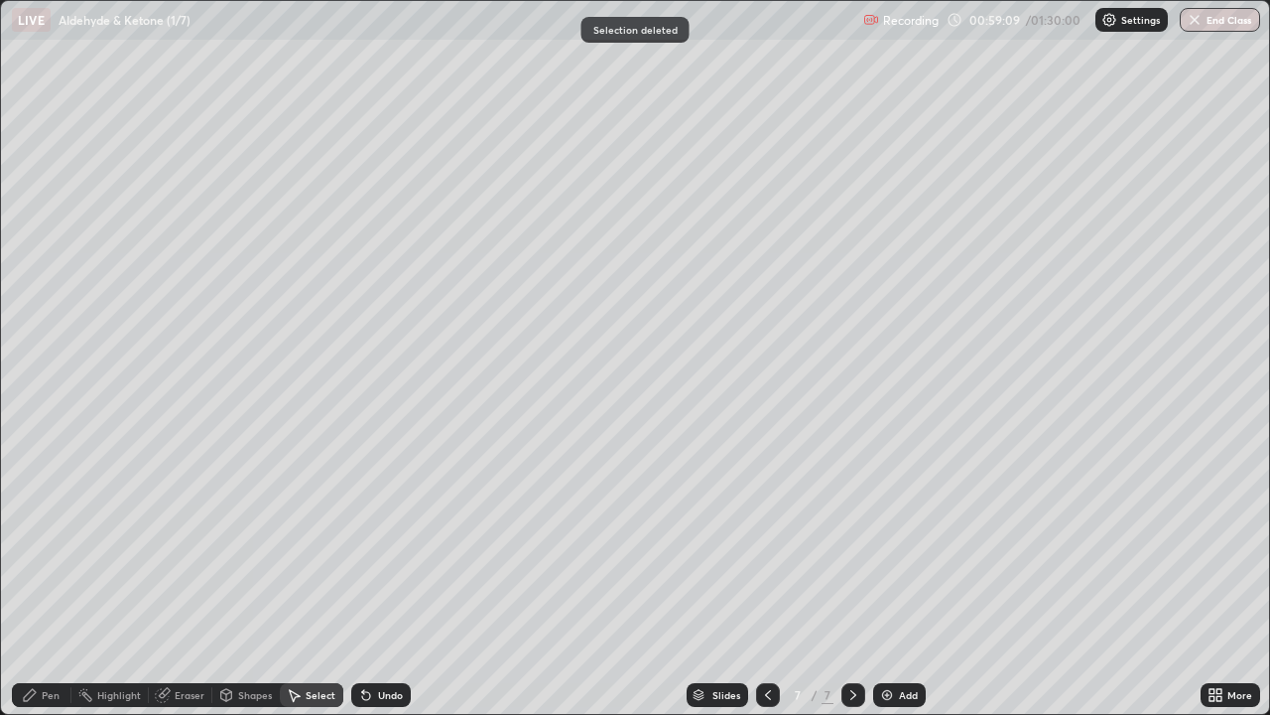
click at [51, 580] on div "Pen" at bounding box center [42, 695] width 60 height 24
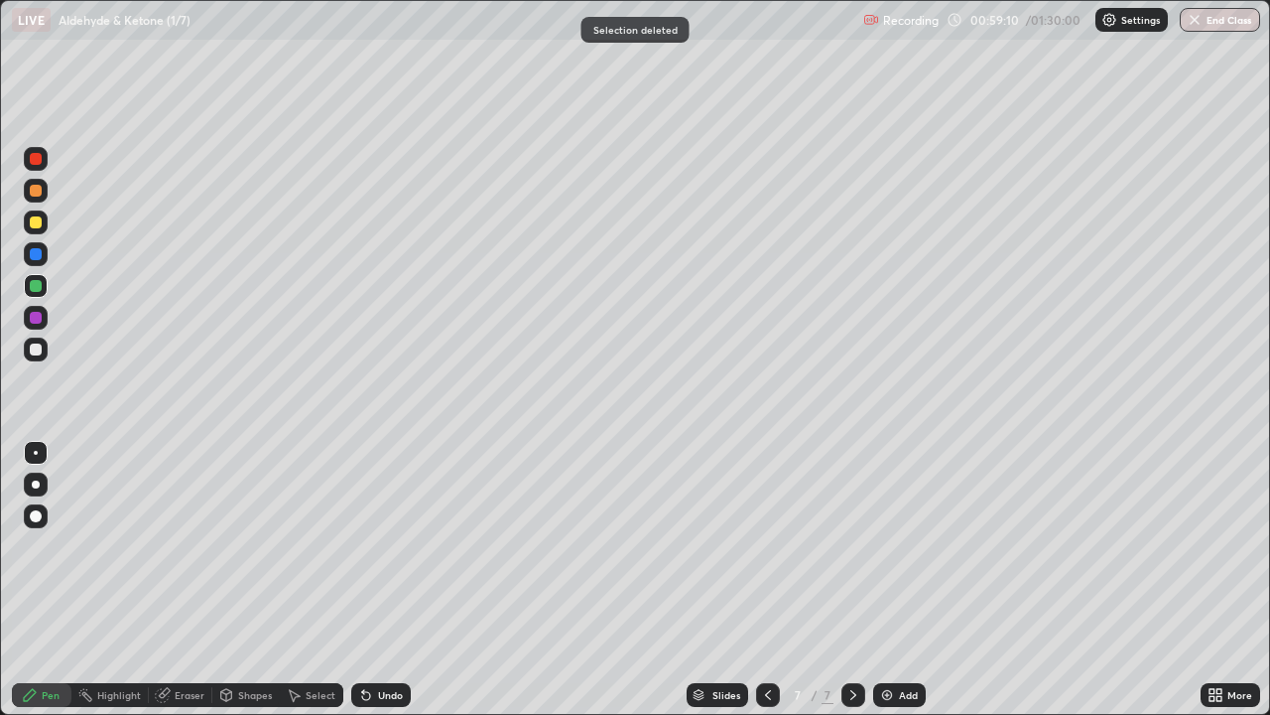
click at [43, 347] on div at bounding box center [36, 349] width 24 height 24
click at [365, 580] on icon at bounding box center [366, 696] width 8 height 8
click at [253, 580] on div "Shapes" at bounding box center [255, 695] width 34 height 10
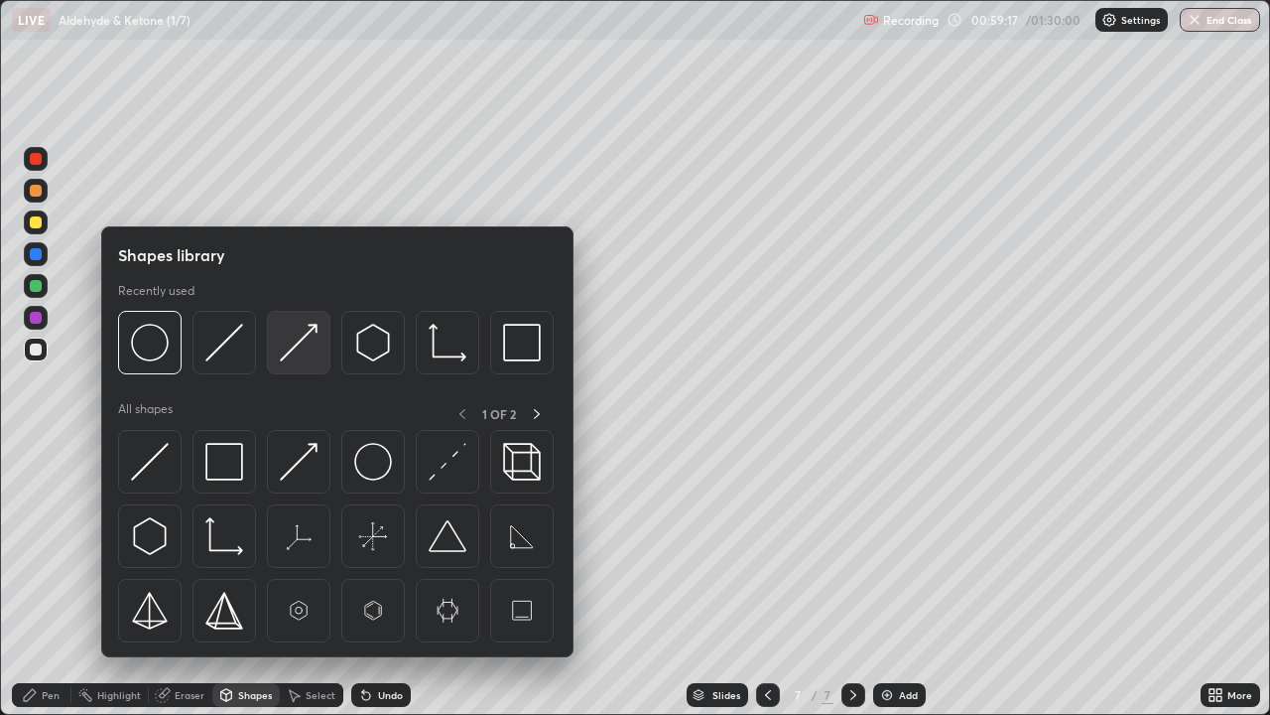
click at [294, 350] on img at bounding box center [299, 343] width 38 height 38
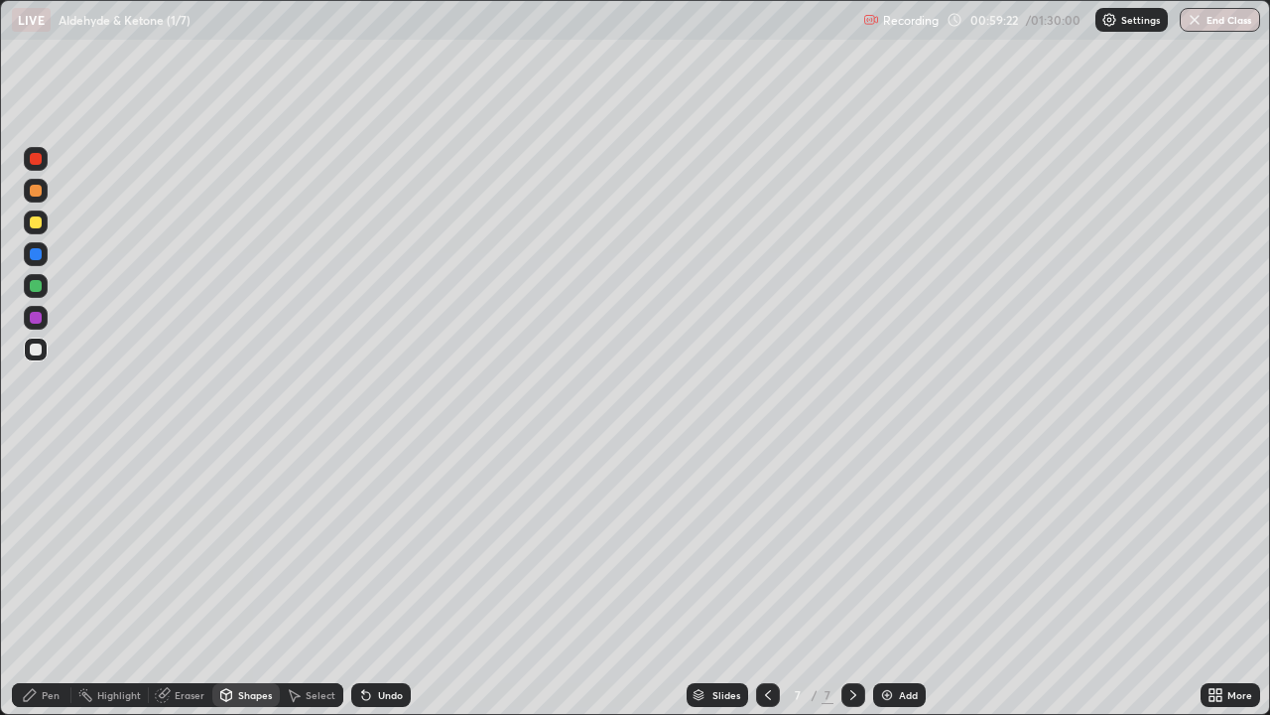
click at [41, 580] on div "Pen" at bounding box center [42, 695] width 60 height 24
click at [37, 349] on div at bounding box center [36, 349] width 12 height 12
click at [369, 580] on icon at bounding box center [366, 695] width 16 height 16
click at [30, 223] on div at bounding box center [36, 222] width 12 height 12
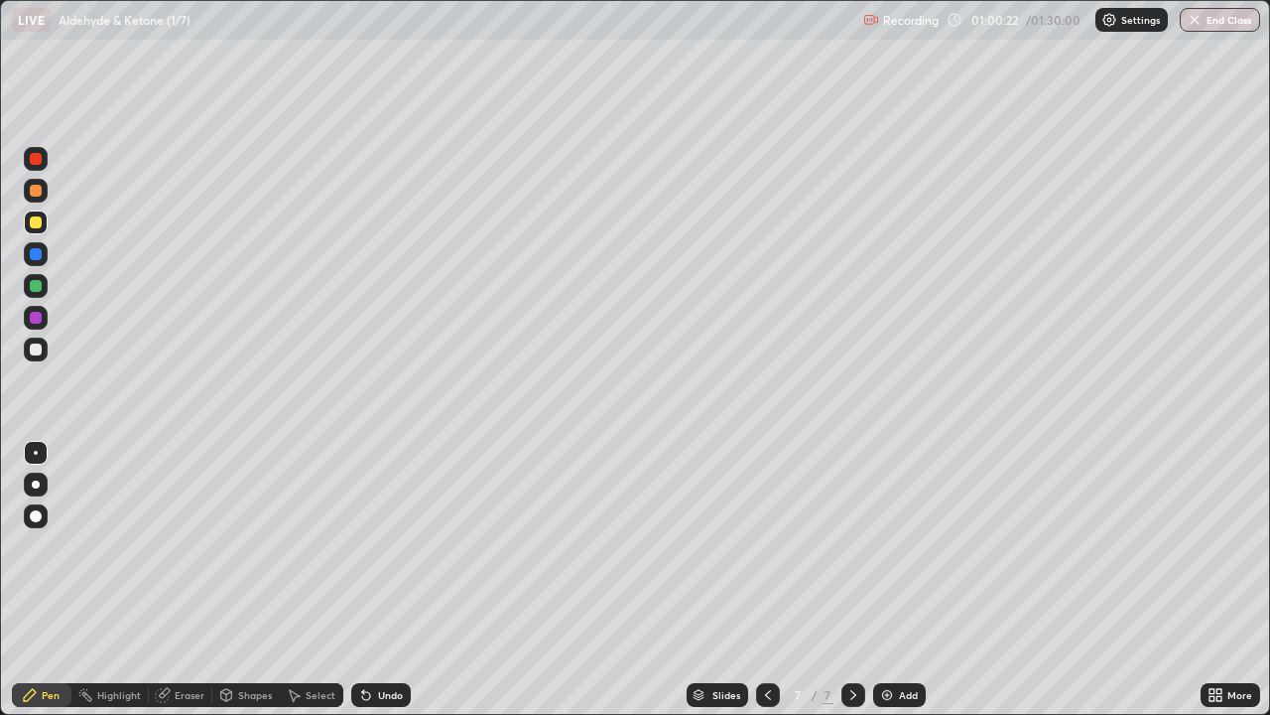
click at [41, 345] on div at bounding box center [36, 349] width 12 height 12
click at [765, 580] on icon at bounding box center [768, 695] width 16 height 16
click at [853, 580] on icon at bounding box center [854, 695] width 16 height 16
click at [246, 580] on div "Shapes" at bounding box center [255, 695] width 34 height 10
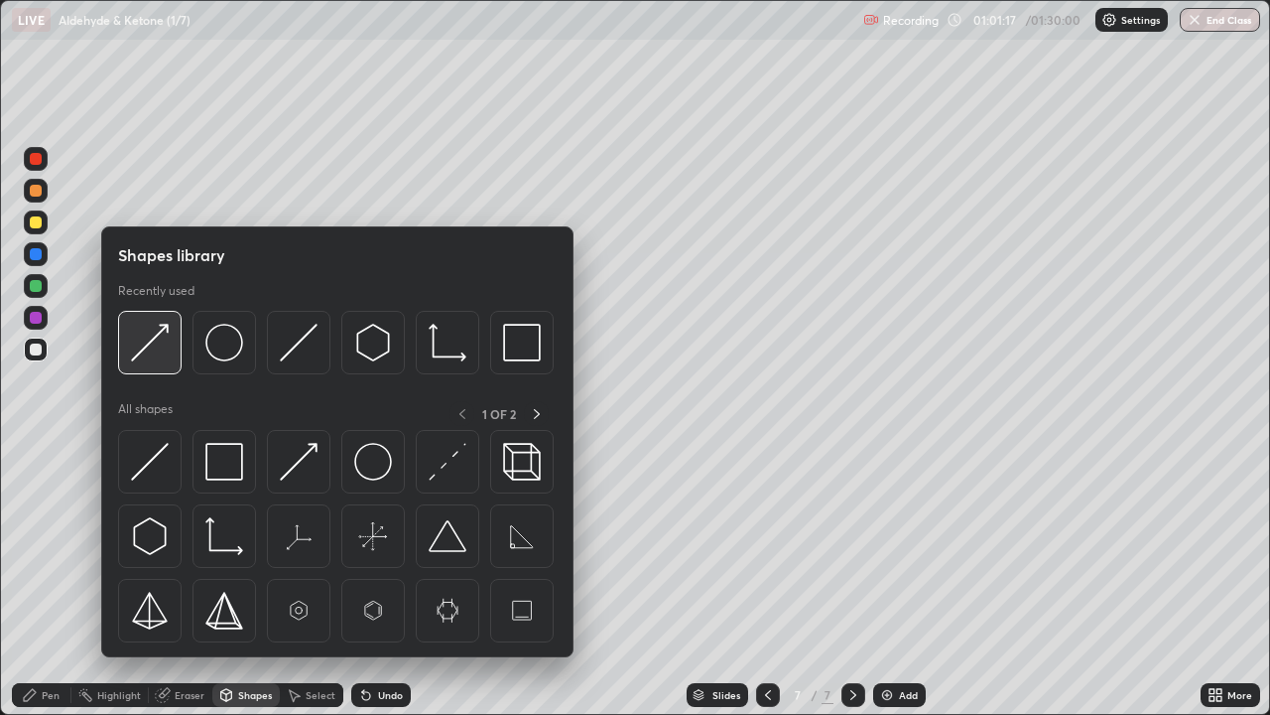
click at [147, 343] on img at bounding box center [150, 343] width 38 height 38
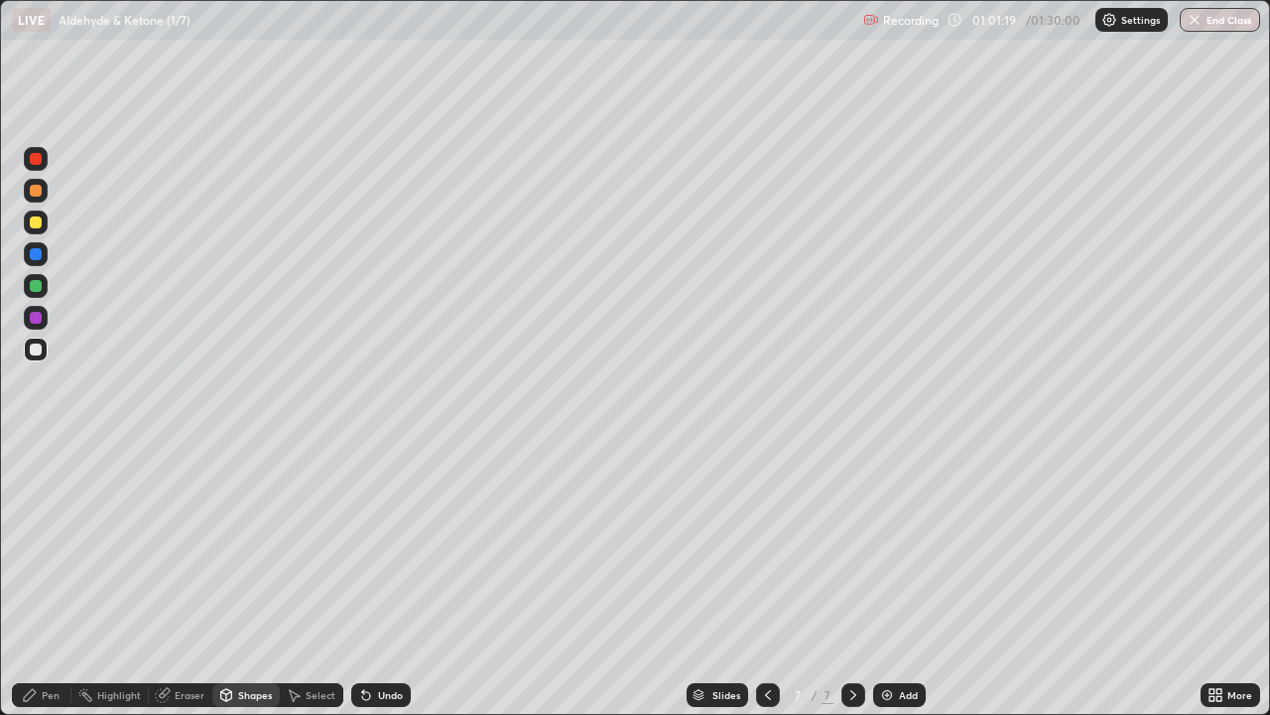
click at [46, 580] on div "Pen" at bounding box center [51, 695] width 18 height 10
click at [38, 314] on div at bounding box center [36, 318] width 12 height 12
click at [40, 348] on div at bounding box center [36, 349] width 12 height 12
click at [34, 312] on div at bounding box center [36, 318] width 12 height 12
click at [41, 347] on div at bounding box center [36, 349] width 12 height 12
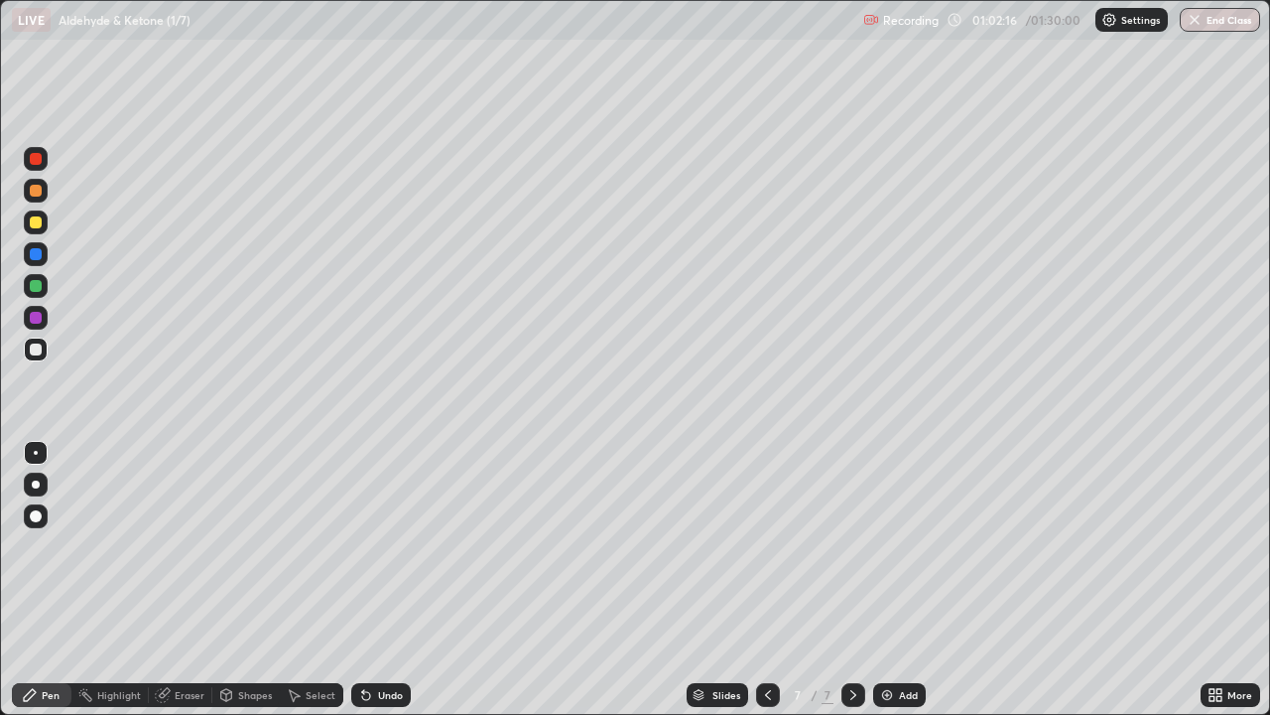
click at [37, 287] on div at bounding box center [36, 286] width 12 height 12
click at [34, 349] on div at bounding box center [36, 349] width 12 height 12
click at [243, 580] on div "Shapes" at bounding box center [255, 695] width 34 height 10
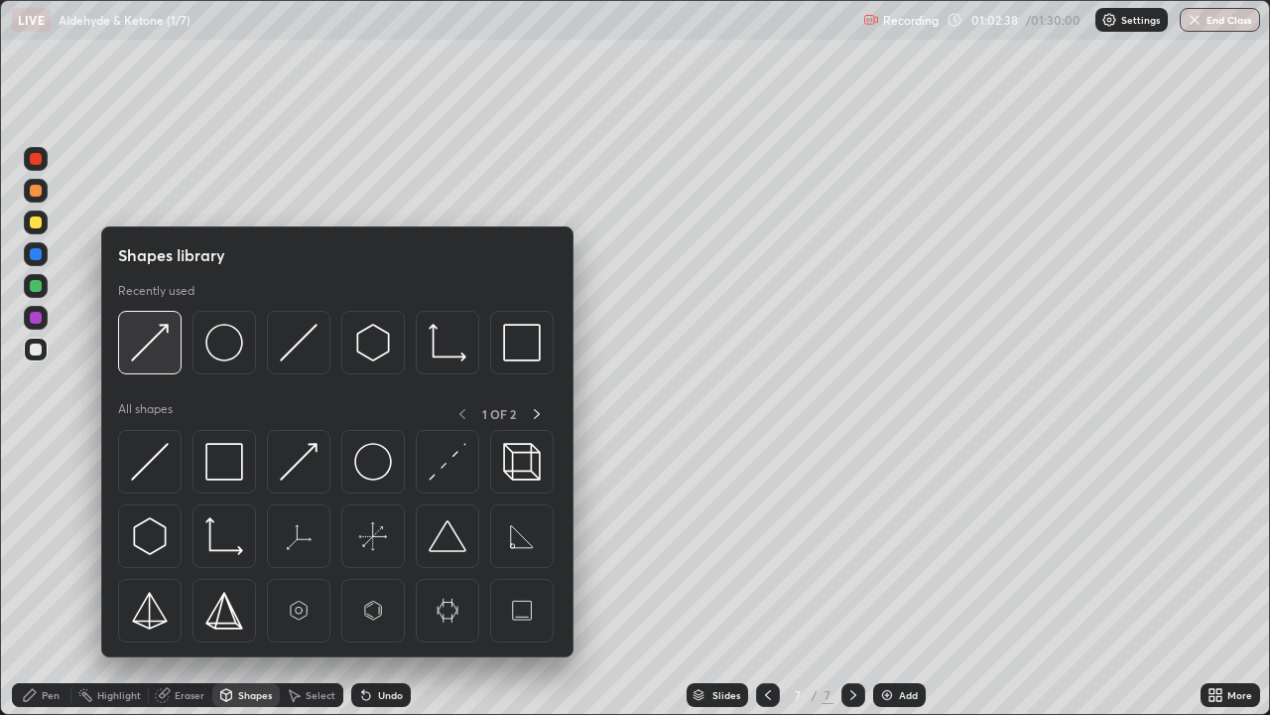
click at [147, 352] on img at bounding box center [150, 343] width 38 height 38
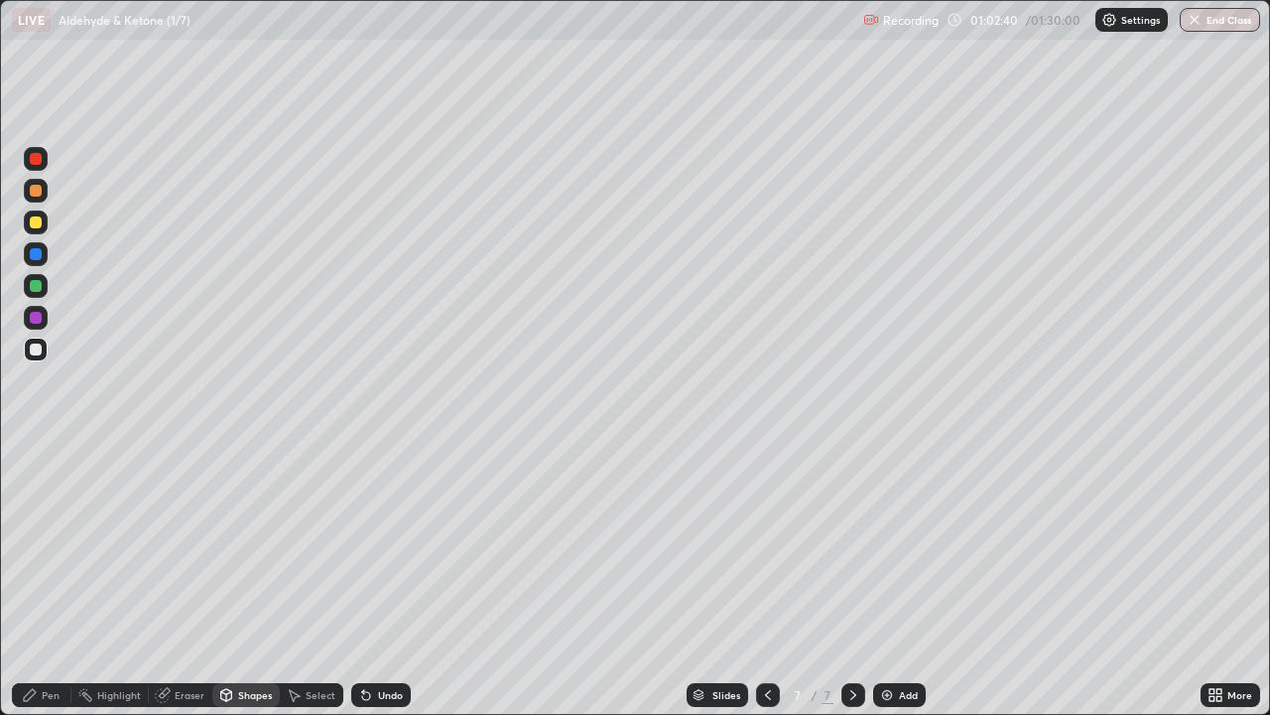
click at [42, 580] on div "Pen" at bounding box center [51, 695] width 18 height 10
click at [253, 580] on div "Shapes" at bounding box center [255, 695] width 34 height 10
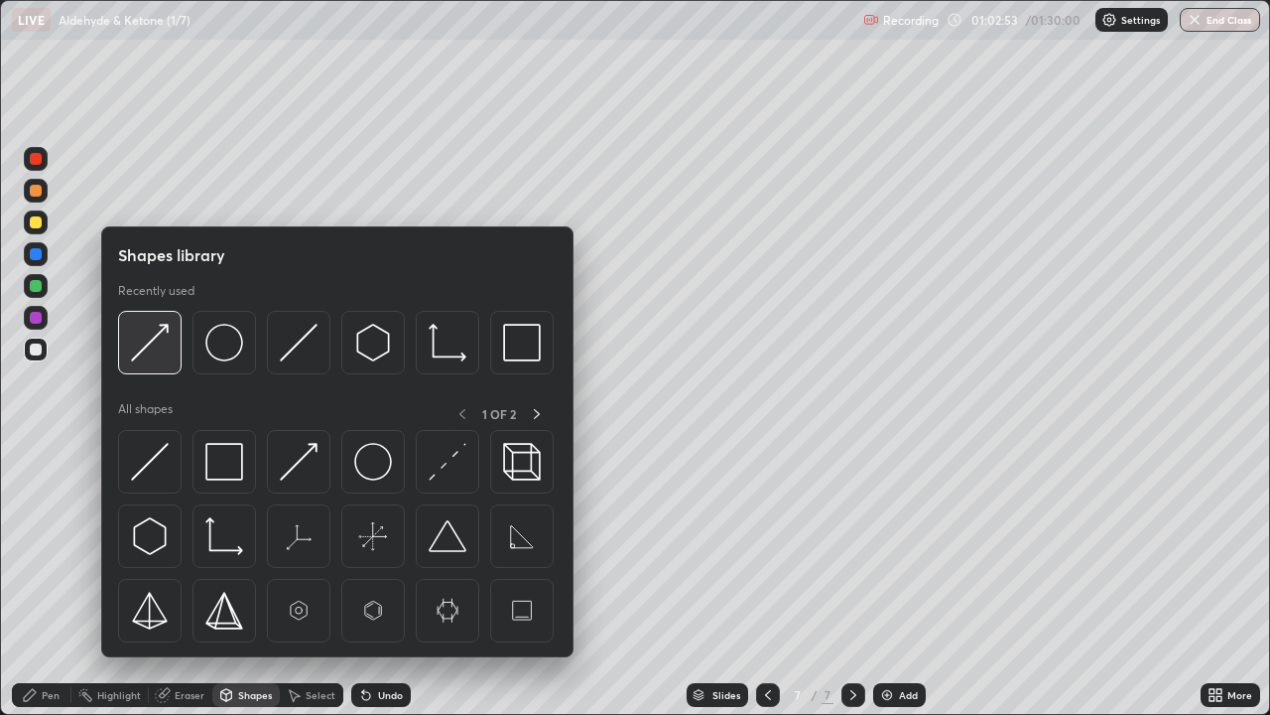
click at [152, 351] on img at bounding box center [150, 343] width 38 height 38
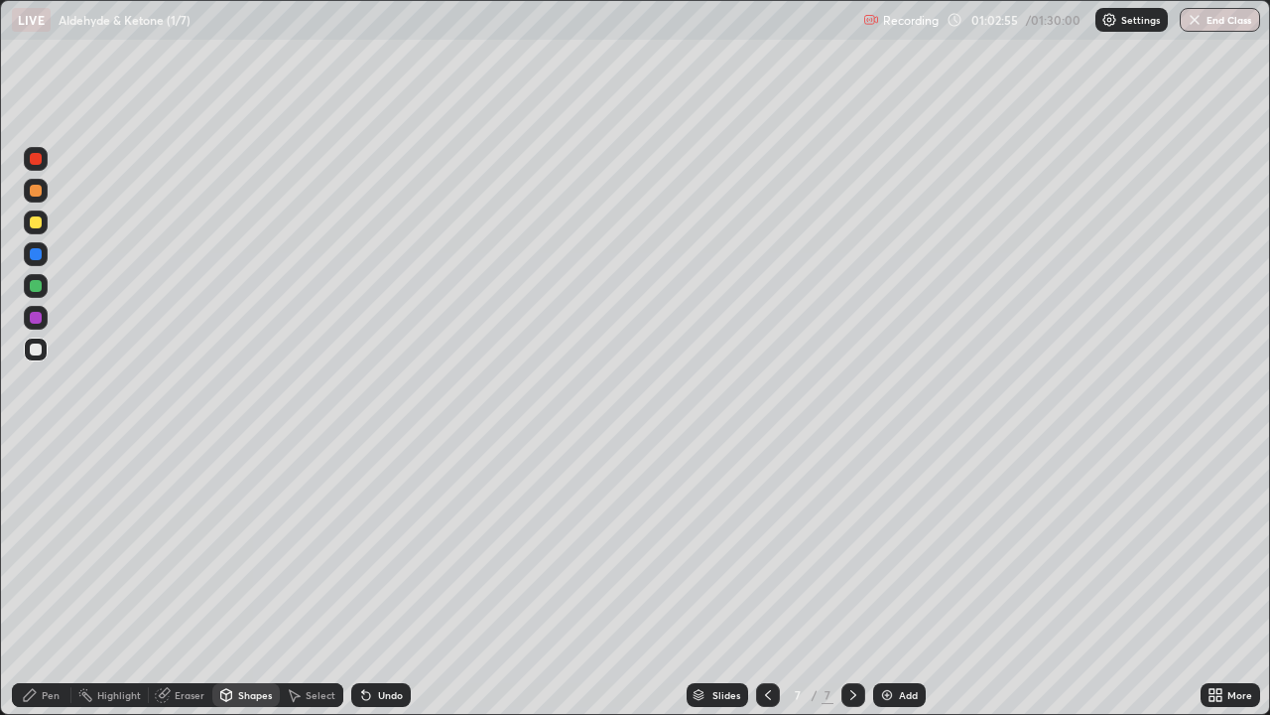
click at [40, 580] on div "Pen" at bounding box center [42, 695] width 60 height 24
click at [173, 580] on div "Eraser" at bounding box center [181, 695] width 64 height 24
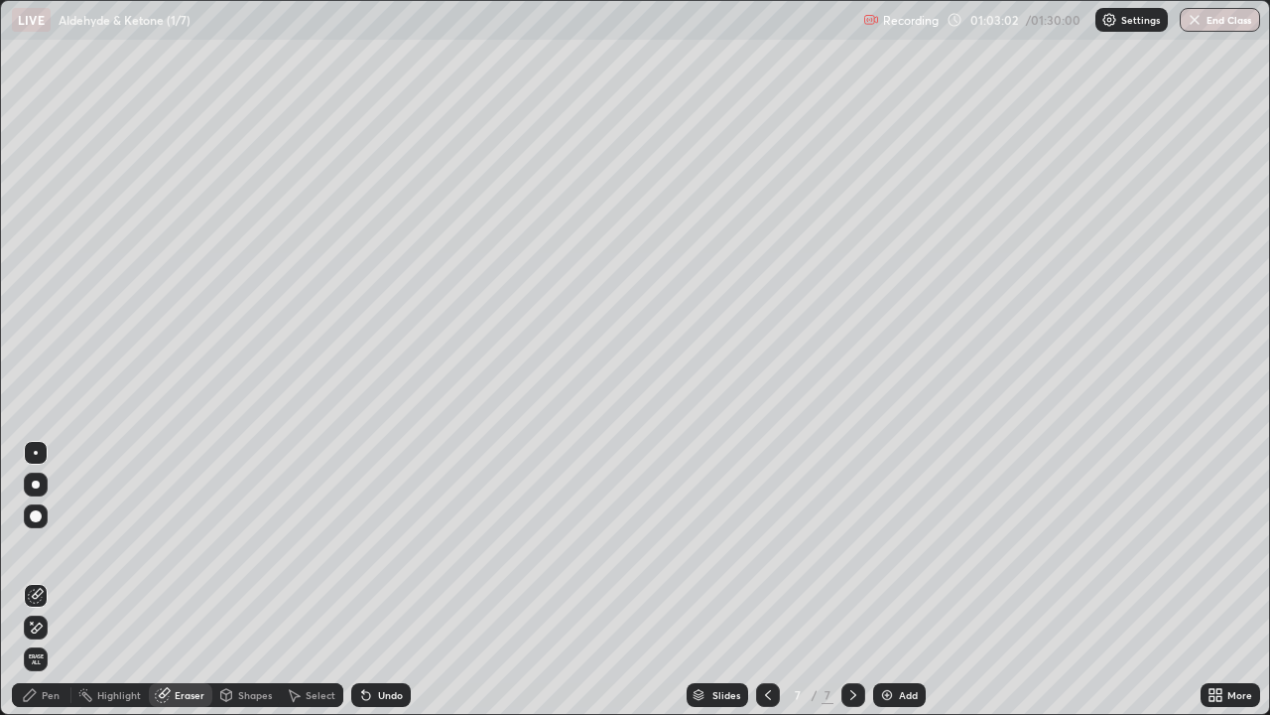
click at [243, 580] on div "Shapes" at bounding box center [255, 695] width 34 height 10
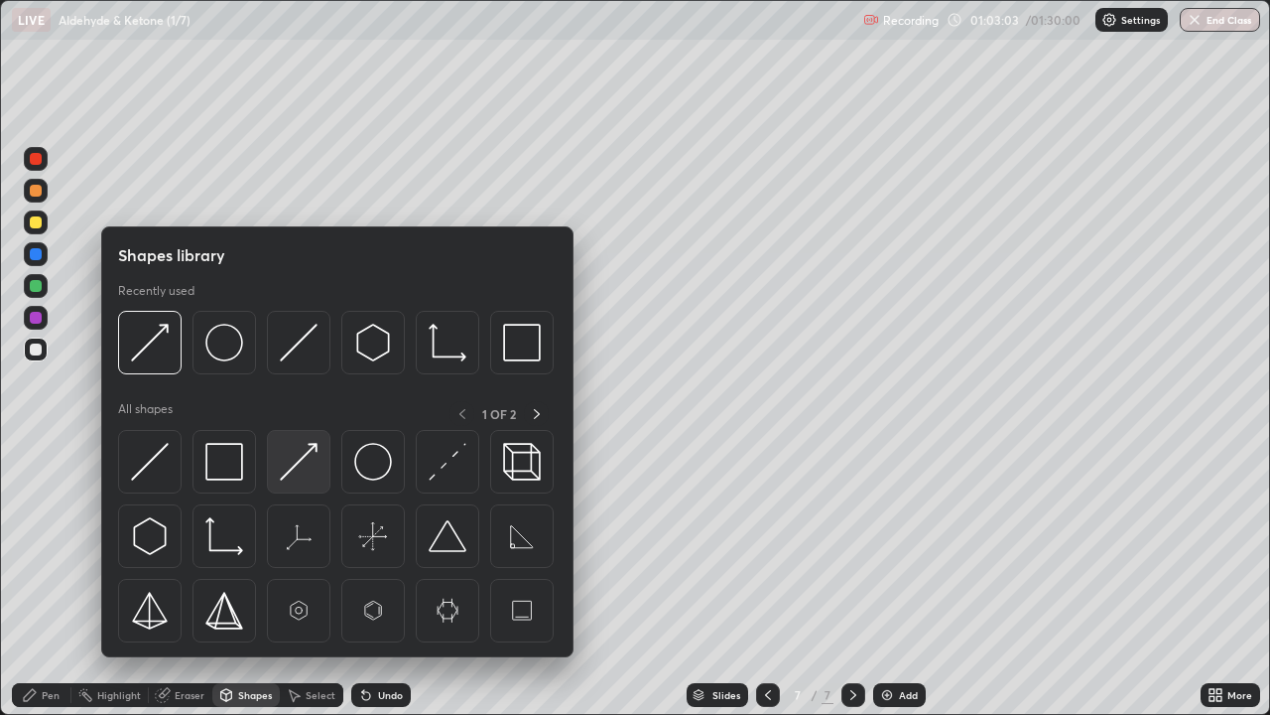
click at [288, 465] on img at bounding box center [299, 462] width 38 height 38
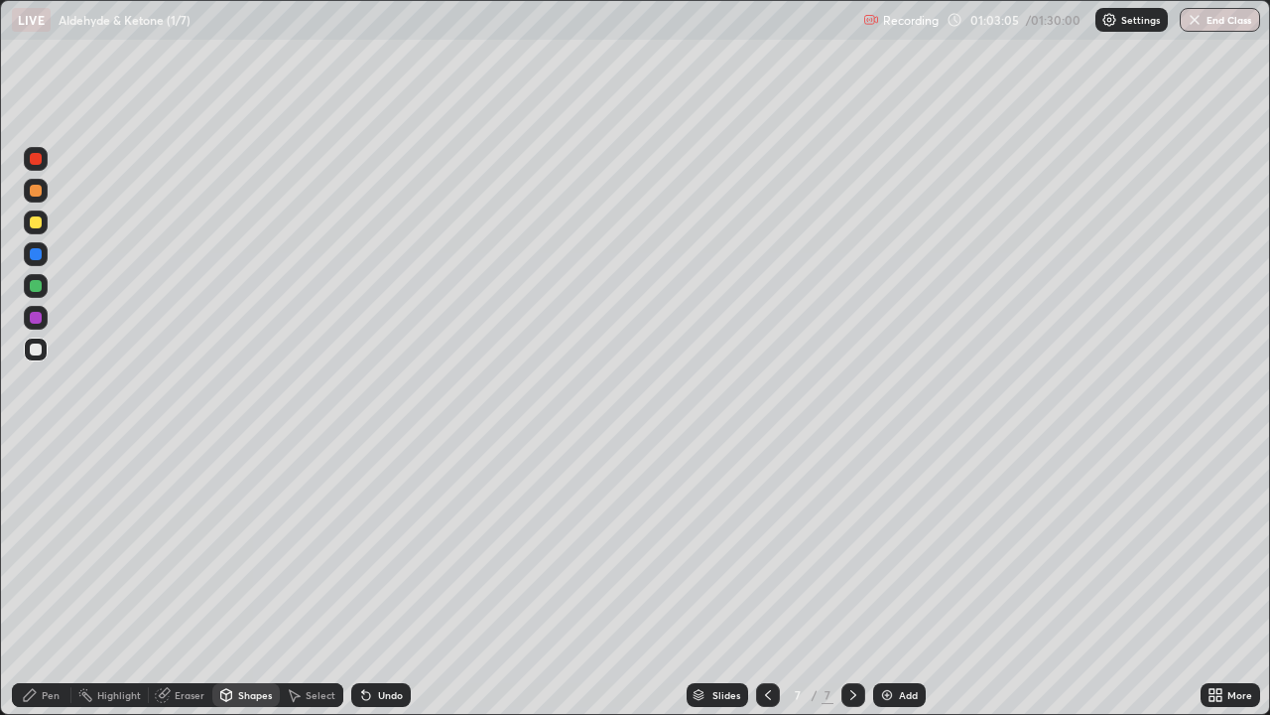
click at [51, 580] on div "Pen" at bounding box center [51, 695] width 18 height 10
click at [251, 580] on div "Shapes" at bounding box center [255, 695] width 34 height 10
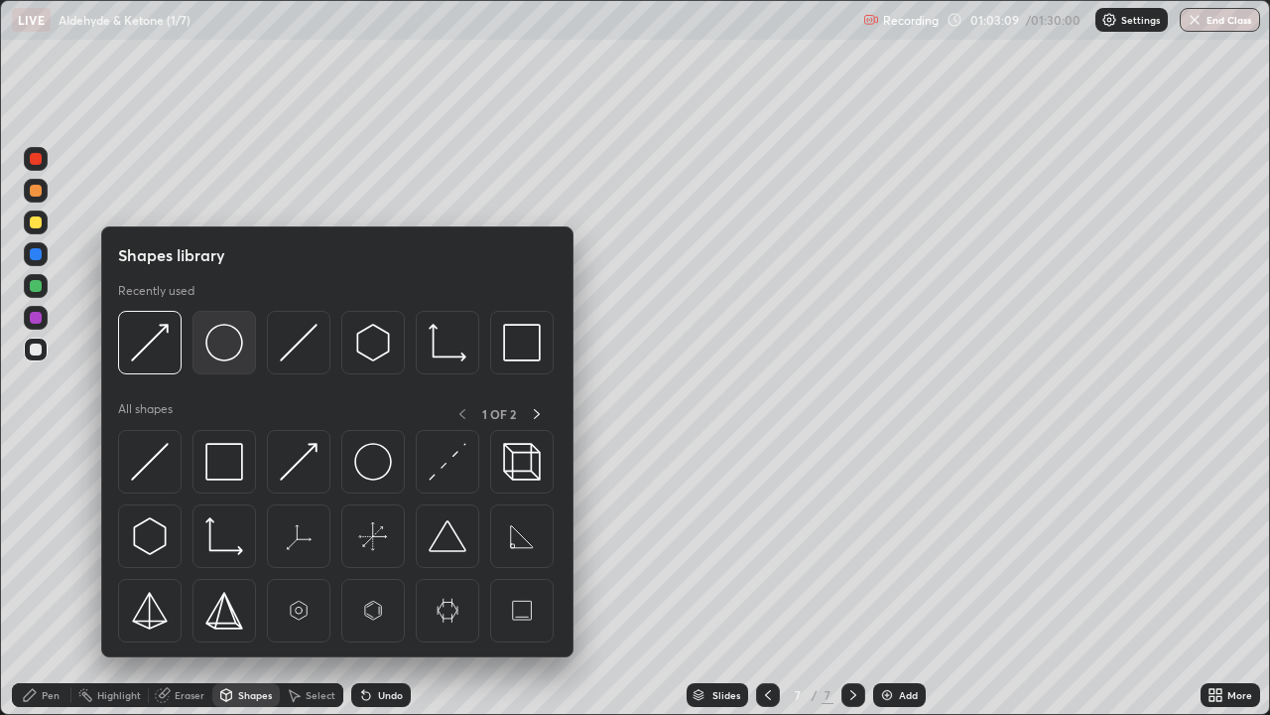
click at [212, 352] on img at bounding box center [224, 343] width 38 height 38
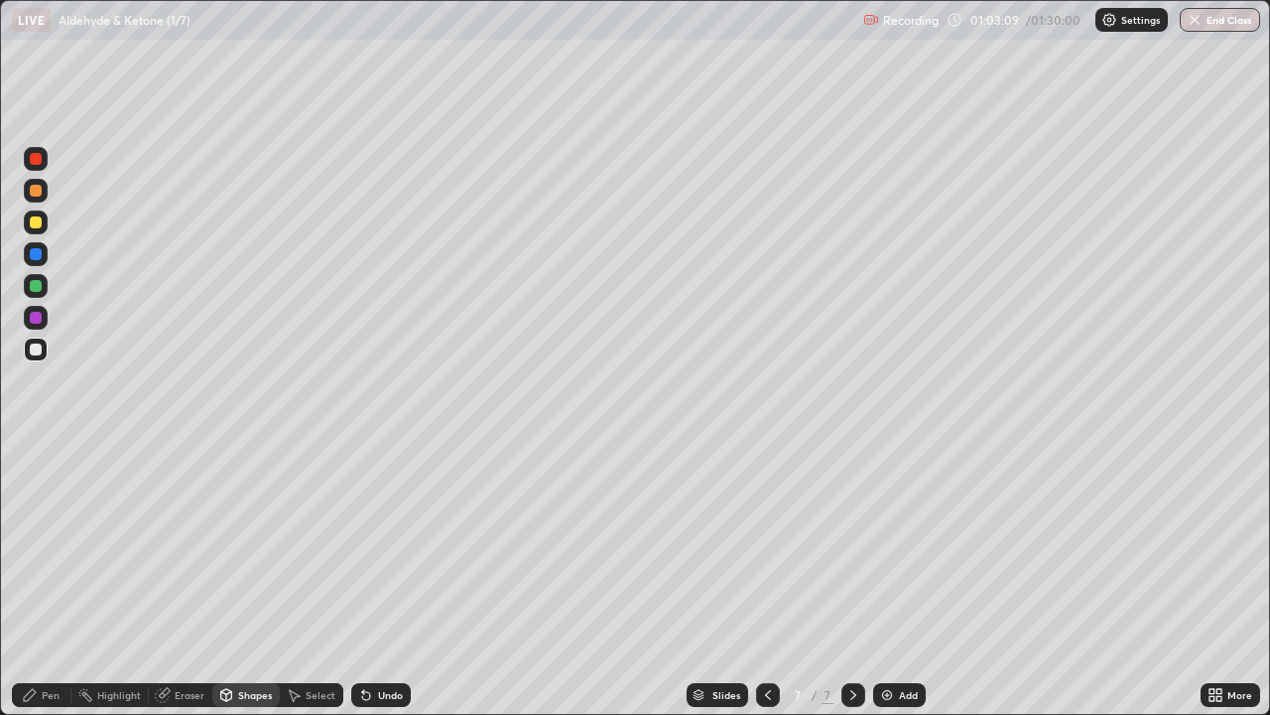
click at [30, 322] on div at bounding box center [36, 318] width 24 height 24
click at [39, 580] on div "Pen" at bounding box center [42, 695] width 60 height 24
click at [36, 350] on div at bounding box center [36, 349] width 12 height 12
click at [255, 580] on div "Shapes" at bounding box center [255, 695] width 34 height 10
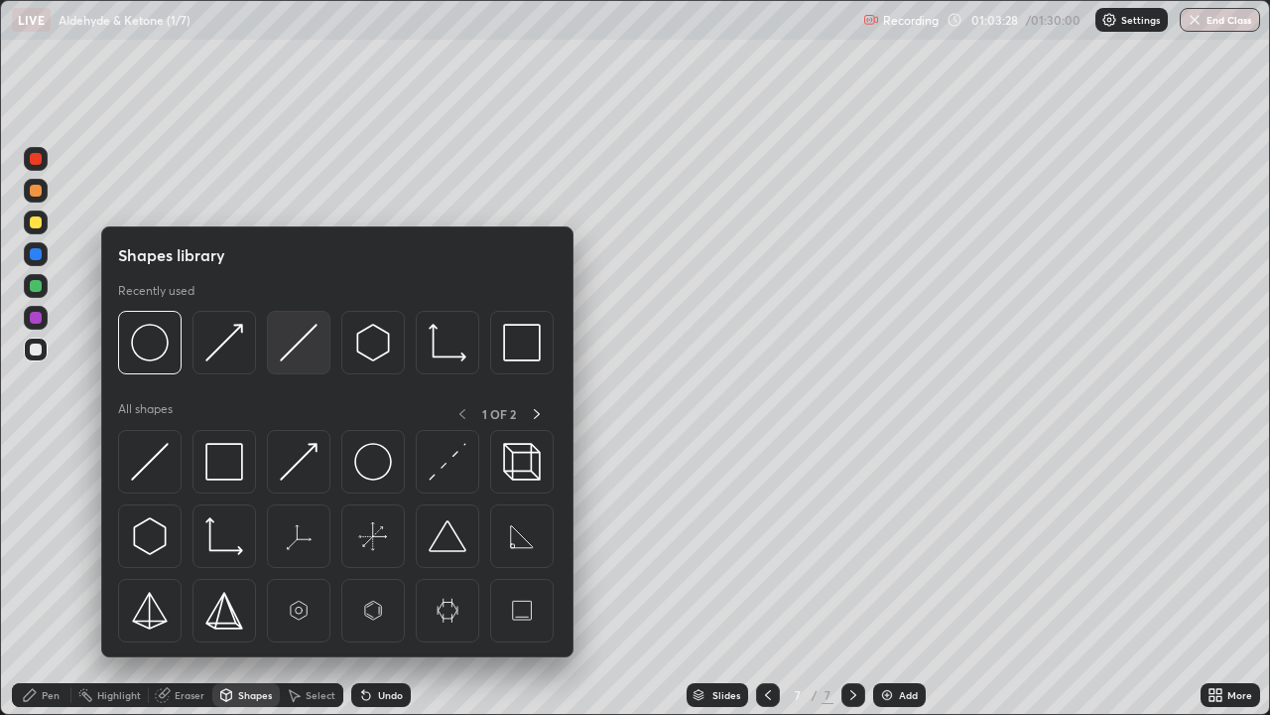
click at [298, 348] on img at bounding box center [299, 343] width 38 height 38
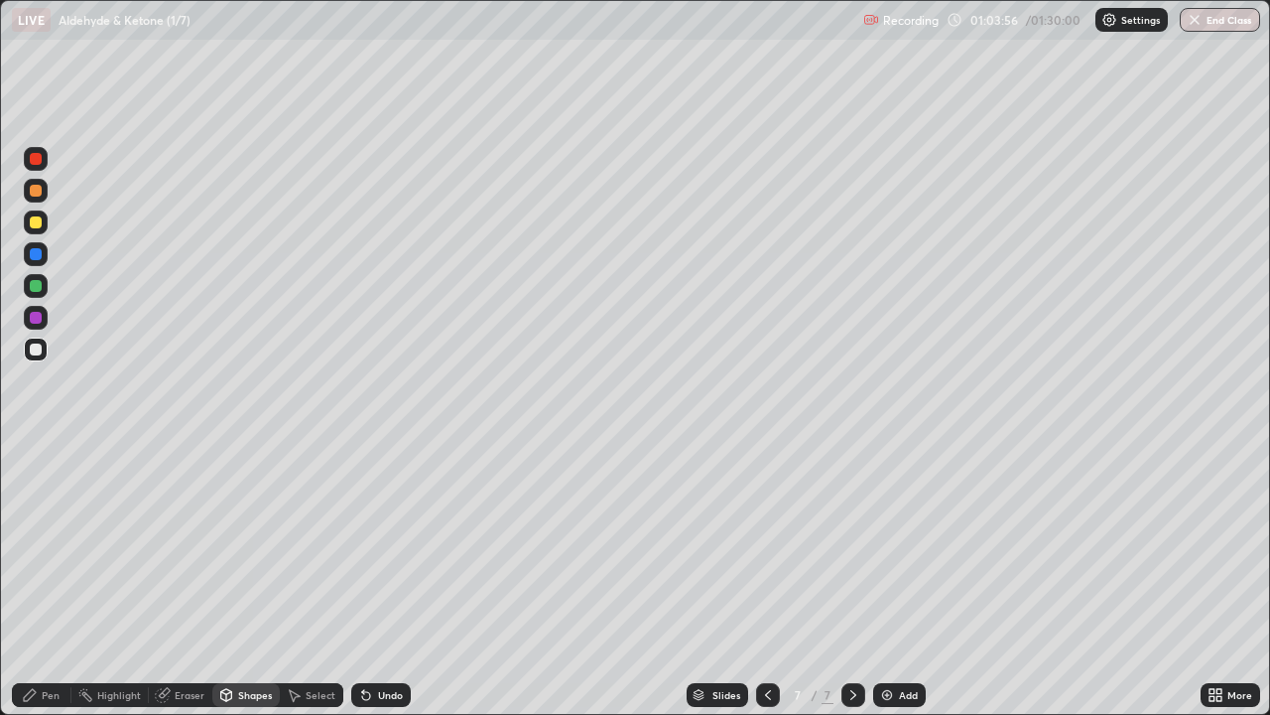
click at [378, 580] on div "Undo" at bounding box center [390, 695] width 25 height 10
click at [51, 580] on div "Pen" at bounding box center [51, 695] width 18 height 10
click at [262, 580] on div "Shapes" at bounding box center [245, 695] width 67 height 24
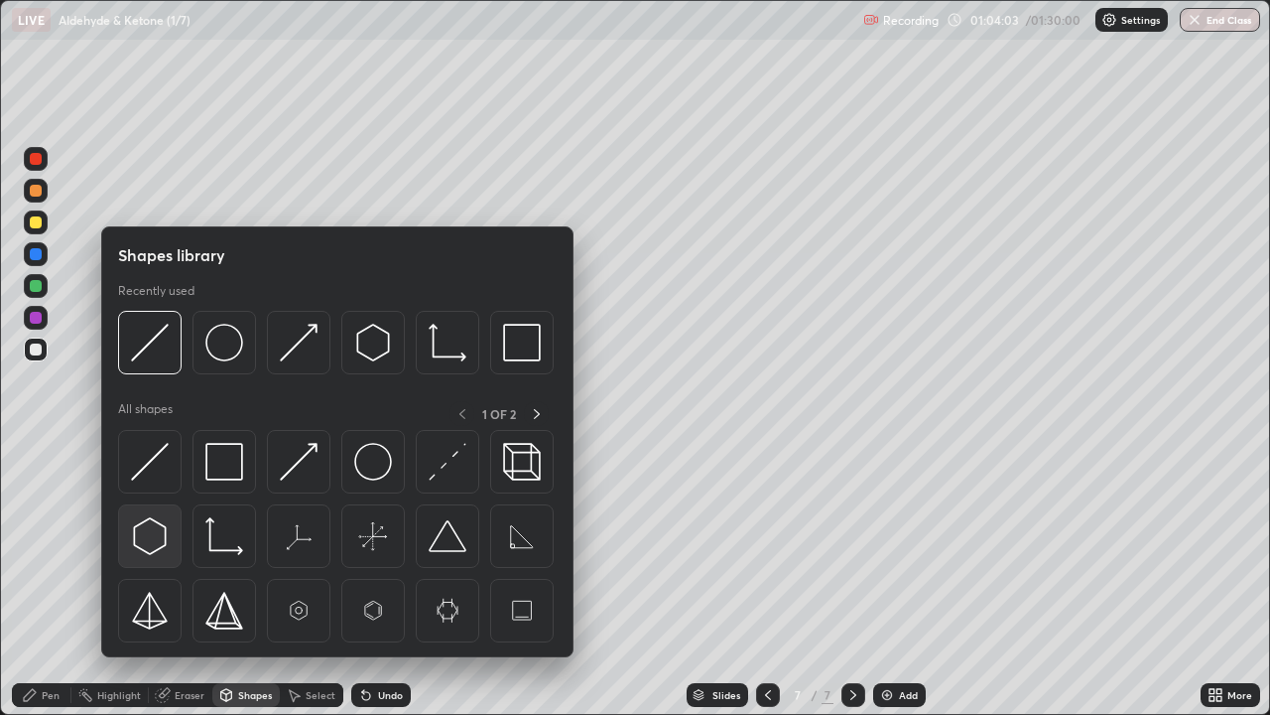
click at [160, 531] on img at bounding box center [150, 536] width 38 height 38
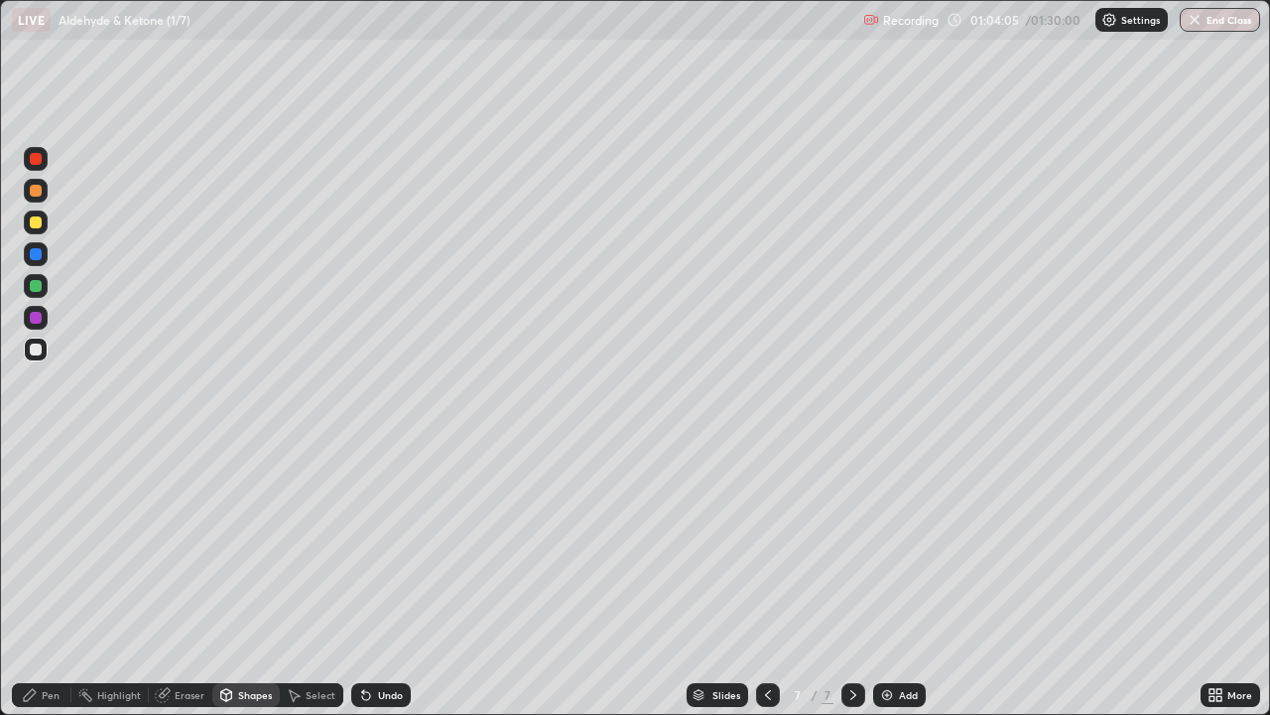
click at [250, 580] on div "Shapes" at bounding box center [255, 695] width 34 height 10
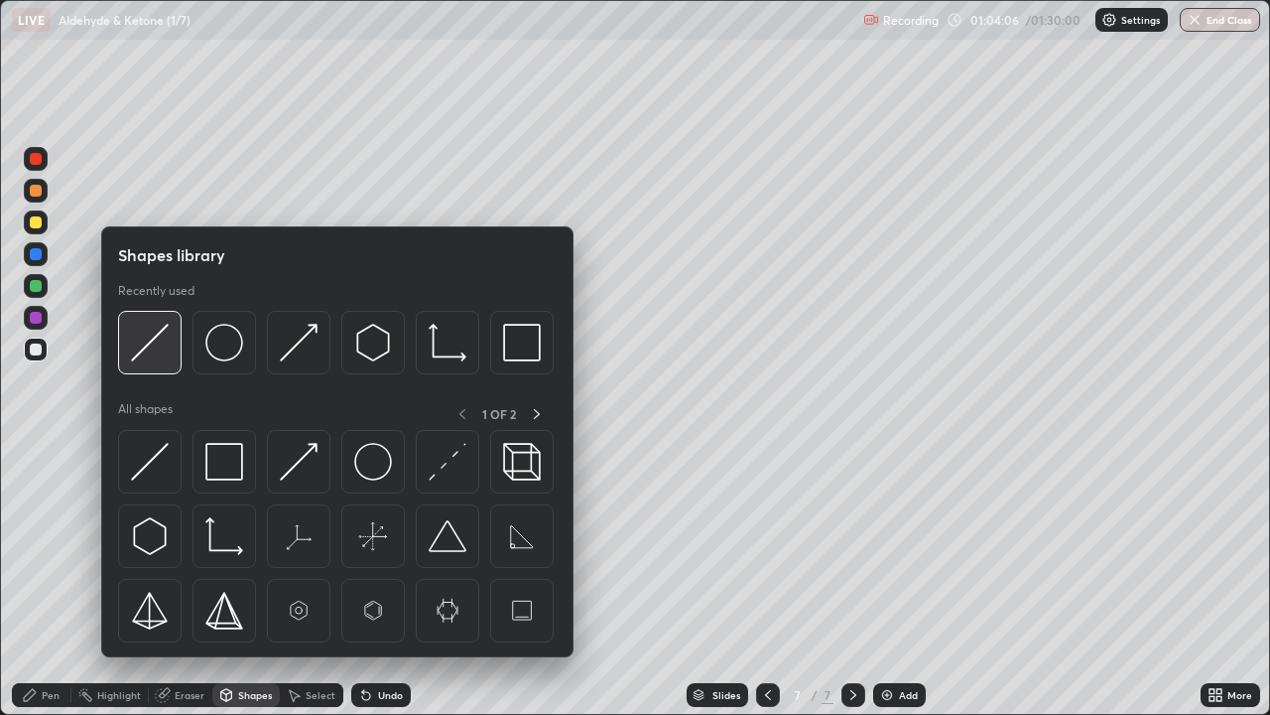
click at [165, 345] on img at bounding box center [150, 343] width 38 height 38
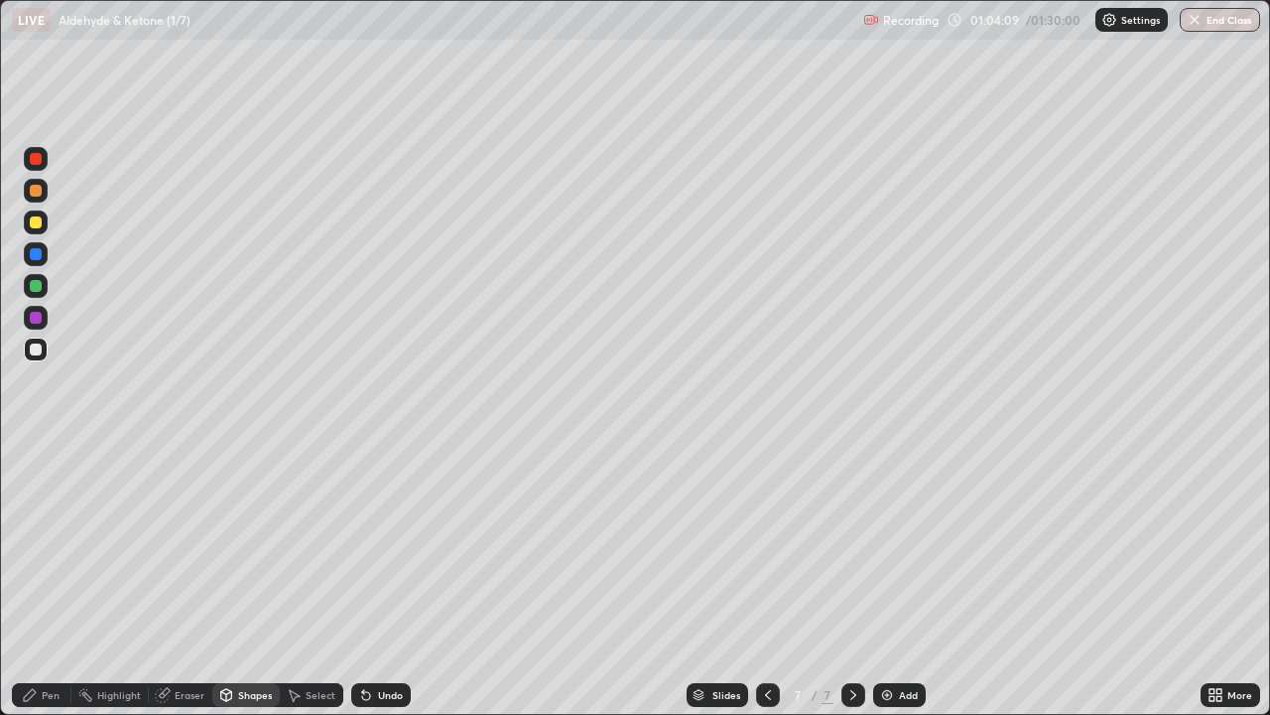
click at [252, 580] on div "Shapes" at bounding box center [245, 695] width 67 height 24
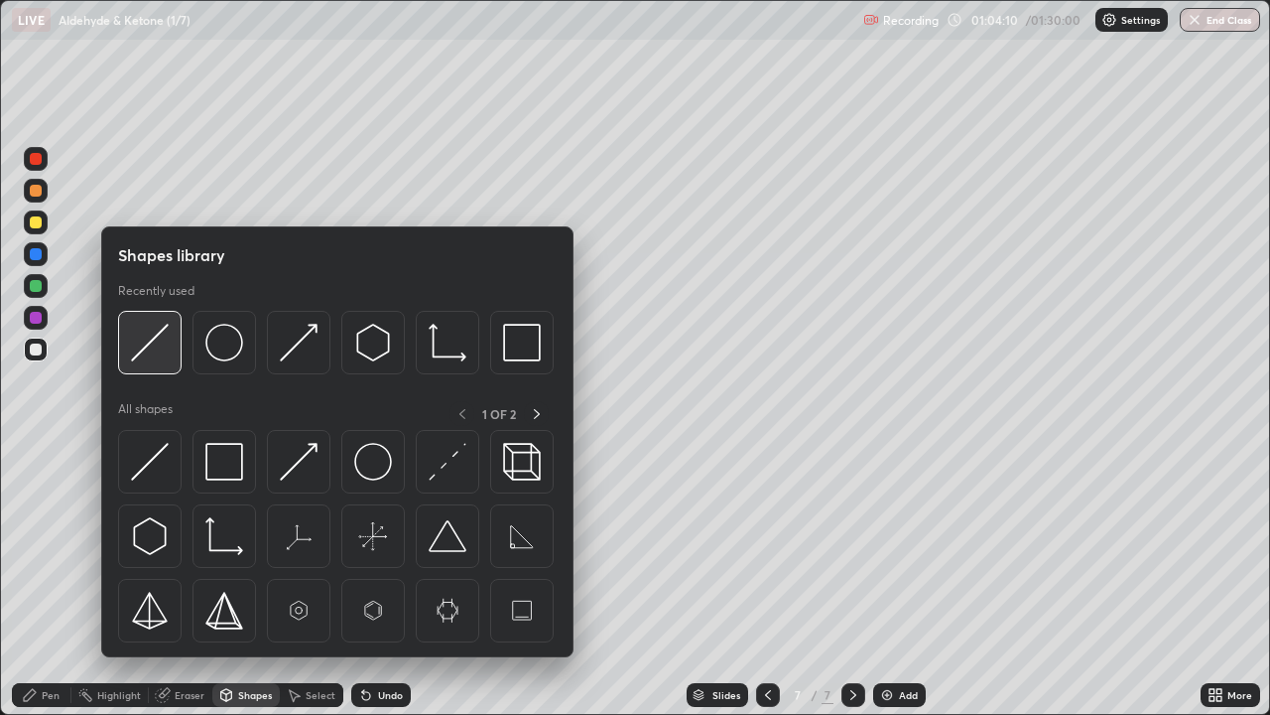
click at [155, 344] on img at bounding box center [150, 343] width 38 height 38
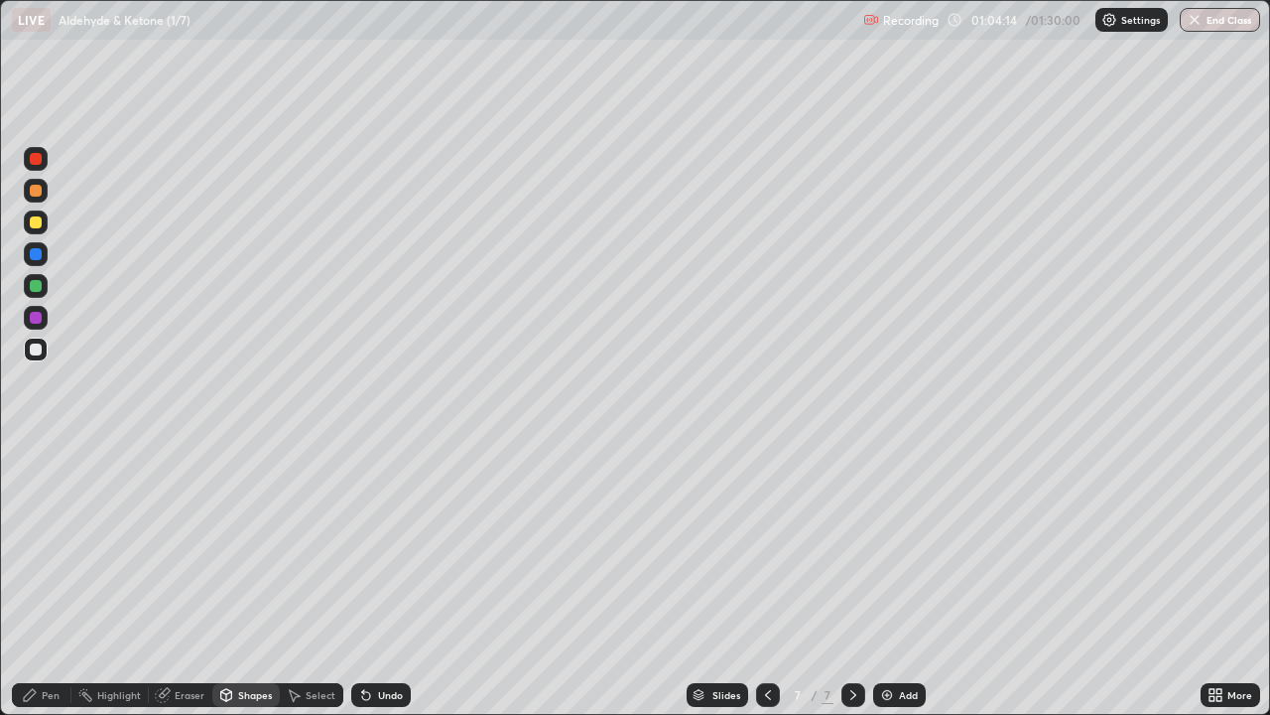
click at [256, 580] on div "Shapes" at bounding box center [255, 695] width 34 height 10
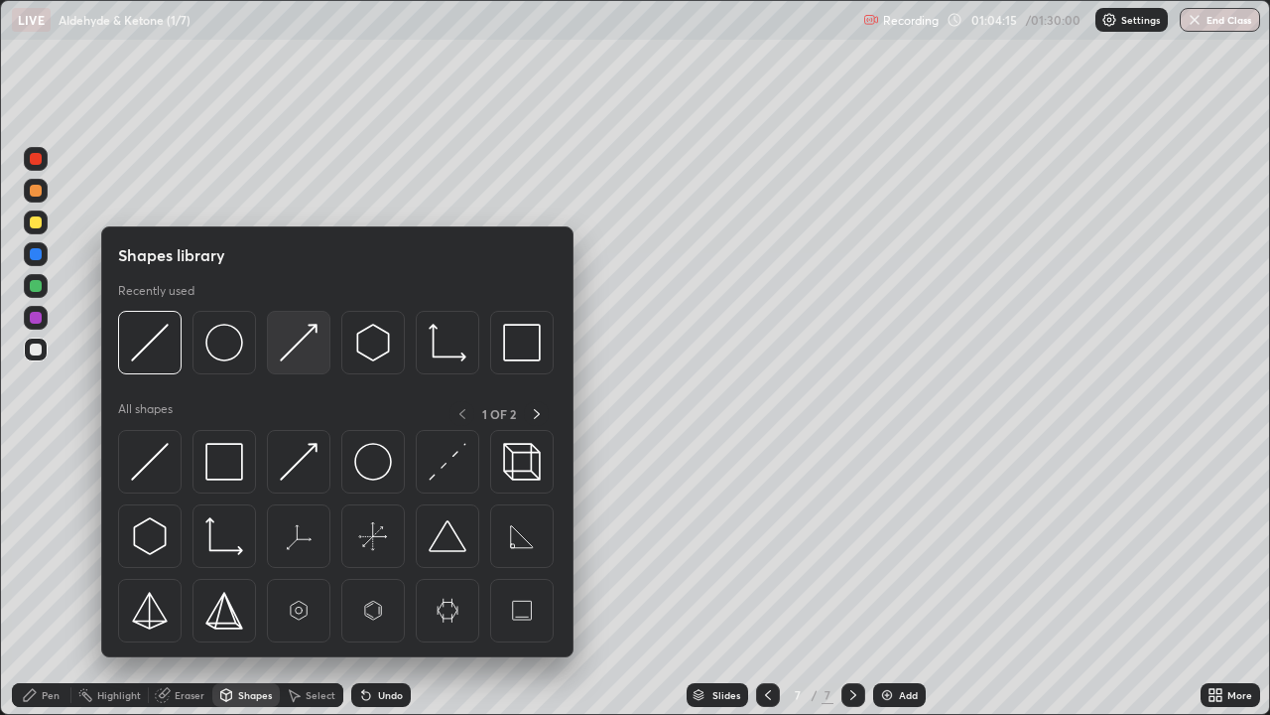
click at [292, 345] on img at bounding box center [299, 343] width 38 height 38
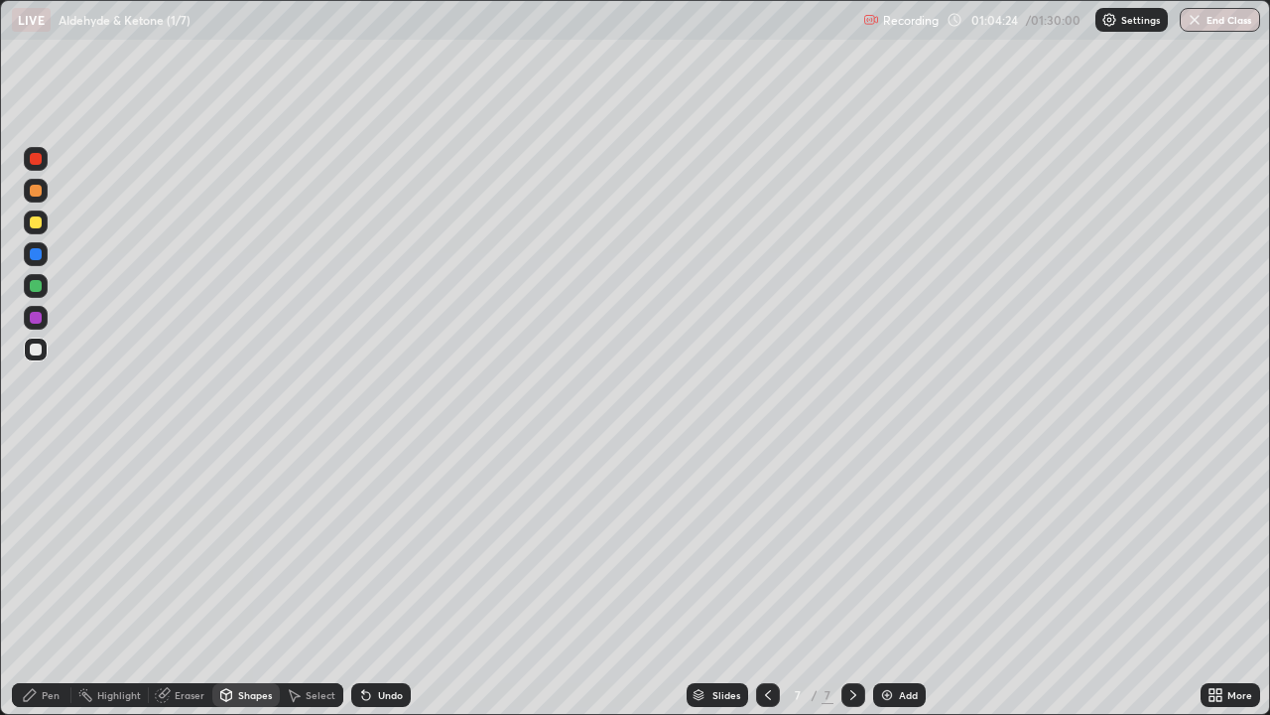
click at [53, 580] on div "Pen" at bounding box center [42, 695] width 60 height 24
click at [362, 580] on icon at bounding box center [366, 696] width 8 height 8
click at [370, 580] on icon at bounding box center [366, 695] width 16 height 16
click at [378, 580] on div "Undo" at bounding box center [390, 695] width 25 height 10
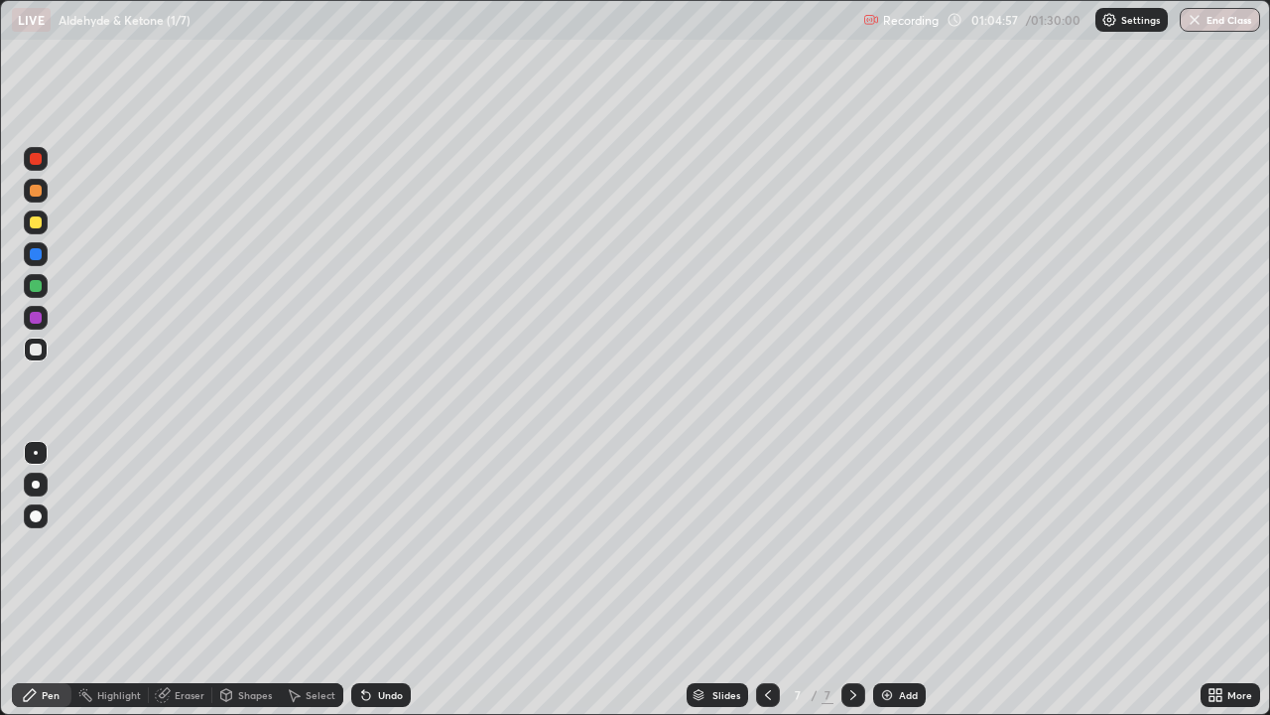
click at [379, 580] on div "Undo" at bounding box center [390, 695] width 25 height 10
click at [41, 160] on div at bounding box center [36, 159] width 12 height 12
click at [46, 352] on div at bounding box center [36, 349] width 24 height 24
click at [39, 314] on div at bounding box center [36, 318] width 12 height 12
click at [47, 355] on div at bounding box center [36, 349] width 24 height 24
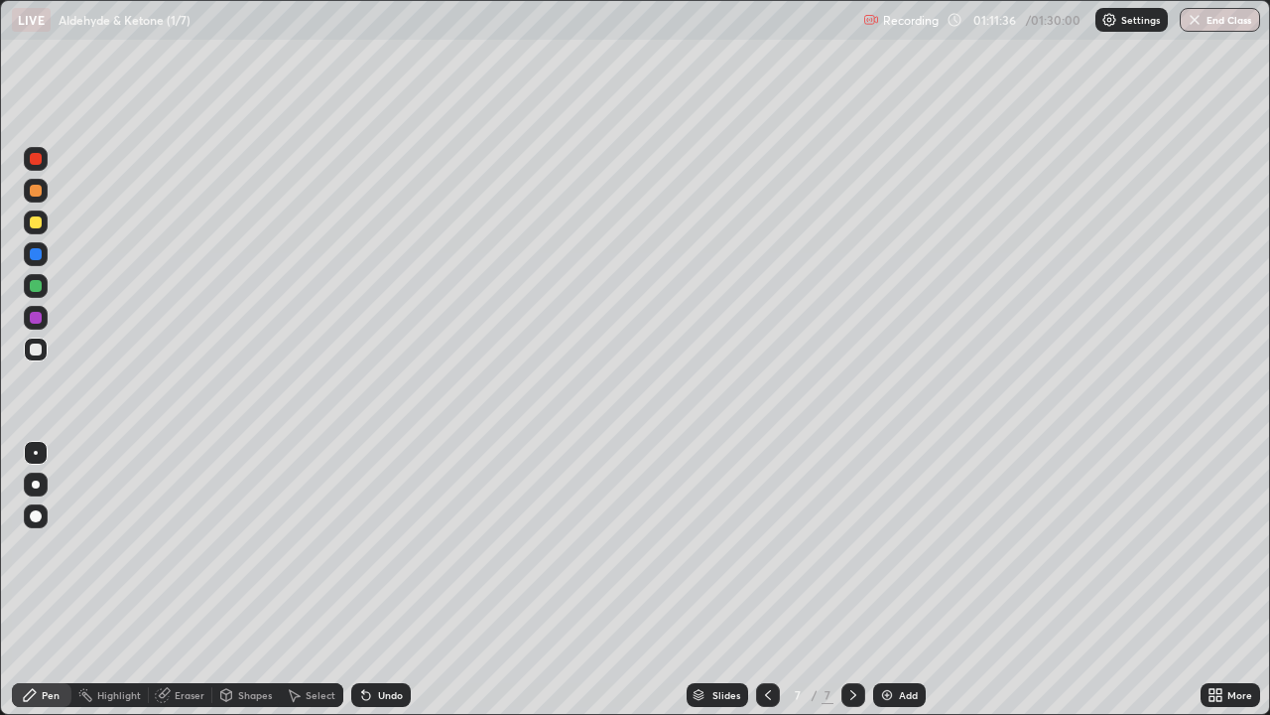
click at [185, 580] on div "Eraser" at bounding box center [181, 695] width 64 height 24
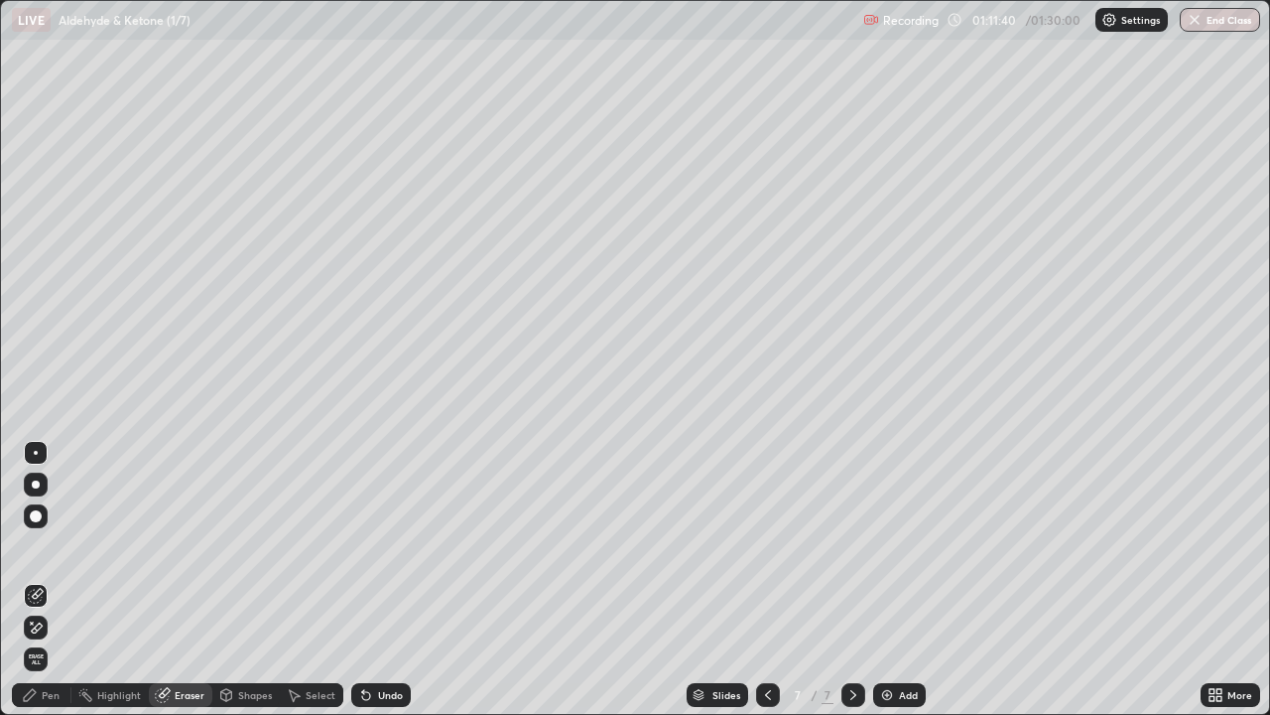
click at [189, 580] on div "Eraser" at bounding box center [190, 695] width 30 height 10
click at [325, 580] on div "Select" at bounding box center [312, 695] width 64 height 24
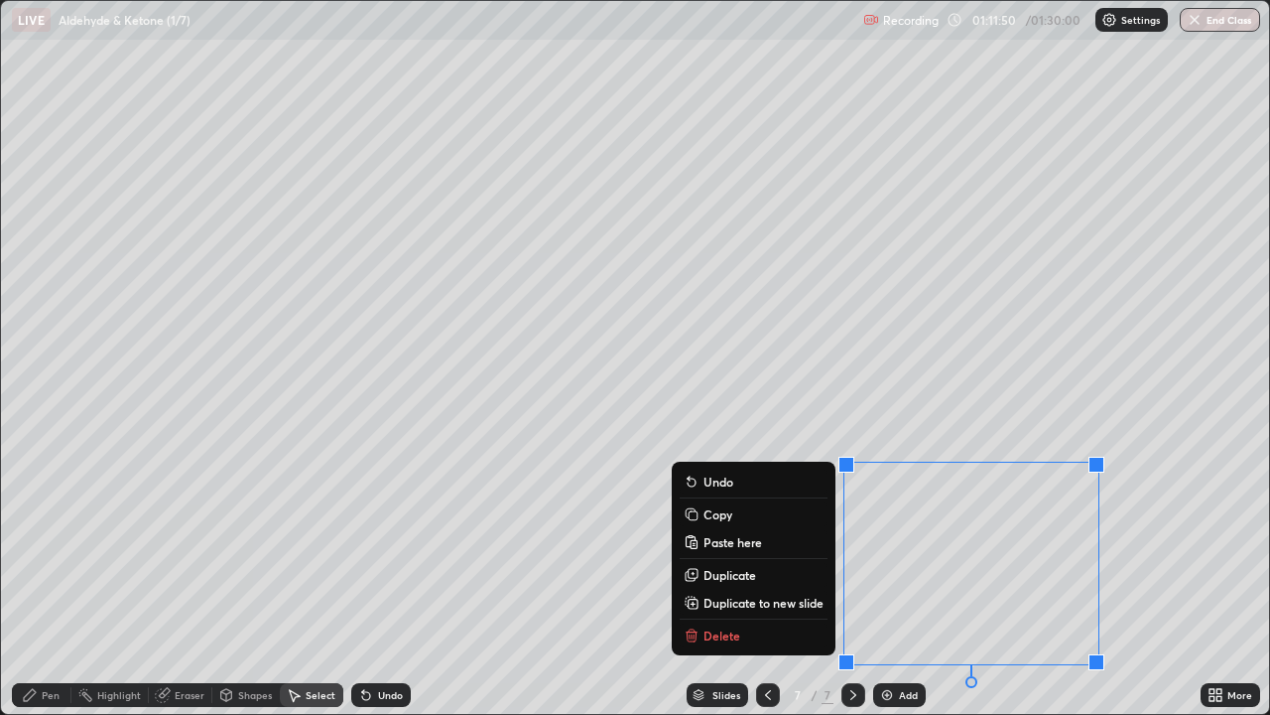
click at [177, 580] on div "Eraser" at bounding box center [190, 695] width 30 height 10
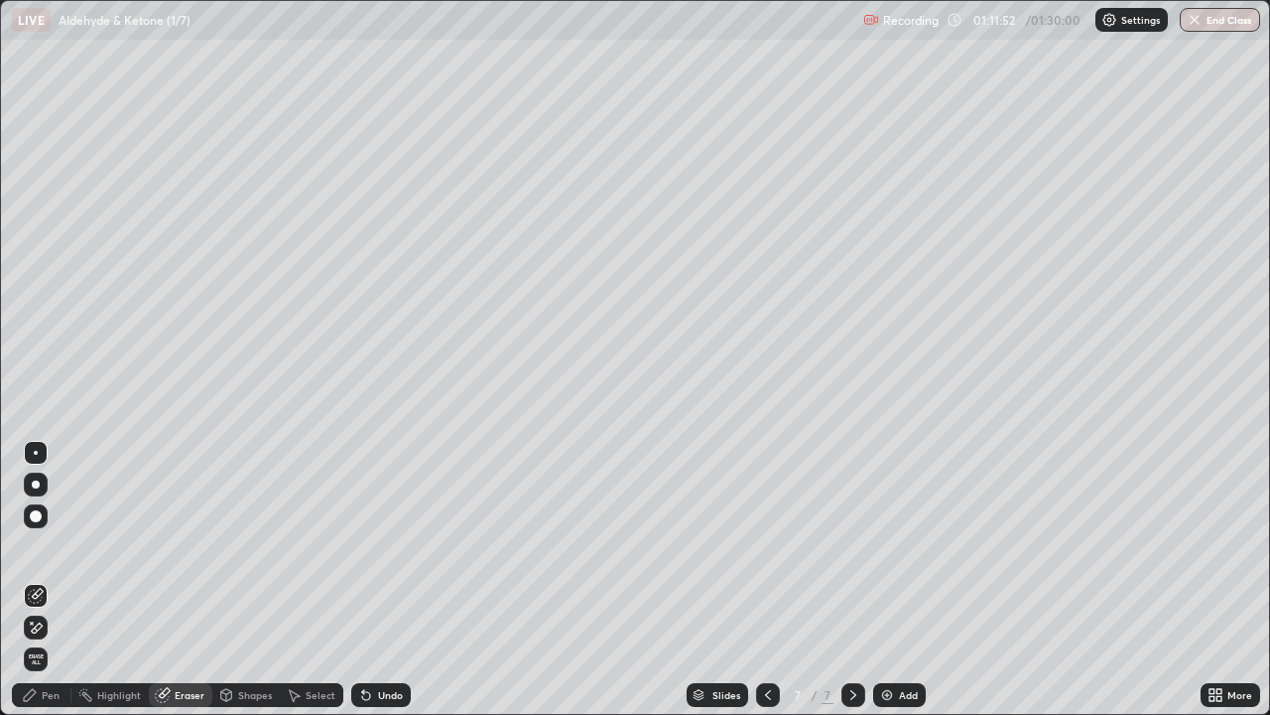
click at [37, 580] on icon at bounding box center [30, 695] width 16 height 16
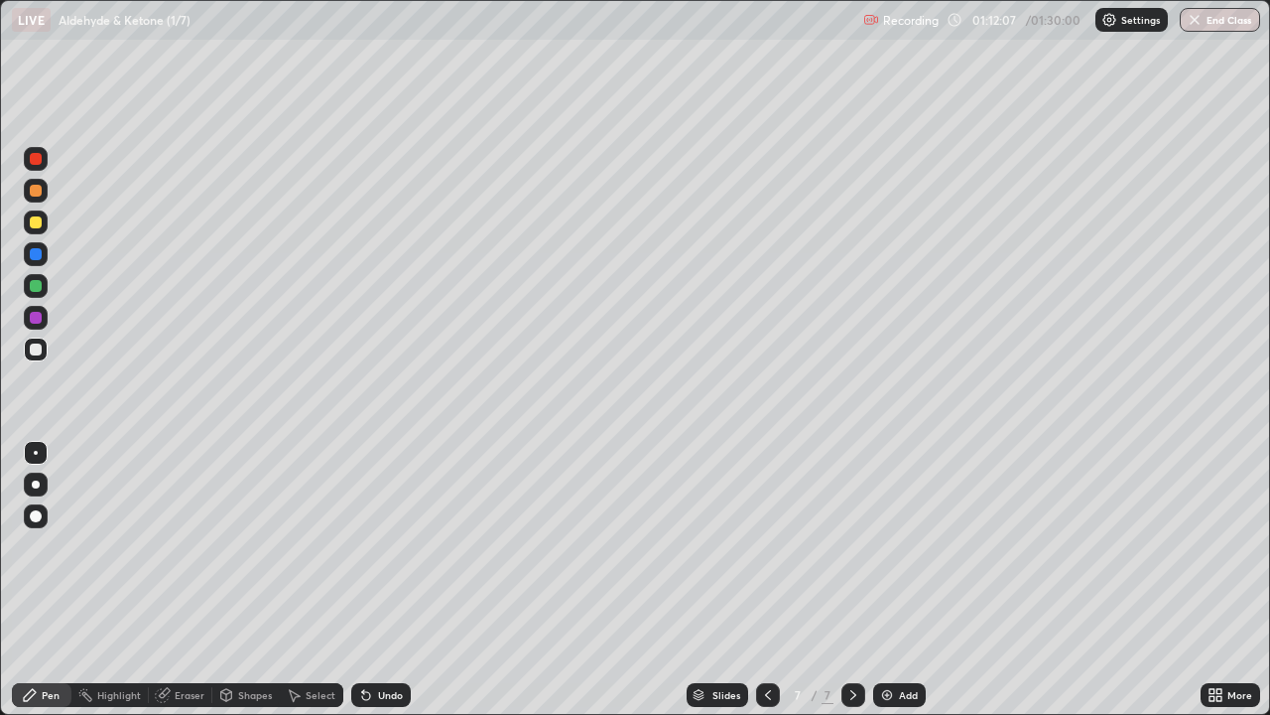
click at [369, 580] on icon at bounding box center [366, 695] width 16 height 16
click at [191, 580] on div "Eraser" at bounding box center [190, 695] width 30 height 10
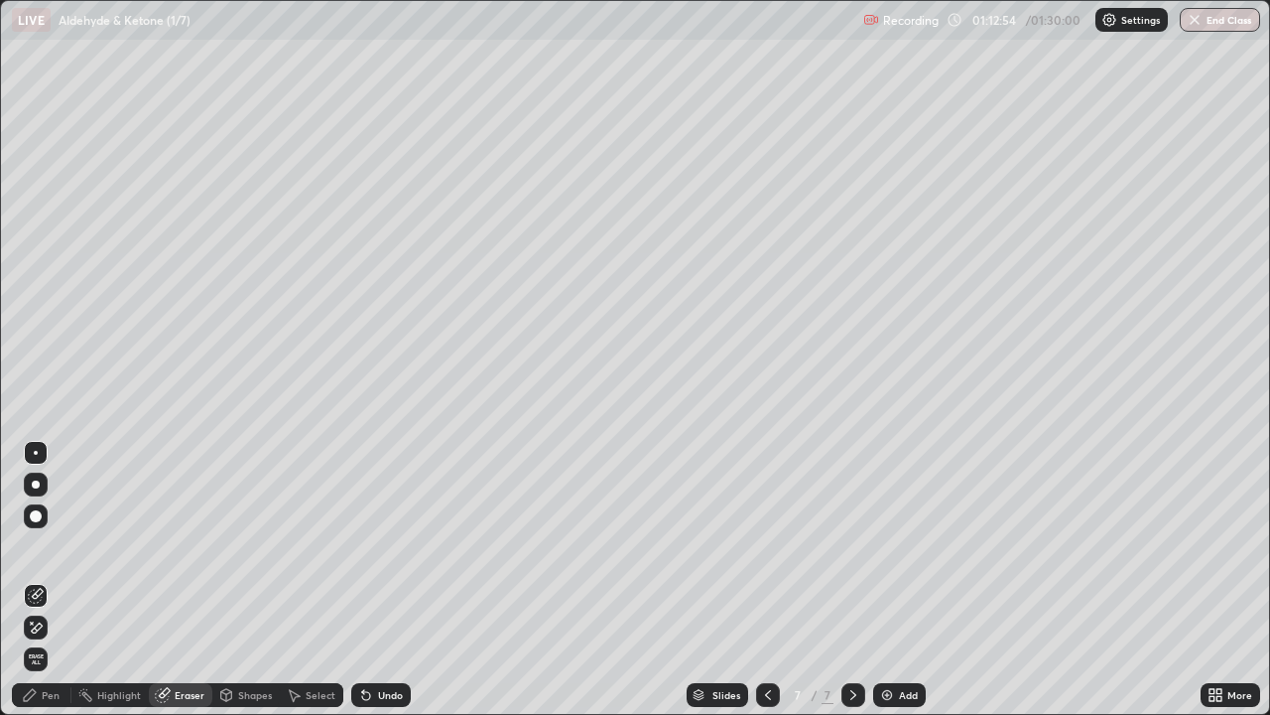
click at [245, 580] on div "Shapes" at bounding box center [255, 695] width 34 height 10
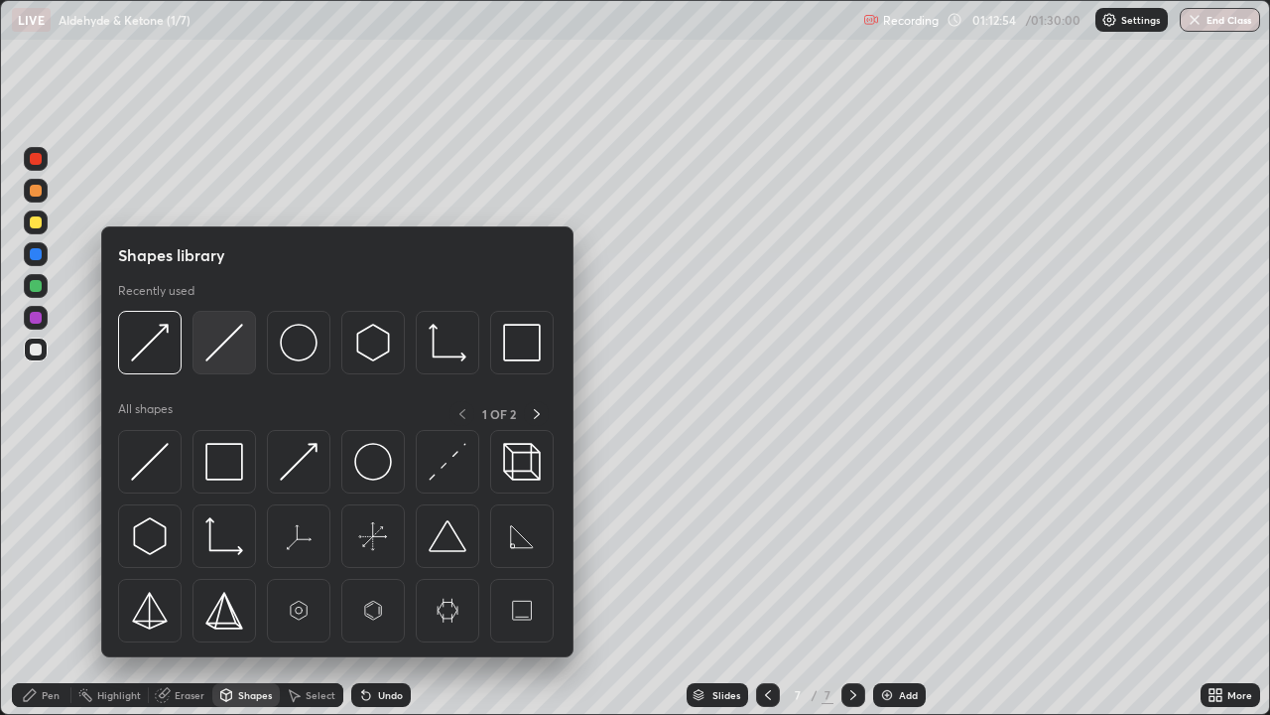
click at [213, 356] on img at bounding box center [224, 343] width 38 height 38
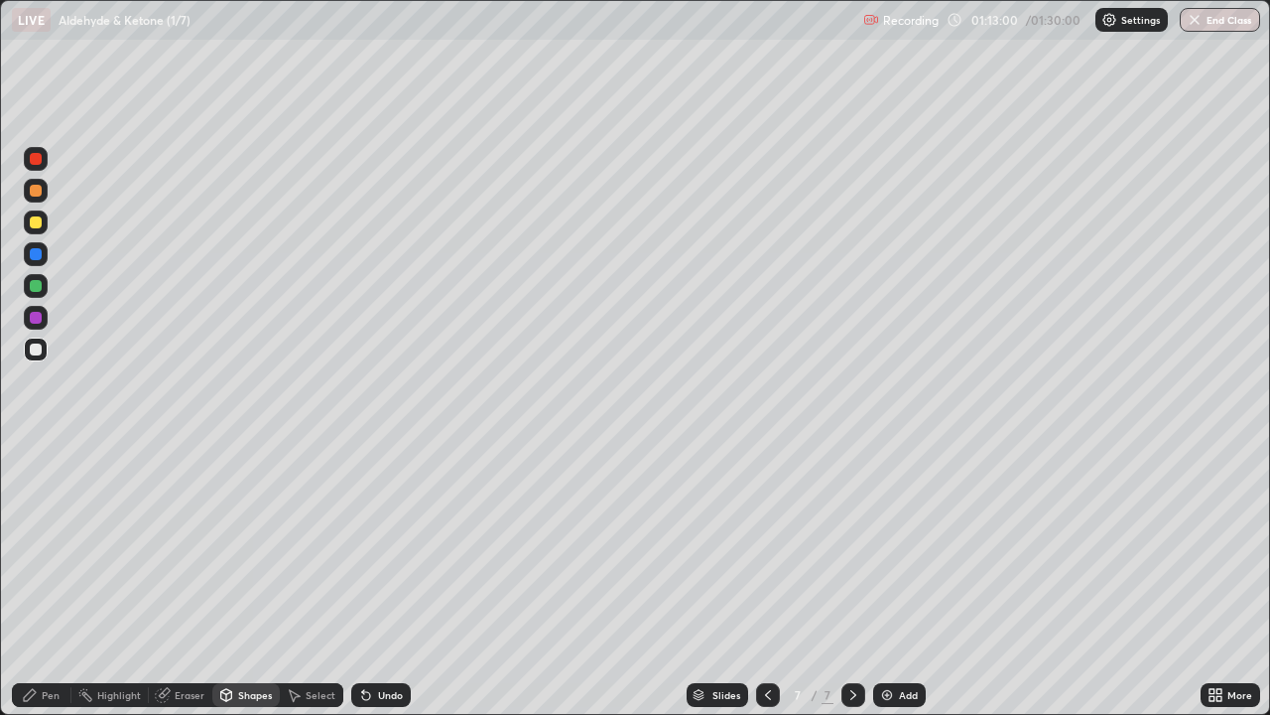
click at [43, 580] on div "Pen" at bounding box center [51, 695] width 18 height 10
click at [177, 580] on div "Eraser" at bounding box center [190, 695] width 30 height 10
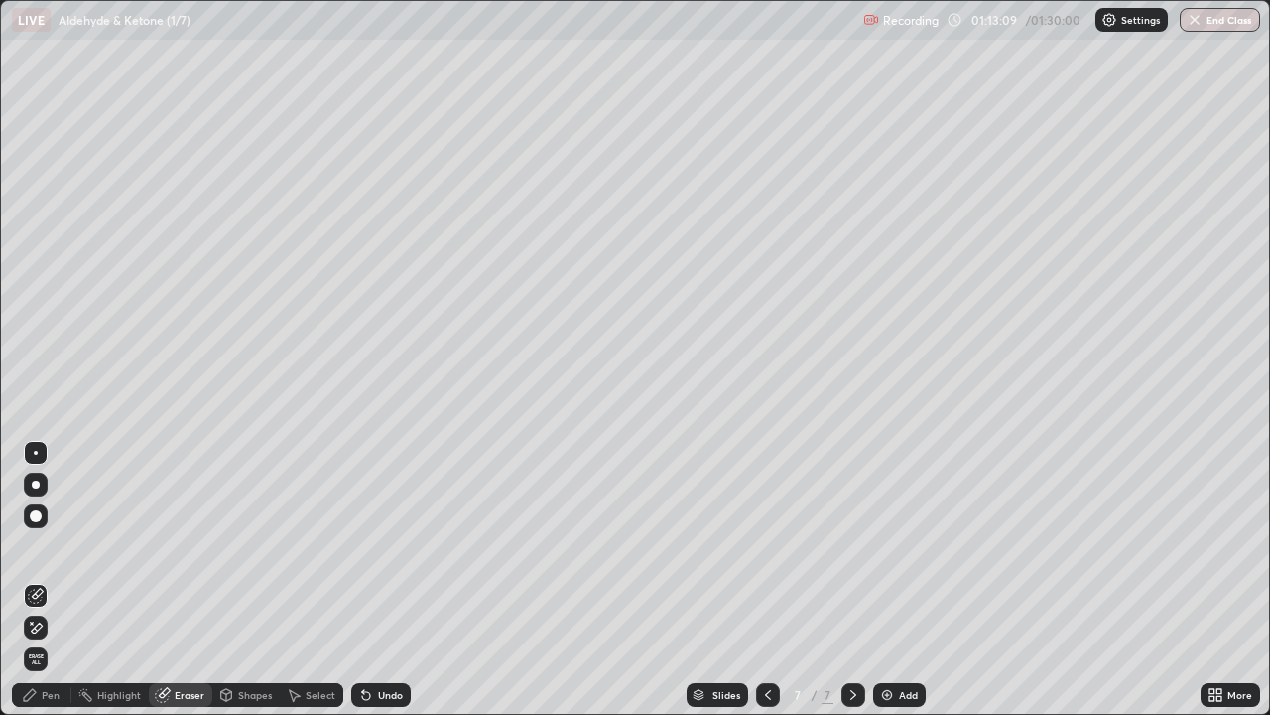
click at [43, 580] on div "Pen" at bounding box center [51, 695] width 18 height 10
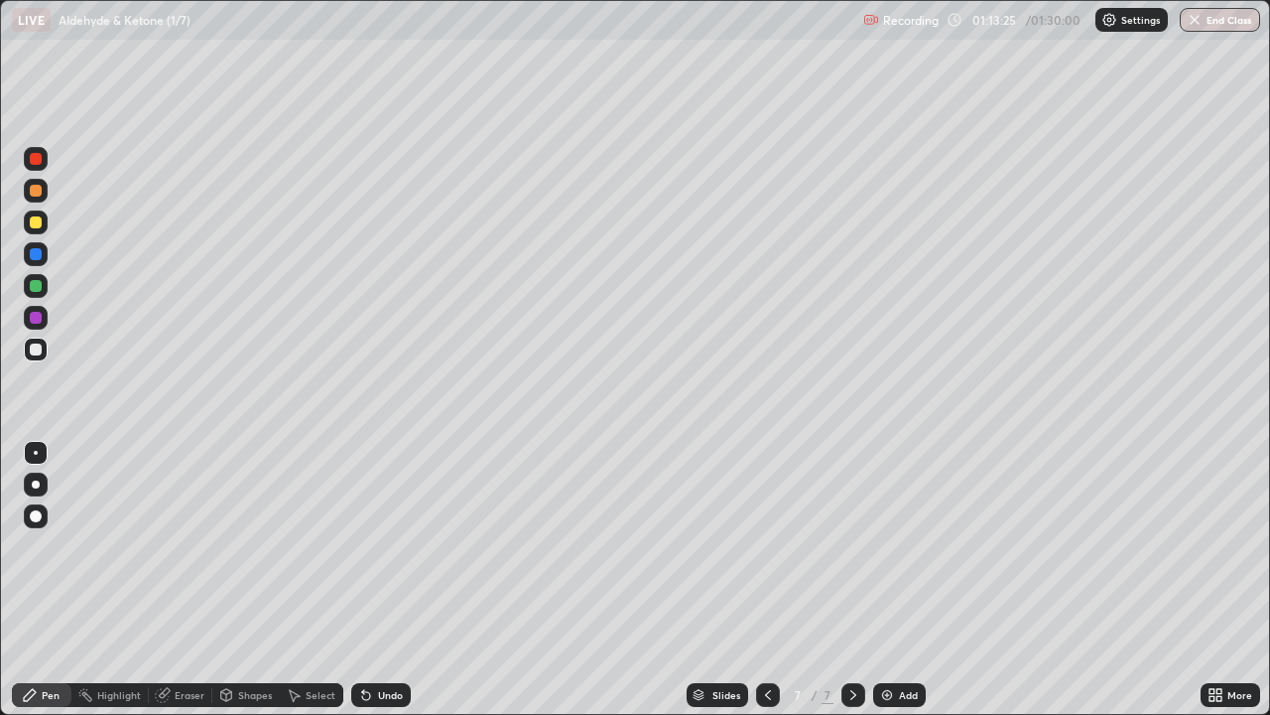
click at [37, 259] on div at bounding box center [36, 254] width 12 height 12
click at [47, 343] on div at bounding box center [36, 349] width 24 height 24
click at [886, 580] on img at bounding box center [887, 695] width 16 height 16
click at [302, 580] on div "Select" at bounding box center [312, 695] width 64 height 24
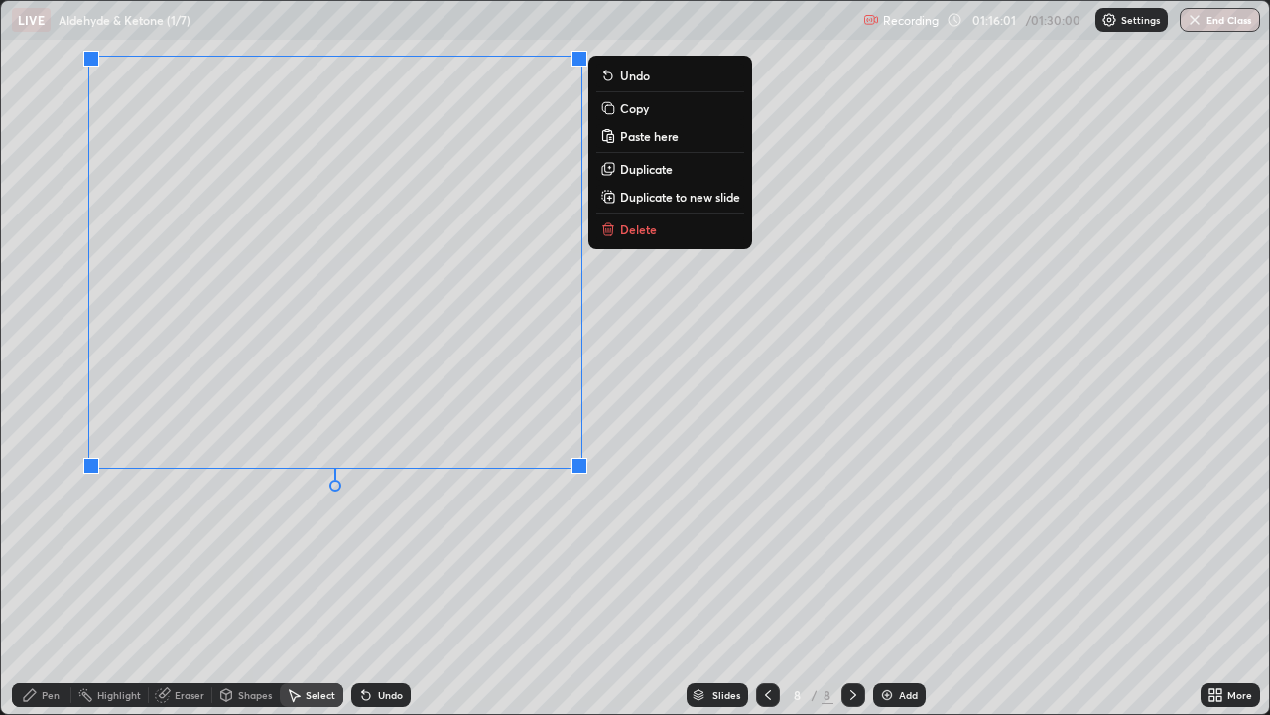
click at [33, 580] on div "Pen" at bounding box center [42, 695] width 60 height 24
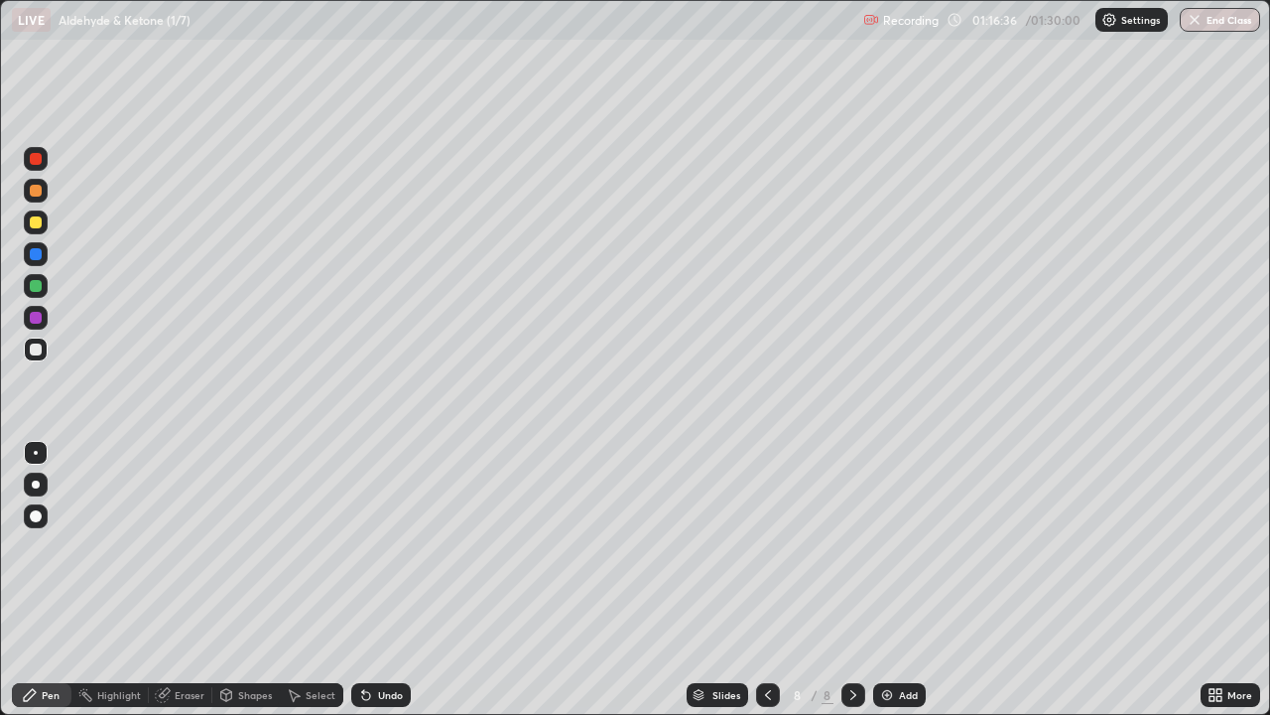
click at [362, 580] on icon at bounding box center [366, 696] width 8 height 8
click at [37, 162] on div at bounding box center [36, 159] width 12 height 12
click at [34, 286] on div at bounding box center [36, 286] width 12 height 12
click at [32, 226] on div at bounding box center [36, 222] width 12 height 12
click at [378, 580] on div "Undo" at bounding box center [390, 695] width 25 height 10
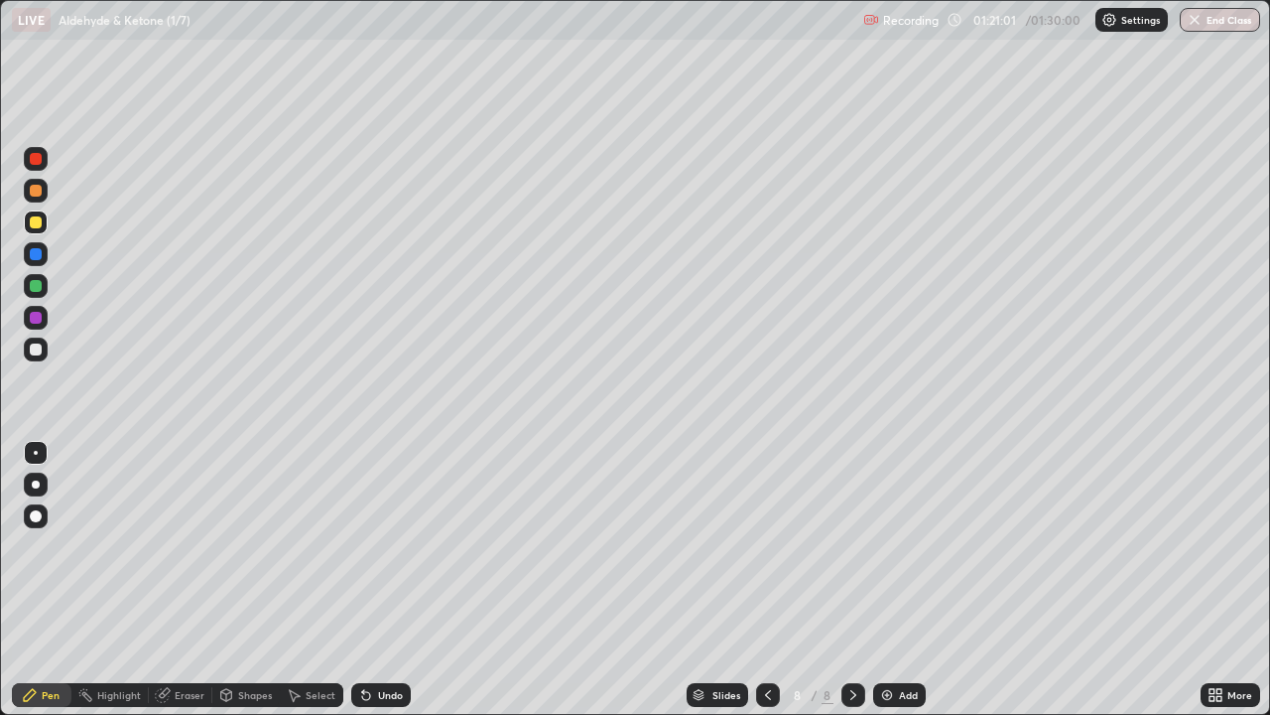
click at [373, 580] on div "Undo" at bounding box center [381, 695] width 60 height 24
click at [35, 158] on div at bounding box center [36, 159] width 12 height 12
click at [187, 580] on div "Eraser" at bounding box center [190, 695] width 30 height 10
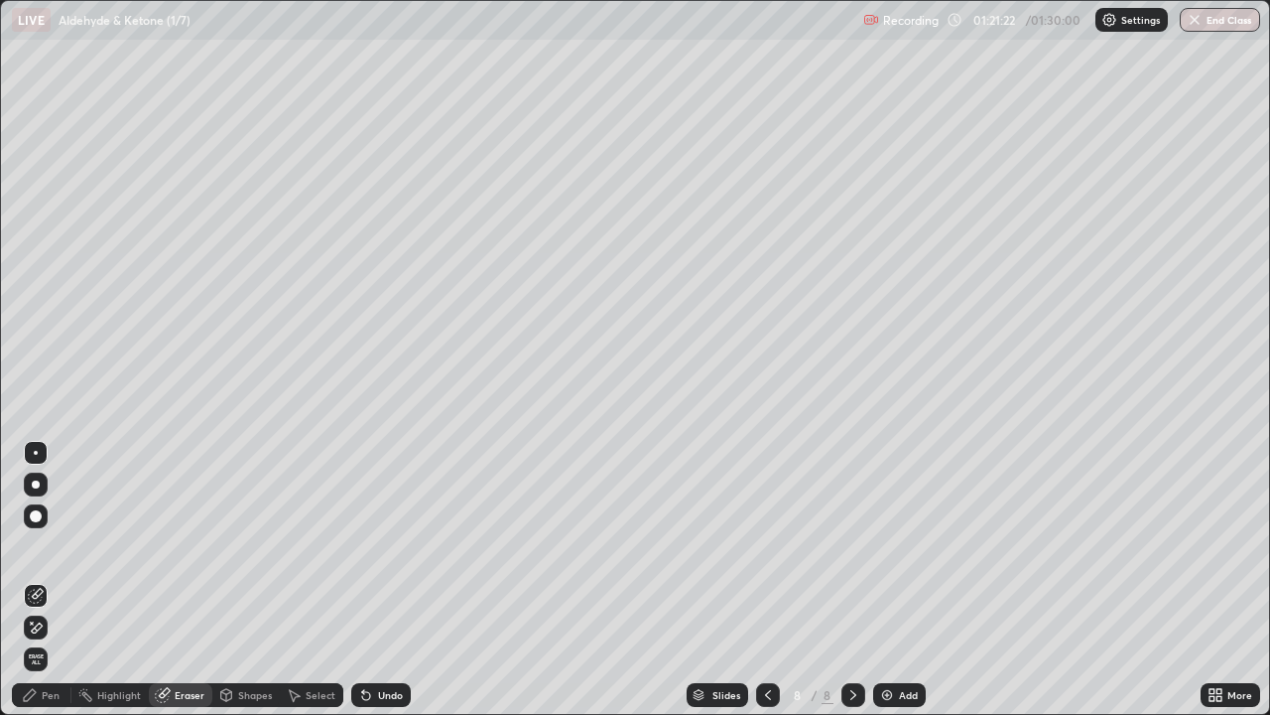
click at [46, 580] on div "Pen" at bounding box center [51, 695] width 18 height 10
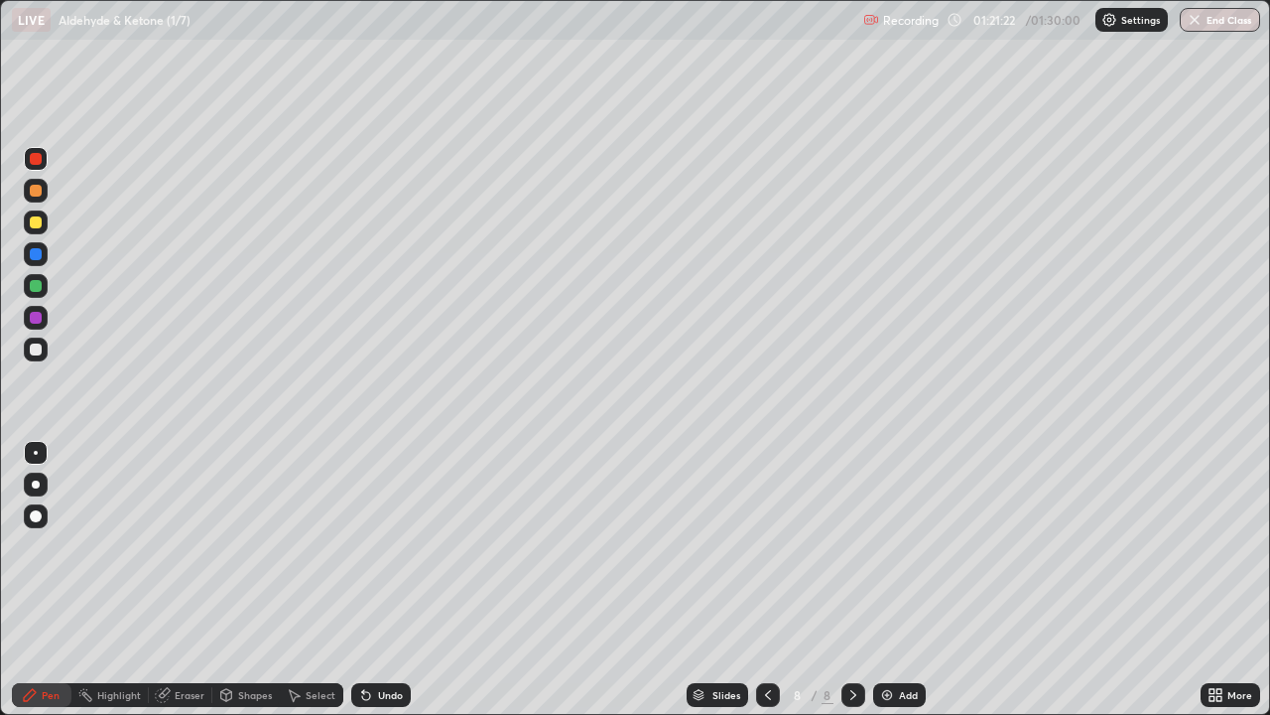
click at [238, 580] on div "Shapes" at bounding box center [255, 695] width 34 height 10
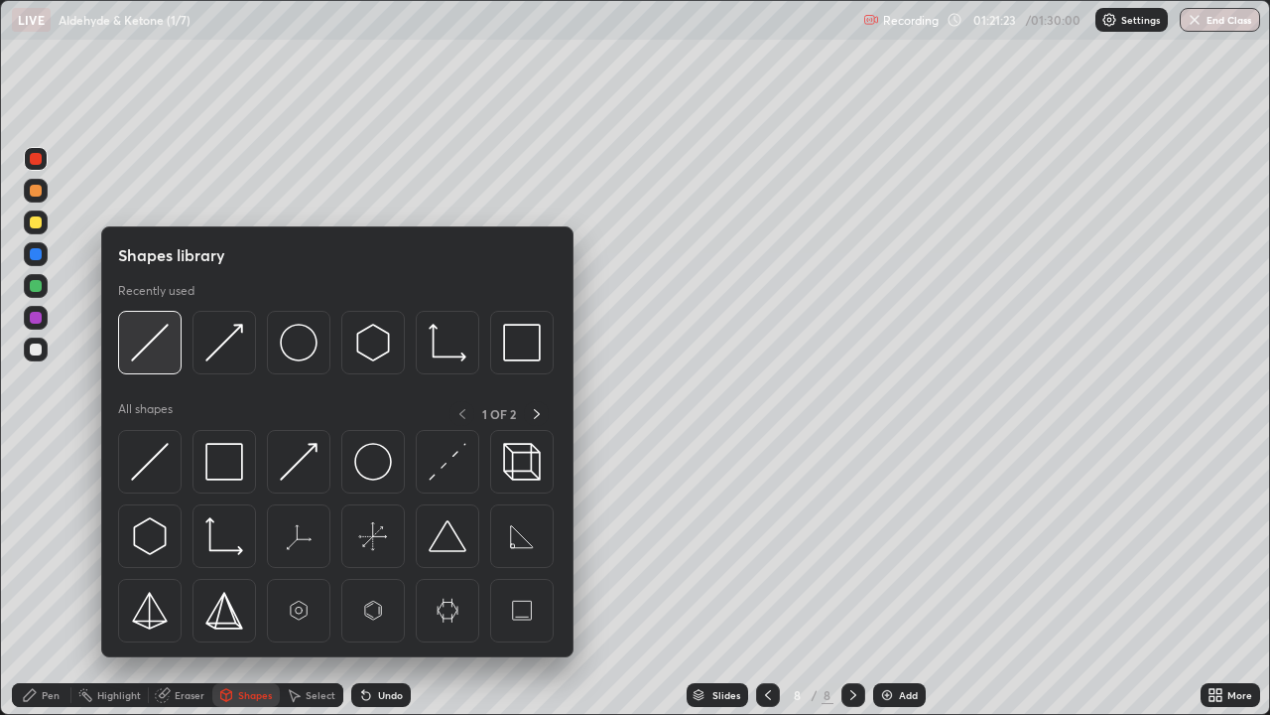
click at [146, 343] on img at bounding box center [150, 343] width 38 height 38
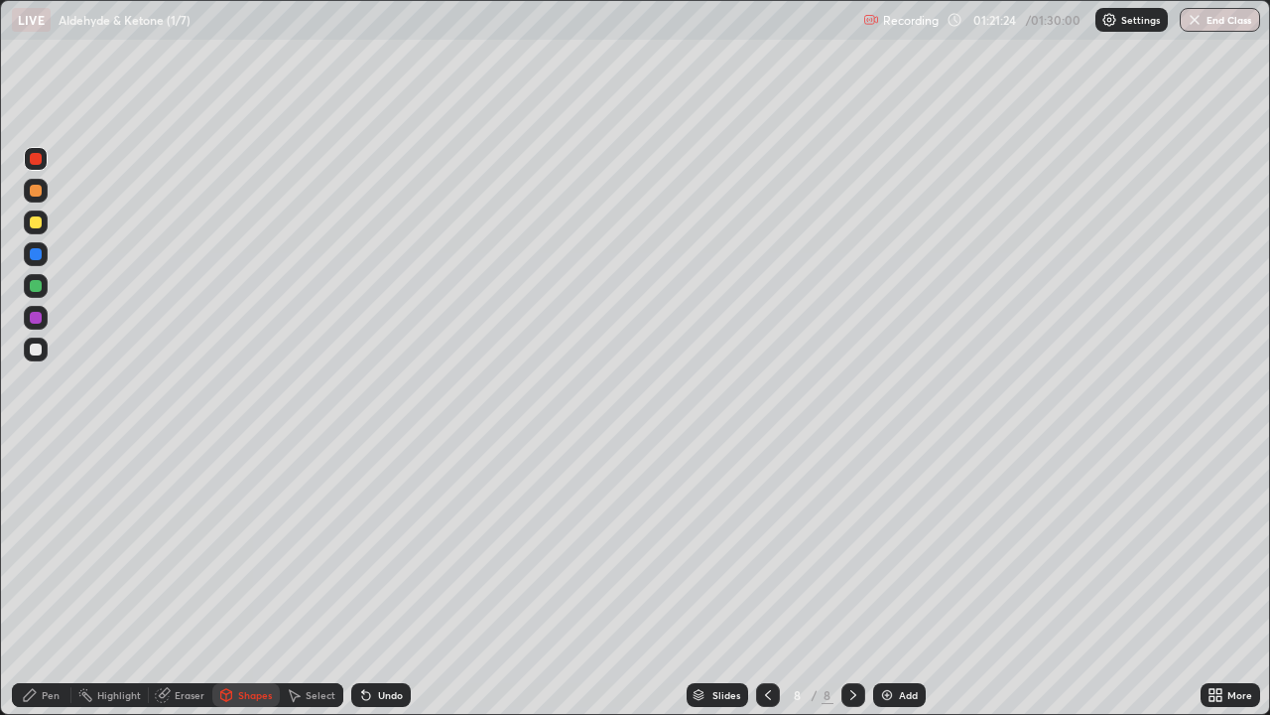
click at [36, 347] on div at bounding box center [36, 349] width 12 height 12
click at [38, 580] on div "Pen" at bounding box center [42, 695] width 60 height 24
click at [33, 158] on div at bounding box center [36, 159] width 12 height 12
click at [765, 580] on icon at bounding box center [768, 695] width 6 height 10
click at [762, 580] on icon at bounding box center [768, 695] width 16 height 16
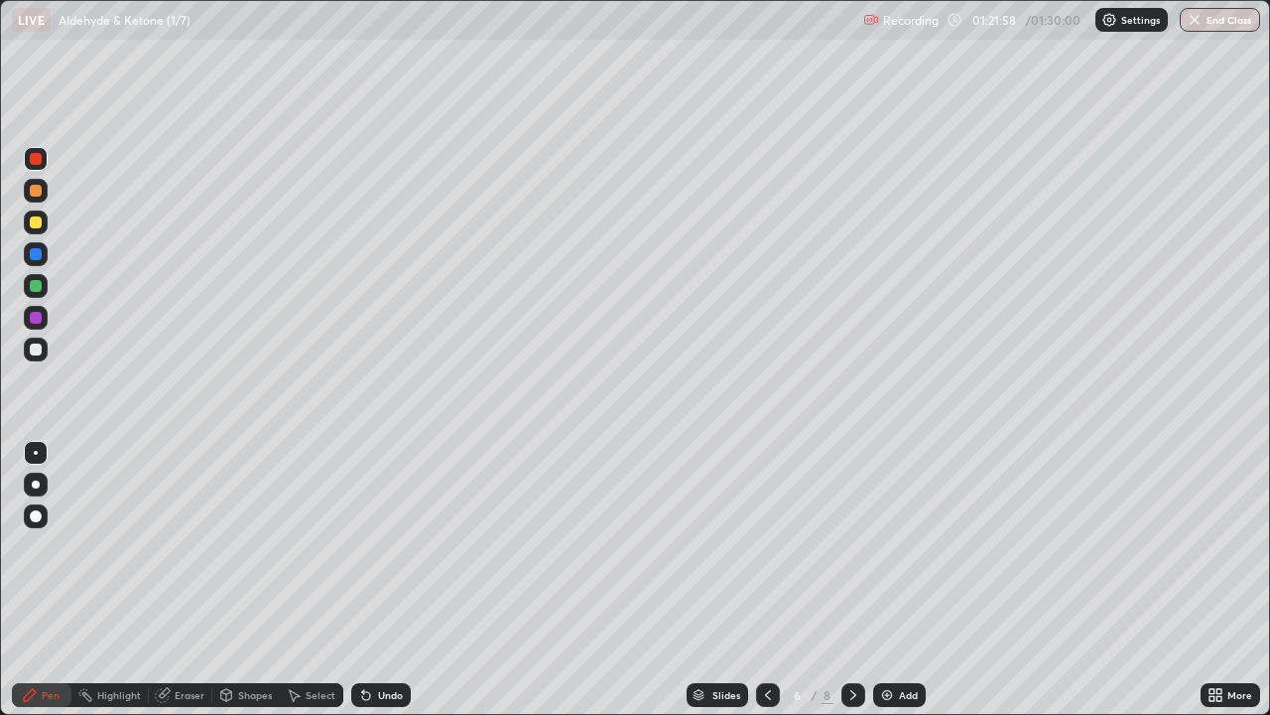
click at [854, 580] on icon at bounding box center [854, 695] width 16 height 16
click at [851, 580] on icon at bounding box center [854, 695] width 16 height 16
click at [39, 348] on div at bounding box center [36, 349] width 12 height 12
click at [34, 316] on div at bounding box center [36, 318] width 12 height 12
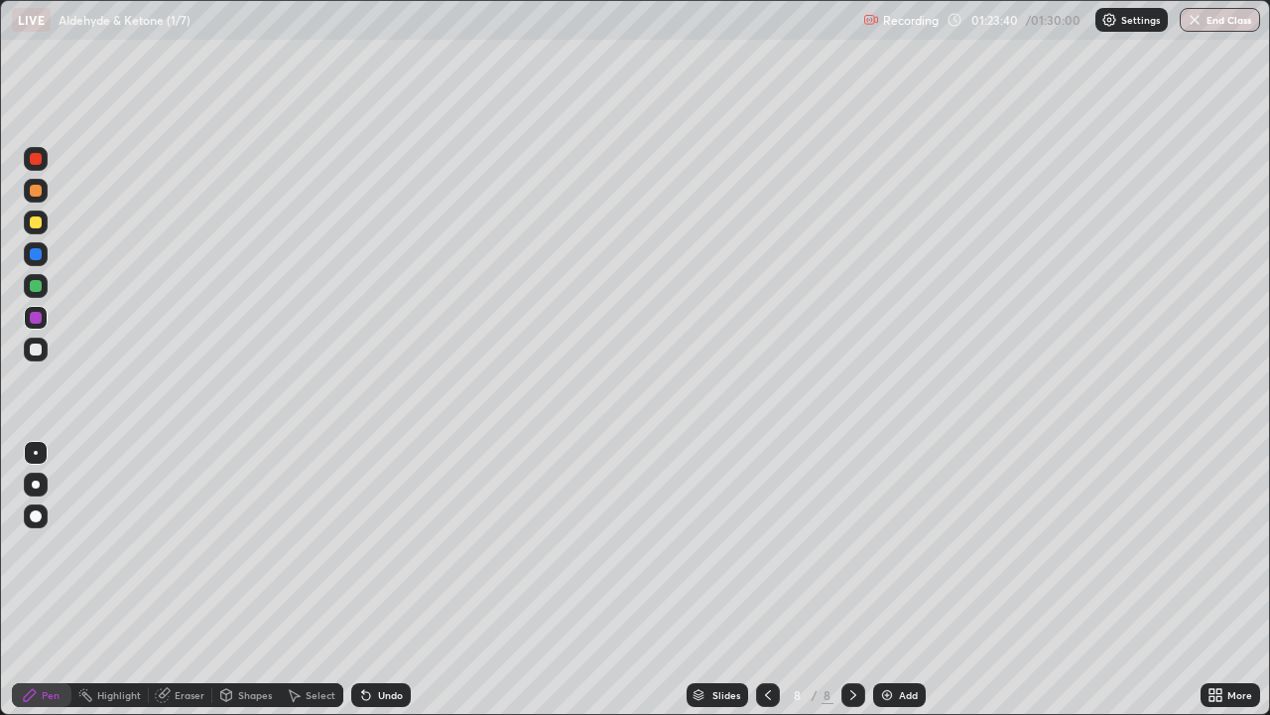
click at [362, 580] on icon at bounding box center [363, 691] width 2 height 2
click at [372, 580] on div "Undo" at bounding box center [381, 695] width 60 height 24
click at [254, 580] on div "Shapes" at bounding box center [255, 695] width 34 height 10
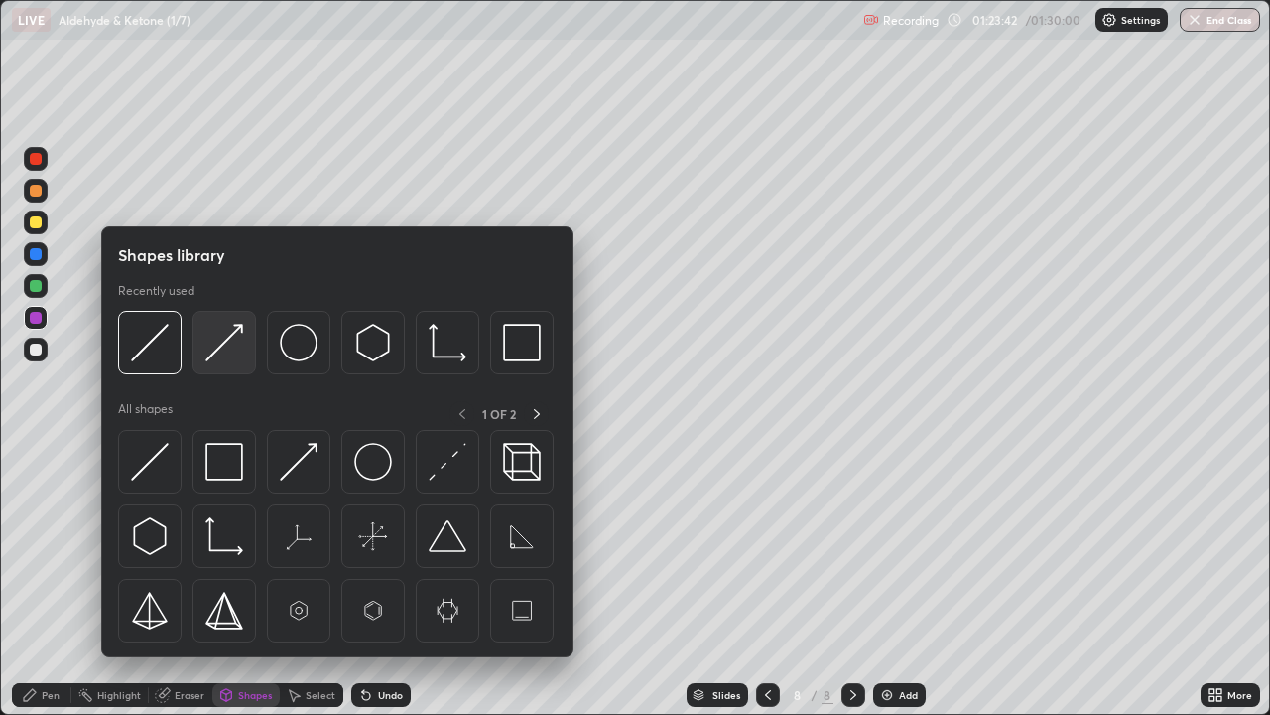
click at [223, 342] on img at bounding box center [224, 343] width 38 height 38
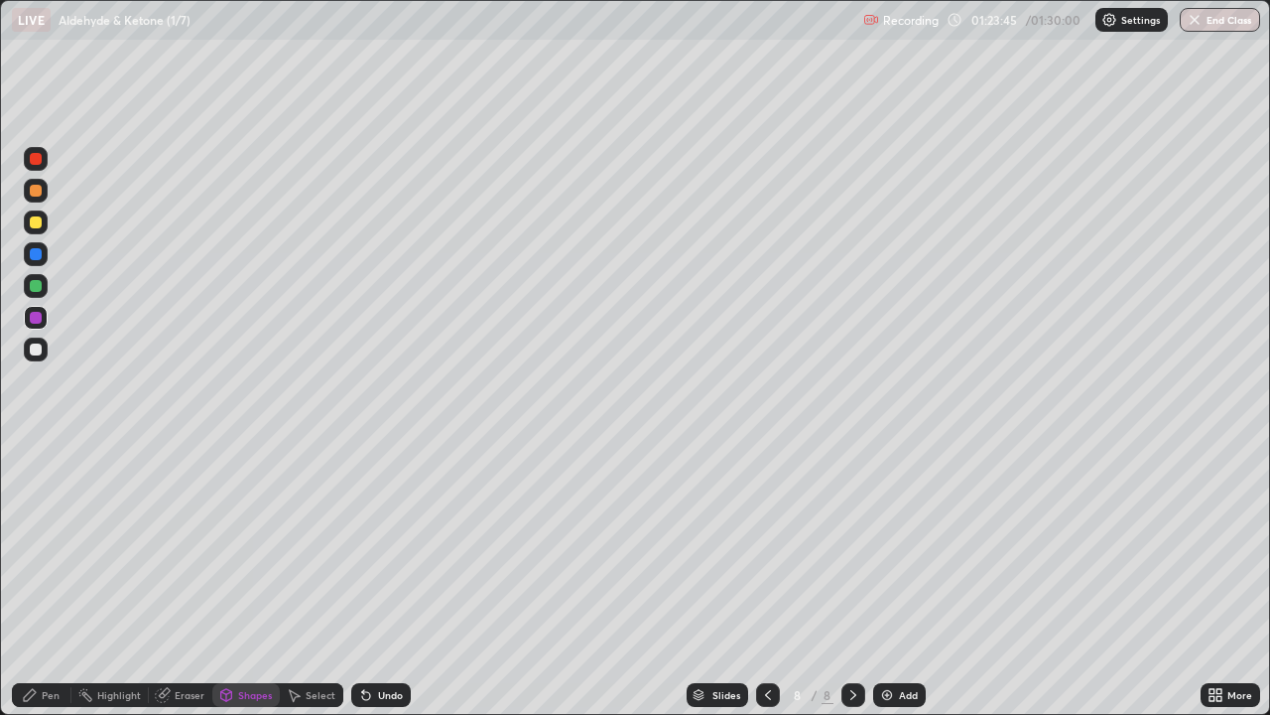
click at [245, 580] on div "Shapes" at bounding box center [255, 695] width 34 height 10
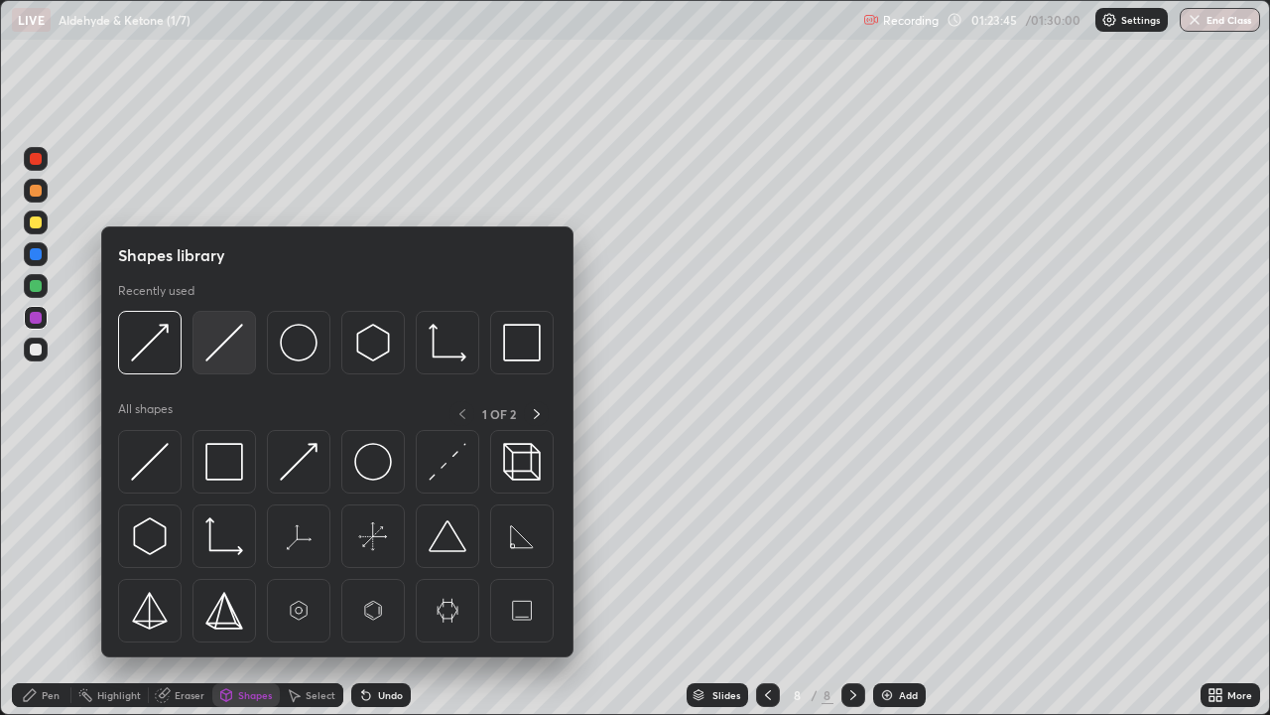
click at [222, 349] on img at bounding box center [224, 343] width 38 height 38
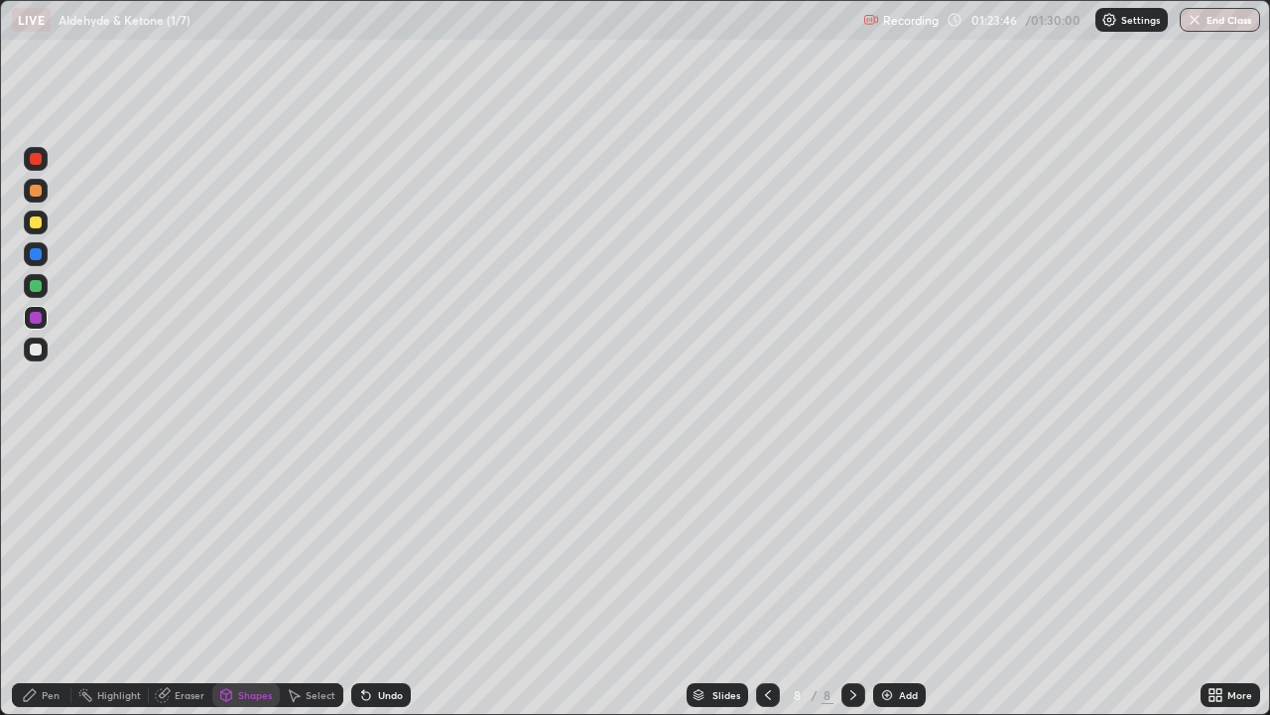
click at [51, 580] on div "Pen" at bounding box center [42, 695] width 60 height 24
click at [37, 340] on div at bounding box center [36, 349] width 24 height 24
click at [260, 580] on div "Shapes" at bounding box center [255, 695] width 34 height 10
click at [50, 580] on div "Pen" at bounding box center [42, 695] width 60 height 24
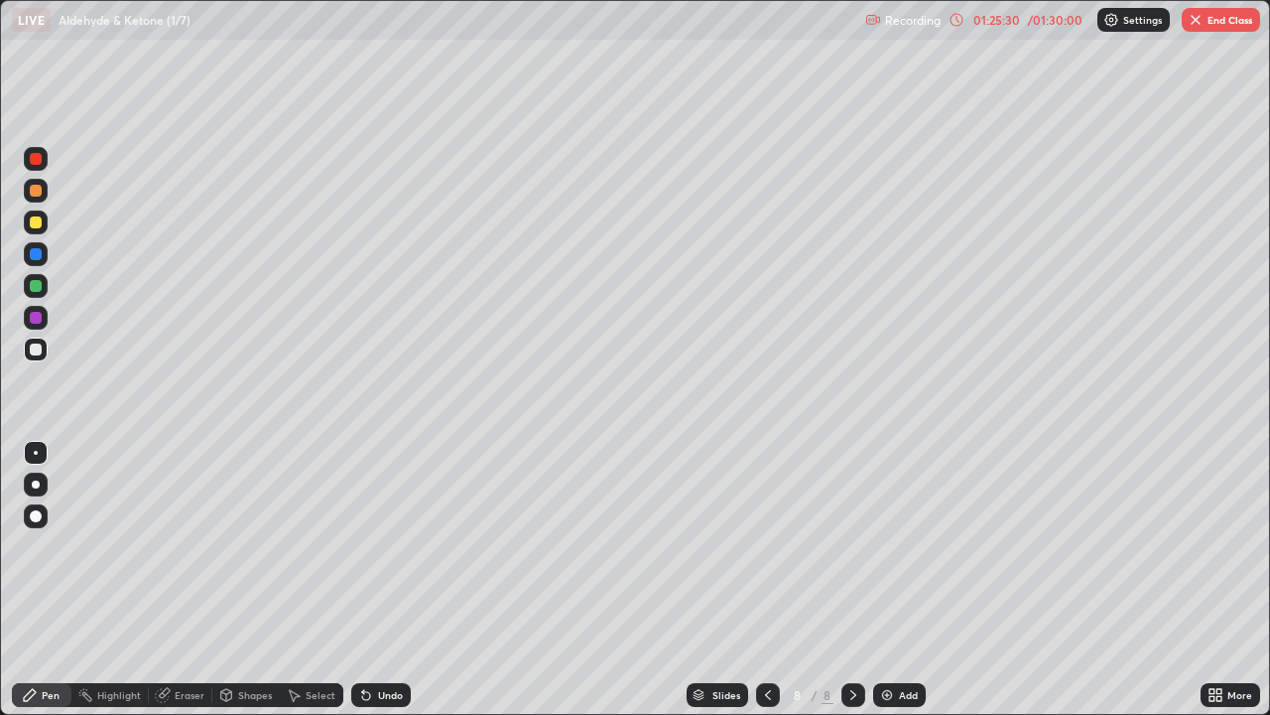
click at [41, 321] on div at bounding box center [36, 318] width 12 height 12
click at [37, 349] on div at bounding box center [36, 349] width 12 height 12
click at [36, 343] on div at bounding box center [36, 349] width 12 height 12
click at [314, 580] on div "Select" at bounding box center [321, 695] width 30 height 10
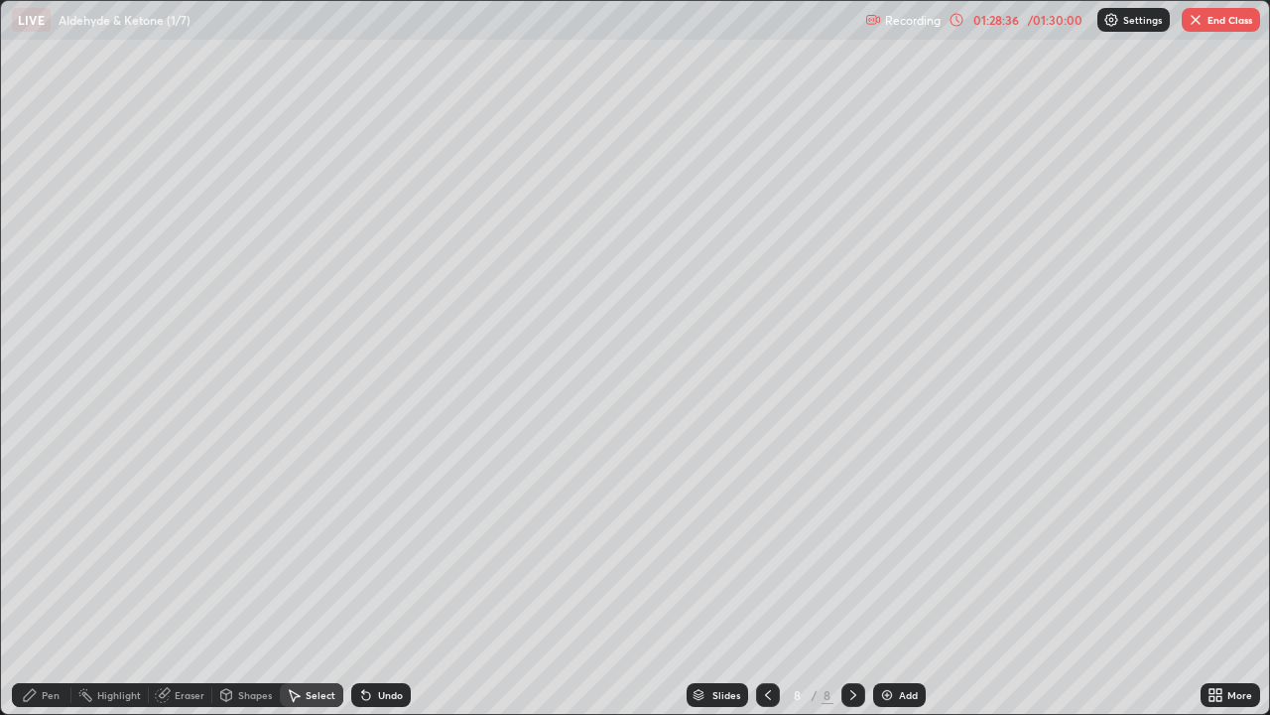
click at [320, 580] on div "Select" at bounding box center [321, 695] width 30 height 10
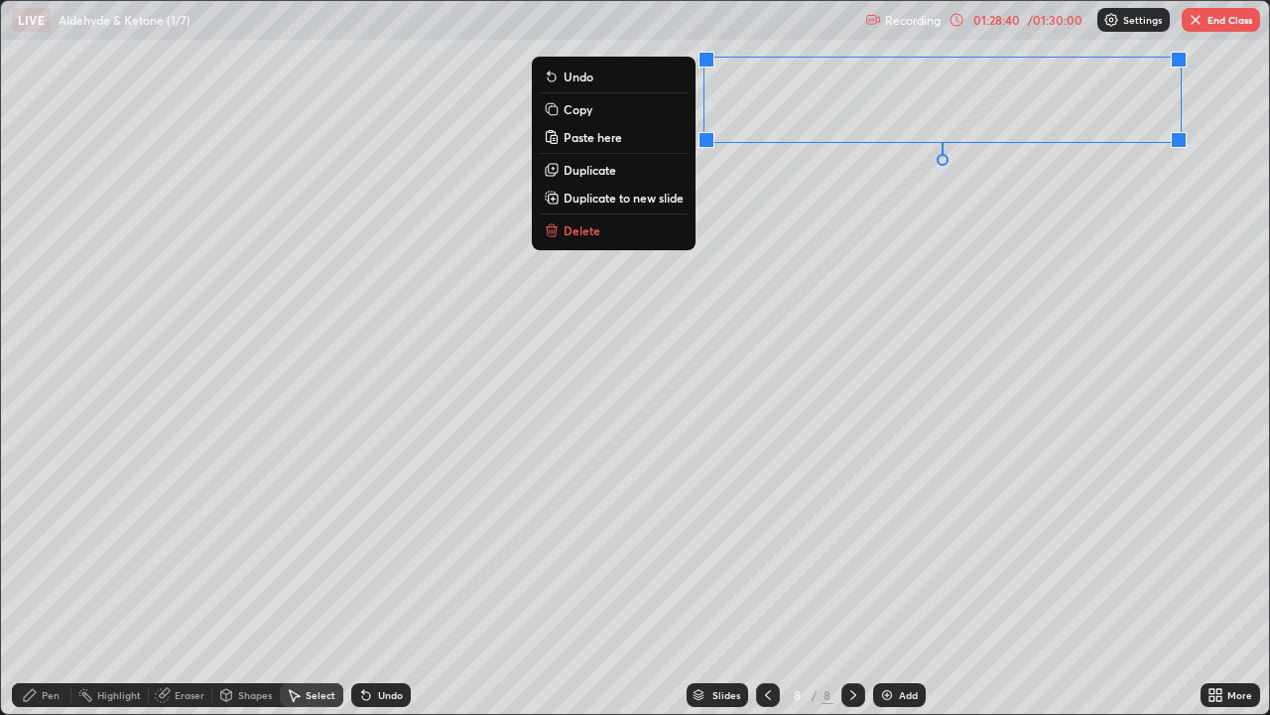
click at [575, 117] on button "Copy" at bounding box center [614, 109] width 148 height 24
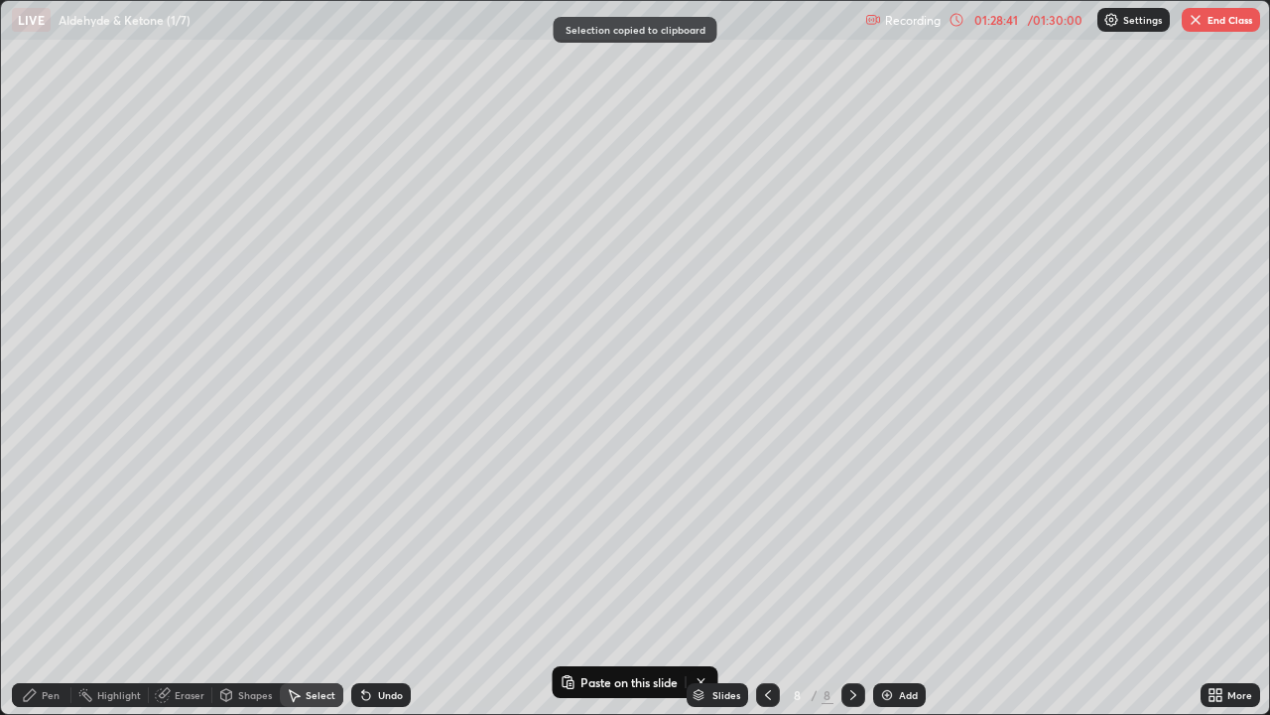
click at [884, 580] on img at bounding box center [887, 695] width 16 height 16
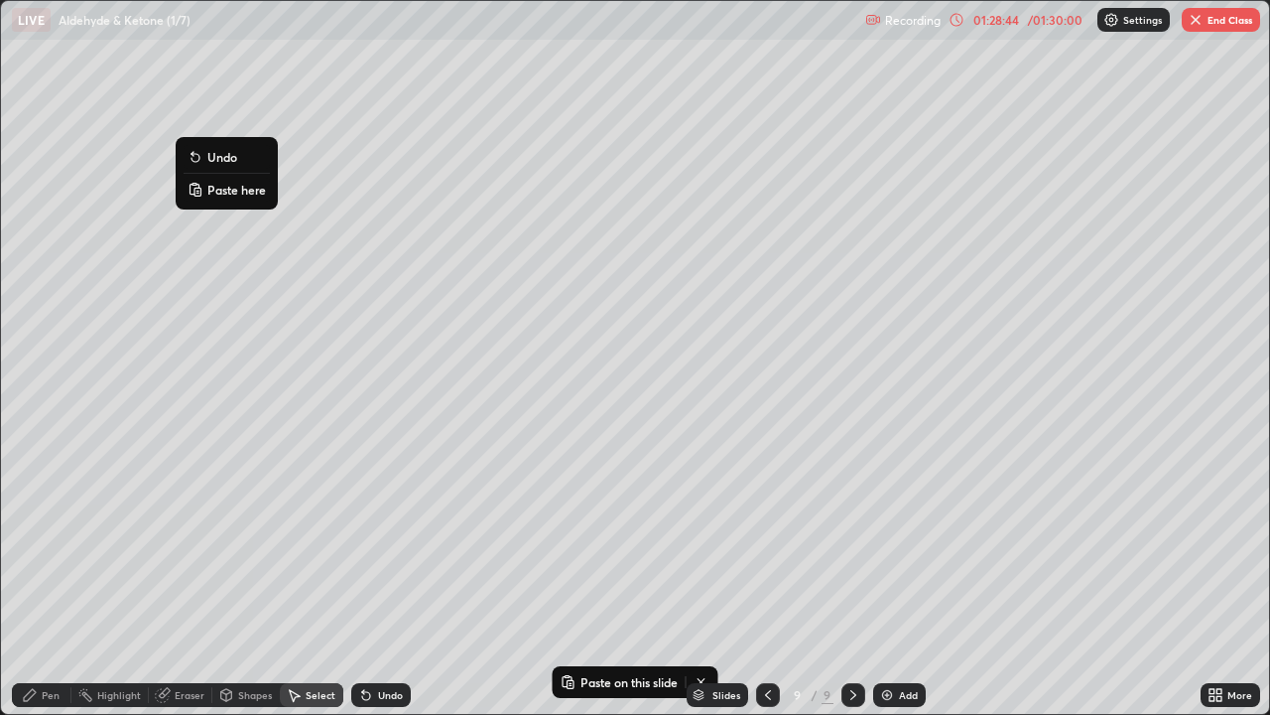
click at [218, 194] on p "Paste here" at bounding box center [236, 190] width 59 height 16
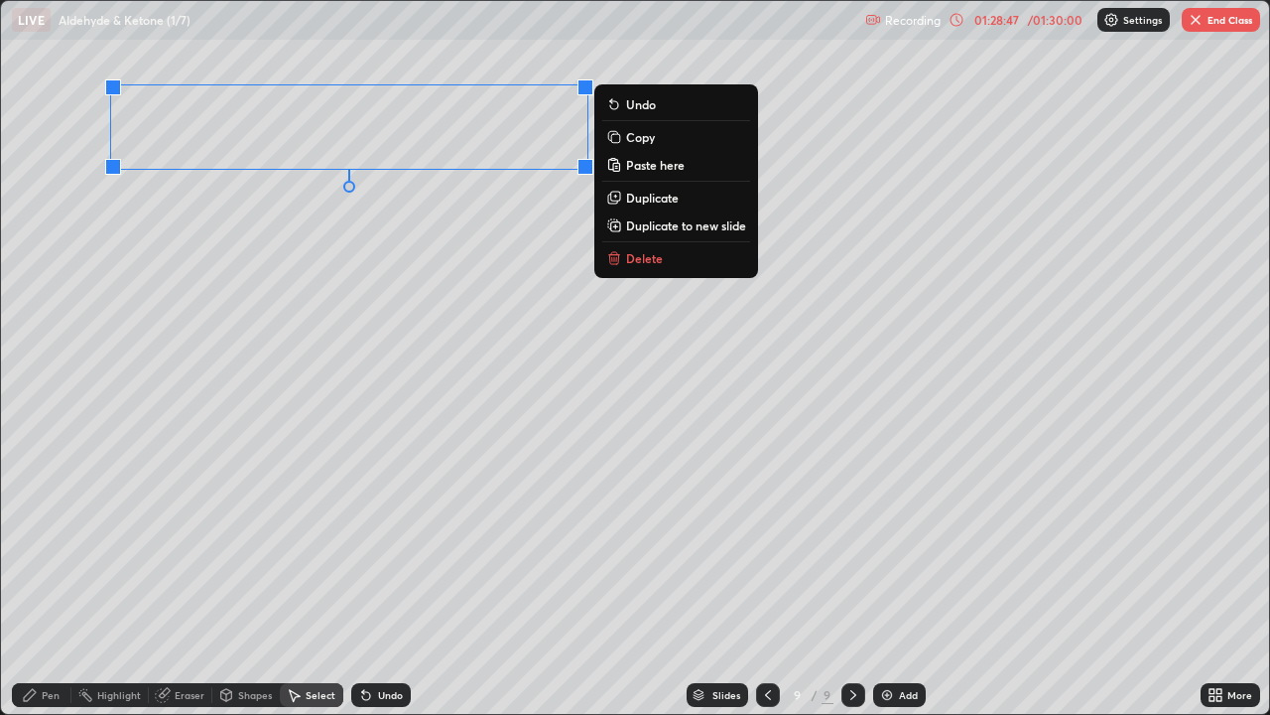
click at [43, 580] on div "Pen" at bounding box center [51, 695] width 18 height 10
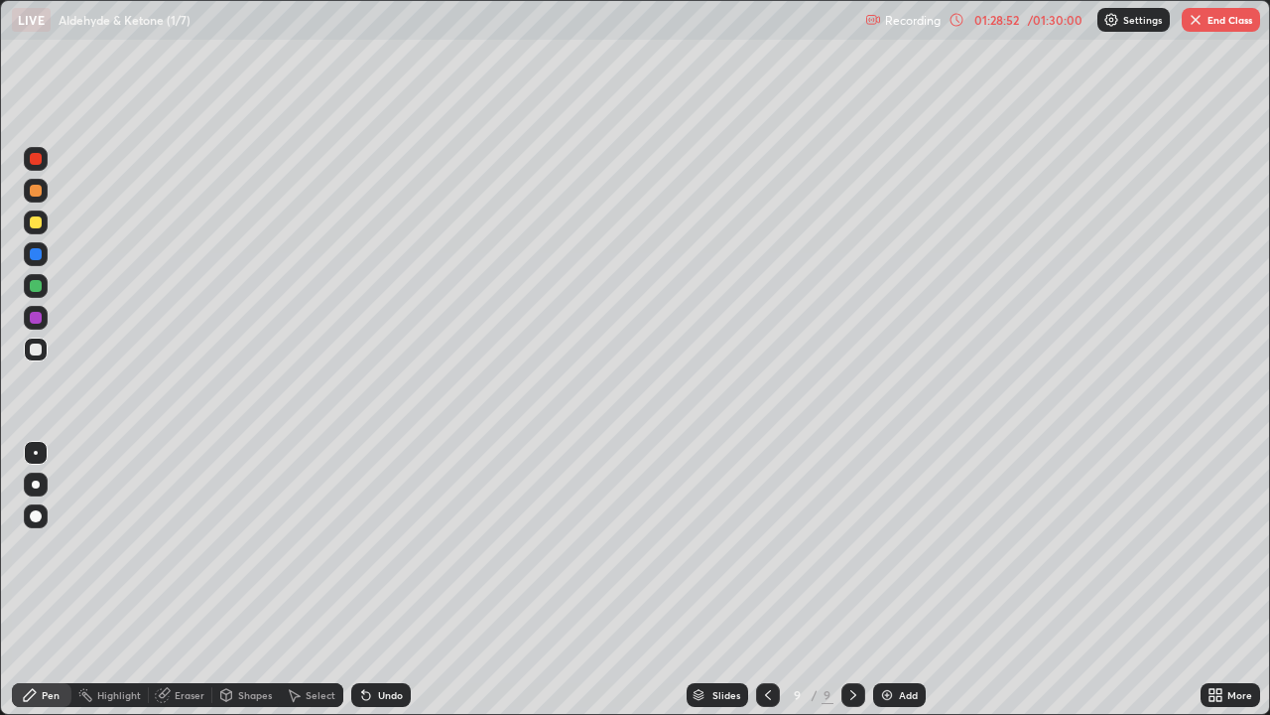
click at [32, 160] on div at bounding box center [36, 159] width 12 height 12
click at [40, 350] on div at bounding box center [36, 349] width 12 height 12
click at [40, 222] on div at bounding box center [36, 222] width 12 height 12
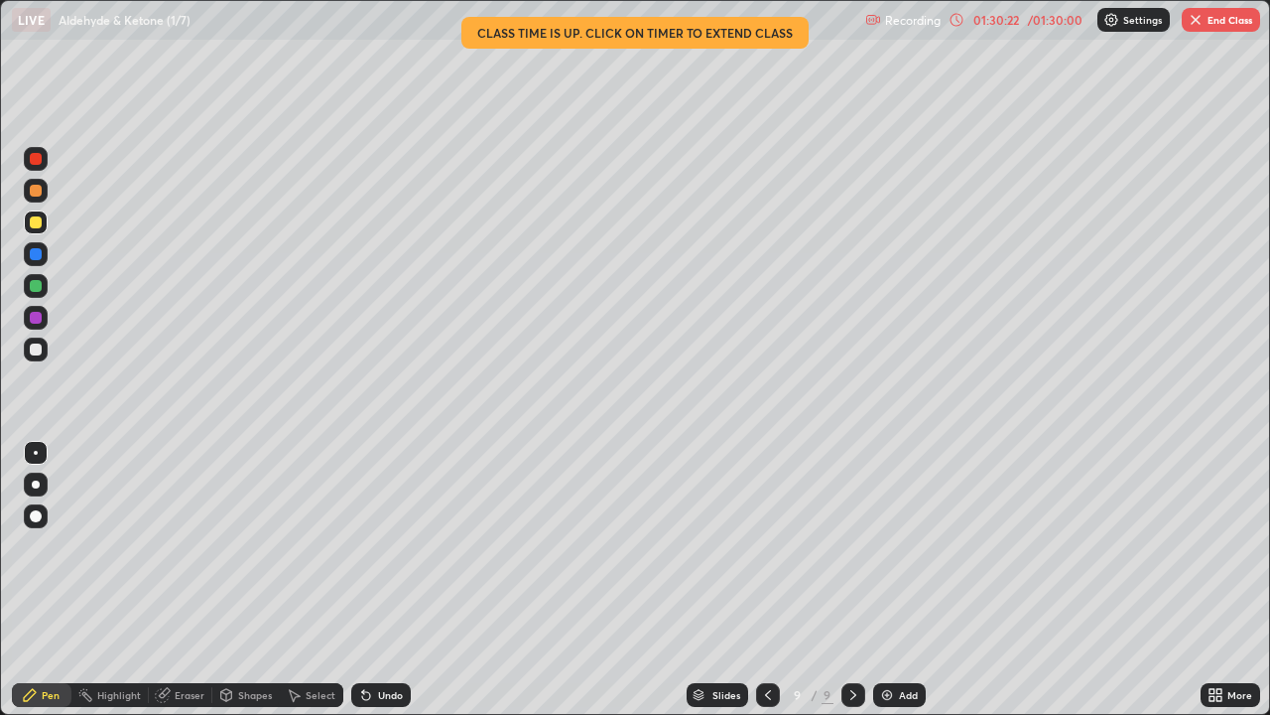
click at [252, 580] on div "Shapes" at bounding box center [255, 695] width 34 height 10
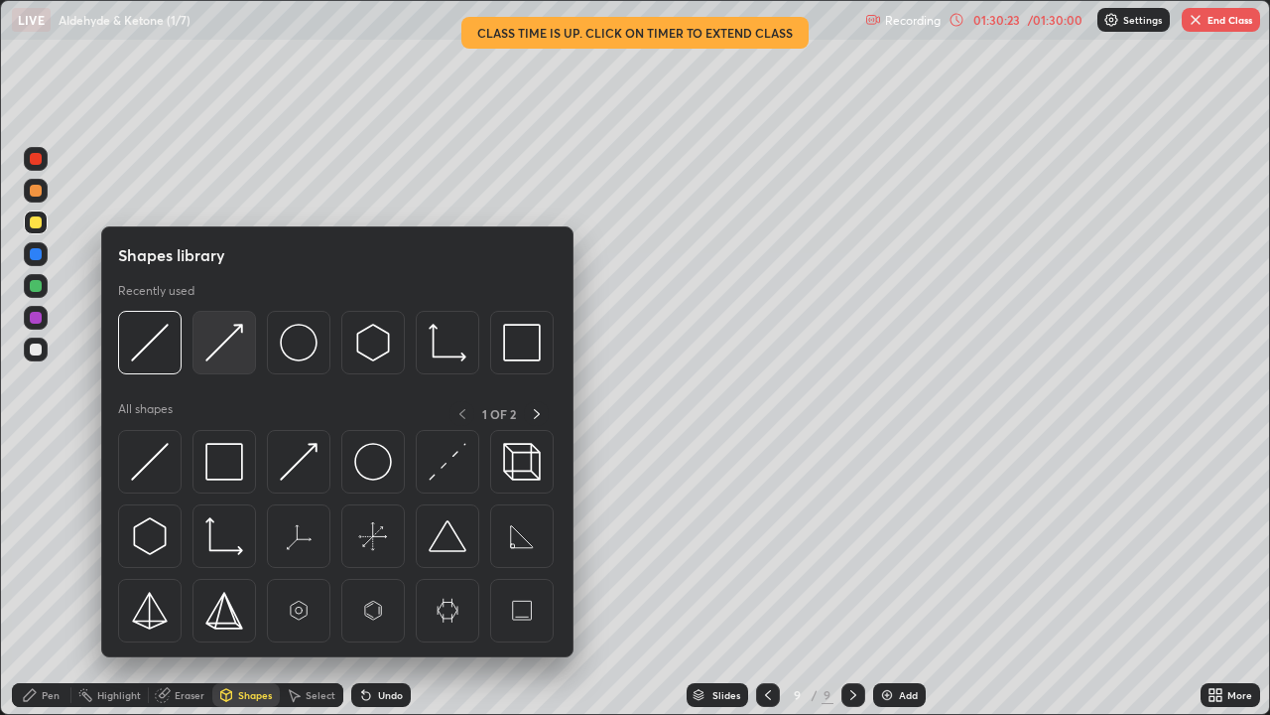
click at [221, 357] on img at bounding box center [224, 343] width 38 height 38
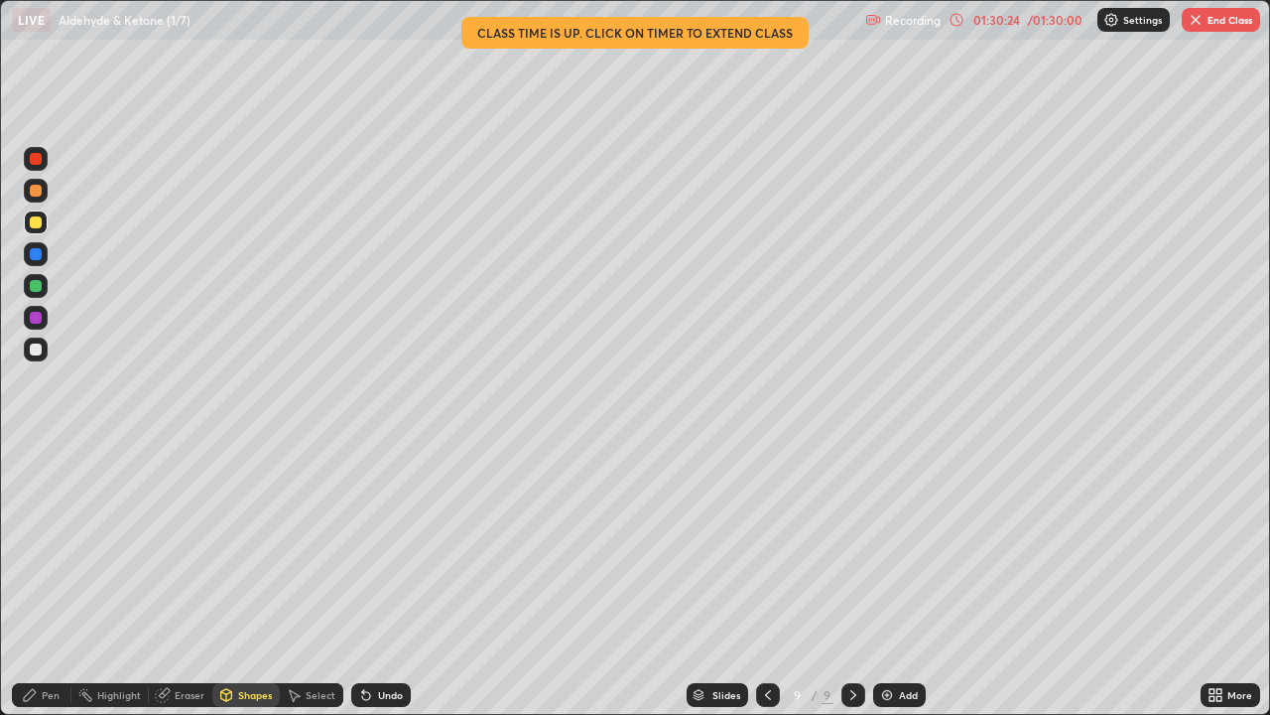
click at [50, 580] on div "Pen" at bounding box center [51, 695] width 18 height 10
click at [38, 315] on div at bounding box center [36, 318] width 12 height 12
click at [46, 348] on div at bounding box center [36, 349] width 24 height 24
click at [36, 316] on div at bounding box center [36, 318] width 12 height 12
click at [43, 347] on div at bounding box center [36, 349] width 24 height 24
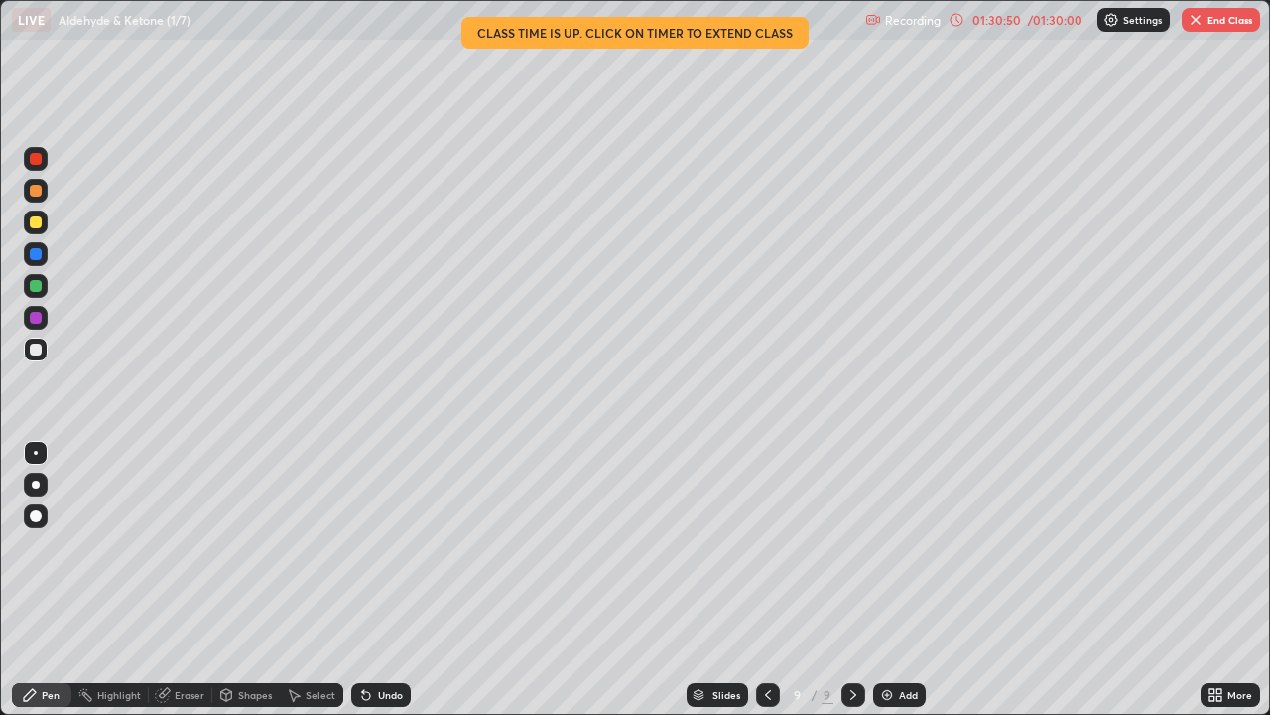
click at [40, 253] on div at bounding box center [36, 254] width 12 height 12
click at [45, 349] on div at bounding box center [36, 349] width 24 height 24
click at [40, 291] on div at bounding box center [36, 286] width 24 height 24
click at [41, 349] on div at bounding box center [36, 349] width 12 height 12
click at [190, 580] on div "Eraser" at bounding box center [190, 695] width 30 height 10
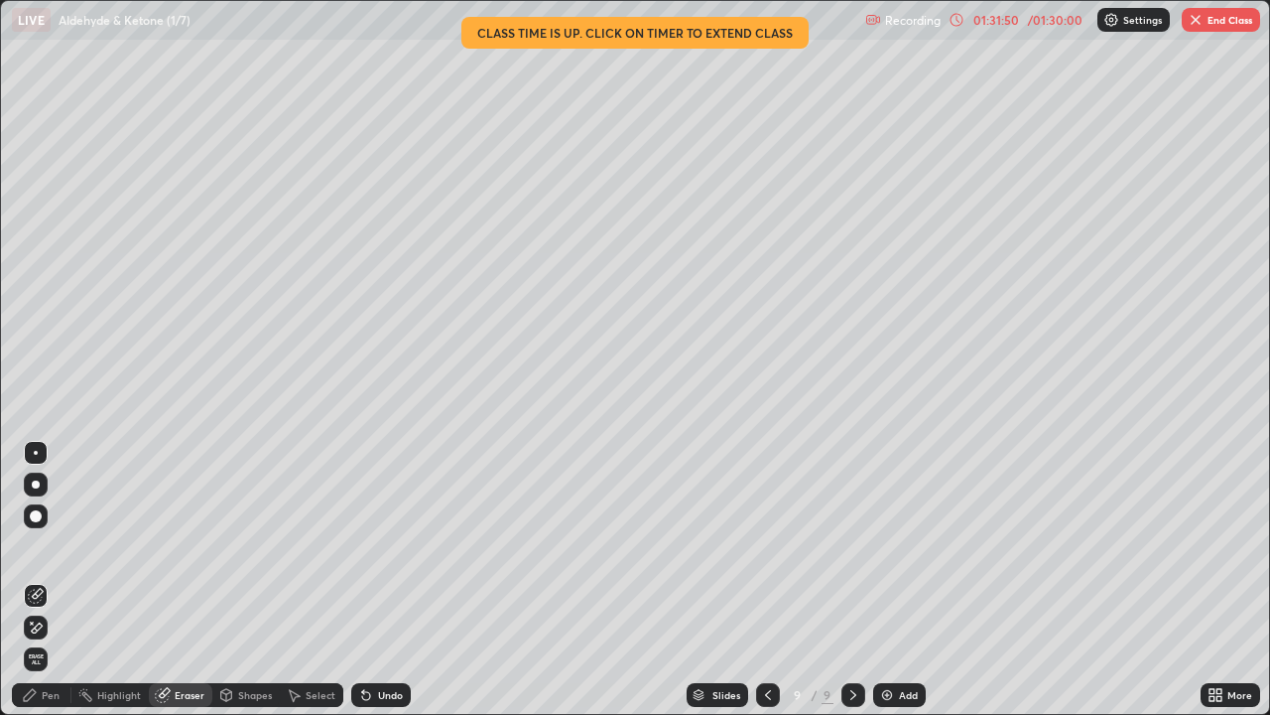
click at [41, 580] on div "Pen" at bounding box center [42, 695] width 60 height 24
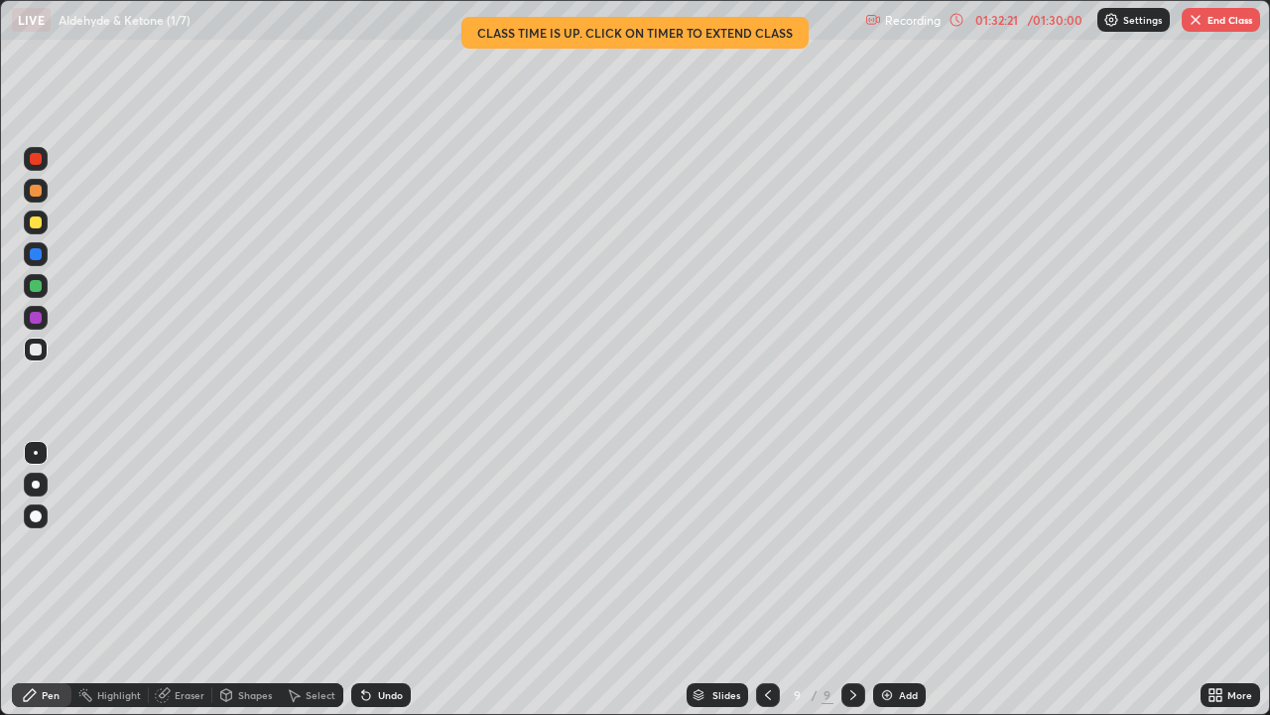
click at [183, 580] on div "Eraser" at bounding box center [190, 695] width 30 height 10
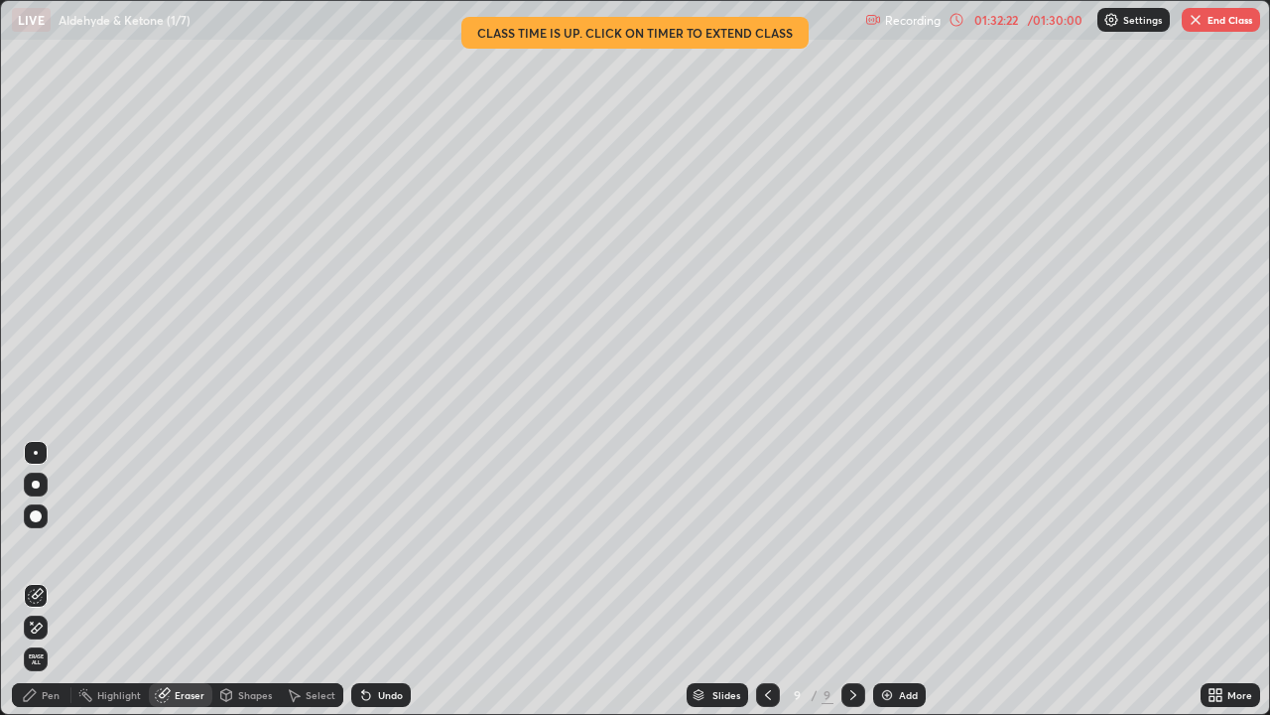
click at [47, 580] on div "Pen" at bounding box center [51, 695] width 18 height 10
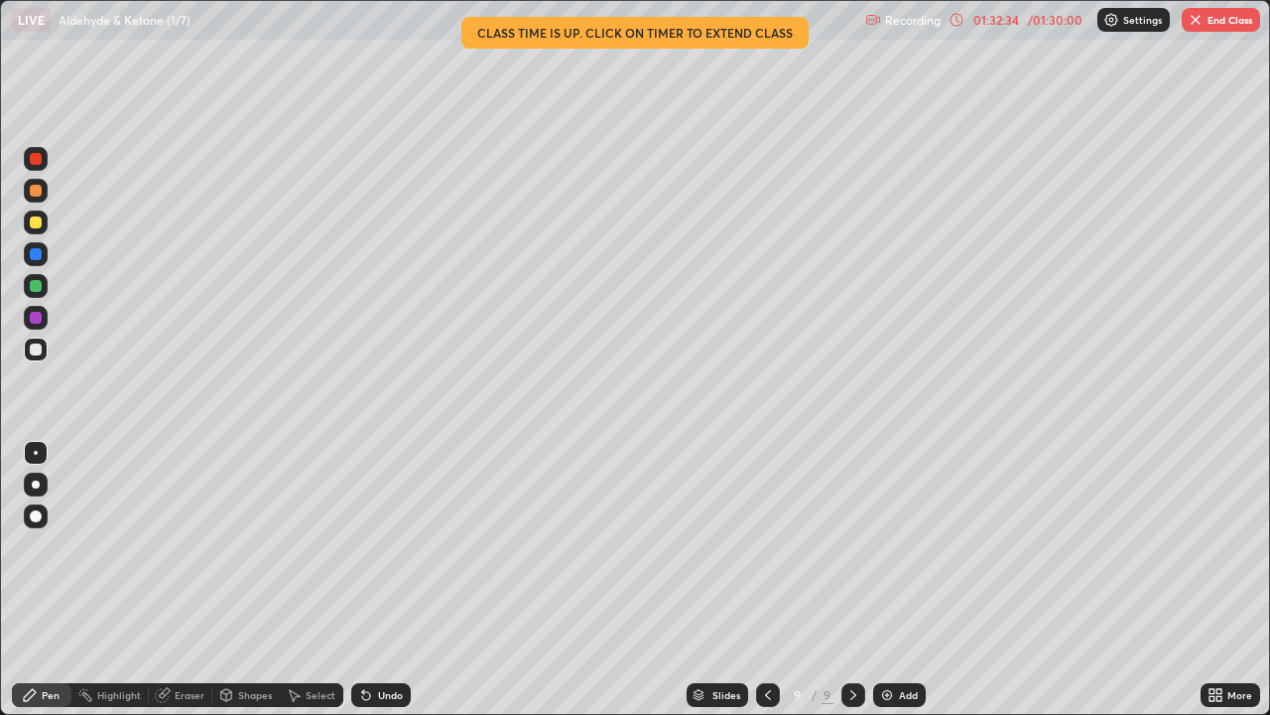
click at [362, 580] on icon at bounding box center [366, 696] width 8 height 8
click at [251, 580] on div "Shapes" at bounding box center [255, 695] width 34 height 10
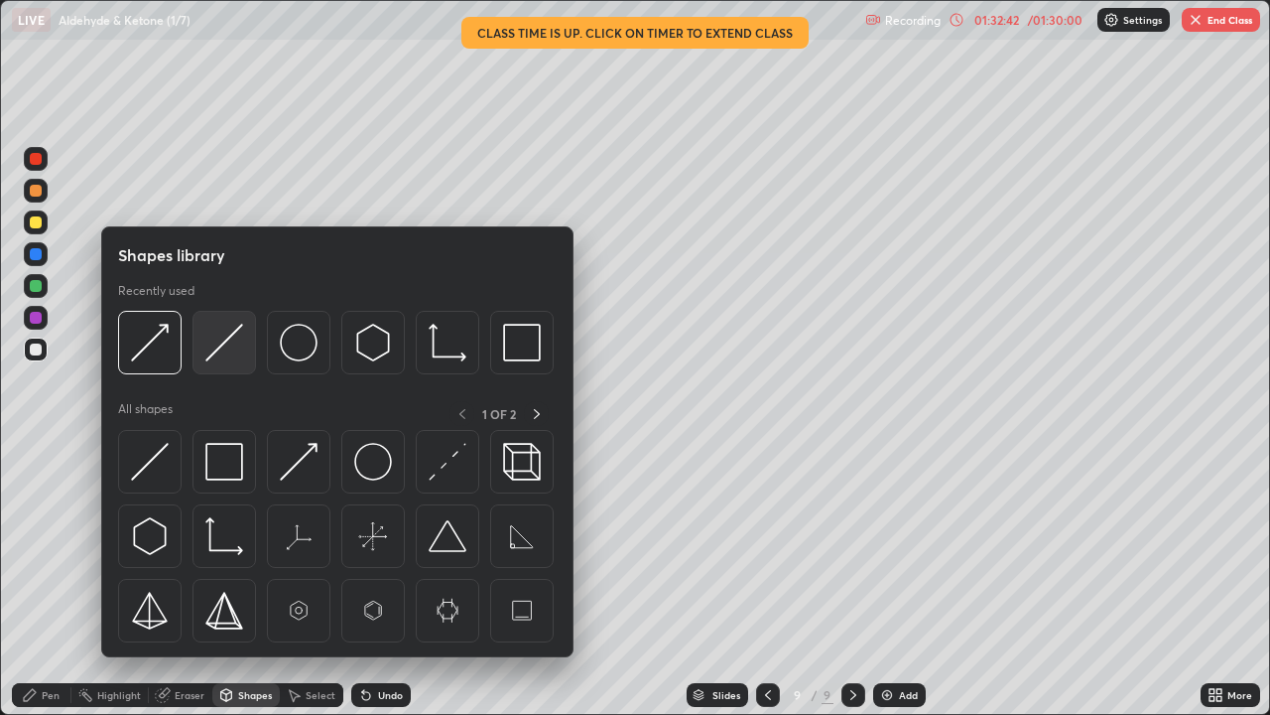
click at [223, 353] on img at bounding box center [224, 343] width 38 height 38
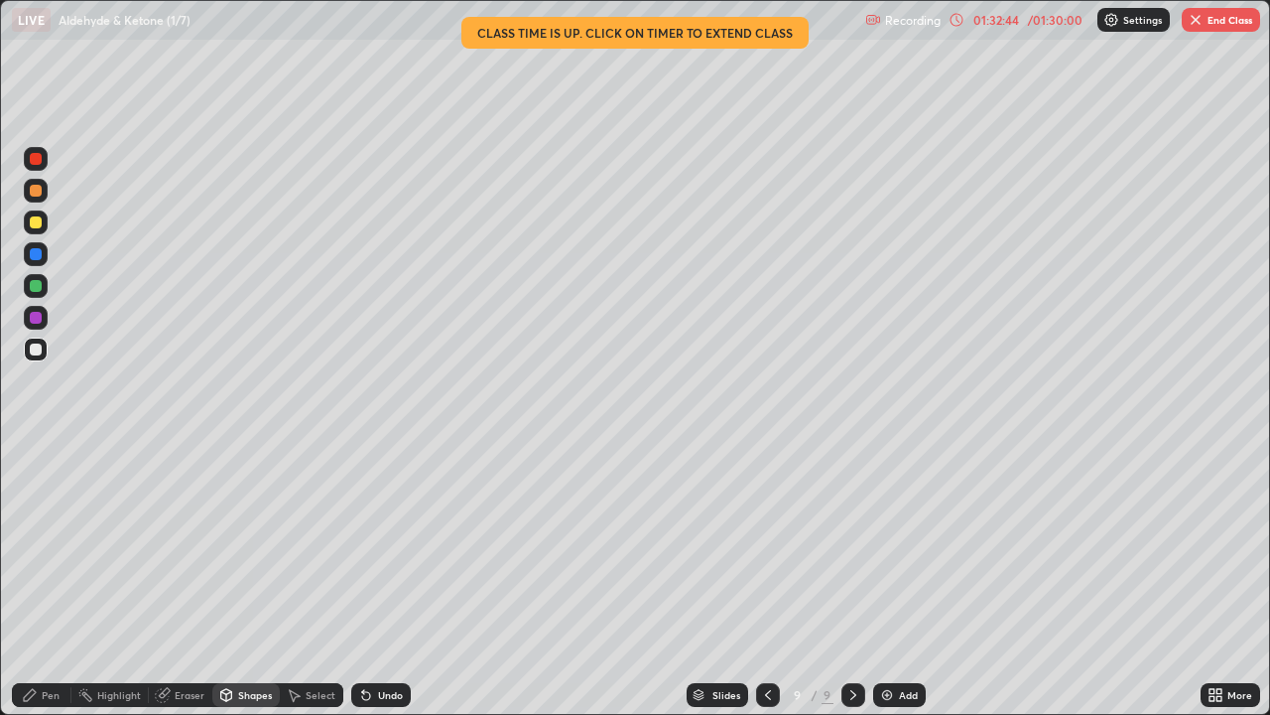
click at [53, 580] on div "Pen" at bounding box center [42, 695] width 60 height 24
click at [200, 580] on div "Eraser" at bounding box center [190, 695] width 30 height 10
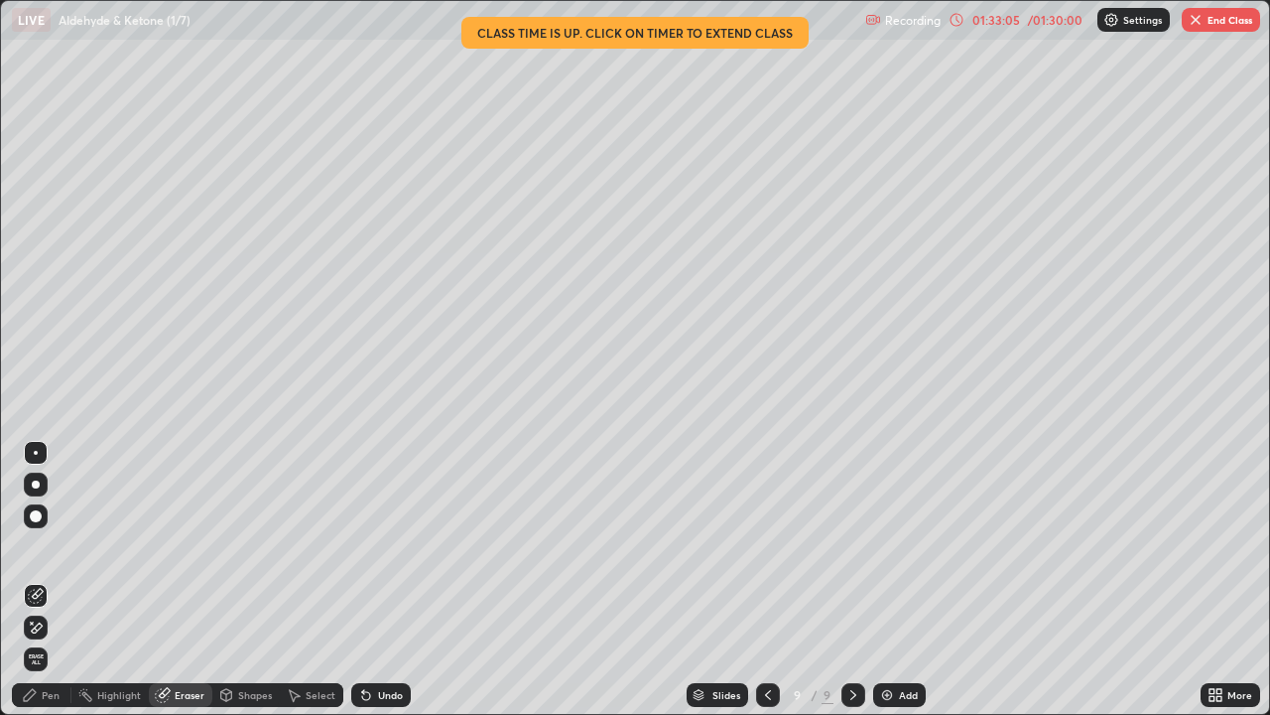
click at [50, 580] on div "Pen" at bounding box center [51, 695] width 18 height 10
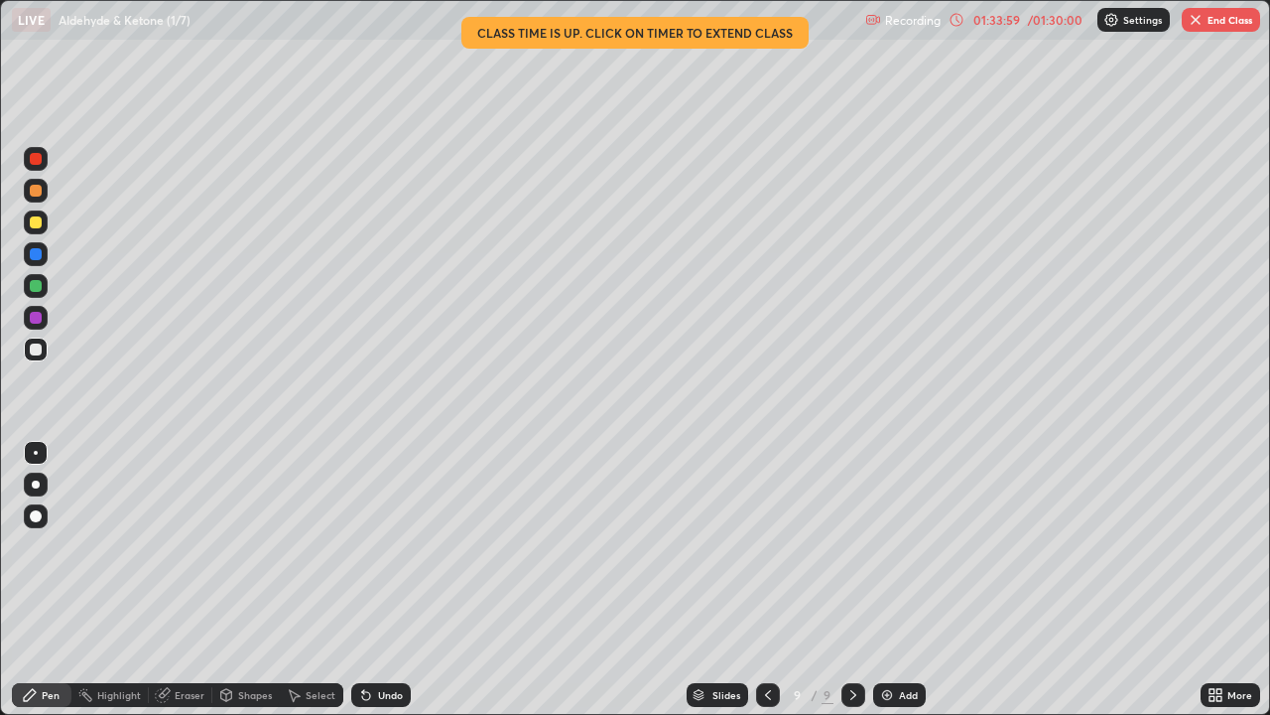
click at [177, 580] on div "Eraser" at bounding box center [190, 695] width 30 height 10
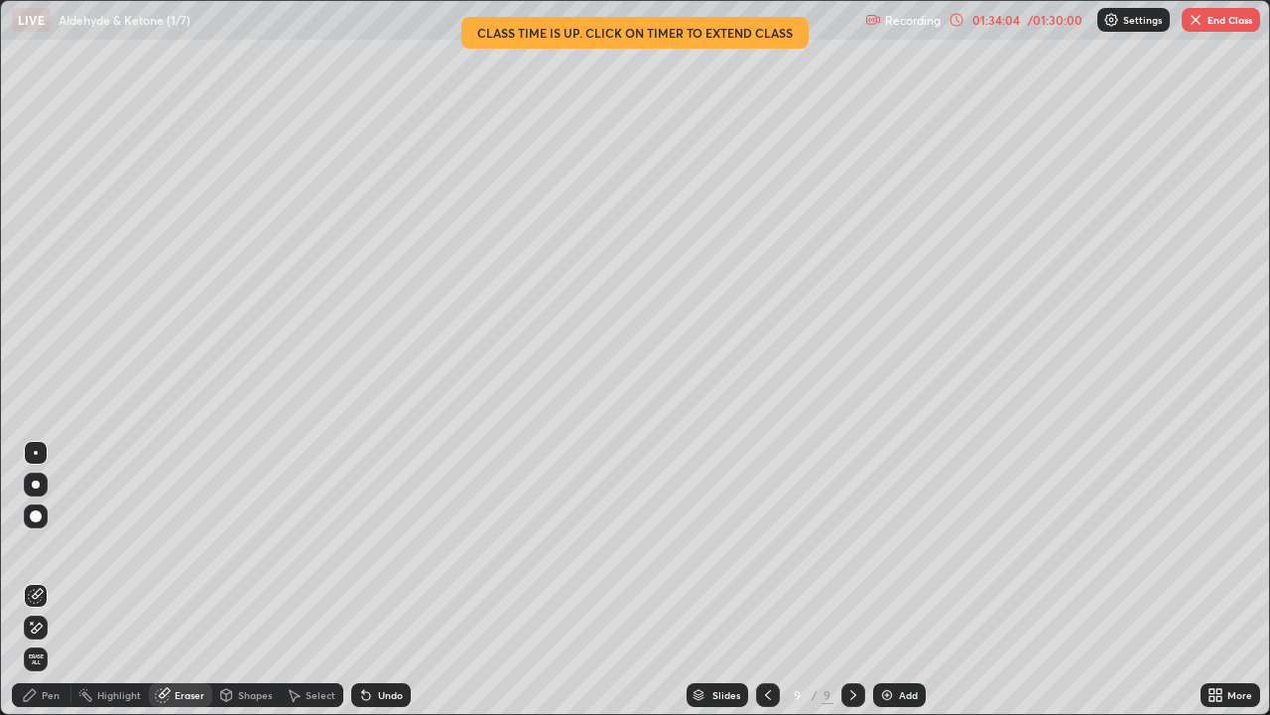
click at [49, 580] on div "Pen" at bounding box center [51, 695] width 18 height 10
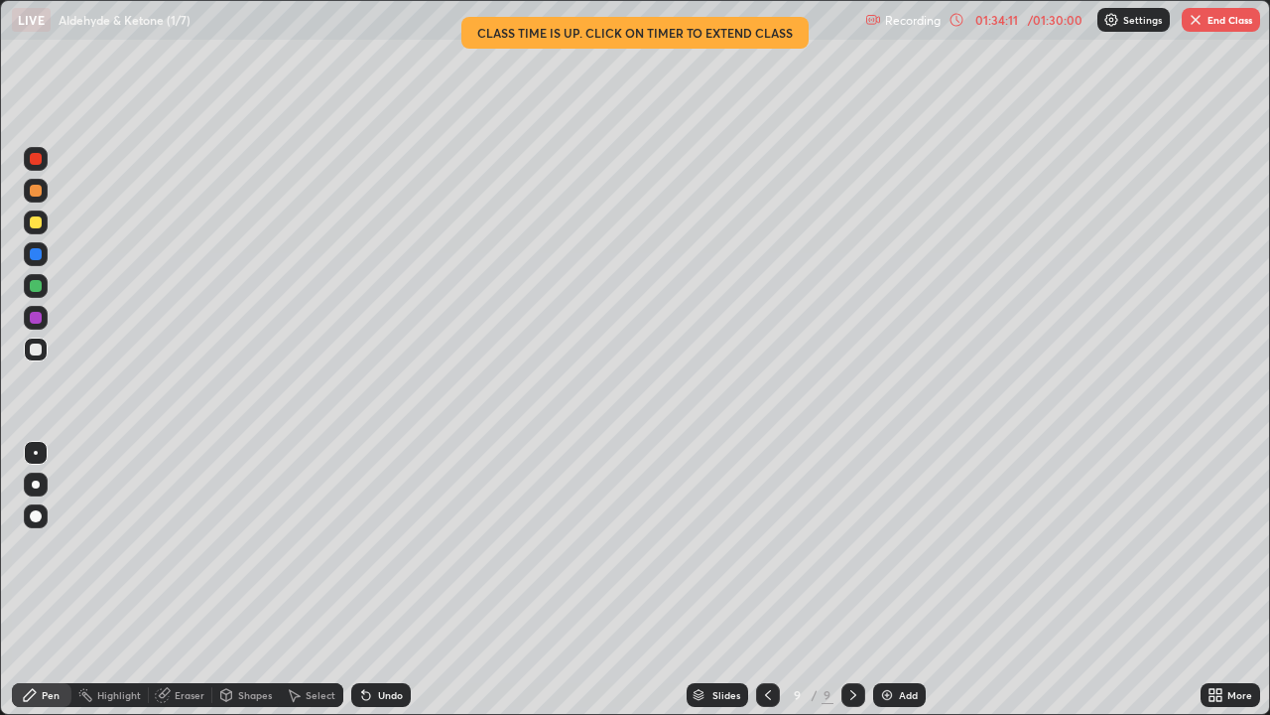
click at [181, 580] on div "Eraser" at bounding box center [190, 695] width 30 height 10
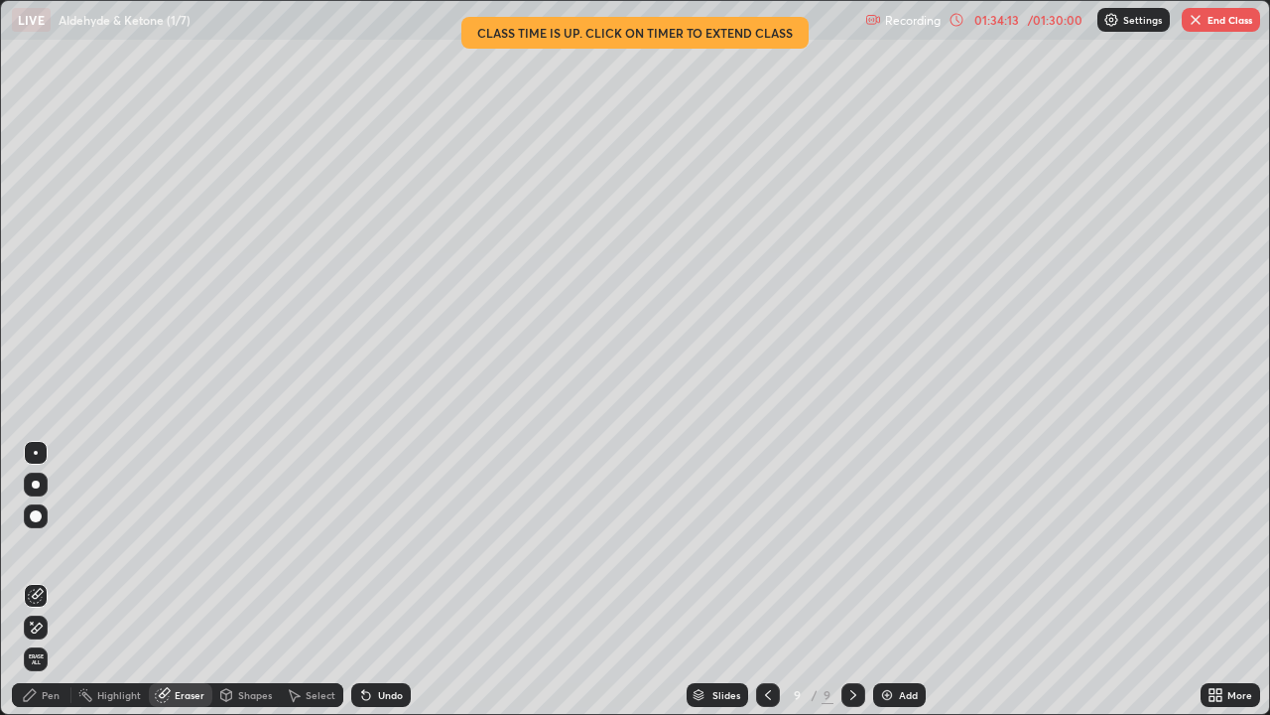
click at [44, 580] on div "Pen" at bounding box center [51, 695] width 18 height 10
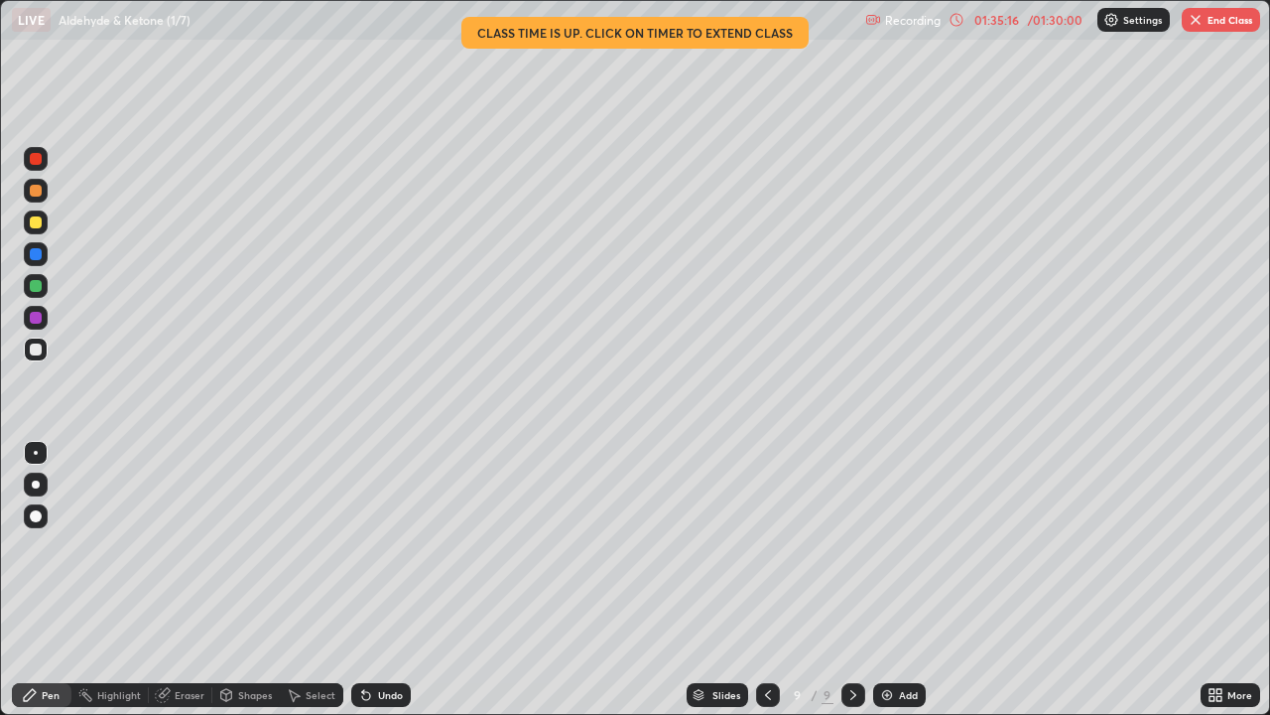
click at [1229, 28] on button "End Class" at bounding box center [1221, 20] width 78 height 24
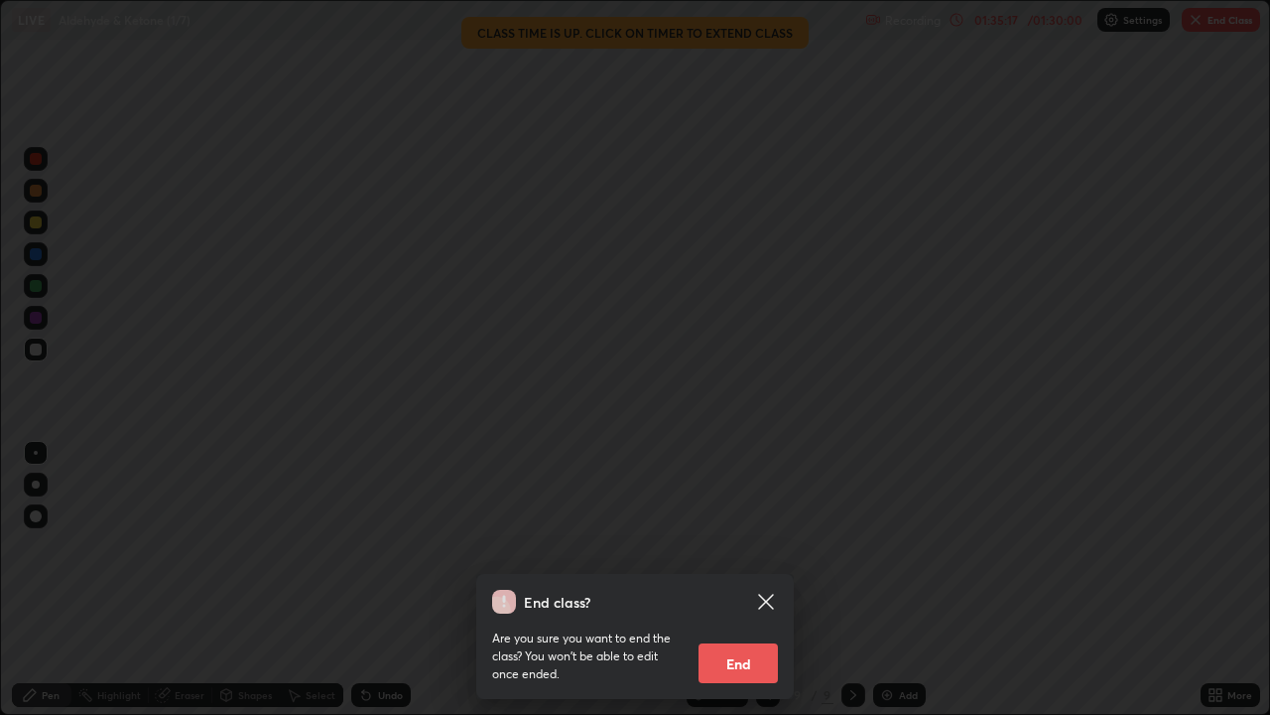
click at [772, 580] on button "End" at bounding box center [738, 663] width 79 height 40
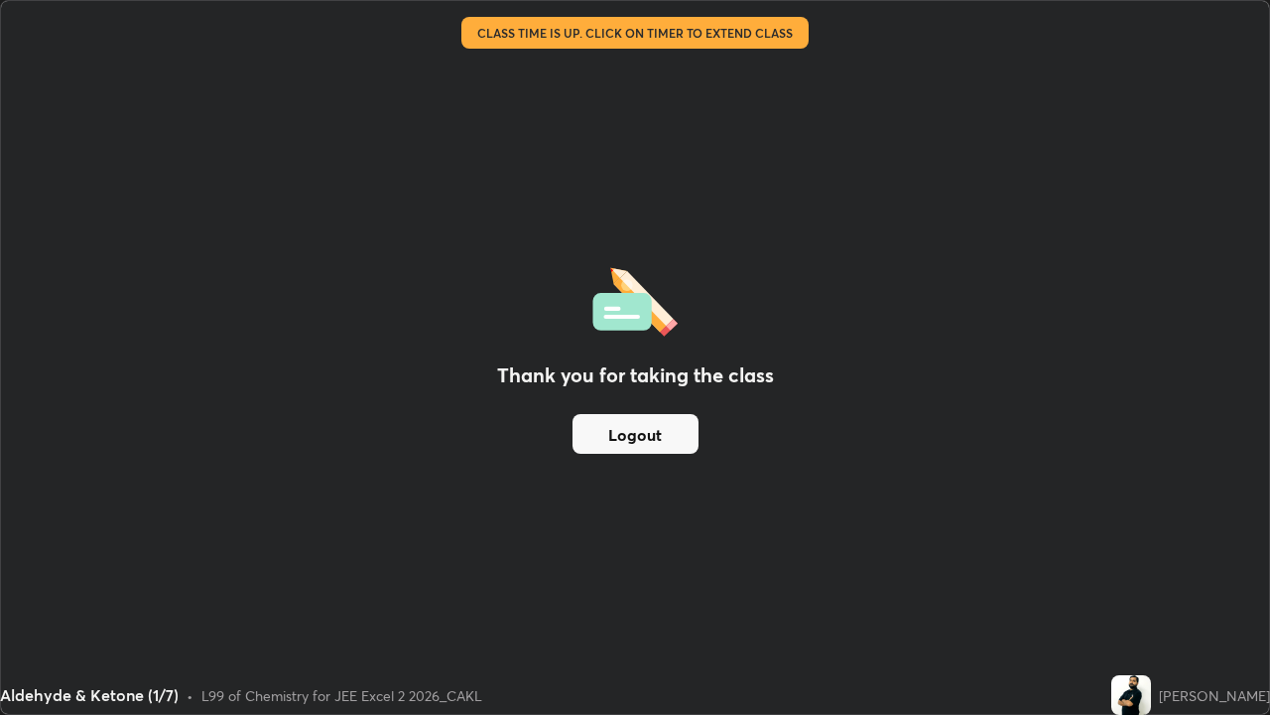
click at [658, 427] on button "Logout" at bounding box center [636, 434] width 126 height 40
click at [647, 433] on button "Logout" at bounding box center [636, 434] width 126 height 40
